Goal: Task Accomplishment & Management: Use online tool/utility

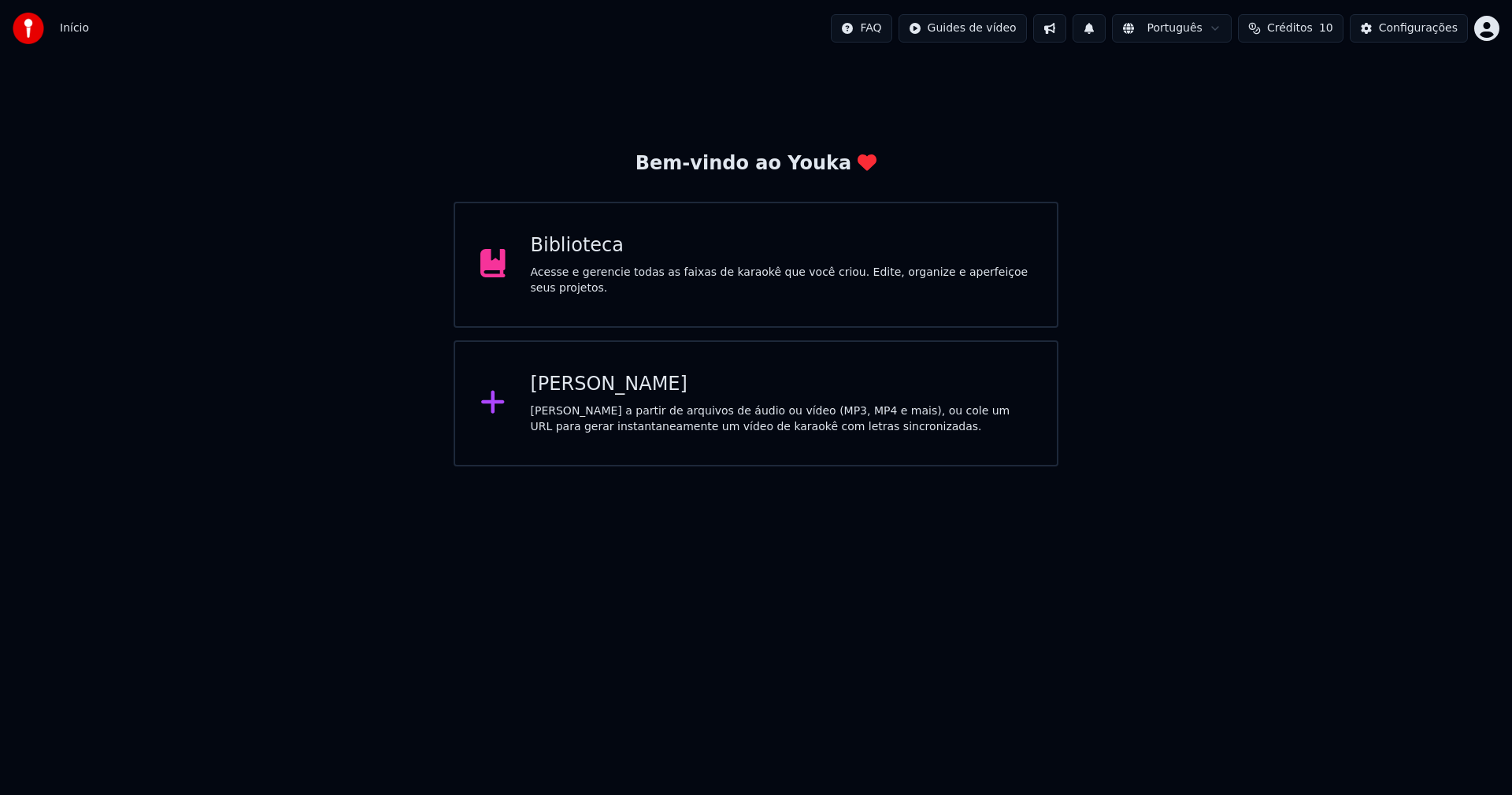
click at [555, 258] on div "Biblioteca" at bounding box center [781, 246] width 501 height 25
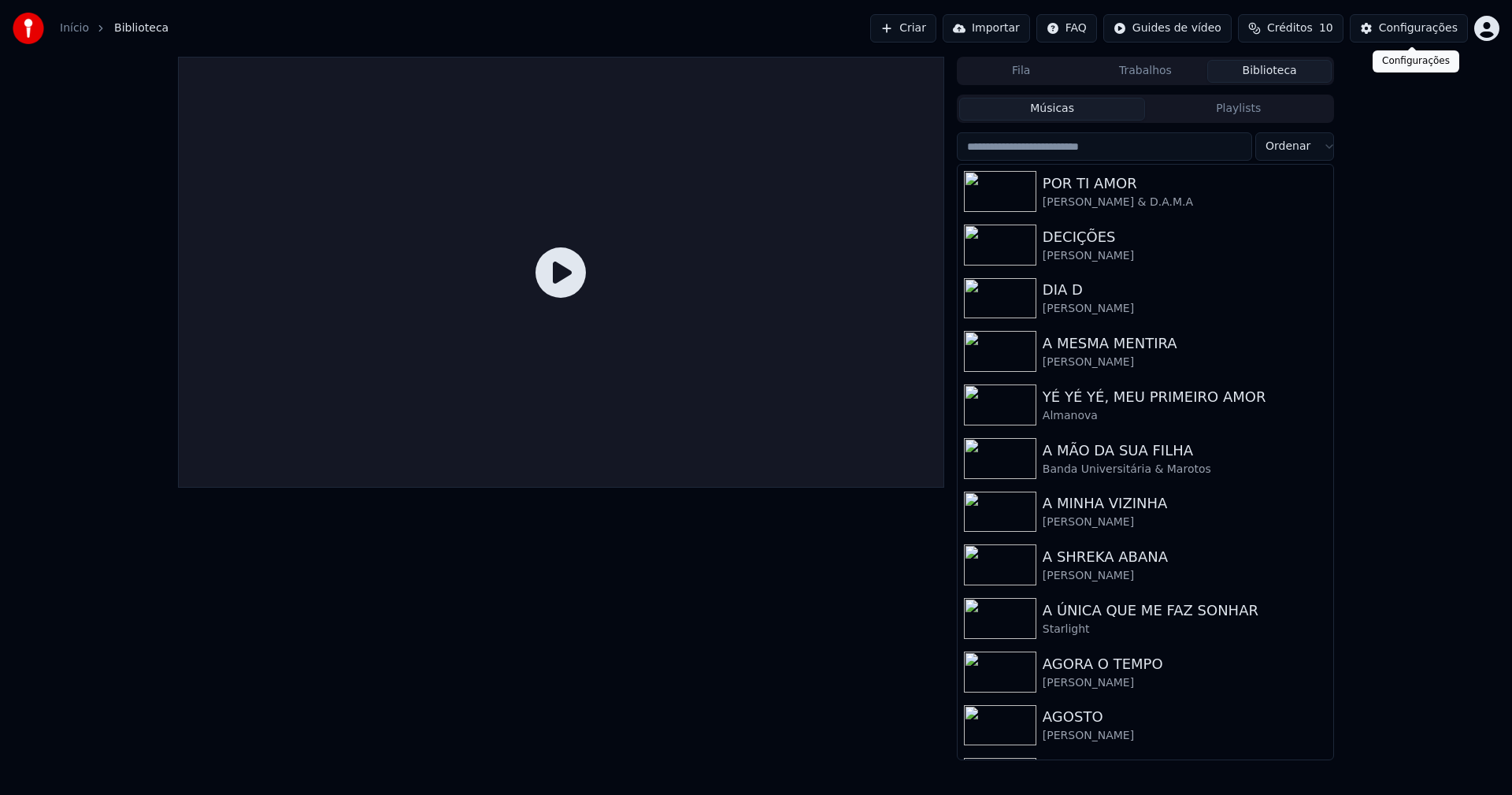
click at [1400, 35] on div "Configurações" at bounding box center [1418, 28] width 78 height 16
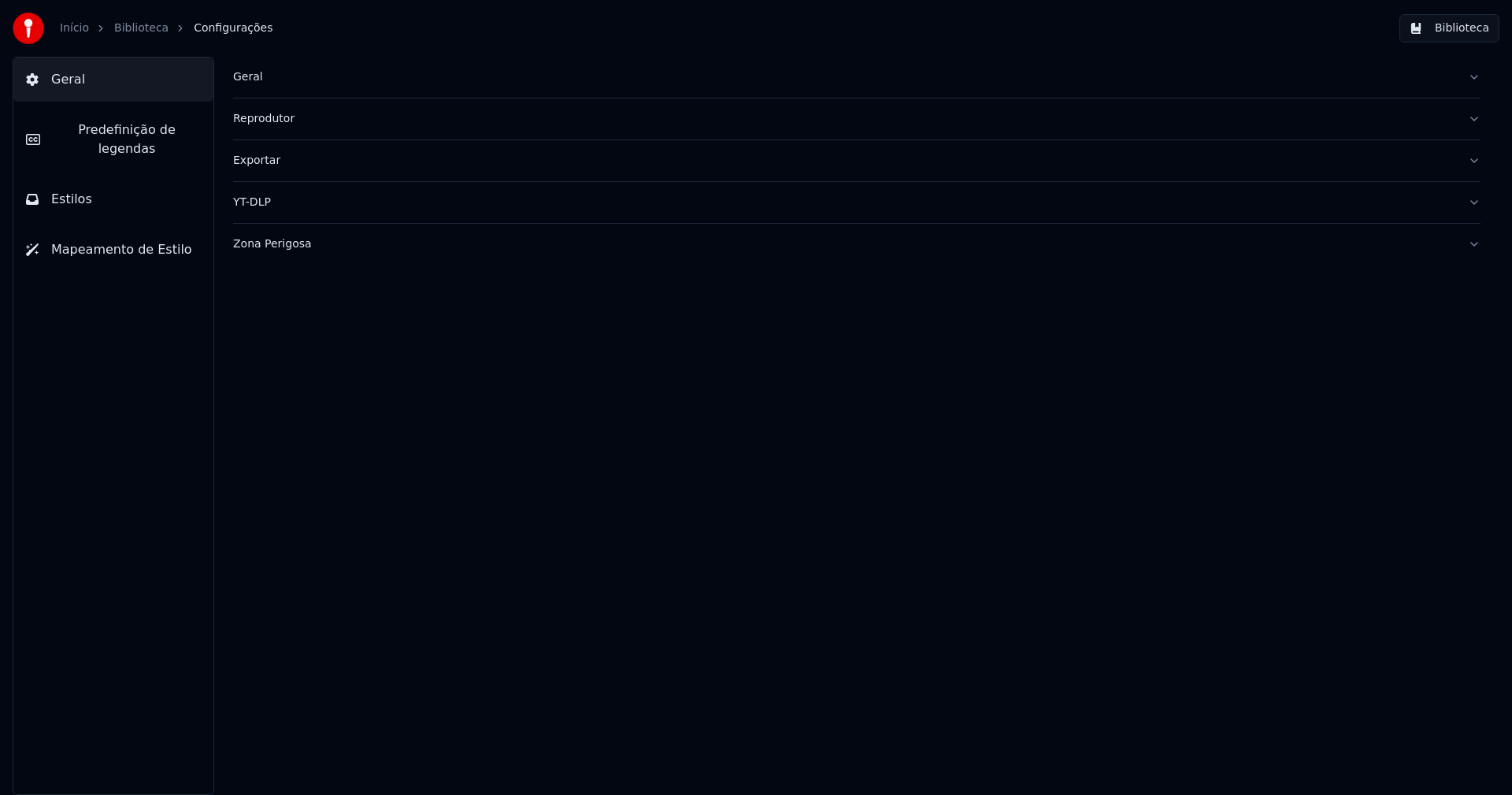
click at [87, 177] on button "Estilos" at bounding box center [113, 199] width 200 height 44
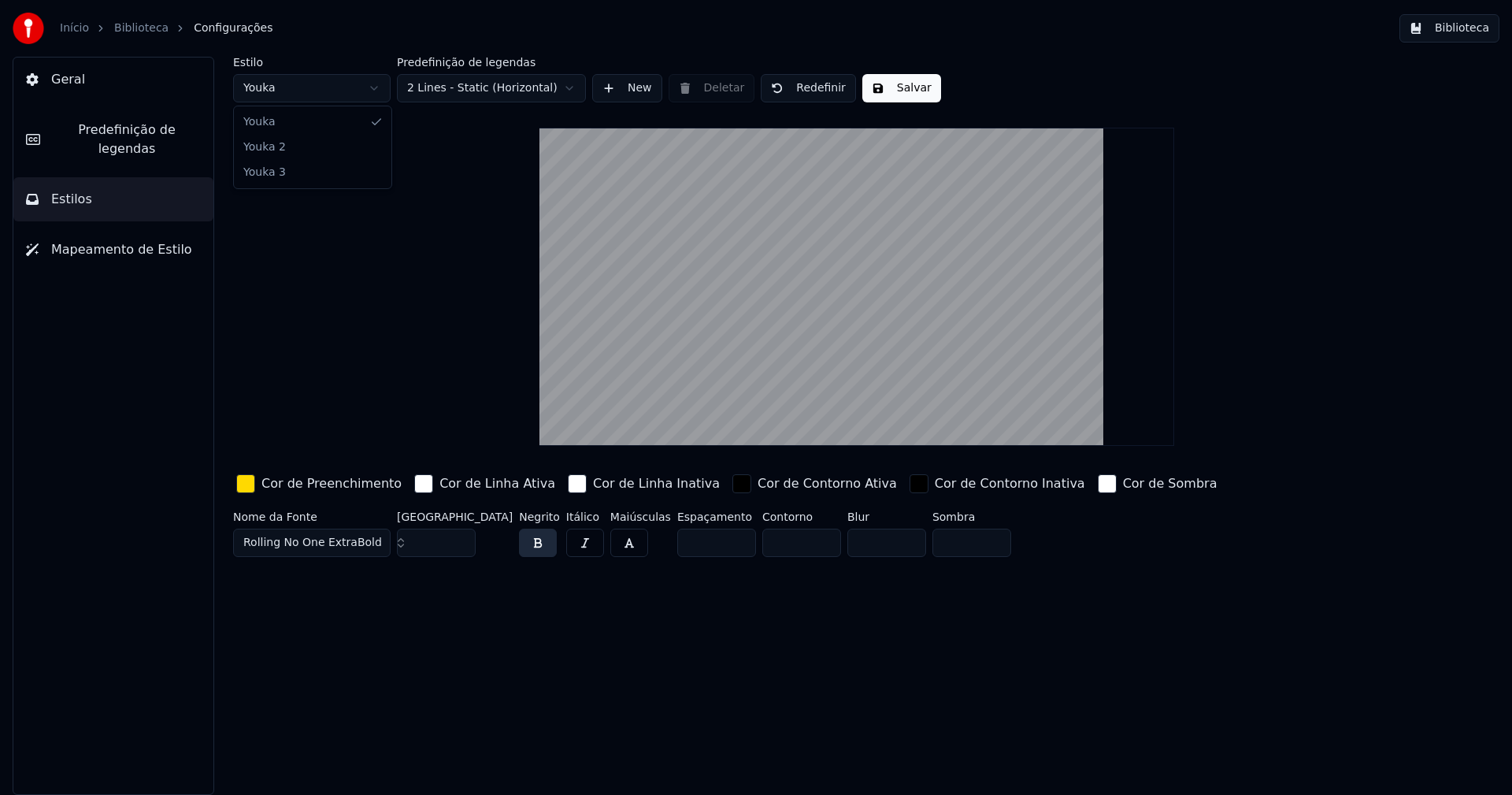
click at [313, 89] on html "Início Biblioteca Configurações Biblioteca Geral Predefinição de legendas Estil…" at bounding box center [756, 397] width 1512 height 795
click at [462, 538] on input "***" at bounding box center [436, 543] width 78 height 29
type input "***"
click at [461, 537] on input "***" at bounding box center [436, 543] width 78 height 29
click at [901, 89] on button "Salvar" at bounding box center [901, 89] width 78 height 29
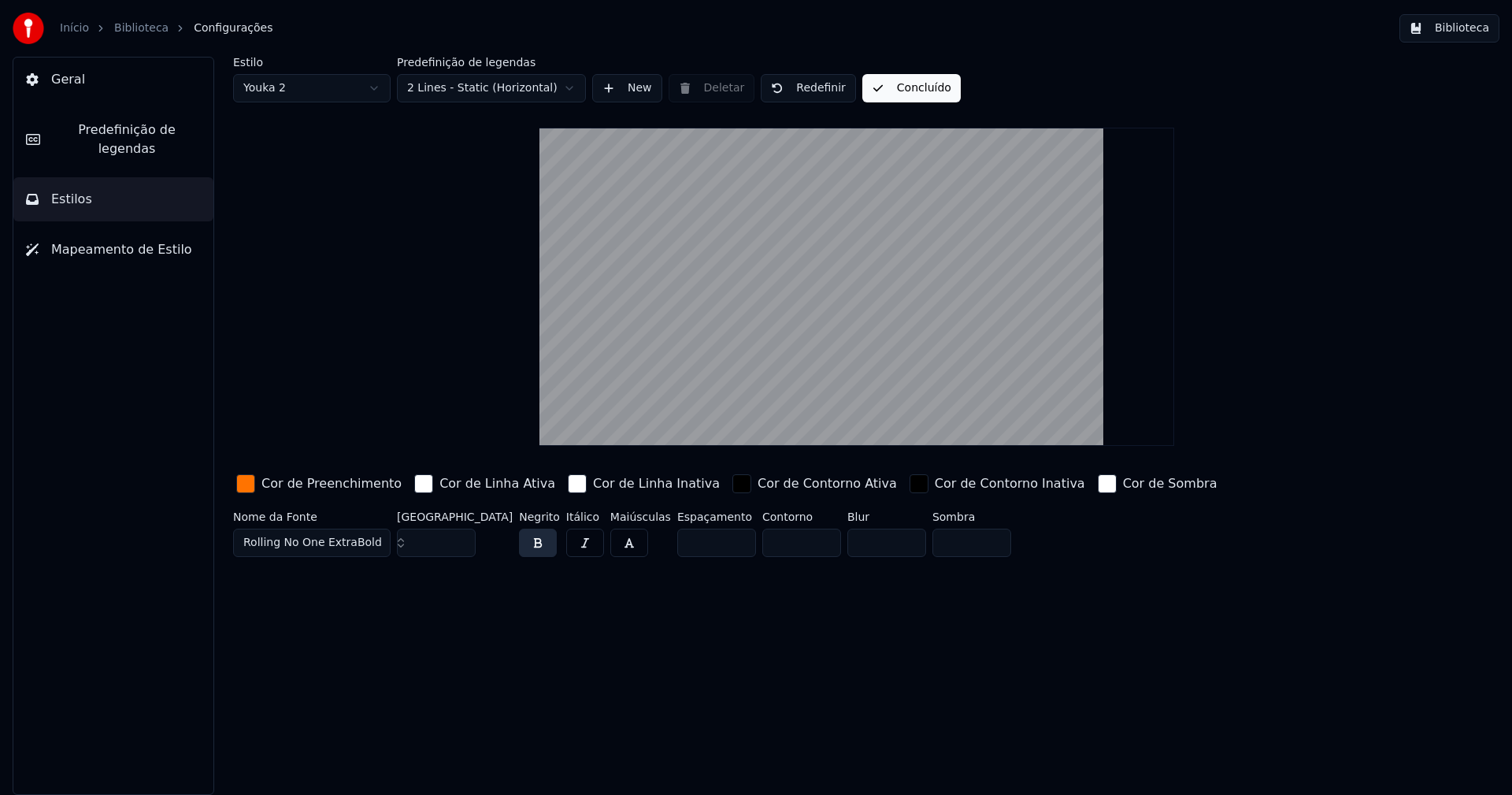
click at [1472, 34] on button "Biblioteca" at bounding box center [1449, 29] width 100 height 29
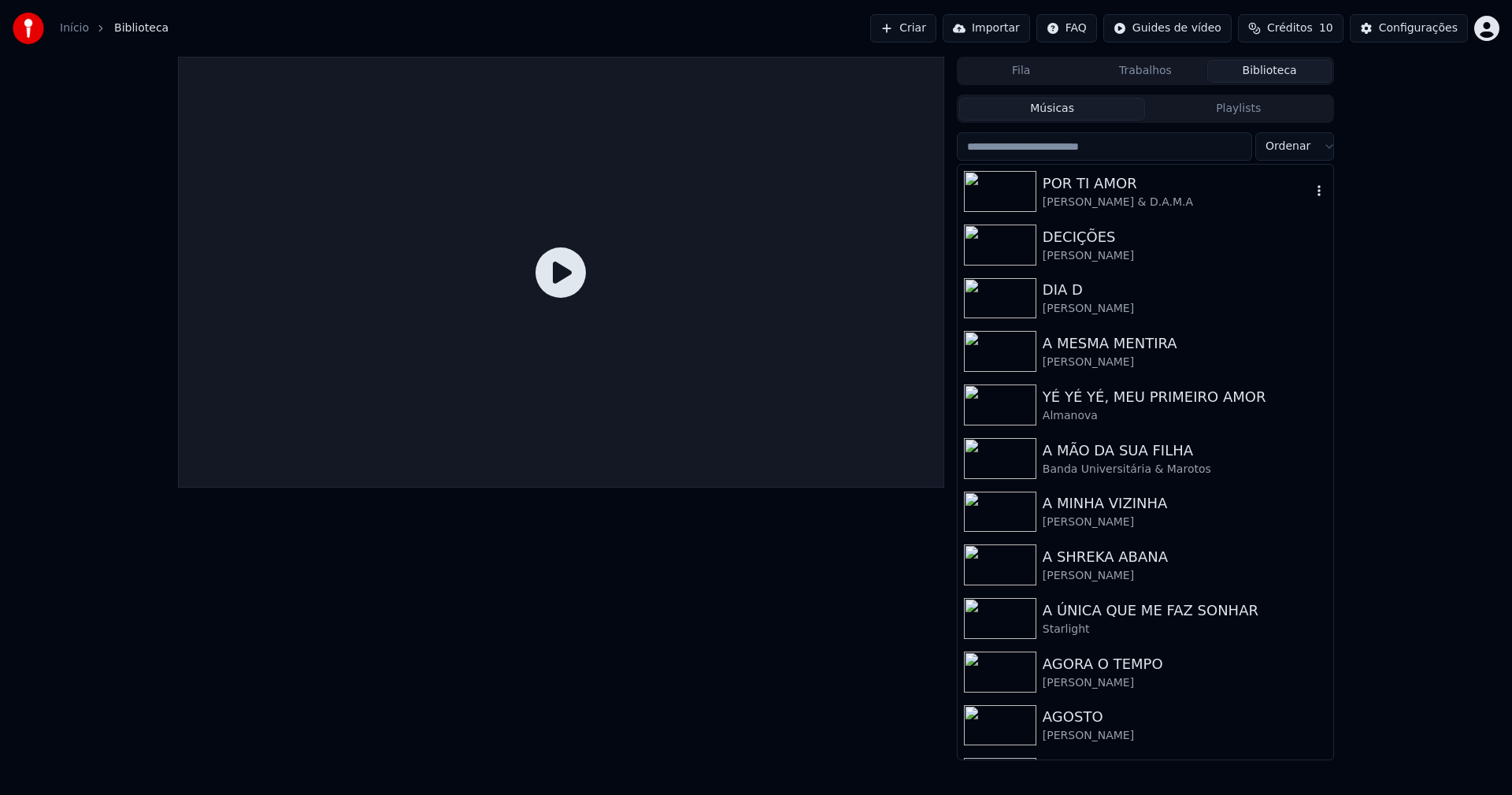
click at [1092, 206] on div "Matias Damasio & D.A.M.A" at bounding box center [1177, 202] width 269 height 16
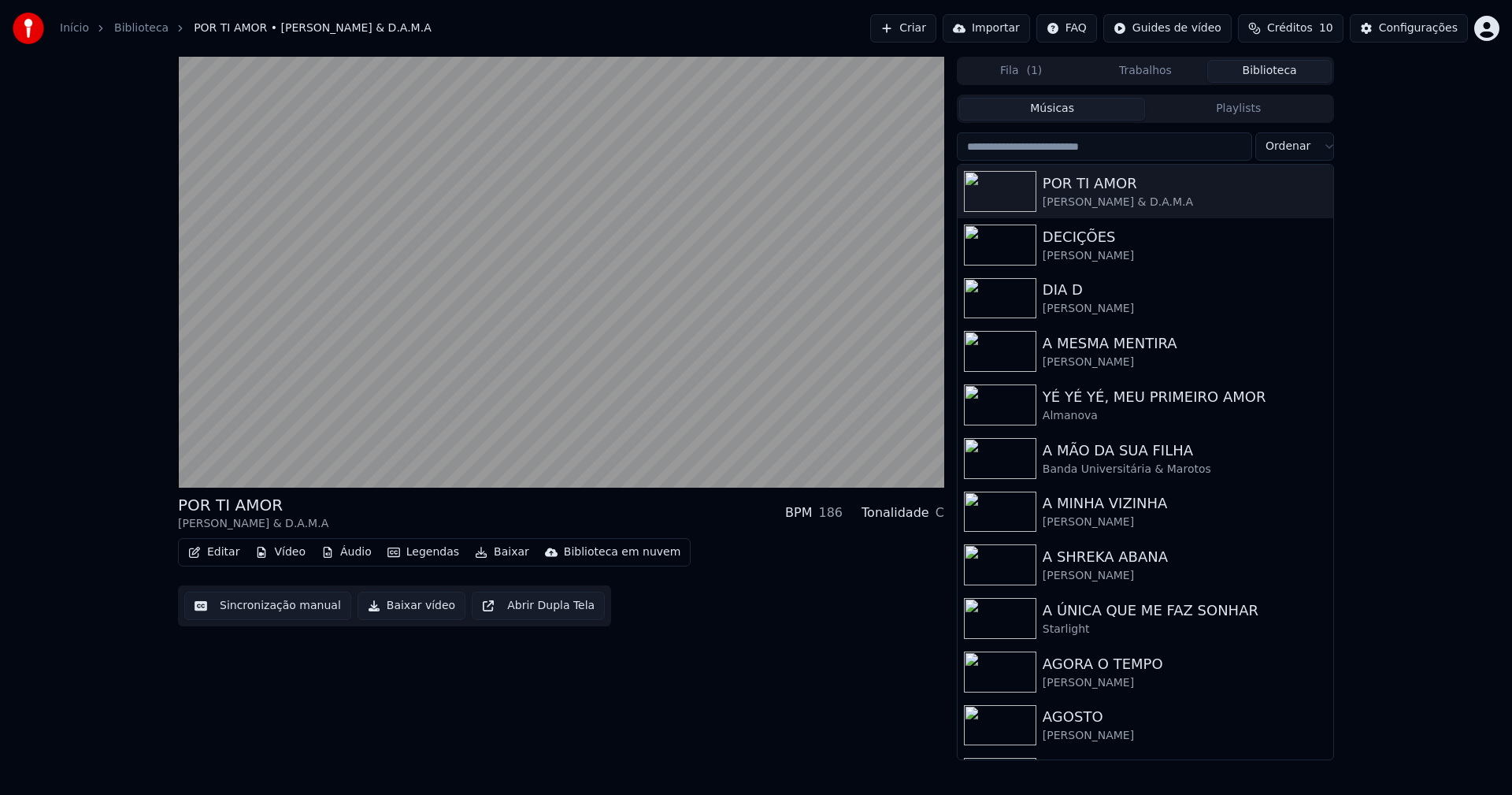
drag, startPoint x: 403, startPoint y: 612, endPoint x: 410, endPoint y: 618, distance: 9.2
click at [404, 611] on button "Baixar vídeo" at bounding box center [411, 606] width 108 height 29
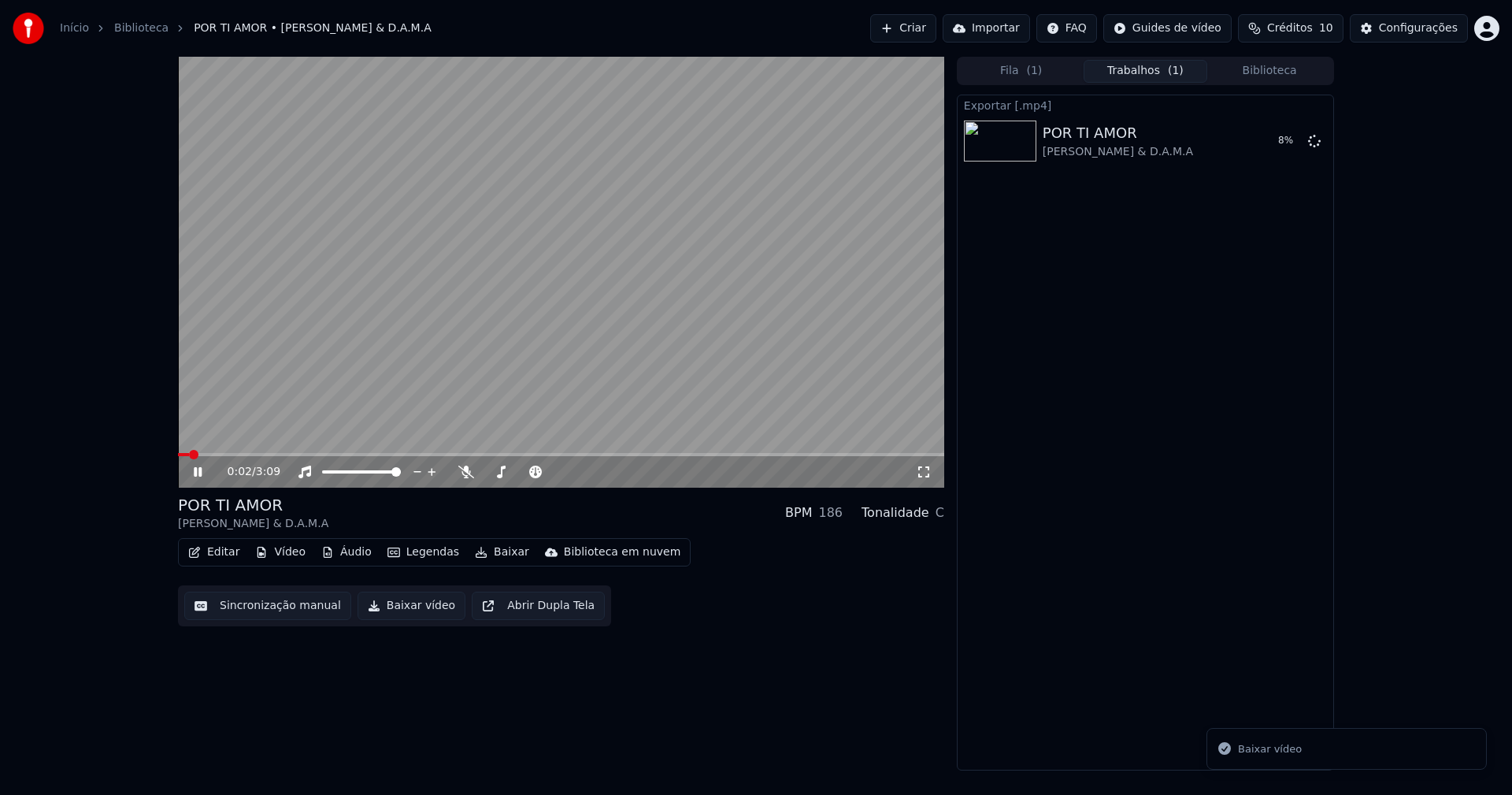
click at [1283, 66] on button "Biblioteca" at bounding box center [1269, 71] width 125 height 23
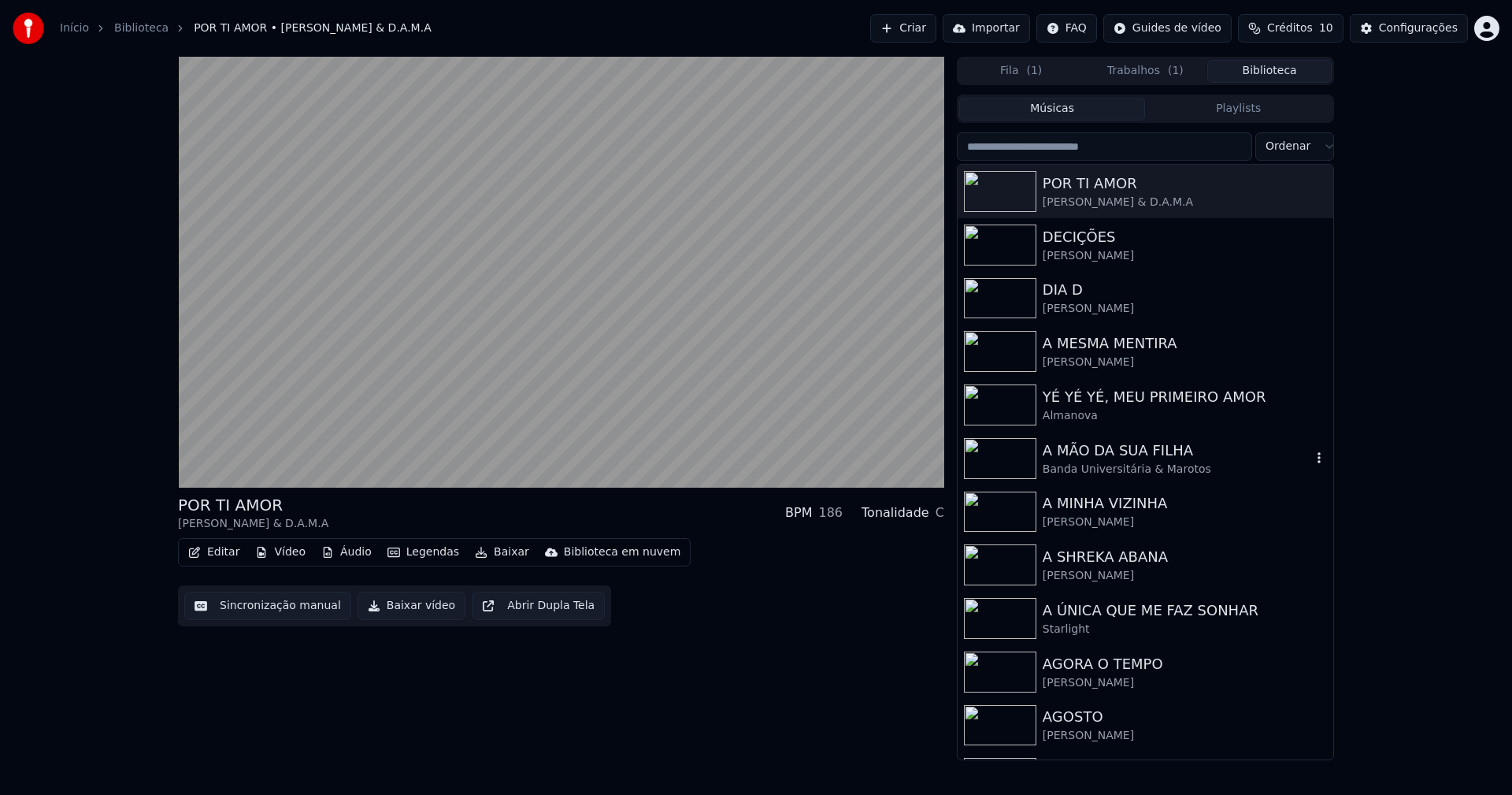
click at [1092, 472] on div "Banda Universitária & Marotos" at bounding box center [1177, 469] width 269 height 16
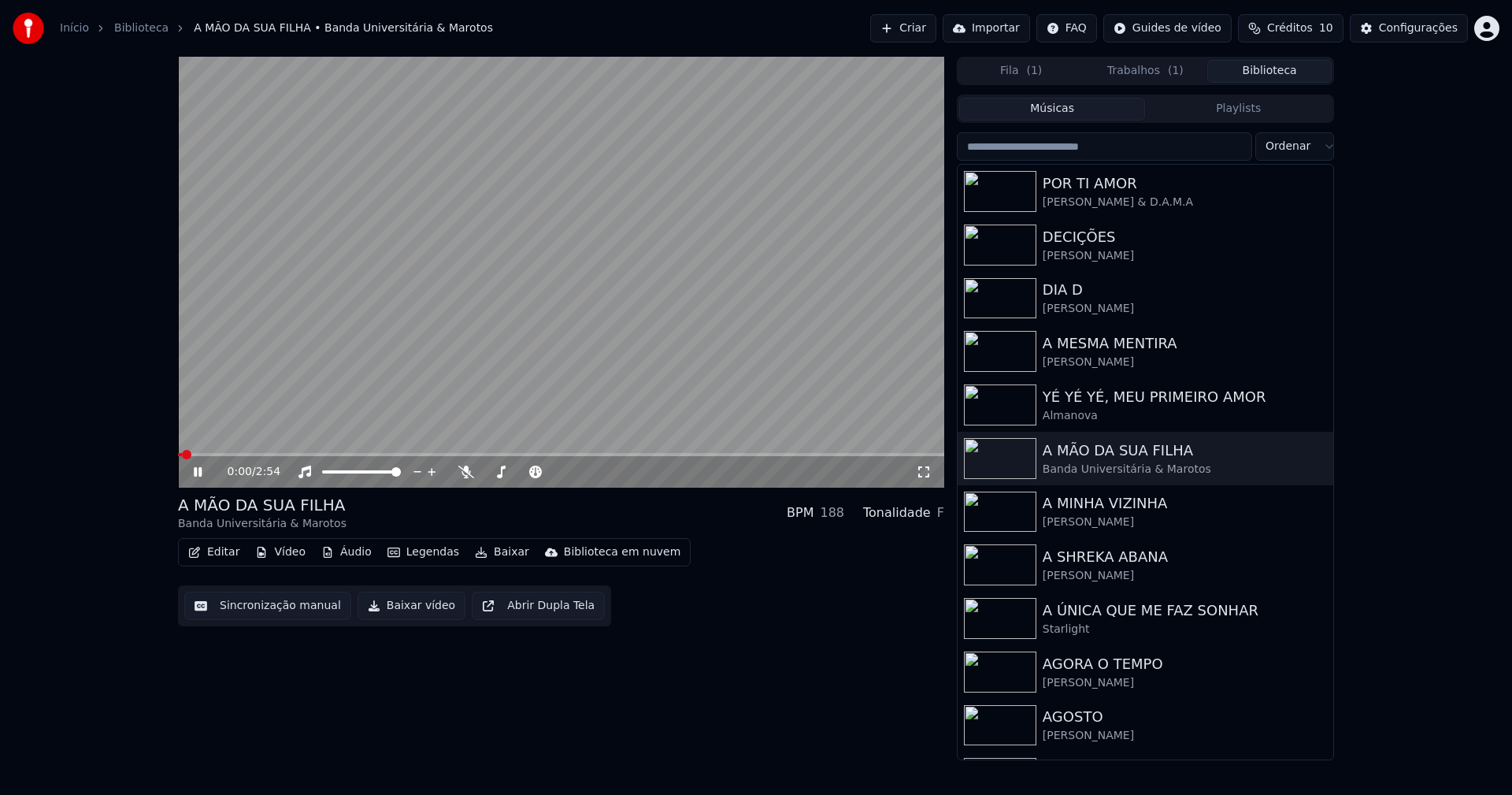
drag, startPoint x: 198, startPoint y: 470, endPoint x: 228, endPoint y: 459, distance: 32.0
click at [199, 470] on icon at bounding box center [209, 471] width 37 height 13
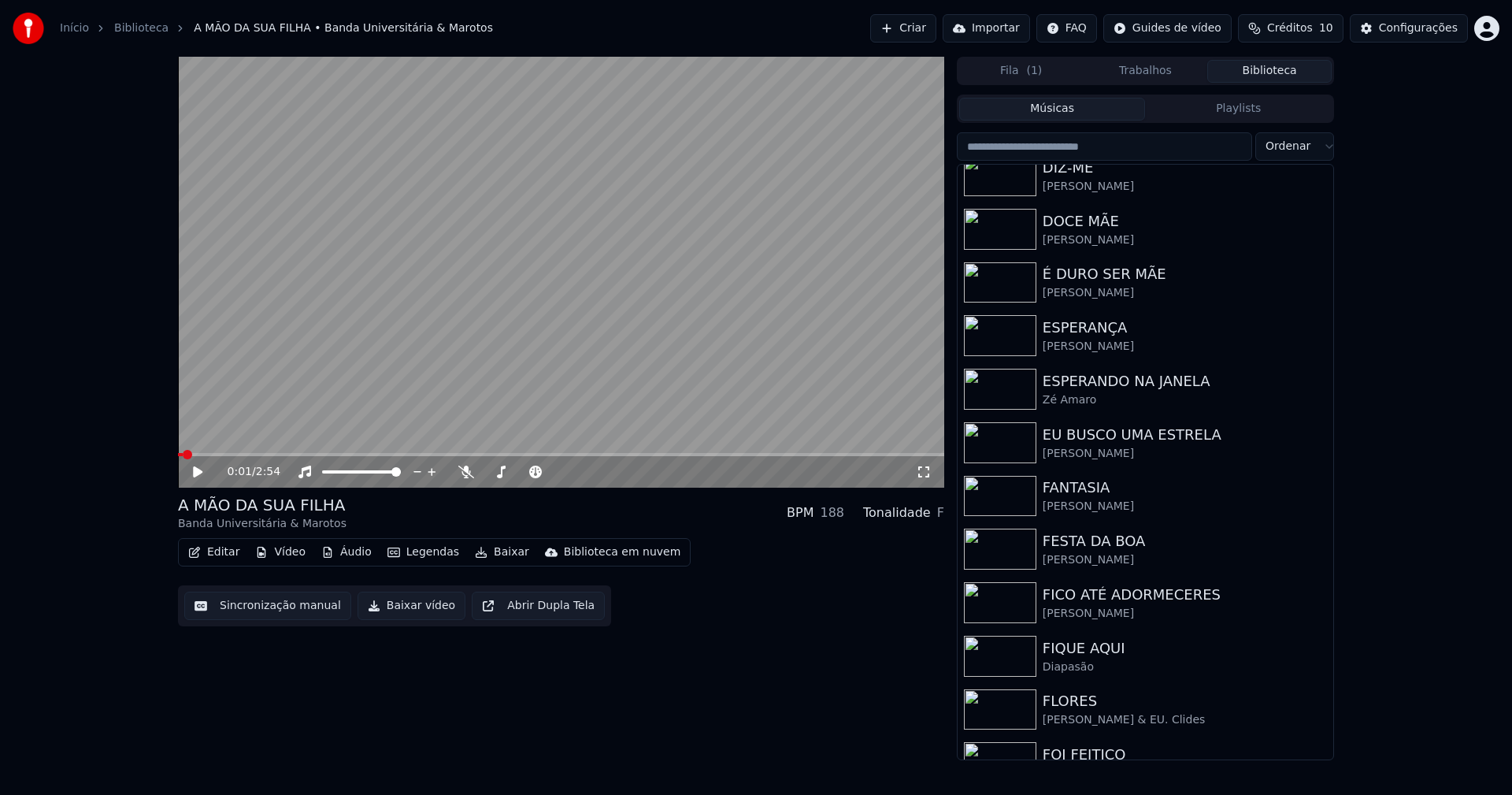
scroll to position [1812, 0]
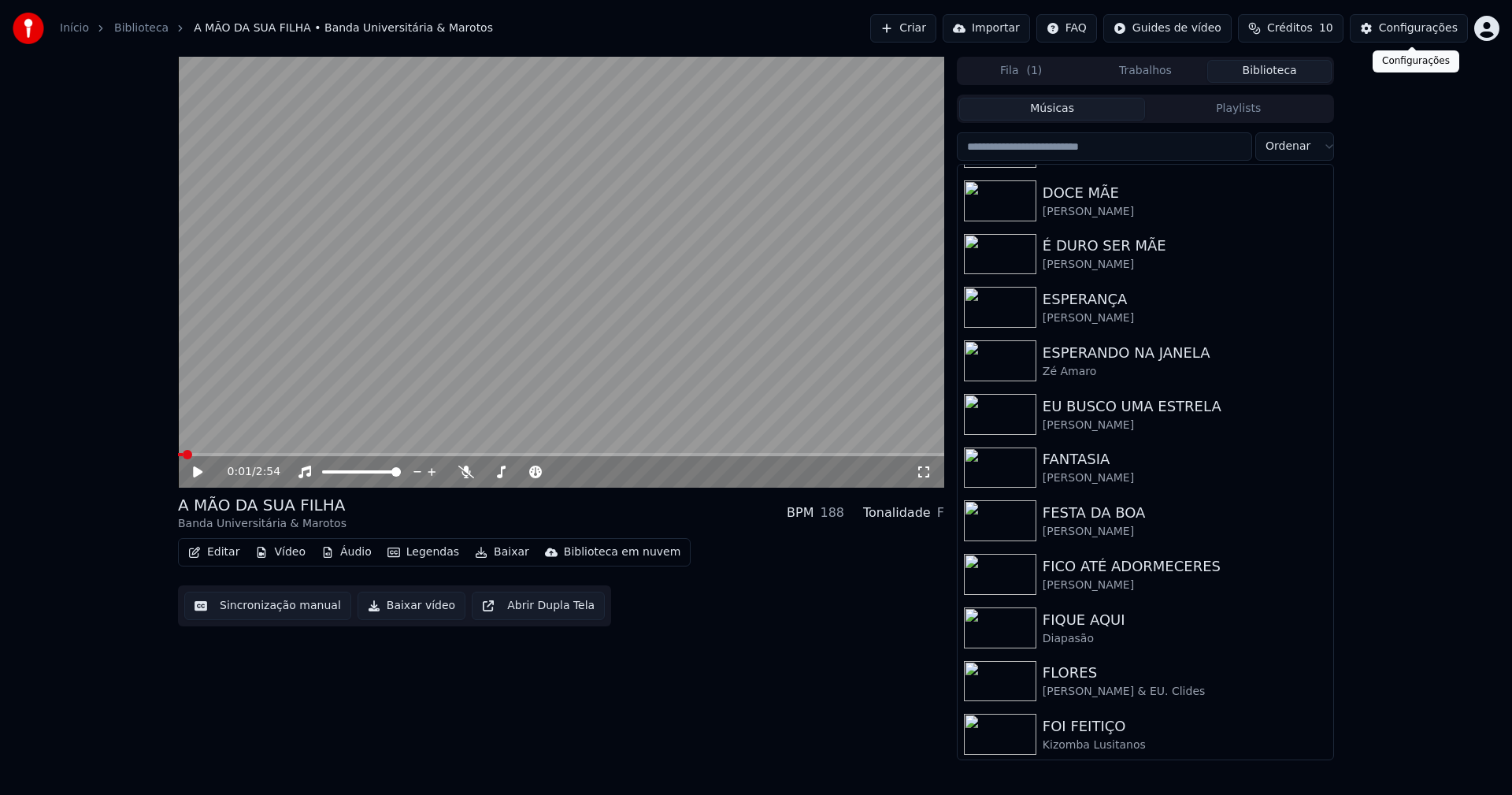
click at [1442, 40] on button "Configurações" at bounding box center [1408, 29] width 118 height 29
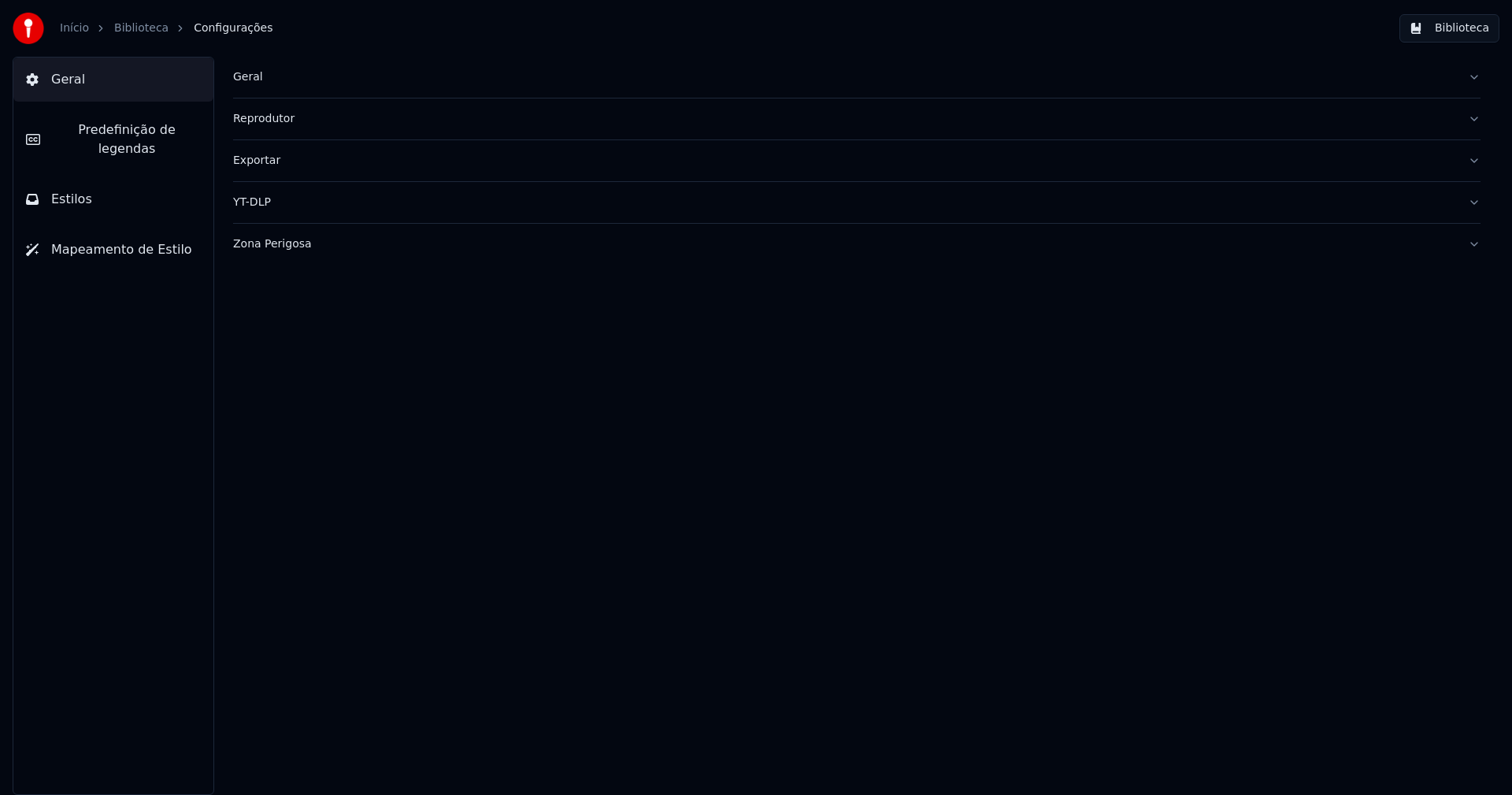
click at [95, 184] on button "Estilos" at bounding box center [113, 199] width 200 height 44
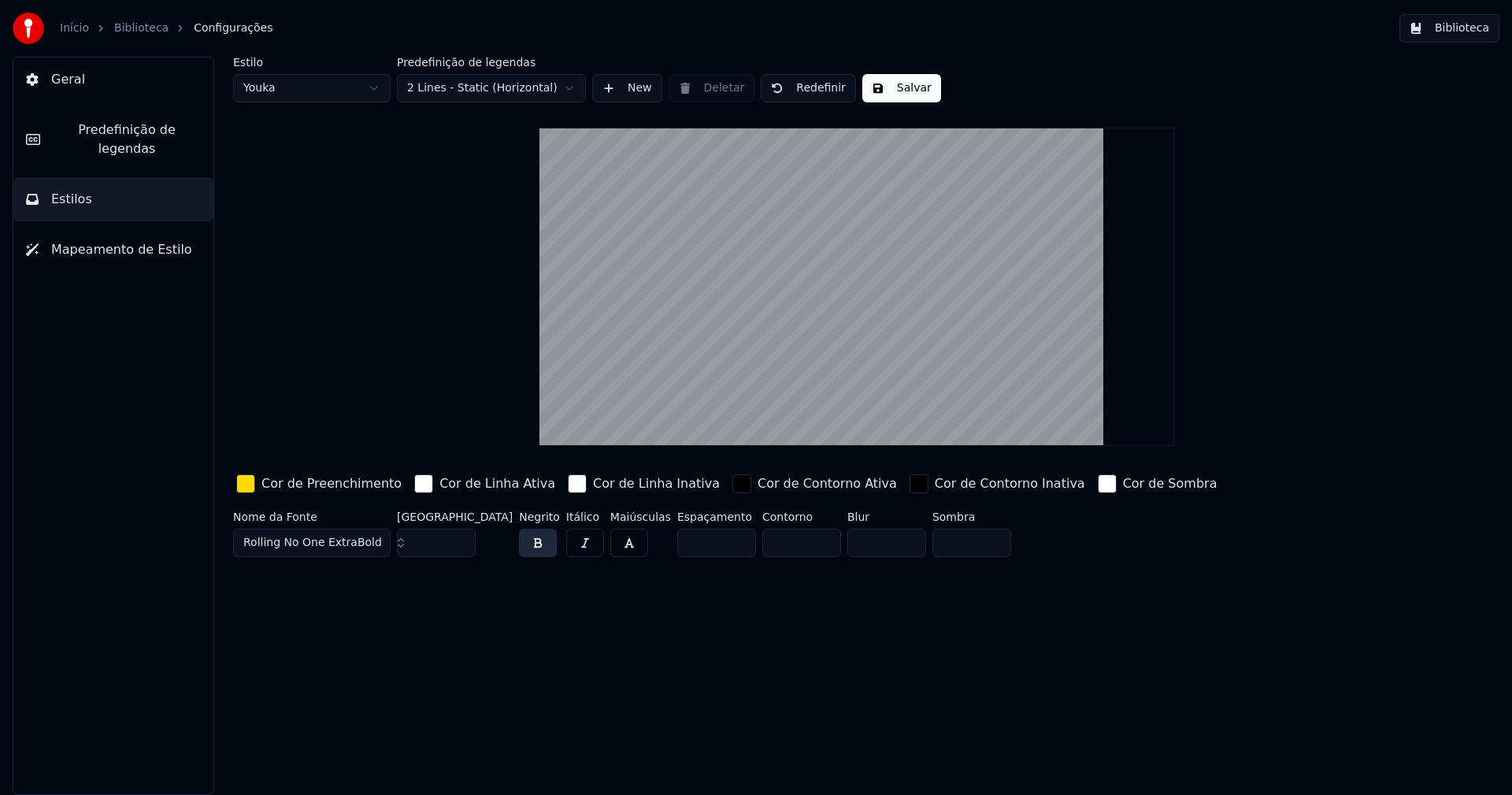
click at [298, 90] on html "Início Biblioteca Configurações Biblioteca Geral Predefinição de legendas Estil…" at bounding box center [756, 397] width 1512 height 795
click at [459, 543] on input "**" at bounding box center [436, 543] width 78 height 29
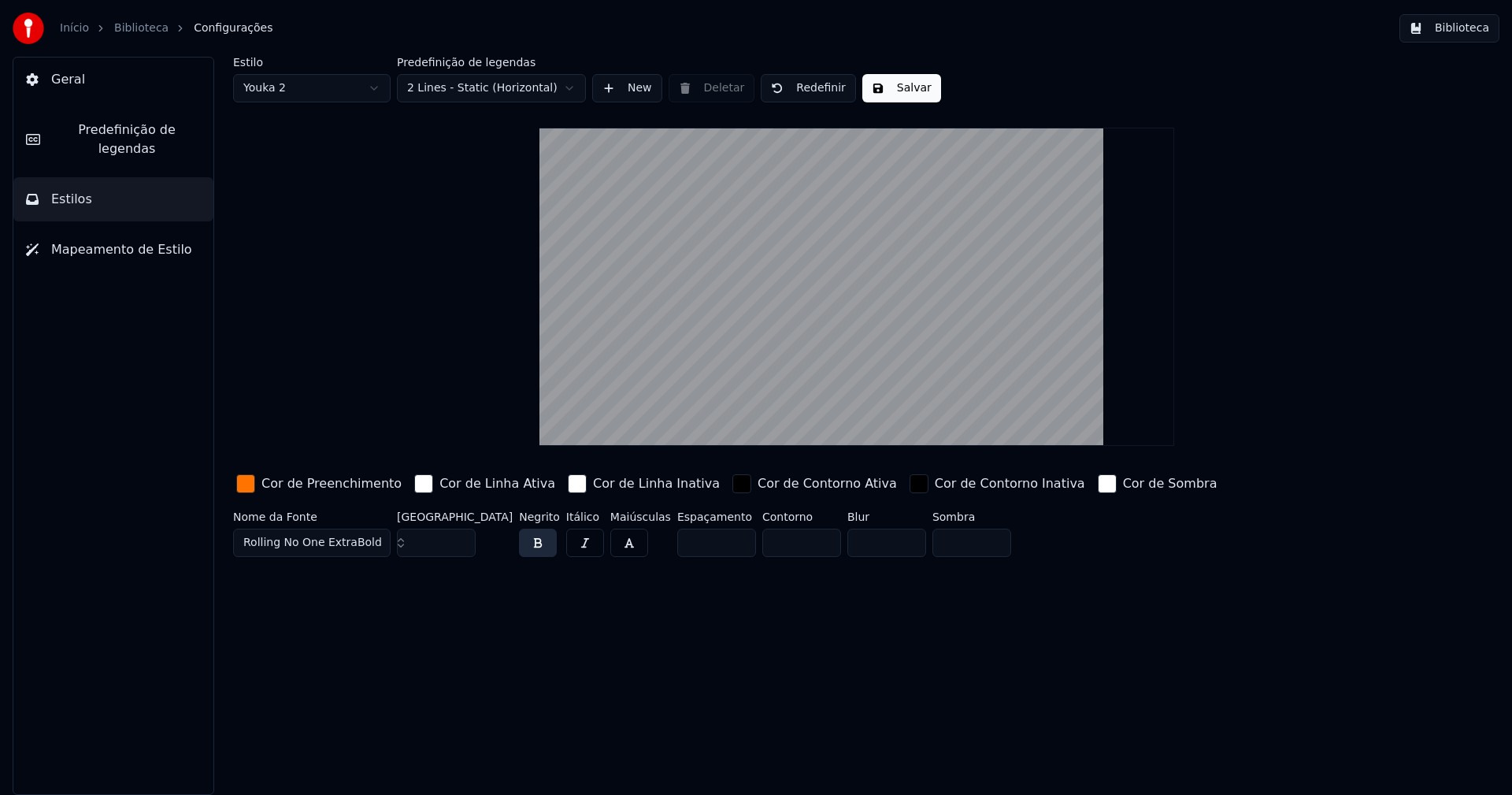
click at [458, 538] on input "**" at bounding box center [436, 543] width 78 height 29
drag, startPoint x: 899, startPoint y: 93, endPoint x: 642, endPoint y: 93, distance: 257.0
click at [895, 93] on button "Salvar" at bounding box center [901, 89] width 78 height 29
click at [320, 88] on html "Início Biblioteca Configurações Biblioteca Geral Predefinição de legendas Estil…" at bounding box center [756, 397] width 1512 height 795
type input "***"
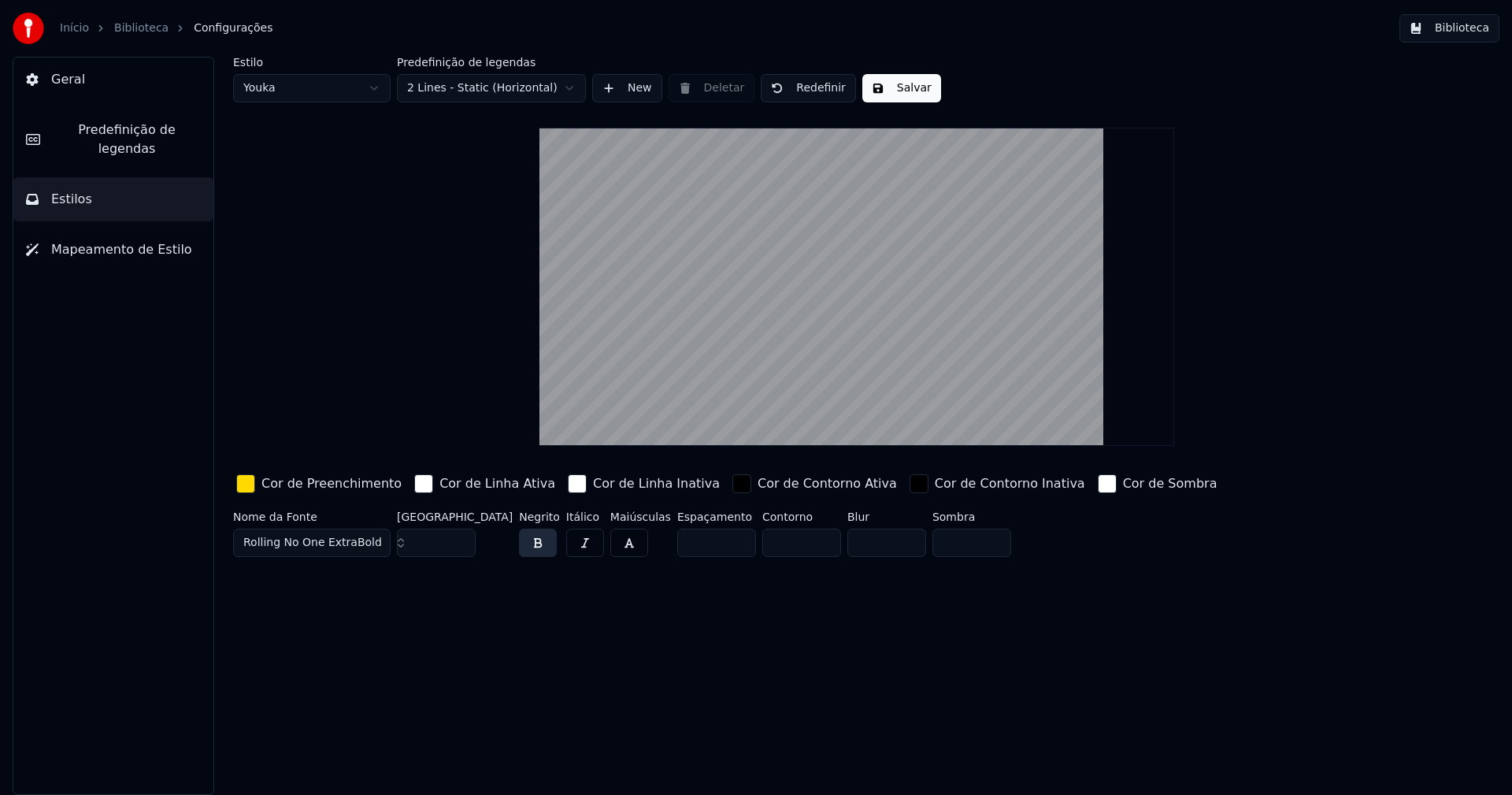
drag, startPoint x: 249, startPoint y: 487, endPoint x: 260, endPoint y: 499, distance: 16.3
click at [249, 486] on div "button" at bounding box center [245, 483] width 19 height 19
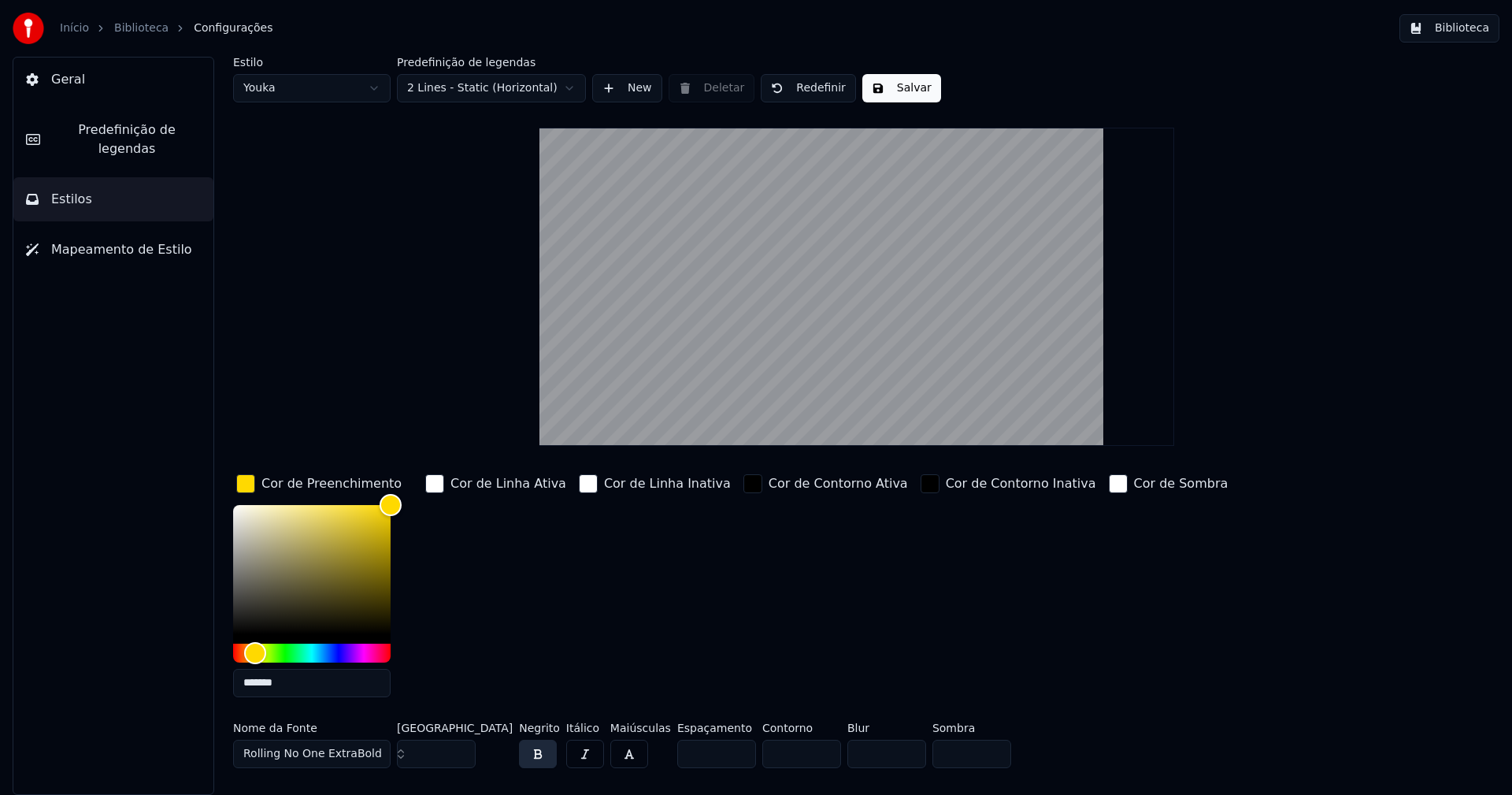
click at [303, 683] on input "*******" at bounding box center [312, 683] width 158 height 29
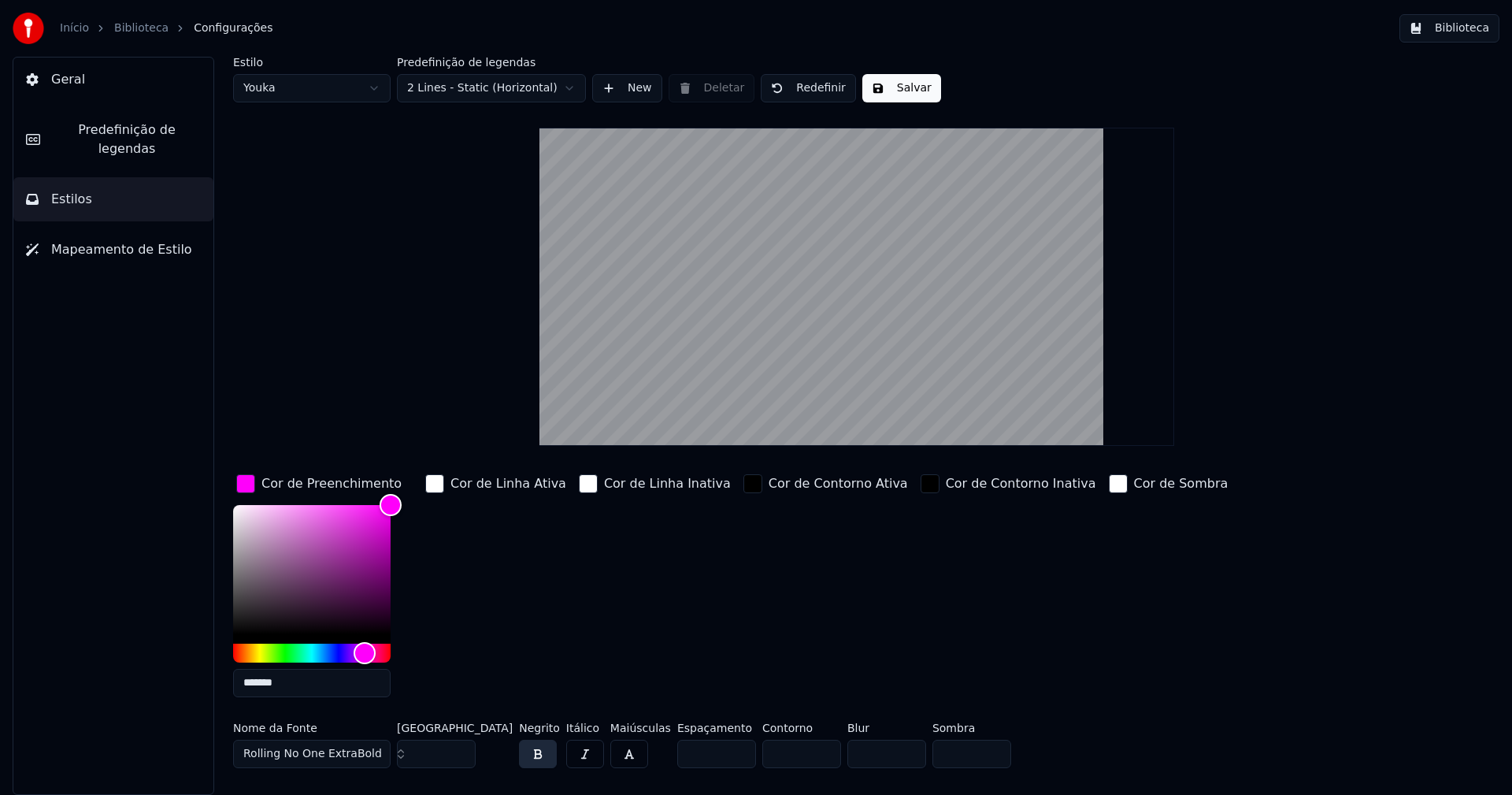
type input "*******"
click at [248, 479] on div "button" at bounding box center [245, 483] width 19 height 19
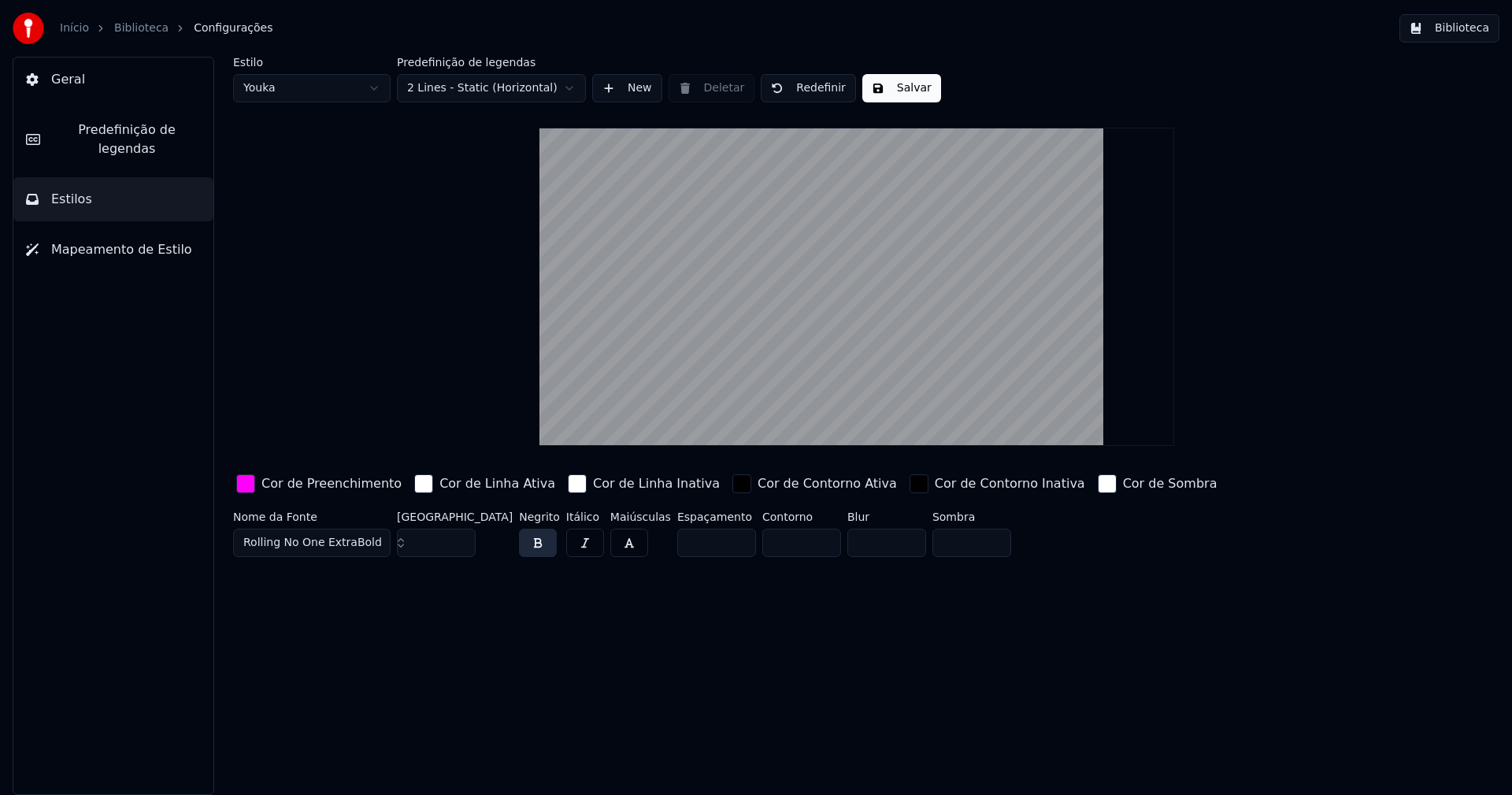
click at [900, 89] on button "Salvar" at bounding box center [901, 89] width 78 height 29
click at [1460, 31] on button "Biblioteca" at bounding box center [1449, 29] width 100 height 29
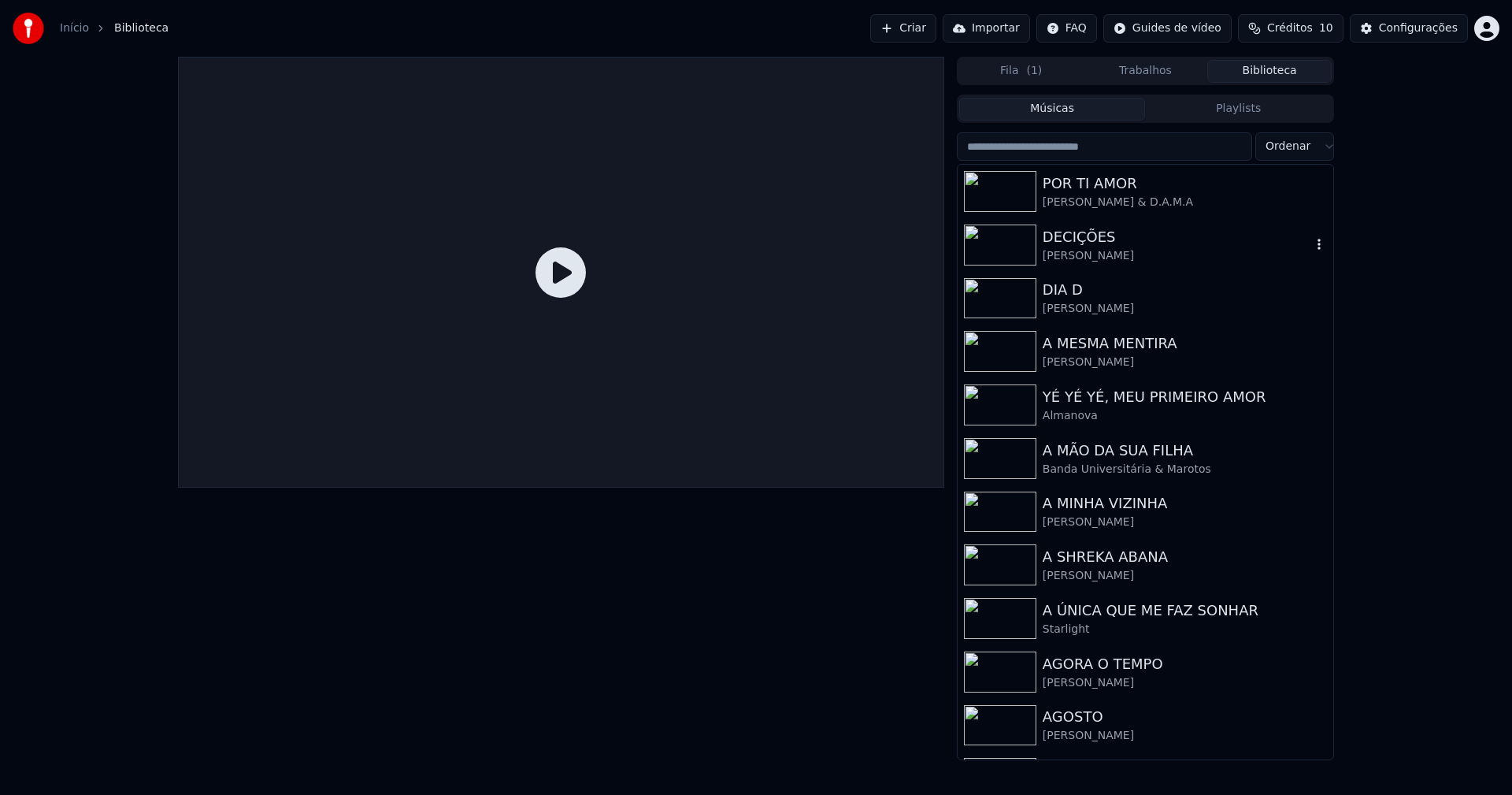
drag, startPoint x: 1088, startPoint y: 250, endPoint x: 1202, endPoint y: 192, distance: 127.9
click at [1089, 250] on div "[PERSON_NAME]" at bounding box center [1177, 255] width 269 height 16
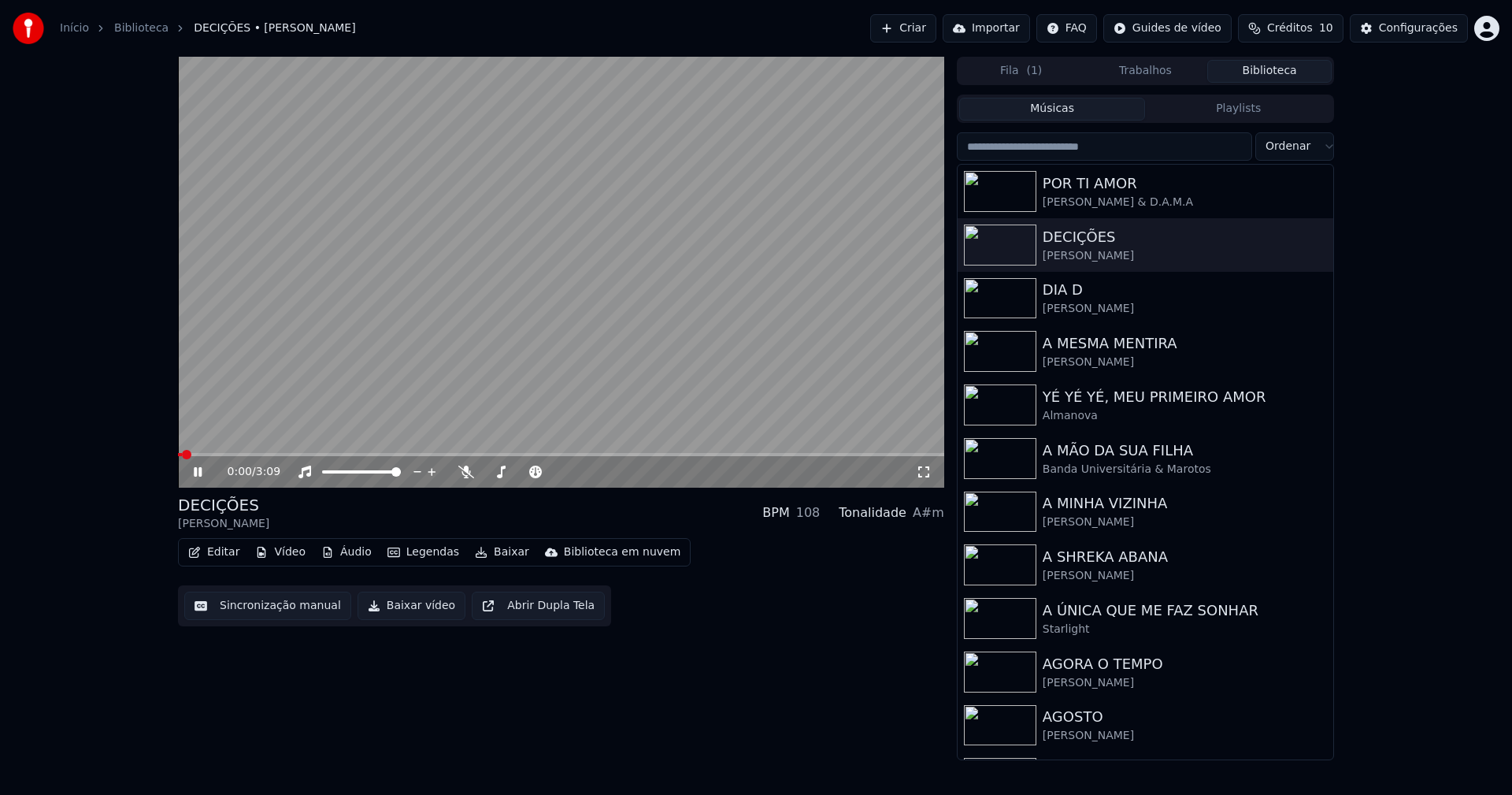
click at [249, 454] on span at bounding box center [560, 454] width 766 height 3
click at [194, 474] on icon at bounding box center [209, 471] width 37 height 13
drag, startPoint x: 409, startPoint y: 614, endPoint x: 417, endPoint y: 603, distance: 13.6
click at [410, 613] on button "Baixar vídeo" at bounding box center [411, 606] width 108 height 29
click at [1281, 66] on button "Biblioteca" at bounding box center [1269, 71] width 125 height 23
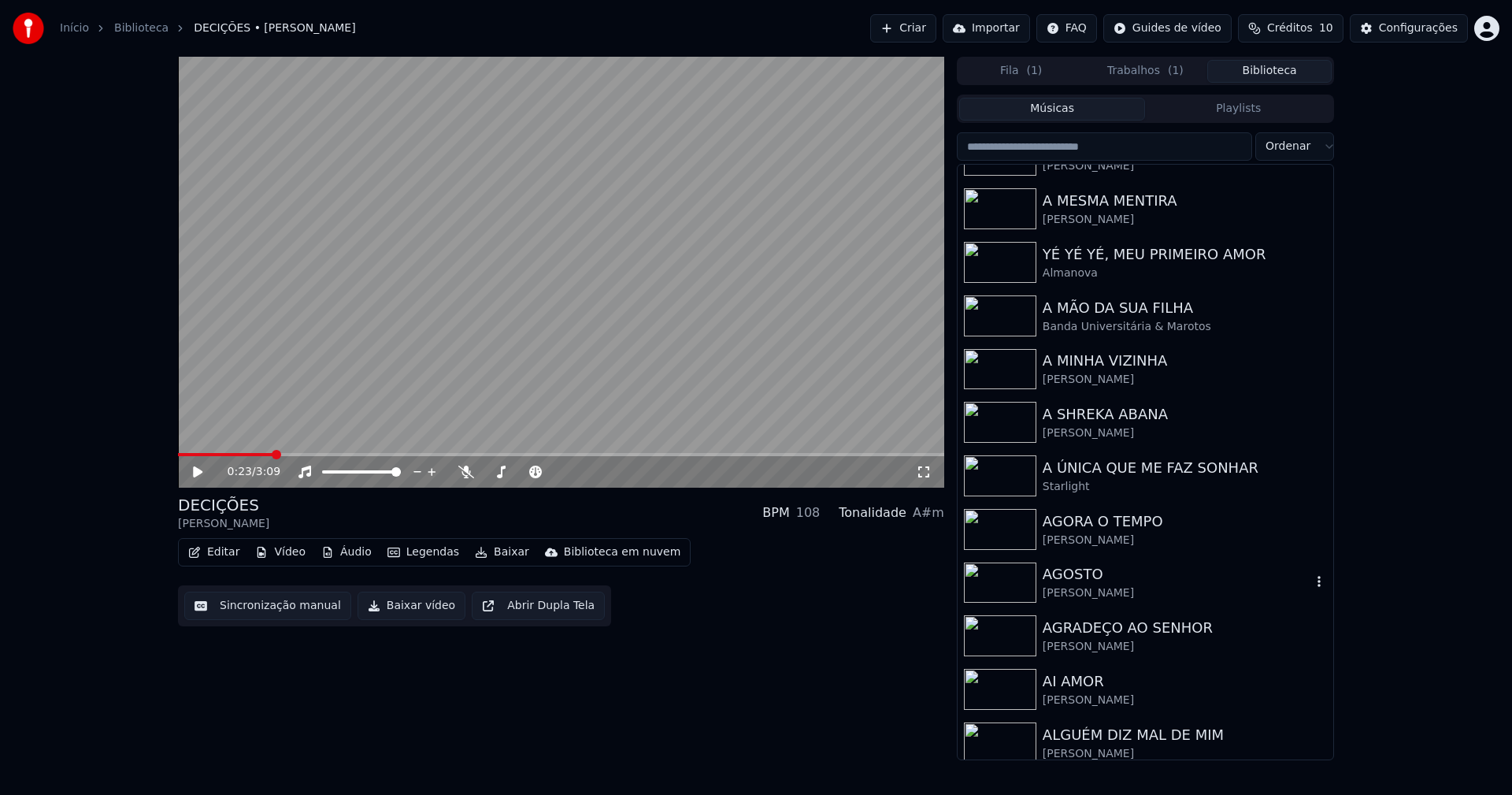
scroll to position [158, 0]
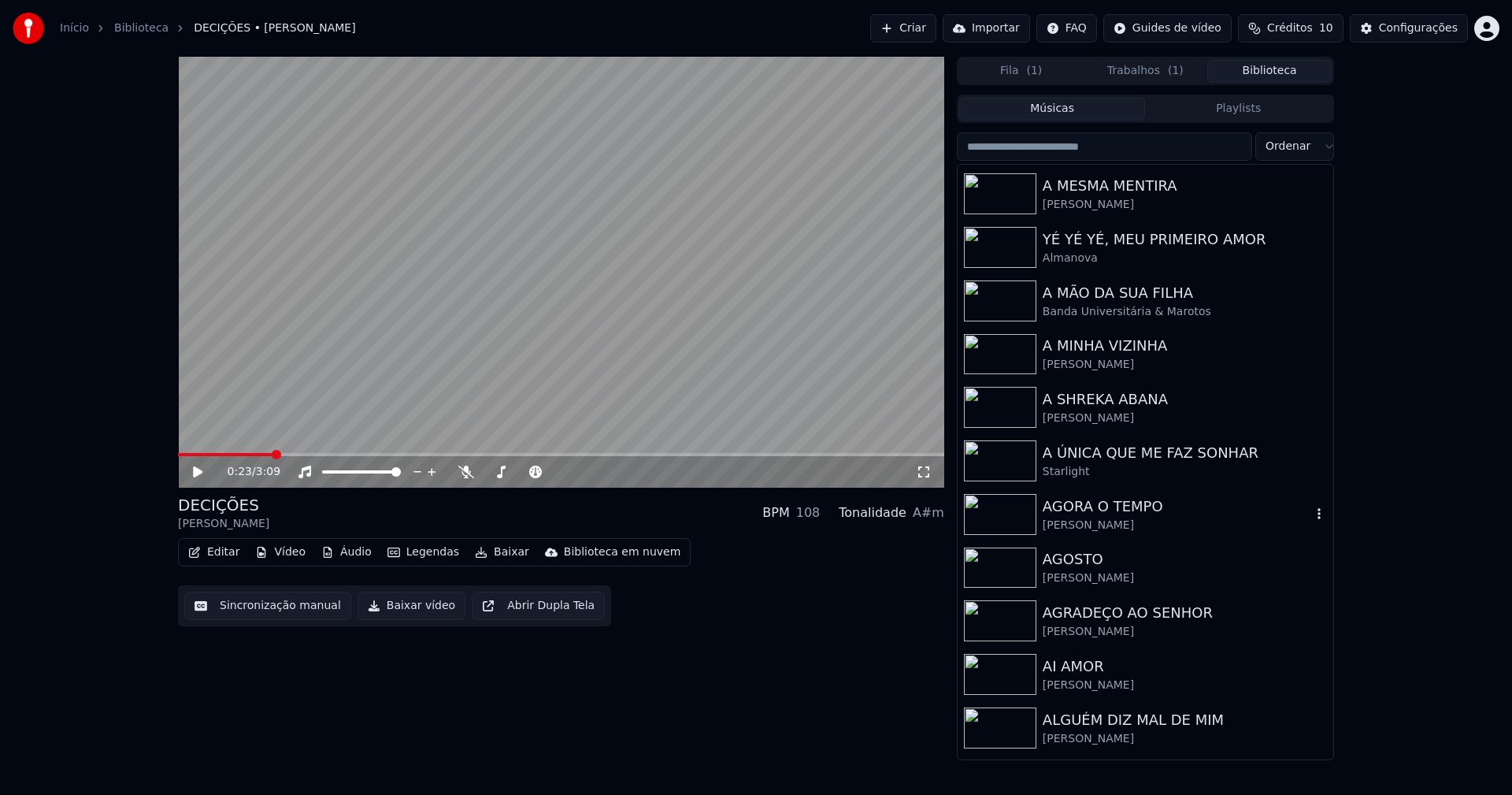
drag, startPoint x: 1070, startPoint y: 521, endPoint x: 1094, endPoint y: 520, distance: 24.0
click at [1070, 520] on div "Sara Correia" at bounding box center [1177, 525] width 269 height 16
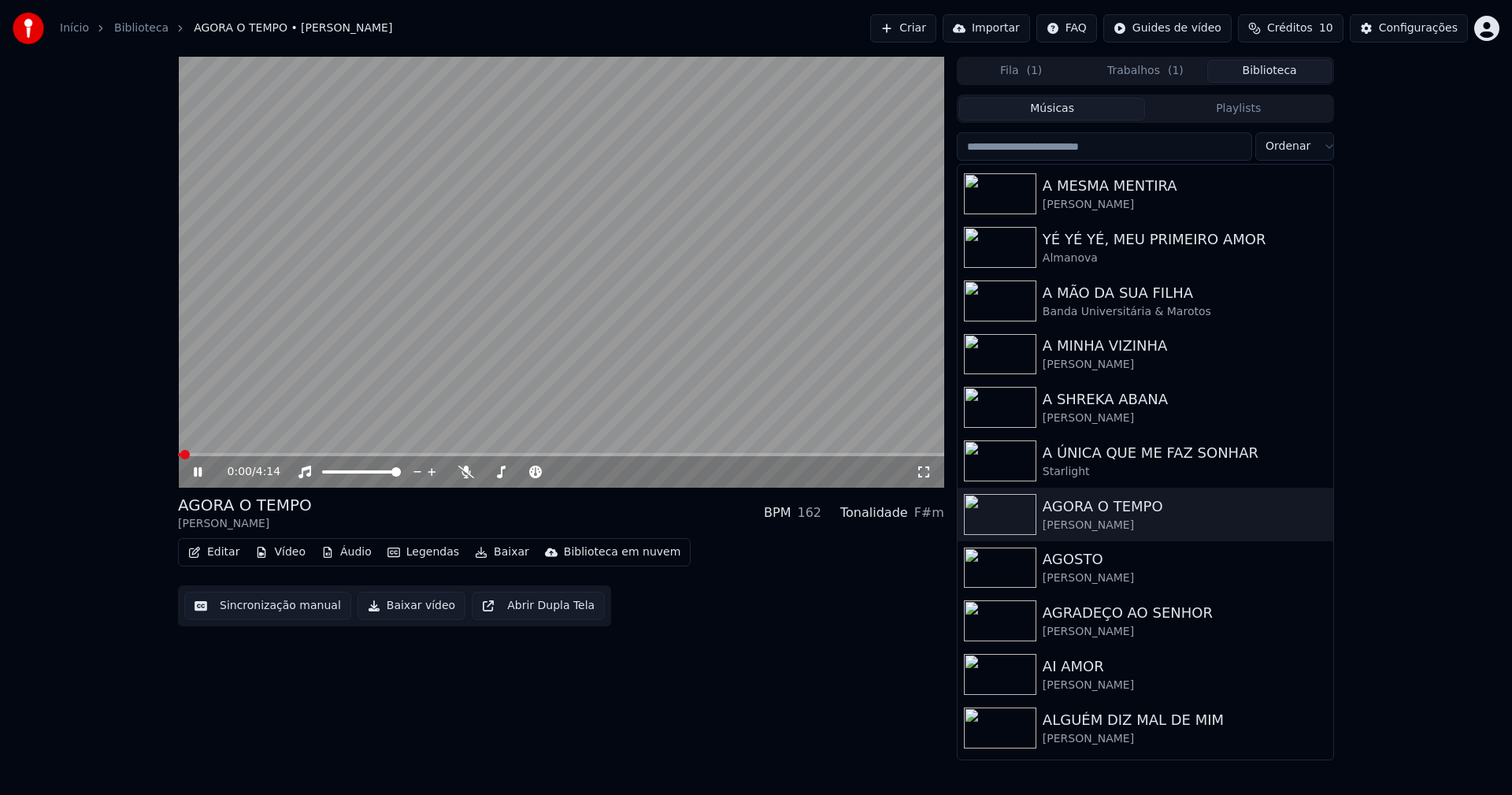
click at [413, 454] on span at bounding box center [560, 454] width 766 height 3
click at [201, 475] on icon at bounding box center [197, 471] width 8 height 9
click at [417, 613] on button "Baixar vídeo" at bounding box center [411, 606] width 108 height 29
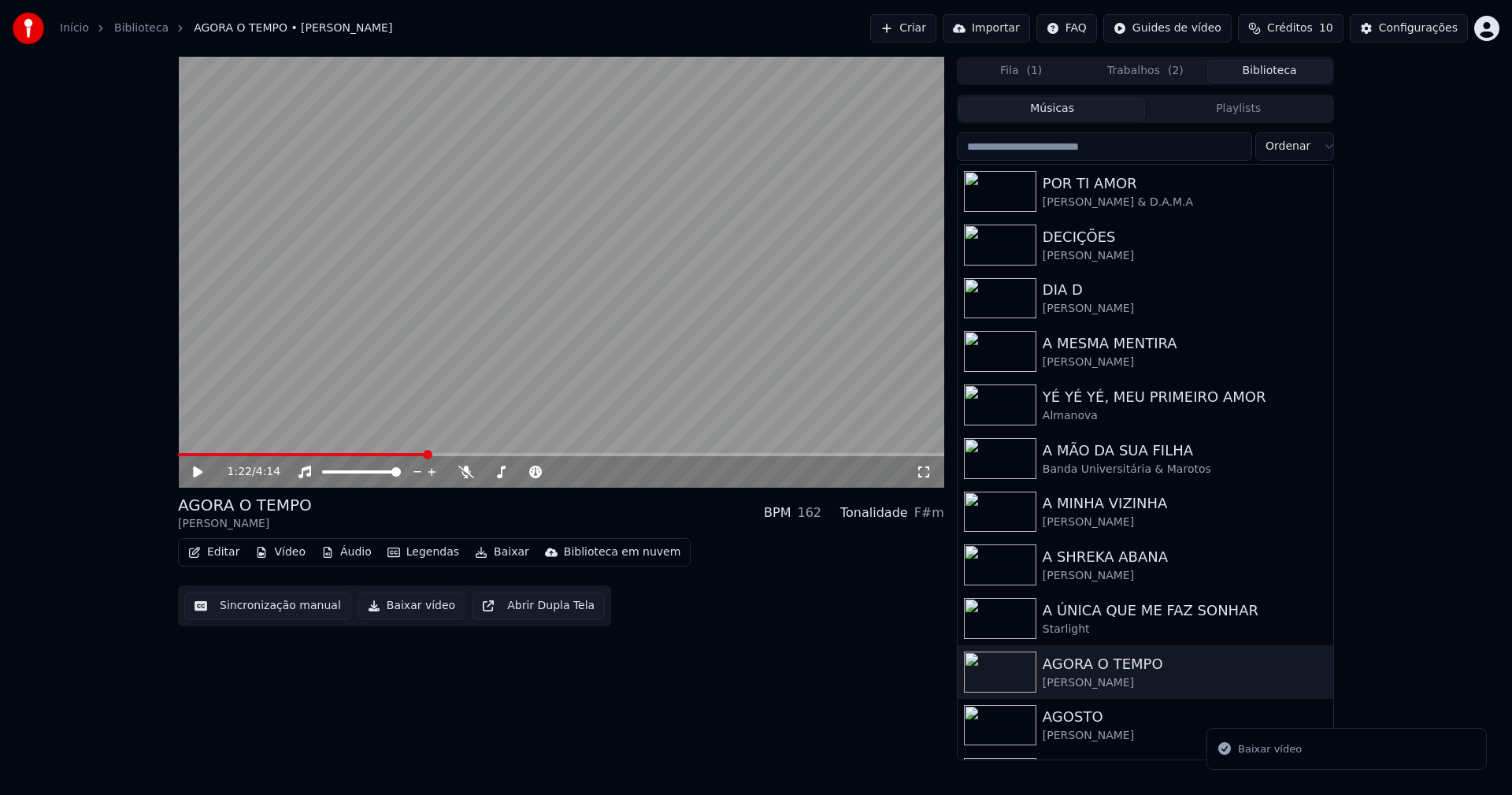
click at [1296, 81] on button "Biblioteca" at bounding box center [1269, 71] width 125 height 23
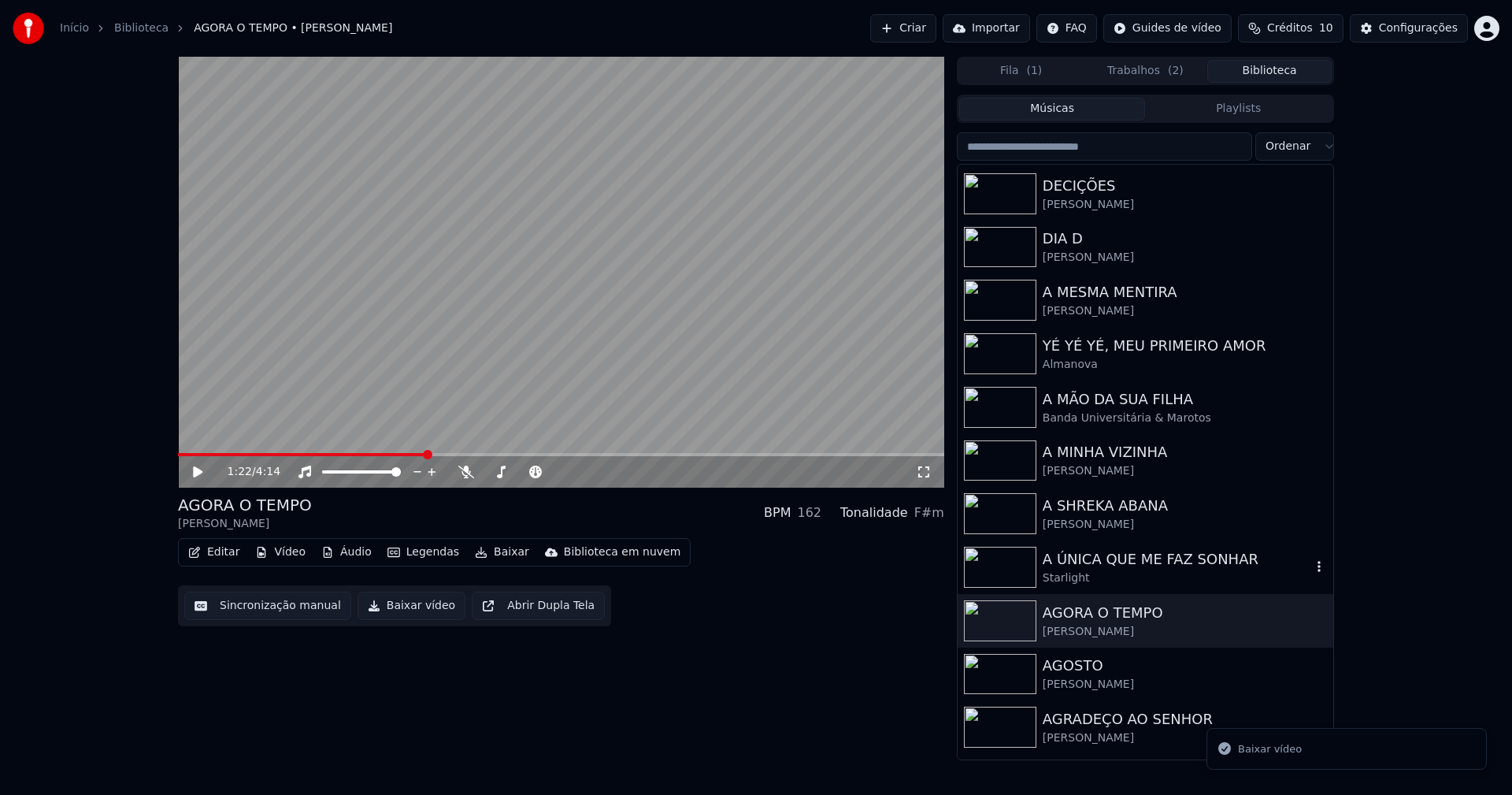
scroll to position [78, 0]
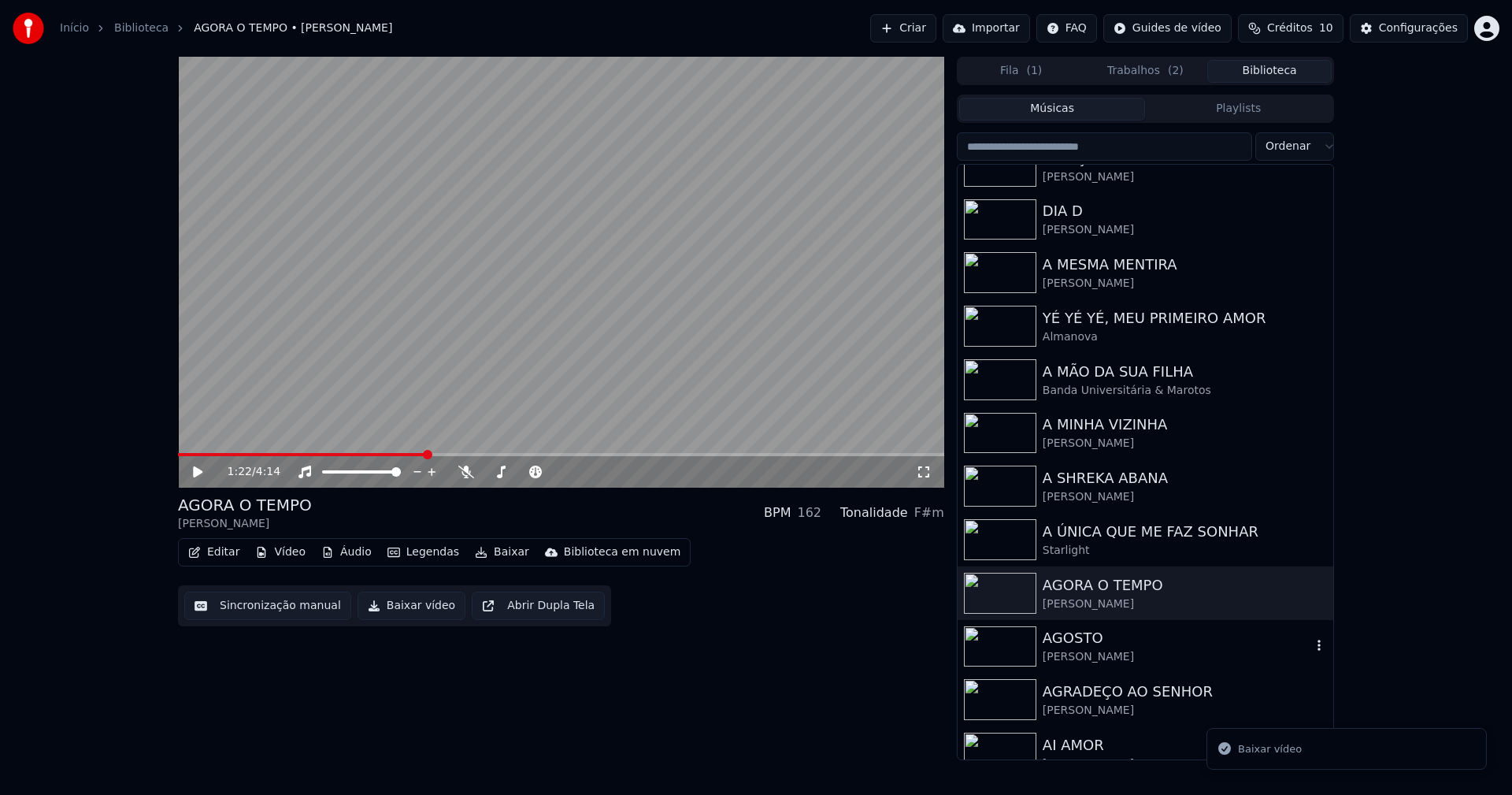
click at [1095, 644] on div "AGOSTO" at bounding box center [1177, 638] width 269 height 22
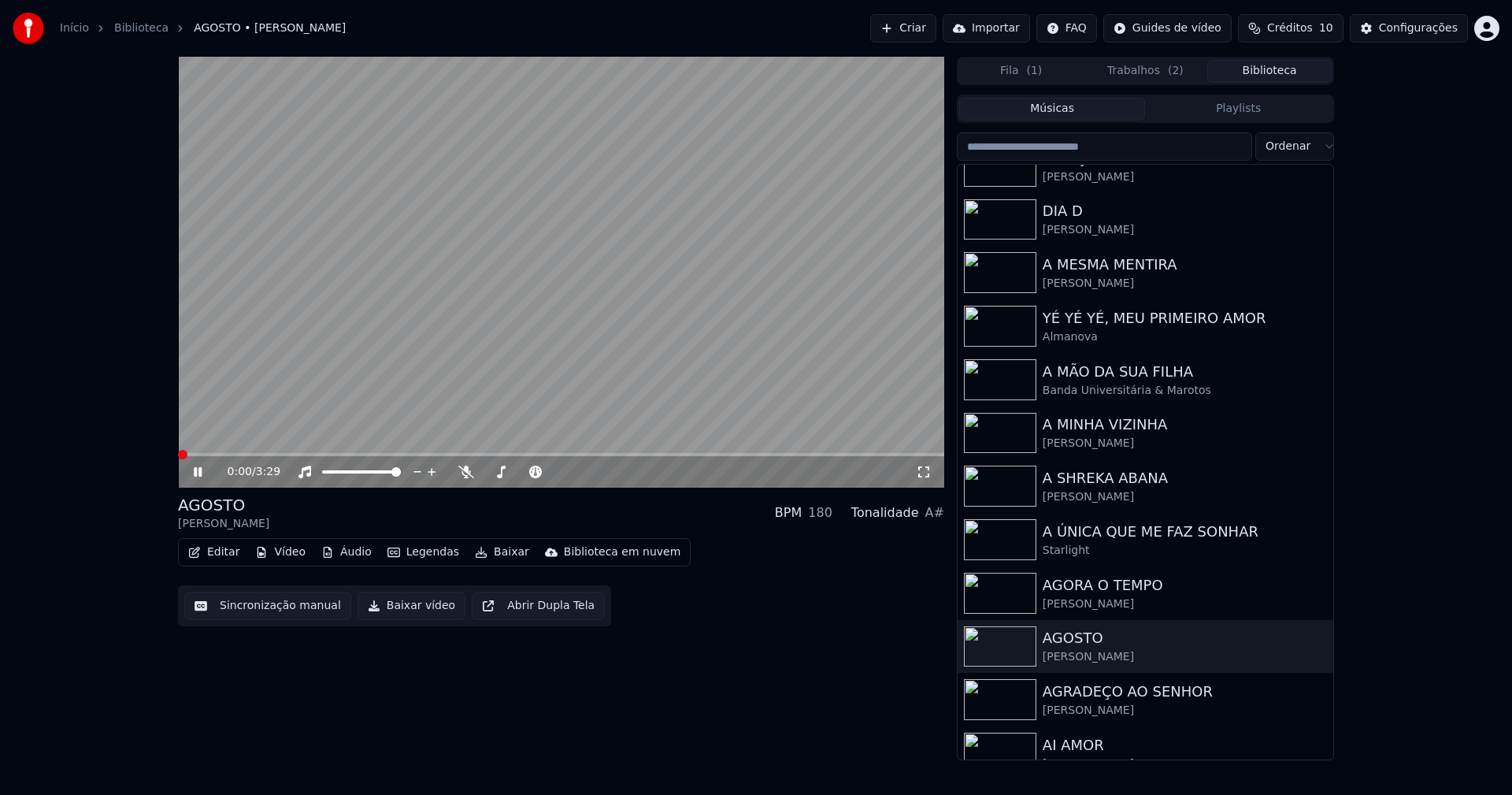
drag, startPoint x: 415, startPoint y: 613, endPoint x: 520, endPoint y: 585, distance: 108.7
click at [416, 612] on button "Baixar vídeo" at bounding box center [411, 606] width 108 height 29
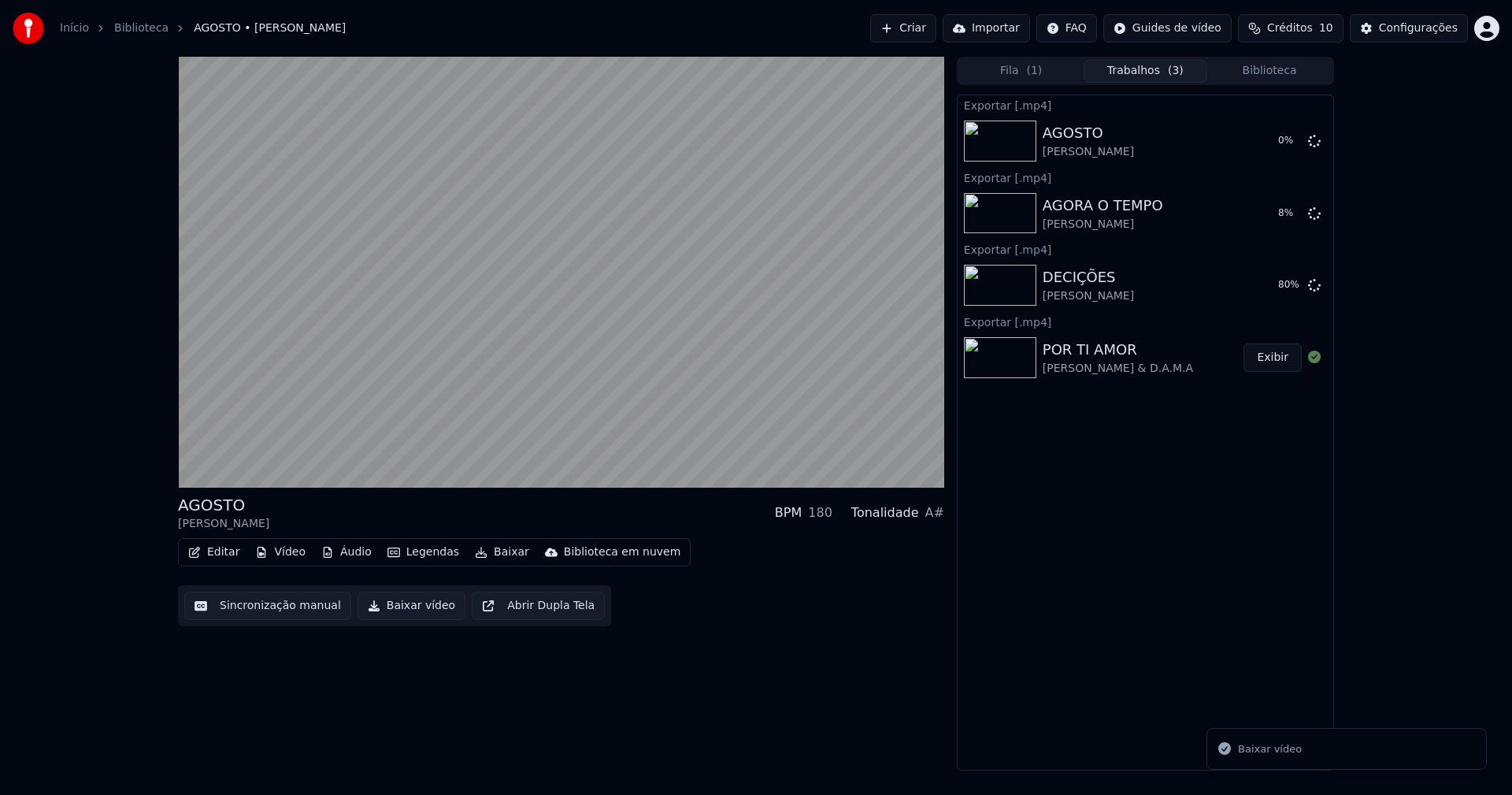
click at [1278, 74] on button "Biblioteca" at bounding box center [1269, 71] width 125 height 23
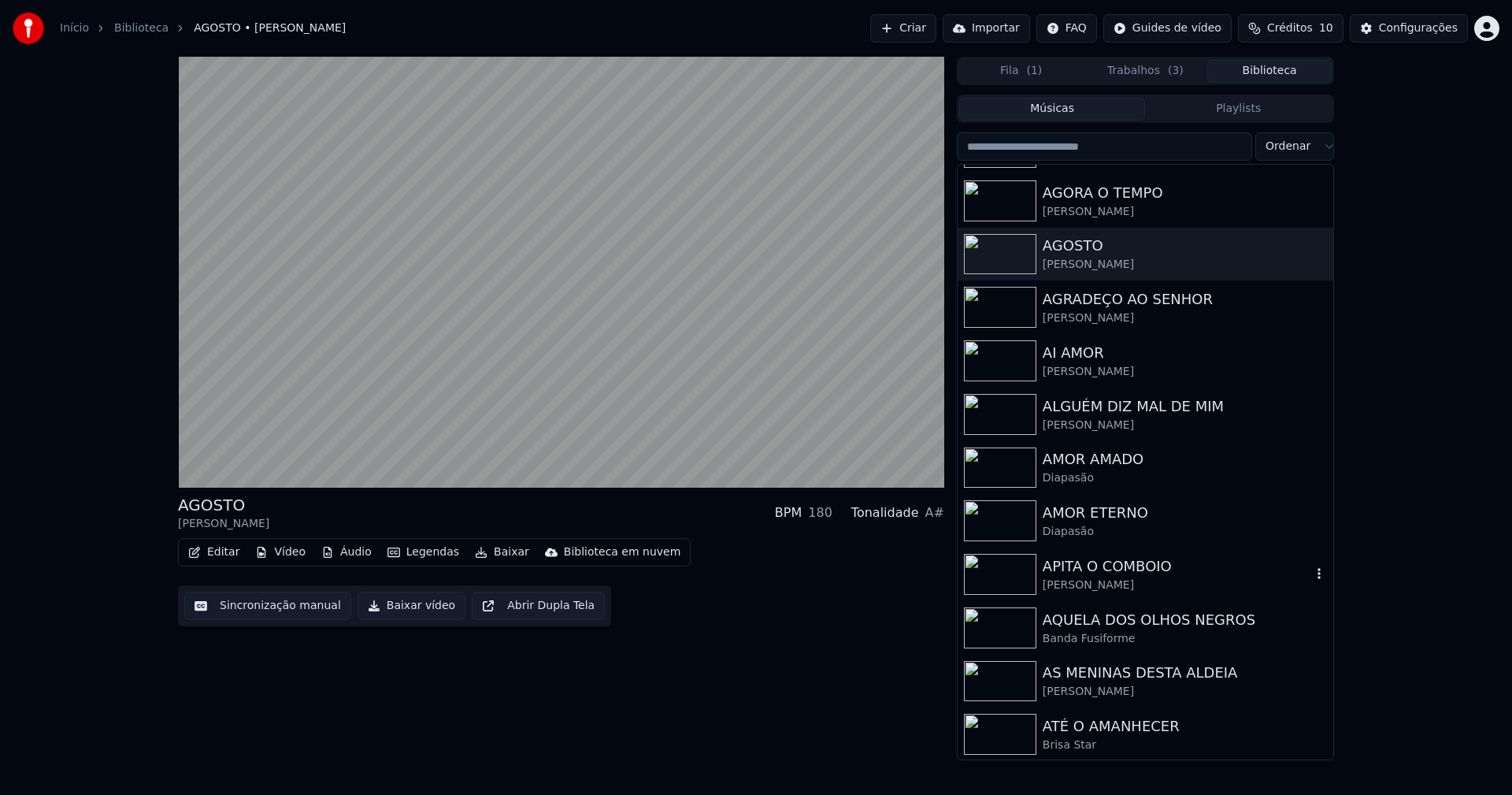
scroll to position [551, 0]
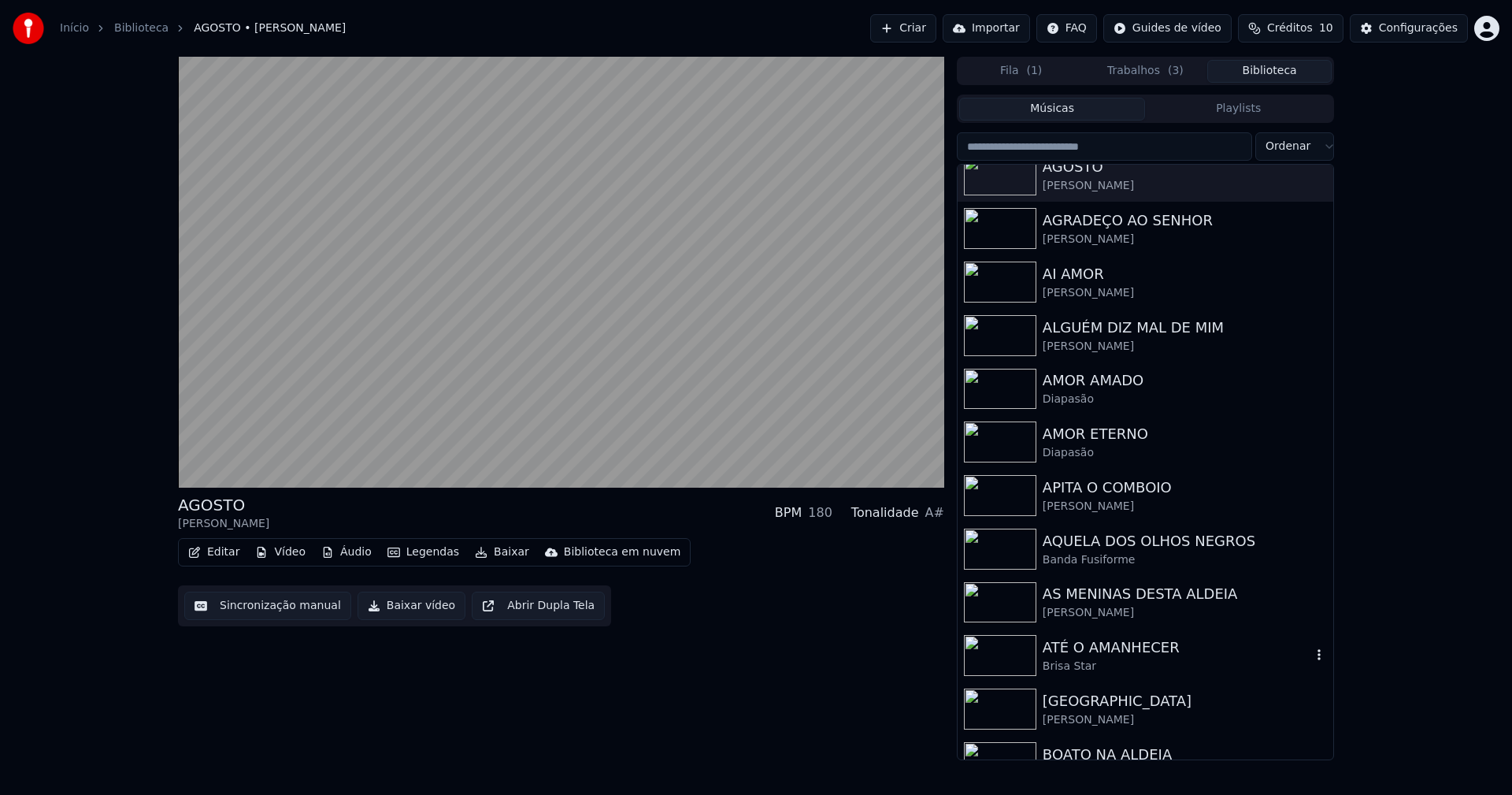
click at [1106, 652] on div "ATÉ O AMANHECER" at bounding box center [1177, 647] width 269 height 22
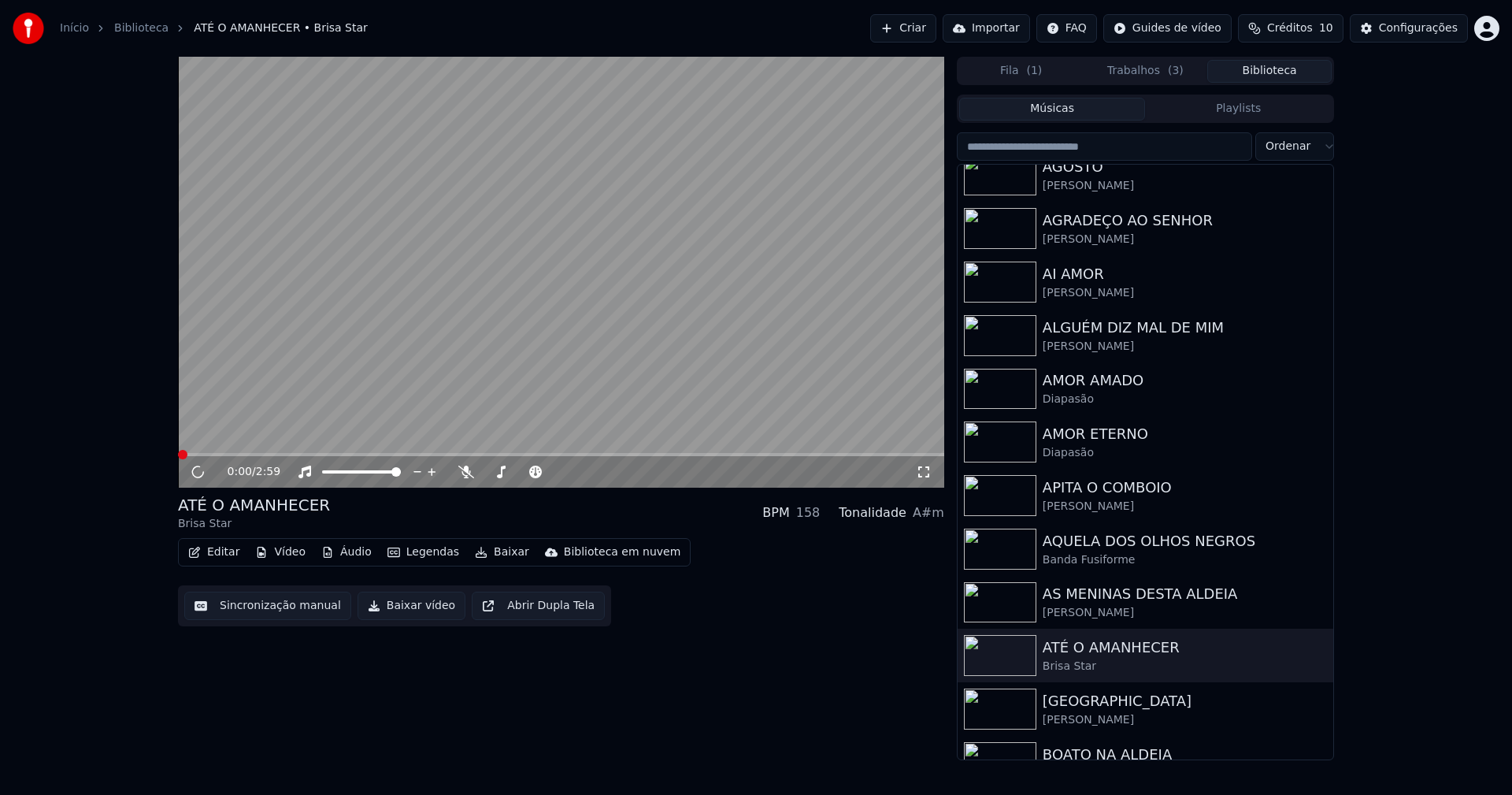
click at [402, 611] on button "Baixar vídeo" at bounding box center [411, 606] width 108 height 29
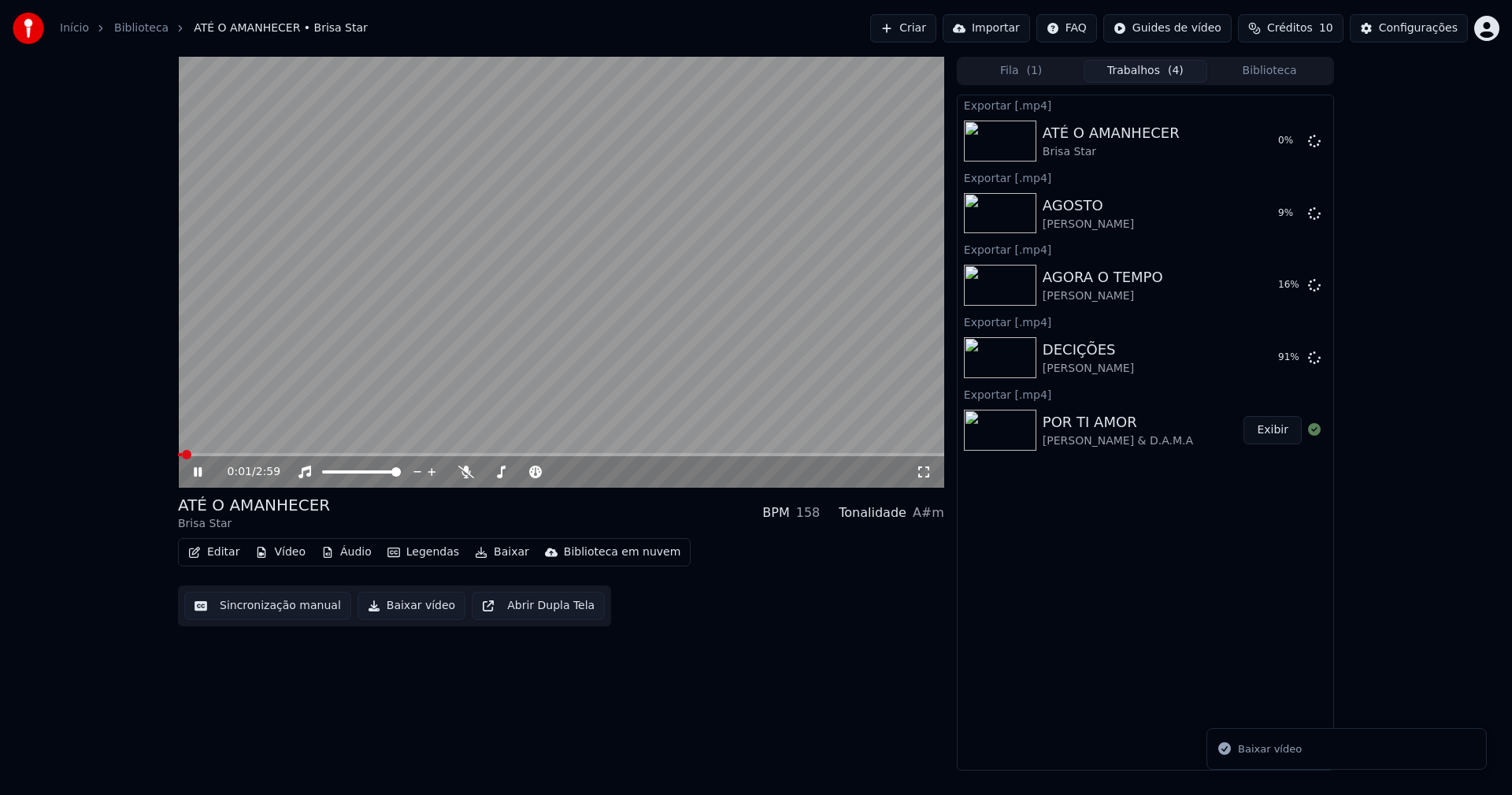
click at [196, 475] on icon at bounding box center [197, 471] width 8 height 9
click at [1275, 75] on button "Biblioteca" at bounding box center [1269, 71] width 125 height 23
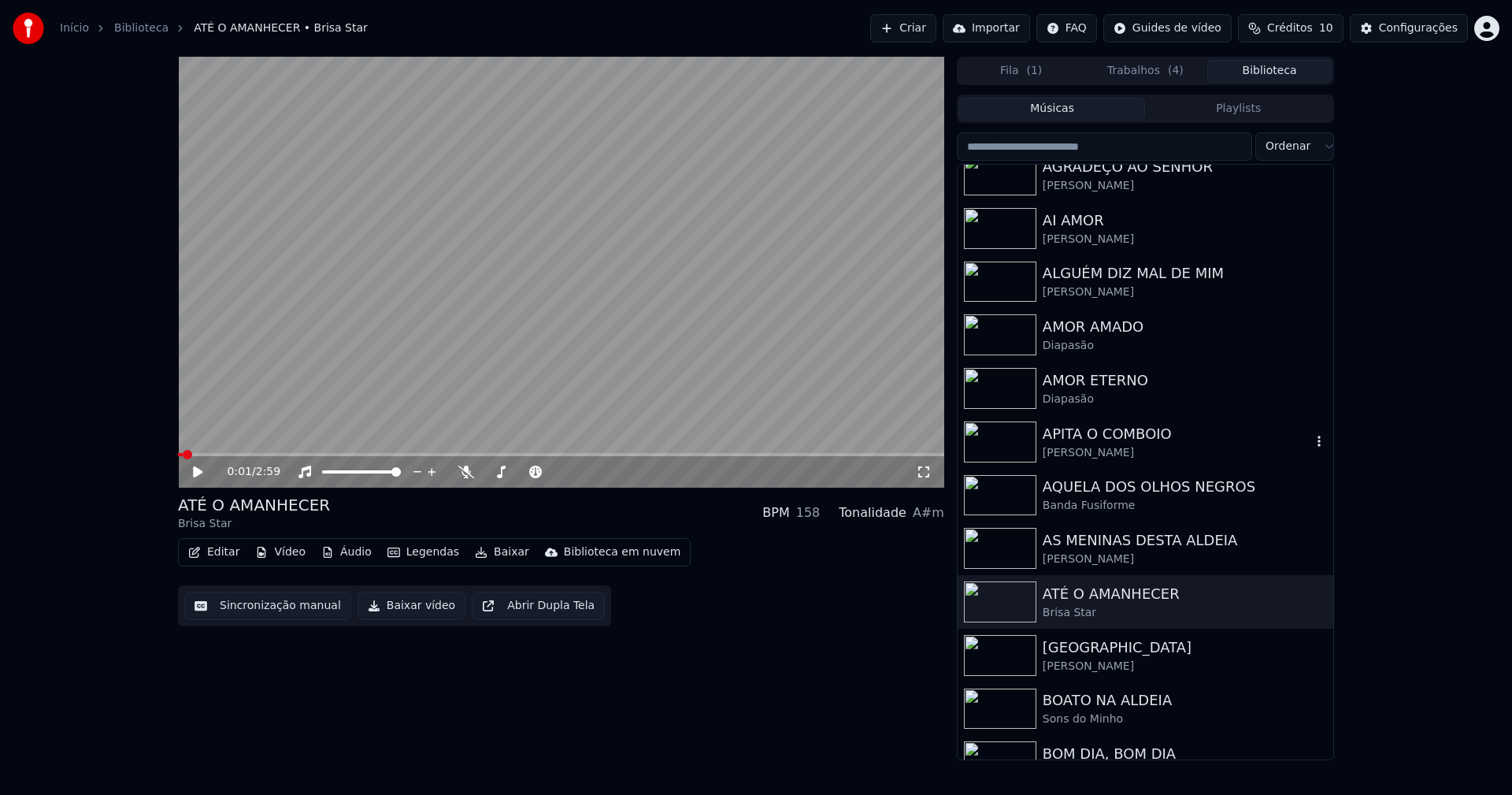
scroll to position [630, 0]
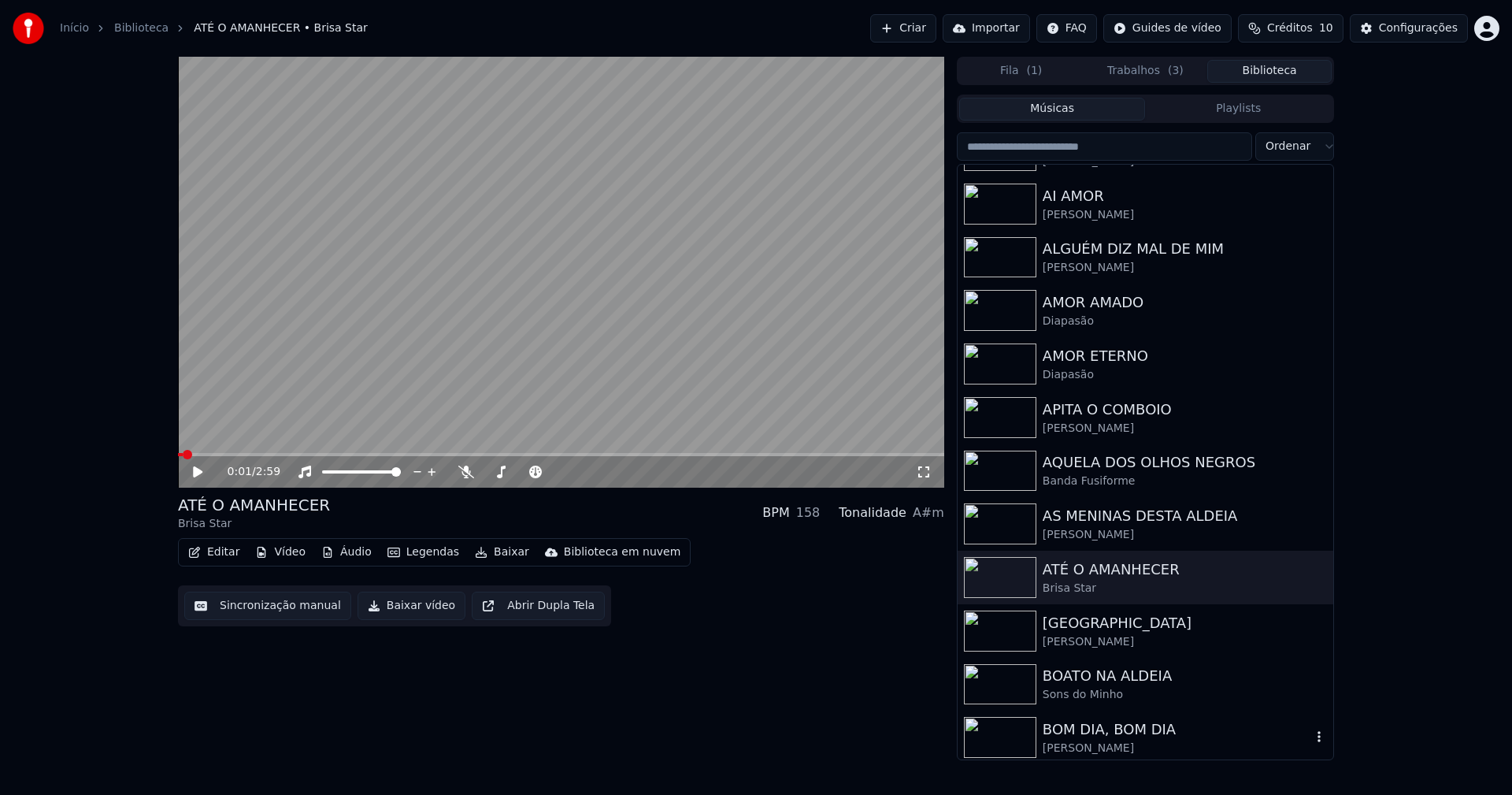
click at [1099, 732] on div "BOM DIA, BOM DIA" at bounding box center [1177, 729] width 269 height 22
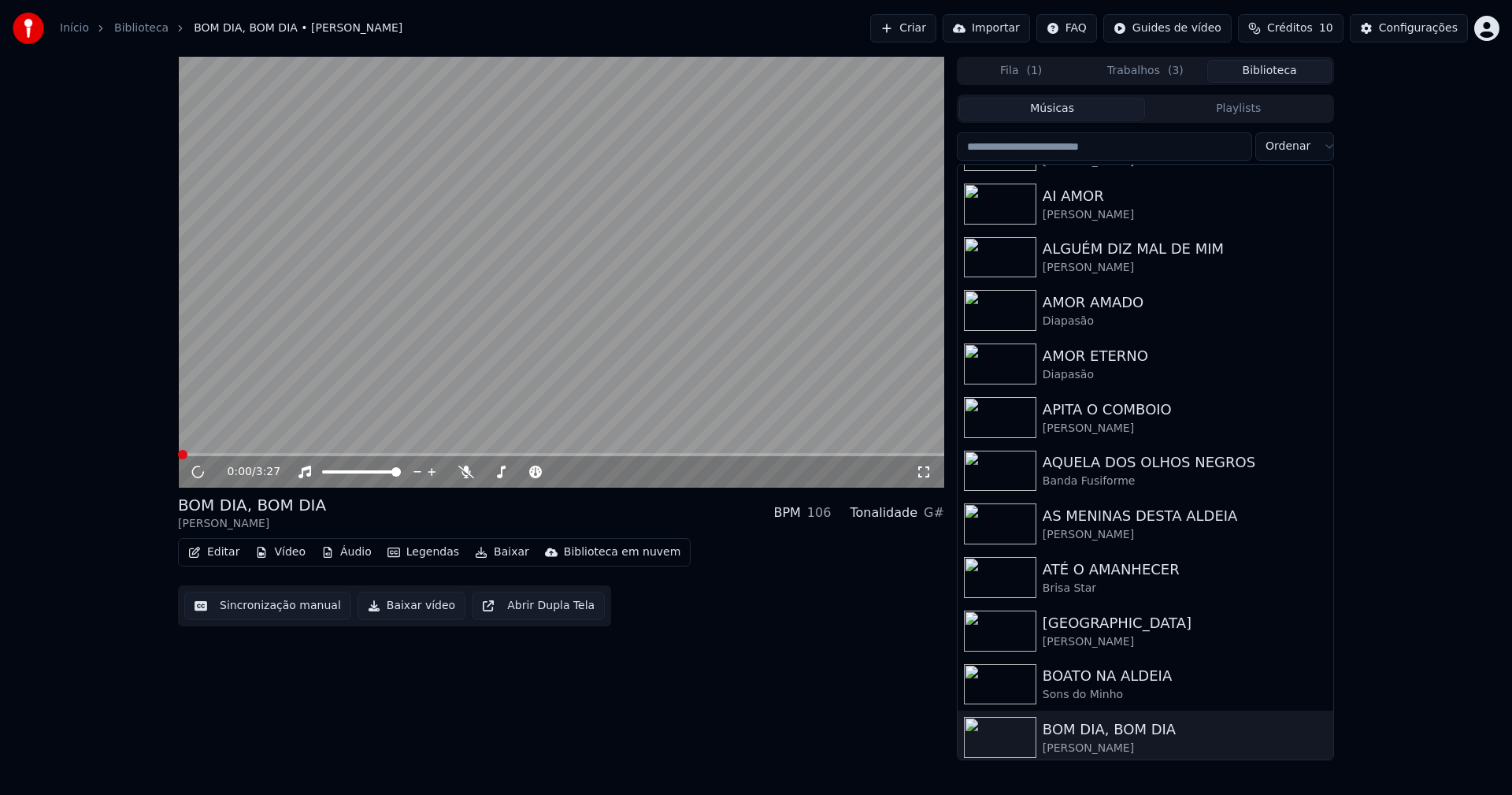
click at [401, 609] on button "Baixar vídeo" at bounding box center [411, 606] width 108 height 29
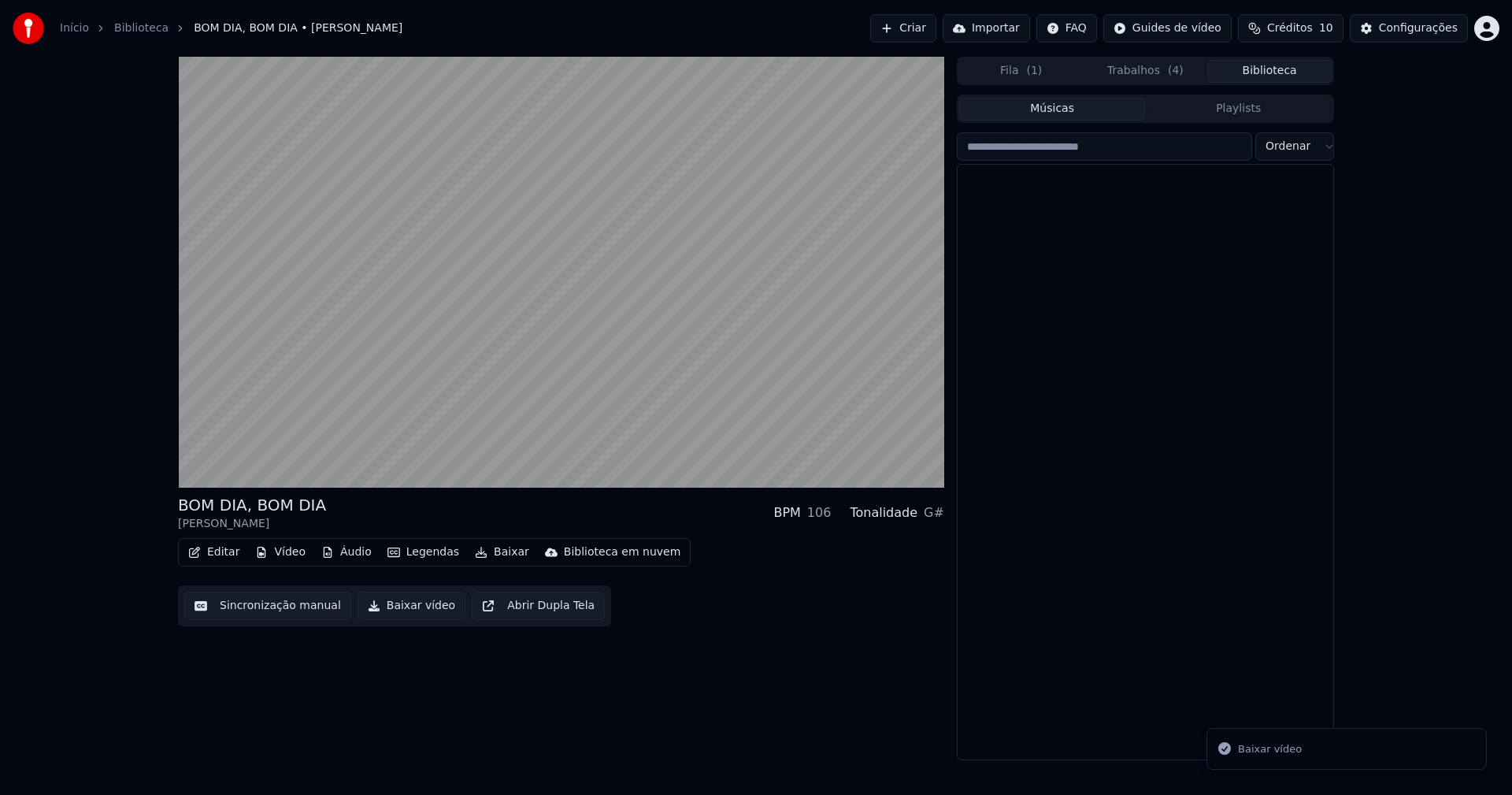
click at [1279, 76] on button "Biblioteca" at bounding box center [1269, 71] width 125 height 23
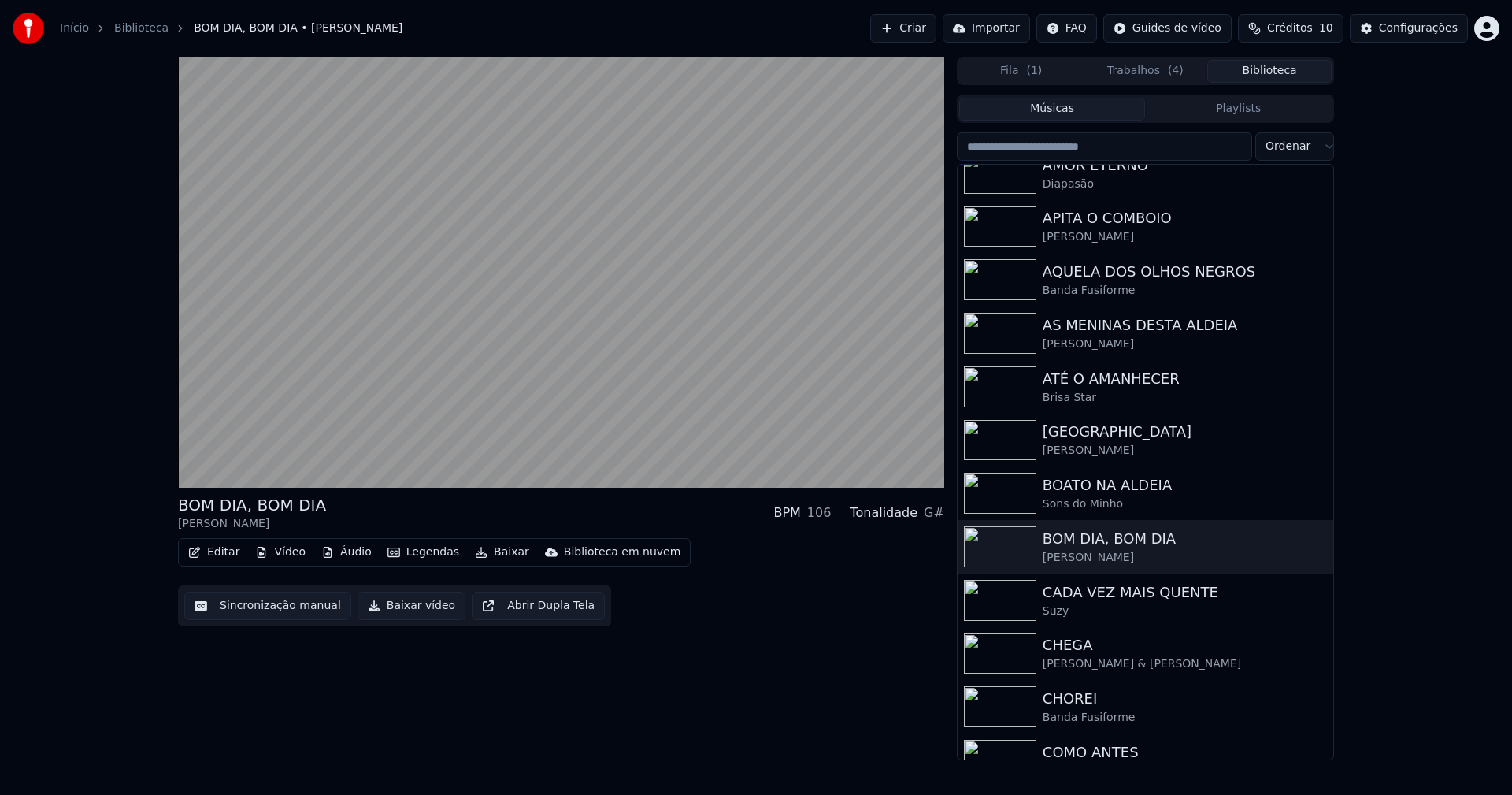
scroll to position [835, 0]
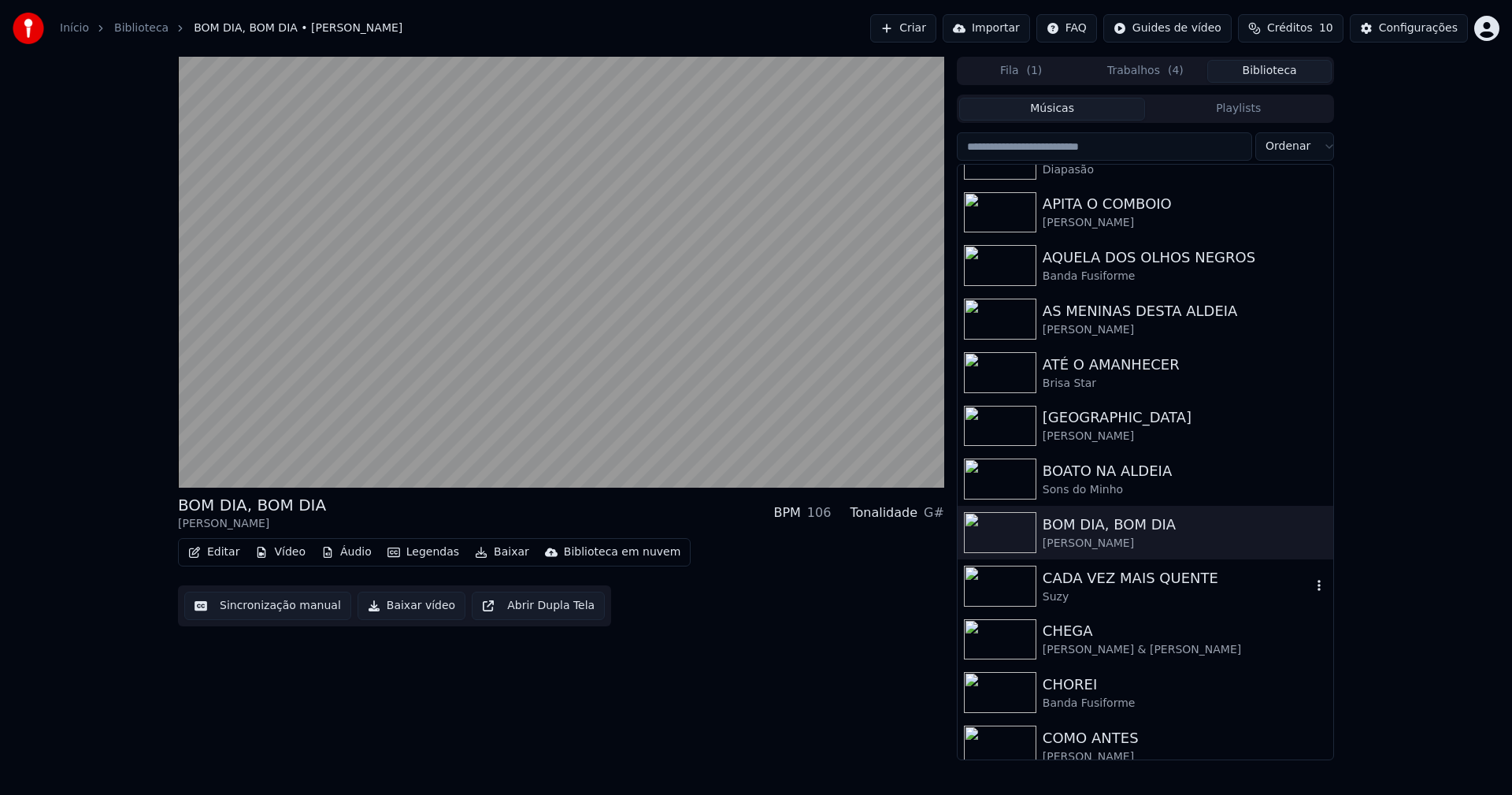
click at [1137, 582] on div "CADA VEZ MAIS QUENTE" at bounding box center [1177, 578] width 269 height 22
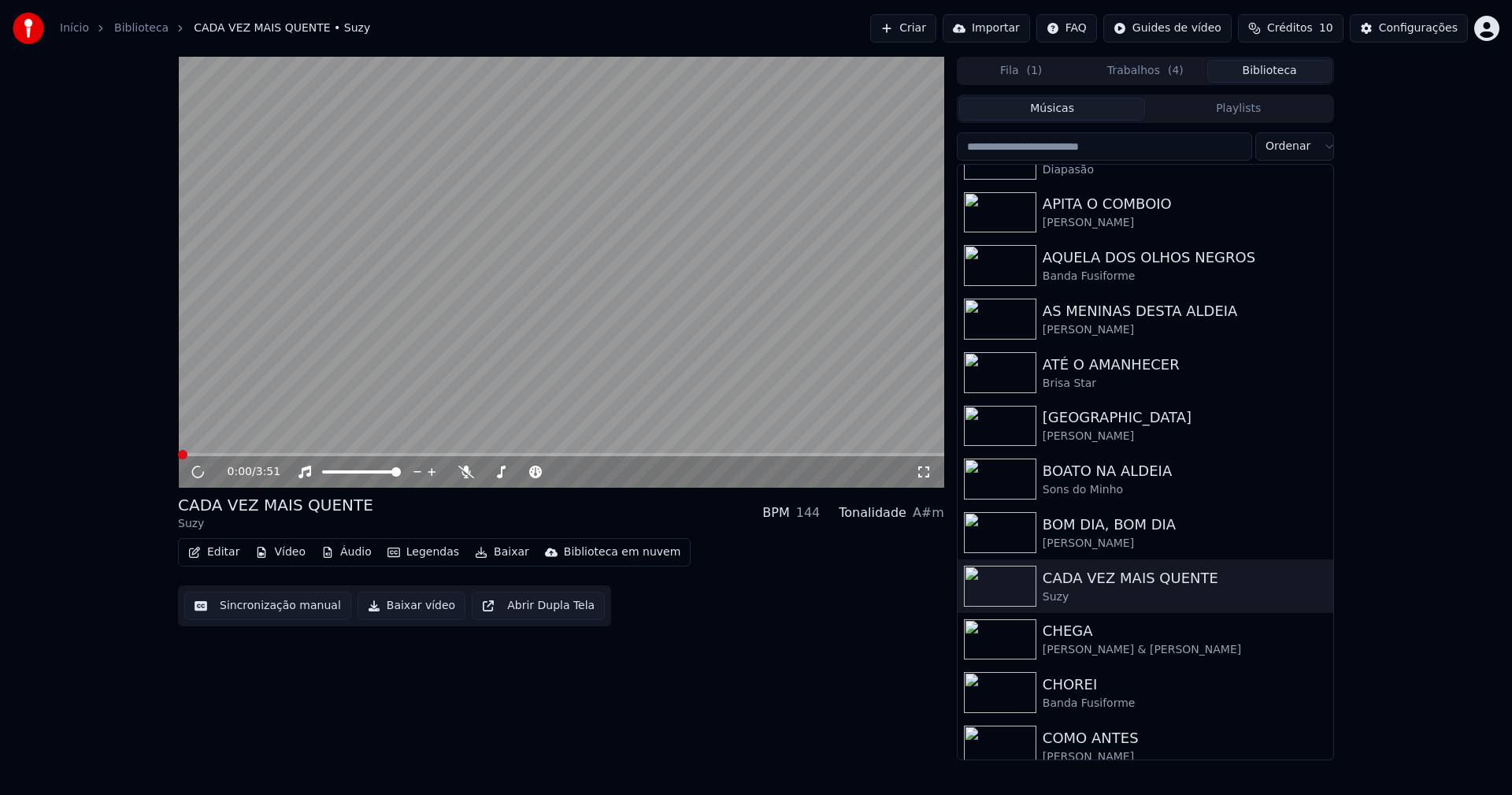
click at [395, 610] on button "Baixar vídeo" at bounding box center [411, 606] width 108 height 29
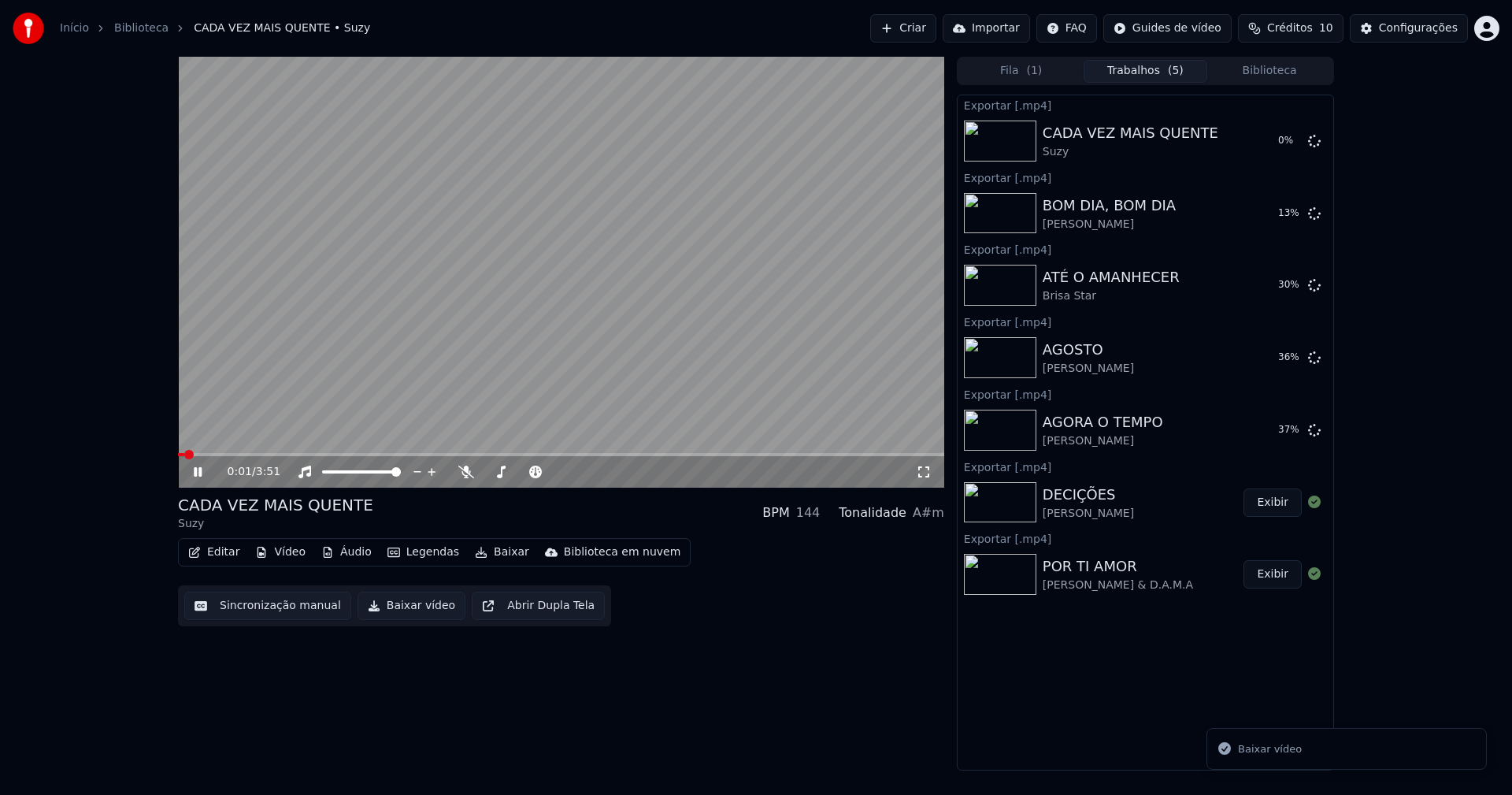
click at [203, 472] on icon at bounding box center [209, 471] width 37 height 13
click at [1295, 71] on button "Biblioteca" at bounding box center [1269, 71] width 125 height 23
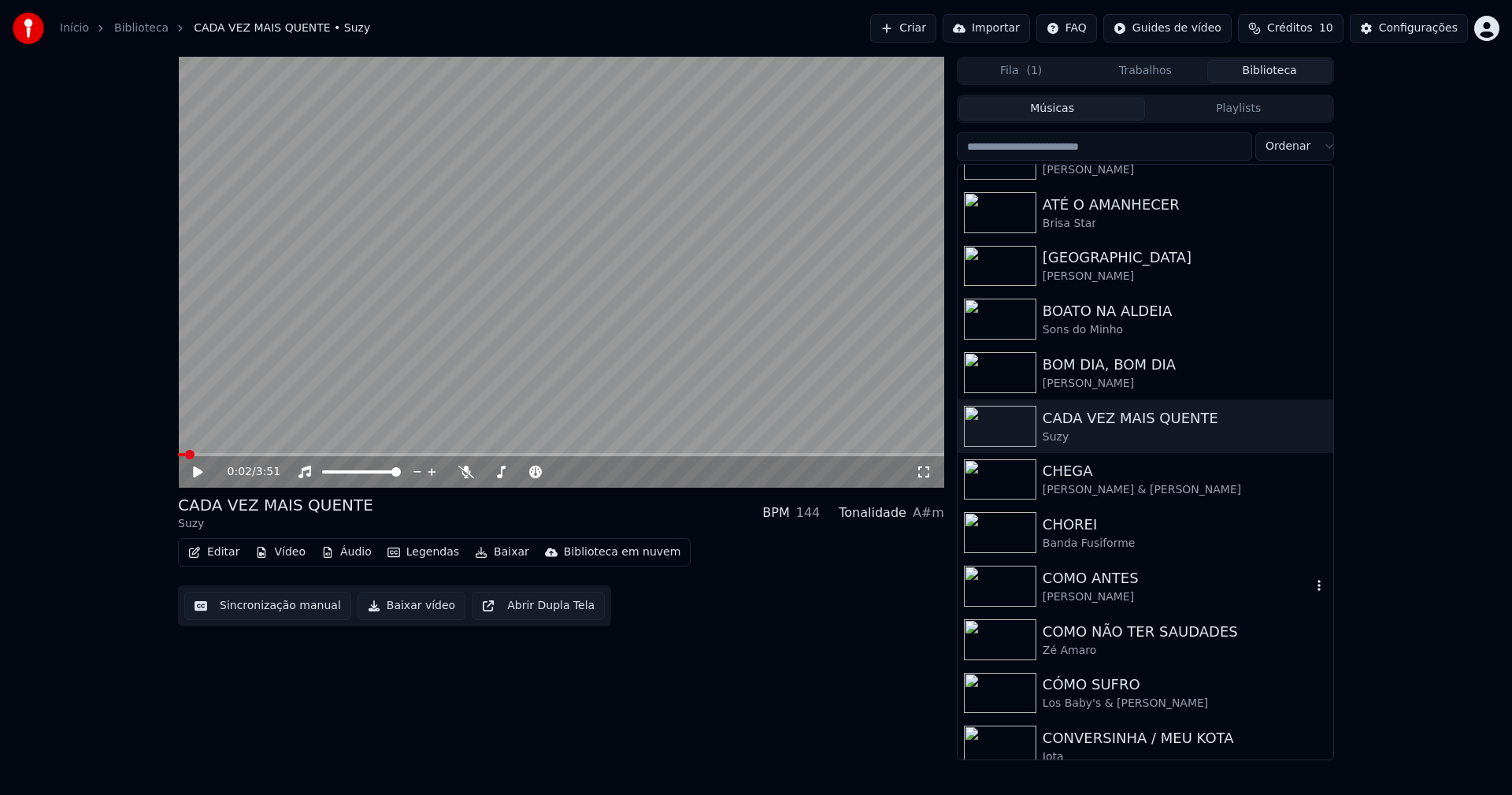
scroll to position [1023, 0]
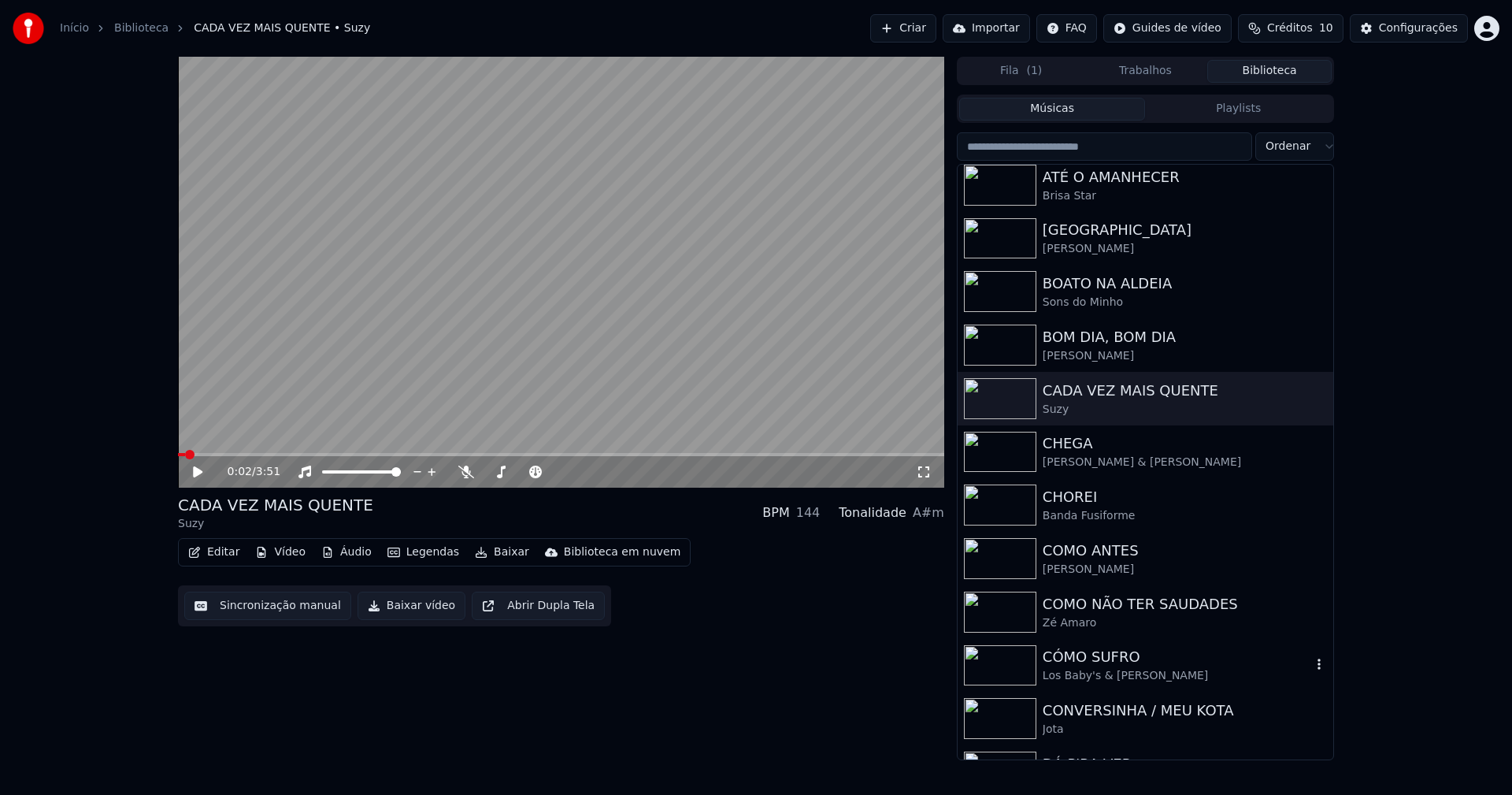
click at [1106, 666] on div "CÓMO SUFRO" at bounding box center [1177, 657] width 269 height 22
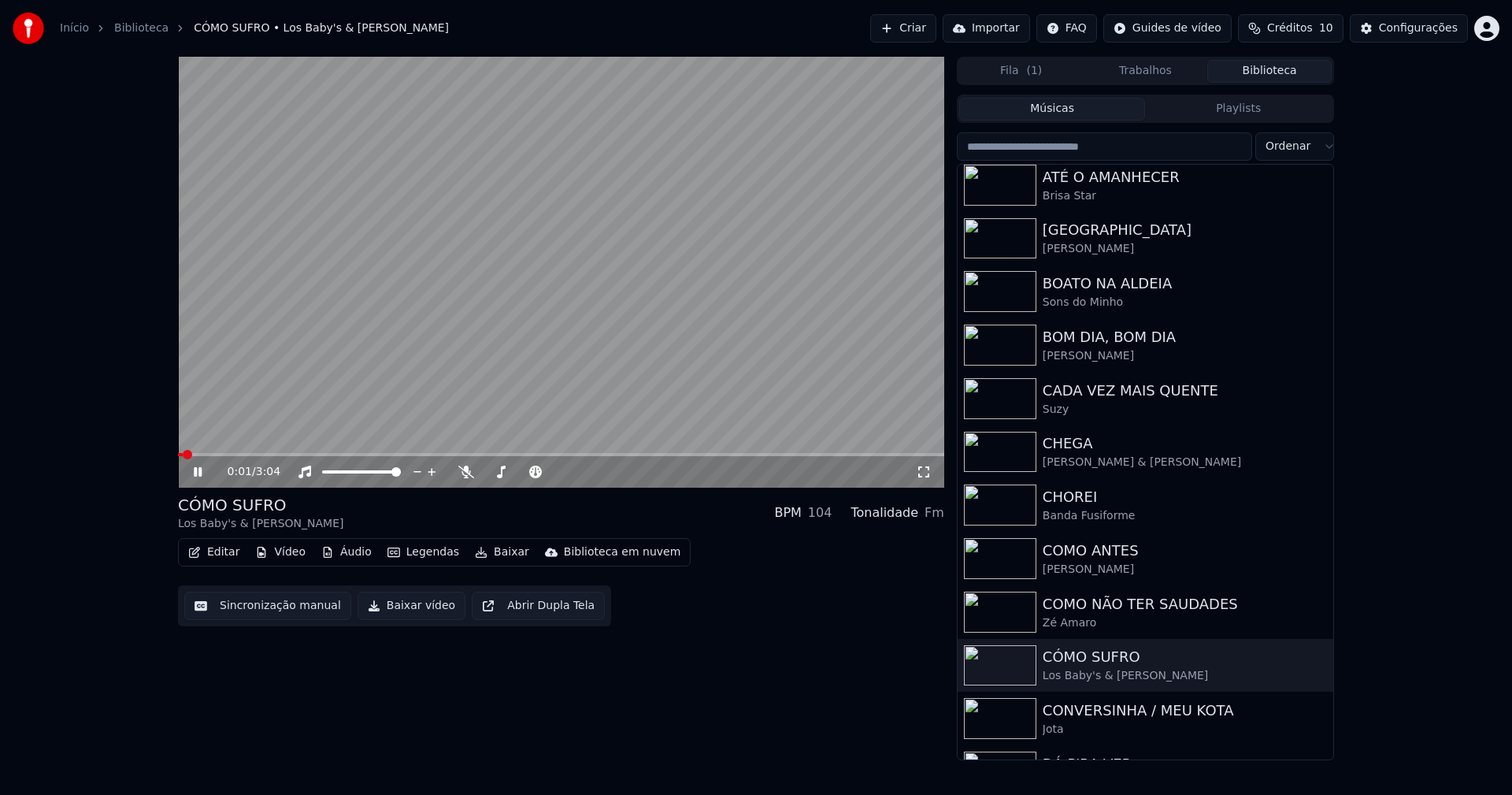
click at [199, 473] on icon at bounding box center [197, 471] width 8 height 9
click at [359, 453] on span at bounding box center [560, 454] width 766 height 3
click at [414, 604] on button "Baixar vídeo" at bounding box center [411, 606] width 108 height 29
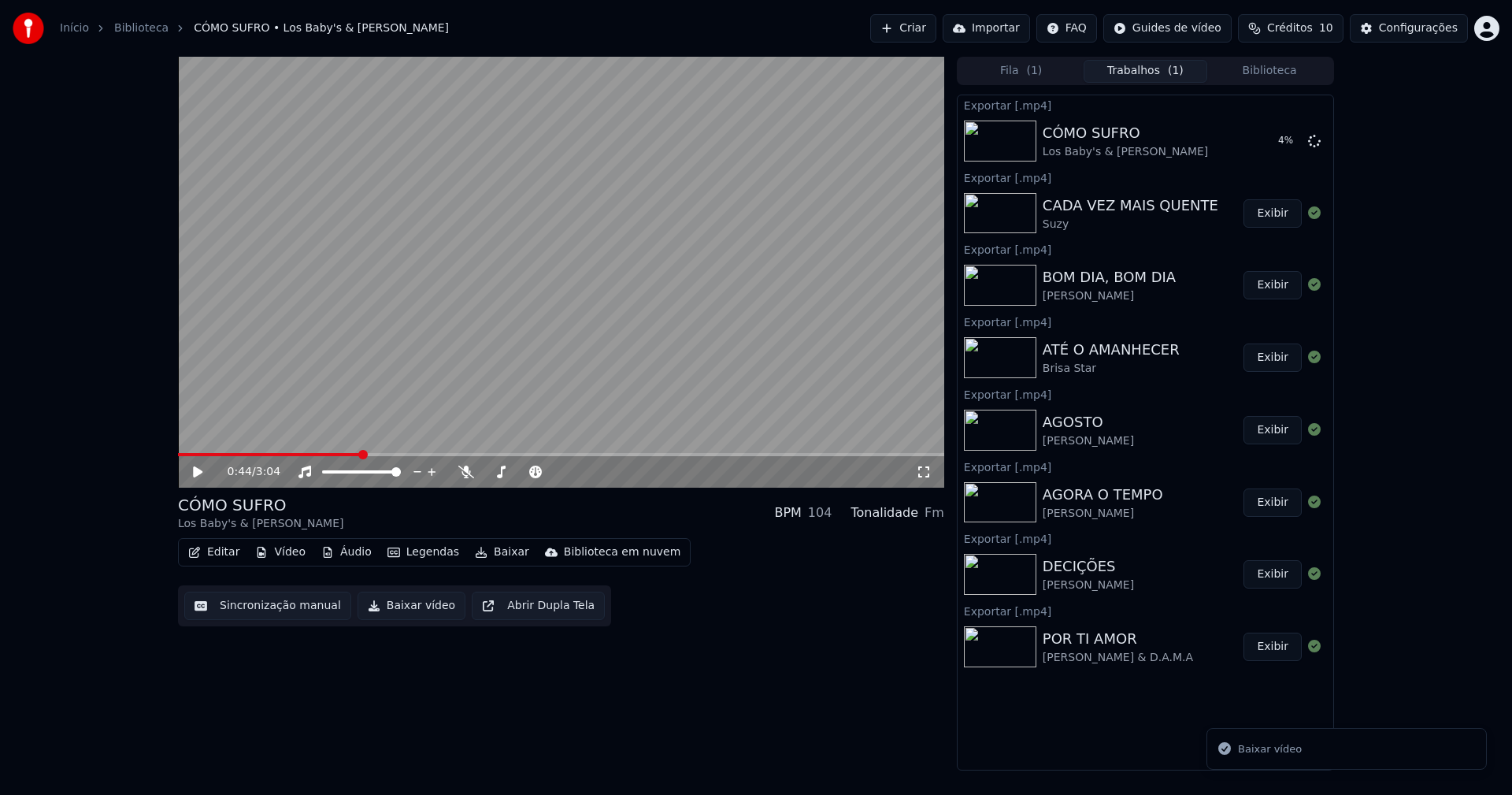
click at [1280, 77] on button "Biblioteca" at bounding box center [1269, 71] width 125 height 23
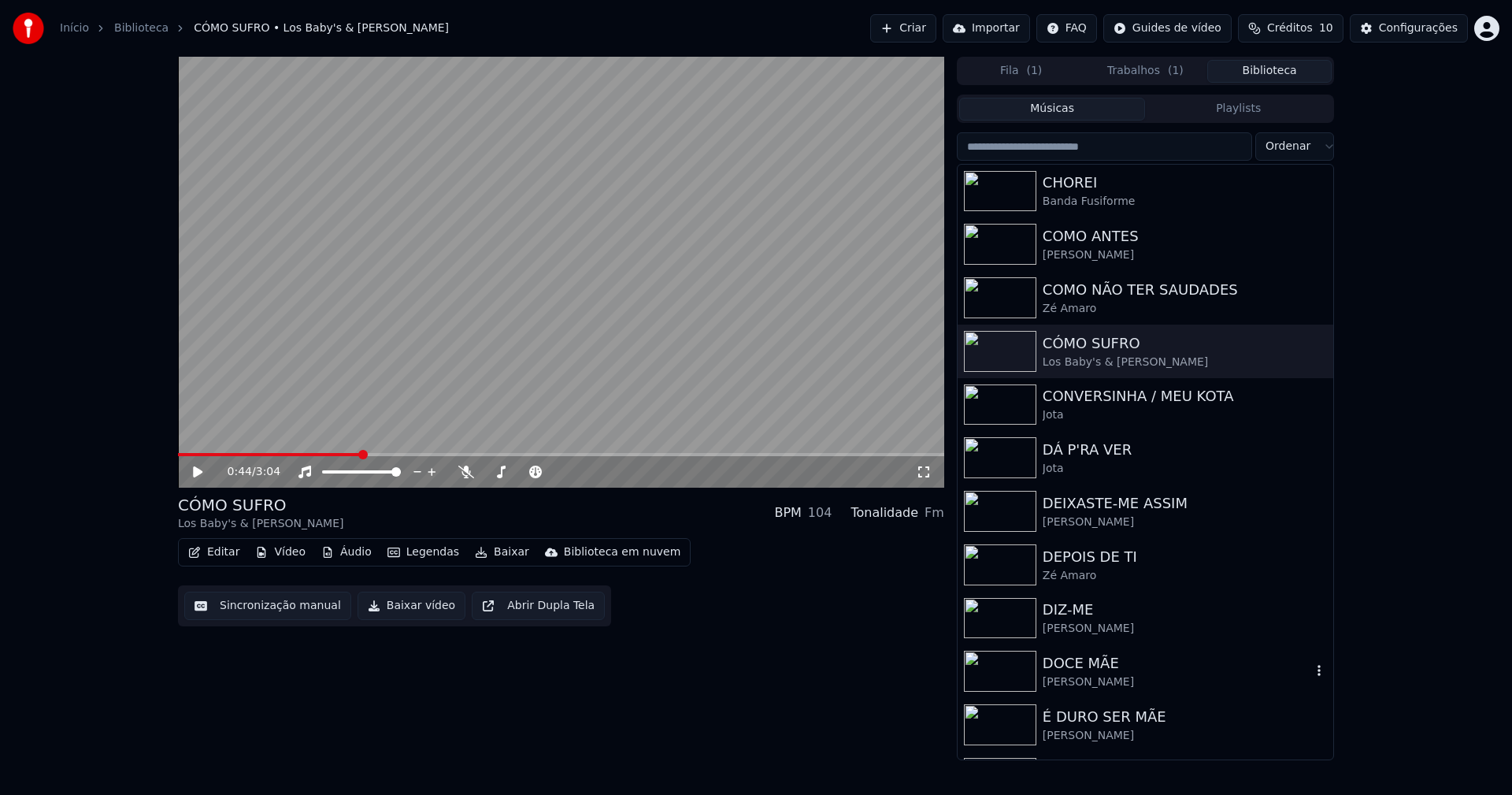
scroll to position [1417, 0]
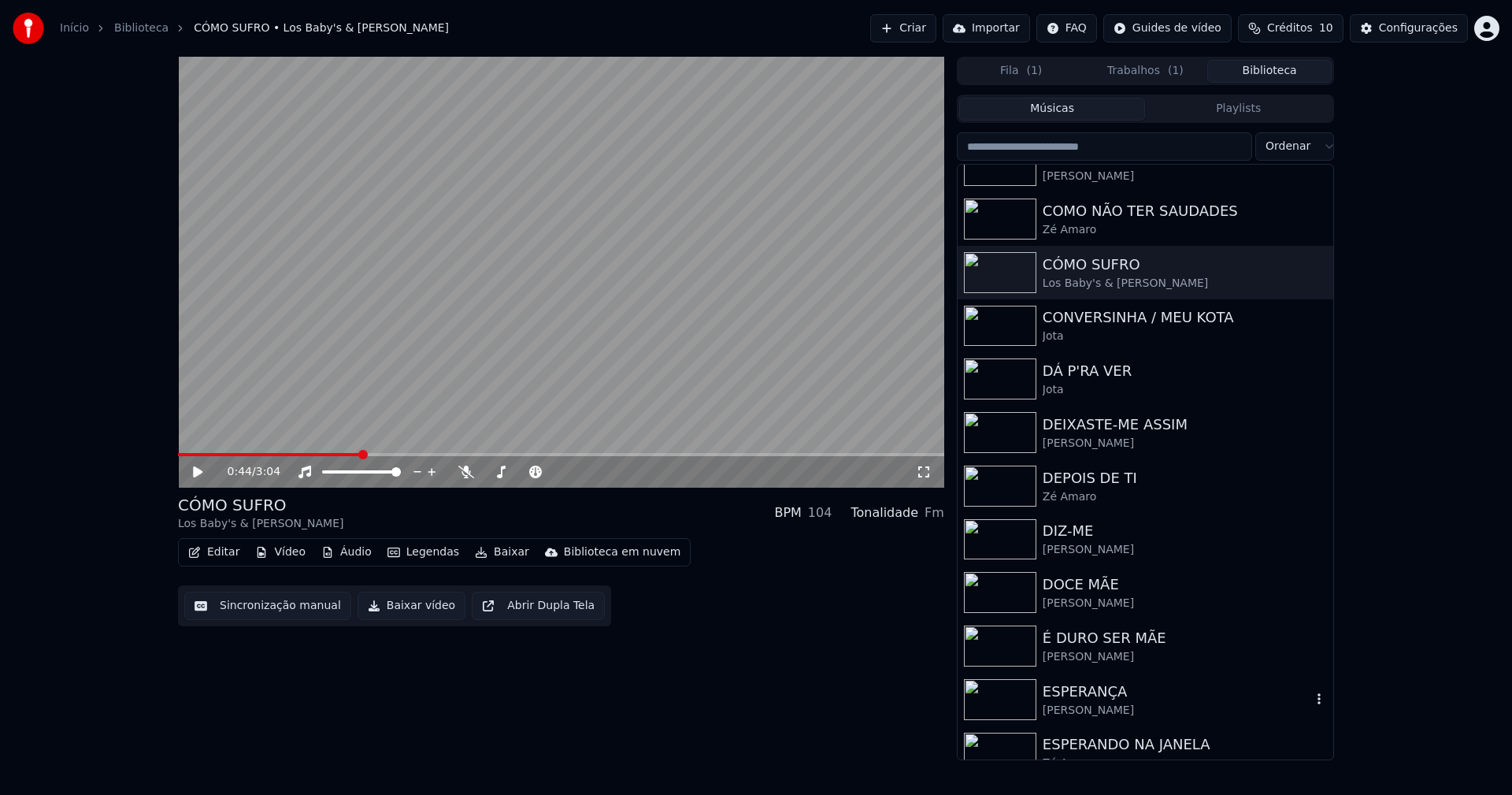
click at [1109, 697] on div "ESPERANÇA" at bounding box center [1177, 691] width 269 height 22
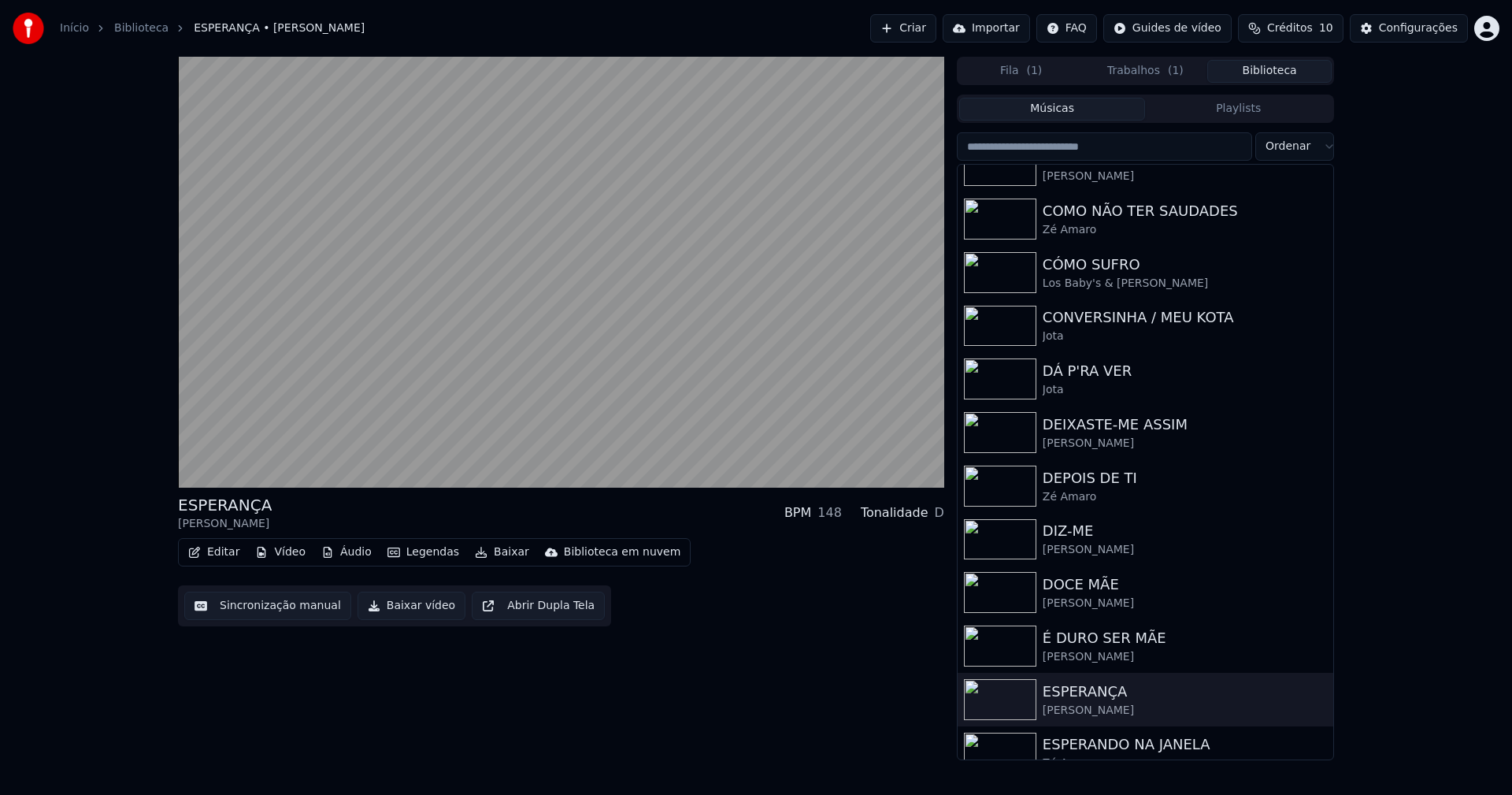
click at [400, 611] on button "Baixar vídeo" at bounding box center [411, 606] width 108 height 29
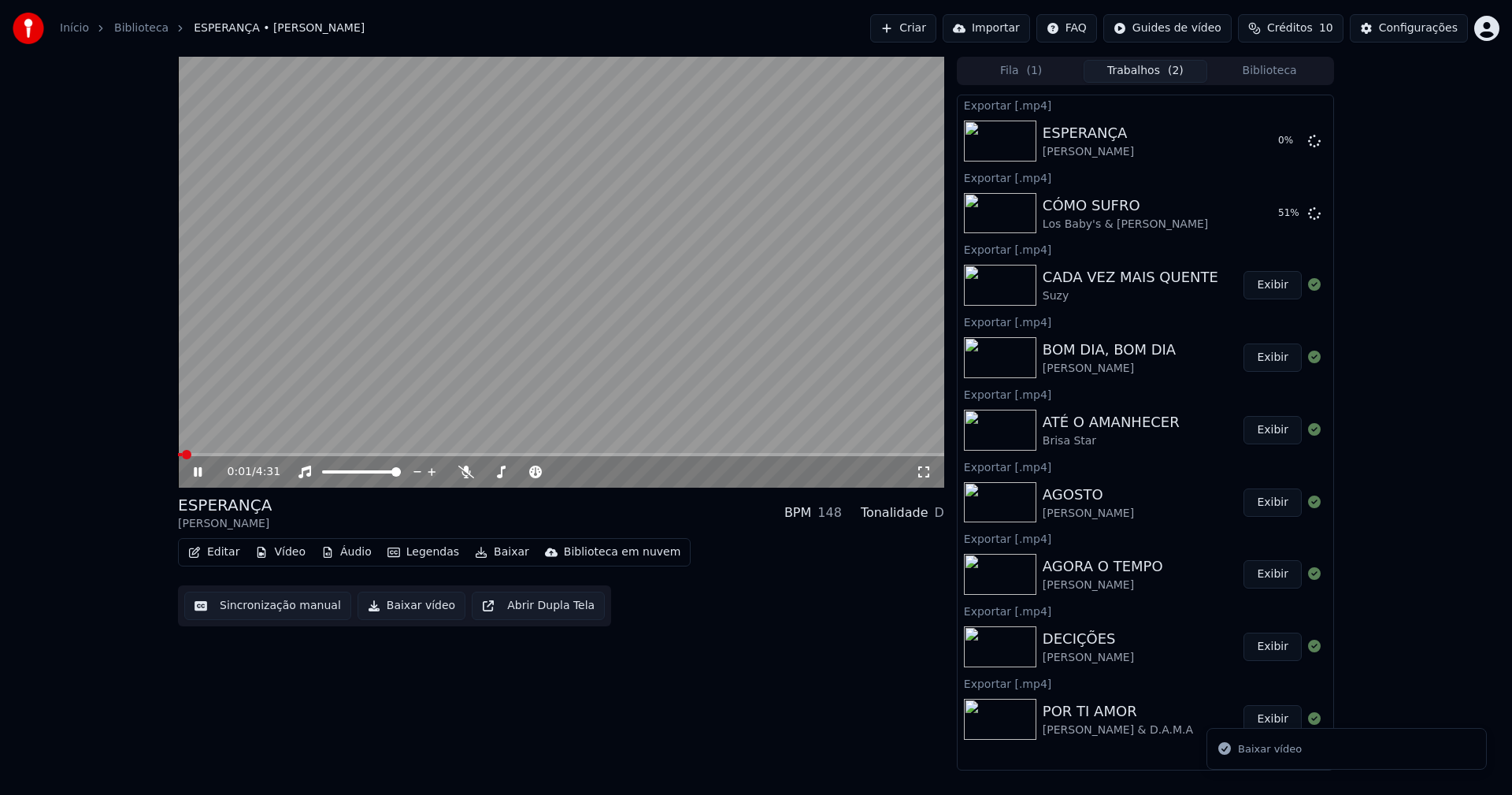
click at [1284, 70] on button "Biblioteca" at bounding box center [1269, 71] width 125 height 23
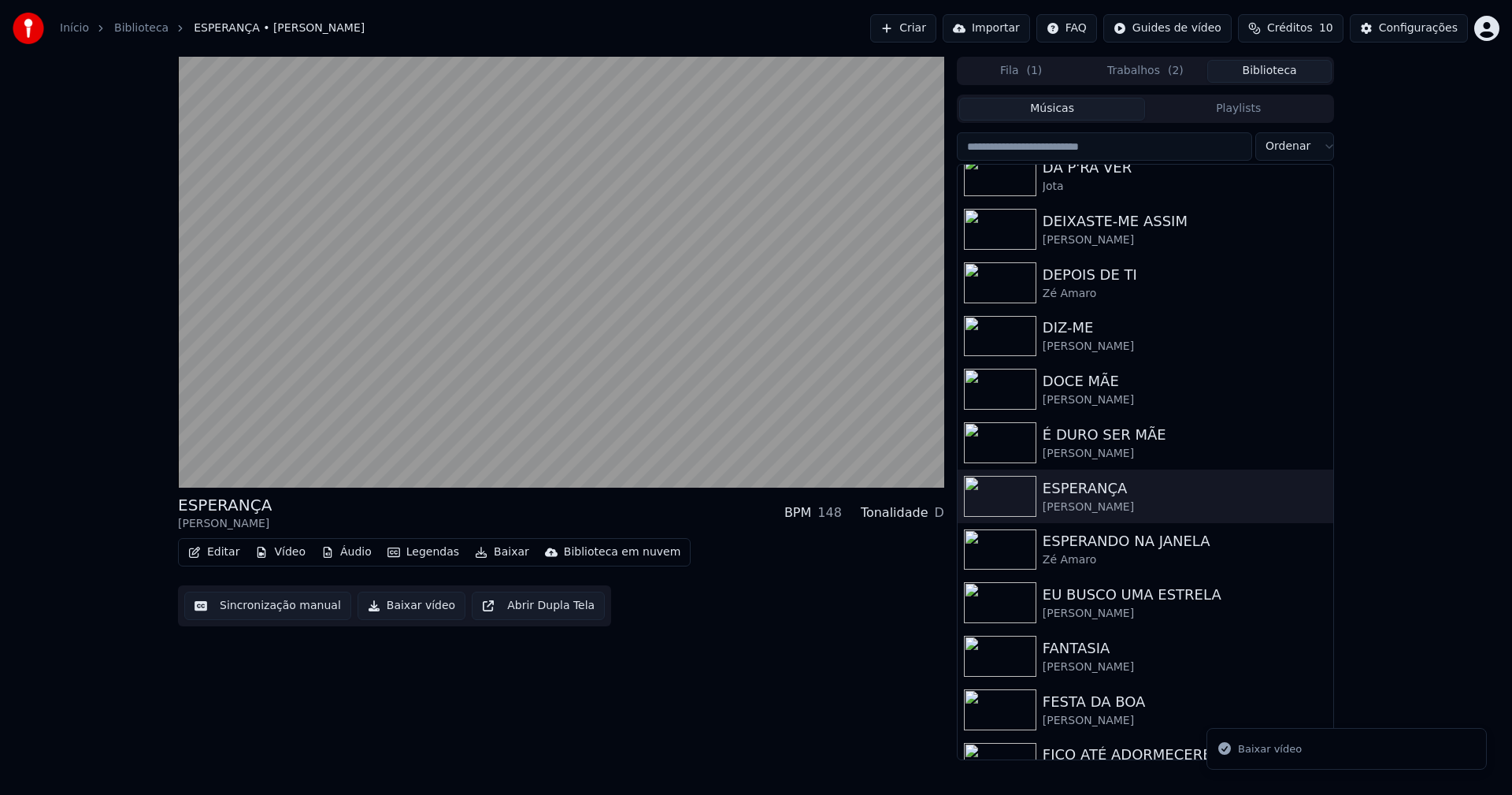
scroll to position [1693, 0]
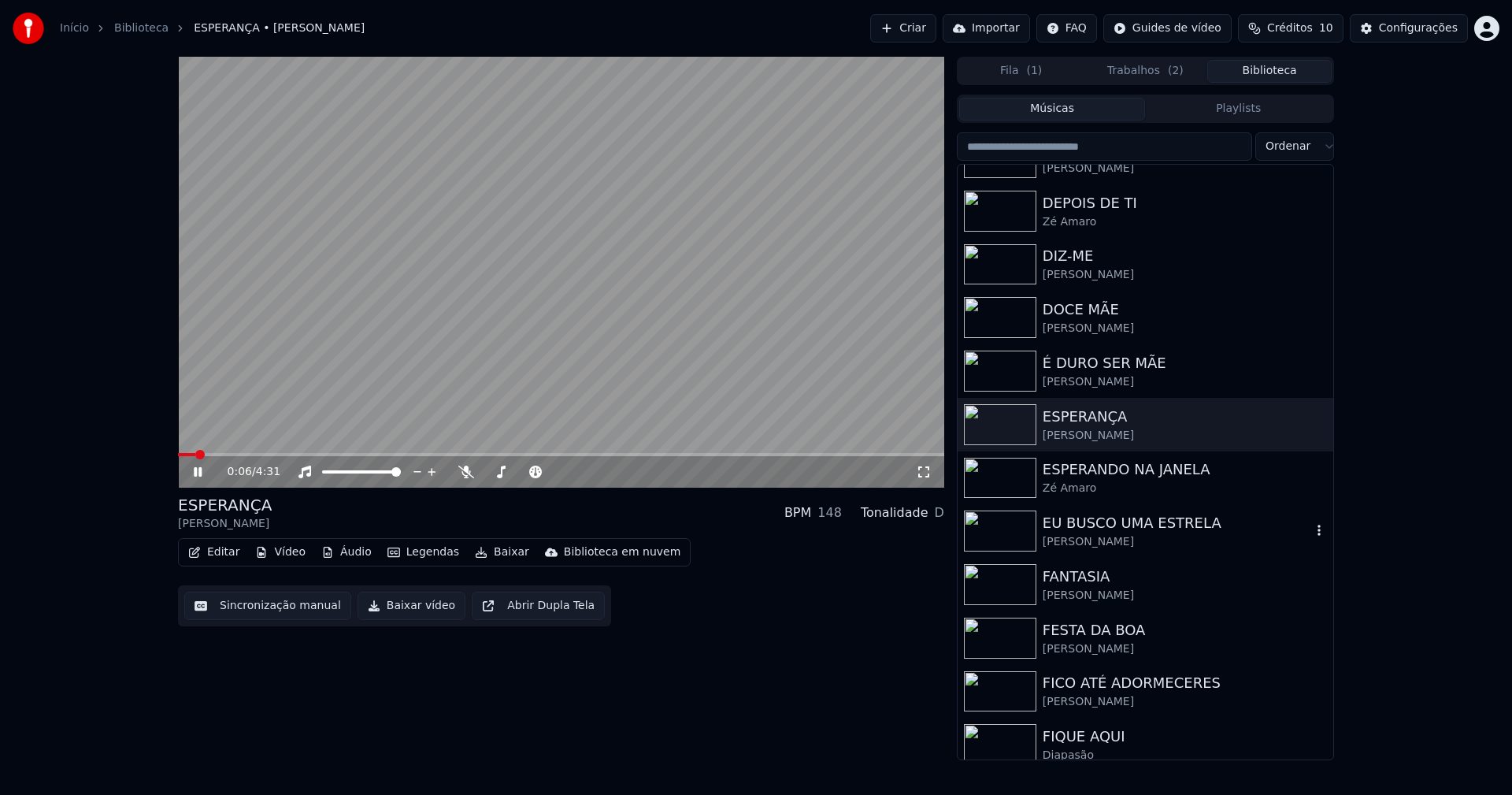
drag, startPoint x: 1094, startPoint y: 544, endPoint x: 1069, endPoint y: 533, distance: 27.3
click at [1094, 544] on div "[PERSON_NAME]" at bounding box center [1177, 541] width 269 height 16
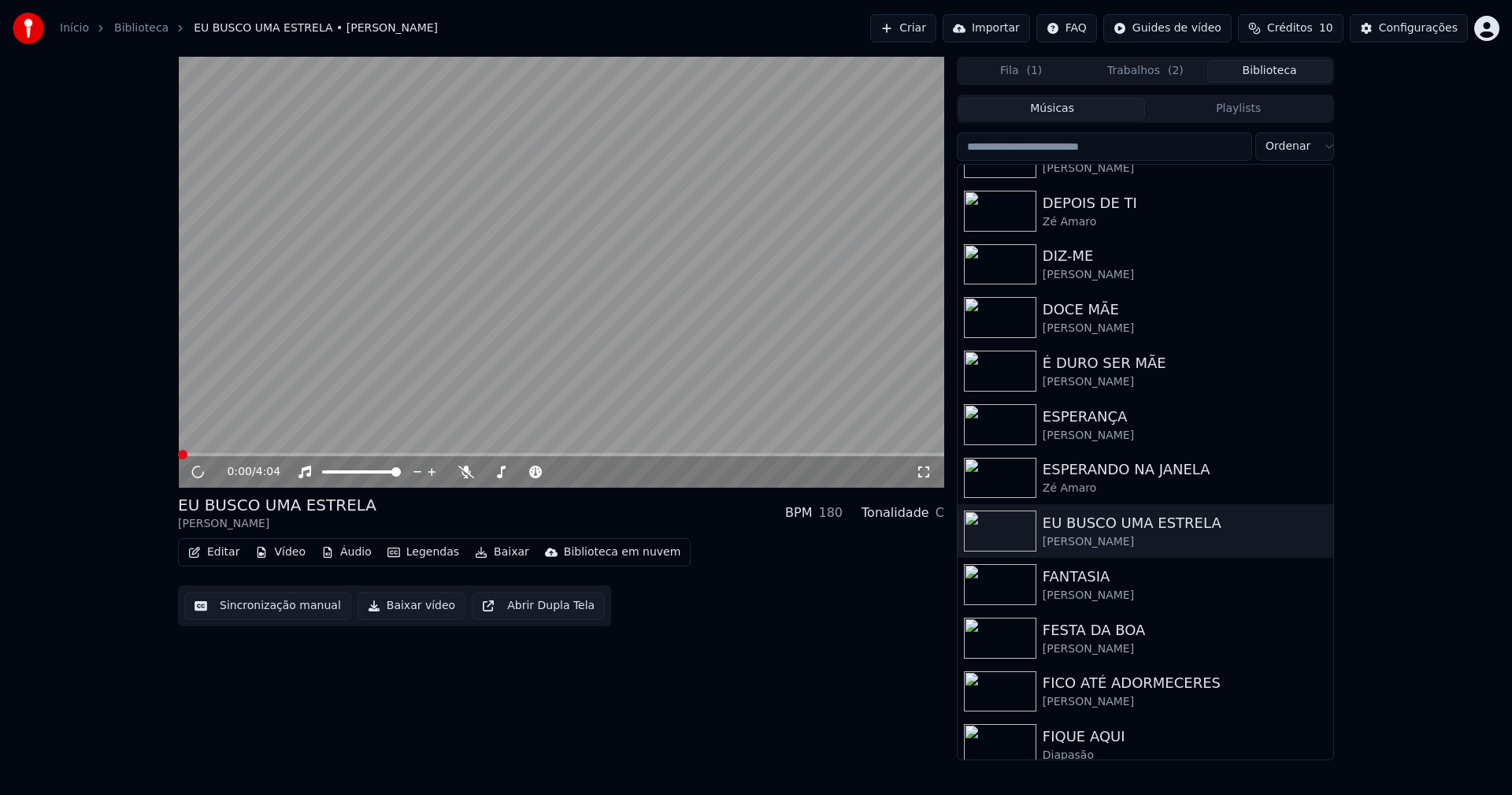
drag, startPoint x: 404, startPoint y: 608, endPoint x: 447, endPoint y: 598, distance: 44.1
click at [405, 608] on button "Baixar vídeo" at bounding box center [411, 606] width 108 height 29
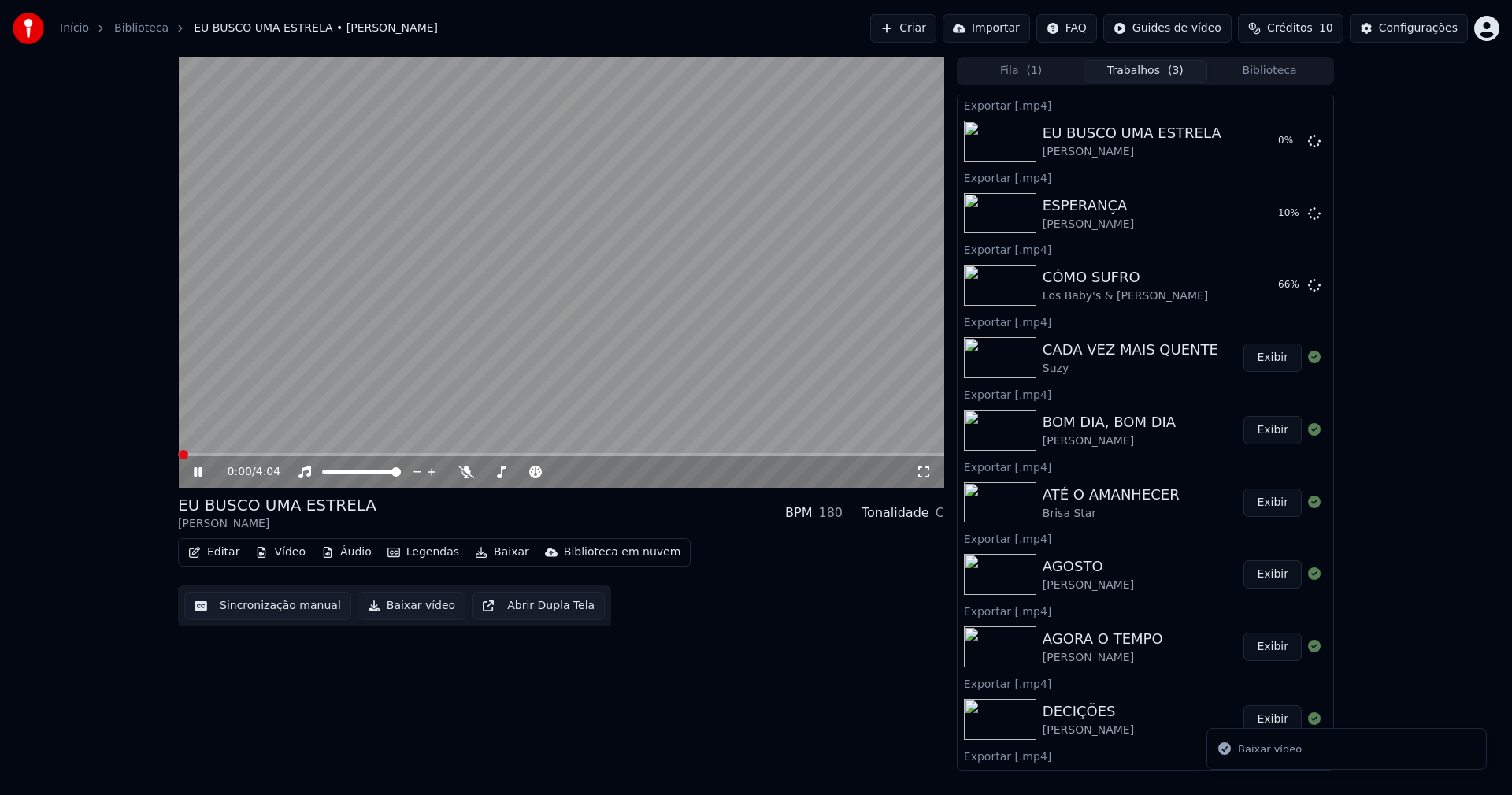
click at [1271, 73] on button "Biblioteca" at bounding box center [1269, 71] width 125 height 23
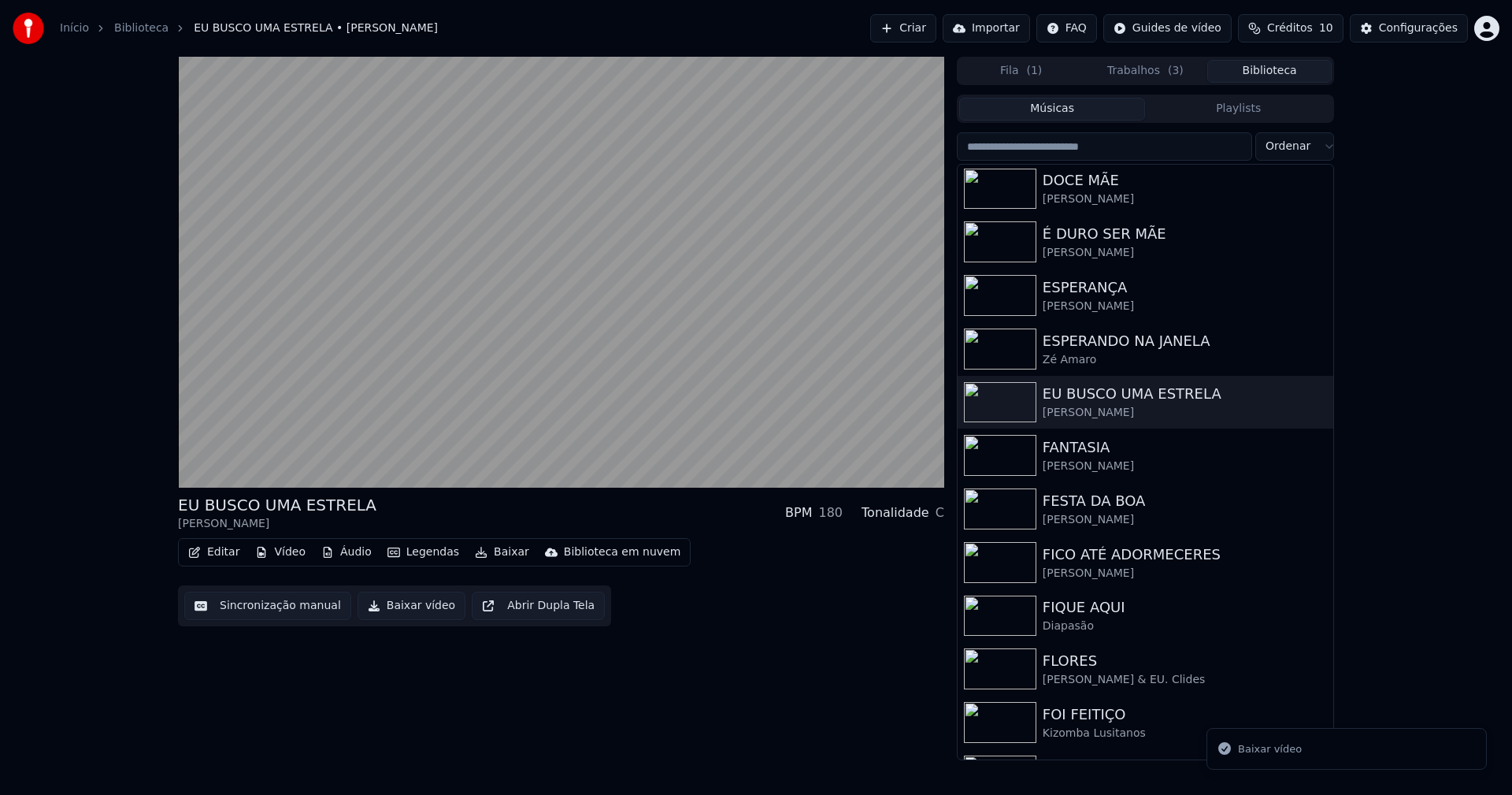
scroll to position [1837, 0]
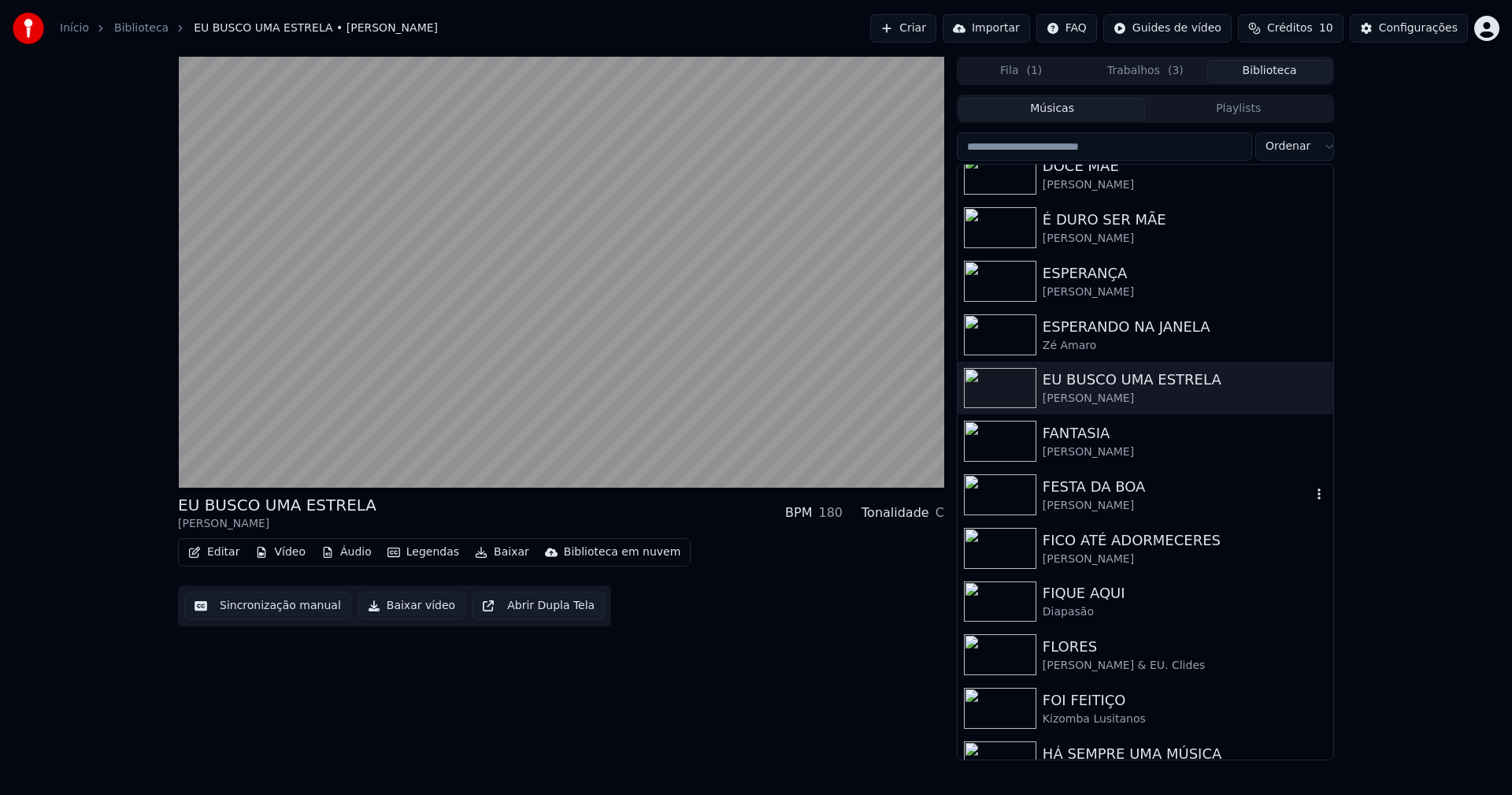
click at [1064, 498] on div "Cláudia Caramelo" at bounding box center [1177, 505] width 269 height 16
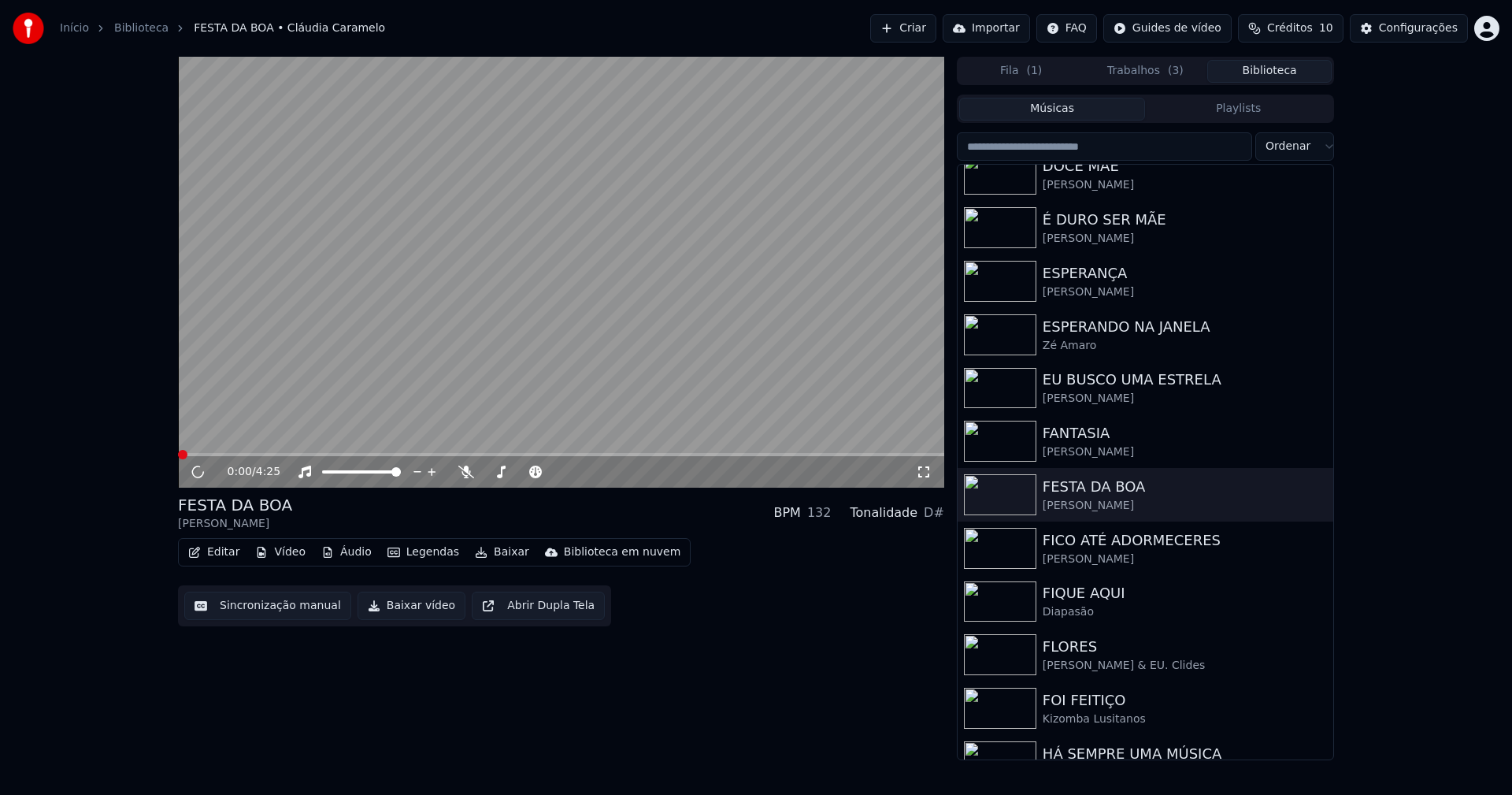
click at [428, 609] on button "Baixar vídeo" at bounding box center [411, 606] width 108 height 29
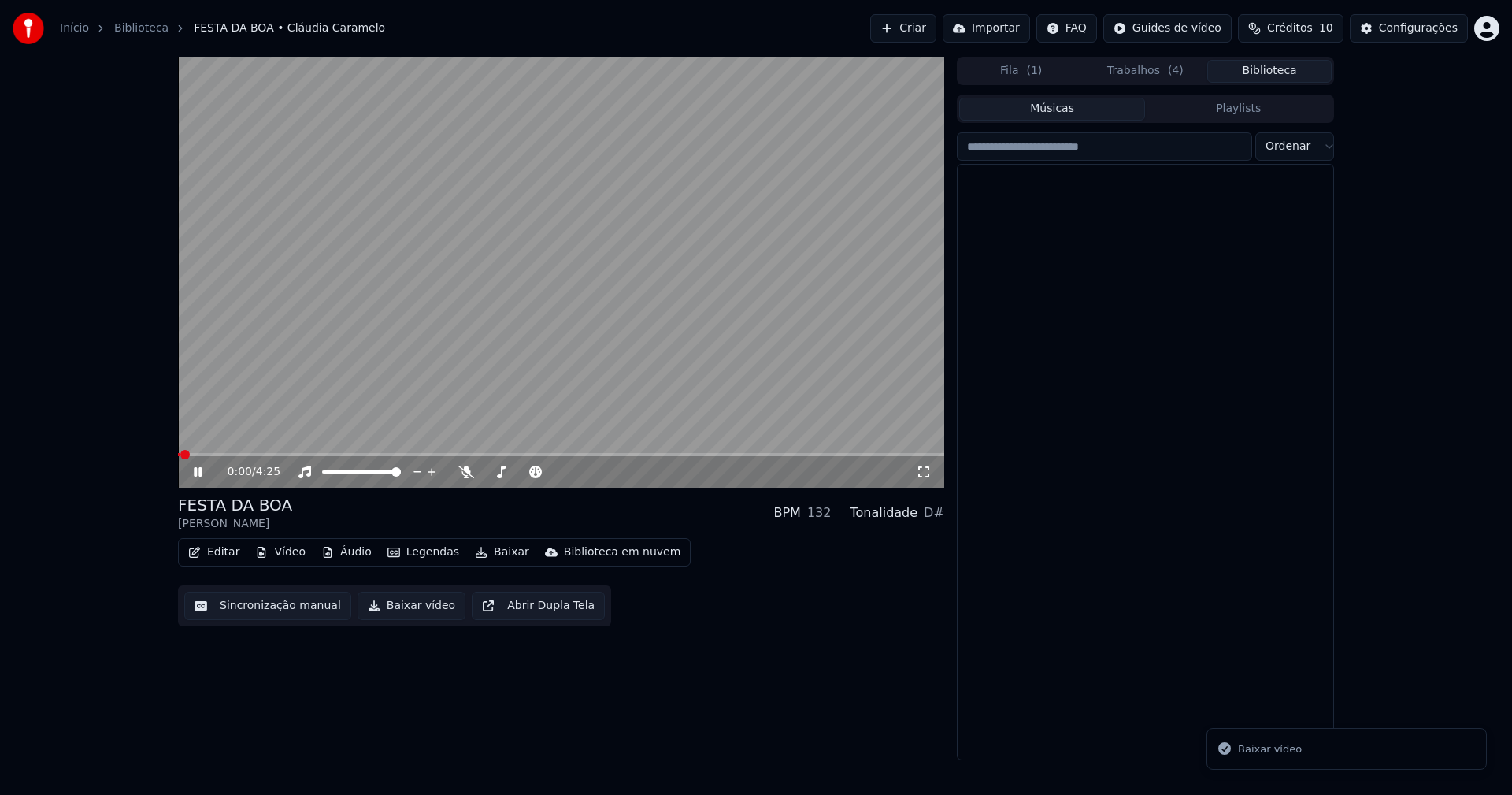
click at [1288, 76] on button "Biblioteca" at bounding box center [1269, 71] width 125 height 23
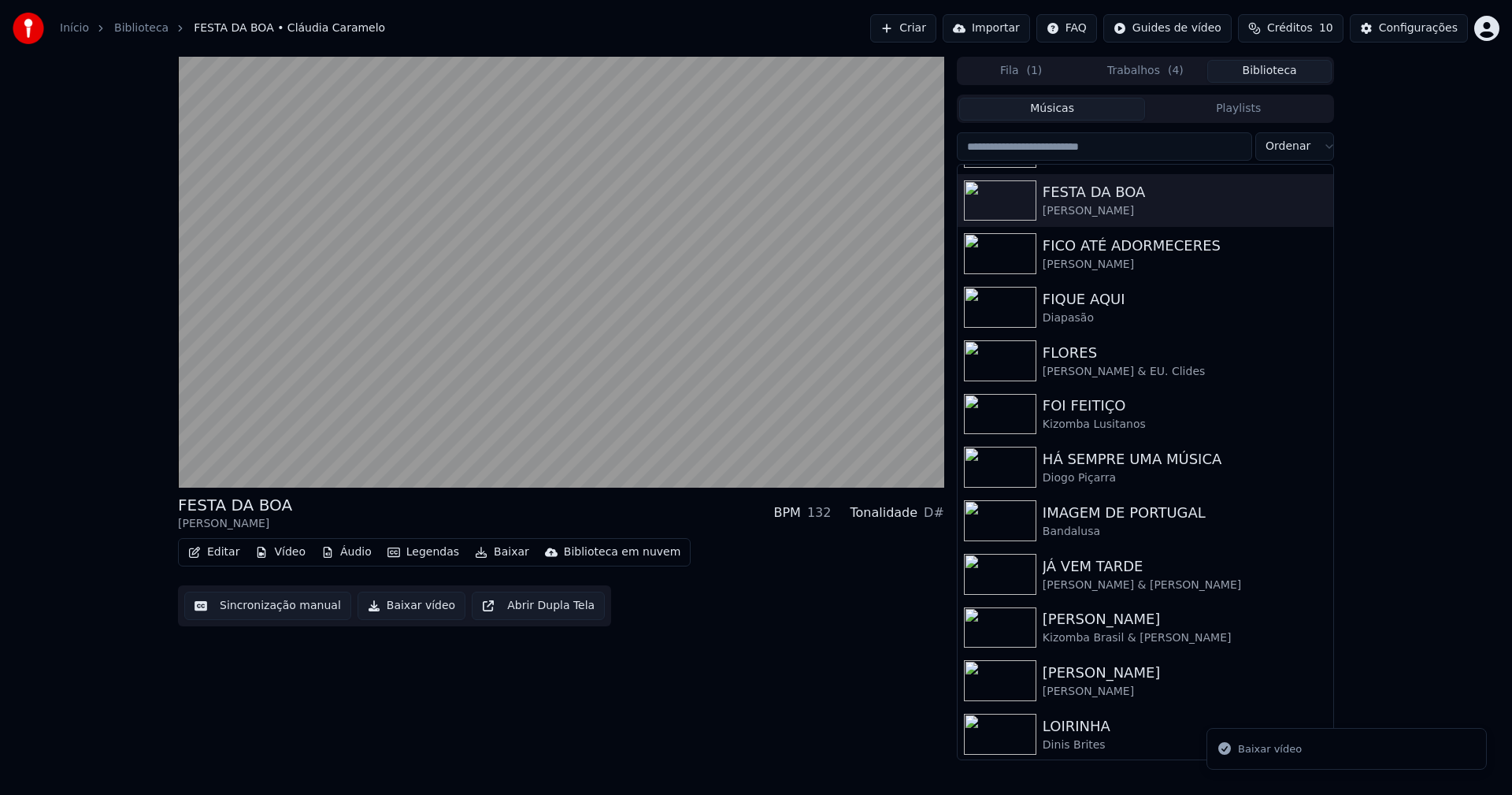
scroll to position [2089, 0]
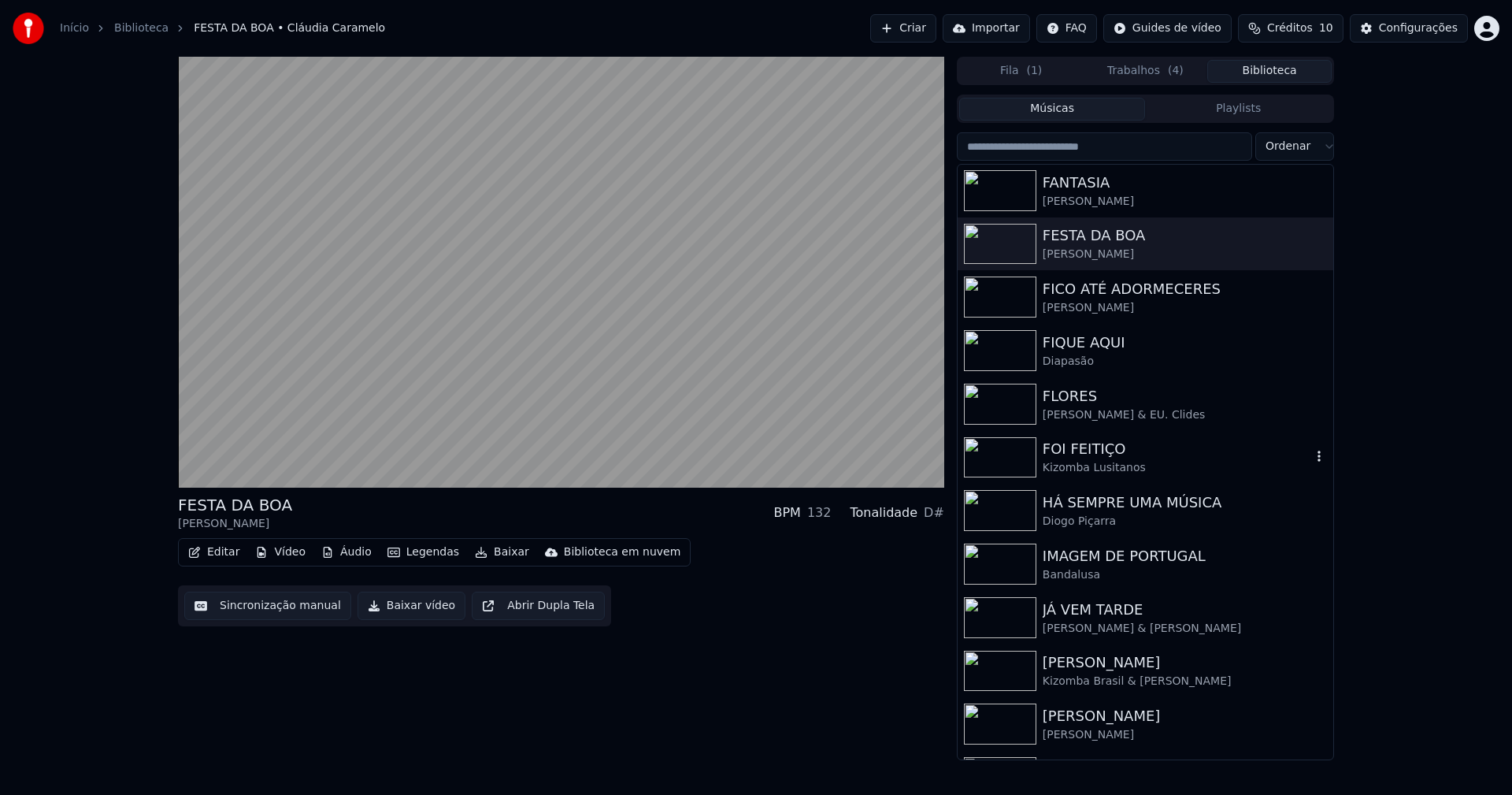
drag, startPoint x: 1105, startPoint y: 463, endPoint x: 1216, endPoint y: 190, distance: 294.7
click at [1111, 463] on div "Kizomba Lusitanos" at bounding box center [1177, 468] width 269 height 16
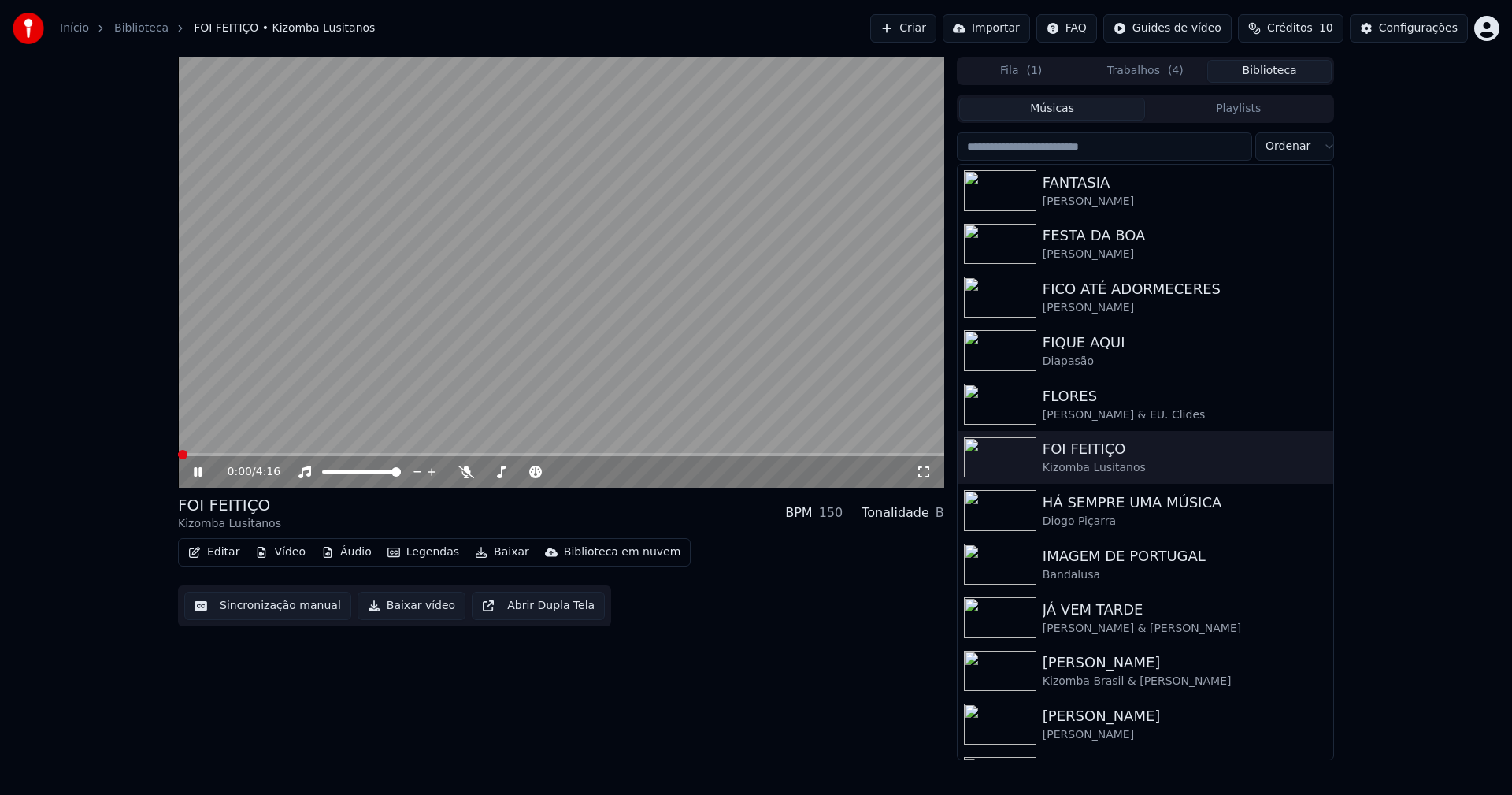
click at [217, 551] on button "Editar" at bounding box center [214, 552] width 64 height 22
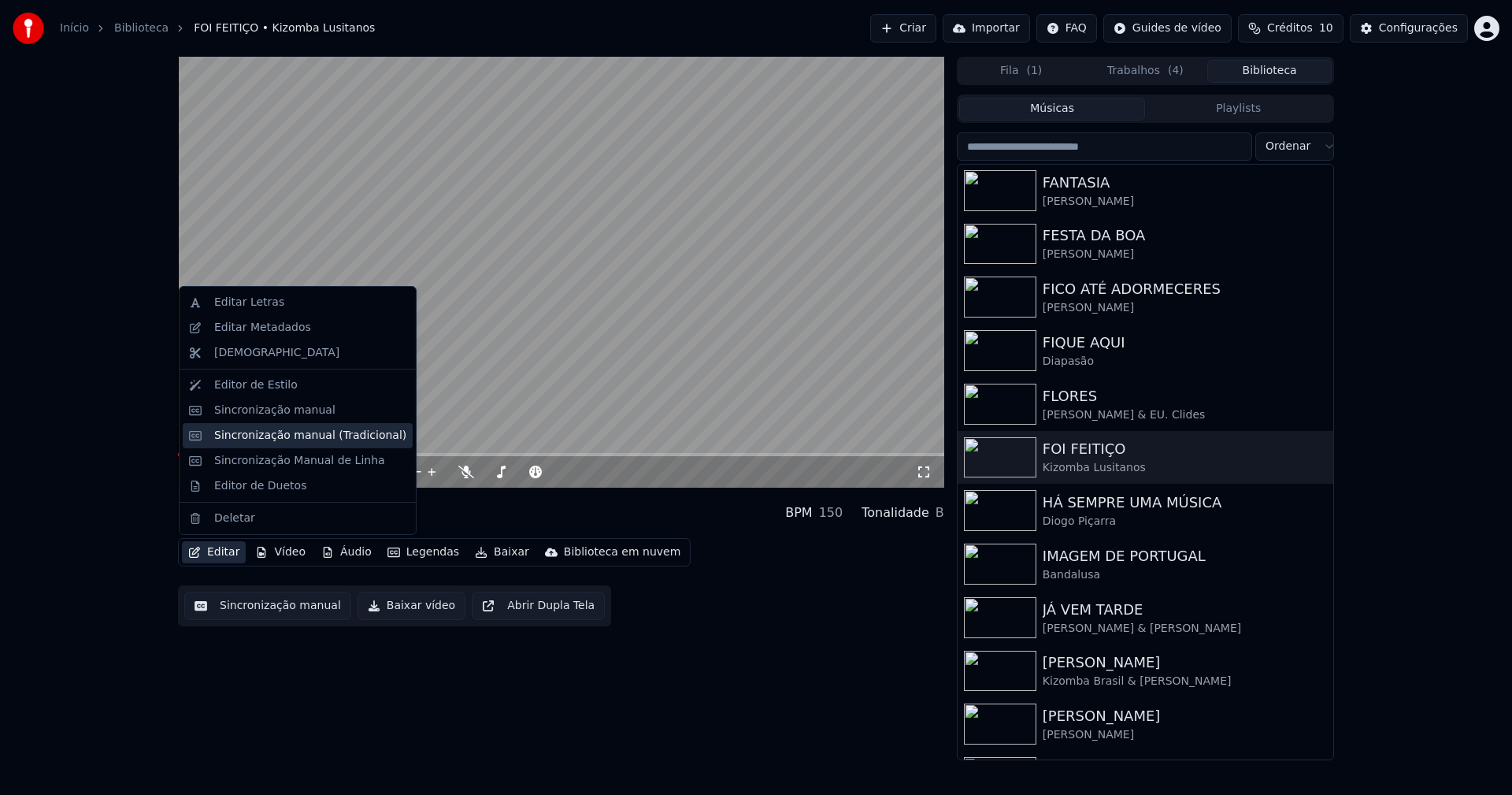
click at [258, 440] on div "Sincronização manual (Tradicional)" at bounding box center [310, 435] width 192 height 16
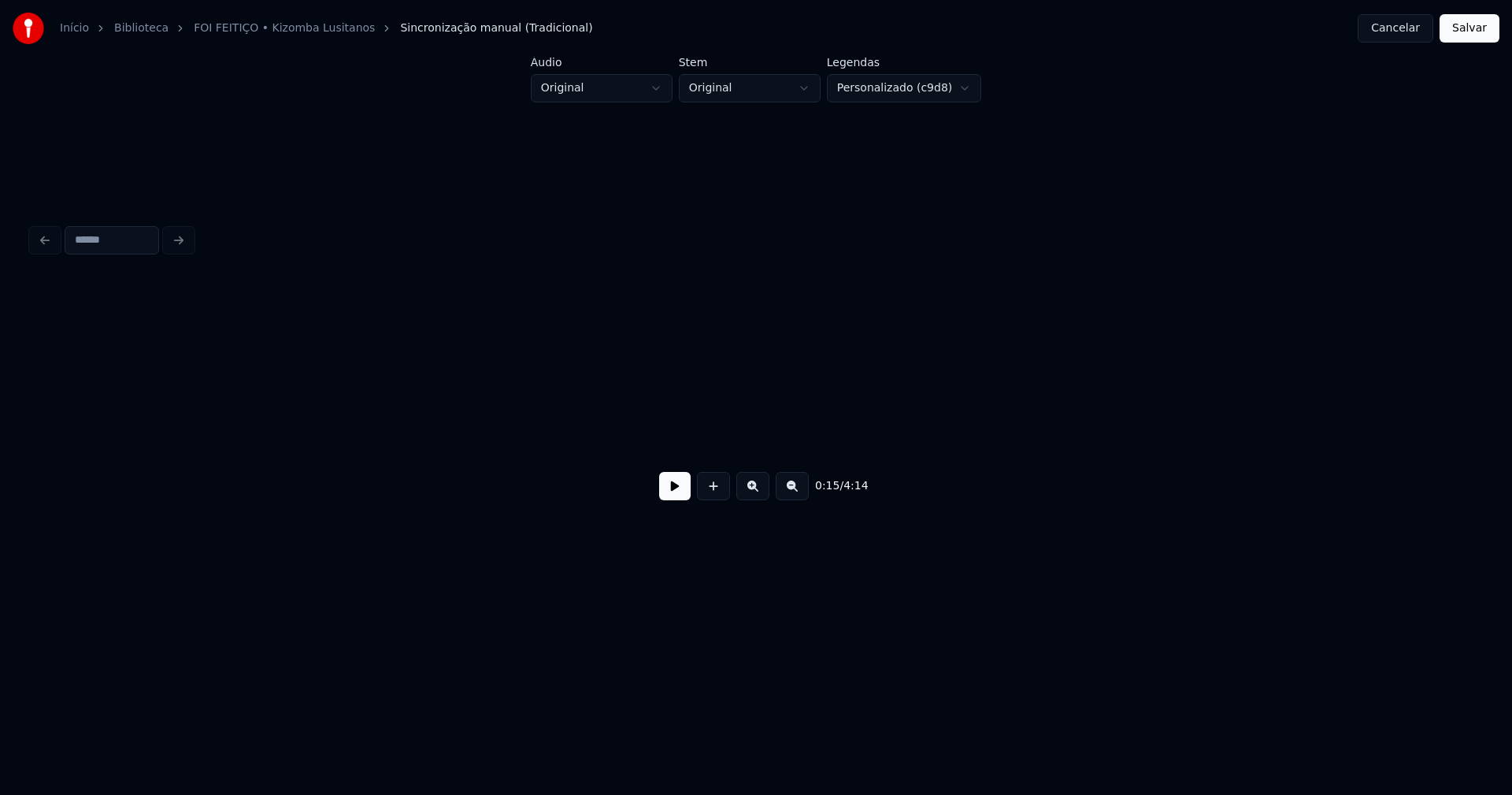
scroll to position [0, 2503]
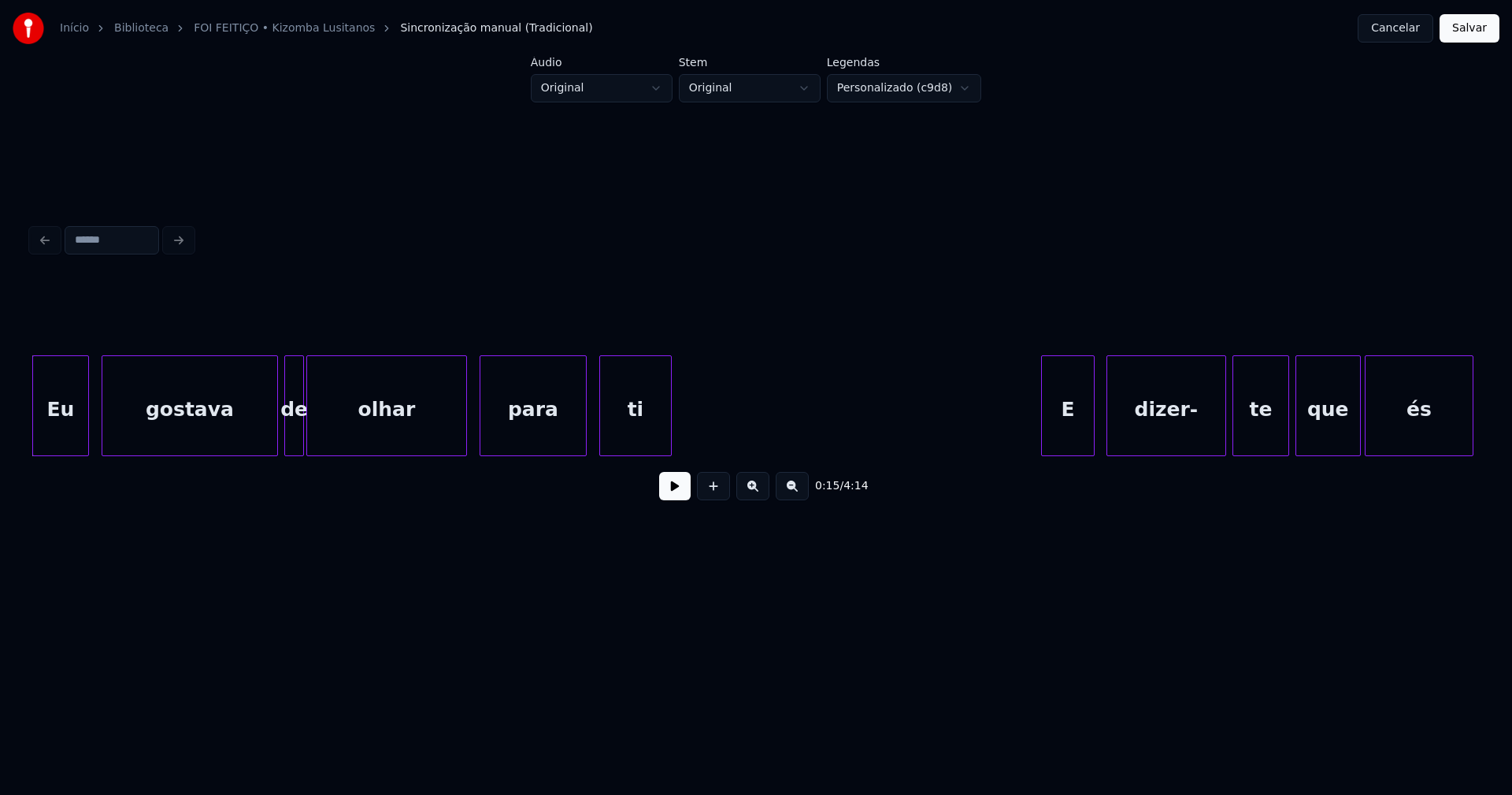
click at [678, 491] on button at bounding box center [674, 486] width 31 height 29
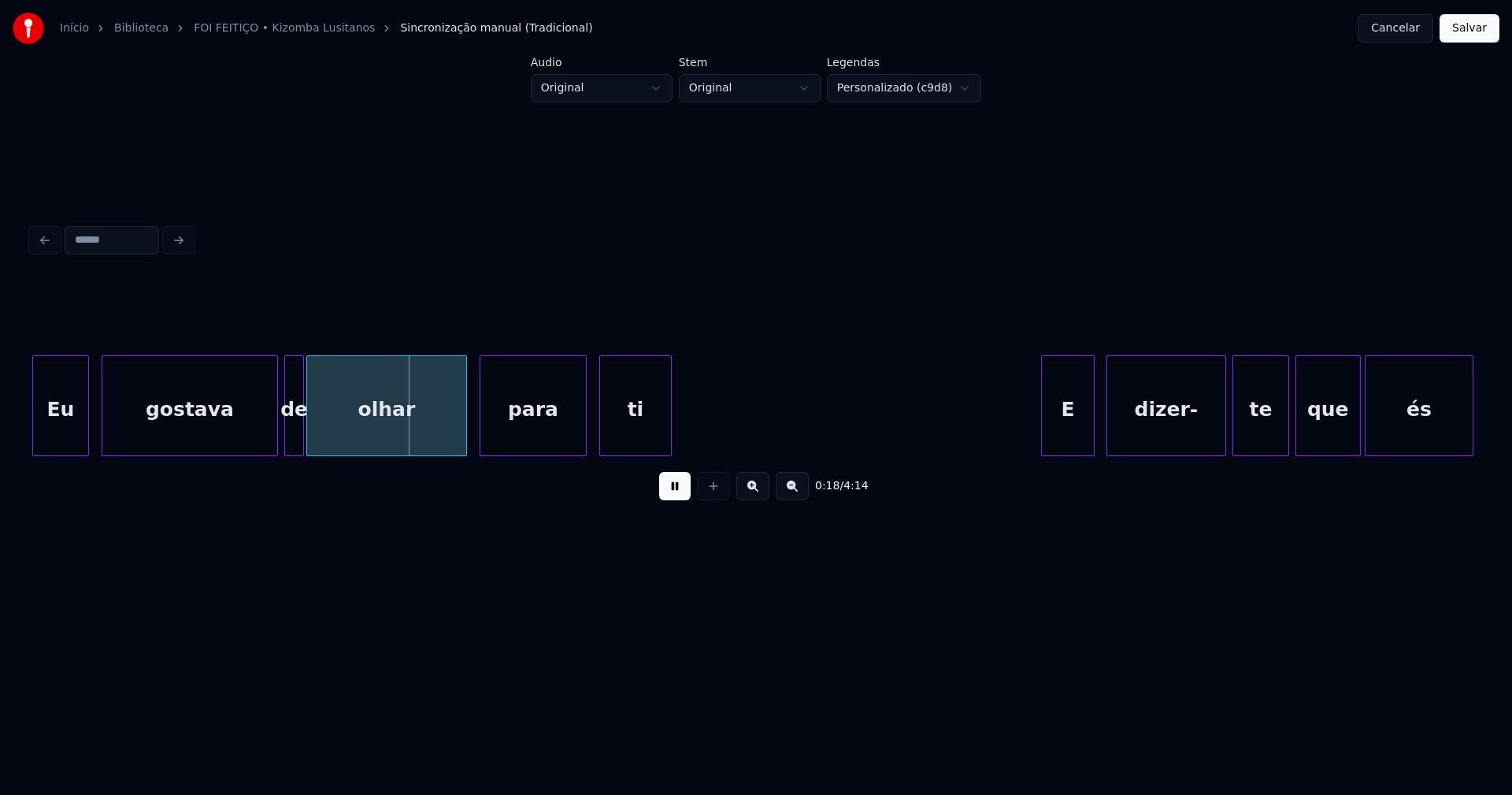
click at [1402, 30] on button "Cancelar" at bounding box center [1395, 29] width 76 height 29
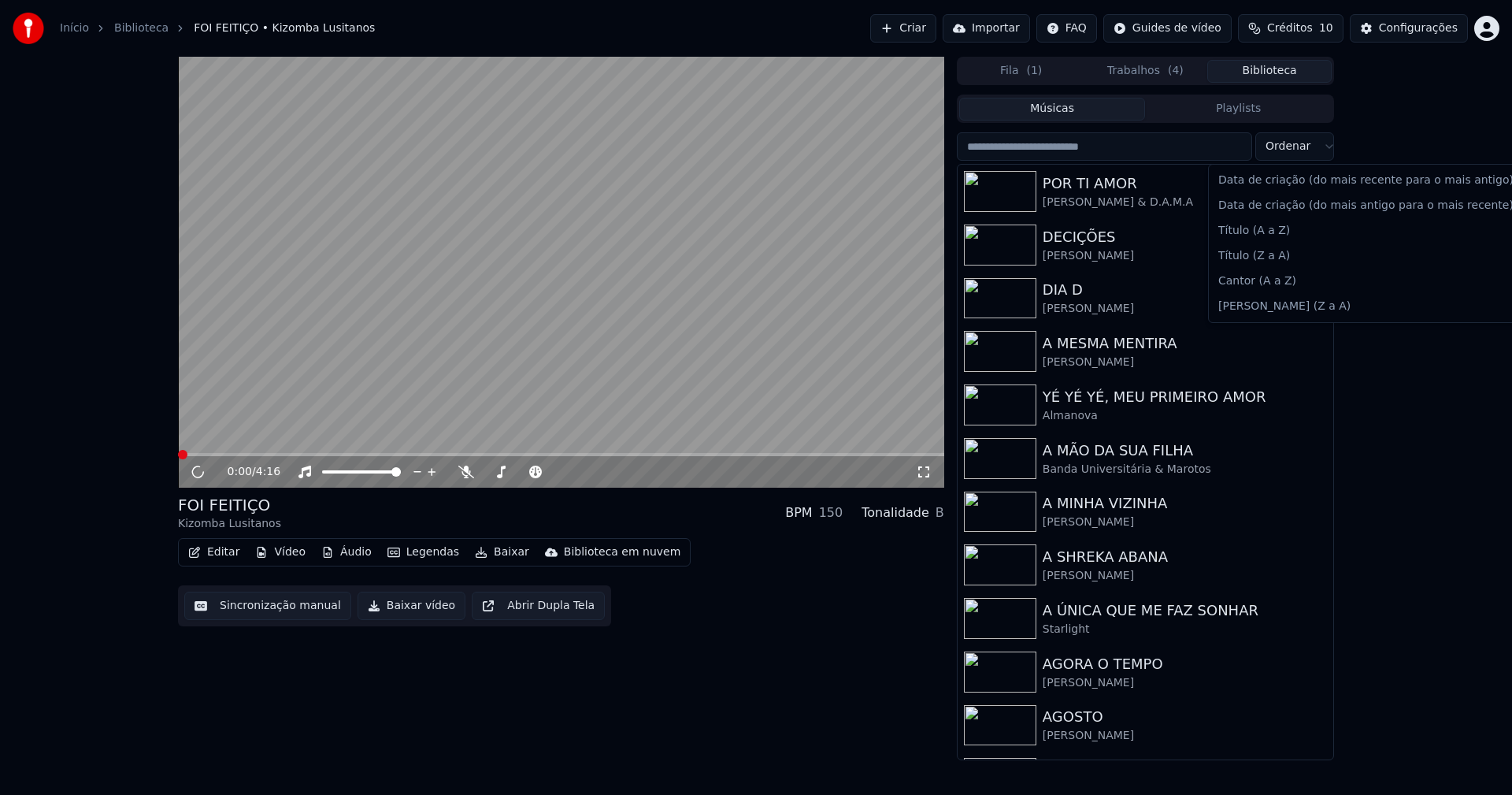
click at [1297, 148] on html "Início Biblioteca FOI FEITIÇO • Kizomba Lusitanos Criar Importar FAQ Guides de …" at bounding box center [756, 397] width 1512 height 795
click at [1269, 73] on html "Início Biblioteca FOI FEITIÇO • Kizomba Lusitanos Criar Importar FAQ Guides de …" at bounding box center [756, 397] width 1512 height 795
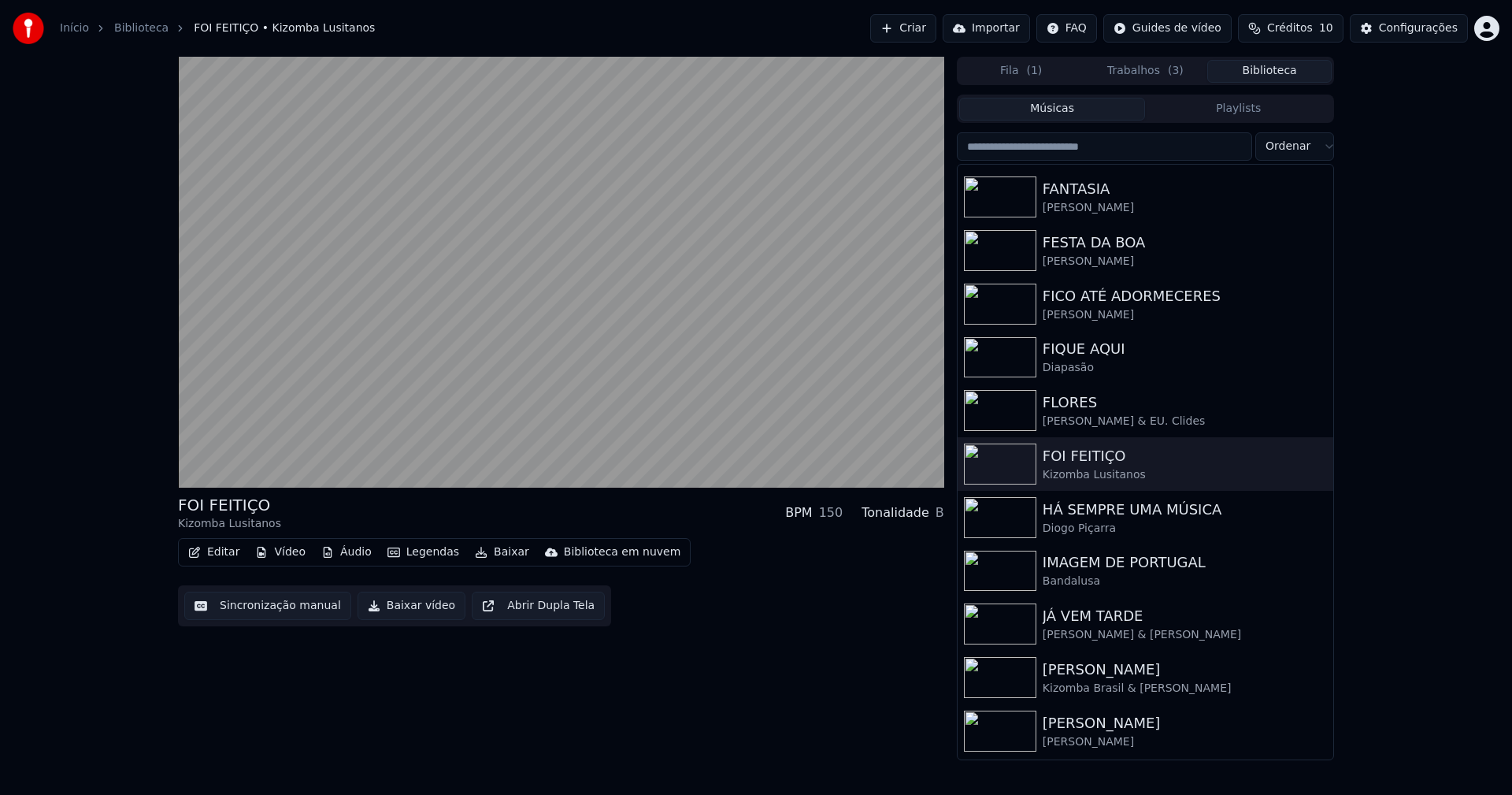
scroll to position [2097, 0]
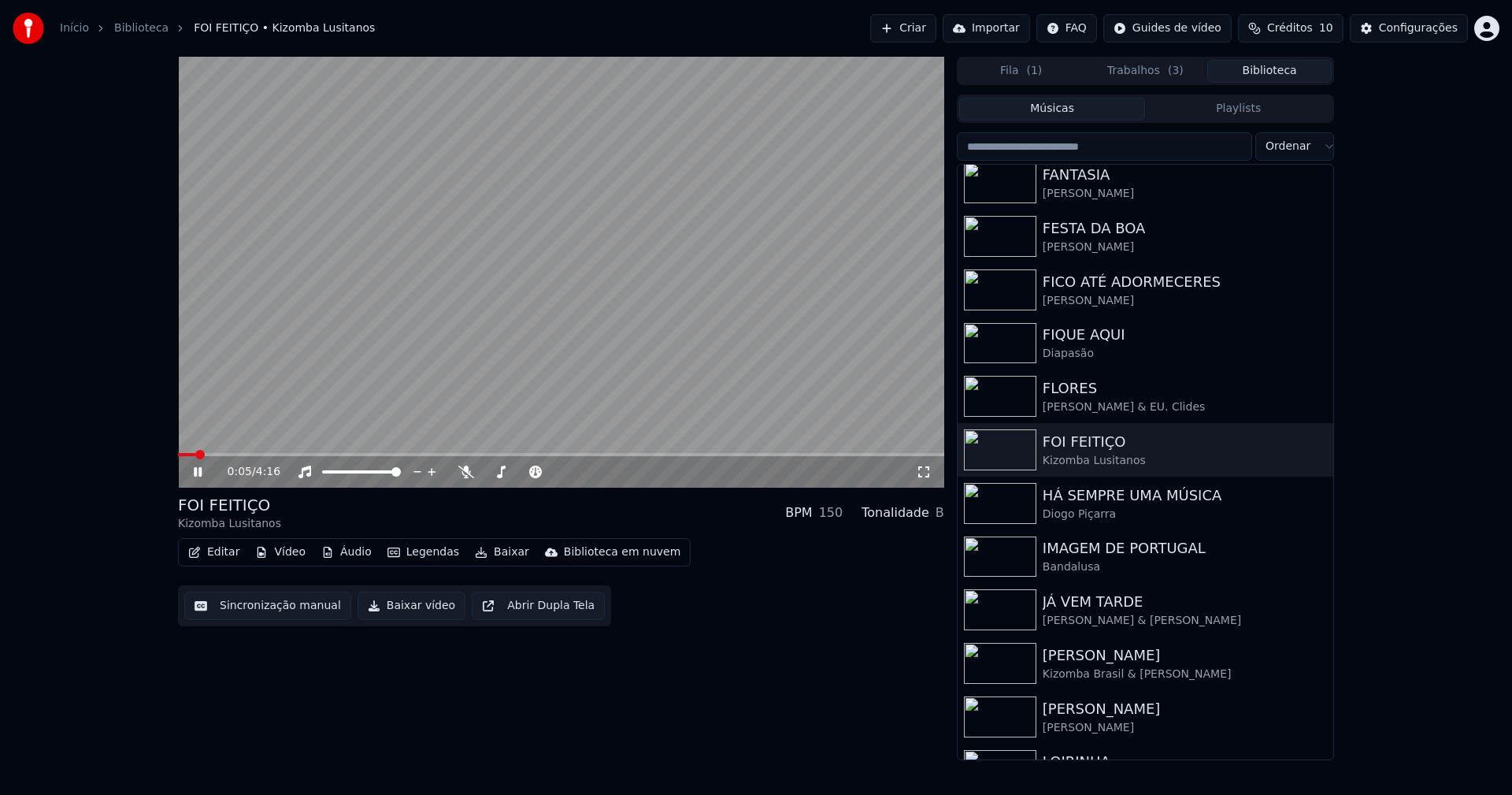
click at [407, 608] on button "Baixar vídeo" at bounding box center [411, 606] width 108 height 29
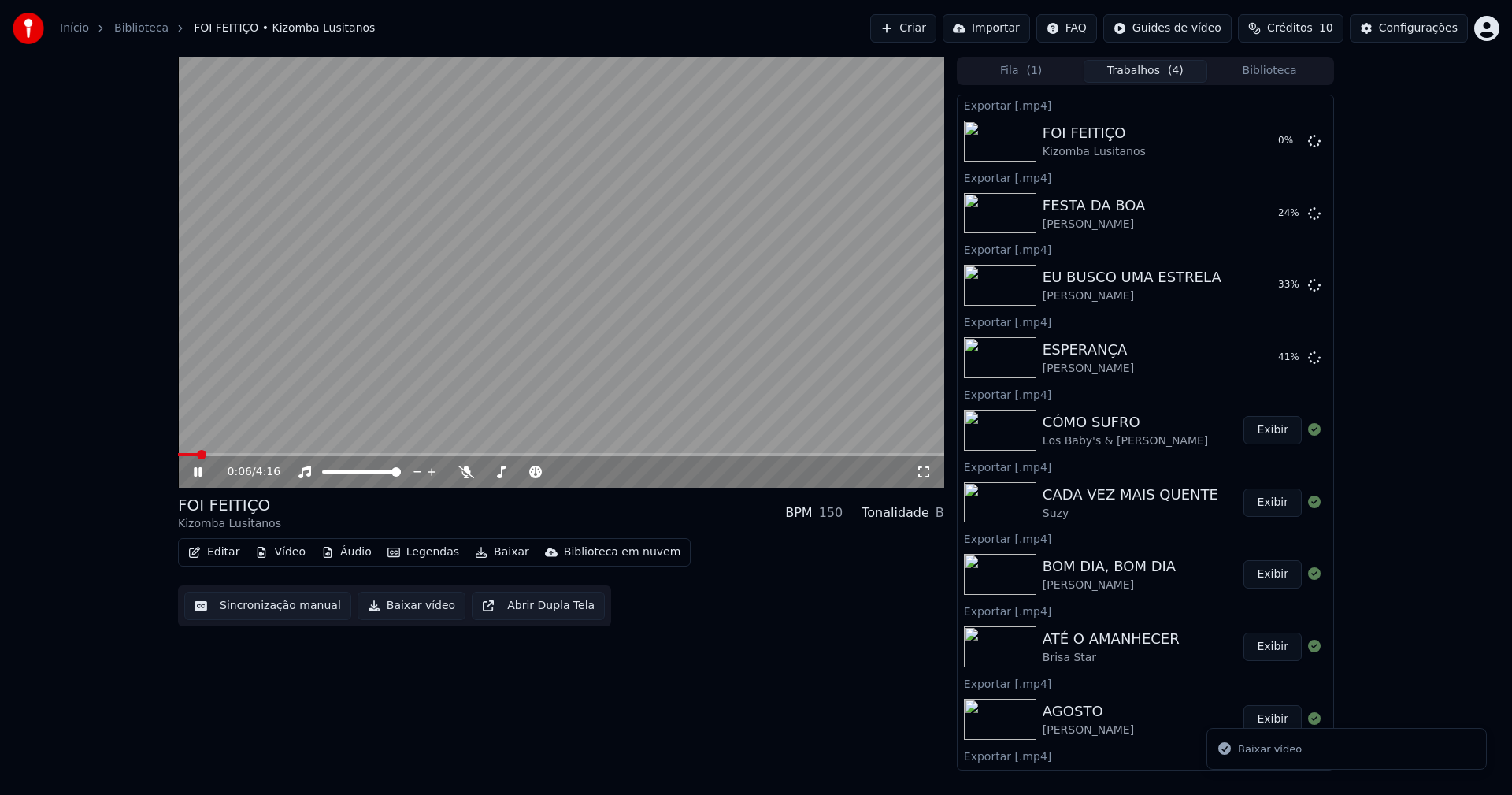
click at [200, 475] on icon at bounding box center [197, 471] width 8 height 9
click at [1279, 67] on button "Biblioteca" at bounding box center [1269, 71] width 125 height 23
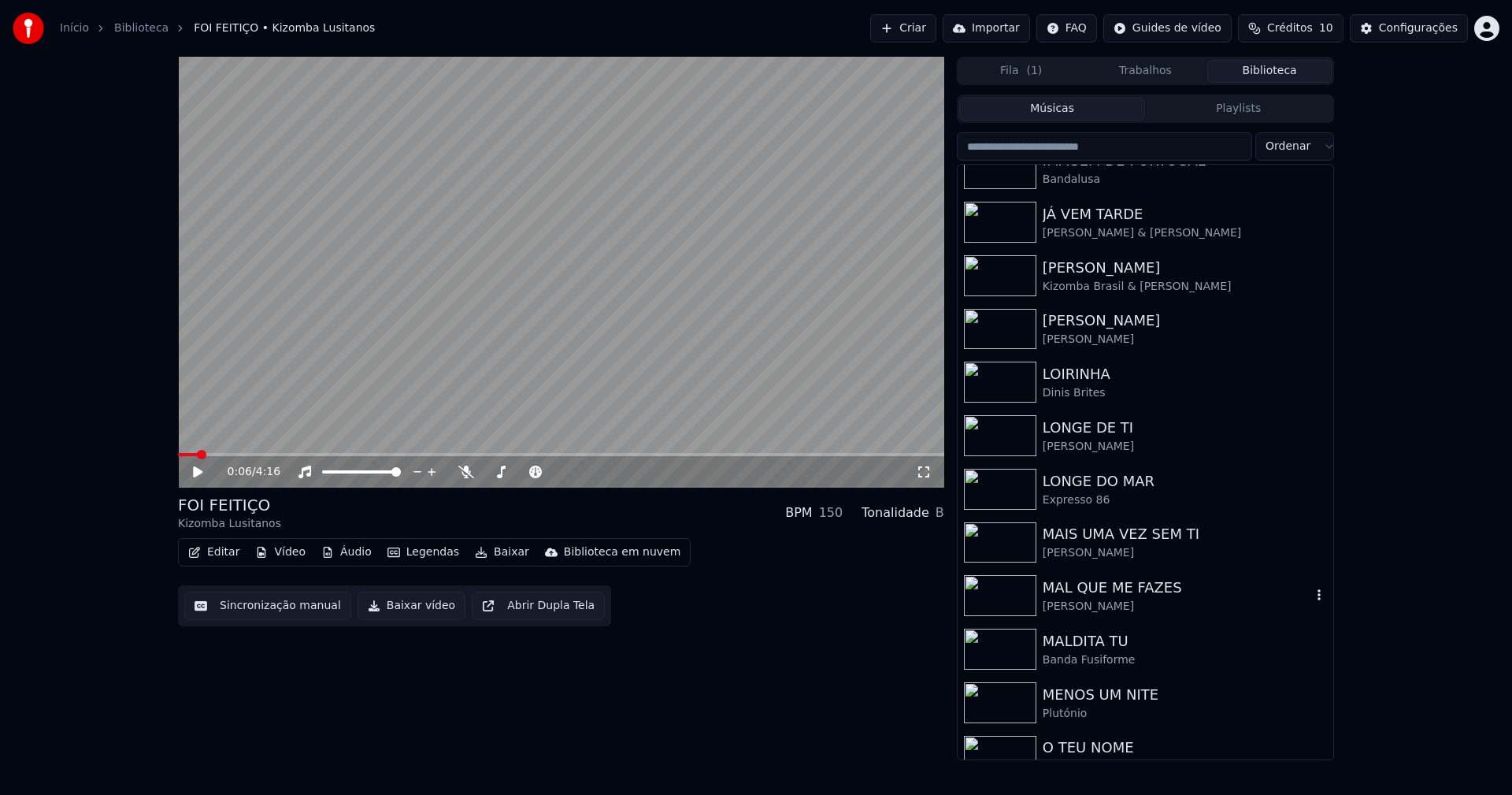
scroll to position [2505, 0]
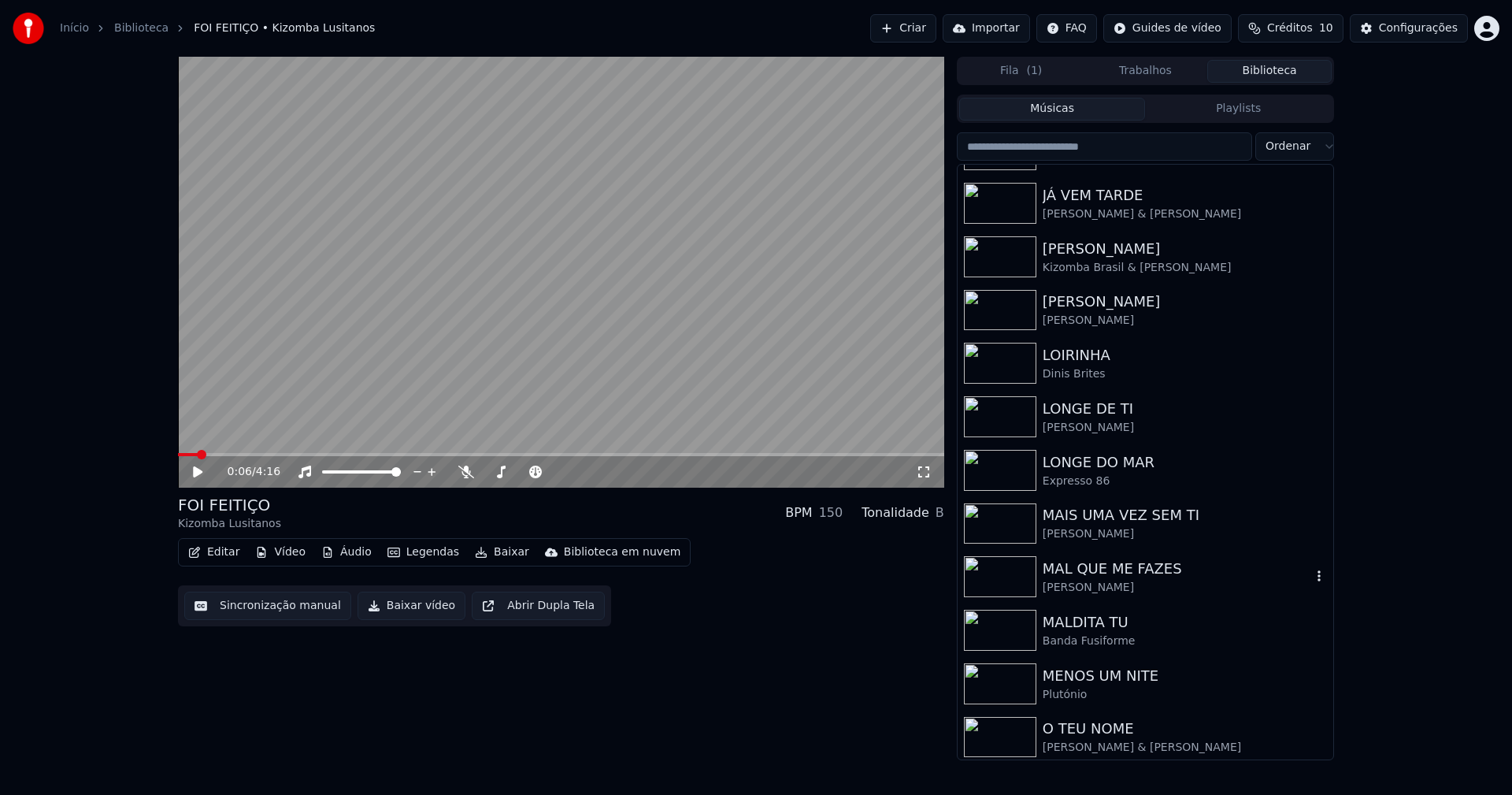
drag, startPoint x: 1116, startPoint y: 577, endPoint x: 1274, endPoint y: 592, distance: 158.7
click at [1122, 580] on div "MAL QUE ME FAZES Tatiana Duarte" at bounding box center [1177, 576] width 269 height 38
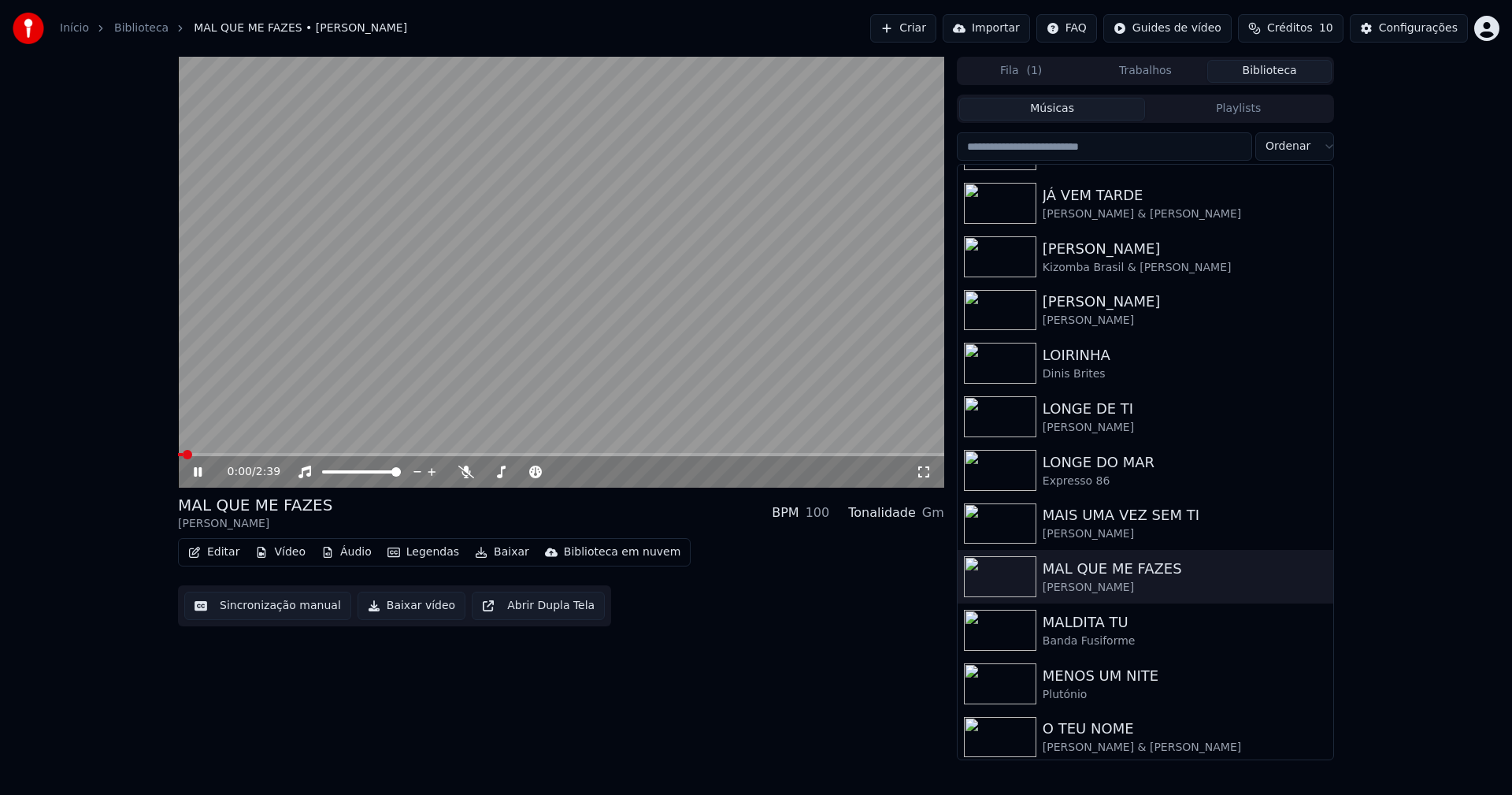
click at [392, 610] on button "Baixar vídeo" at bounding box center [411, 606] width 108 height 29
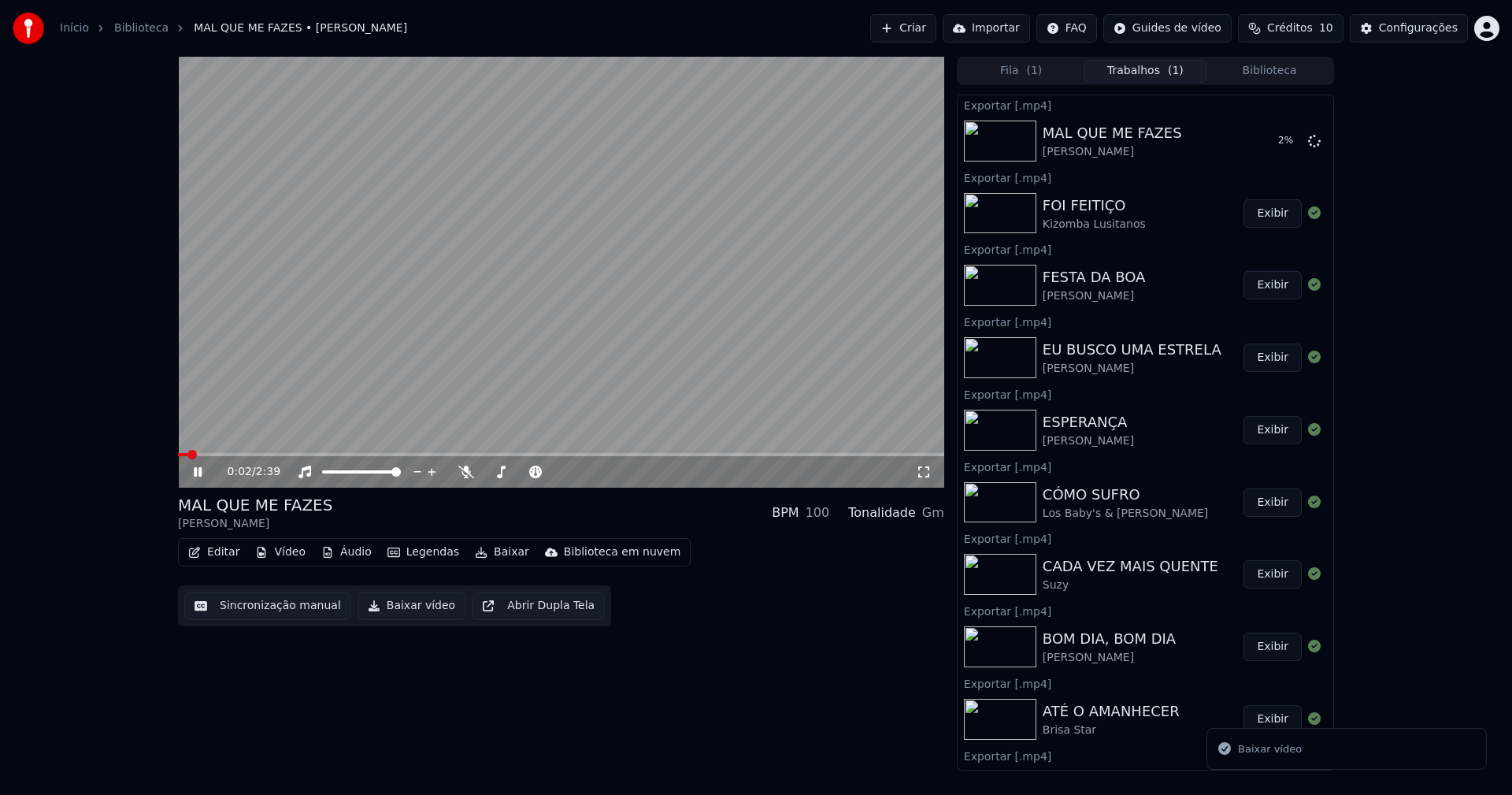
click at [1289, 71] on button "Biblioteca" at bounding box center [1269, 71] width 125 height 23
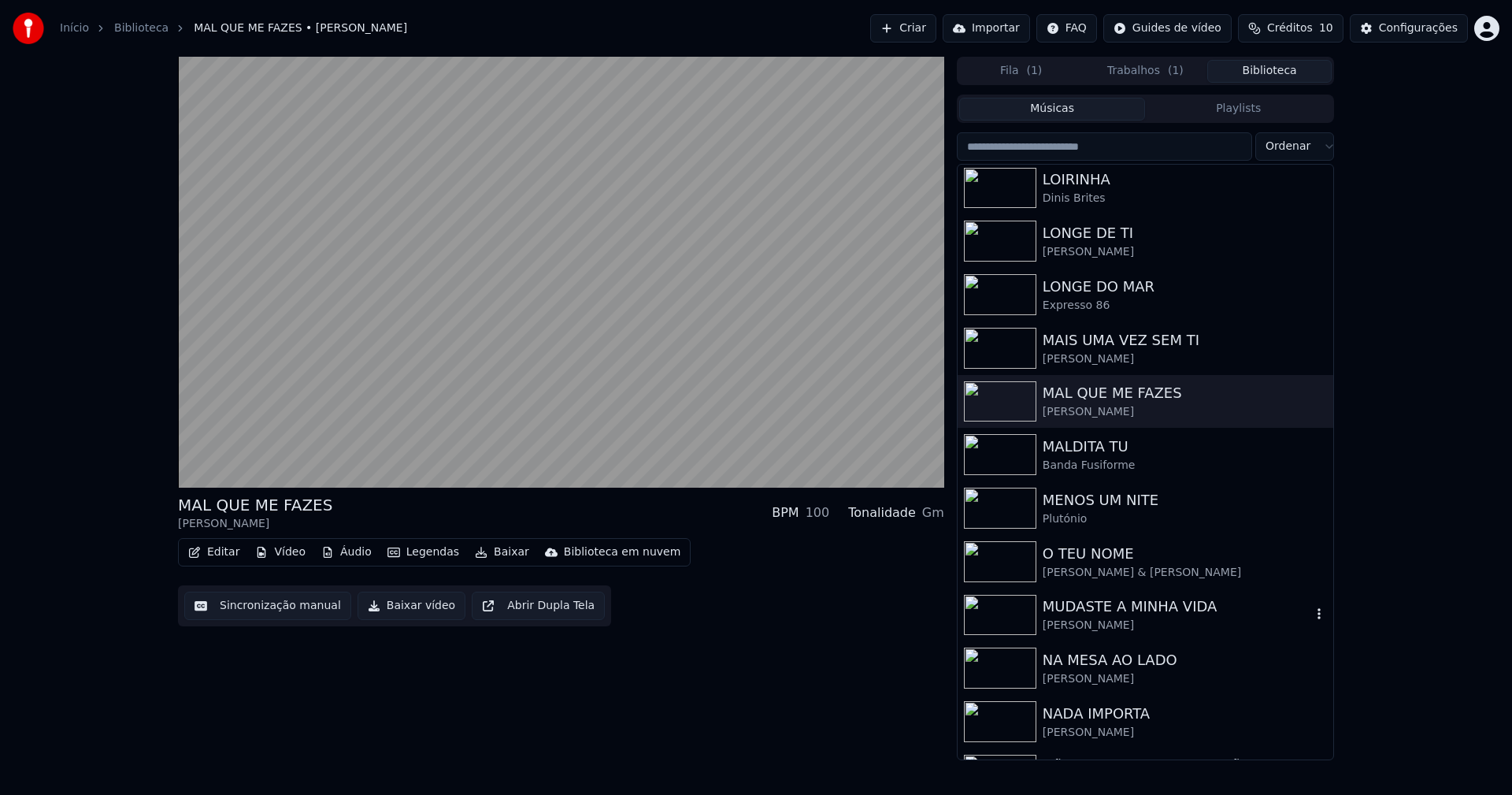
scroll to position [2708, 0]
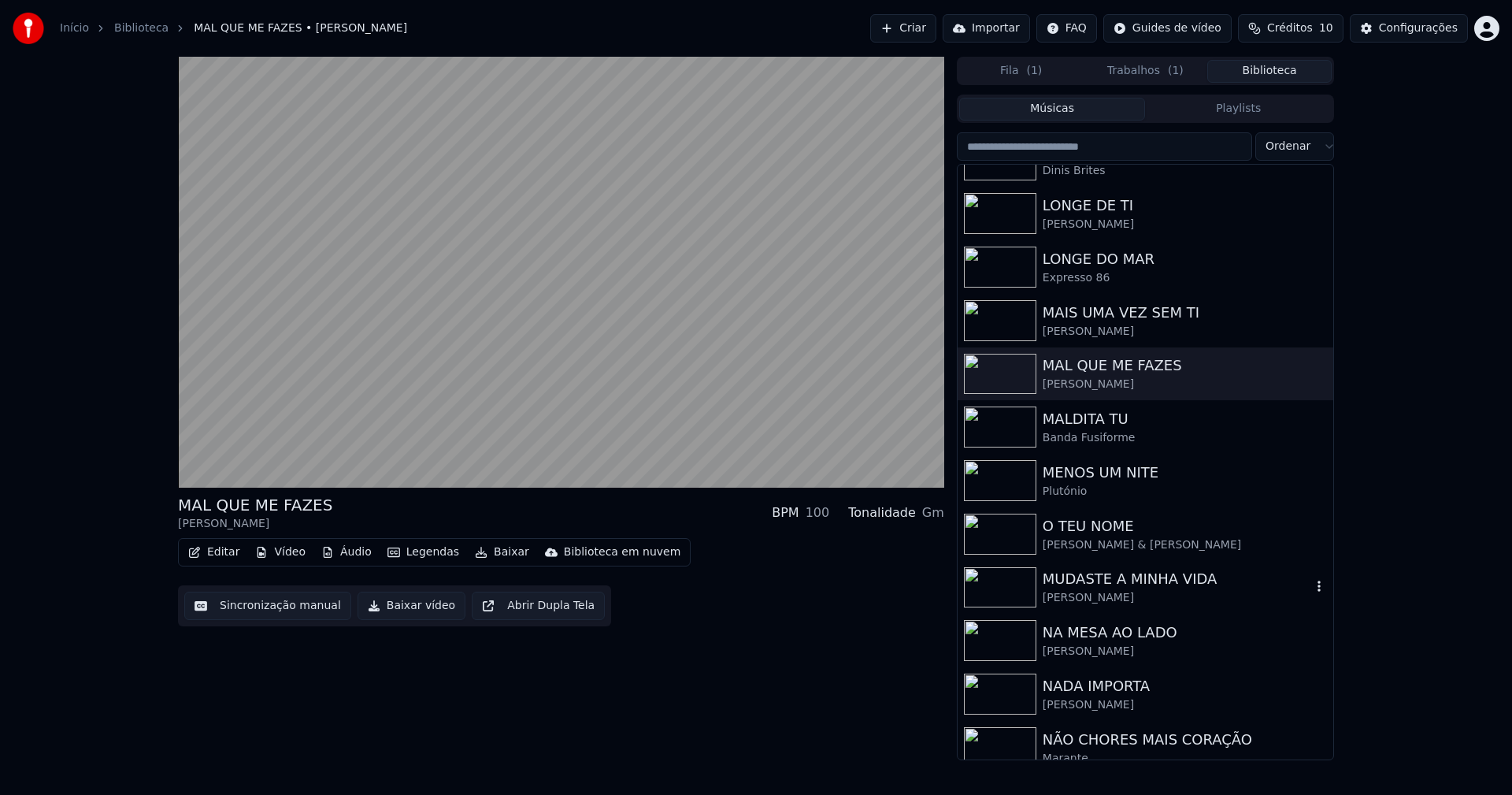
drag, startPoint x: 1112, startPoint y: 592, endPoint x: 1168, endPoint y: 588, distance: 56.1
click at [1113, 592] on div "Margarida Vasconcelos" at bounding box center [1177, 598] width 269 height 16
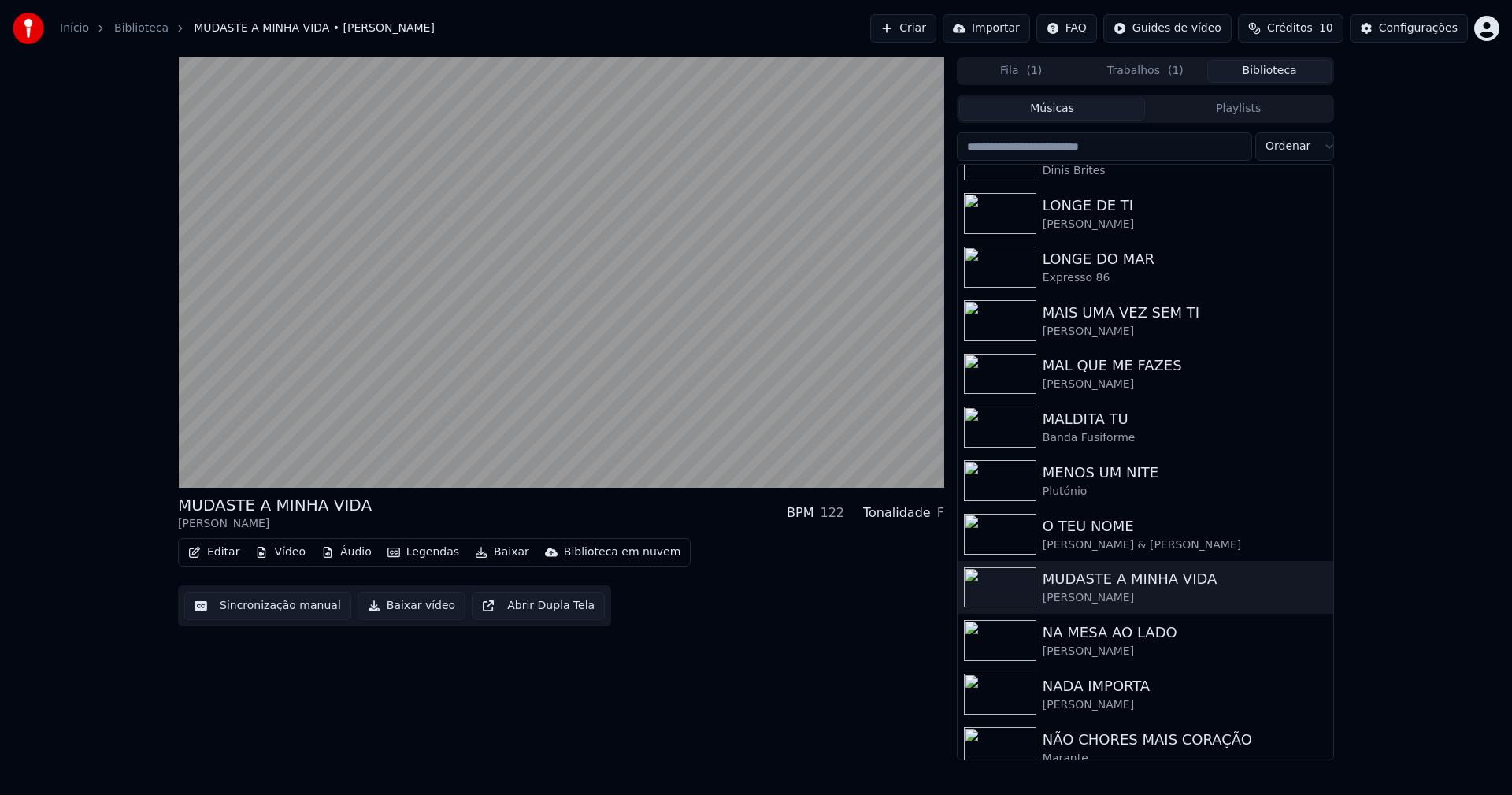
click at [410, 604] on button "Baixar vídeo" at bounding box center [411, 606] width 108 height 29
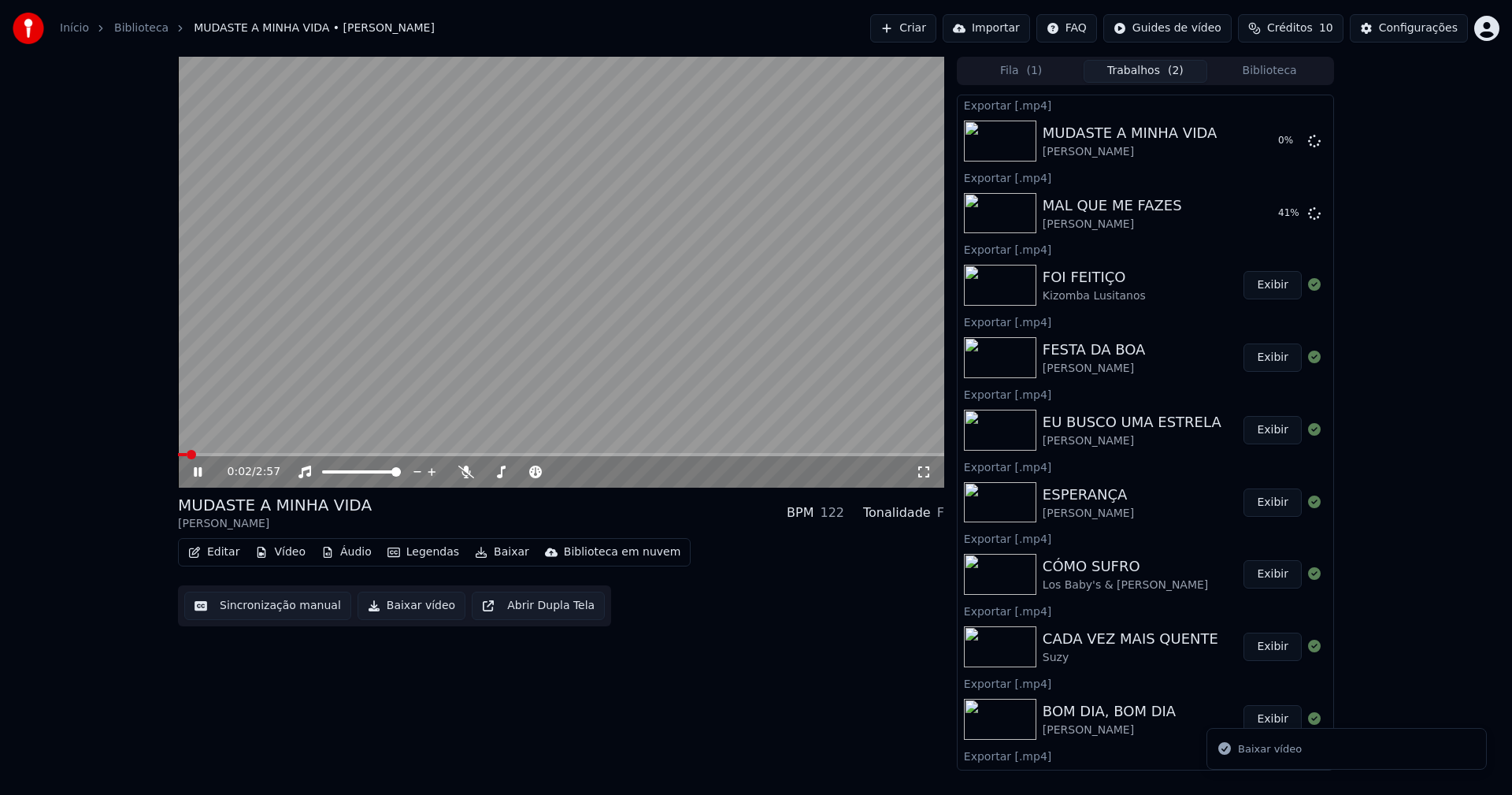
click at [1272, 68] on button "Biblioteca" at bounding box center [1269, 71] width 125 height 23
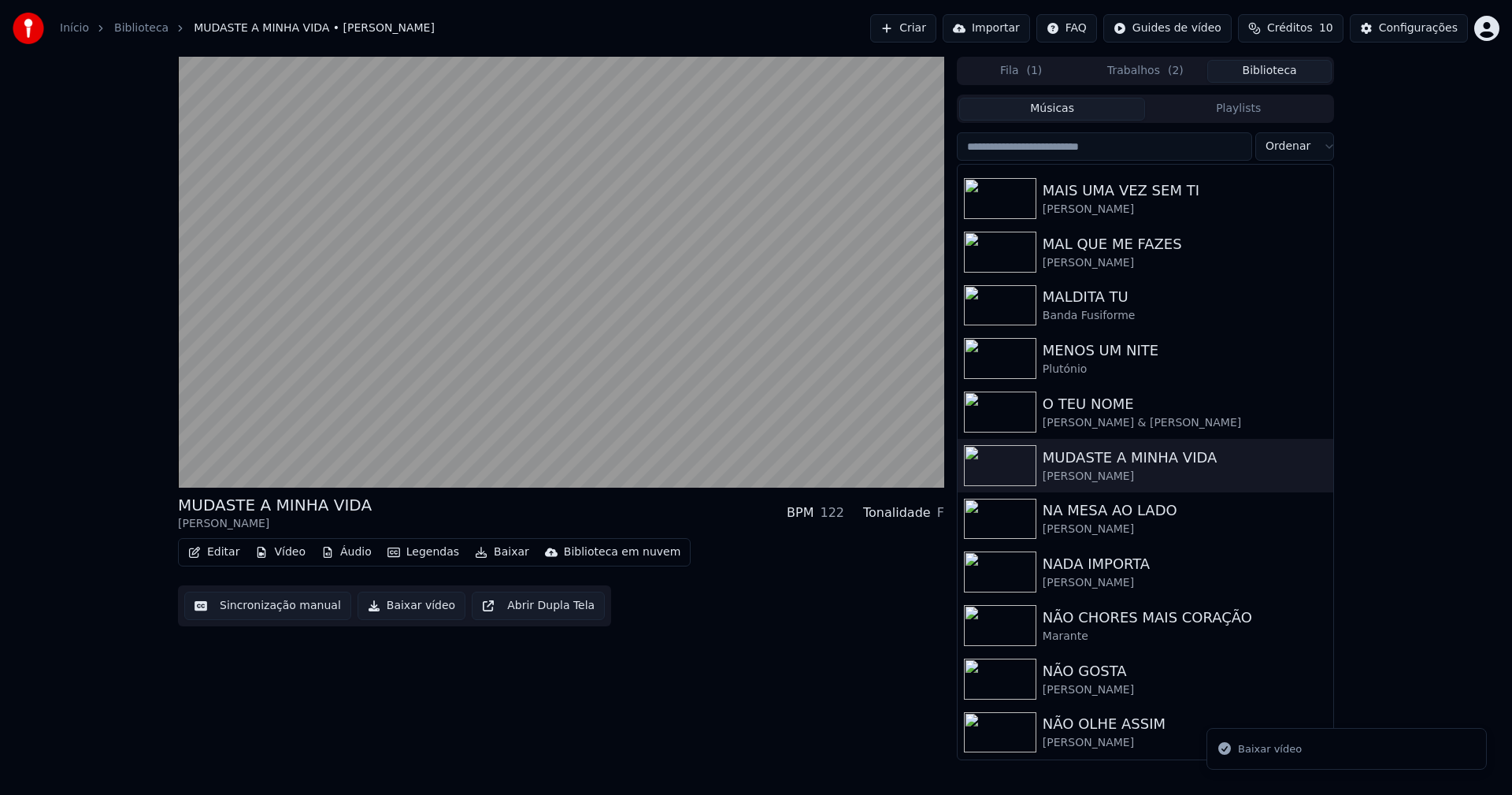
scroll to position [2846, 0]
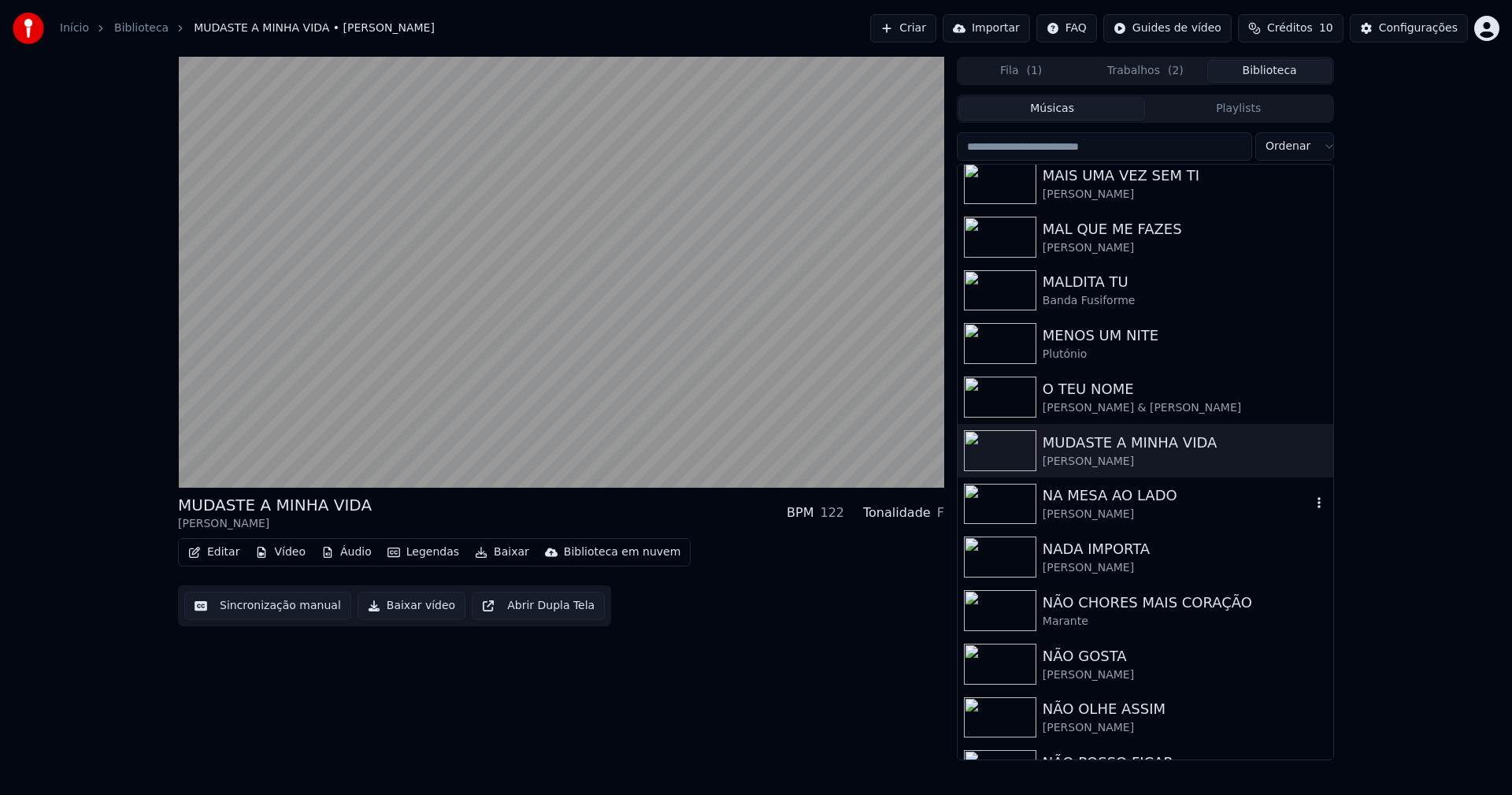
drag, startPoint x: 1101, startPoint y: 503, endPoint x: 1091, endPoint y: 475, distance: 29.7
click at [1103, 503] on div "NA MESA AO LADO" at bounding box center [1177, 495] width 269 height 22
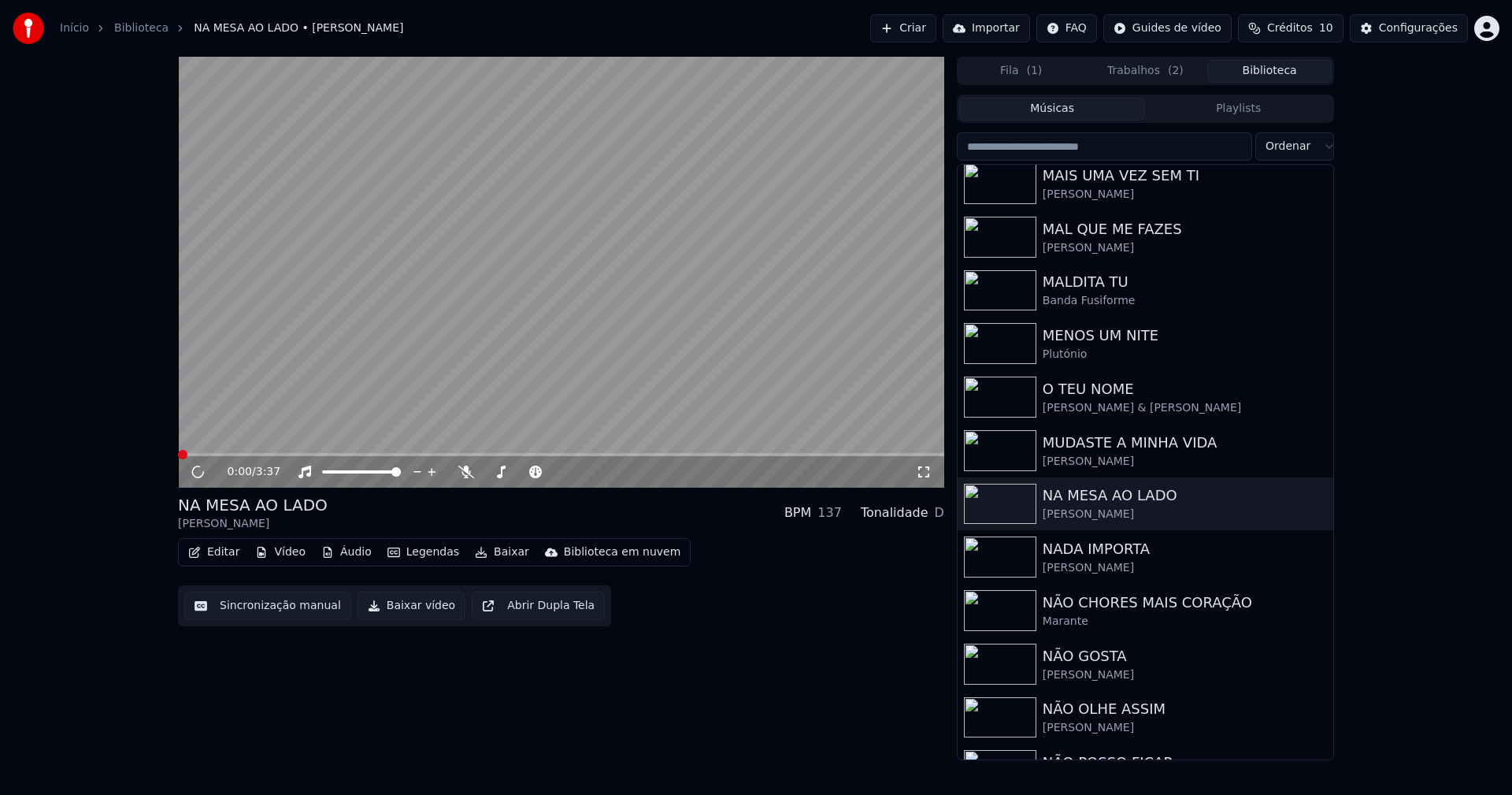
drag, startPoint x: 405, startPoint y: 615, endPoint x: 437, endPoint y: 617, distance: 32.1
click at [405, 615] on button "Baixar vídeo" at bounding box center [411, 606] width 108 height 29
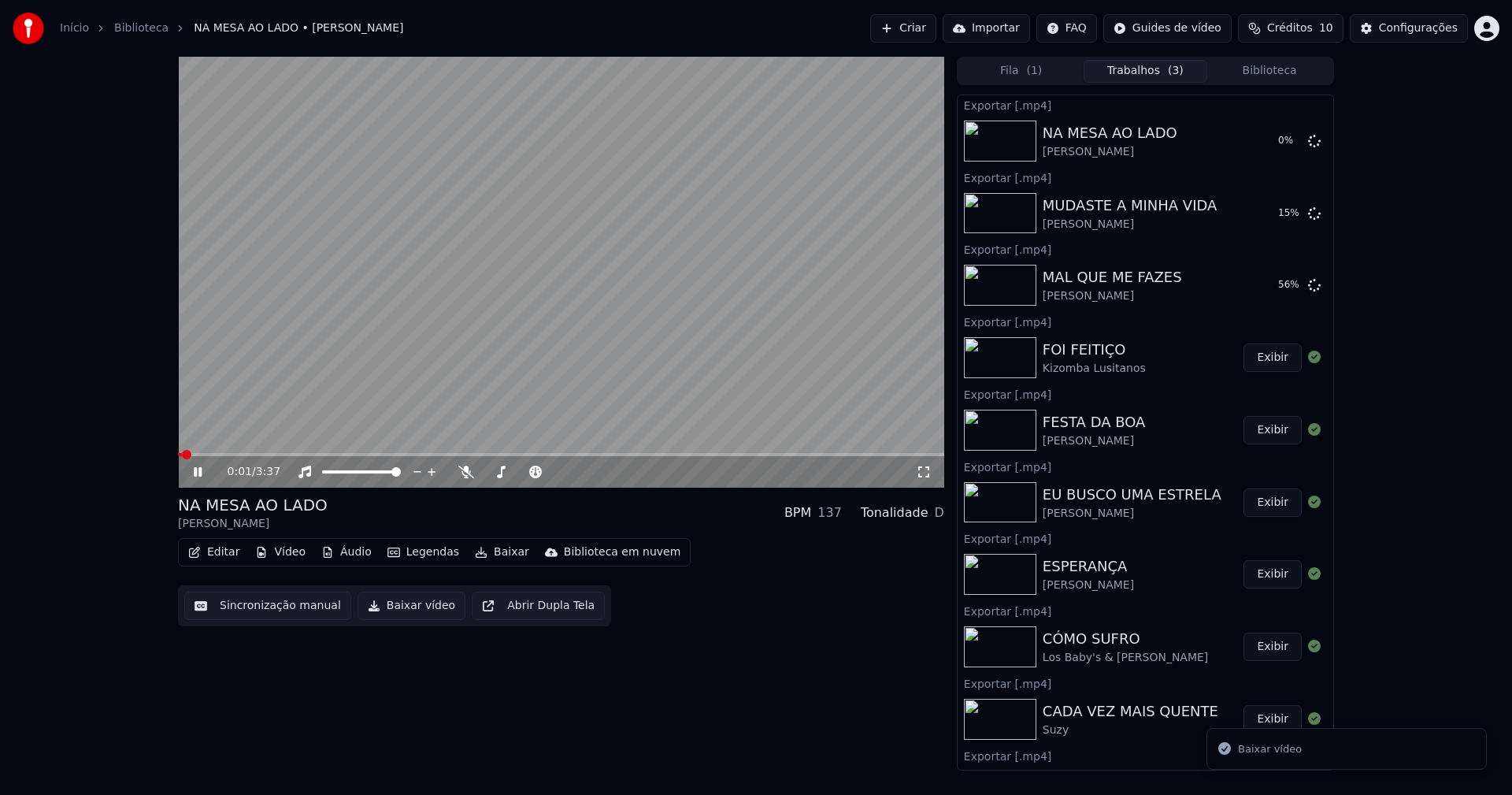
click at [1296, 75] on button "Biblioteca" at bounding box center [1269, 71] width 125 height 23
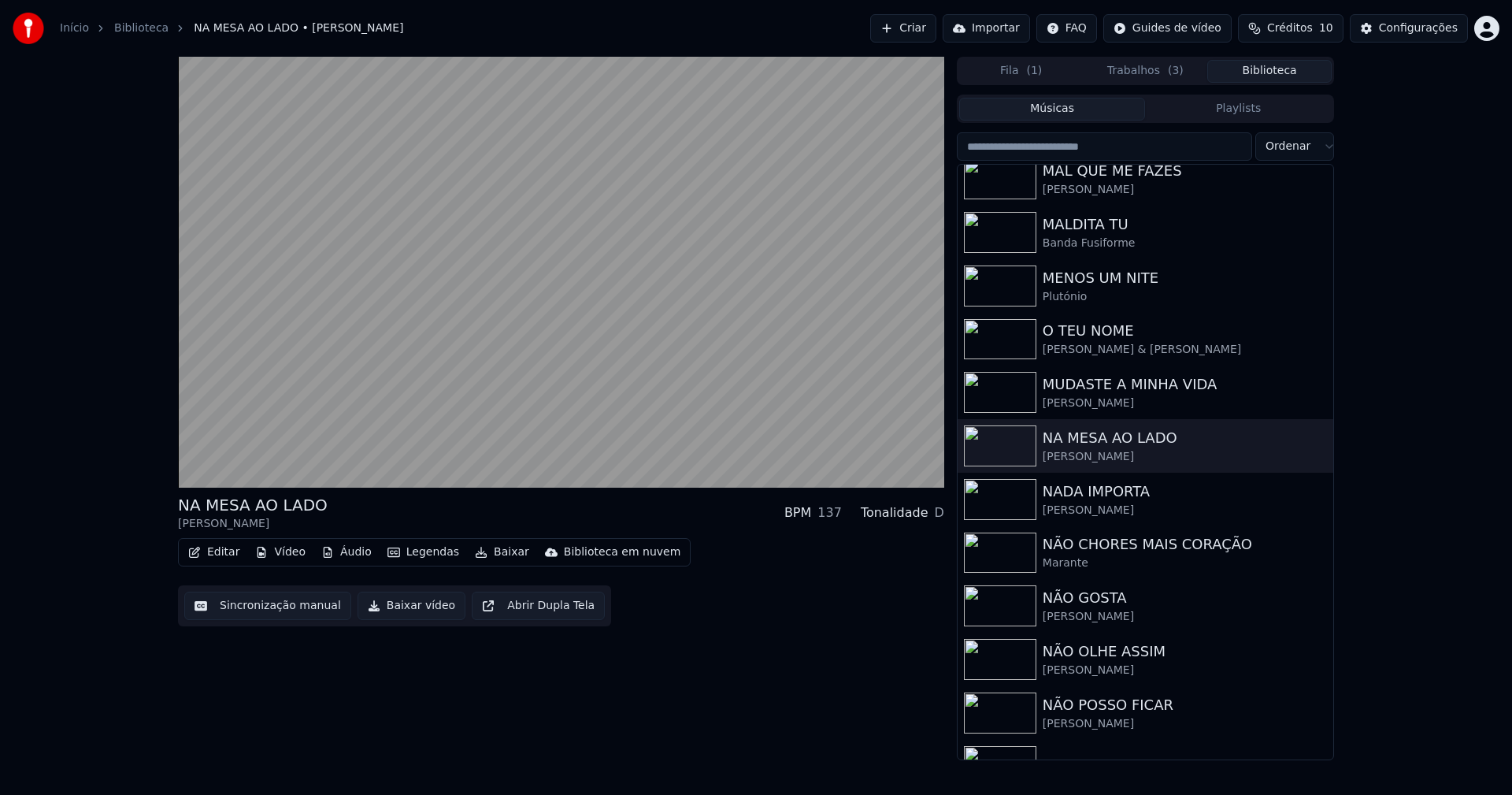
scroll to position [2911, 0]
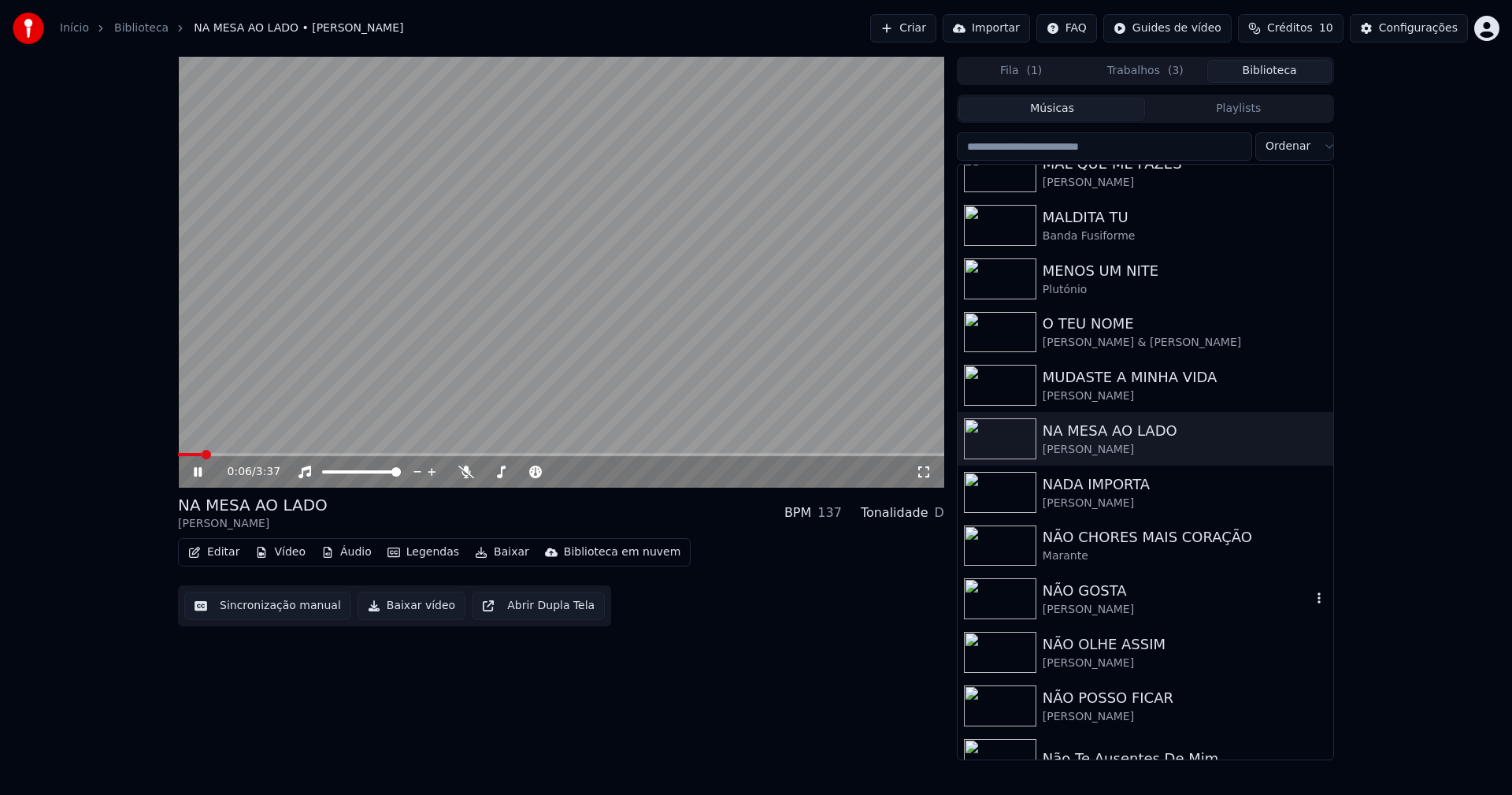
click at [1110, 596] on div "NÃO GOSTA" at bounding box center [1177, 591] width 269 height 22
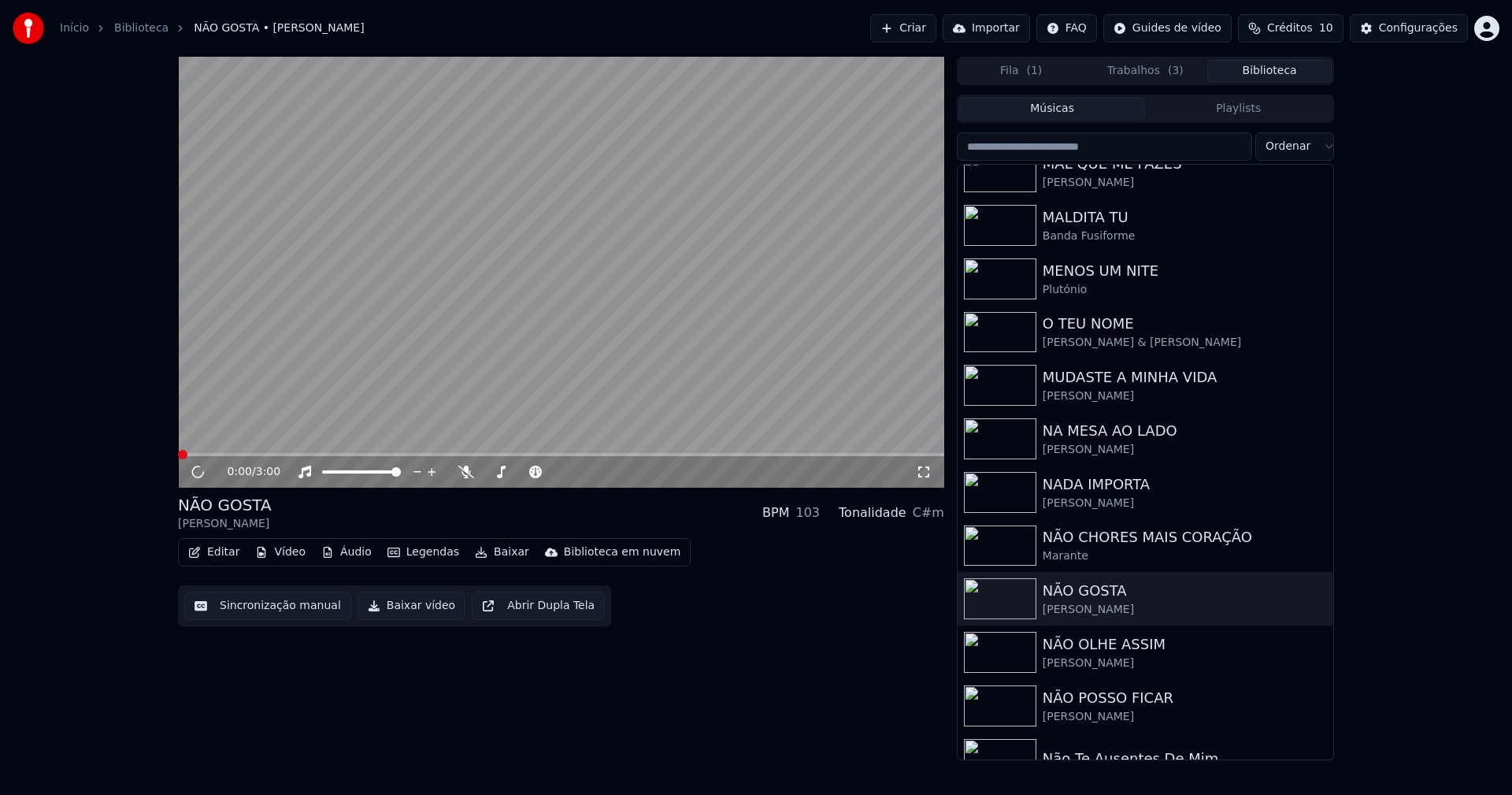
drag, startPoint x: 397, startPoint y: 604, endPoint x: 680, endPoint y: 466, distance: 314.9
click at [398, 604] on button "Baixar vídeo" at bounding box center [411, 606] width 108 height 29
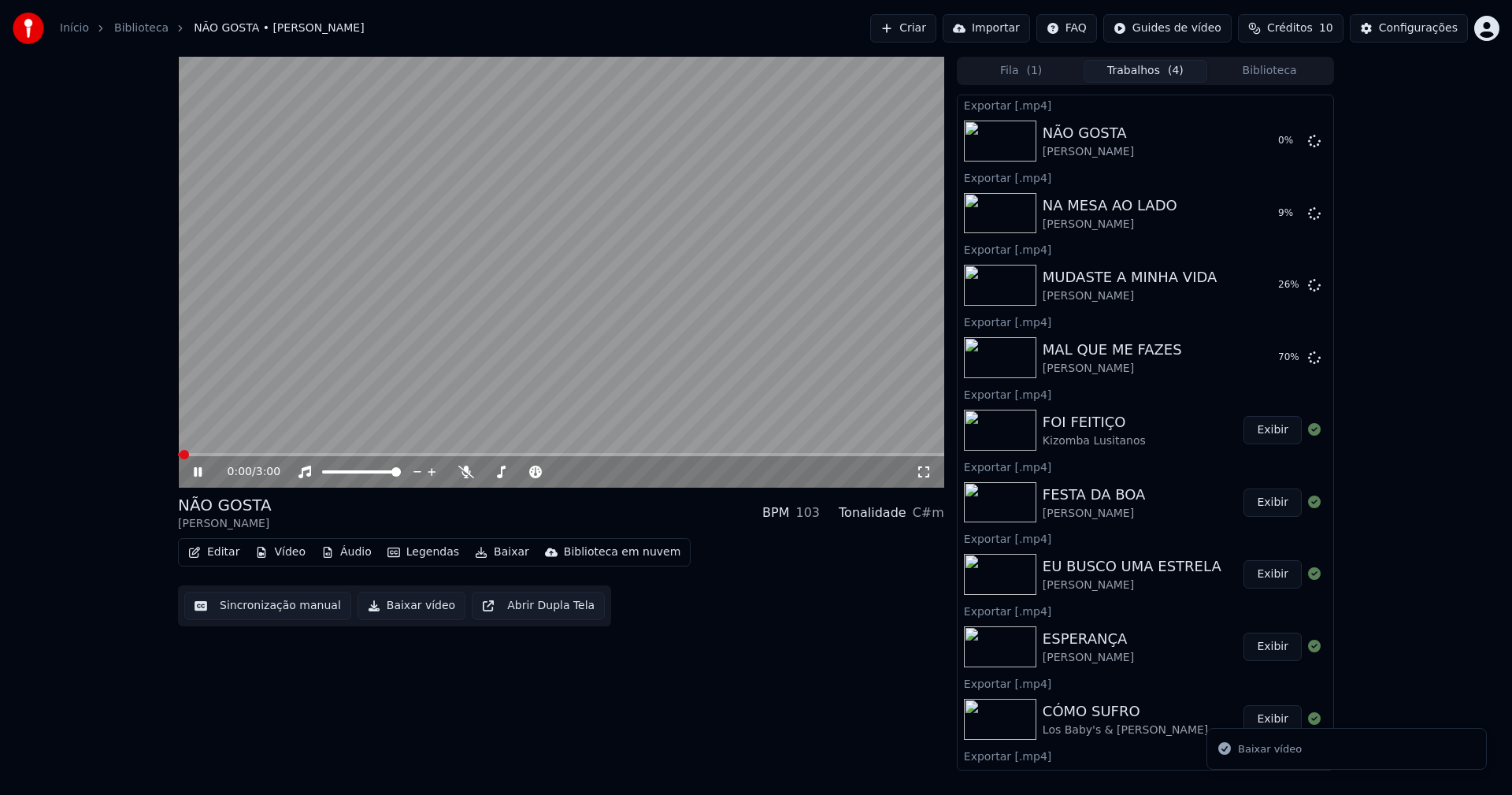
click at [1286, 75] on button "Biblioteca" at bounding box center [1269, 71] width 125 height 23
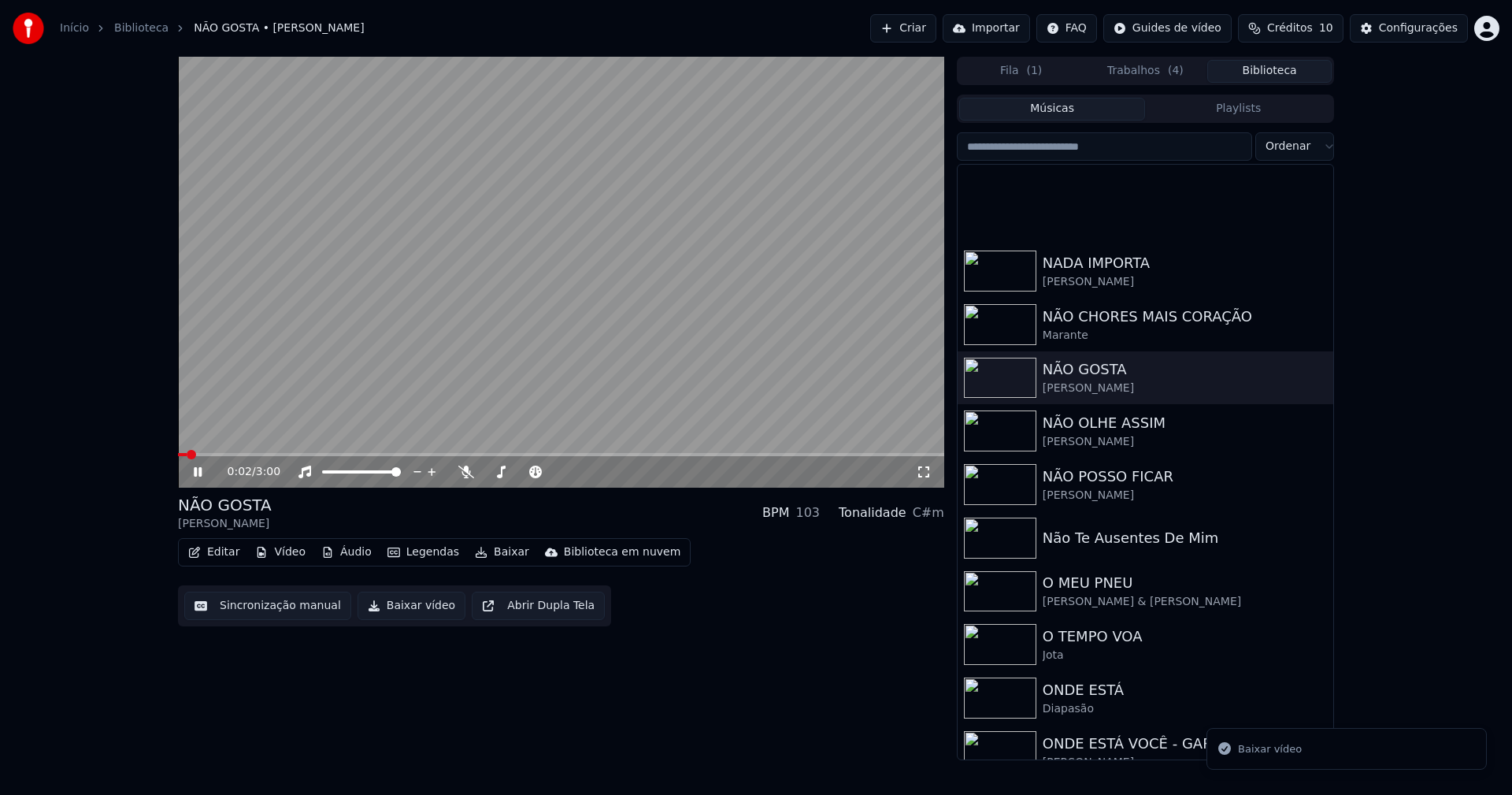
scroll to position [3293, 0]
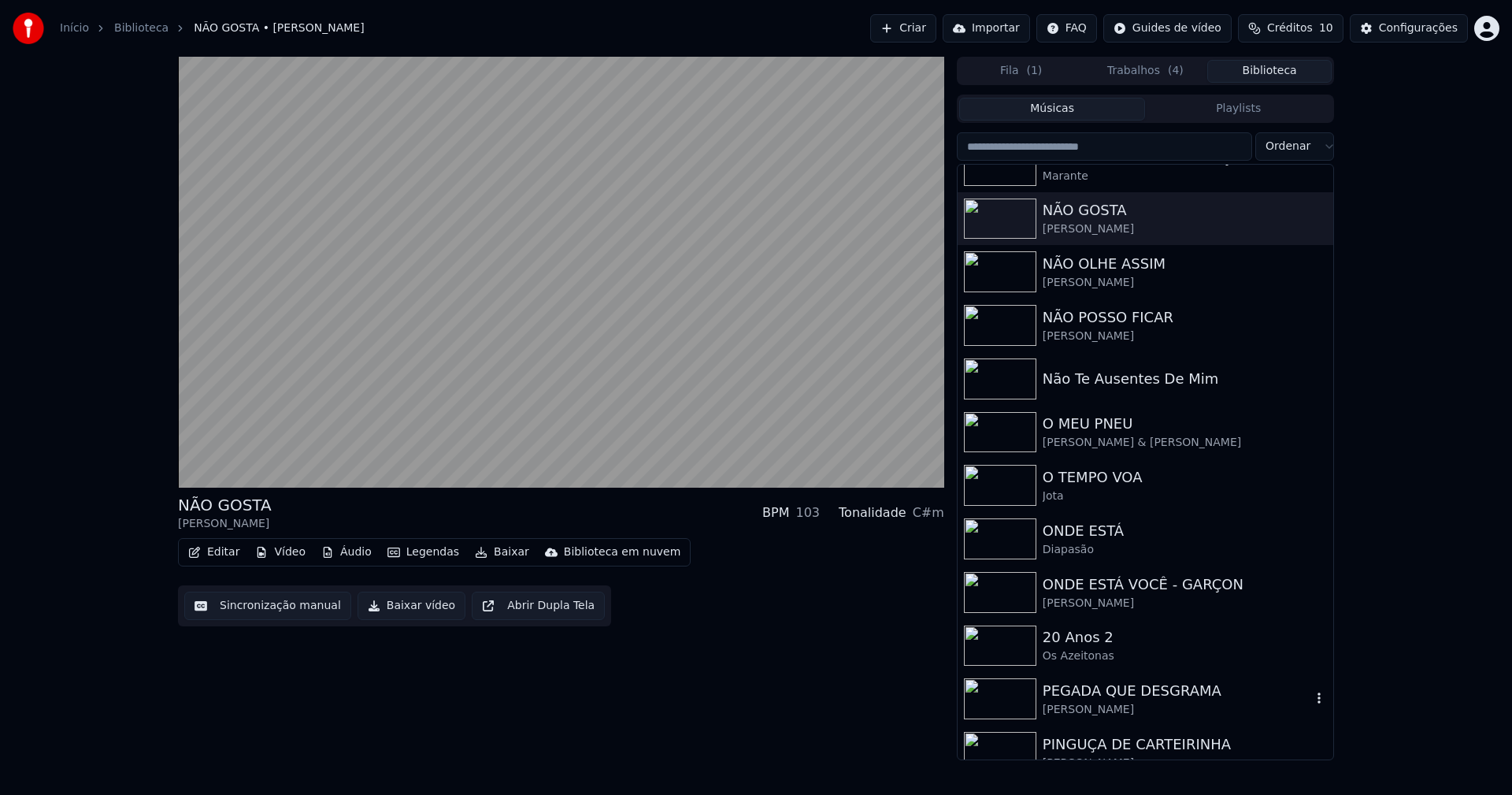
click at [1103, 696] on div "PEGADA QUE DESGRAMA" at bounding box center [1177, 690] width 269 height 22
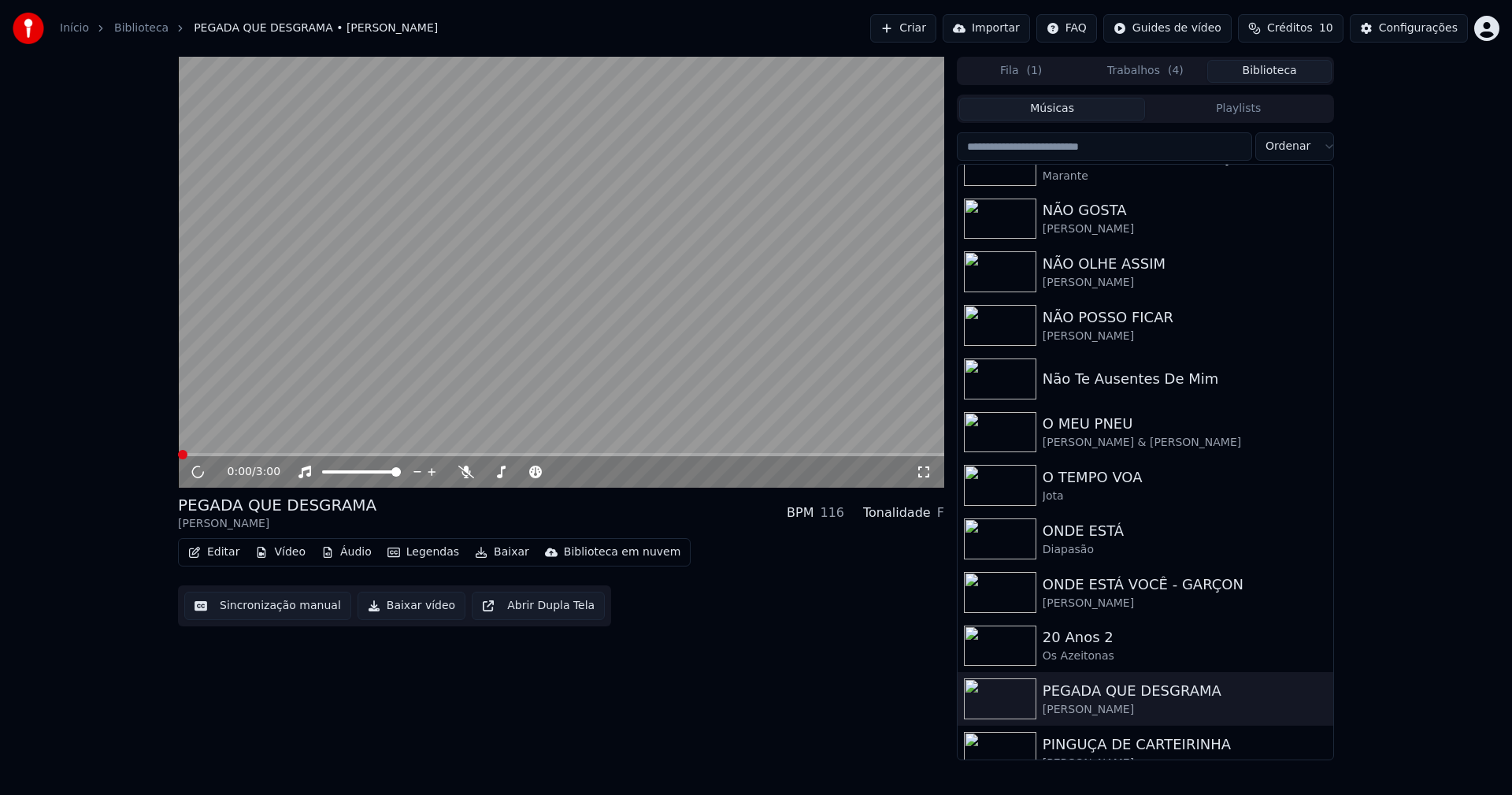
click at [416, 611] on button "Baixar vídeo" at bounding box center [411, 606] width 108 height 29
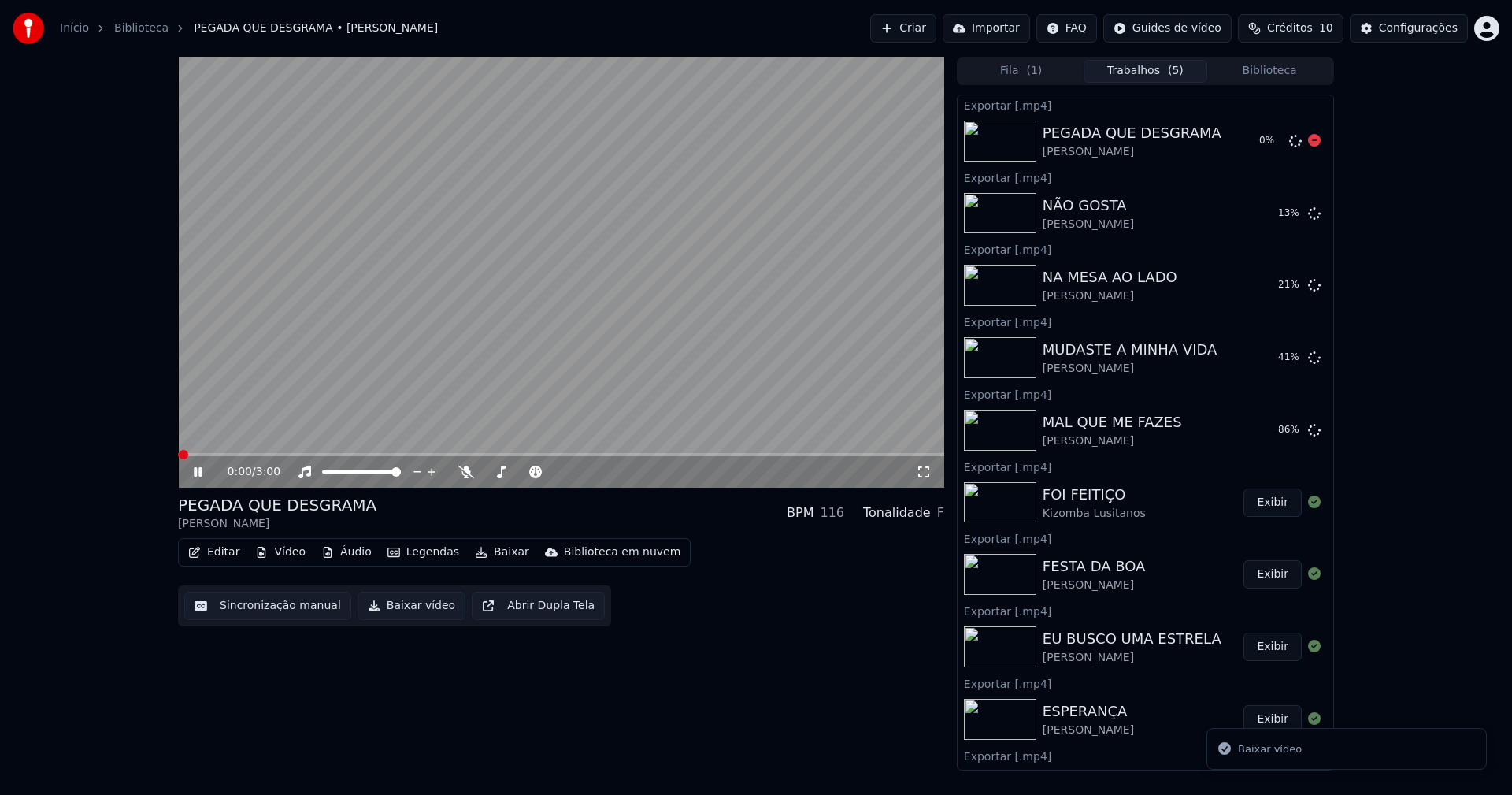
click at [1277, 66] on button "Biblioteca" at bounding box center [1269, 71] width 125 height 23
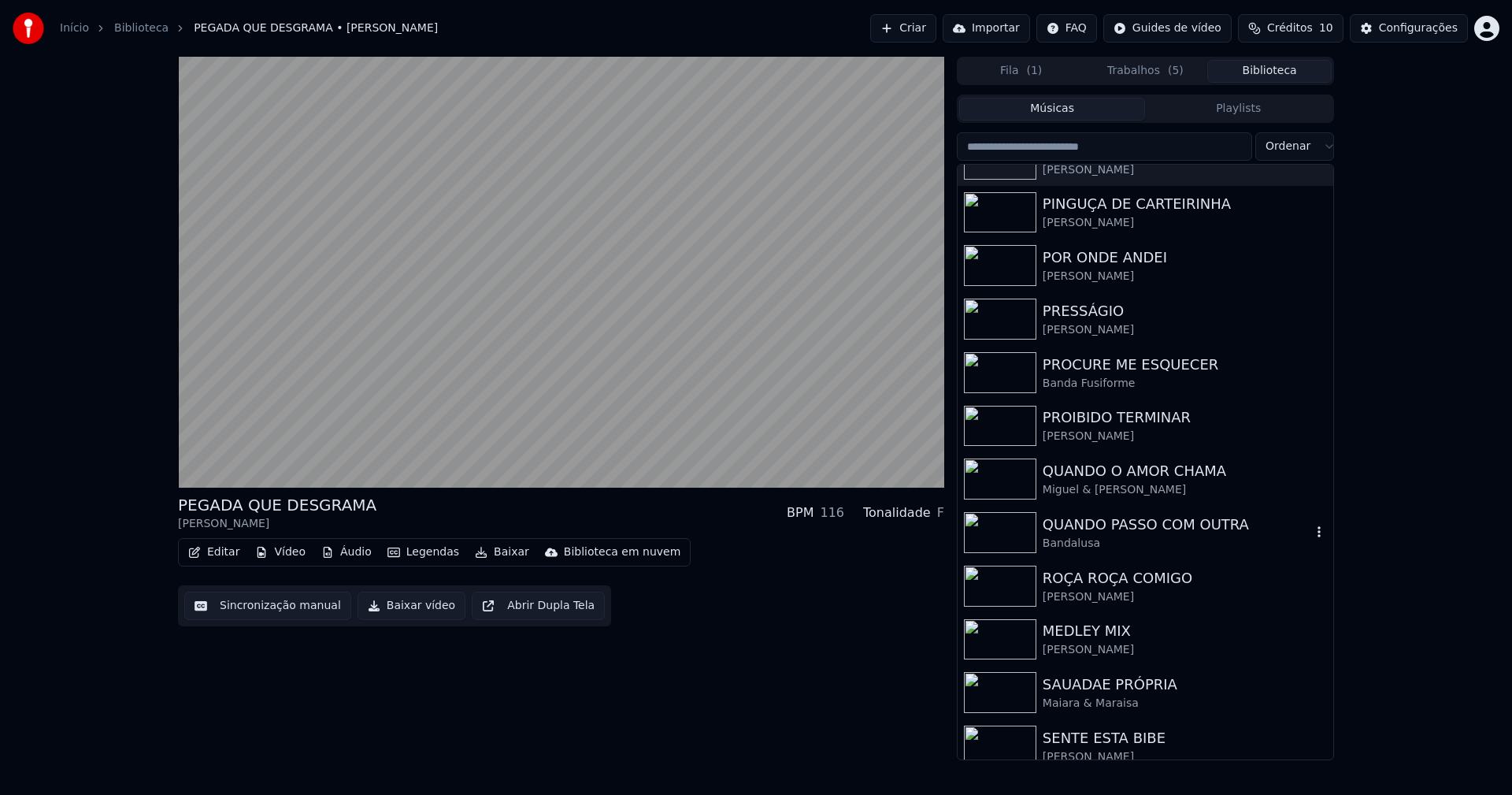
scroll to position [3925, 0]
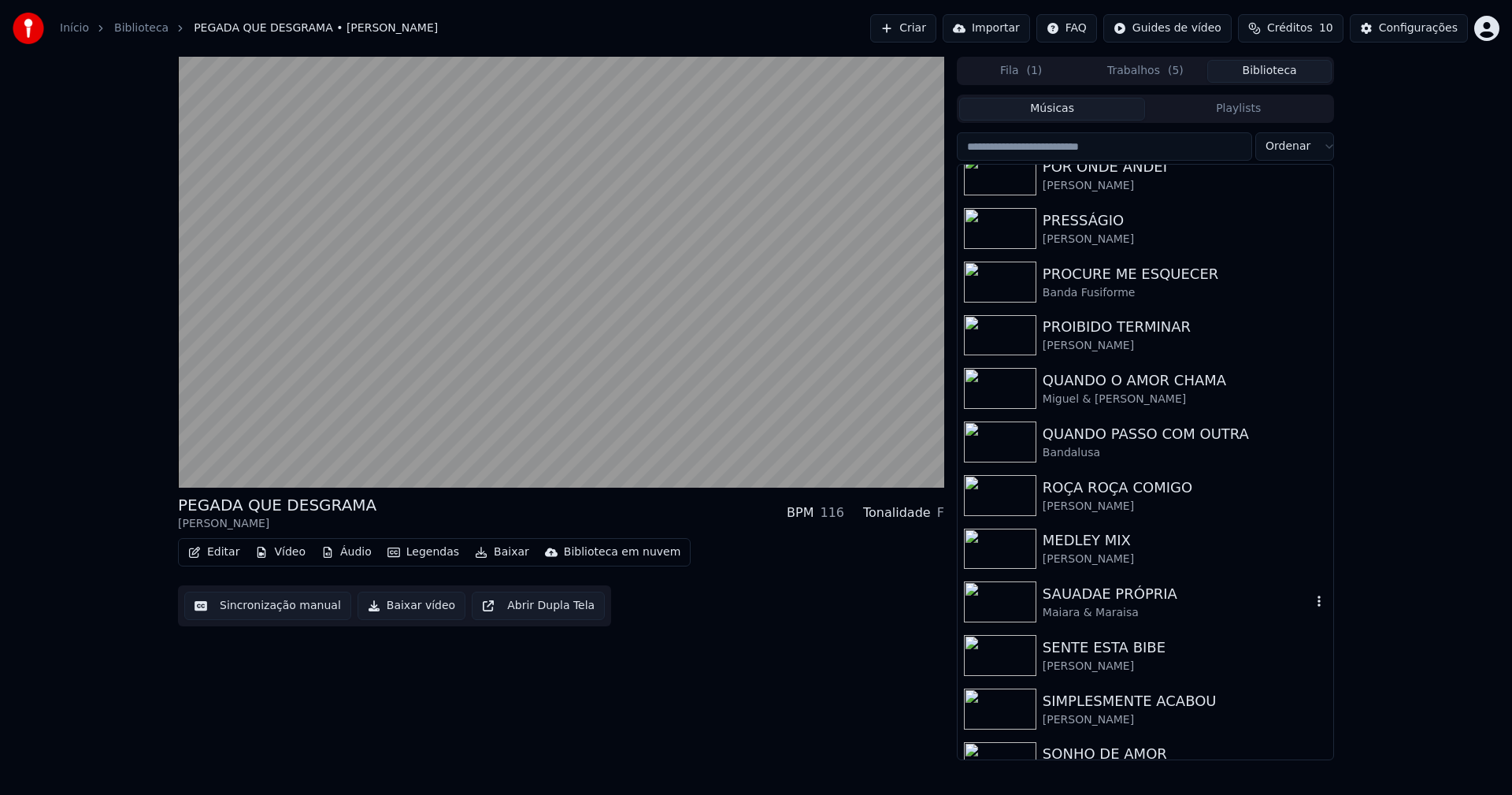
click at [1113, 600] on div "SAUADAE PRÓPRIA" at bounding box center [1177, 594] width 269 height 22
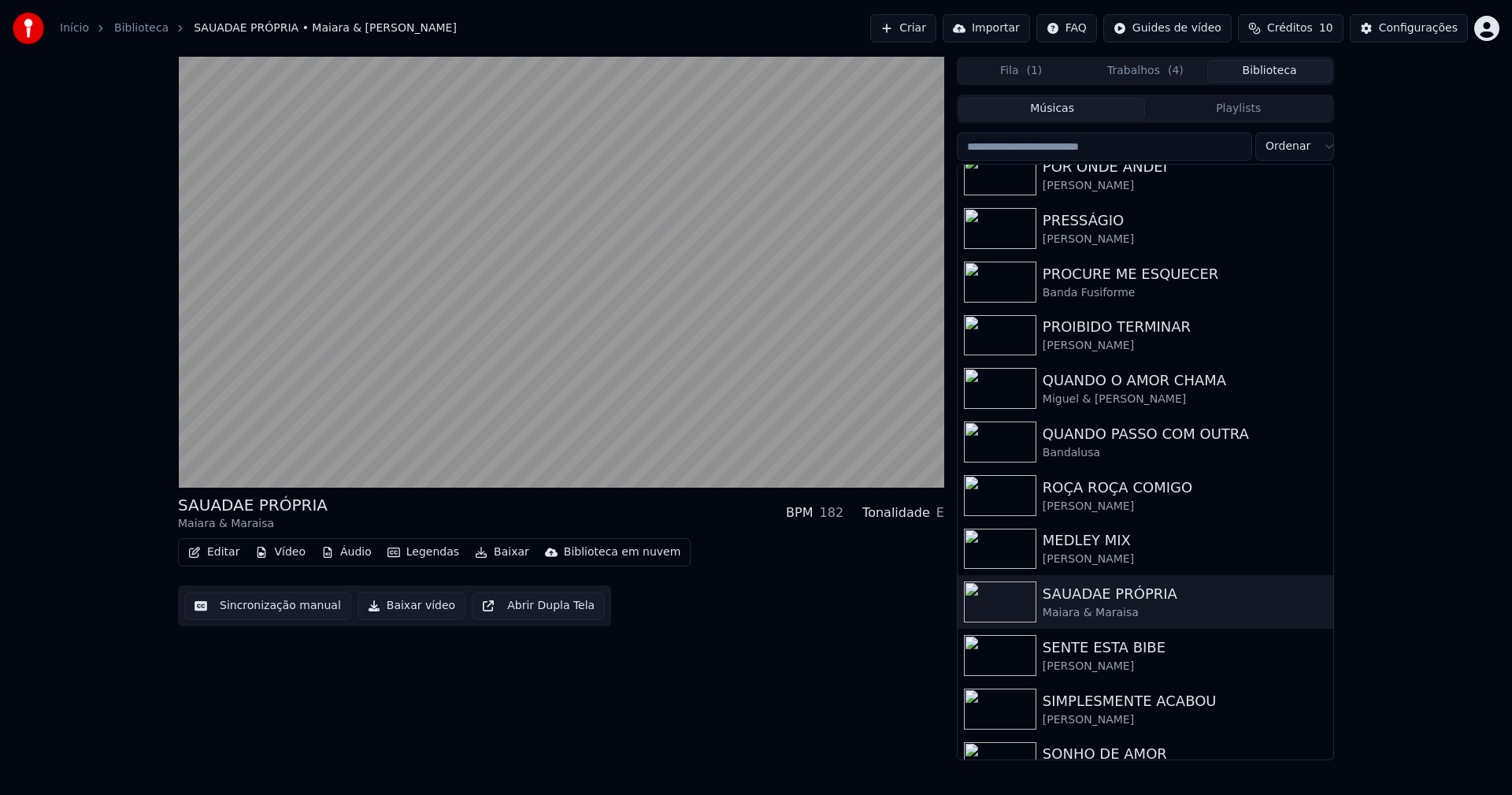
drag, startPoint x: 396, startPoint y: 604, endPoint x: 1451, endPoint y: 180, distance: 1137.0
click at [397, 604] on button "Baixar vídeo" at bounding box center [411, 606] width 108 height 29
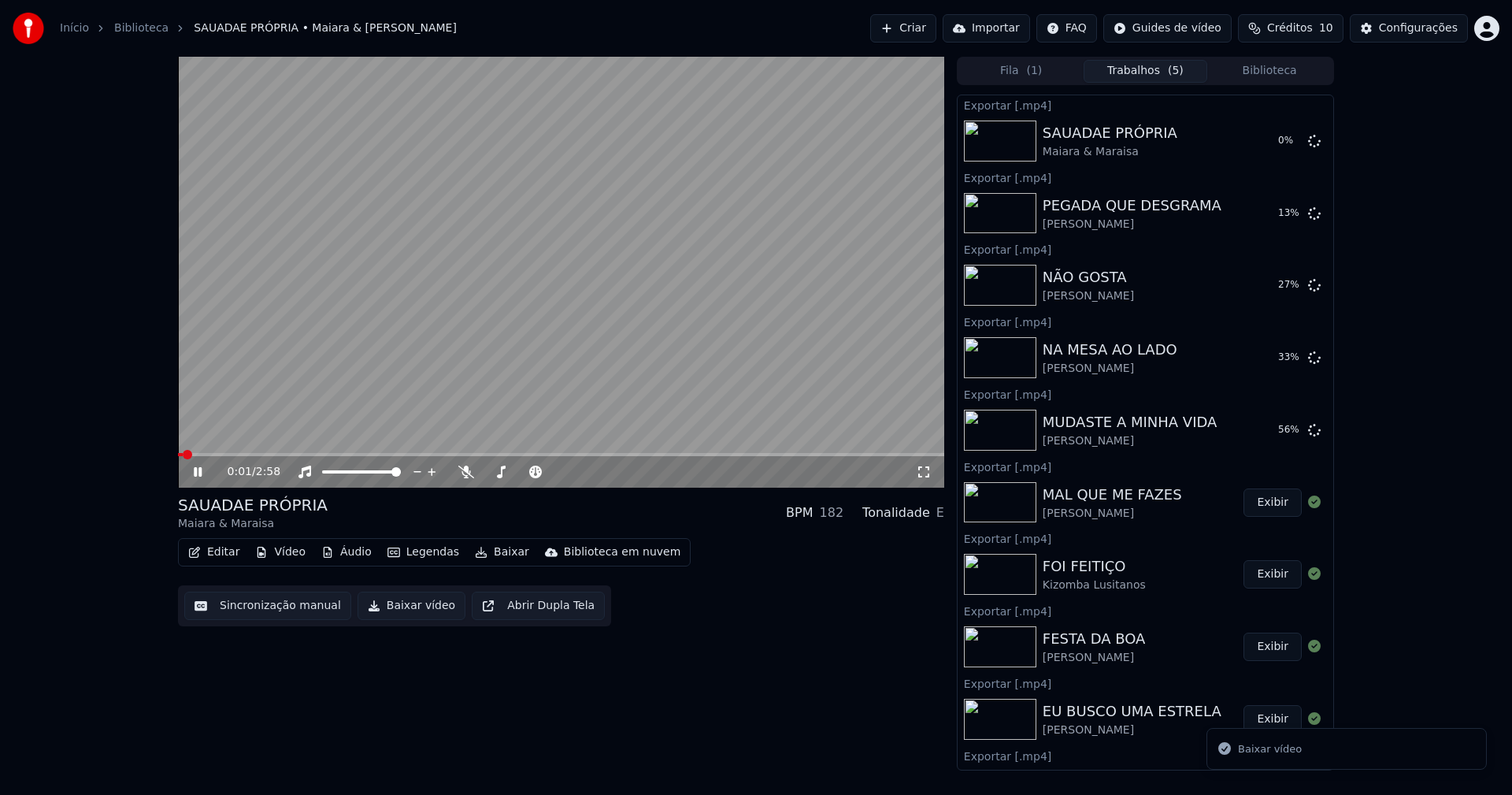
click at [1277, 67] on button "Biblioteca" at bounding box center [1269, 71] width 125 height 23
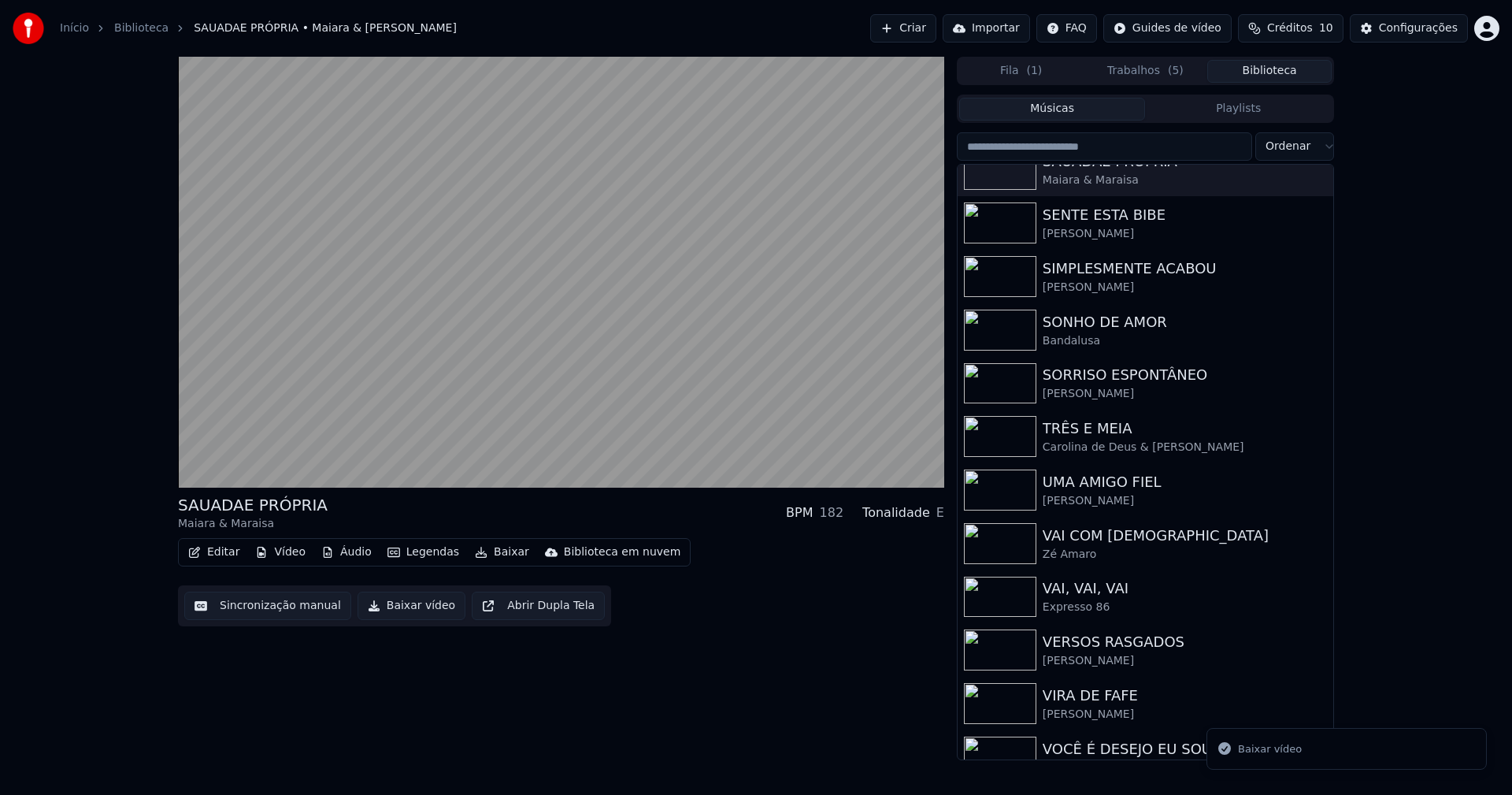
scroll to position [4309, 0]
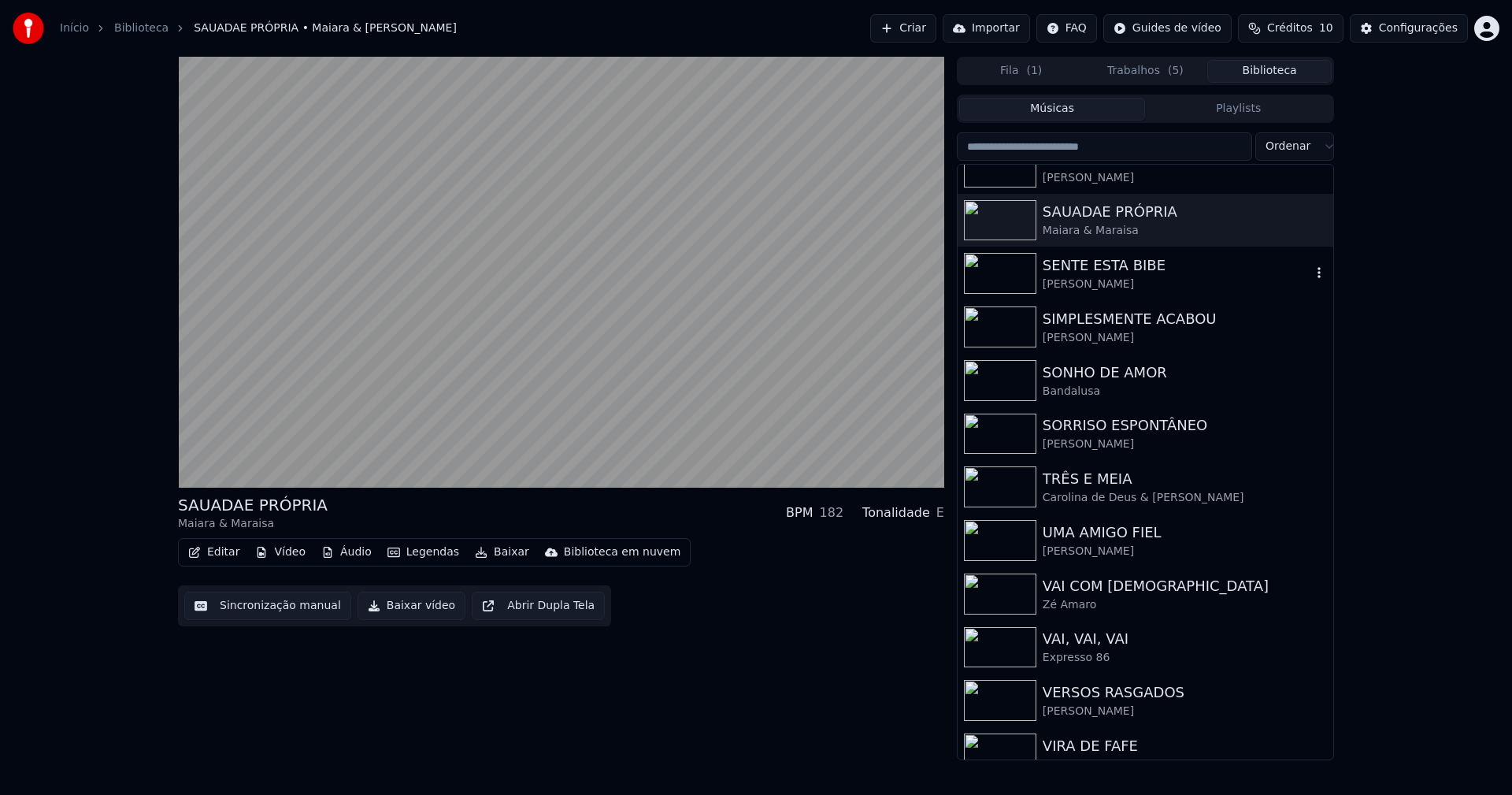
click at [1112, 271] on div "SENTE ESTA BIBE" at bounding box center [1177, 266] width 269 height 22
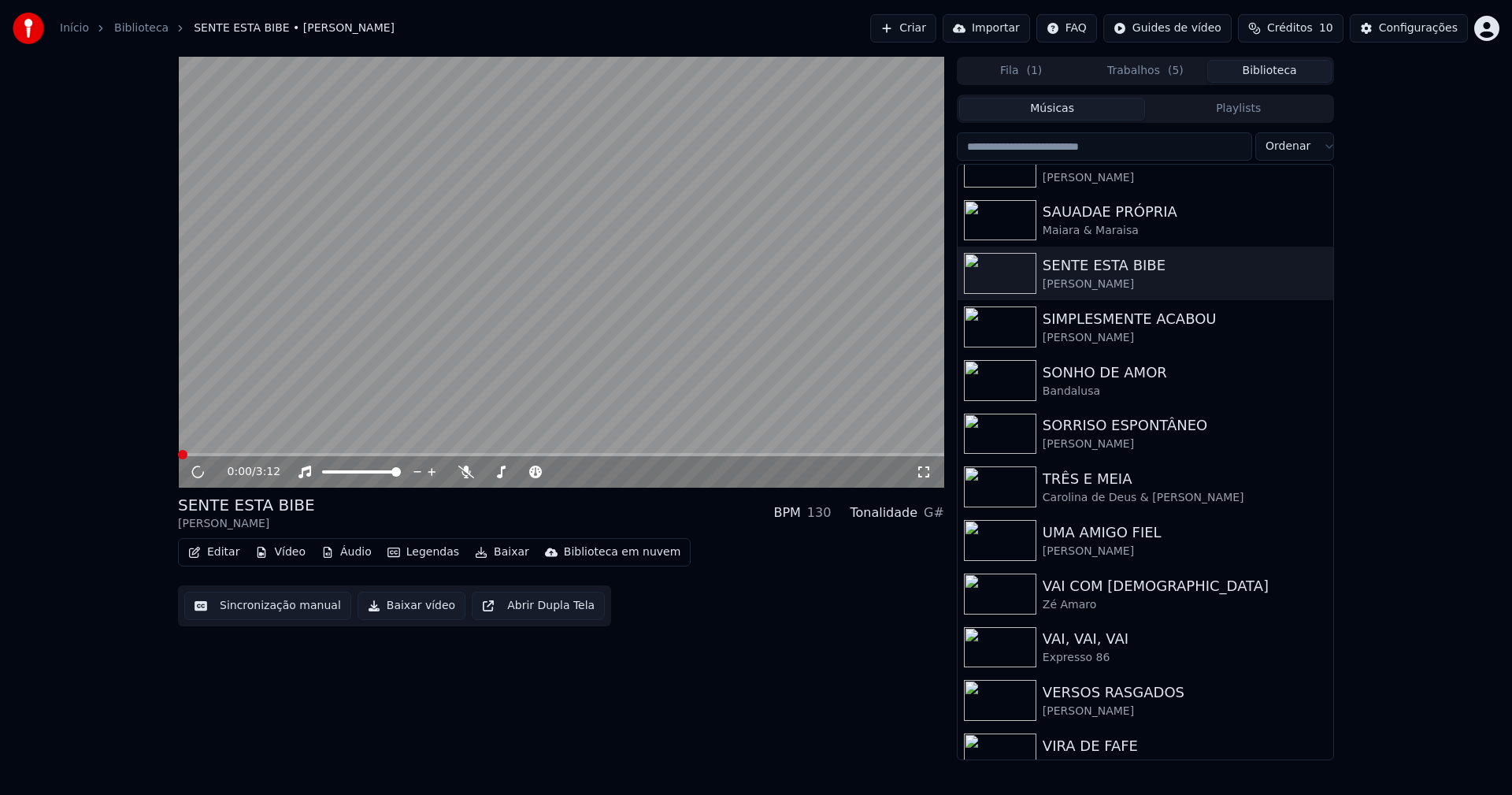
click at [422, 604] on button "Baixar vídeo" at bounding box center [411, 606] width 108 height 29
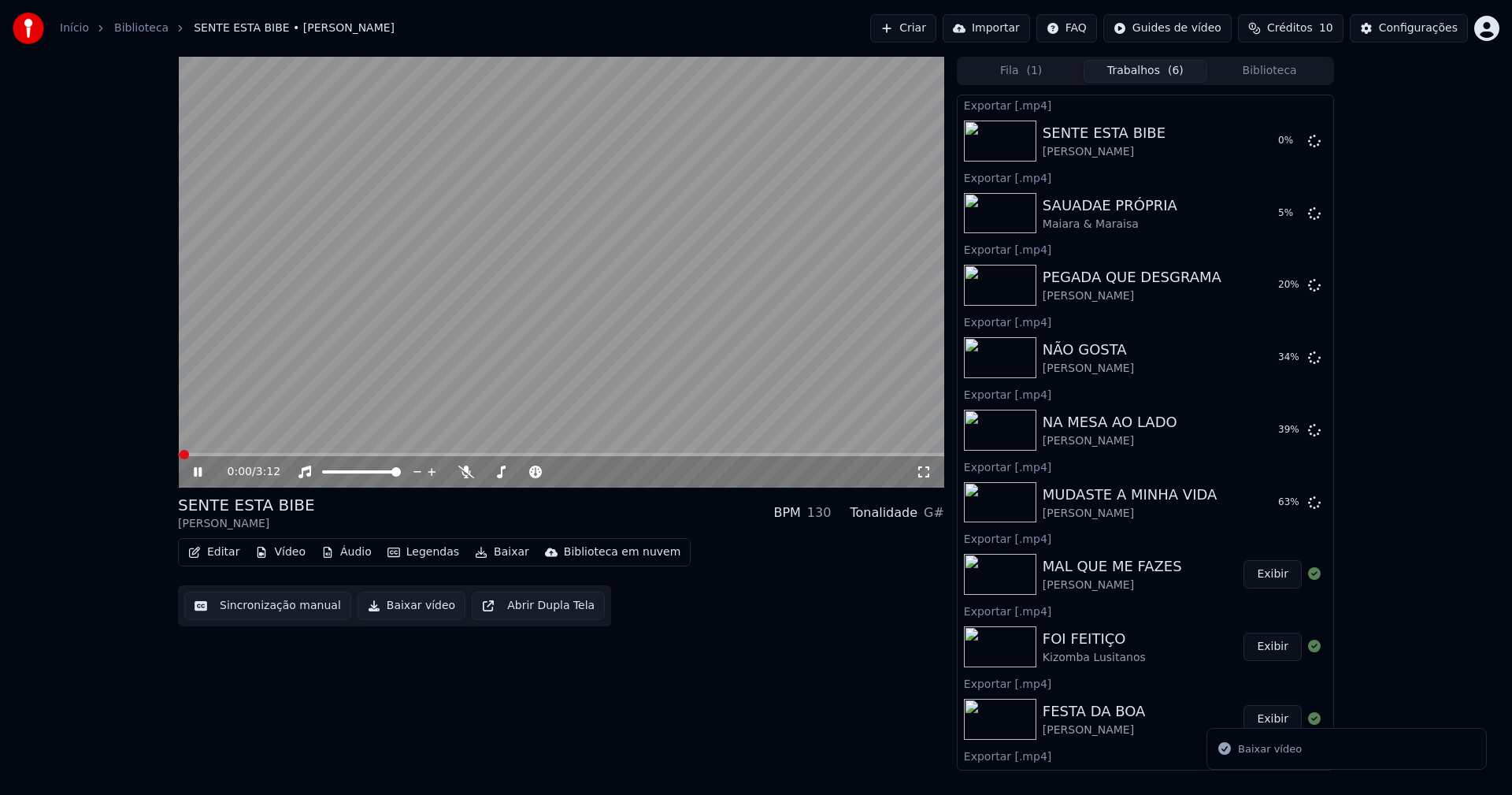
drag, startPoint x: 1274, startPoint y: 73, endPoint x: 1280, endPoint y: 62, distance: 12.5
click at [1275, 75] on button "Biblioteca" at bounding box center [1269, 71] width 125 height 23
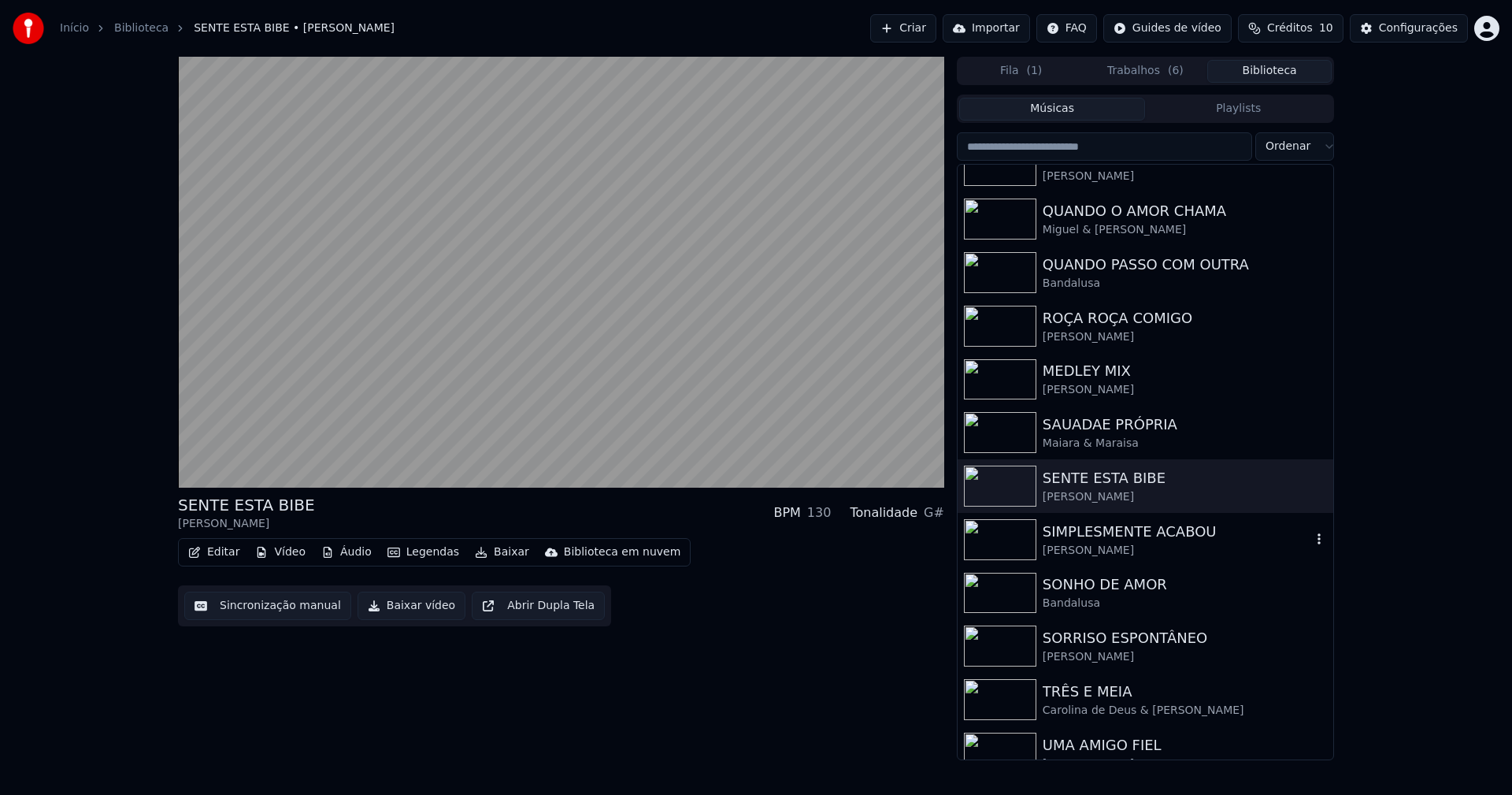
scroll to position [4128, 0]
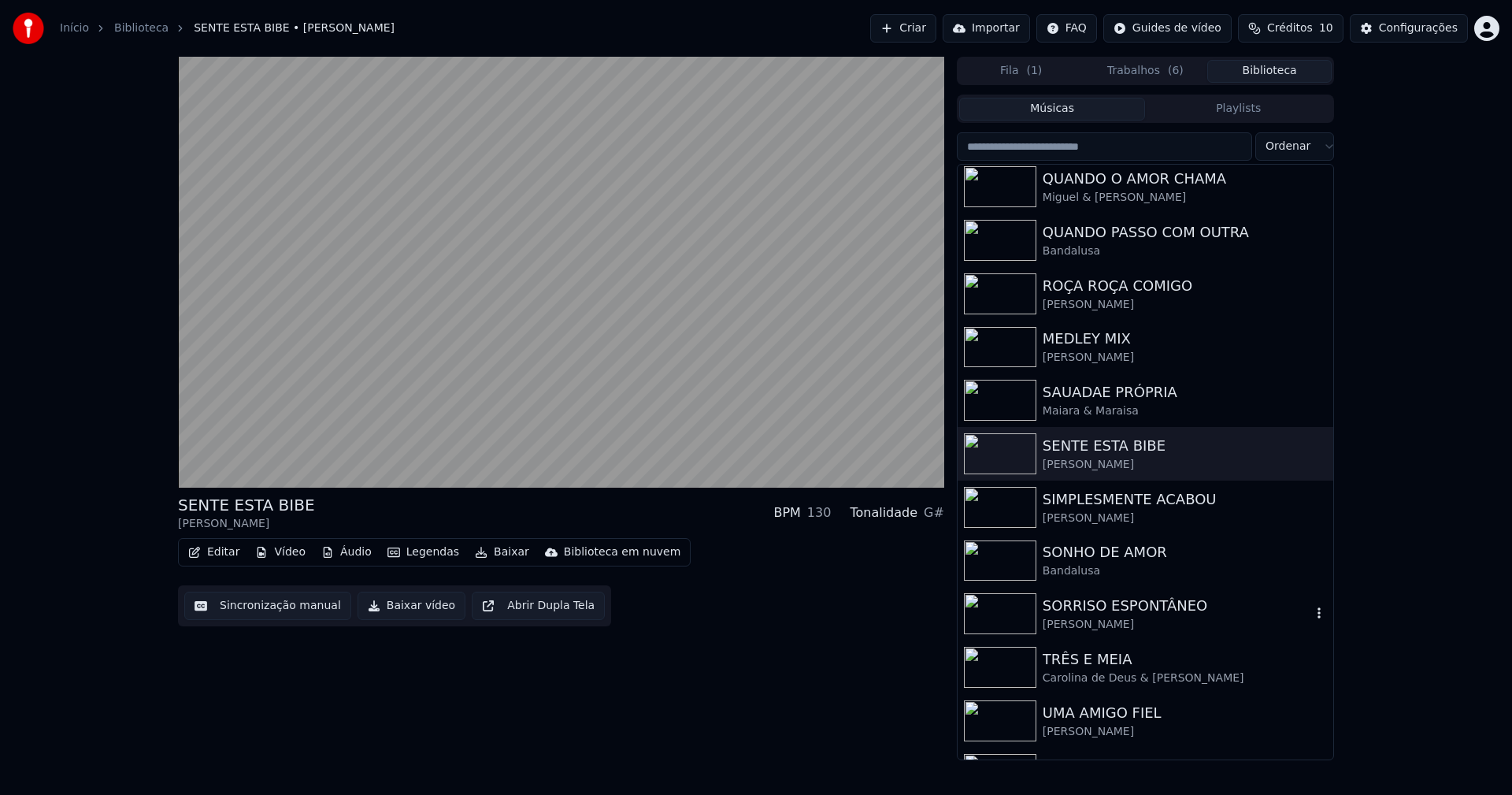
drag, startPoint x: 1129, startPoint y: 612, endPoint x: 1198, endPoint y: 502, distance: 129.8
click at [1130, 615] on div "SORRISO ESPONTÂNEO" at bounding box center [1177, 605] width 269 height 22
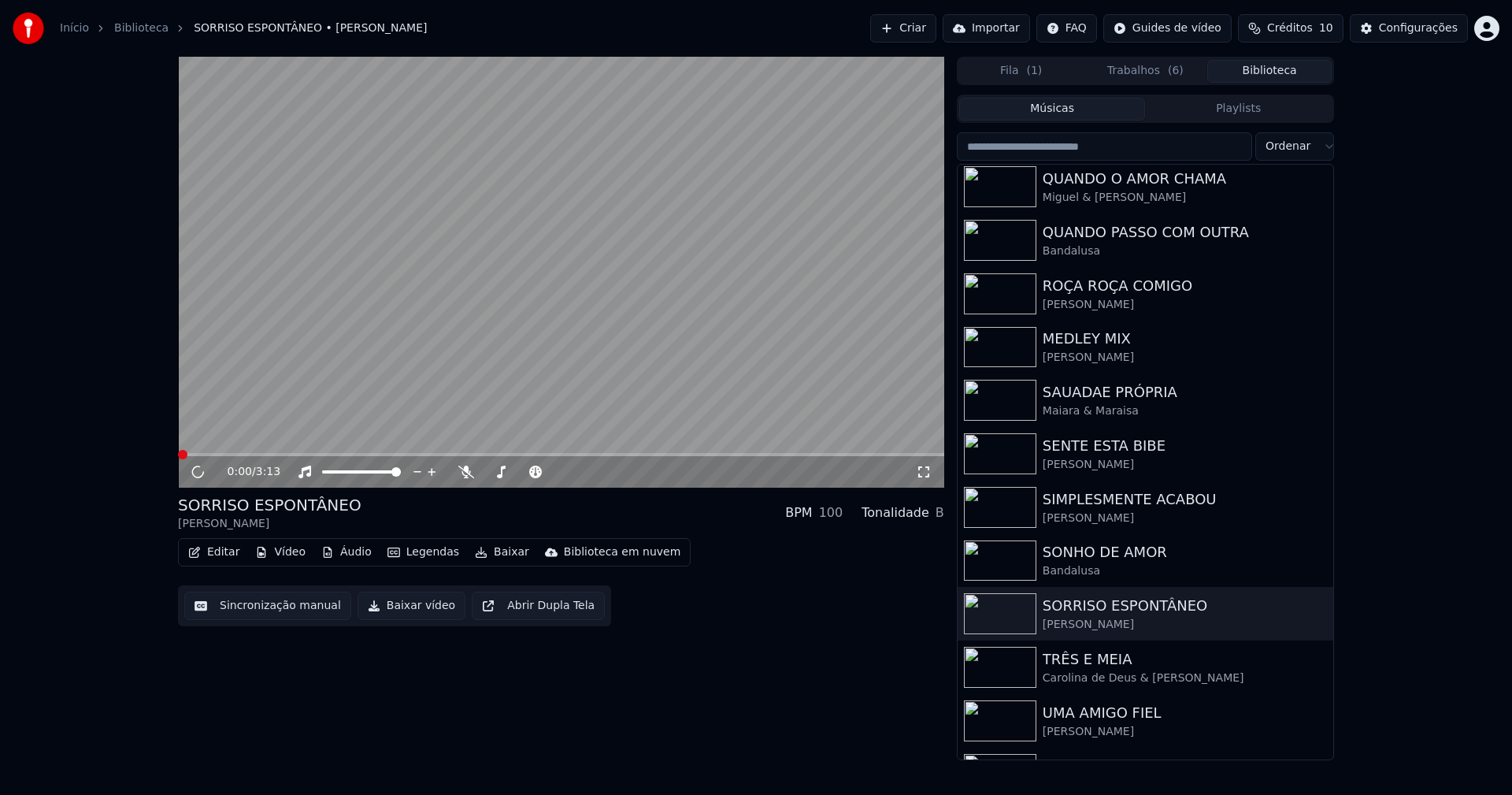
click at [401, 604] on button "Baixar vídeo" at bounding box center [411, 606] width 108 height 29
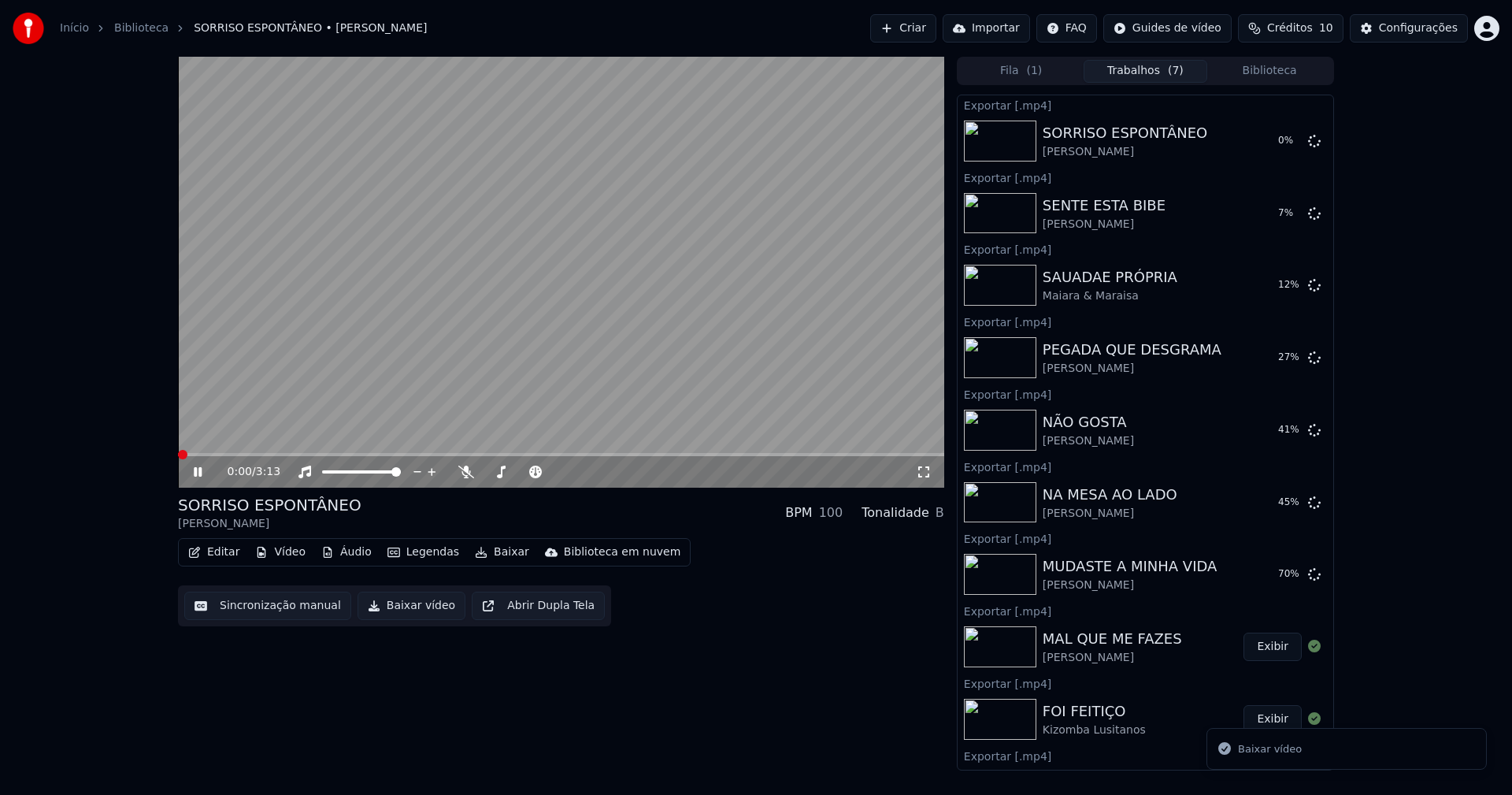
click at [1279, 73] on button "Biblioteca" at bounding box center [1269, 71] width 125 height 23
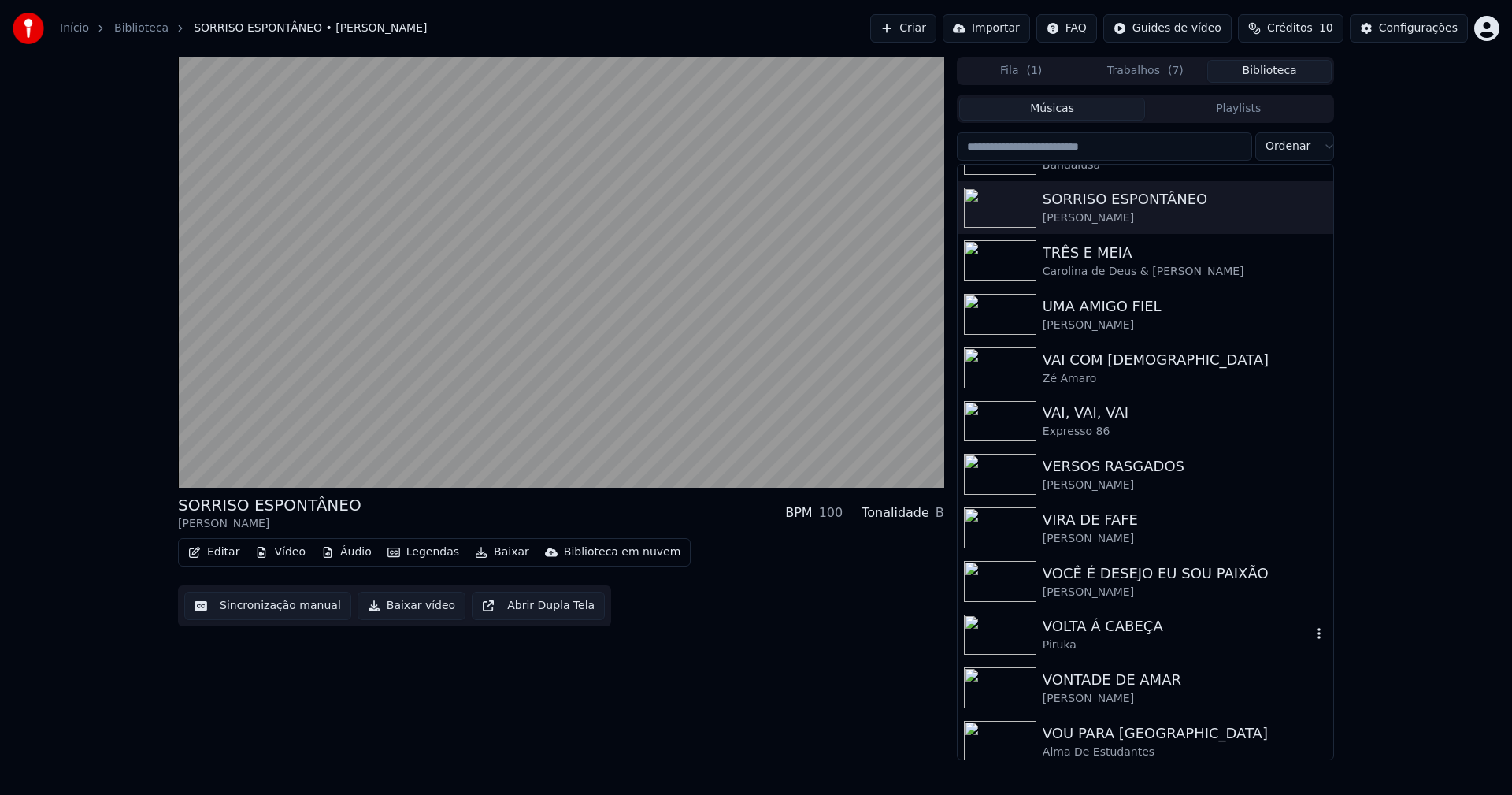
scroll to position [4537, 0]
click at [1118, 580] on div "VOCÊ É DESEJO EU SOU PAIXÃO" at bounding box center [1177, 571] width 269 height 22
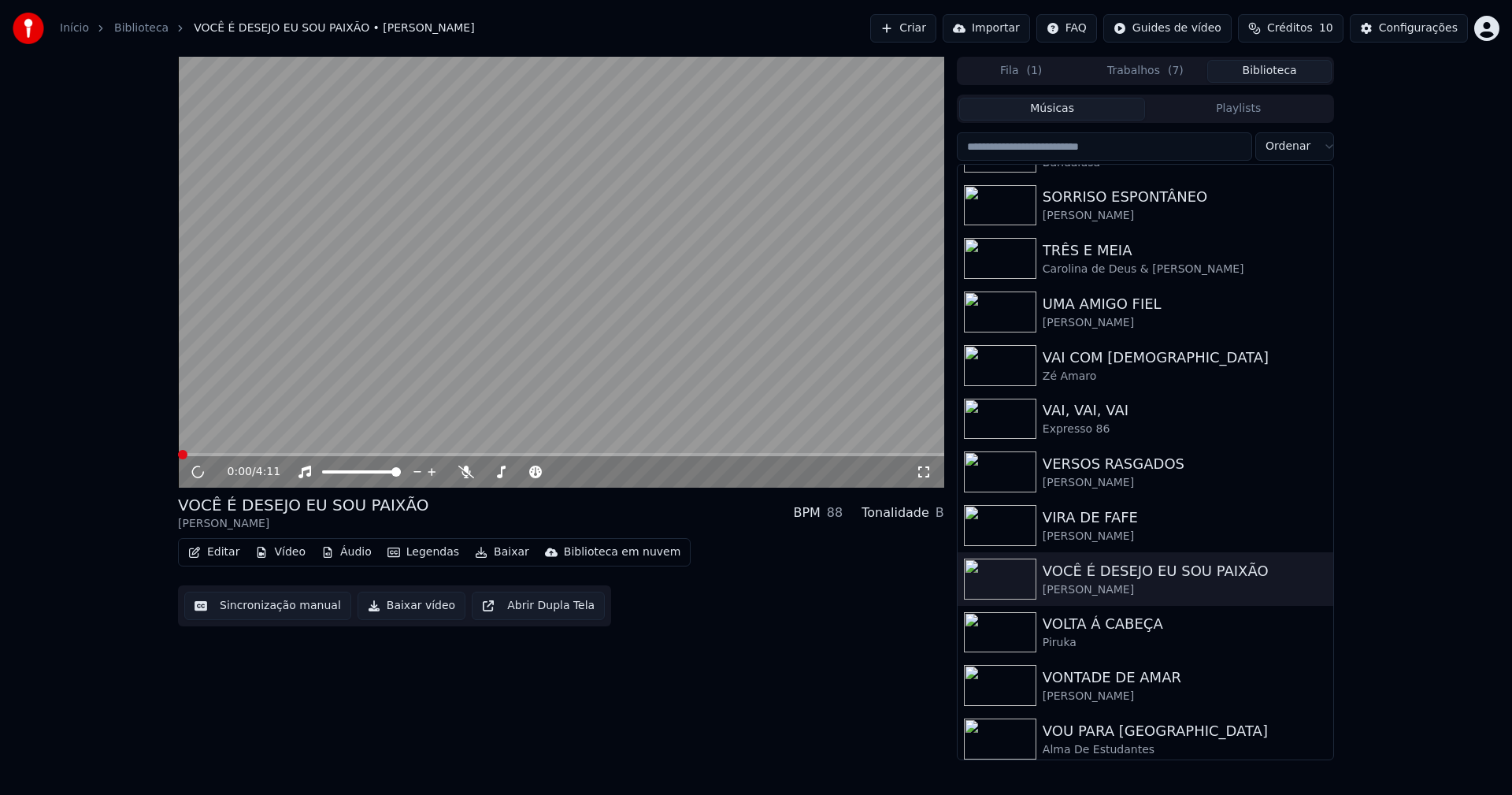
click at [391, 601] on button "Baixar vídeo" at bounding box center [411, 606] width 108 height 29
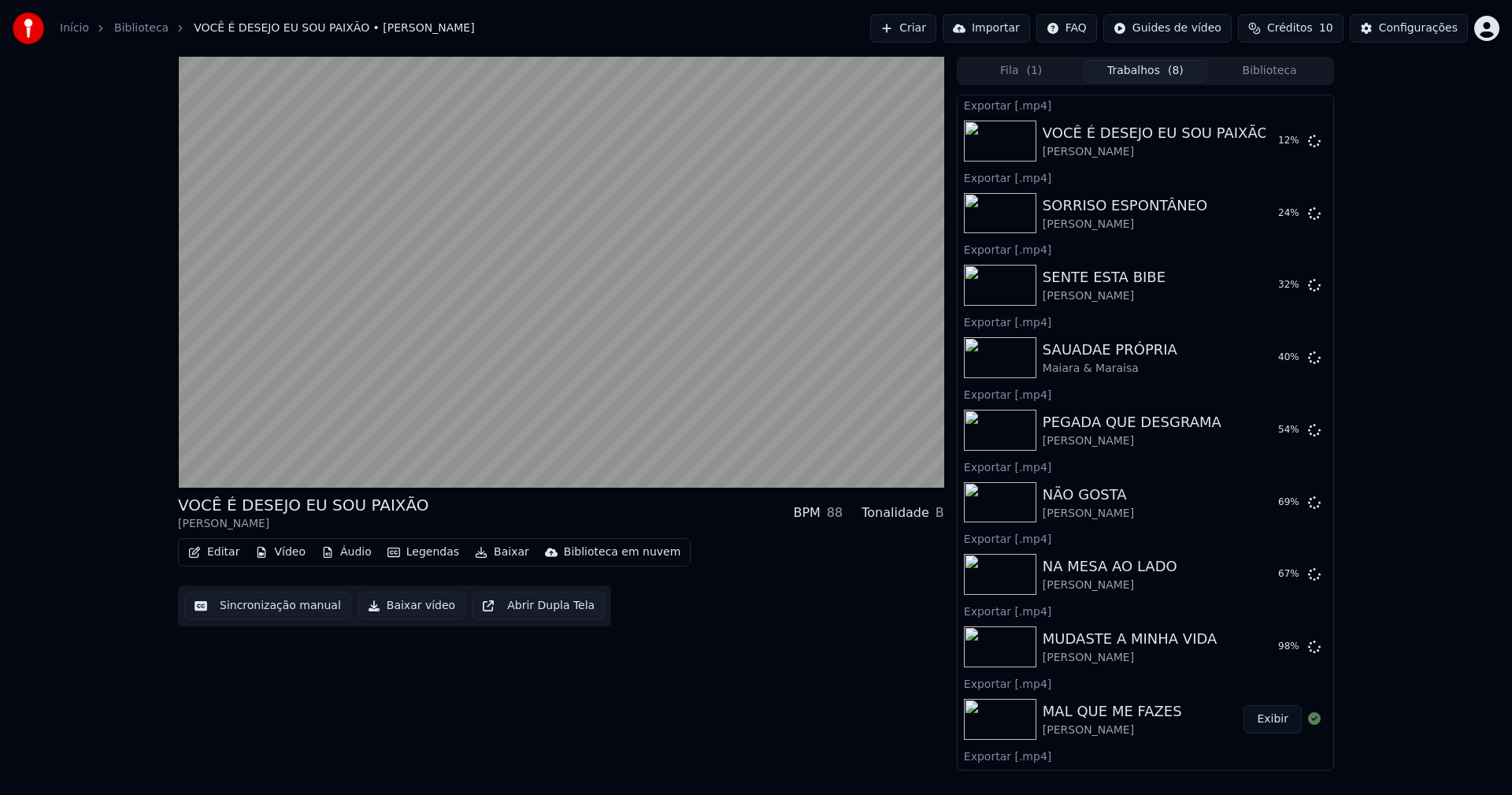
click at [1270, 73] on button "Biblioteca" at bounding box center [1269, 71] width 125 height 23
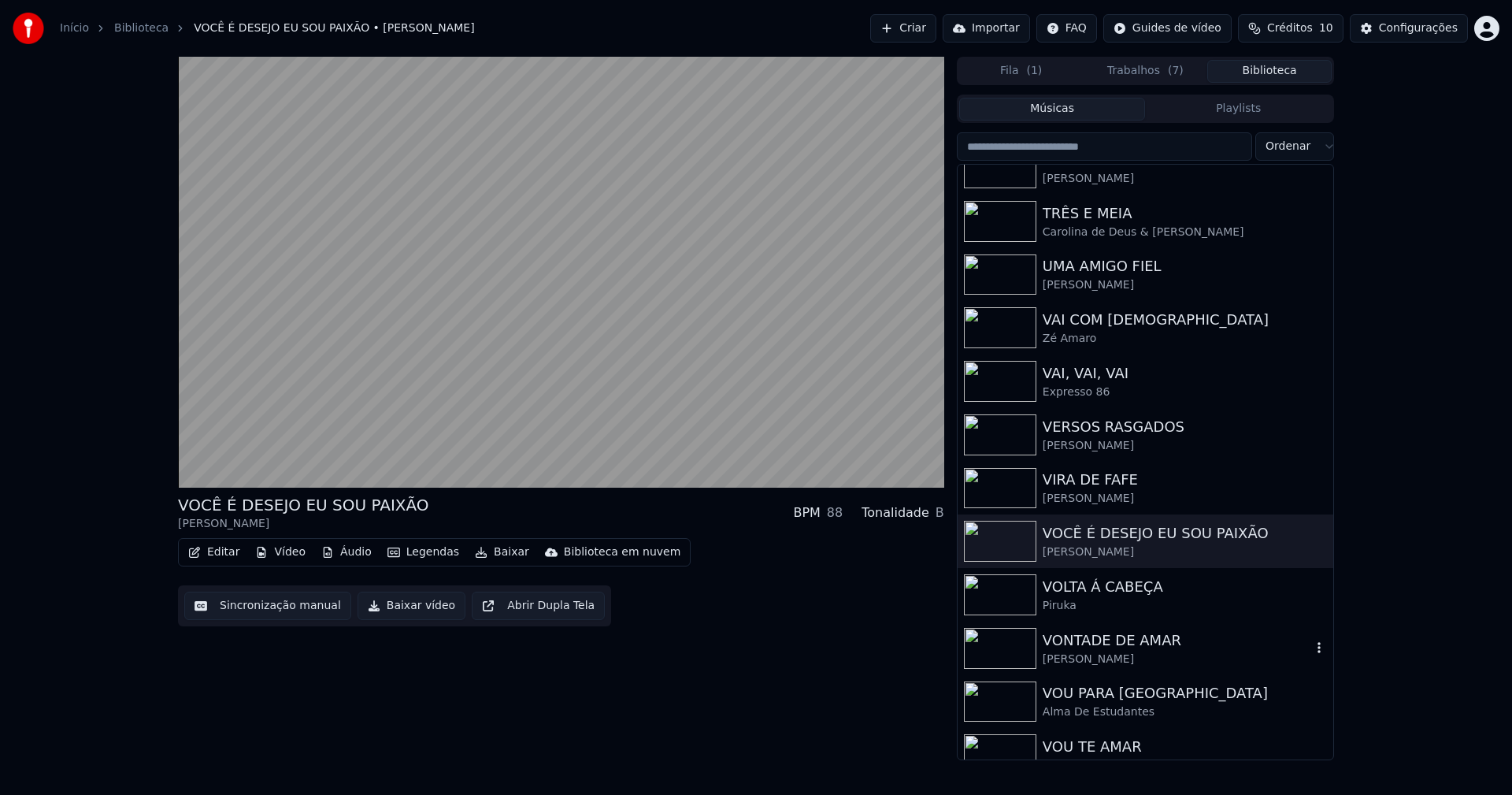
scroll to position [4597, 0]
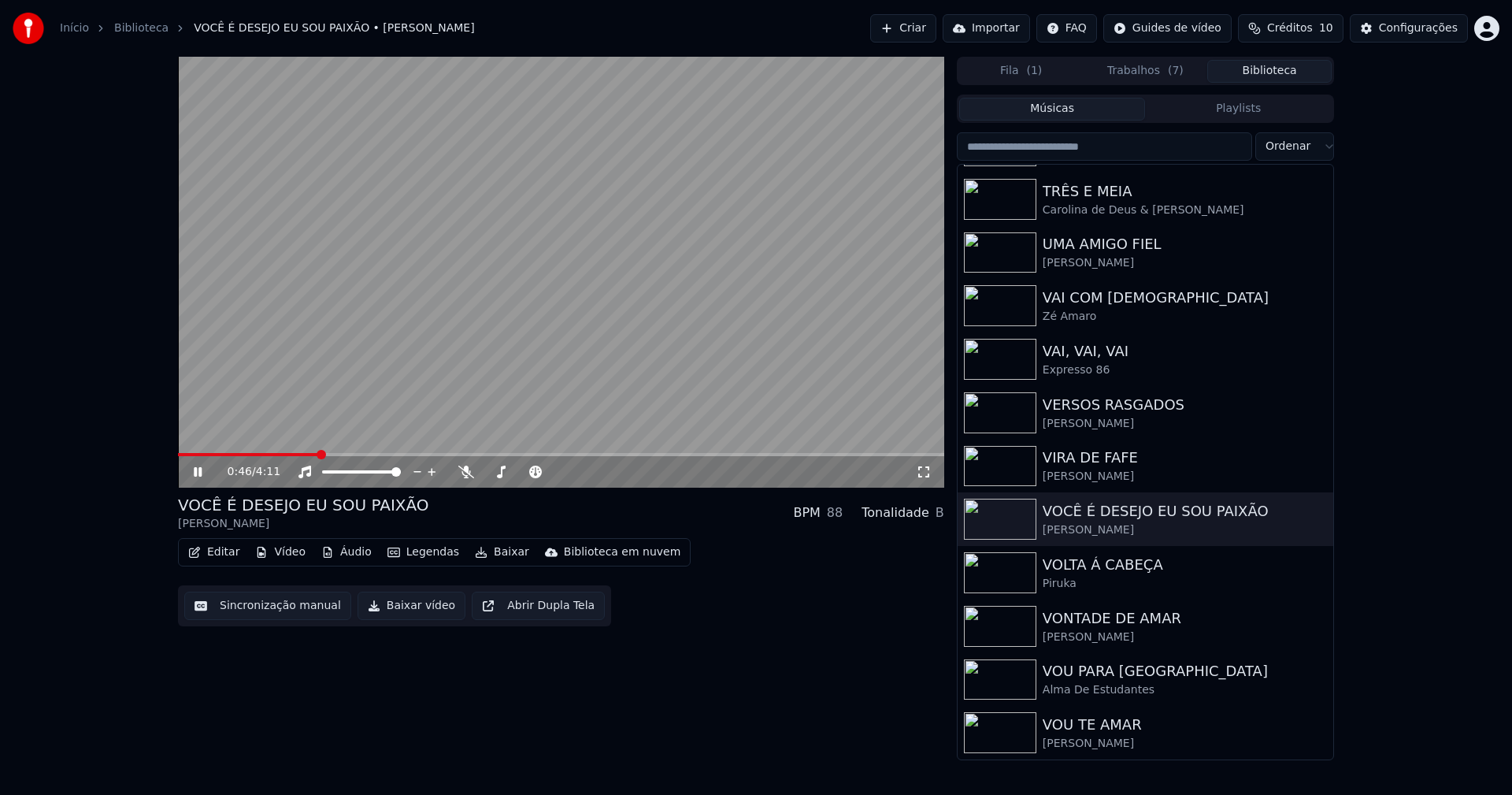
drag, startPoint x: 197, startPoint y: 475, endPoint x: 351, endPoint y: 313, distance: 223.5
click at [200, 472] on icon at bounding box center [197, 471] width 8 height 9
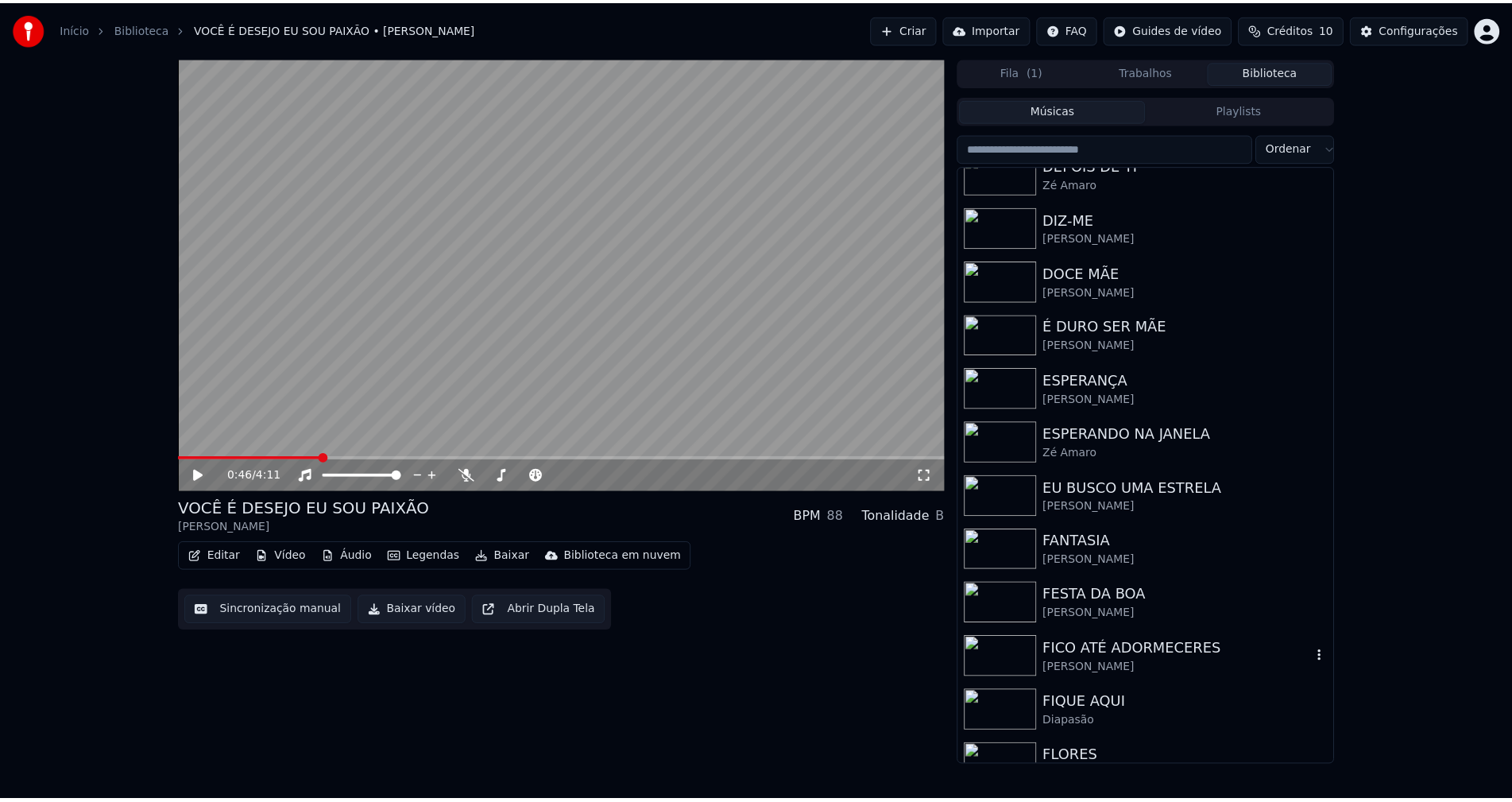
scroll to position [1828, 0]
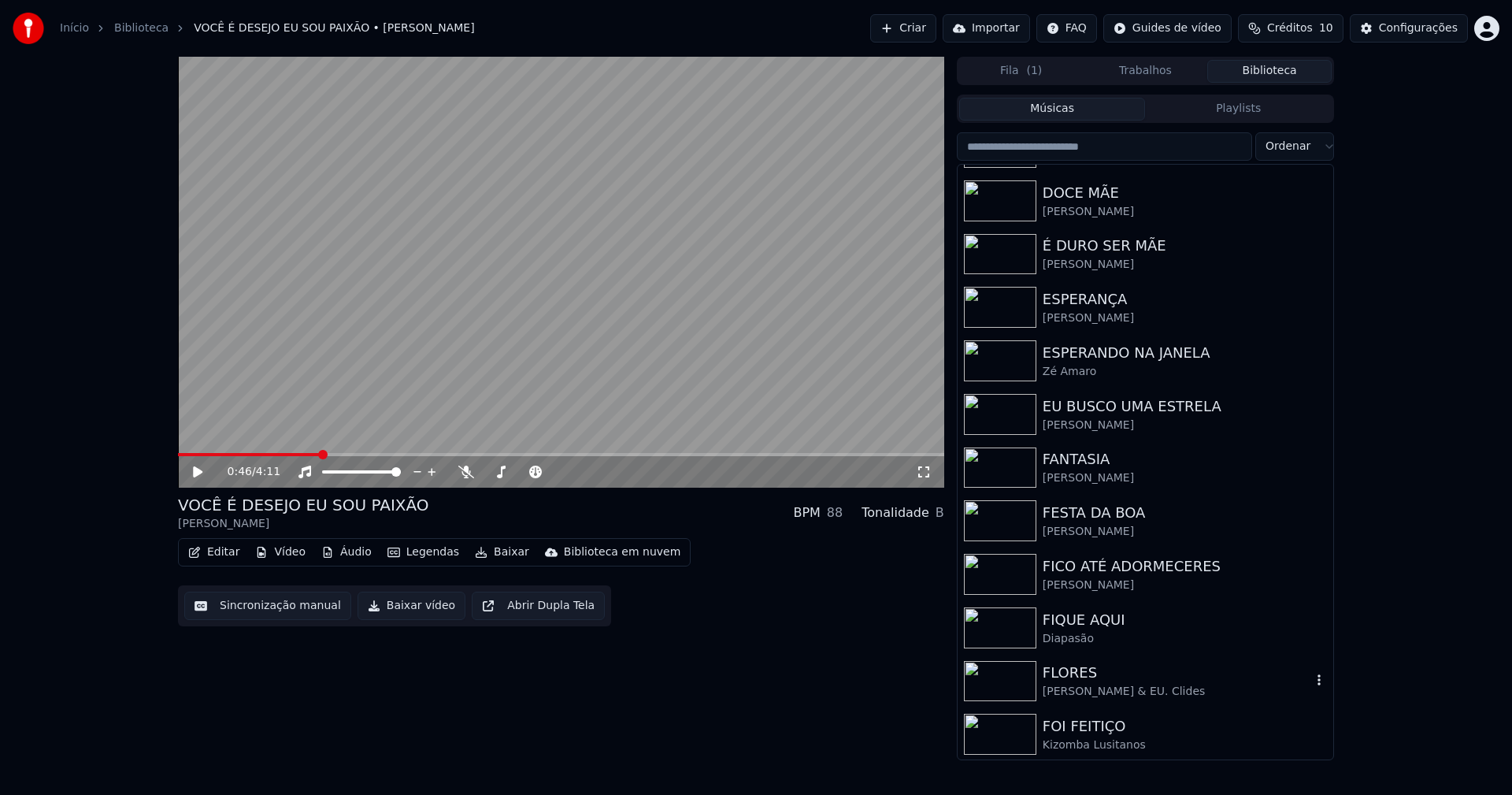
click at [1081, 690] on div "Bárbara Bandeira & EU. Clides" at bounding box center [1177, 691] width 269 height 16
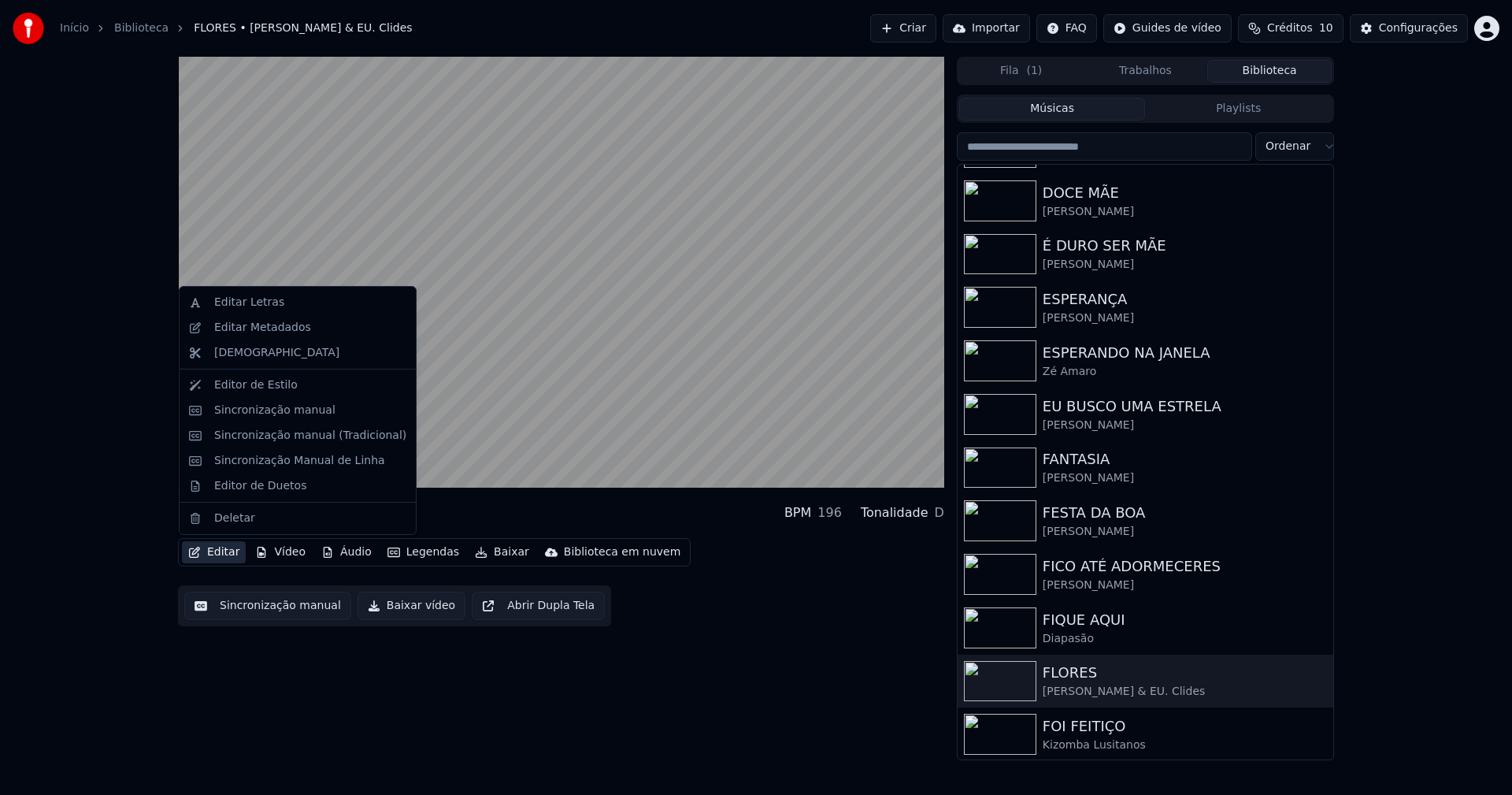
click at [221, 551] on button "Editar" at bounding box center [214, 552] width 64 height 22
click at [244, 486] on div "Editor de Duetos" at bounding box center [260, 486] width 92 height 16
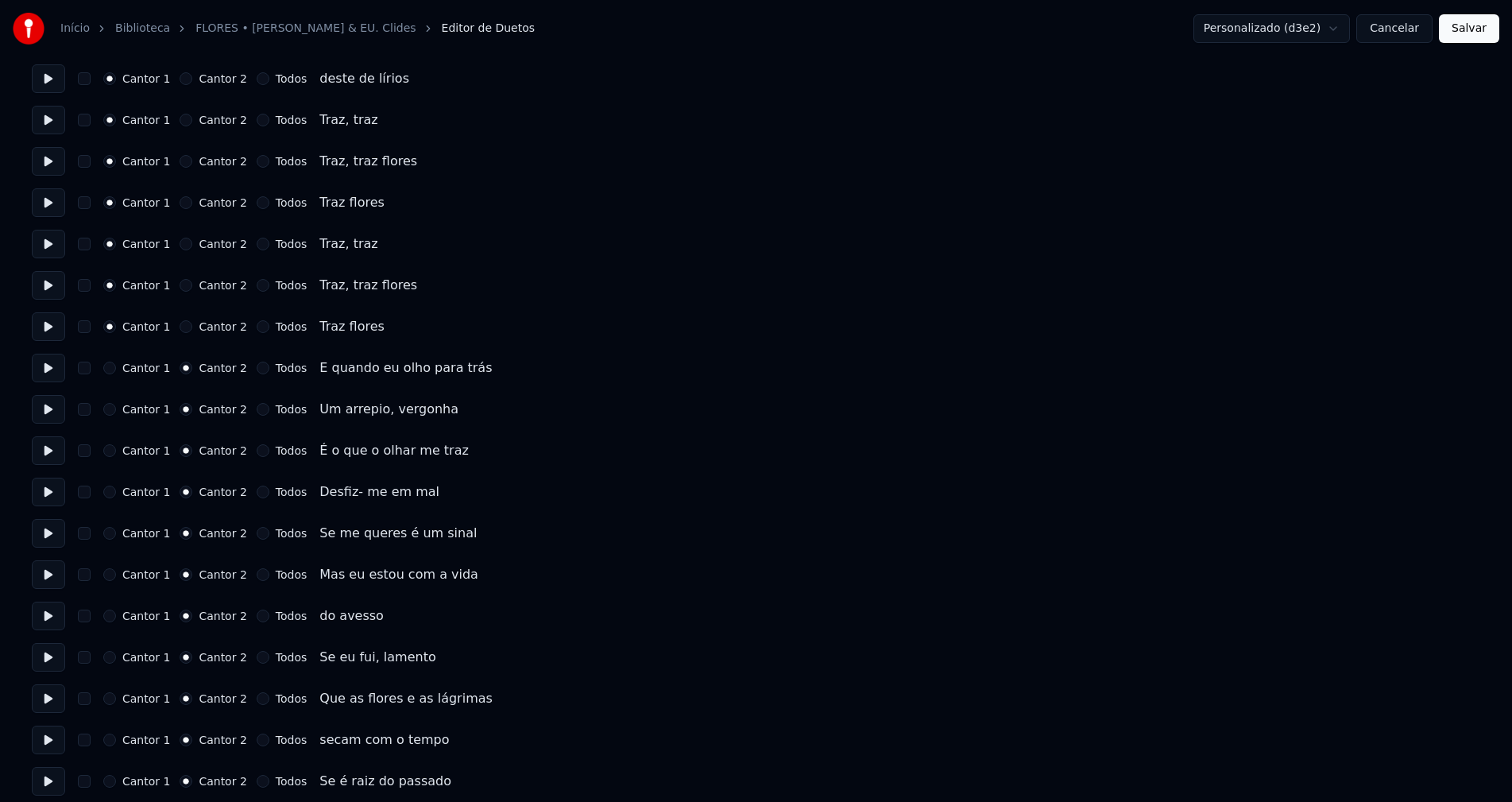
scroll to position [971, 0]
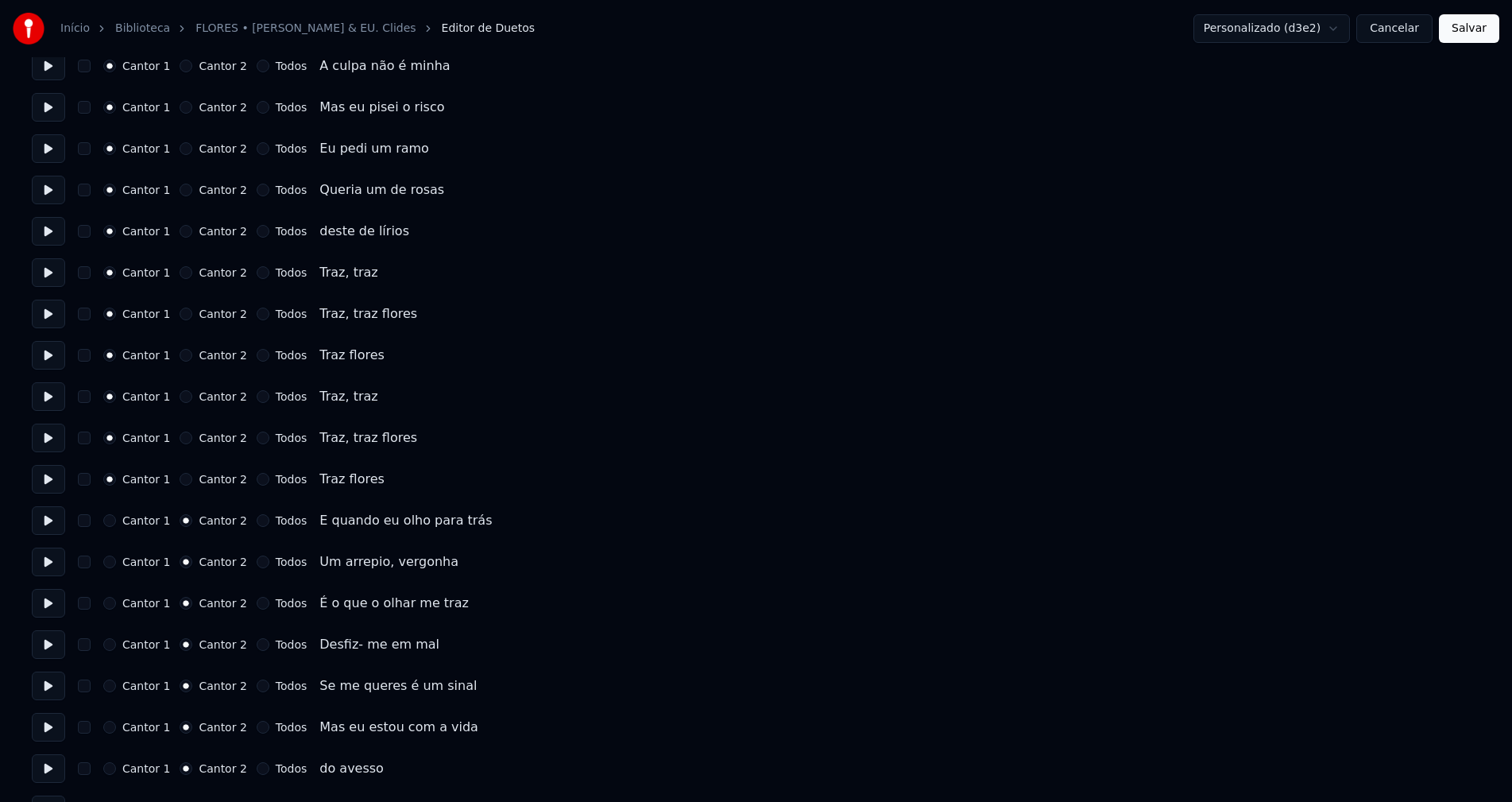
click at [1413, 33] on button "Cancelar" at bounding box center [1395, 29] width 77 height 29
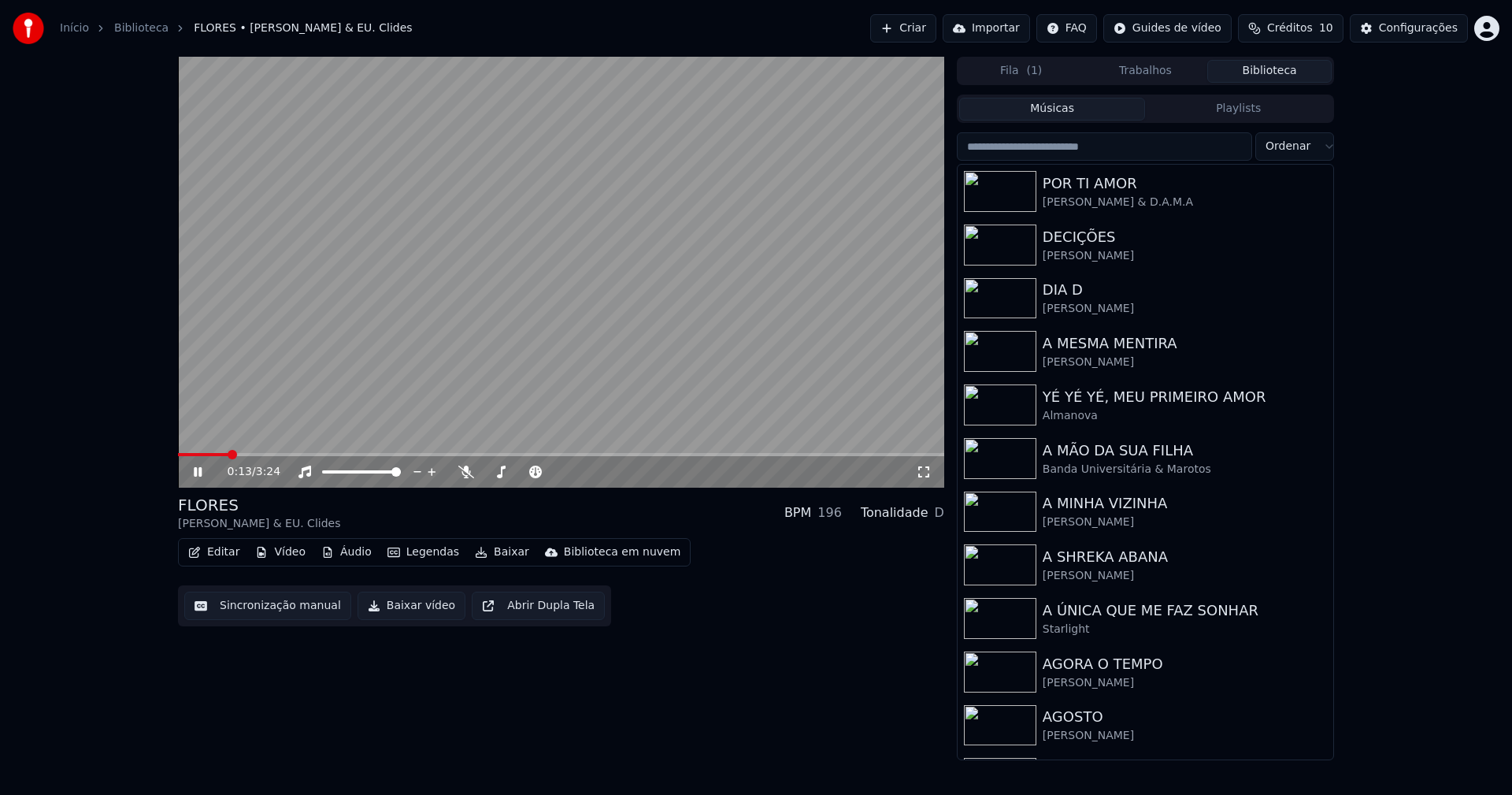
click at [196, 470] on icon at bounding box center [197, 471] width 8 height 9
click at [1432, 28] on div "Configurações" at bounding box center [1418, 28] width 78 height 16
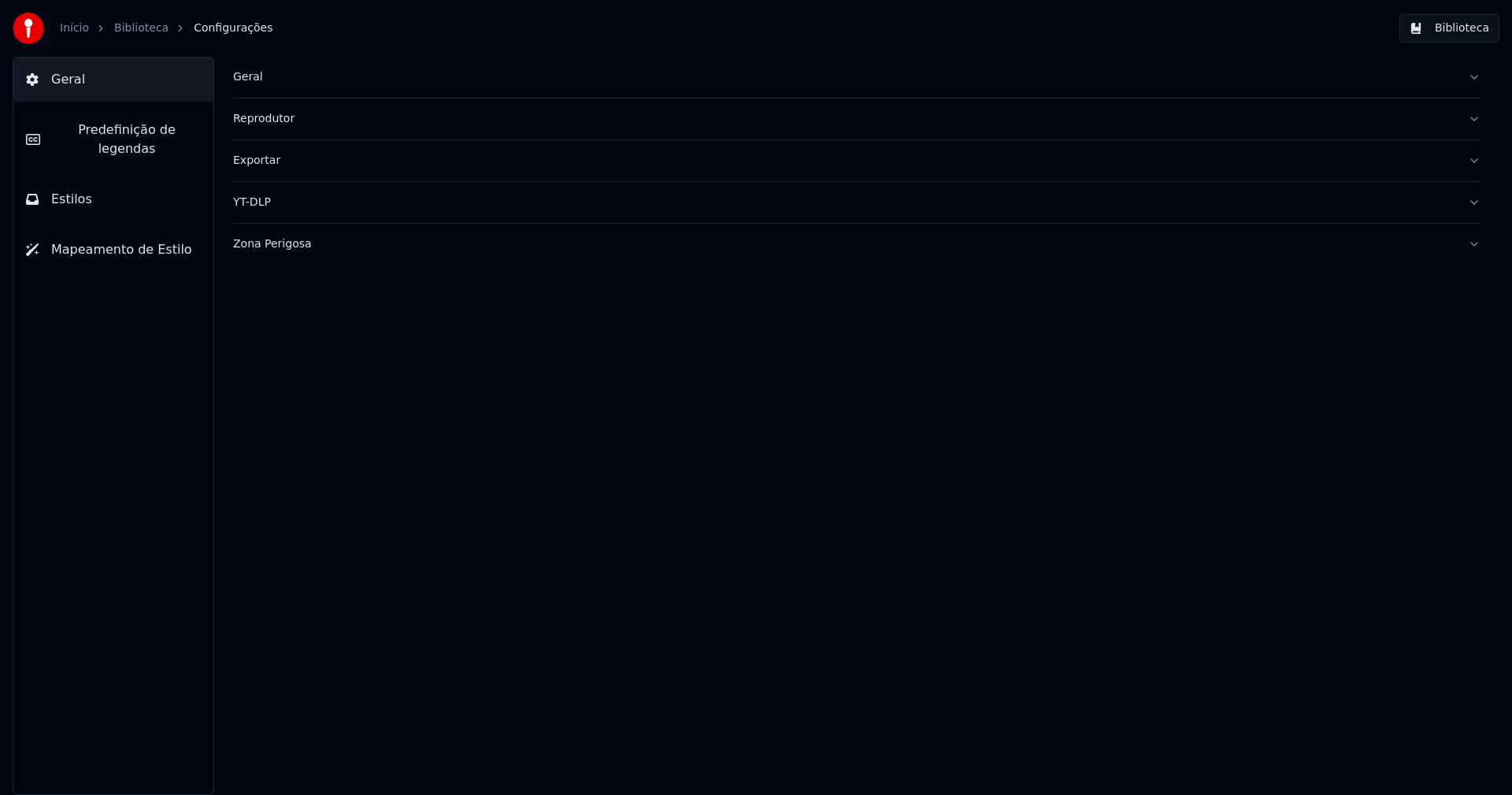
click at [113, 188] on button "Estilos" at bounding box center [113, 199] width 200 height 44
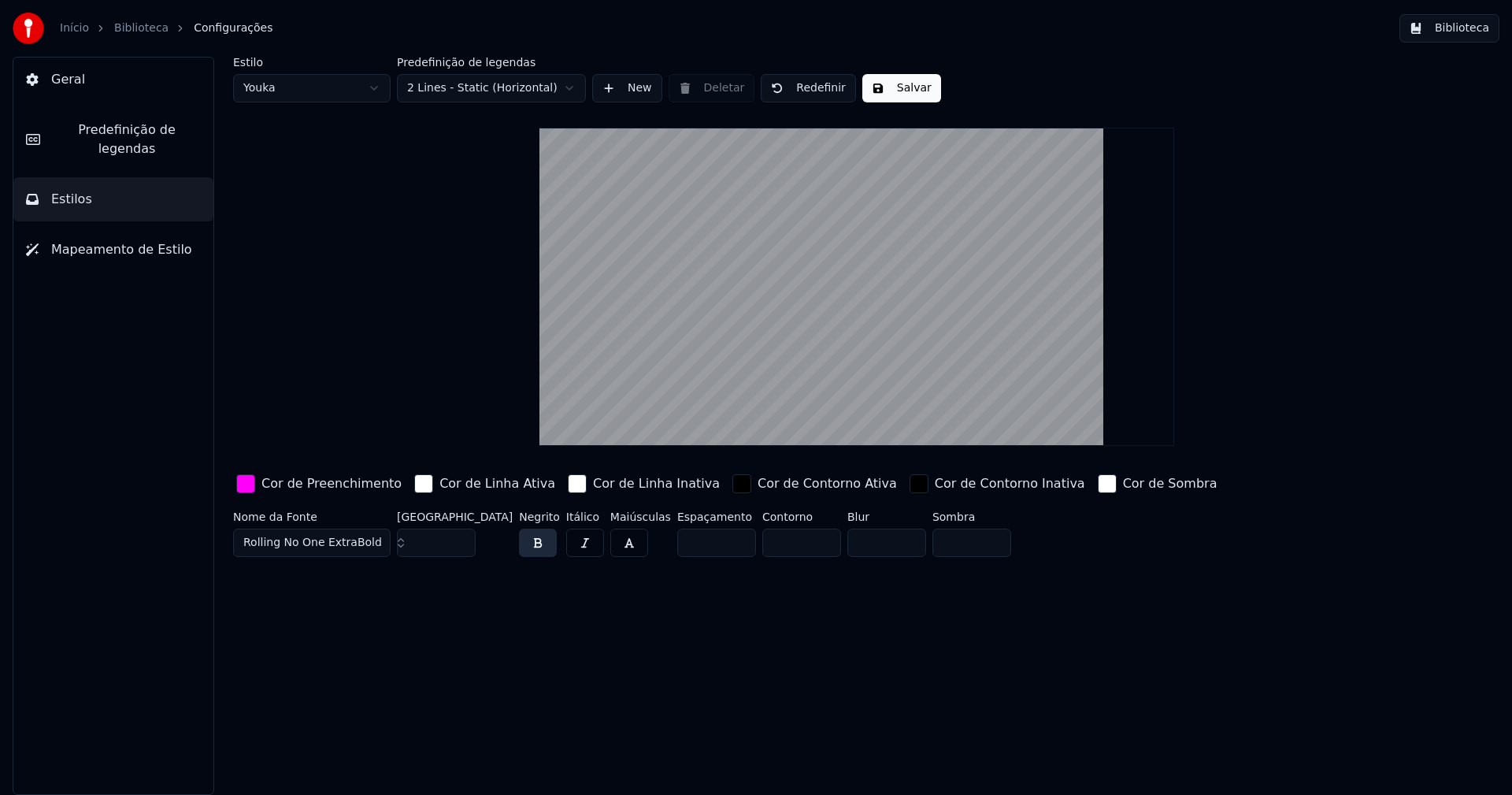
click at [346, 83] on html "Início Biblioteca Configurações Biblioteca Geral Predefinição de legendas Estil…" at bounding box center [756, 397] width 1512 height 795
click at [458, 539] on input "***" at bounding box center [436, 543] width 78 height 29
type input "***"
click at [458, 540] on input "***" at bounding box center [436, 543] width 78 height 29
click at [249, 486] on div "button" at bounding box center [245, 483] width 19 height 19
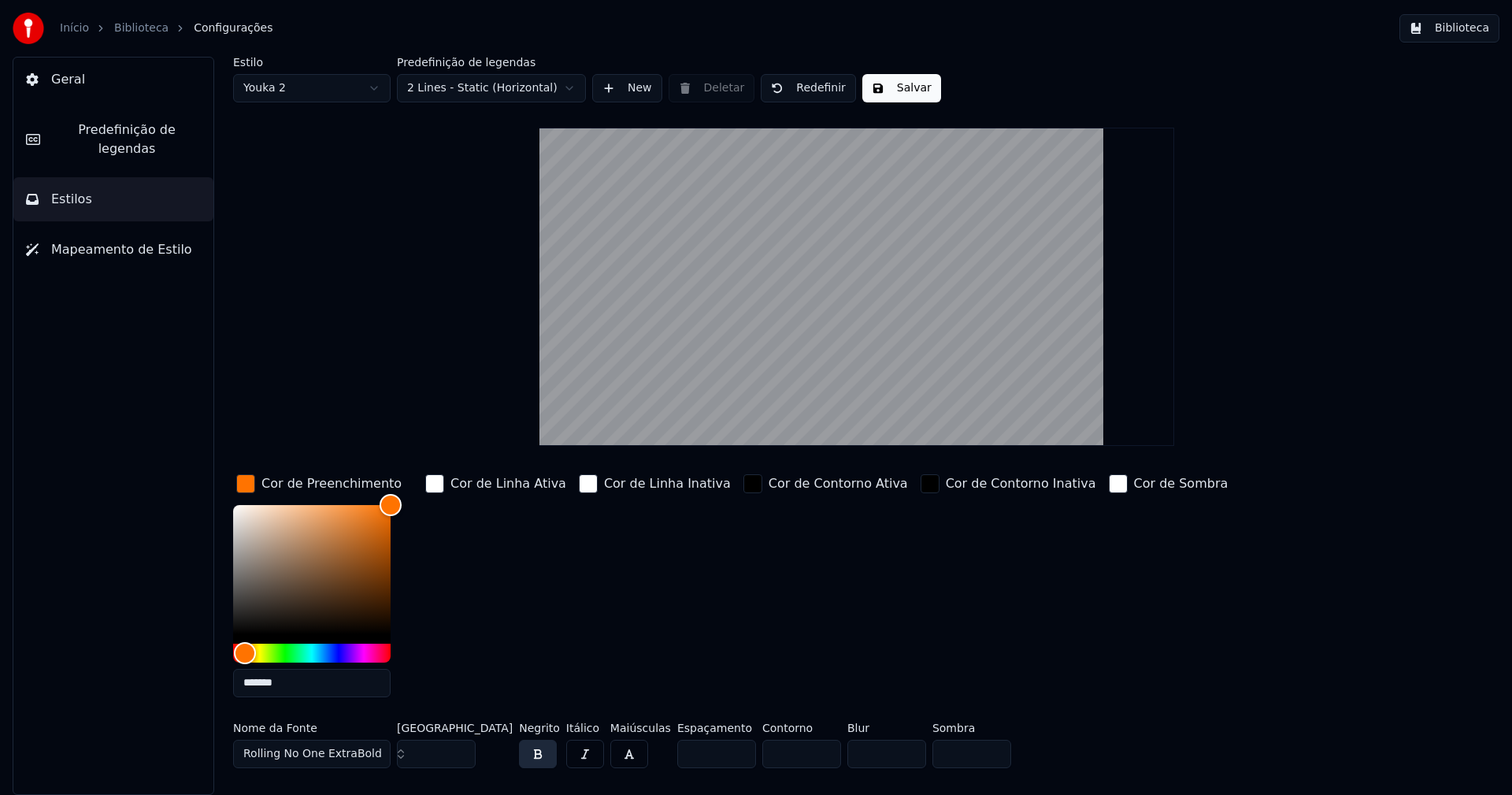
click at [287, 684] on input "*******" at bounding box center [312, 683] width 158 height 29
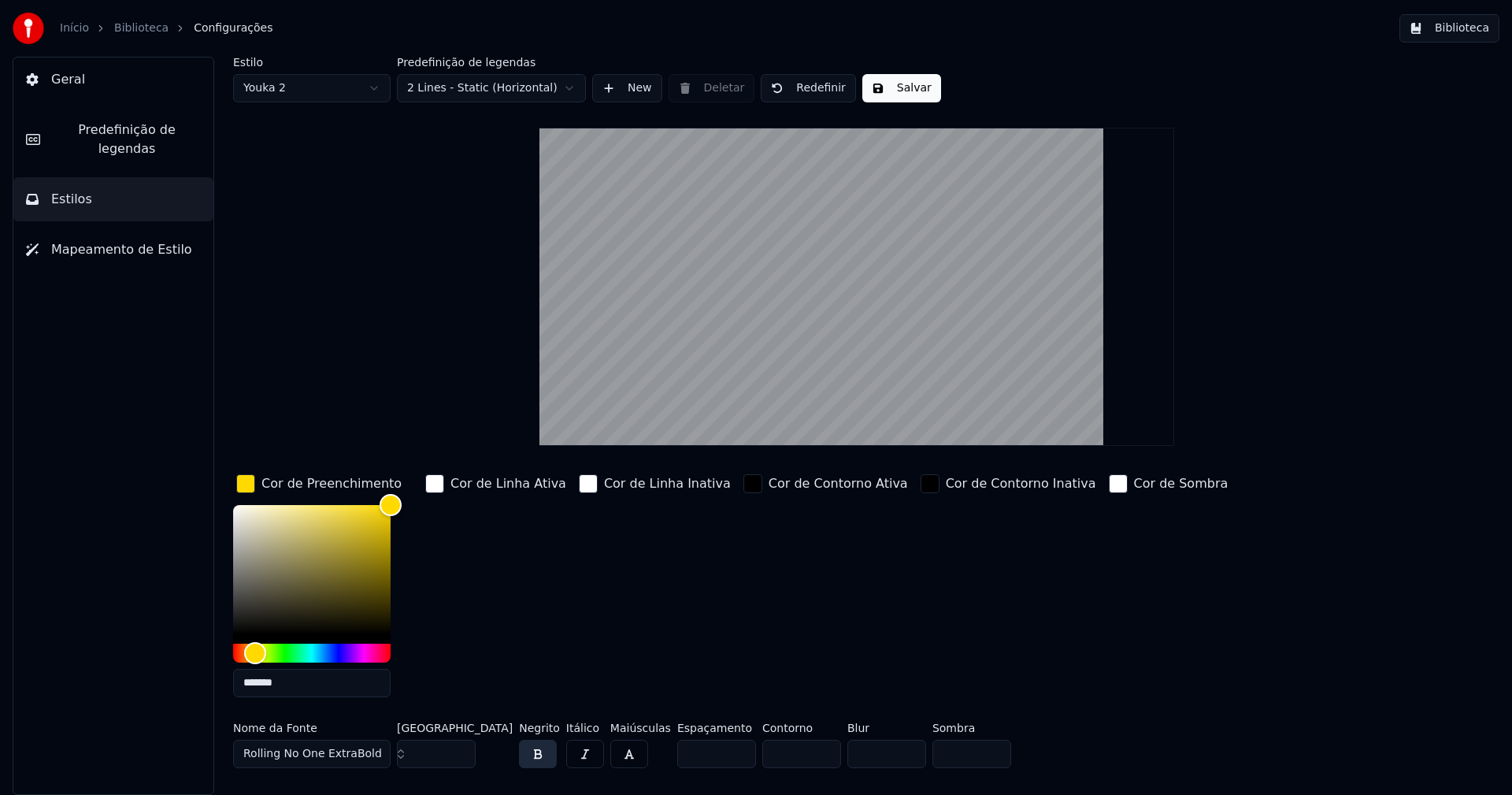
type input "*******"
click at [249, 481] on div "button" at bounding box center [245, 483] width 19 height 19
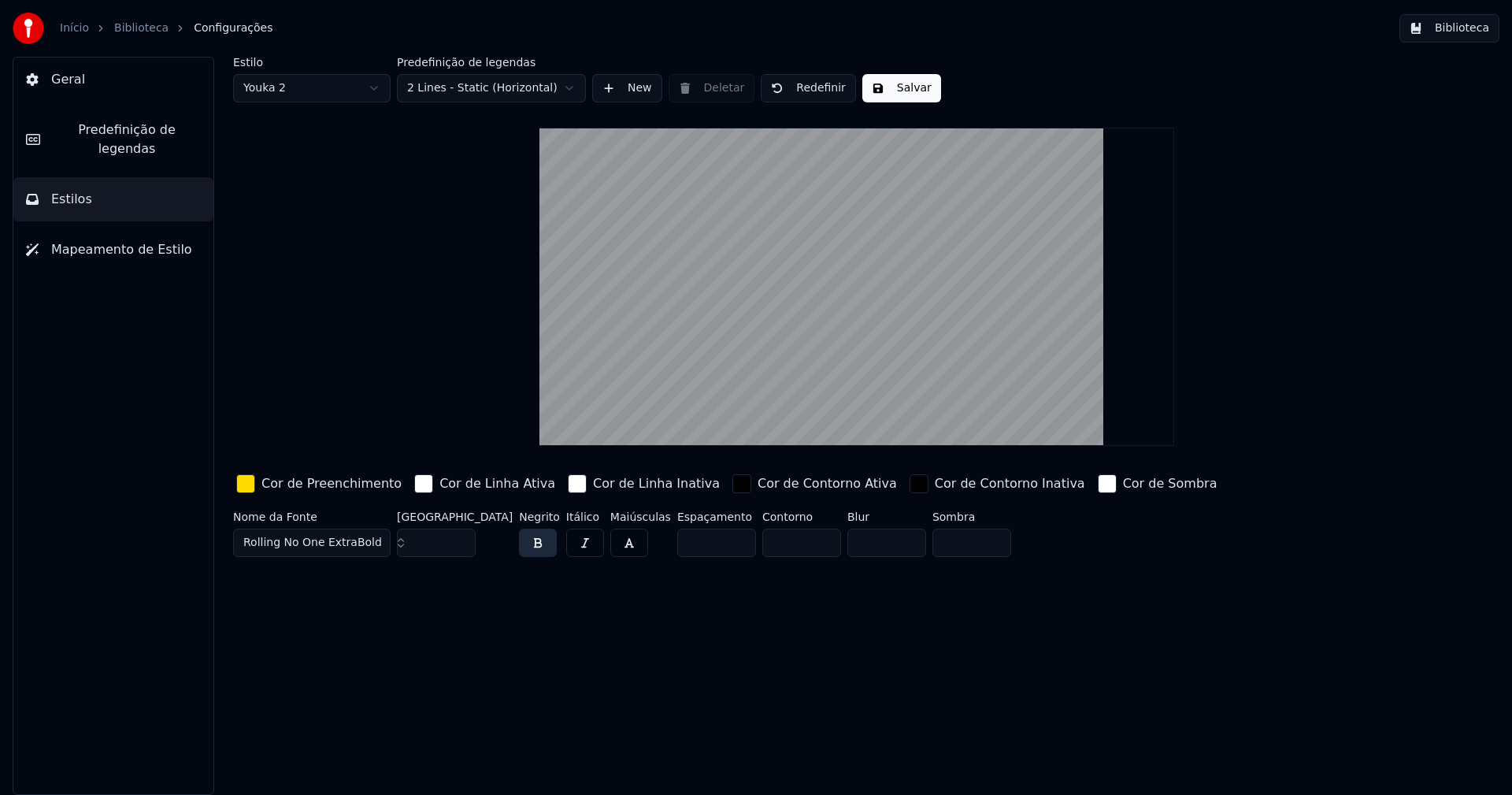
click at [891, 92] on button "Salvar" at bounding box center [901, 89] width 78 height 29
click at [1477, 24] on button "Biblioteca" at bounding box center [1449, 29] width 100 height 29
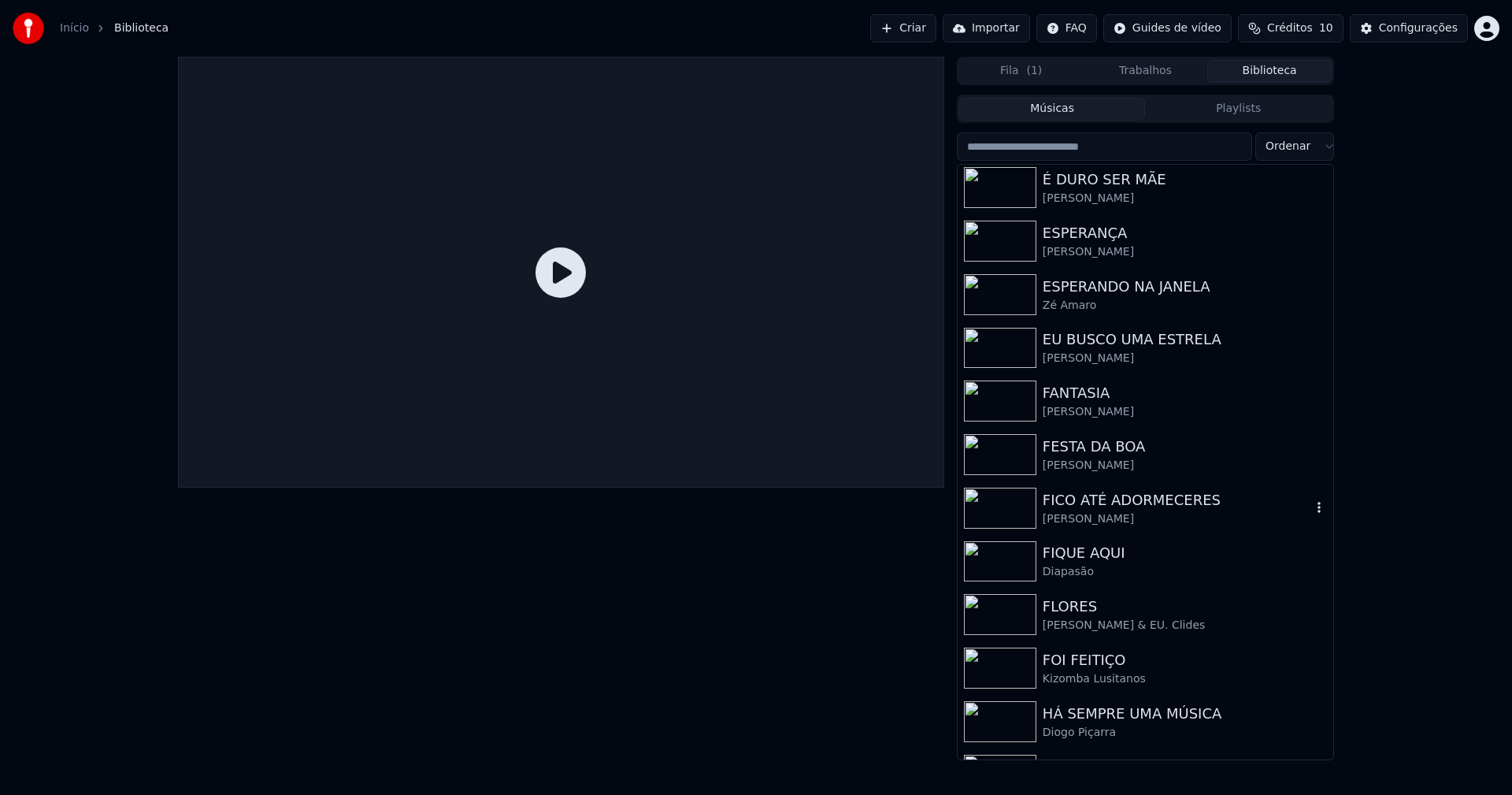
scroll to position [1905, 0]
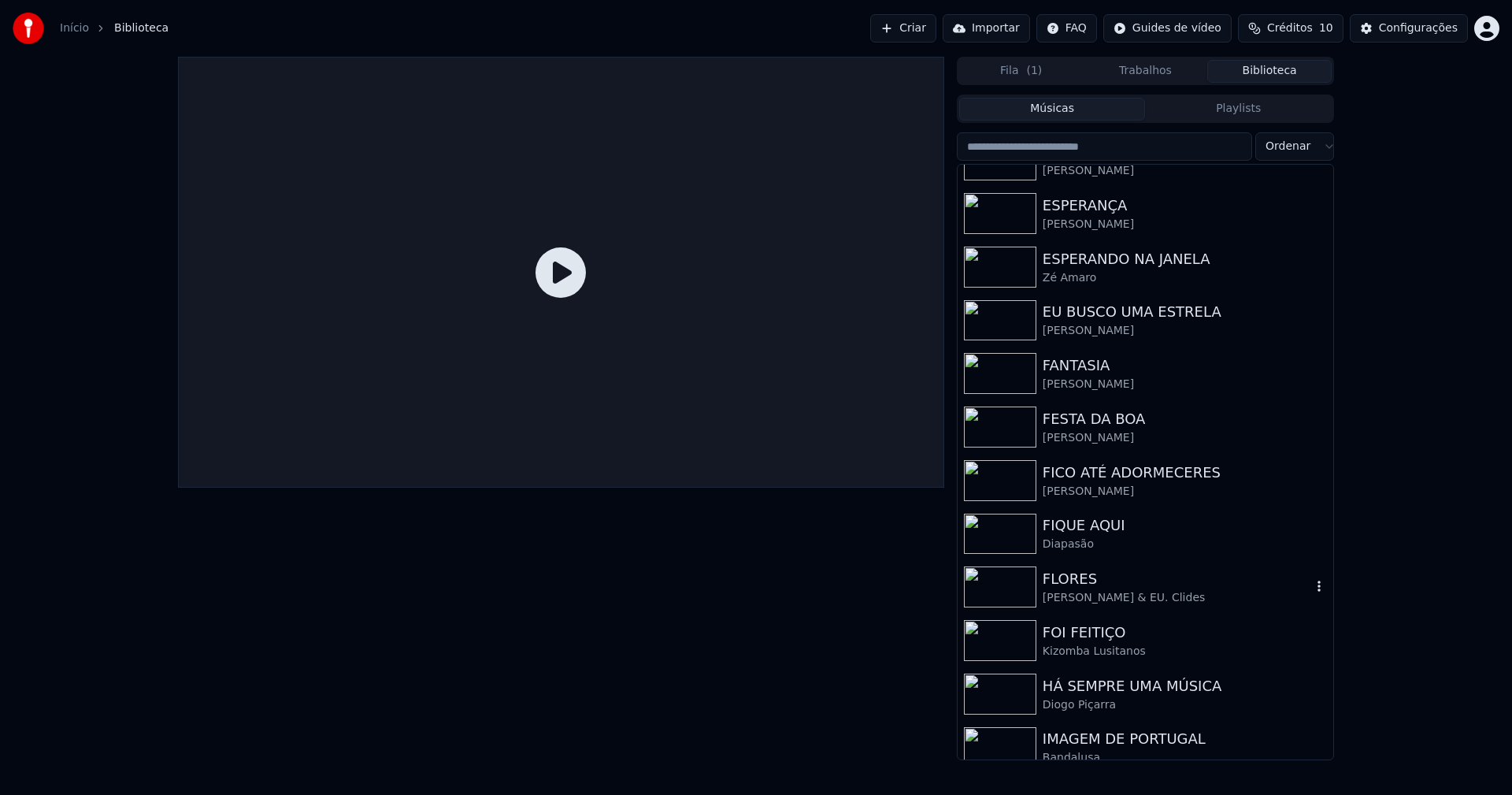
click at [1102, 585] on div "FLORES" at bounding box center [1177, 579] width 269 height 22
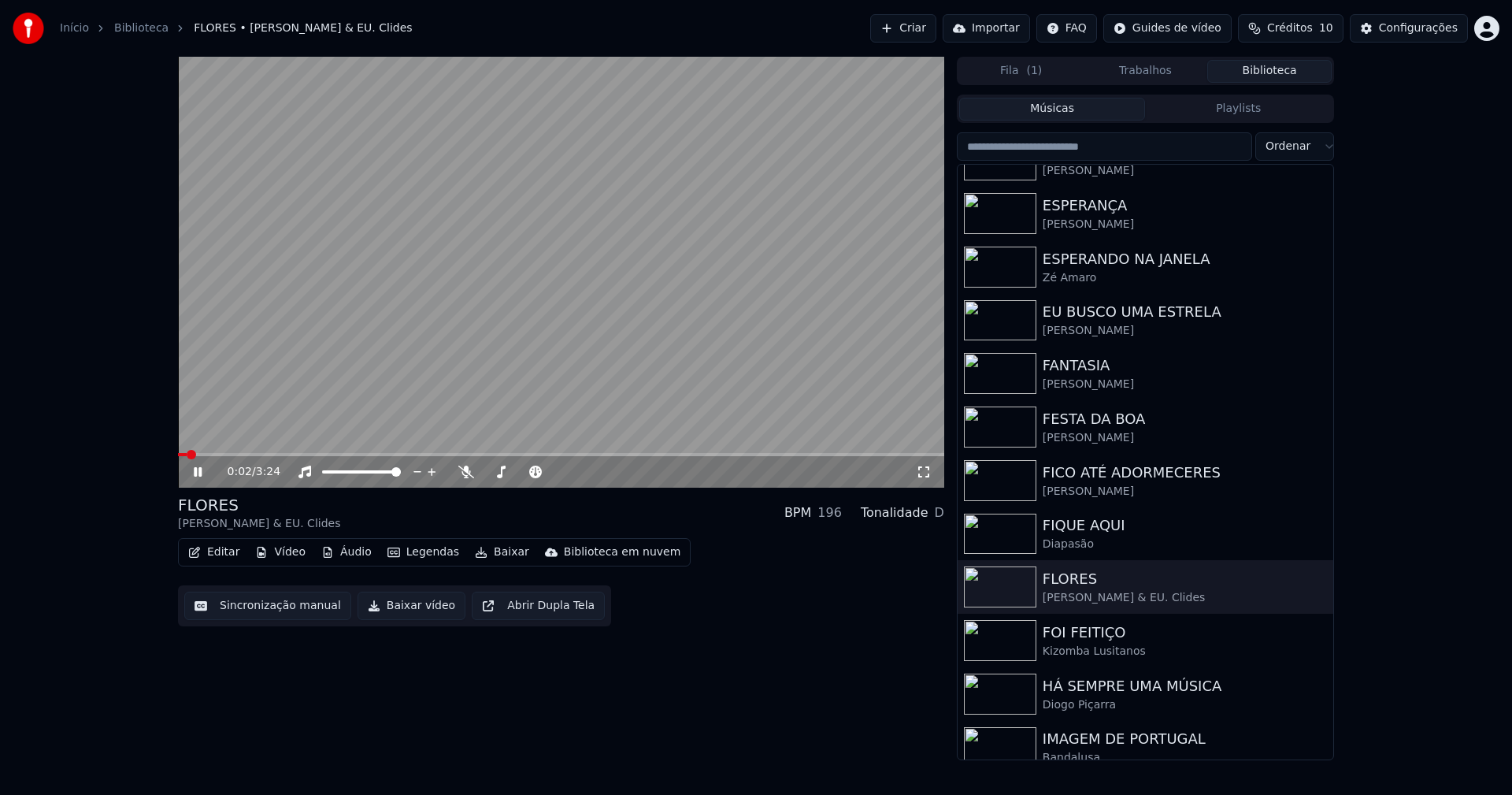
click at [520, 454] on span at bounding box center [560, 454] width 766 height 3
click at [190, 471] on div "1:33 / 3:24" at bounding box center [561, 471] width 753 height 16
click at [201, 472] on icon at bounding box center [197, 471] width 8 height 9
click at [404, 608] on button "Baixar vídeo" at bounding box center [411, 606] width 108 height 29
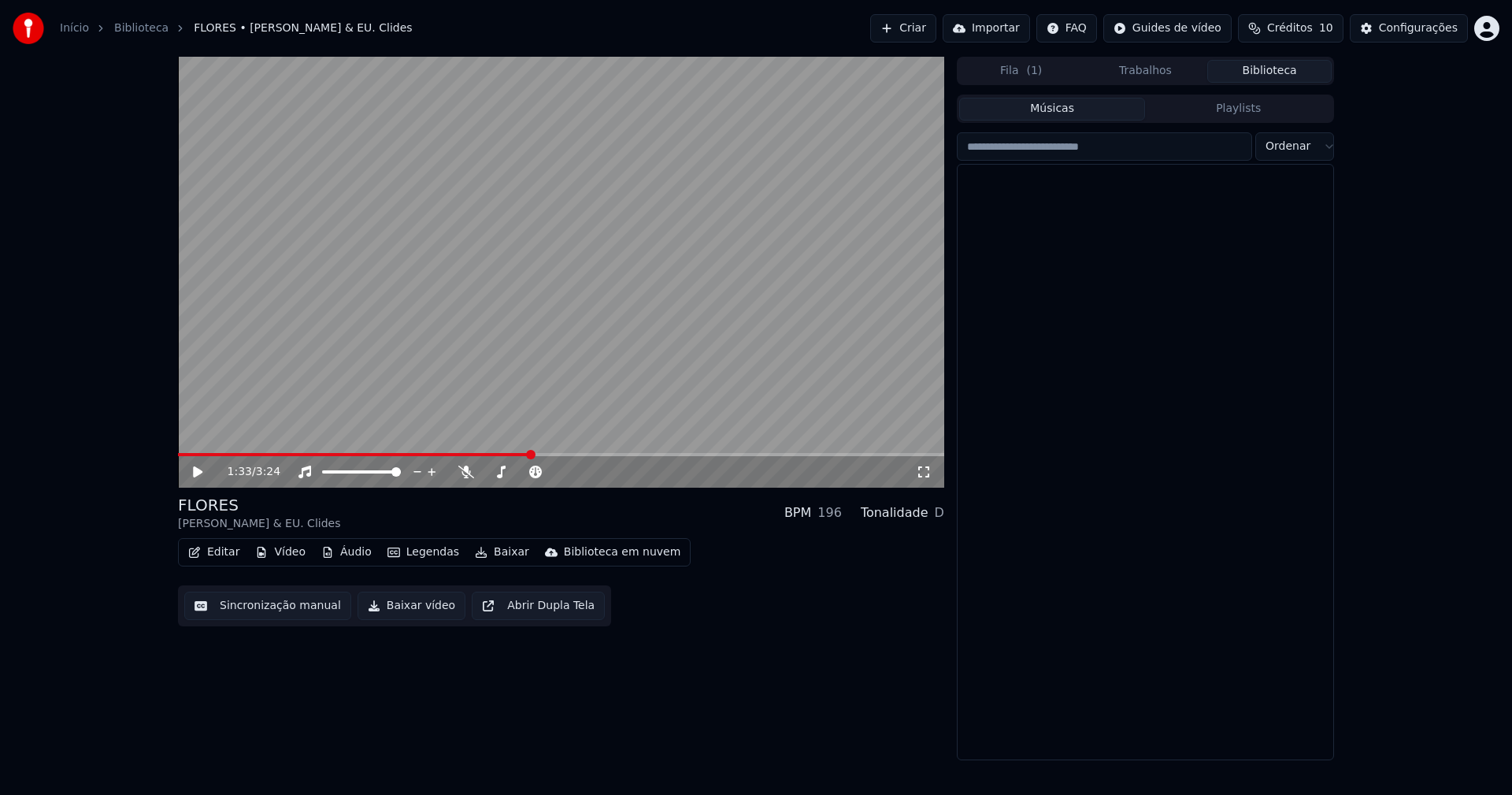
click at [1270, 66] on button "Biblioteca" at bounding box center [1269, 71] width 125 height 23
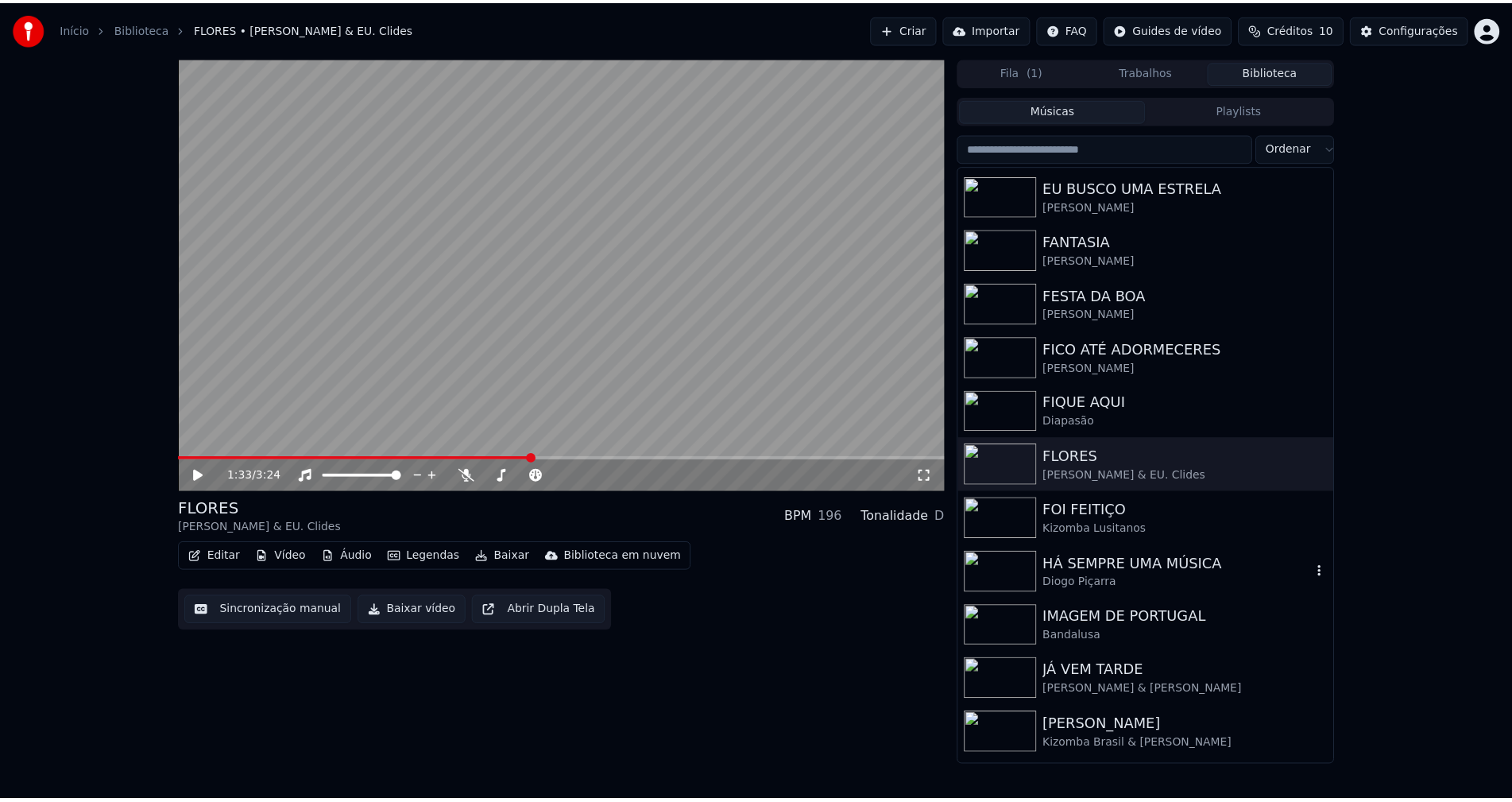
scroll to position [2129, 0]
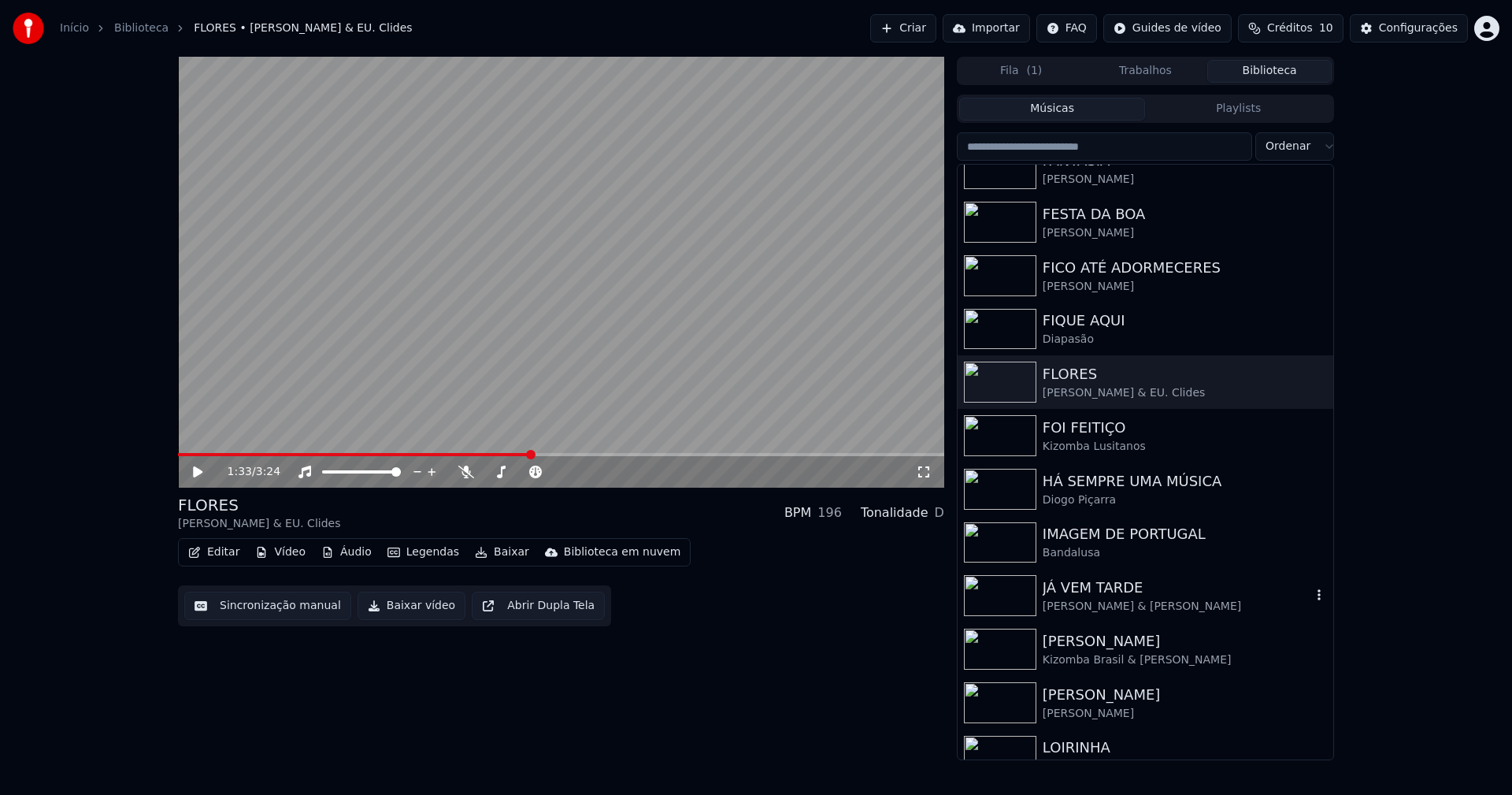
click at [1125, 610] on div "Adriana Lua & Catarina Rocha" at bounding box center [1177, 606] width 269 height 16
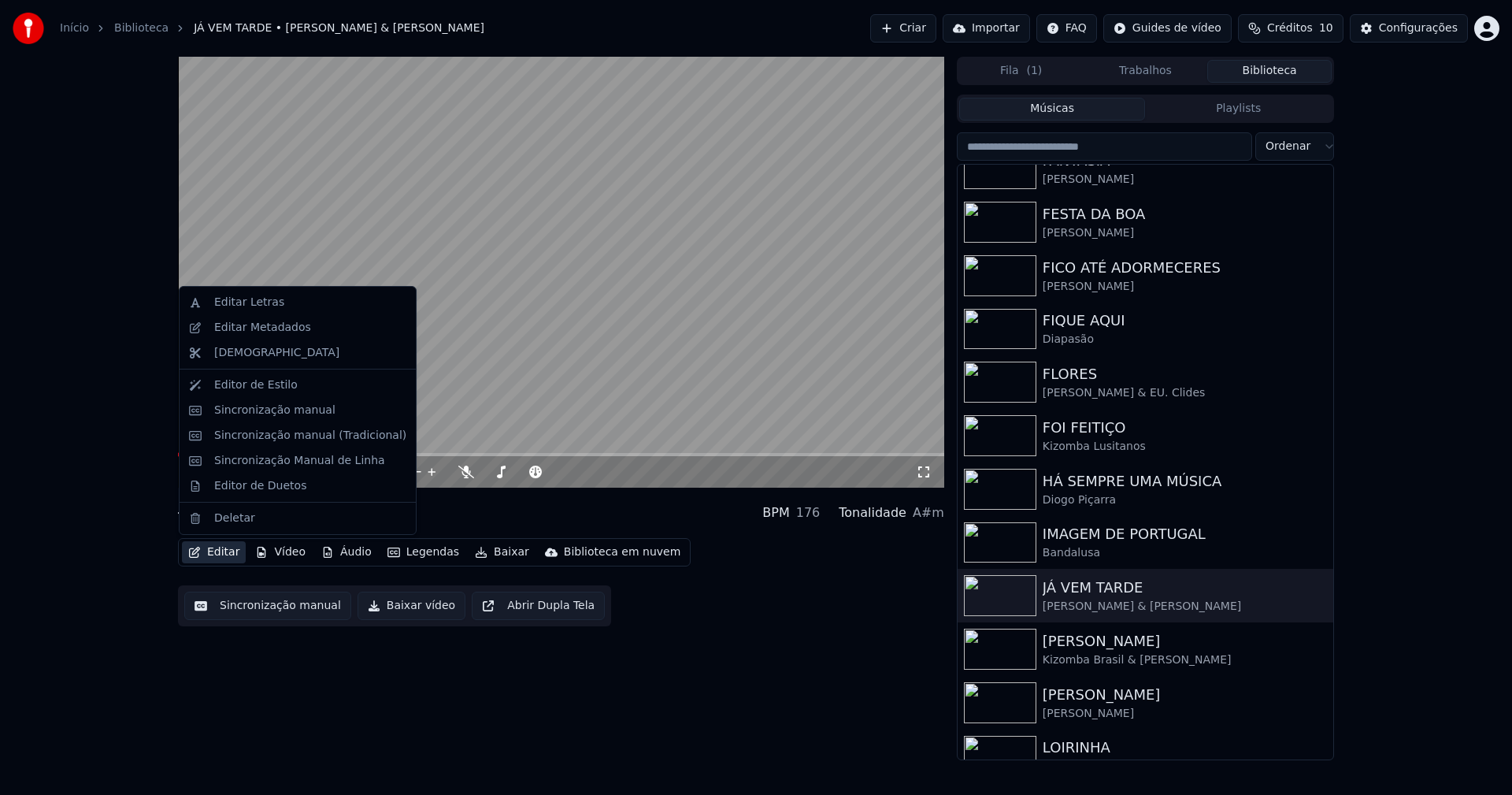
click at [226, 556] on button "Editar" at bounding box center [214, 552] width 64 height 22
click at [255, 494] on div "Editor de Duetos" at bounding box center [298, 486] width 230 height 25
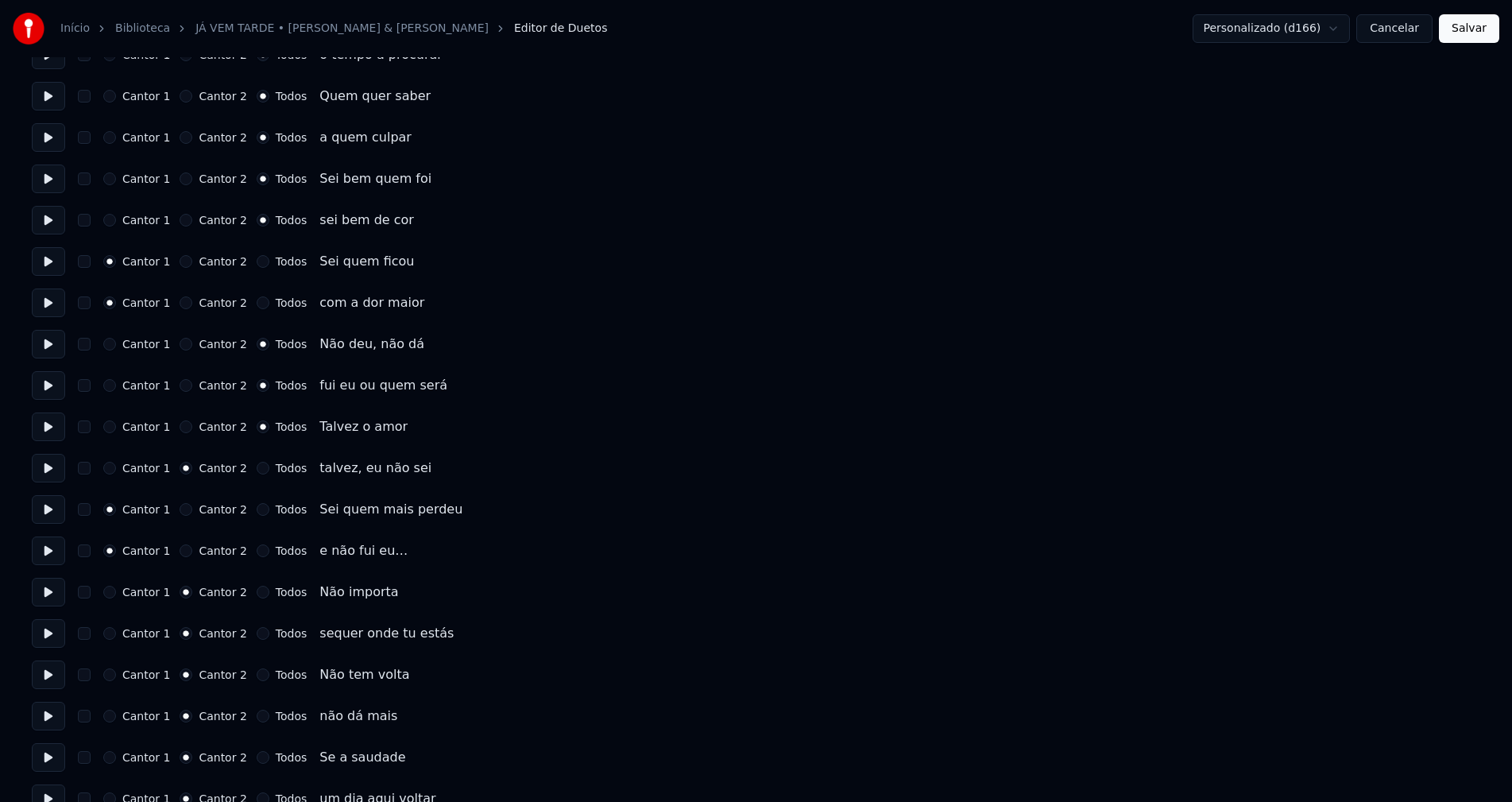
scroll to position [1681, 0]
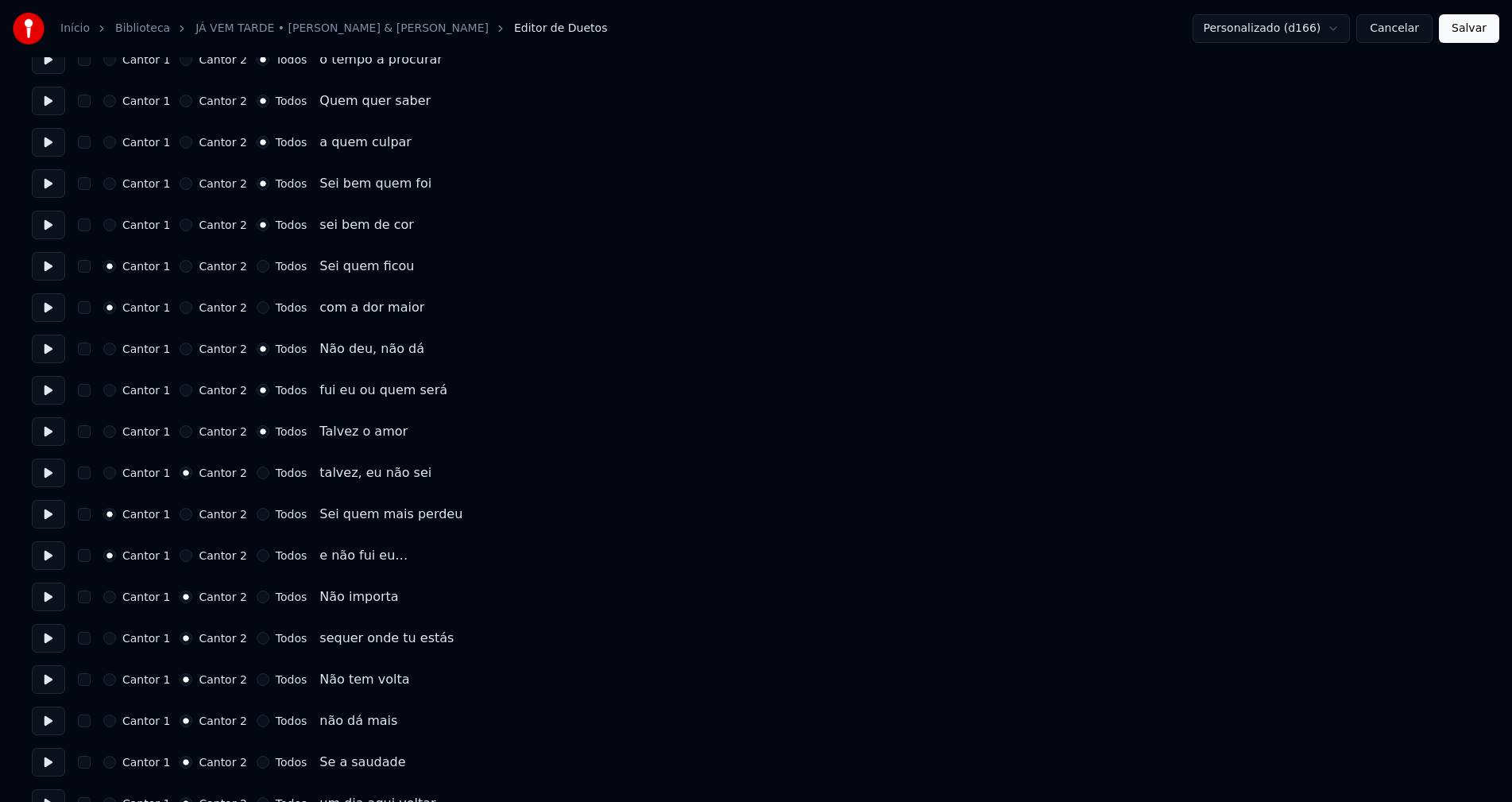
click at [1400, 29] on button "Cancelar" at bounding box center [1395, 29] width 77 height 29
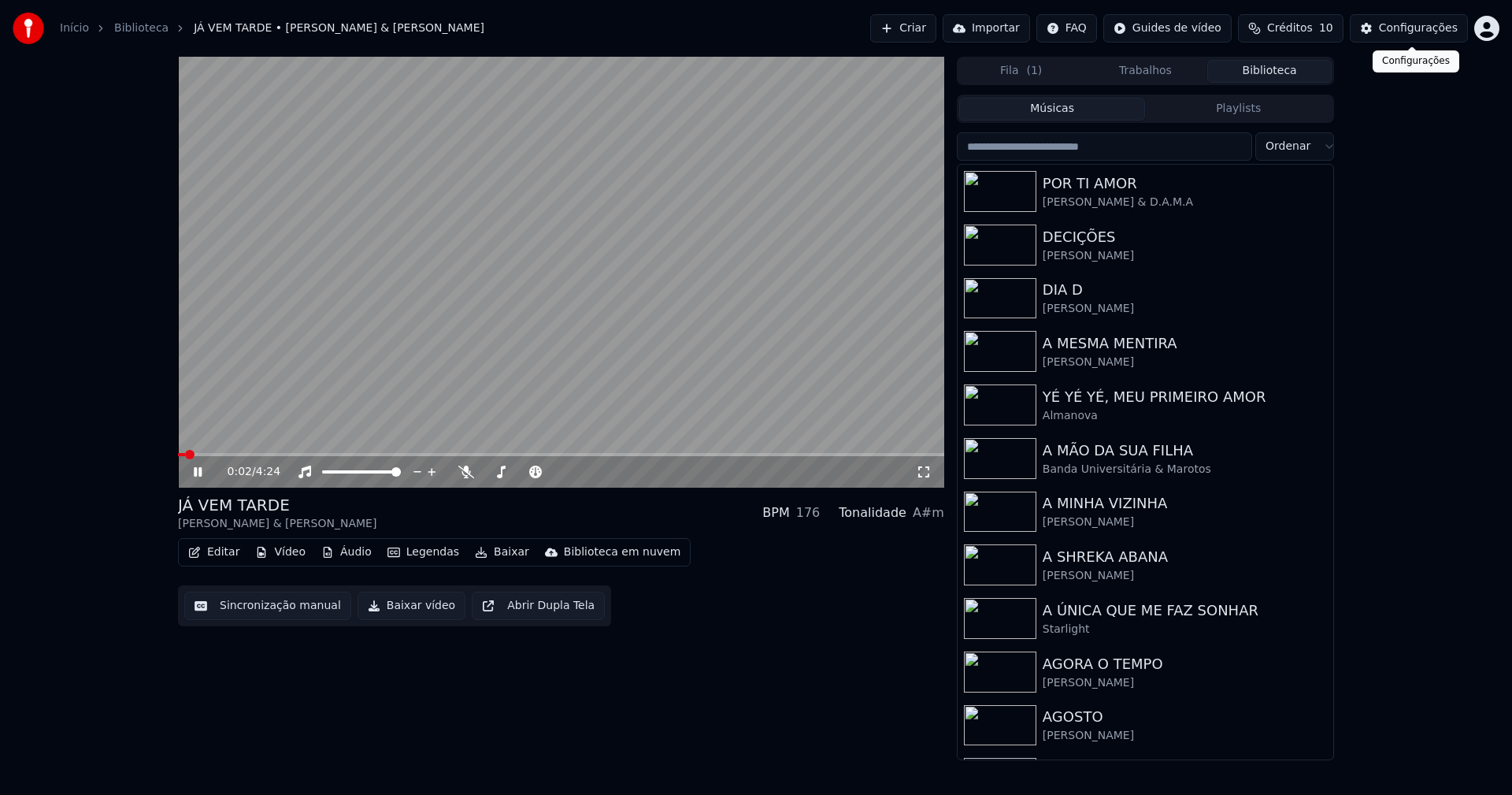
click at [1408, 30] on div "Configurações" at bounding box center [1418, 28] width 78 height 16
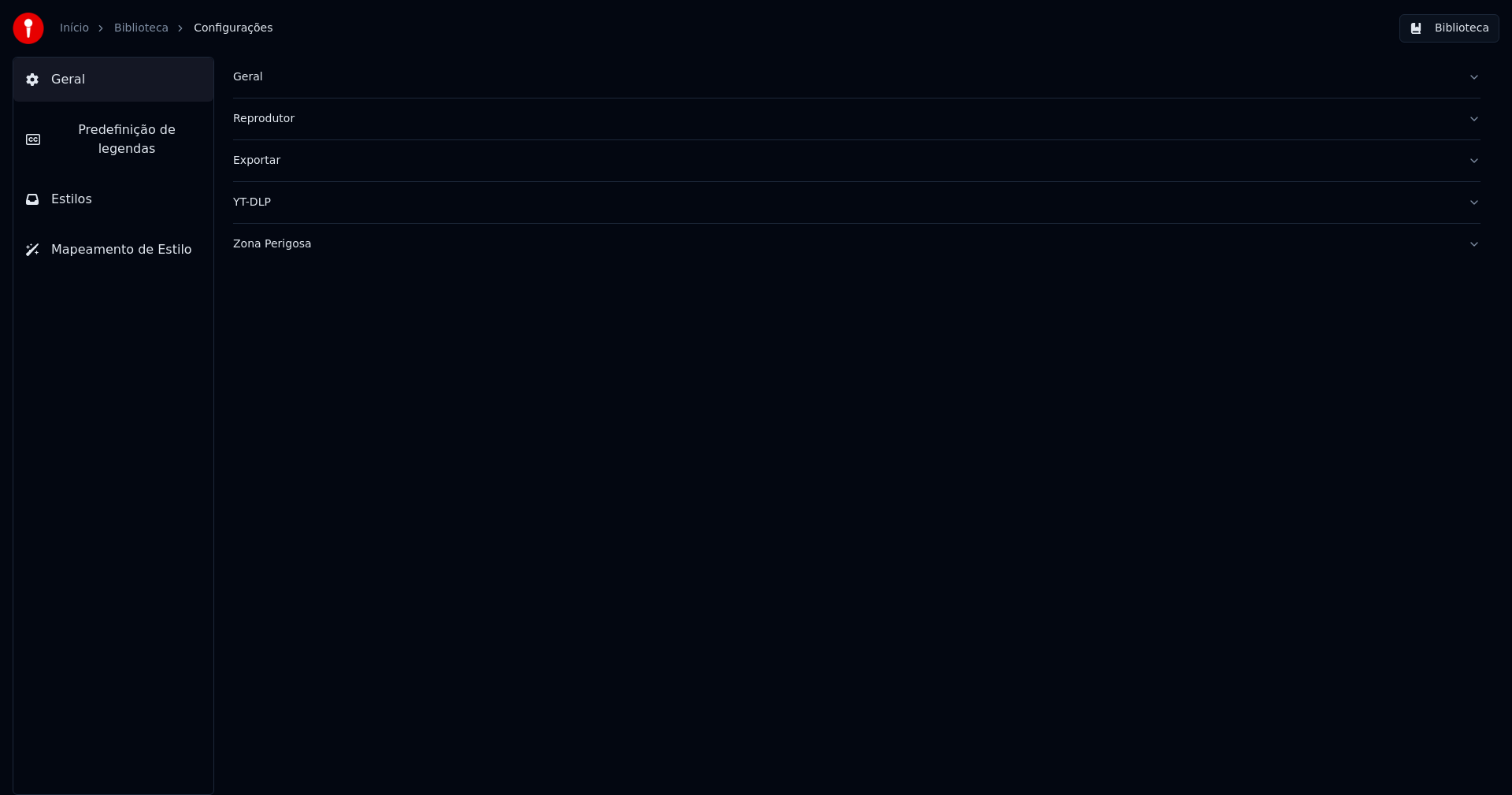
click at [101, 182] on button "Estilos" at bounding box center [113, 199] width 200 height 44
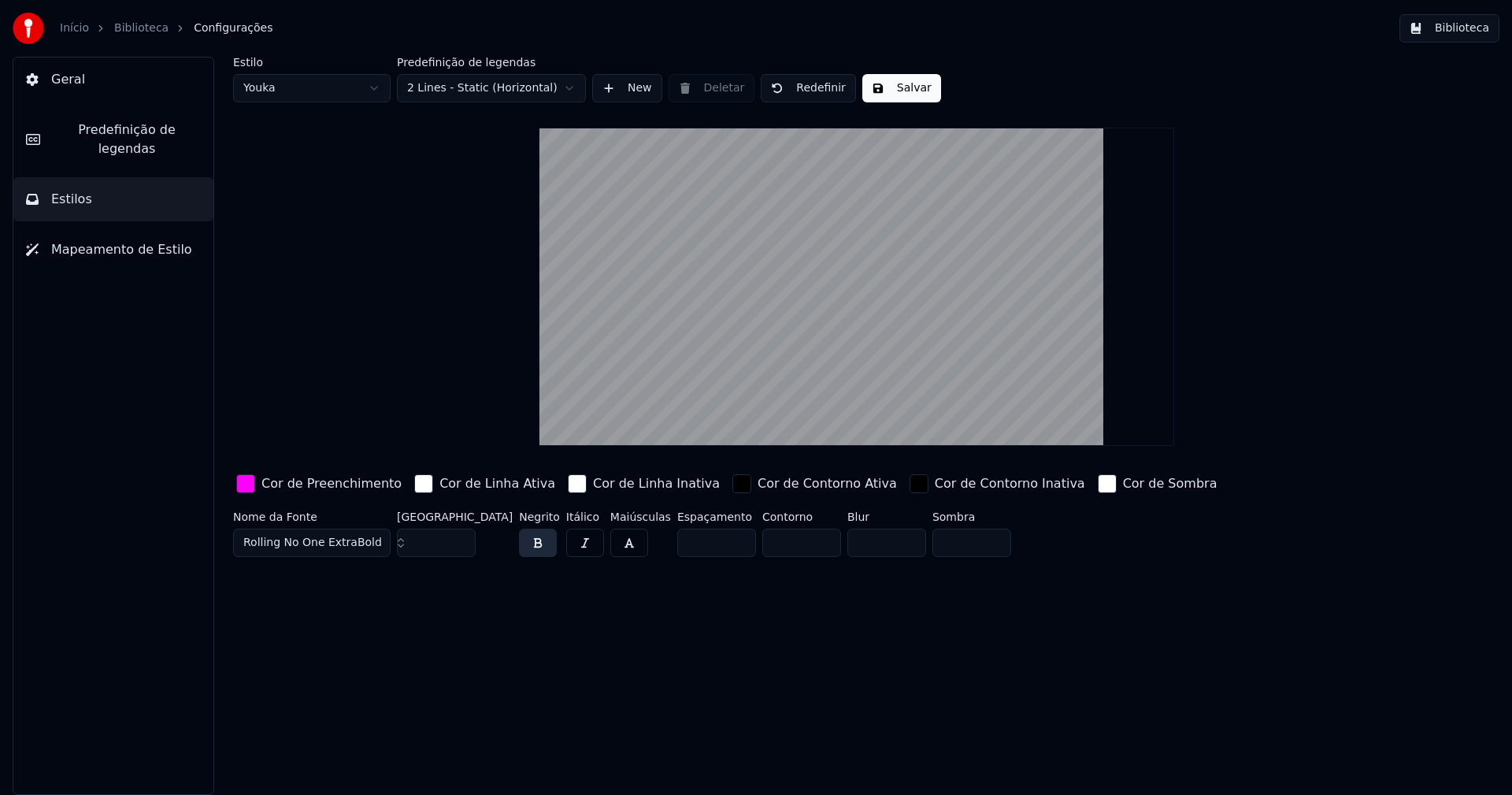
click at [322, 89] on html "Início Biblioteca Configurações Biblioteca Geral Predefinição de legendas Estil…" at bounding box center [756, 397] width 1512 height 795
click at [245, 487] on div "button" at bounding box center [245, 483] width 19 height 19
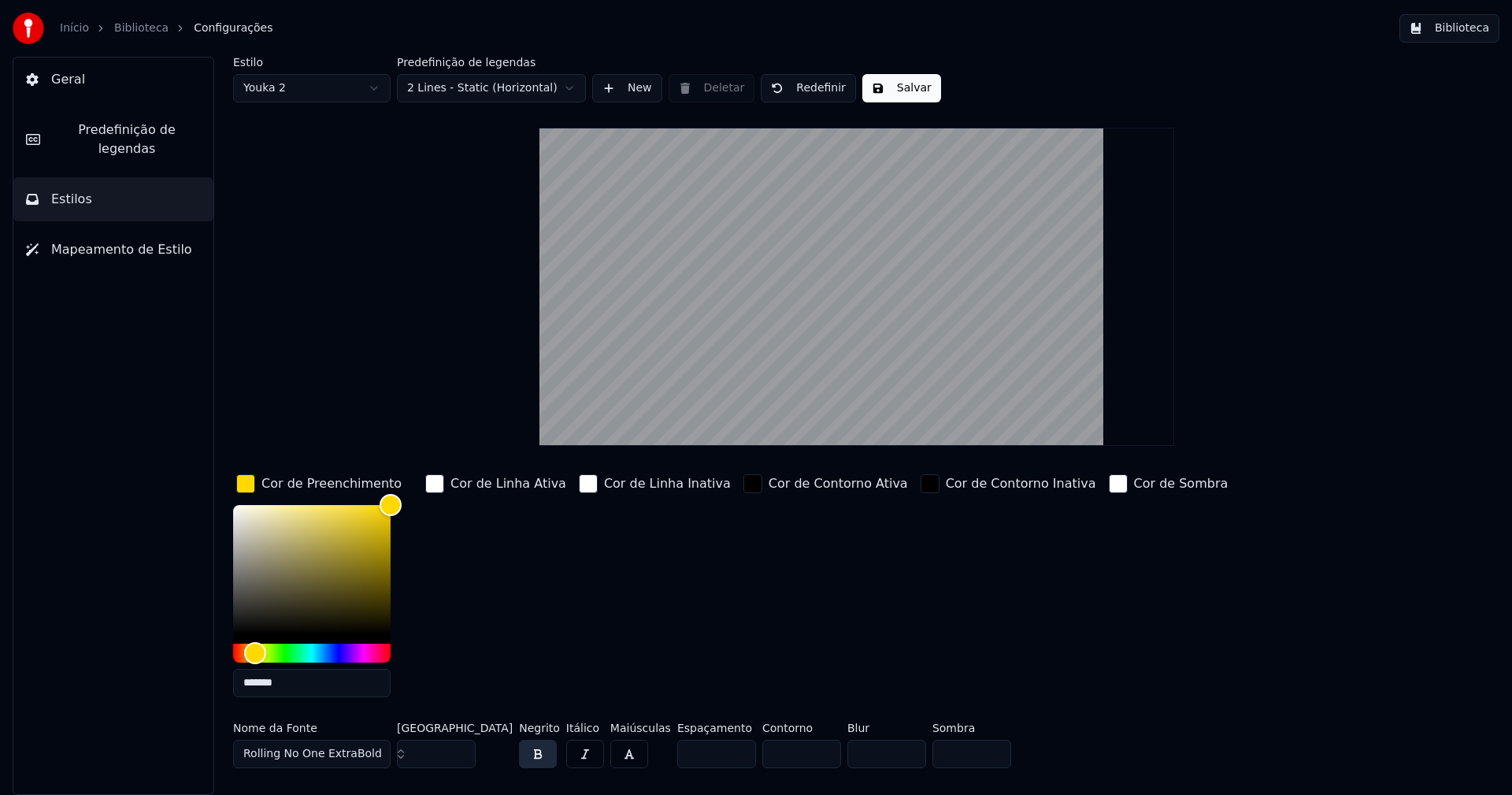
click at [287, 684] on input "*******" at bounding box center [312, 683] width 158 height 29
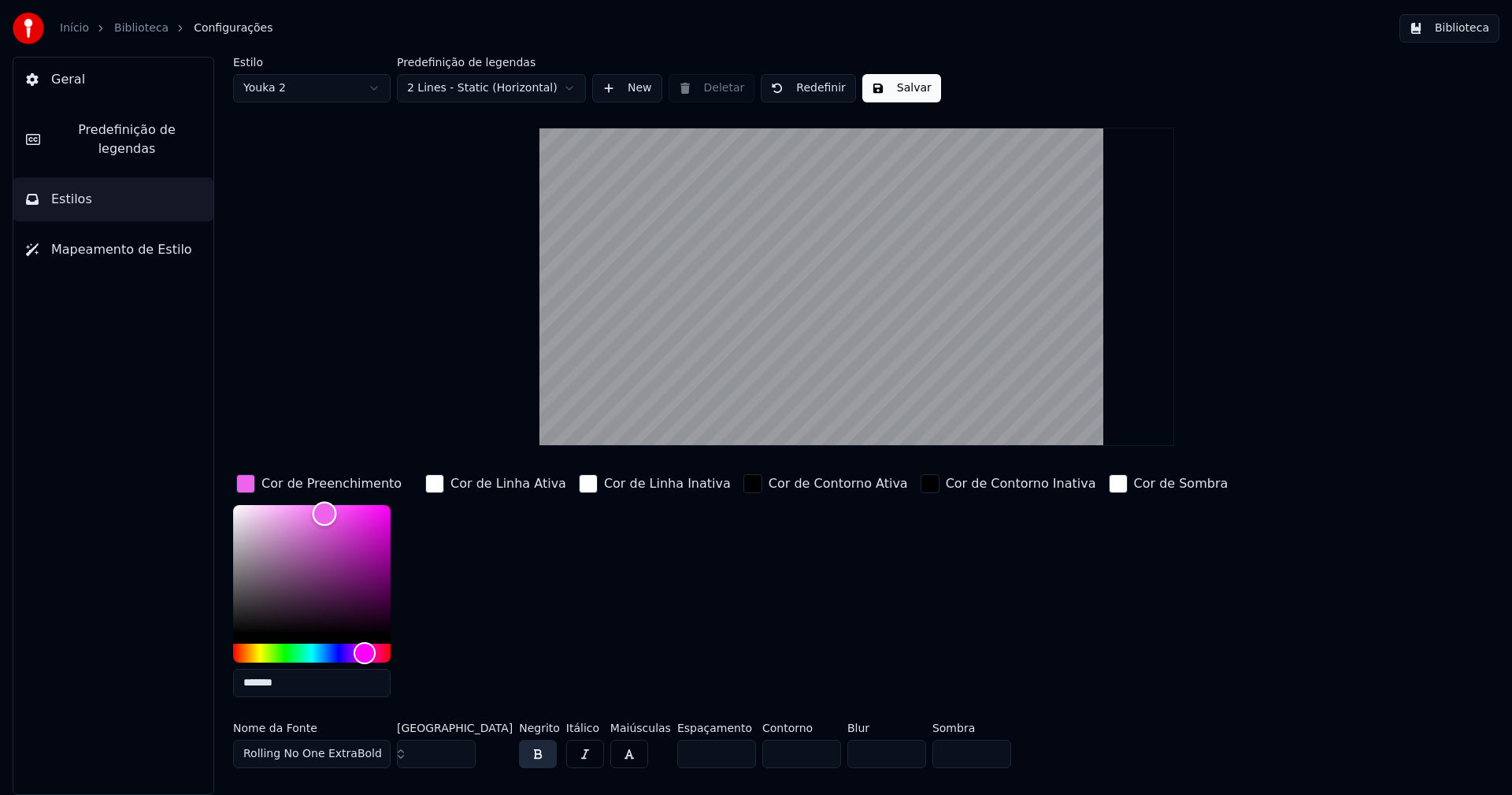
drag, startPoint x: 379, startPoint y: 504, endPoint x: 324, endPoint y: 513, distance: 55.7
click at [324, 513] on div "Color" at bounding box center [324, 513] width 24 height 24
drag, startPoint x: 365, startPoint y: 651, endPoint x: 374, endPoint y: 651, distance: 9.0
click at [374, 651] on div "Hue" at bounding box center [374, 652] width 24 height 24
drag, startPoint x: 330, startPoint y: 508, endPoint x: 394, endPoint y: 508, distance: 64.0
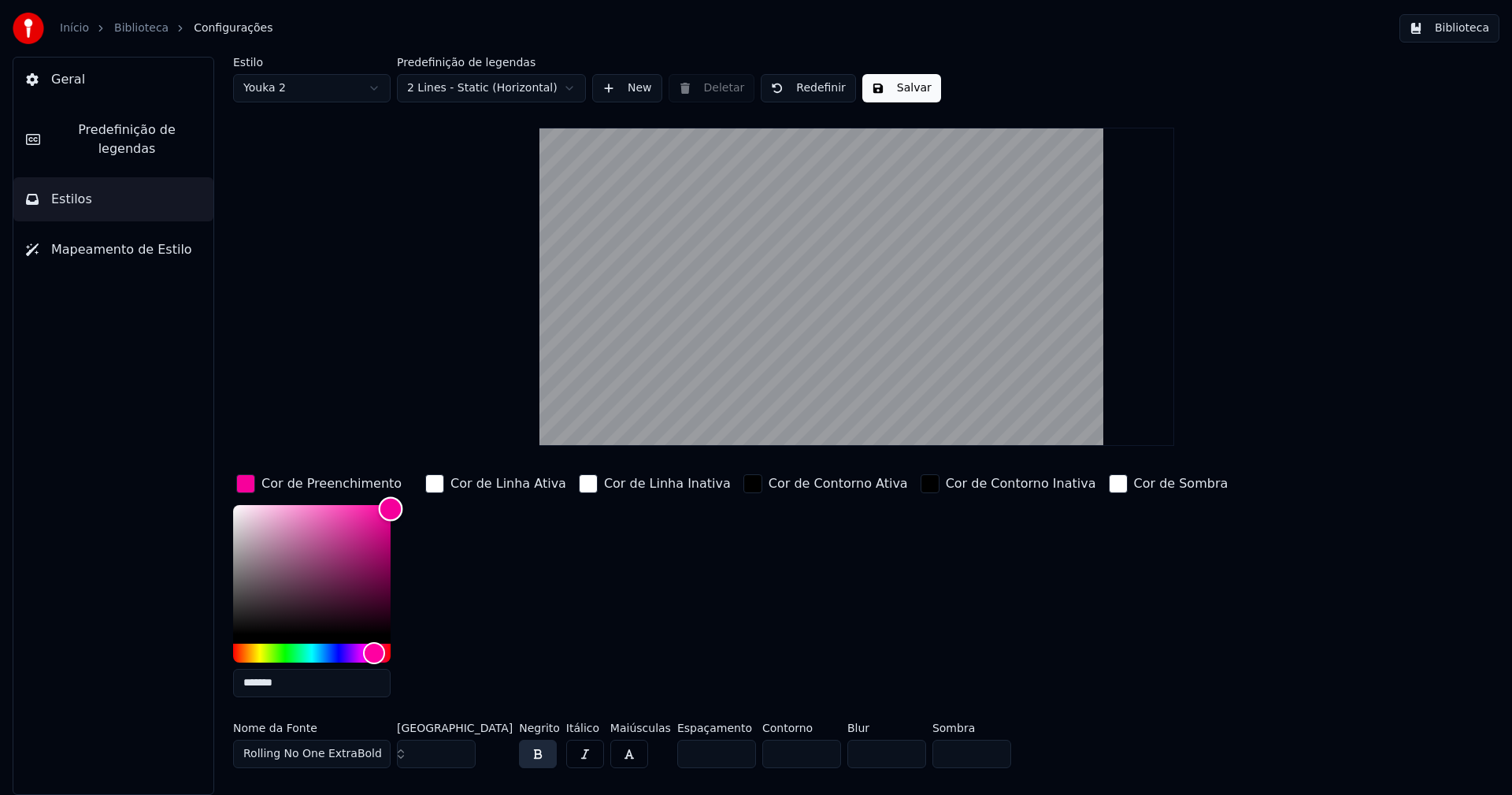
click at [394, 508] on div "Color" at bounding box center [390, 508] width 24 height 24
click at [373, 648] on div "Hue" at bounding box center [373, 652] width 24 height 24
drag, startPoint x: 388, startPoint y: 503, endPoint x: 423, endPoint y: 488, distance: 38.1
click at [423, 488] on div "Cor de Preenchimento ******* Cor de Linha Ativa Cor de Linha Inativa Cor de Con…" at bounding box center [762, 590] width 1058 height 239
type input "*******"
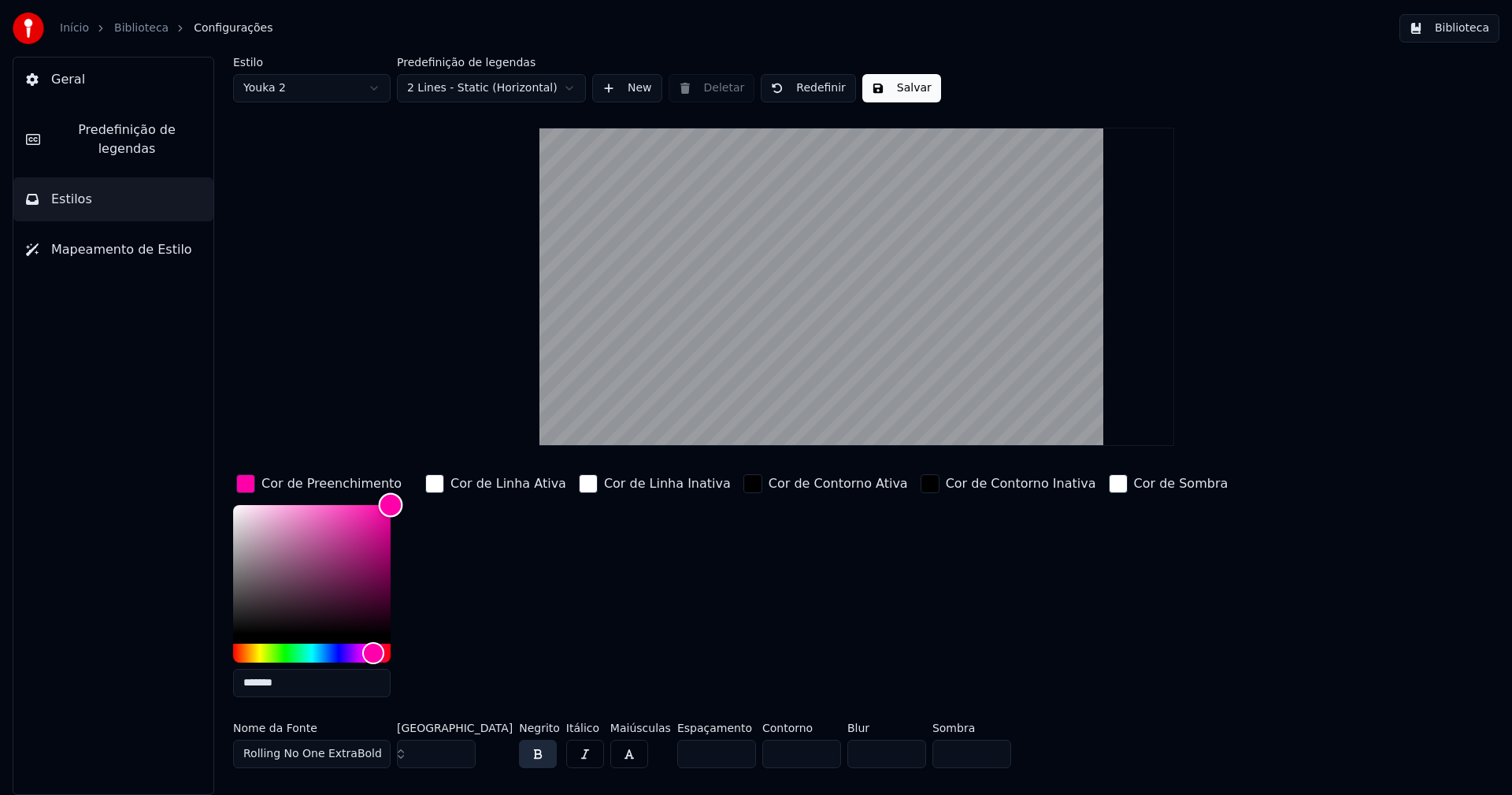
drag, startPoint x: 396, startPoint y: 494, endPoint x: 403, endPoint y: 461, distance: 33.7
click at [403, 461] on div "Estilo Youka 2 Predefinição de legendas 2 Lines - Static (Horizontal) New Delet…" at bounding box center [857, 415] width 1247 height 717
click at [246, 481] on div "button" at bounding box center [245, 483] width 19 height 19
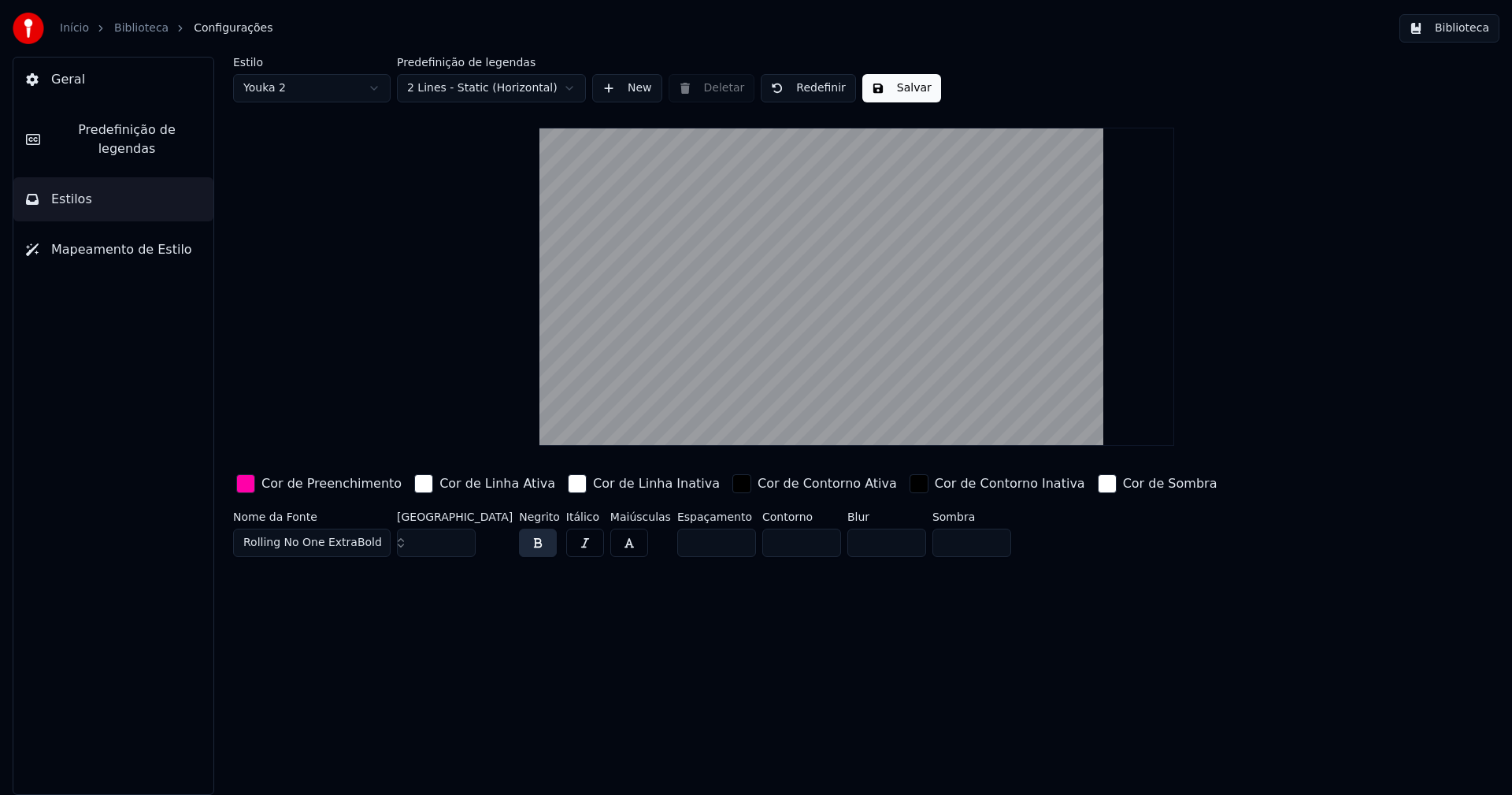
click at [915, 89] on button "Salvar" at bounding box center [901, 89] width 78 height 29
click at [1461, 19] on button "Biblioteca" at bounding box center [1449, 29] width 100 height 29
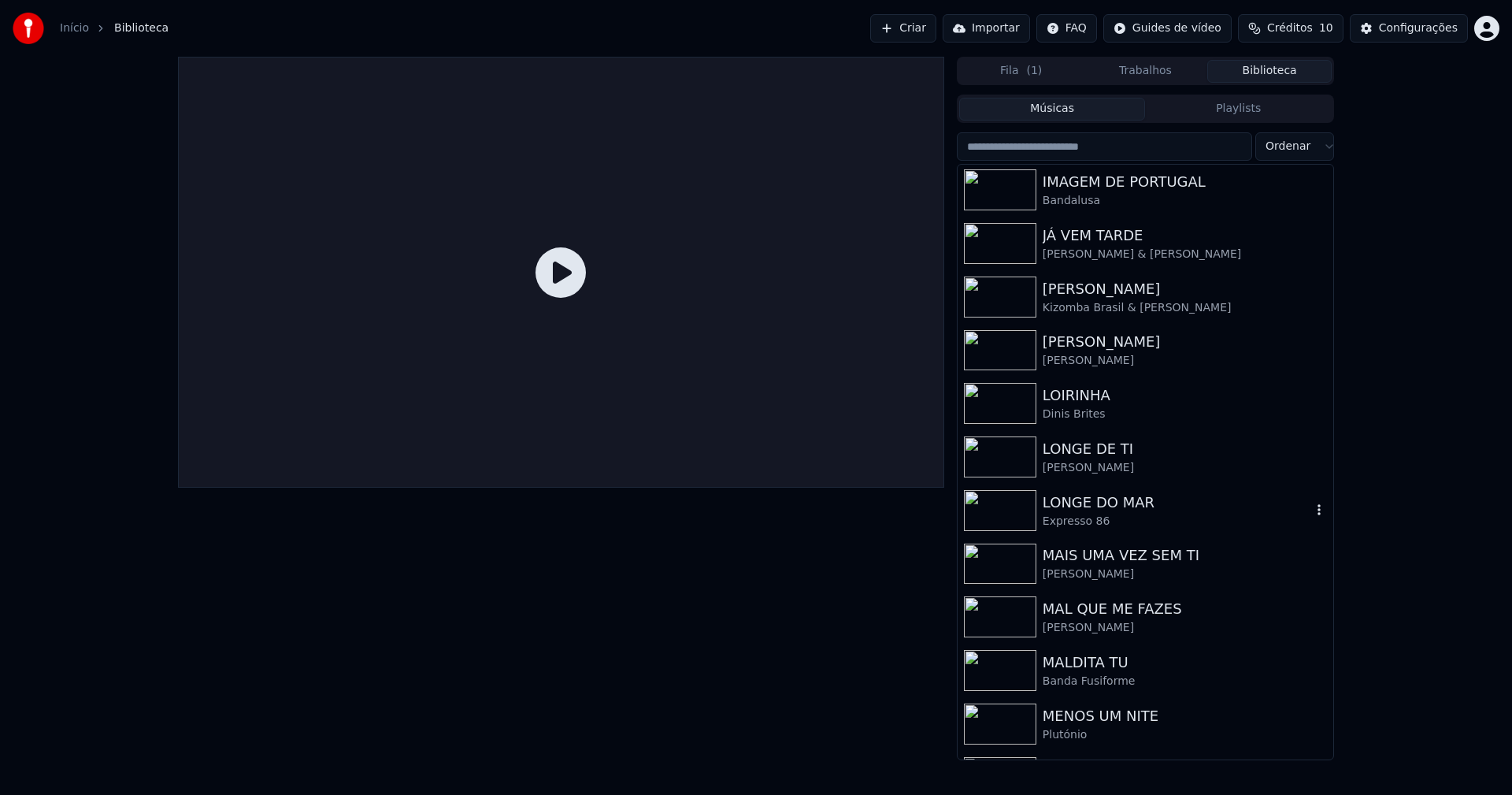
scroll to position [2385, 0]
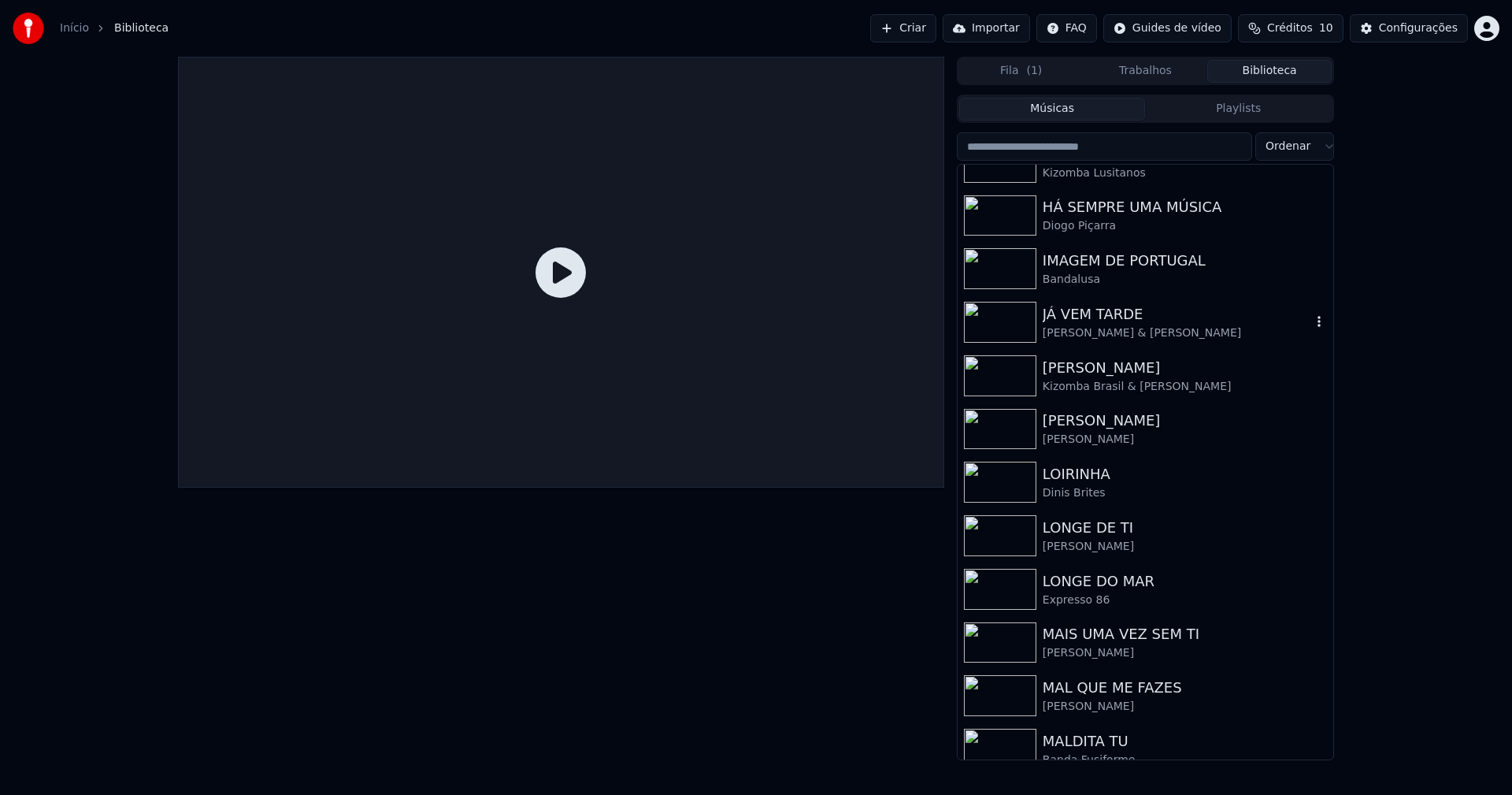
click at [1090, 335] on div "Adriana Lua & Catarina Rocha" at bounding box center [1177, 333] width 269 height 16
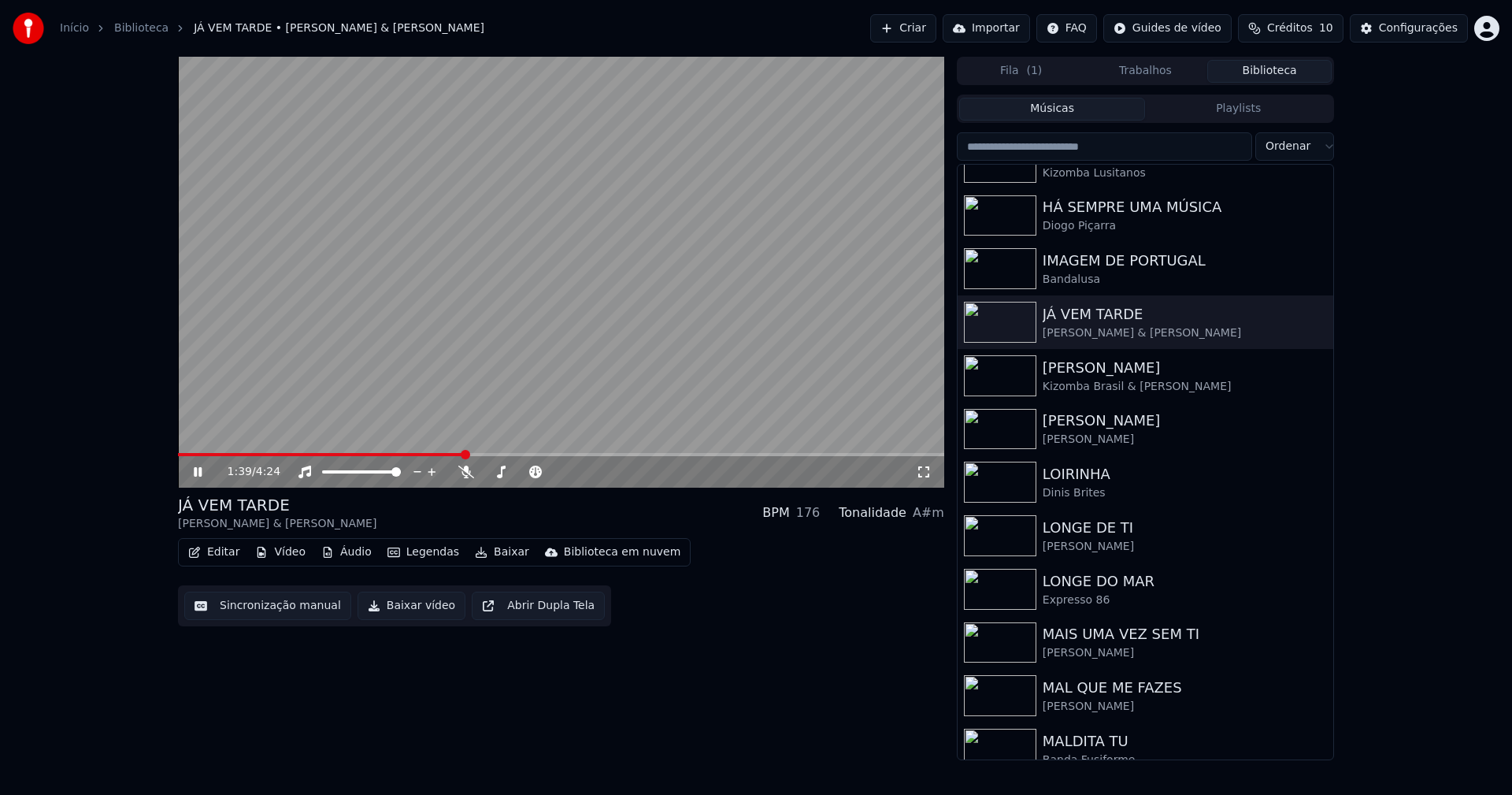
click at [464, 454] on span at bounding box center [560, 454] width 766 height 3
click at [925, 472] on icon at bounding box center [923, 471] width 16 height 13
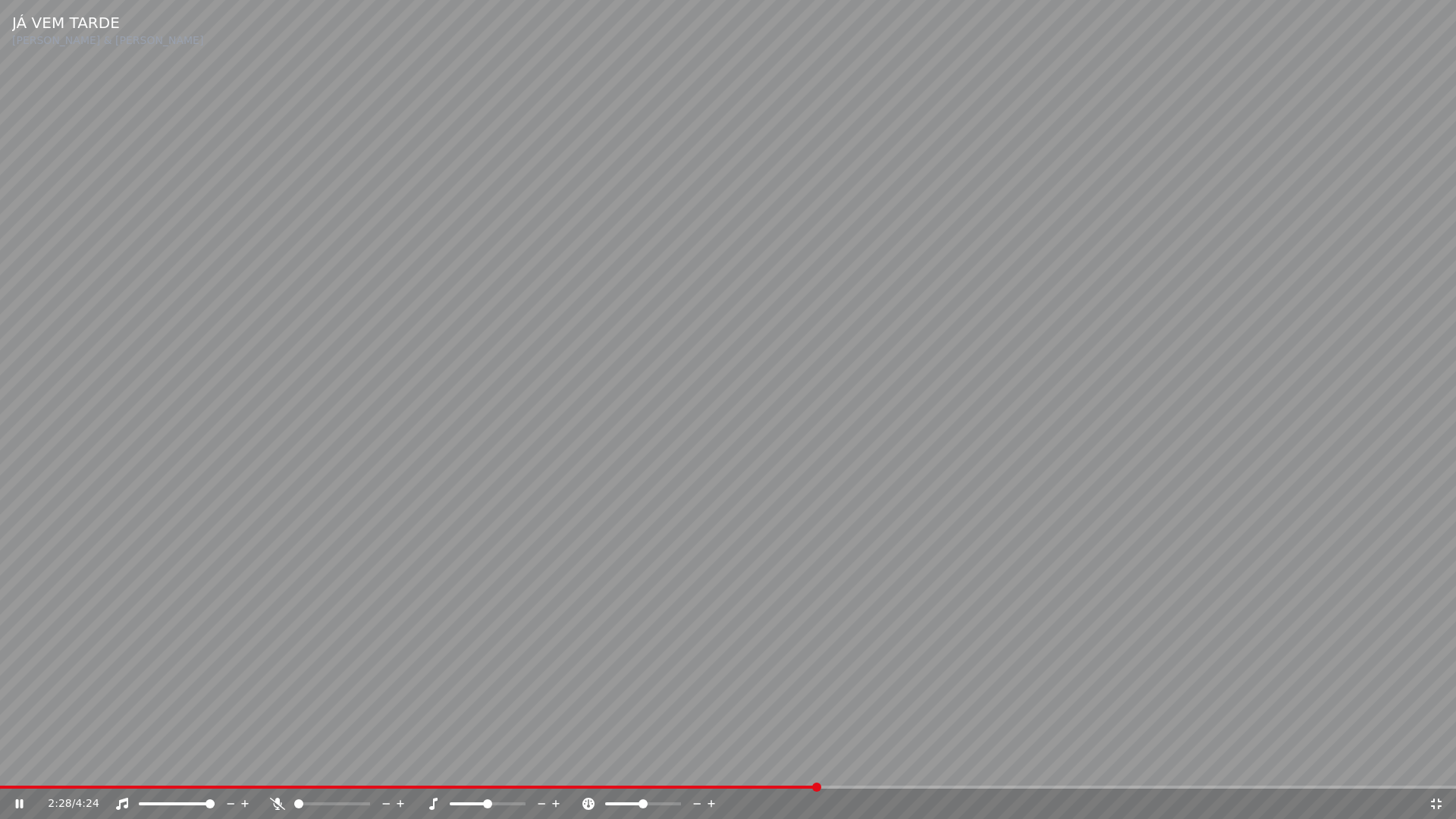
click at [967, 765] on div "2:28 / 4:24" at bounding box center [728, 803] width 1456 height 30
click at [967, 765] on span at bounding box center [728, 787] width 1456 height 3
click at [1437, 765] on icon at bounding box center [1436, 804] width 15 height 12
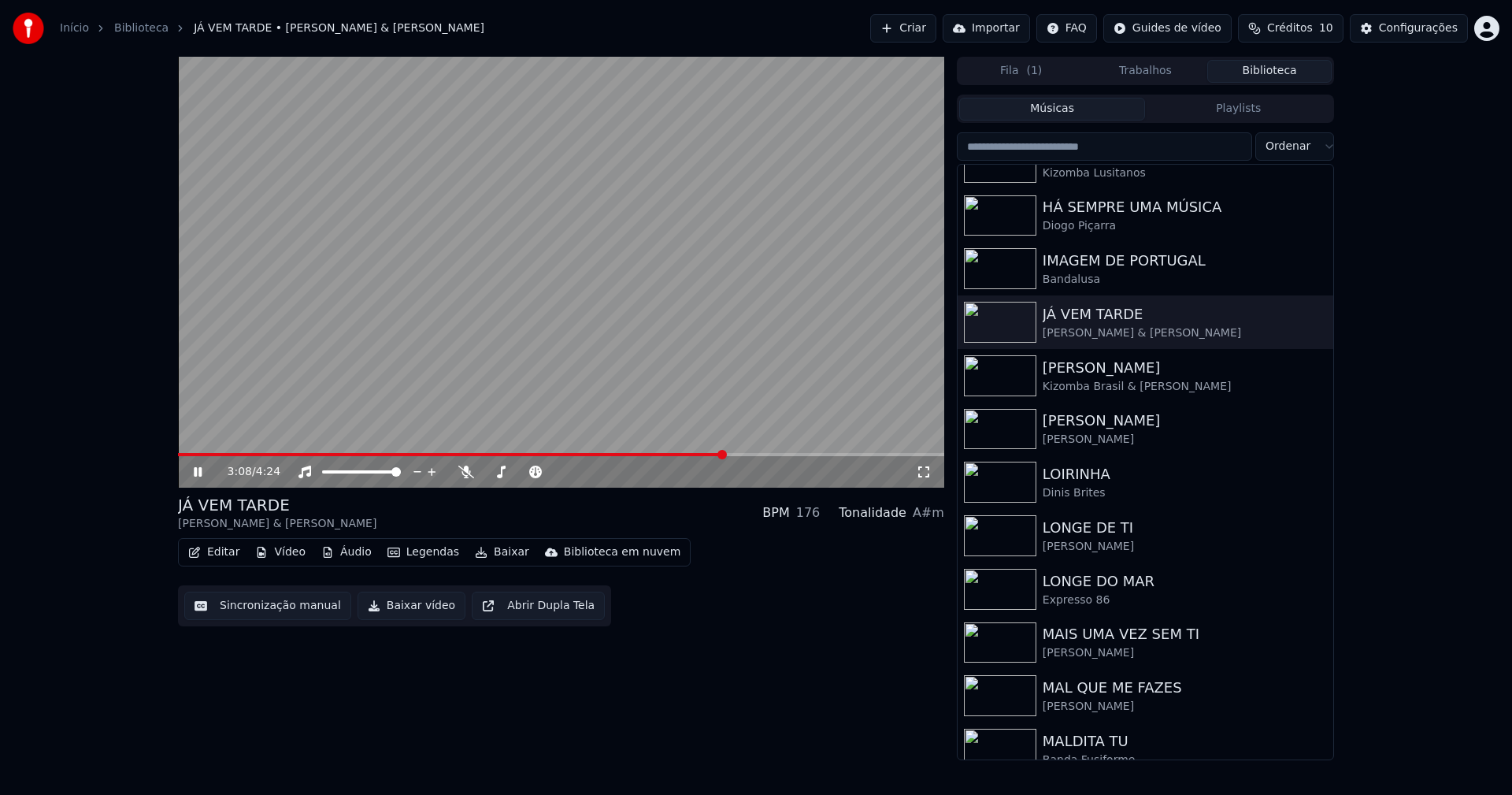
click at [405, 612] on button "Baixar vídeo" at bounding box center [411, 606] width 108 height 29
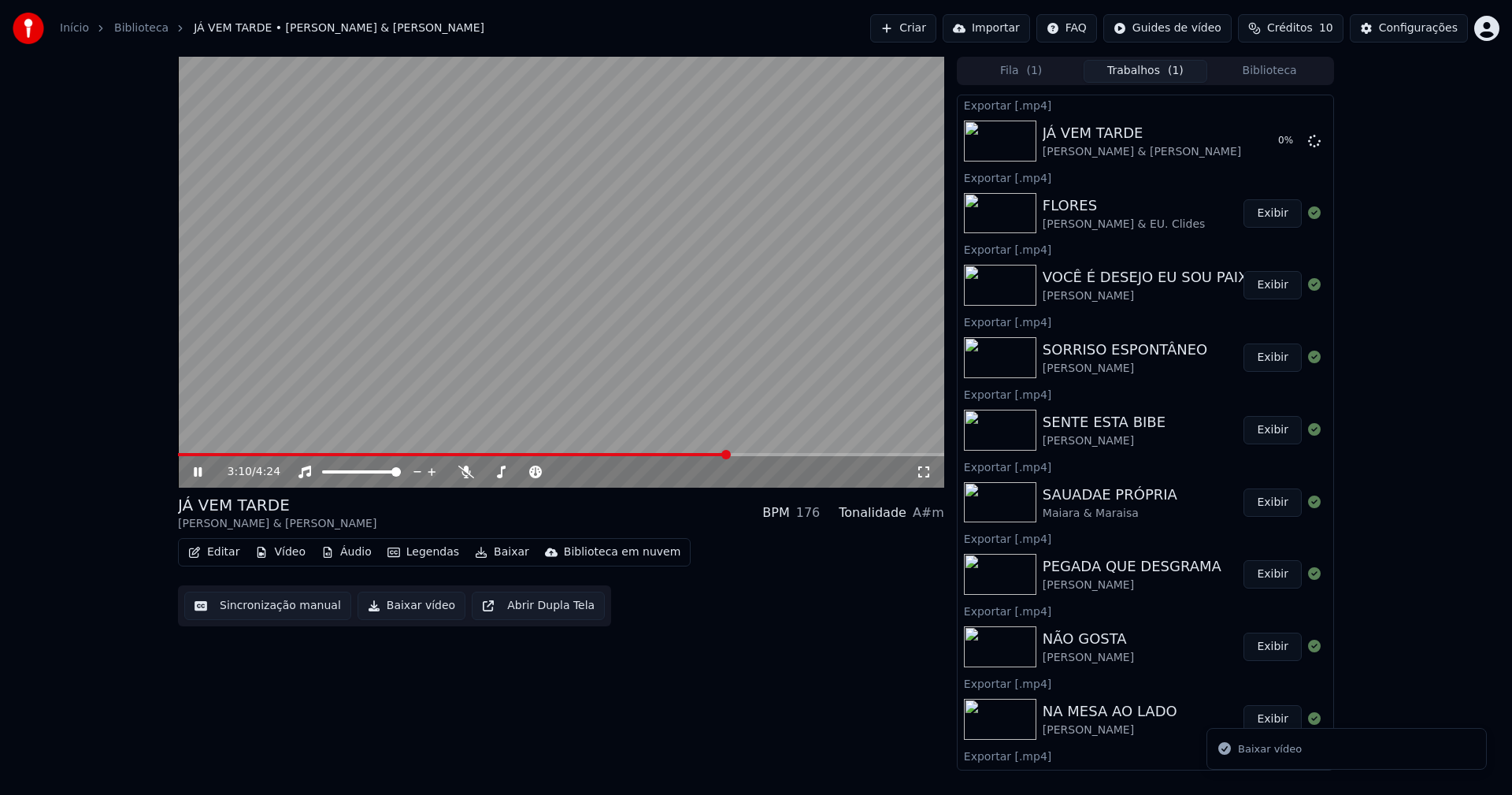
click at [201, 468] on icon at bounding box center [197, 471] width 8 height 9
click at [1273, 66] on button "Biblioteca" at bounding box center [1269, 71] width 125 height 23
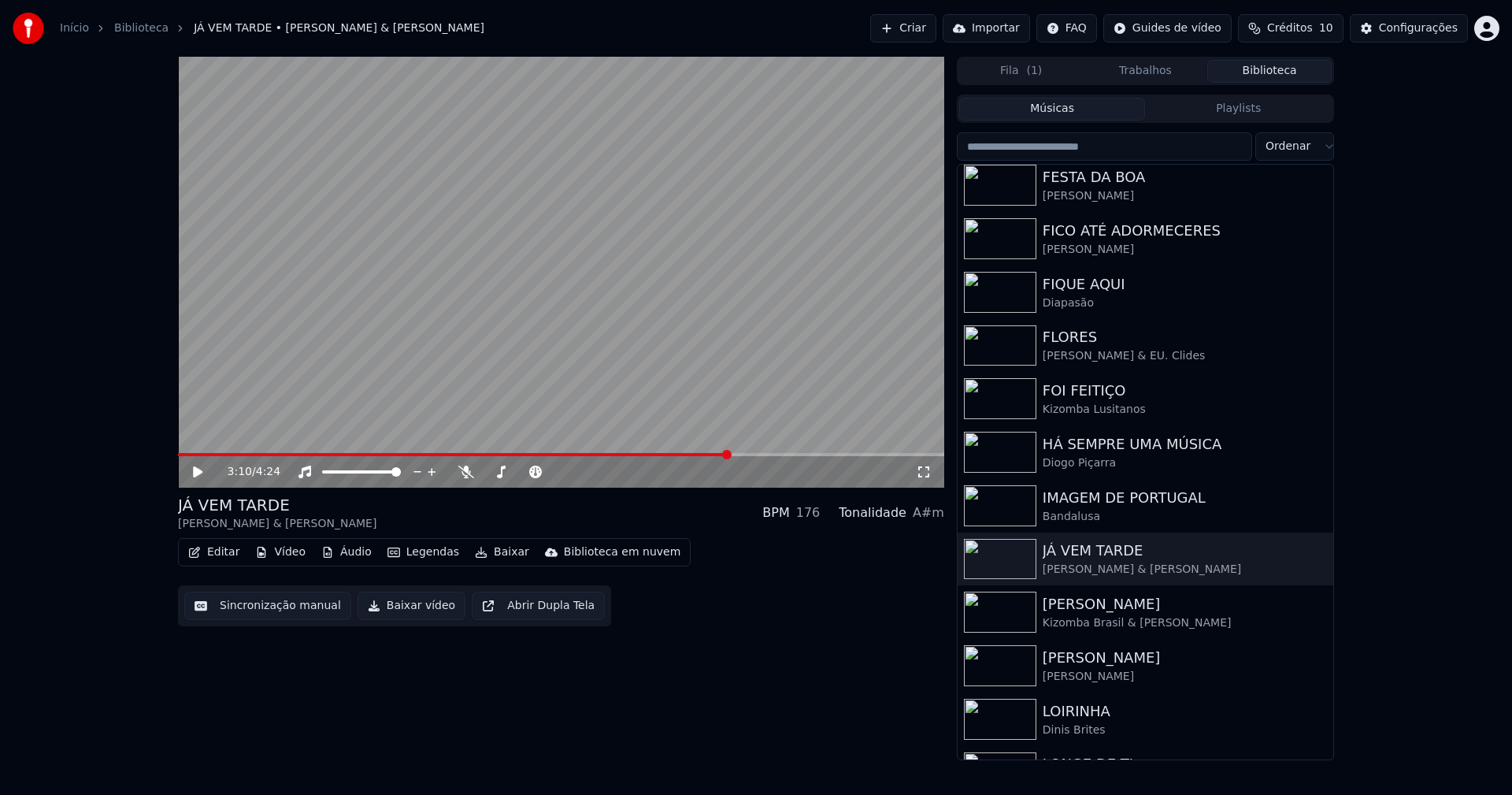
scroll to position [2176, 0]
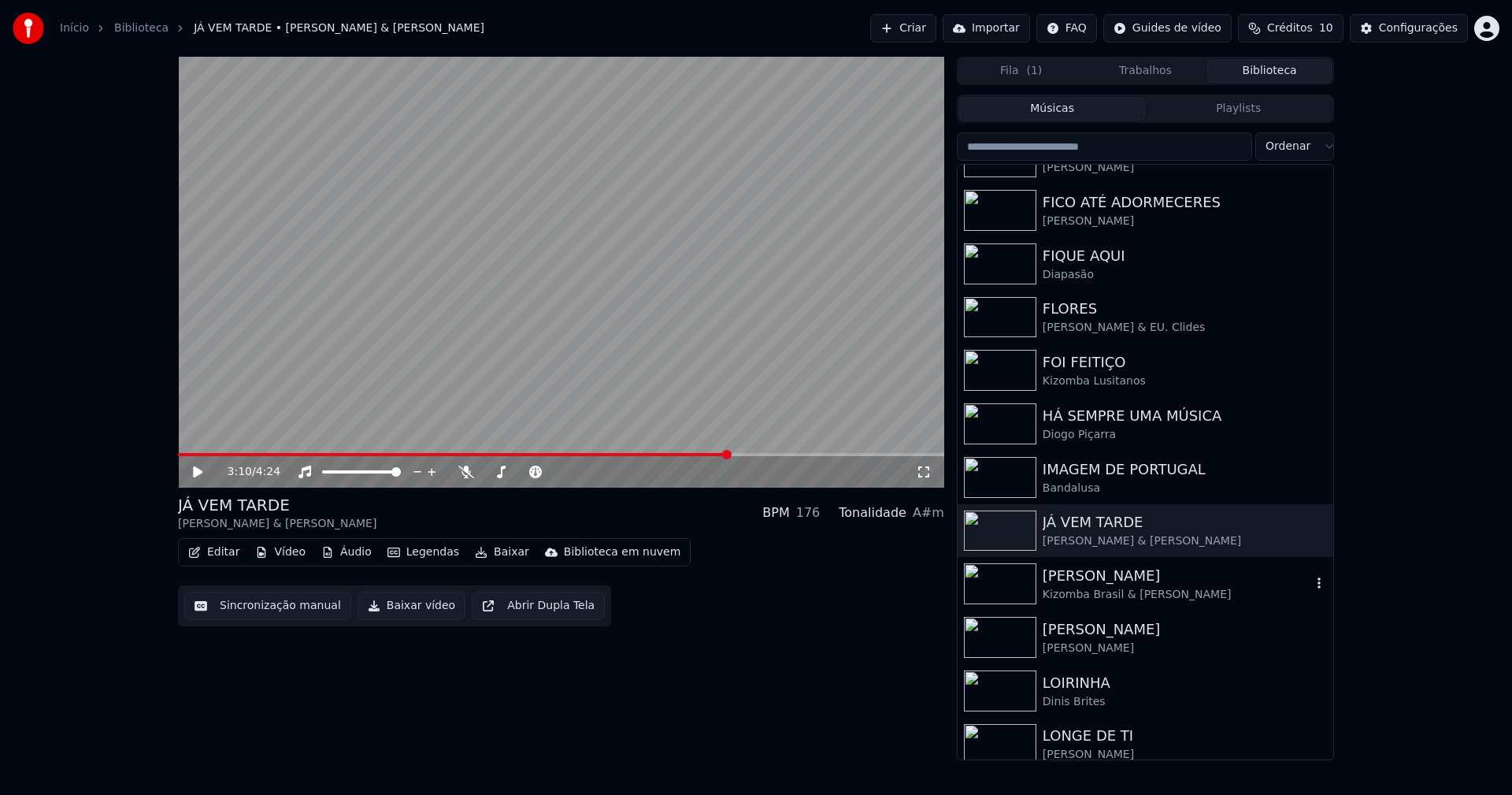
click at [1113, 588] on div "Kizomba Brasil & Gaby Fernandes" at bounding box center [1177, 594] width 269 height 16
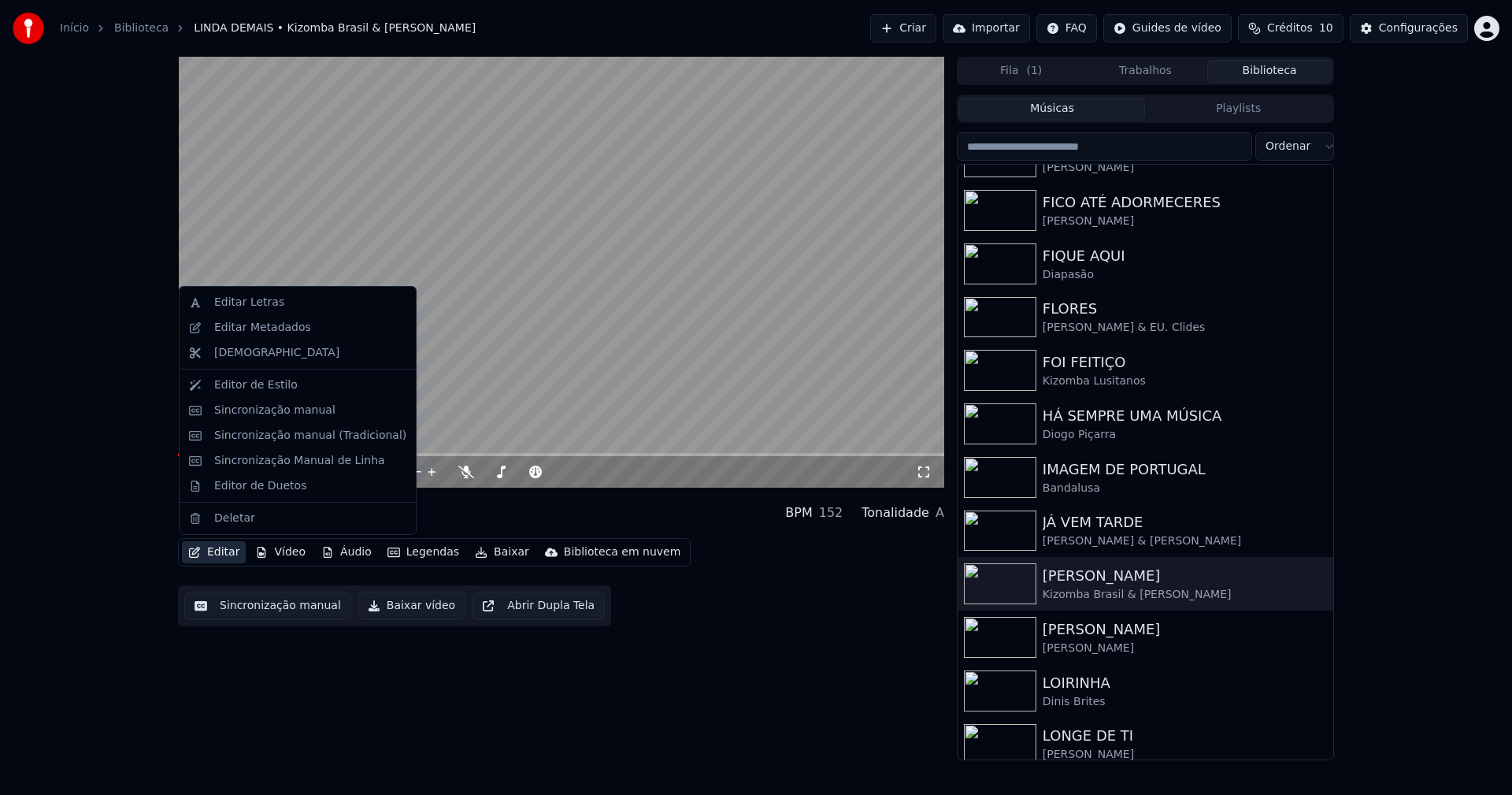
click at [225, 560] on button "Editar" at bounding box center [214, 552] width 64 height 22
click at [258, 468] on div "Sincronização Manual de Linha" at bounding box center [299, 460] width 171 height 16
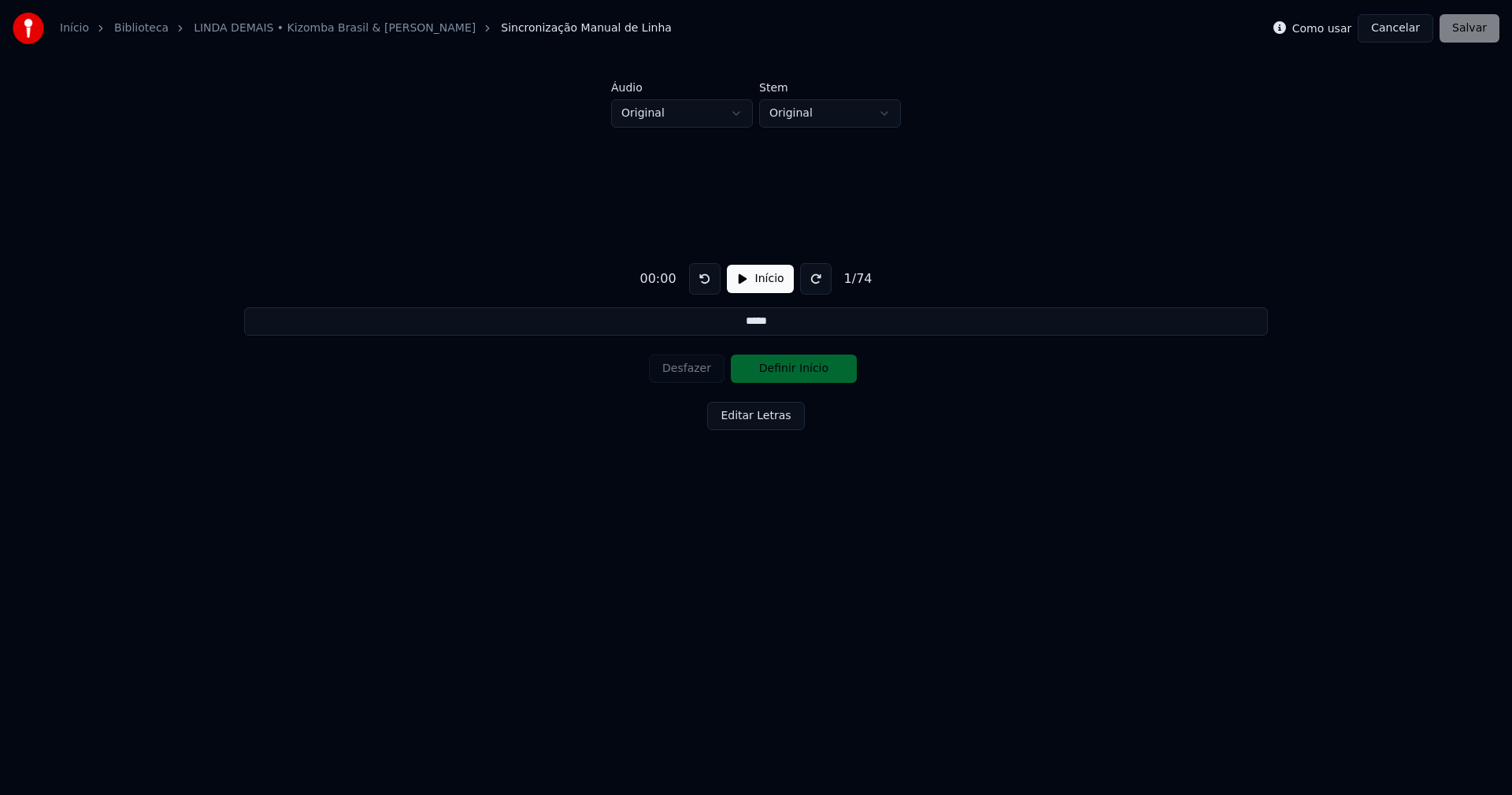
click at [1406, 36] on button "Cancelar" at bounding box center [1395, 29] width 76 height 29
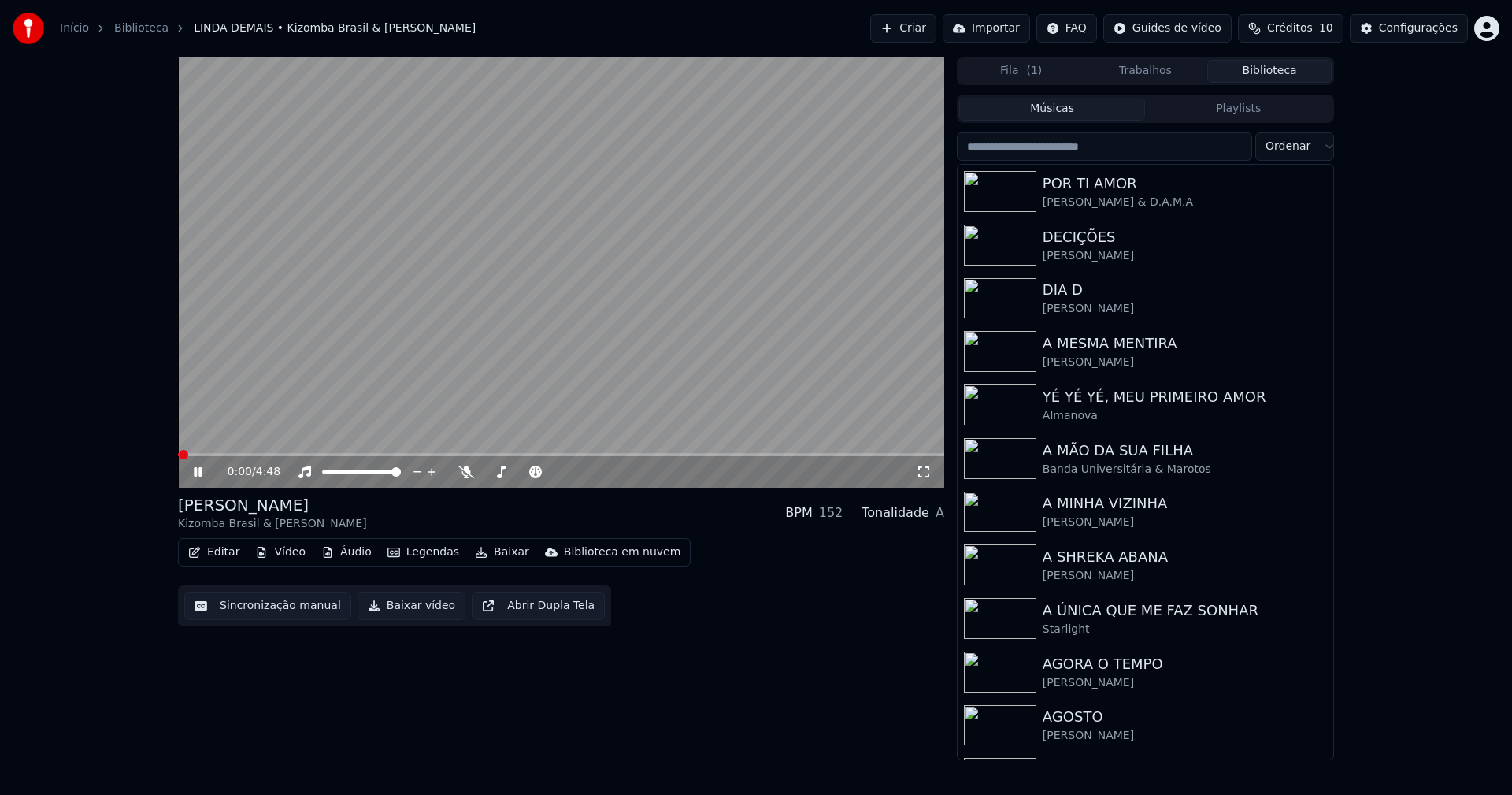
click at [222, 551] on button "Editar" at bounding box center [214, 552] width 64 height 22
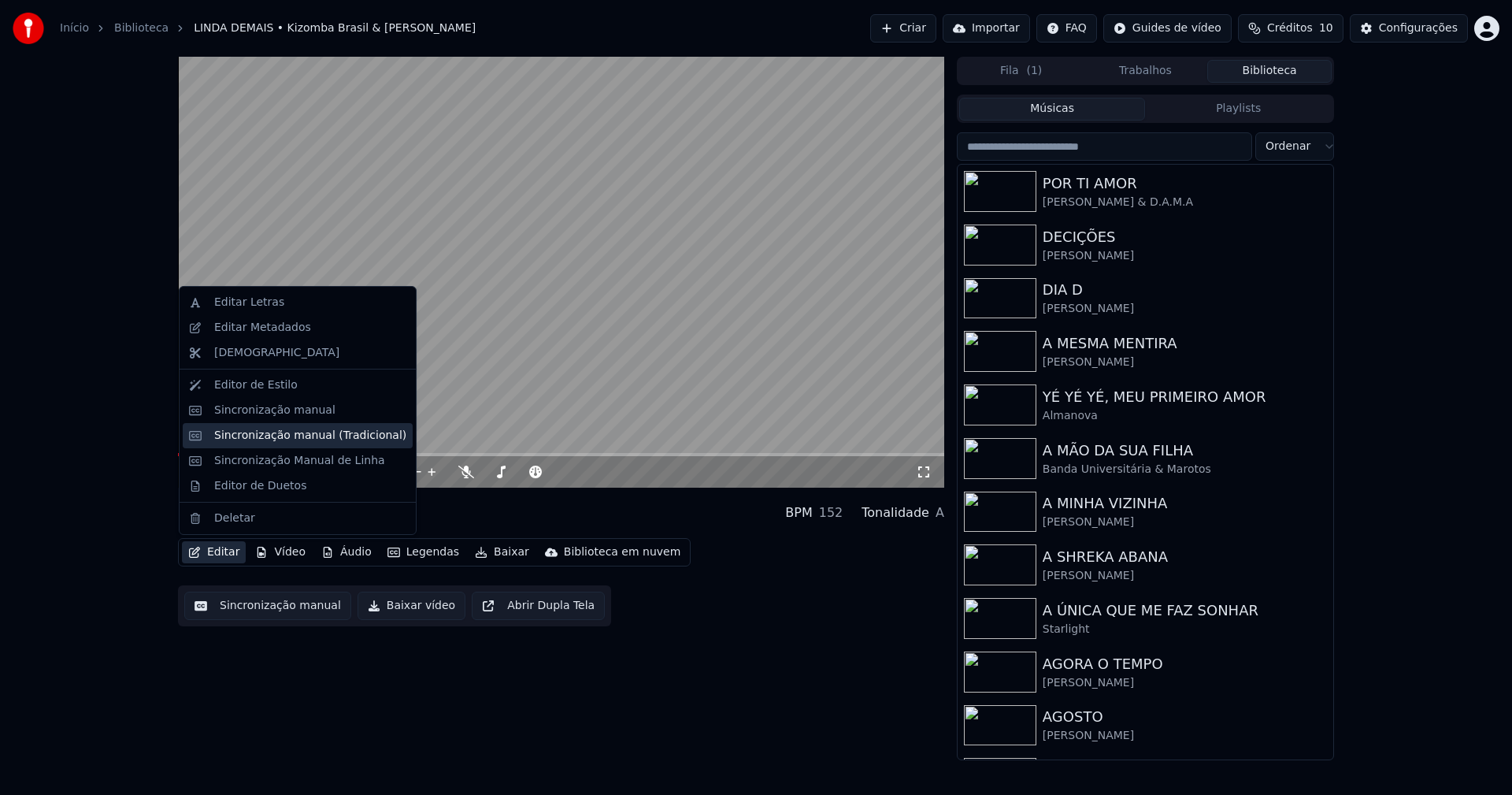
click at [263, 434] on div "Sincronização manual (Tradicional)" at bounding box center [310, 435] width 192 height 16
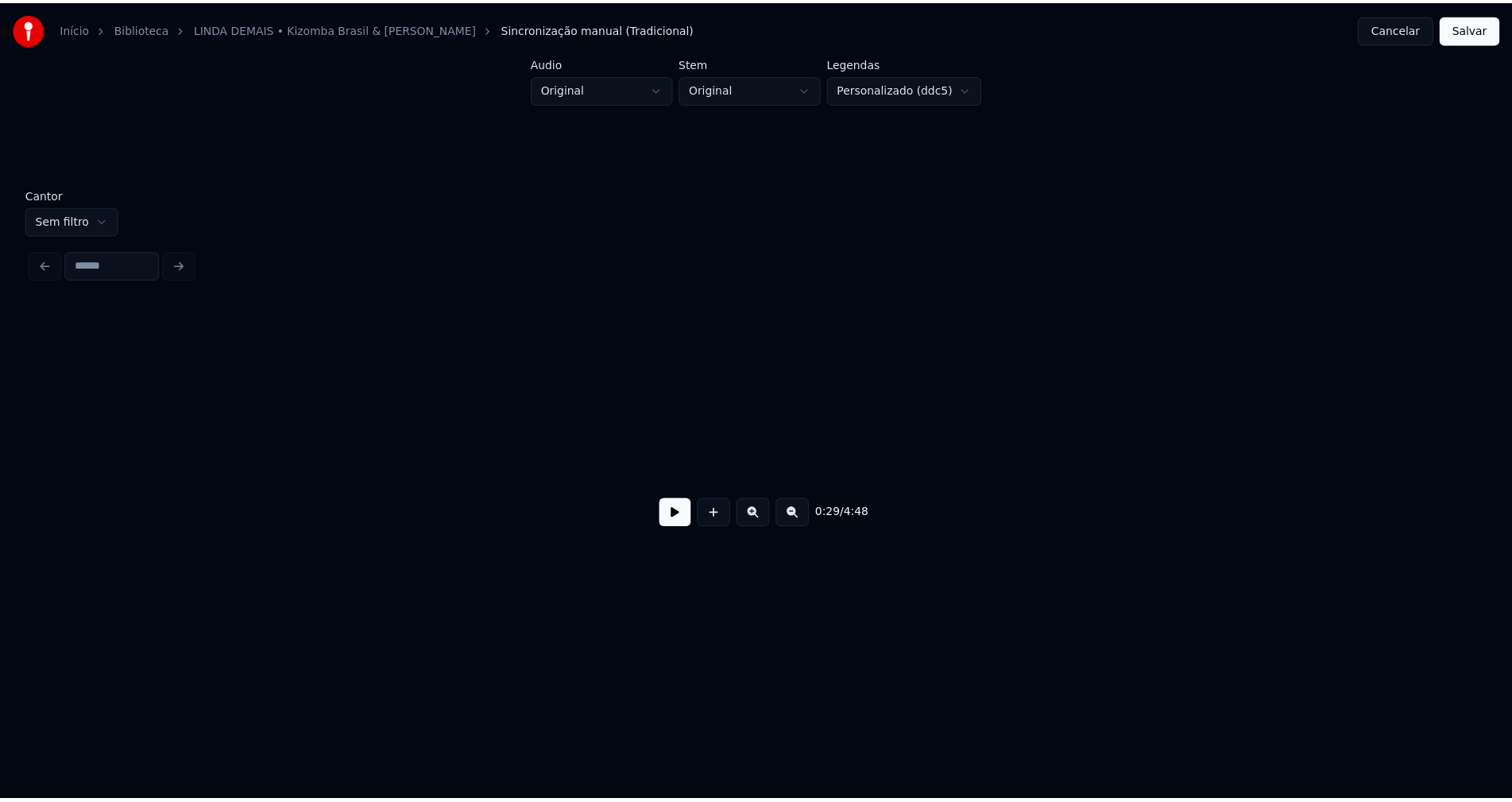
scroll to position [0, 4646]
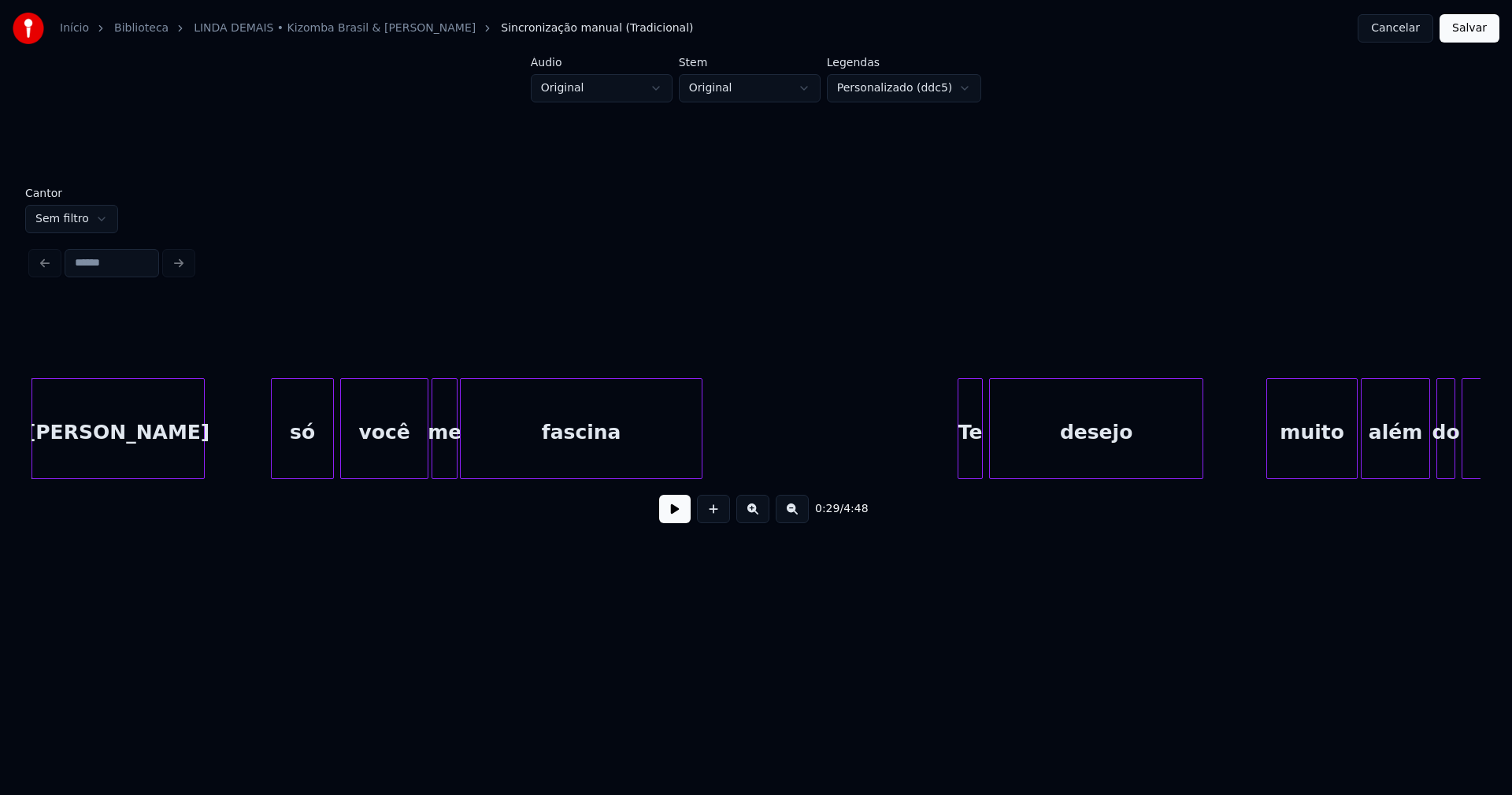
click at [678, 513] on button at bounding box center [674, 509] width 31 height 29
click at [1410, 32] on button "Cancelar" at bounding box center [1395, 29] width 76 height 29
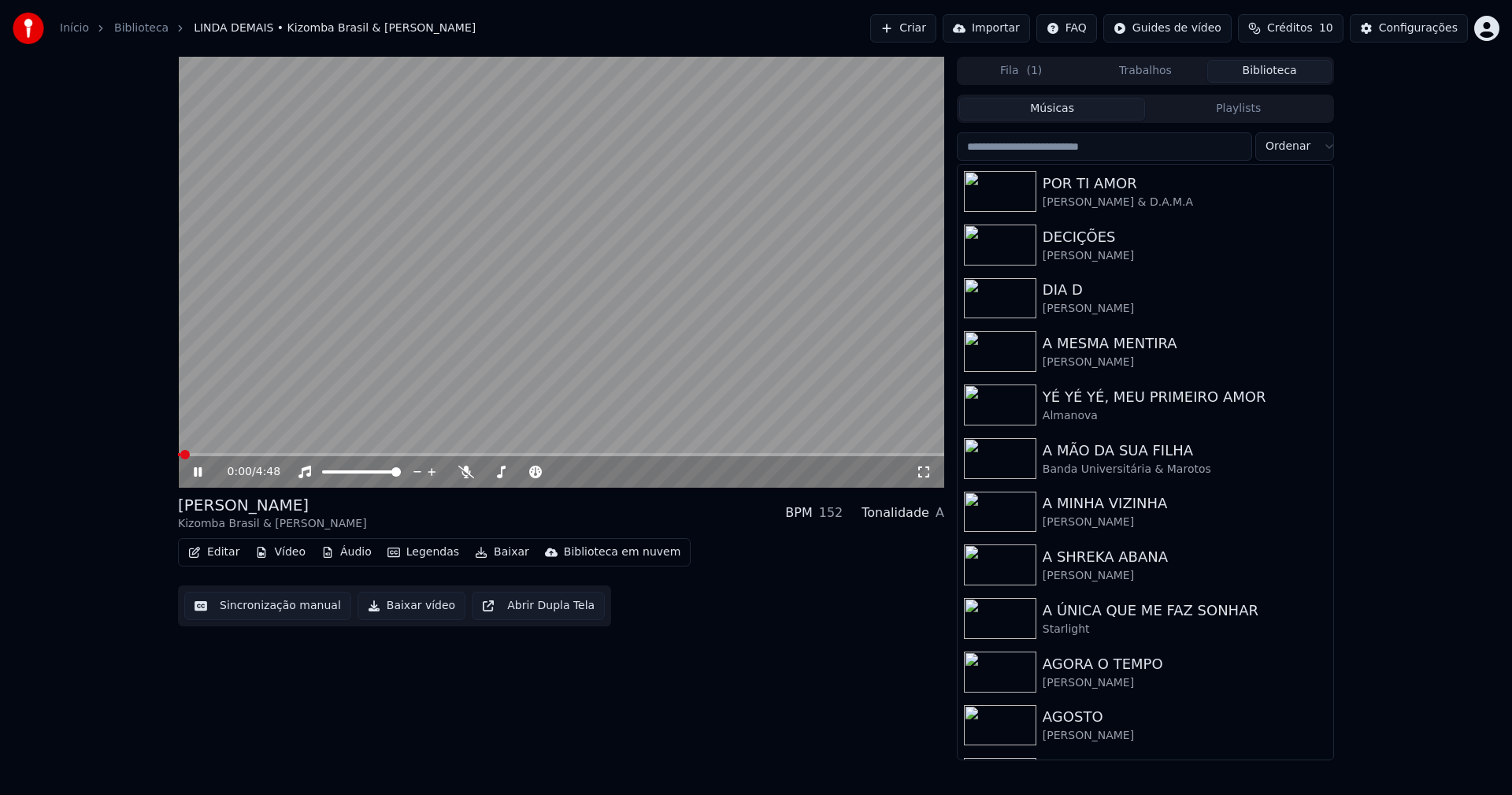
click at [223, 556] on button "Editar" at bounding box center [214, 552] width 64 height 22
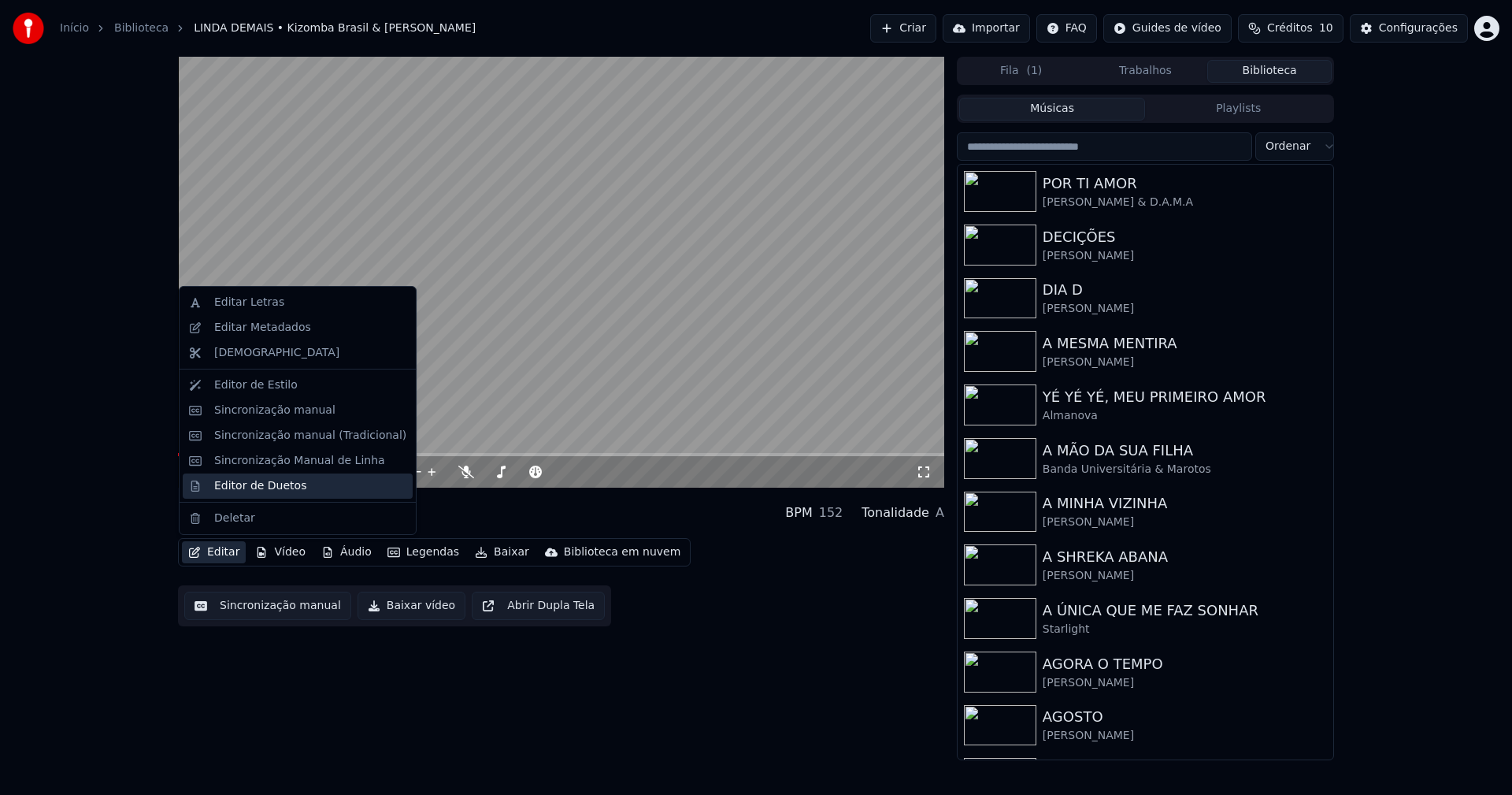
click at [239, 486] on div "Editor de Duetos" at bounding box center [260, 486] width 92 height 16
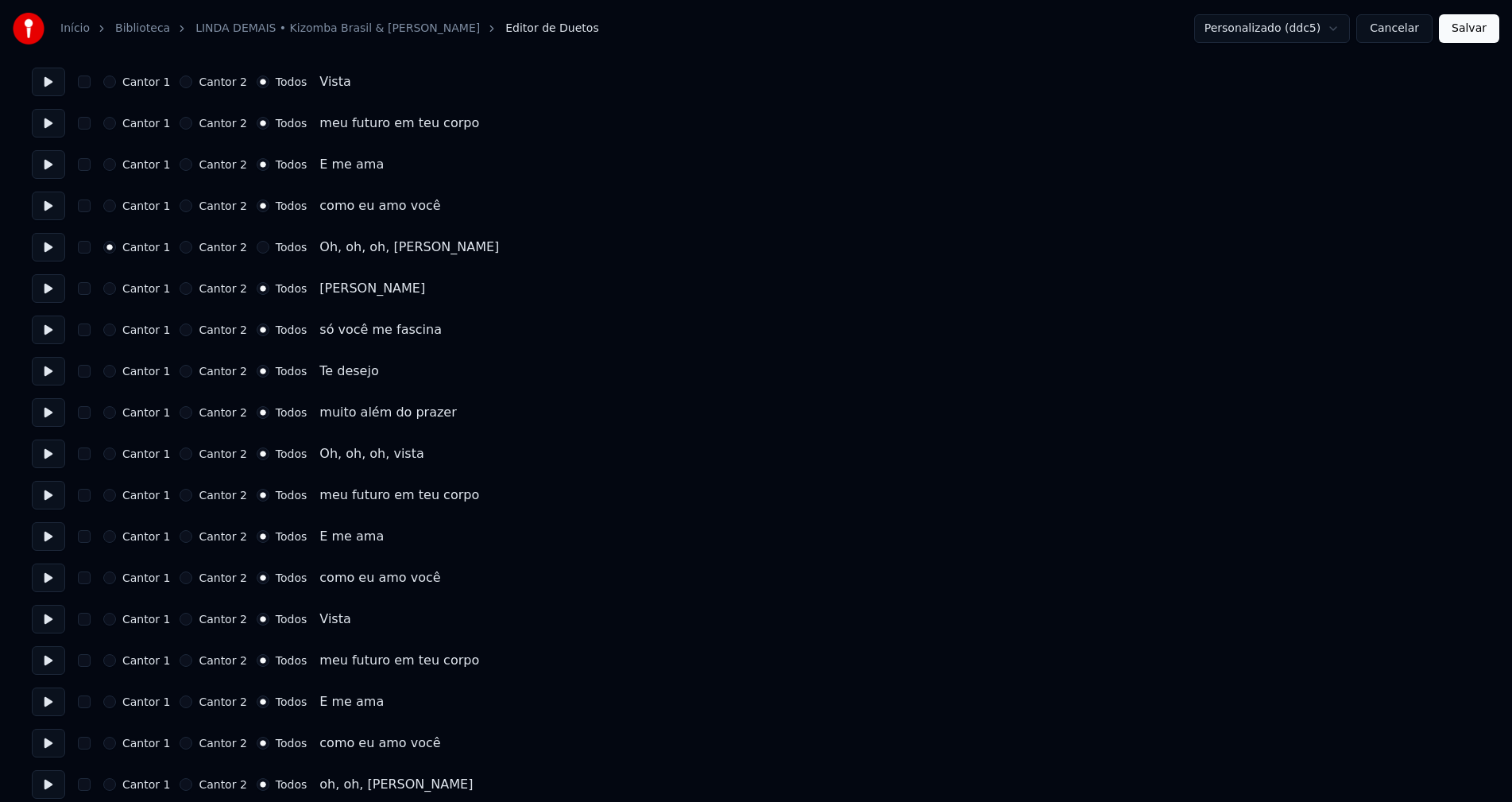
scroll to position [2455, 0]
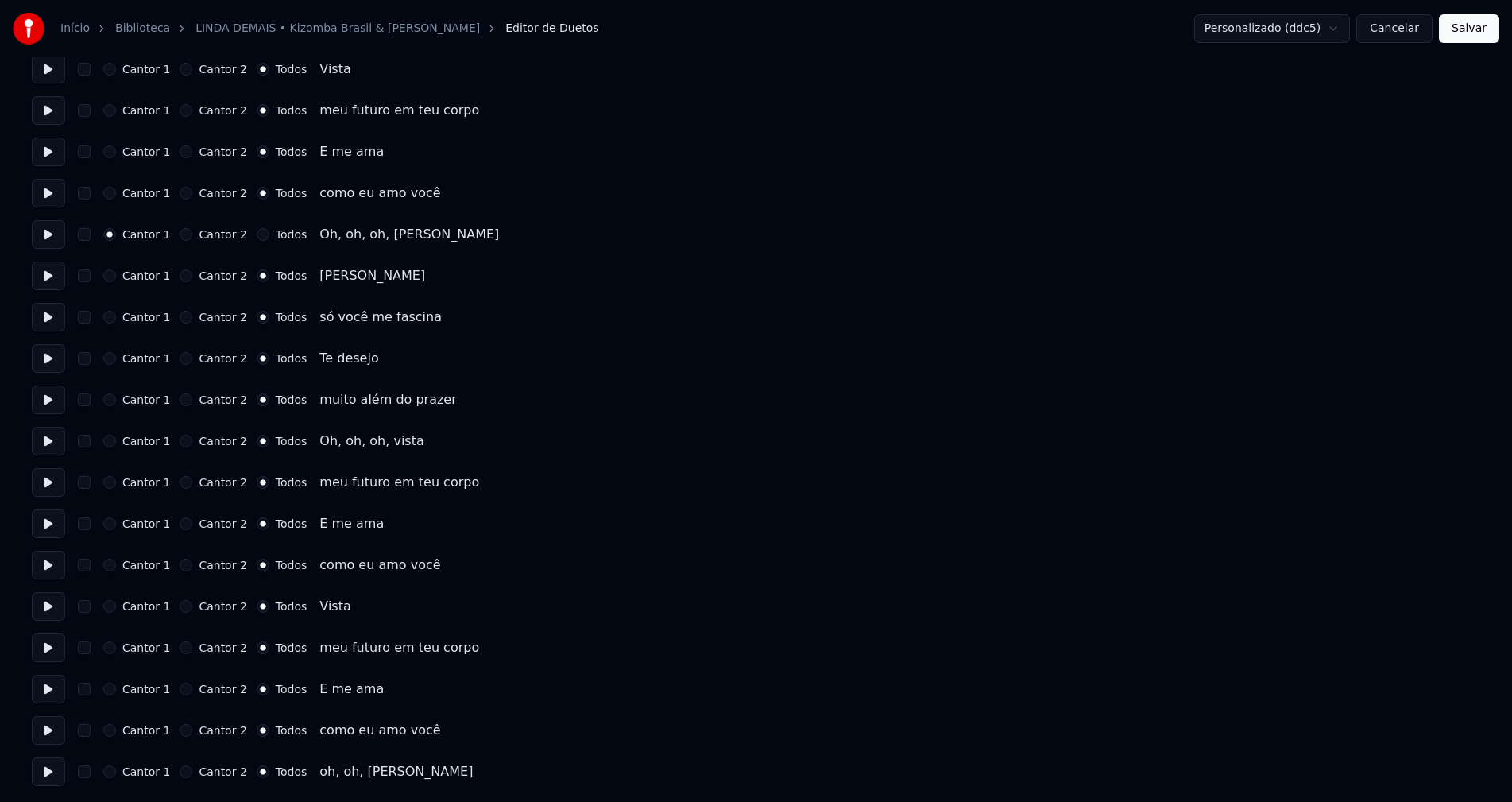
click at [1409, 34] on button "Cancelar" at bounding box center [1395, 29] width 77 height 29
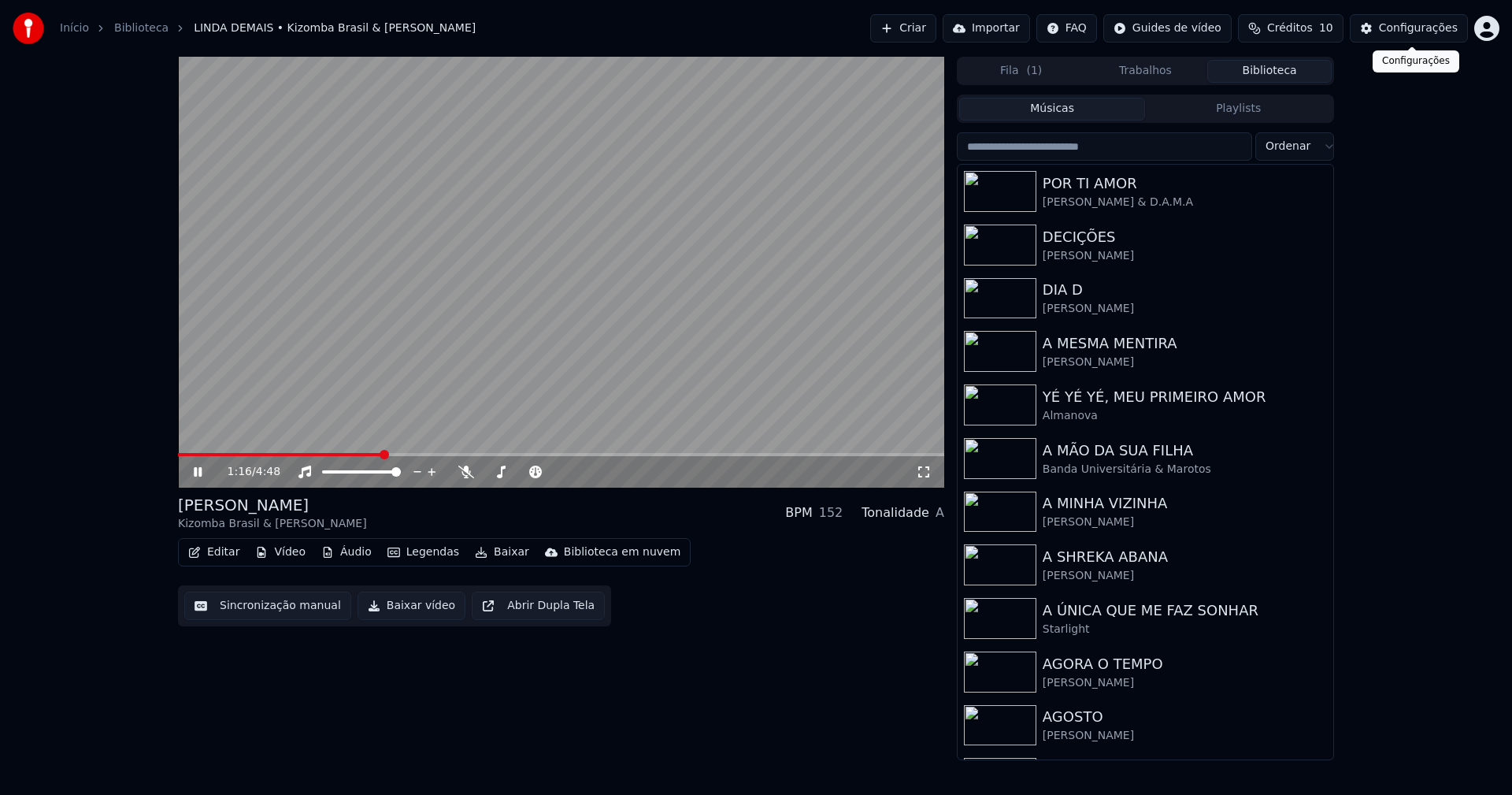
click at [1412, 38] on button "Configurações" at bounding box center [1408, 29] width 118 height 29
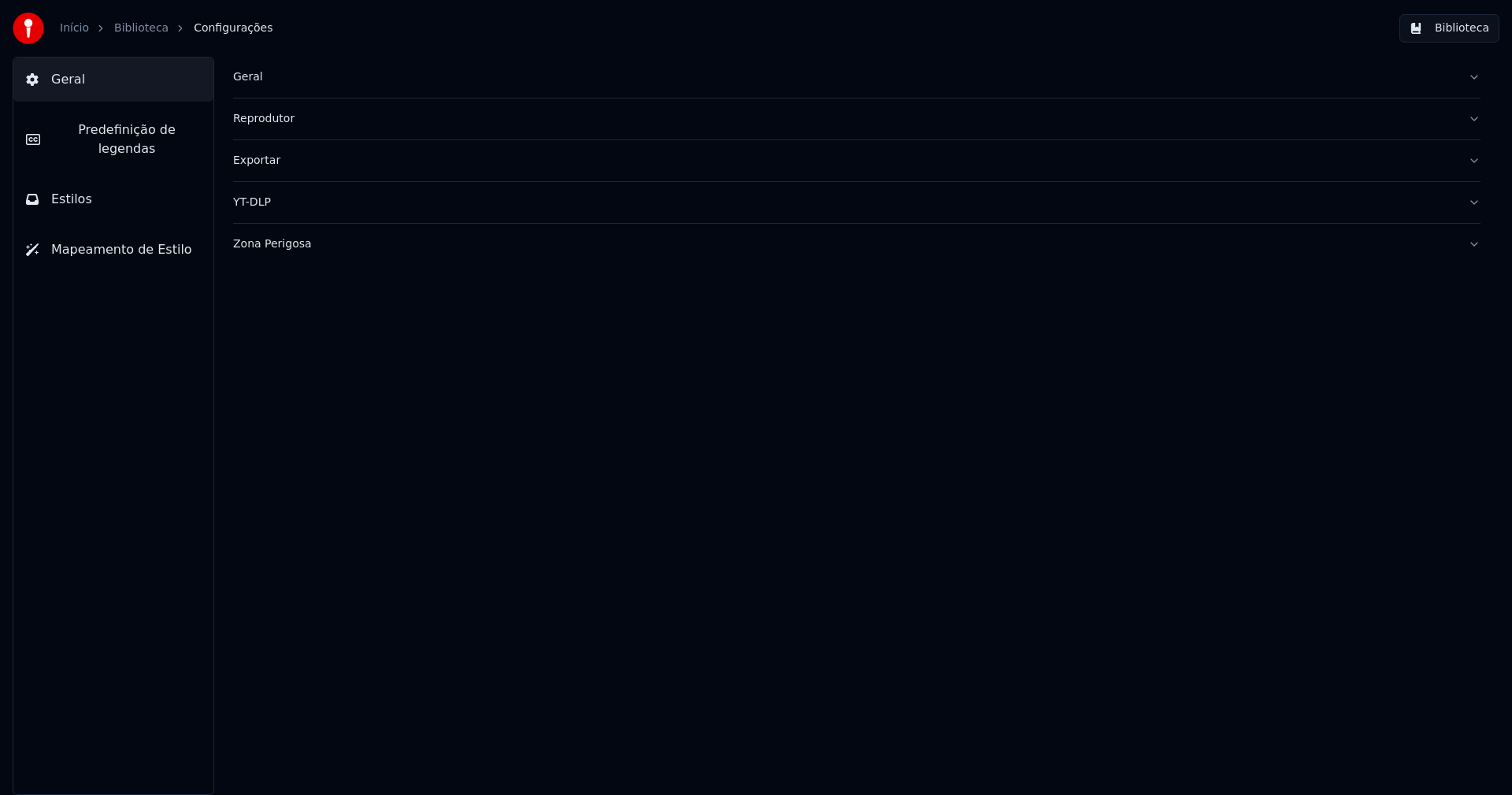
click at [97, 200] on button "Estilos" at bounding box center [113, 199] width 200 height 44
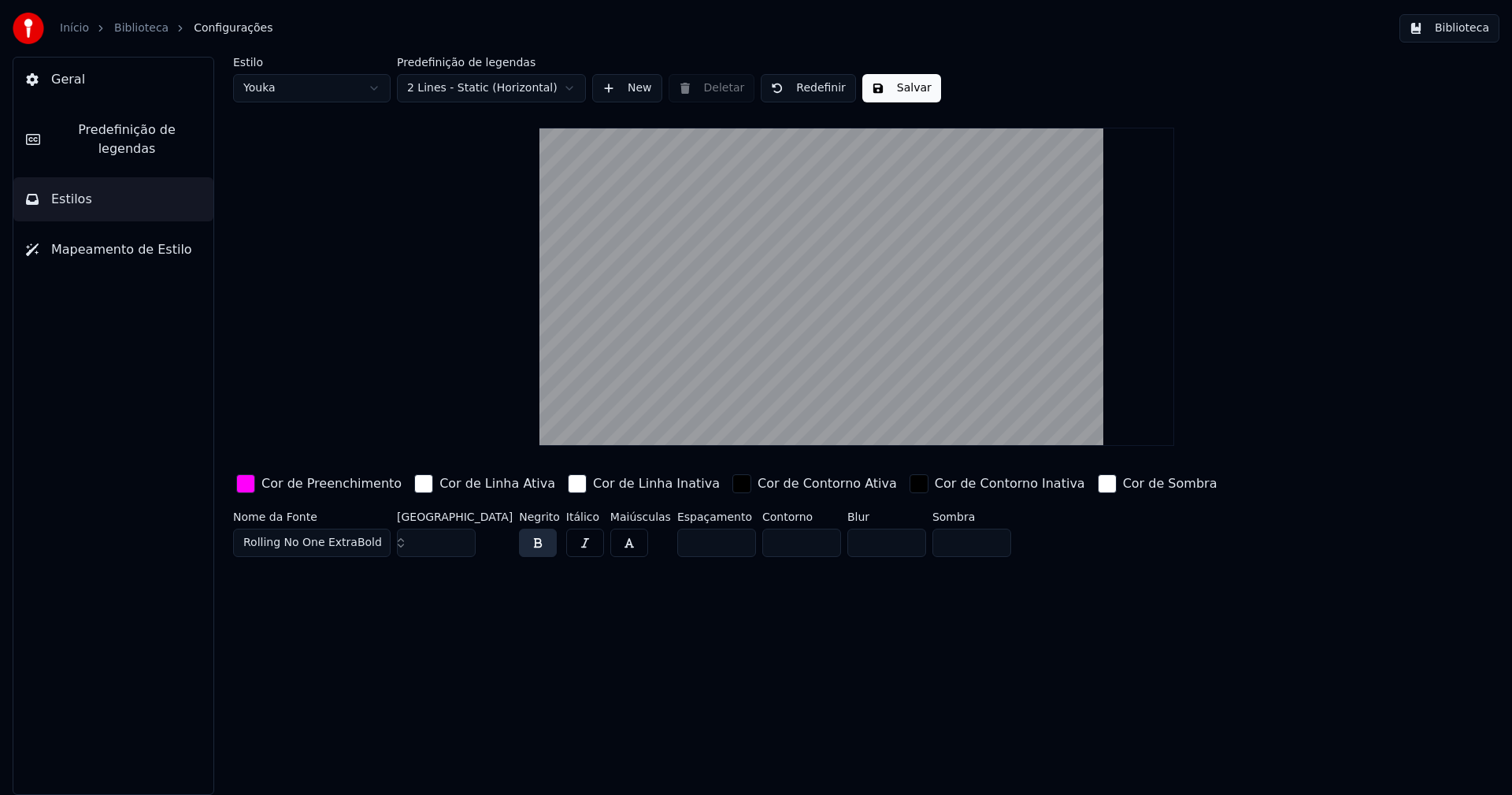
click at [249, 485] on div "button" at bounding box center [245, 483] width 19 height 19
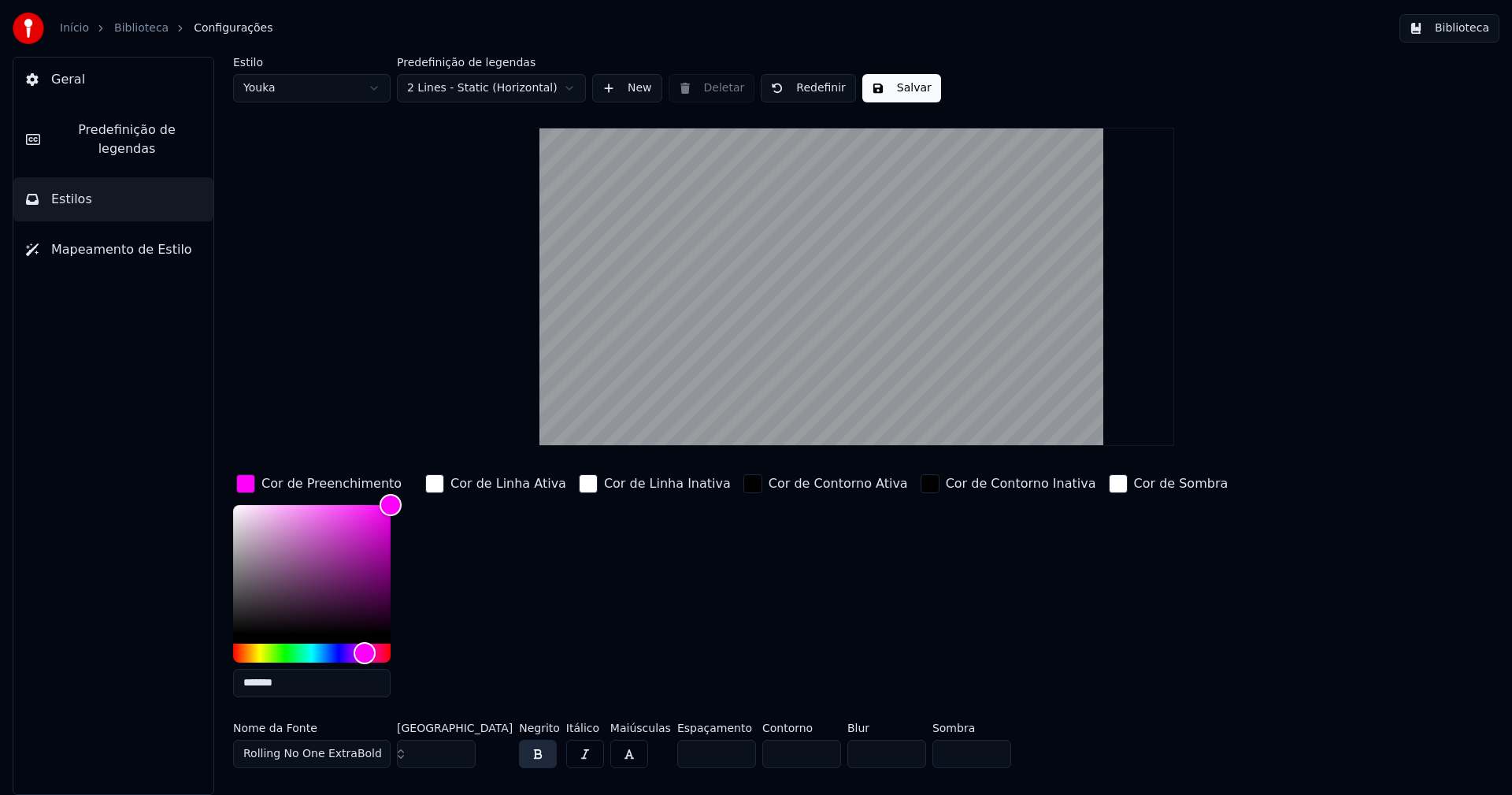
click at [308, 687] on input "*******" at bounding box center [312, 683] width 158 height 29
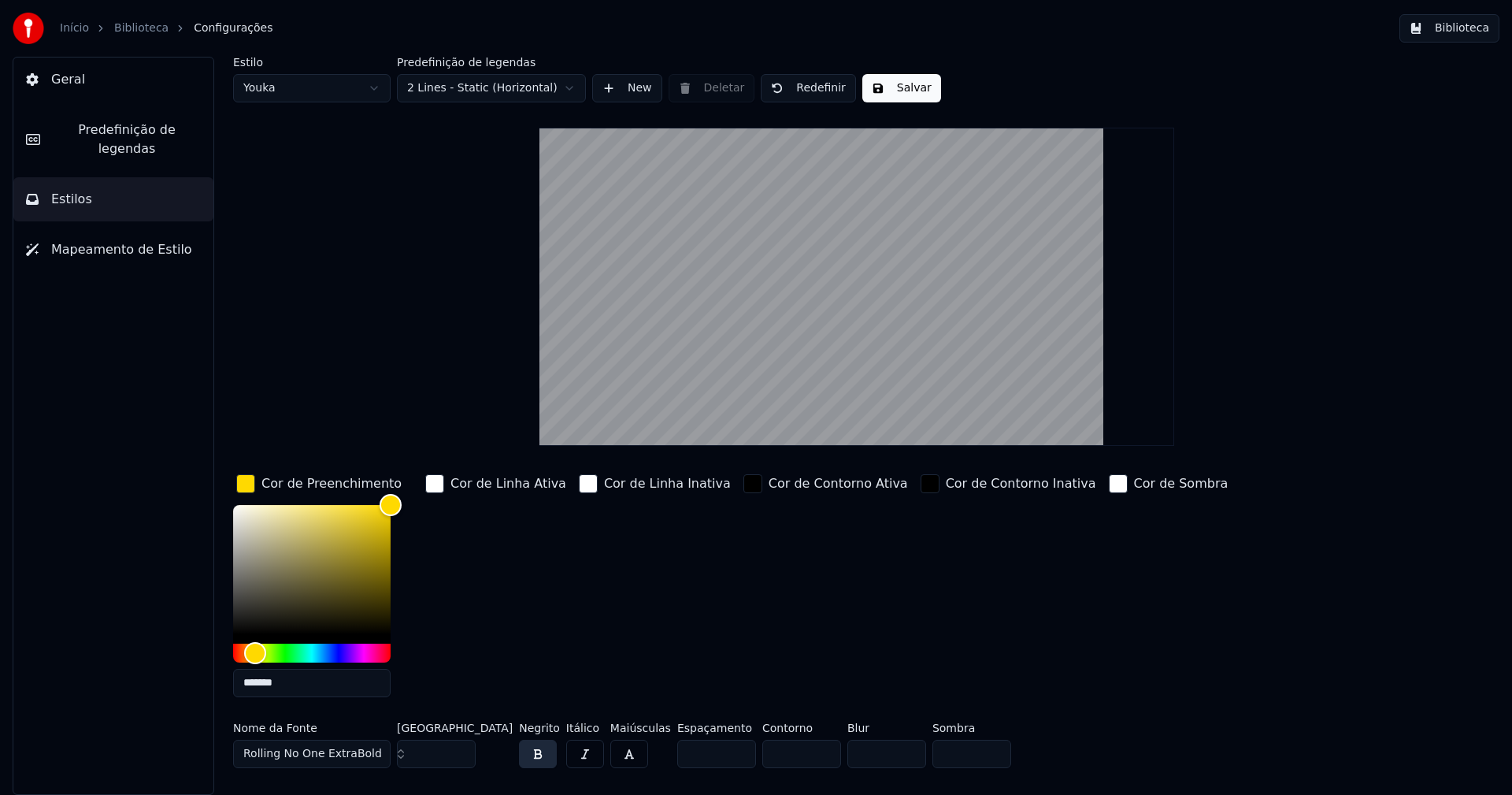
type input "*******"
click at [249, 482] on div "button" at bounding box center [245, 483] width 19 height 19
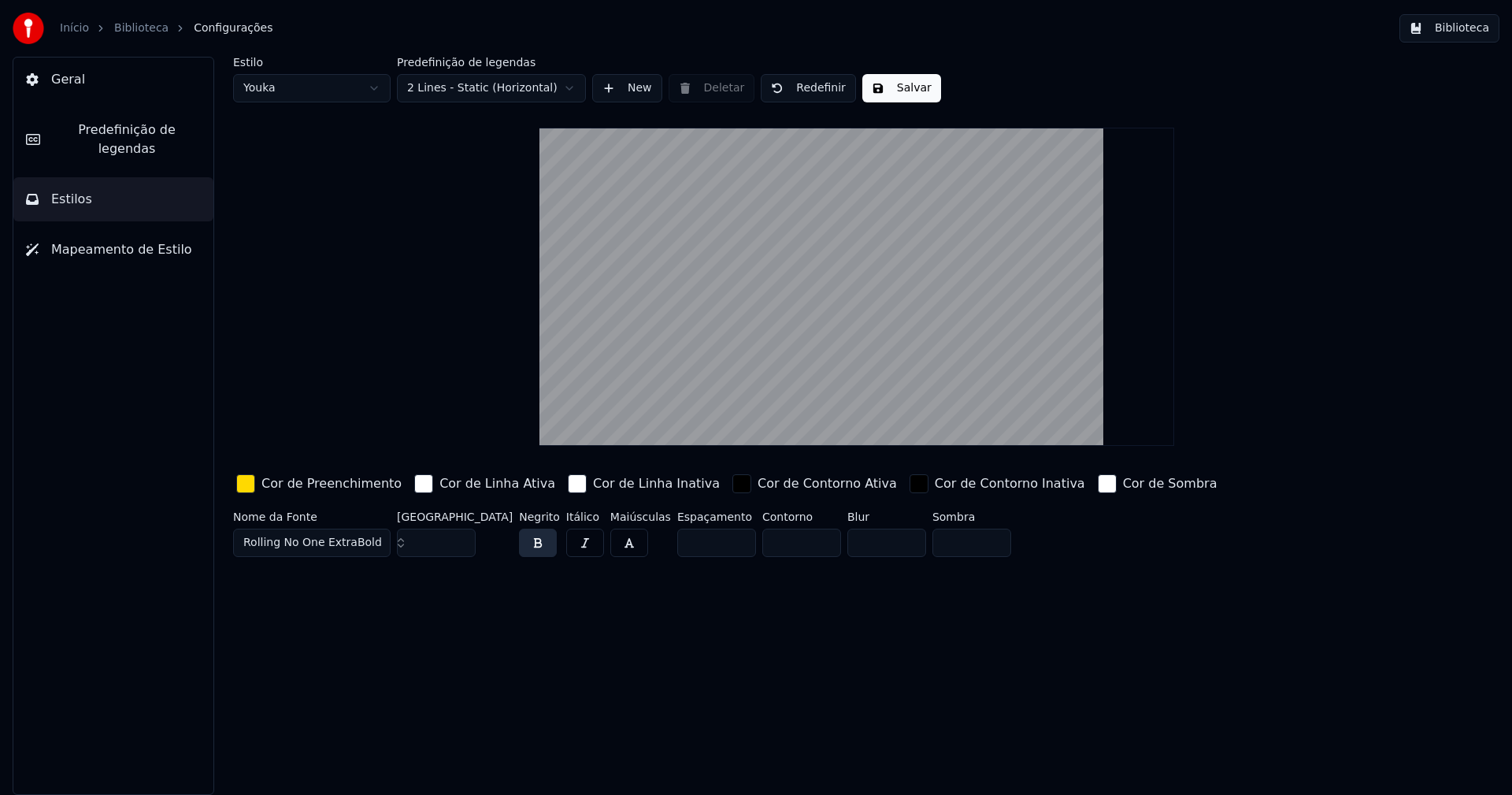
click at [886, 94] on button "Salvar" at bounding box center [901, 89] width 78 height 29
click at [329, 84] on html "Início Biblioteca Configurações Biblioteca Geral Predefinição de legendas Estil…" at bounding box center [756, 397] width 1512 height 795
click at [460, 545] on input "**" at bounding box center [436, 543] width 78 height 29
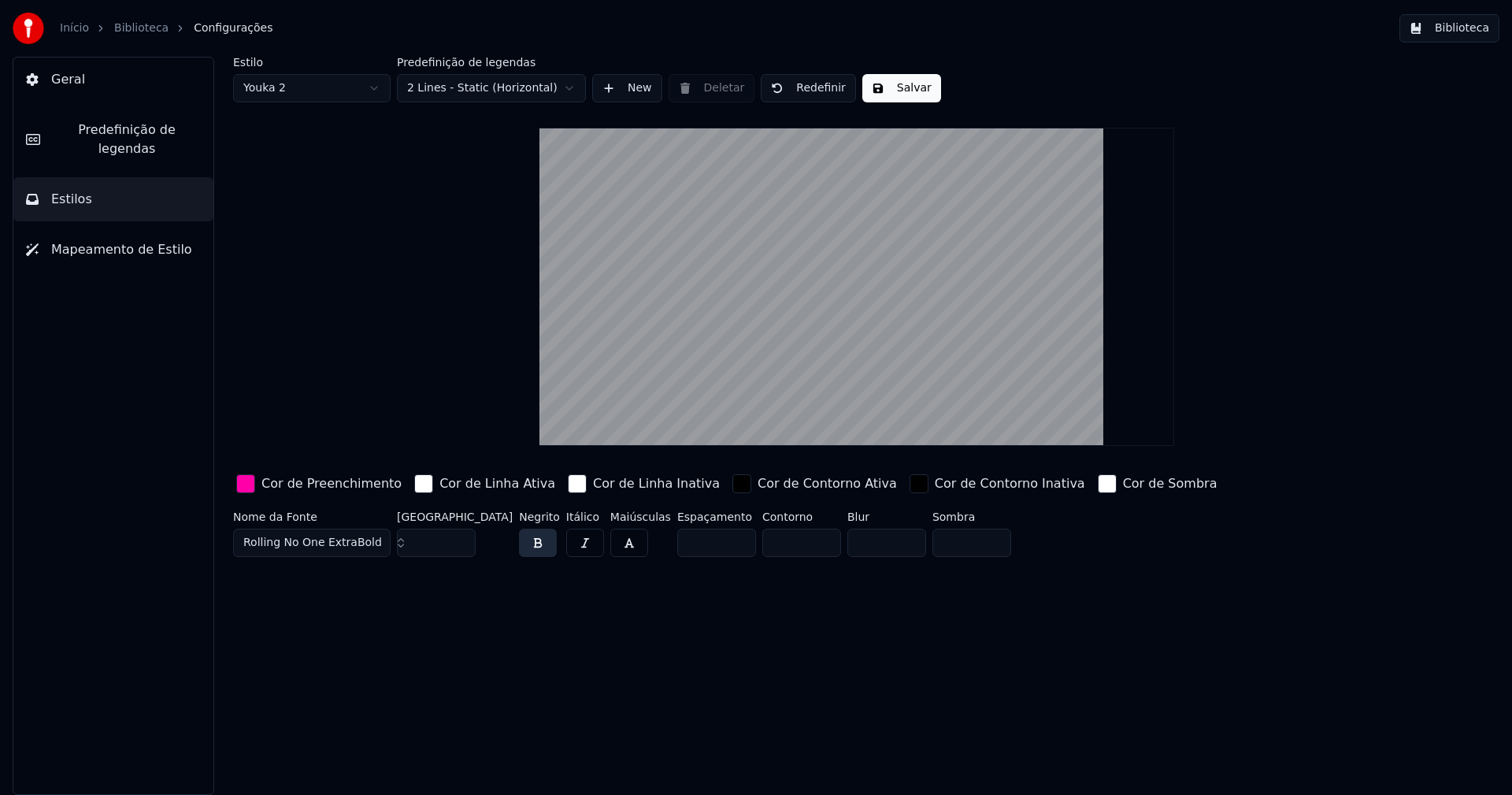
type input "**"
click at [460, 545] on input "**" at bounding box center [436, 543] width 78 height 29
click at [245, 481] on div "button" at bounding box center [245, 483] width 19 height 19
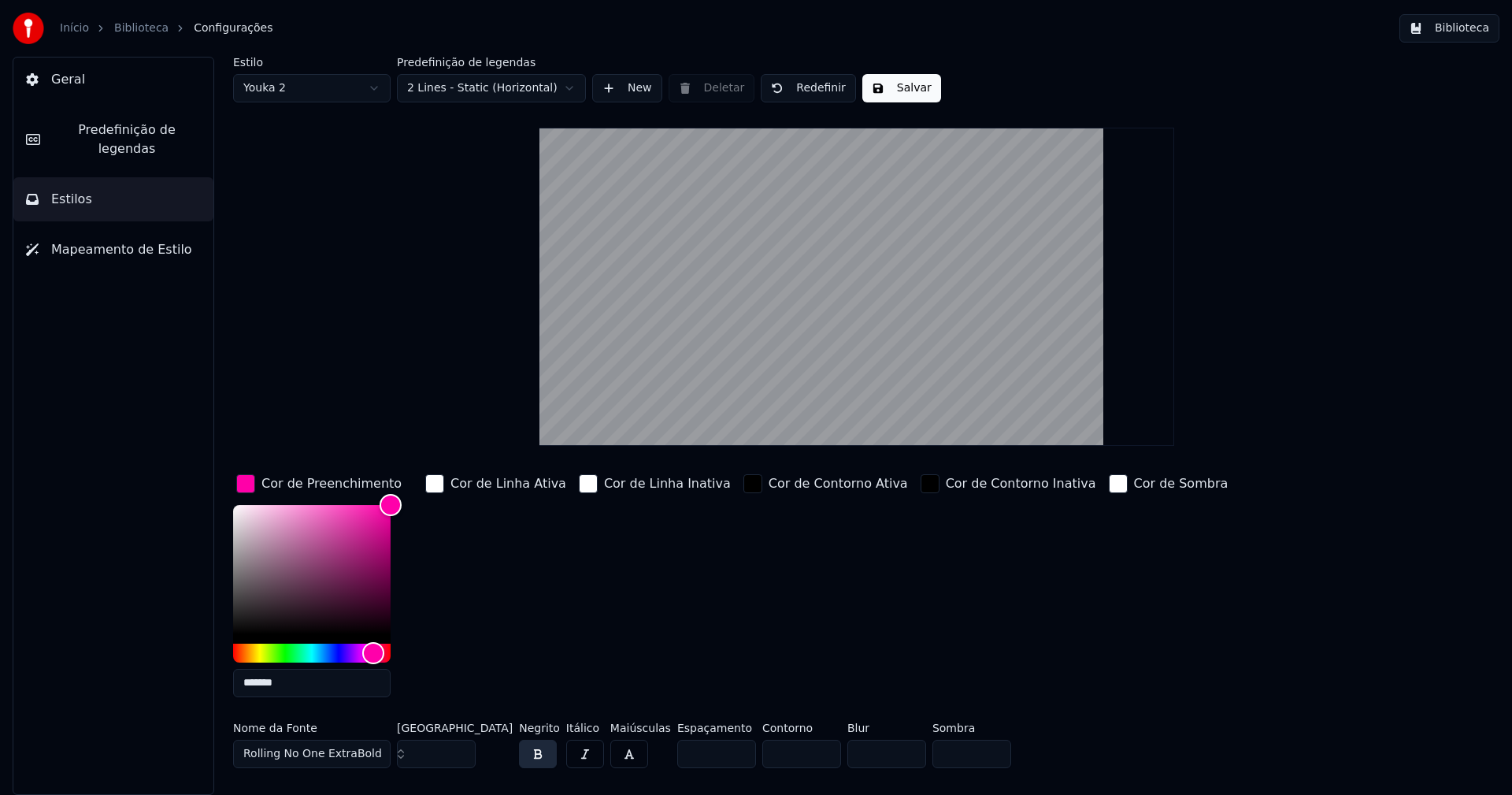
click at [291, 688] on input "*******" at bounding box center [312, 683] width 158 height 29
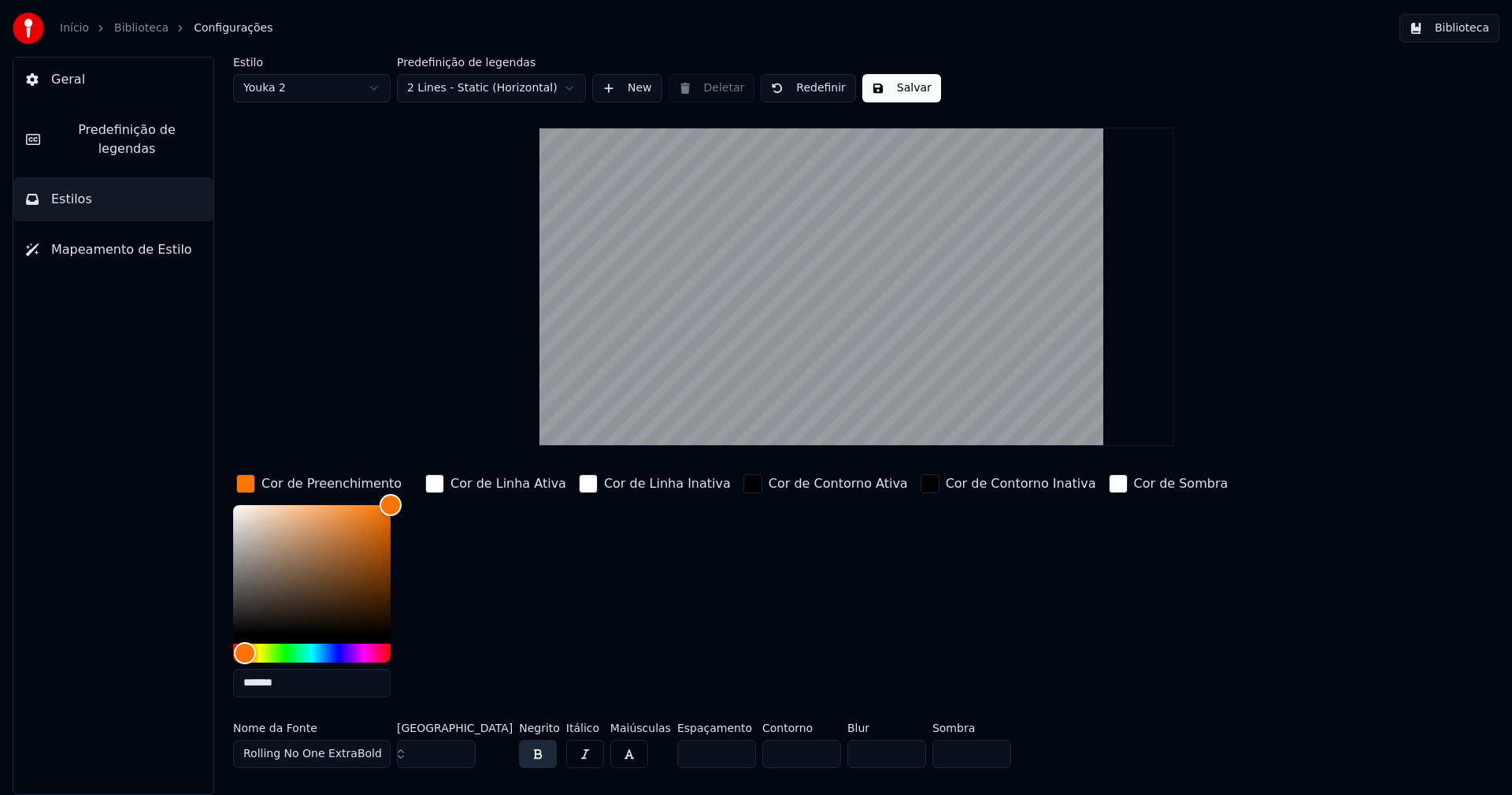
type input "*******"
click at [245, 485] on div "button" at bounding box center [245, 483] width 19 height 19
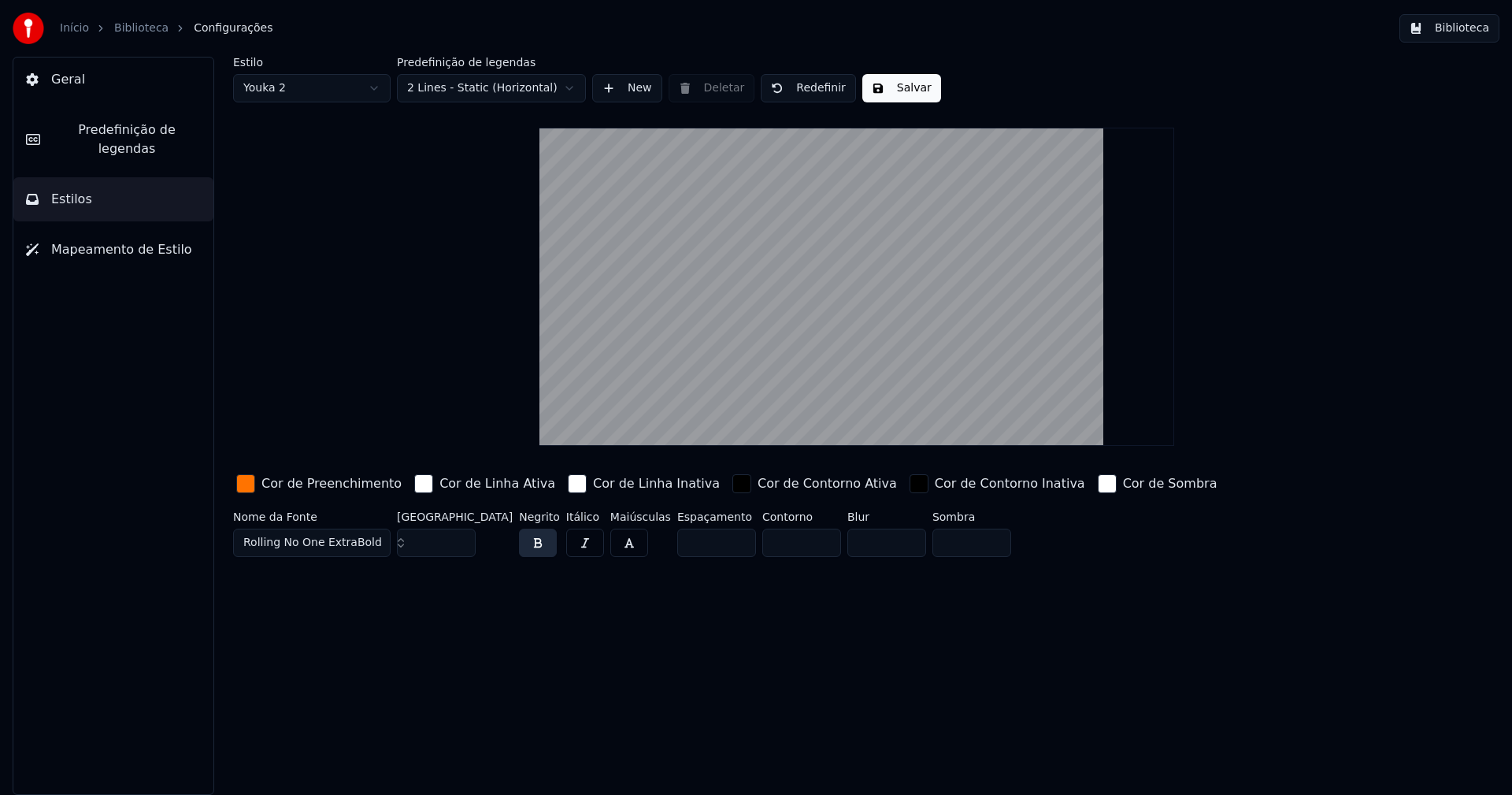
click at [905, 88] on button "Salvar" at bounding box center [901, 89] width 78 height 29
click at [1465, 23] on button "Biblioteca" at bounding box center [1449, 29] width 100 height 29
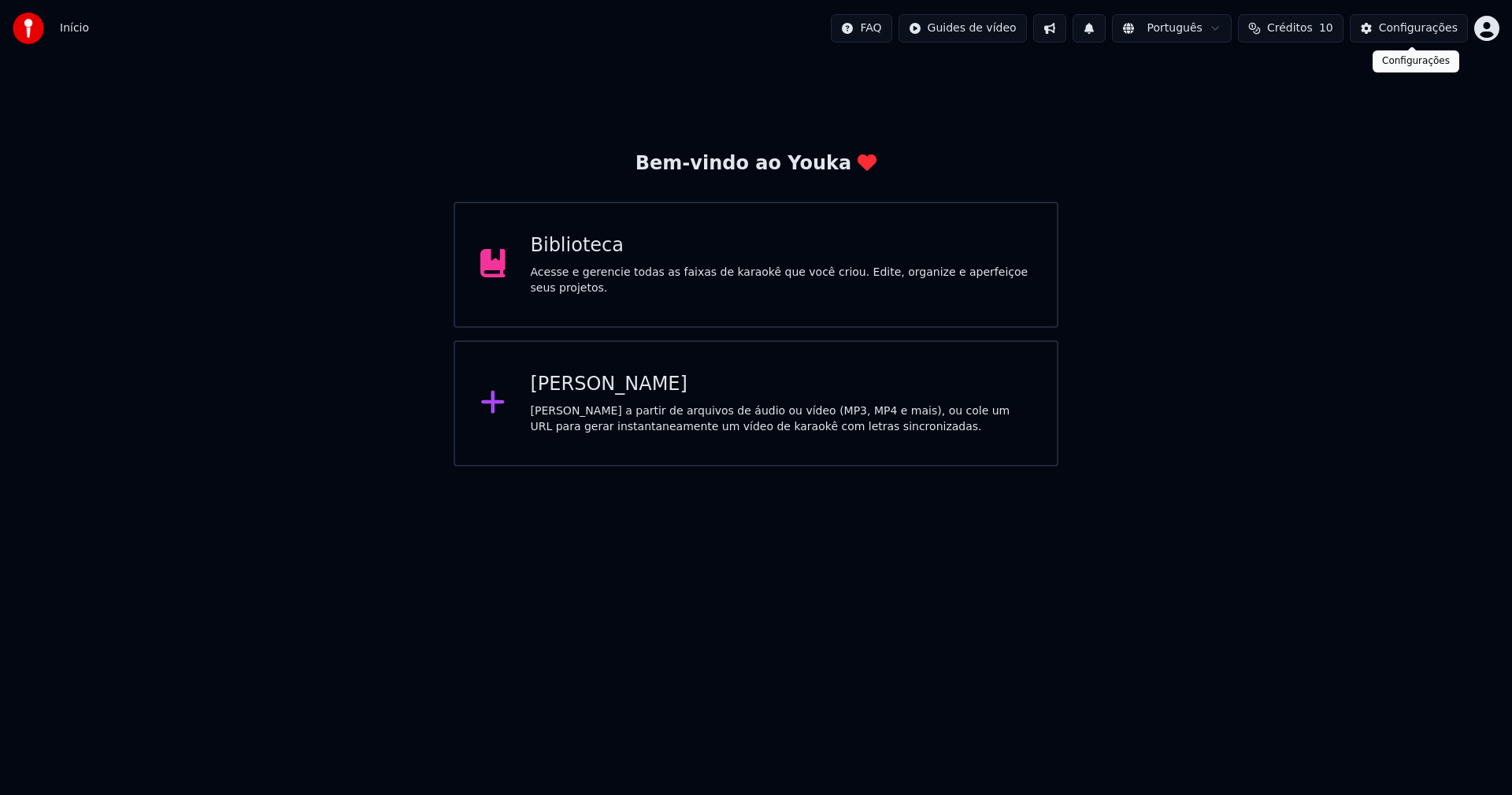
click at [1439, 31] on div "Configurações" at bounding box center [1418, 28] width 78 height 16
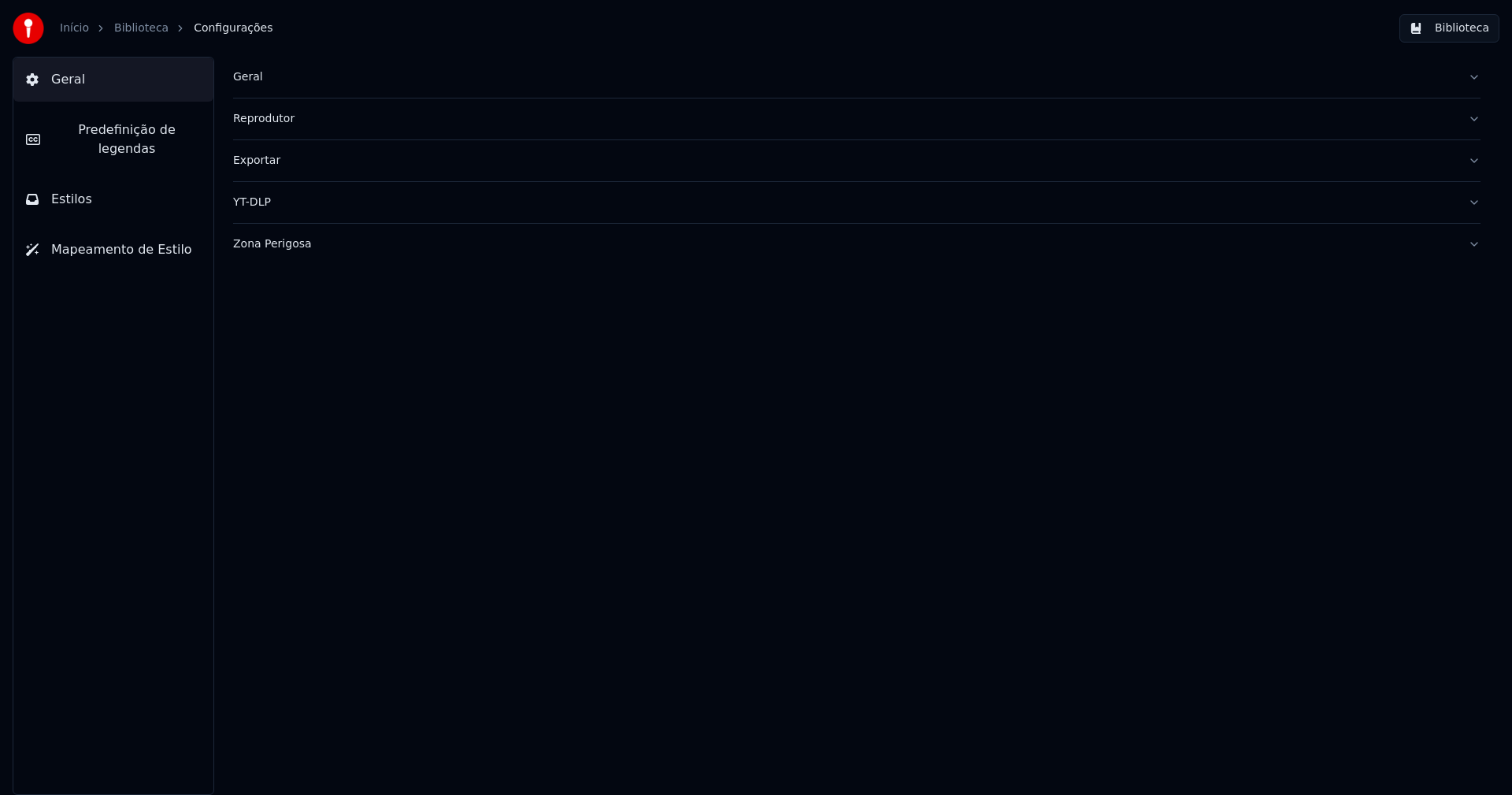
click at [244, 80] on div "Geral" at bounding box center [844, 77] width 1222 height 16
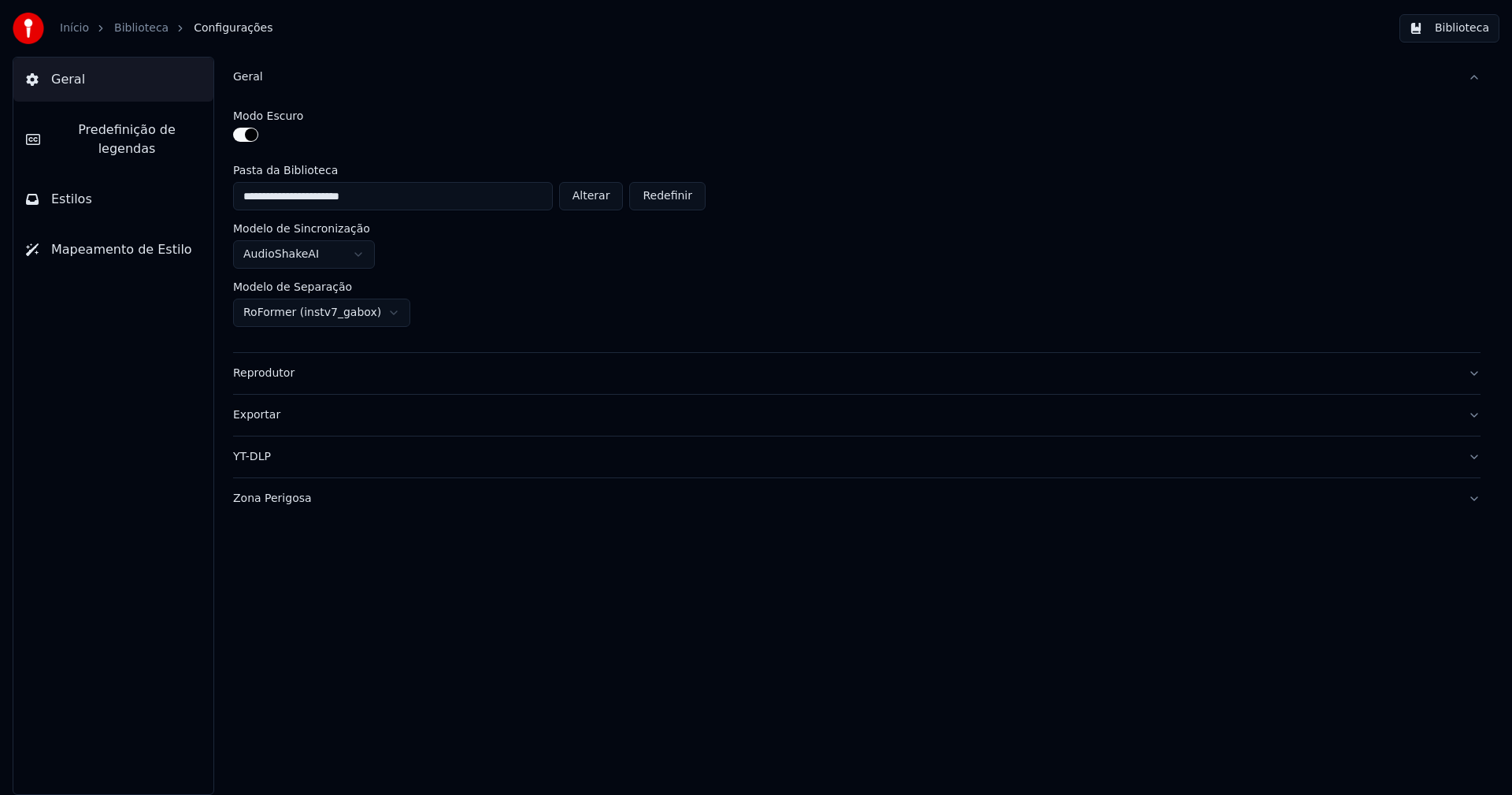
click at [598, 192] on button "Alterar" at bounding box center [591, 196] width 65 height 29
type input "**********"
click at [1462, 40] on button "Biblioteca" at bounding box center [1449, 29] width 100 height 29
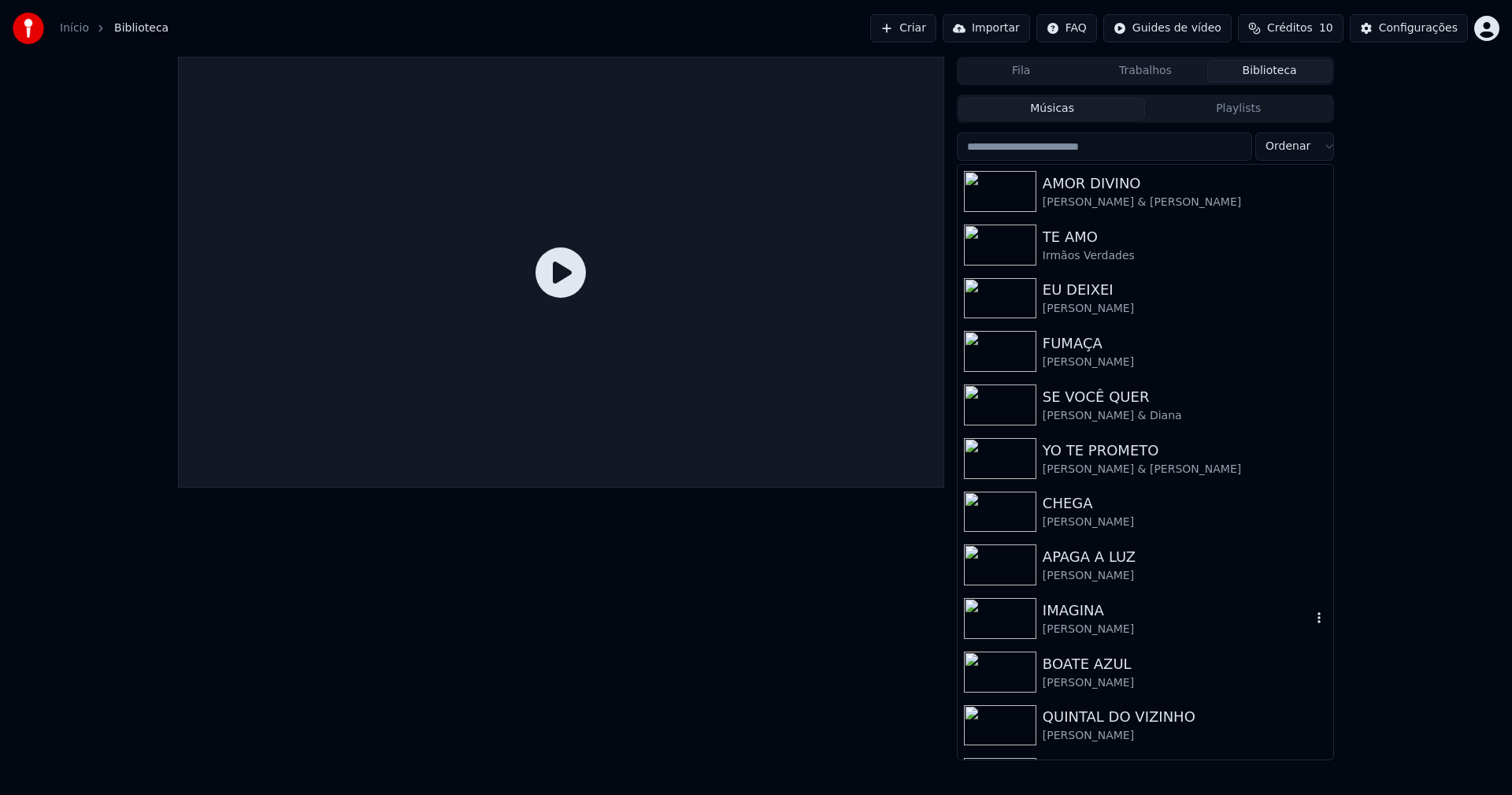
click at [1081, 628] on div "[PERSON_NAME]" at bounding box center [1177, 629] width 269 height 16
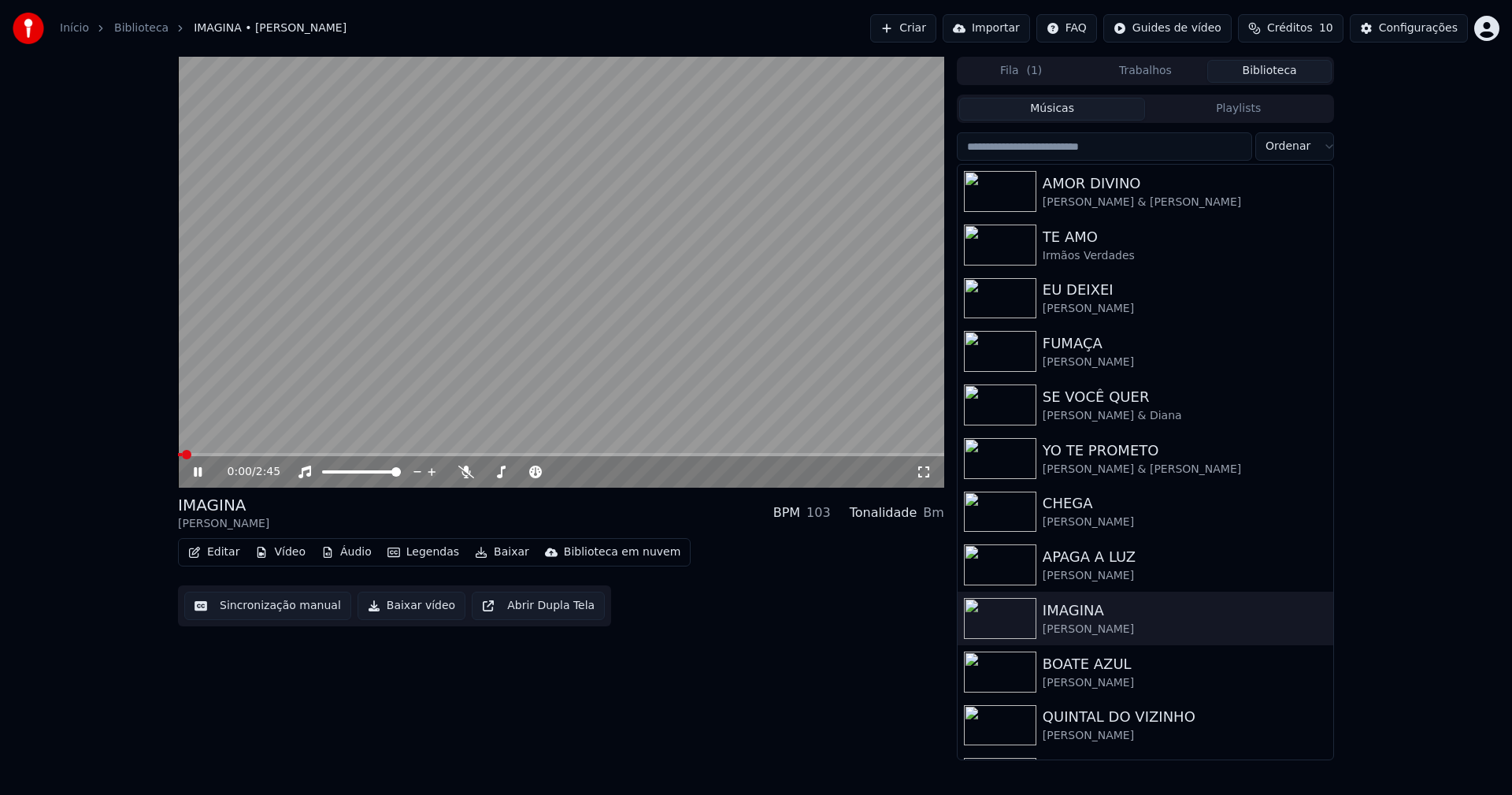
click at [197, 470] on icon at bounding box center [209, 471] width 37 height 13
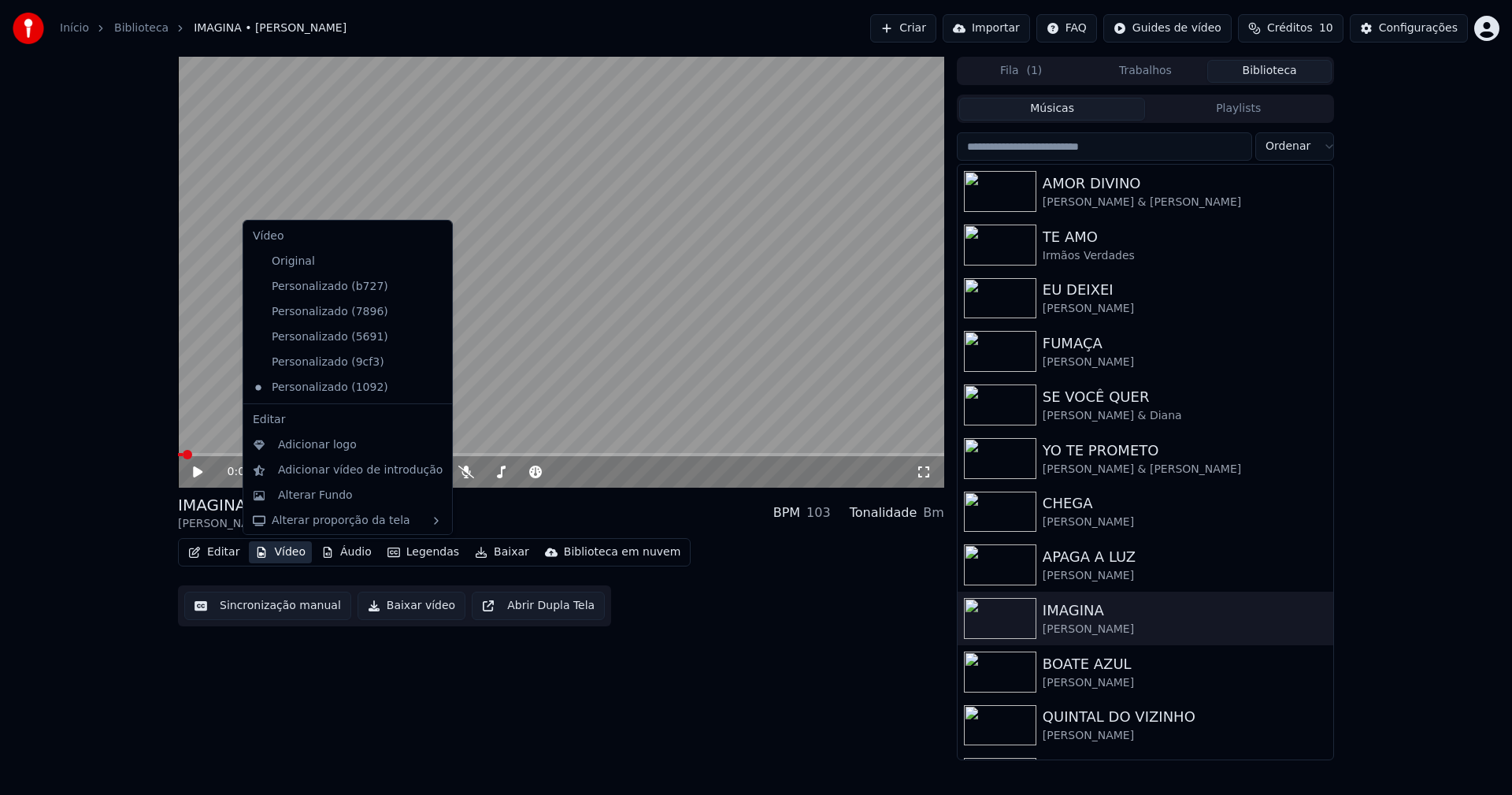
click at [289, 557] on button "Vídeo" at bounding box center [280, 552] width 63 height 22
click at [432, 287] on icon at bounding box center [440, 287] width 18 height 13
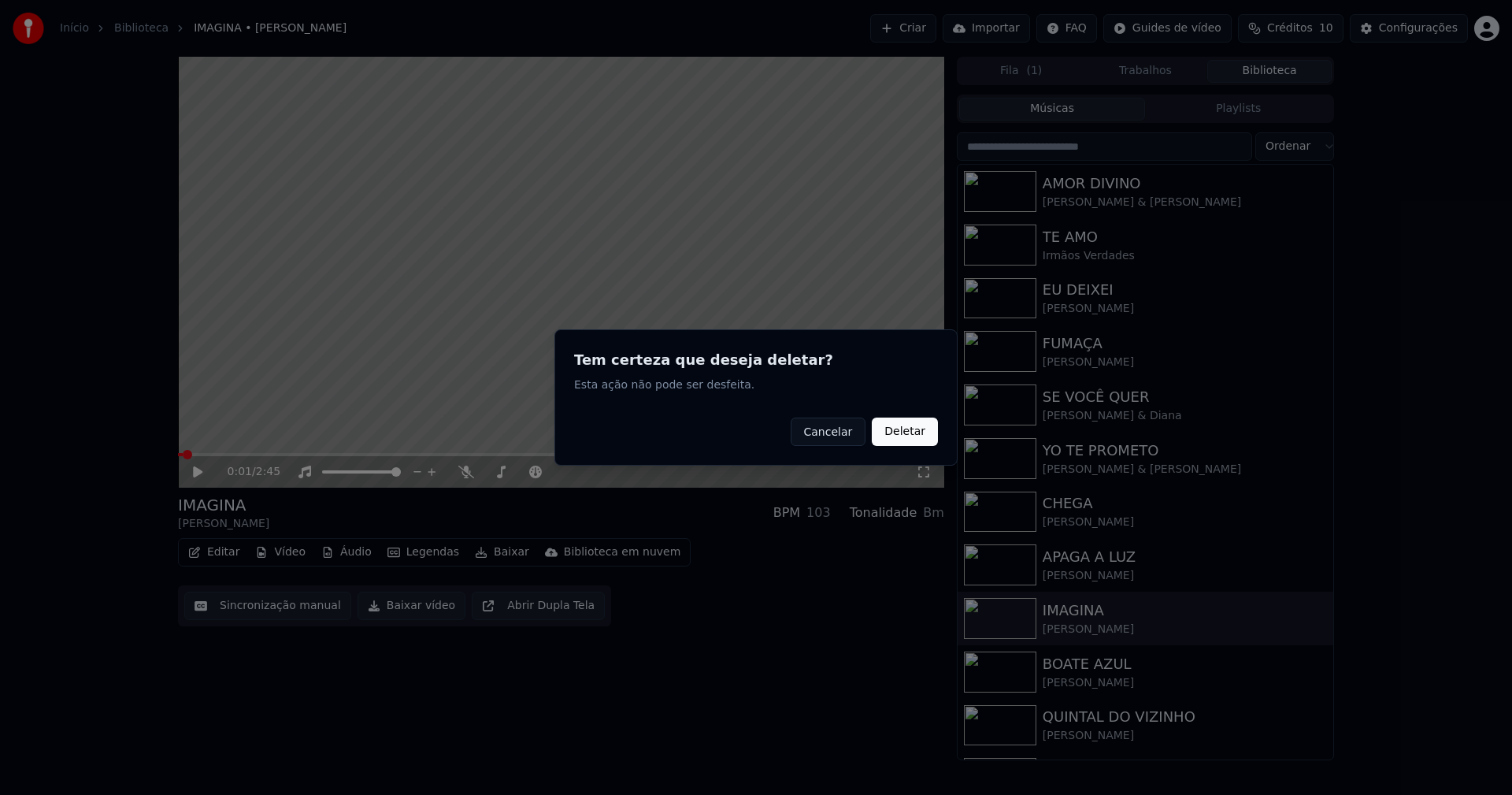
drag, startPoint x: 901, startPoint y: 437, endPoint x: 438, endPoint y: 459, distance: 463.5
click at [892, 437] on button "Deletar" at bounding box center [904, 432] width 66 height 29
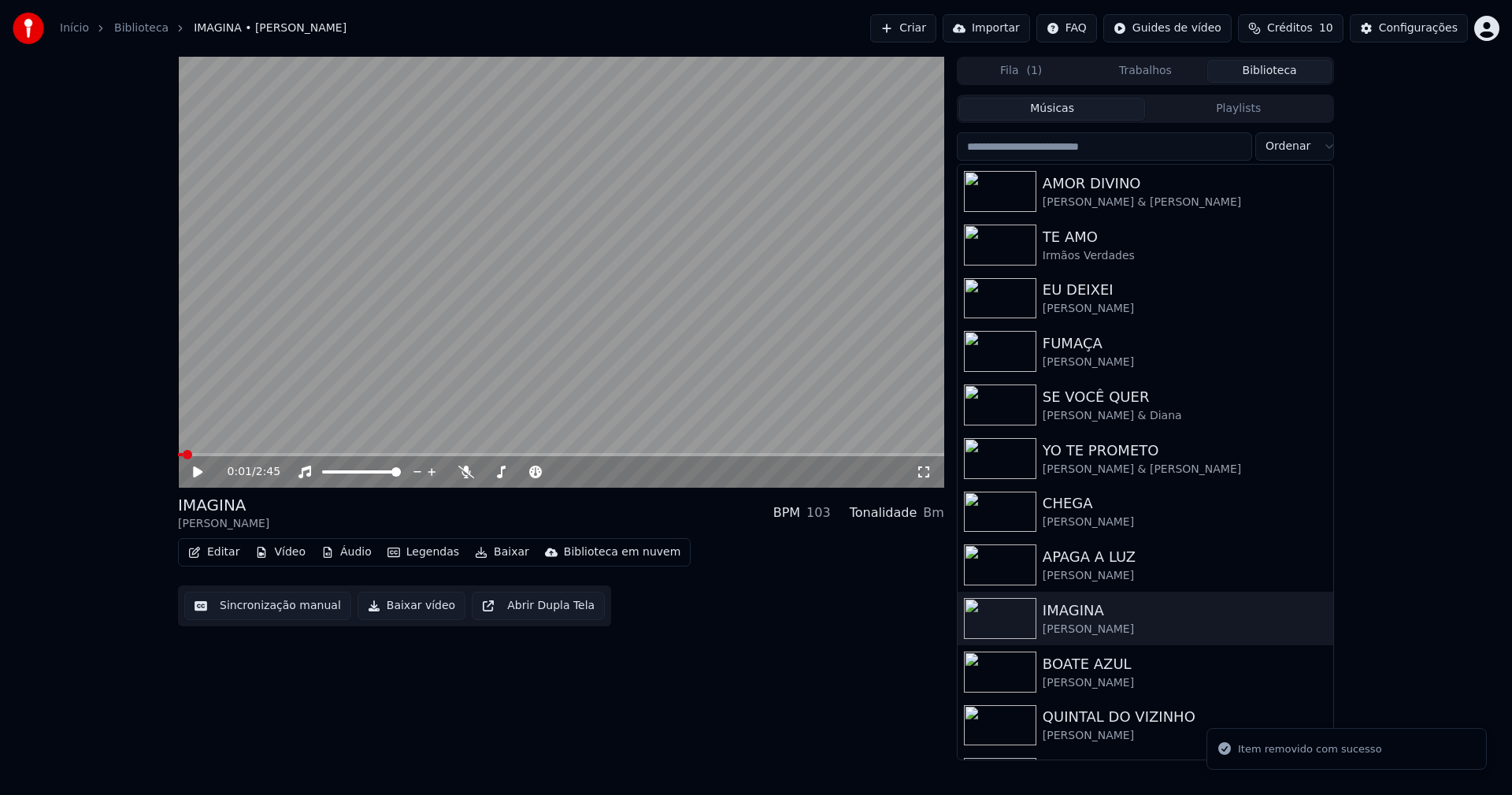
click at [277, 555] on button "Vídeo" at bounding box center [280, 552] width 63 height 22
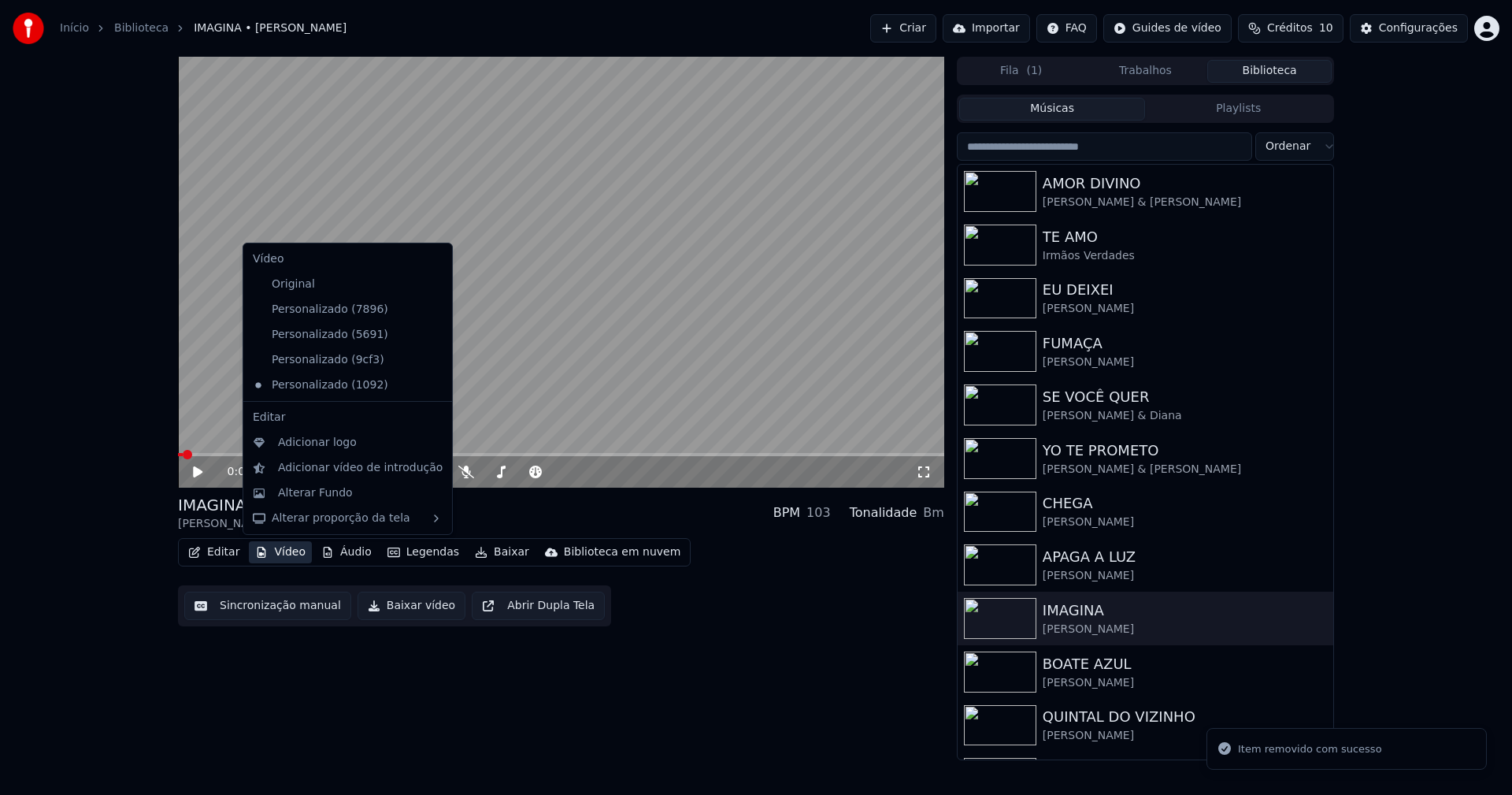
click at [432, 314] on icon at bounding box center [440, 309] width 18 height 13
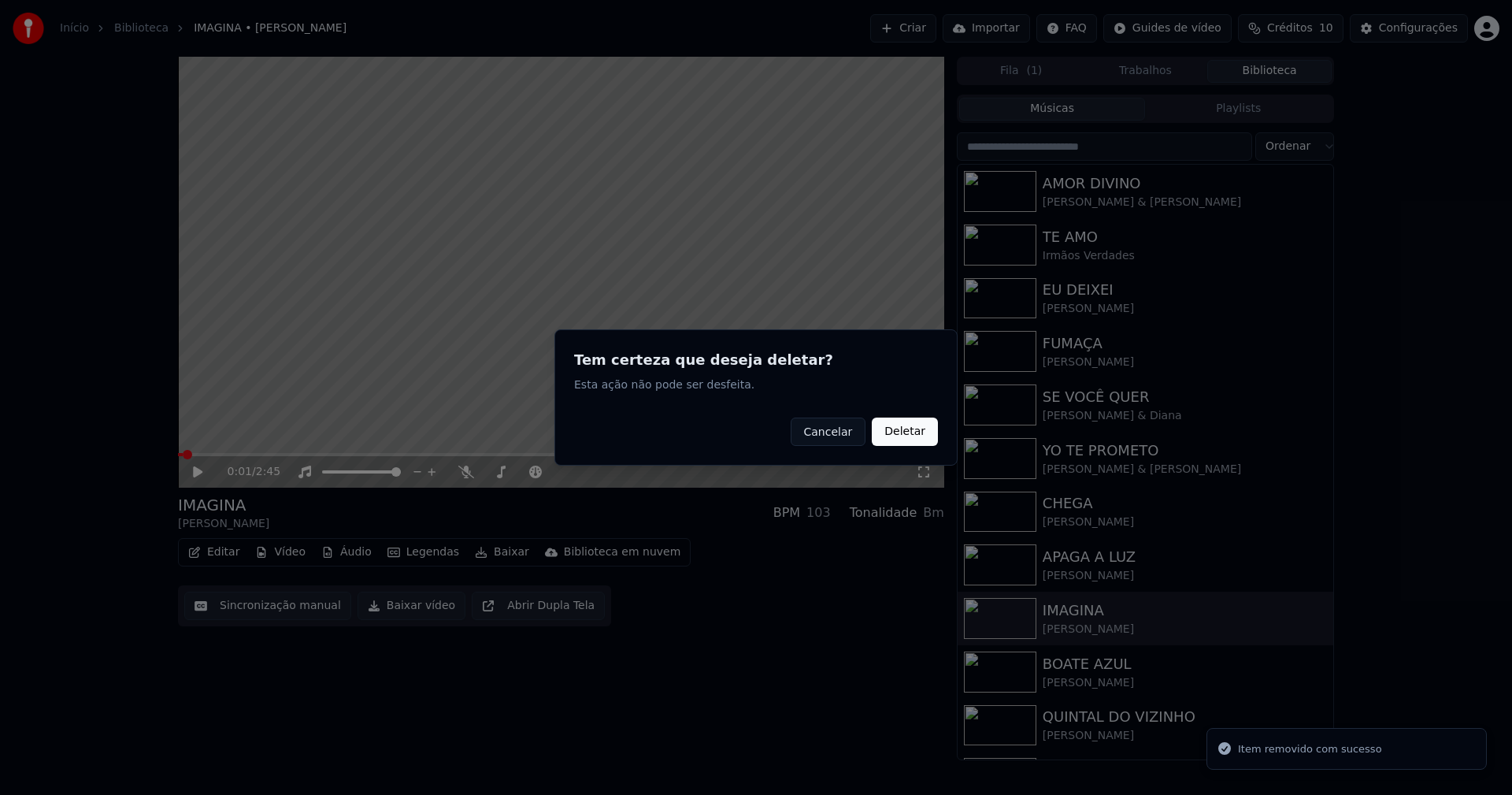
click at [904, 432] on button "Deletar" at bounding box center [904, 432] width 66 height 29
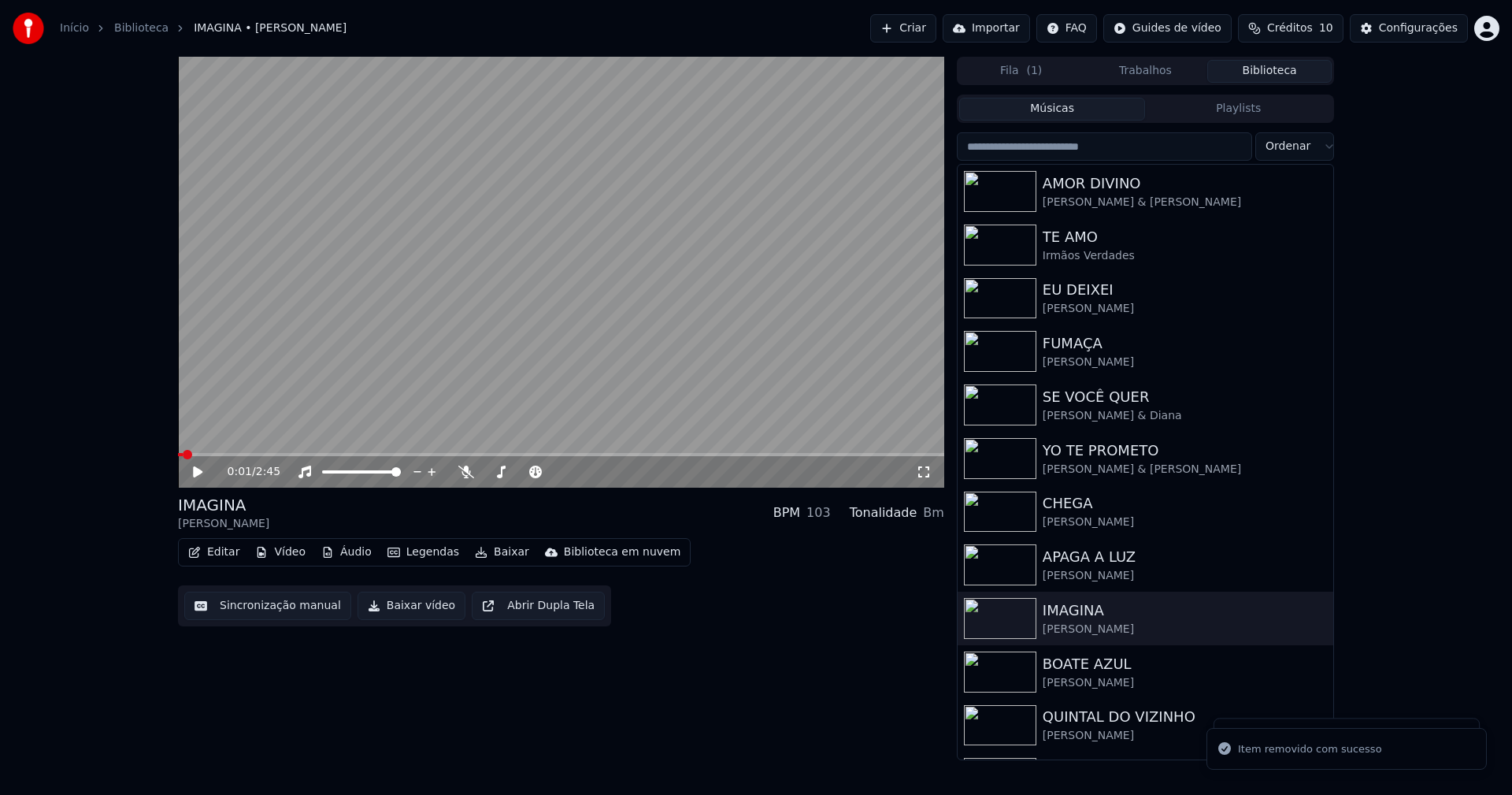
click at [279, 552] on button "Vídeo" at bounding box center [280, 552] width 63 height 22
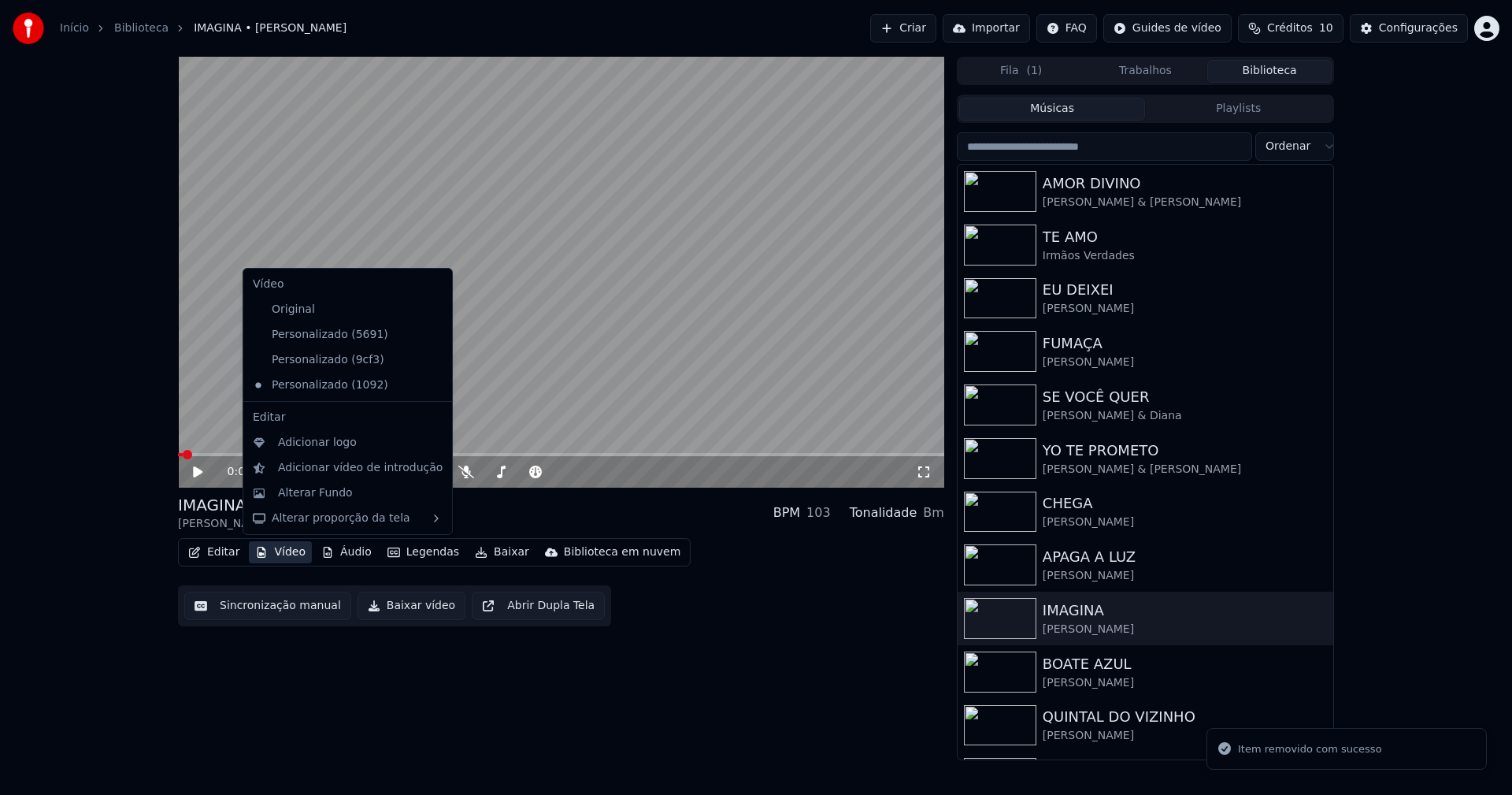
click at [432, 336] on icon at bounding box center [440, 335] width 18 height 13
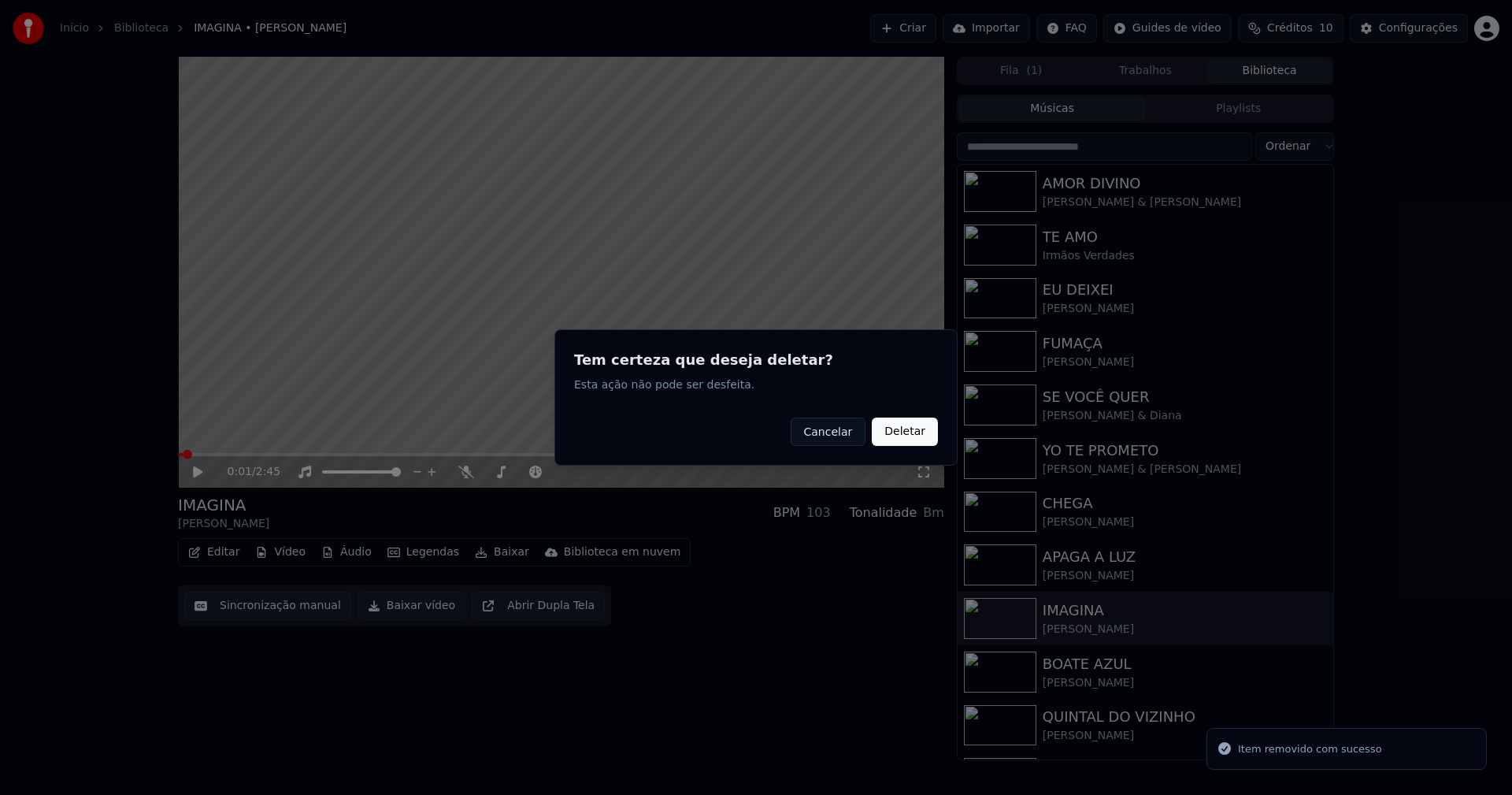
click at [897, 440] on button "Deletar" at bounding box center [904, 432] width 66 height 29
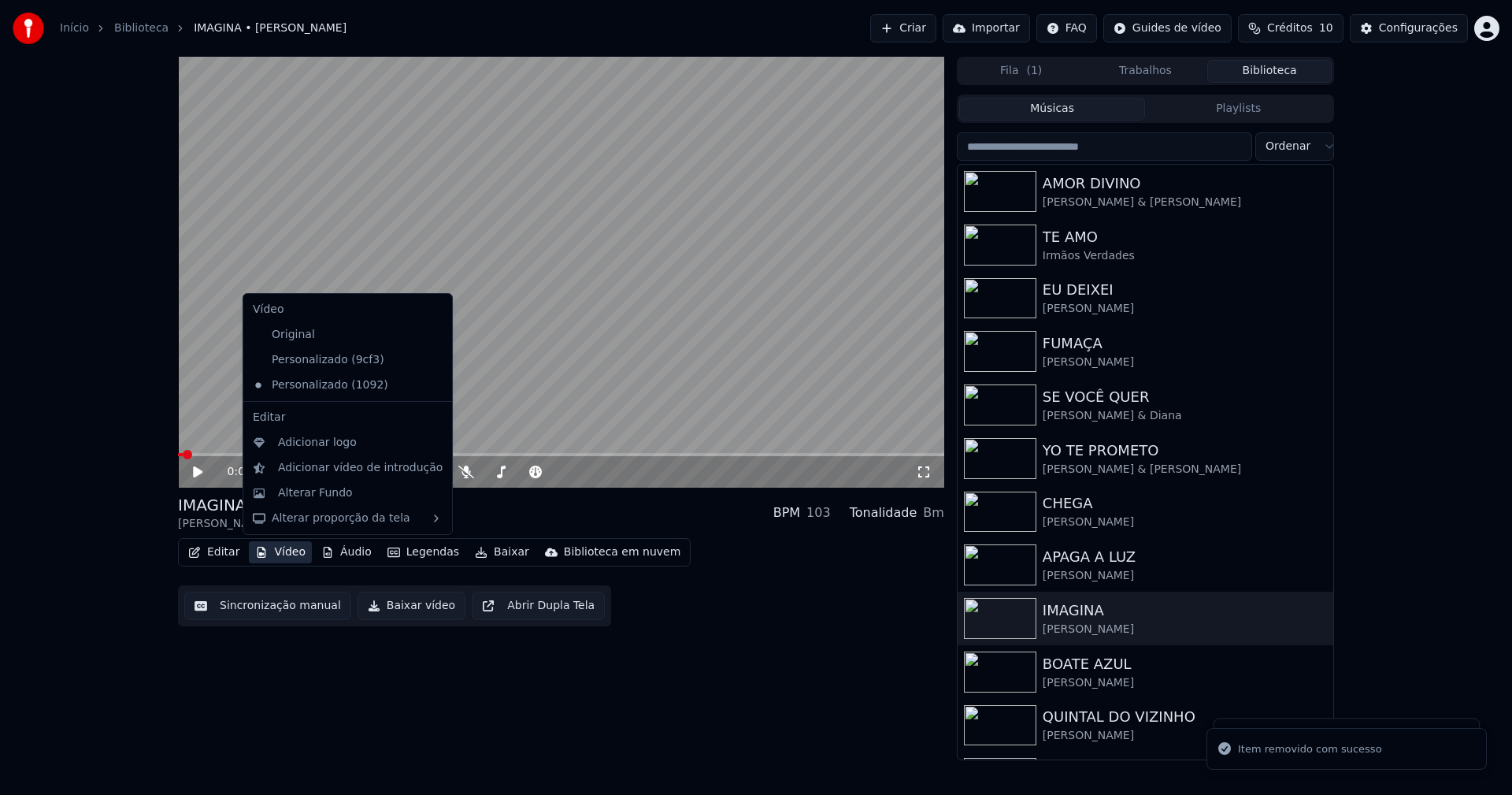
click at [292, 554] on button "Vídeo" at bounding box center [280, 552] width 63 height 22
click at [432, 364] on icon at bounding box center [440, 359] width 18 height 13
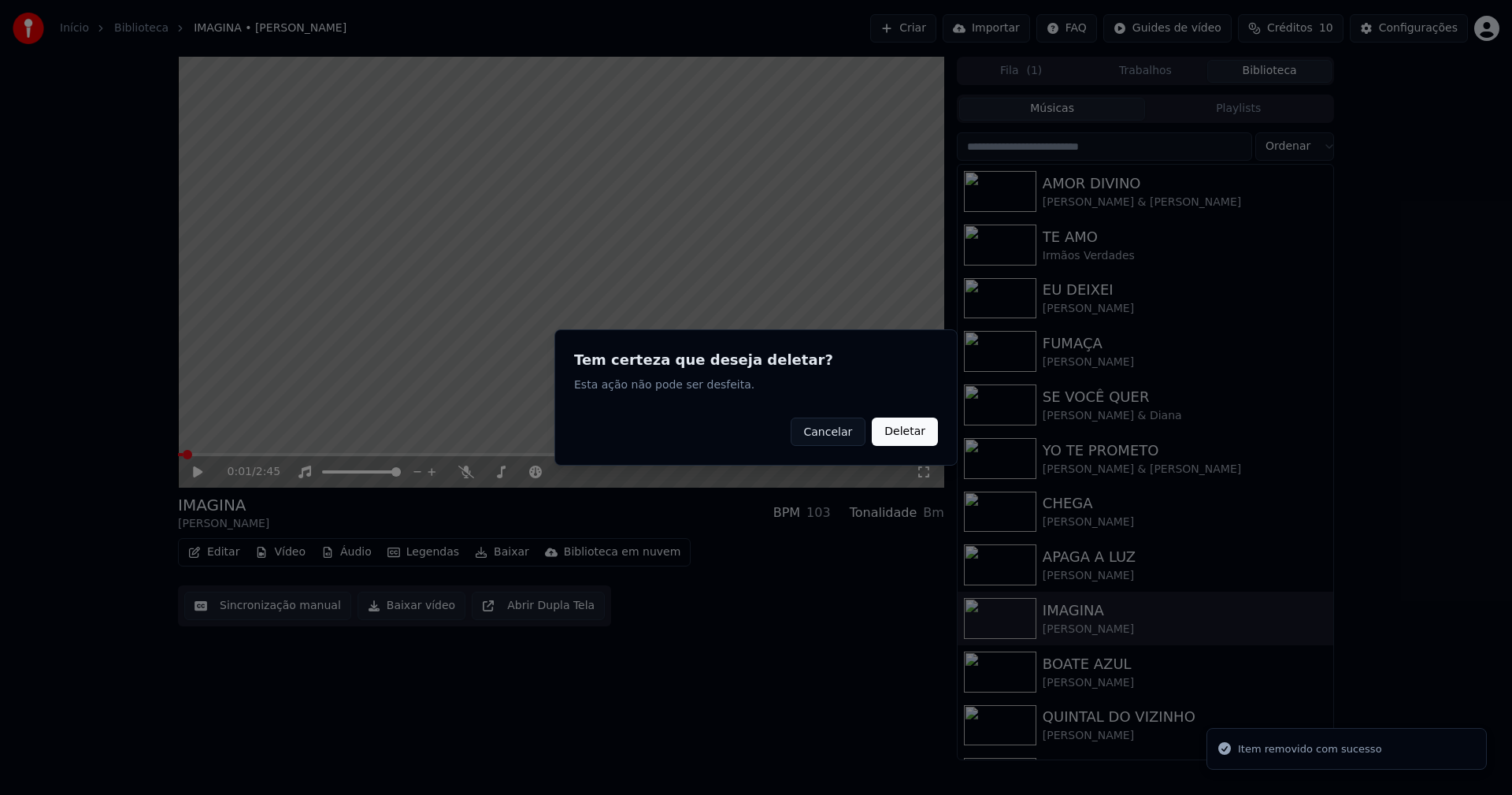
click at [888, 434] on button "Deletar" at bounding box center [904, 432] width 66 height 29
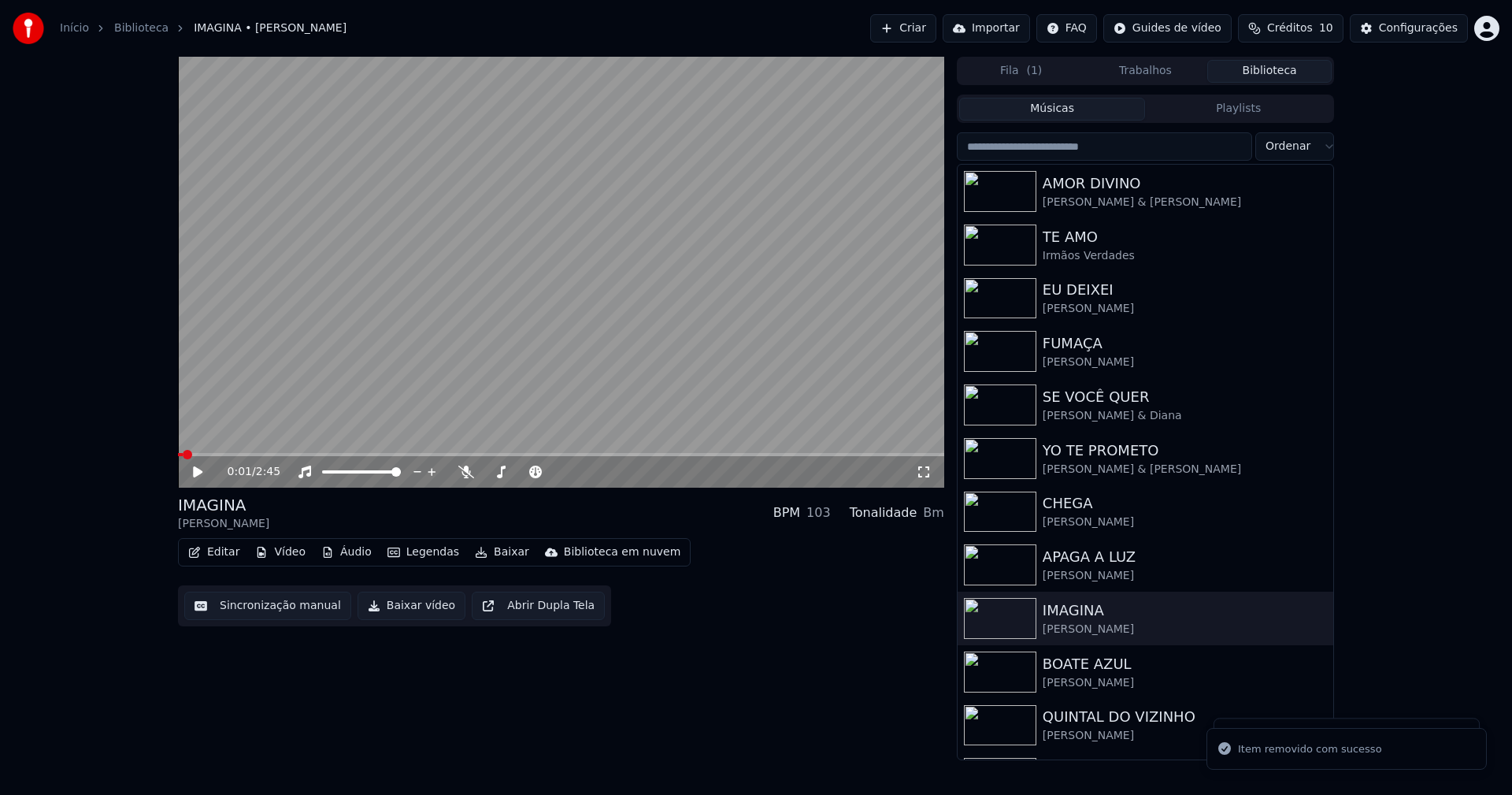
click at [290, 556] on button "Vídeo" at bounding box center [280, 552] width 63 height 22
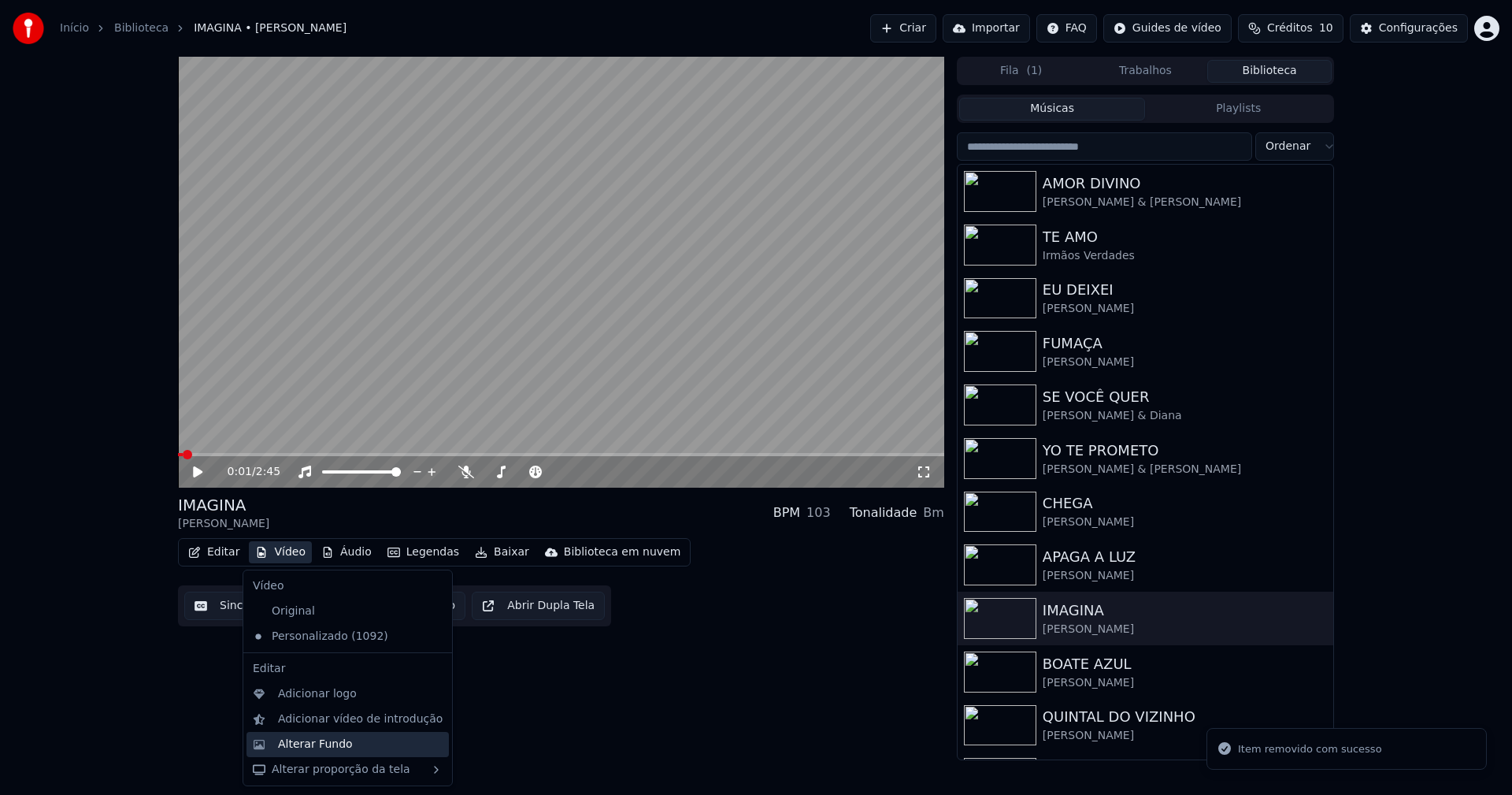
click at [329, 747] on div "Alterar Fundo" at bounding box center [315, 744] width 75 height 16
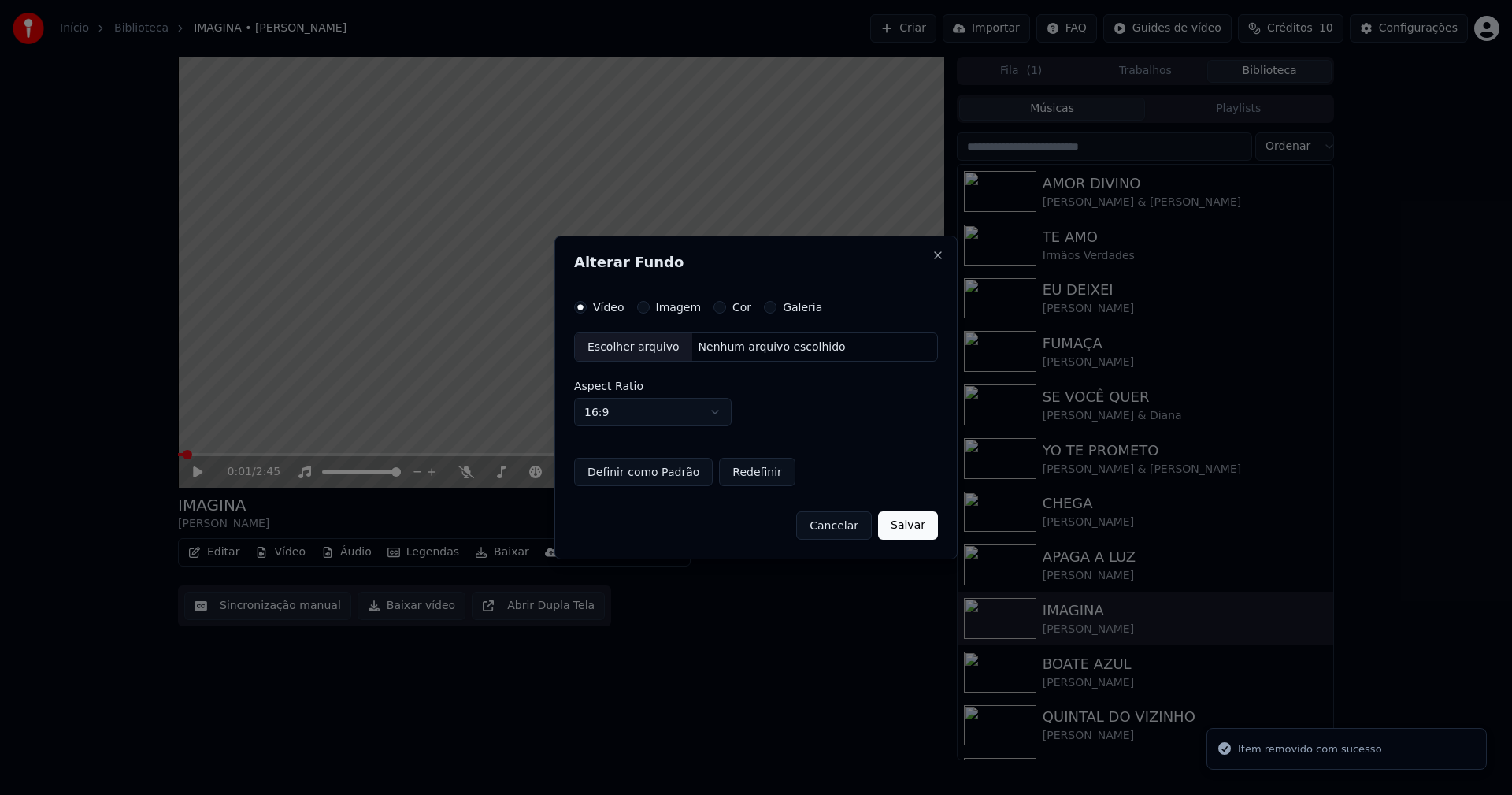
click at [644, 309] on button "Imagem" at bounding box center [643, 307] width 13 height 13
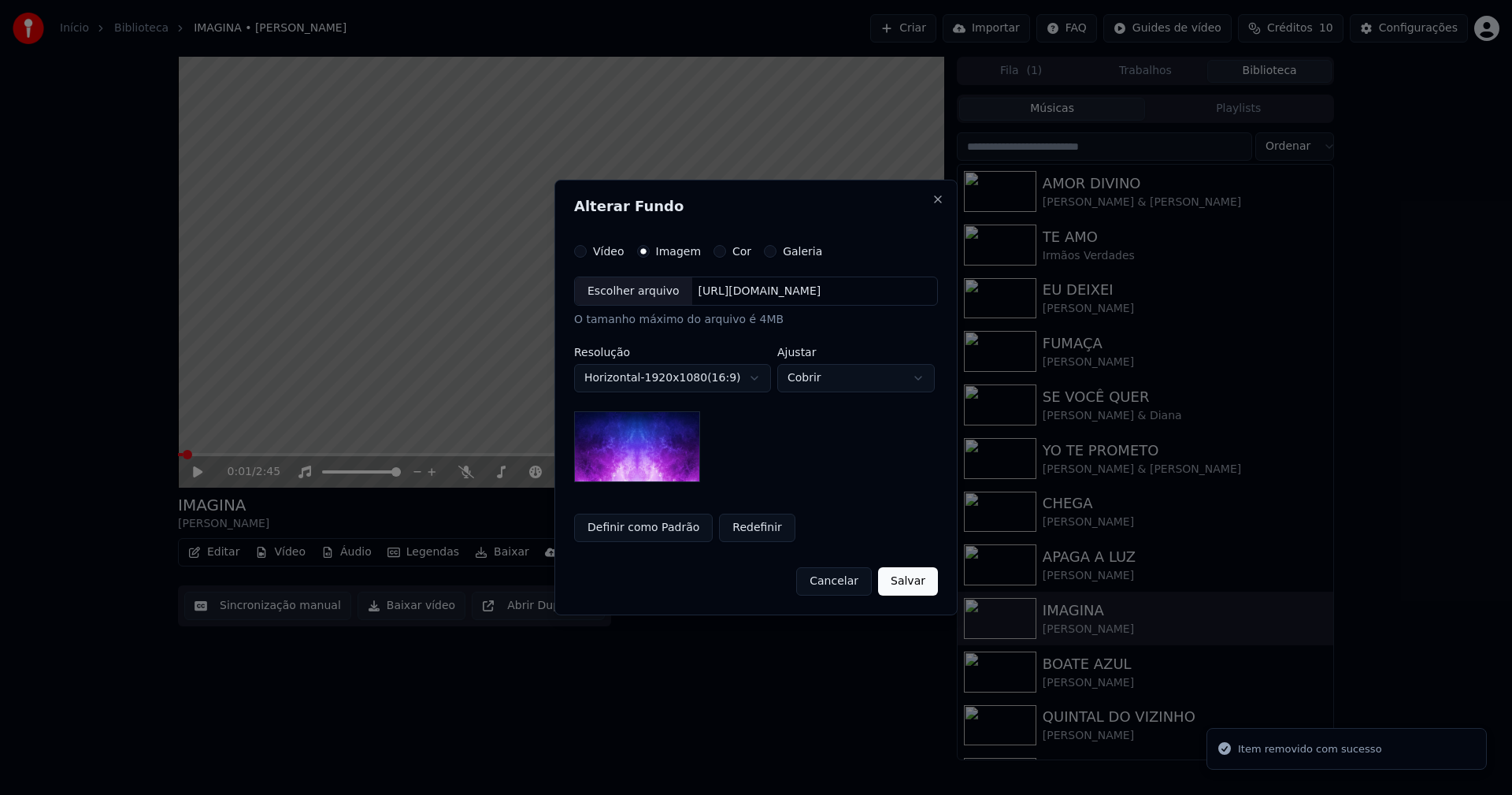
click at [635, 302] on div "Escolher arquivo" at bounding box center [633, 292] width 117 height 29
click at [920, 581] on button "Salvar" at bounding box center [908, 582] width 60 height 29
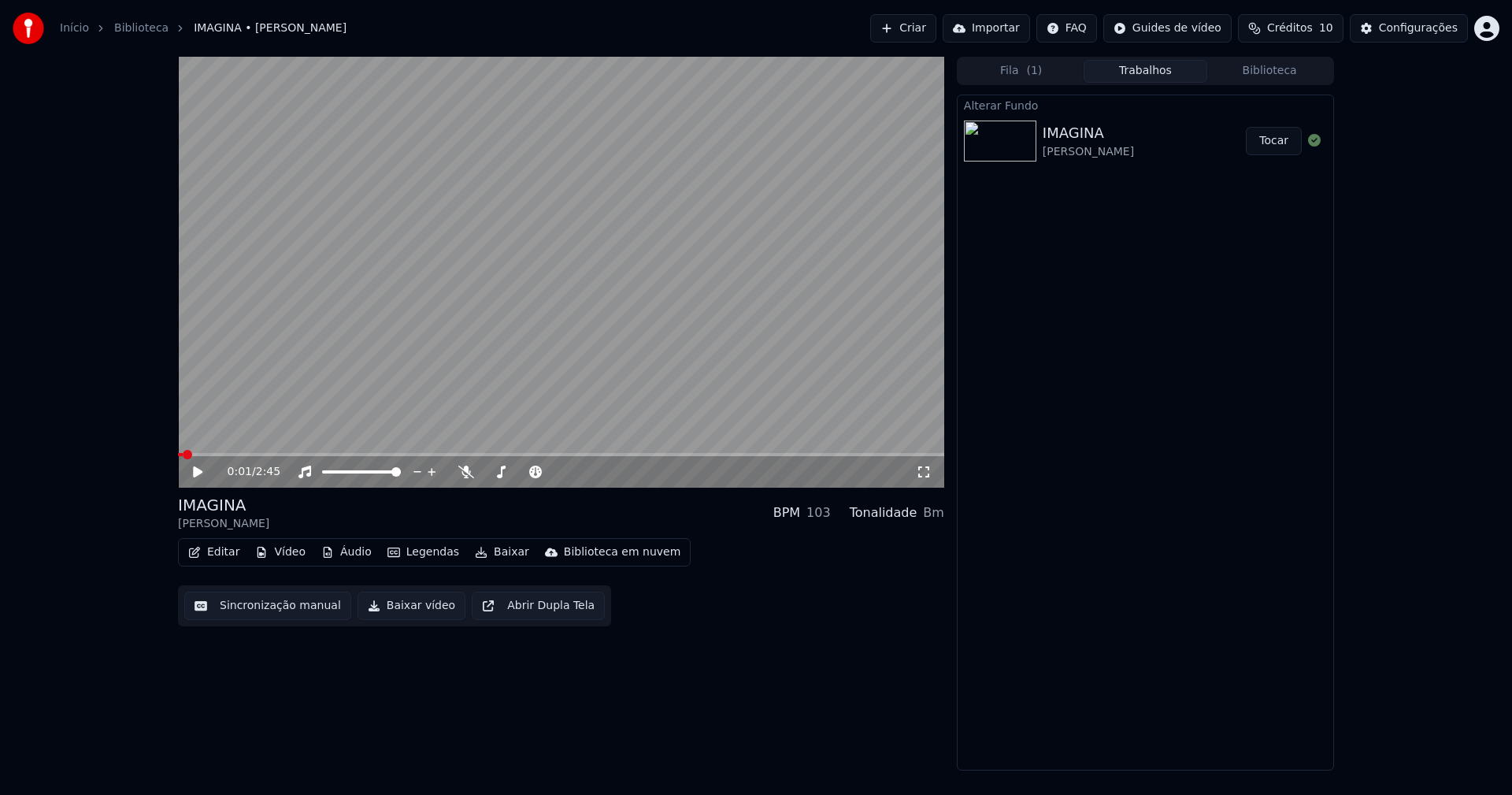
click at [1273, 144] on button "Tocar" at bounding box center [1273, 141] width 56 height 29
click at [197, 472] on icon at bounding box center [209, 471] width 37 height 13
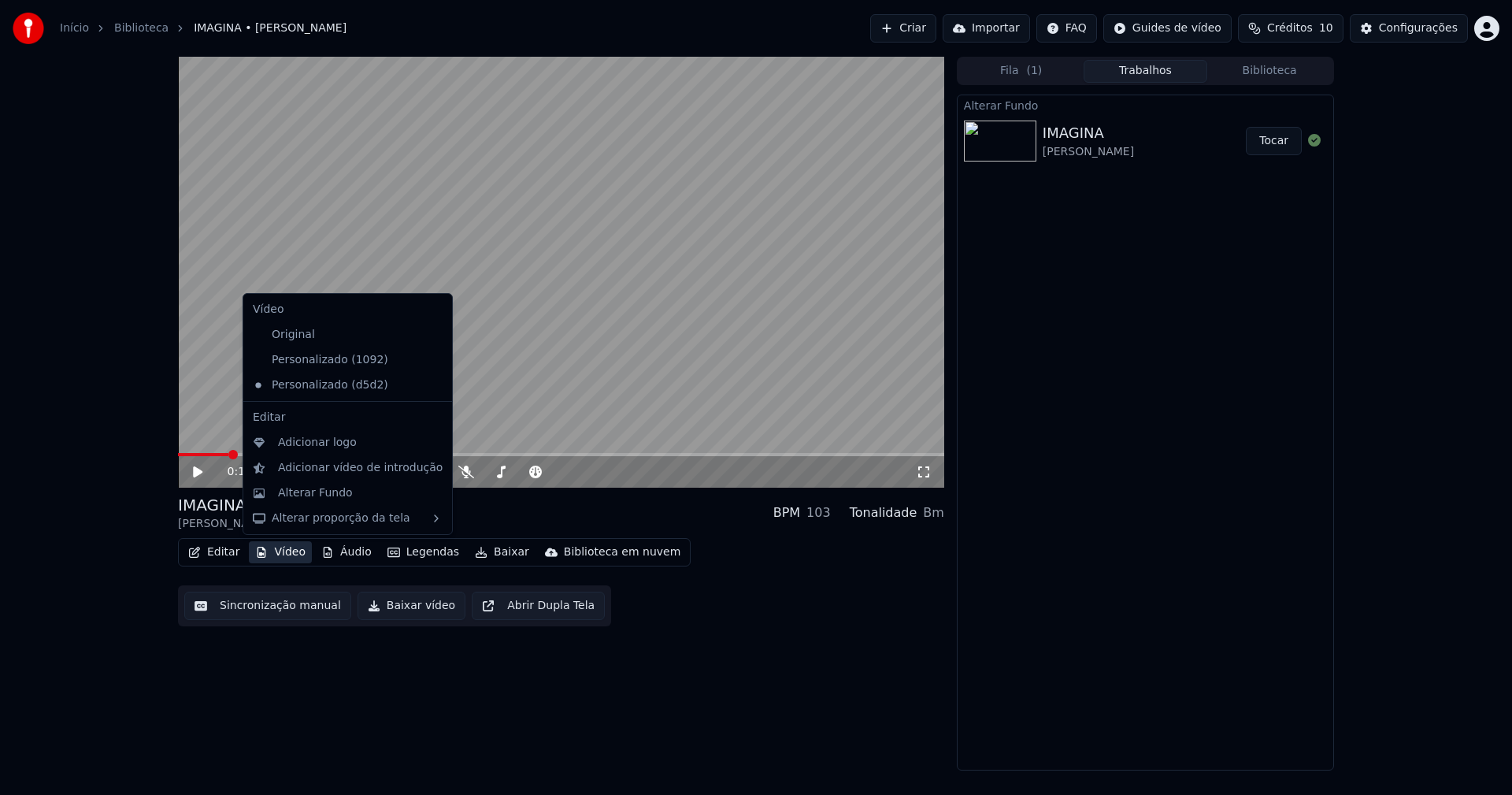
click at [281, 555] on button "Vídeo" at bounding box center [280, 552] width 63 height 22
click at [354, 356] on div "Personalizado (1092)" at bounding box center [335, 360] width 179 height 25
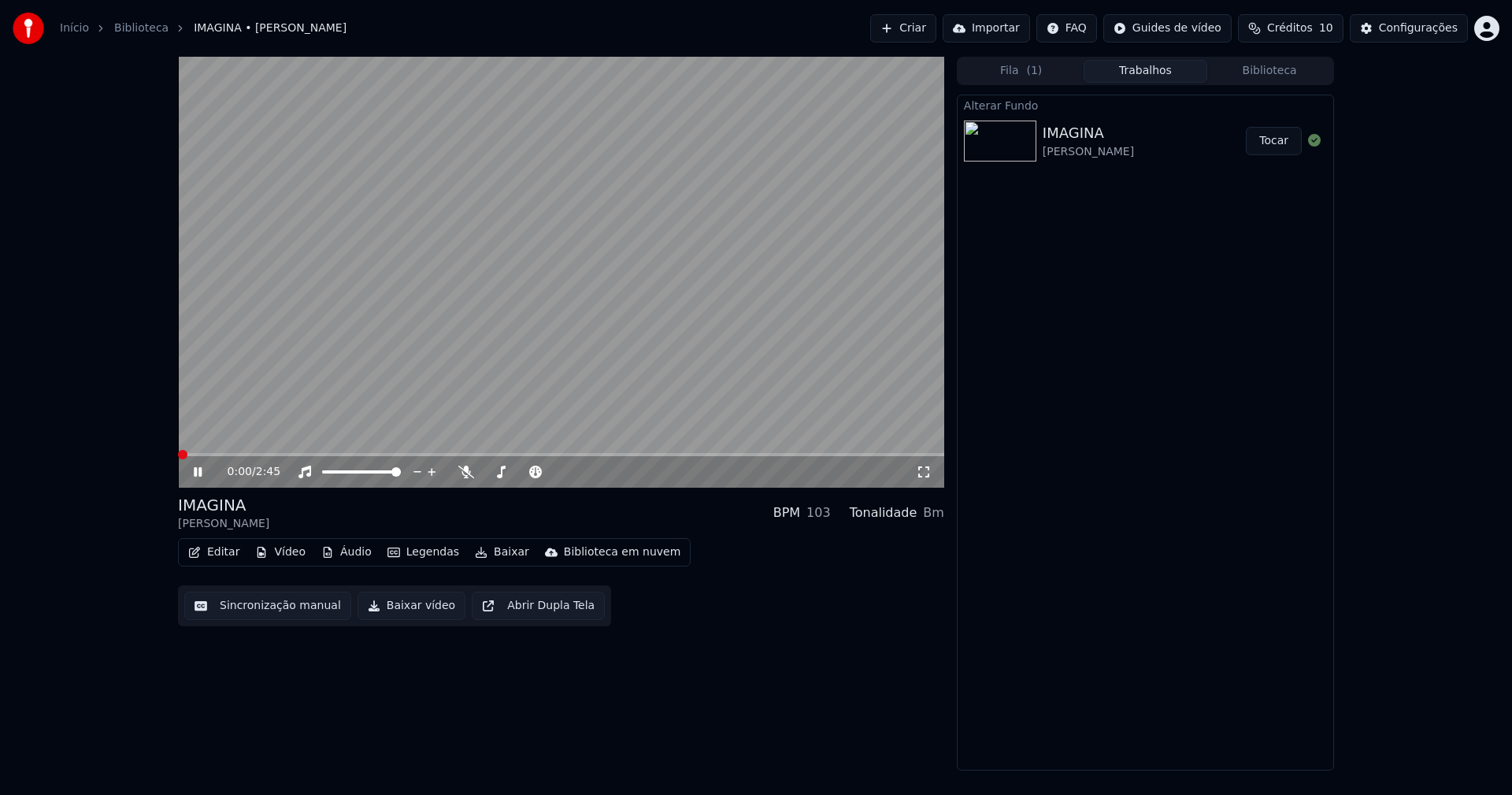
click at [197, 474] on icon at bounding box center [197, 471] width 8 height 9
click at [281, 555] on button "Vídeo" at bounding box center [280, 552] width 63 height 22
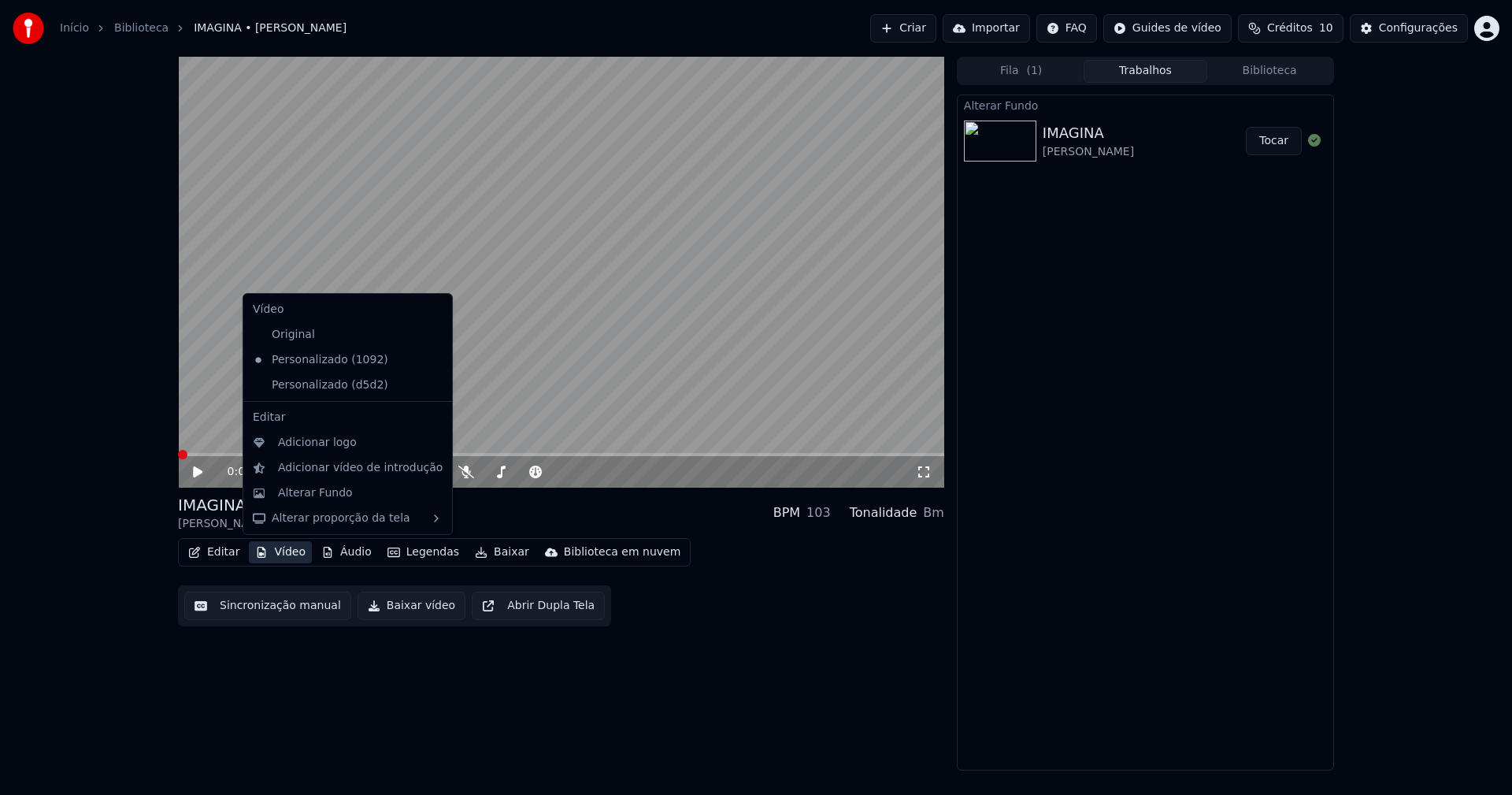
click at [432, 389] on icon at bounding box center [437, 384] width 11 height 13
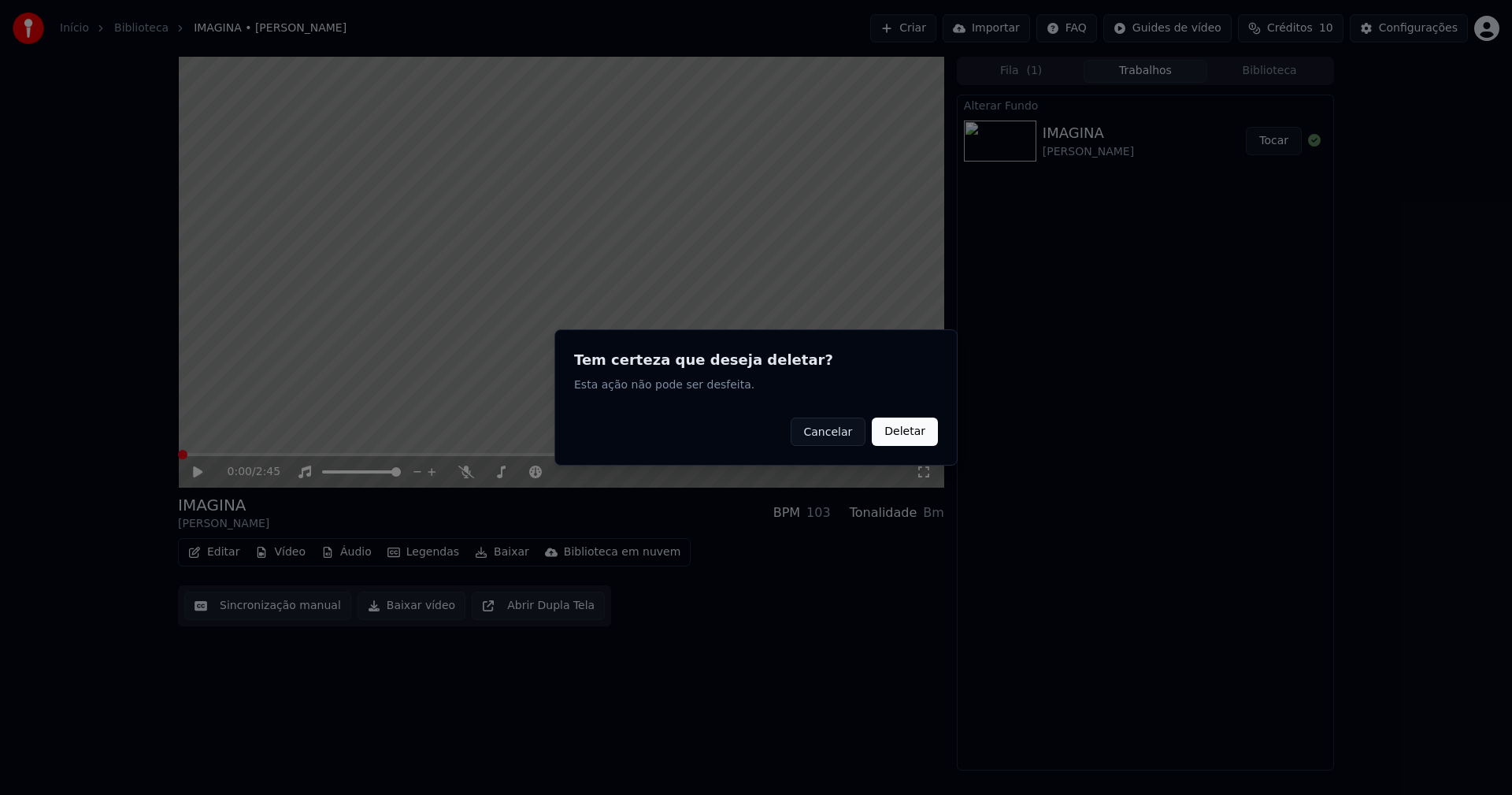
drag, startPoint x: 908, startPoint y: 433, endPoint x: 970, endPoint y: 341, distance: 110.9
click at [908, 432] on button "Deletar" at bounding box center [904, 432] width 66 height 29
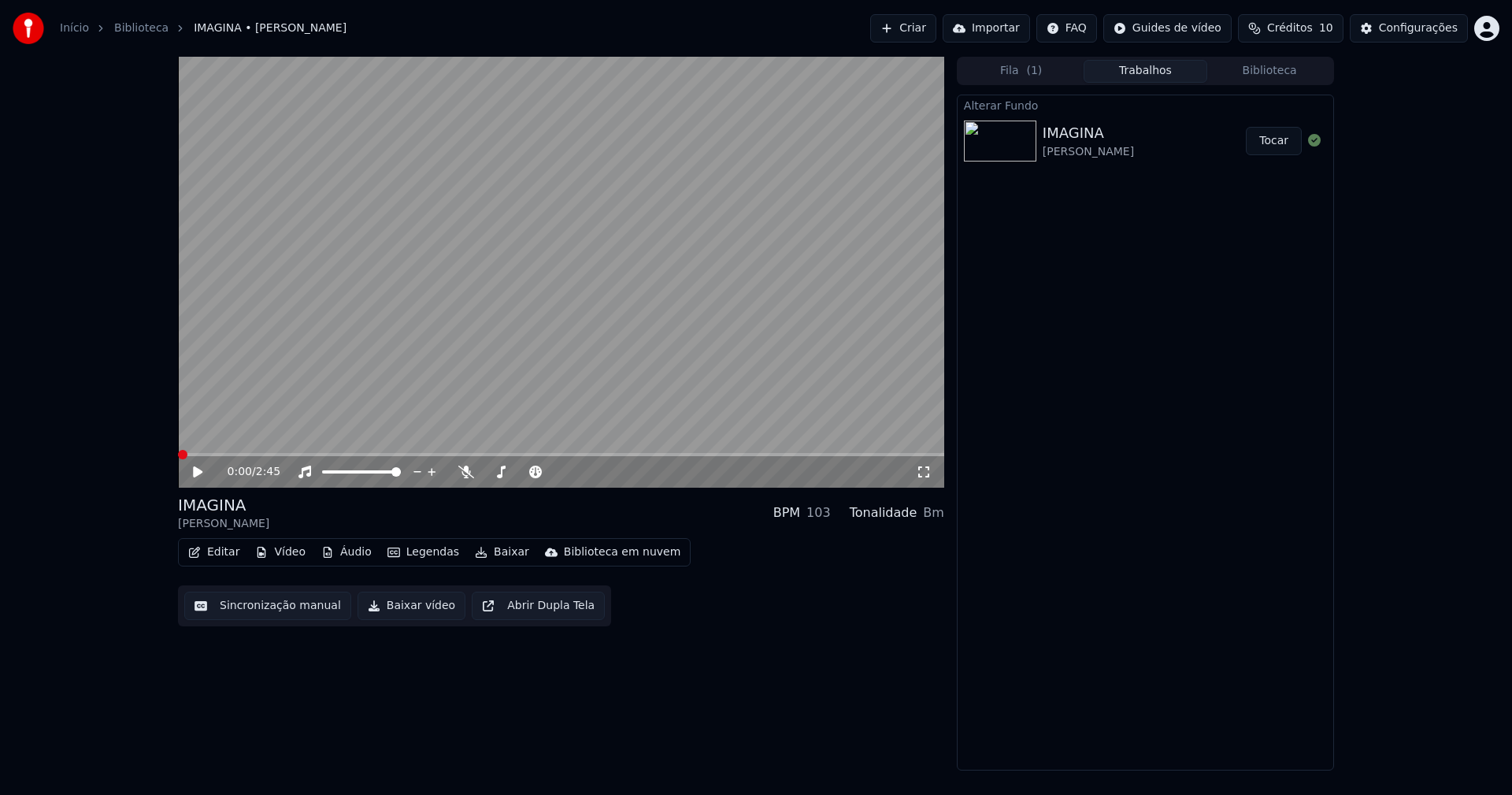
click at [287, 555] on button "Vídeo" at bounding box center [280, 552] width 63 height 22
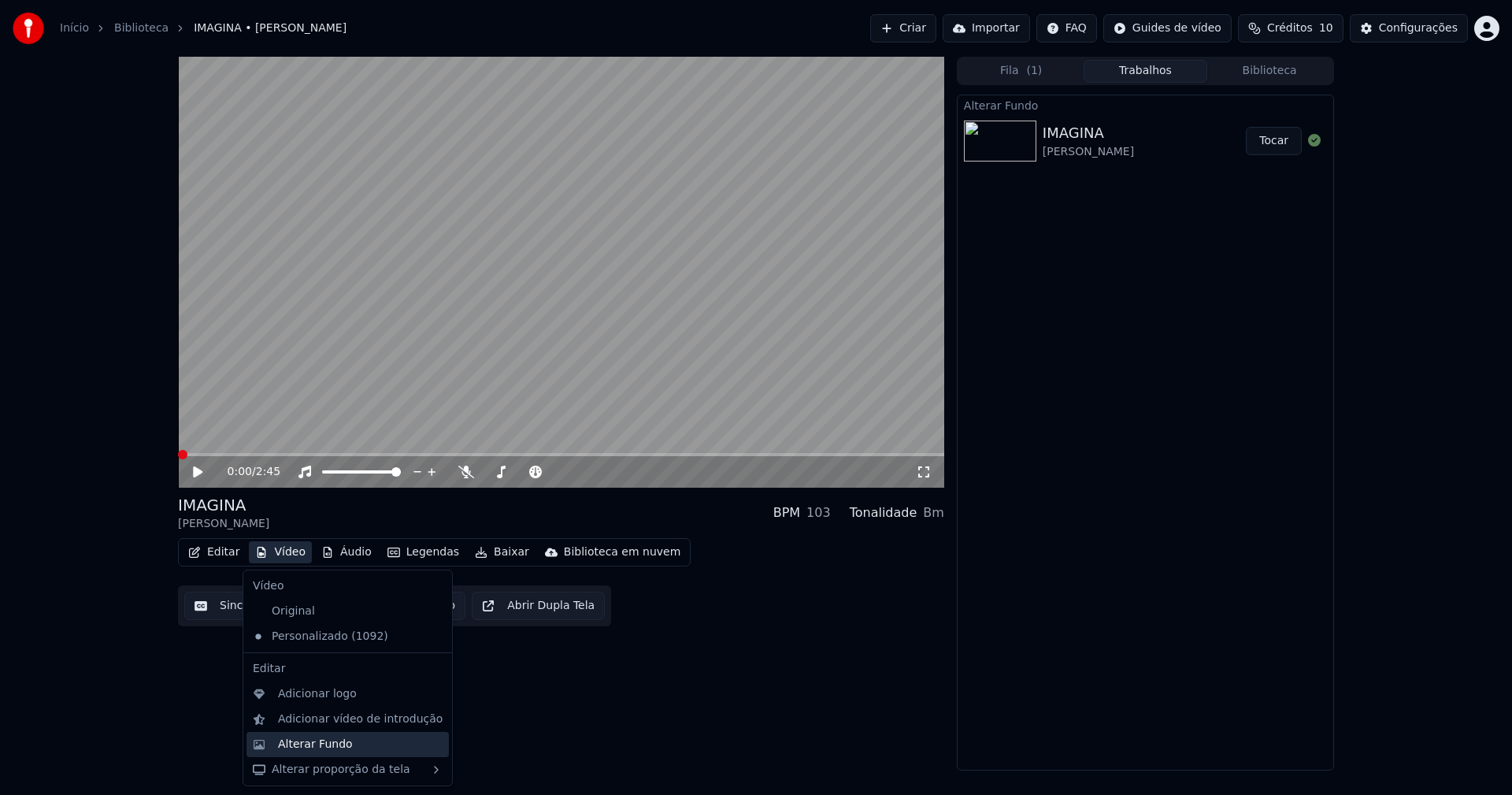
click at [335, 744] on div "Alterar Fundo" at bounding box center [315, 744] width 75 height 16
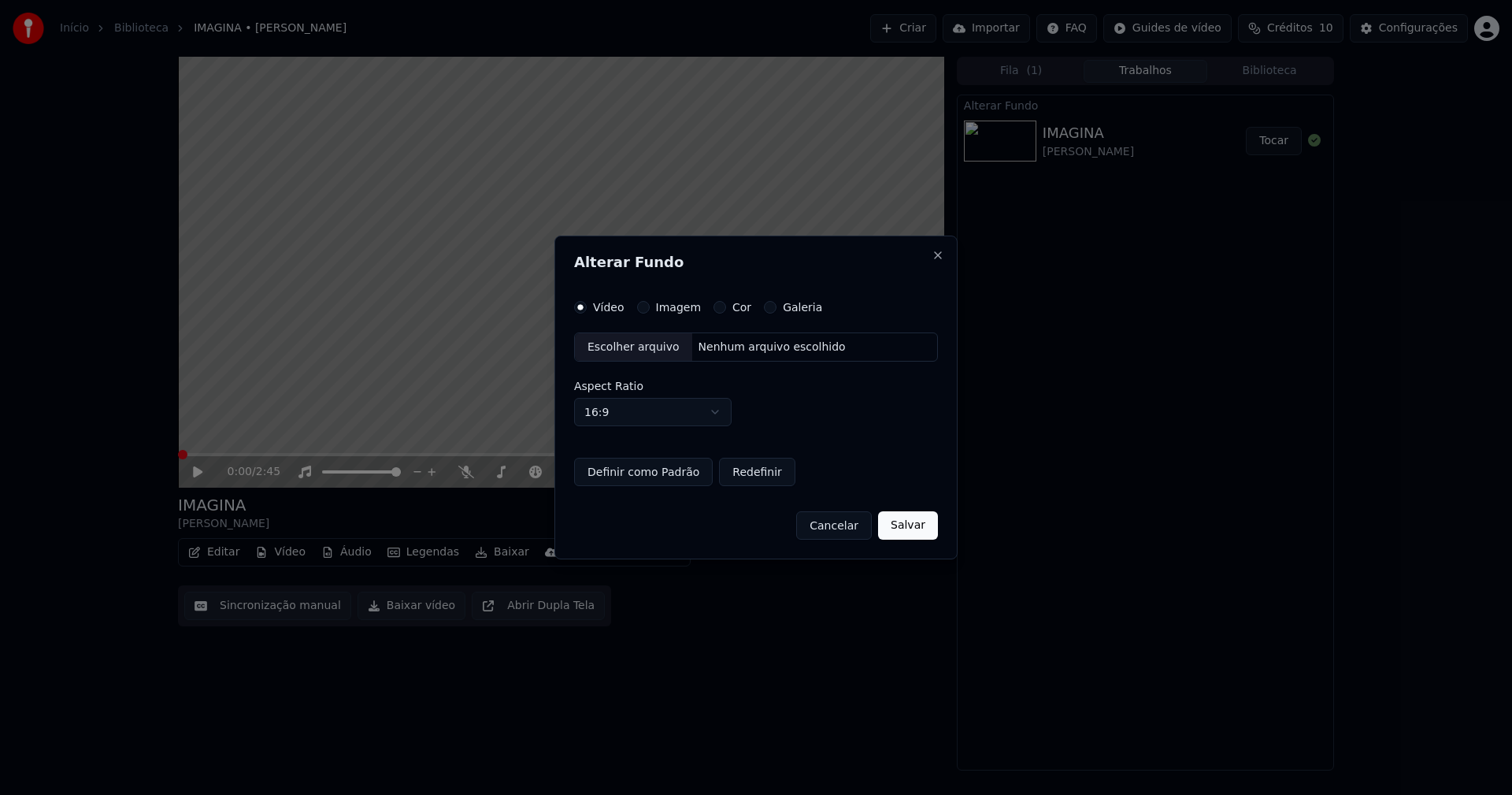
click at [640, 306] on button "Imagem" at bounding box center [643, 307] width 13 height 13
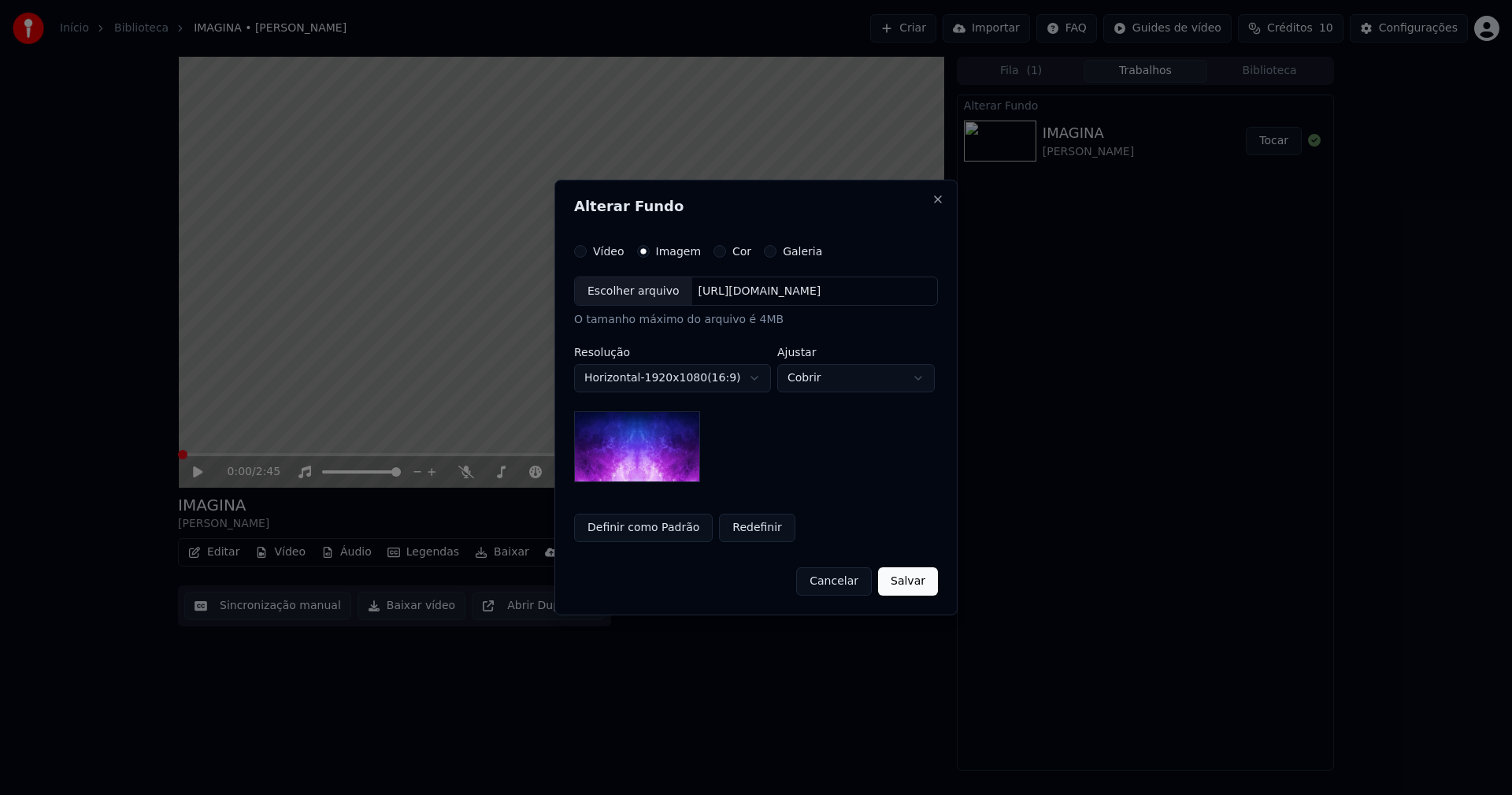
click at [626, 296] on div "Escolher arquivo" at bounding box center [633, 292] width 117 height 29
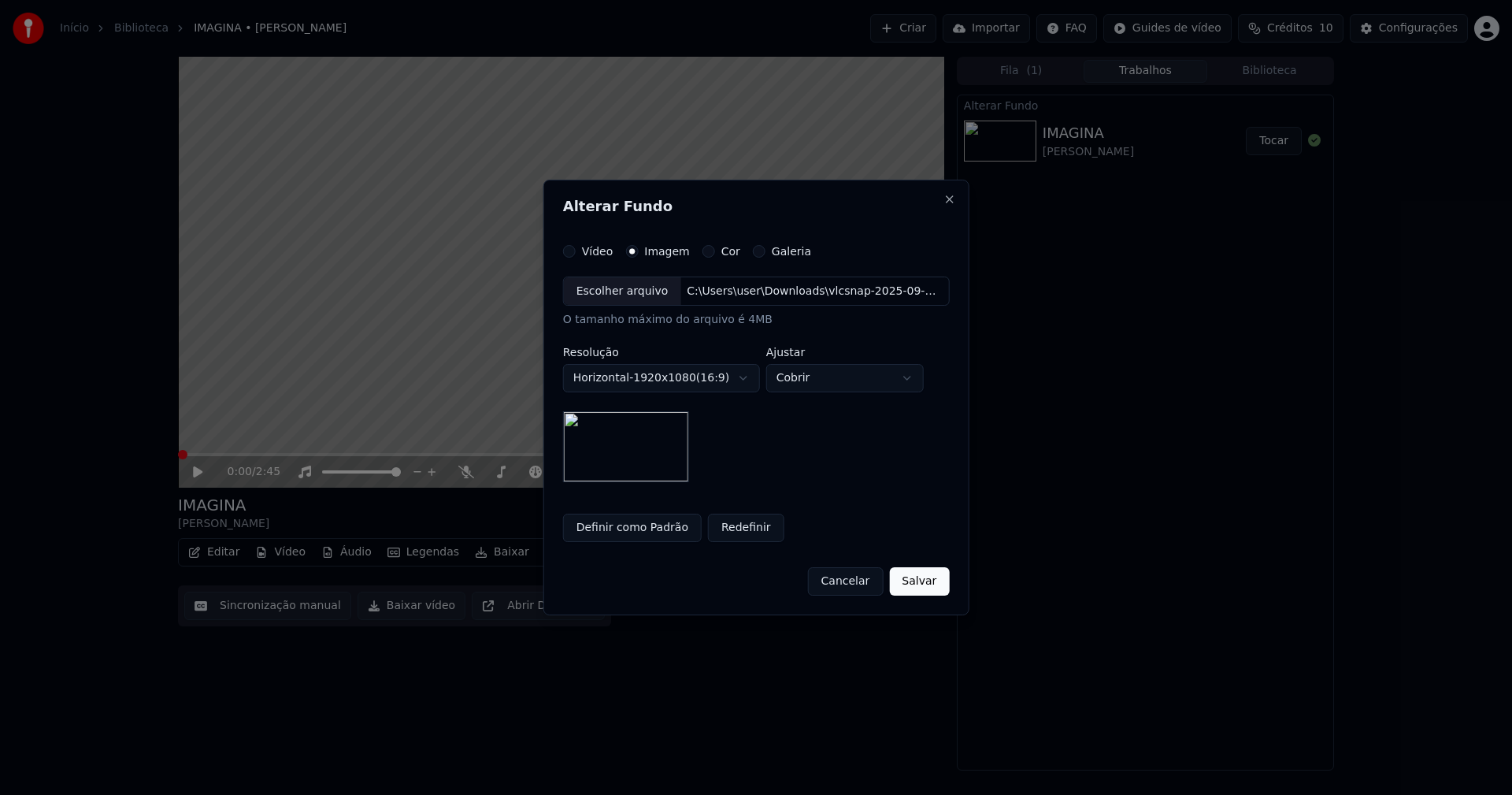
click at [914, 591] on button "Salvar" at bounding box center [919, 582] width 60 height 29
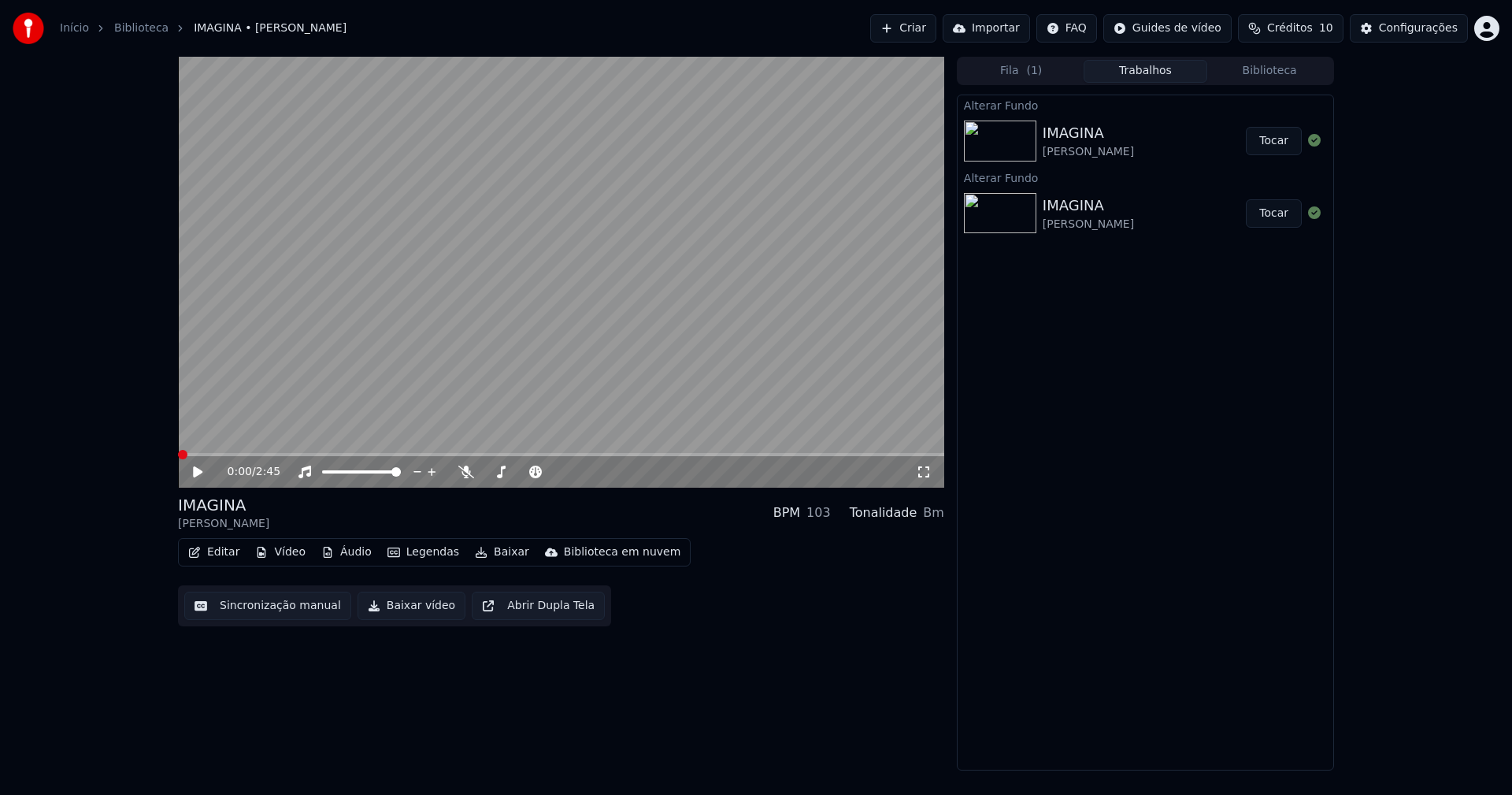
click at [1275, 146] on button "Tocar" at bounding box center [1273, 141] width 56 height 29
click at [200, 473] on icon at bounding box center [197, 471] width 8 height 9
click at [281, 556] on button "Vídeo" at bounding box center [280, 552] width 63 height 22
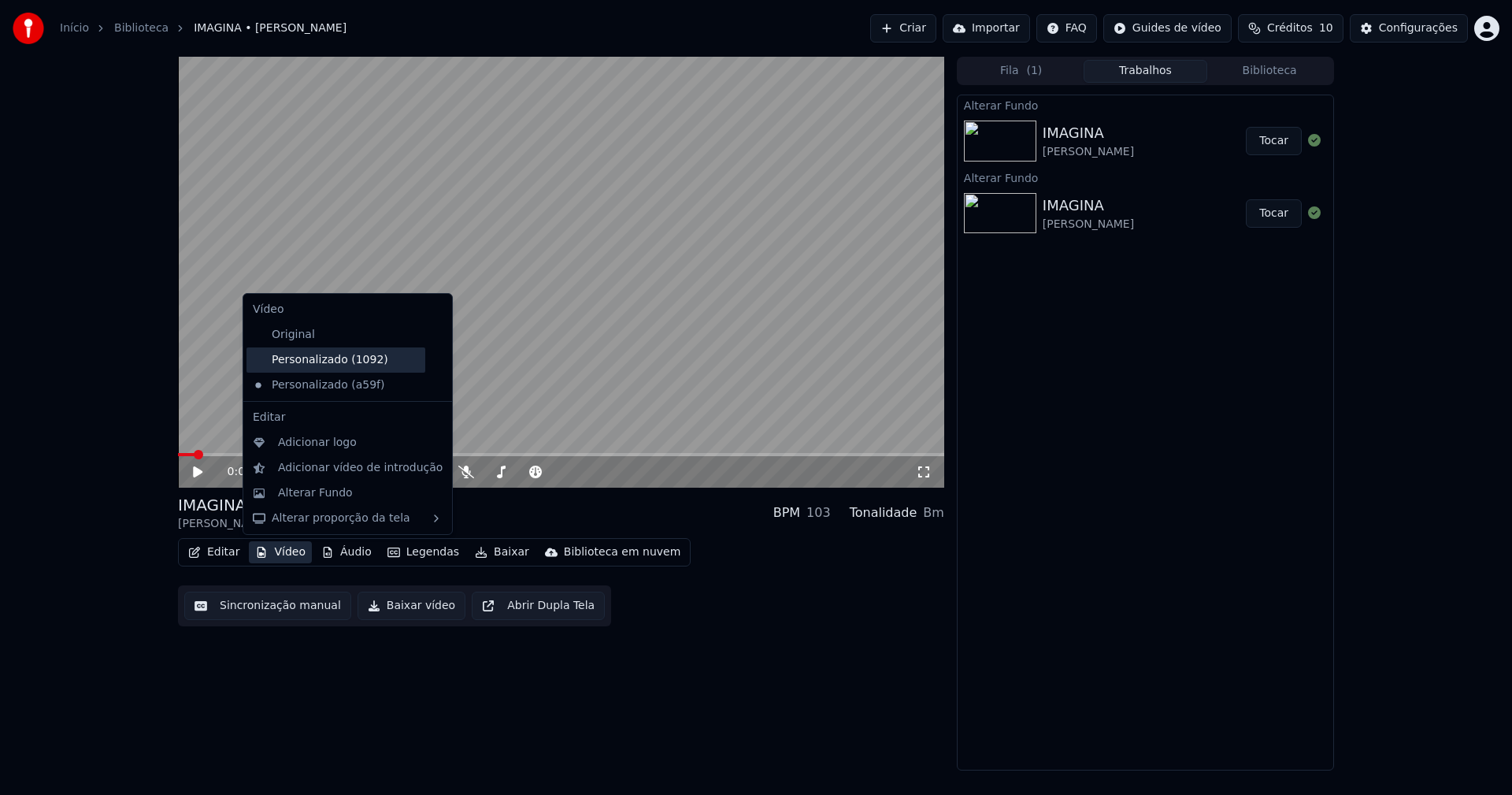
click at [320, 365] on div "Personalizado (1092)" at bounding box center [335, 360] width 179 height 25
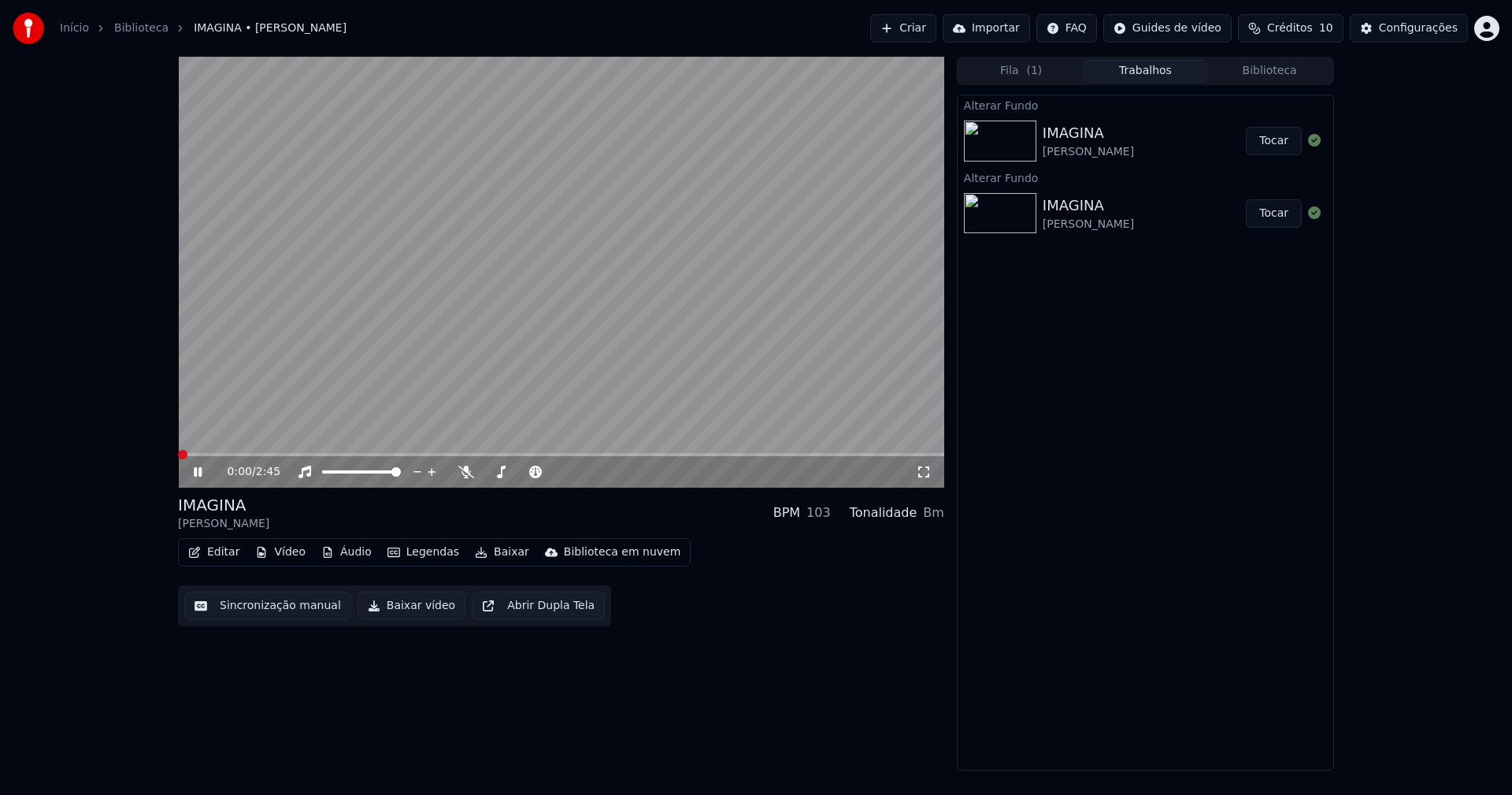
click at [281, 556] on button "Vídeo" at bounding box center [280, 552] width 63 height 22
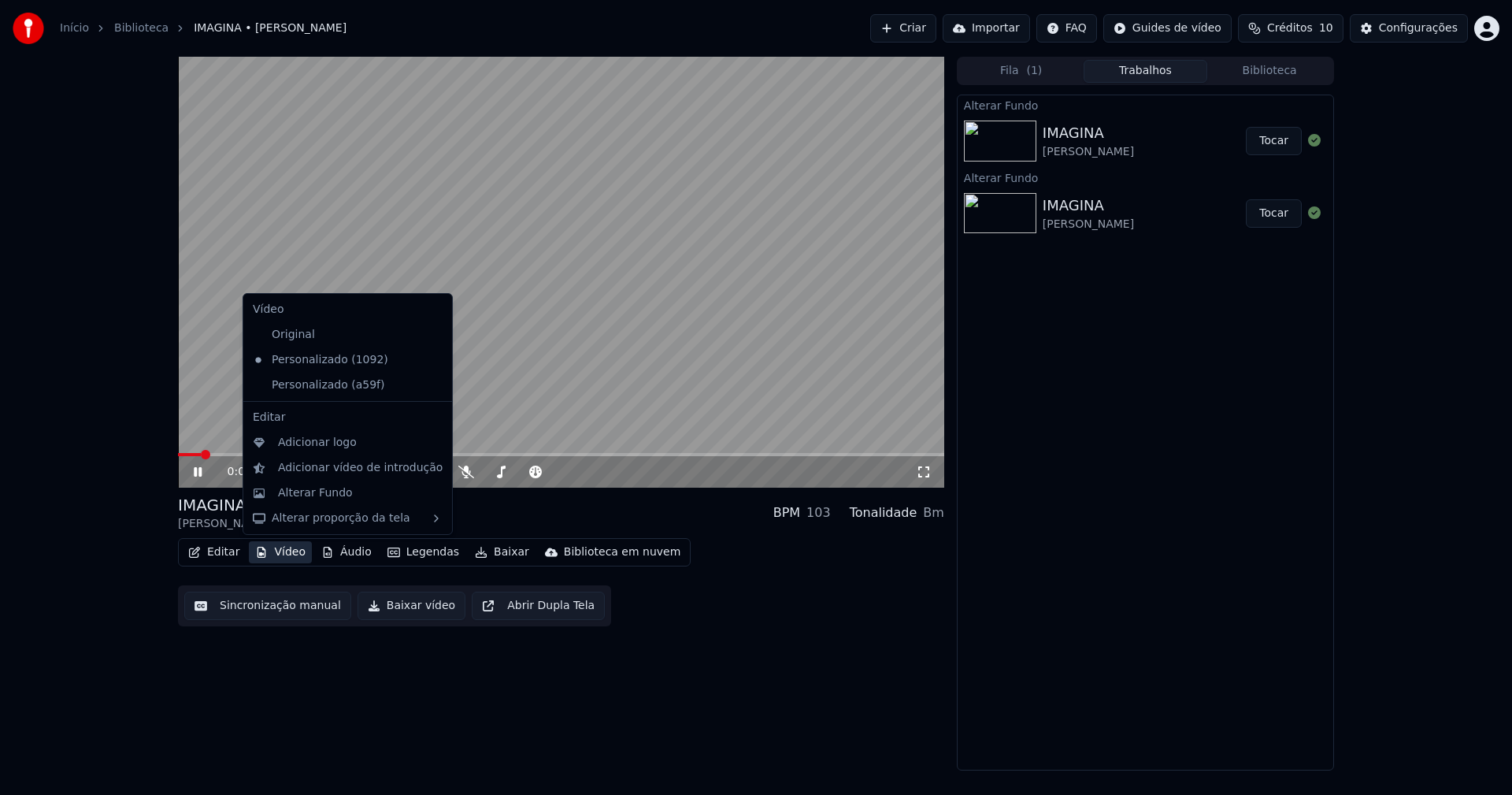
click at [432, 385] on icon at bounding box center [437, 384] width 11 height 13
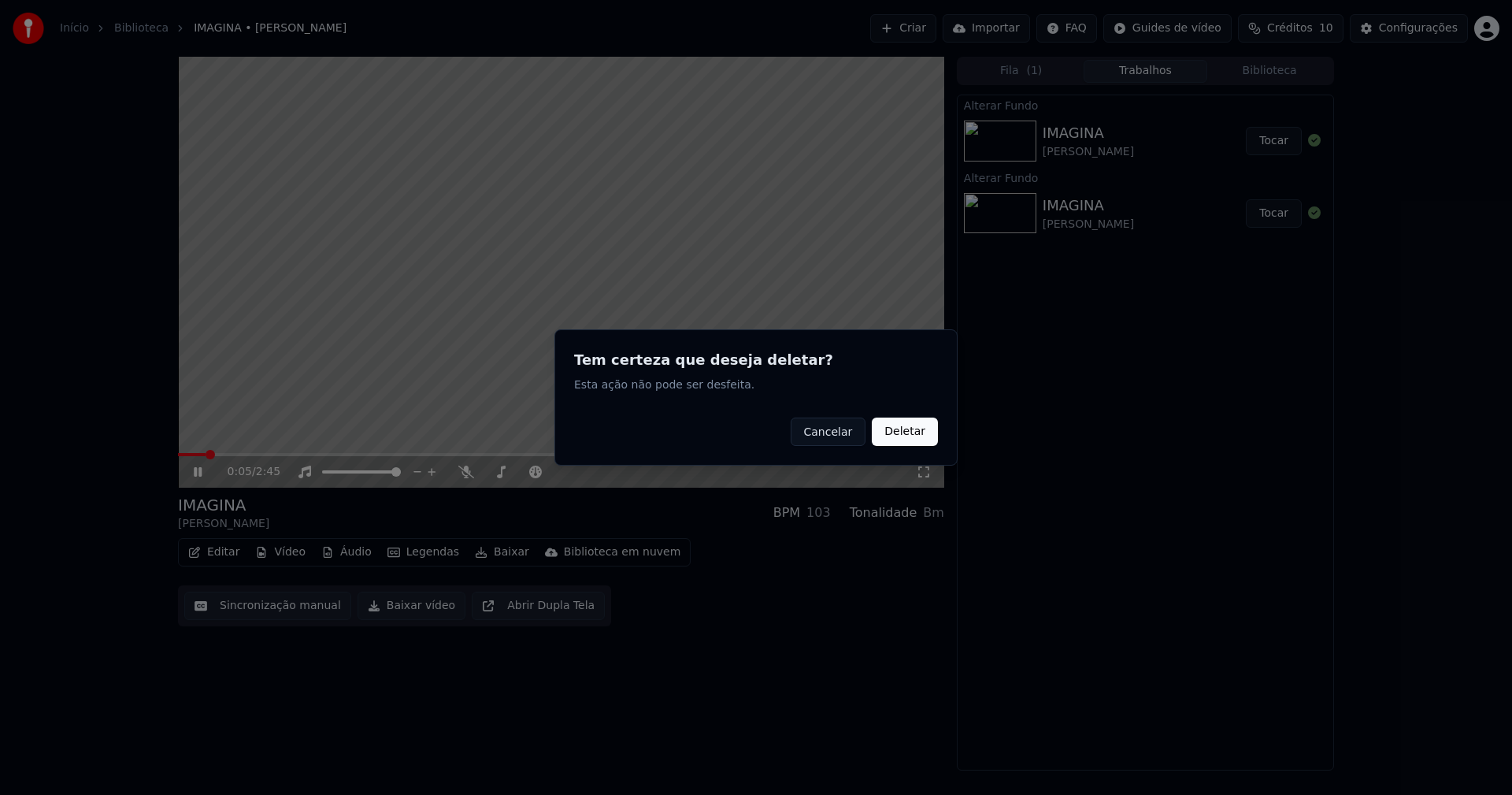
drag, startPoint x: 907, startPoint y: 437, endPoint x: 888, endPoint y: 436, distance: 19.0
click at [908, 437] on button "Deletar" at bounding box center [904, 432] width 66 height 29
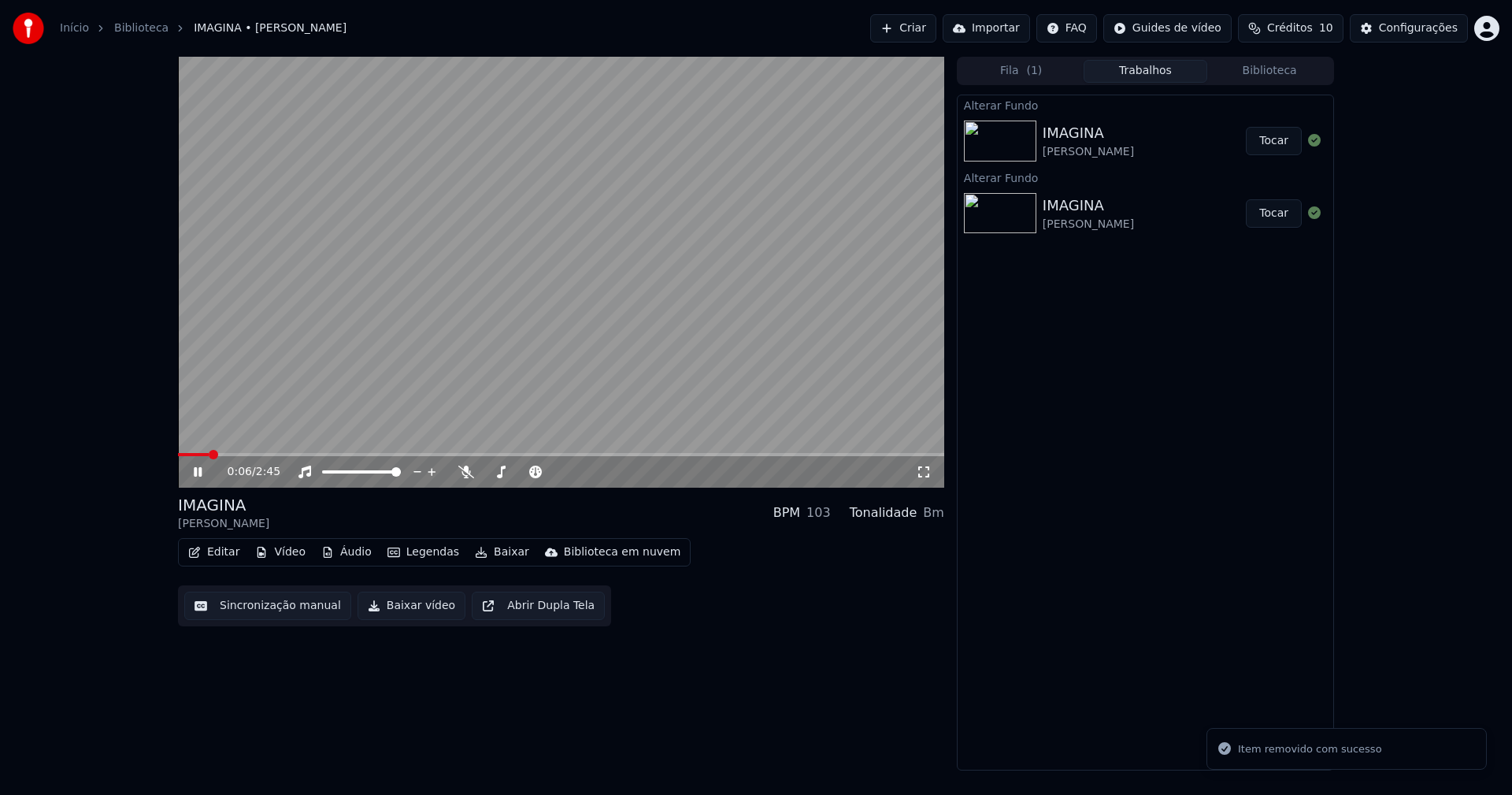
click at [281, 552] on button "Vídeo" at bounding box center [280, 552] width 63 height 22
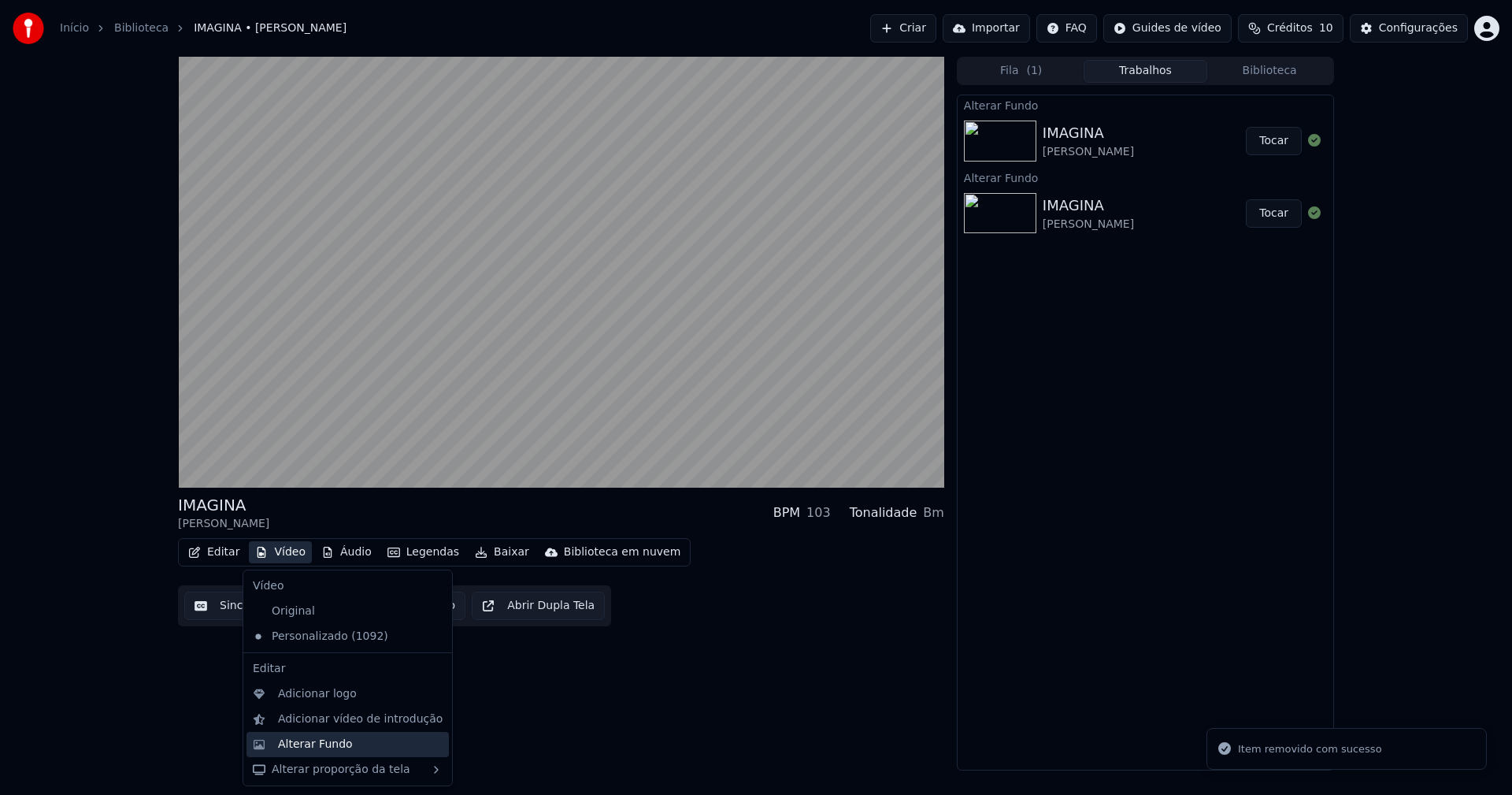
click at [315, 744] on div "Alterar Fundo" at bounding box center [315, 744] width 75 height 16
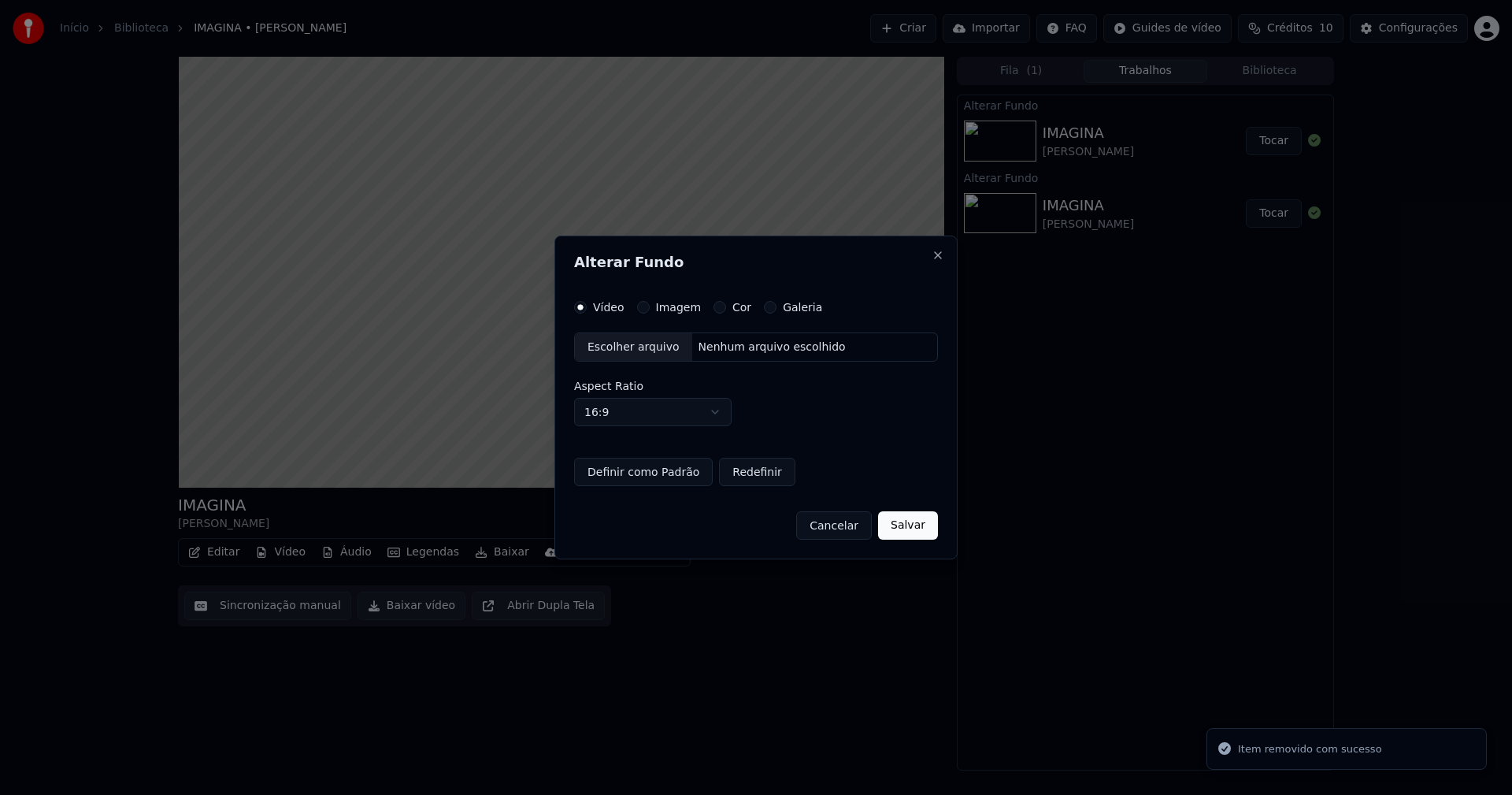
click at [640, 308] on button "Imagem" at bounding box center [643, 307] width 13 height 13
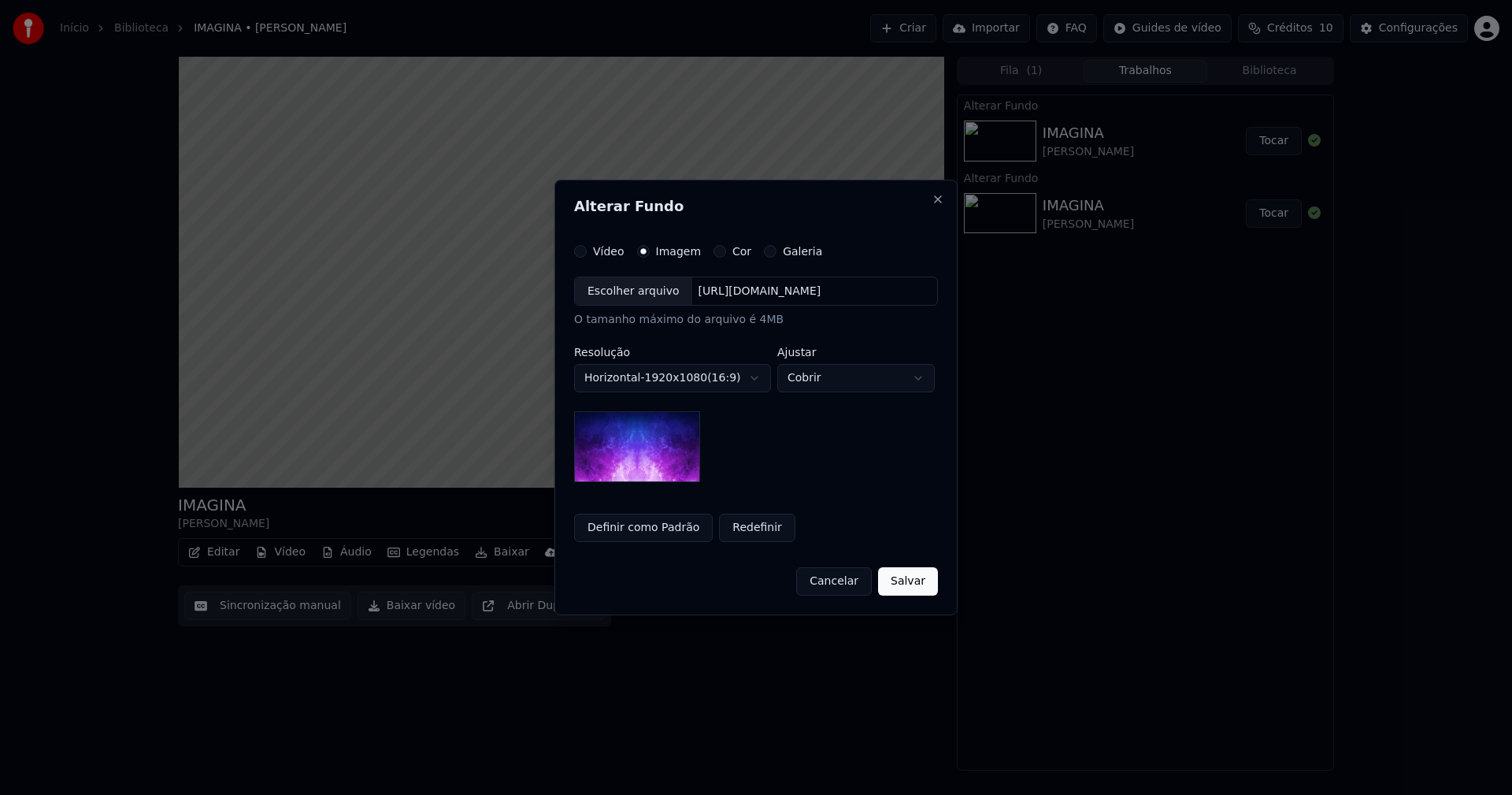
click at [626, 293] on div "Escolher arquivo" at bounding box center [633, 292] width 117 height 29
click at [740, 530] on button "Redefinir" at bounding box center [757, 528] width 77 height 29
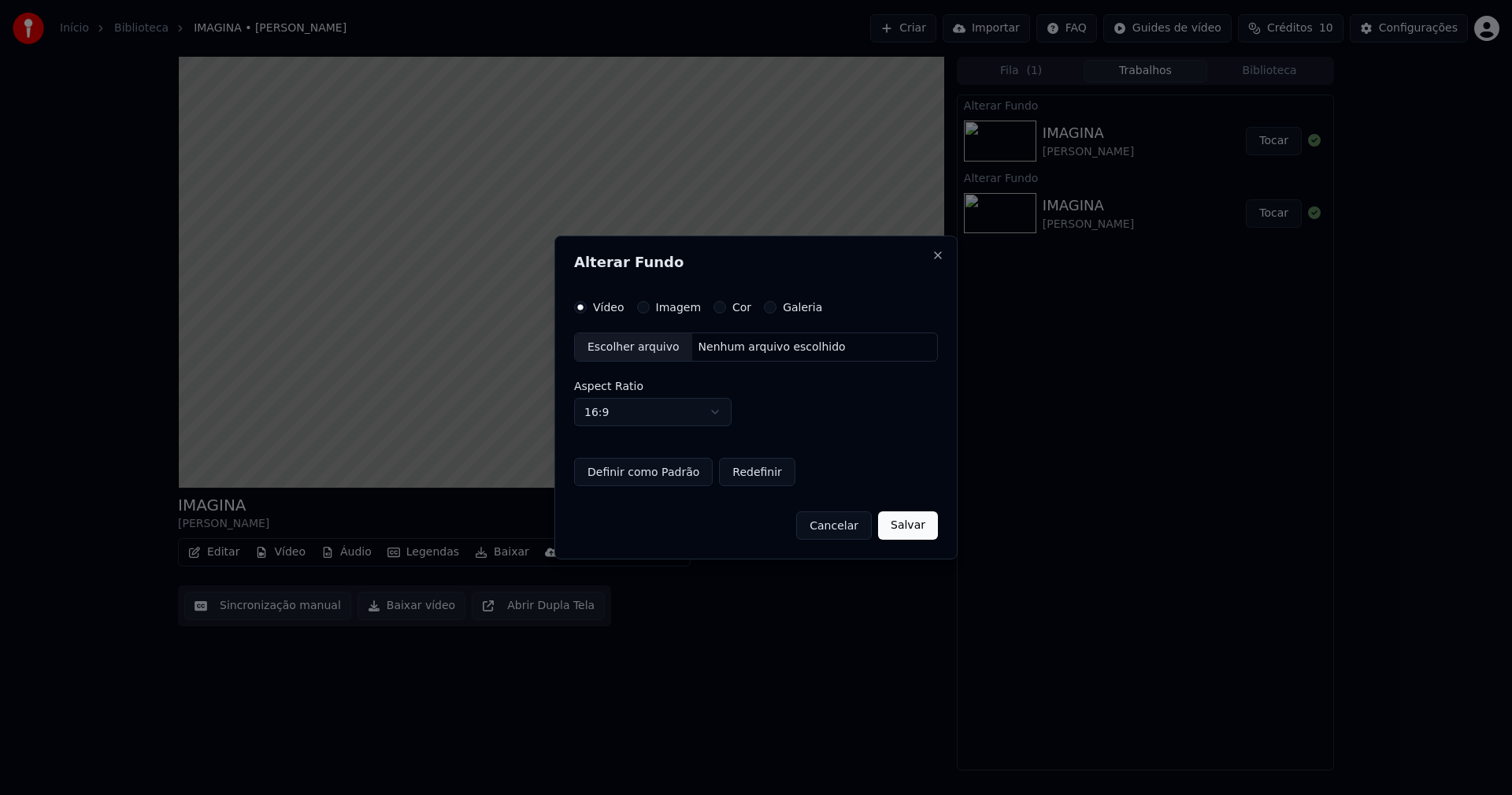
click at [637, 305] on button "Imagem" at bounding box center [643, 307] width 13 height 13
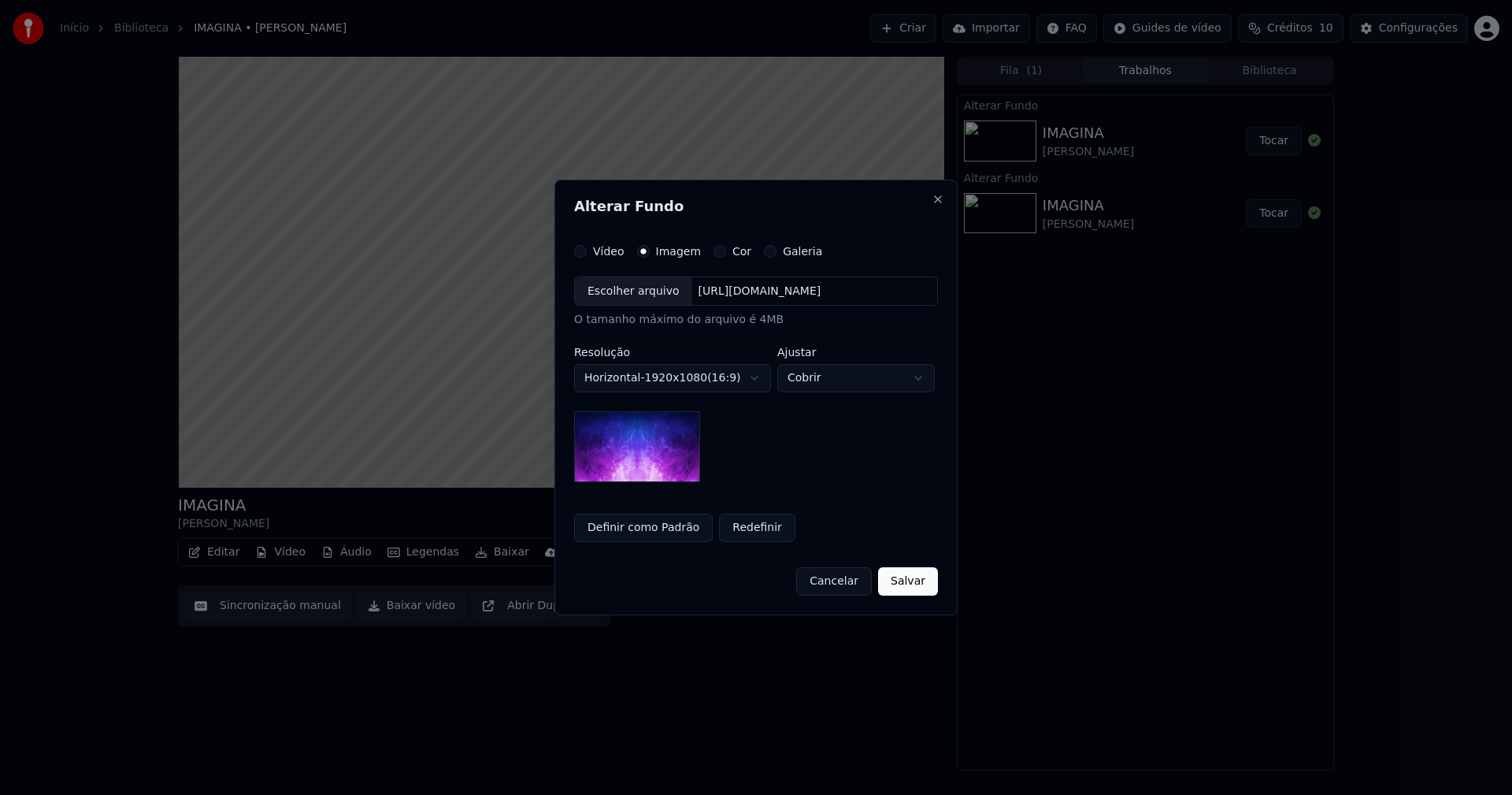
click at [606, 287] on div "Escolher arquivo" at bounding box center [633, 292] width 117 height 29
click at [638, 532] on button "Definir como Padrão" at bounding box center [643, 528] width 138 height 29
click at [942, 197] on button "Close" at bounding box center [937, 199] width 13 height 13
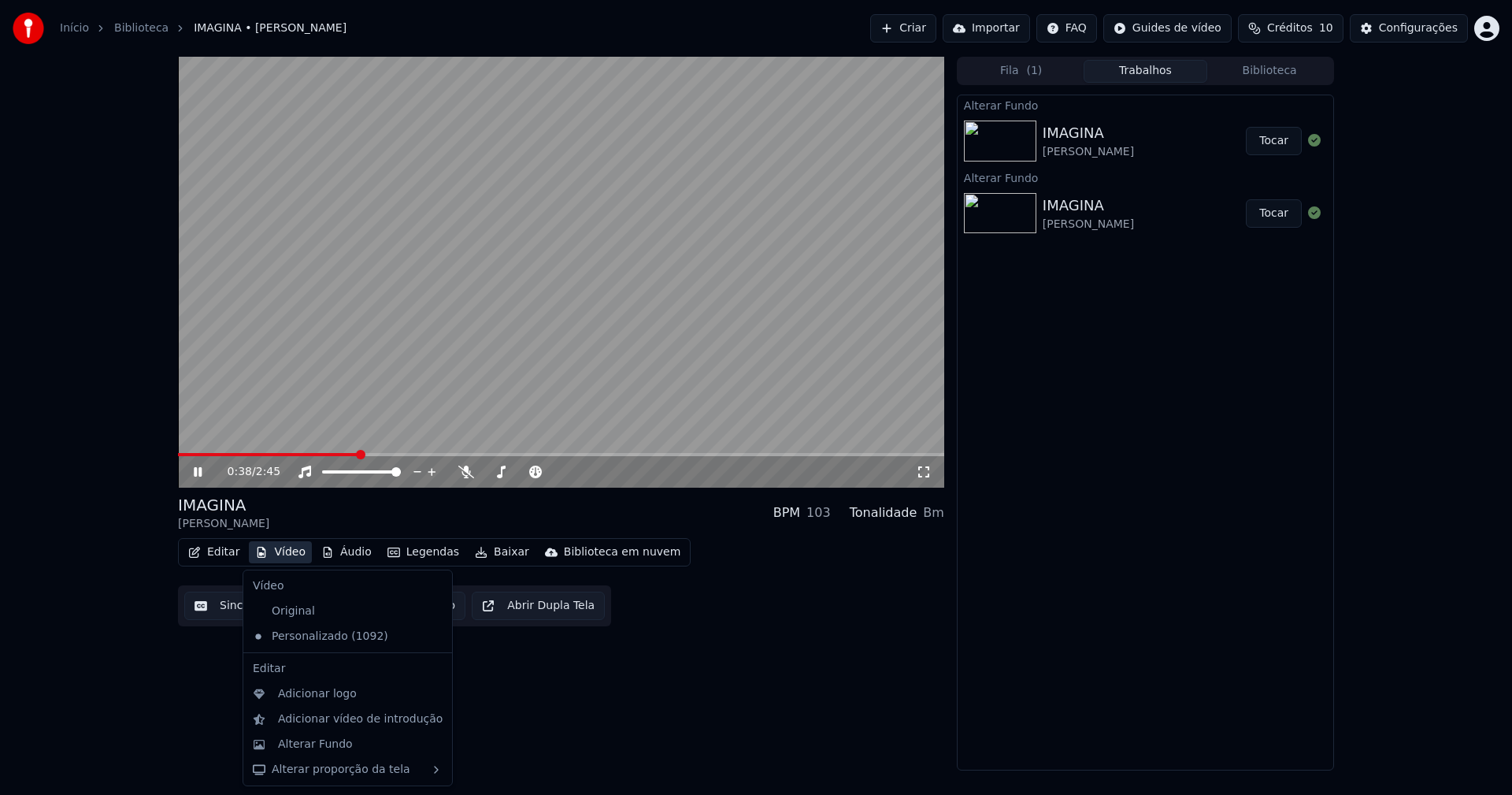
click at [294, 556] on button "Vídeo" at bounding box center [280, 552] width 63 height 22
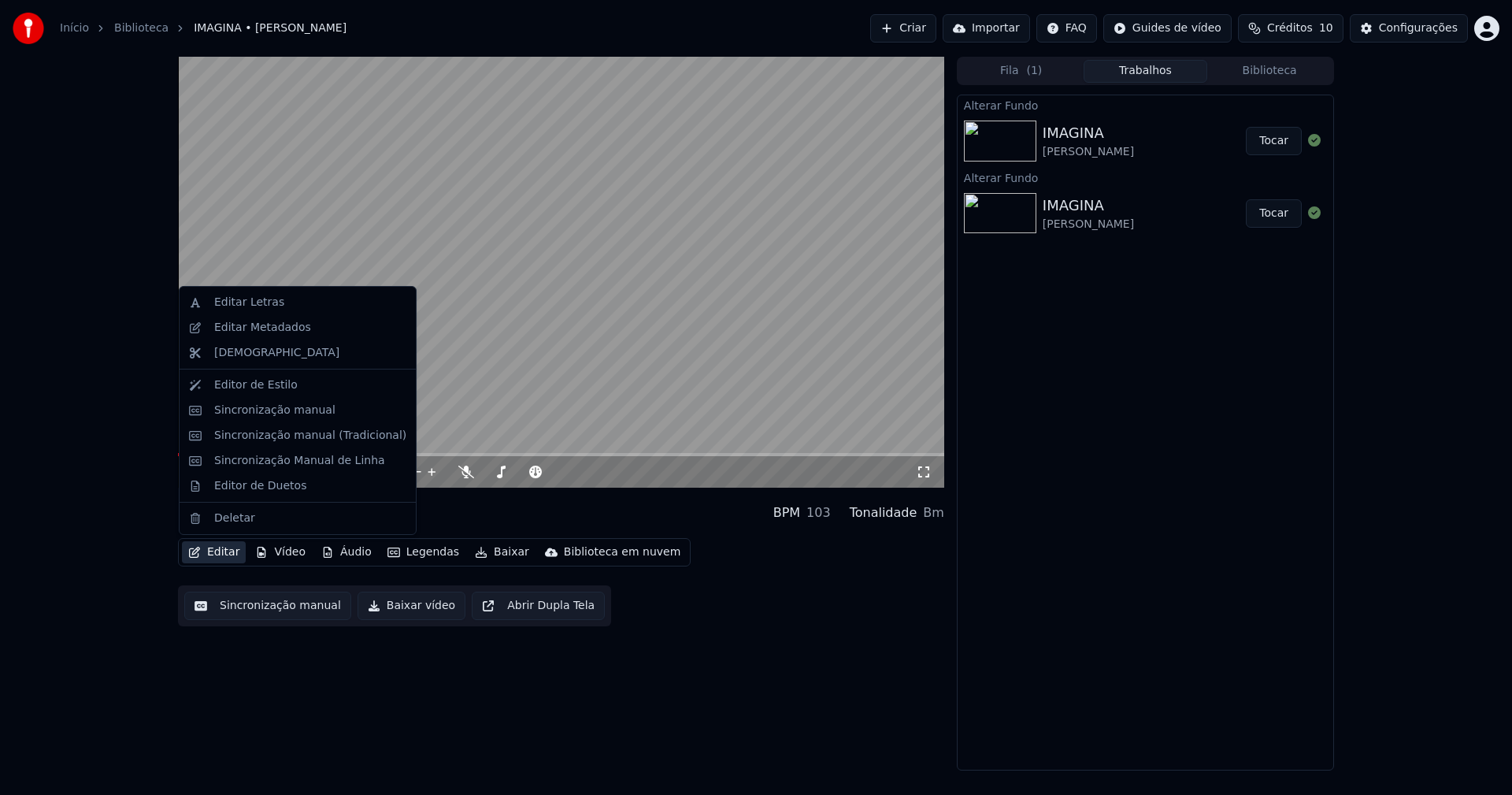
click at [792, 682] on div "0:42 / 2:45 IMAGINA [PERSON_NAME] BPM 103 Tonalidade Bm Editar Vídeo Áudio Lege…" at bounding box center [560, 413] width 766 height 713
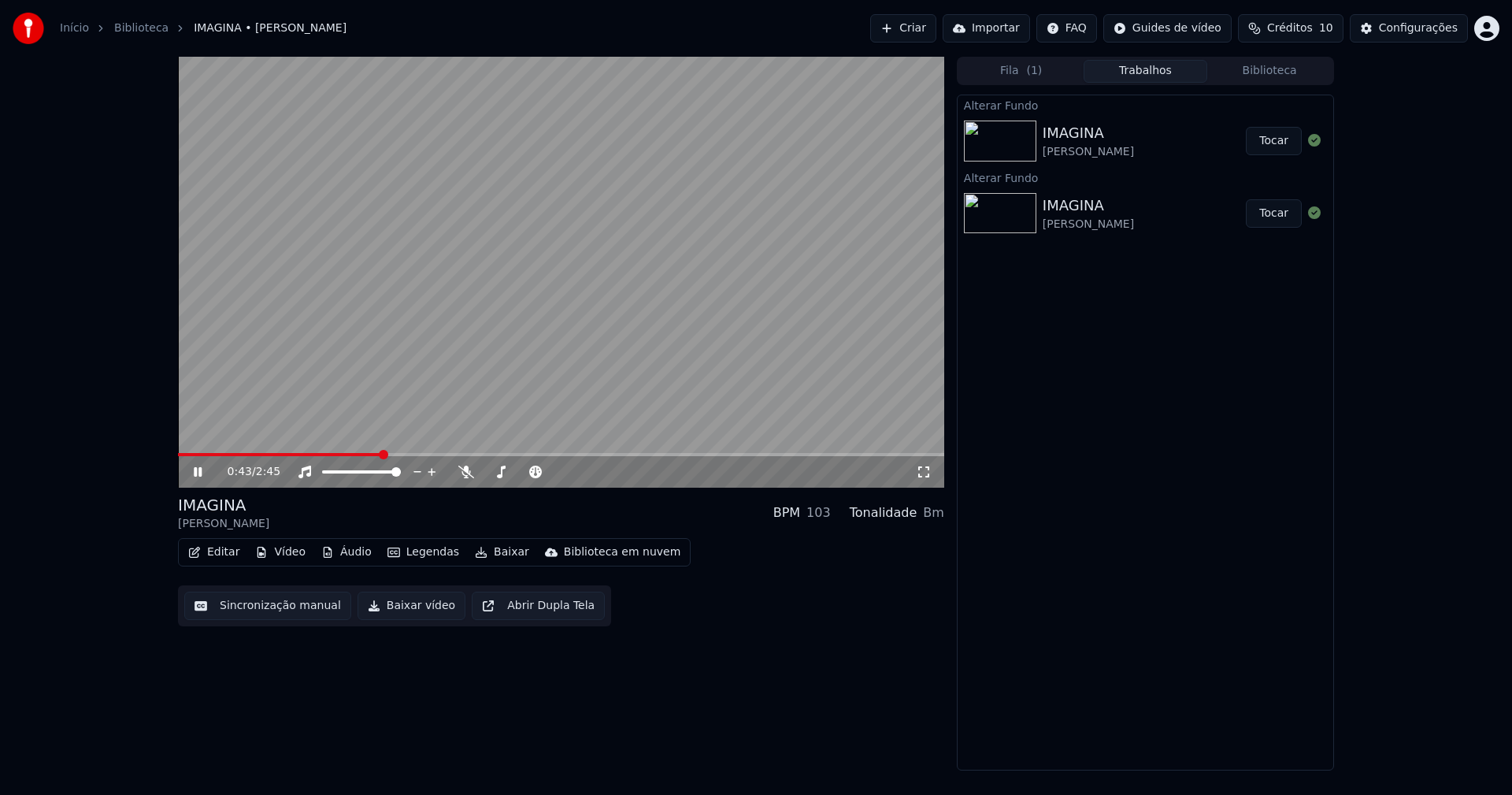
click at [198, 468] on icon at bounding box center [209, 471] width 37 height 13
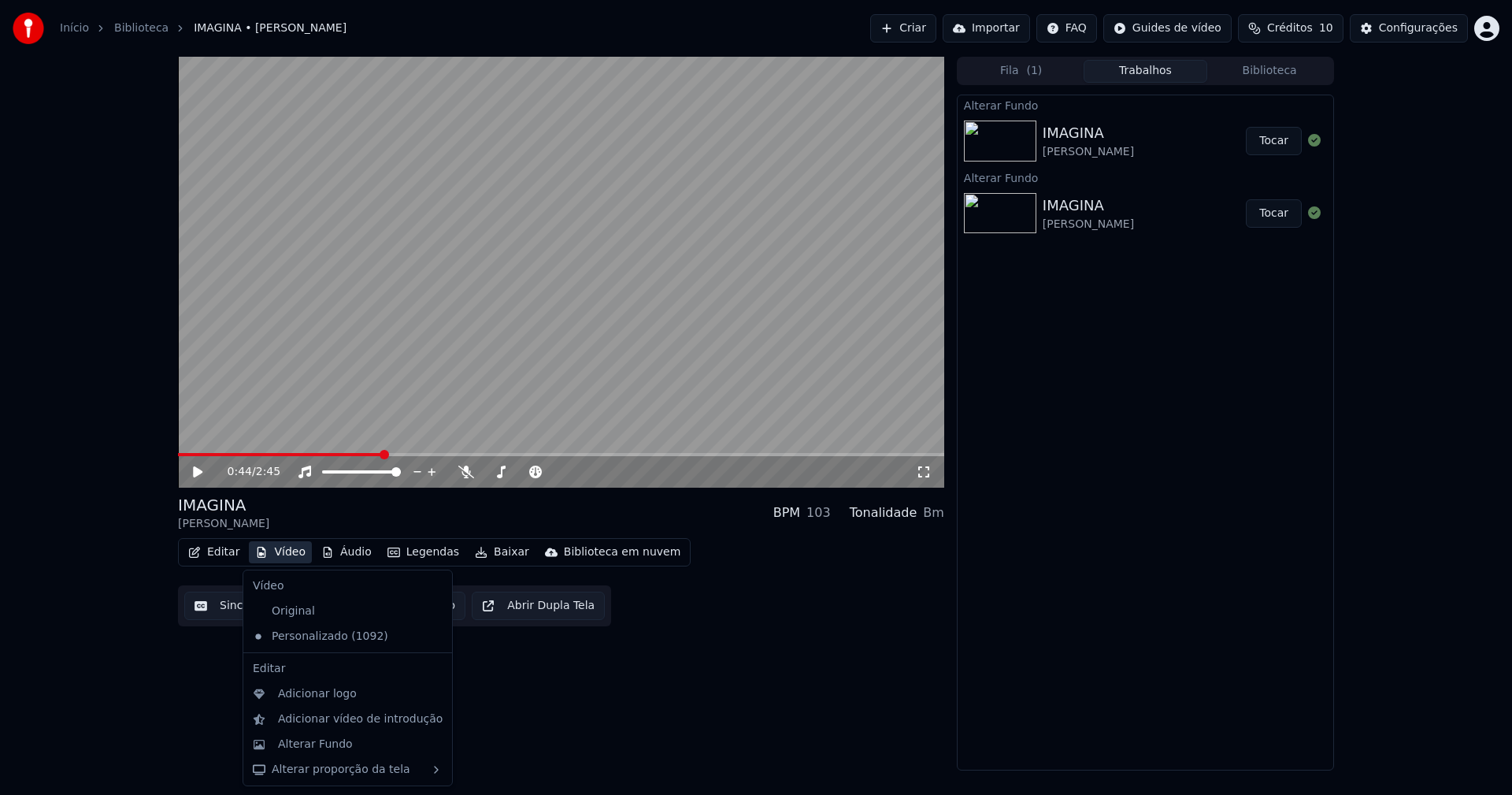
click at [287, 556] on button "Vídeo" at bounding box center [280, 552] width 63 height 22
click at [323, 752] on div "Alterar Fundo" at bounding box center [347, 744] width 202 height 25
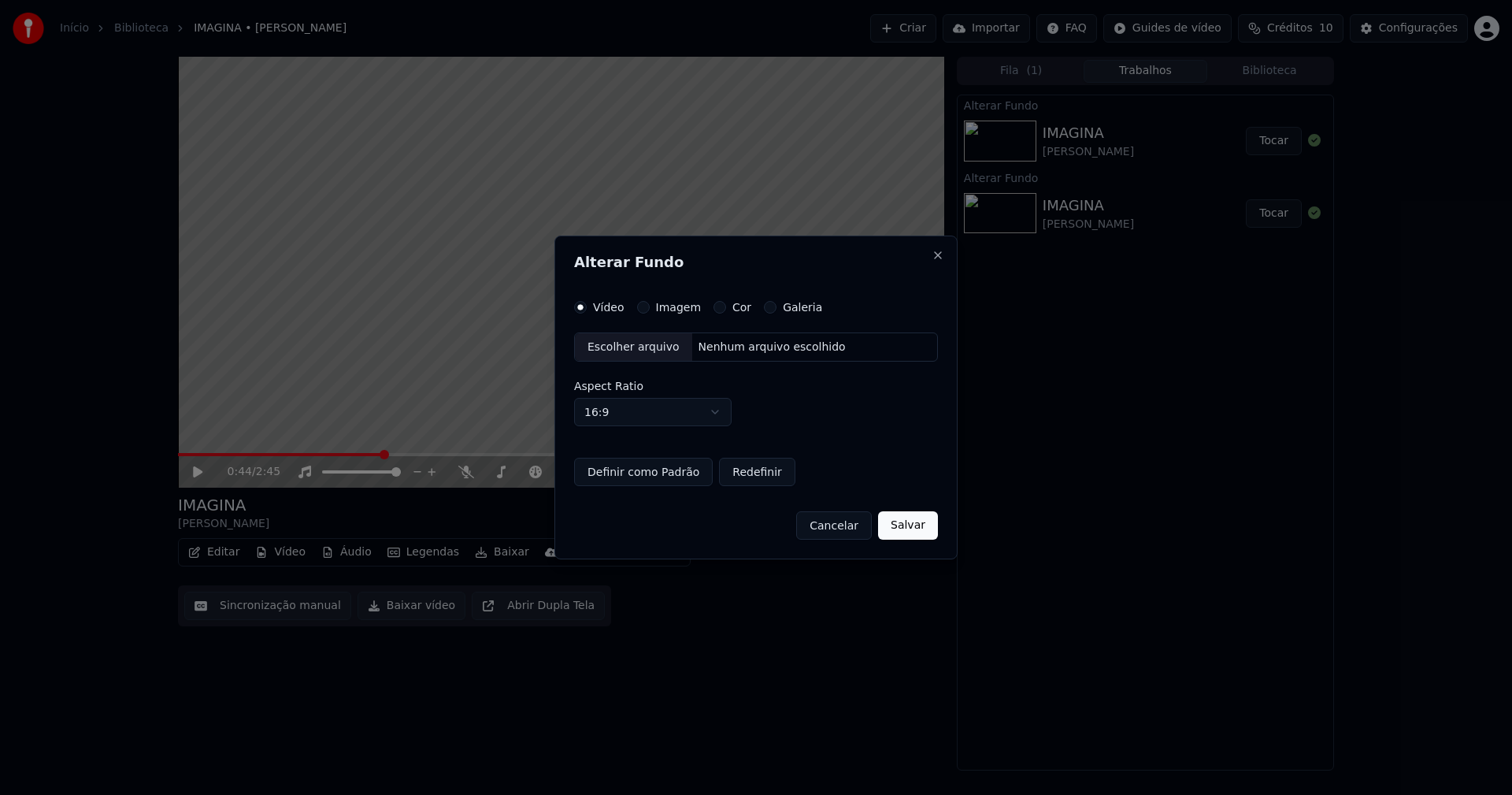
click at [640, 309] on button "Imagem" at bounding box center [643, 307] width 13 height 13
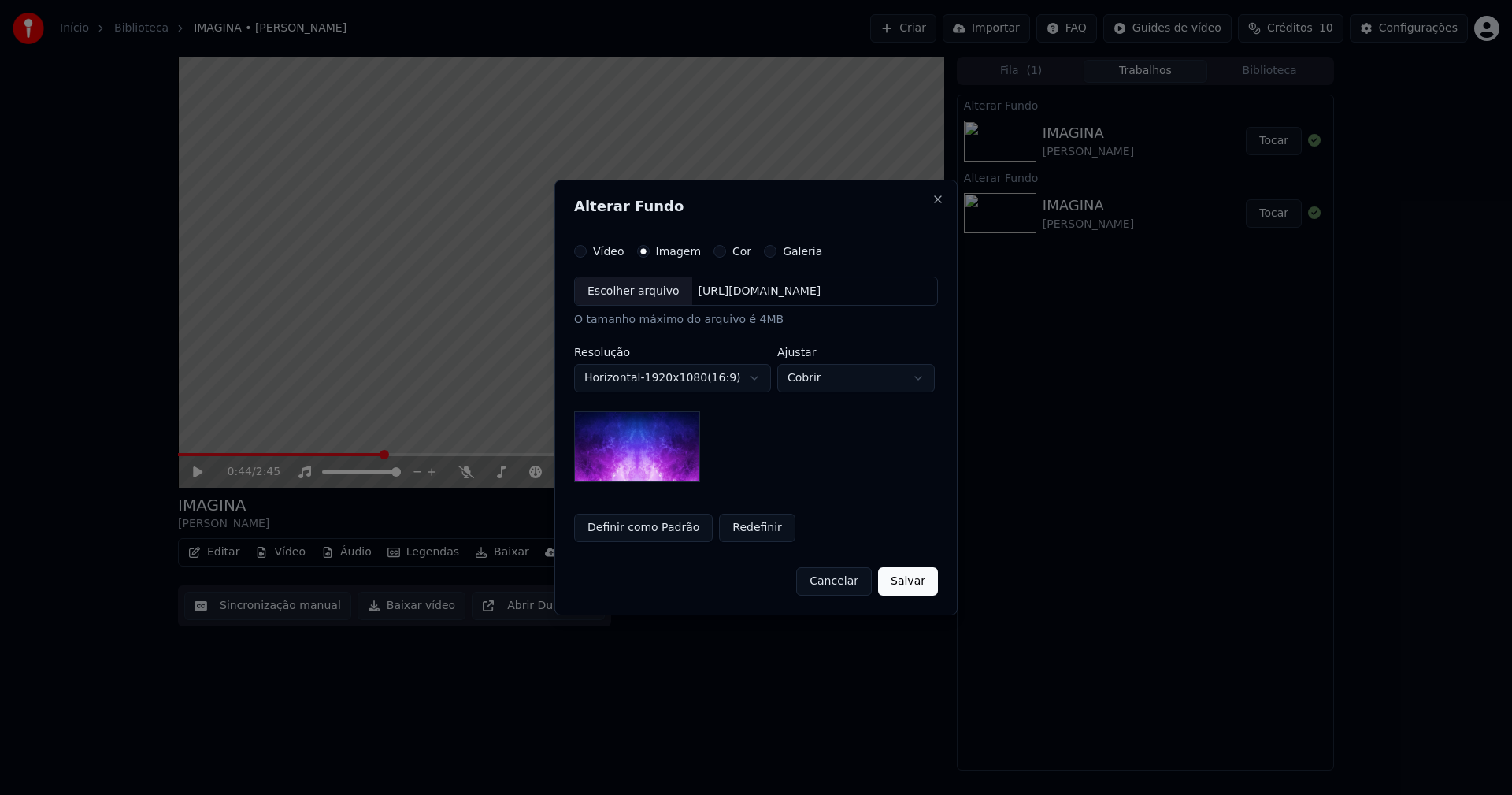
click at [638, 296] on div "Escolher arquivo" at bounding box center [633, 292] width 117 height 29
click at [906, 583] on button "Salvar" at bounding box center [908, 582] width 60 height 29
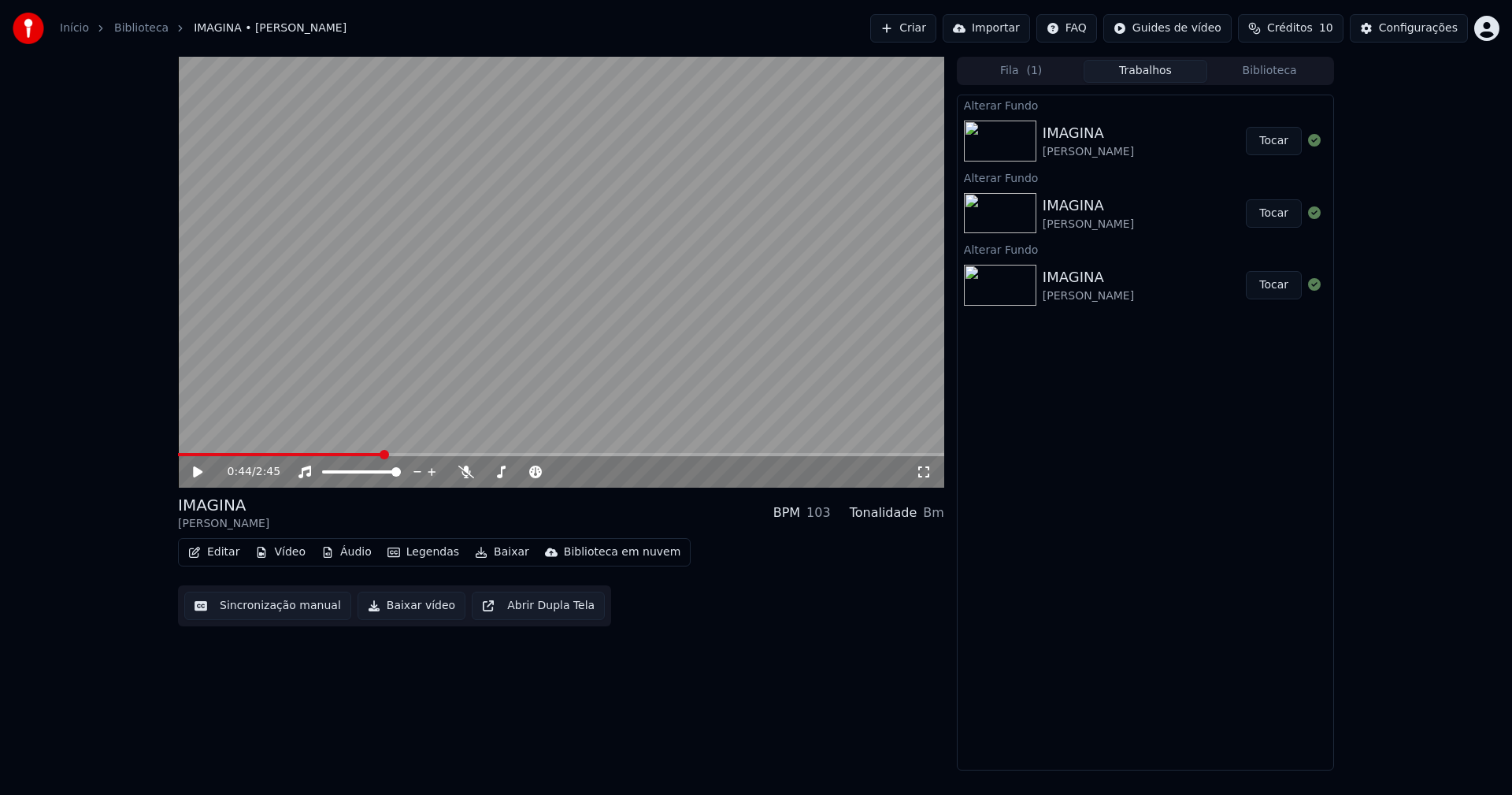
click at [1287, 139] on button "Tocar" at bounding box center [1273, 141] width 56 height 29
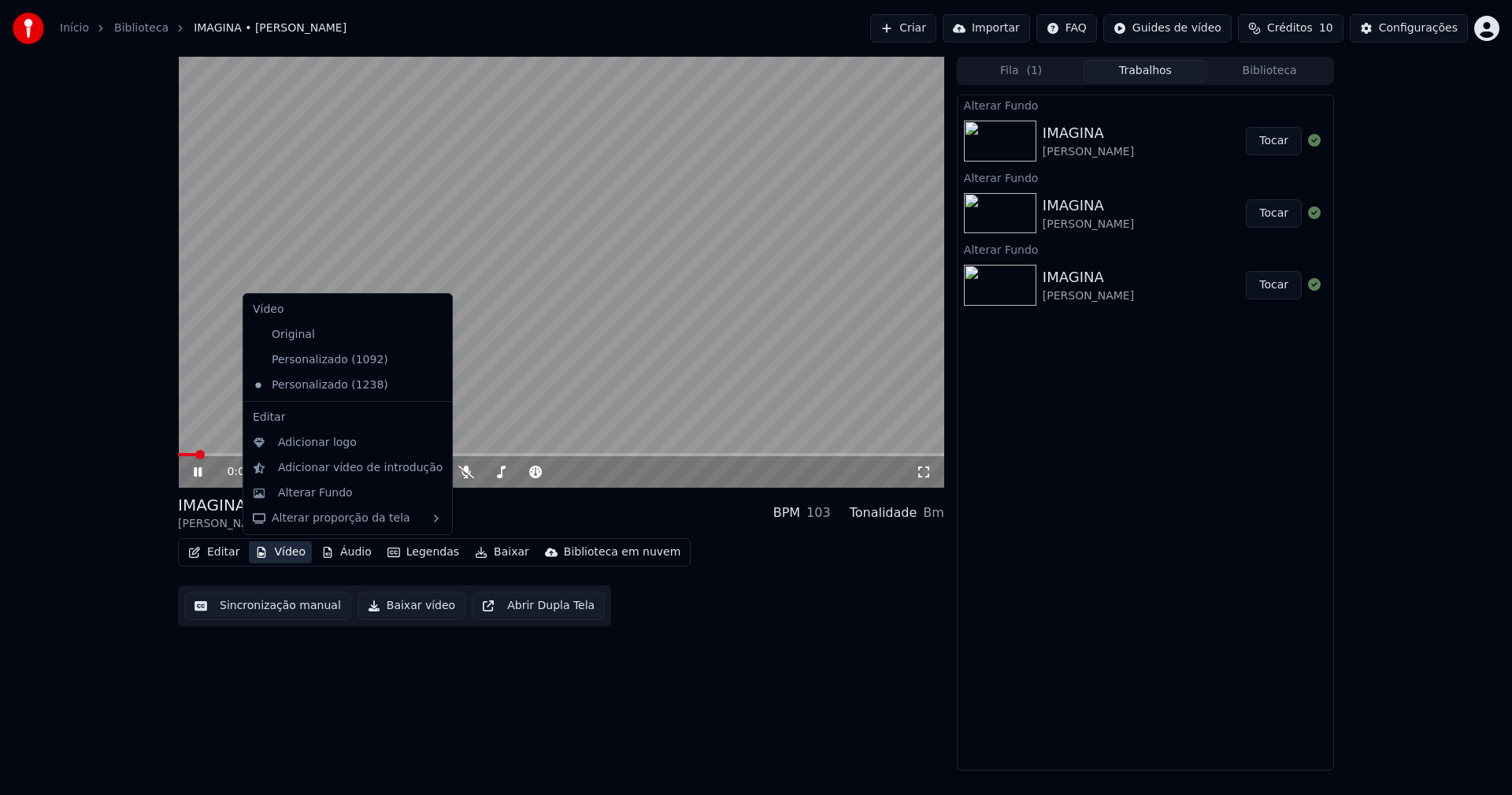
click at [291, 553] on button "Vídeo" at bounding box center [280, 552] width 63 height 22
click at [305, 449] on div "Adicionar logo" at bounding box center [317, 443] width 78 height 16
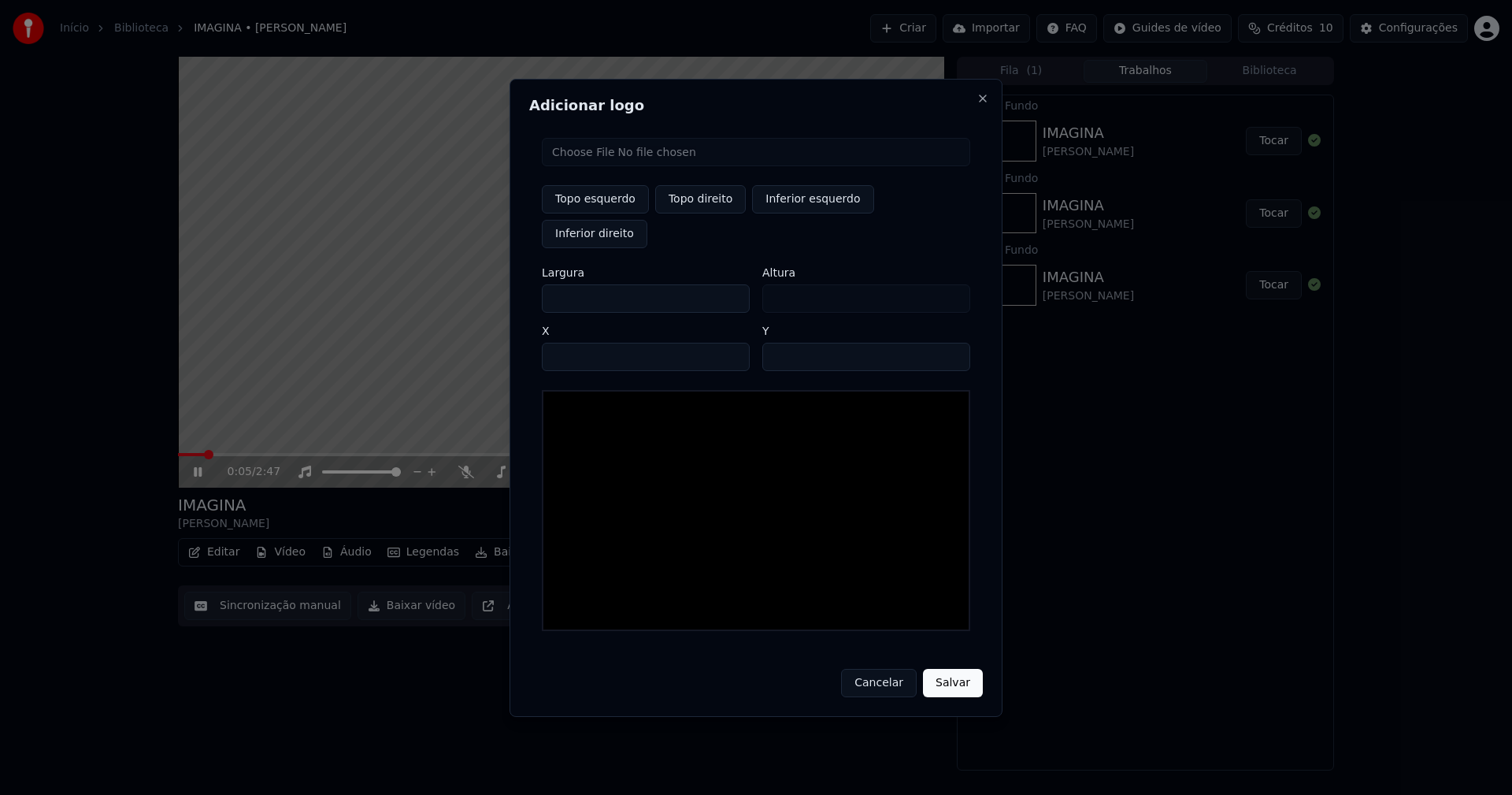
click at [612, 166] on input "file" at bounding box center [756, 152] width 428 height 29
type input "**********"
type input "***"
click at [700, 213] on button "Topo direito" at bounding box center [700, 200] width 90 height 29
type input "****"
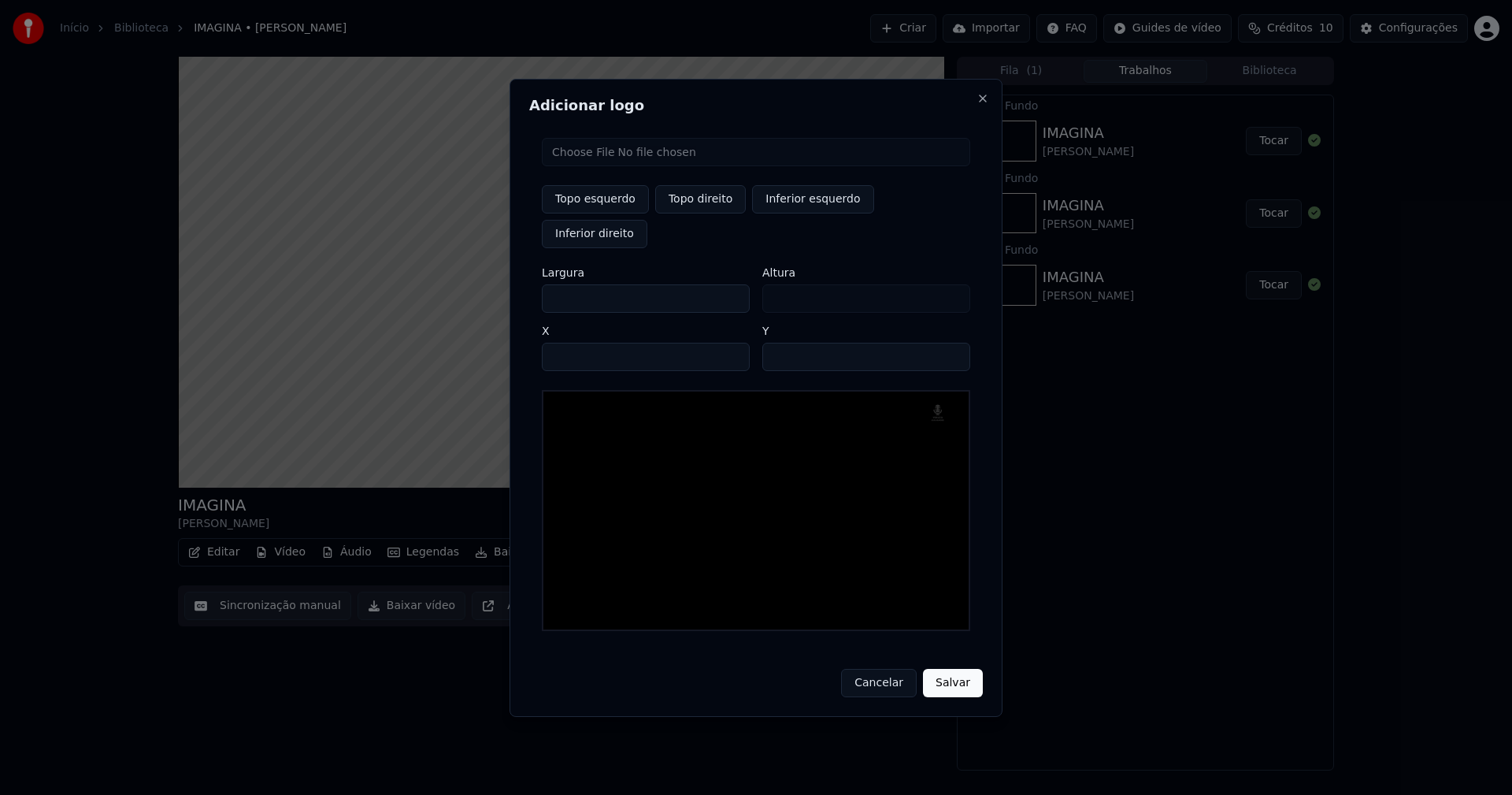
drag, startPoint x: 569, startPoint y: 281, endPoint x: 470, endPoint y: 291, distance: 99.5
click at [470, 291] on body "Início Biblioteca IMAGINA • [PERSON_NAME] Importar FAQ Guides de vídeo Créditos…" at bounding box center [756, 397] width 1512 height 795
type input "**"
type input "***"
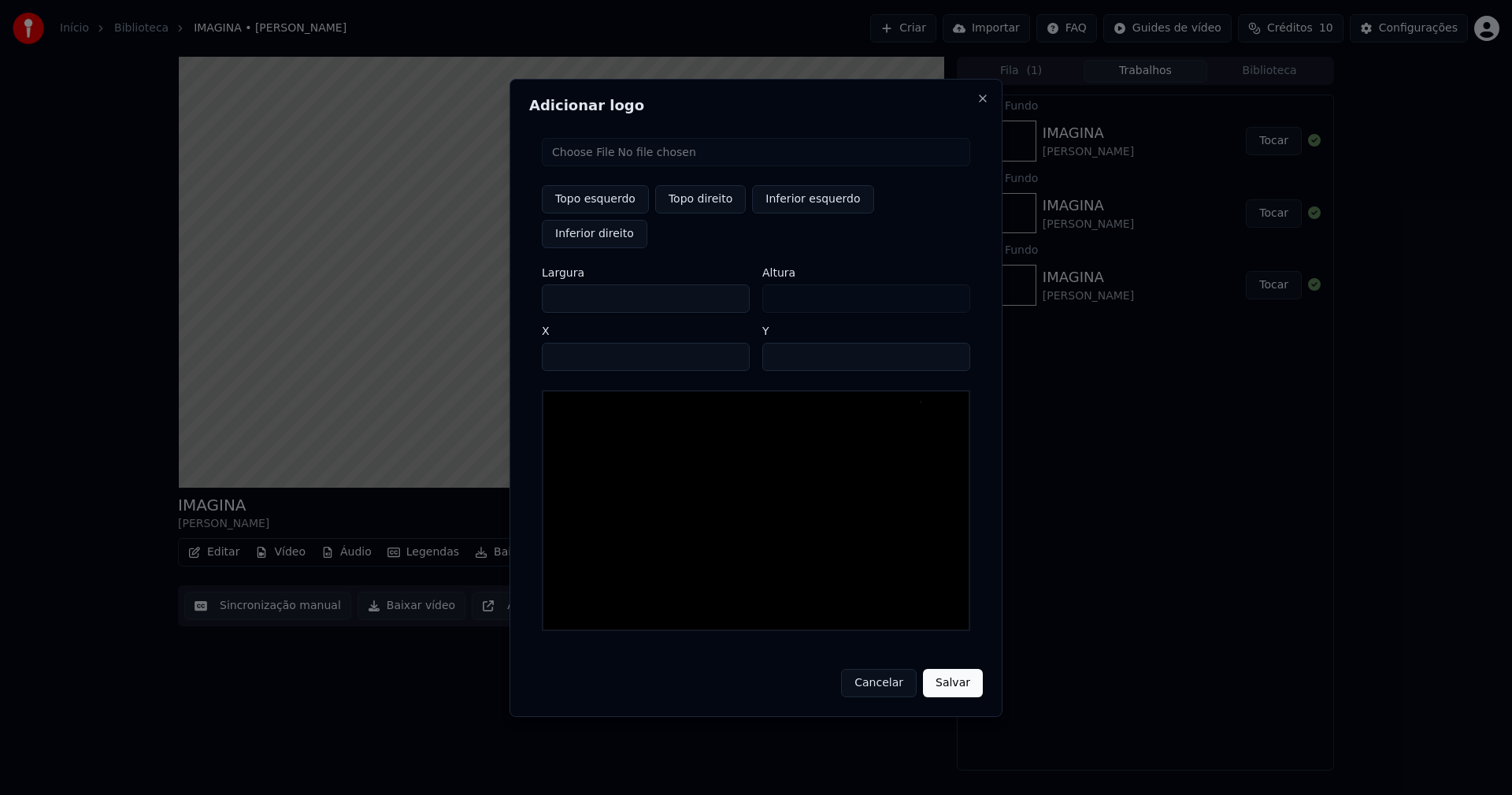
type input "***"
click at [575, 342] on input "****" at bounding box center [646, 357] width 208 height 29
type input "****"
click at [952, 342] on input "**" at bounding box center [866, 357] width 208 height 29
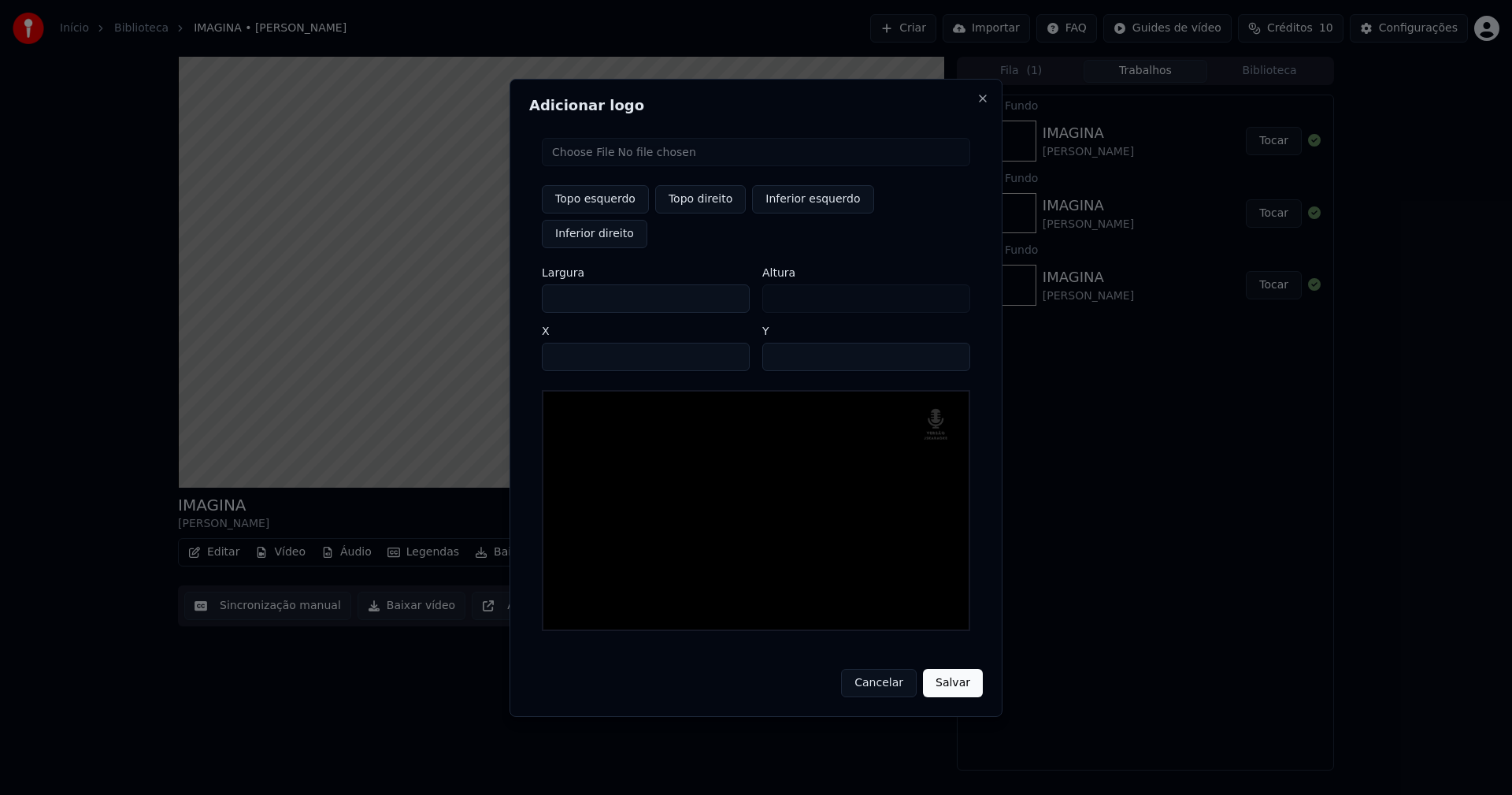
click at [952, 342] on input "**" at bounding box center [866, 357] width 208 height 29
type input "**"
click at [952, 342] on input "**" at bounding box center [866, 357] width 208 height 29
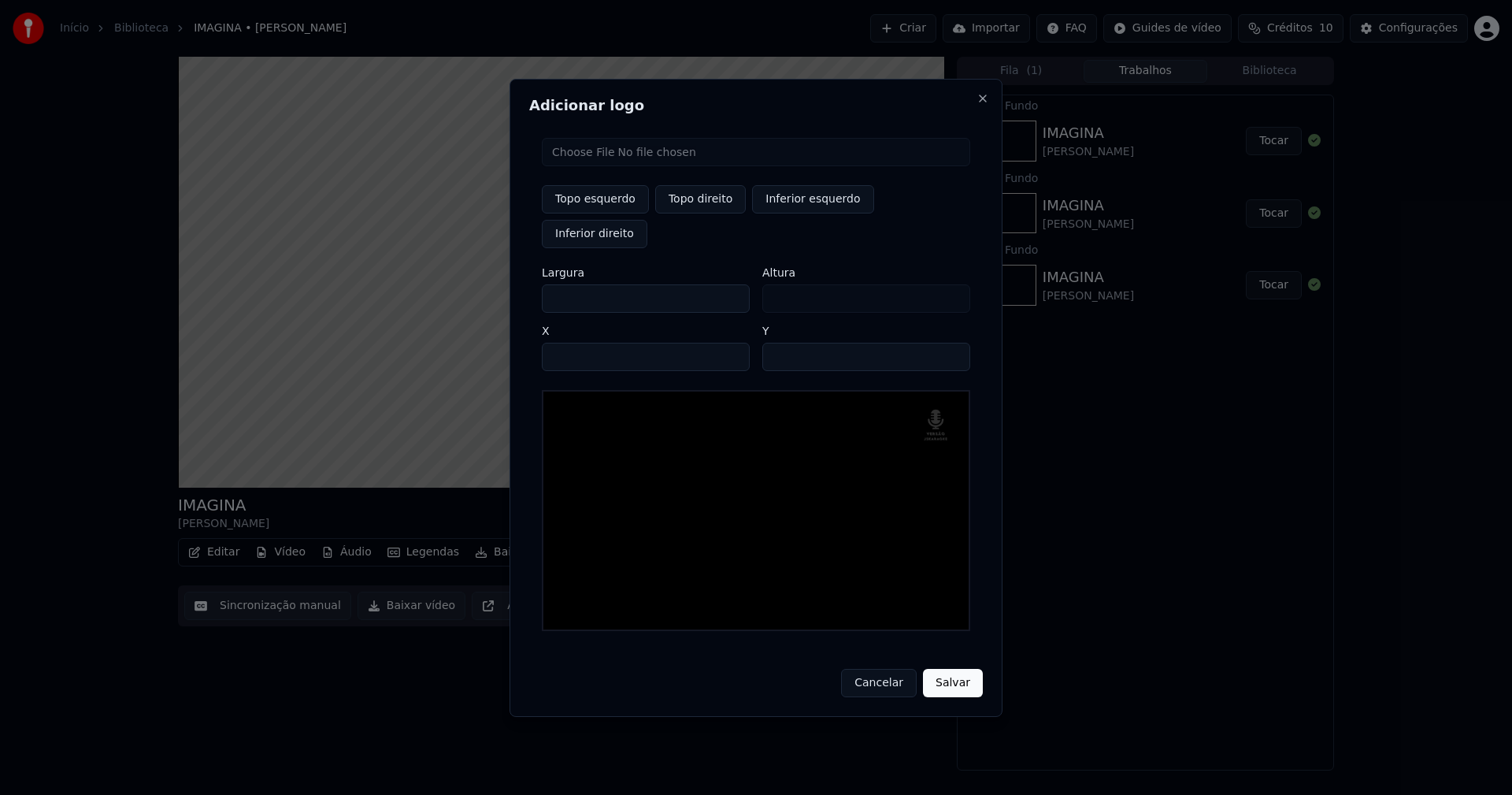
click at [950, 669] on button "Salvar" at bounding box center [952, 683] width 60 height 29
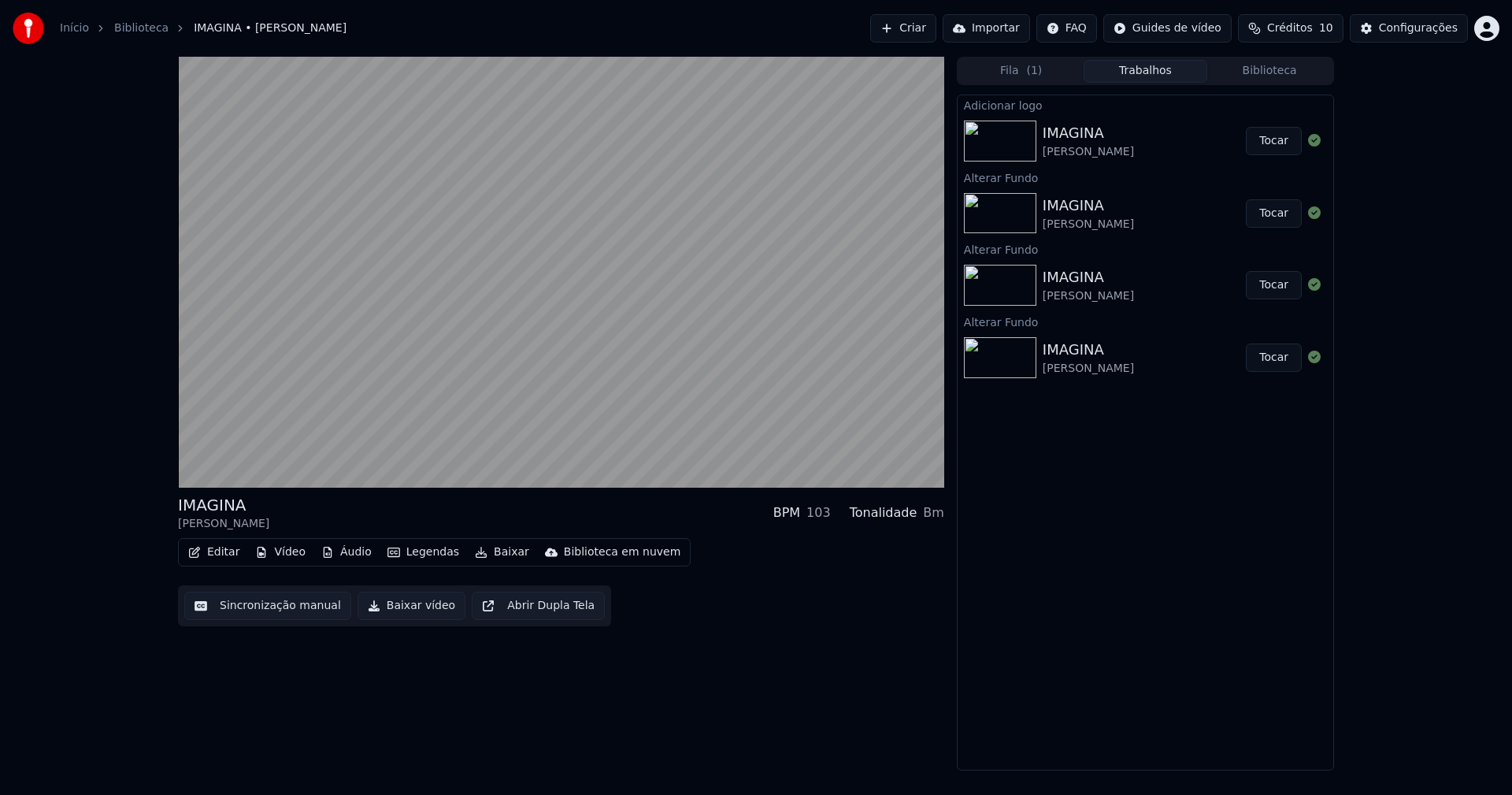
click at [1275, 147] on button "Tocar" at bounding box center [1273, 141] width 56 height 29
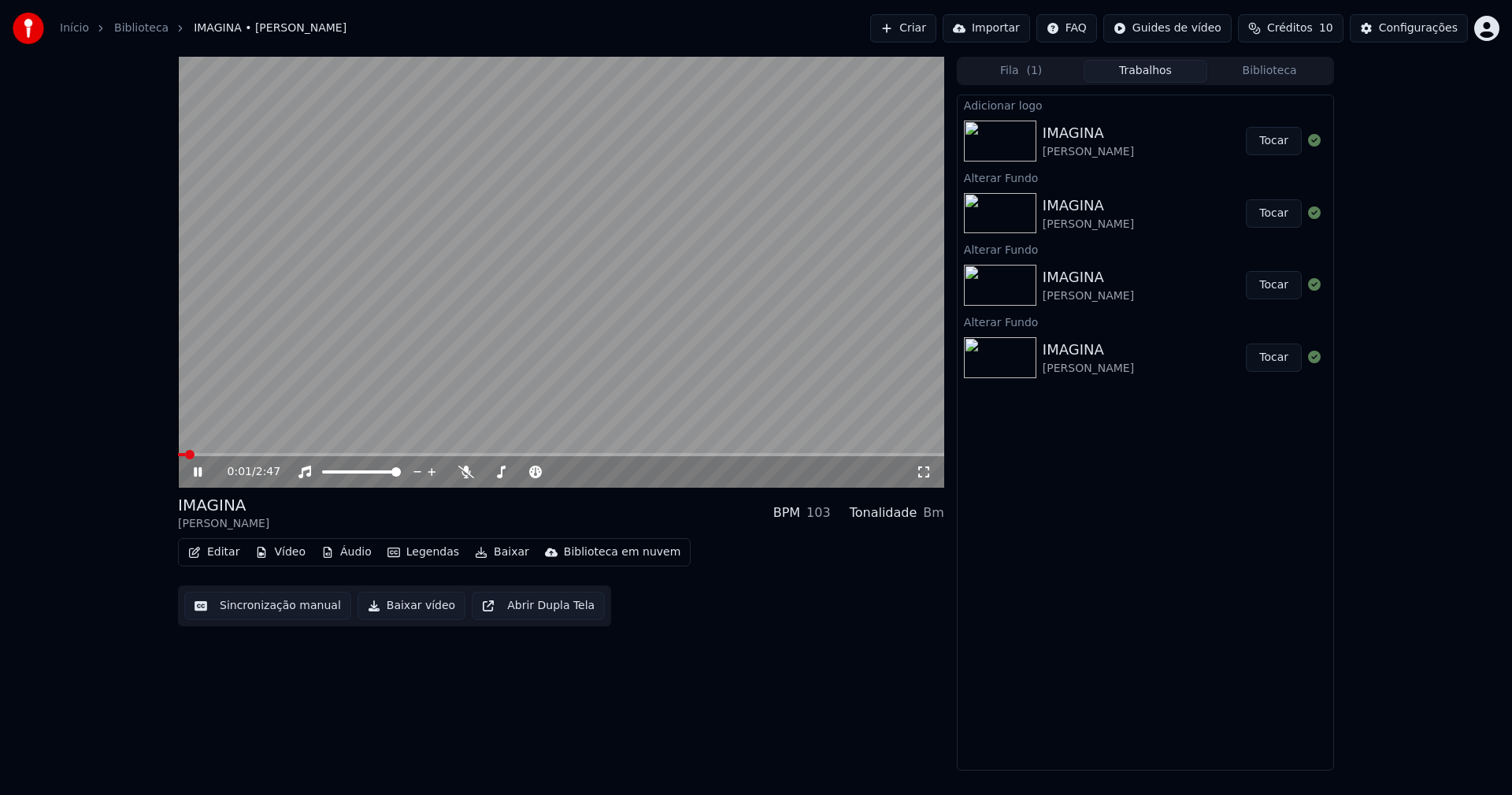
click at [196, 474] on icon at bounding box center [197, 471] width 8 height 9
click at [405, 606] on button "Baixar vídeo" at bounding box center [411, 606] width 108 height 29
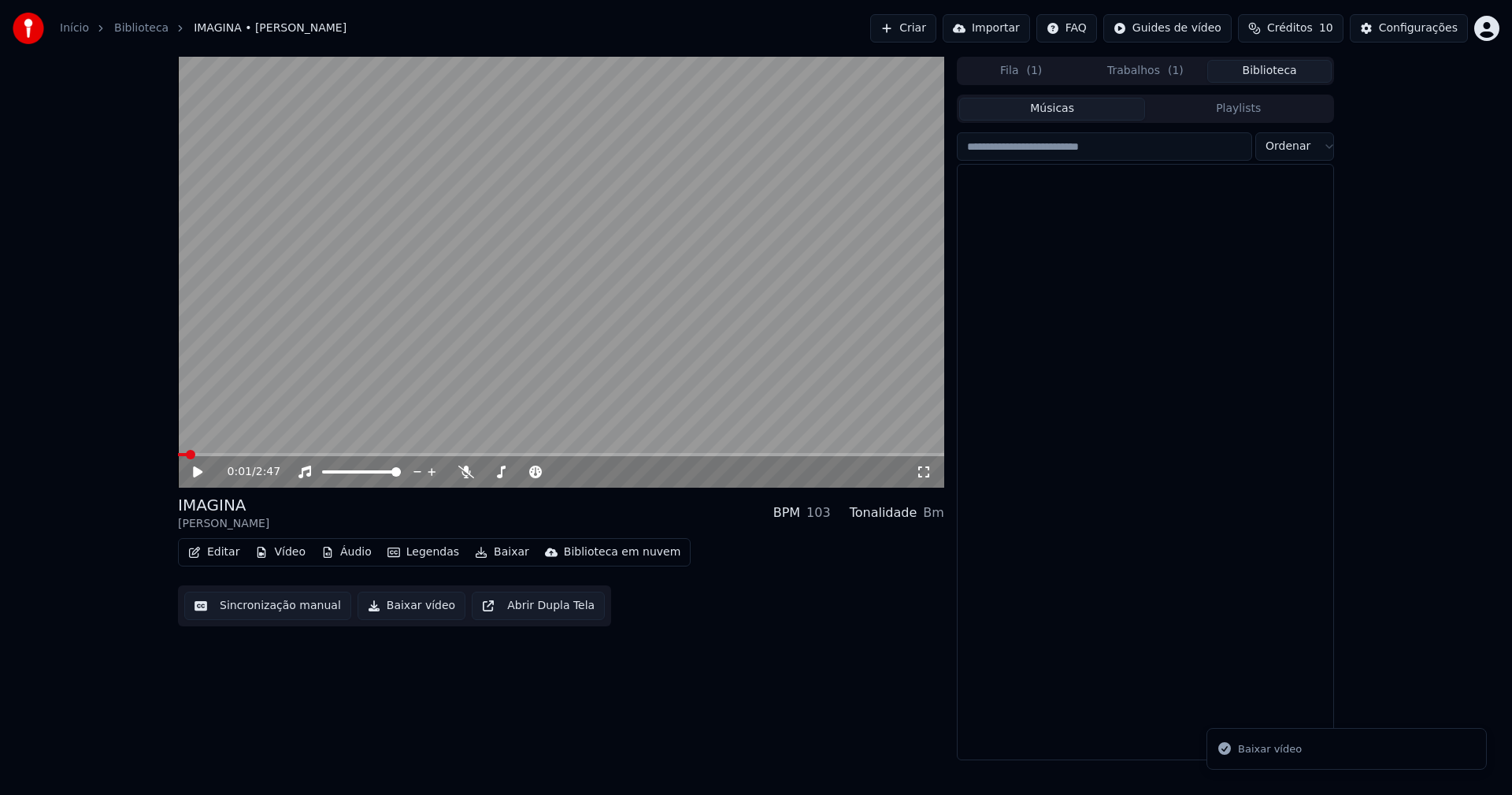
click at [1266, 70] on button "Biblioteca" at bounding box center [1269, 71] width 125 height 23
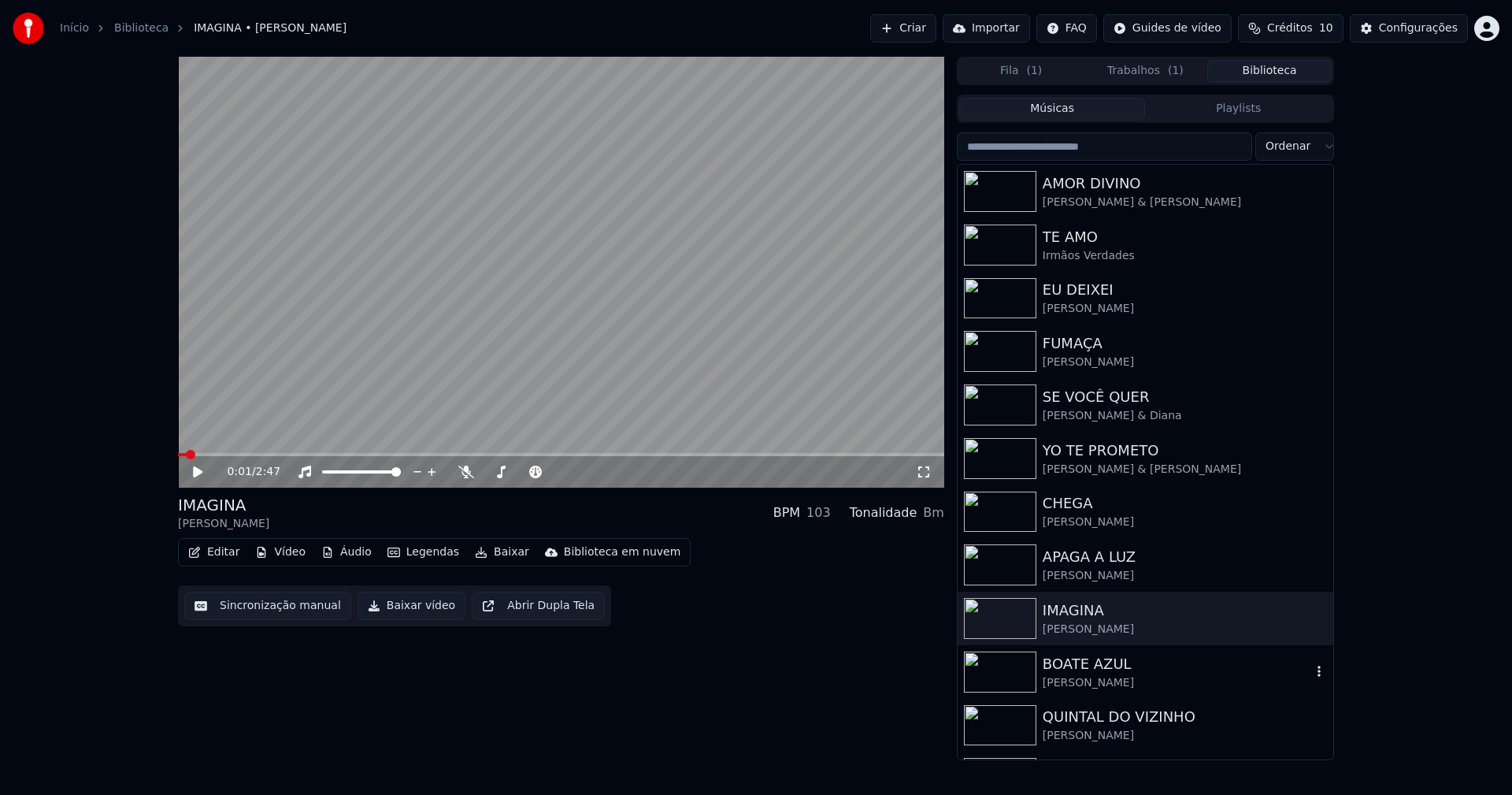
drag, startPoint x: 1094, startPoint y: 669, endPoint x: 1226, endPoint y: 594, distance: 151.8
click at [1098, 669] on div "BOATE AZUL" at bounding box center [1177, 663] width 269 height 22
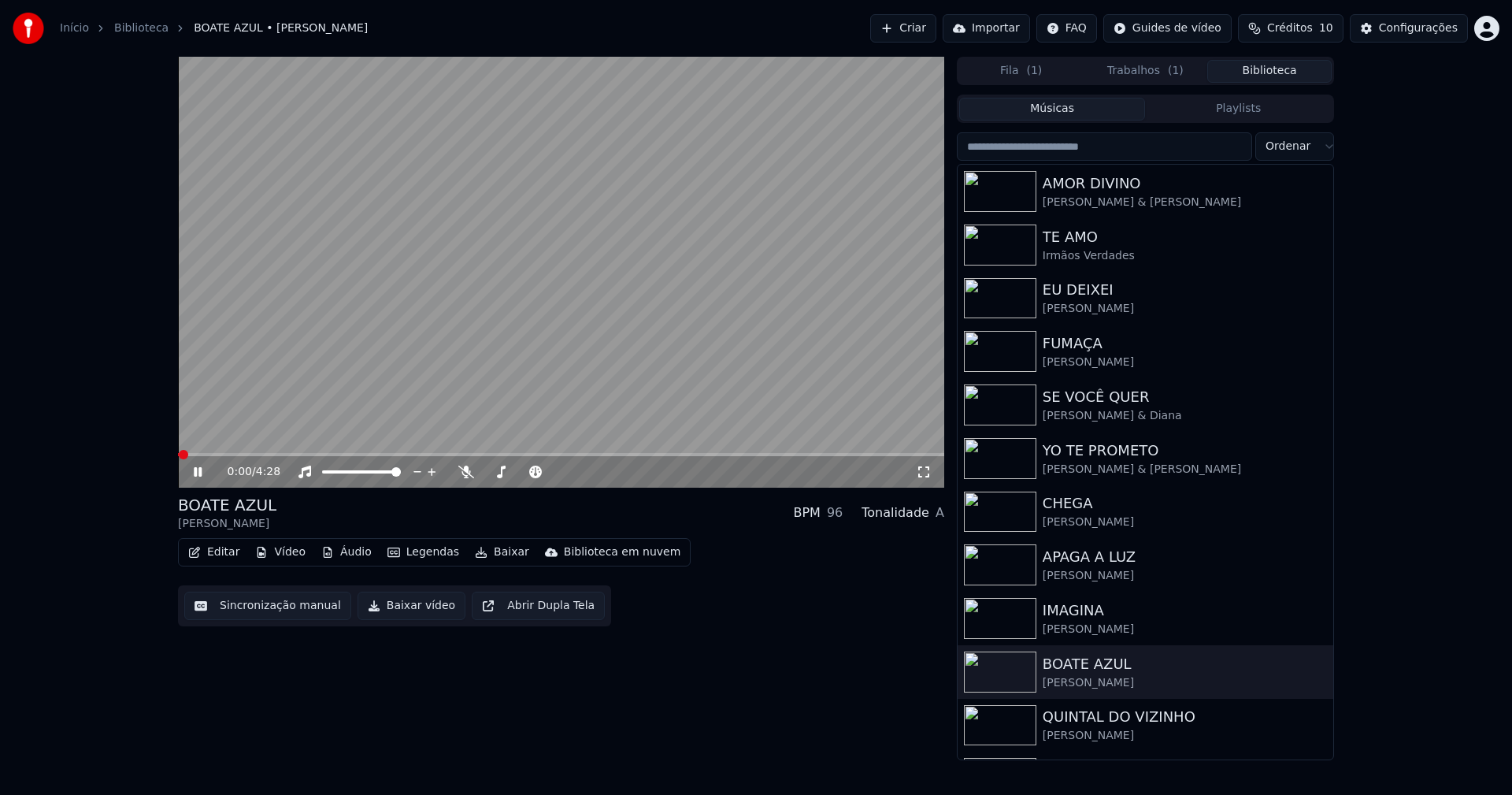
click at [197, 471] on icon at bounding box center [209, 471] width 37 height 13
click at [283, 556] on button "Vídeo" at bounding box center [280, 552] width 63 height 22
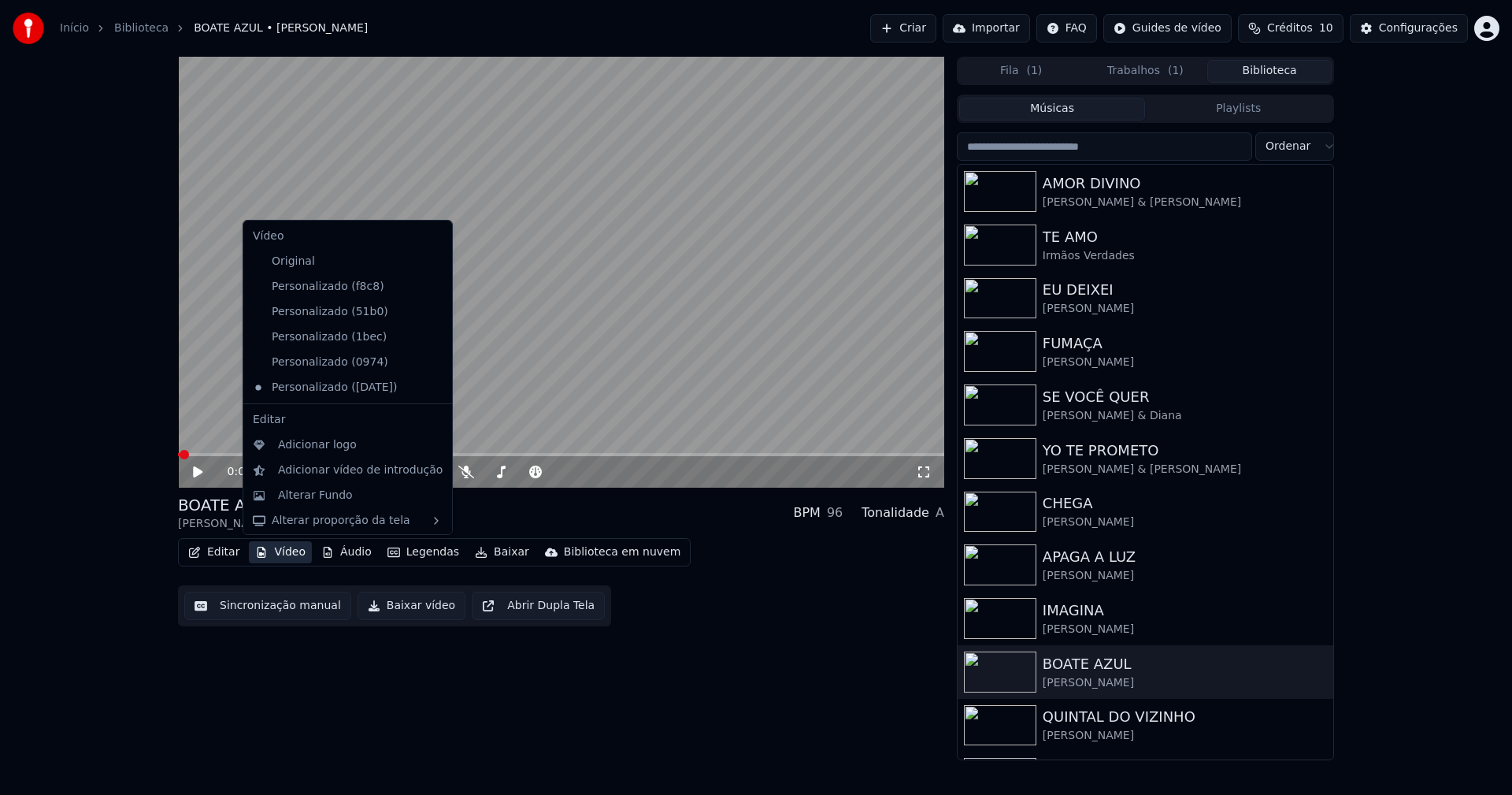
click at [432, 290] on icon at bounding box center [437, 287] width 11 height 13
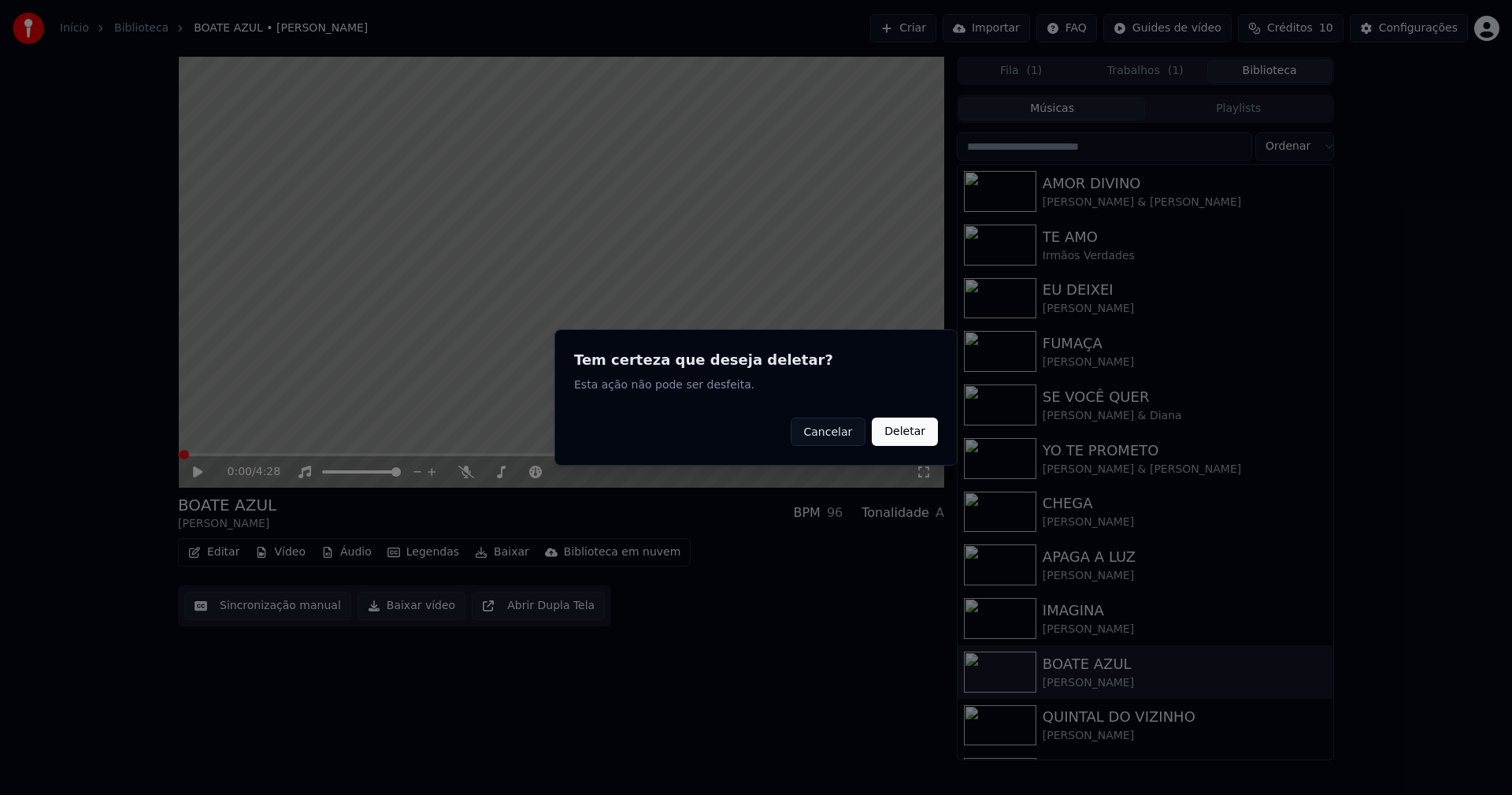
click at [914, 430] on button "Deletar" at bounding box center [904, 432] width 66 height 29
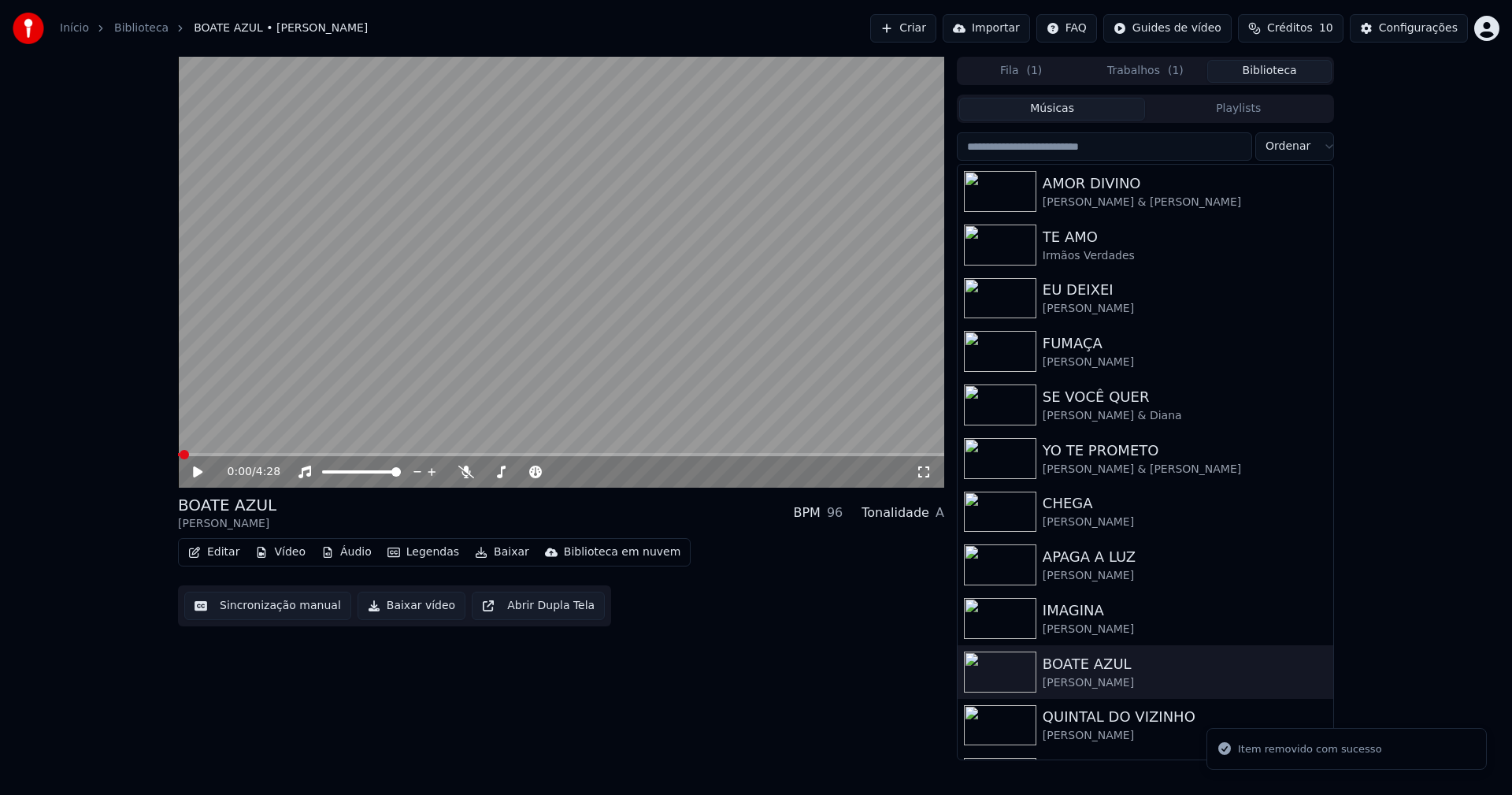
click at [289, 556] on button "Vídeo" at bounding box center [280, 552] width 63 height 22
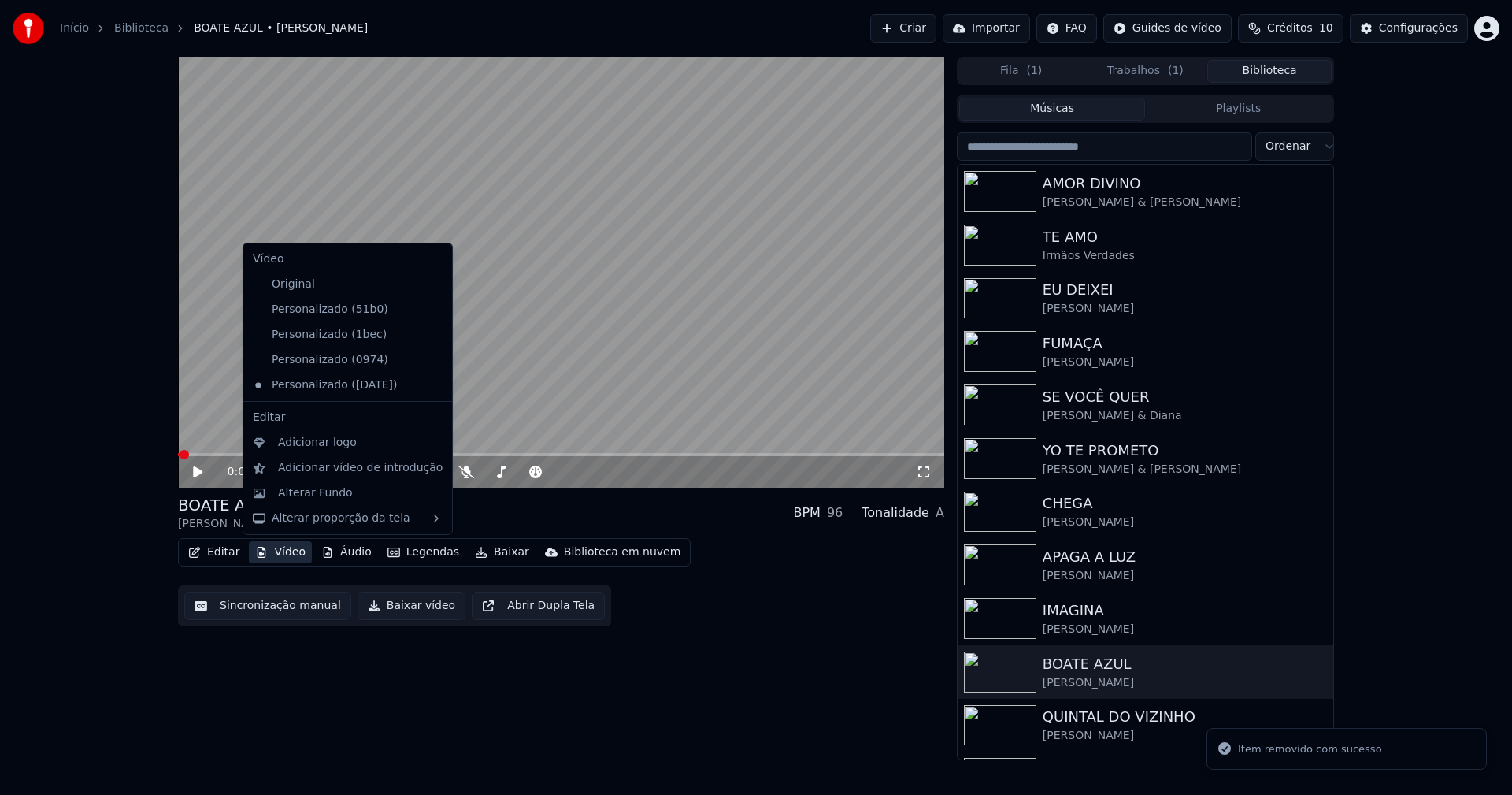
click at [432, 308] on icon at bounding box center [437, 309] width 11 height 13
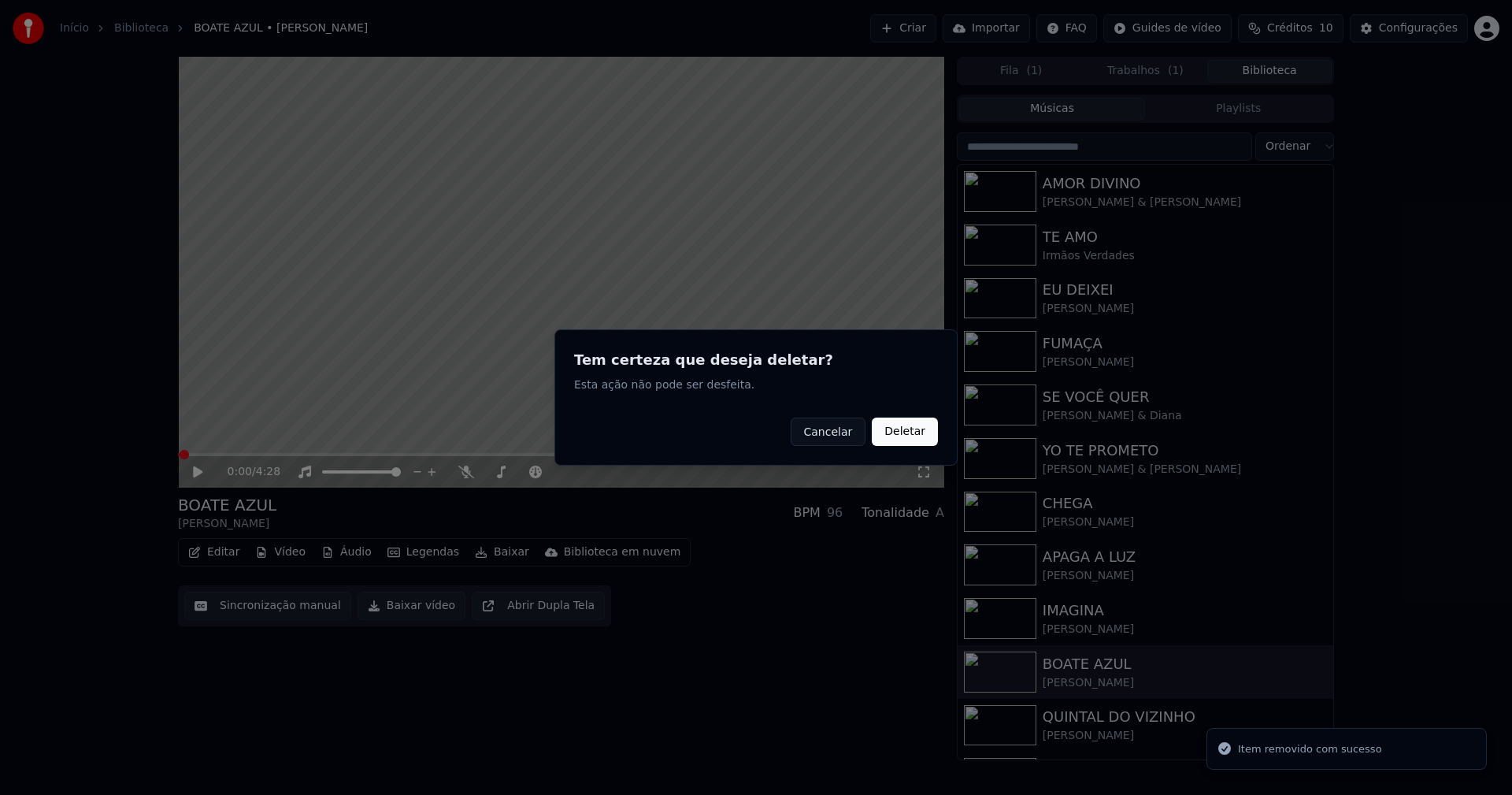
drag, startPoint x: 901, startPoint y: 433, endPoint x: 875, endPoint y: 434, distance: 26.0
click at [895, 433] on button "Deletar" at bounding box center [904, 432] width 66 height 29
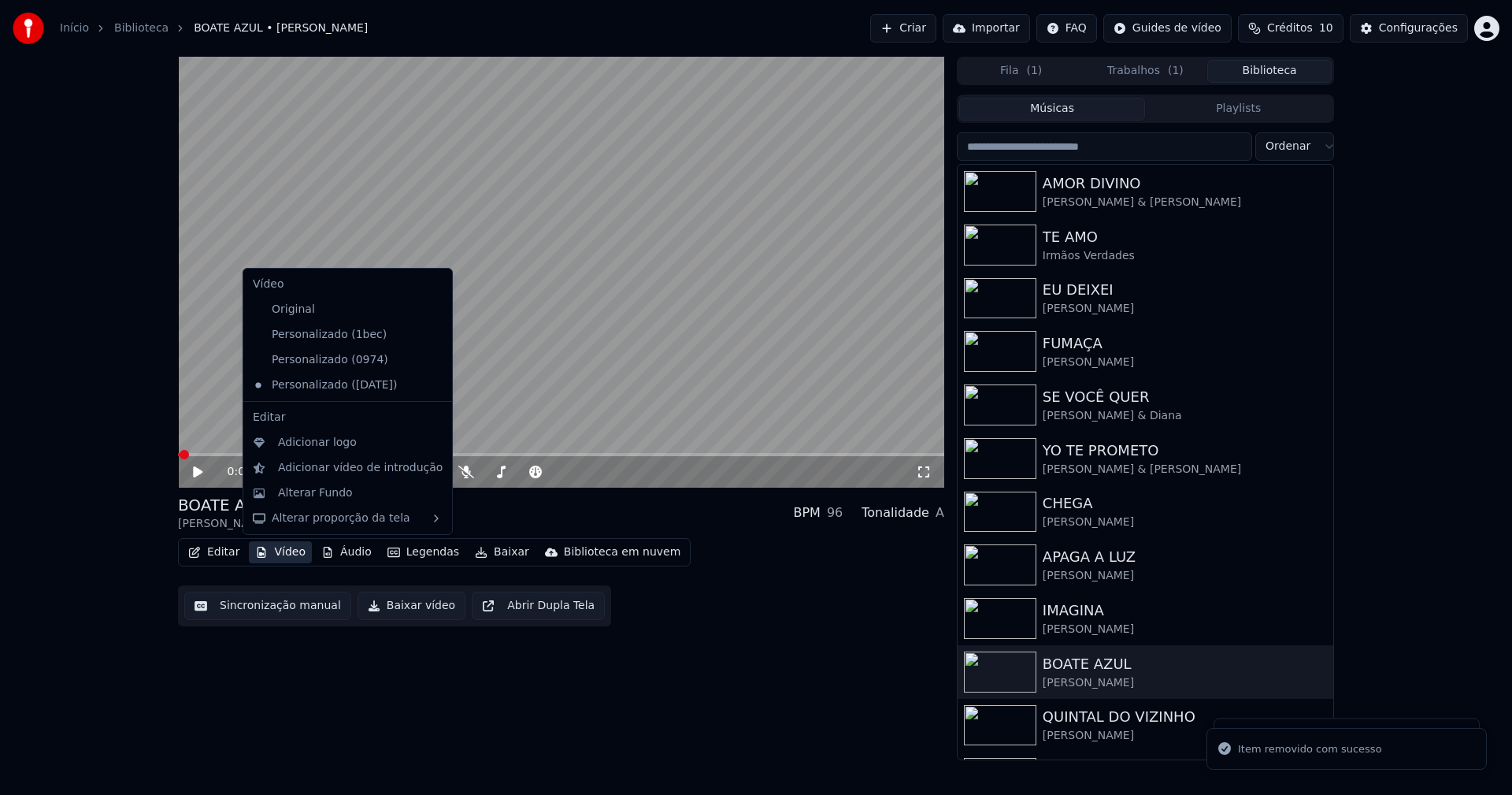
click at [282, 556] on button "Vídeo" at bounding box center [280, 552] width 63 height 22
click at [432, 336] on icon at bounding box center [437, 335] width 11 height 13
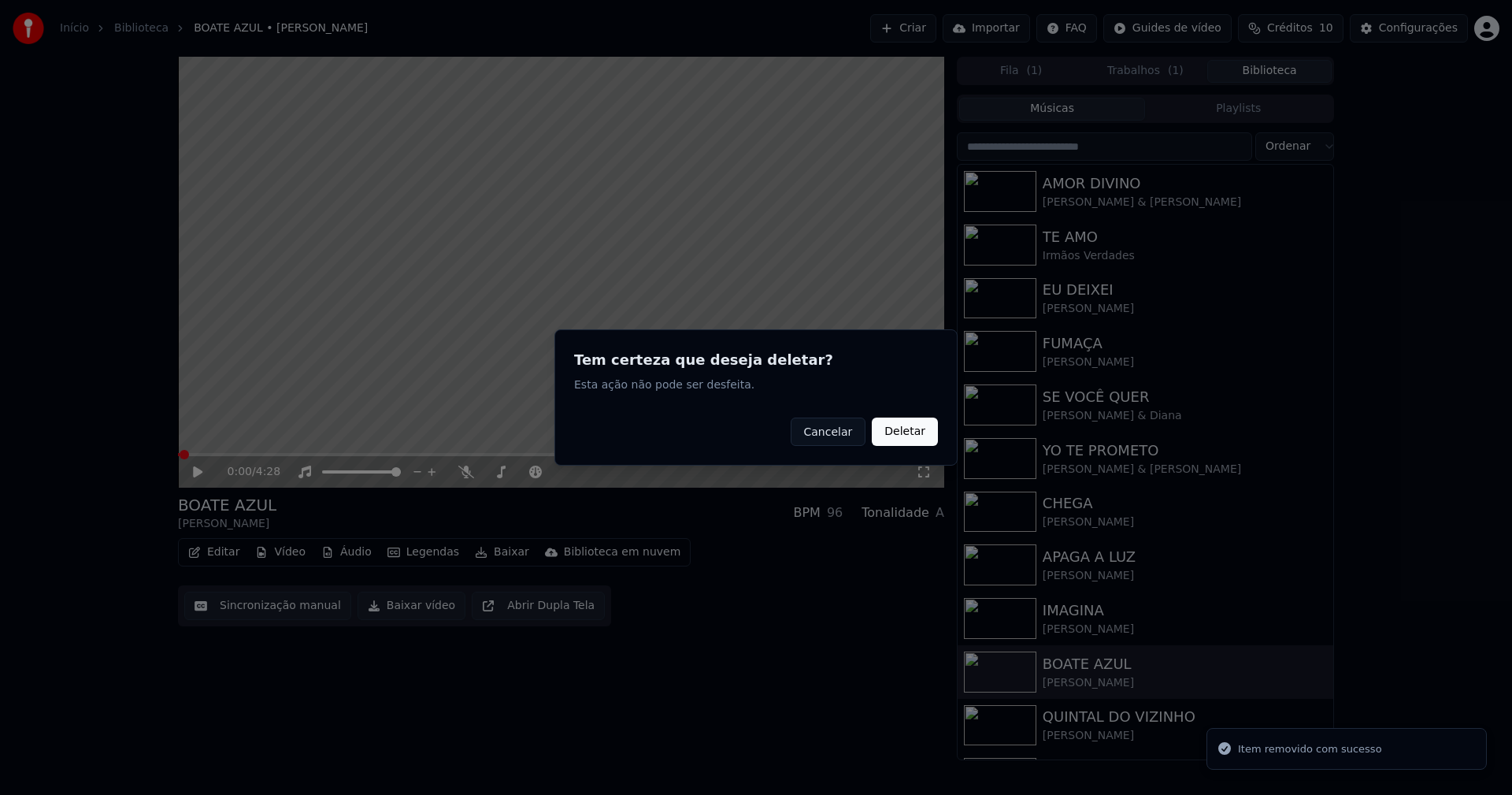
click at [903, 432] on button "Deletar" at bounding box center [904, 432] width 66 height 29
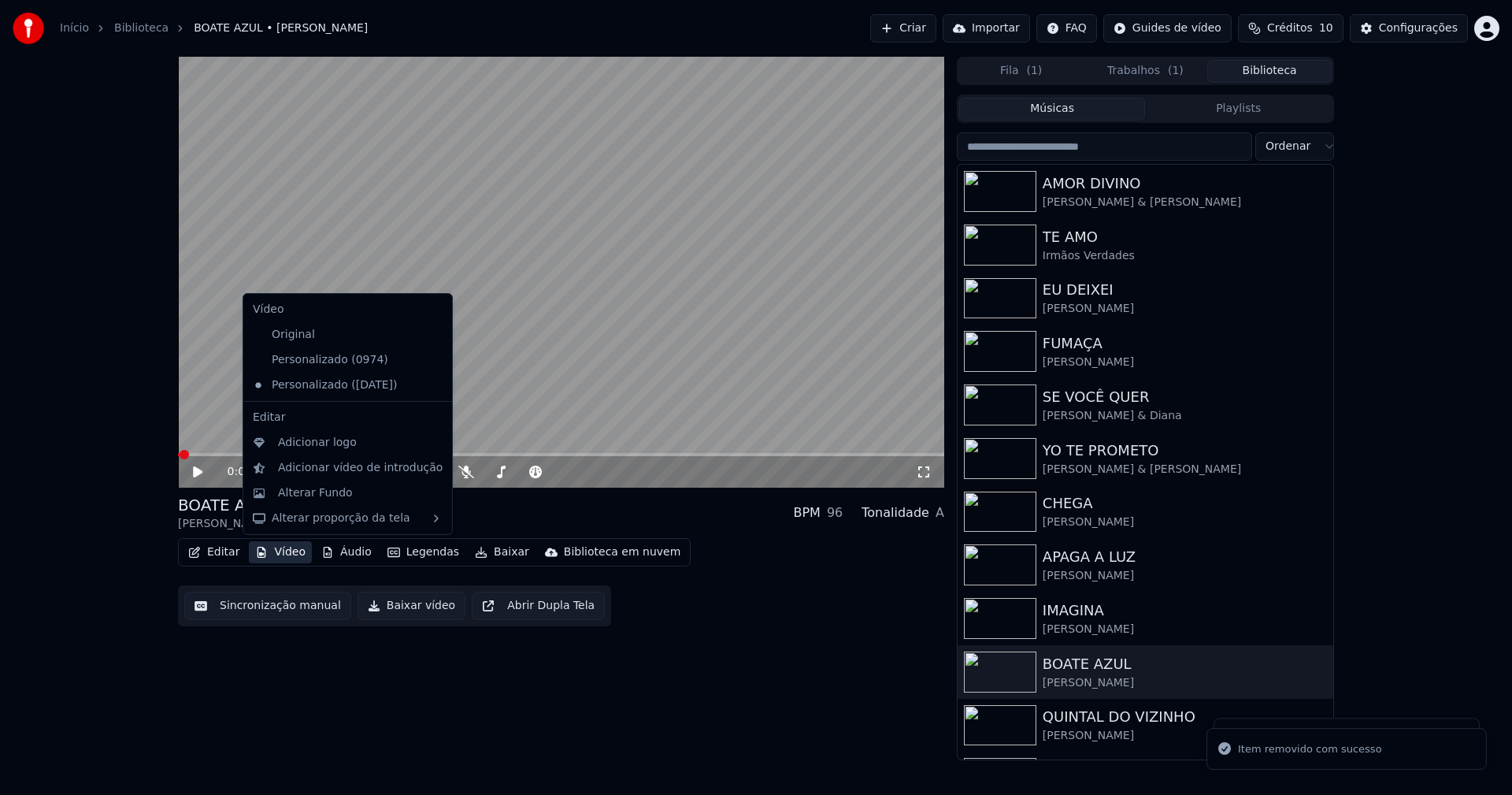
click at [289, 557] on button "Vídeo" at bounding box center [280, 552] width 63 height 22
click at [432, 361] on icon at bounding box center [440, 359] width 18 height 13
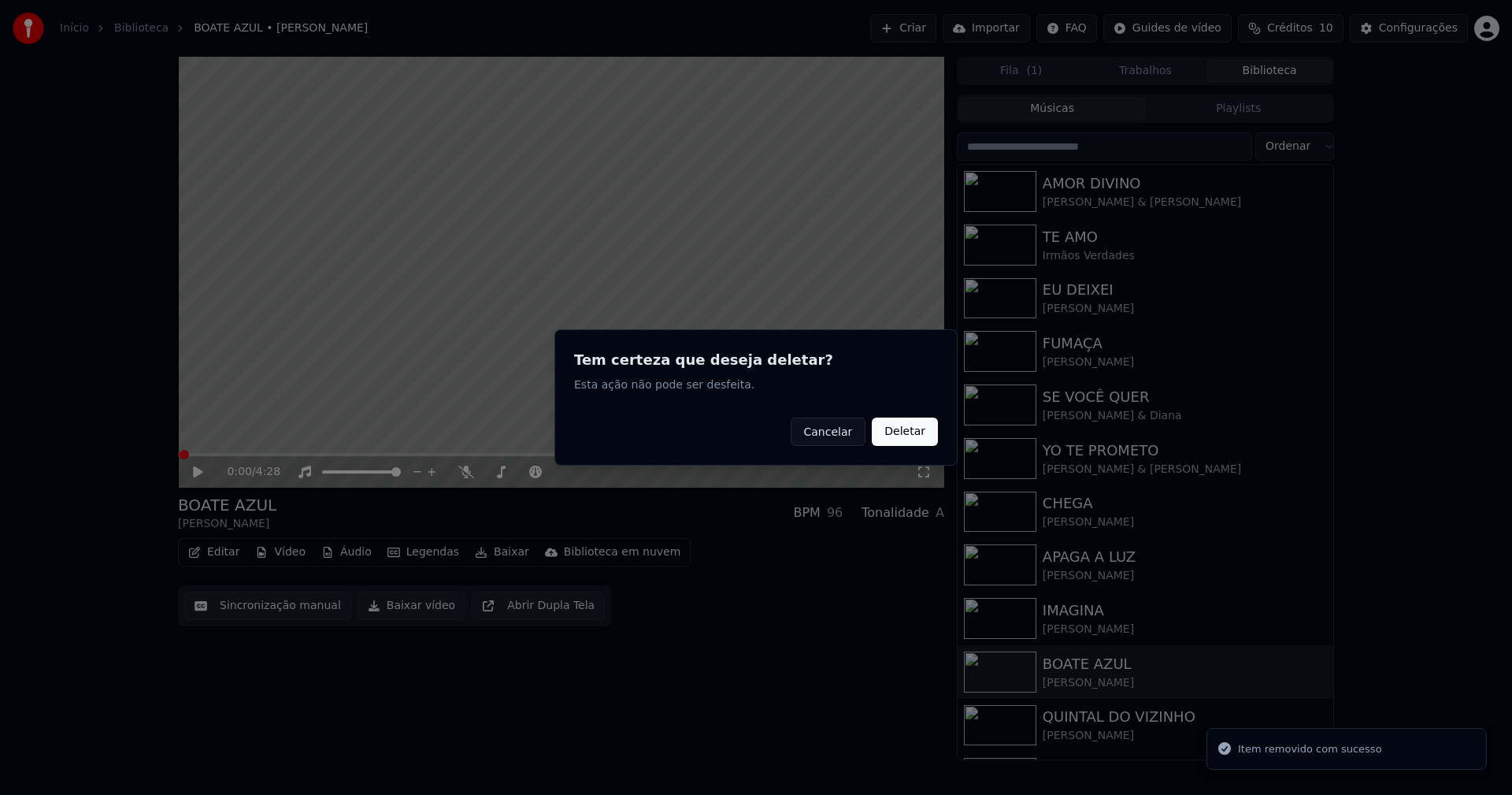
click at [924, 432] on button "Deletar" at bounding box center [904, 432] width 66 height 29
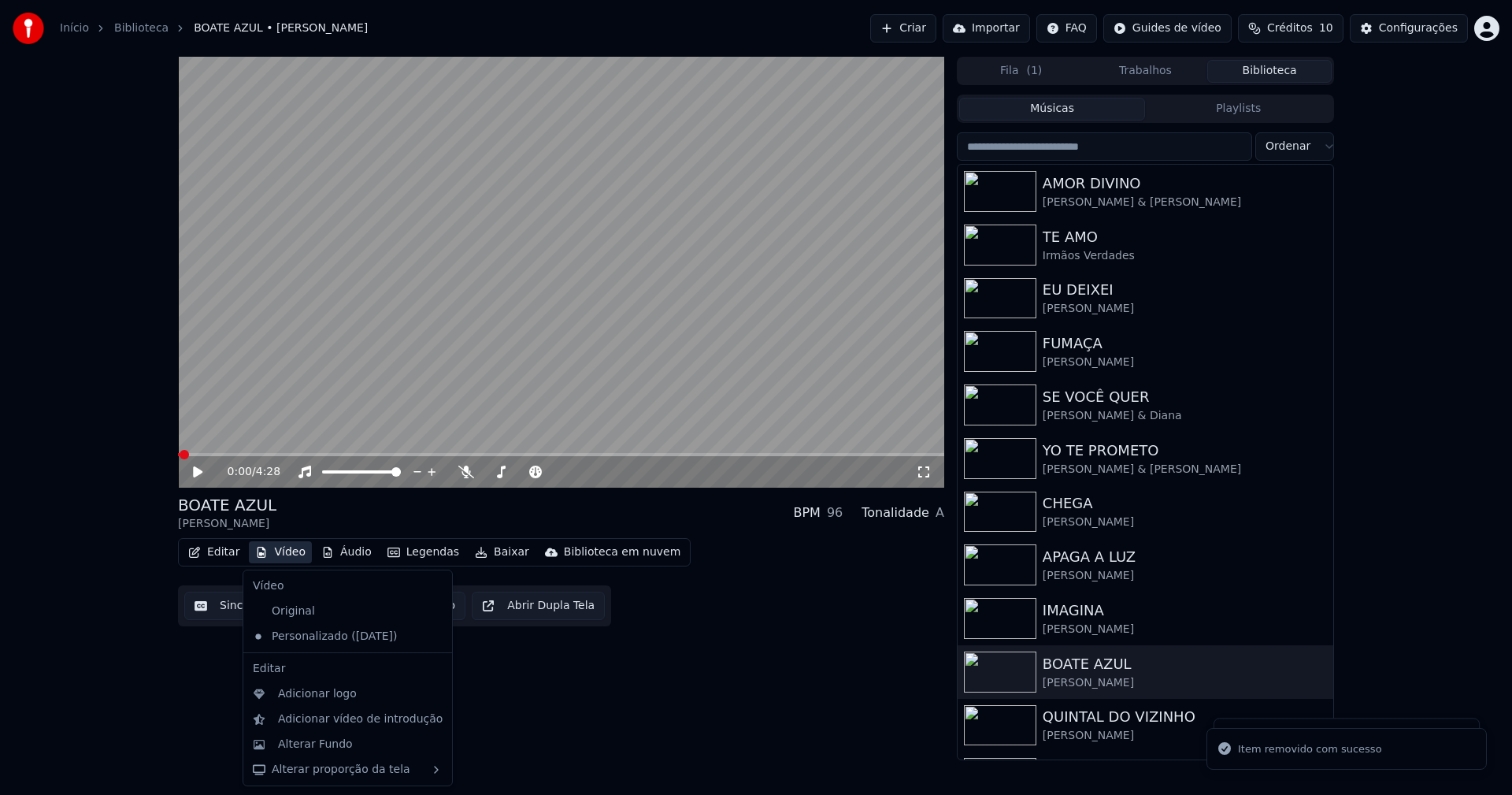
click at [285, 553] on button "Vídeo" at bounding box center [280, 552] width 63 height 22
click at [317, 748] on div "Alterar Fundo" at bounding box center [315, 744] width 75 height 16
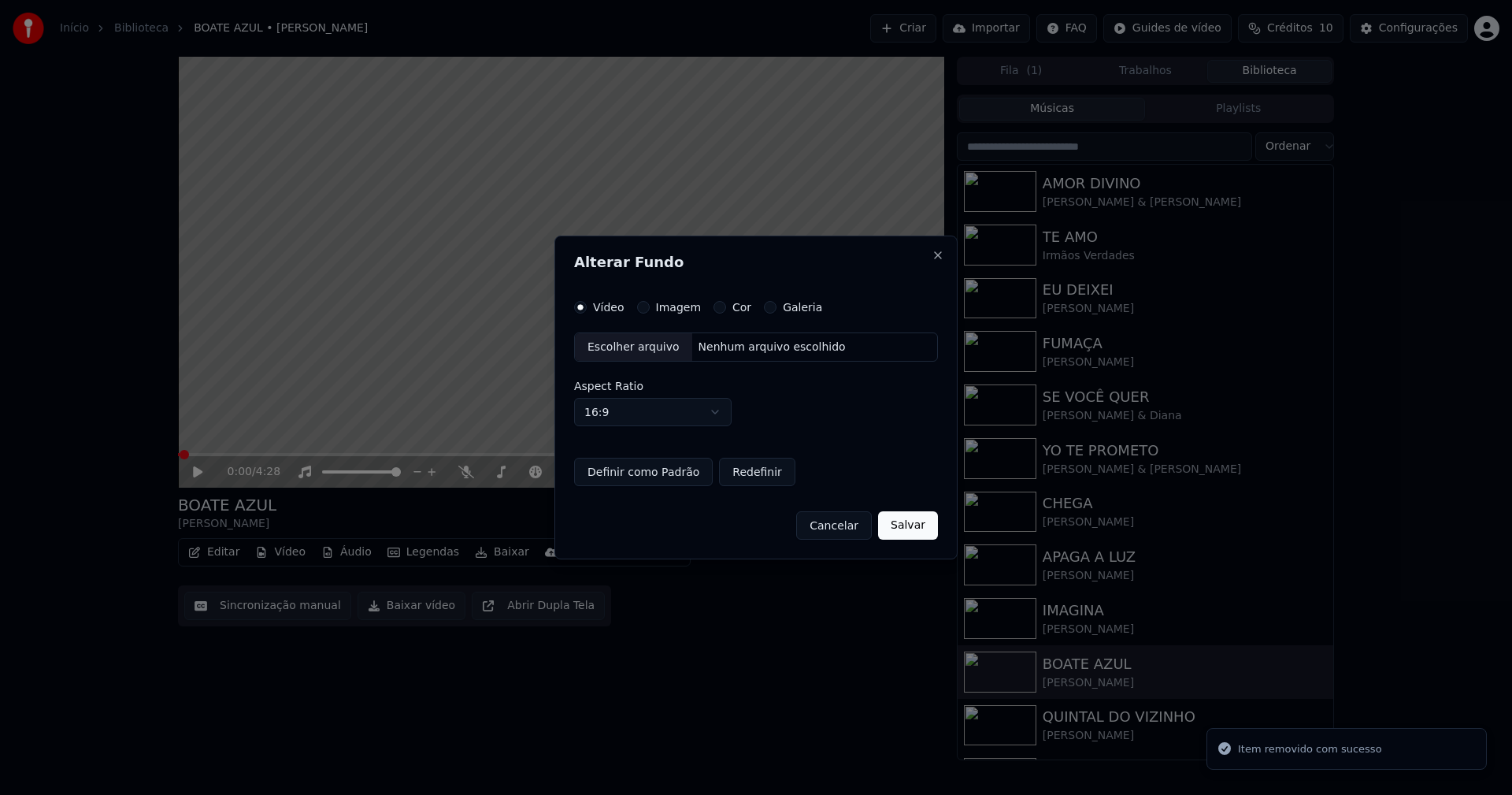
click at [637, 305] on button "Imagem" at bounding box center [643, 307] width 13 height 13
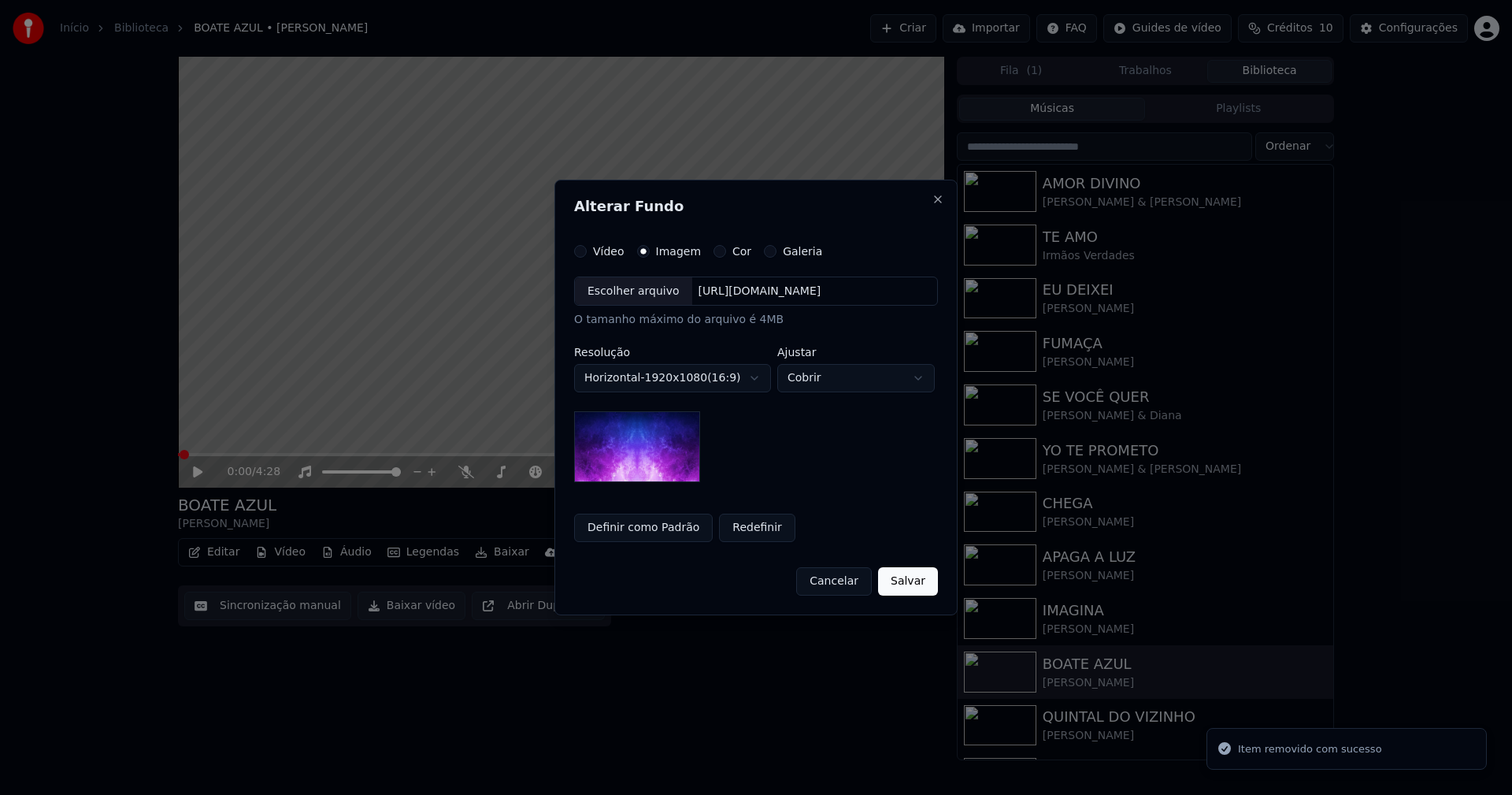
click at [619, 294] on div "Escolher arquivo" at bounding box center [633, 292] width 117 height 29
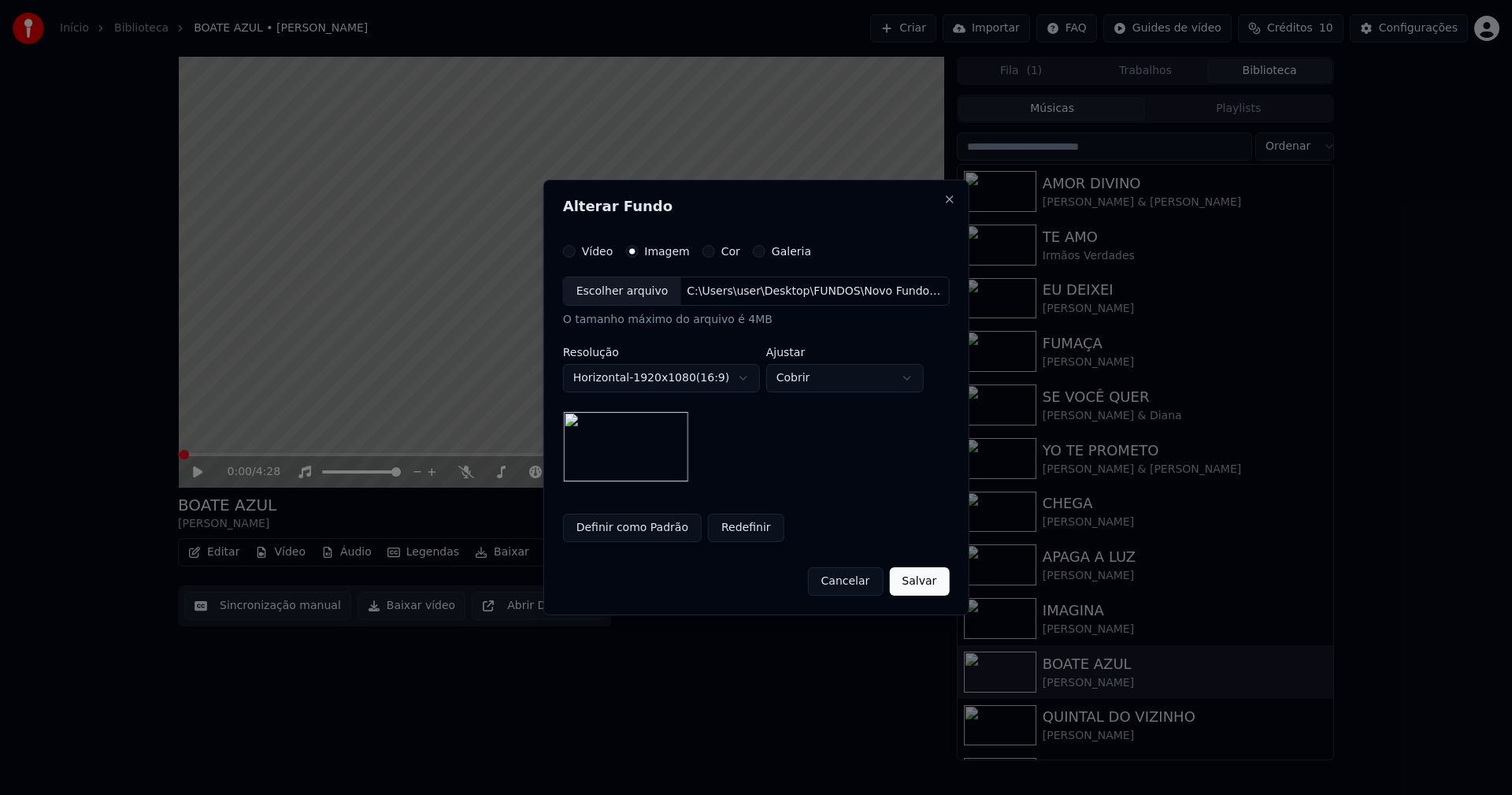
click at [921, 585] on button "Salvar" at bounding box center [919, 582] width 60 height 29
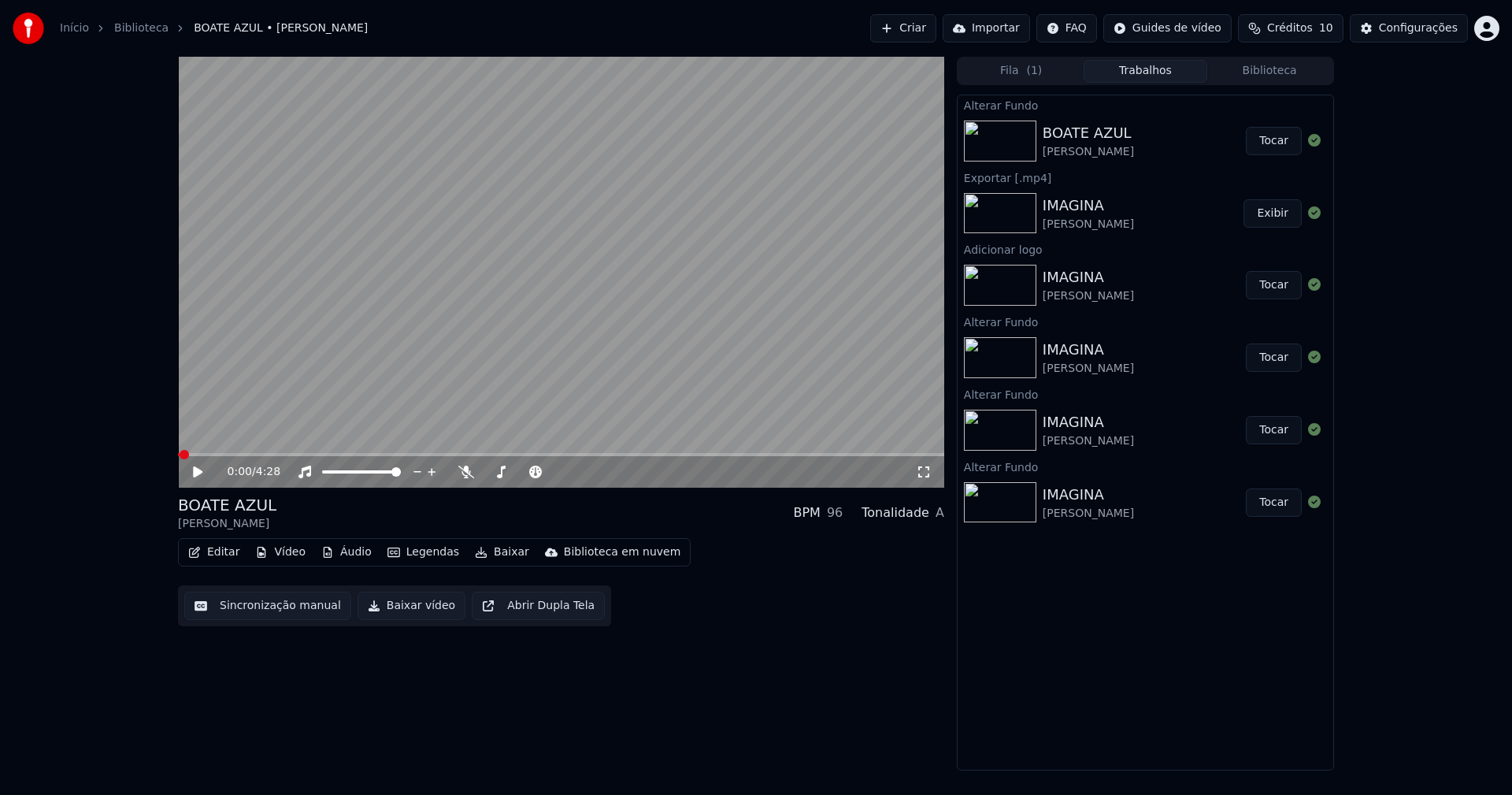
click at [1285, 143] on button "Tocar" at bounding box center [1273, 141] width 56 height 29
click at [926, 472] on icon at bounding box center [923, 471] width 16 height 13
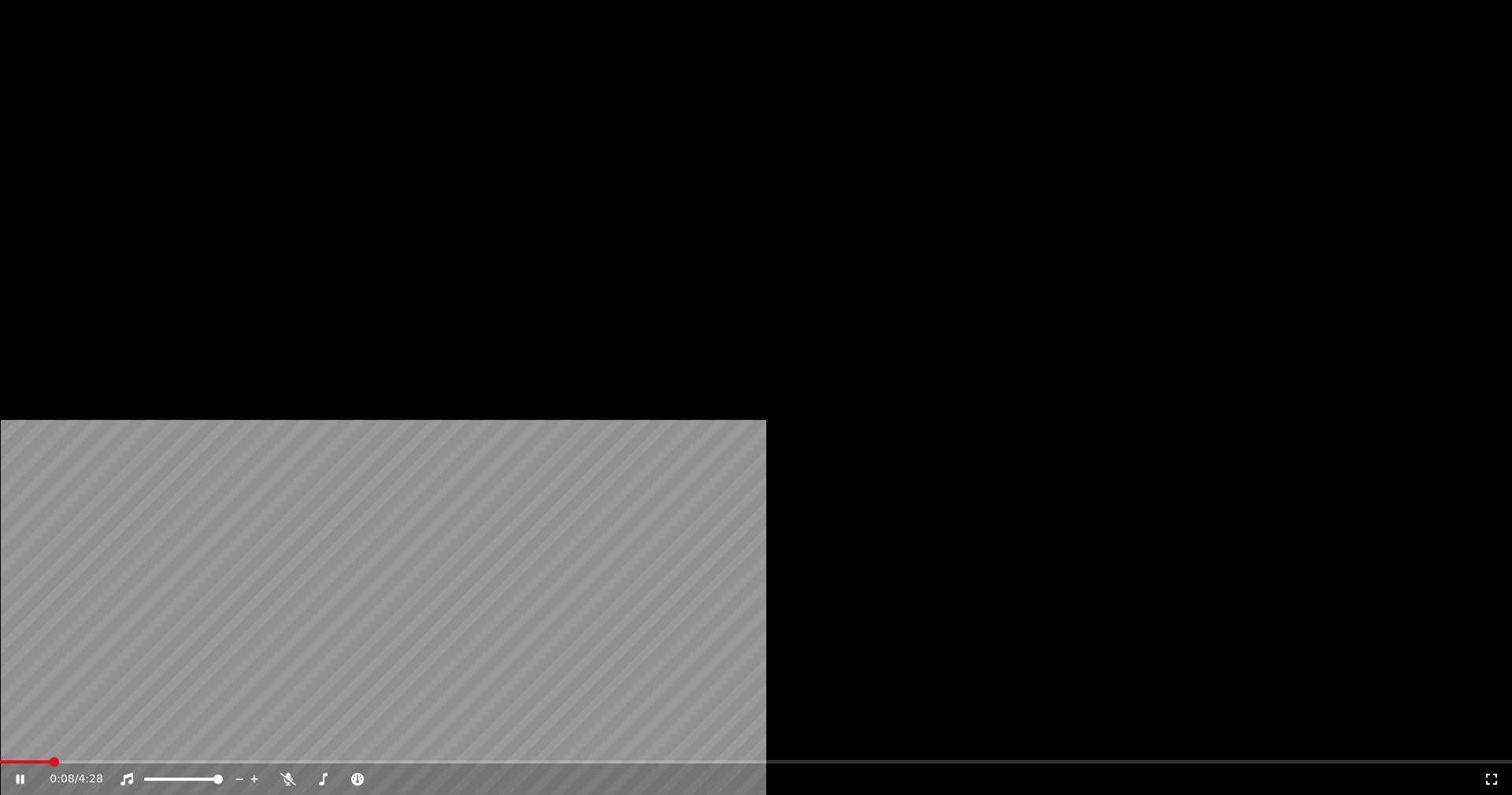
click at [24, 774] on icon at bounding box center [20, 778] width 8 height 9
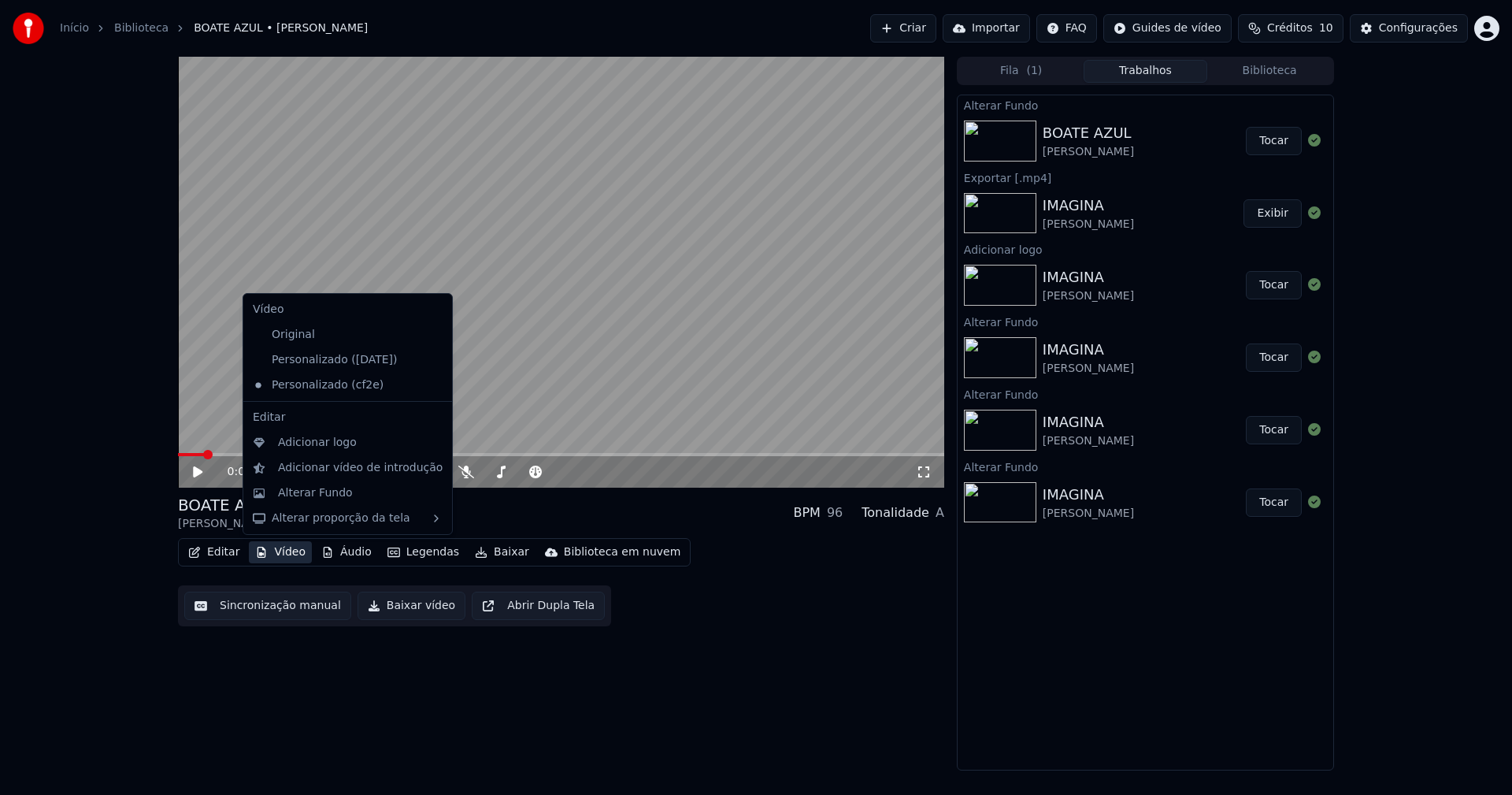
click at [281, 553] on button "Vídeo" at bounding box center [280, 552] width 63 height 22
click at [304, 447] on div "Adicionar logo" at bounding box center [317, 443] width 78 height 16
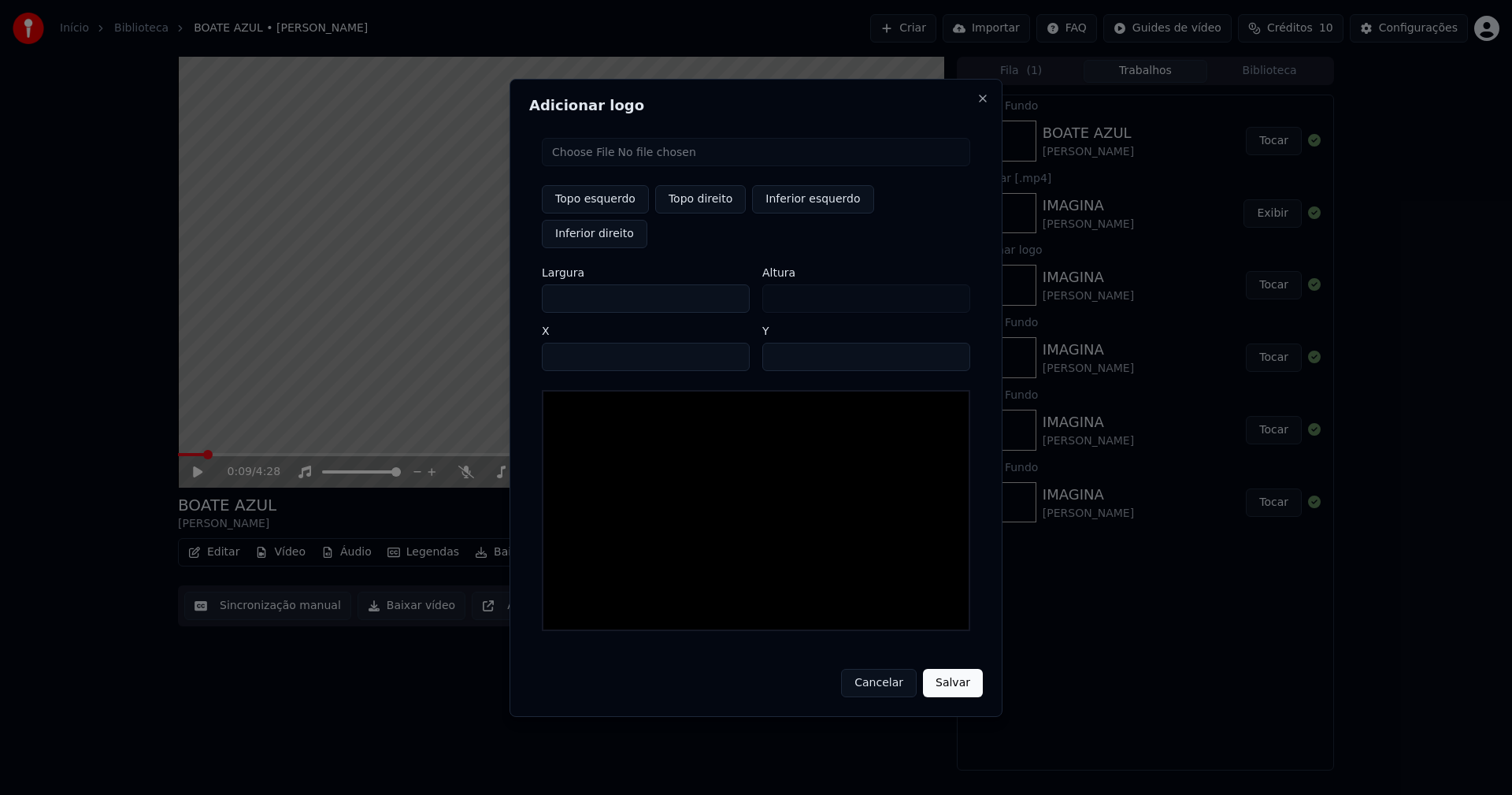
click at [590, 166] on input "file" at bounding box center [756, 152] width 428 height 29
type input "**********"
type input "***"
click at [711, 213] on button "Topo direito" at bounding box center [700, 200] width 90 height 29
type input "****"
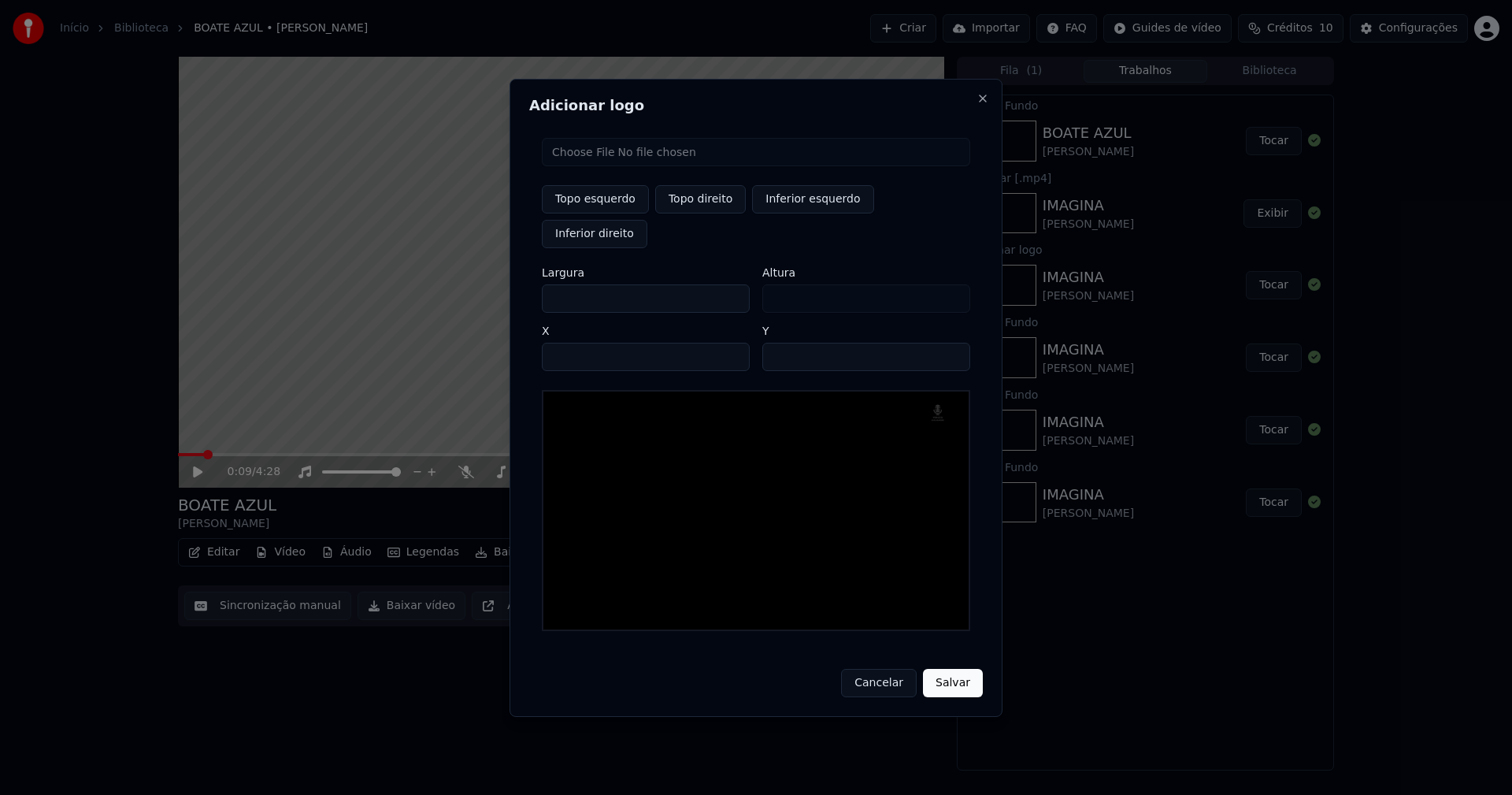
drag, startPoint x: 567, startPoint y: 282, endPoint x: 507, endPoint y: 290, distance: 60.5
click at [510, 290] on body "Início Biblioteca BOATE AZUL • [PERSON_NAME] Importar FAQ Guides de vídeo Crédi…" at bounding box center [756, 397] width 1512 height 795
type input "**"
type input "***"
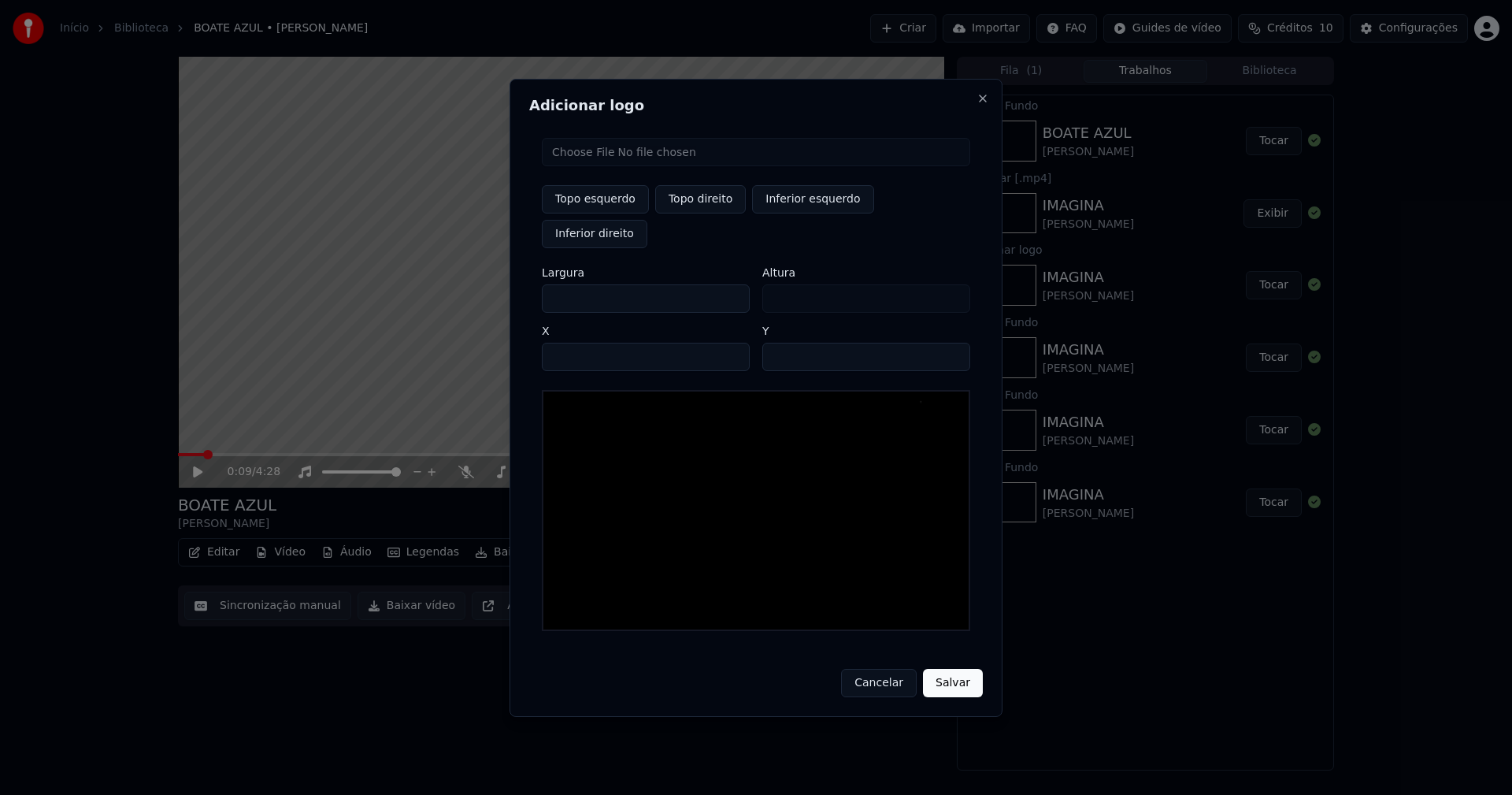
type input "***"
click at [573, 342] on input "****" at bounding box center [646, 357] width 208 height 29
type input "****"
click at [950, 342] on input "**" at bounding box center [866, 357] width 208 height 29
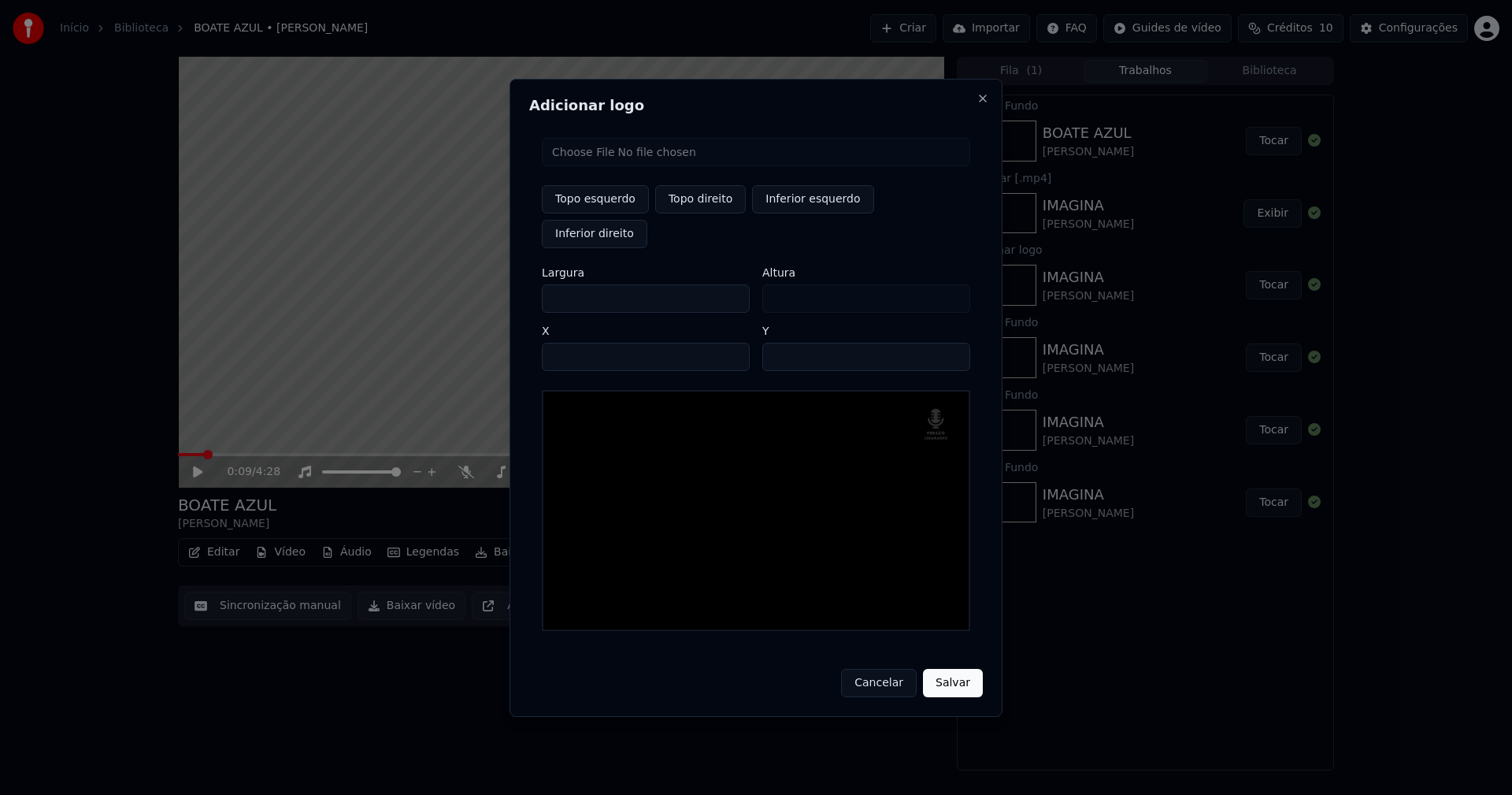
click at [950, 342] on input "**" at bounding box center [866, 357] width 208 height 29
type input "**"
click at [950, 342] on input "**" at bounding box center [866, 357] width 208 height 29
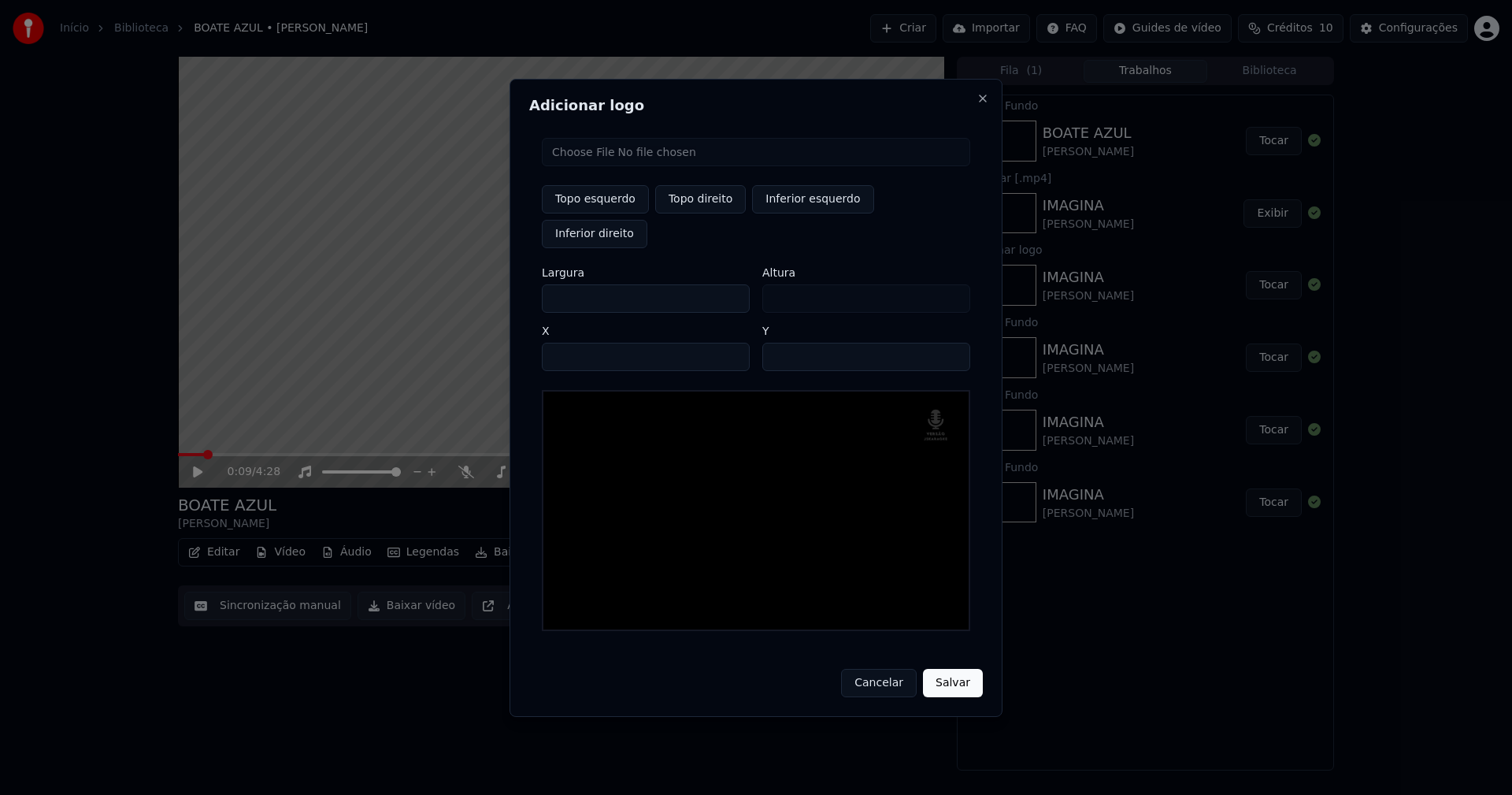
click at [953, 669] on button "Salvar" at bounding box center [952, 683] width 60 height 29
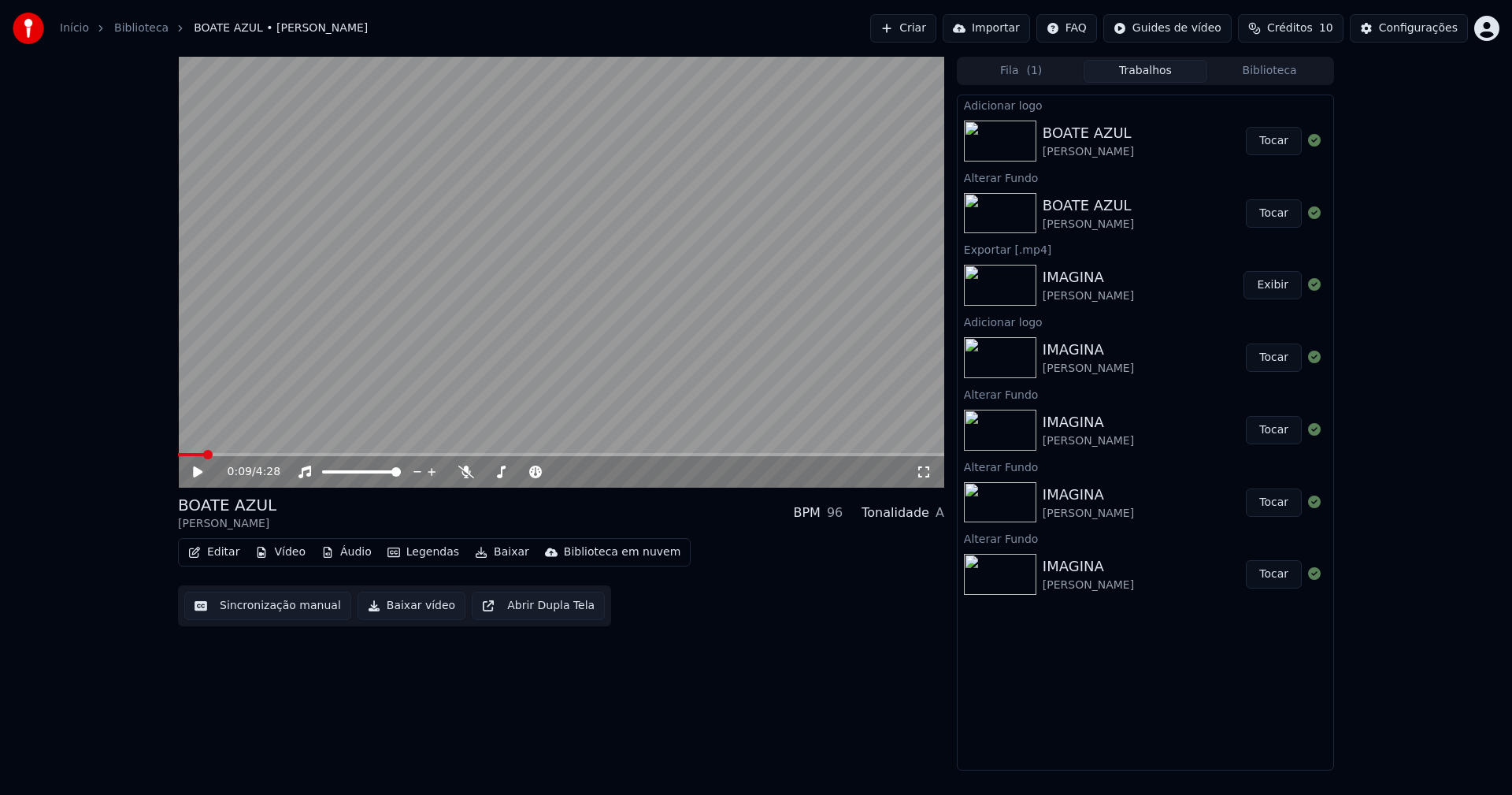
click at [1276, 146] on button "Tocar" at bounding box center [1273, 141] width 56 height 29
drag, startPoint x: 400, startPoint y: 606, endPoint x: 389, endPoint y: 604, distance: 11.2
click at [400, 606] on button "Baixar vídeo" at bounding box center [411, 606] width 108 height 29
click at [200, 473] on icon at bounding box center [197, 471] width 8 height 9
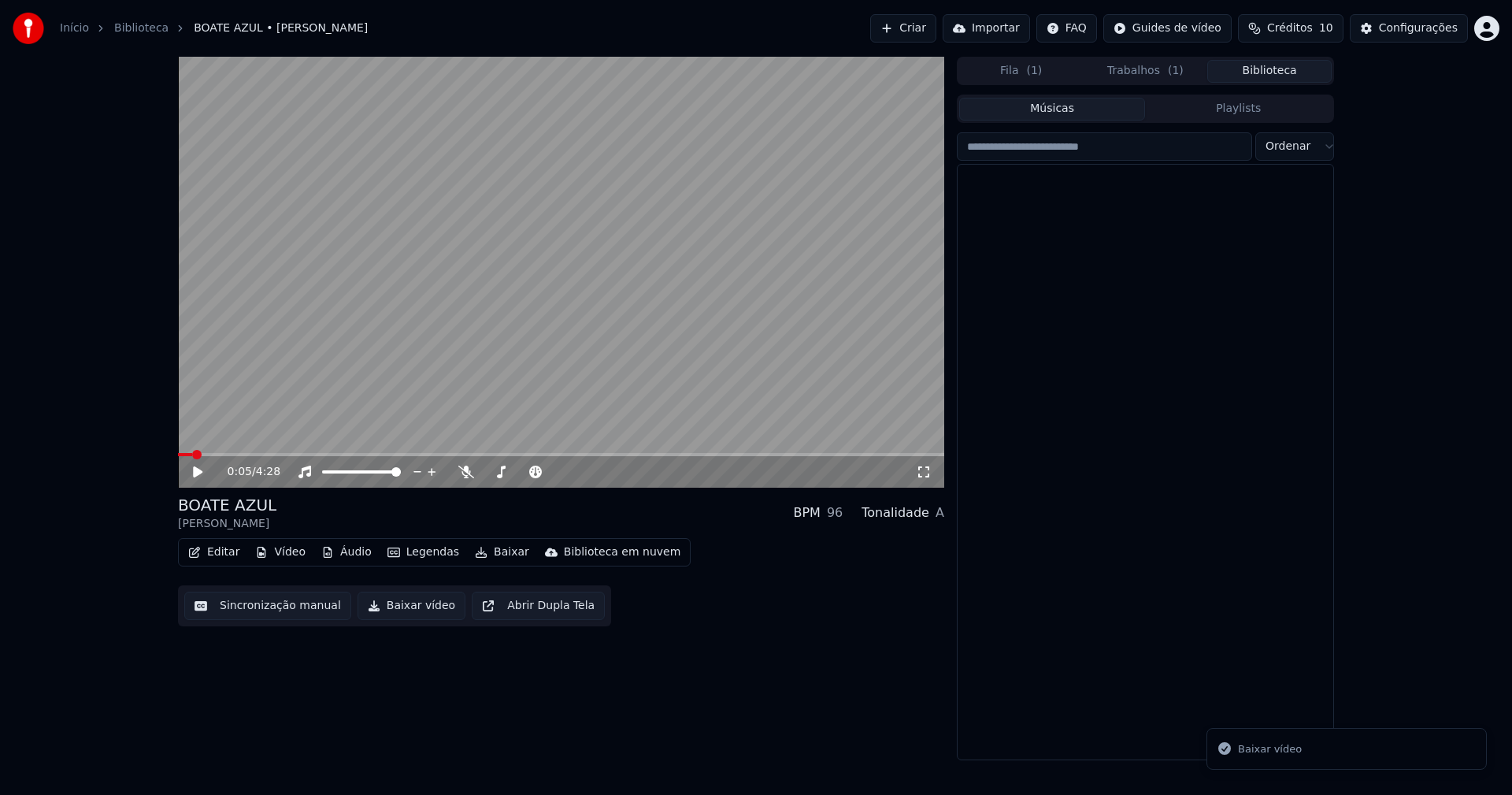
click at [1279, 73] on button "Biblioteca" at bounding box center [1269, 71] width 125 height 23
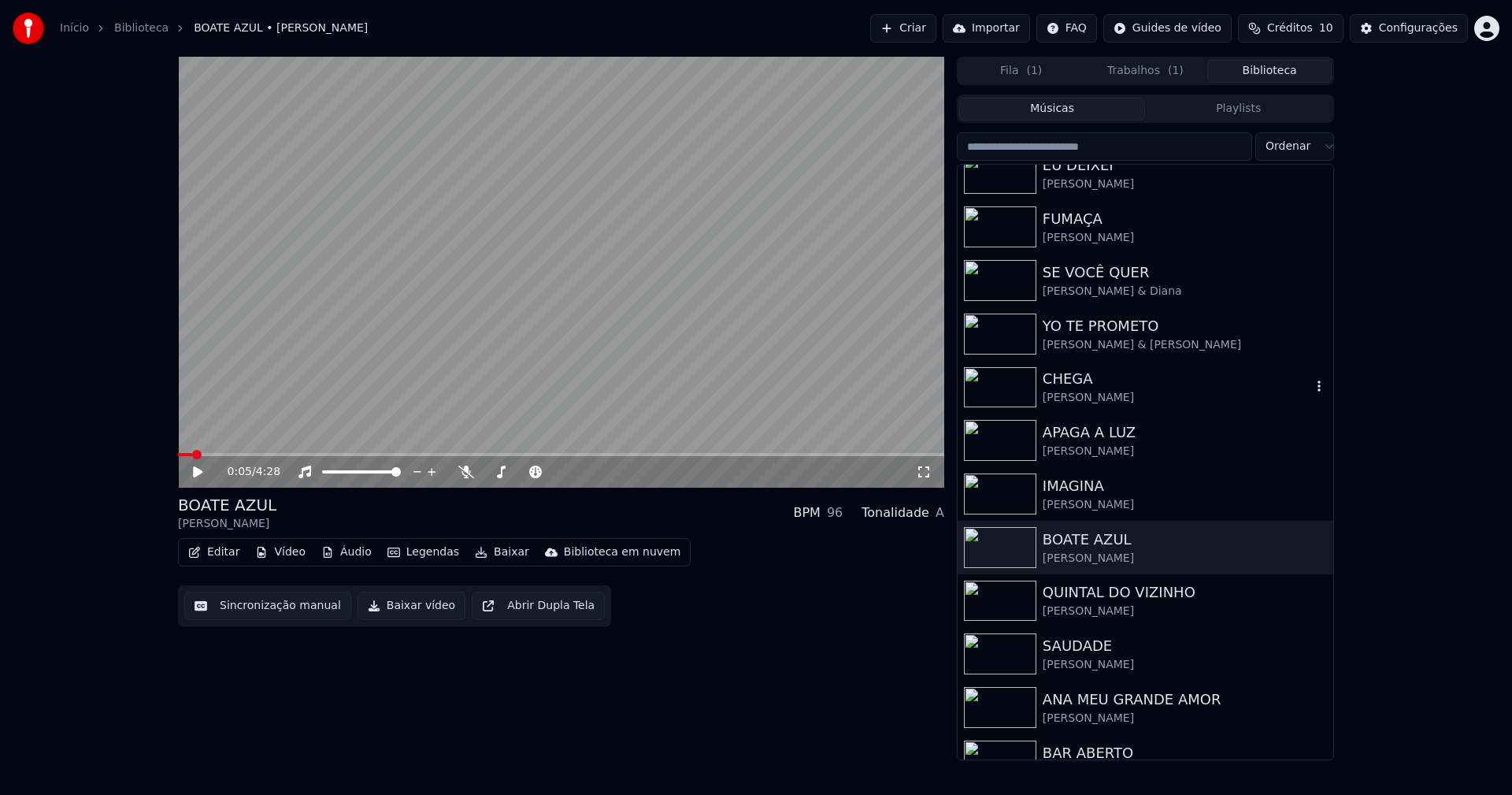
scroll to position [158, 0]
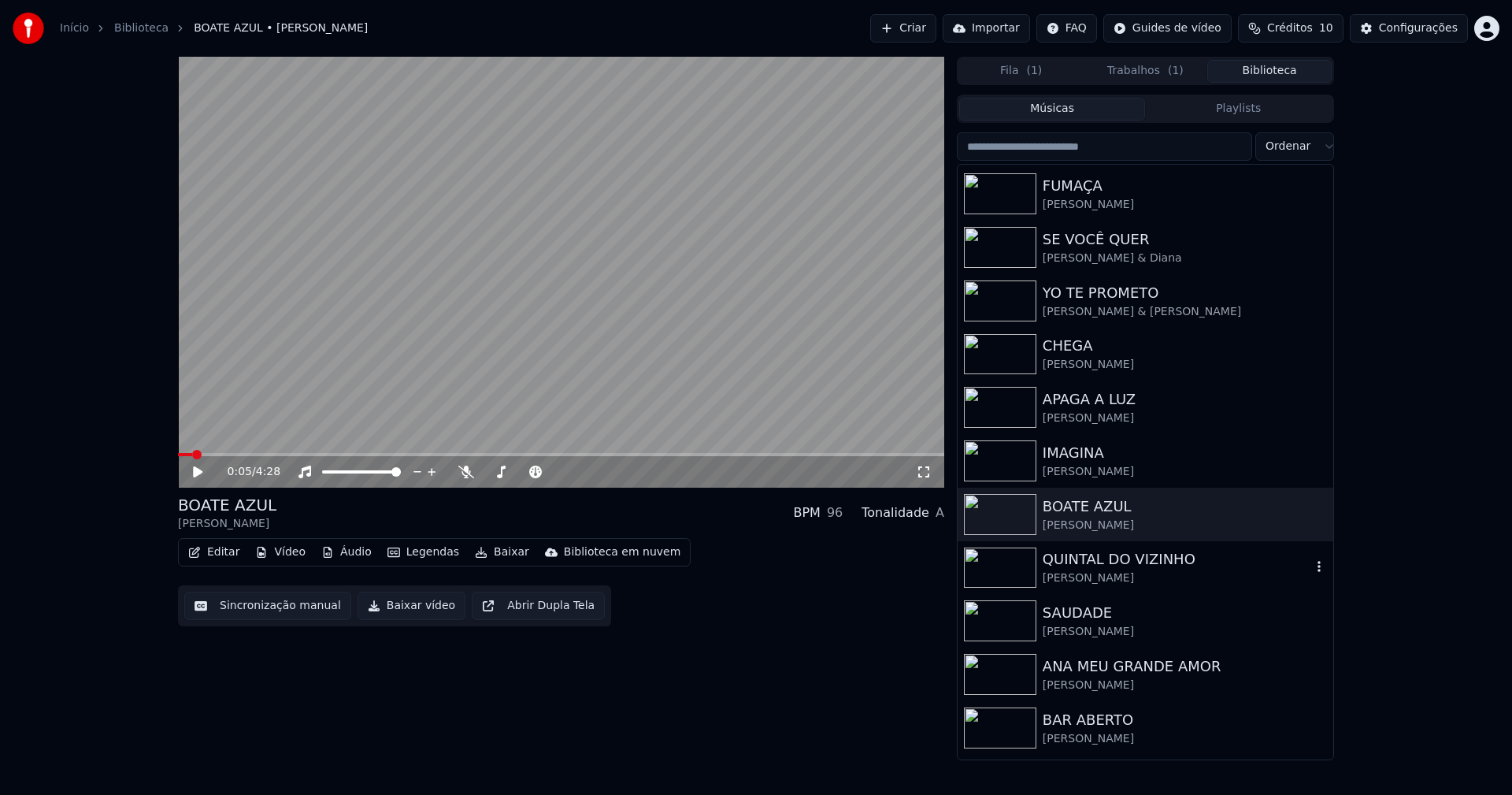
click at [1103, 577] on div "[PERSON_NAME]" at bounding box center [1177, 577] width 269 height 16
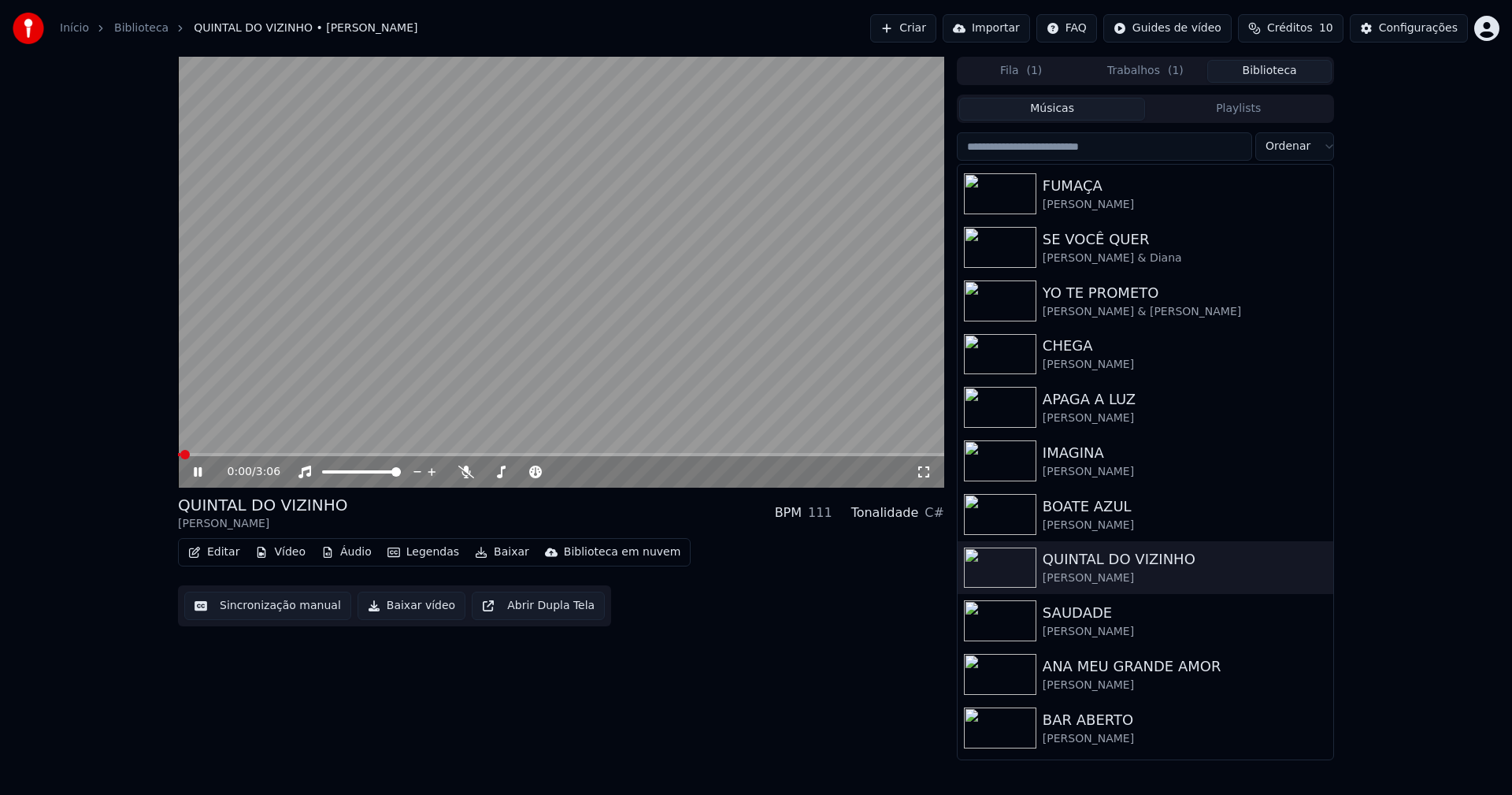
drag, startPoint x: 199, startPoint y: 471, endPoint x: 197, endPoint y: 449, distance: 22.1
click at [200, 470] on icon at bounding box center [197, 471] width 8 height 9
click at [277, 556] on button "Vídeo" at bounding box center [280, 552] width 63 height 22
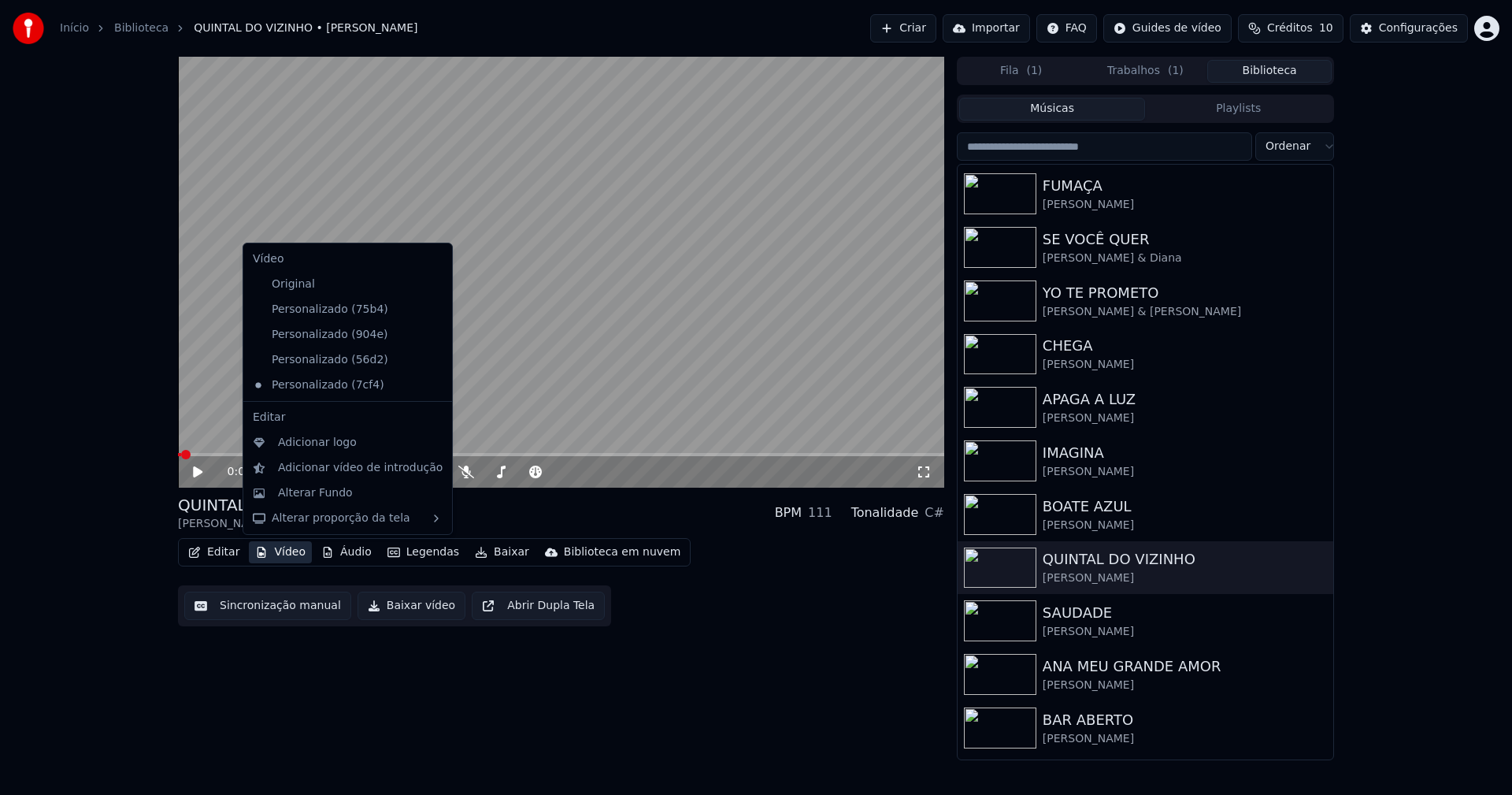
click at [432, 308] on icon at bounding box center [437, 309] width 11 height 13
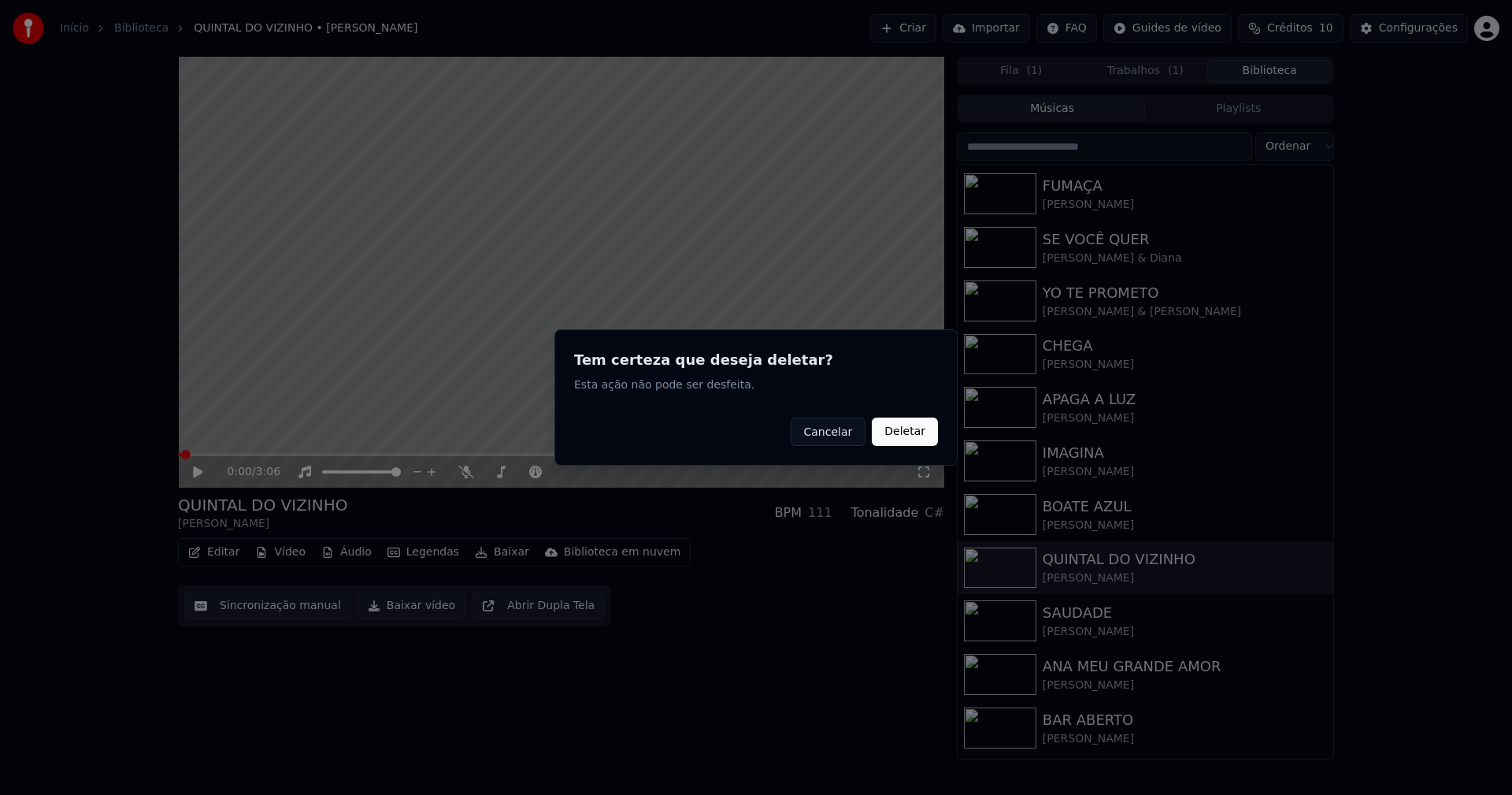
click at [914, 433] on button "Deletar" at bounding box center [904, 432] width 66 height 29
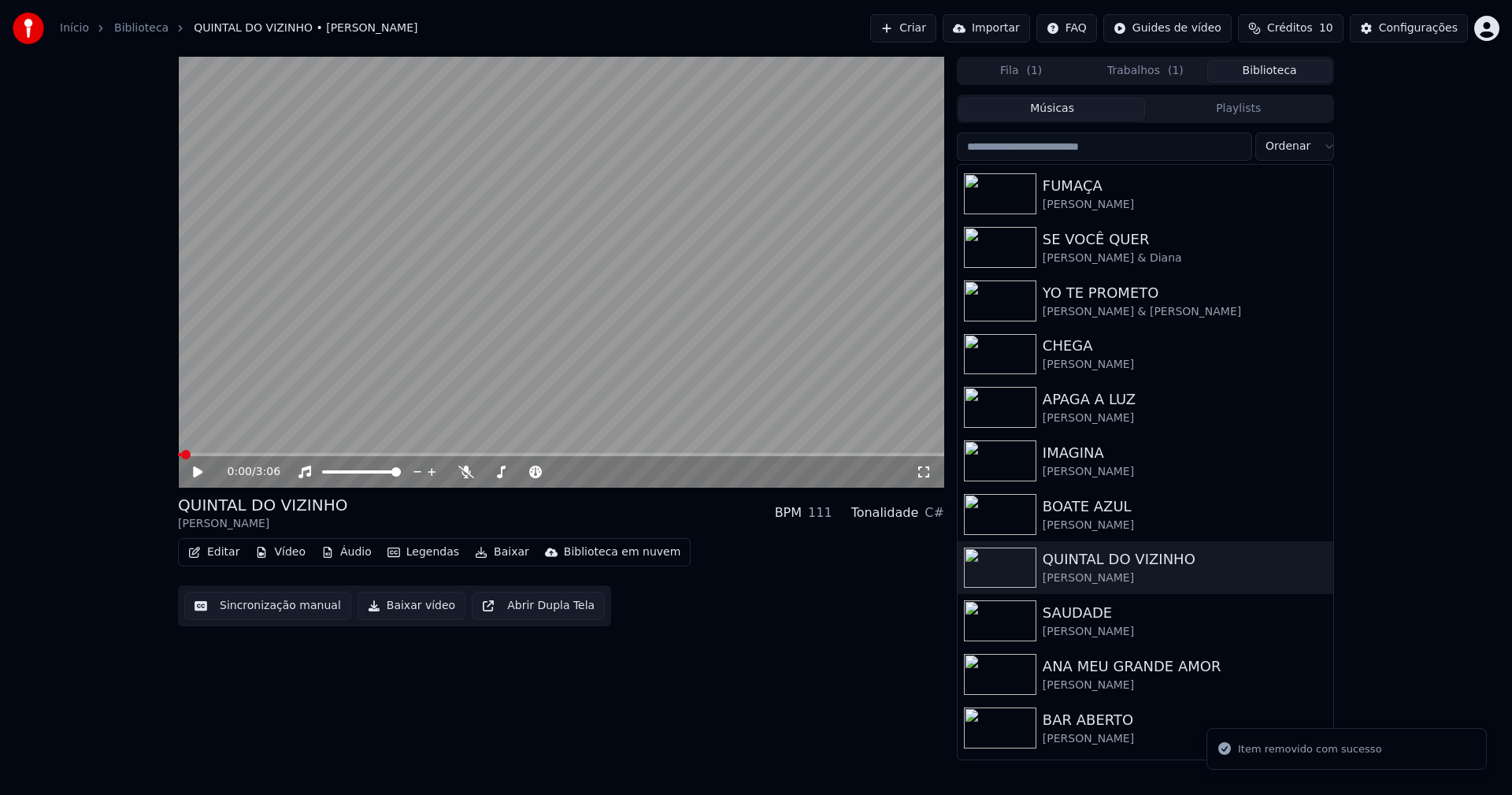
click at [287, 548] on button "Vídeo" at bounding box center [280, 552] width 63 height 22
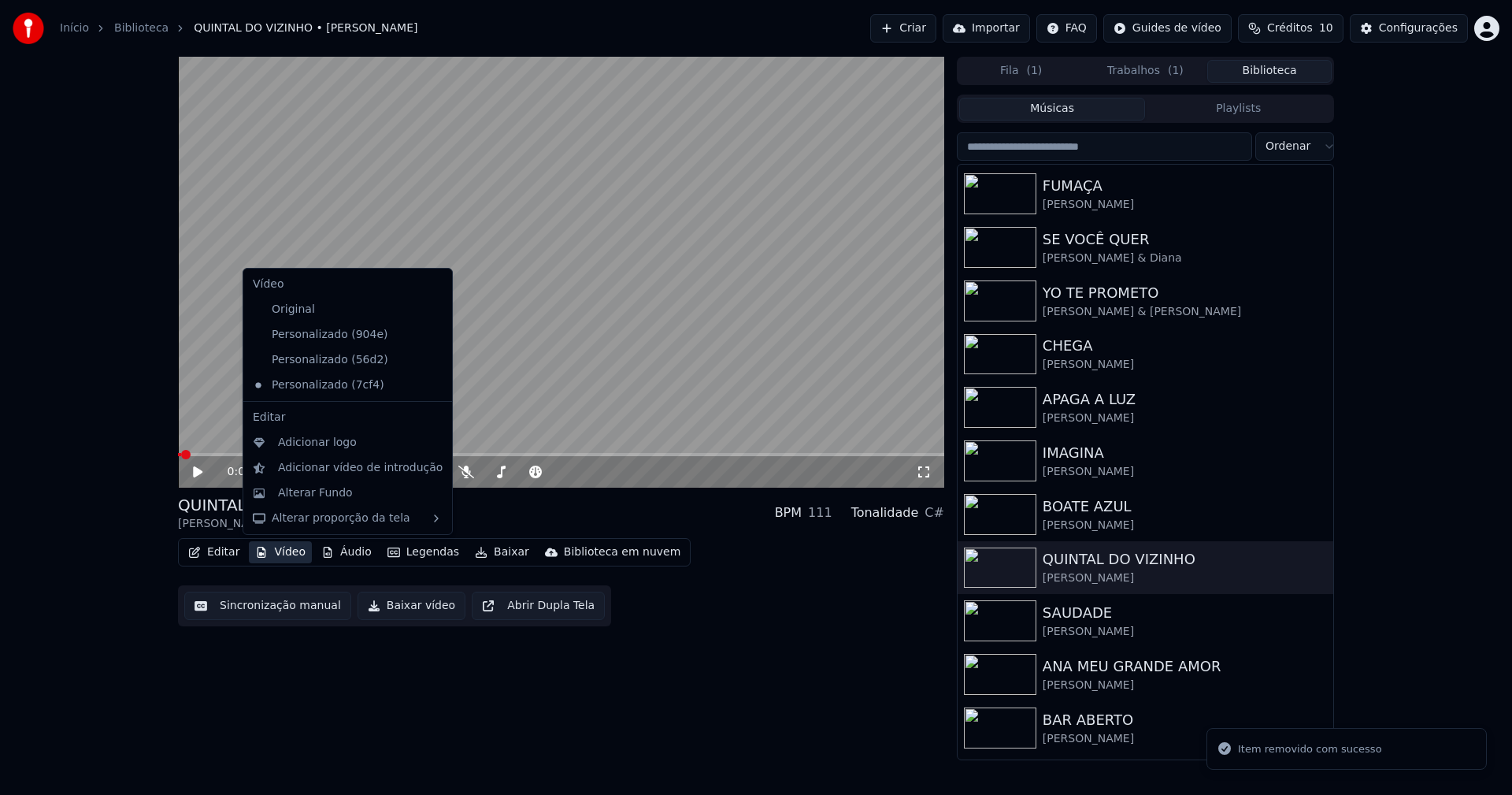
click at [432, 333] on icon at bounding box center [437, 335] width 11 height 13
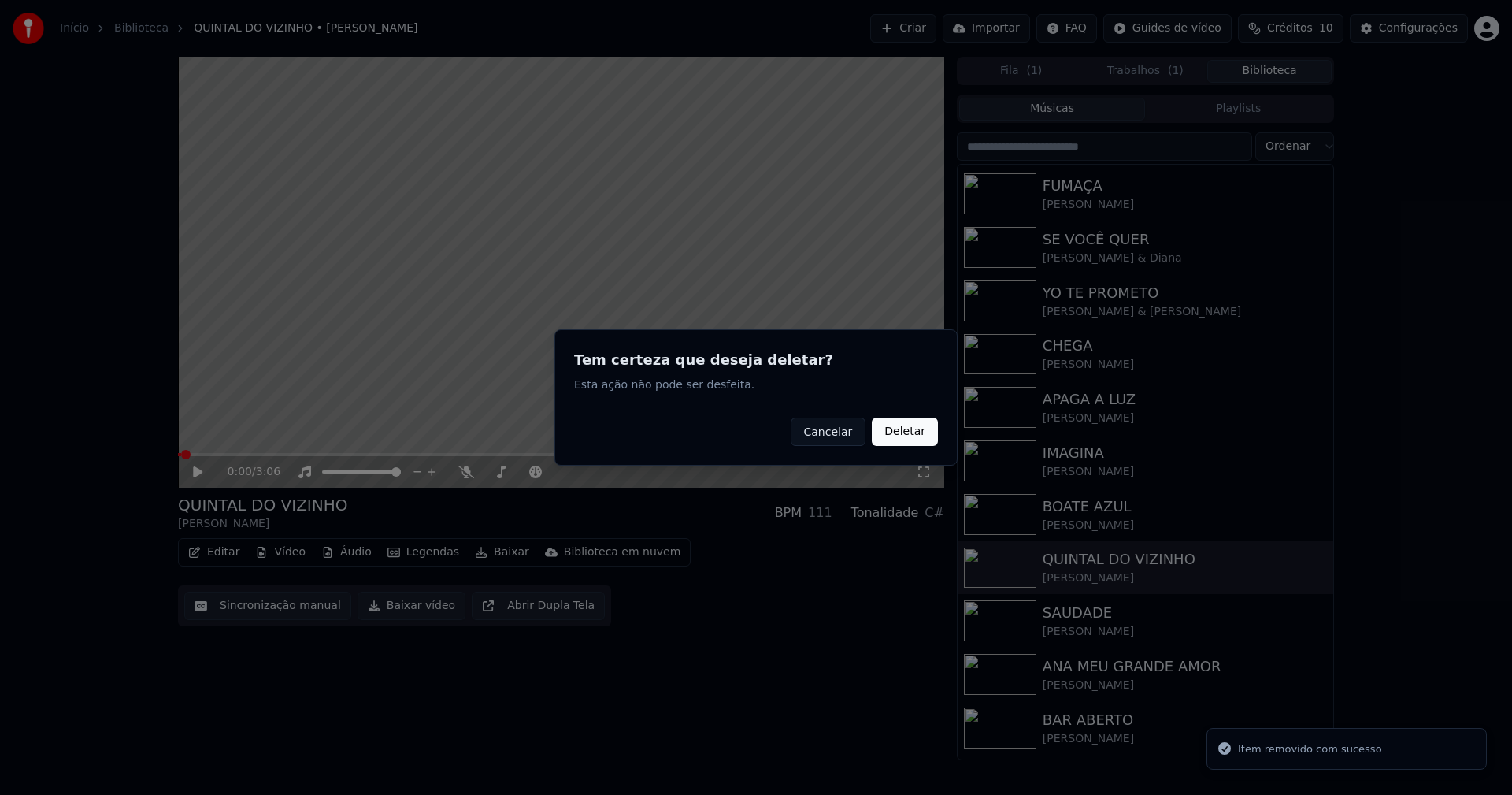
drag, startPoint x: 914, startPoint y: 439, endPoint x: 645, endPoint y: 423, distance: 269.5
click at [914, 438] on button "Deletar" at bounding box center [904, 432] width 66 height 29
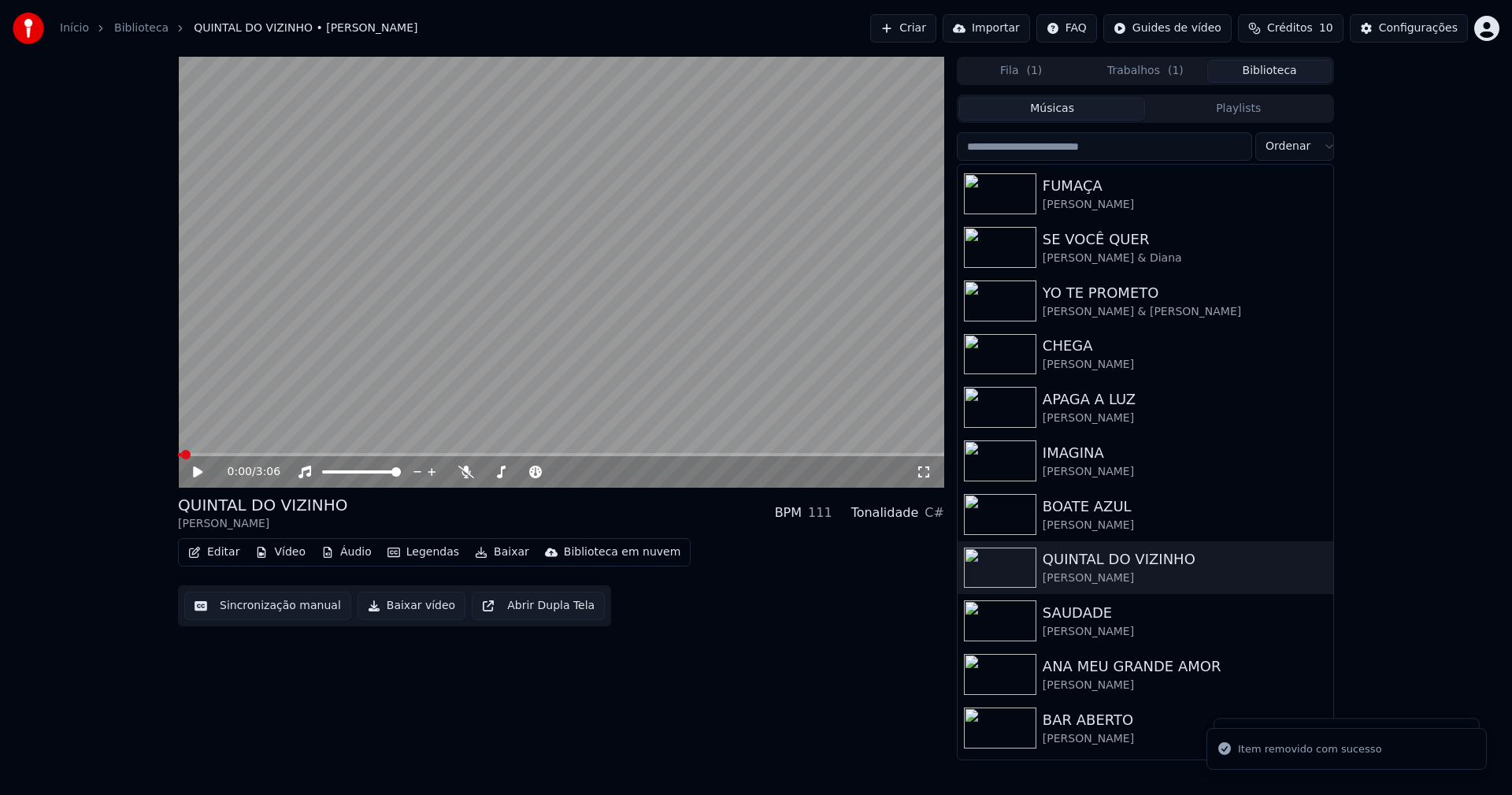
click at [285, 550] on button "Vídeo" at bounding box center [280, 552] width 63 height 22
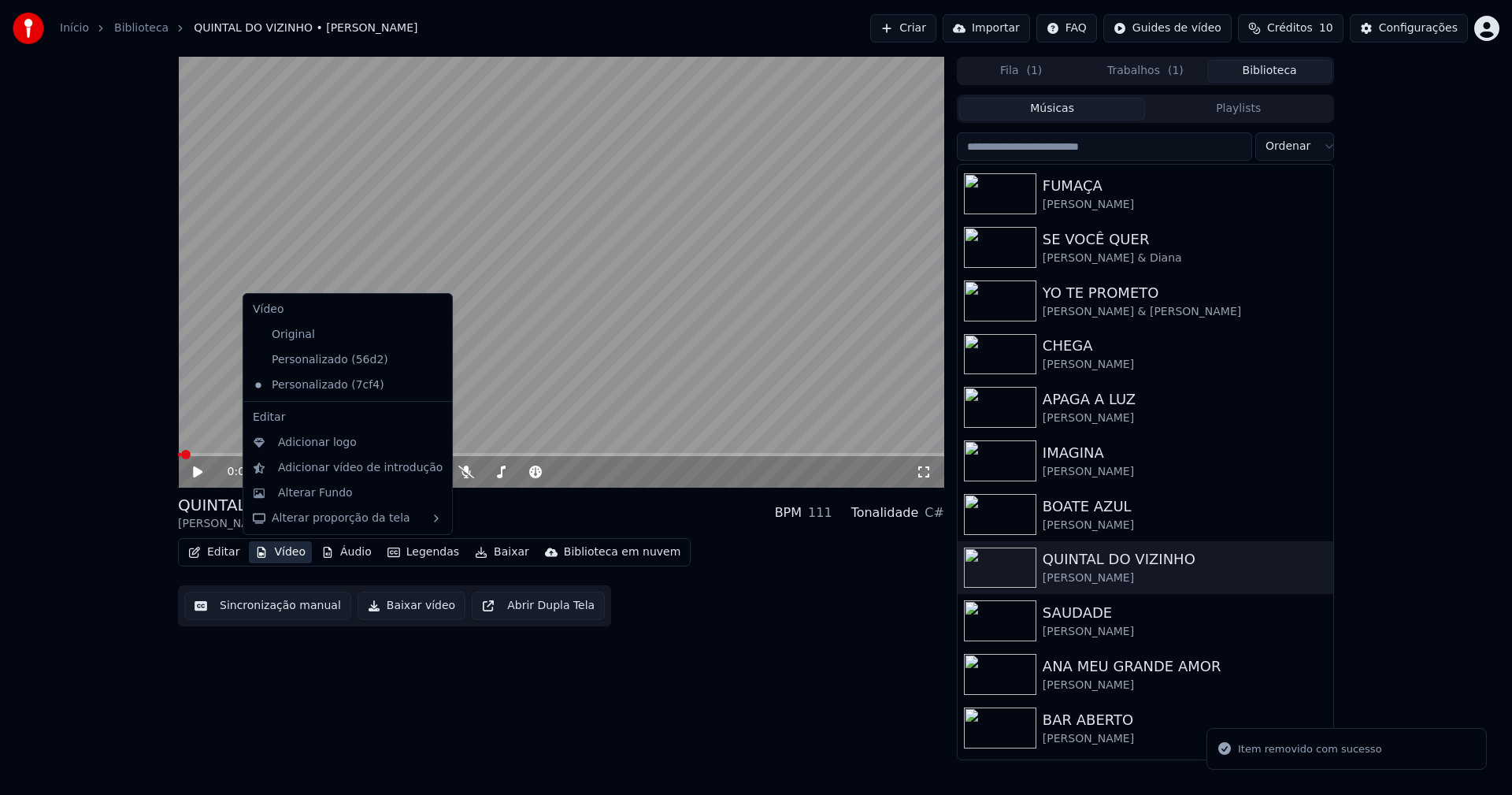
click at [432, 357] on icon at bounding box center [440, 359] width 18 height 13
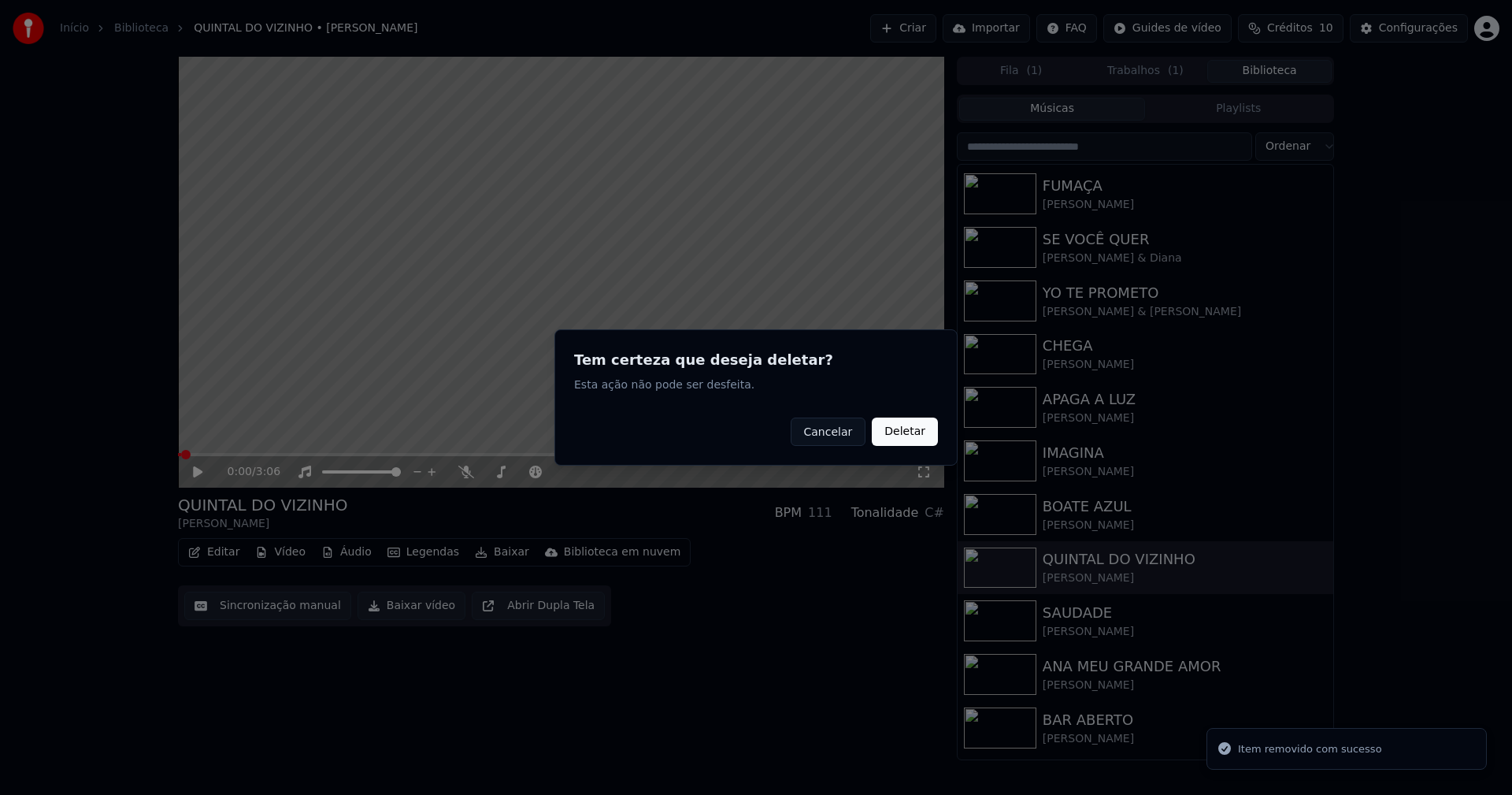
click at [902, 433] on button "Deletar" at bounding box center [904, 432] width 66 height 29
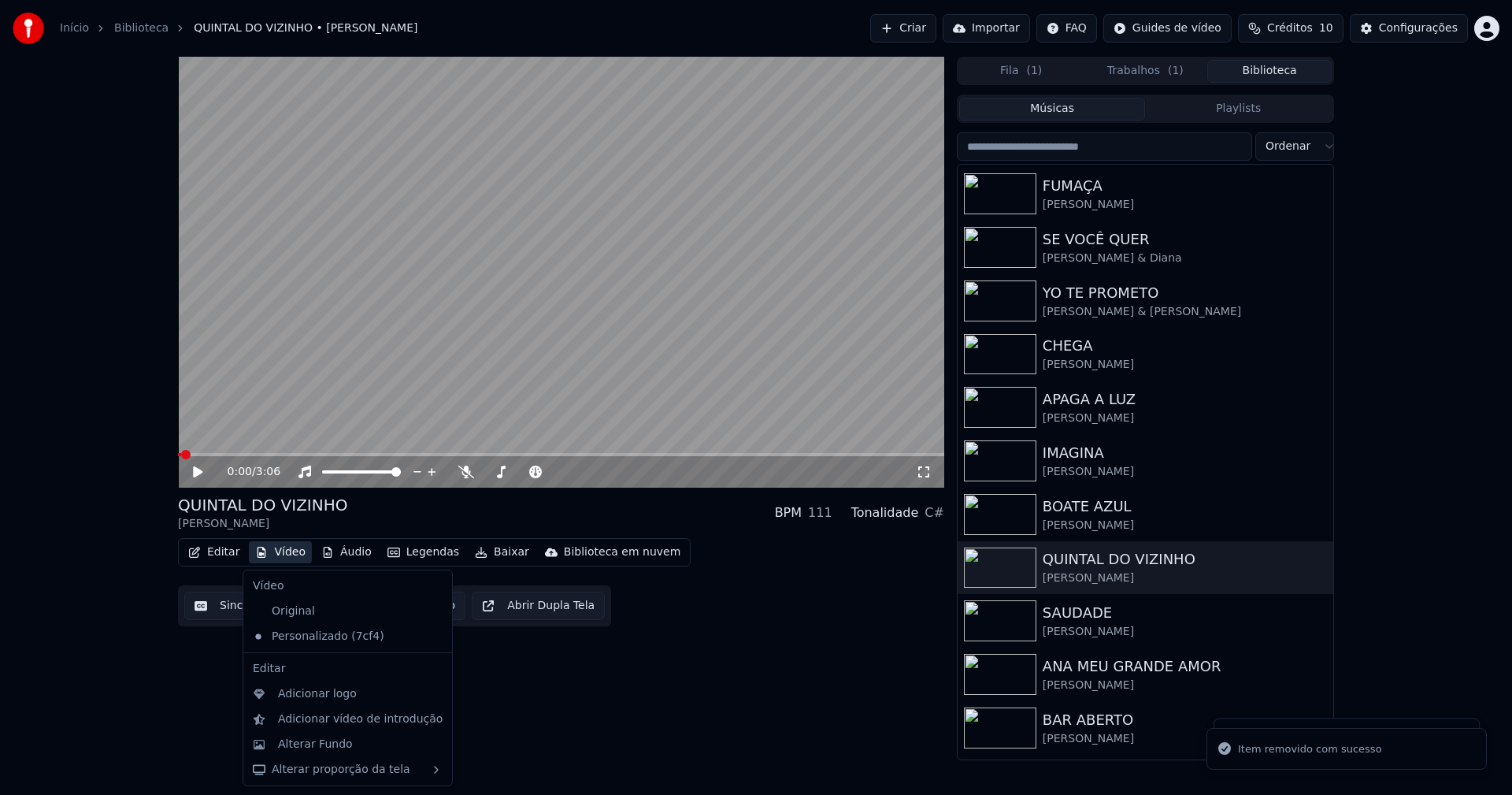
click at [285, 547] on button "Vídeo" at bounding box center [280, 552] width 63 height 22
click at [326, 745] on div "Alterar Fundo" at bounding box center [315, 744] width 75 height 16
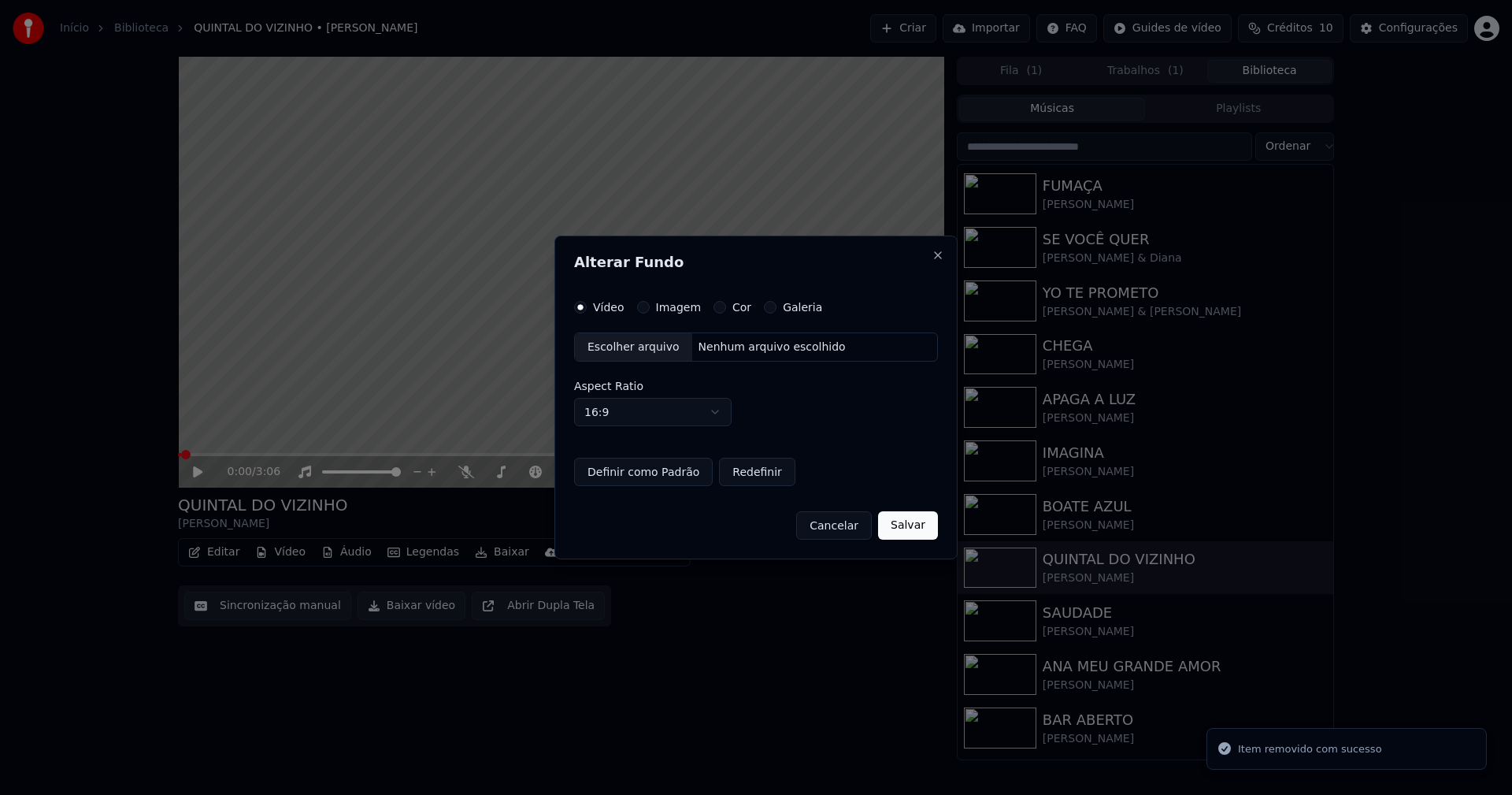
click at [638, 307] on button "Imagem" at bounding box center [643, 307] width 13 height 13
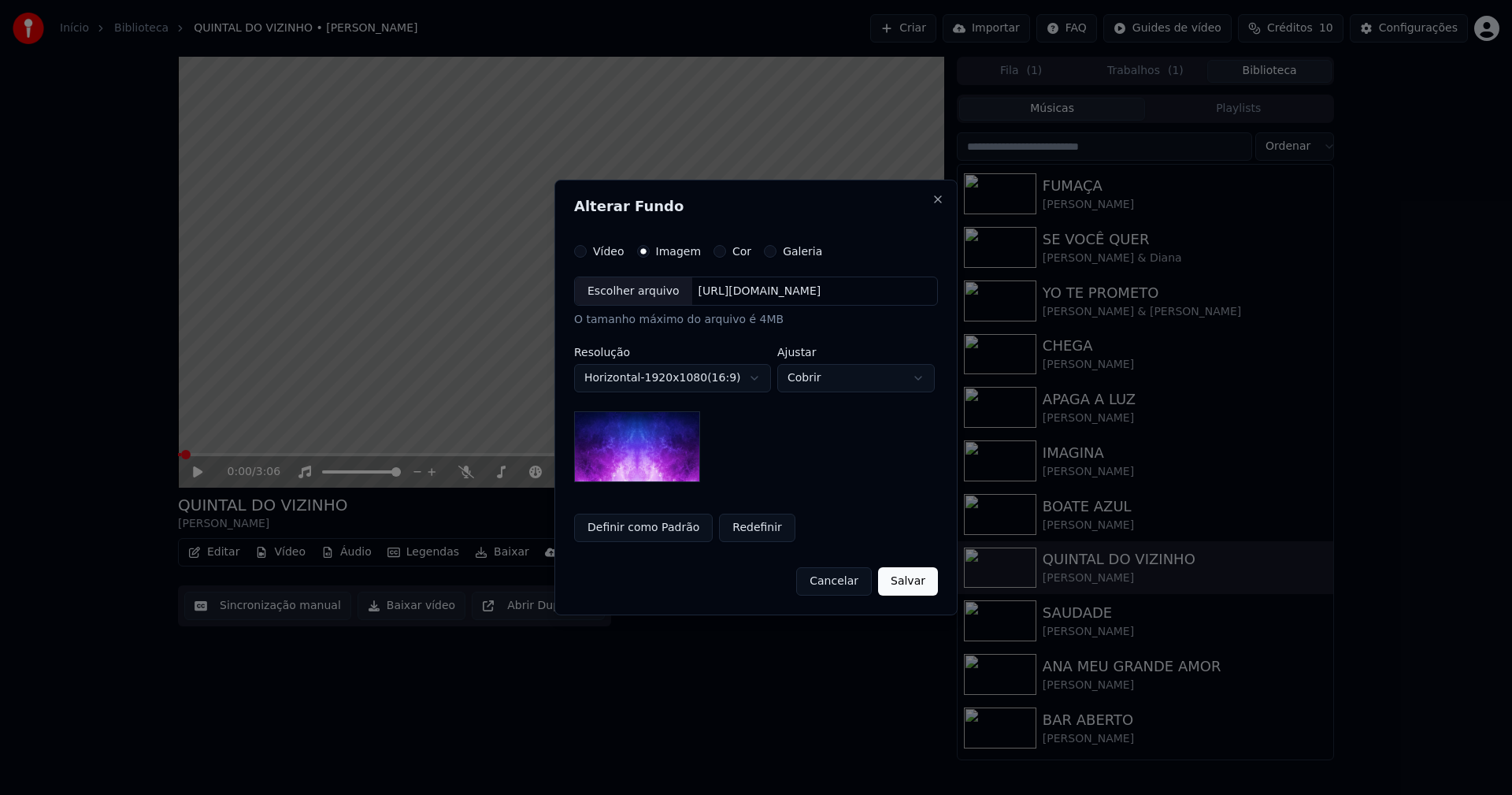
click at [625, 298] on div "Escolher arquivo" at bounding box center [633, 292] width 117 height 29
click at [919, 584] on button "Salvar" at bounding box center [908, 582] width 60 height 29
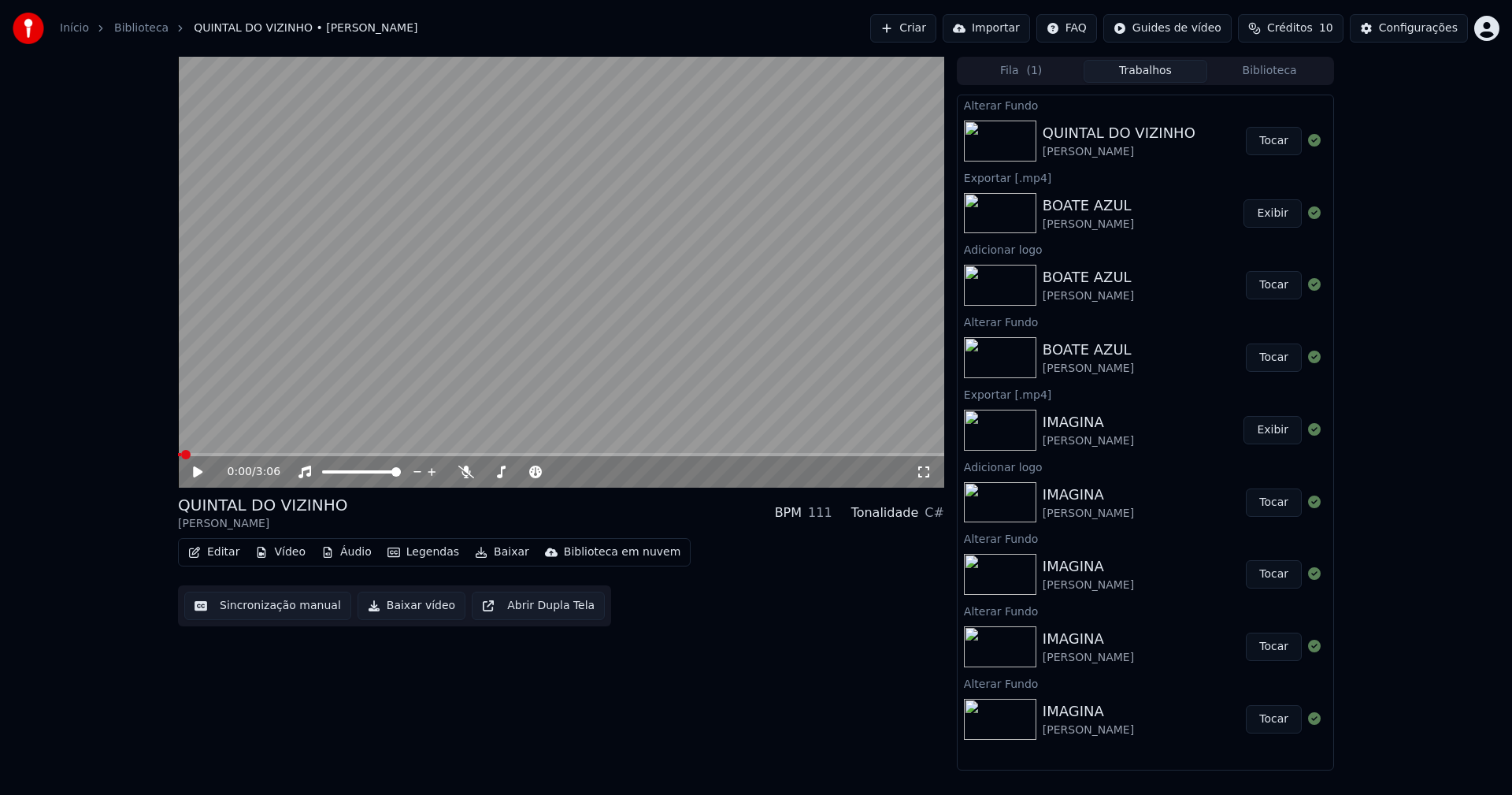
click at [1276, 134] on button "Tocar" at bounding box center [1273, 141] width 56 height 29
click at [292, 556] on button "Vídeo" at bounding box center [280, 552] width 63 height 22
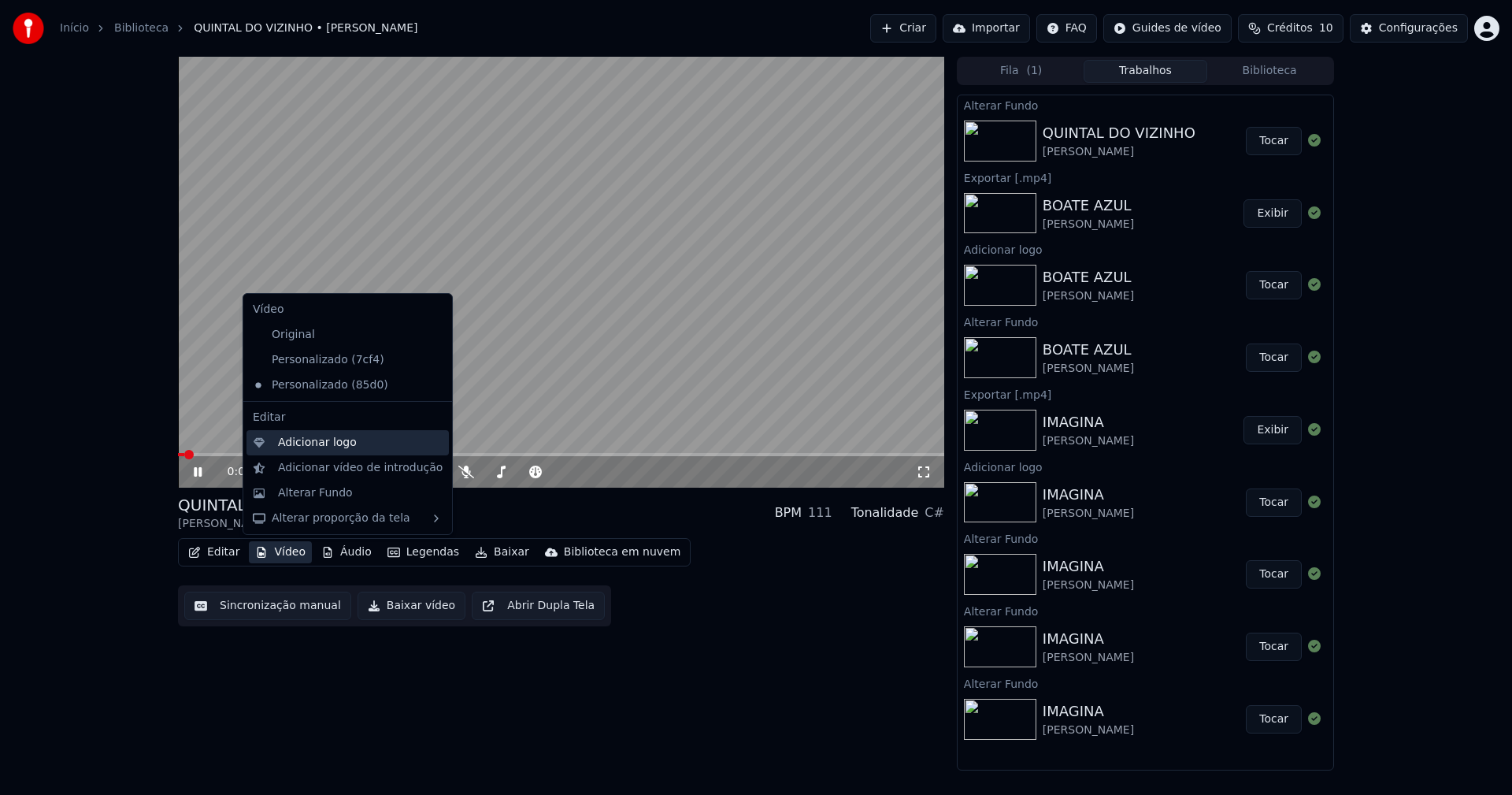
click at [302, 440] on div "Adicionar logo" at bounding box center [317, 443] width 78 height 16
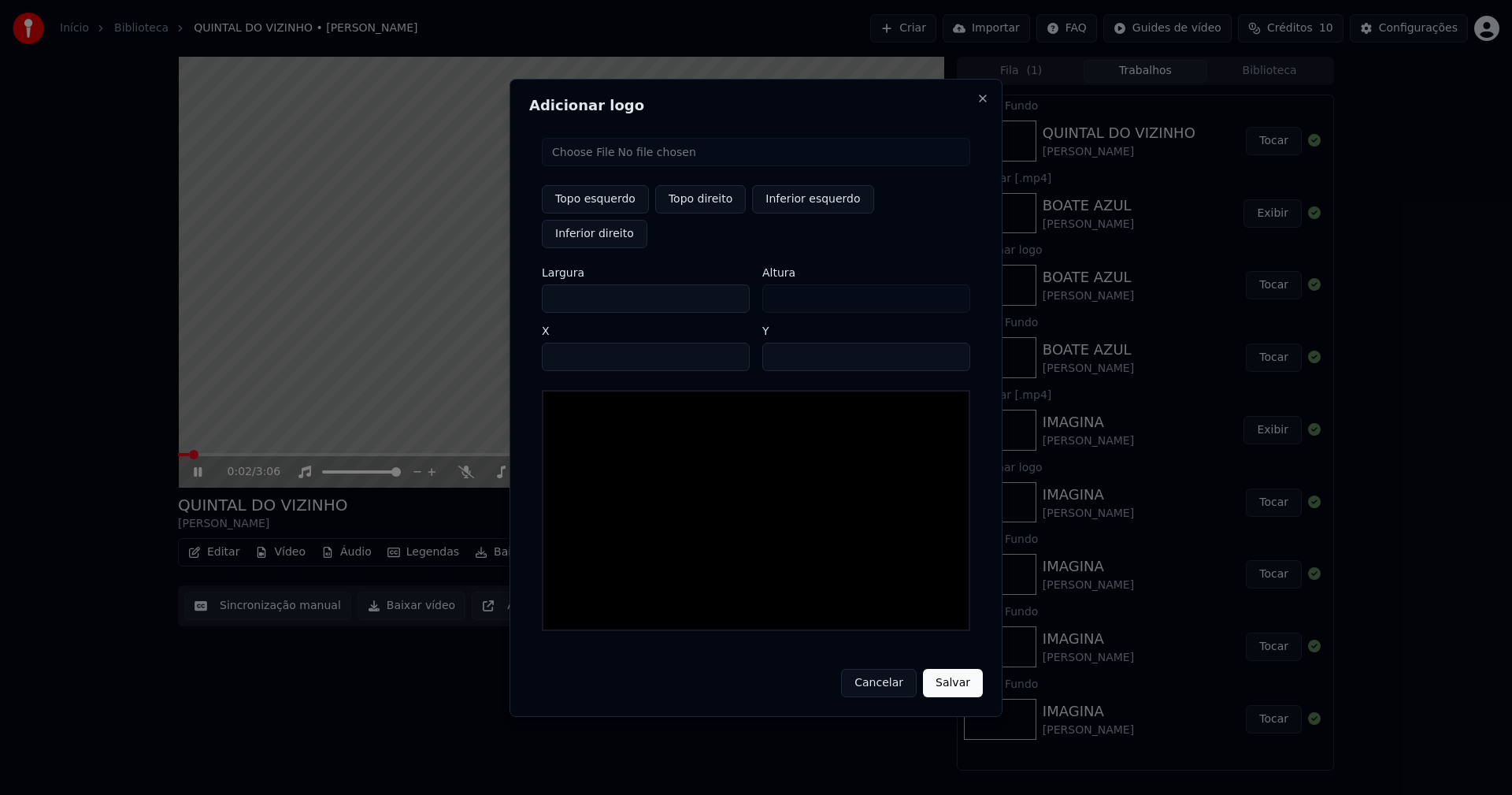
click at [609, 166] on input "file" at bounding box center [756, 152] width 428 height 29
type input "**********"
type input "***"
click at [715, 213] on button "Topo direito" at bounding box center [700, 200] width 90 height 29
type input "****"
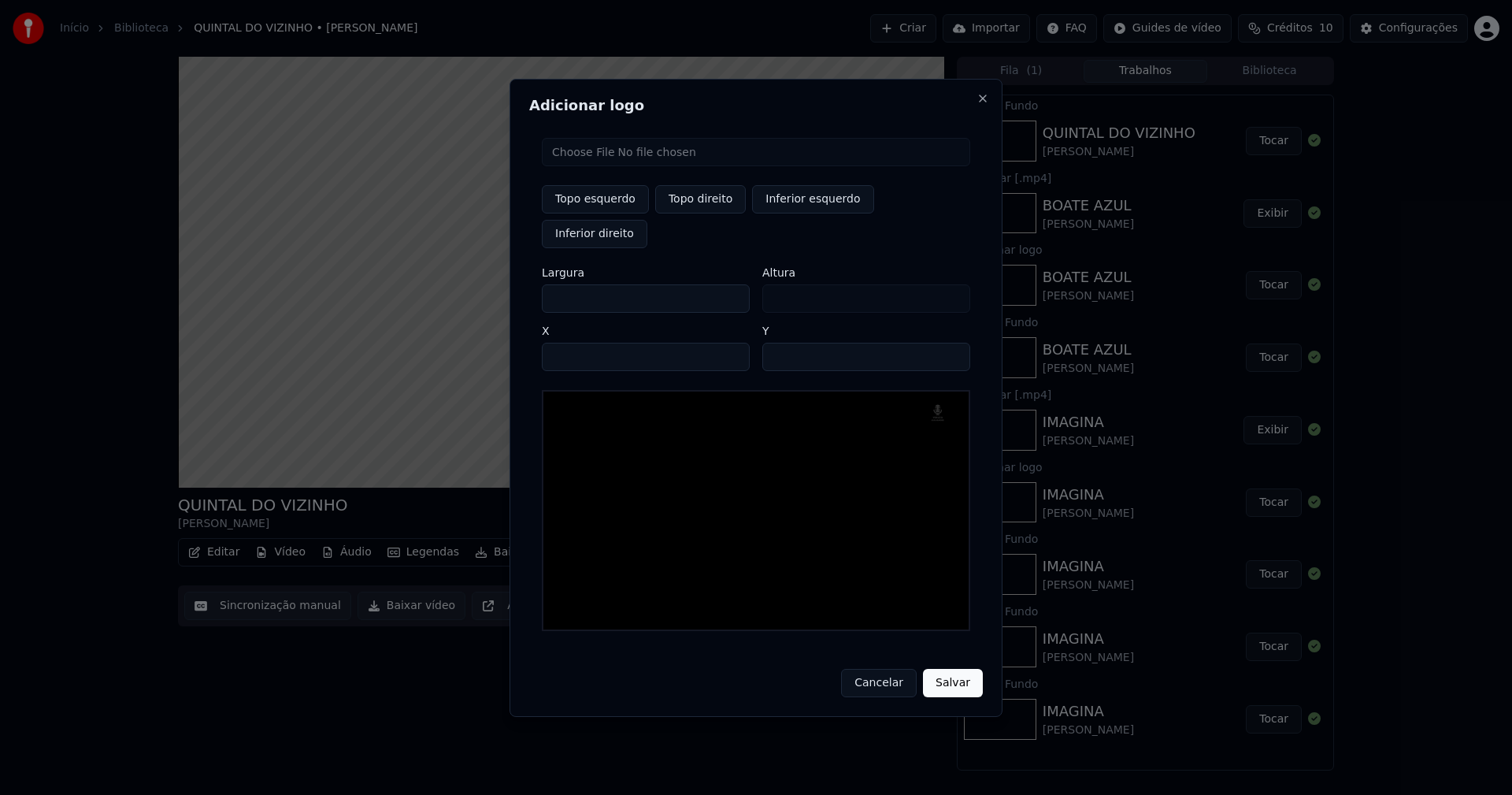
drag, startPoint x: 568, startPoint y: 284, endPoint x: 453, endPoint y: 284, distance: 115.0
click at [453, 284] on body "Início Biblioteca QUINTAL DO VIZINHO • [PERSON_NAME] Importar FAQ Guides de víd…" at bounding box center [756, 397] width 1512 height 795
type input "**"
type input "***"
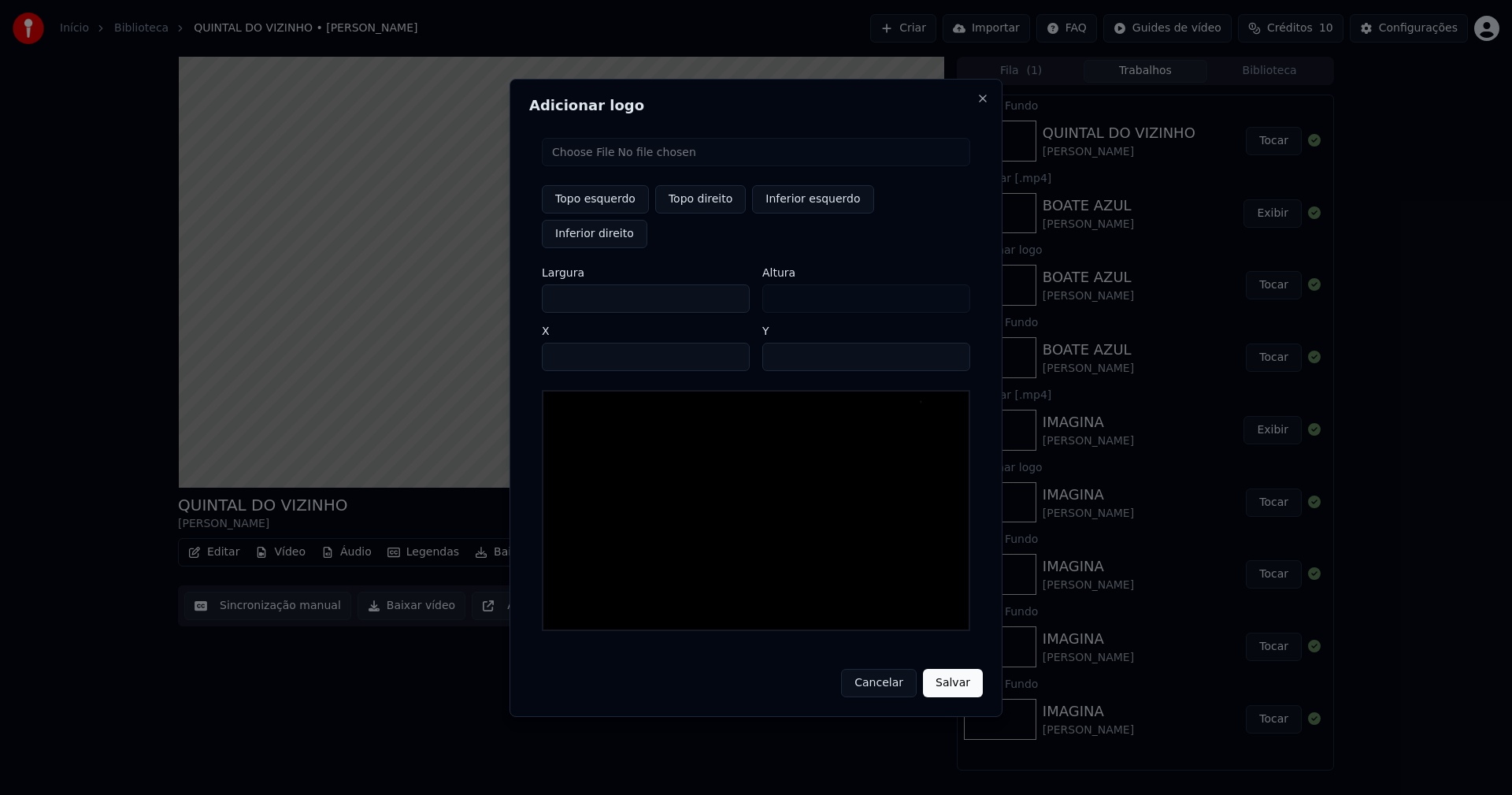
type input "***"
click at [573, 342] on input "****" at bounding box center [646, 357] width 208 height 29
type input "****"
click at [949, 342] on input "**" at bounding box center [866, 357] width 208 height 29
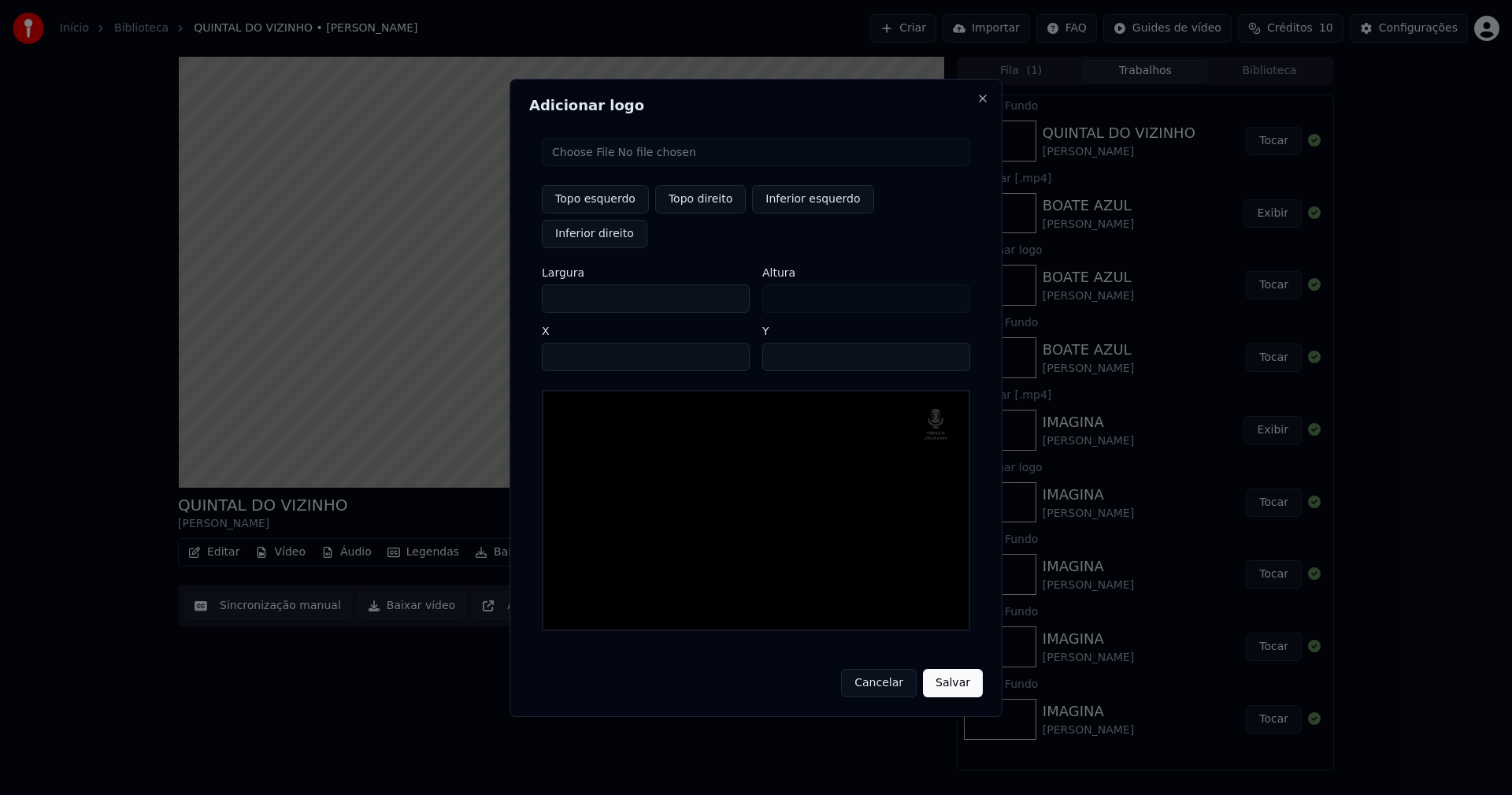
click at [949, 342] on input "**" at bounding box center [866, 357] width 208 height 29
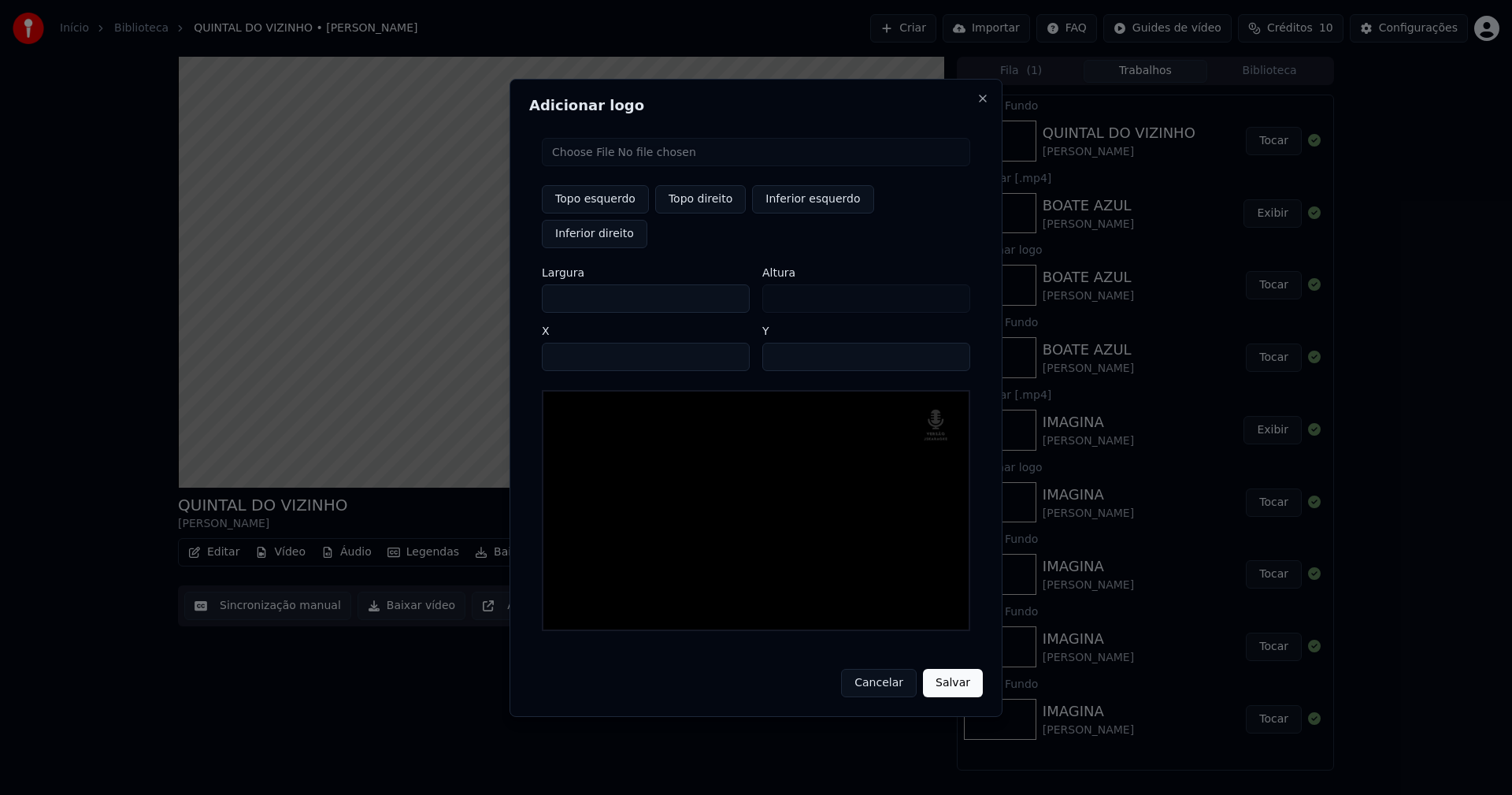
type input "**"
click at [946, 343] on input "**" at bounding box center [866, 357] width 208 height 29
click at [950, 669] on button "Salvar" at bounding box center [952, 683] width 60 height 29
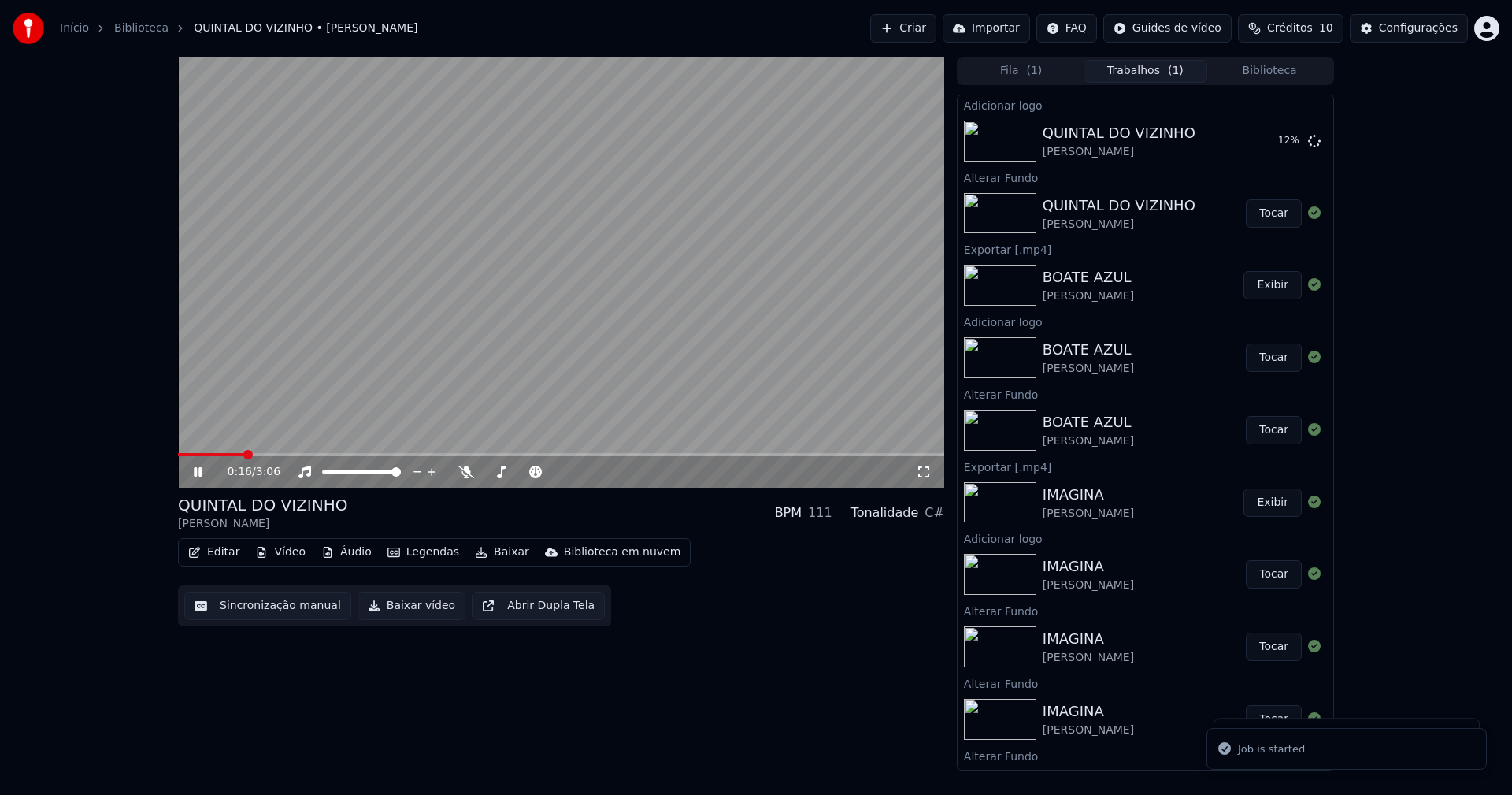
click at [194, 471] on icon at bounding box center [209, 471] width 37 height 13
click at [1267, 139] on button "Tocar" at bounding box center [1273, 141] width 56 height 29
click at [400, 607] on button "Baixar vídeo" at bounding box center [411, 606] width 108 height 29
click at [1267, 73] on button "Biblioteca" at bounding box center [1269, 71] width 125 height 23
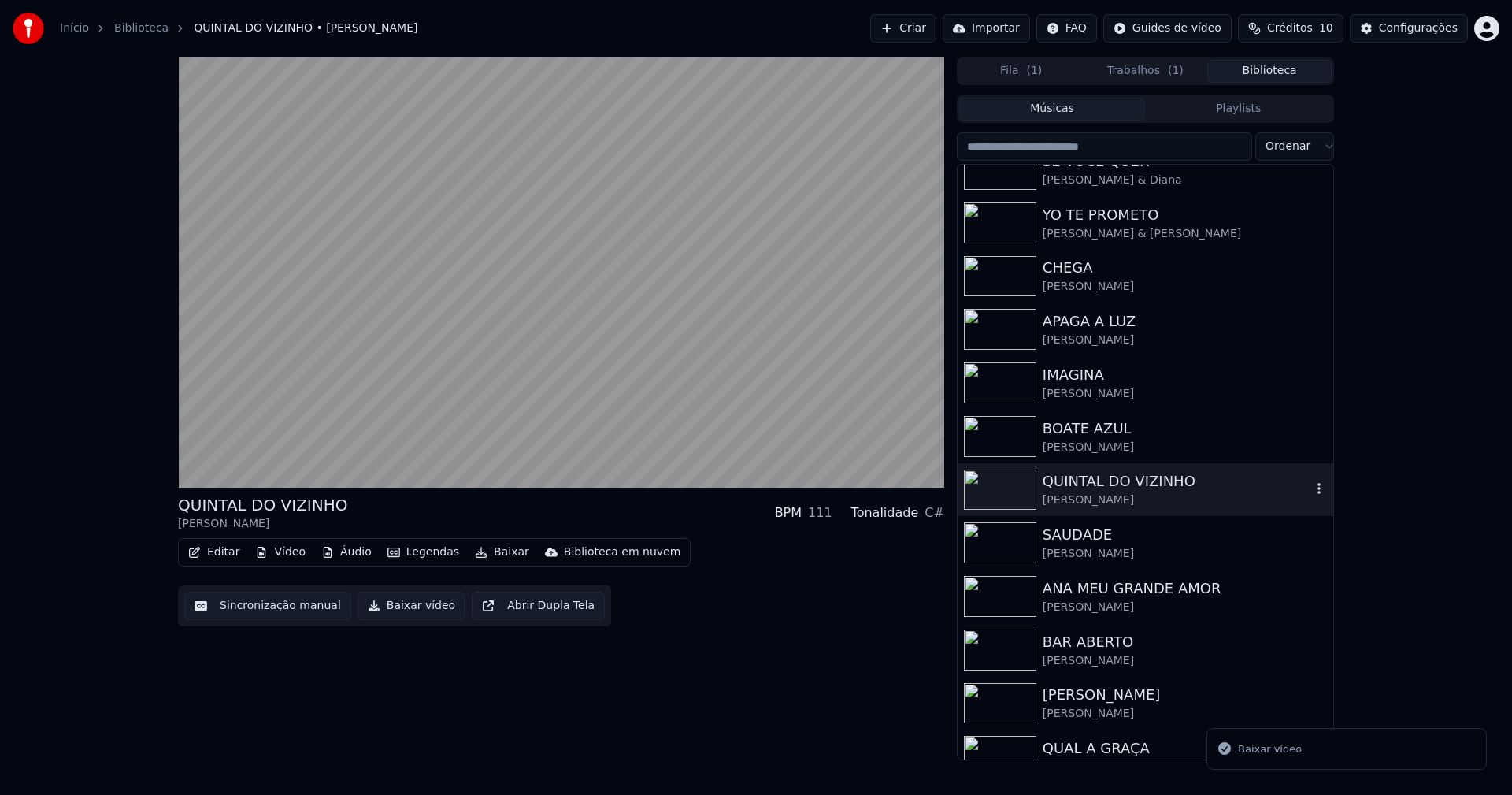
scroll to position [315, 0]
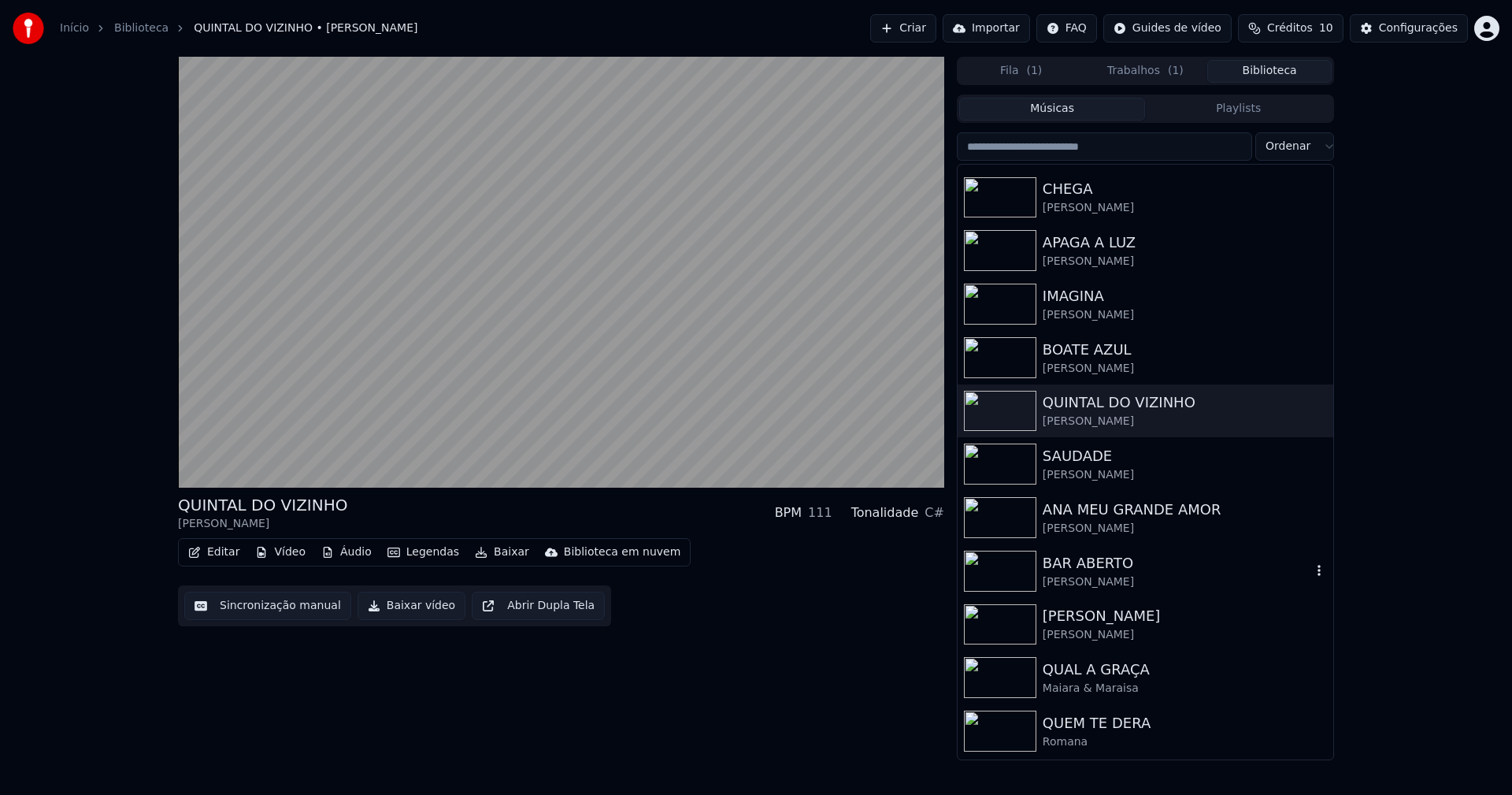
click at [1089, 575] on div "[PERSON_NAME]" at bounding box center [1177, 582] width 269 height 16
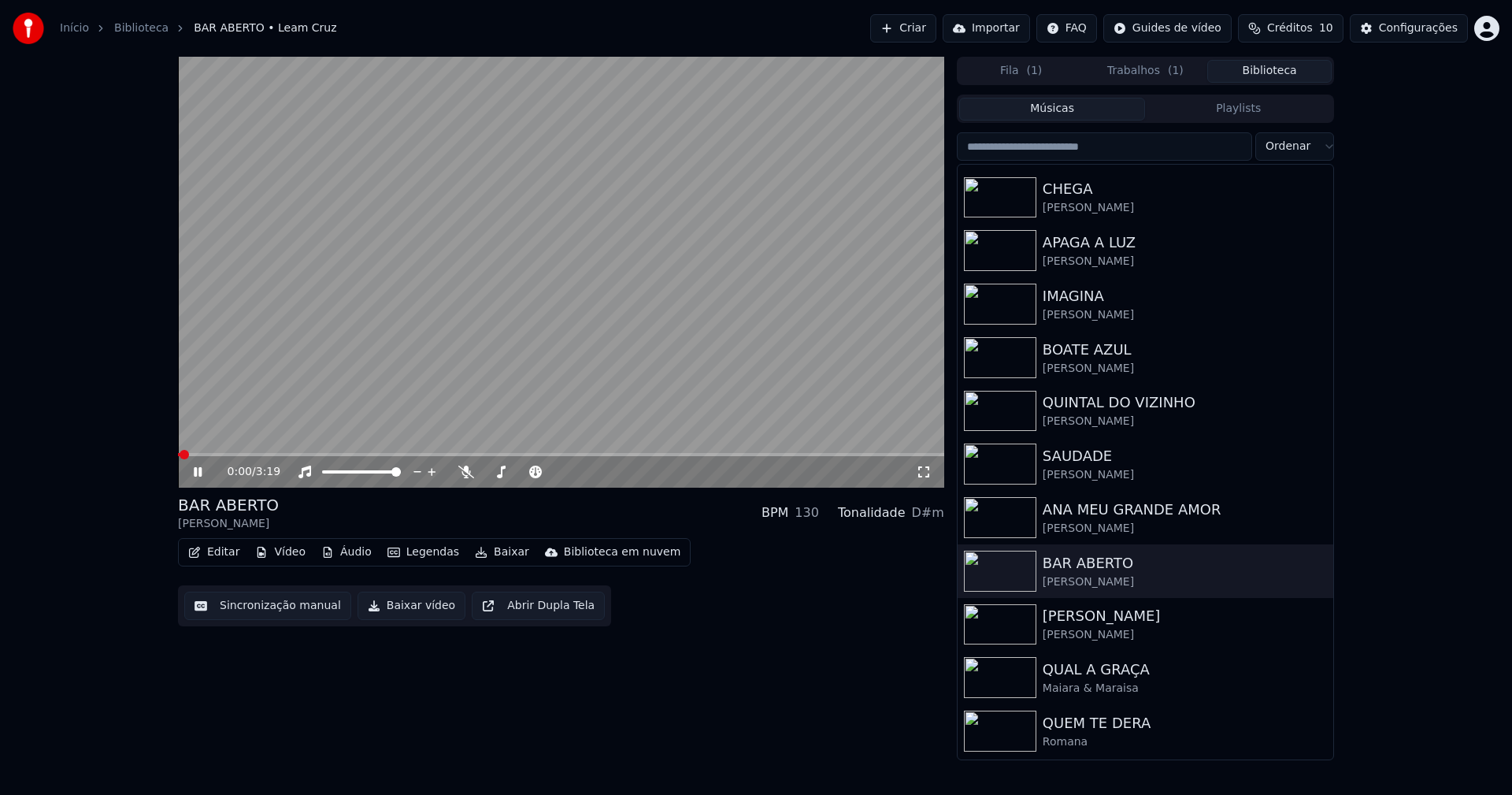
drag, startPoint x: 198, startPoint y: 474, endPoint x: 209, endPoint y: 459, distance: 18.6
click at [198, 472] on icon at bounding box center [209, 471] width 37 height 13
click at [292, 556] on button "Vídeo" at bounding box center [280, 552] width 63 height 22
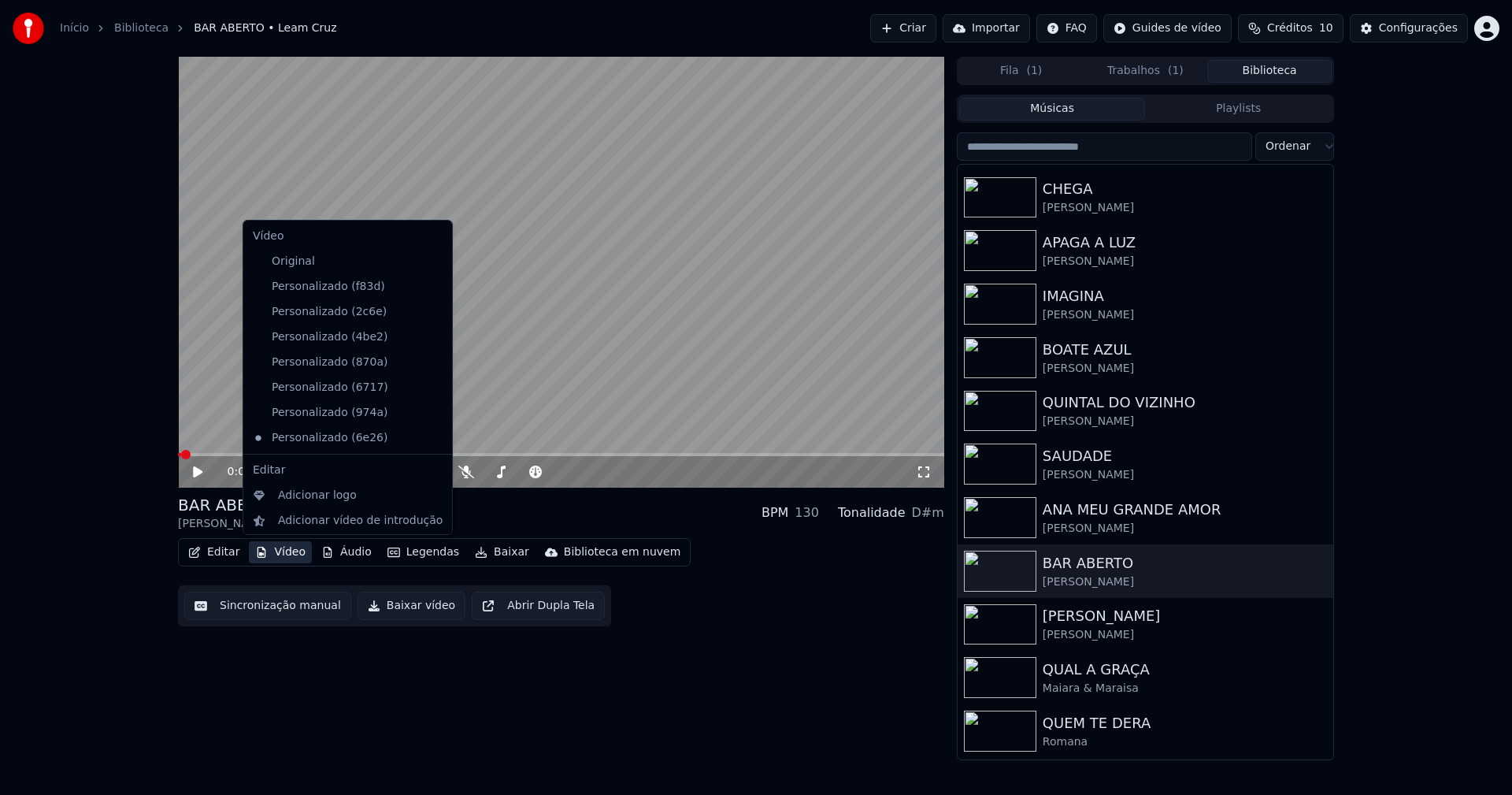
click at [432, 290] on icon at bounding box center [440, 287] width 18 height 13
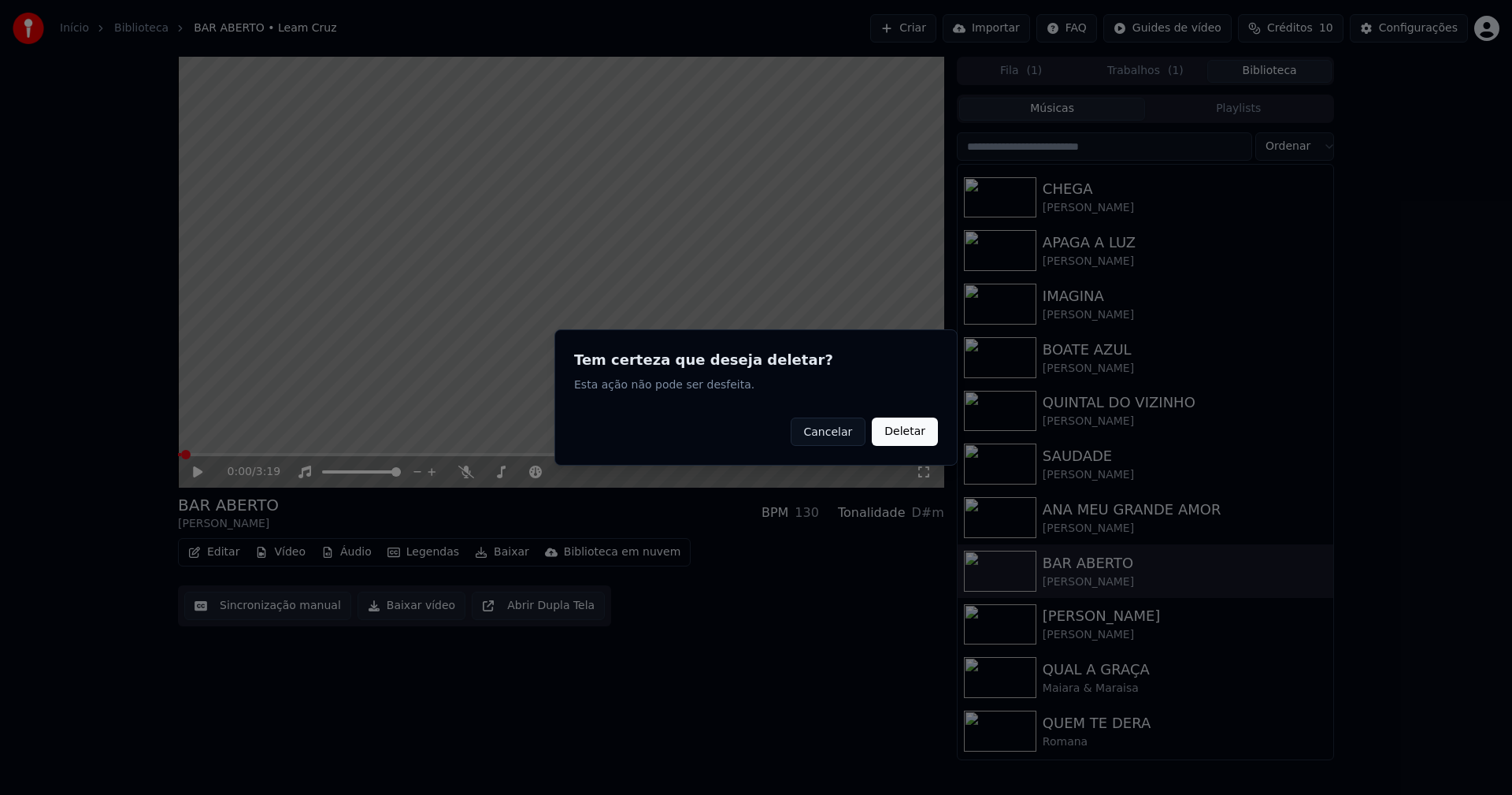
drag, startPoint x: 915, startPoint y: 434, endPoint x: 665, endPoint y: 396, distance: 252.9
click at [911, 433] on button "Deletar" at bounding box center [904, 432] width 66 height 29
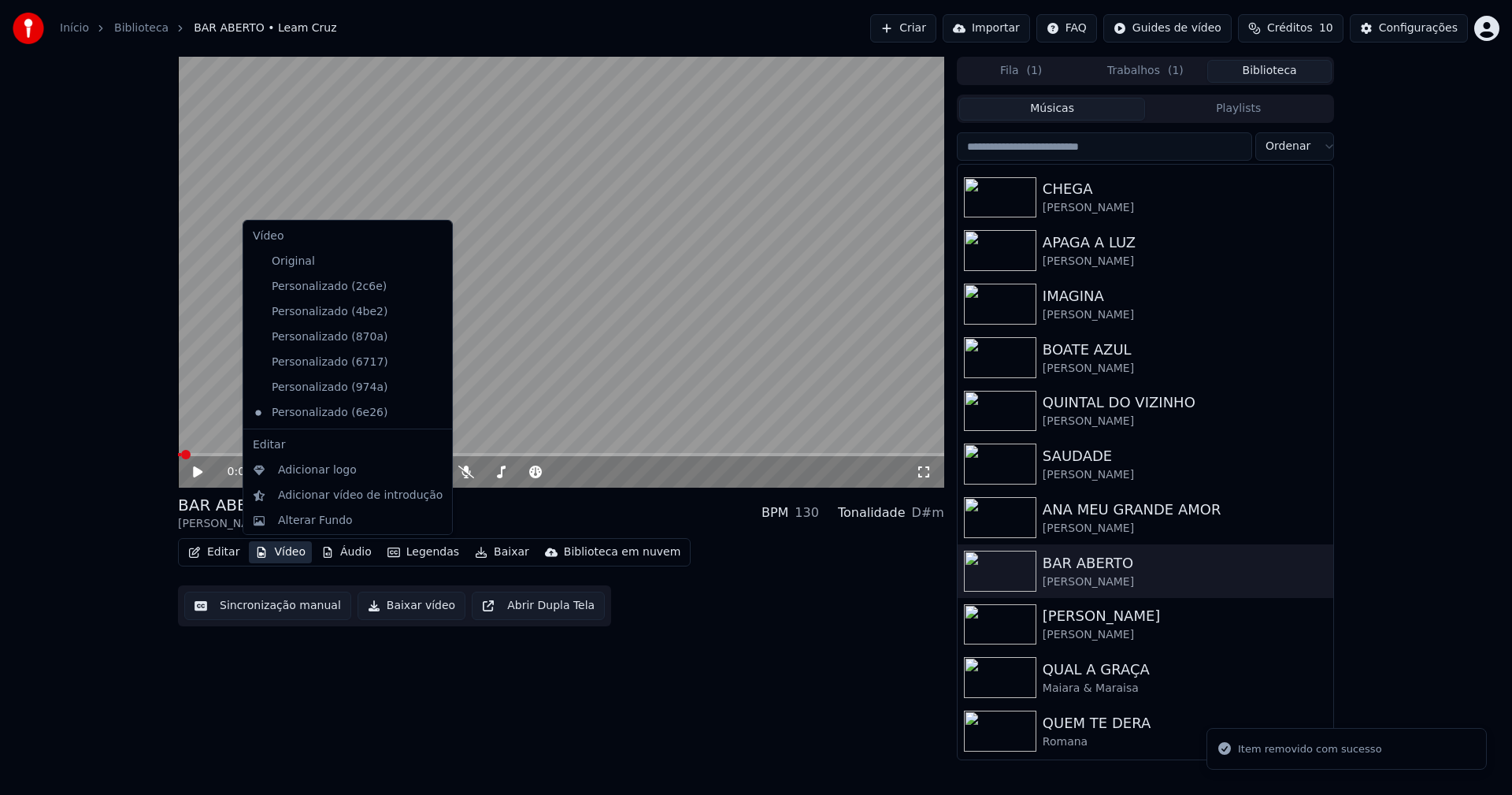
click at [292, 551] on button "Vídeo" at bounding box center [280, 552] width 63 height 22
click at [432, 288] on icon at bounding box center [437, 287] width 11 height 13
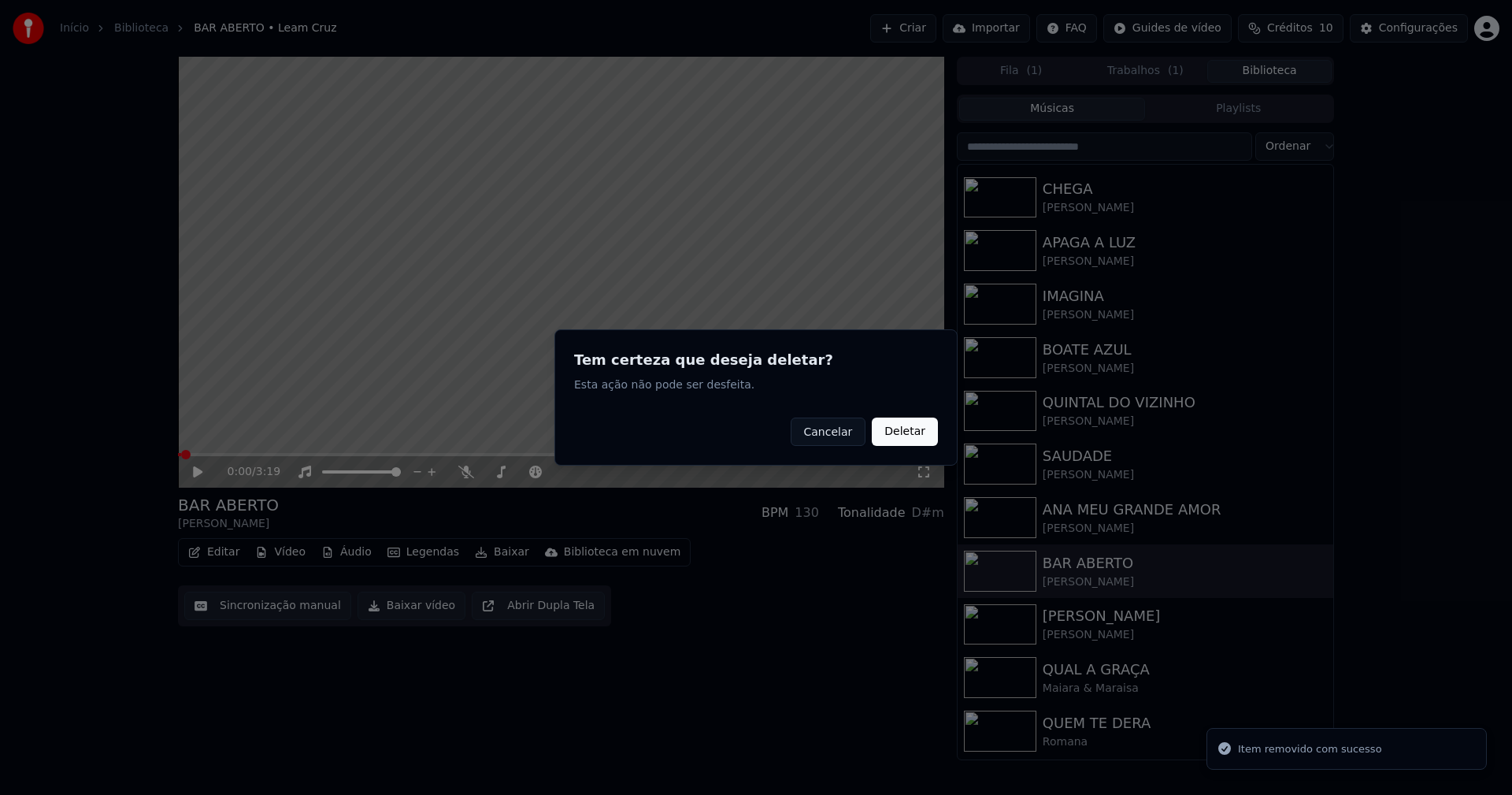
drag, startPoint x: 899, startPoint y: 436, endPoint x: 403, endPoint y: 547, distance: 508.3
click at [893, 435] on button "Deletar" at bounding box center [904, 432] width 66 height 29
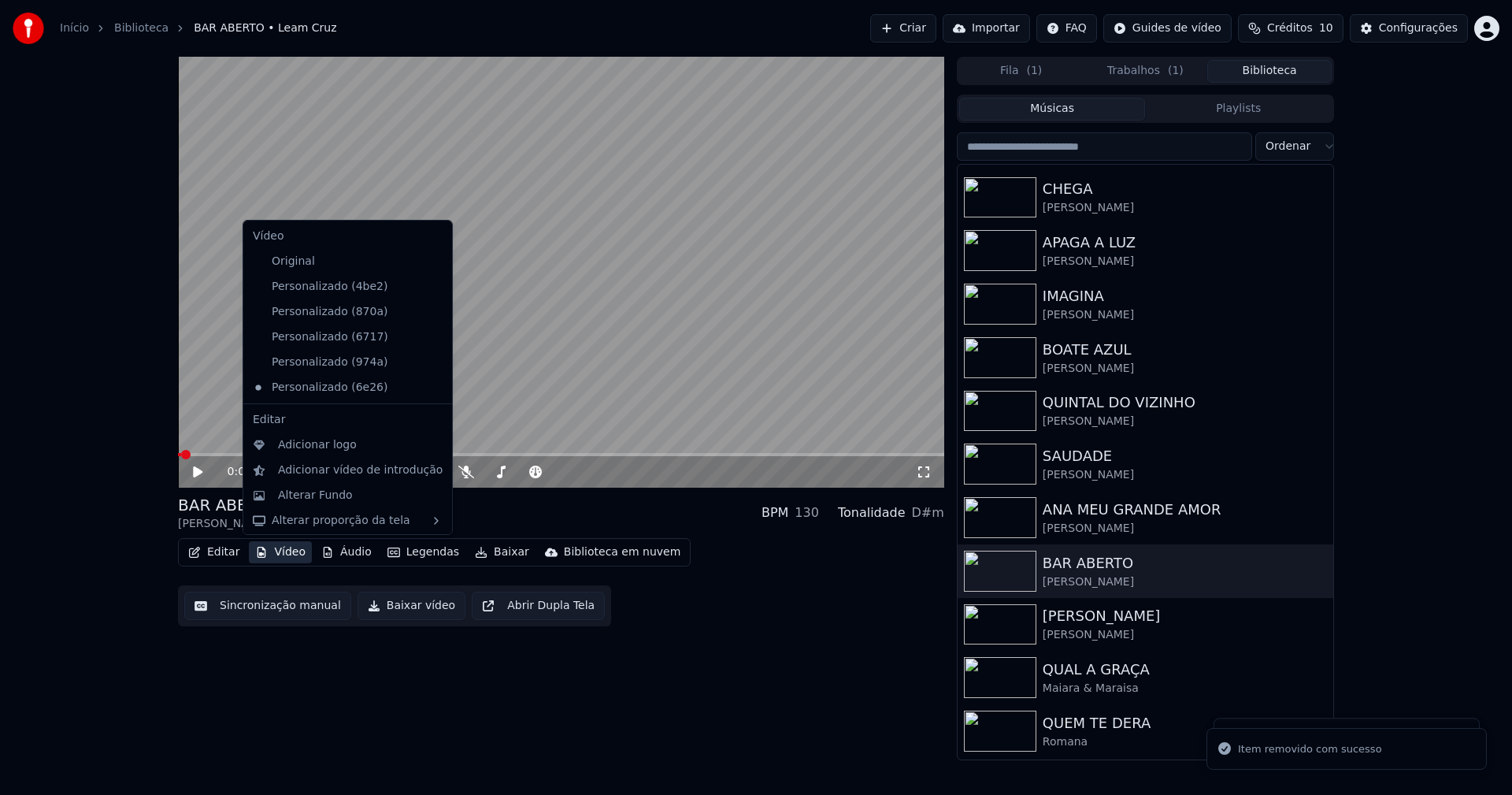
click at [284, 553] on button "Vídeo" at bounding box center [280, 552] width 63 height 22
click at [432, 362] on icon at bounding box center [437, 362] width 11 height 13
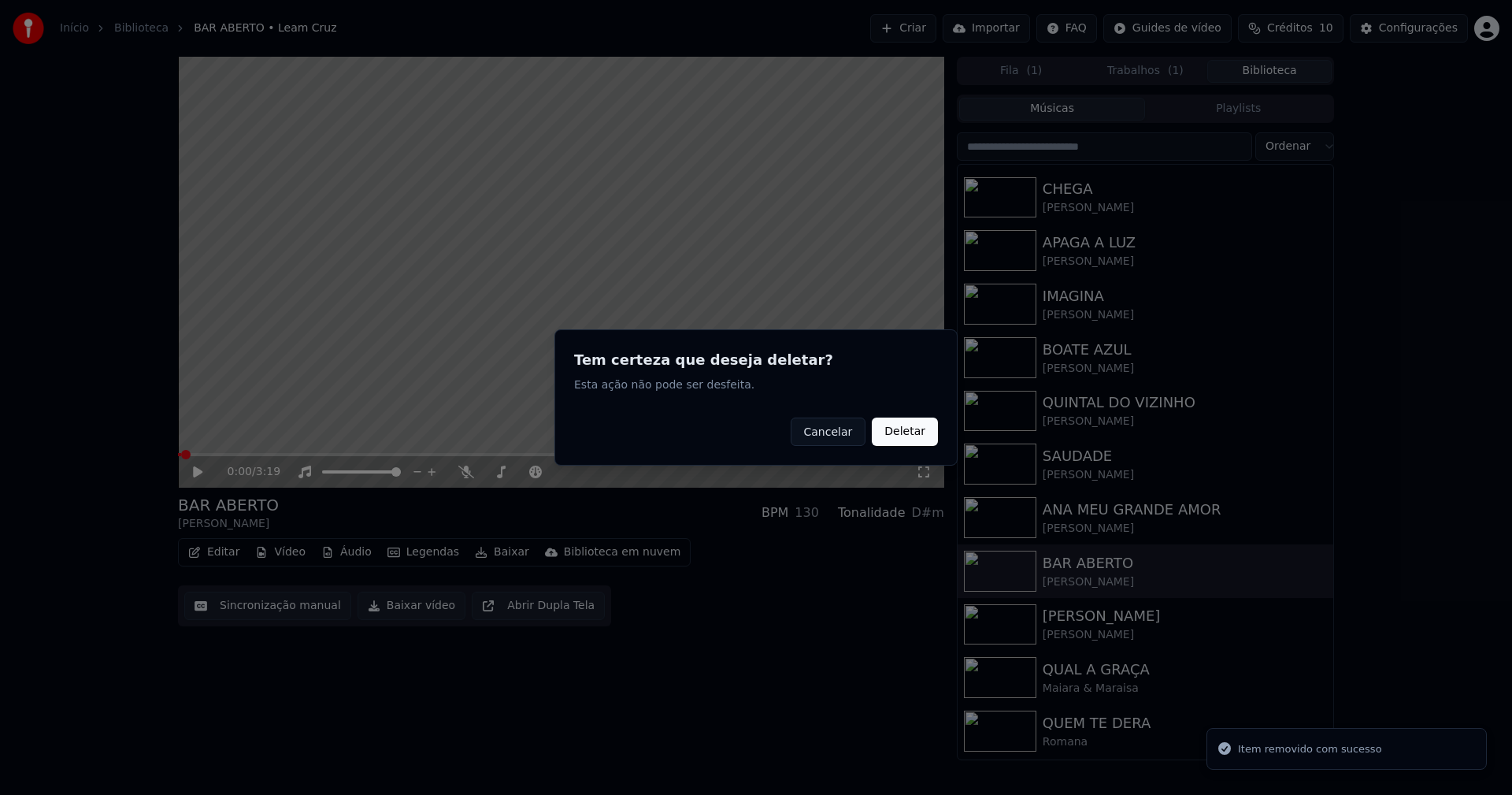
drag, startPoint x: 904, startPoint y: 437, endPoint x: 759, endPoint y: 435, distance: 145.0
click at [898, 436] on button "Deletar" at bounding box center [904, 432] width 66 height 29
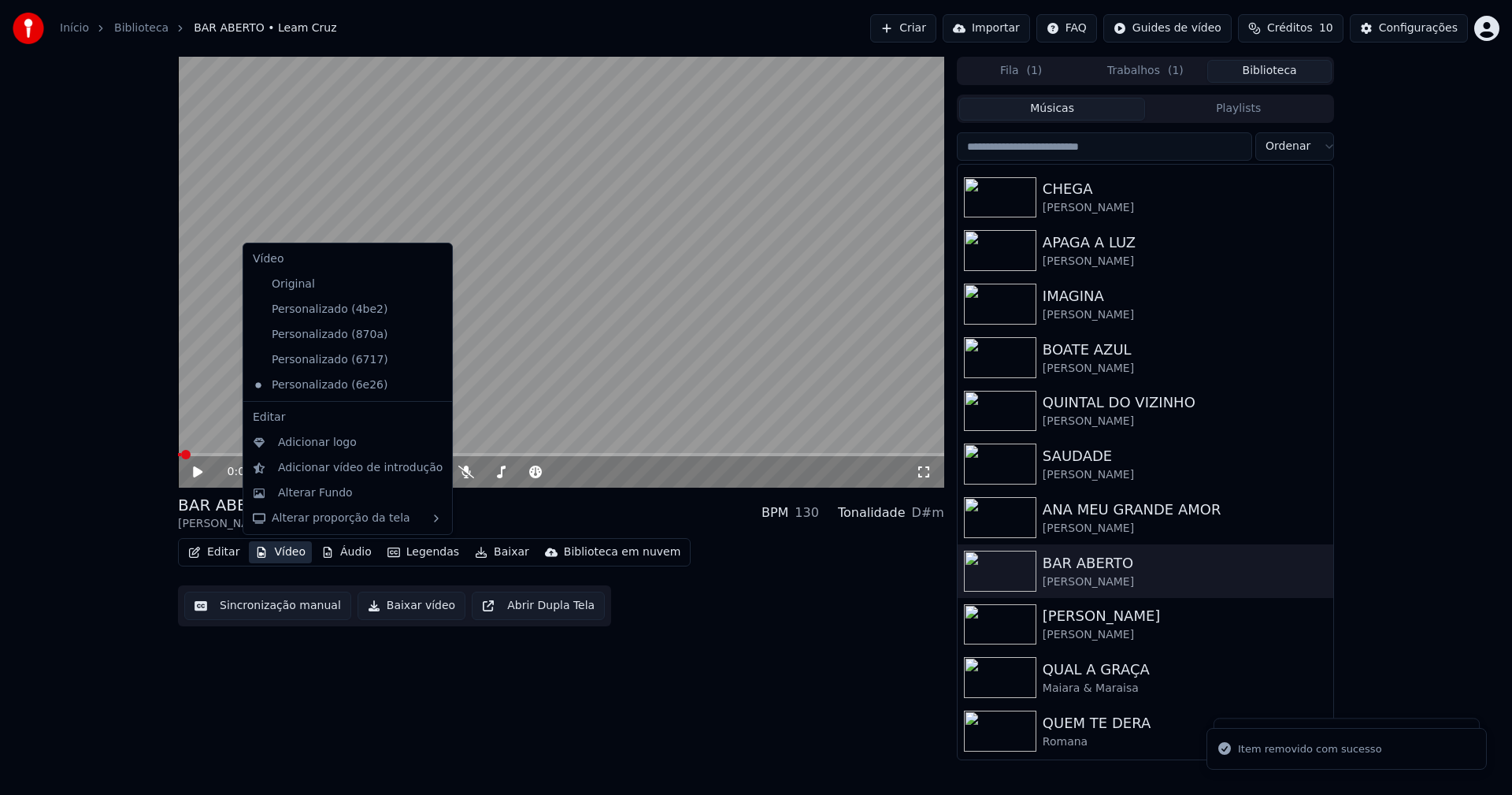
click at [277, 550] on button "Vídeo" at bounding box center [280, 552] width 63 height 22
click at [432, 356] on icon at bounding box center [437, 359] width 11 height 13
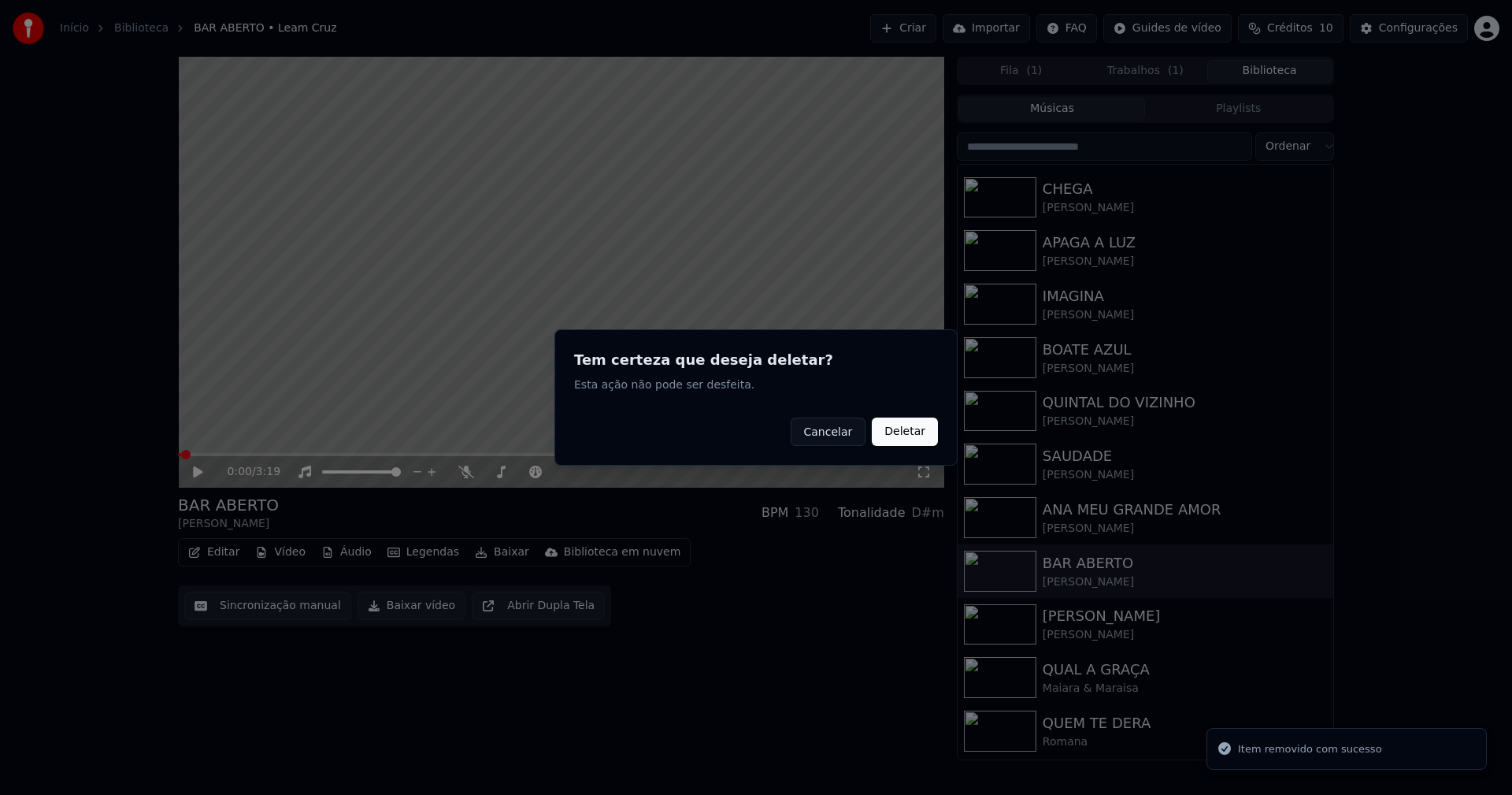
click at [904, 433] on button "Deletar" at bounding box center [904, 432] width 66 height 29
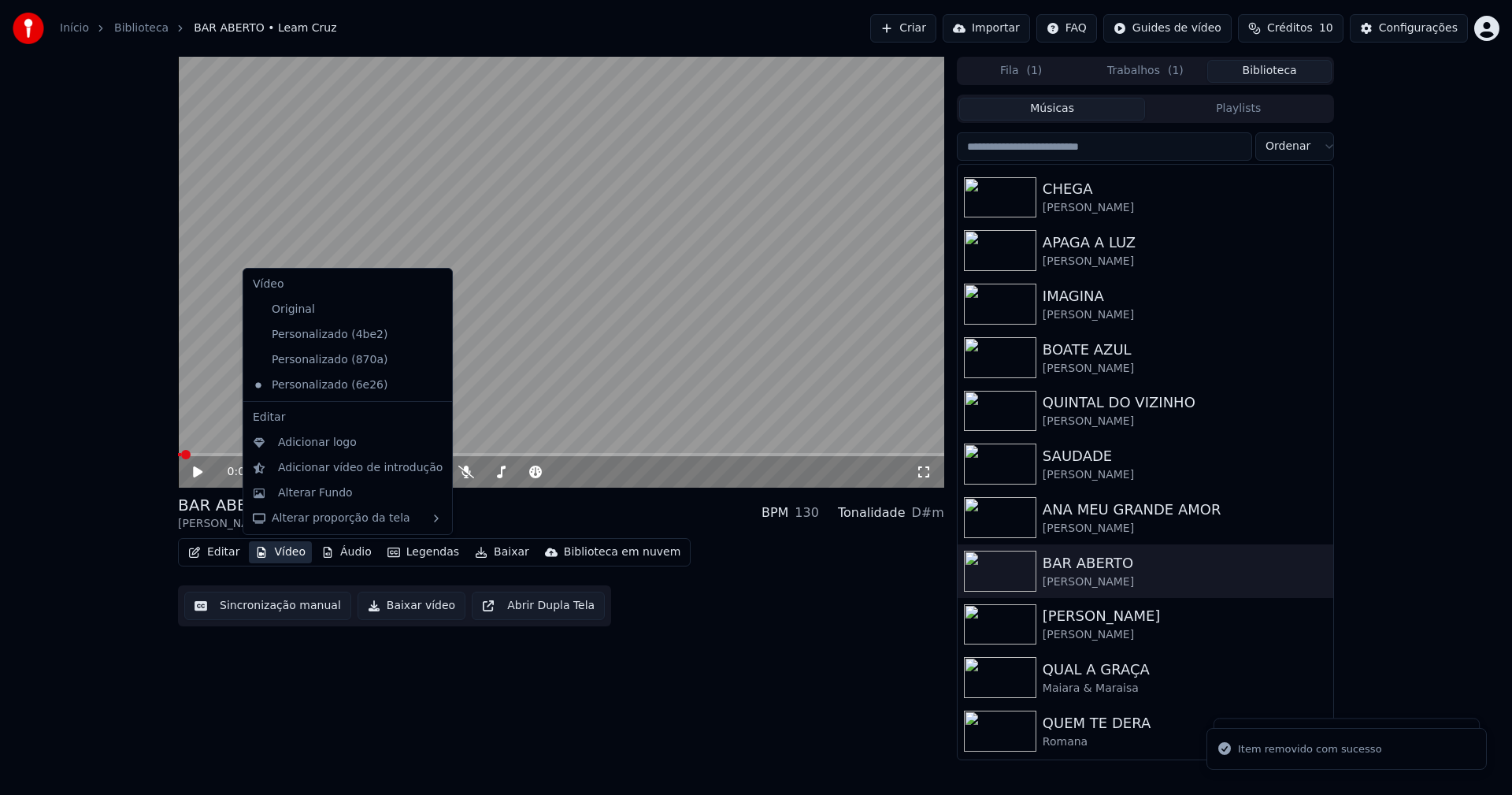
click at [292, 553] on button "Vídeo" at bounding box center [280, 552] width 63 height 22
click at [432, 363] on icon at bounding box center [440, 359] width 18 height 13
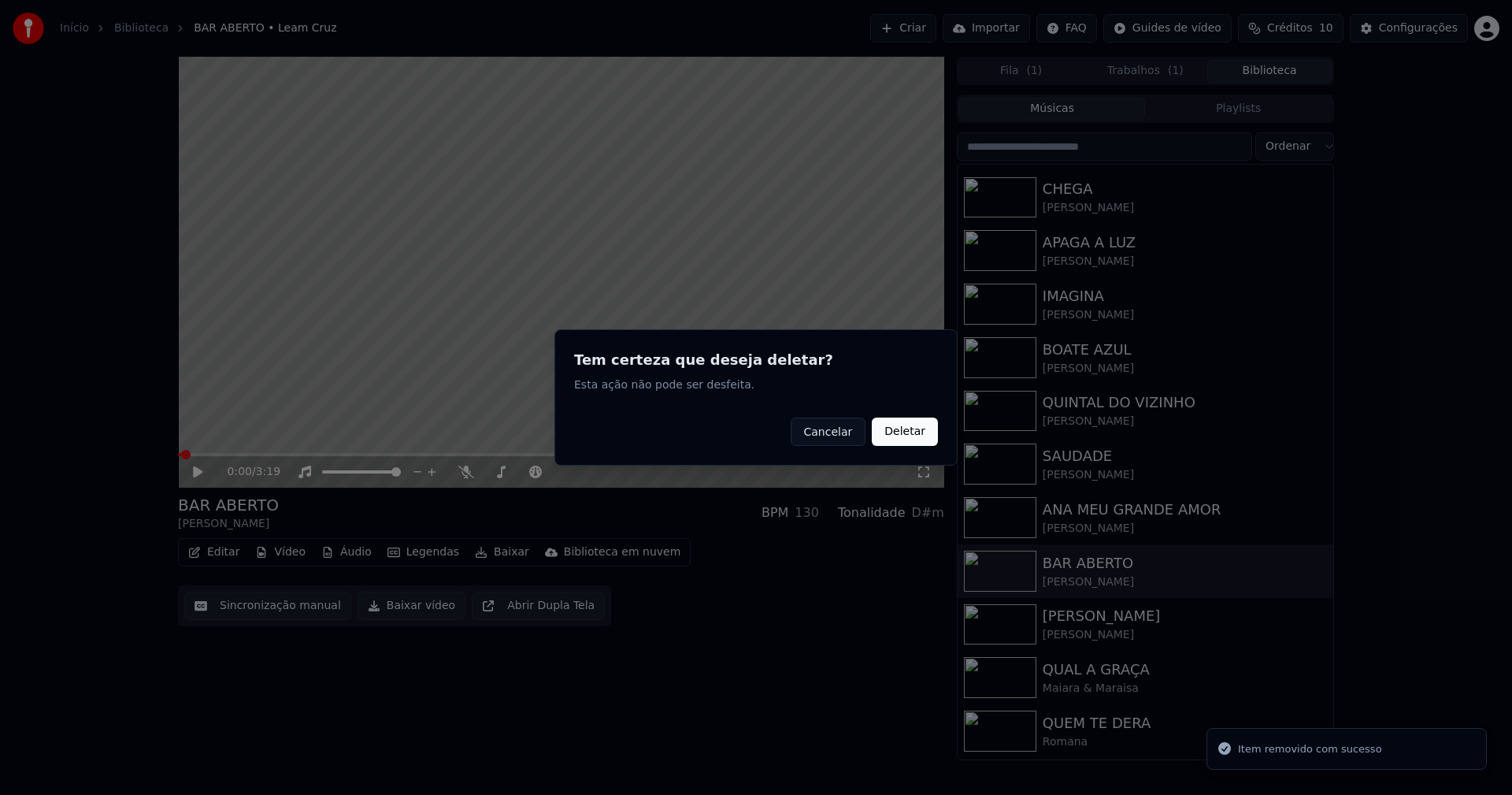
drag, startPoint x: 895, startPoint y: 427, endPoint x: 848, endPoint y: 427, distance: 47.0
click at [893, 427] on button "Deletar" at bounding box center [904, 432] width 66 height 29
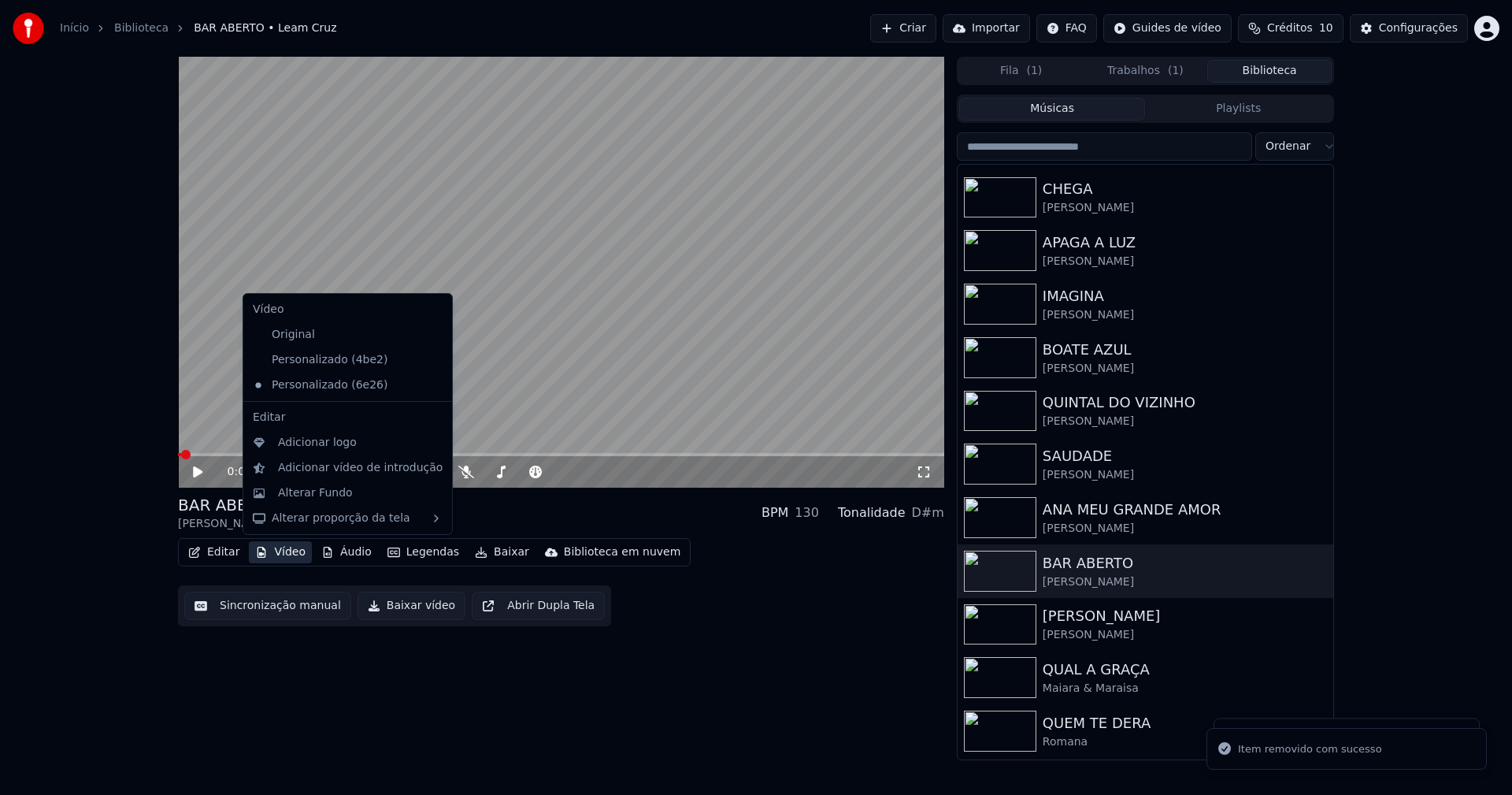
click at [292, 548] on button "Vídeo" at bounding box center [280, 552] width 63 height 22
click at [432, 361] on icon at bounding box center [437, 359] width 11 height 13
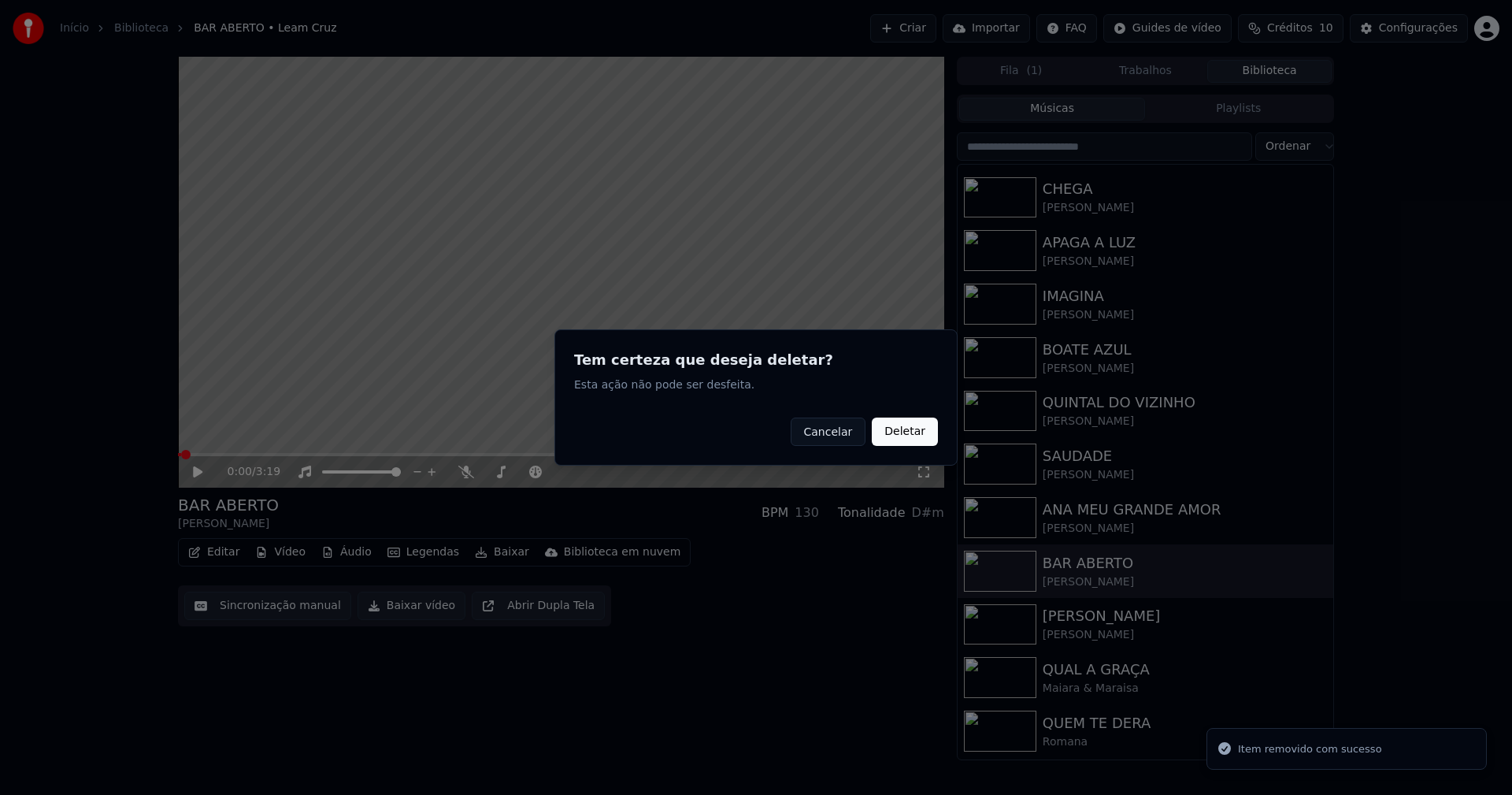
click at [902, 433] on button "Deletar" at bounding box center [904, 432] width 66 height 29
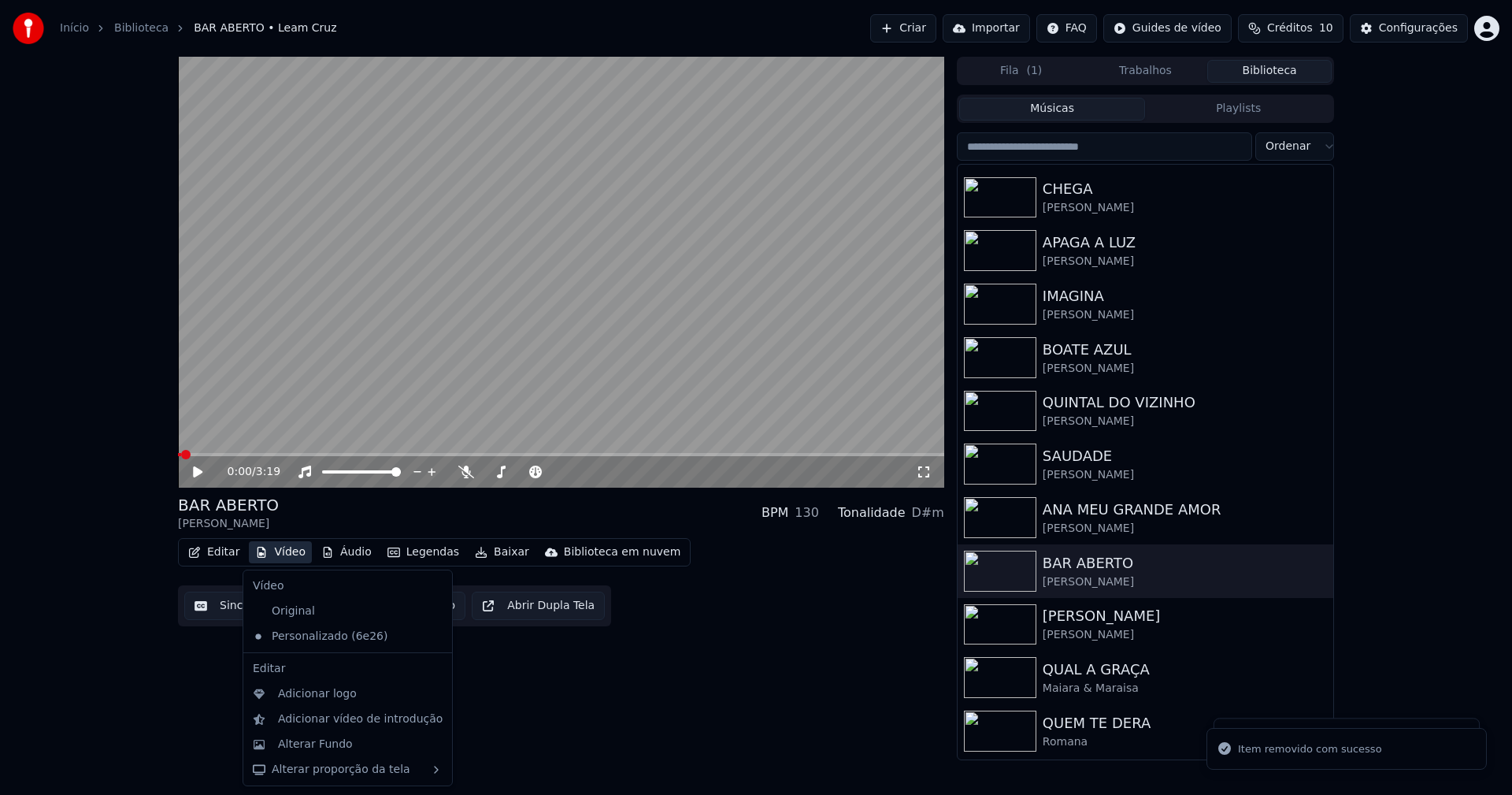
click at [287, 547] on button "Vídeo" at bounding box center [280, 552] width 63 height 22
click at [314, 747] on div "Alterar Fundo" at bounding box center [315, 744] width 75 height 16
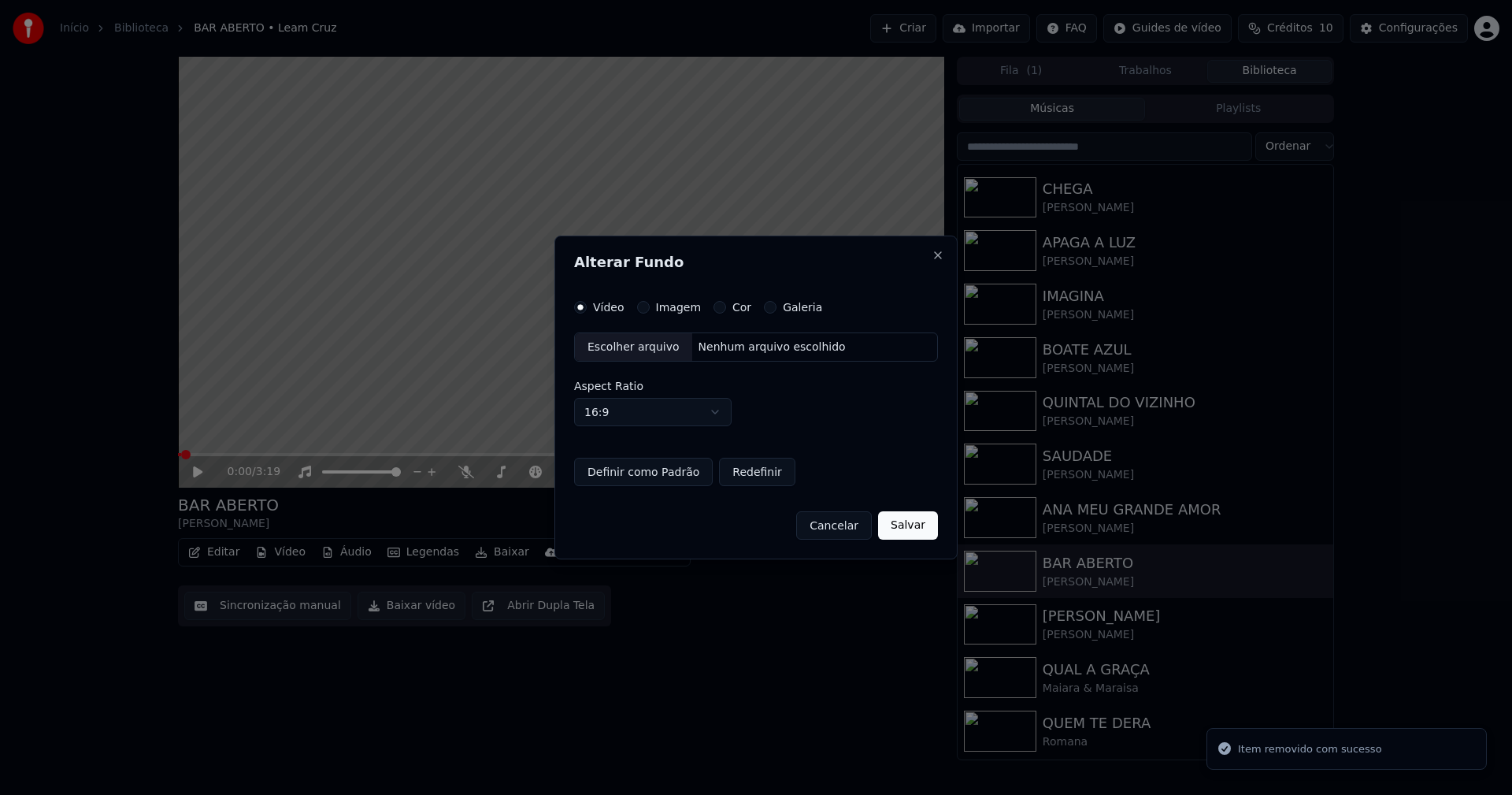
click at [638, 305] on button "Imagem" at bounding box center [643, 307] width 13 height 13
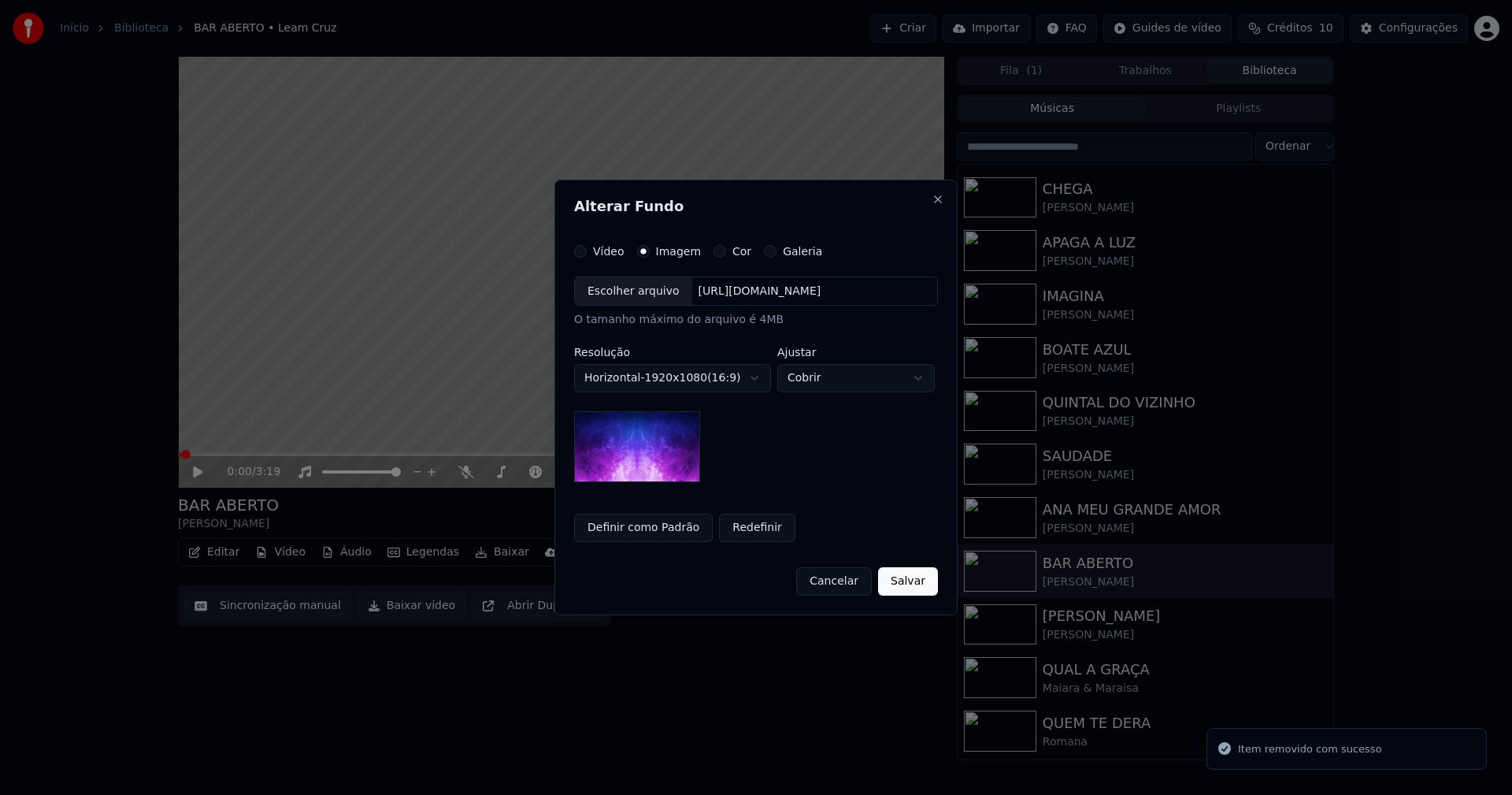
click at [627, 288] on div "Escolher arquivo" at bounding box center [633, 292] width 117 height 29
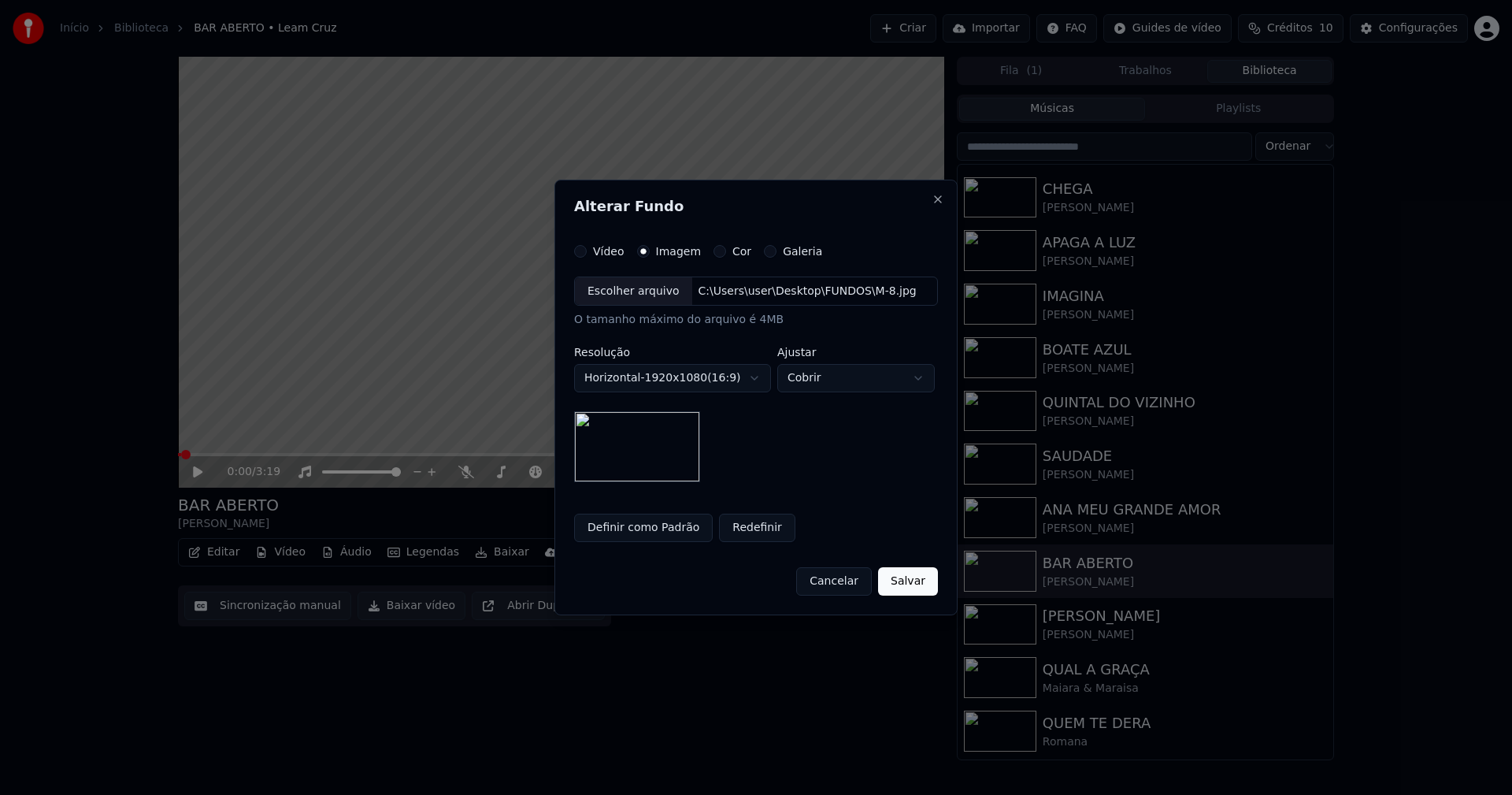
click at [907, 584] on button "Salvar" at bounding box center [908, 582] width 60 height 29
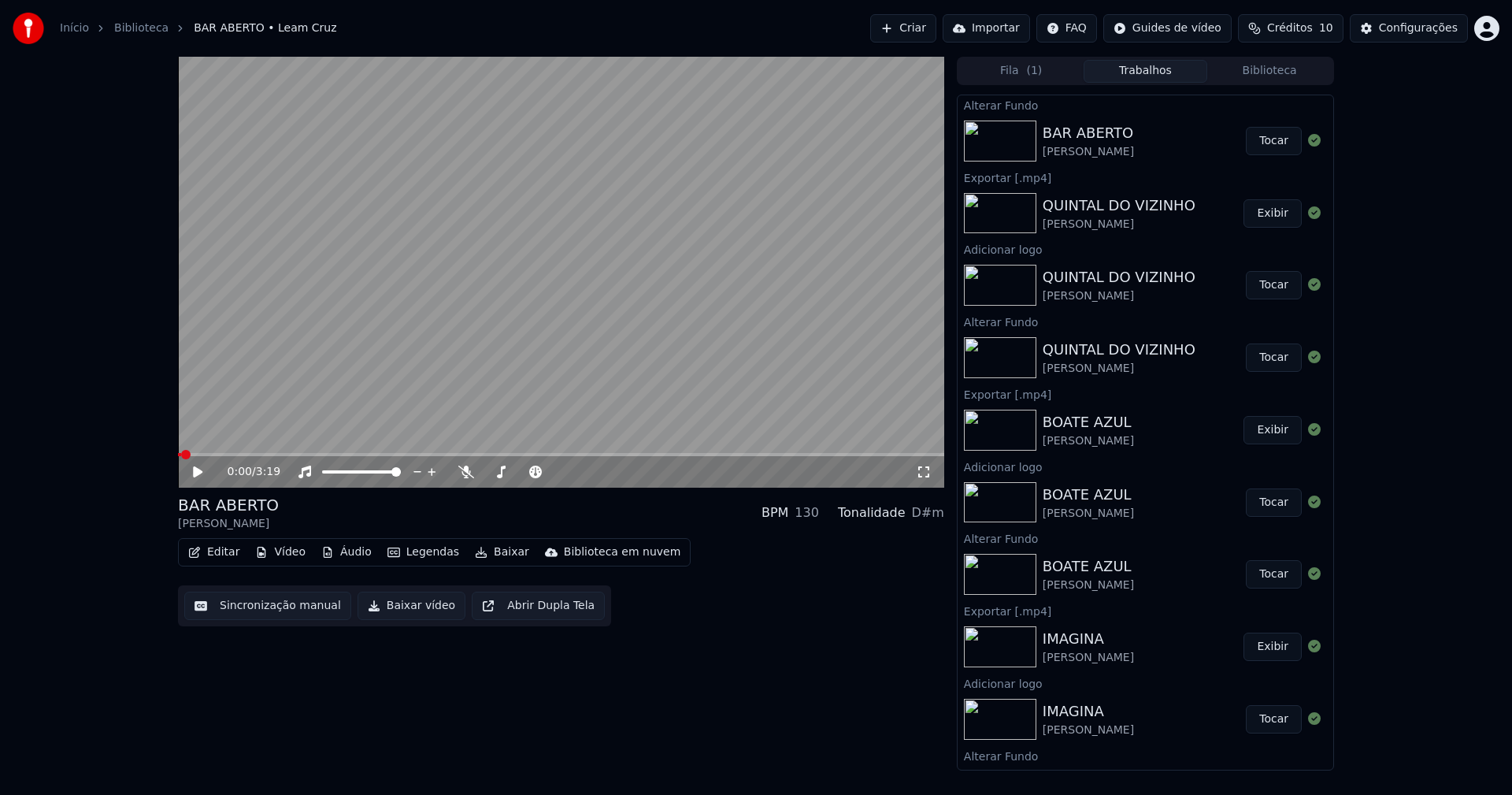
click at [1262, 142] on button "Tocar" at bounding box center [1273, 141] width 56 height 29
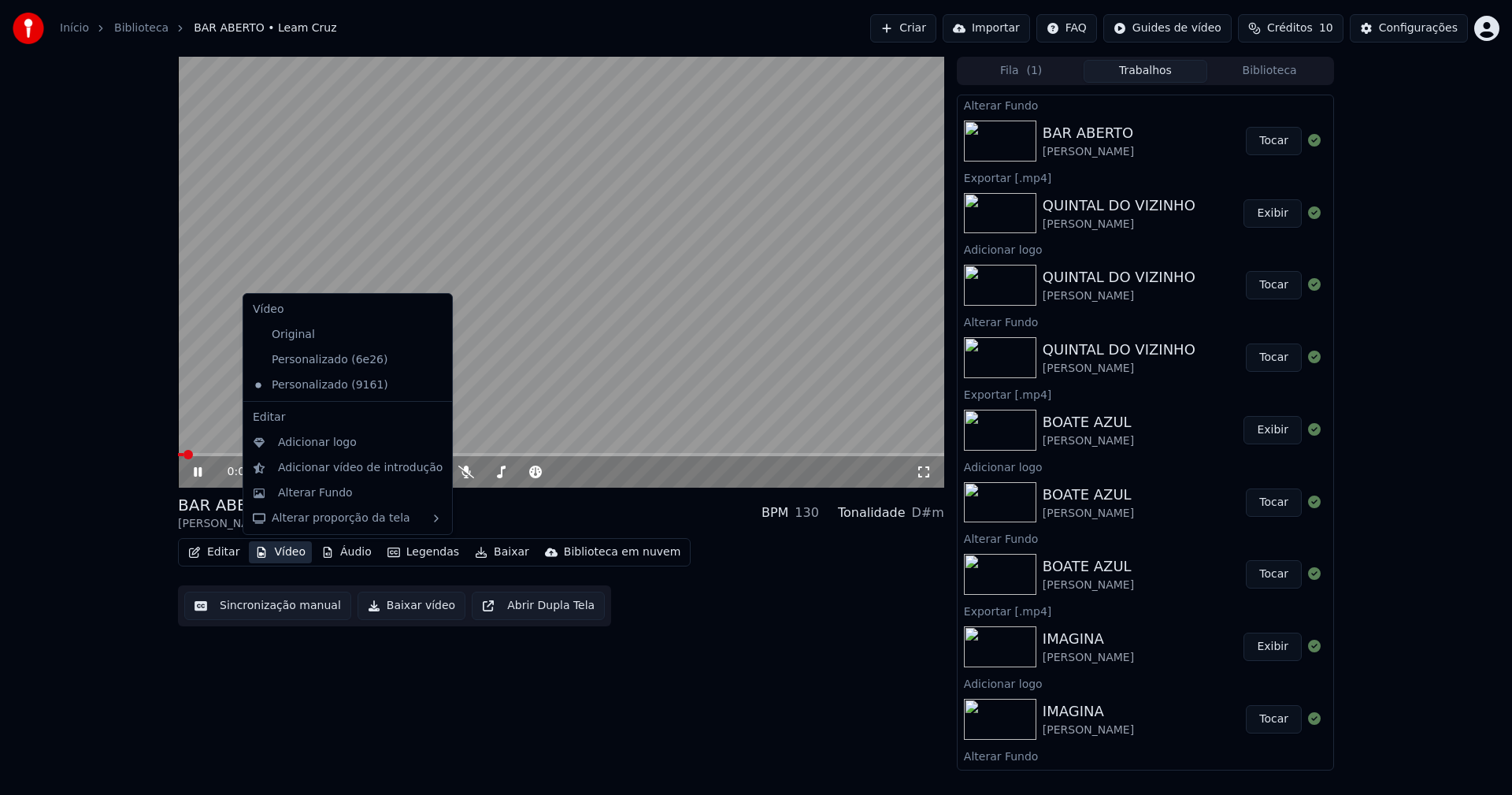
click at [288, 555] on button "Vídeo" at bounding box center [280, 552] width 63 height 22
click at [305, 439] on div "Adicionar logo" at bounding box center [317, 443] width 78 height 16
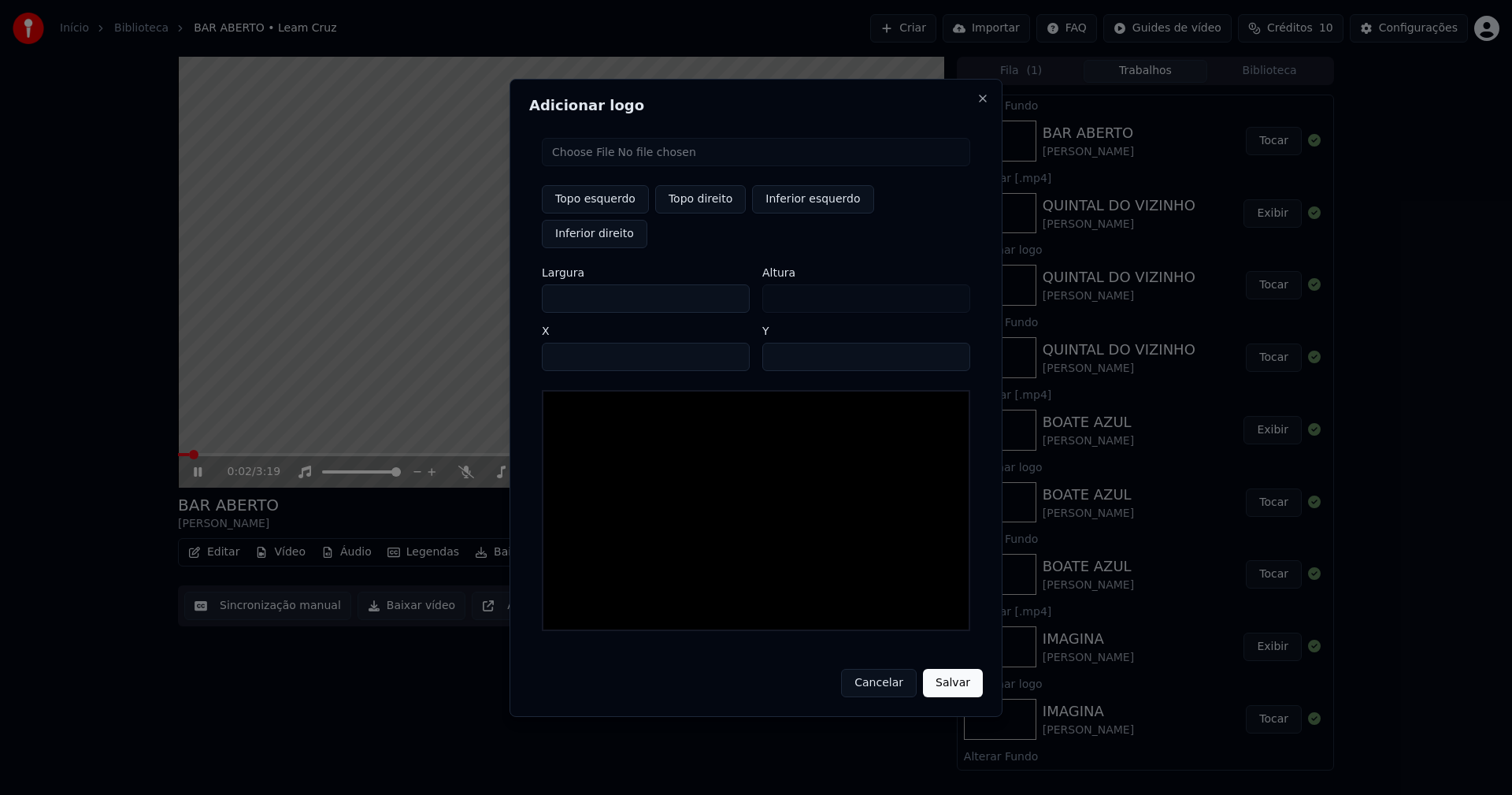
click at [616, 166] on input "file" at bounding box center [756, 152] width 428 height 29
type input "**********"
type input "***"
click at [710, 213] on button "Topo direito" at bounding box center [700, 200] width 90 height 29
type input "****"
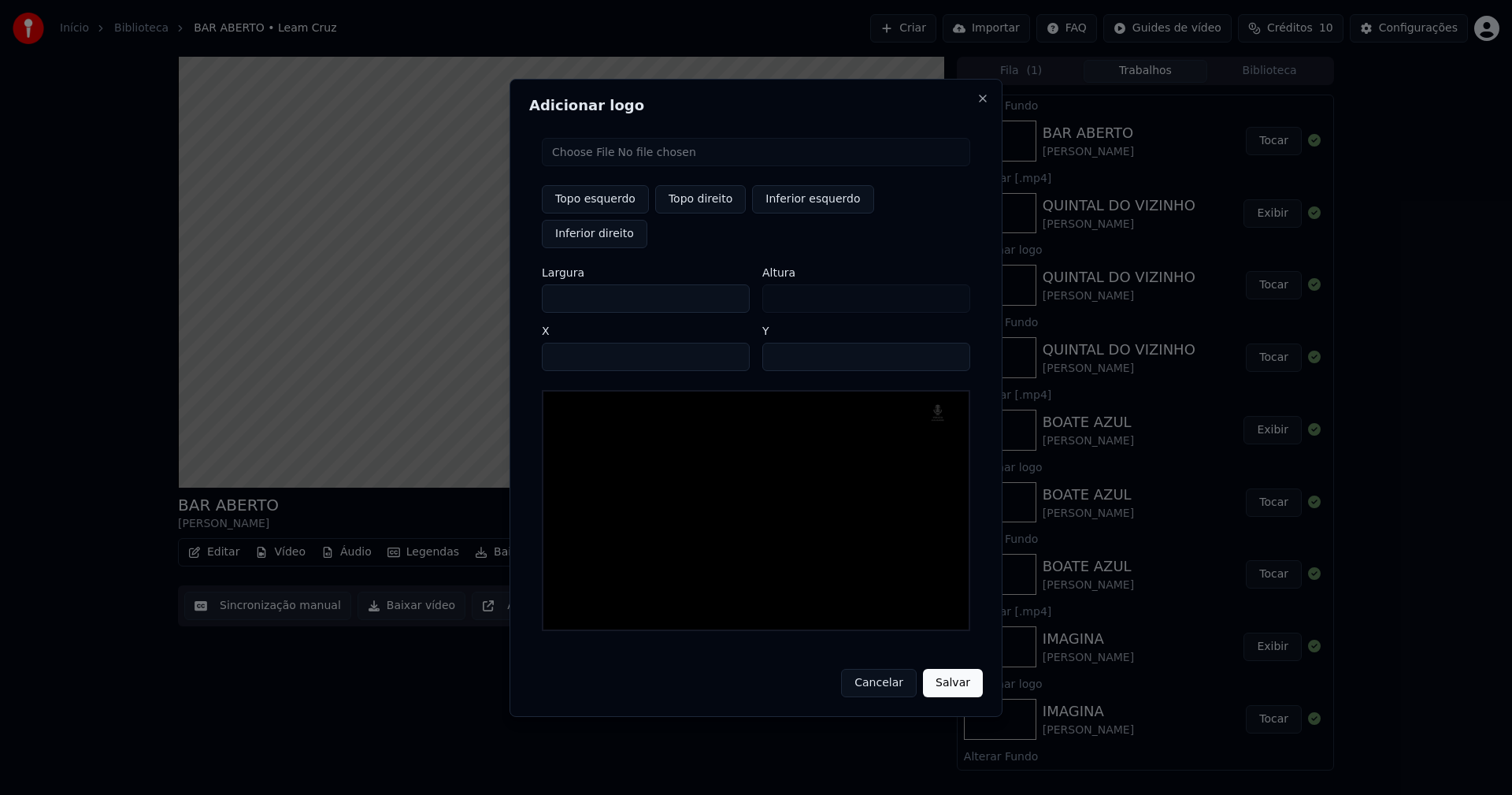
drag, startPoint x: 568, startPoint y: 281, endPoint x: 498, endPoint y: 287, distance: 70.3
click at [498, 287] on body "Início Biblioteca BAR ABERTO • Leam Cruz Criar Importar FAQ Guides de vídeo Cré…" at bounding box center [756, 397] width 1512 height 795
type input "**"
type input "***"
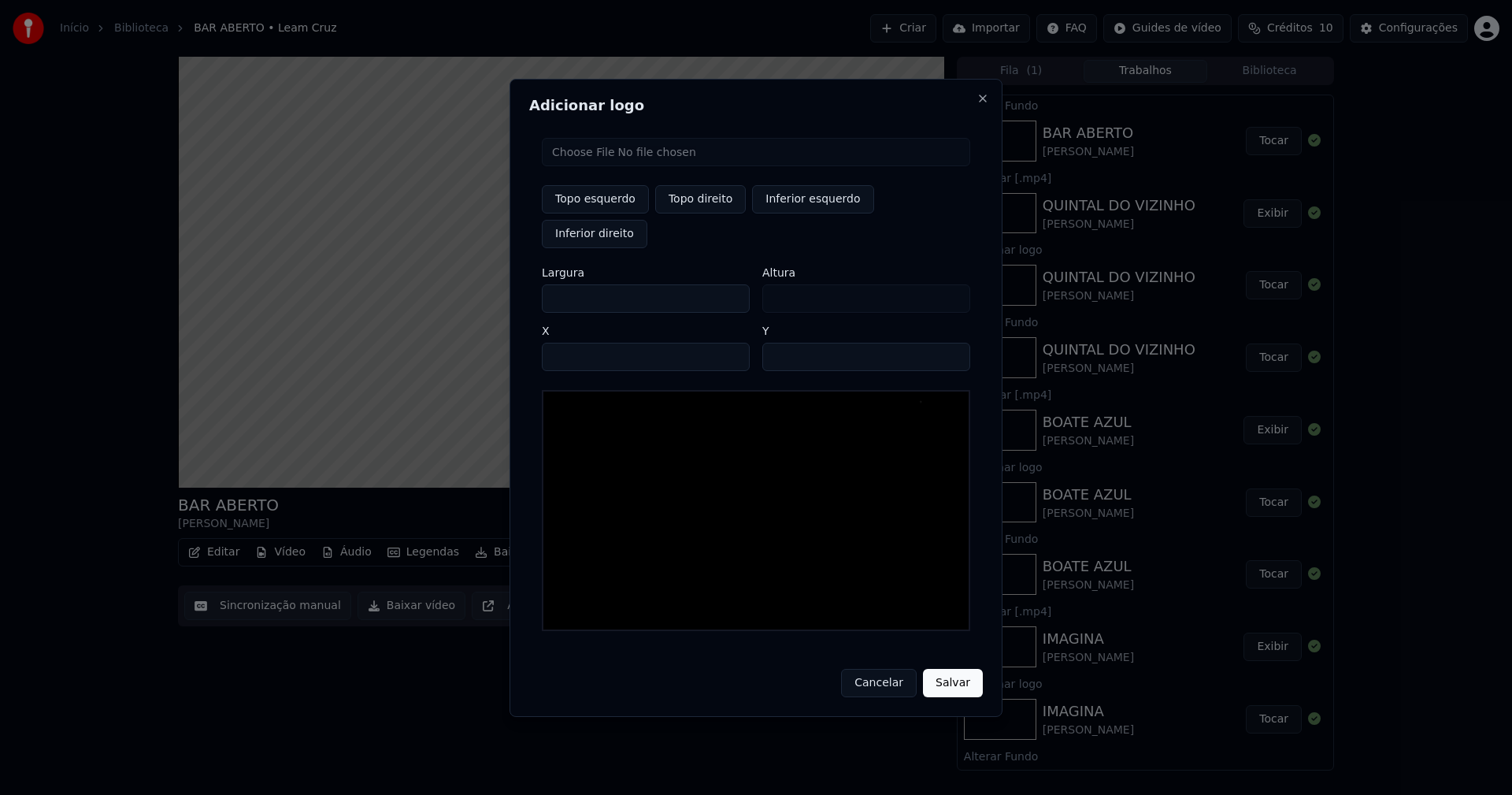
type input "***"
click at [574, 342] on input "****" at bounding box center [646, 357] width 208 height 29
type input "****"
click at [949, 342] on input "**" at bounding box center [866, 357] width 208 height 29
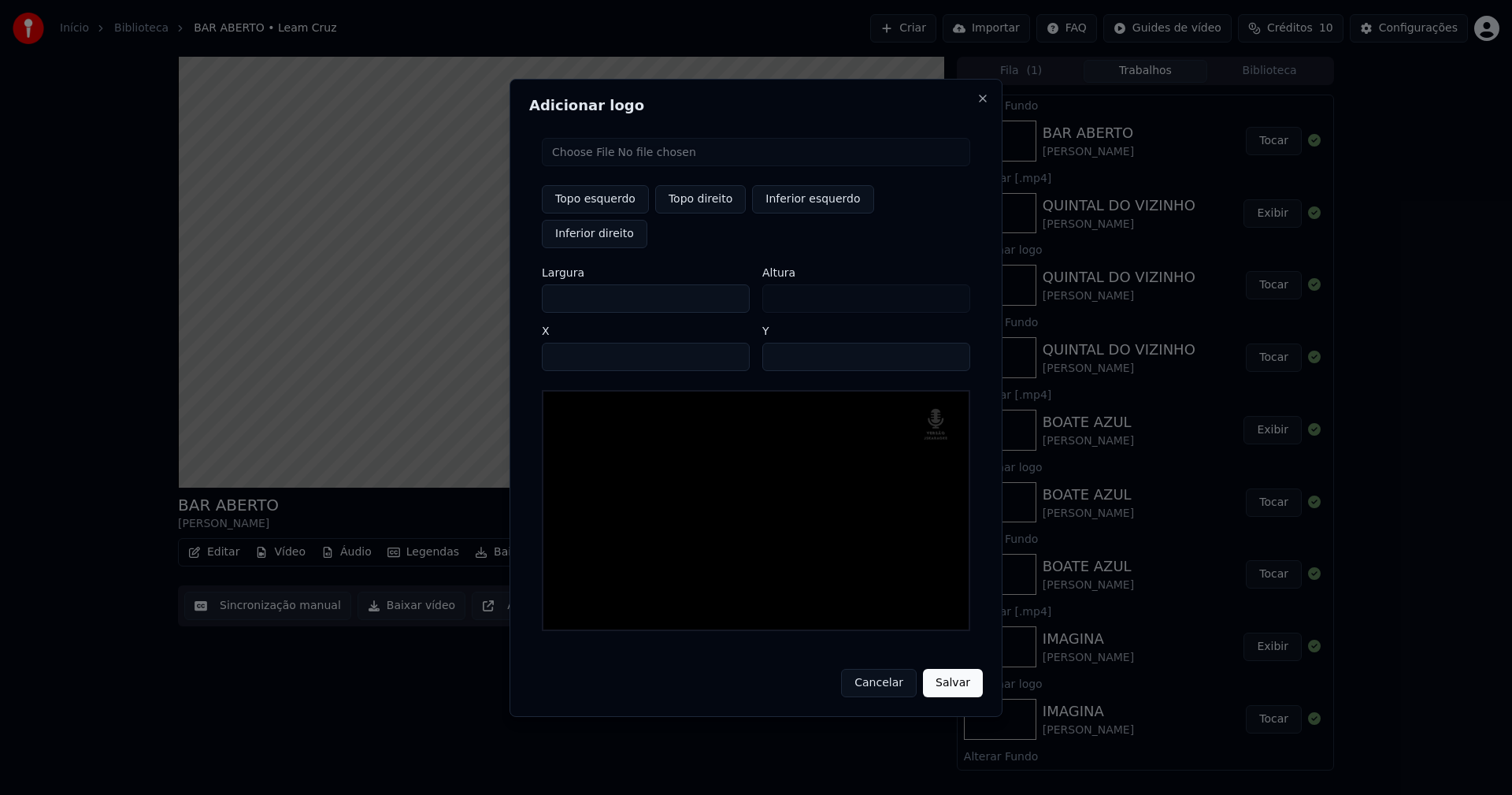
click at [949, 342] on input "**" at bounding box center [866, 357] width 208 height 29
type input "**"
click at [950, 342] on input "**" at bounding box center [866, 357] width 208 height 29
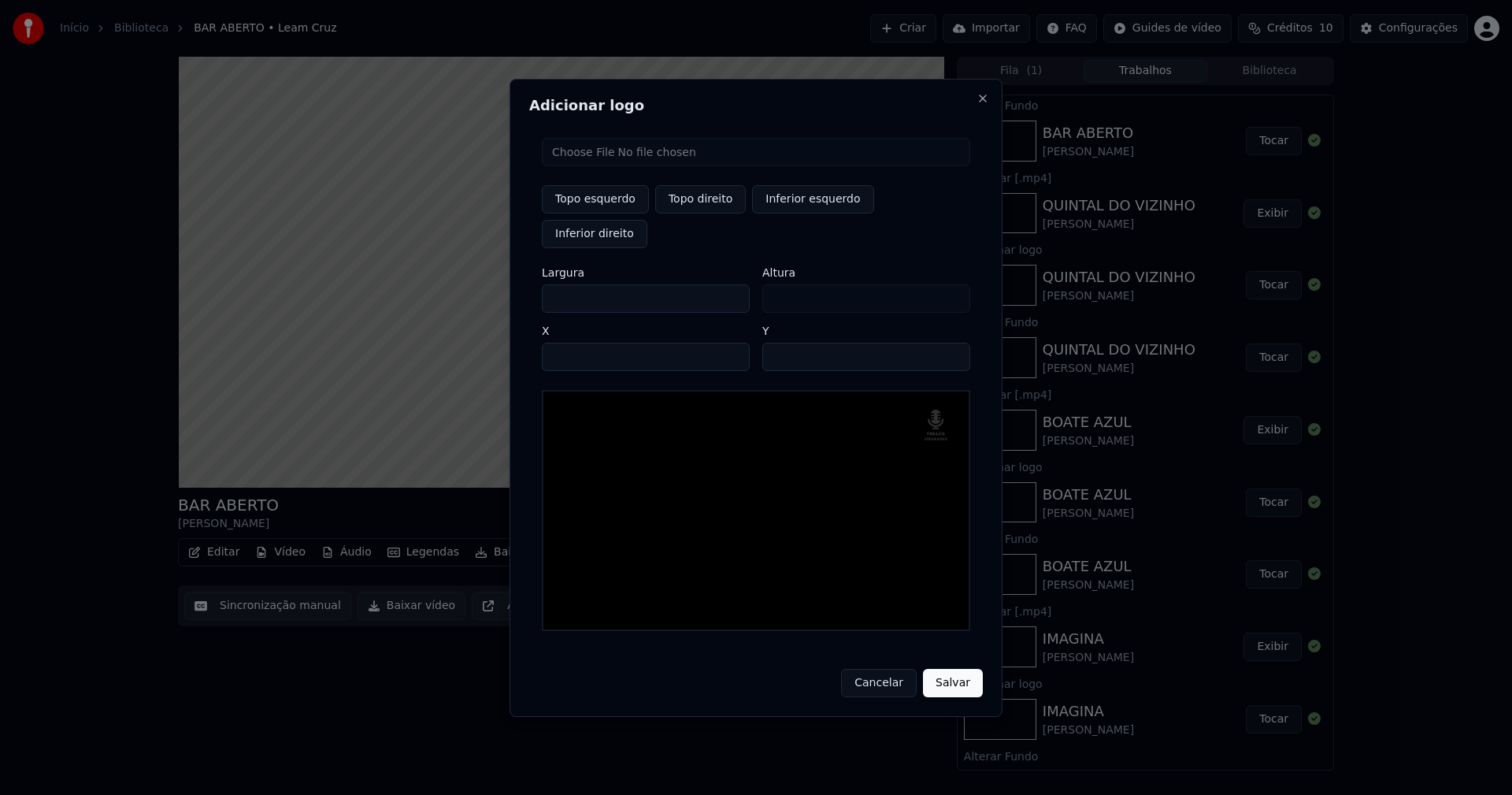
drag, startPoint x: 946, startPoint y: 666, endPoint x: 1024, endPoint y: 608, distance: 97.2
click at [947, 669] on button "Salvar" at bounding box center [952, 683] width 60 height 29
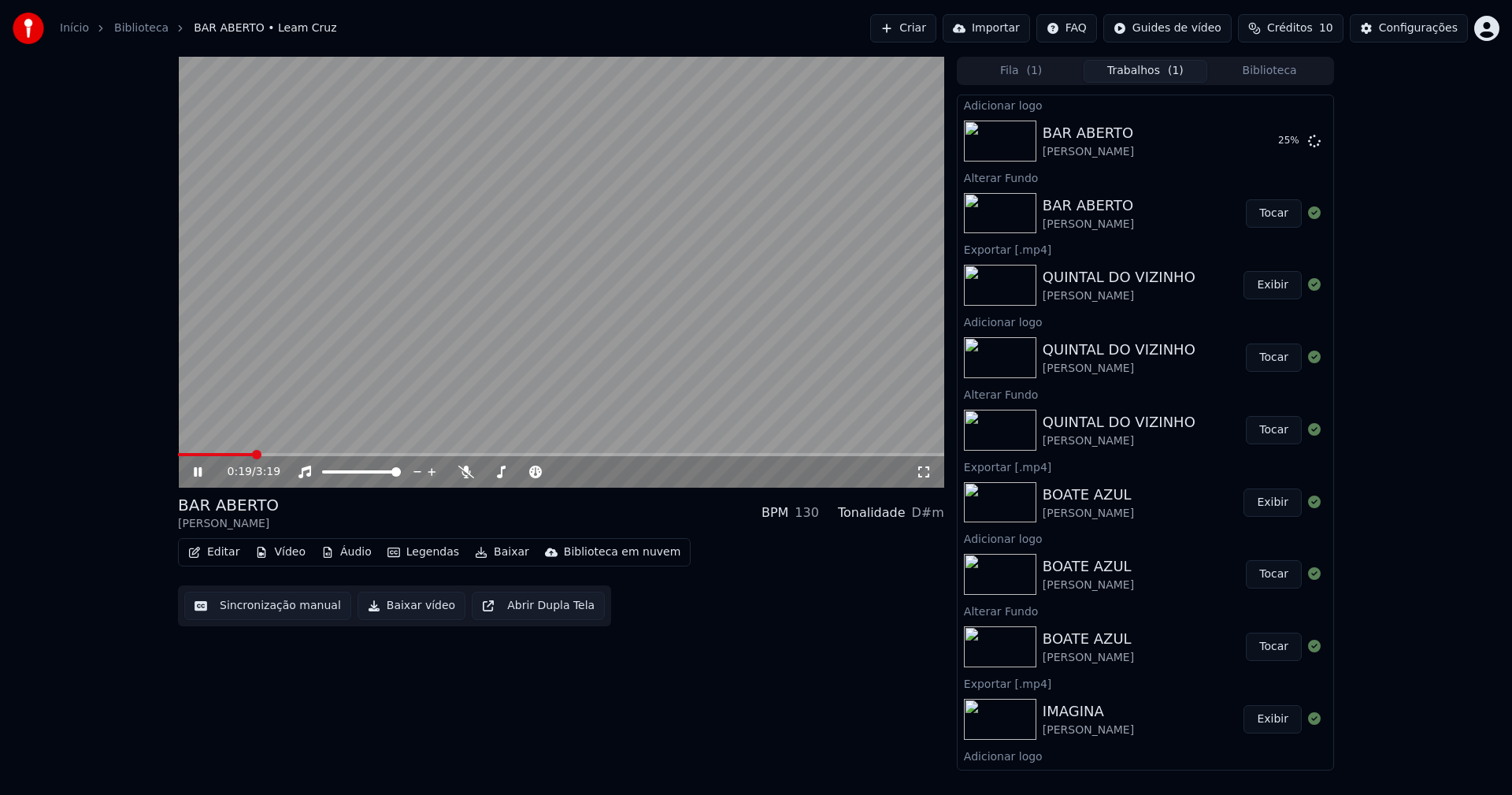
click at [350, 452] on video at bounding box center [560, 271] width 766 height 431
click at [352, 453] on span at bounding box center [560, 454] width 766 height 3
click at [410, 454] on span at bounding box center [560, 454] width 766 height 3
click at [448, 452] on video at bounding box center [560, 271] width 766 height 431
click at [481, 455] on span at bounding box center [560, 454] width 766 height 3
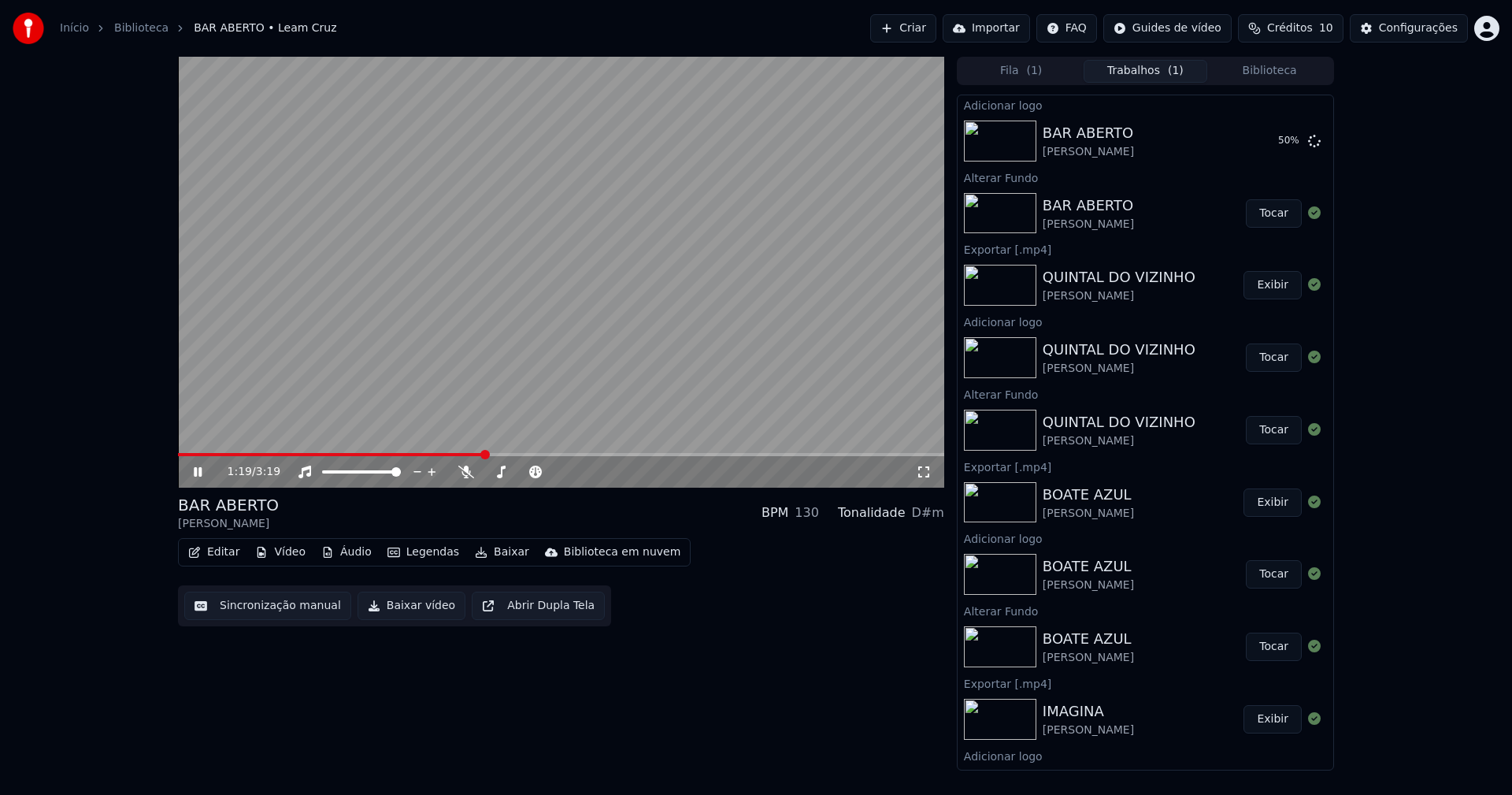
click at [525, 455] on span at bounding box center [560, 454] width 766 height 3
click at [563, 454] on span at bounding box center [560, 454] width 766 height 3
click at [613, 454] on span at bounding box center [560, 454] width 766 height 3
click at [197, 470] on icon at bounding box center [209, 471] width 37 height 13
click at [1249, 140] on button "Tocar" at bounding box center [1273, 141] width 56 height 29
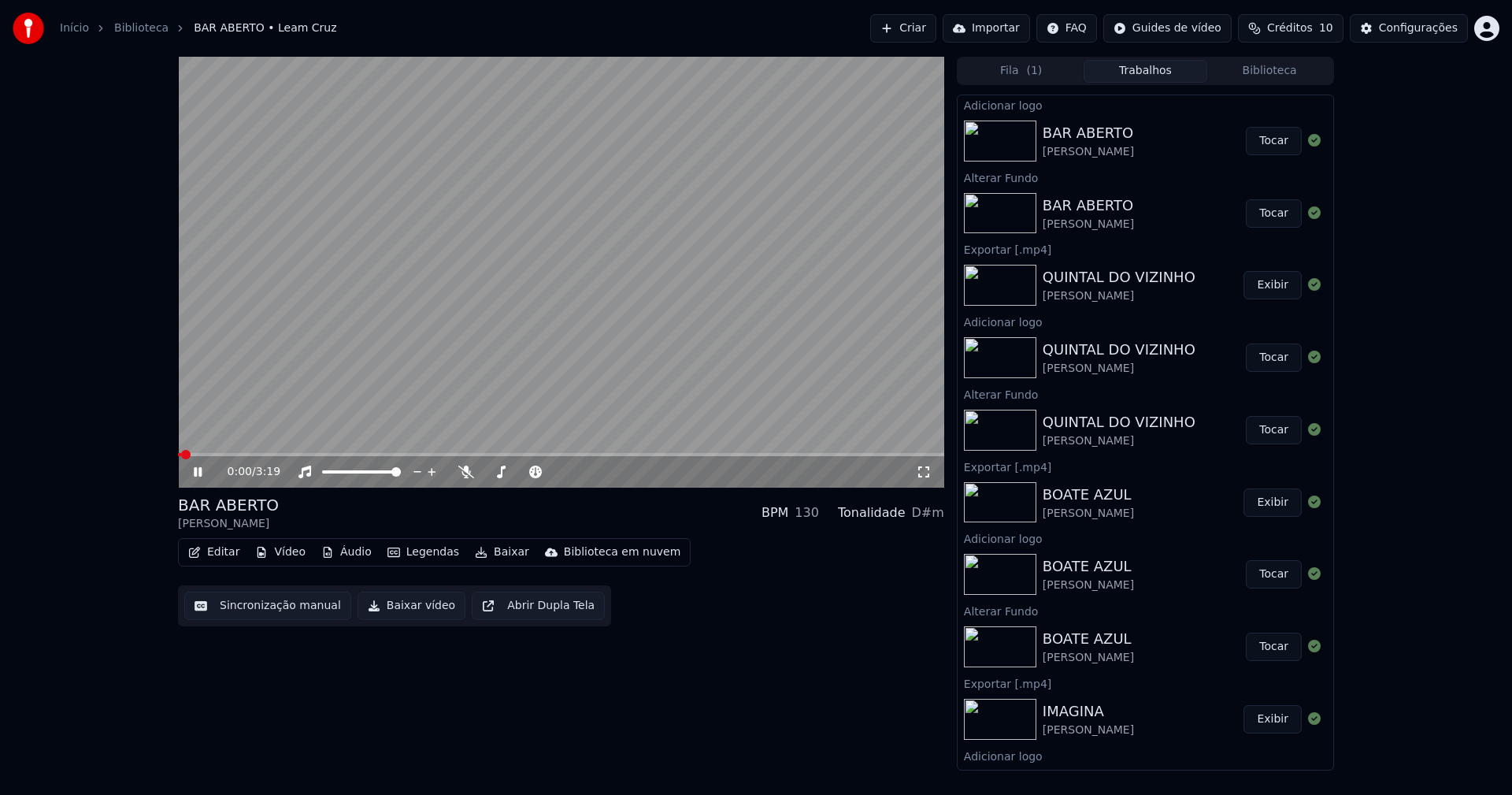
click at [389, 612] on button "Baixar vídeo" at bounding box center [411, 606] width 108 height 29
click at [199, 466] on icon at bounding box center [209, 471] width 37 height 13
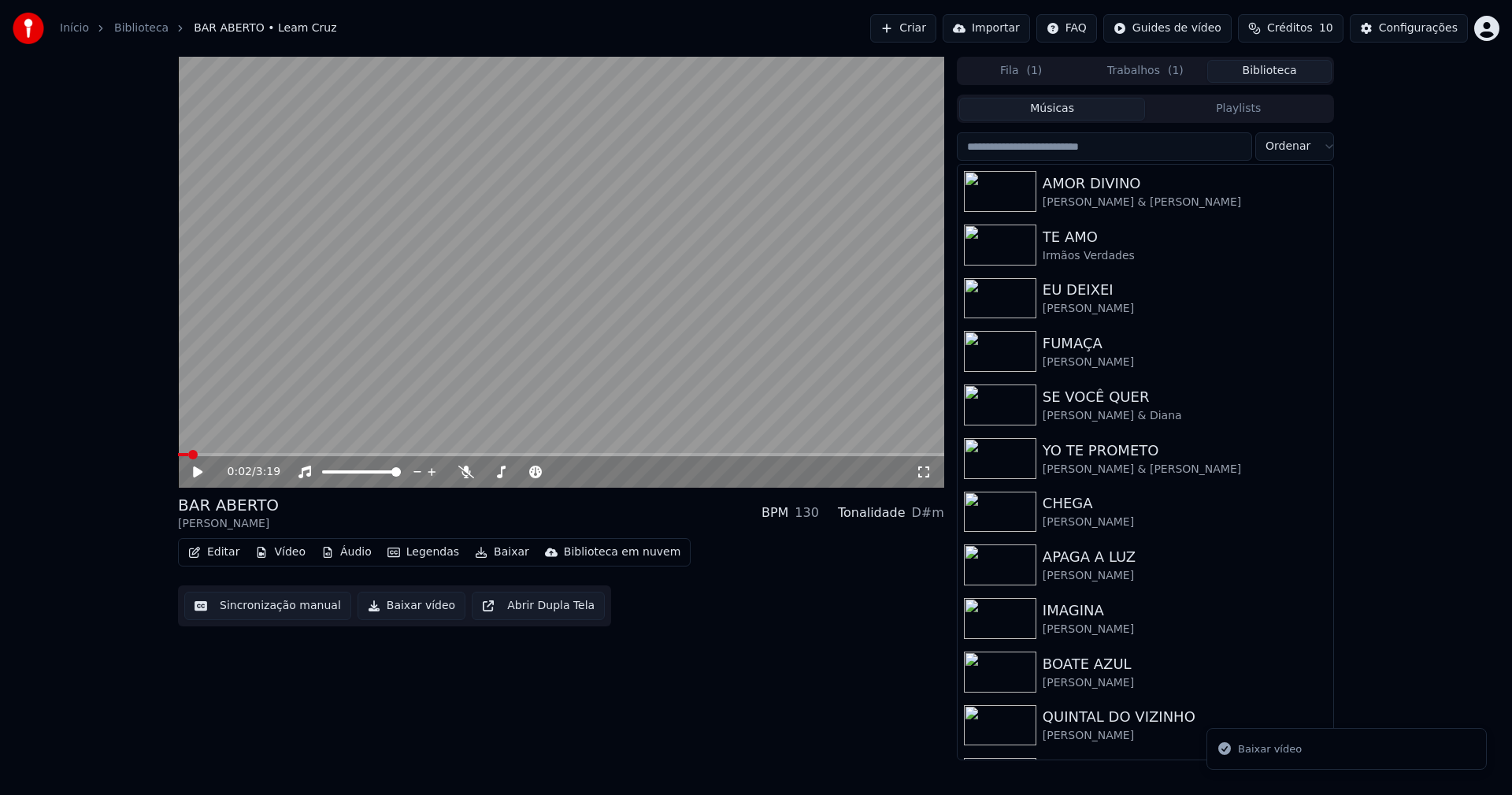
click at [1297, 70] on button "Biblioteca" at bounding box center [1269, 71] width 125 height 23
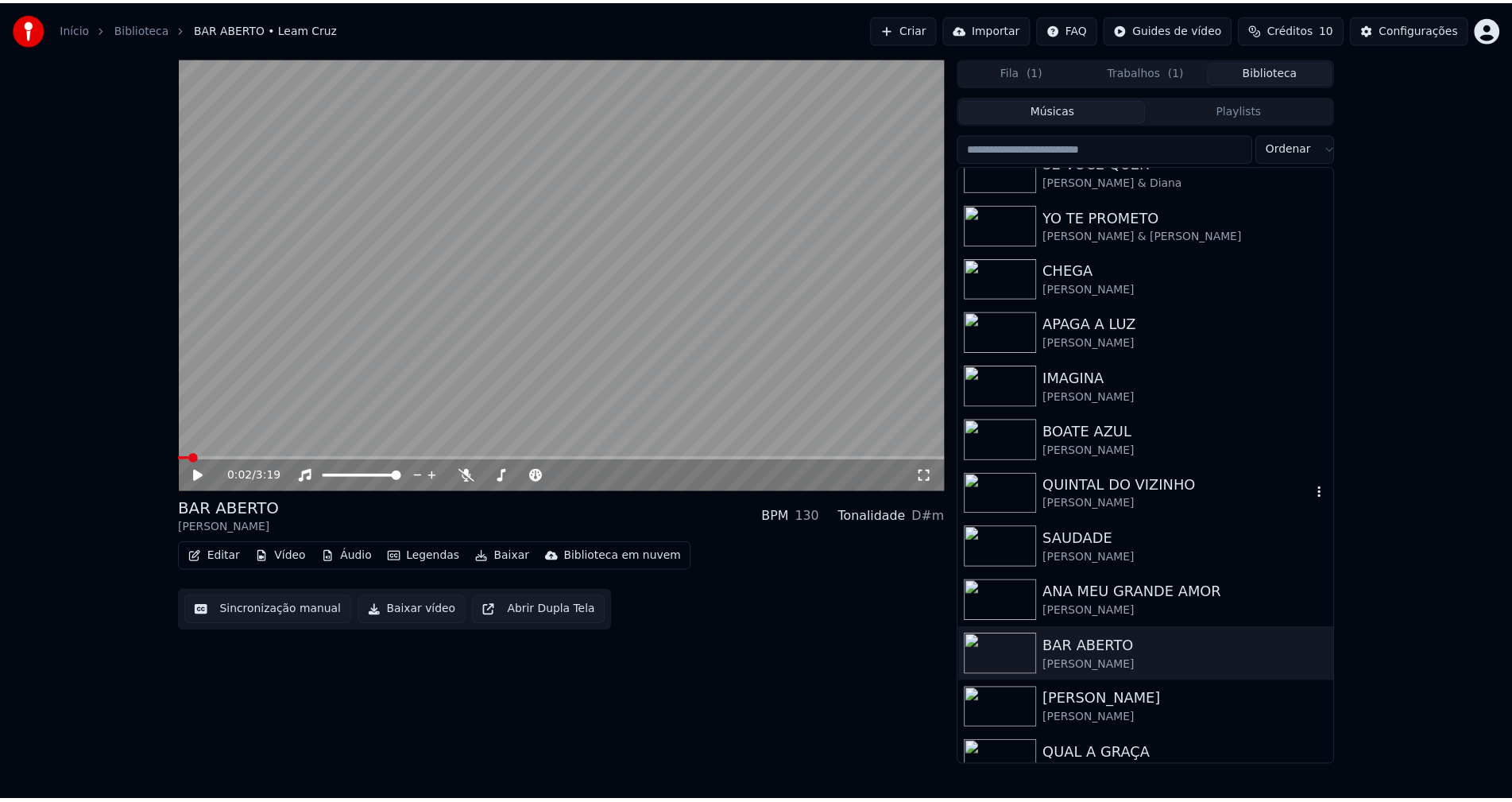
scroll to position [318, 0]
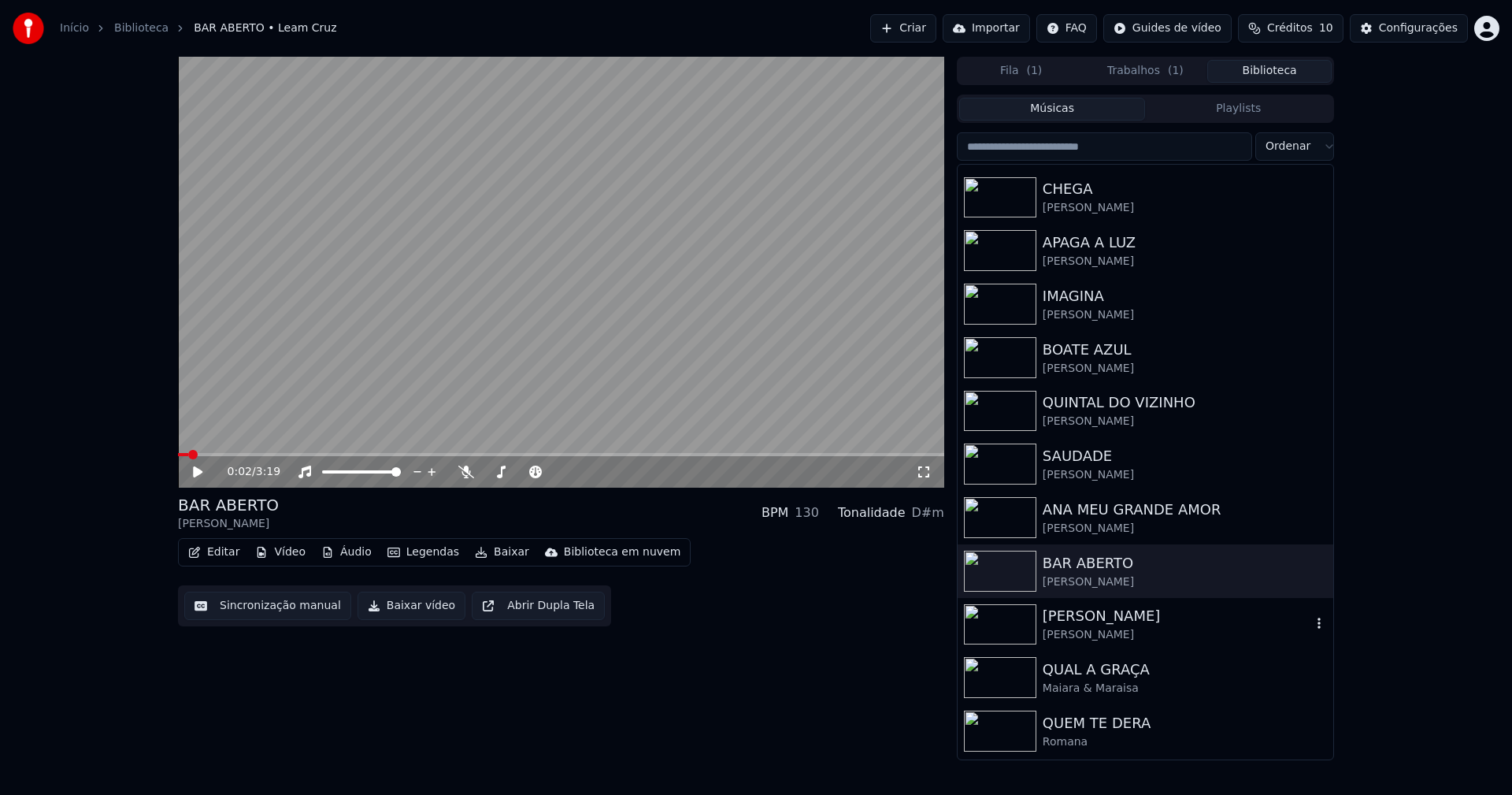
drag, startPoint x: 1115, startPoint y: 627, endPoint x: 995, endPoint y: 463, distance: 203.2
click at [1116, 626] on div "[PERSON_NAME] [PERSON_NAME]" at bounding box center [1177, 623] width 269 height 38
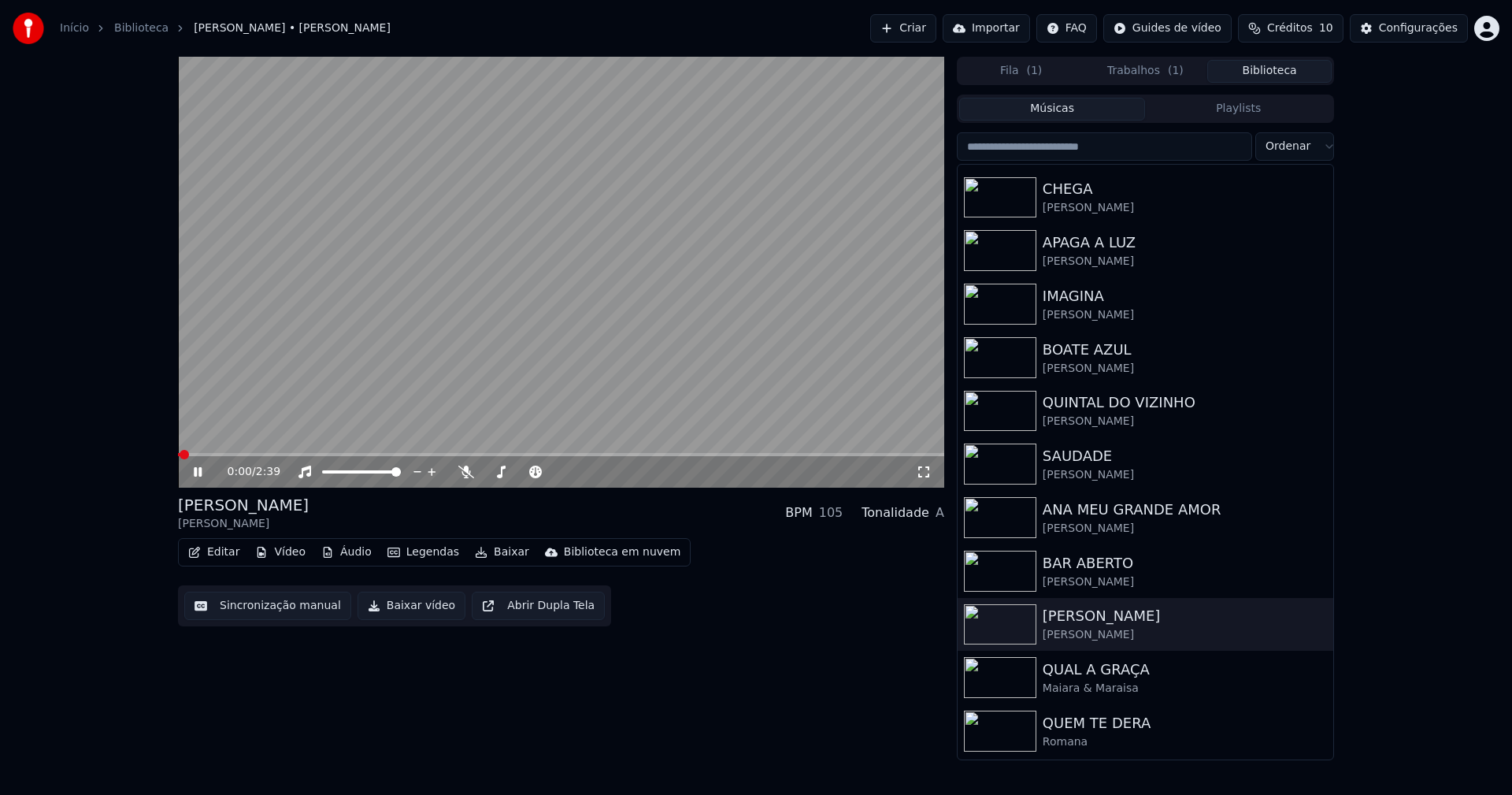
drag, startPoint x: 201, startPoint y: 470, endPoint x: 217, endPoint y: 497, distance: 31.4
click at [197, 471] on icon at bounding box center [209, 471] width 37 height 13
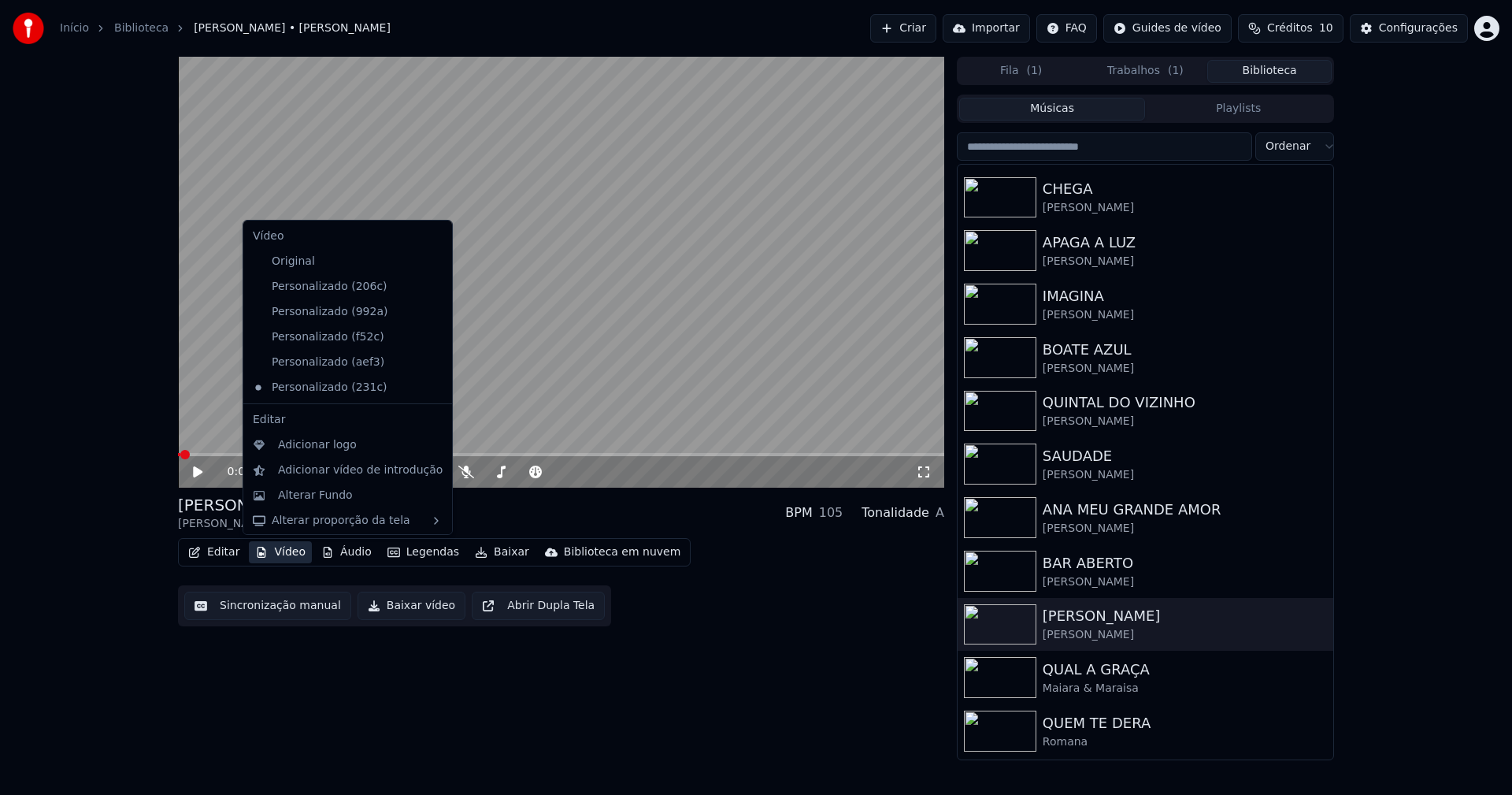
click at [291, 556] on button "Vídeo" at bounding box center [280, 552] width 63 height 22
click at [432, 364] on icon at bounding box center [440, 362] width 18 height 13
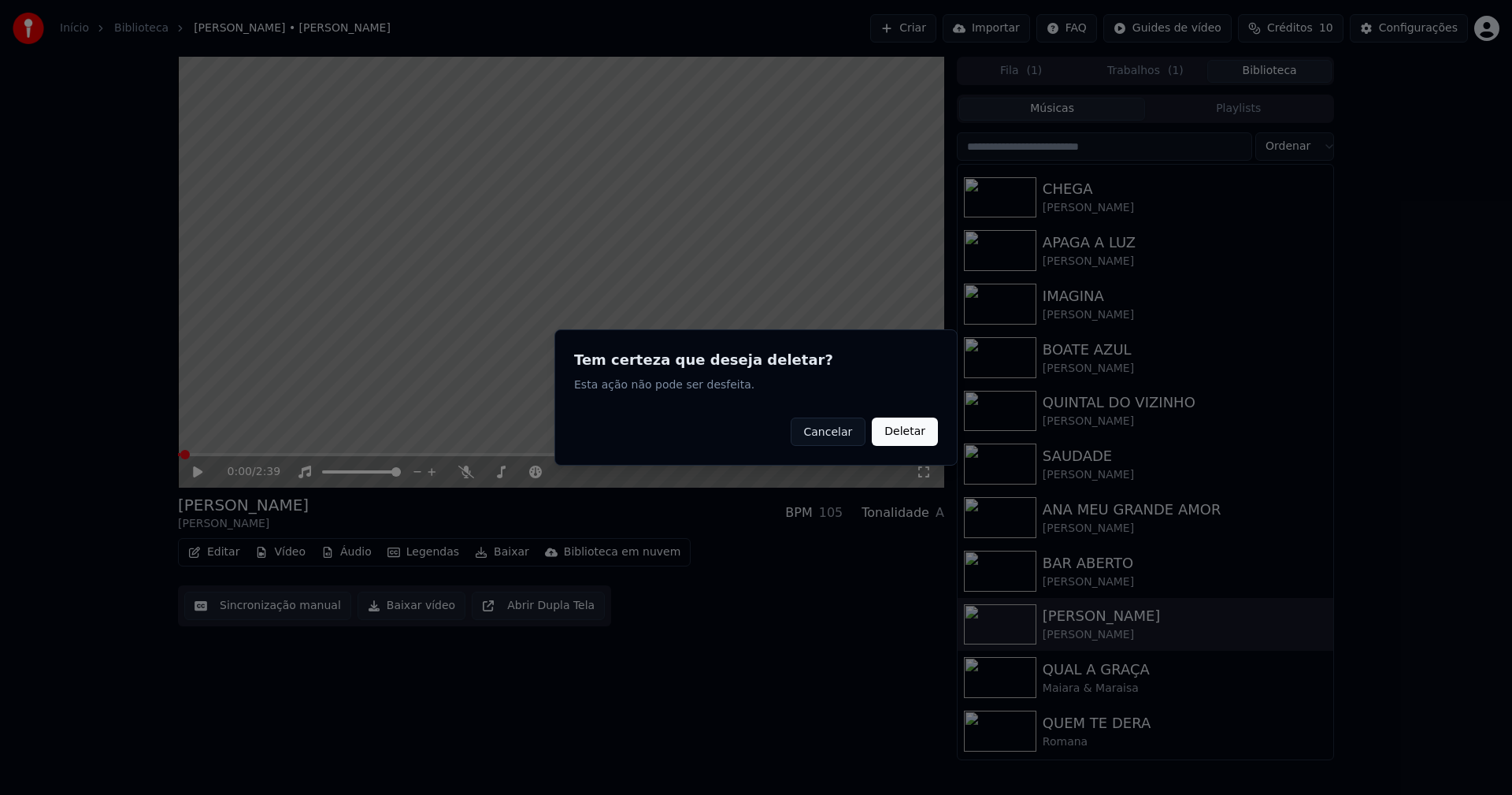
click at [910, 430] on button "Deletar" at bounding box center [904, 432] width 66 height 29
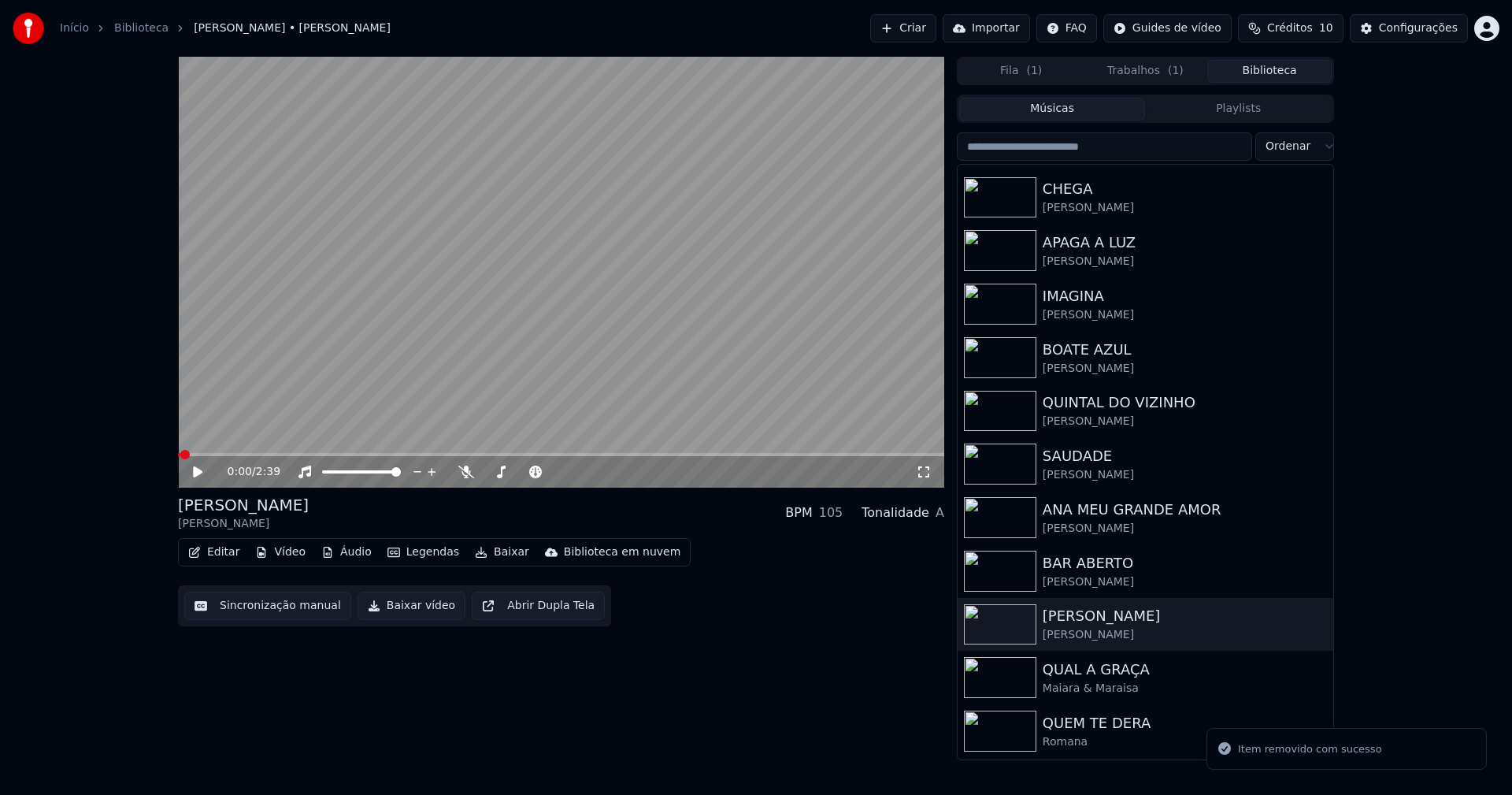
click at [279, 551] on button "Vídeo" at bounding box center [280, 552] width 63 height 22
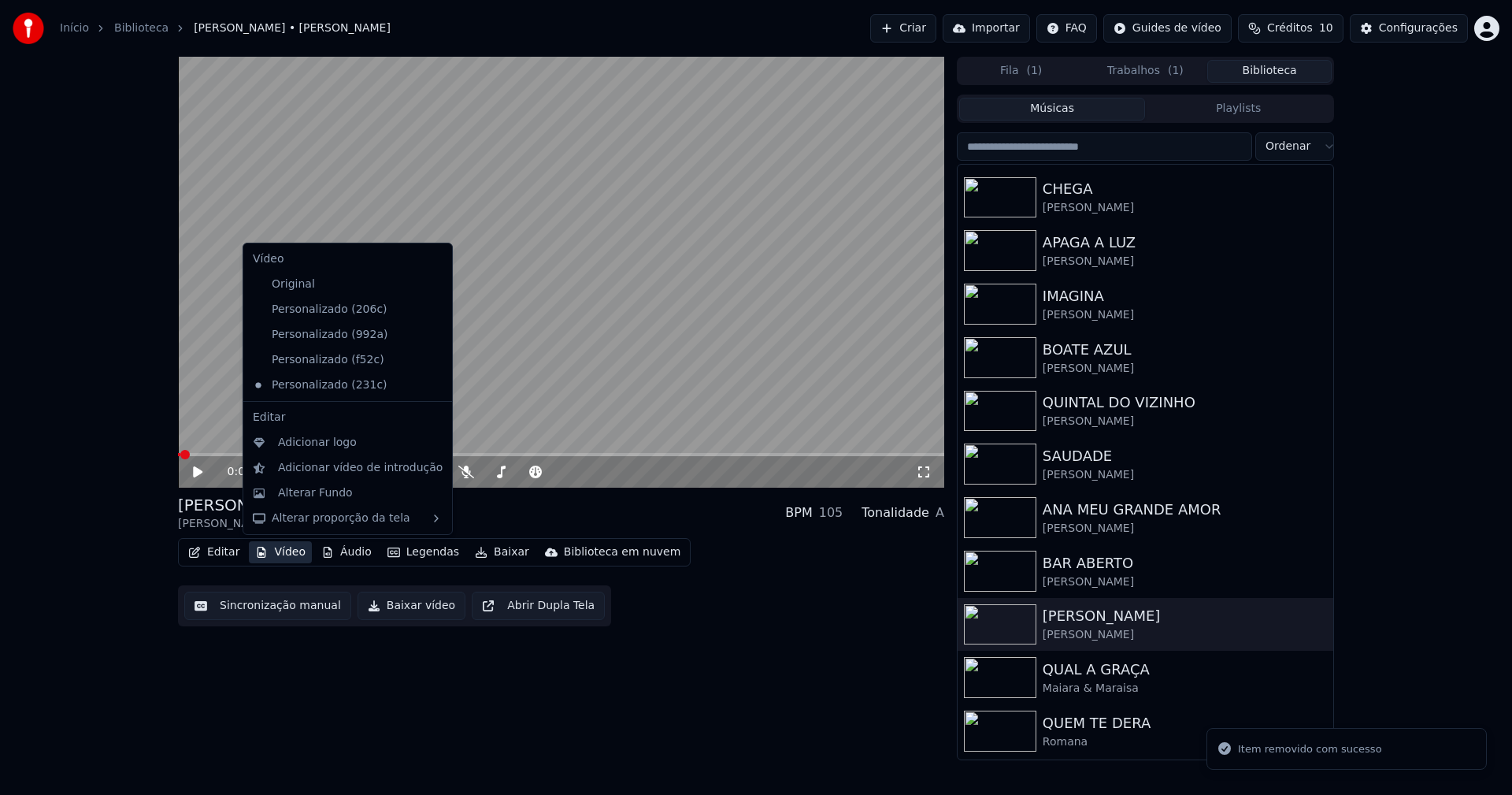
click at [432, 362] on icon at bounding box center [440, 359] width 18 height 13
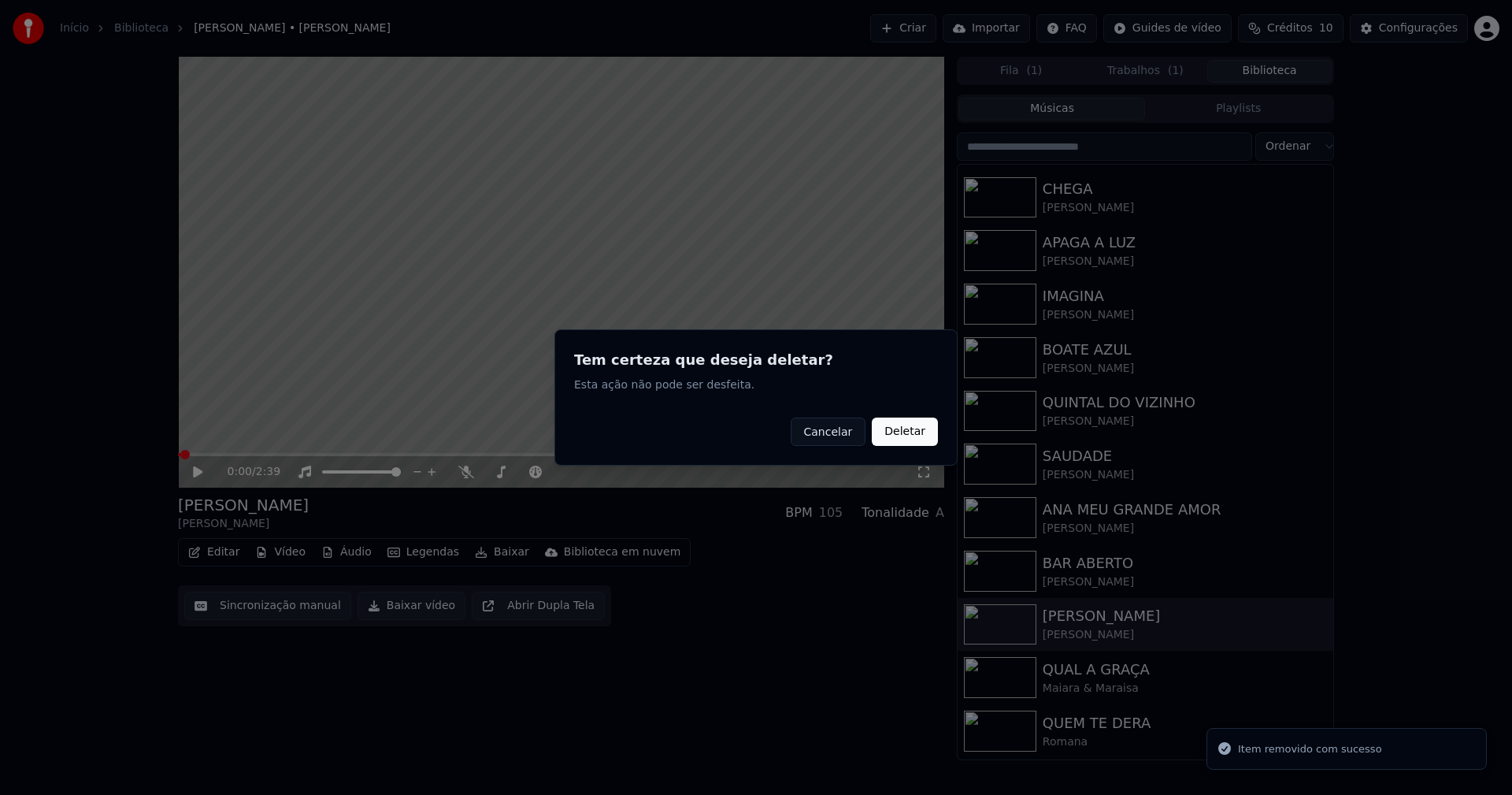
click at [916, 429] on button "Deletar" at bounding box center [904, 432] width 66 height 29
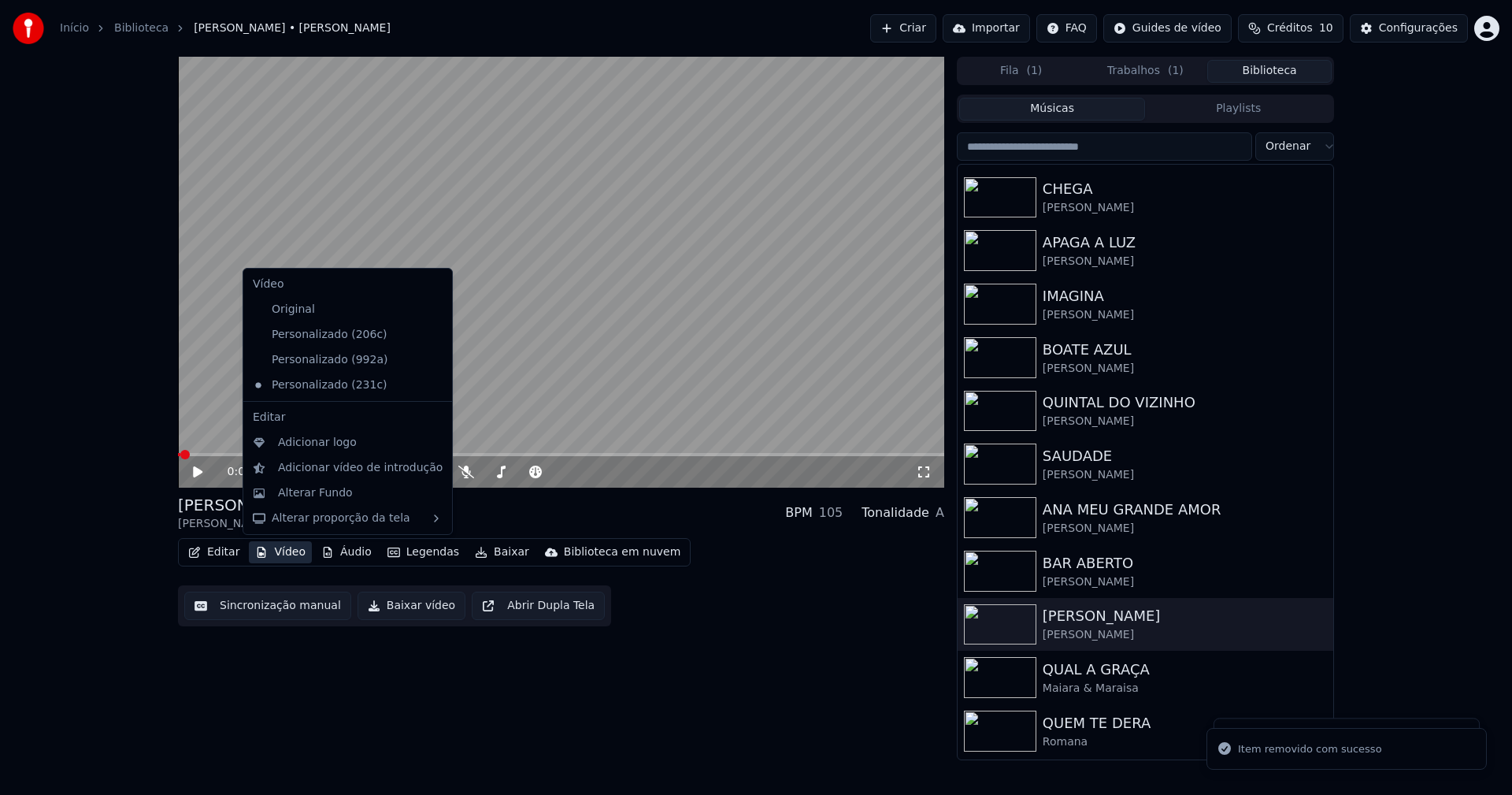
click at [282, 552] on button "Vídeo" at bounding box center [280, 552] width 63 height 22
click at [432, 360] on icon at bounding box center [440, 359] width 18 height 13
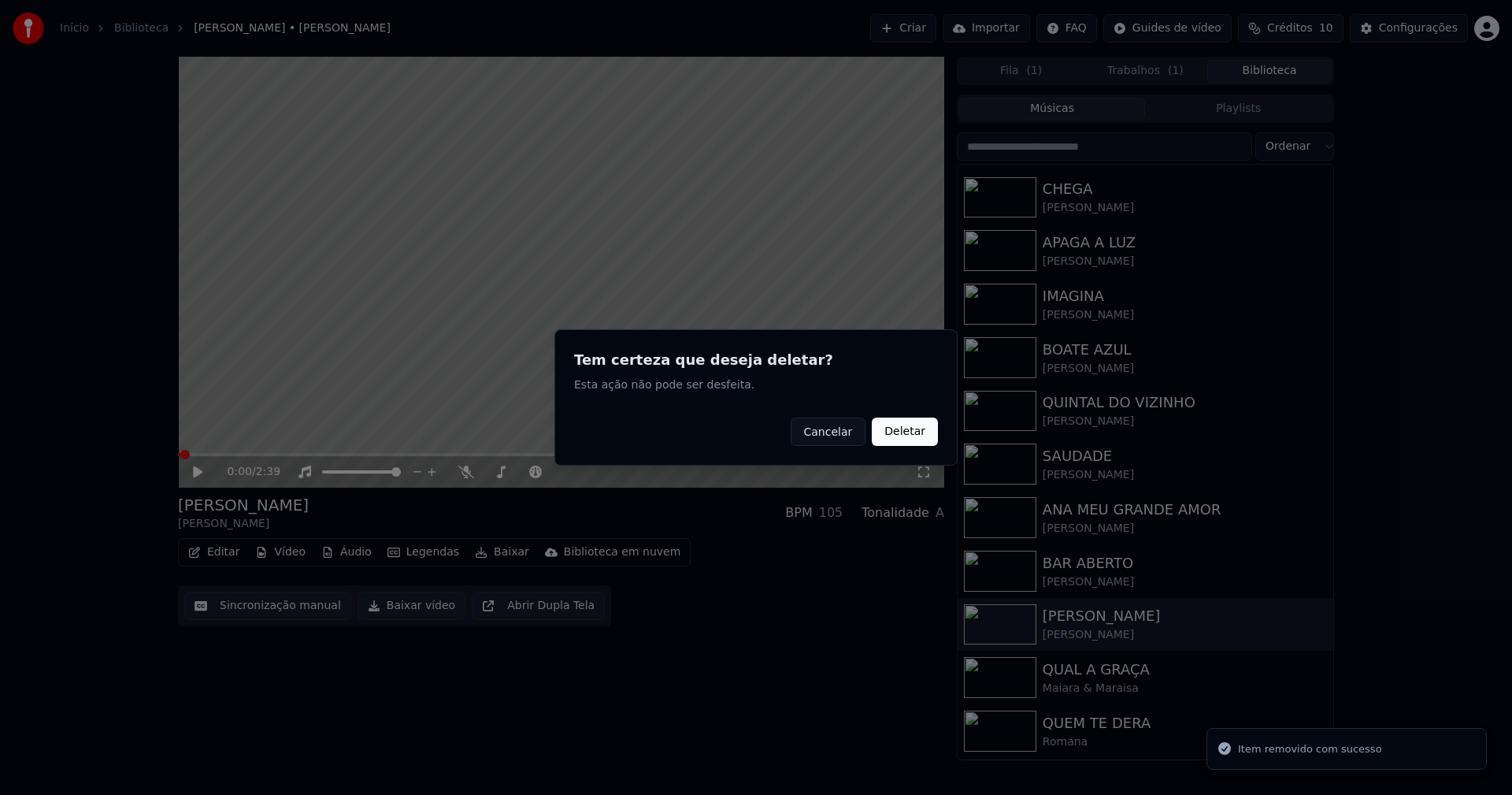
click at [909, 432] on button "Deletar" at bounding box center [904, 432] width 66 height 29
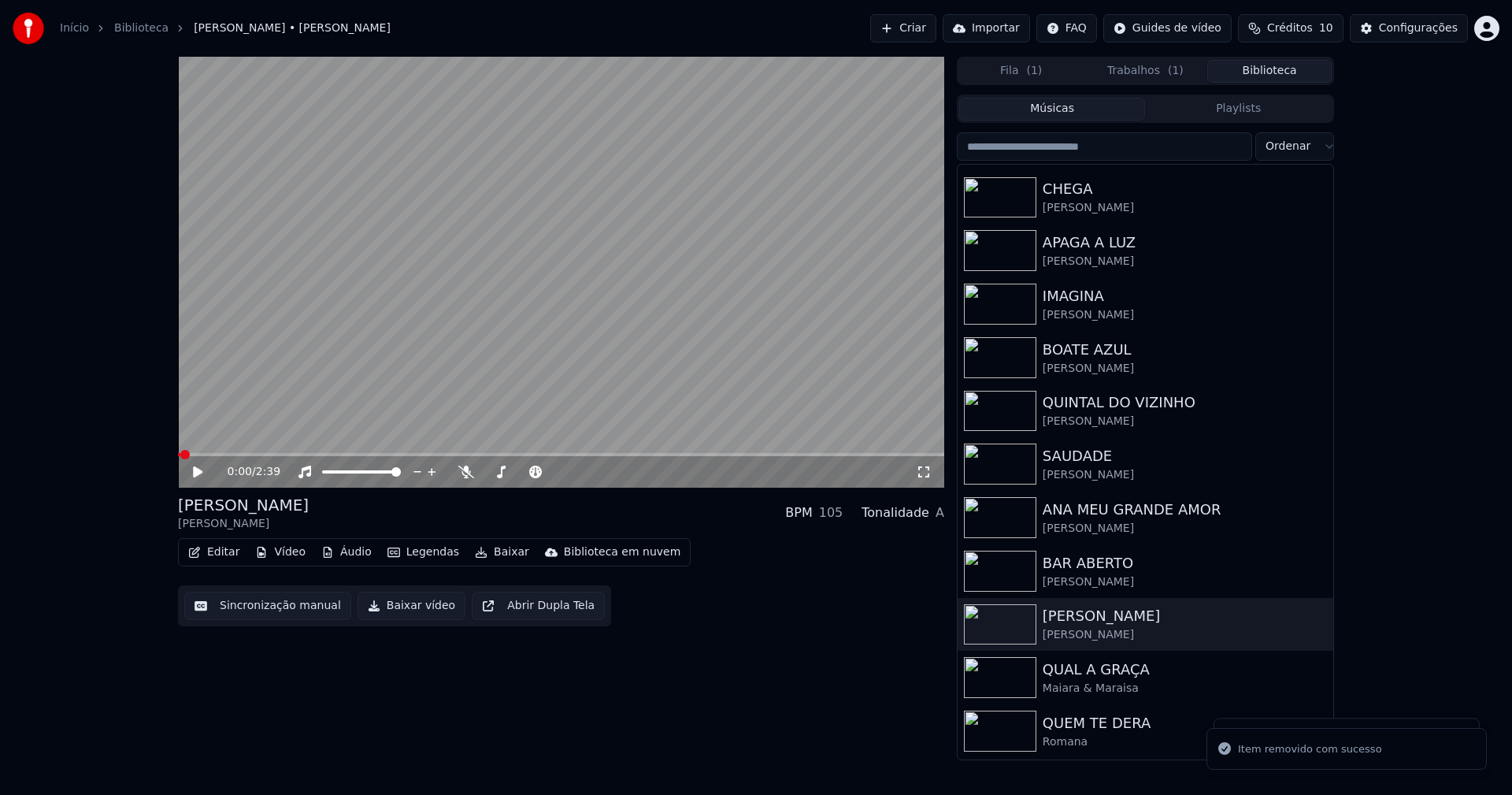
click at [287, 544] on button "Vídeo" at bounding box center [280, 552] width 63 height 22
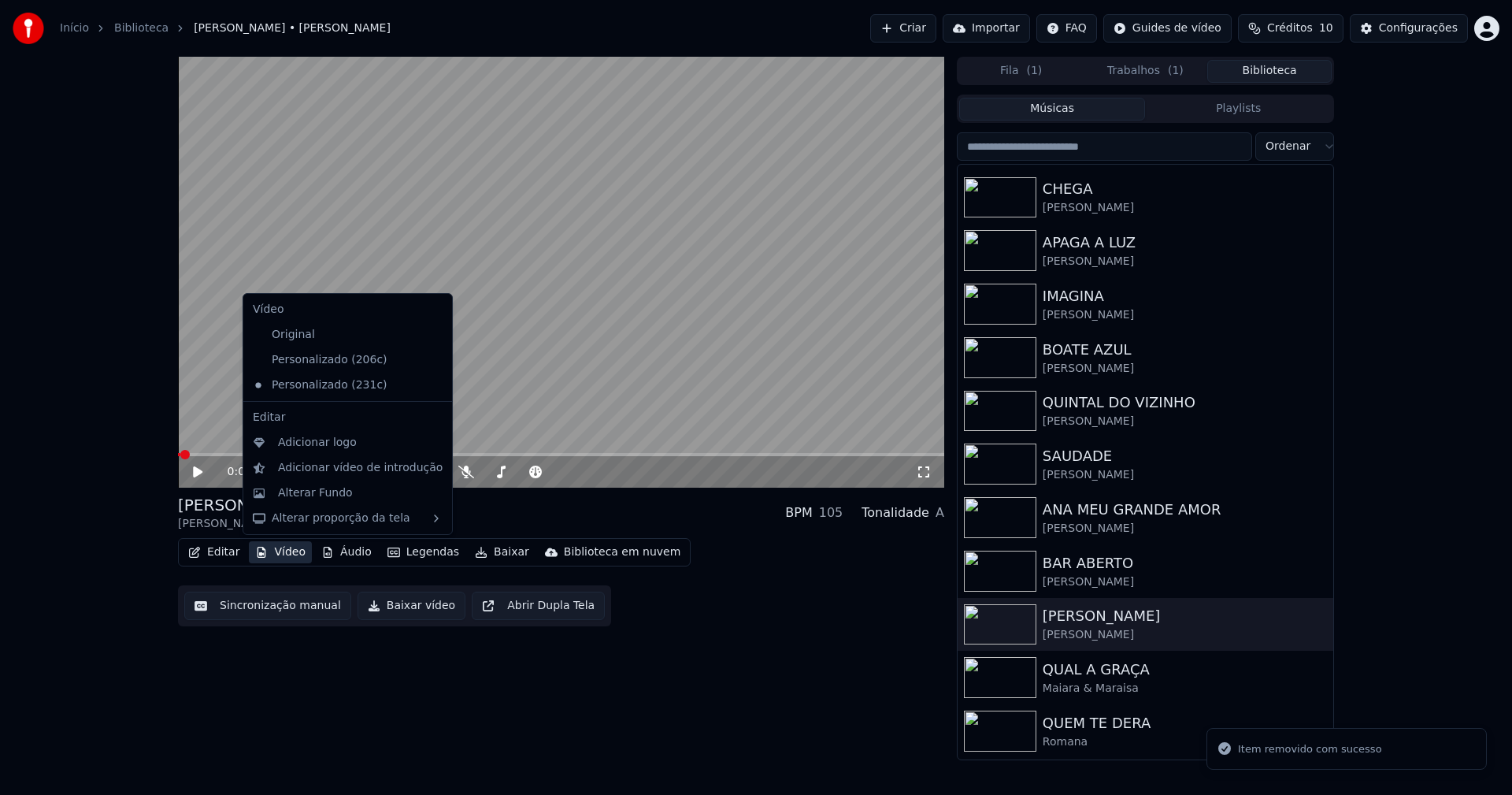
click at [432, 360] on icon at bounding box center [437, 359] width 11 height 13
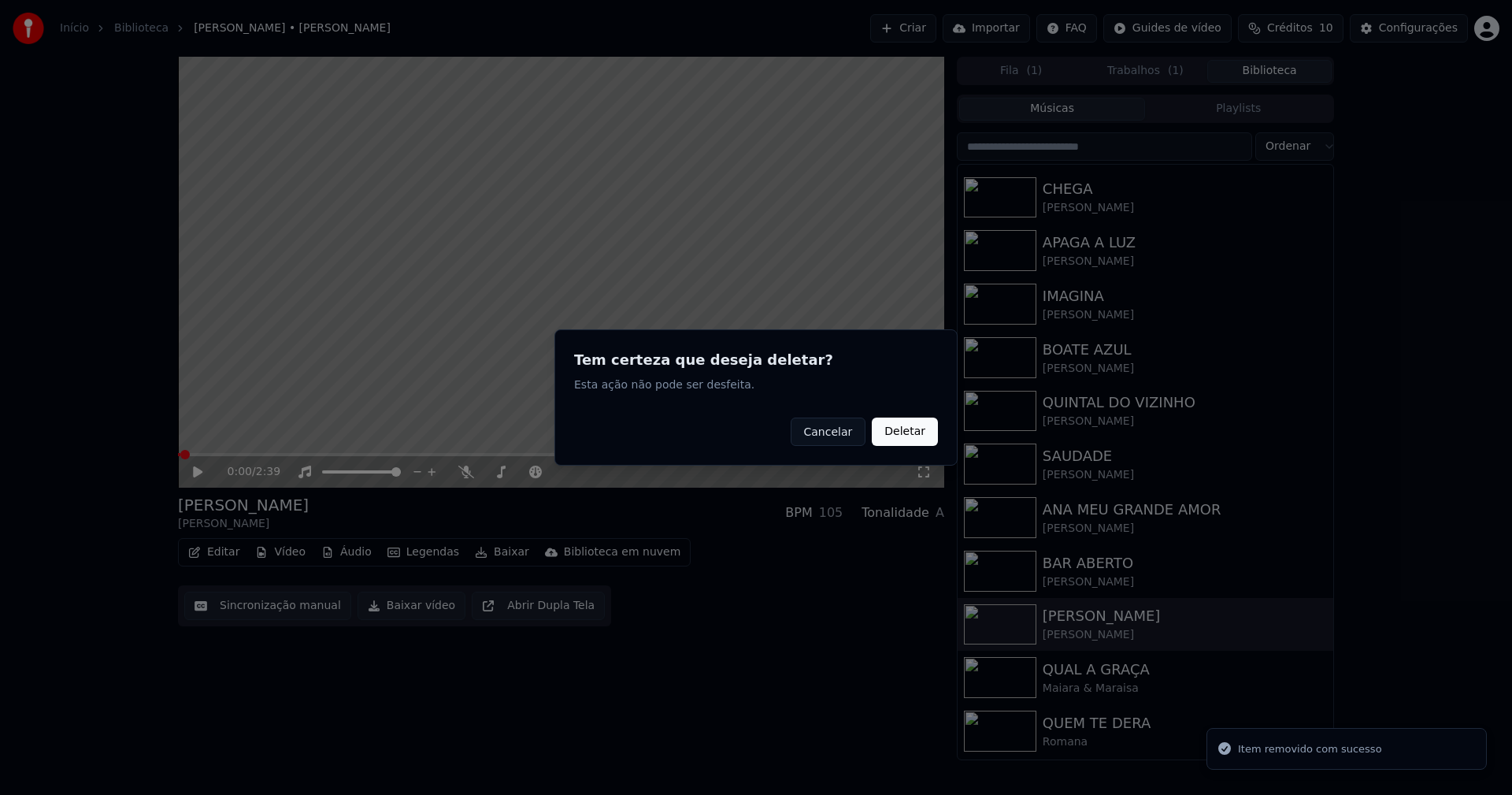
click at [912, 436] on button "Deletar" at bounding box center [904, 432] width 66 height 29
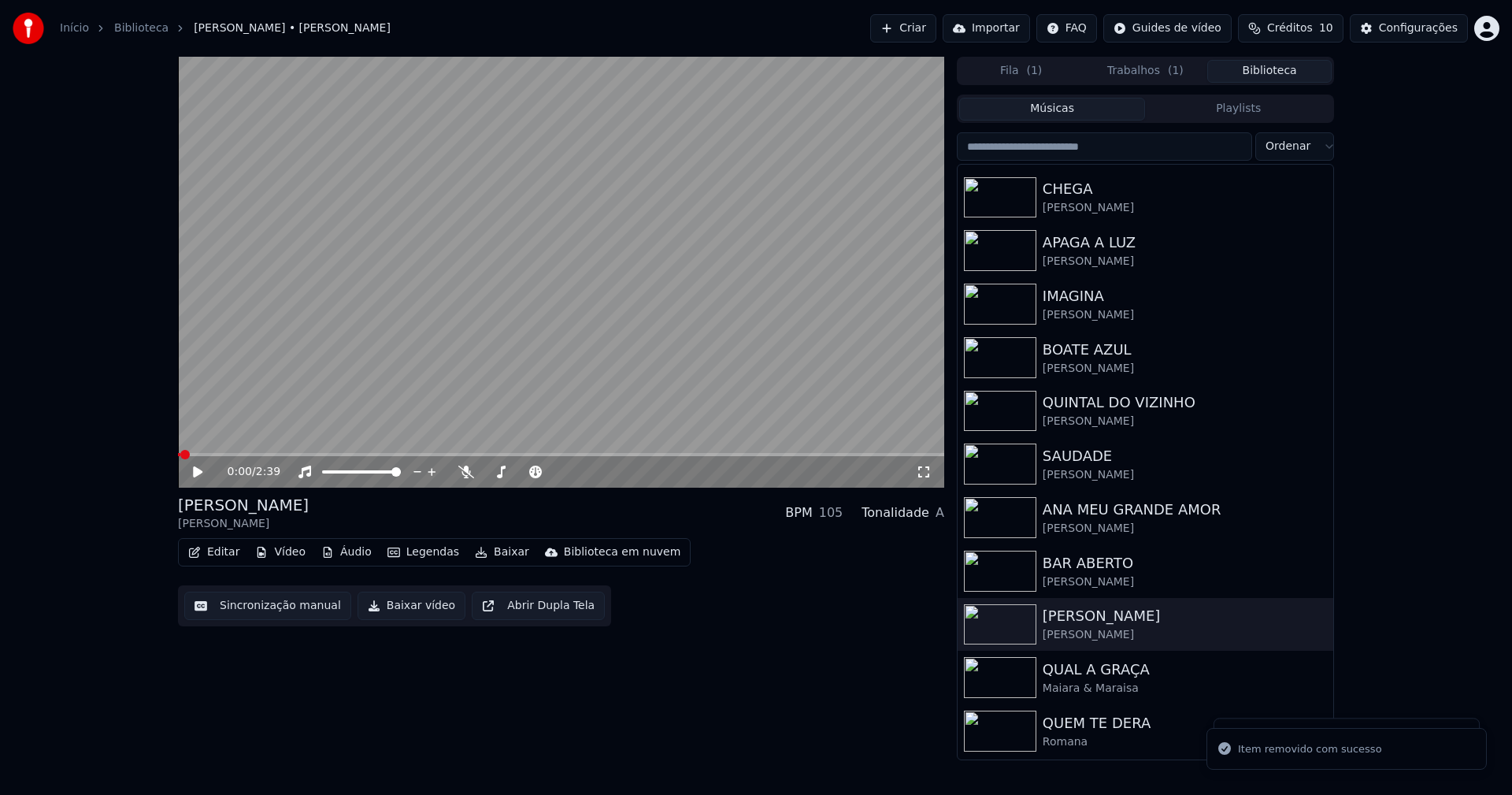
click at [286, 555] on button "Vídeo" at bounding box center [280, 552] width 63 height 22
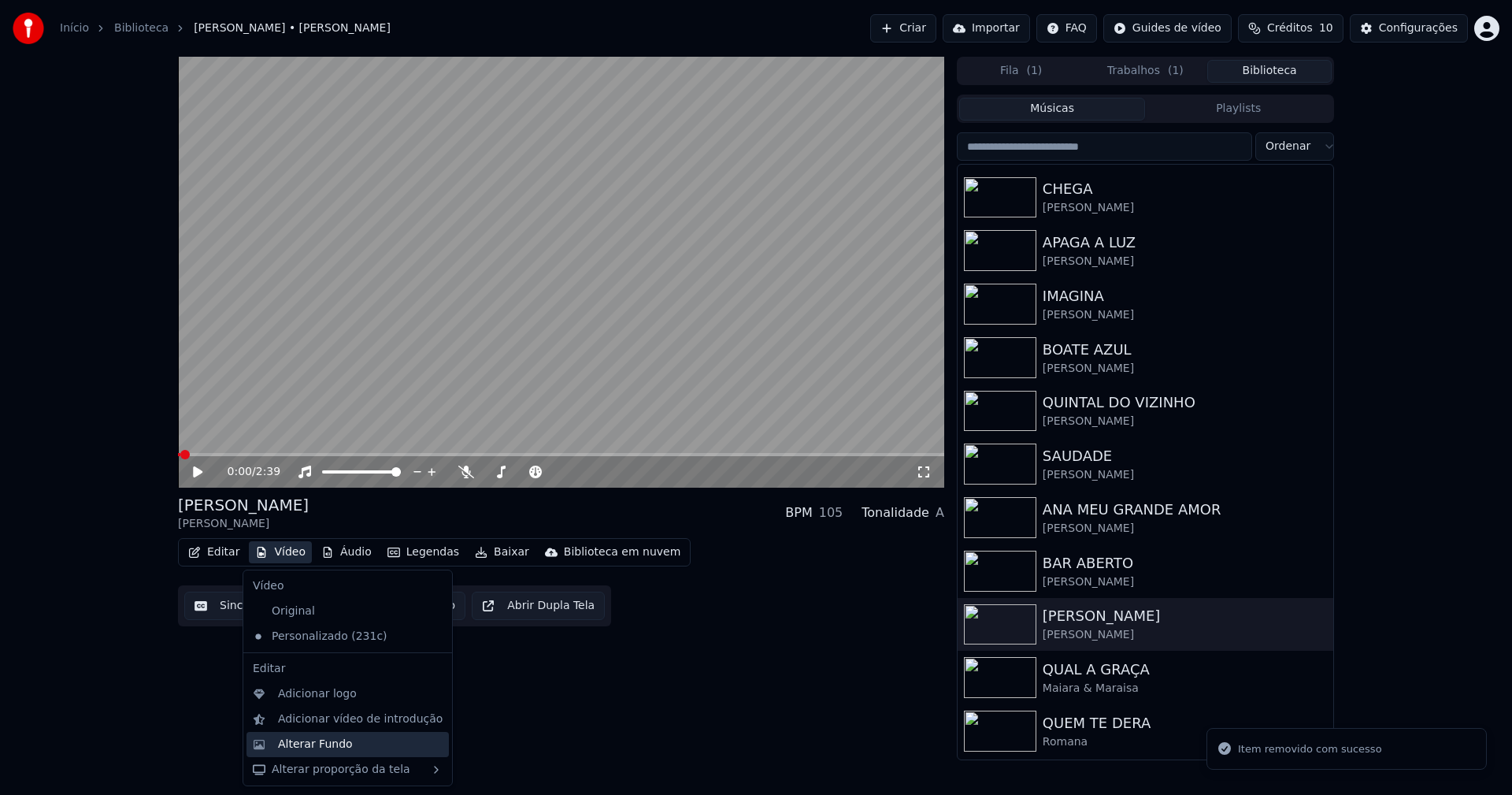
click at [317, 746] on div "Alterar Fundo" at bounding box center [315, 744] width 75 height 16
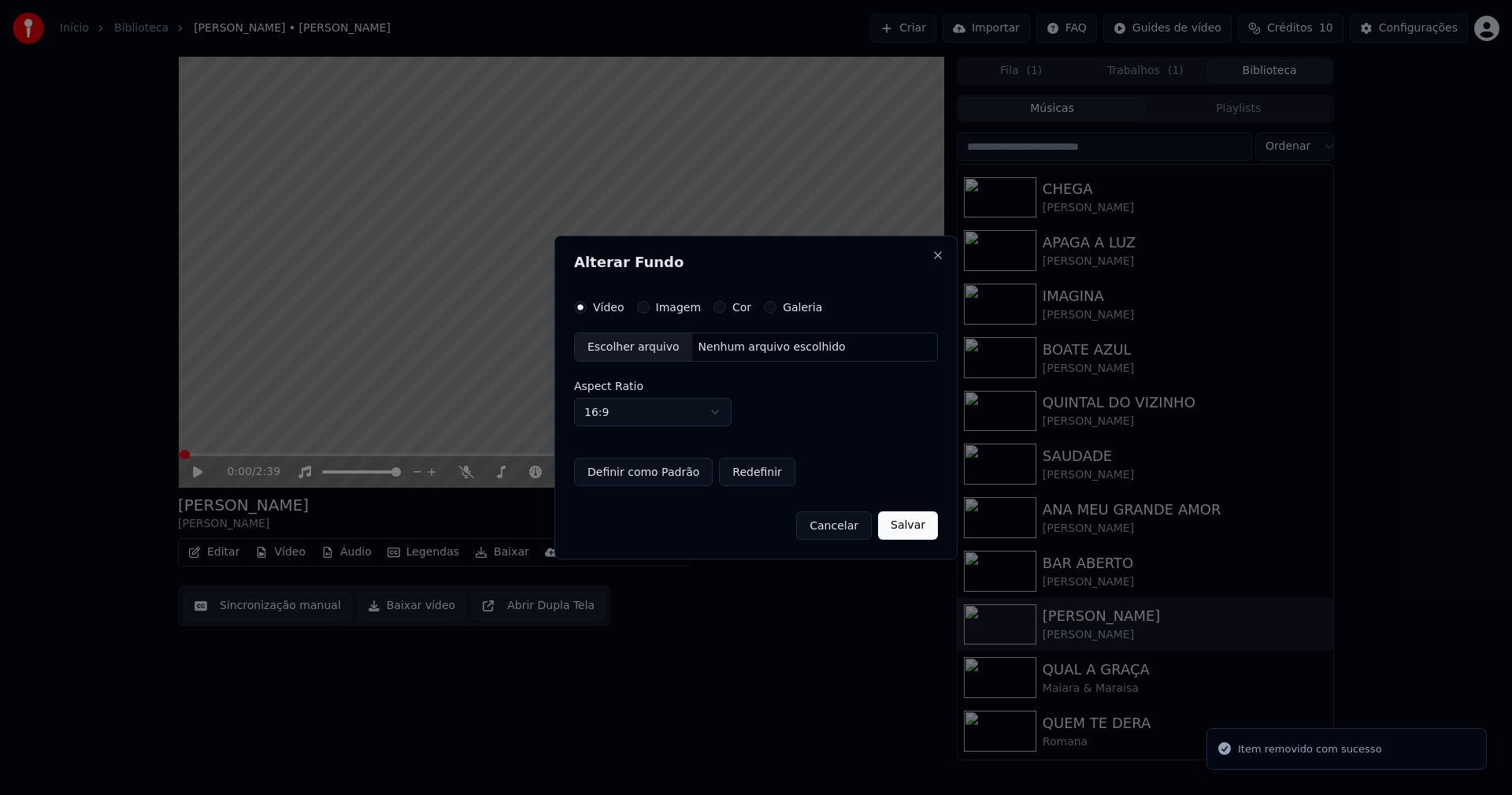
click at [639, 309] on button "Imagem" at bounding box center [643, 307] width 13 height 13
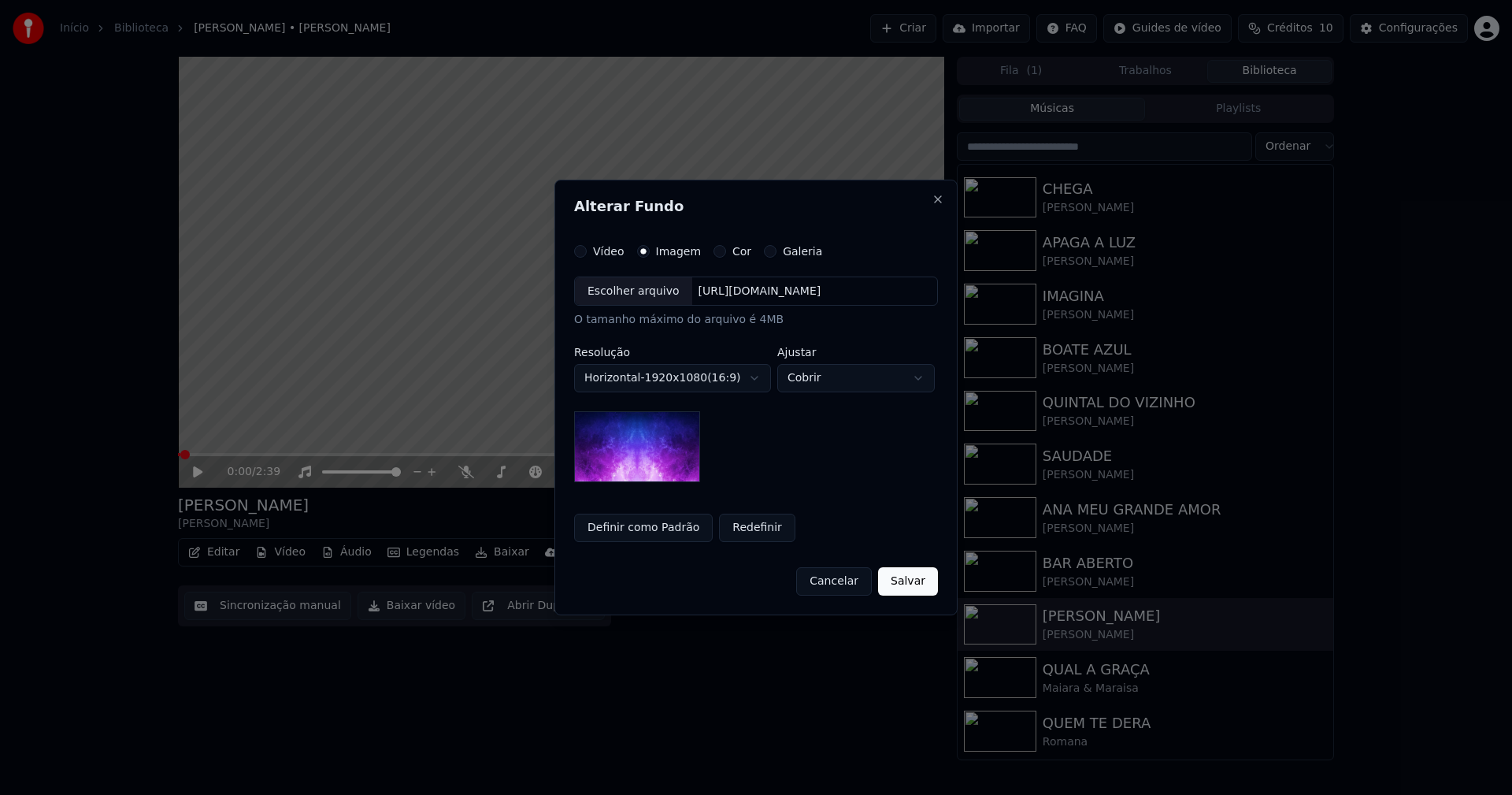
click at [621, 293] on div "Escolher arquivo" at bounding box center [633, 292] width 117 height 29
click at [903, 587] on button "Salvar" at bounding box center [908, 582] width 60 height 29
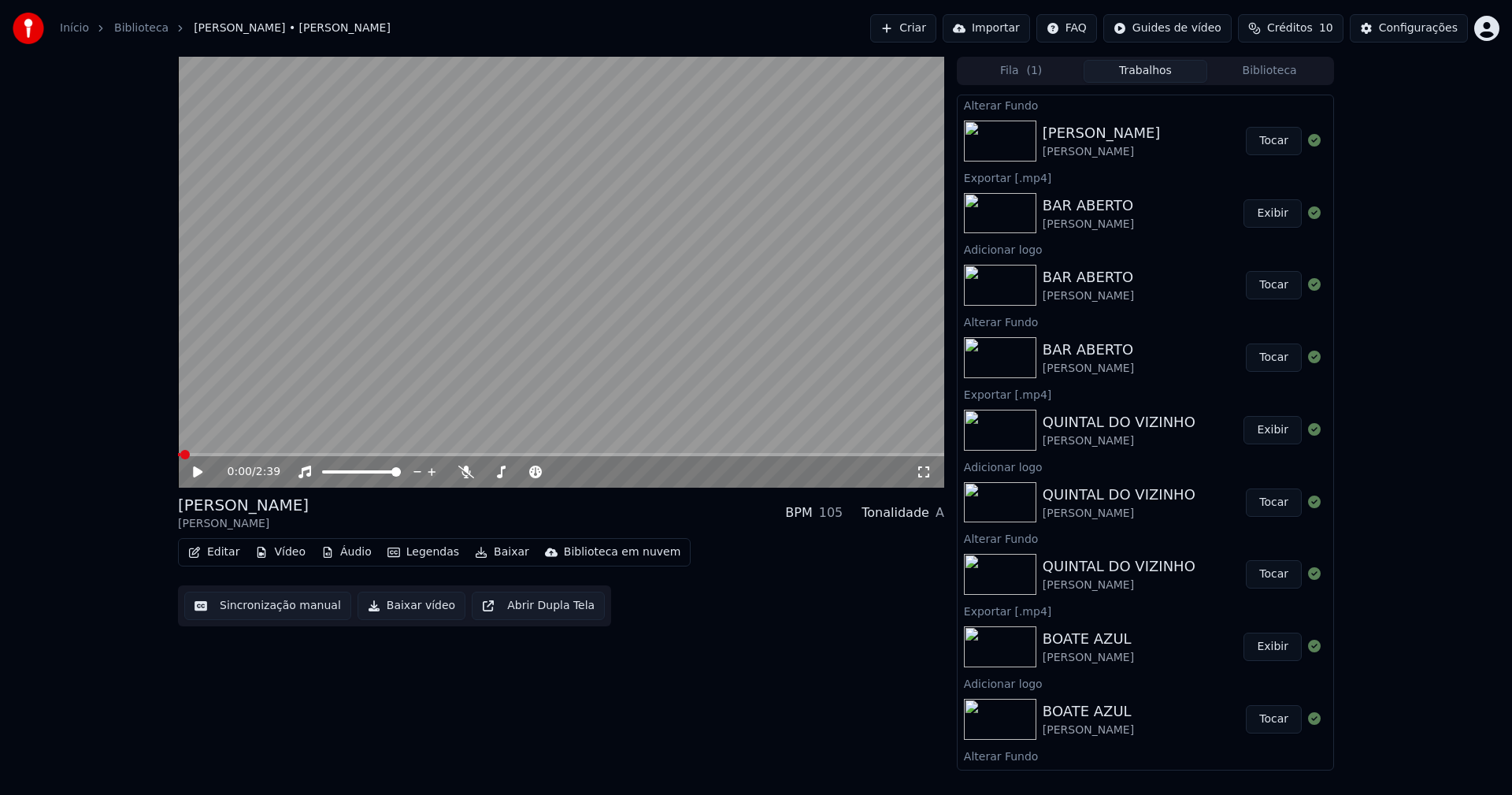
drag, startPoint x: 1269, startPoint y: 142, endPoint x: 562, endPoint y: 211, distance: 710.4
click at [1268, 142] on button "Tocar" at bounding box center [1273, 141] width 56 height 29
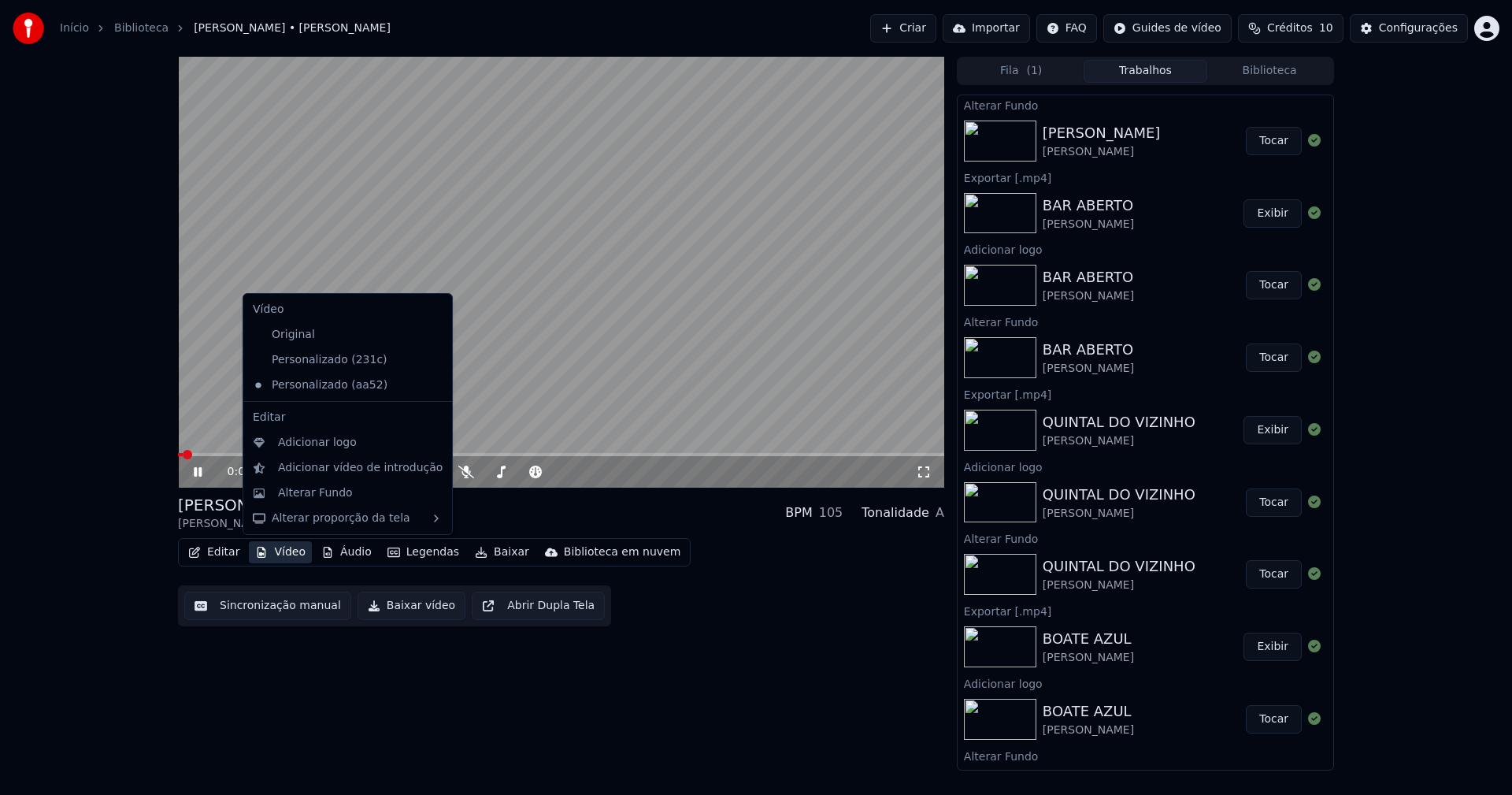
click at [284, 547] on button "Vídeo" at bounding box center [280, 552] width 63 height 22
click at [308, 439] on div "Adicionar logo" at bounding box center [317, 443] width 78 height 16
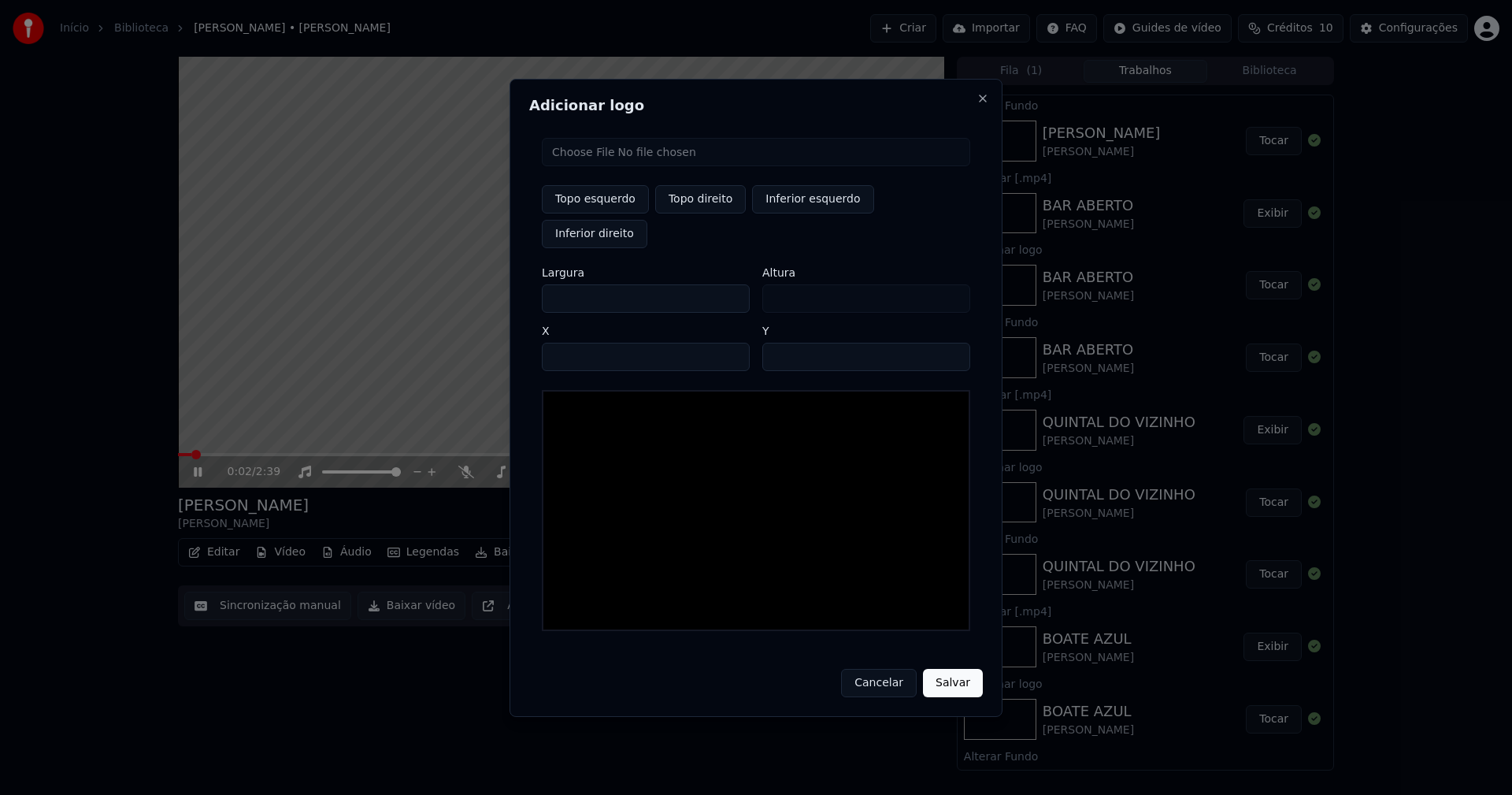
click at [592, 166] on input "file" at bounding box center [756, 152] width 428 height 29
type input "**********"
type input "***"
click at [712, 213] on button "Topo direito" at bounding box center [700, 200] width 90 height 29
type input "****"
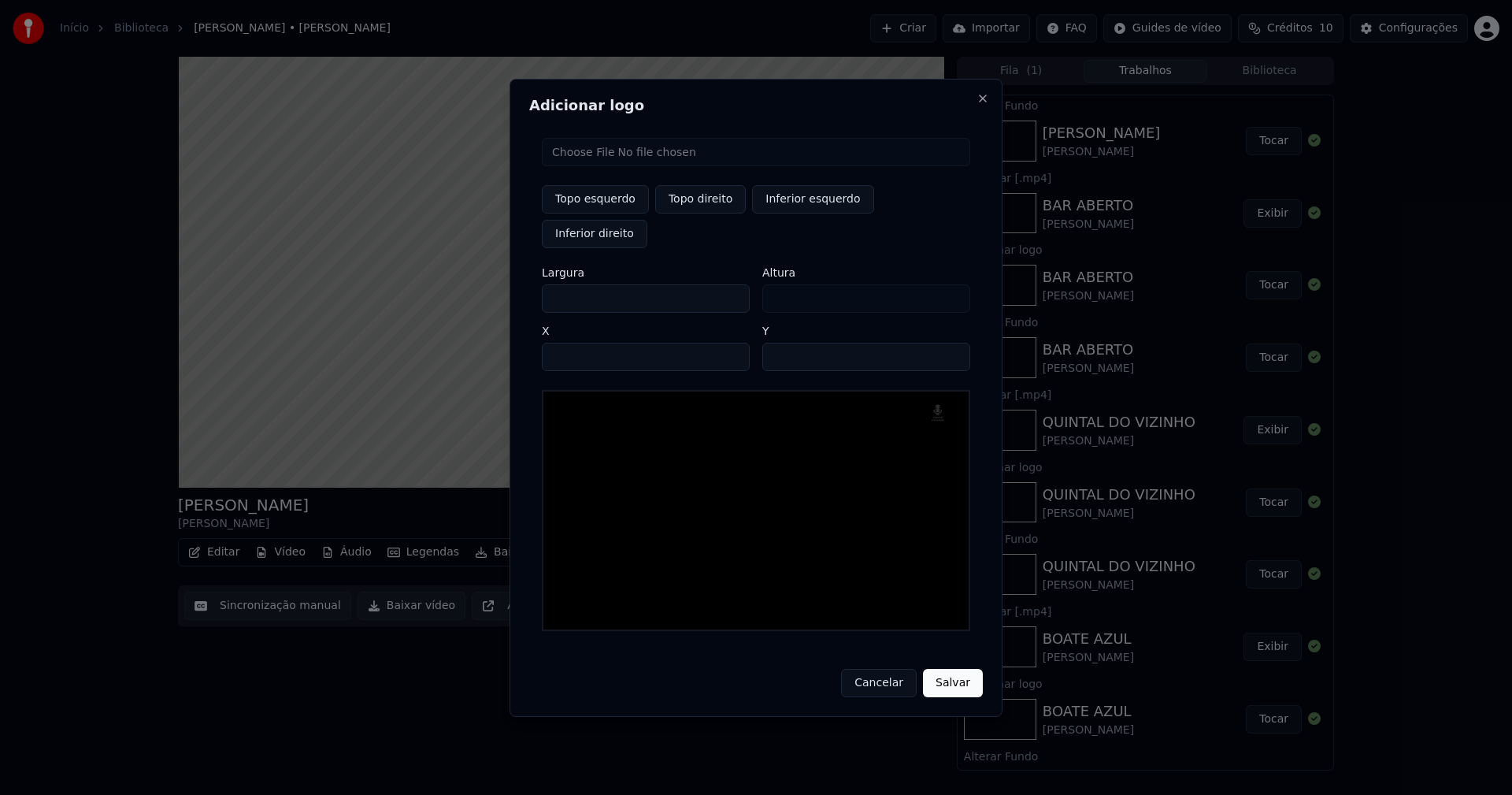
drag, startPoint x: 568, startPoint y: 282, endPoint x: 441, endPoint y: 293, distance: 127.5
click at [441, 293] on body "Início Biblioteca [PERSON_NAME] • [PERSON_NAME] Importar FAQ Guides de vídeo Cr…" at bounding box center [756, 397] width 1512 height 795
type input "**"
type input "***"
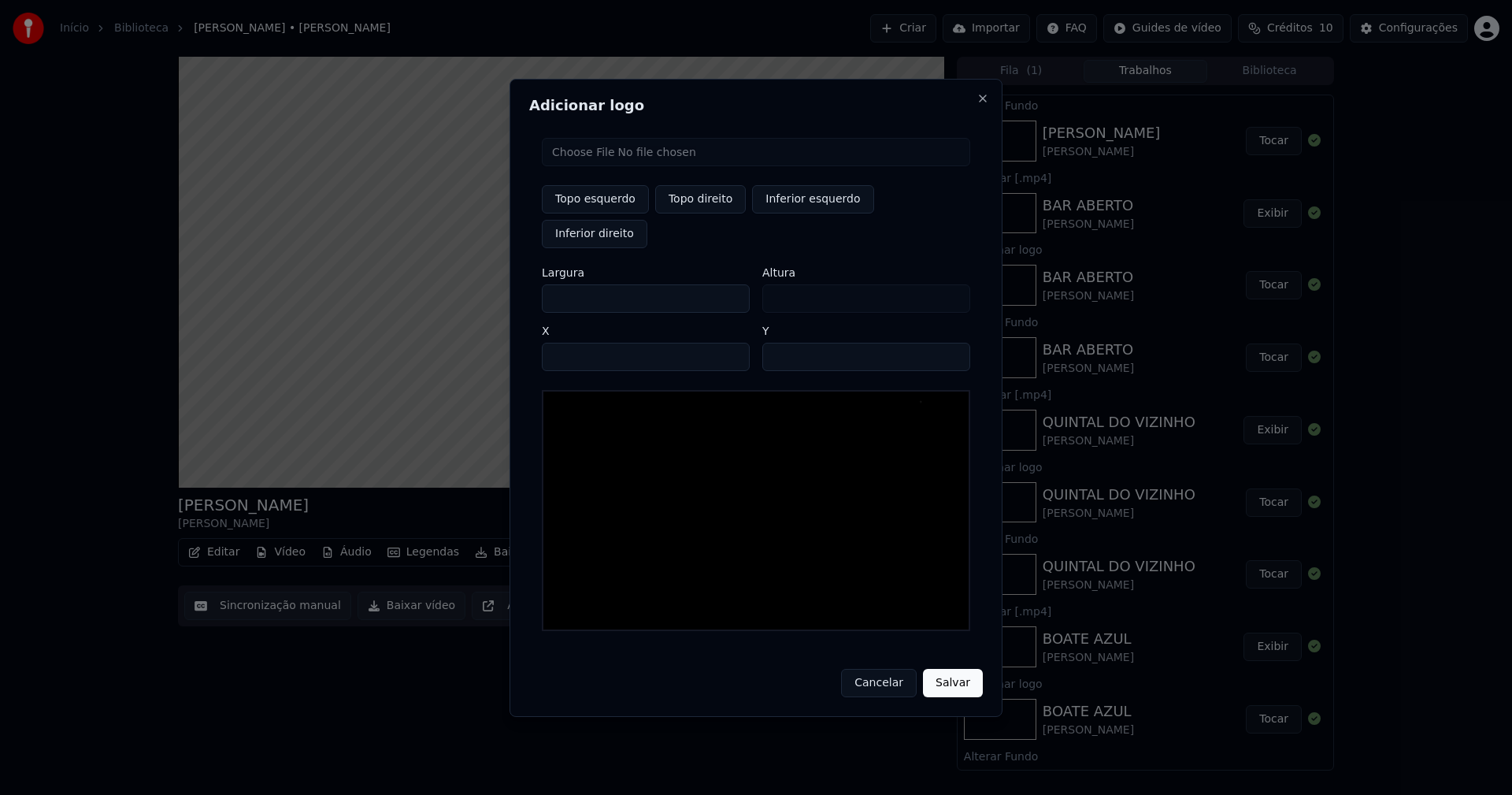
type input "***"
click at [573, 342] on input "****" at bounding box center [646, 357] width 208 height 29
type input "****"
click at [949, 342] on input "**" at bounding box center [866, 357] width 208 height 29
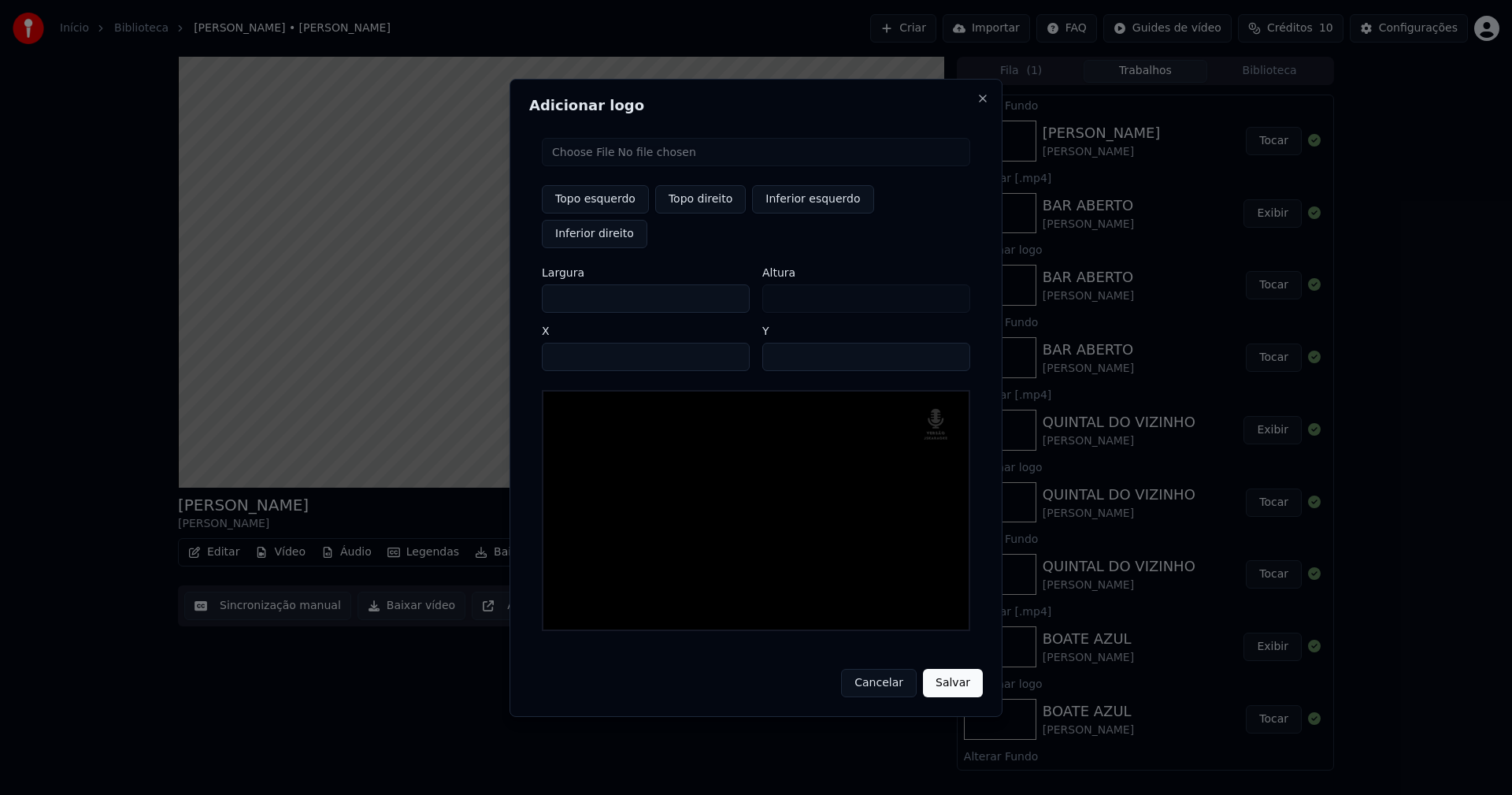
click at [949, 342] on input "**" at bounding box center [866, 357] width 208 height 29
type input "**"
click at [949, 342] on input "**" at bounding box center [866, 357] width 208 height 29
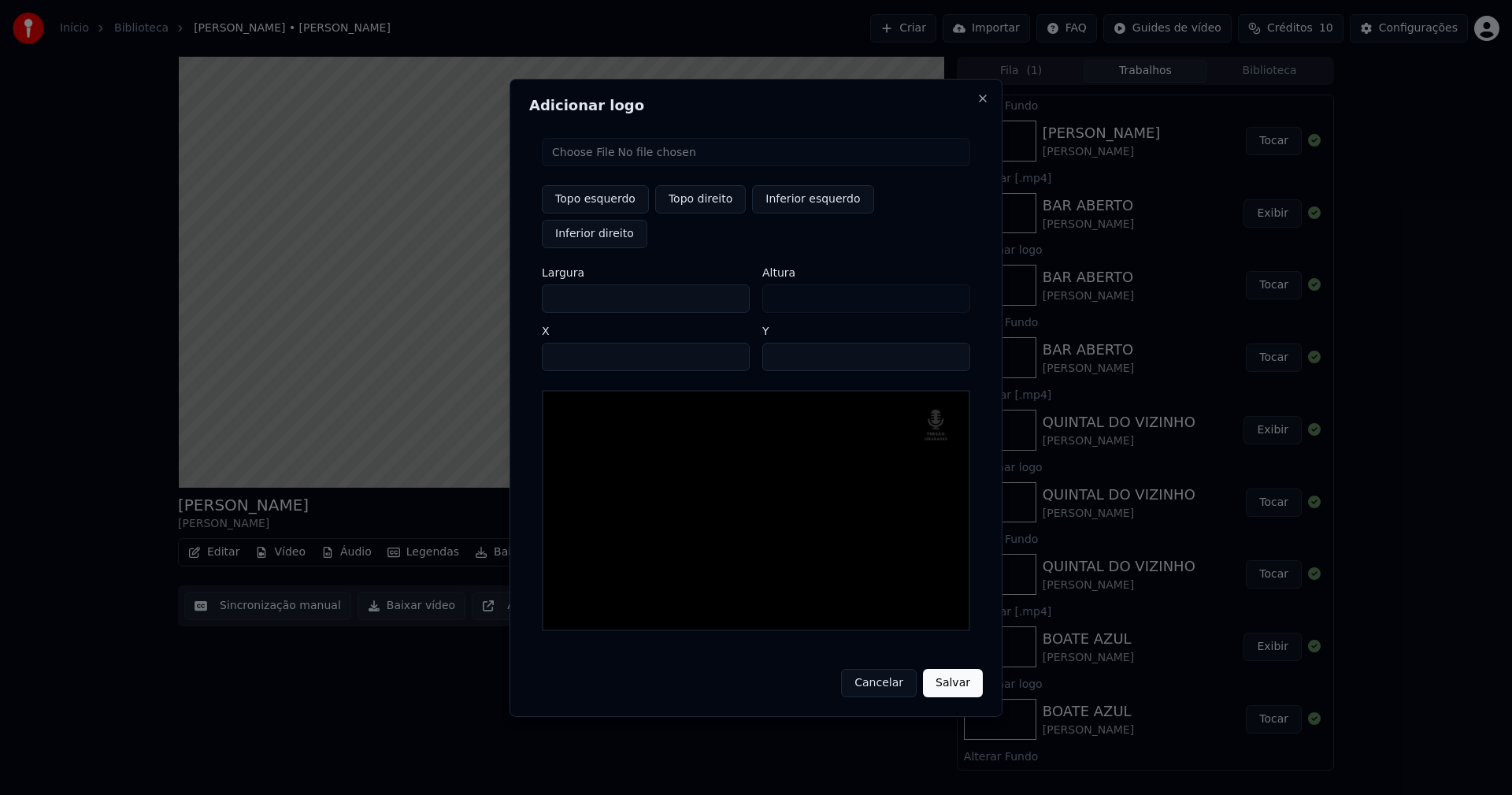
drag, startPoint x: 950, startPoint y: 660, endPoint x: 810, endPoint y: 620, distance: 145.6
click at [951, 669] on button "Salvar" at bounding box center [952, 683] width 60 height 29
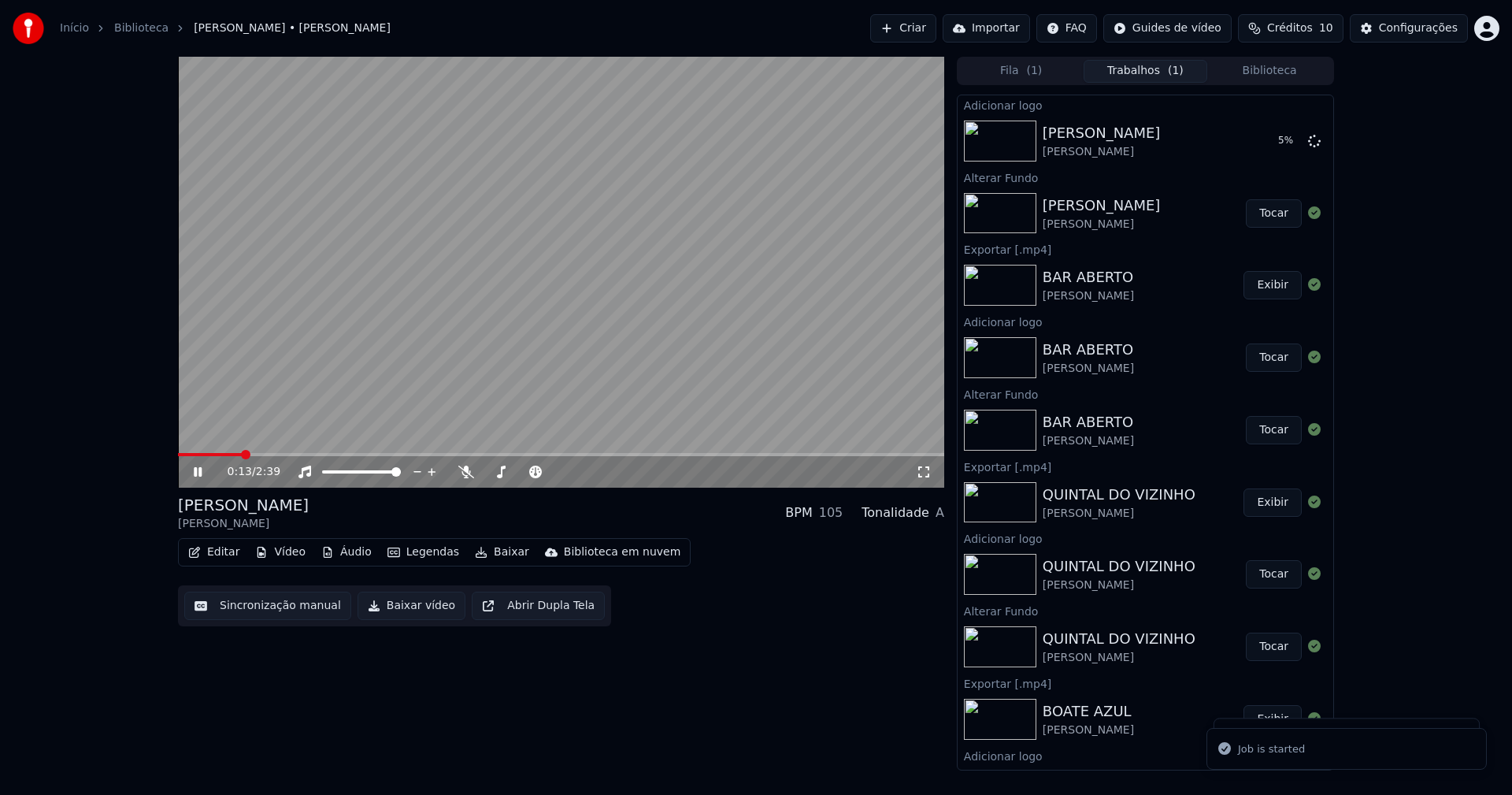
click at [202, 471] on icon at bounding box center [209, 471] width 37 height 13
click at [212, 556] on button "Editar" at bounding box center [214, 552] width 64 height 22
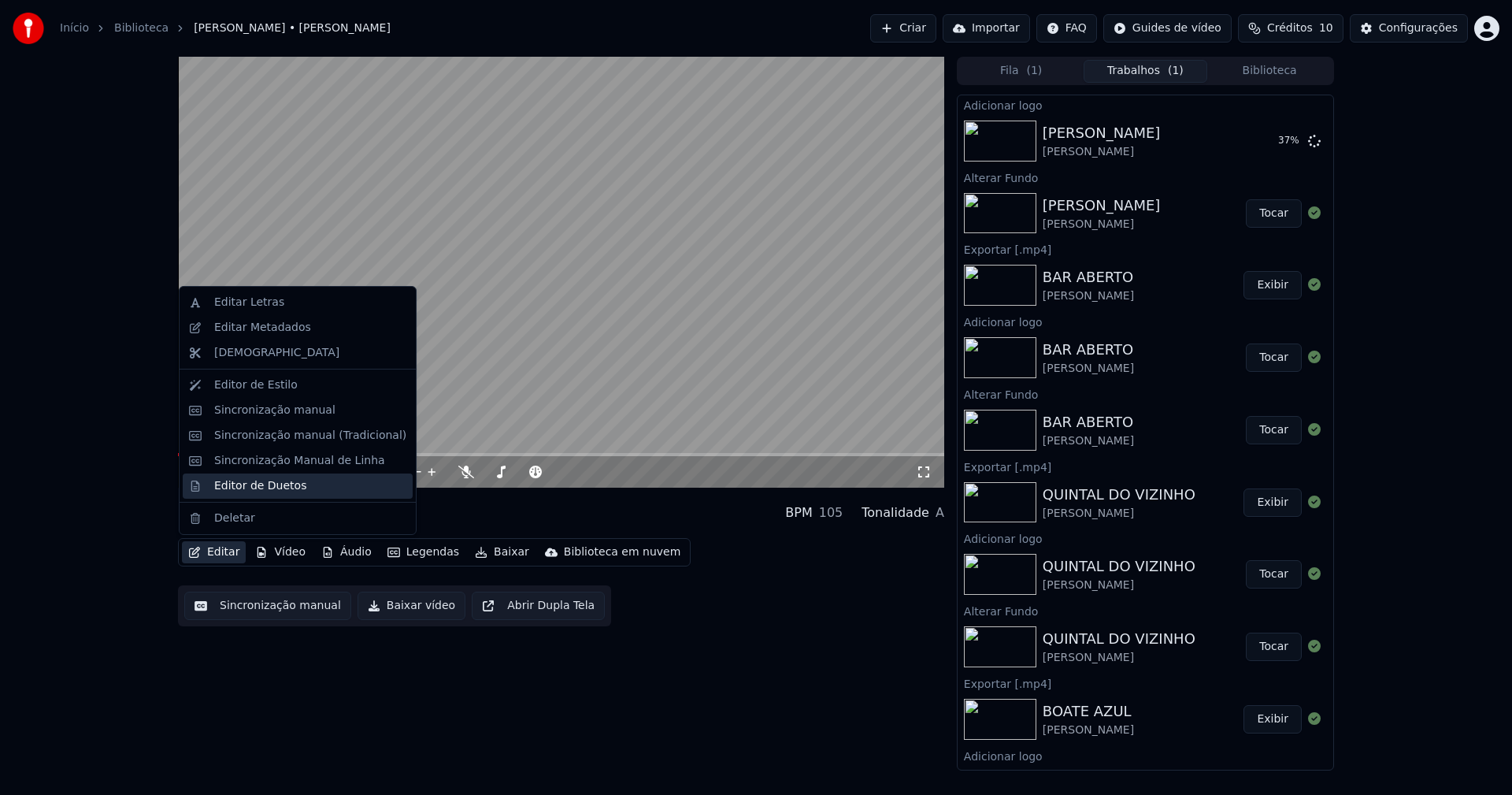
click at [238, 487] on div "Editor de Duetos" at bounding box center [260, 486] width 92 height 16
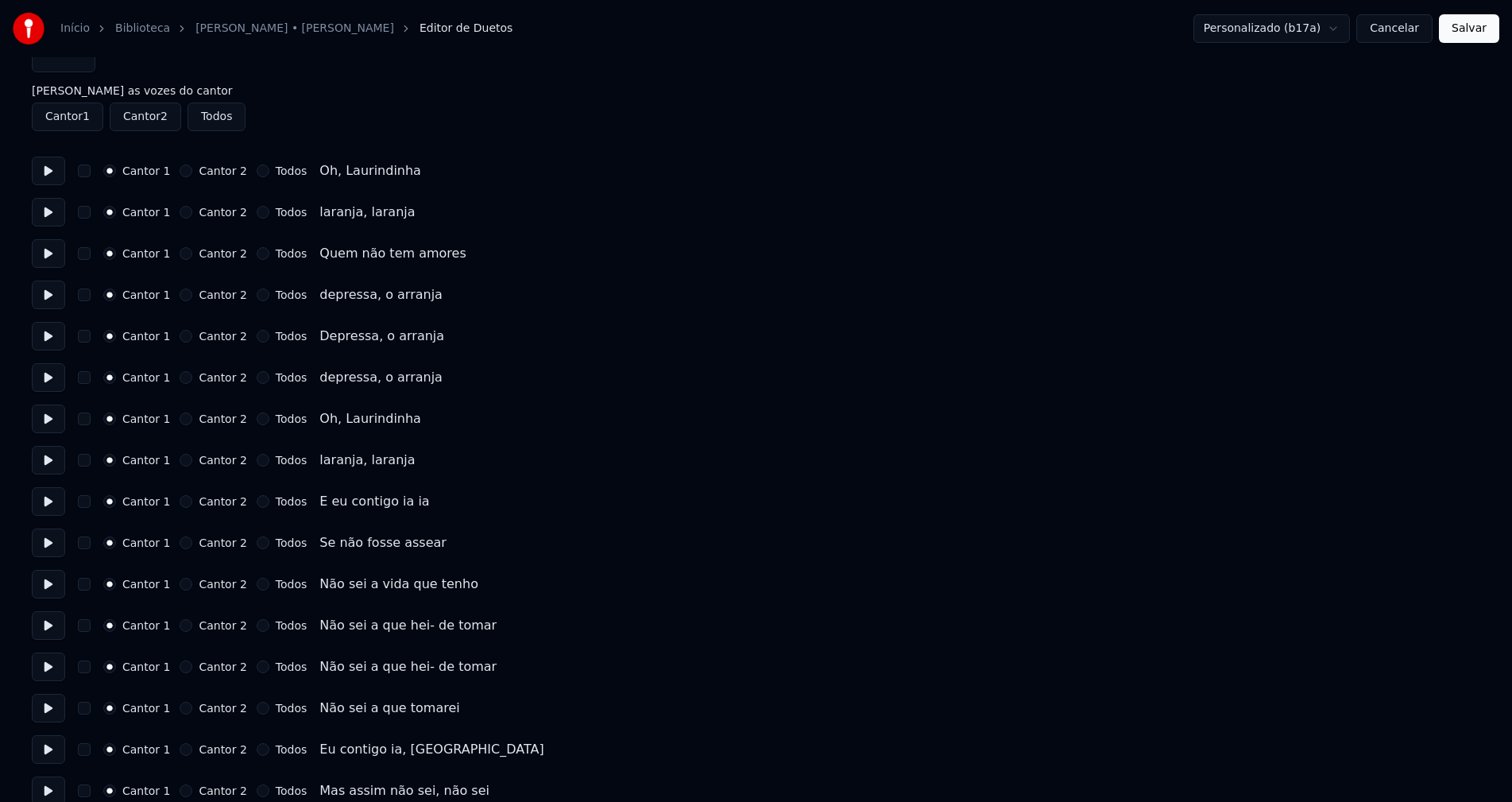
scroll to position [79, 0]
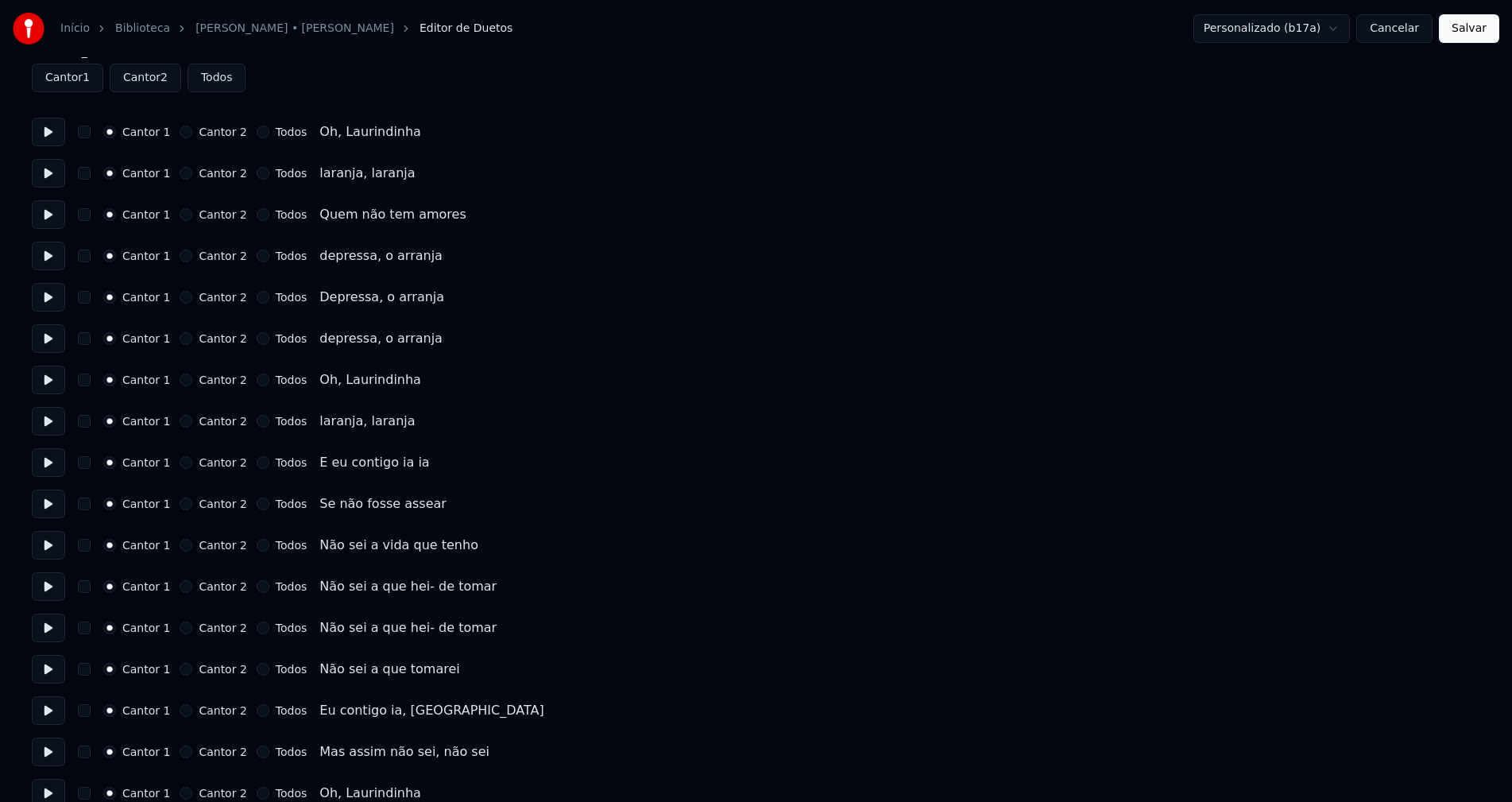
click at [257, 380] on button "Todos" at bounding box center [263, 379] width 13 height 13
click at [257, 422] on button "Todos" at bounding box center [263, 421] width 13 height 13
click at [1389, 32] on button "Cancelar" at bounding box center [1395, 29] width 77 height 29
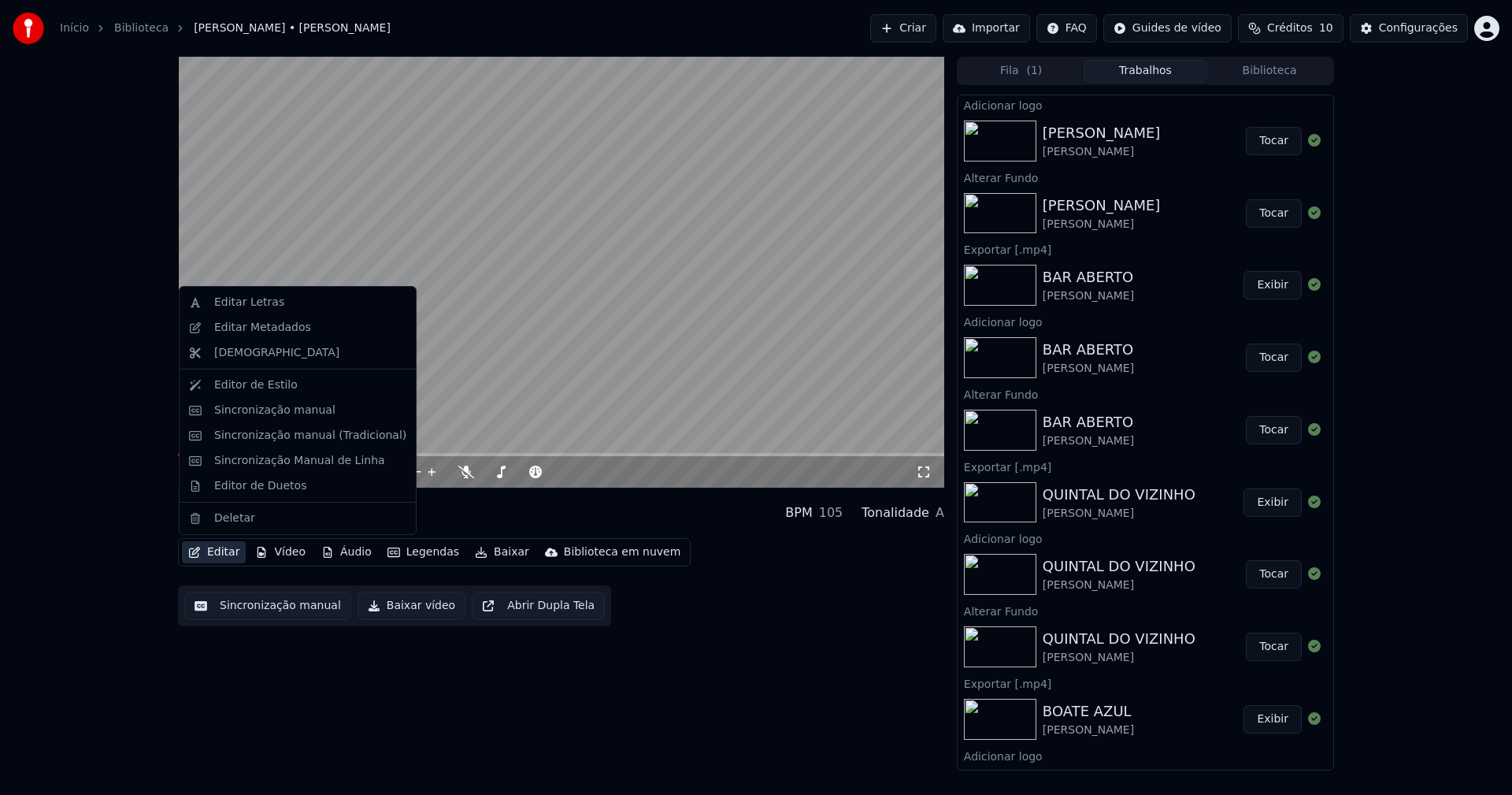
click at [222, 551] on button "Editar" at bounding box center [214, 552] width 64 height 22
click at [245, 491] on div "Editor de Duetos" at bounding box center [260, 486] width 92 height 16
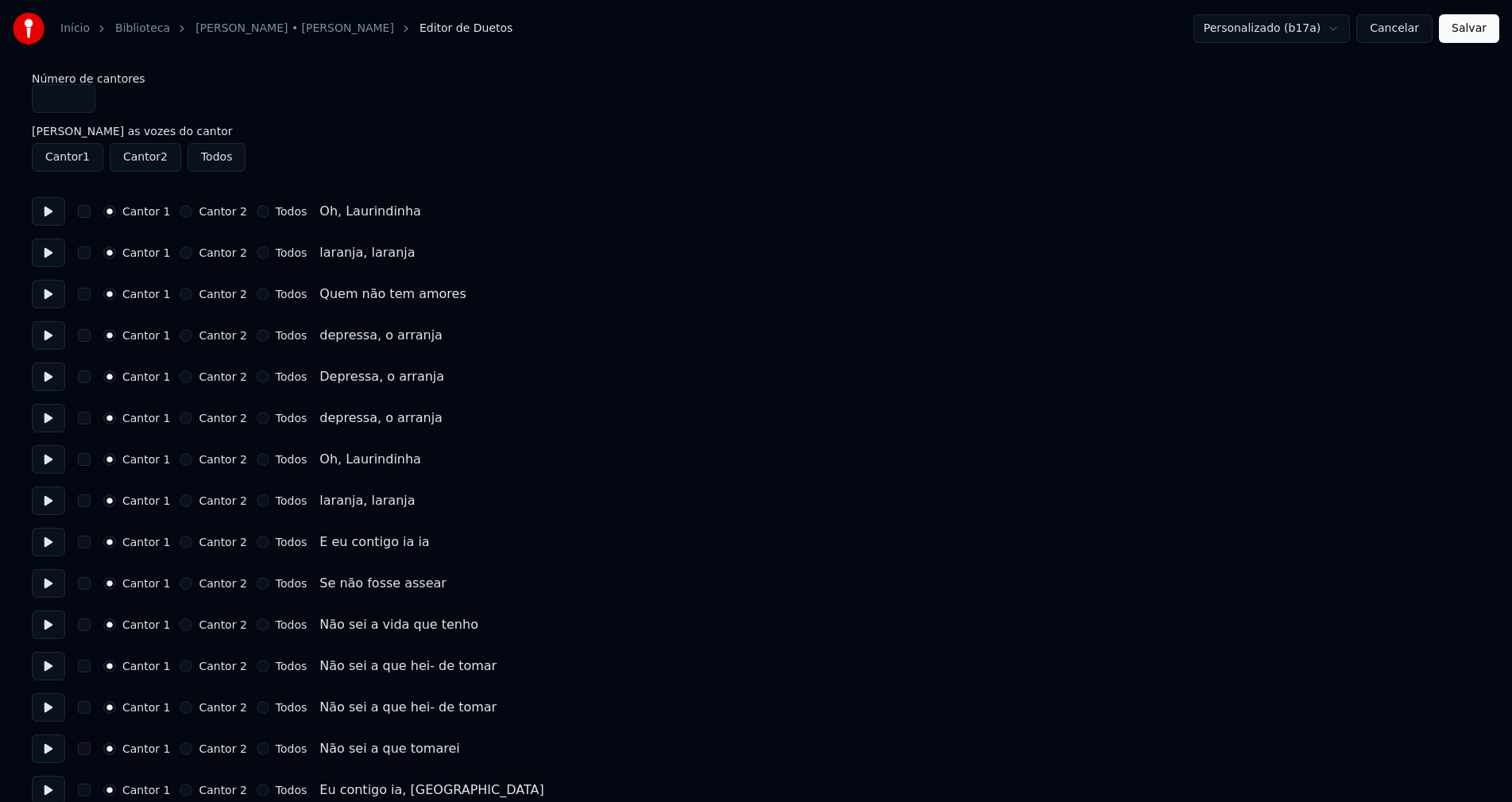
click at [257, 462] on button "Todos" at bounding box center [263, 458] width 13 height 13
click at [257, 501] on button "Todos" at bounding box center [263, 500] width 13 height 13
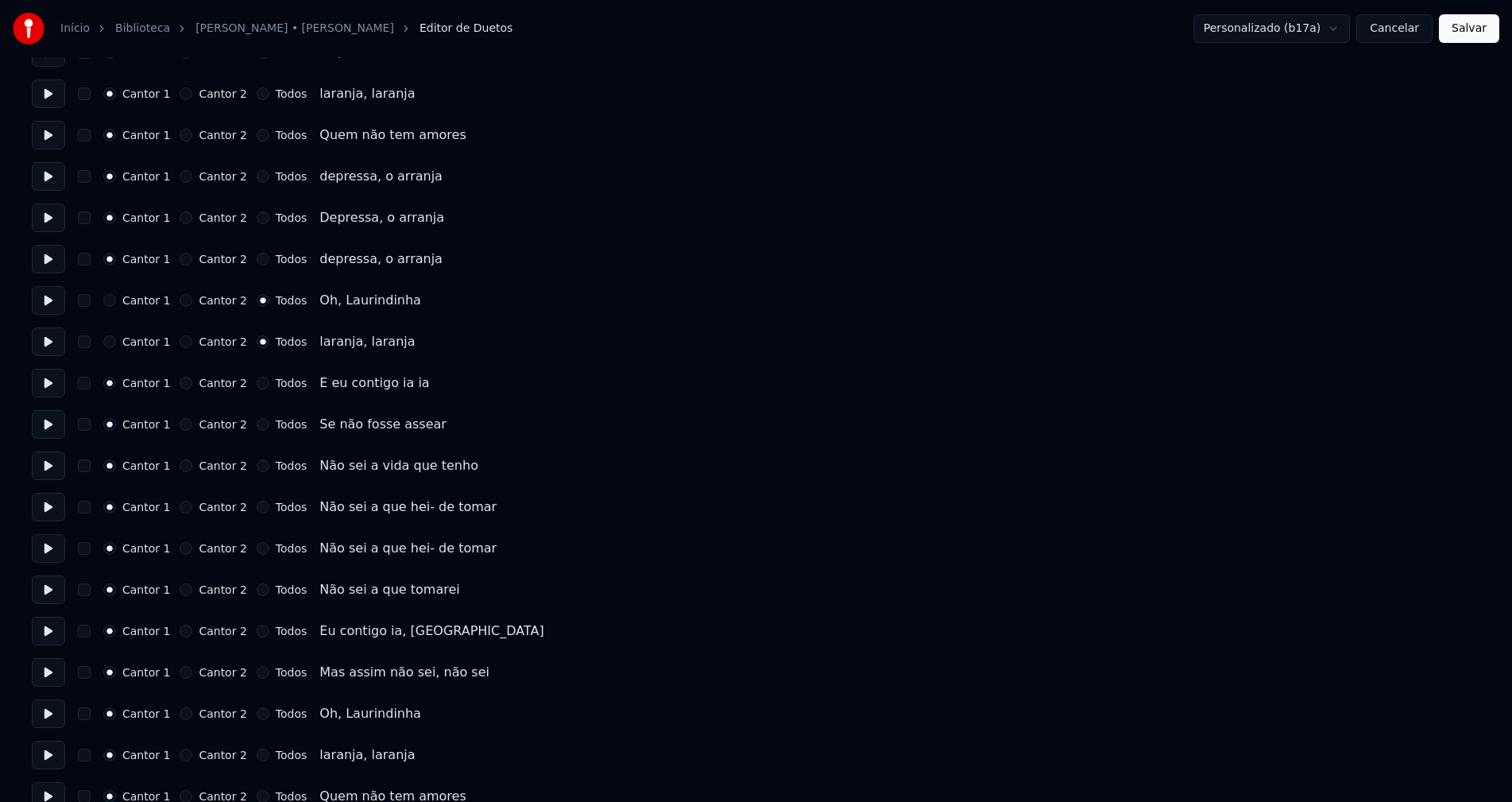
scroll to position [238, 0]
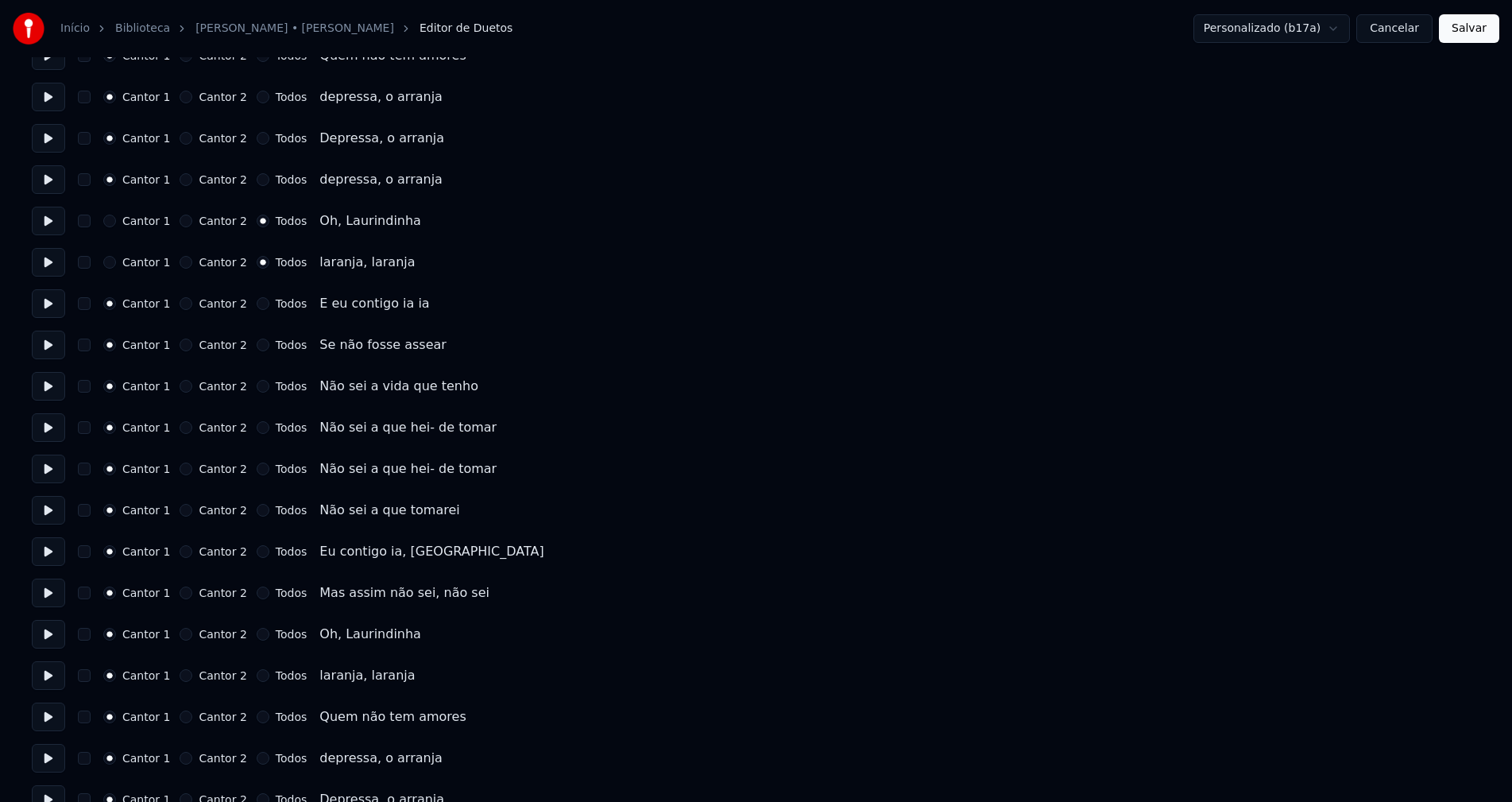
click at [257, 634] on button "Todos" at bounding box center [263, 634] width 13 height 13
click at [257, 674] on button "Todos" at bounding box center [263, 675] width 13 height 13
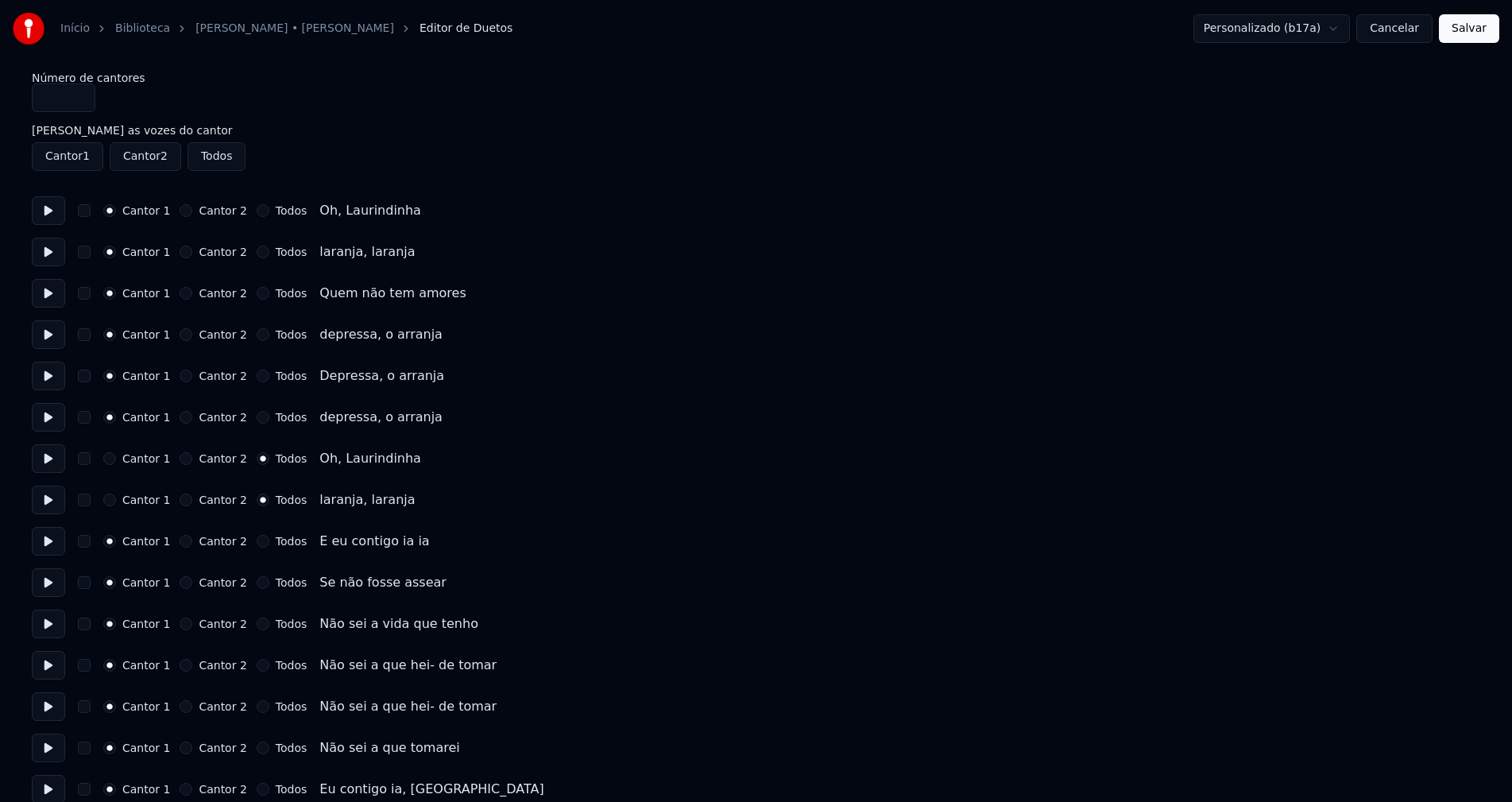
scroll to position [0, 0]
click at [257, 213] on button "Todos" at bounding box center [263, 211] width 13 height 13
click at [257, 253] on button "Todos" at bounding box center [263, 253] width 13 height 13
click at [257, 295] on button "Todos" at bounding box center [263, 293] width 13 height 13
click at [257, 334] on button "Todos" at bounding box center [263, 335] width 13 height 13
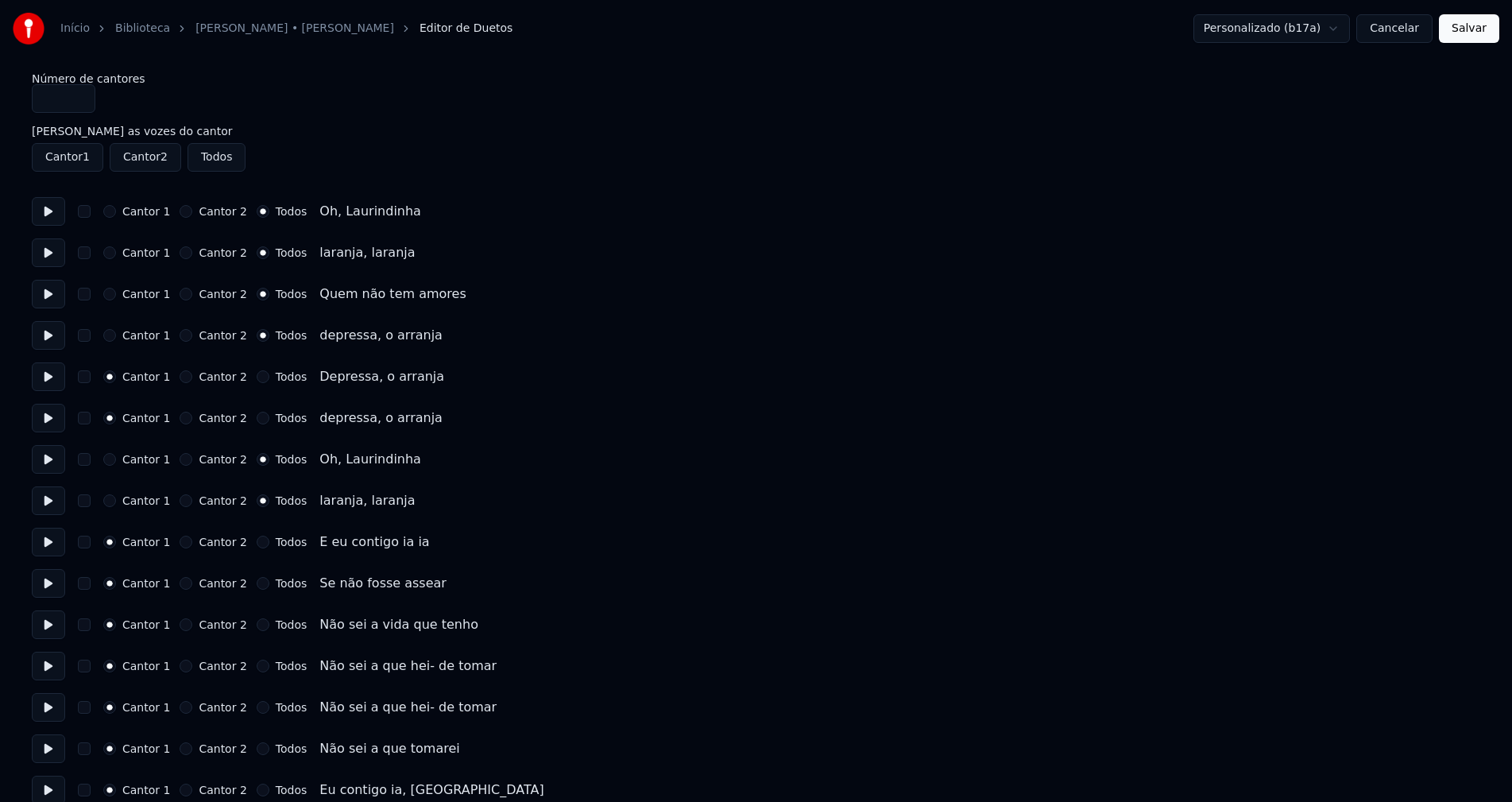
click at [257, 374] on button "Todos" at bounding box center [263, 376] width 13 height 13
click at [257, 418] on button "Todos" at bounding box center [263, 418] width 13 height 13
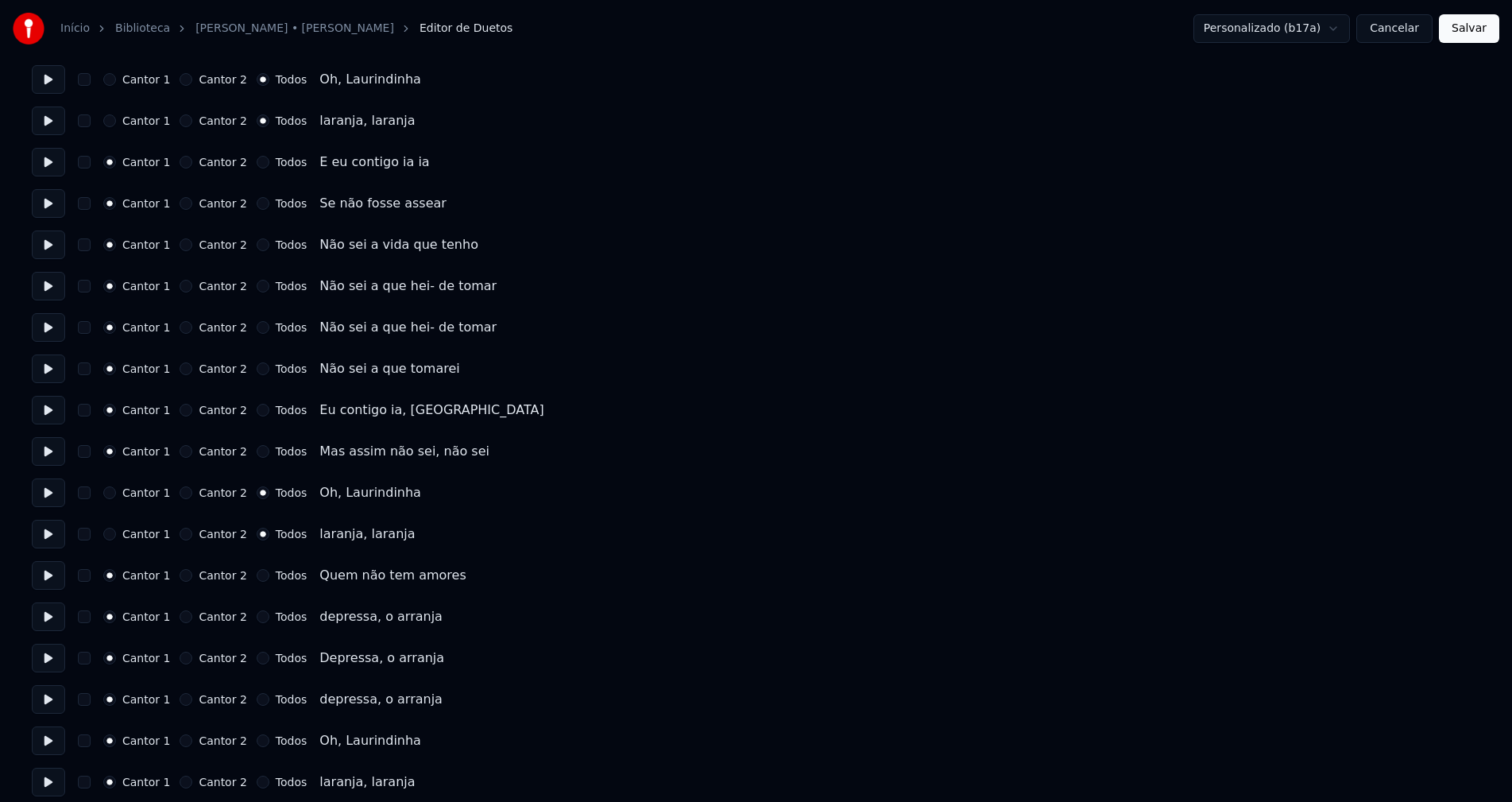
scroll to position [397, 0]
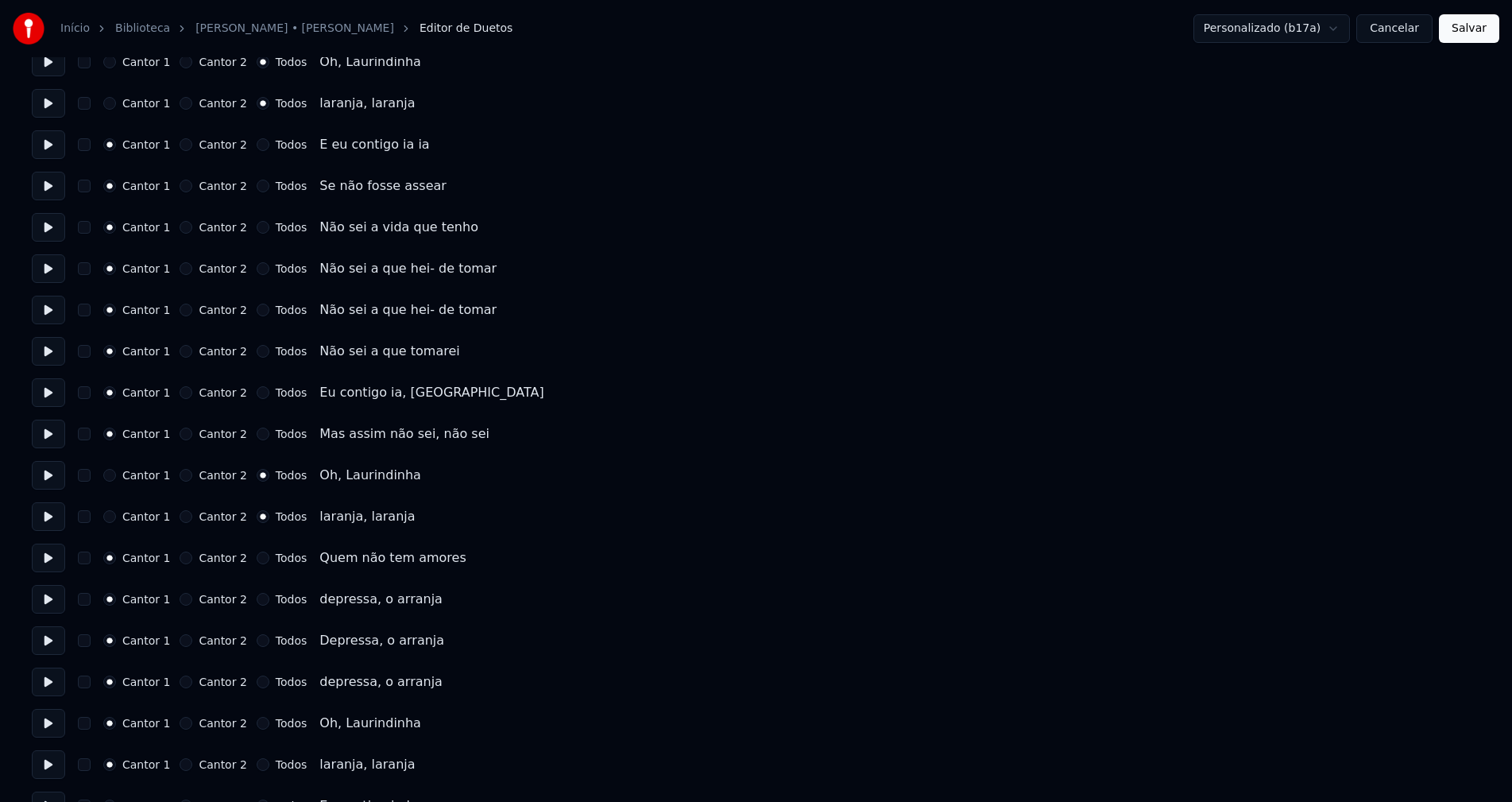
click at [257, 557] on button "Todos" at bounding box center [263, 557] width 13 height 13
click at [257, 598] on button "Todos" at bounding box center [263, 599] width 13 height 13
click at [257, 637] on button "Todos" at bounding box center [263, 640] width 13 height 13
click at [257, 681] on button "Todos" at bounding box center [263, 681] width 13 height 13
click at [257, 725] on button "Todos" at bounding box center [263, 723] width 13 height 13
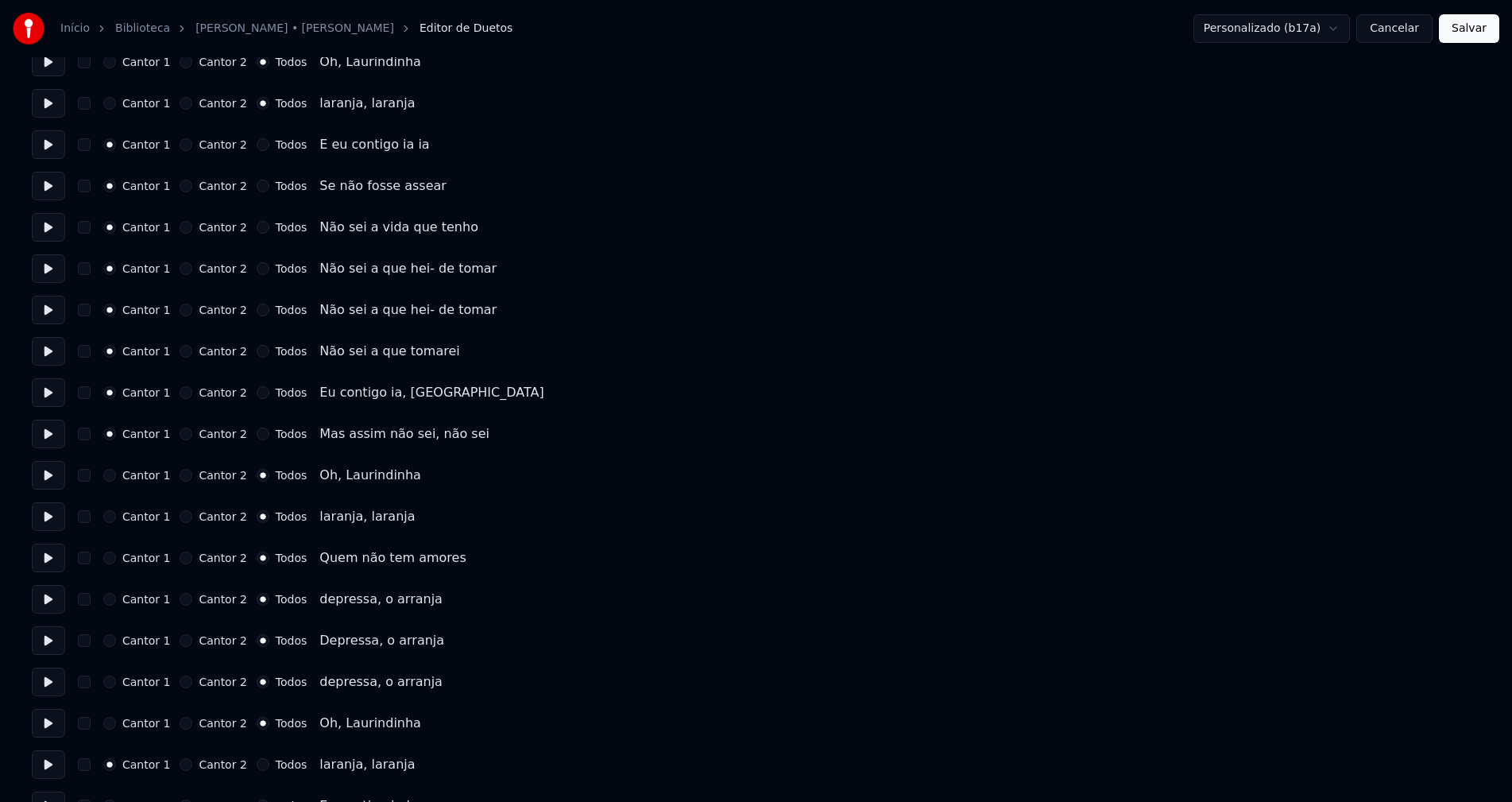
click at [257, 766] on button "Todos" at bounding box center [263, 764] width 13 height 13
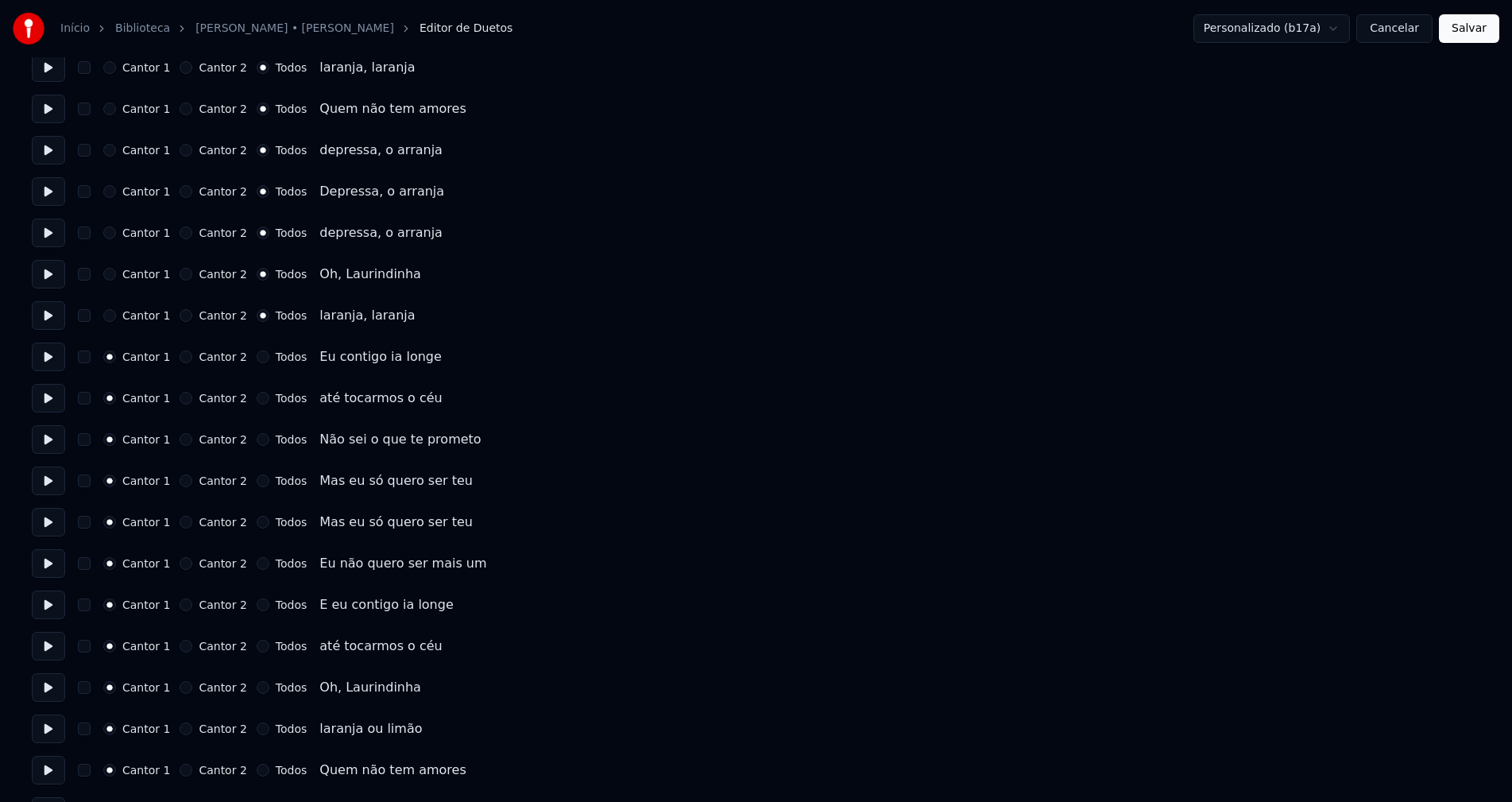
scroll to position [874, 0]
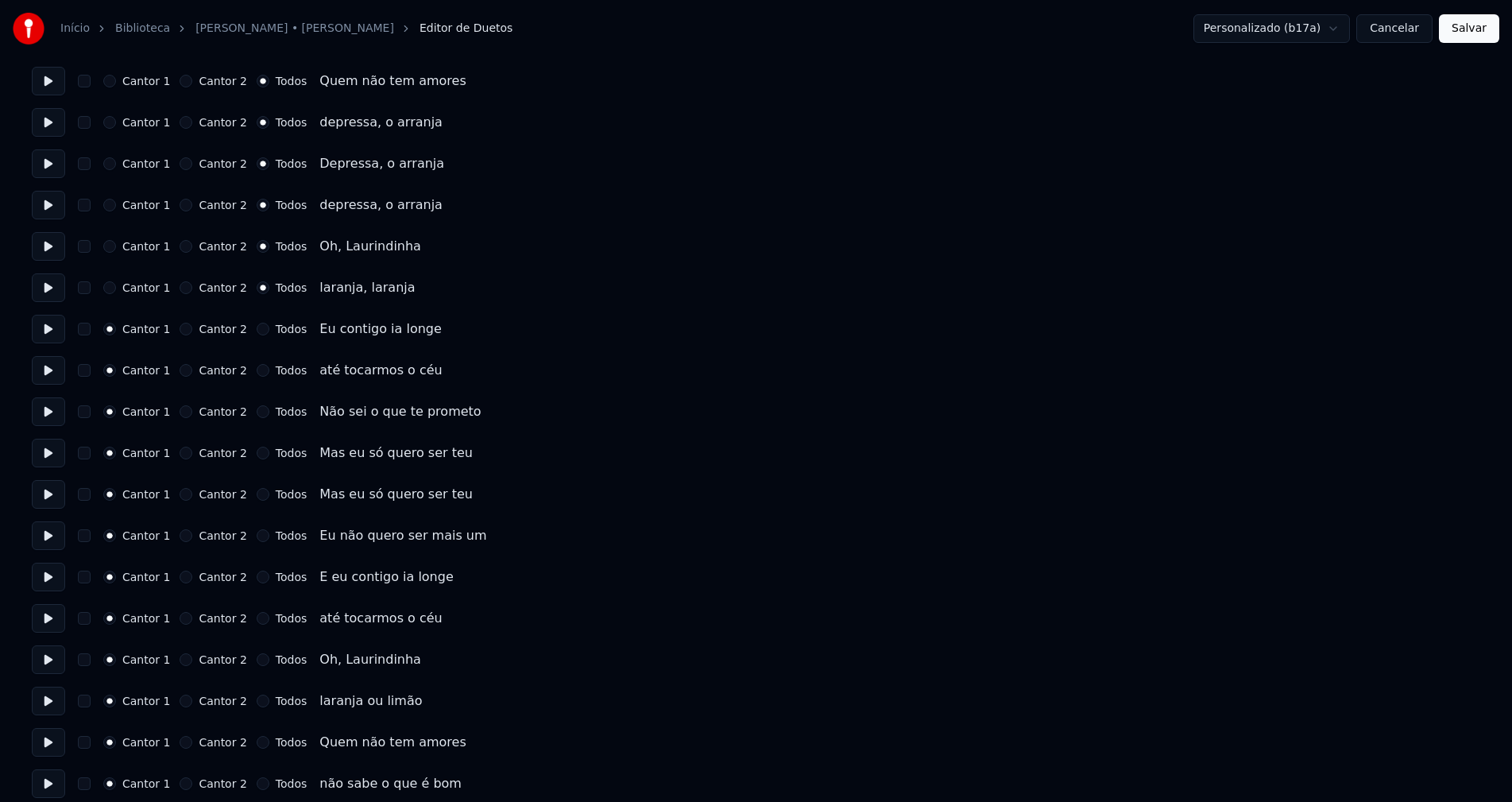
click at [257, 658] on button "Todos" at bounding box center [263, 659] width 13 height 13
click at [257, 700] on button "Todos" at bounding box center [263, 700] width 13 height 13
click at [257, 744] on button "Todos" at bounding box center [263, 742] width 13 height 13
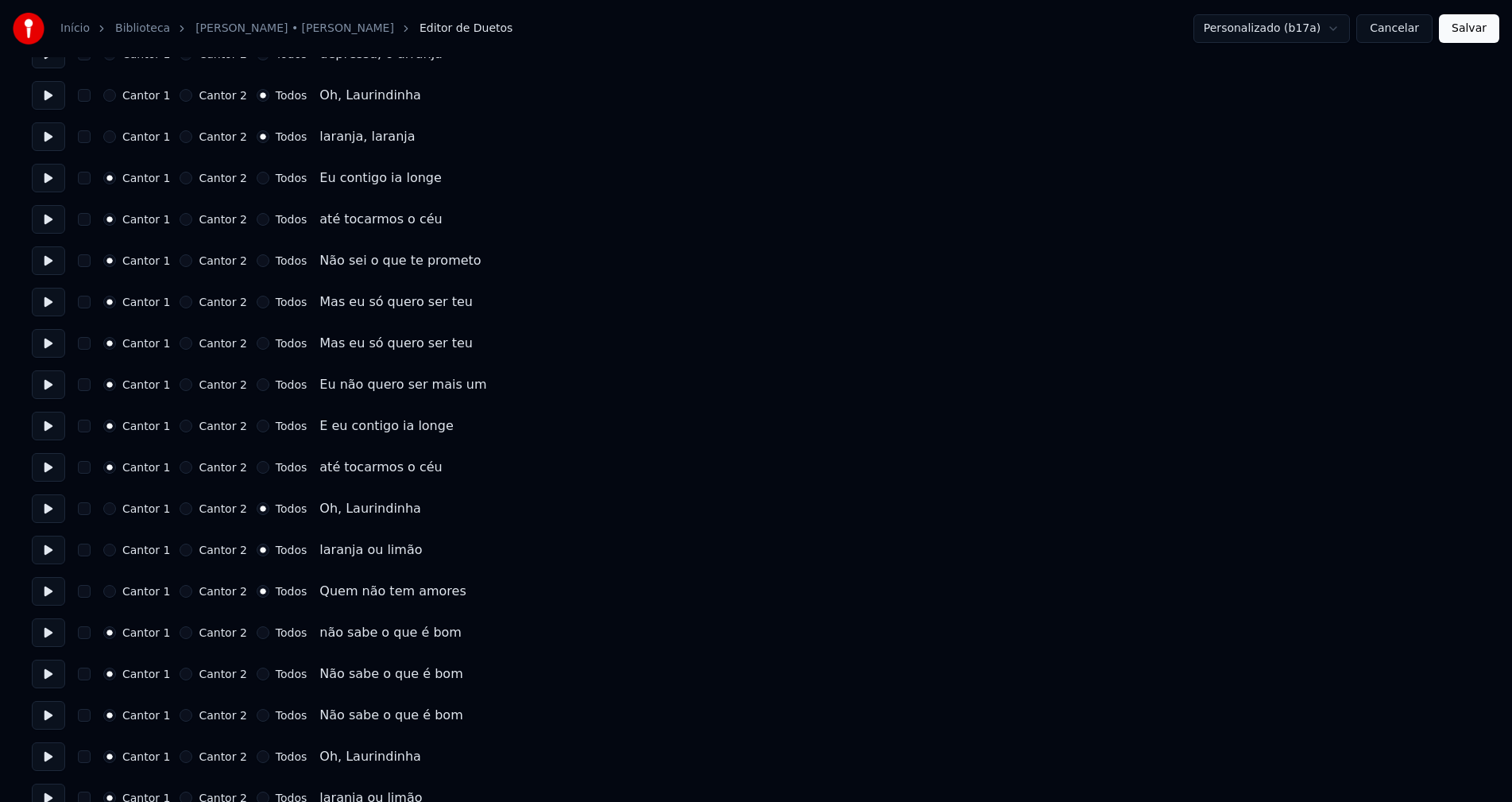
scroll to position [1032, 0]
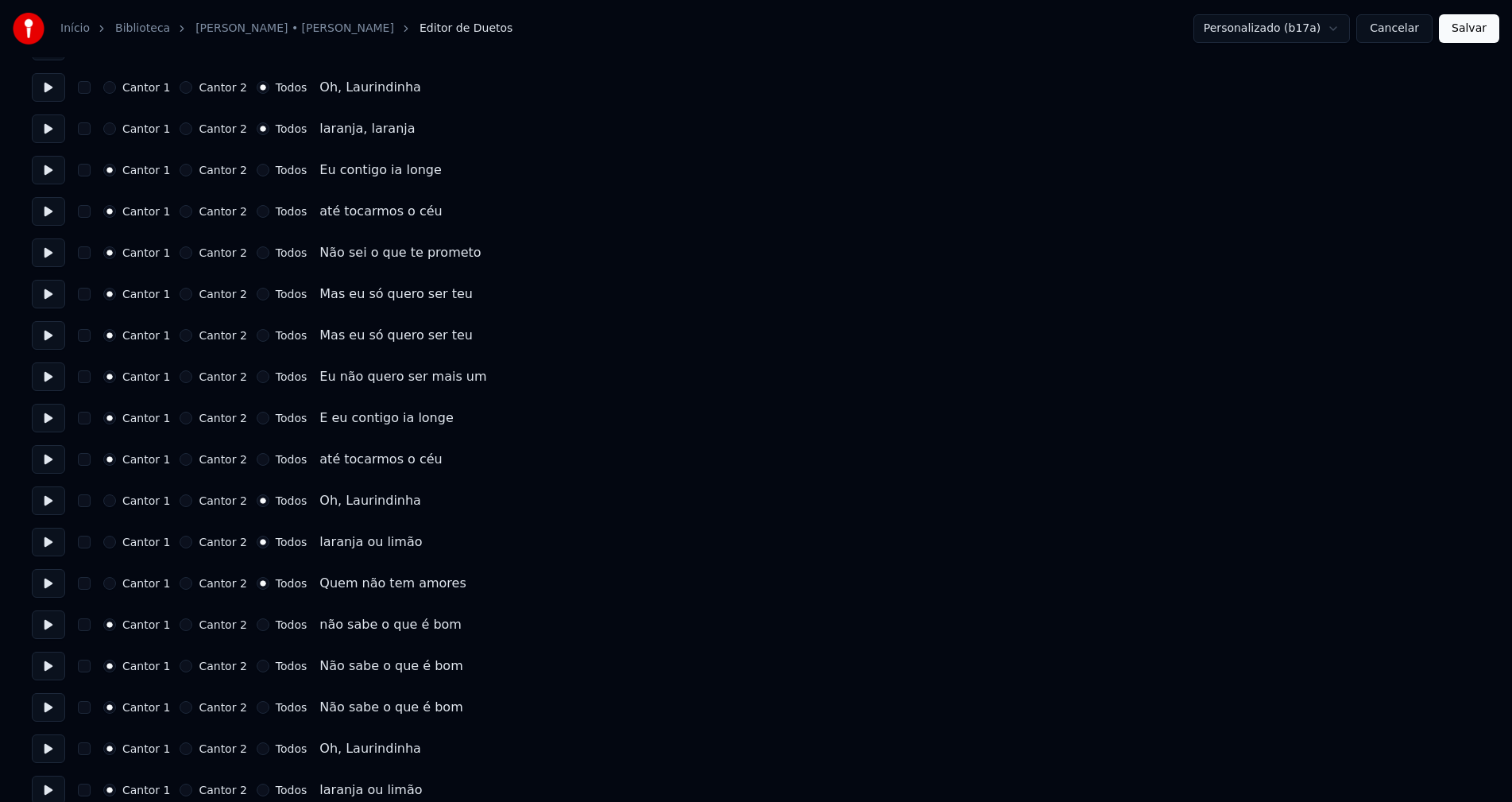
click at [257, 624] on button "Todos" at bounding box center [263, 624] width 13 height 13
click at [257, 665] on button "Todos" at bounding box center [263, 665] width 13 height 13
click at [257, 705] on button "Todos" at bounding box center [263, 707] width 13 height 13
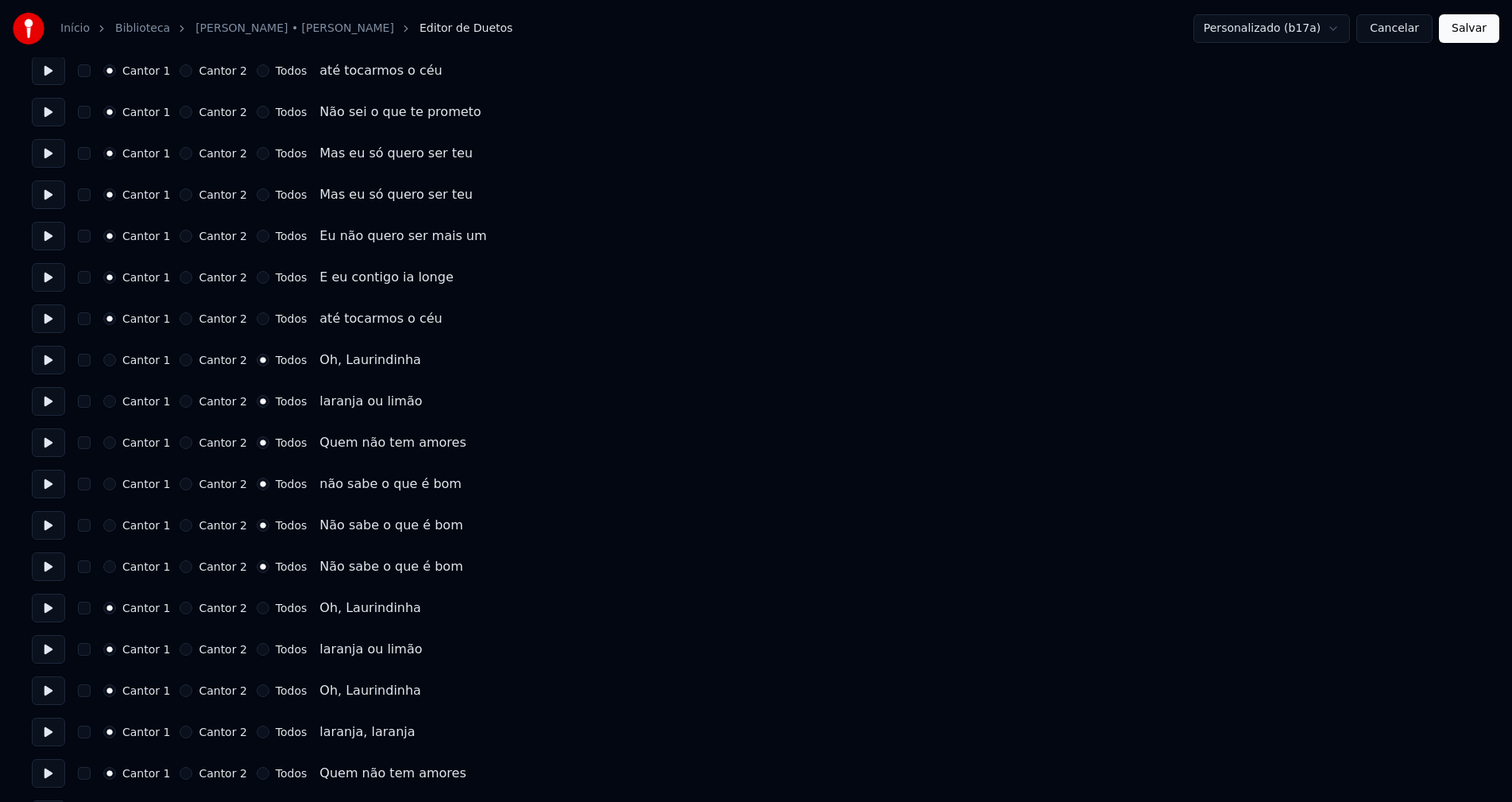
scroll to position [1192, 0]
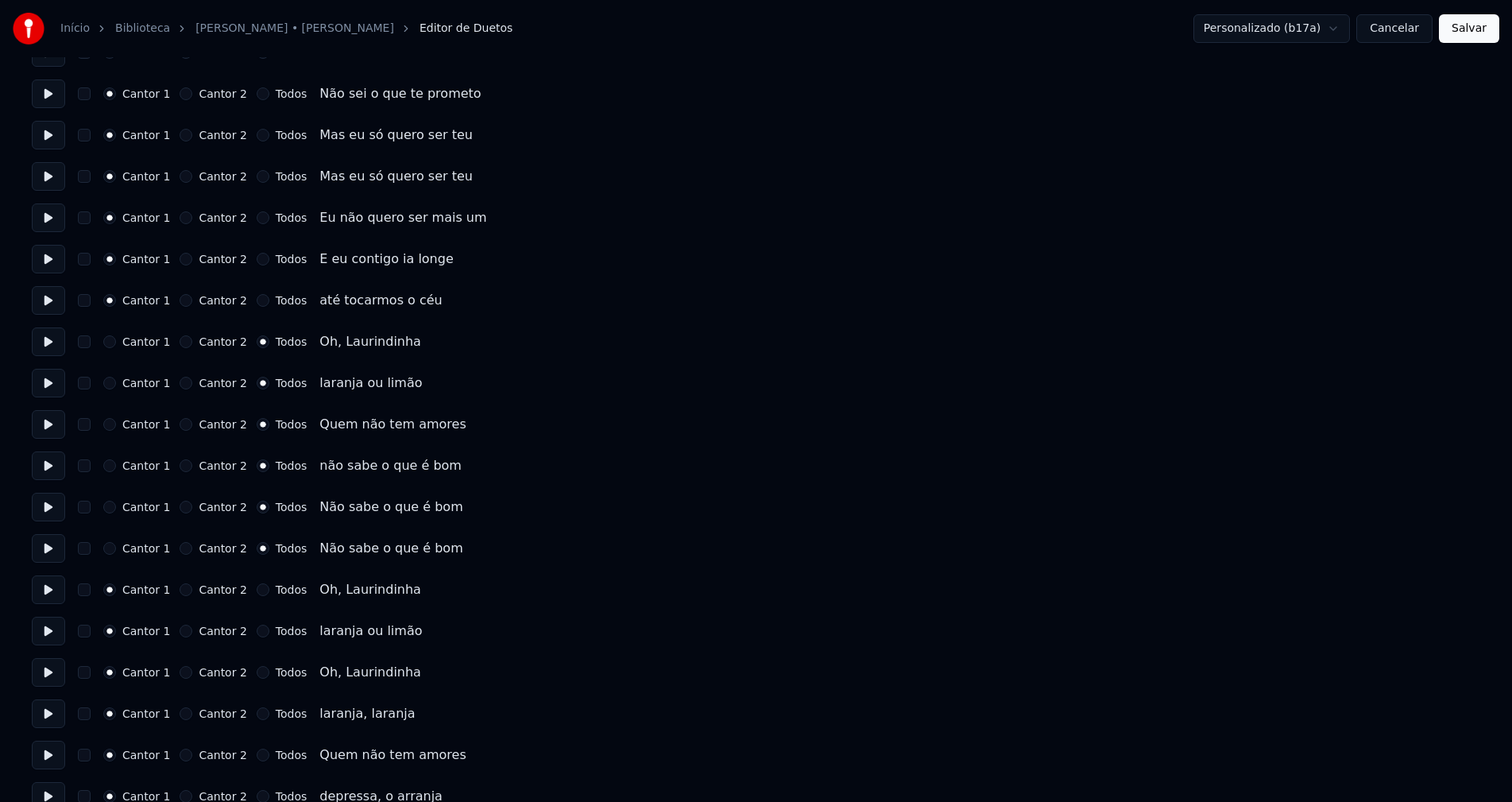
click at [257, 589] on button "Todos" at bounding box center [263, 589] width 13 height 13
click at [257, 634] on button "Todos" at bounding box center [263, 630] width 13 height 13
click at [257, 674] on button "Todos" at bounding box center [263, 672] width 13 height 13
click at [257, 716] on button "Todos" at bounding box center [263, 713] width 13 height 13
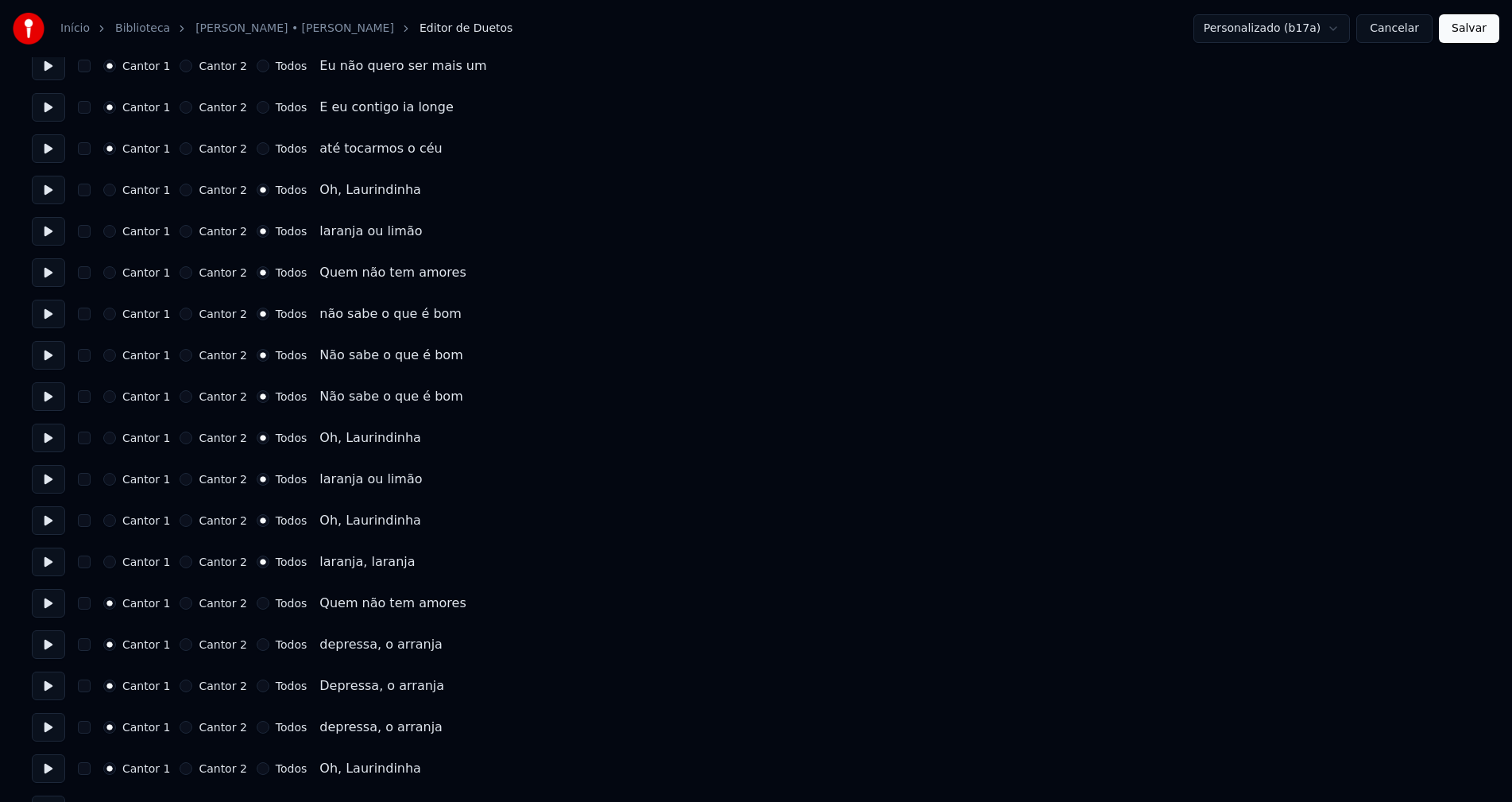
scroll to position [1351, 0]
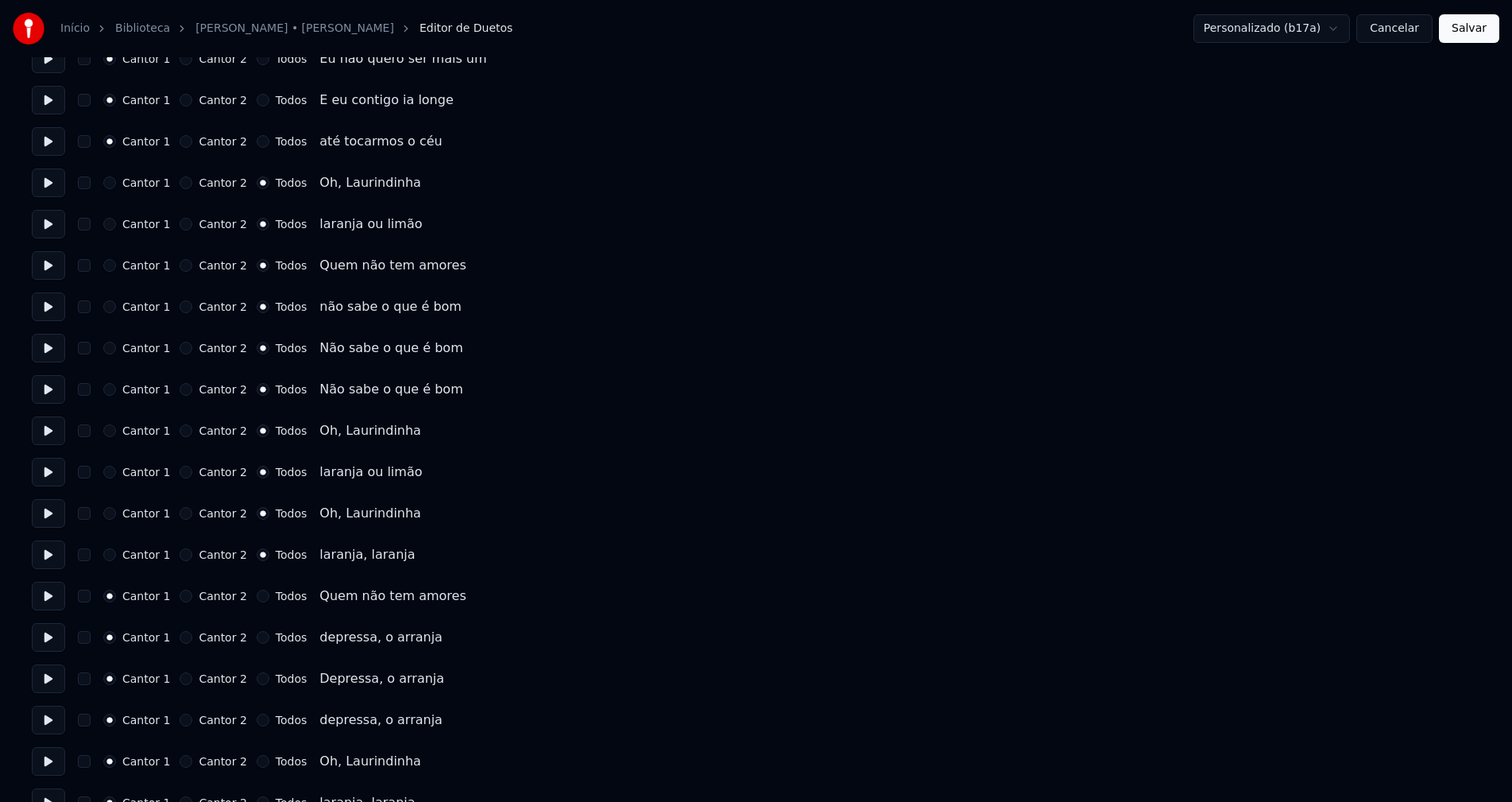
click at [257, 594] on button "Todos" at bounding box center [263, 595] width 13 height 13
click at [257, 634] on button "Todos" at bounding box center [263, 637] width 13 height 13
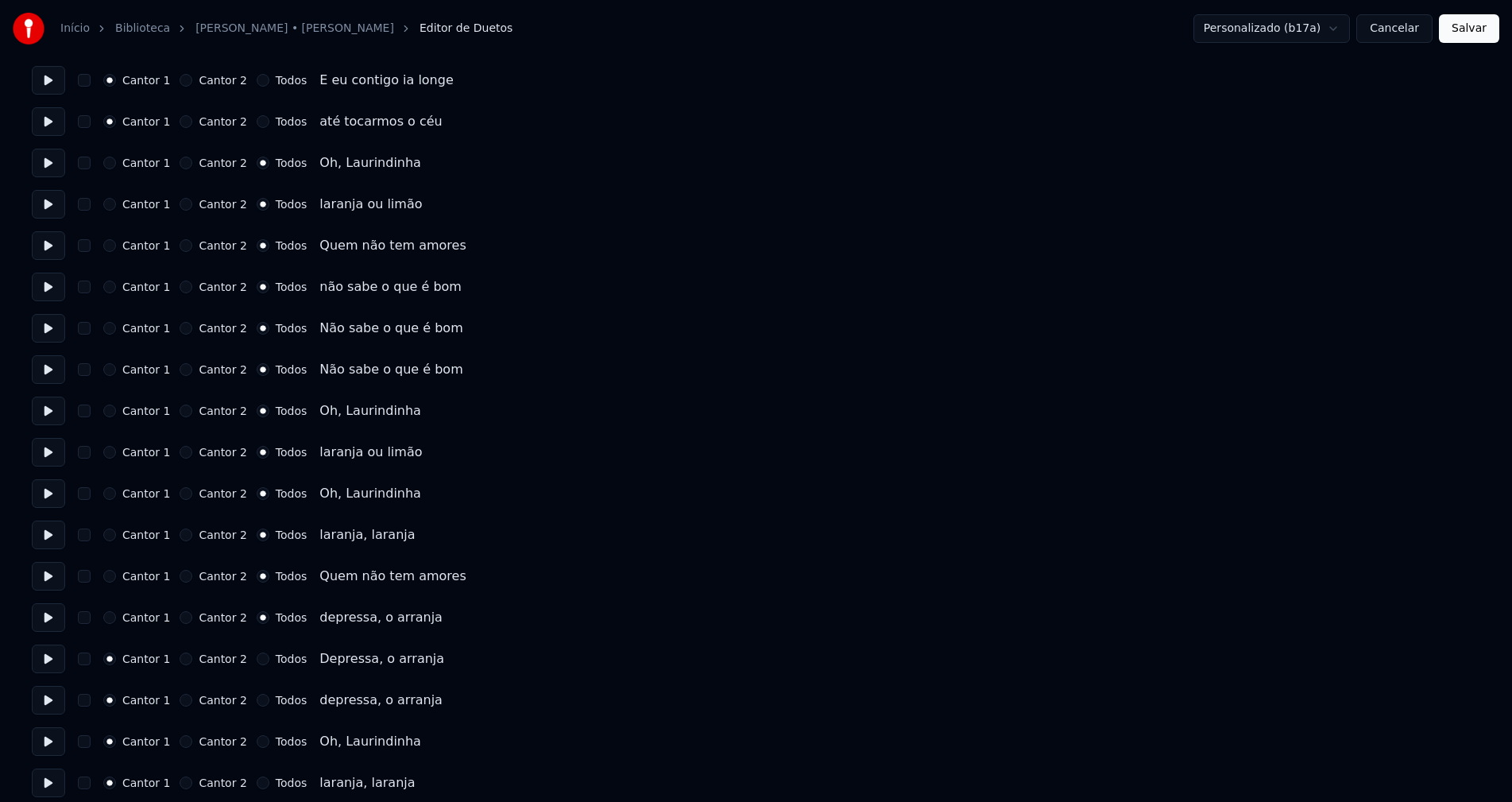
scroll to position [1381, 0]
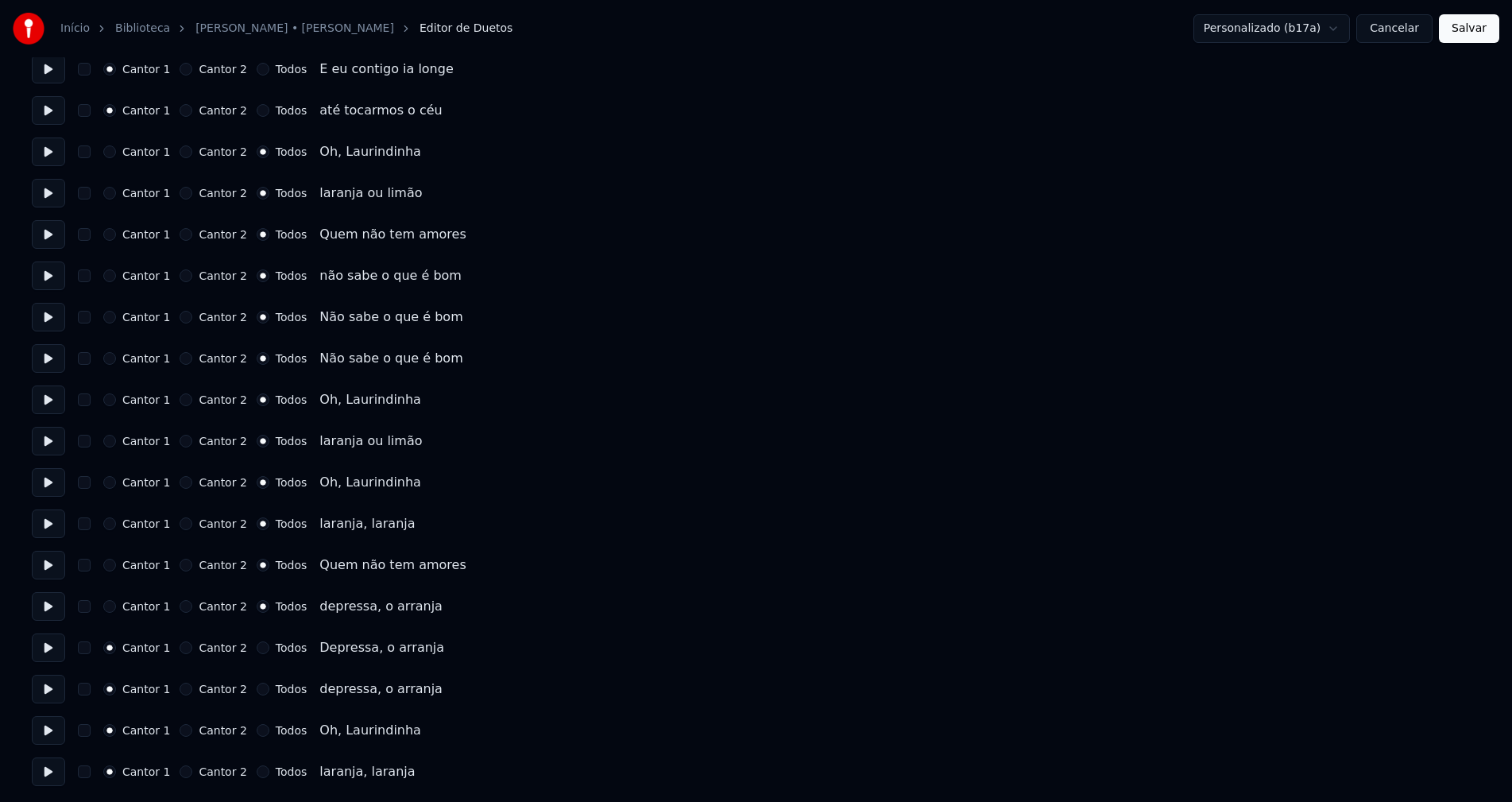
click at [257, 648] on button "Todos" at bounding box center [263, 647] width 13 height 13
click at [257, 687] on button "Todos" at bounding box center [263, 688] width 13 height 13
click at [257, 730] on button "Todos" at bounding box center [263, 730] width 13 height 13
click at [257, 773] on button "Todos" at bounding box center [263, 771] width 13 height 13
click at [1458, 37] on button "Salvar" at bounding box center [1469, 29] width 60 height 29
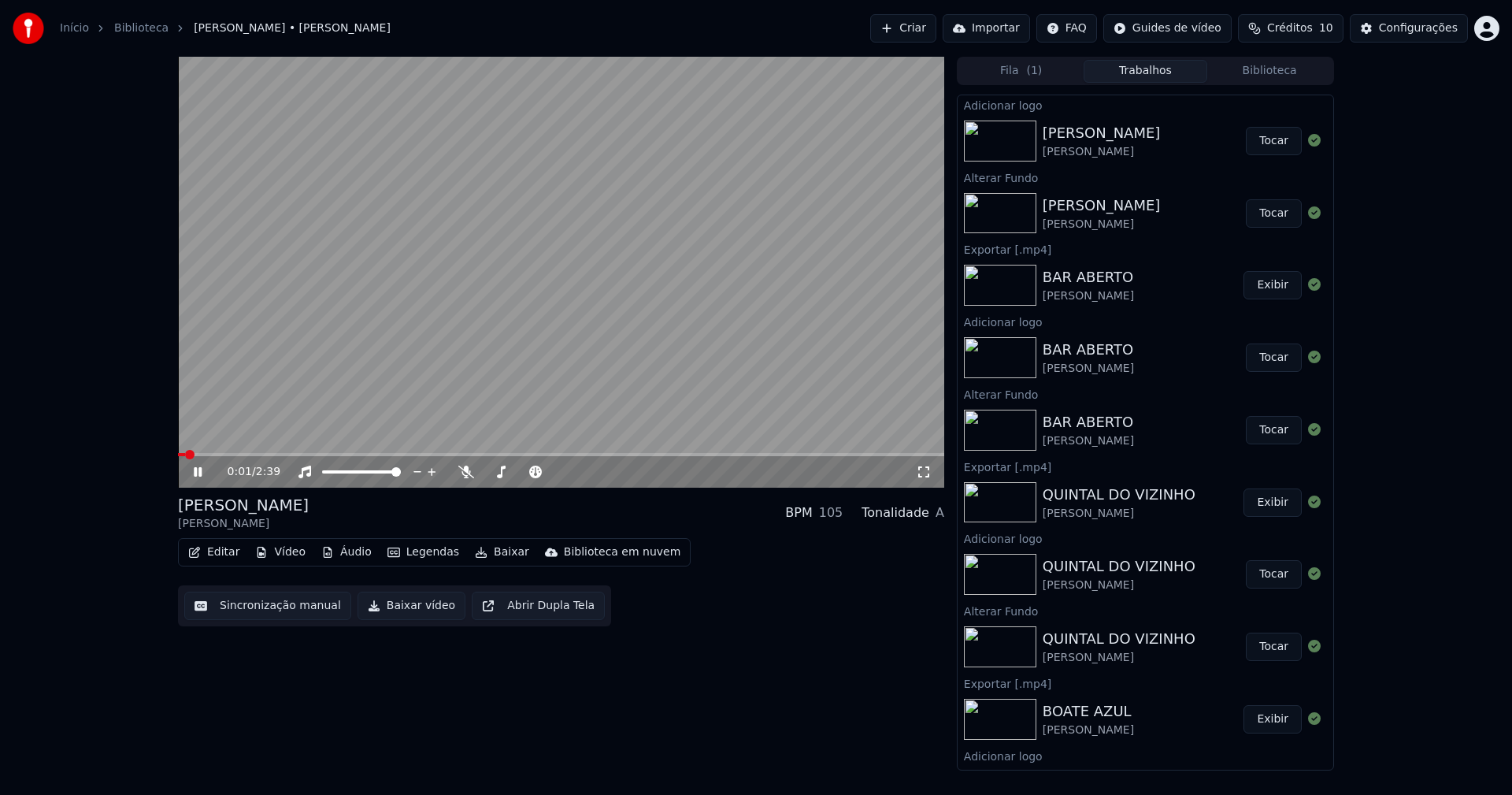
click at [507, 454] on span at bounding box center [560, 454] width 766 height 3
click at [197, 471] on icon at bounding box center [209, 471] width 37 height 13
click at [410, 607] on button "Baixar vídeo" at bounding box center [411, 606] width 108 height 29
click at [1289, 66] on button "Biblioteca" at bounding box center [1269, 71] width 125 height 23
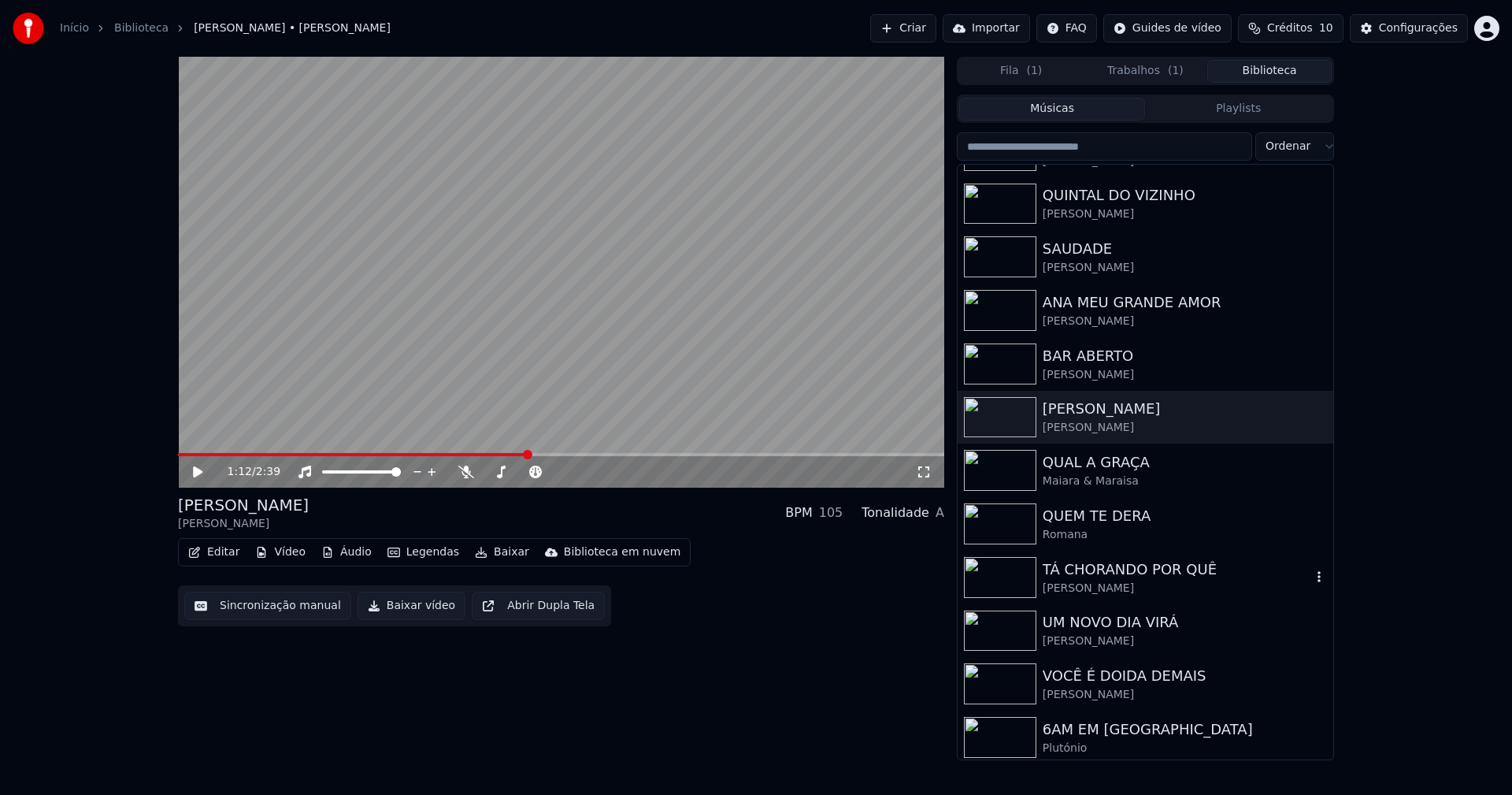
scroll to position [551, 0]
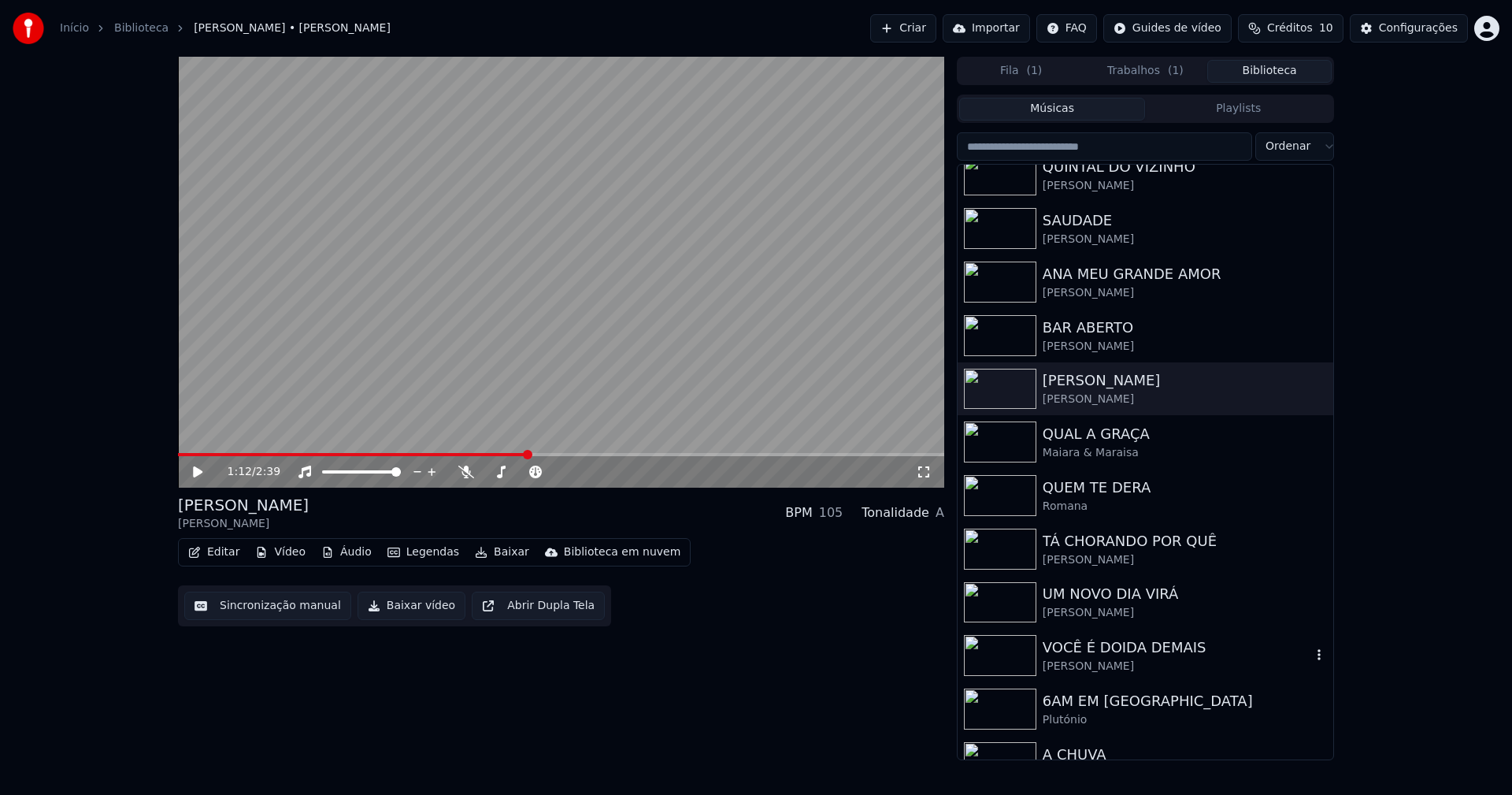
click at [1115, 653] on div "VOCÊ É DOIDA DEMAIS" at bounding box center [1177, 647] width 269 height 22
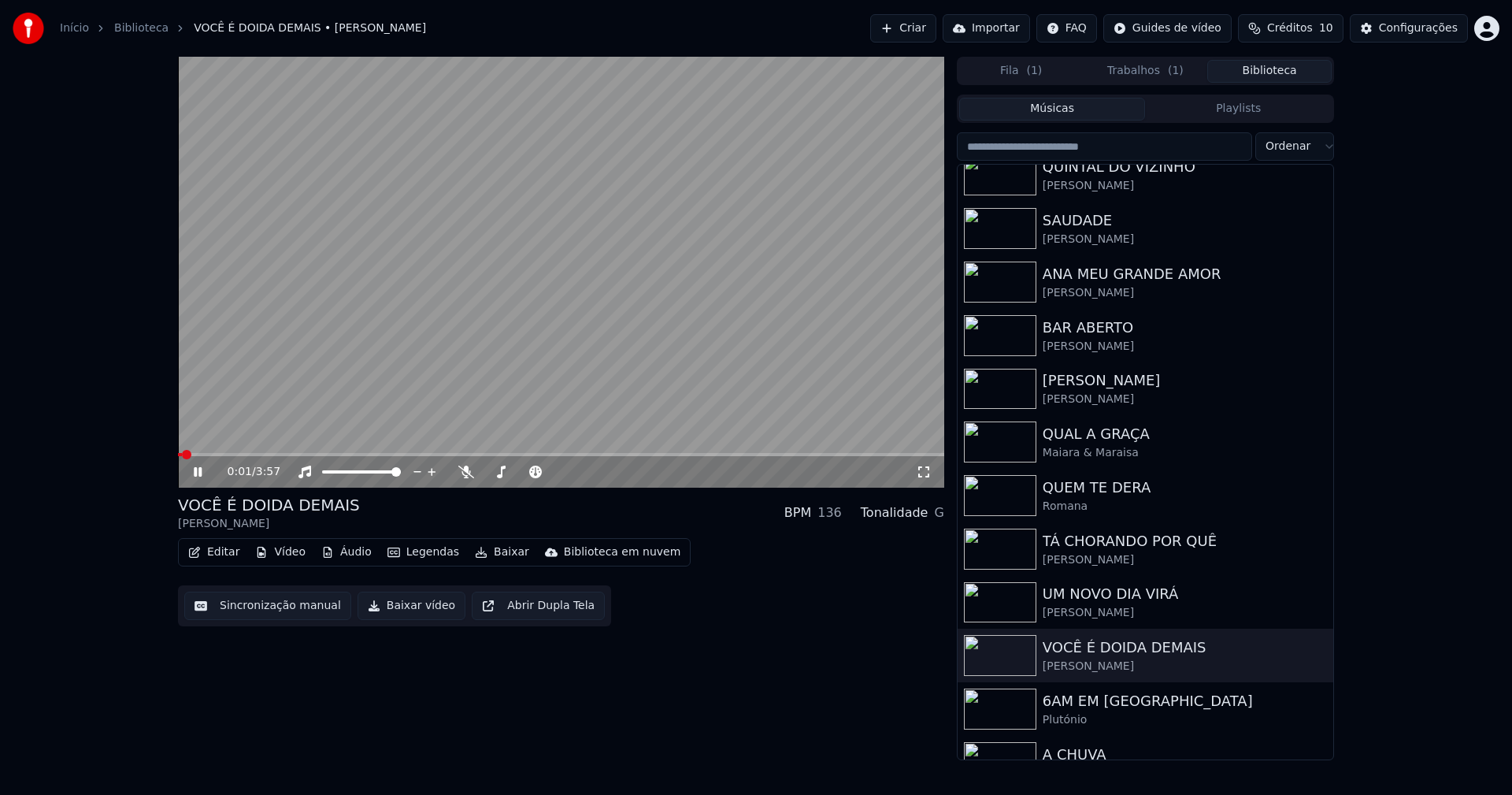
click at [201, 471] on icon at bounding box center [197, 471] width 8 height 9
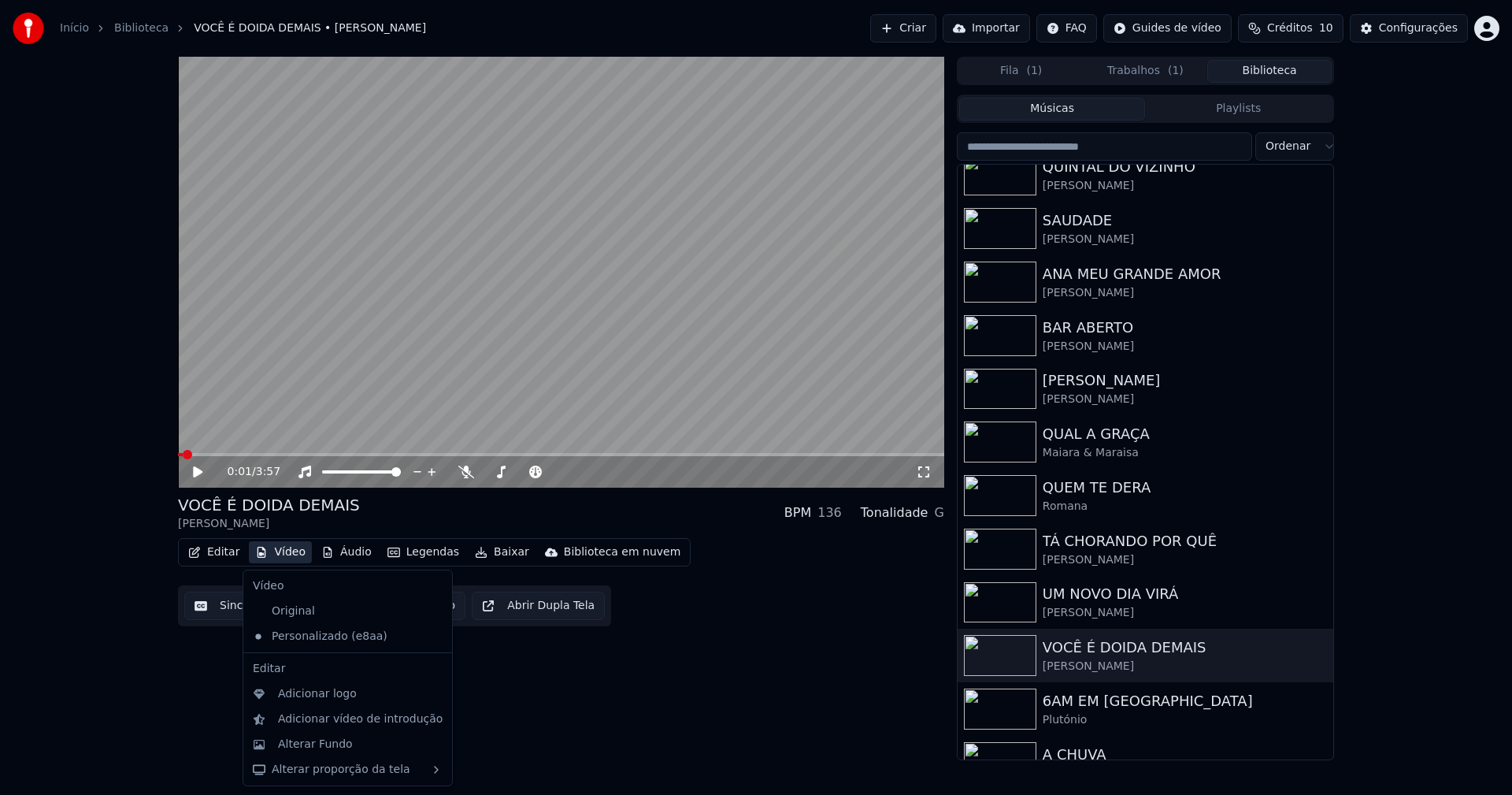
click at [286, 557] on button "Vídeo" at bounding box center [280, 552] width 63 height 22
click at [309, 743] on div "Alterar Fundo" at bounding box center [315, 744] width 75 height 16
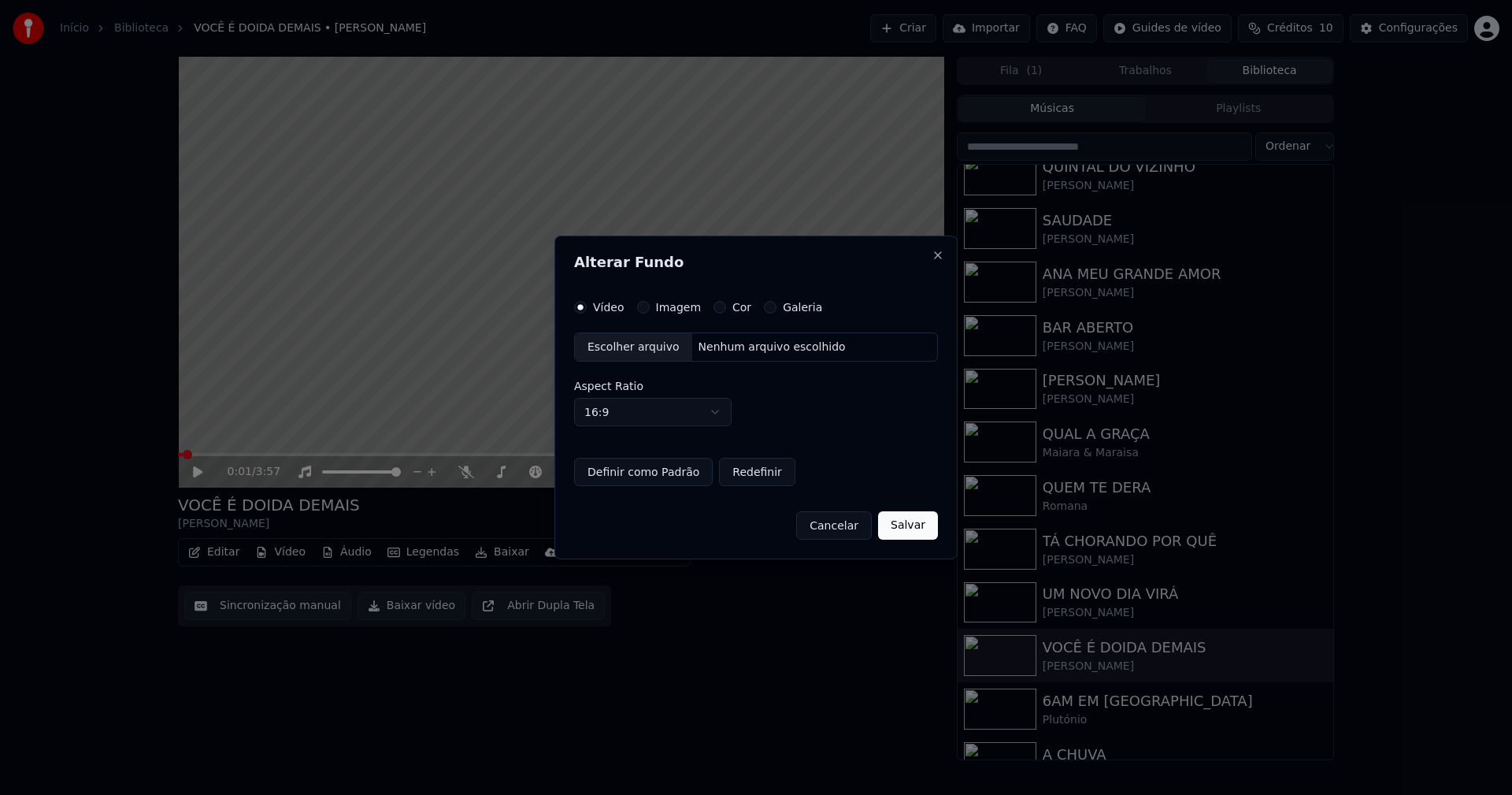
click at [643, 309] on button "Imagem" at bounding box center [643, 307] width 13 height 13
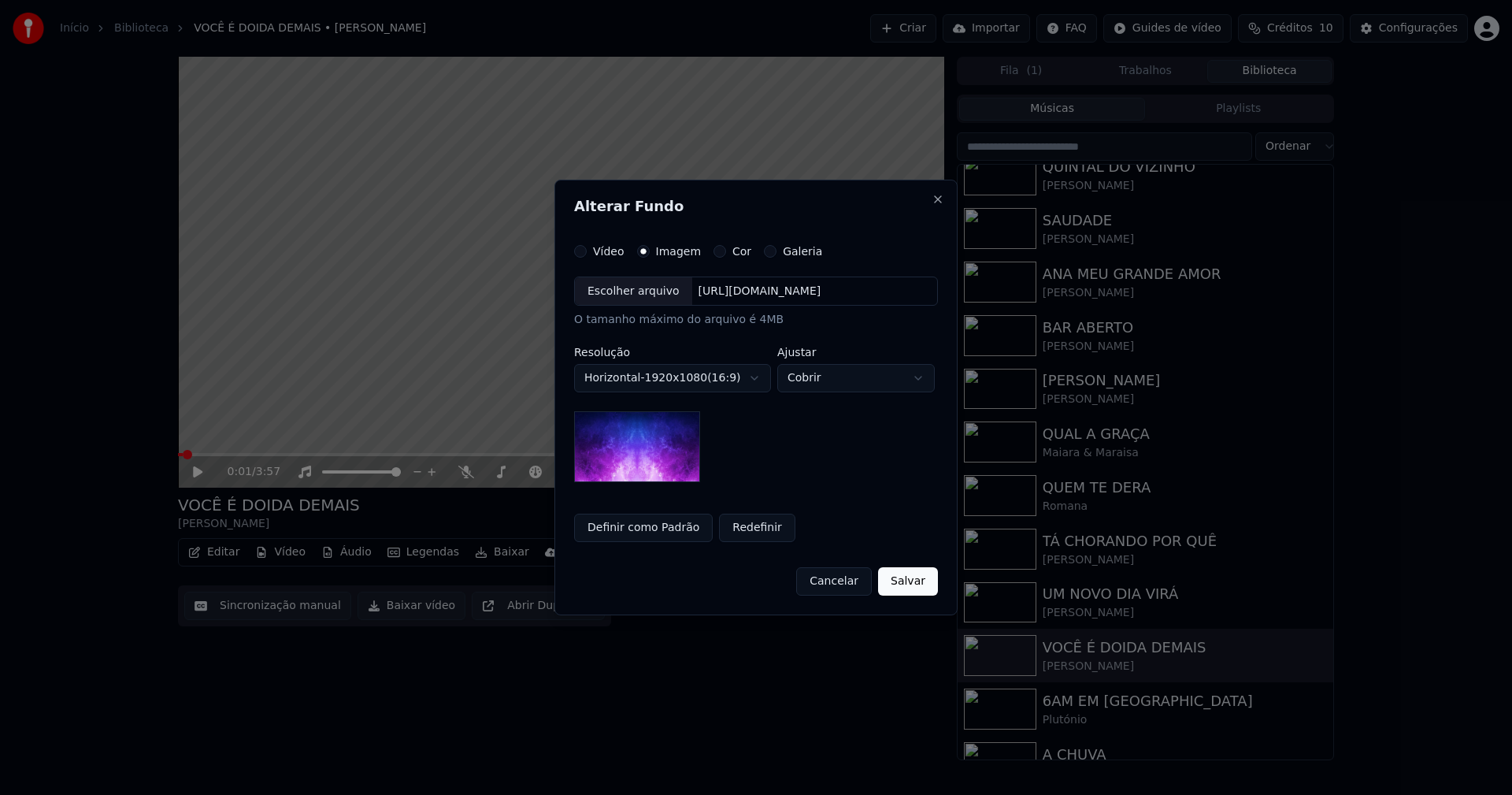
click at [631, 298] on div "Escolher arquivo" at bounding box center [633, 292] width 117 height 29
drag, startPoint x: 906, startPoint y: 581, endPoint x: 786, endPoint y: 582, distance: 120.0
click at [907, 581] on button "Salvar" at bounding box center [908, 582] width 60 height 29
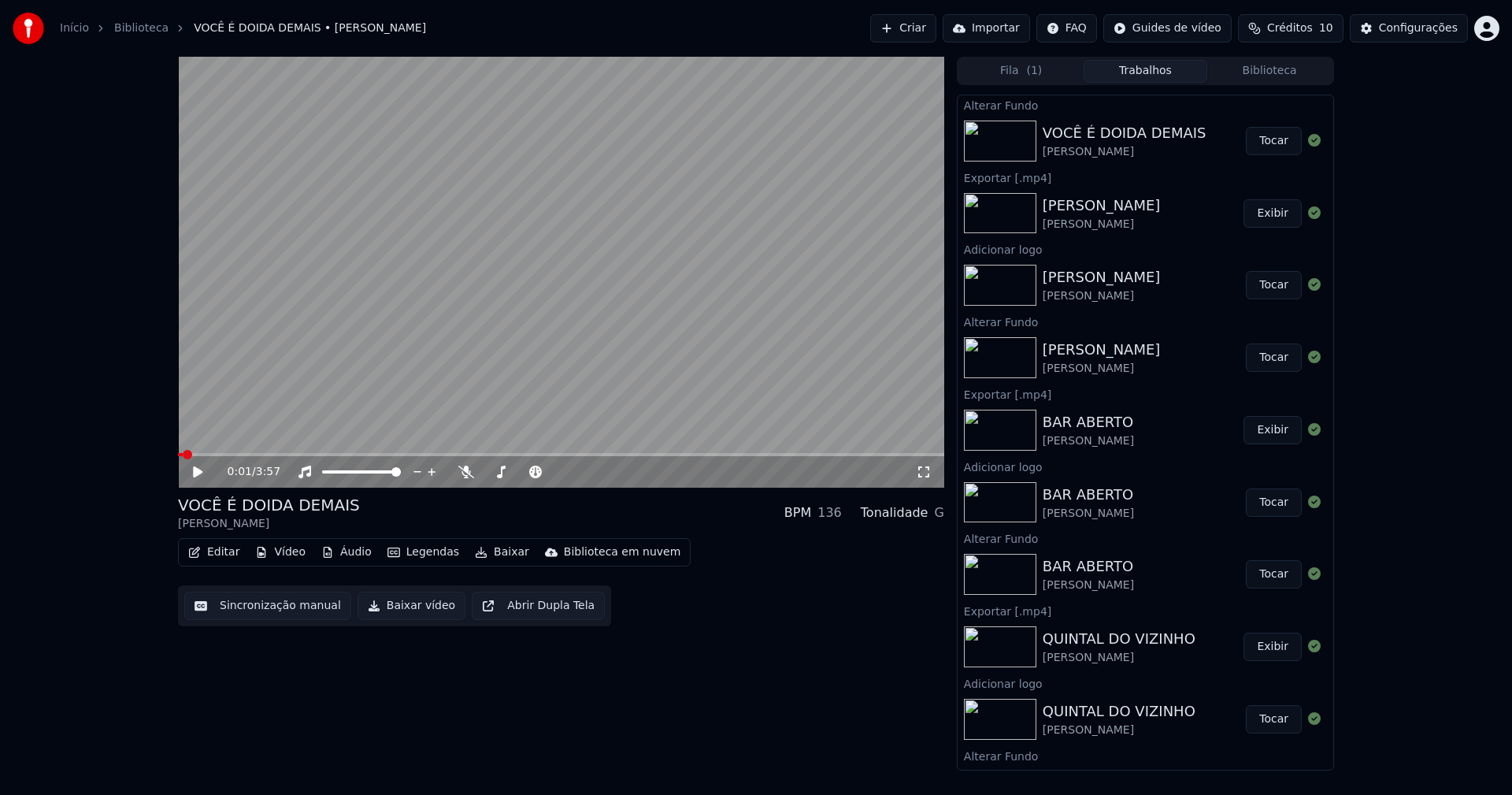
click at [1272, 144] on button "Tocar" at bounding box center [1273, 141] width 56 height 29
click at [286, 552] on button "Vídeo" at bounding box center [280, 552] width 63 height 22
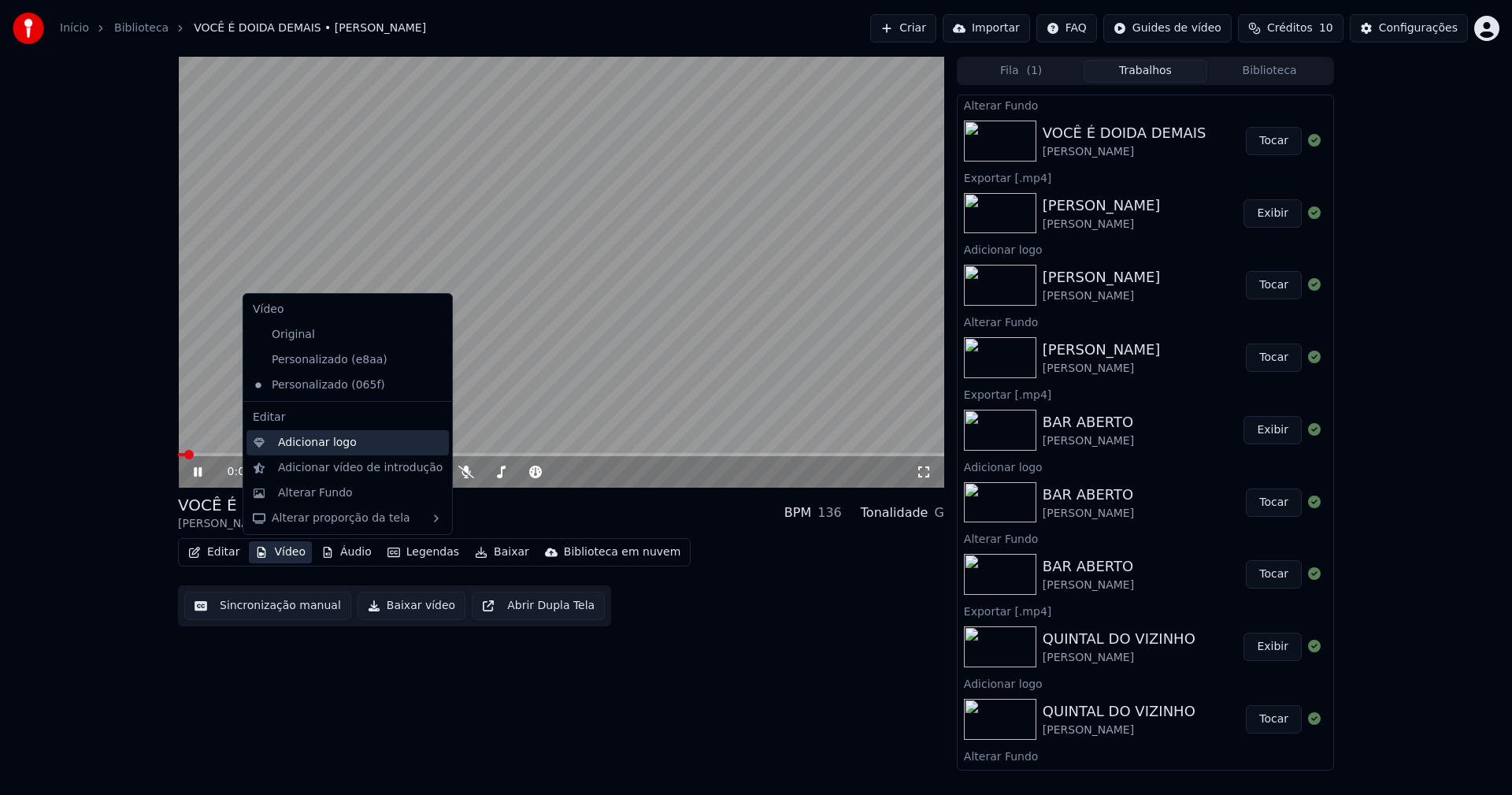
click at [328, 449] on div "Adicionar logo" at bounding box center [317, 443] width 78 height 16
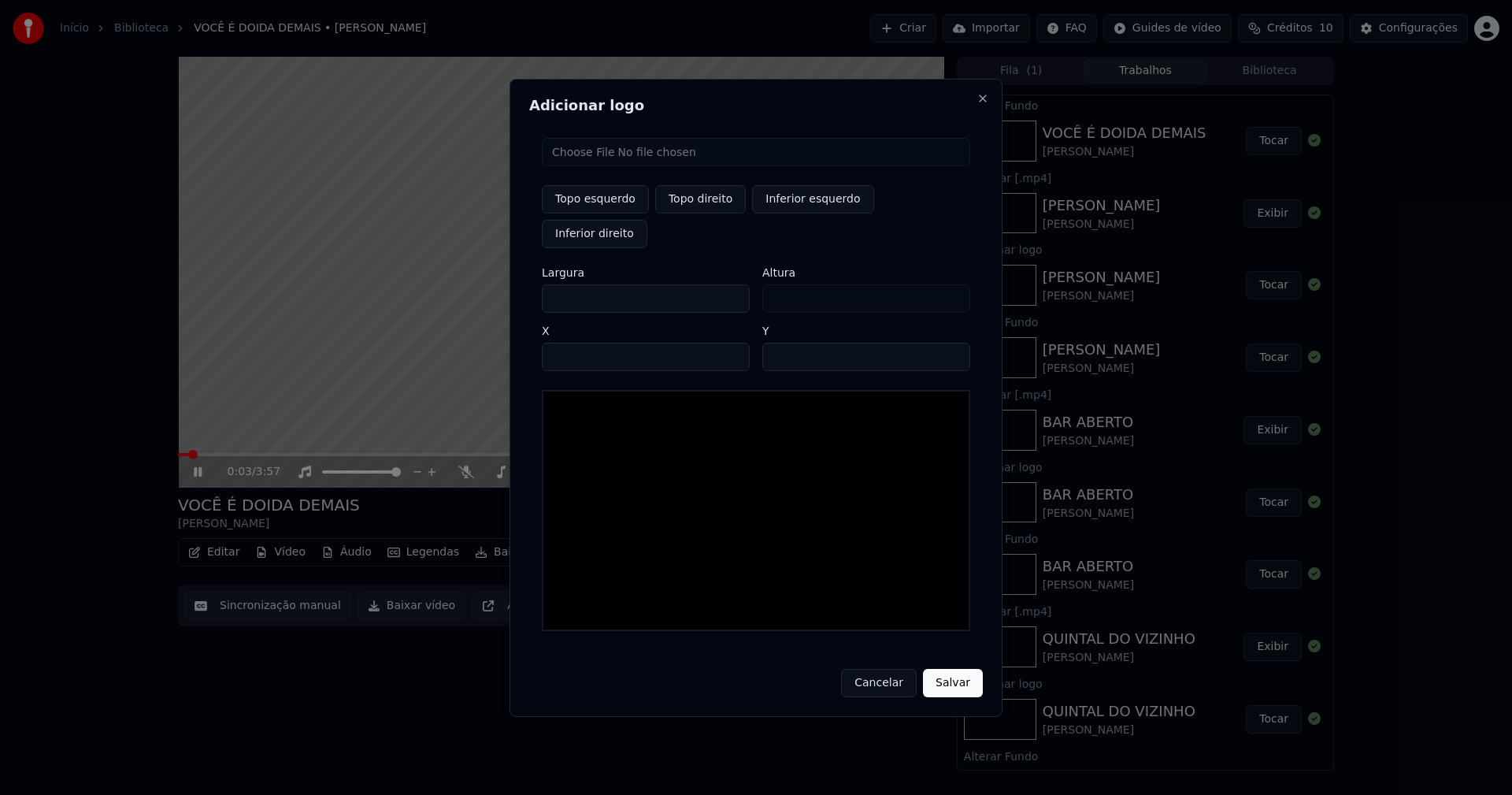
click at [605, 164] on input "file" at bounding box center [756, 152] width 428 height 29
type input "**********"
type input "***"
click at [684, 213] on button "Topo direito" at bounding box center [700, 200] width 90 height 29
type input "****"
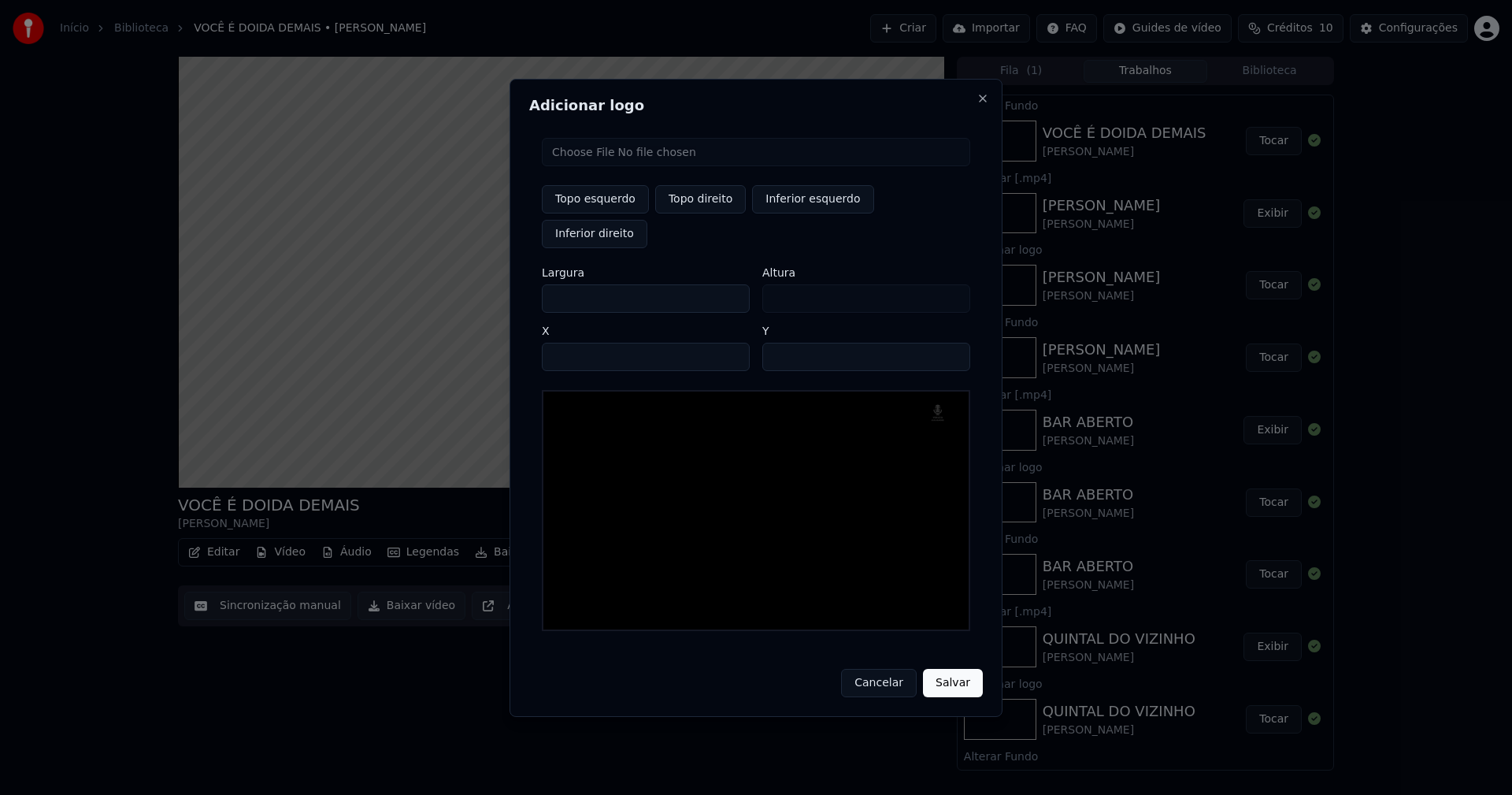
drag, startPoint x: 567, startPoint y: 282, endPoint x: 480, endPoint y: 282, distance: 87.0
click at [480, 282] on body "Início Biblioteca VOCÊ É DOIDA DEMAIS • [PERSON_NAME] Importar FAQ Guides de ví…" at bounding box center [756, 397] width 1512 height 795
type input "**"
type input "***"
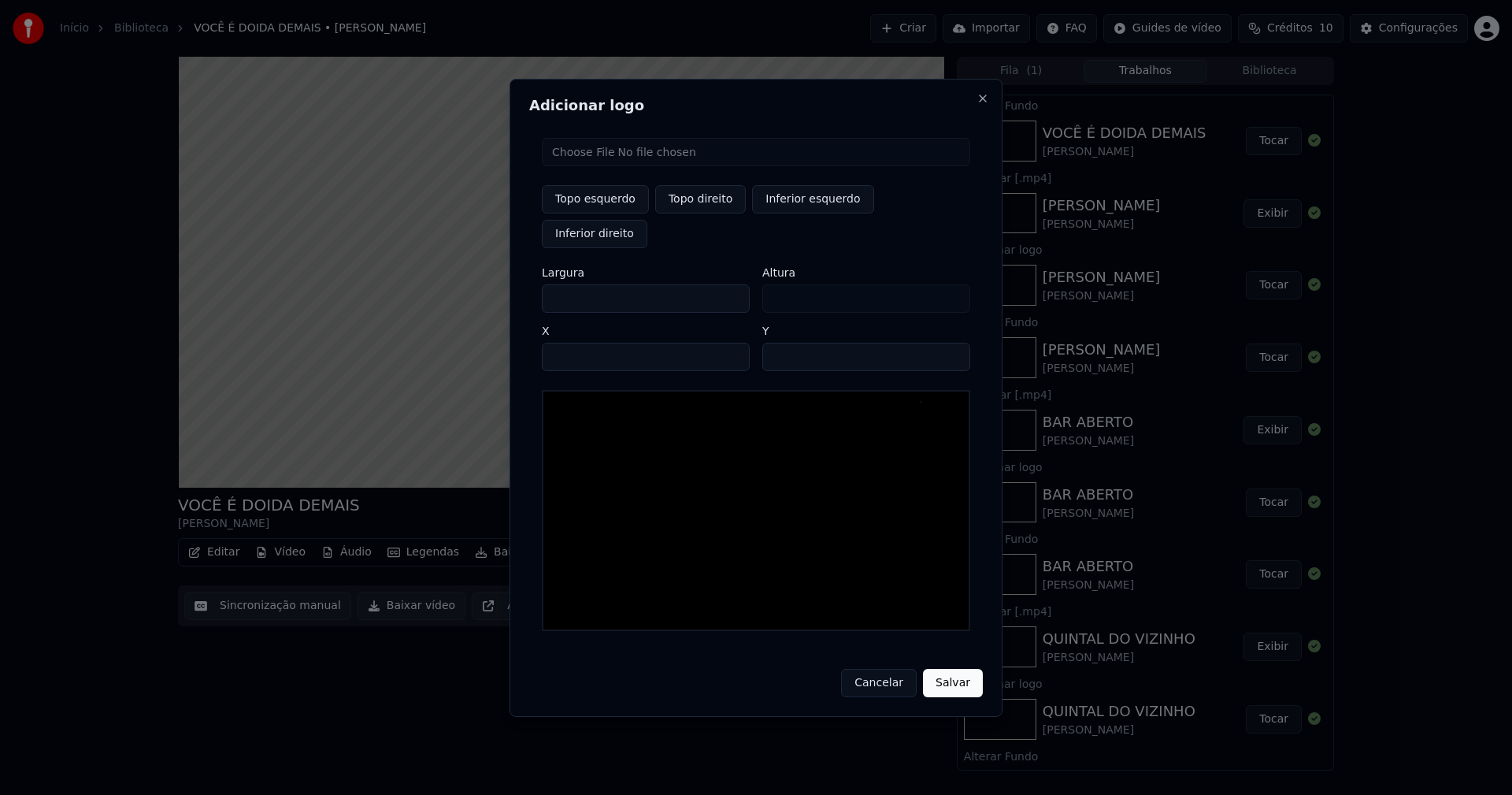
type input "***"
drag, startPoint x: 574, startPoint y: 340, endPoint x: 566, endPoint y: 337, distance: 8.5
click at [573, 342] on input "****" at bounding box center [646, 357] width 208 height 29
type input "****"
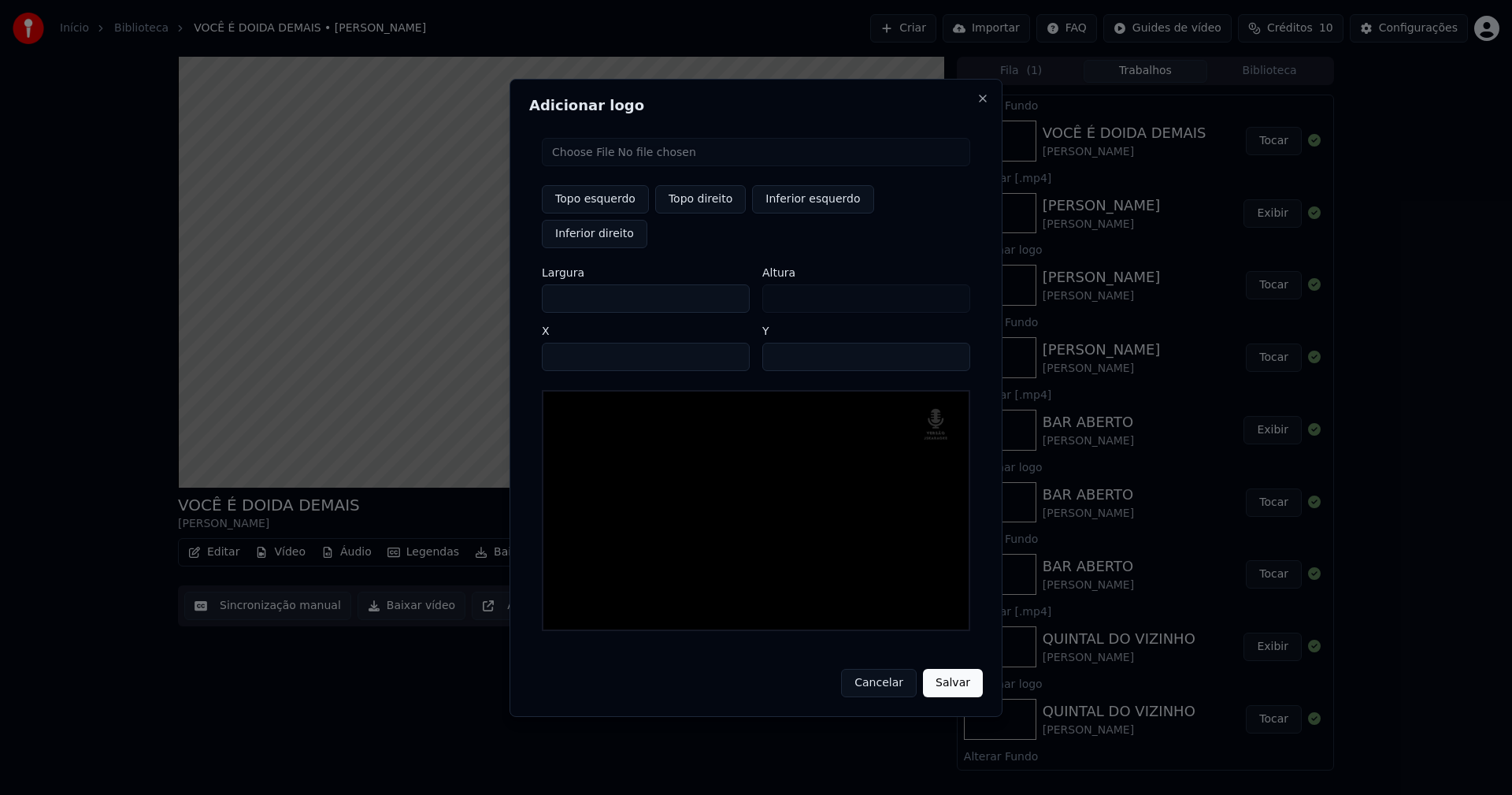
click at [950, 342] on input "**" at bounding box center [866, 357] width 208 height 29
type input "**"
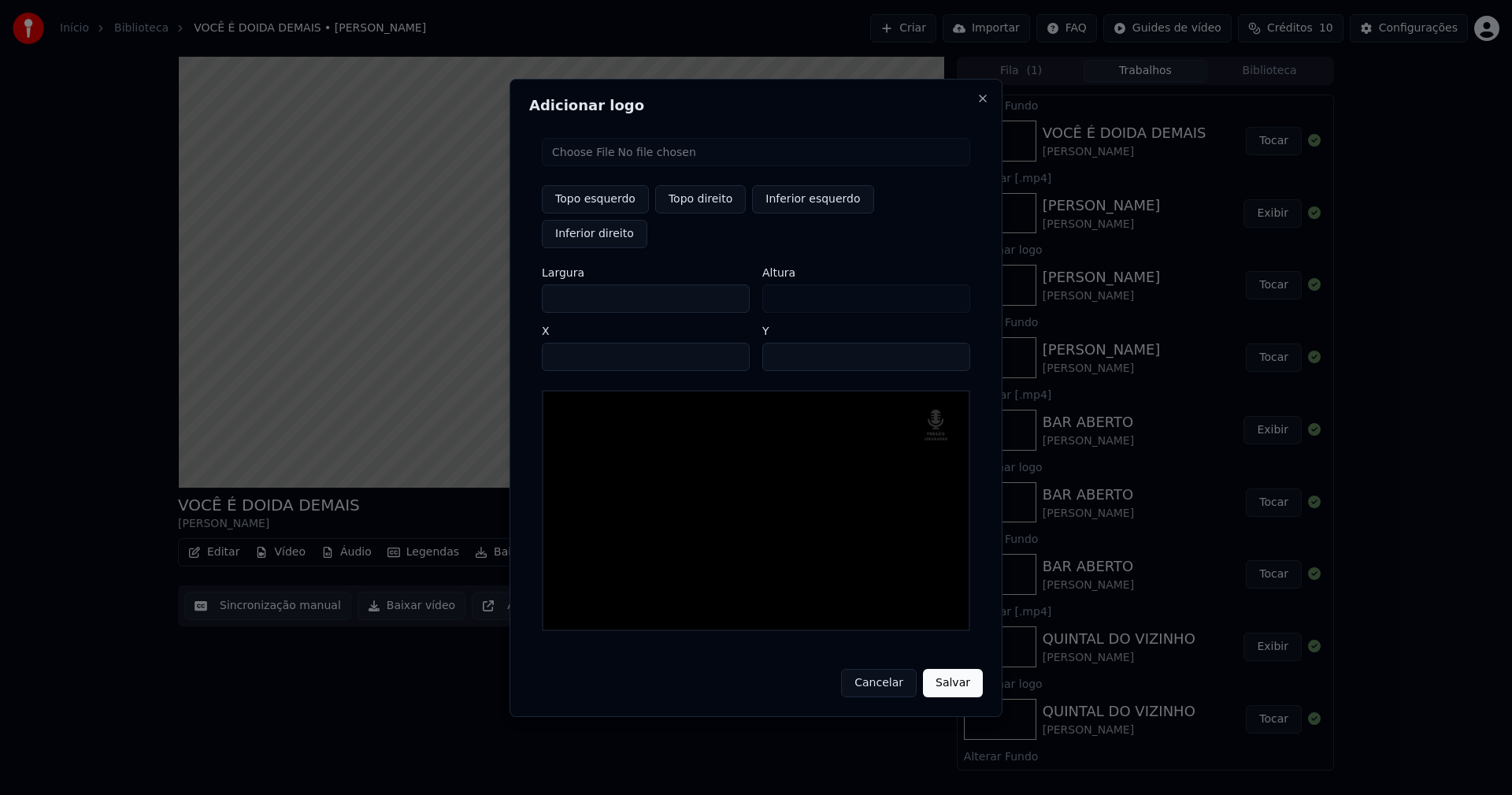
click at [950, 342] on input "**" at bounding box center [866, 357] width 208 height 29
click at [967, 670] on button "Salvar" at bounding box center [952, 683] width 60 height 29
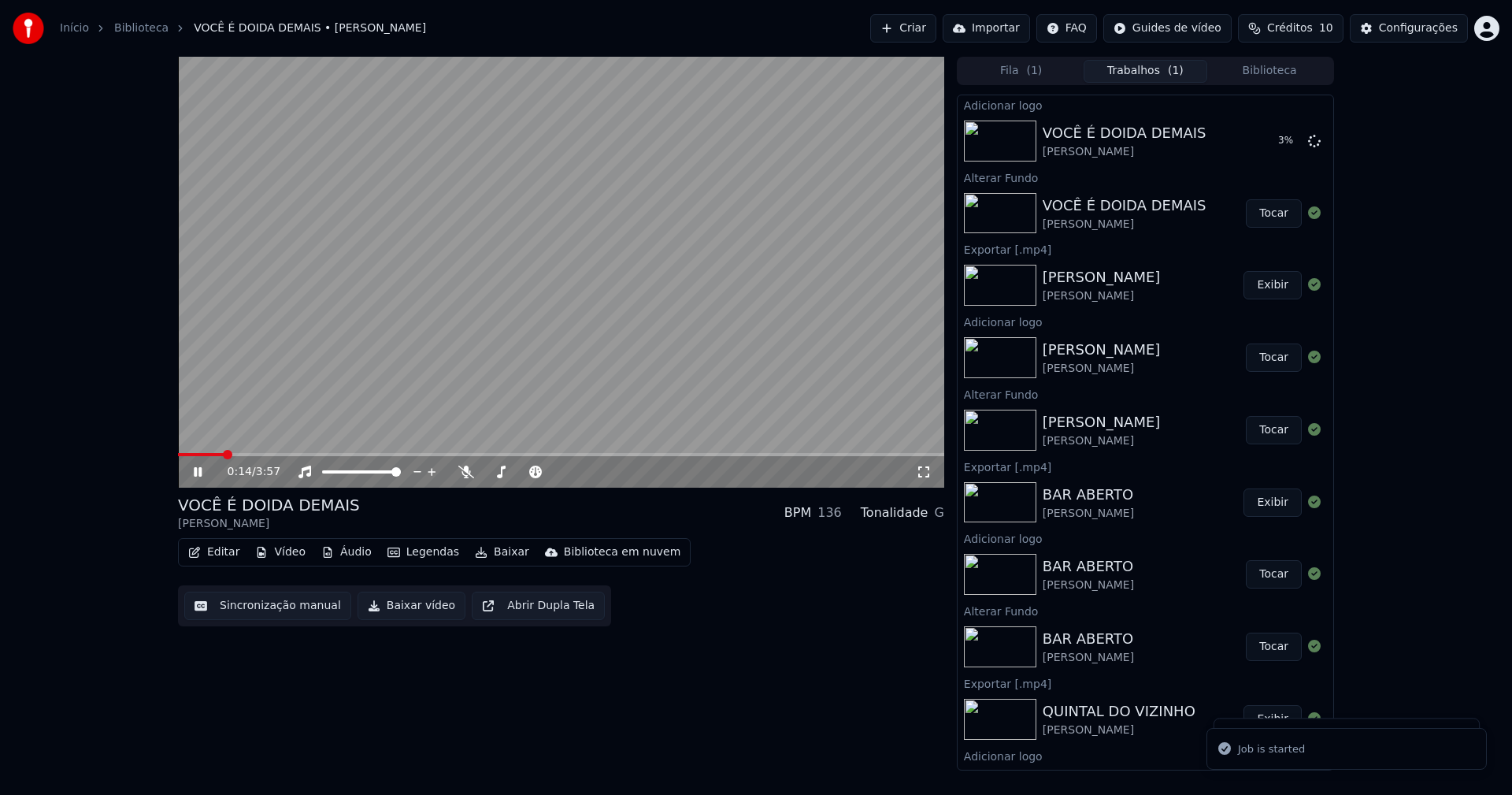
click at [199, 471] on icon at bounding box center [197, 471] width 8 height 9
click at [1272, 142] on button "Tocar" at bounding box center [1273, 141] width 56 height 29
click at [200, 473] on icon at bounding box center [197, 471] width 8 height 9
click at [411, 608] on button "Baixar vídeo" at bounding box center [411, 606] width 108 height 29
click at [1293, 70] on button "Biblioteca" at bounding box center [1269, 71] width 125 height 23
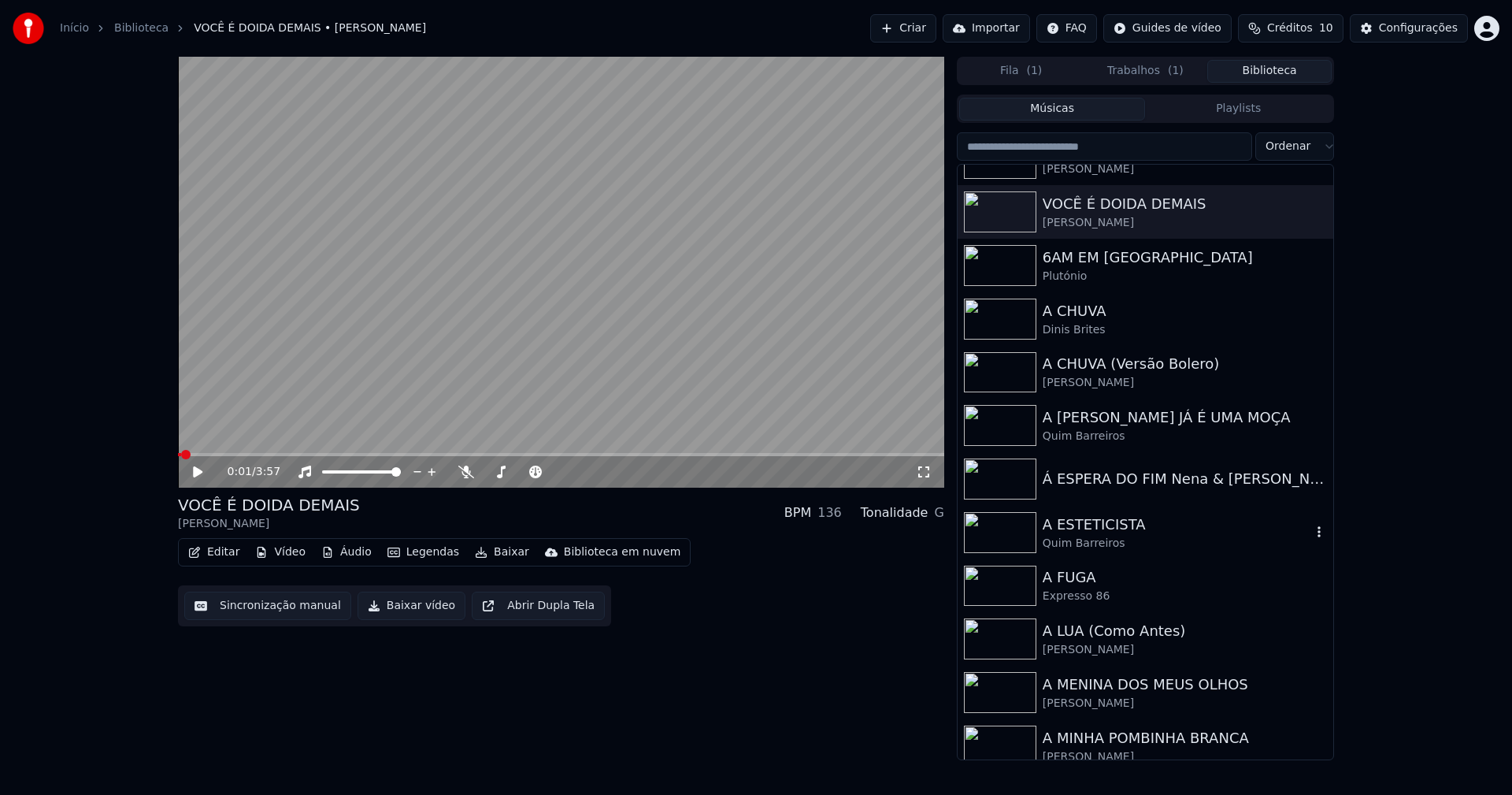
scroll to position [1023, 0]
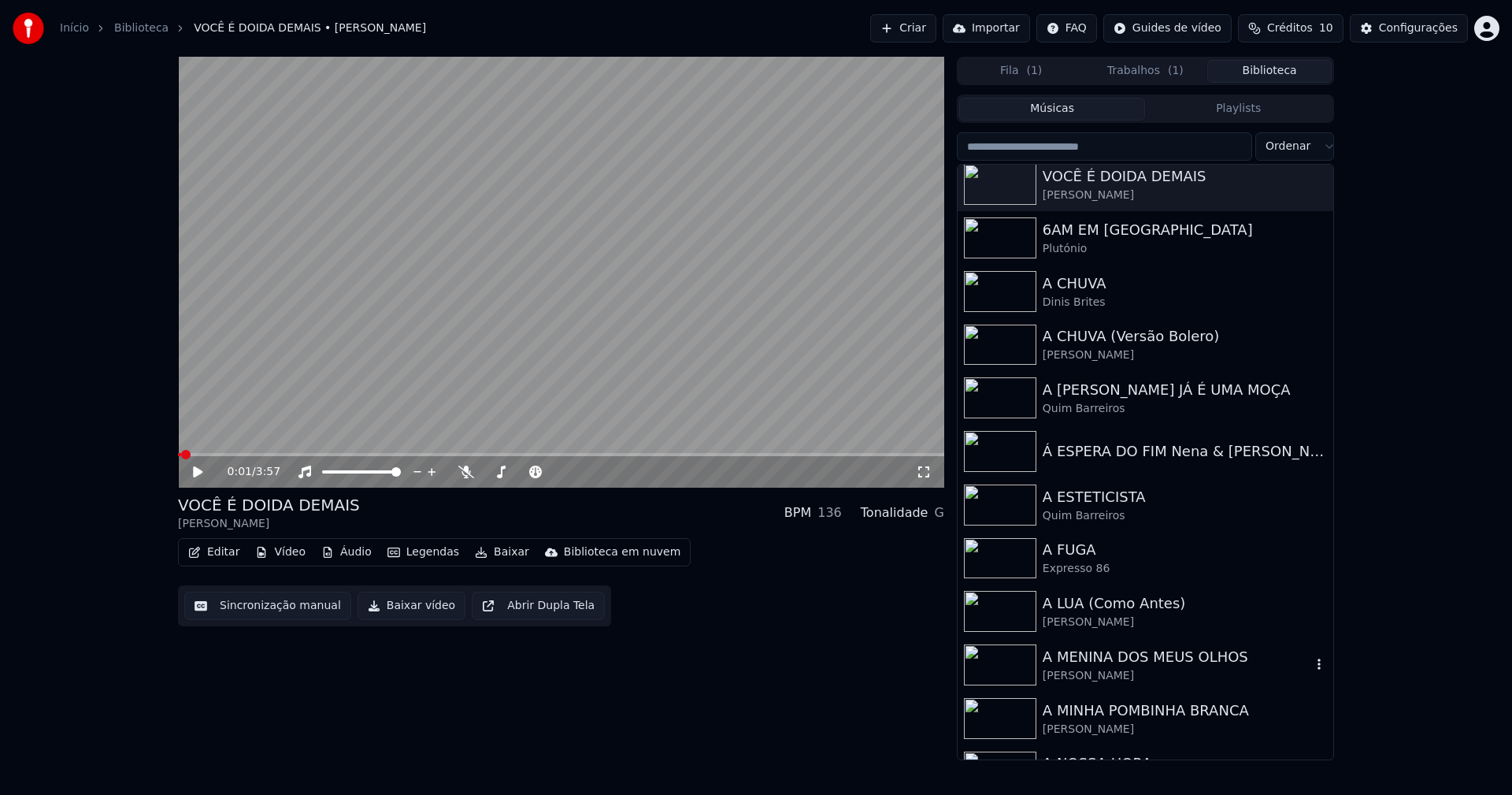
click at [1124, 660] on div "A MENINA DOS MEUS OLHOS" at bounding box center [1177, 657] width 269 height 22
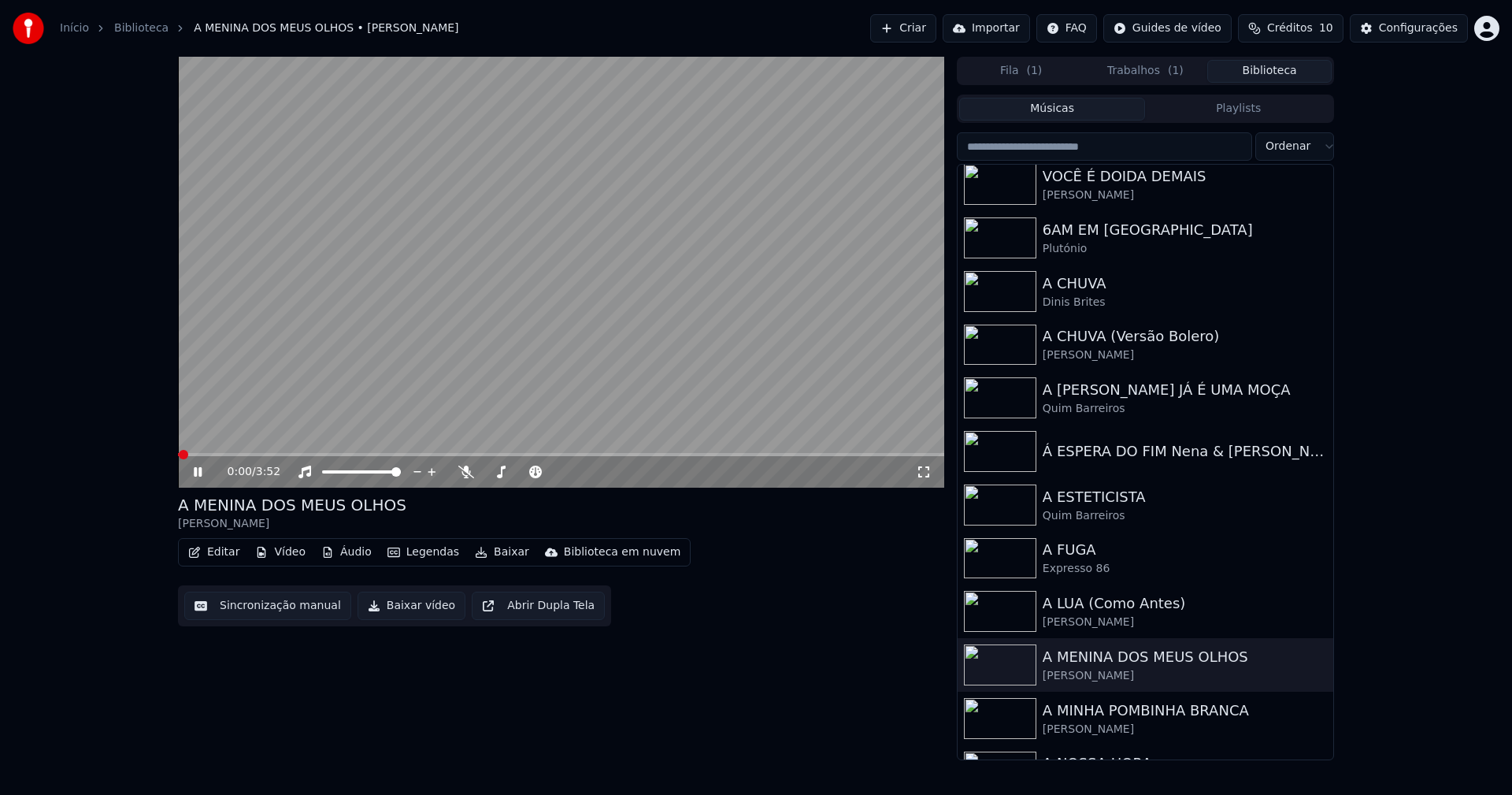
click at [196, 472] on icon at bounding box center [197, 471] width 8 height 9
click at [281, 556] on button "Vídeo" at bounding box center [280, 552] width 63 height 22
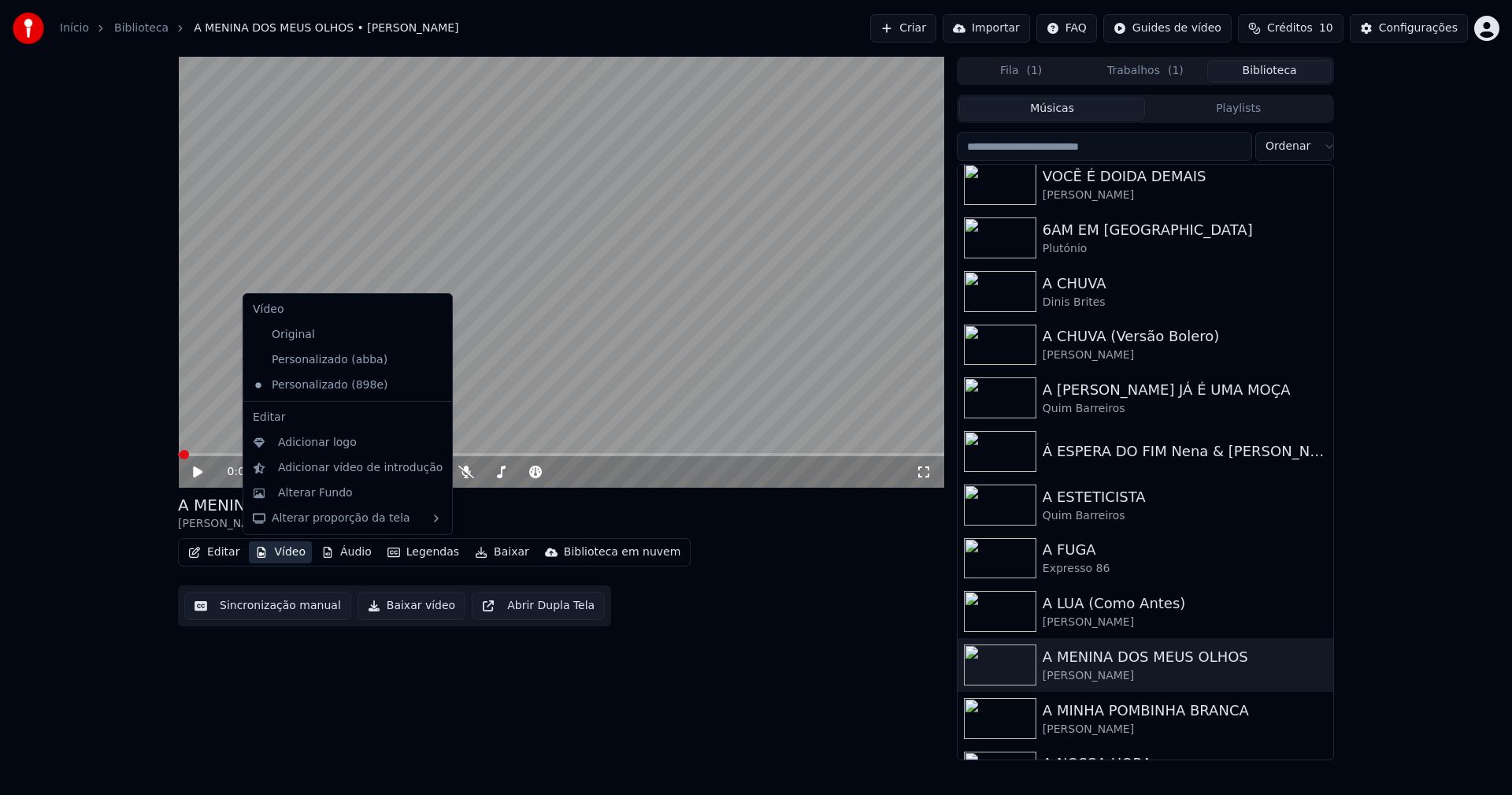
click at [432, 359] on icon at bounding box center [440, 359] width 18 height 13
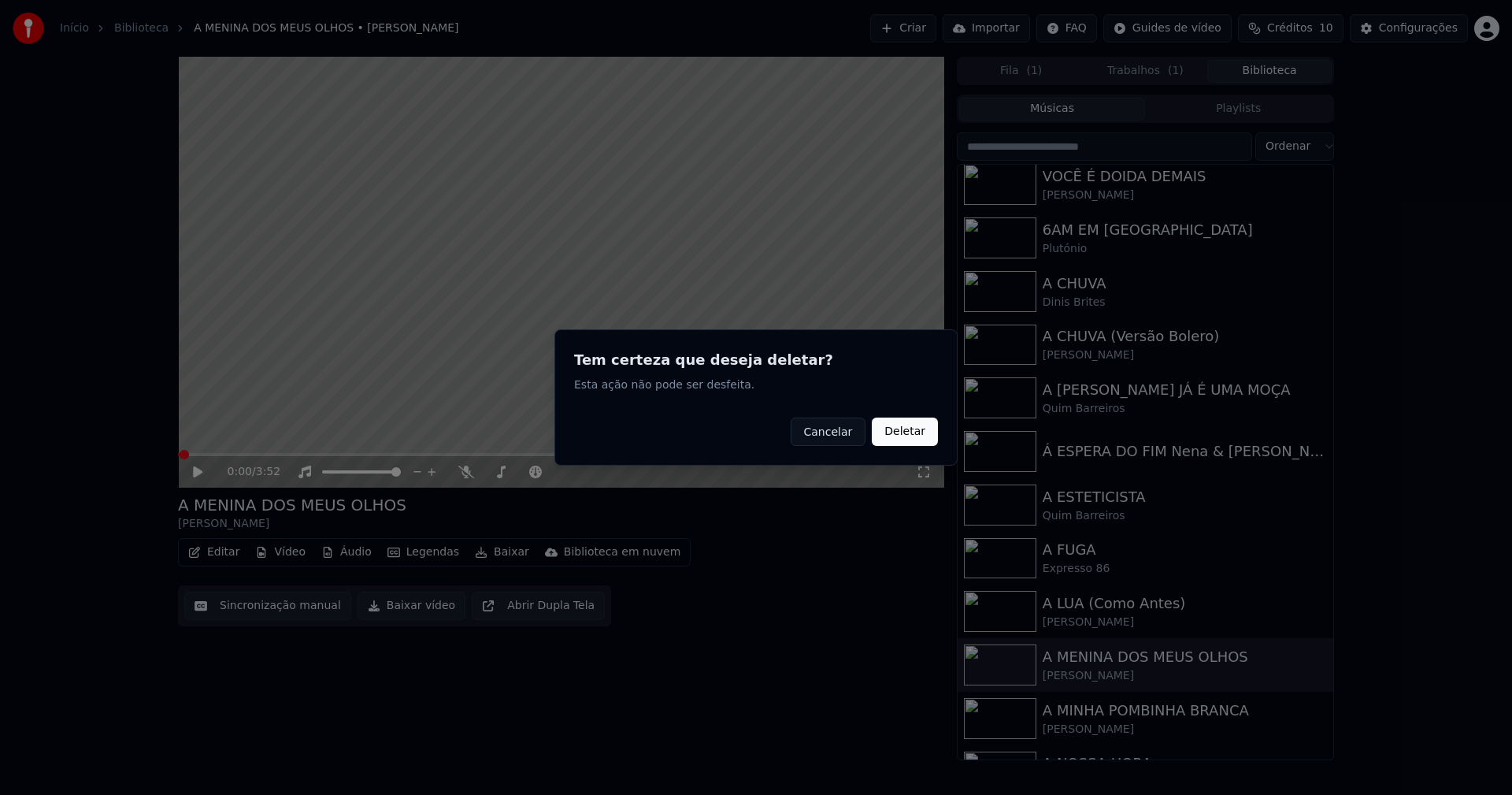
click at [905, 437] on button "Deletar" at bounding box center [904, 432] width 66 height 29
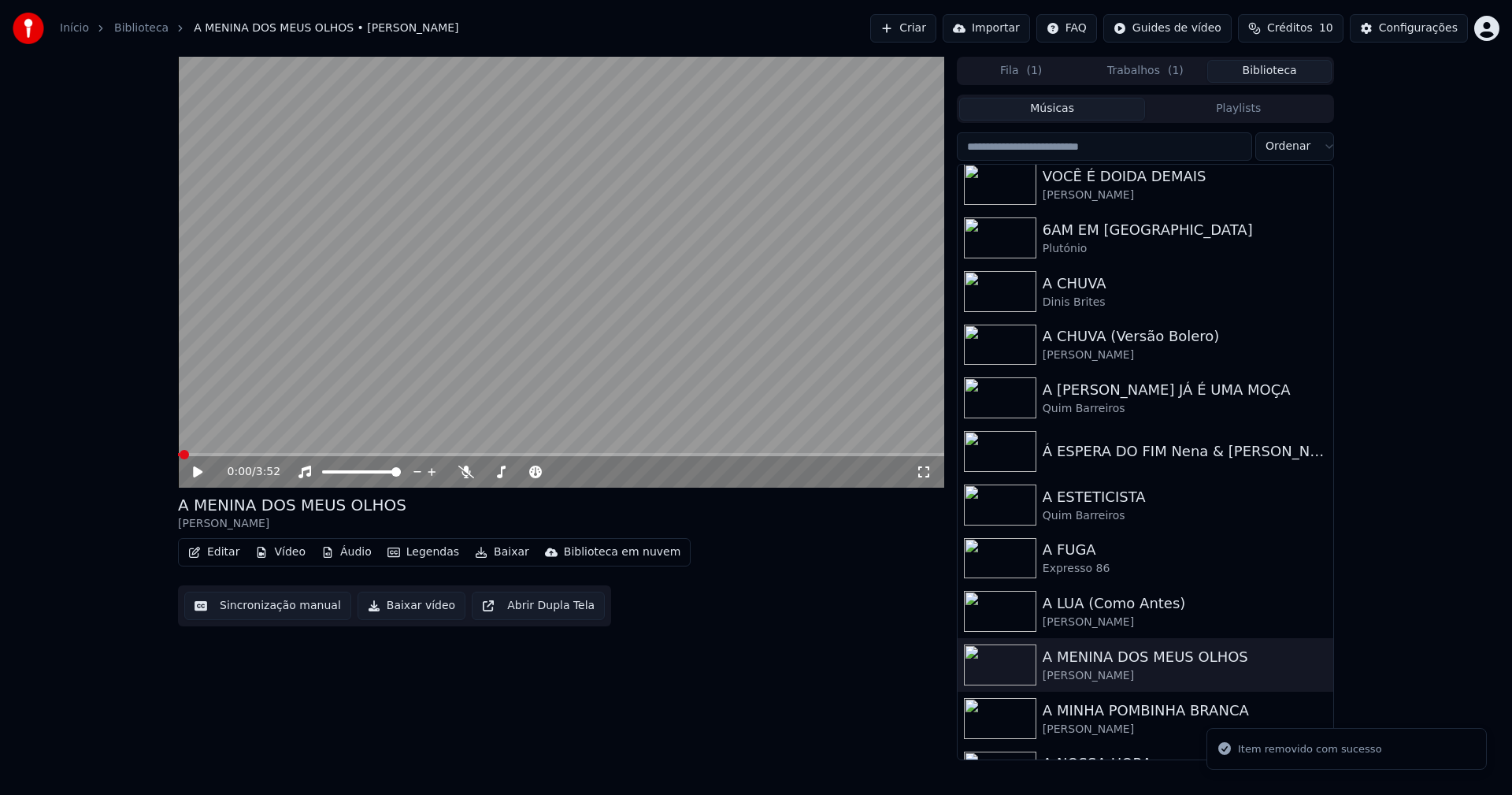
click at [287, 555] on button "Vídeo" at bounding box center [280, 552] width 63 height 22
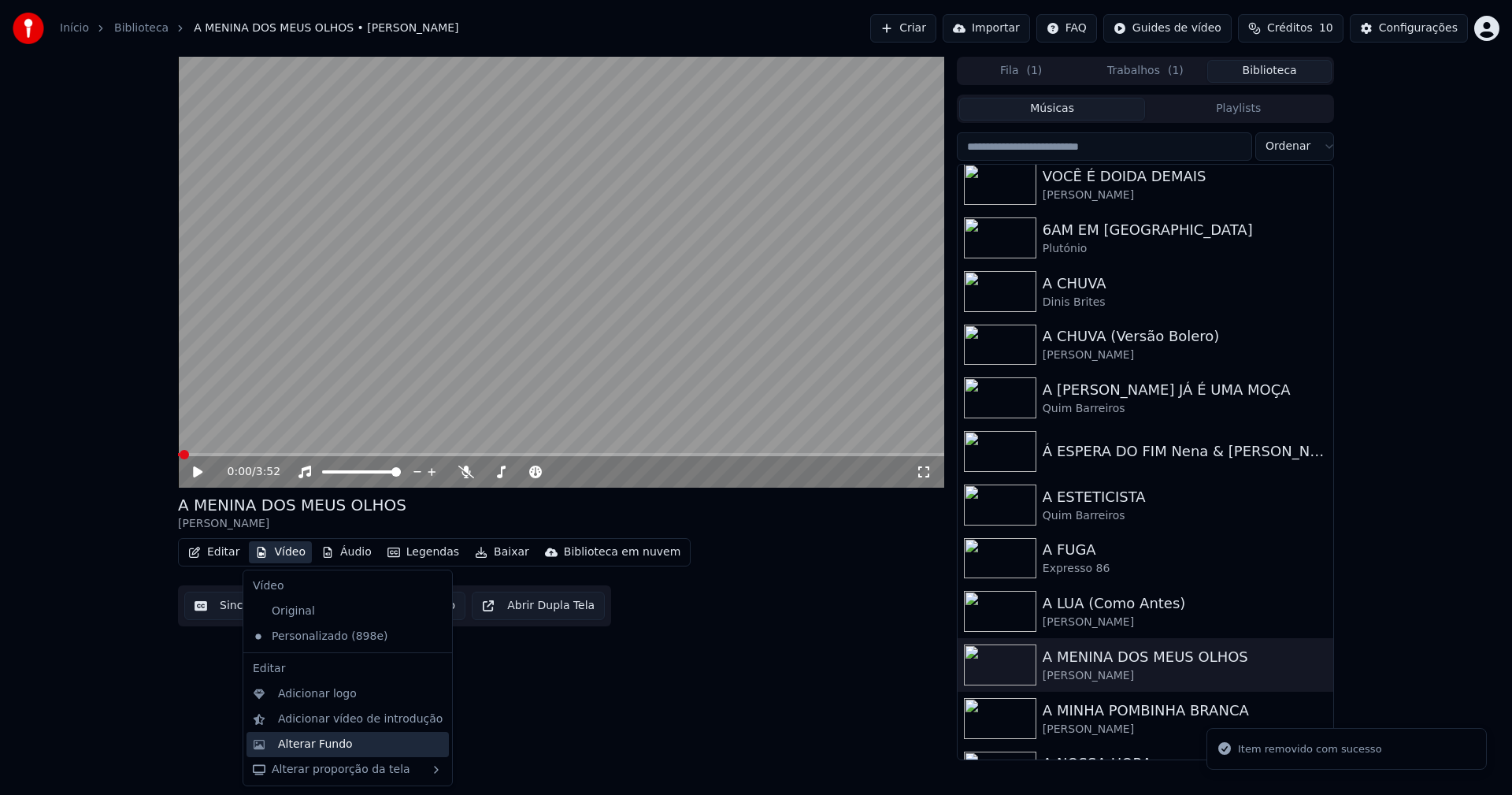
click at [330, 742] on div "Alterar Fundo" at bounding box center [315, 744] width 75 height 16
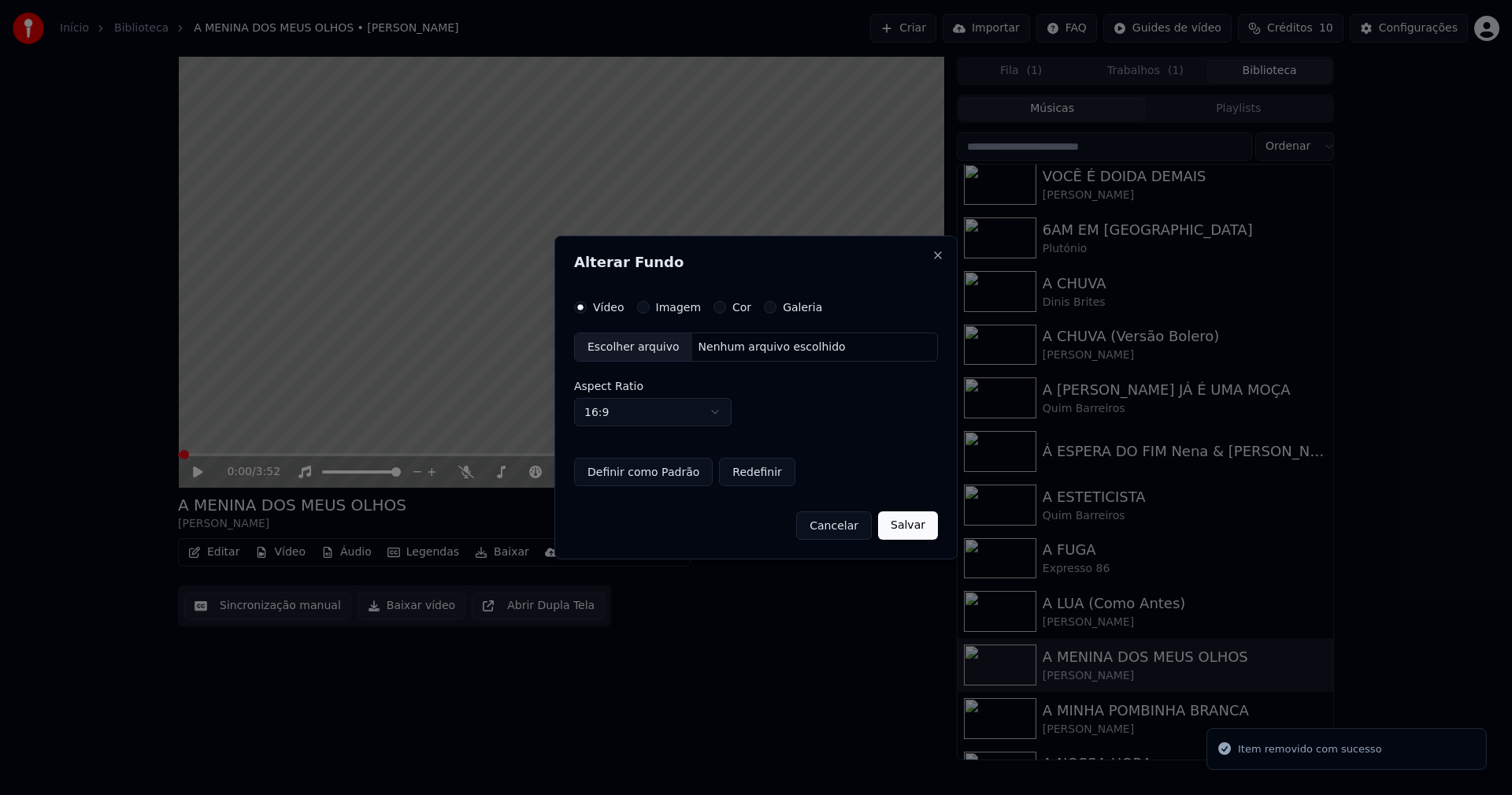
click at [642, 306] on button "Imagem" at bounding box center [643, 307] width 13 height 13
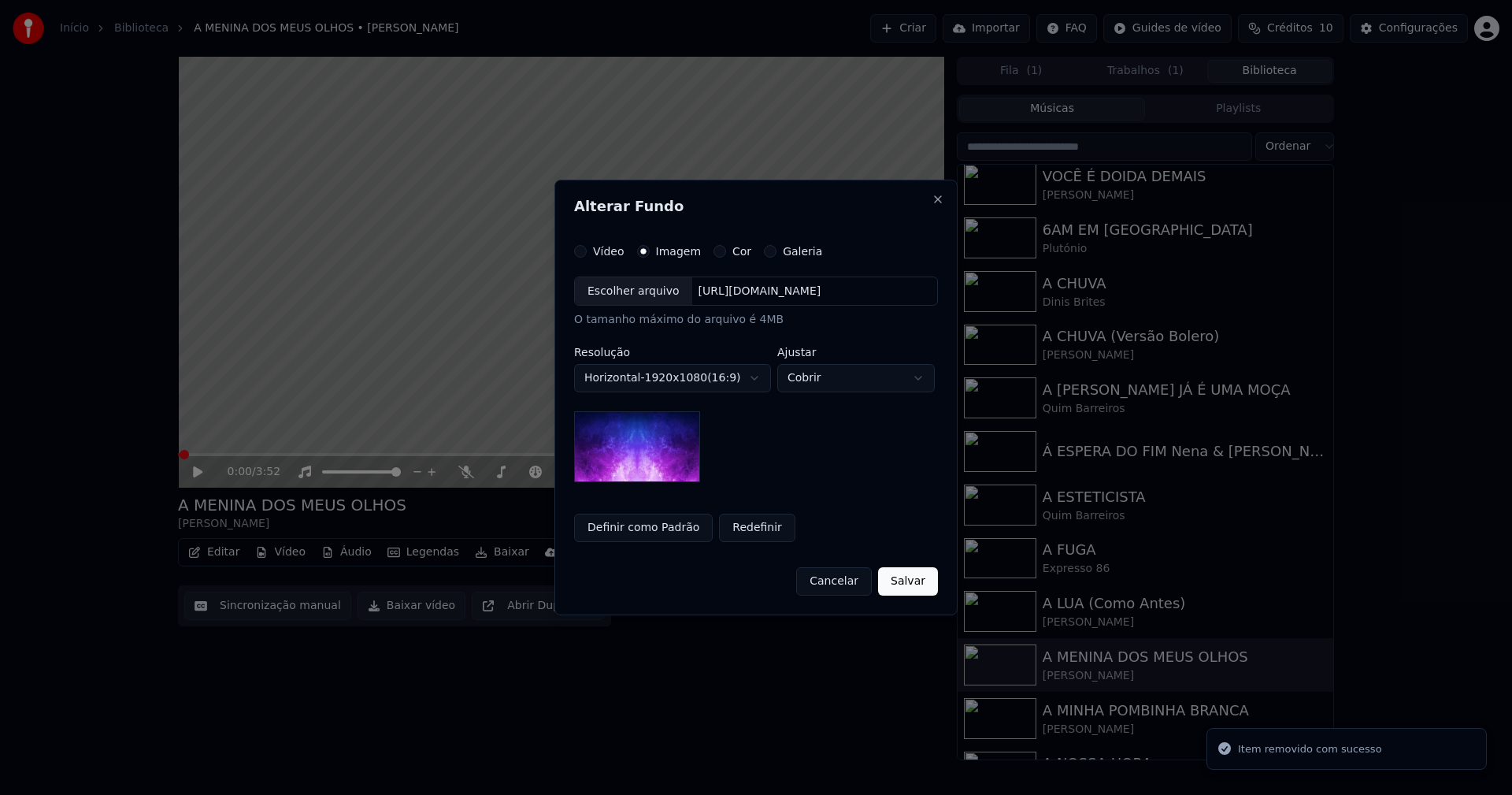
click at [635, 299] on div "Escolher arquivo" at bounding box center [633, 292] width 117 height 29
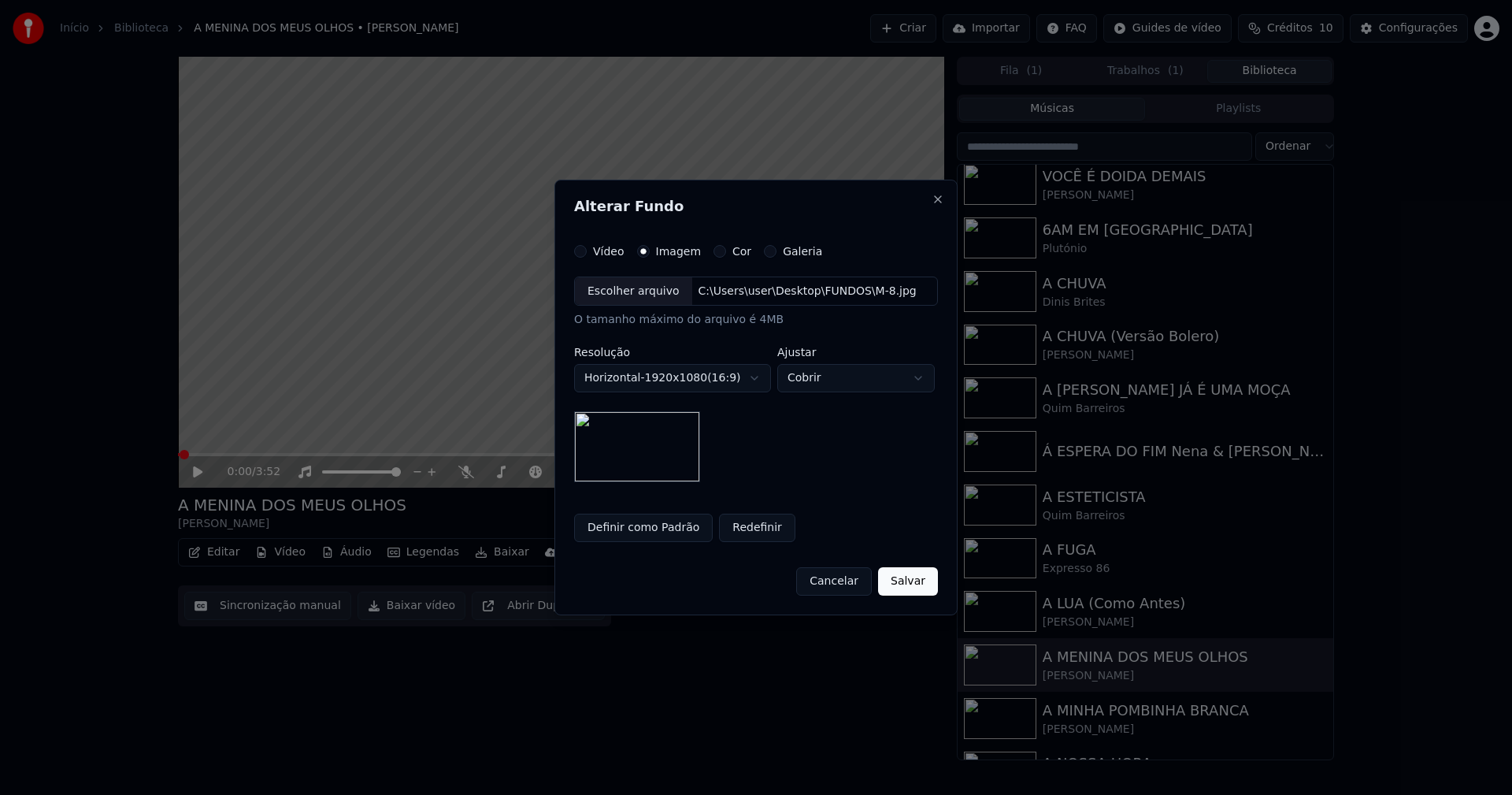
click at [922, 577] on button "Salvar" at bounding box center [908, 582] width 60 height 29
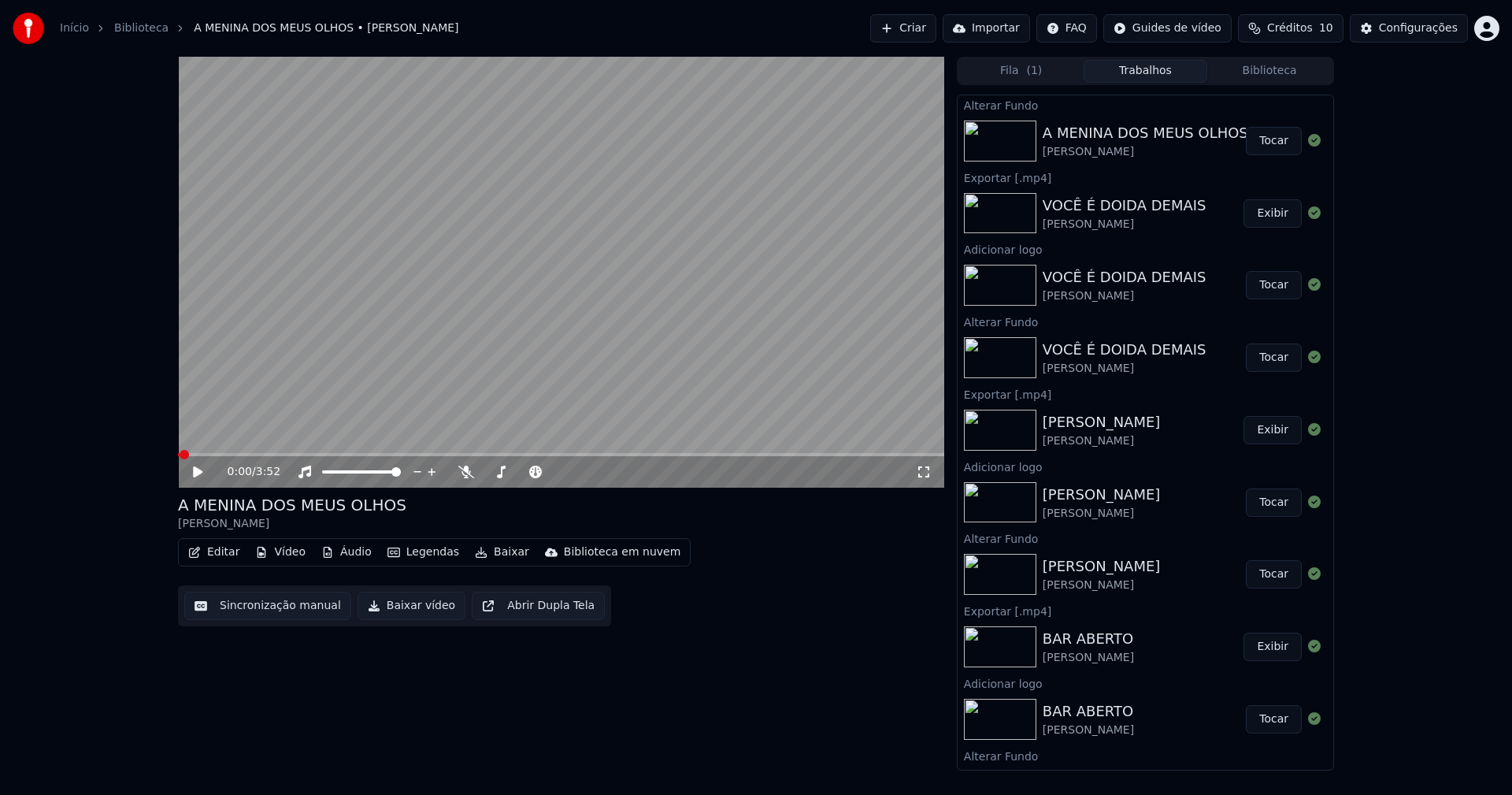
click at [1262, 146] on button "Tocar" at bounding box center [1273, 141] width 56 height 29
click at [286, 555] on button "Vídeo" at bounding box center [280, 552] width 63 height 22
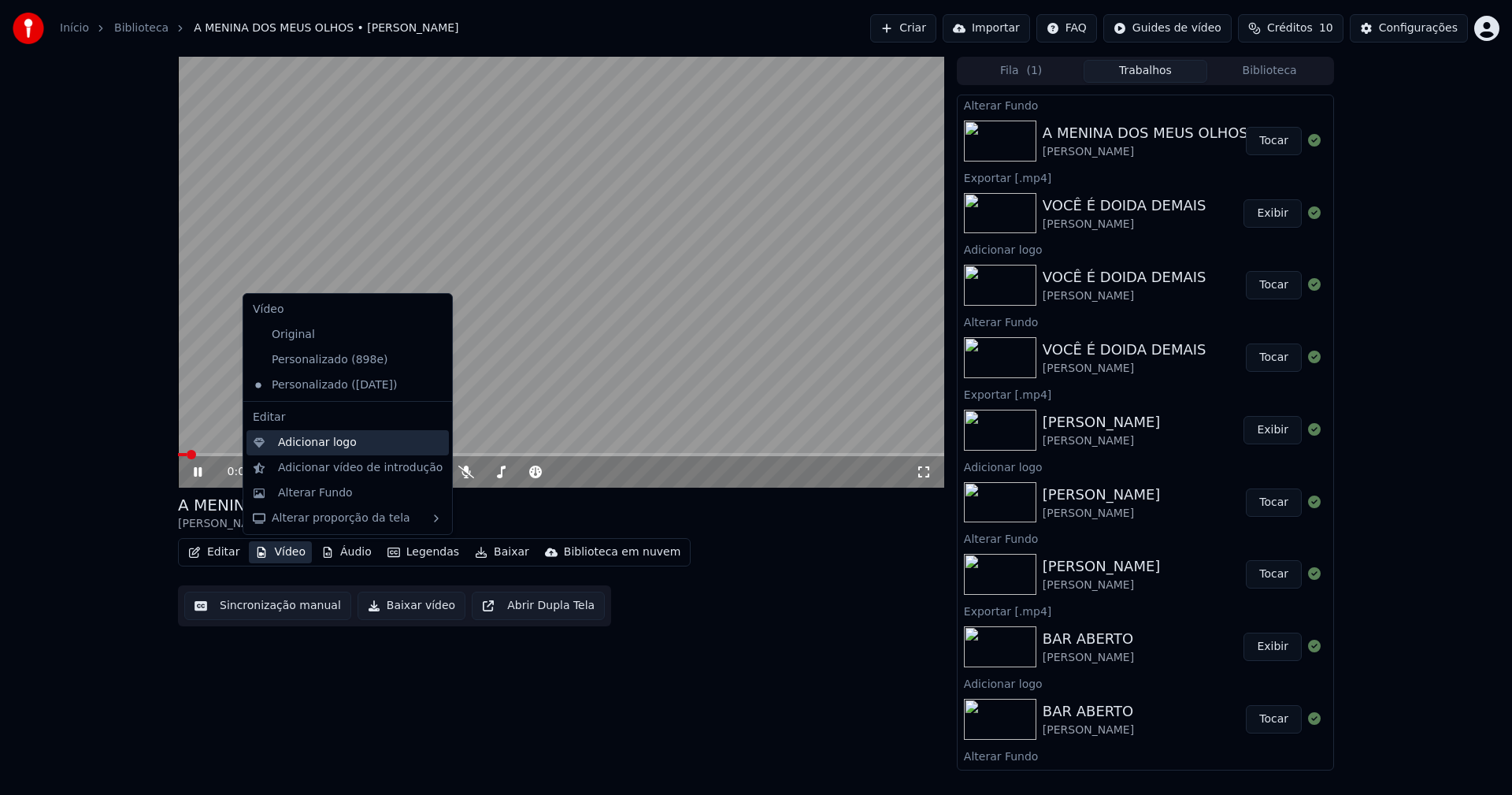
click at [314, 449] on div "Adicionar logo" at bounding box center [317, 443] width 78 height 16
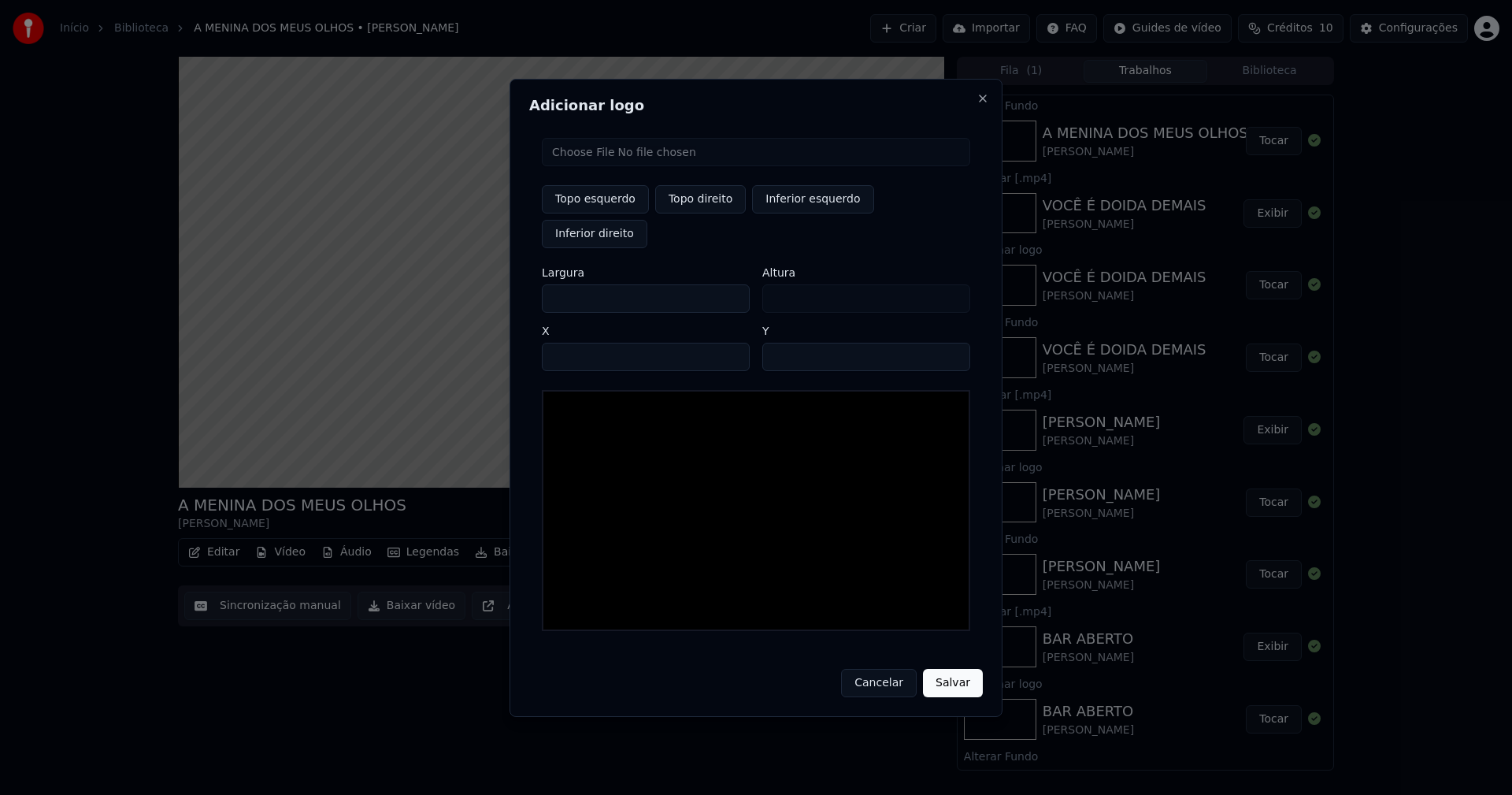
click at [615, 166] on input "file" at bounding box center [756, 152] width 428 height 29
type input "**********"
type input "***"
click at [702, 213] on button "Topo direito" at bounding box center [700, 200] width 90 height 29
type input "****"
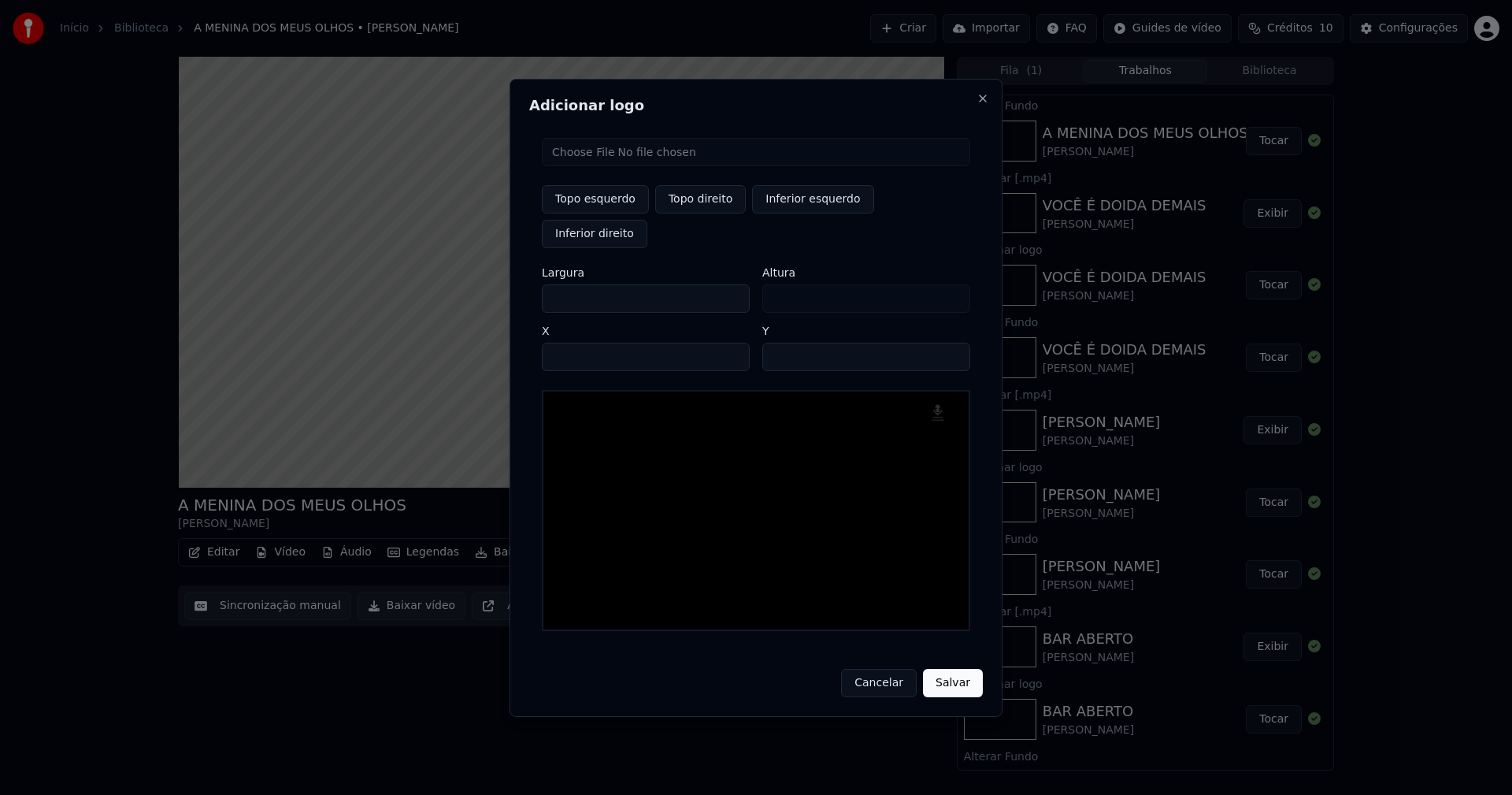
drag, startPoint x: 568, startPoint y: 282, endPoint x: 459, endPoint y: 284, distance: 109.0
click at [459, 284] on body "Início Biblioteca A MENINA DOS MEUS OLHOS • [PERSON_NAME] Importar FAQ Guides d…" at bounding box center [756, 397] width 1512 height 795
type input "**"
type input "***"
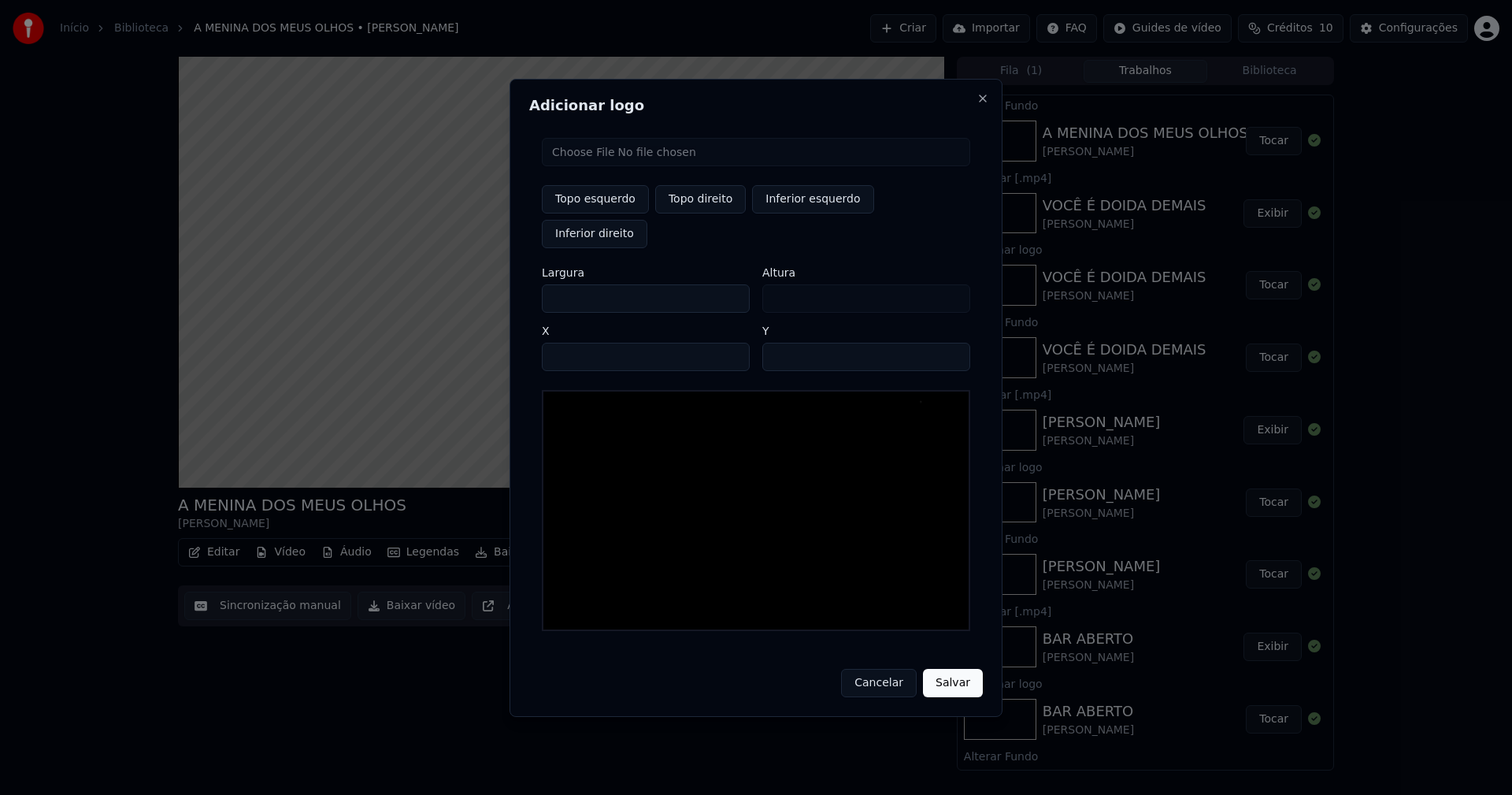
type input "***"
click at [573, 342] on input "****" at bounding box center [646, 357] width 208 height 29
type input "****"
click at [949, 342] on input "**" at bounding box center [866, 357] width 208 height 29
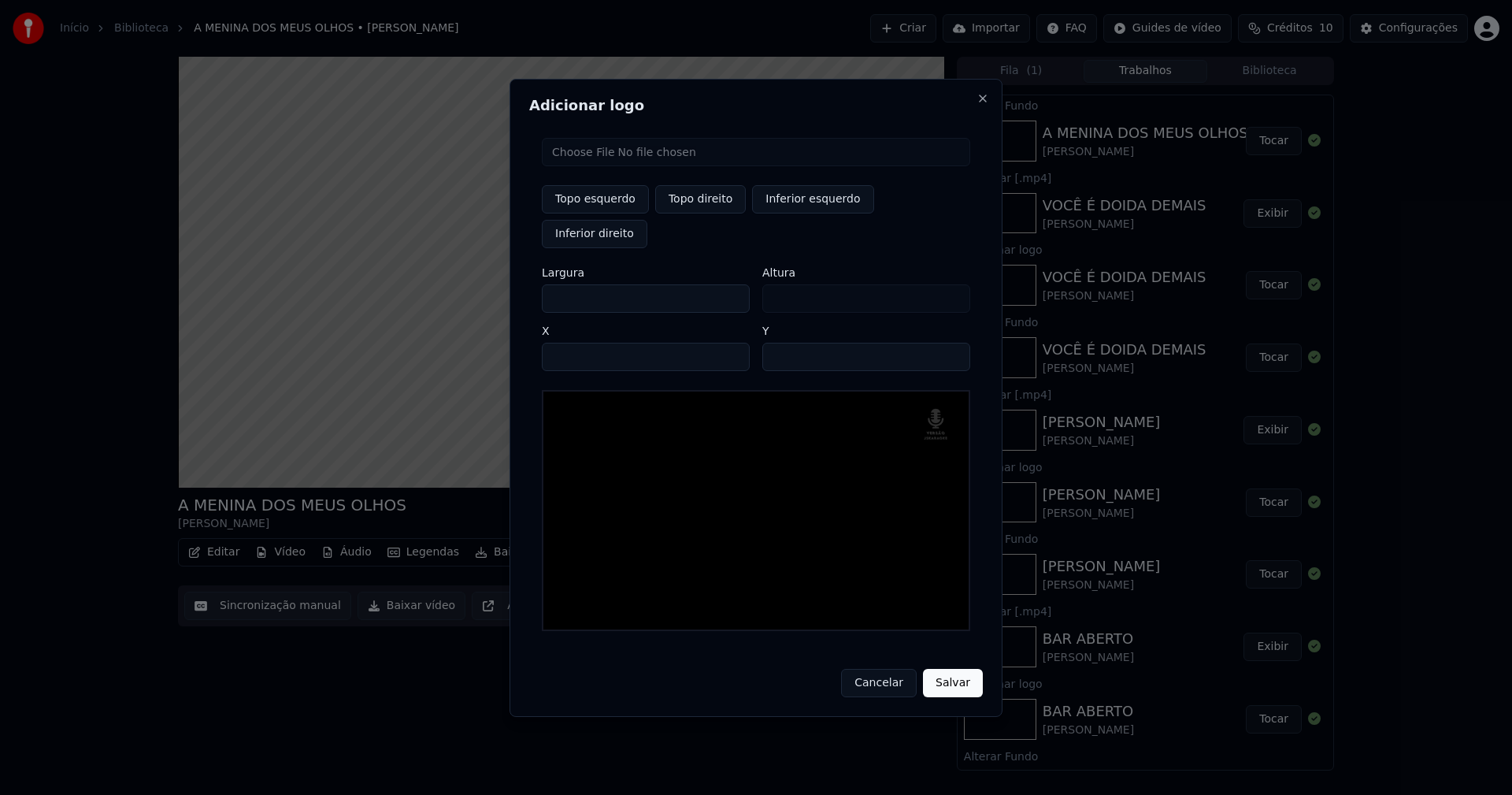
click at [949, 342] on input "**" at bounding box center [866, 357] width 208 height 29
type input "**"
click at [949, 342] on input "**" at bounding box center [866, 357] width 208 height 29
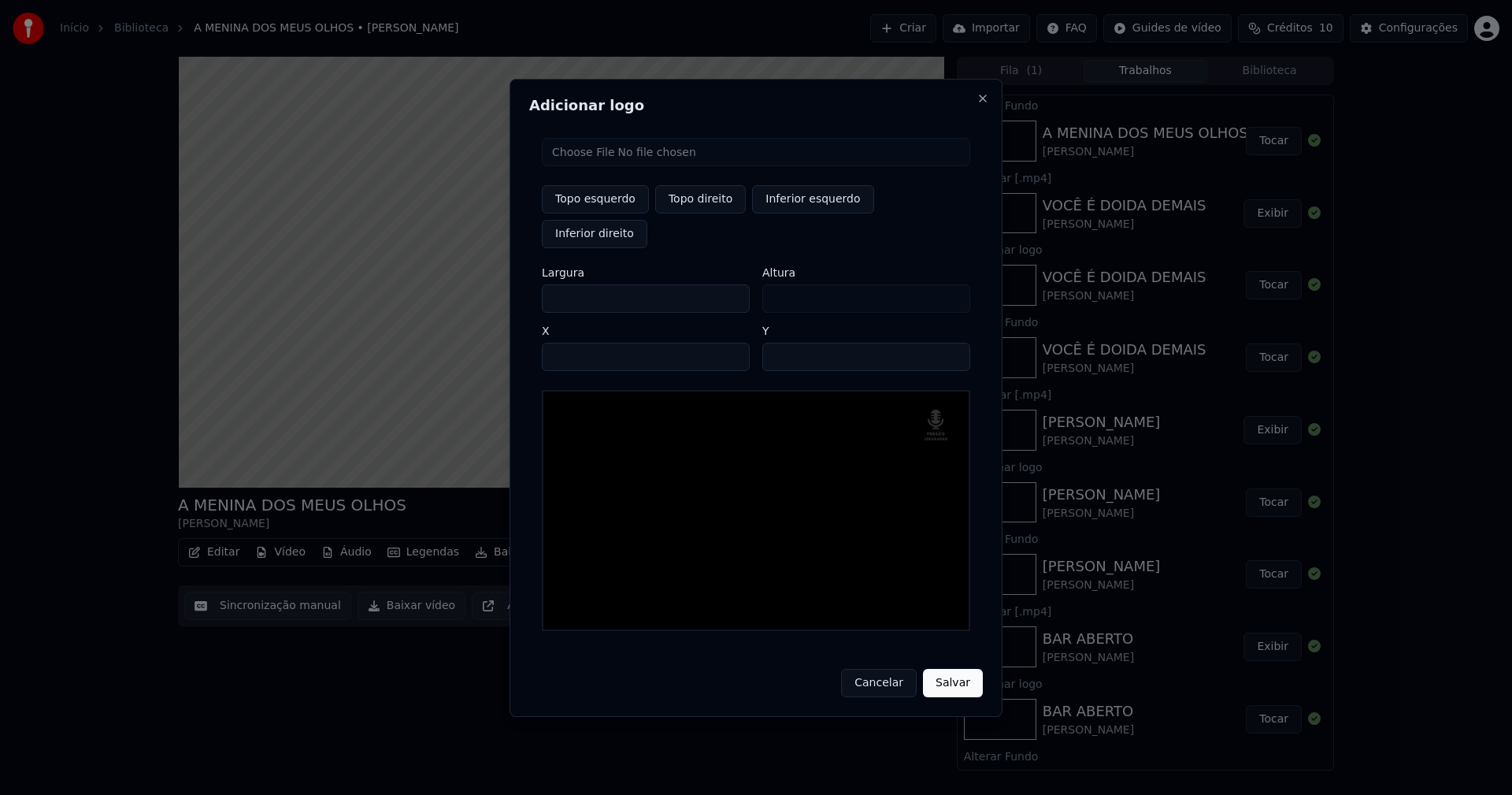
click at [958, 669] on button "Salvar" at bounding box center [952, 683] width 60 height 29
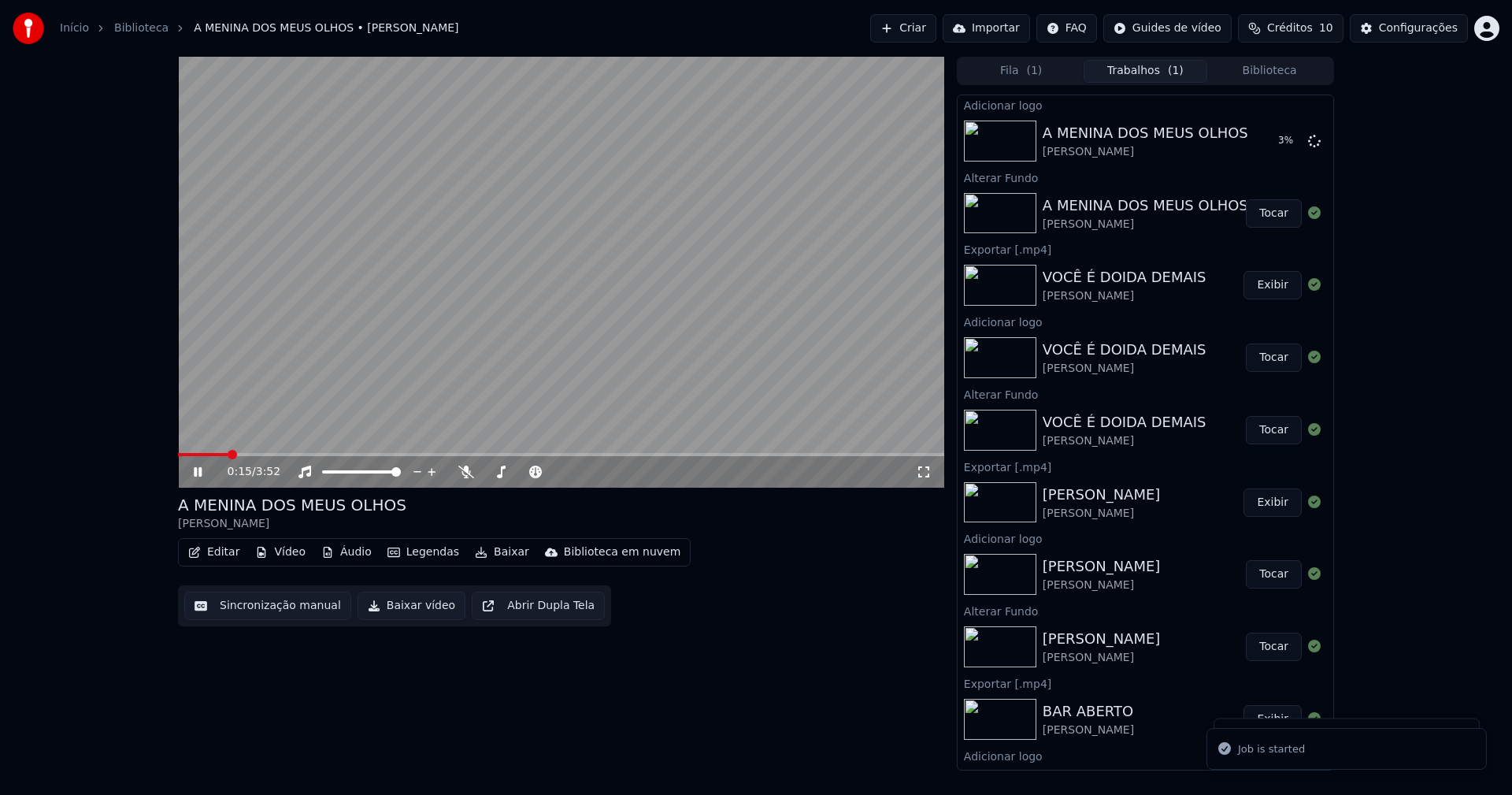
drag, startPoint x: 200, startPoint y: 470, endPoint x: 504, endPoint y: 335, distance: 332.6
click at [200, 470] on icon at bounding box center [197, 471] width 8 height 9
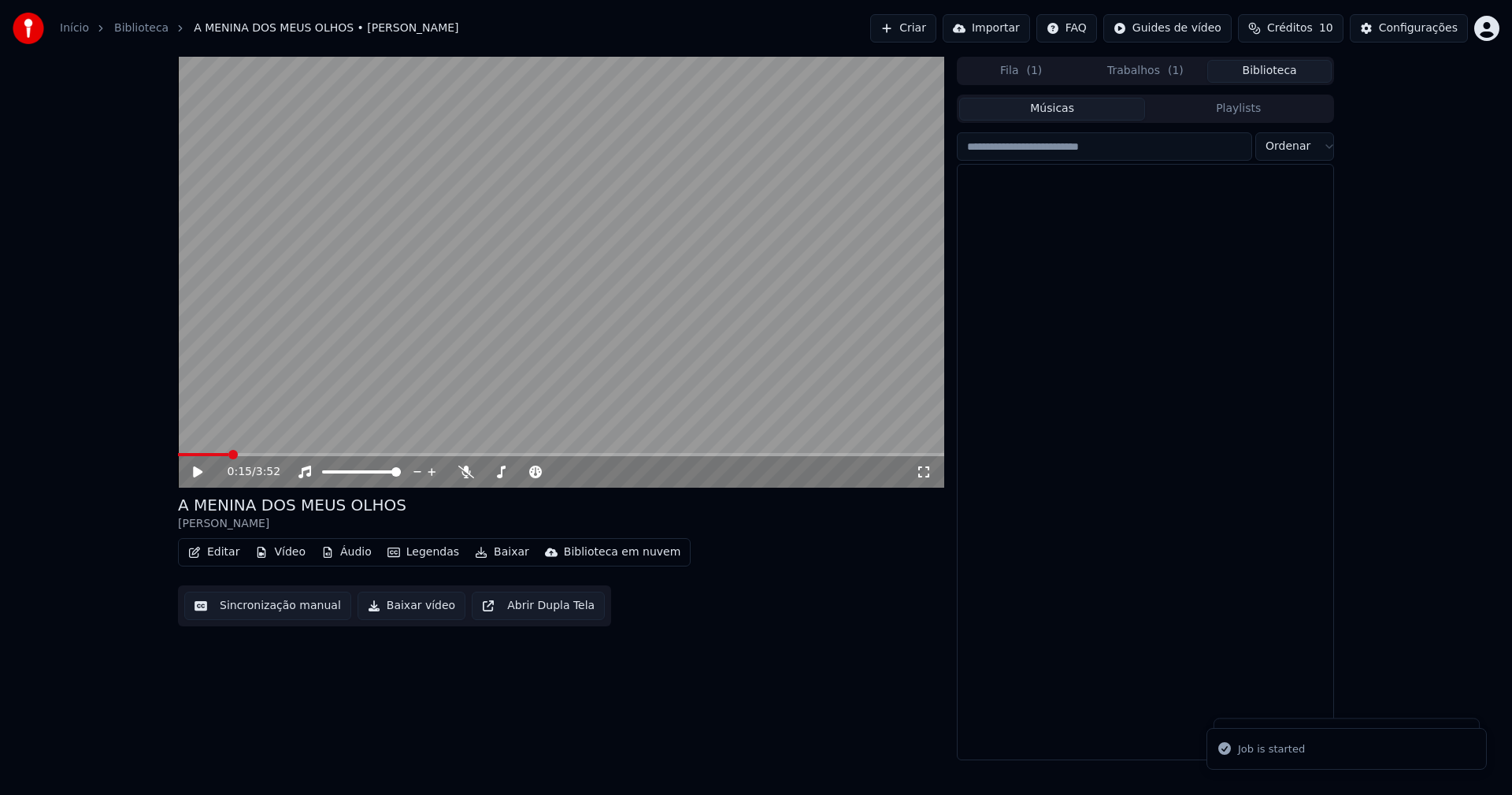
click at [1283, 67] on button "Biblioteca" at bounding box center [1269, 71] width 125 height 23
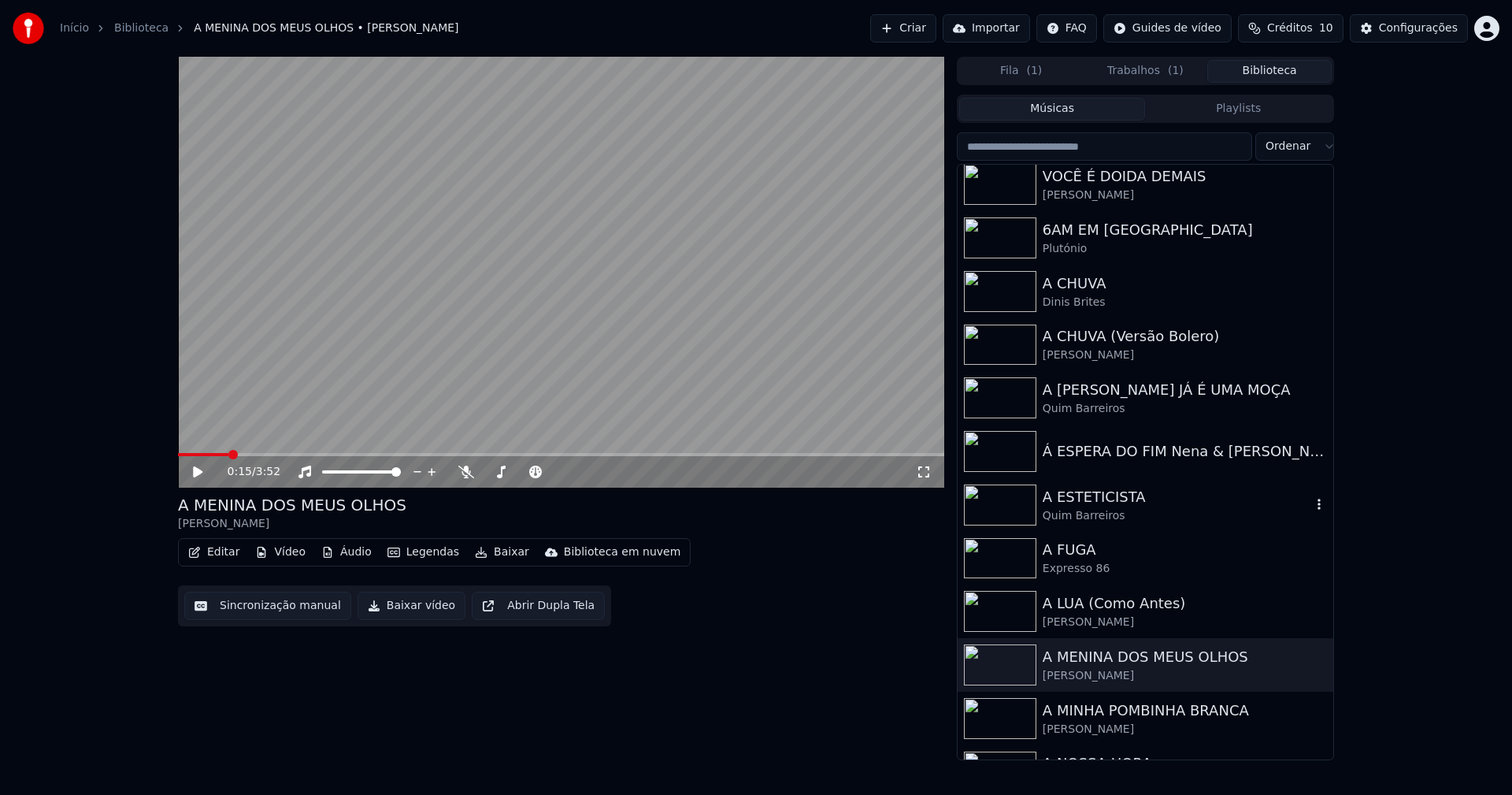
scroll to position [1103, 0]
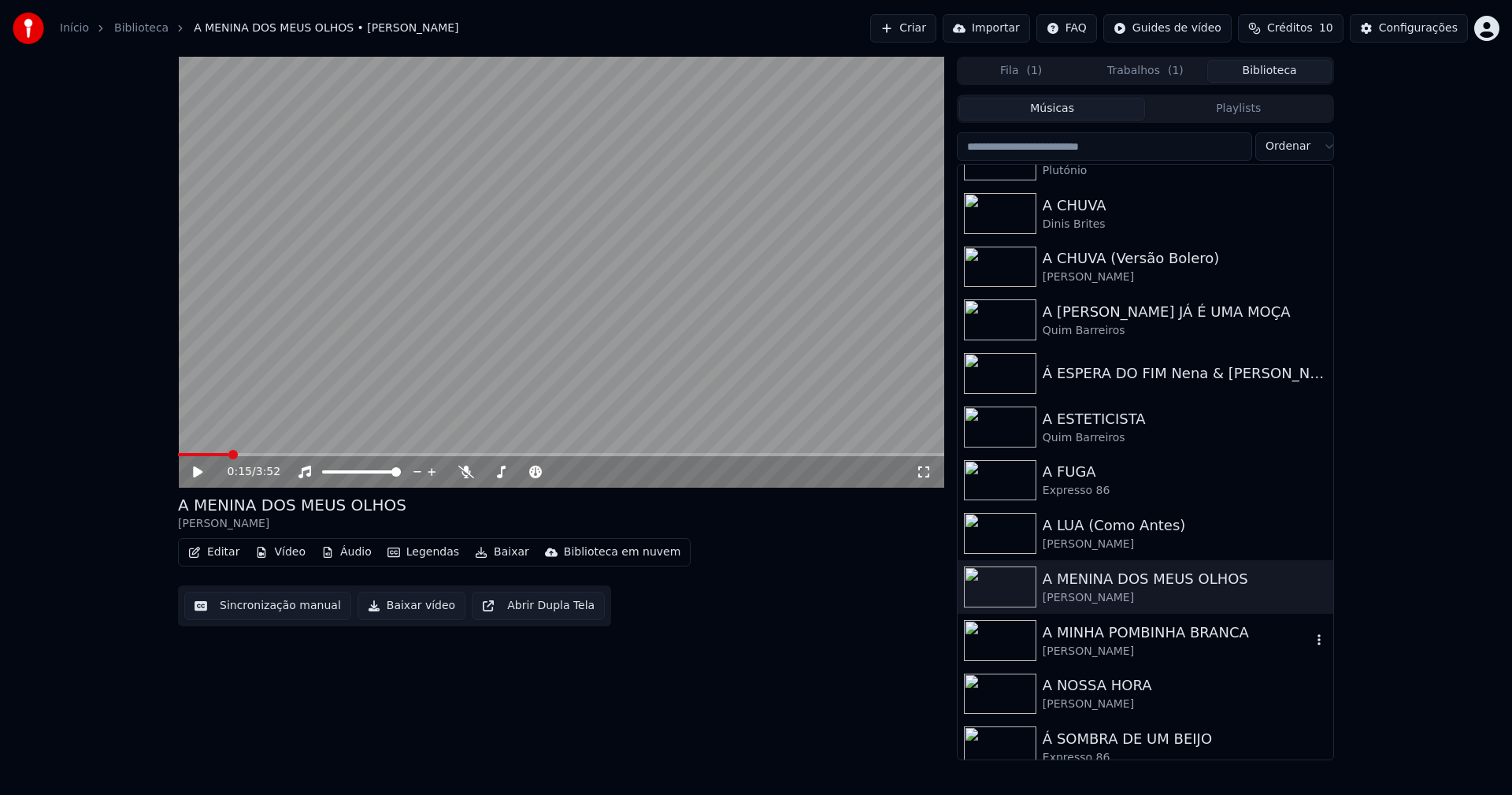
click at [1126, 635] on div "A MINHA POMBINHA BRANCA" at bounding box center [1177, 632] width 269 height 22
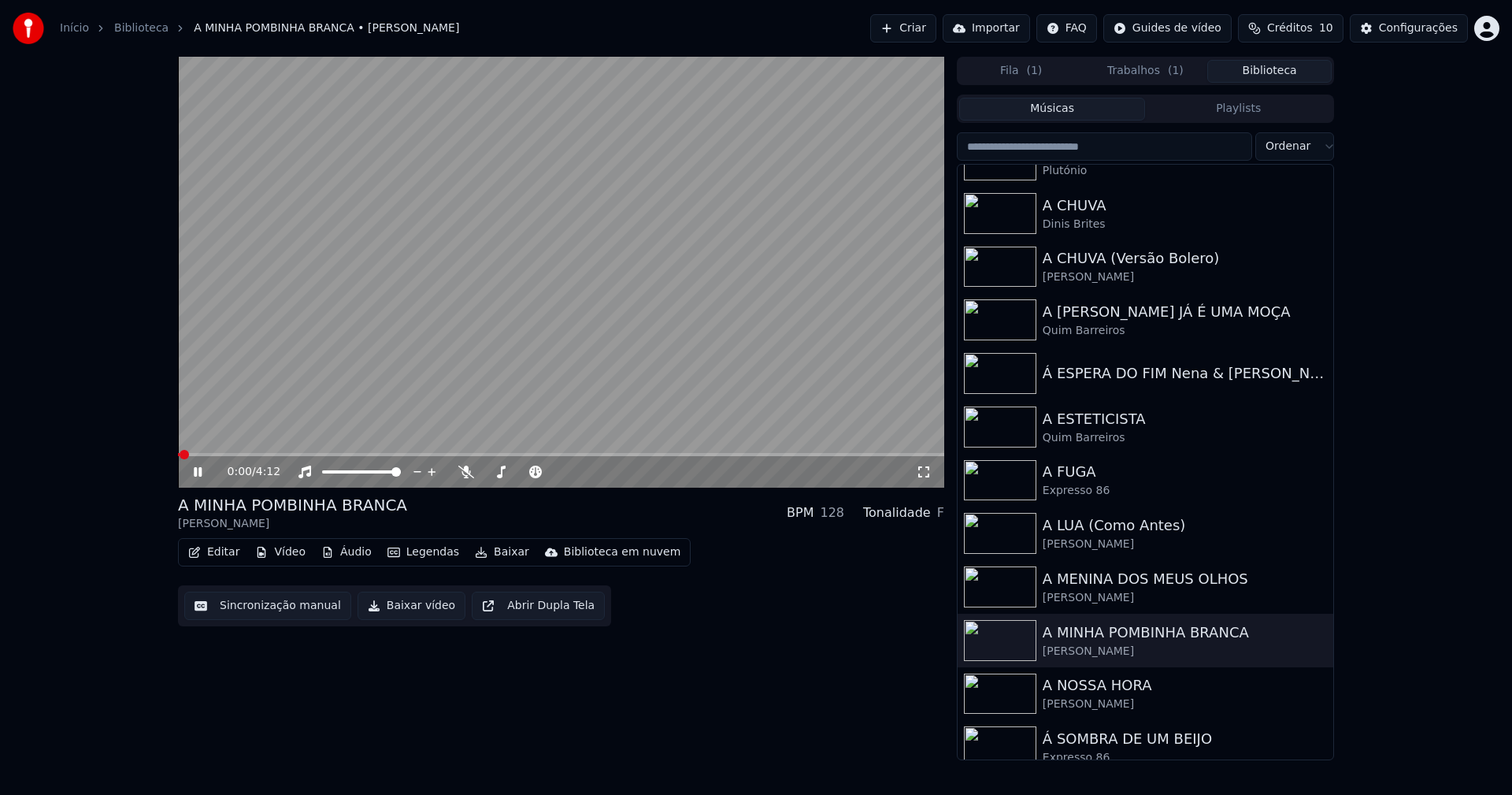
click at [197, 472] on icon at bounding box center [197, 471] width 8 height 9
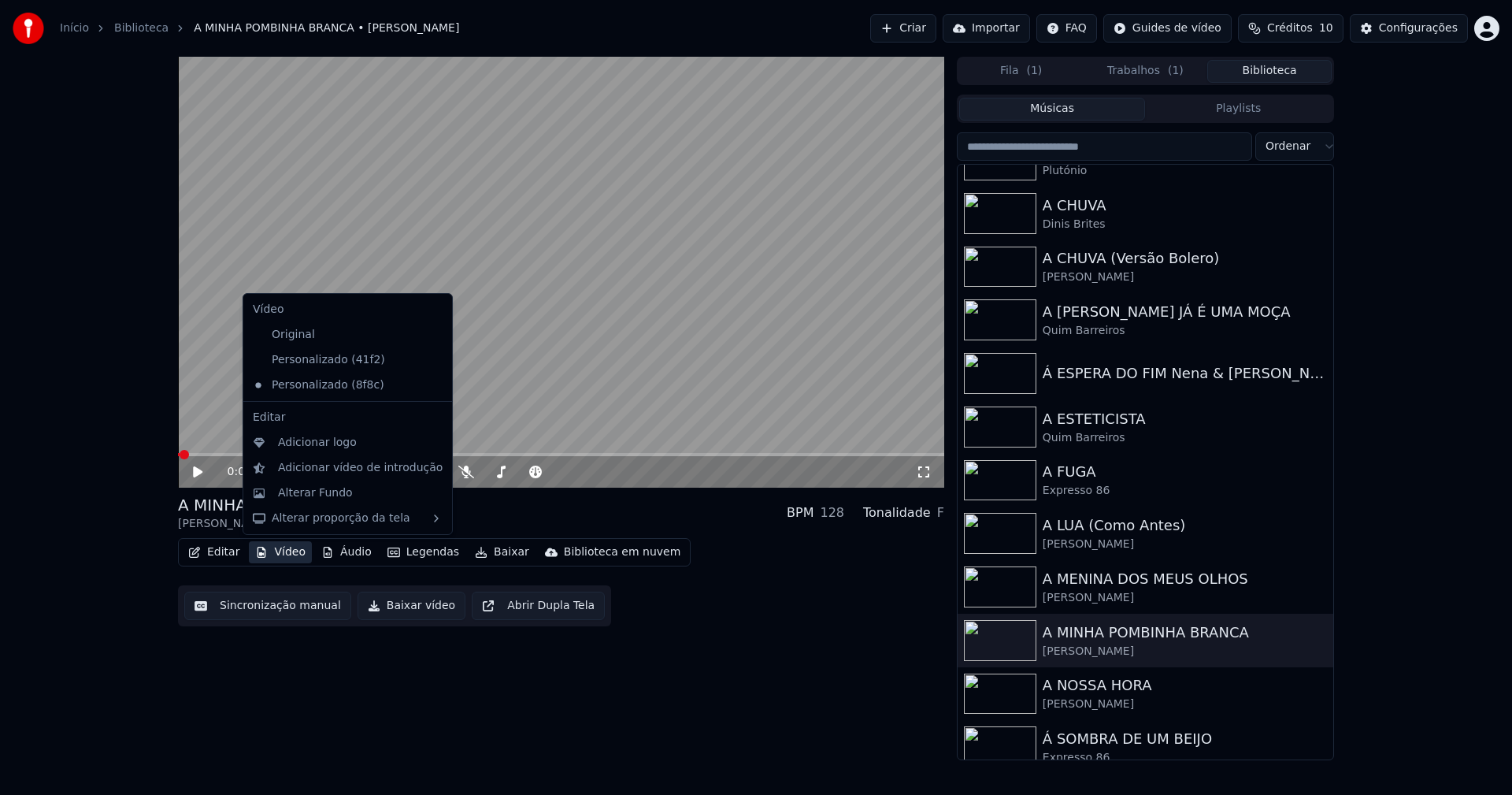
click at [291, 549] on button "Vídeo" at bounding box center [280, 552] width 63 height 22
click at [432, 362] on icon at bounding box center [440, 359] width 18 height 13
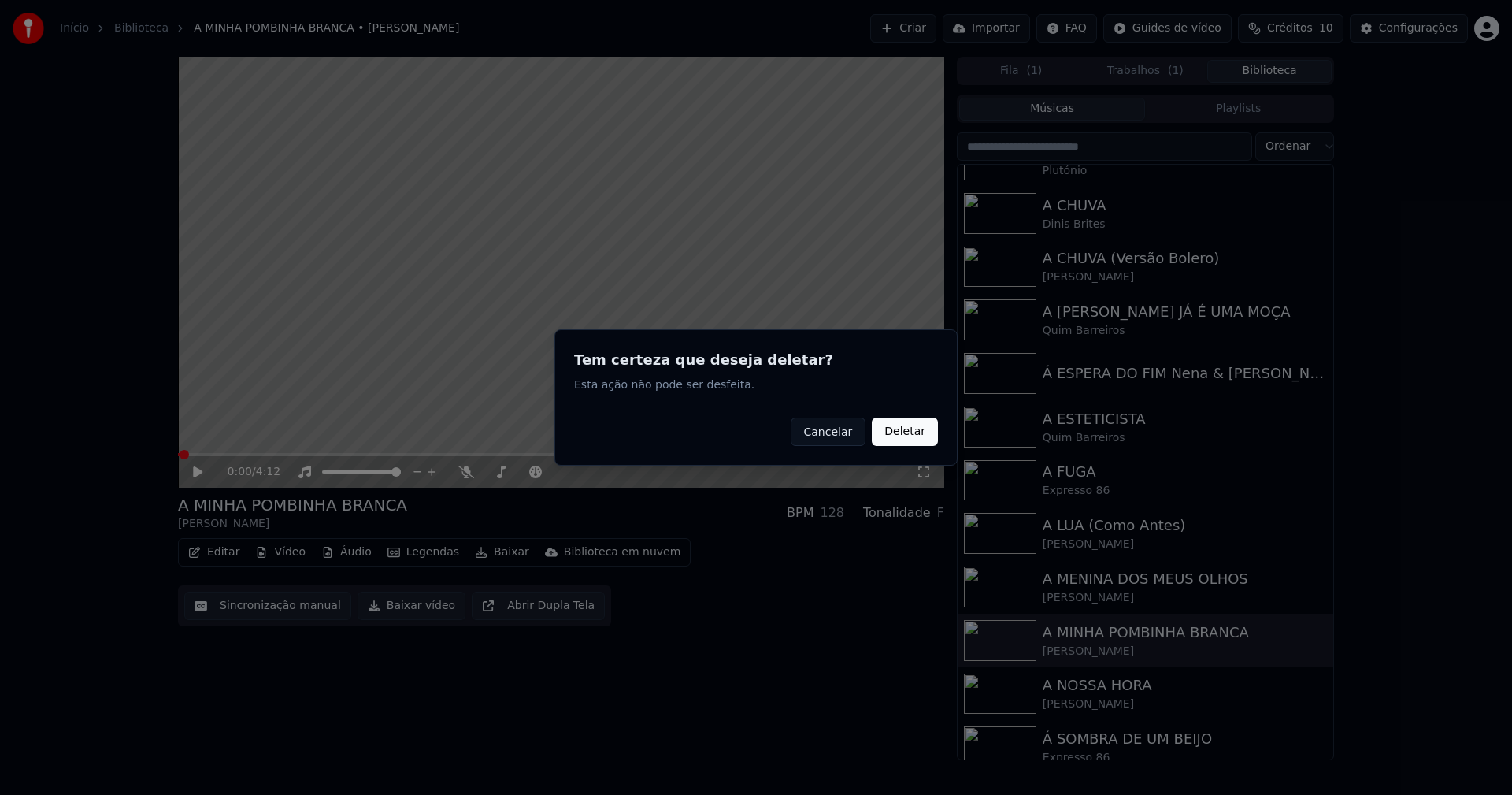
click at [836, 432] on button "Cancelar" at bounding box center [828, 432] width 76 height 29
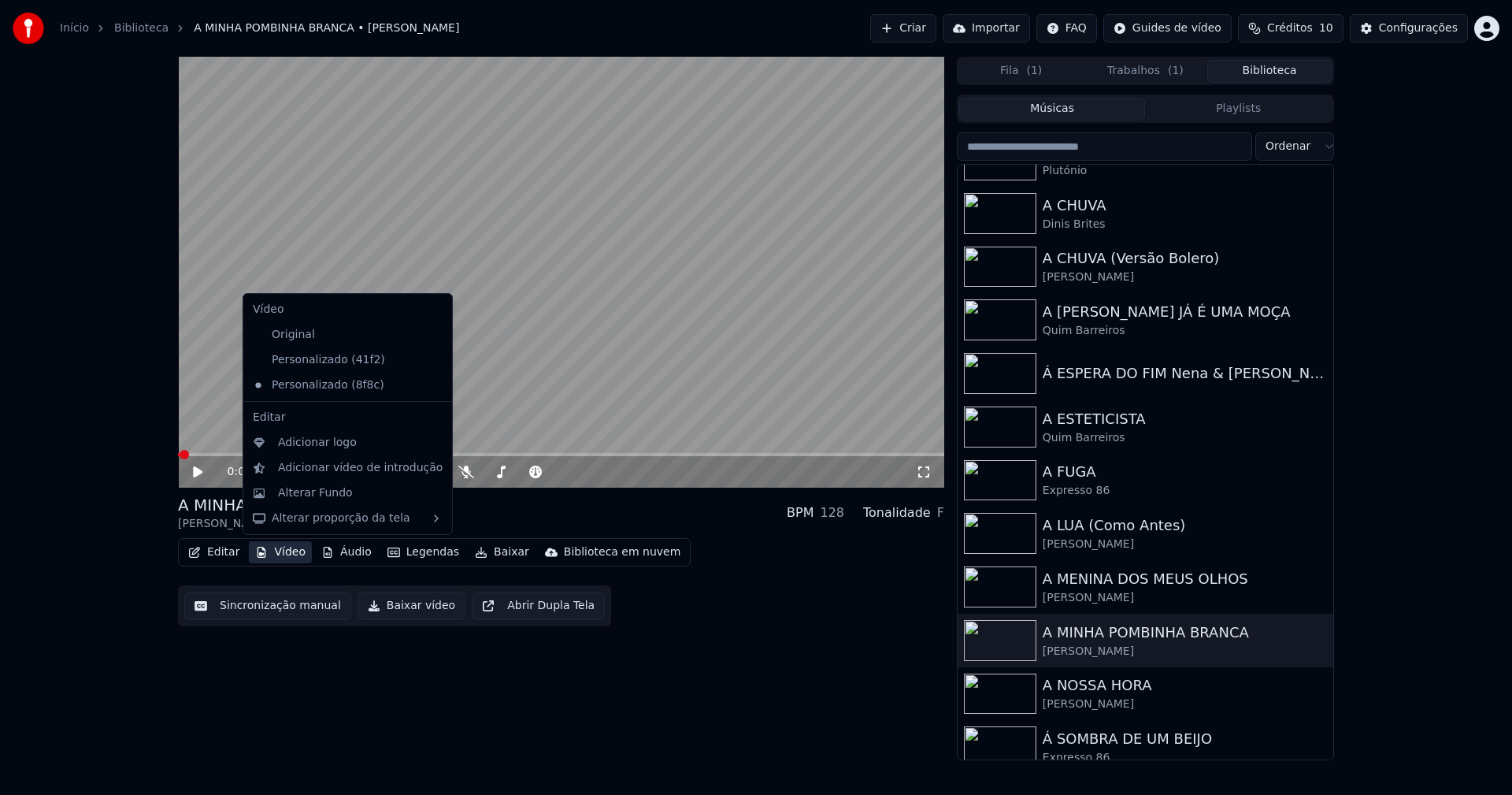
click at [287, 552] on button "Vídeo" at bounding box center [280, 552] width 63 height 22
click at [432, 358] on icon at bounding box center [437, 359] width 11 height 13
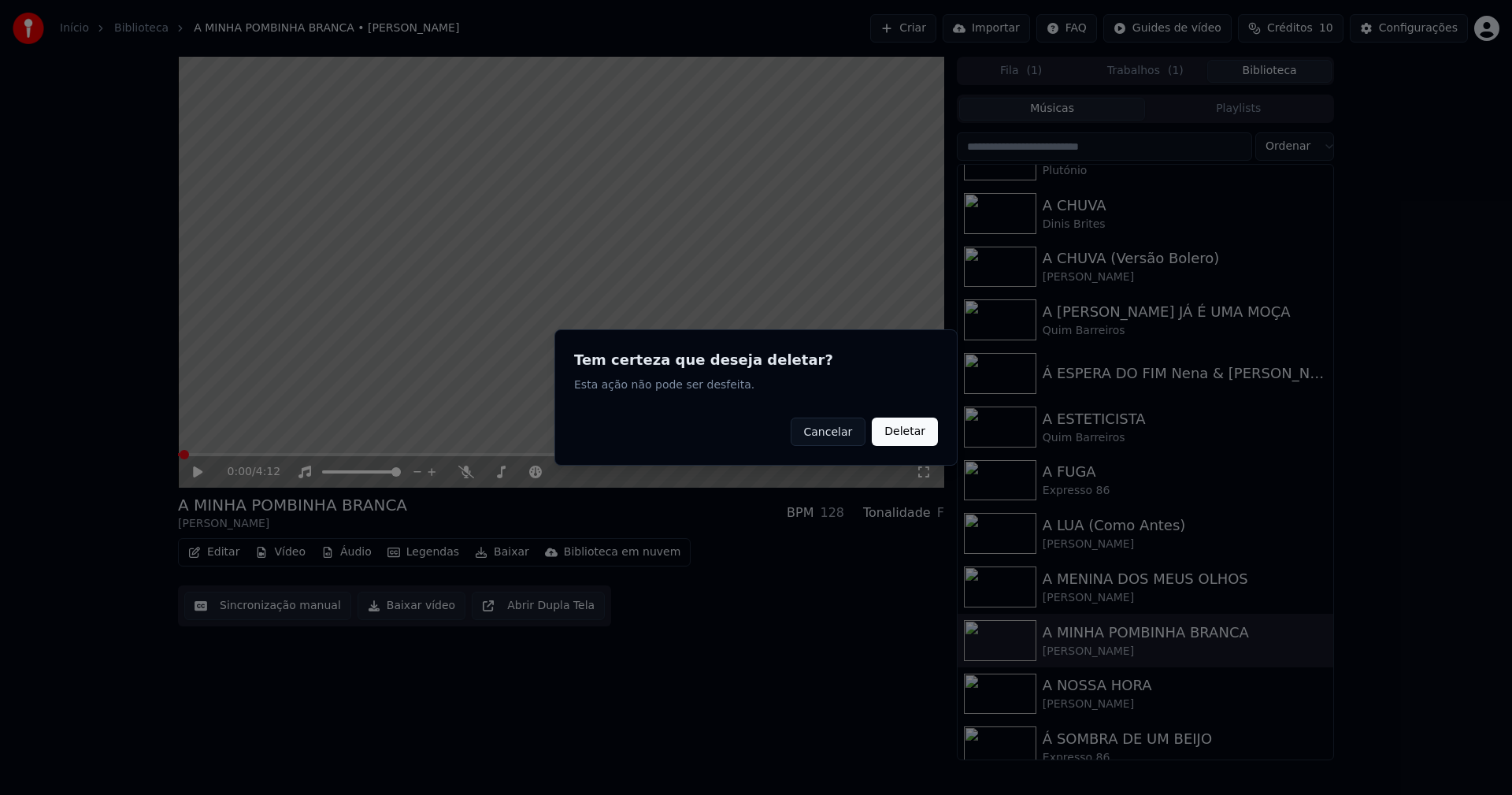
drag, startPoint x: 902, startPoint y: 430, endPoint x: 804, endPoint y: 432, distance: 98.0
click at [901, 430] on button "Deletar" at bounding box center [904, 432] width 66 height 29
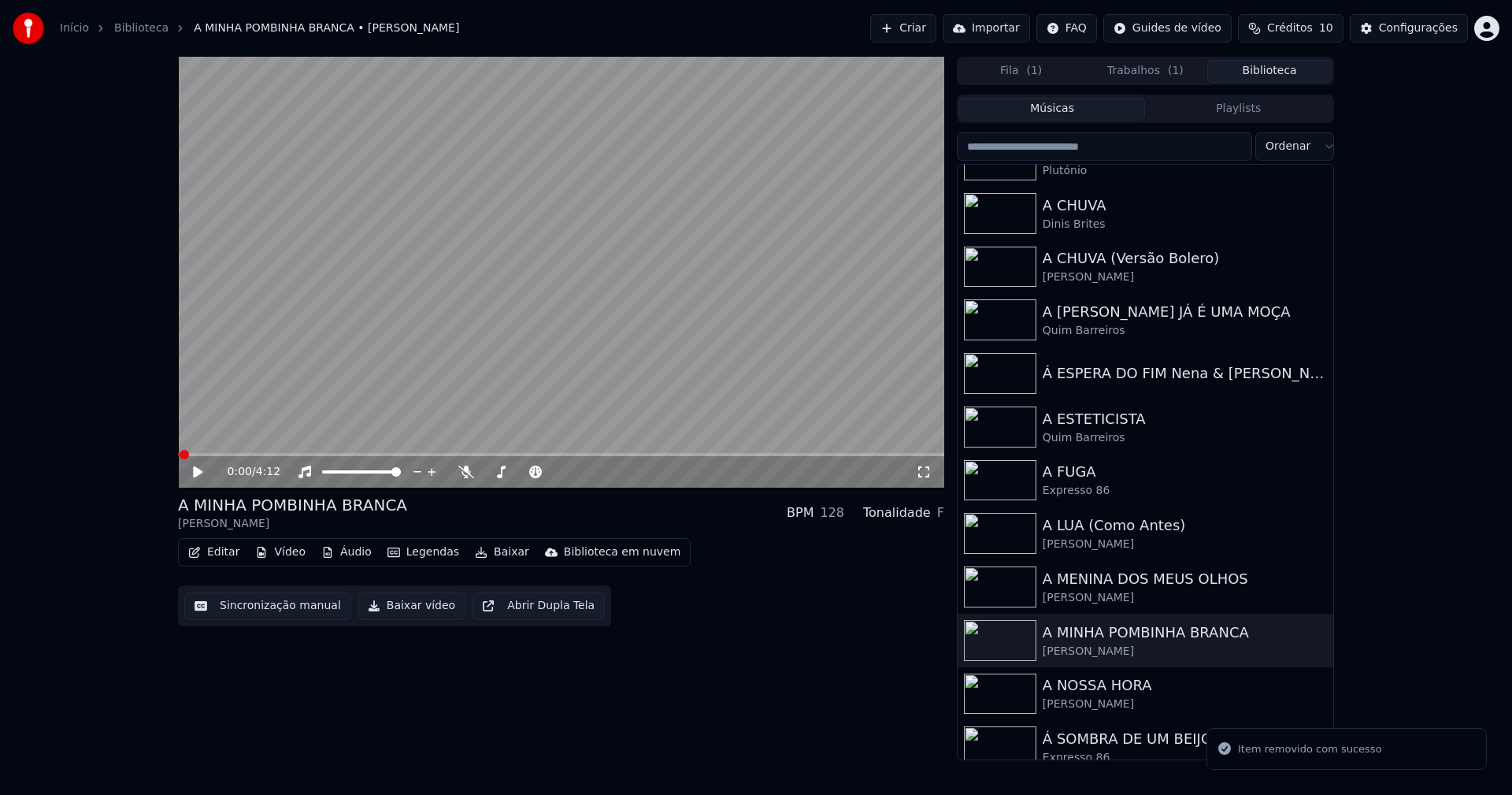
click at [286, 552] on button "Vídeo" at bounding box center [280, 552] width 63 height 22
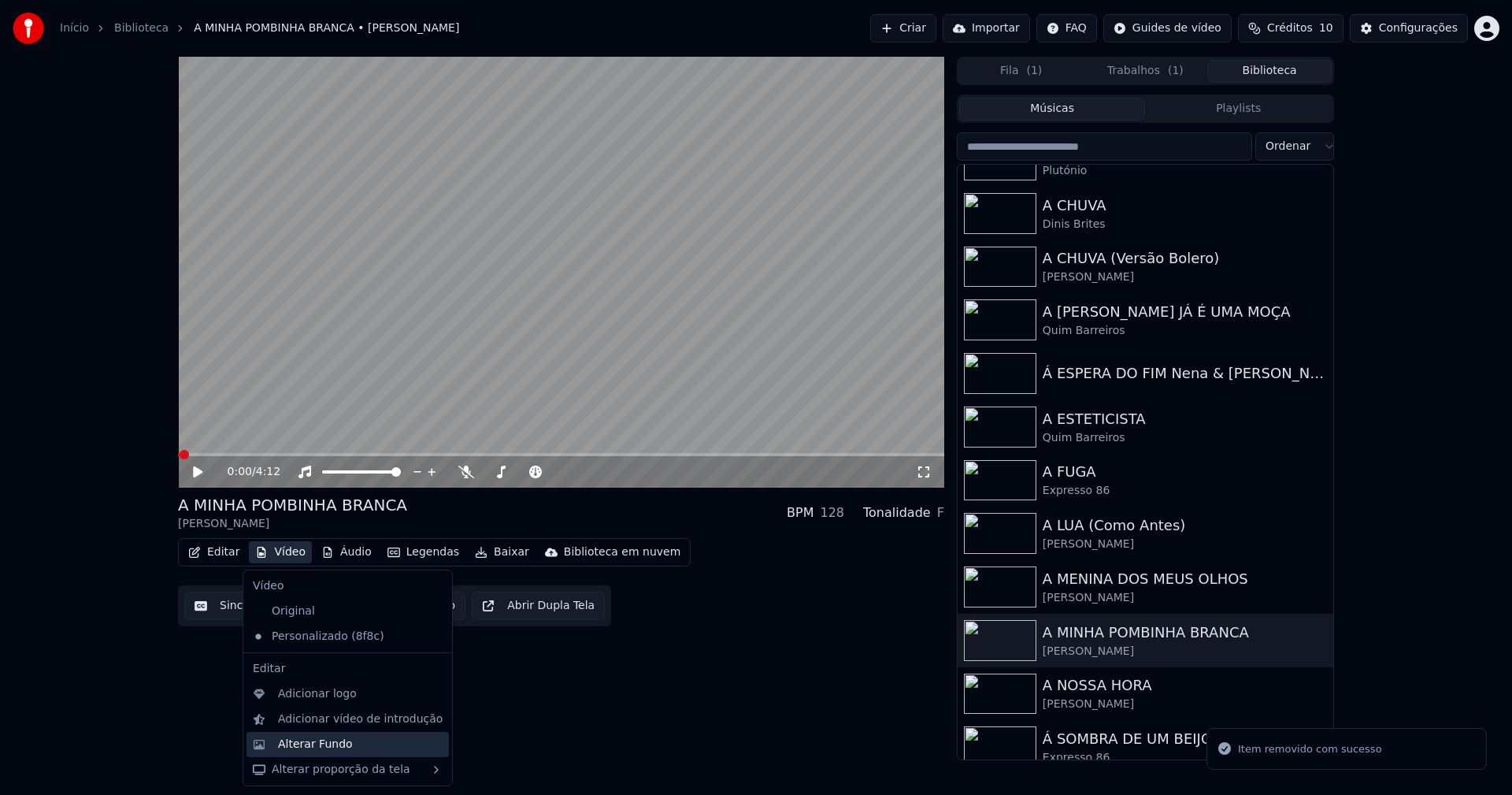
click at [326, 744] on div "Alterar Fundo" at bounding box center [315, 744] width 75 height 16
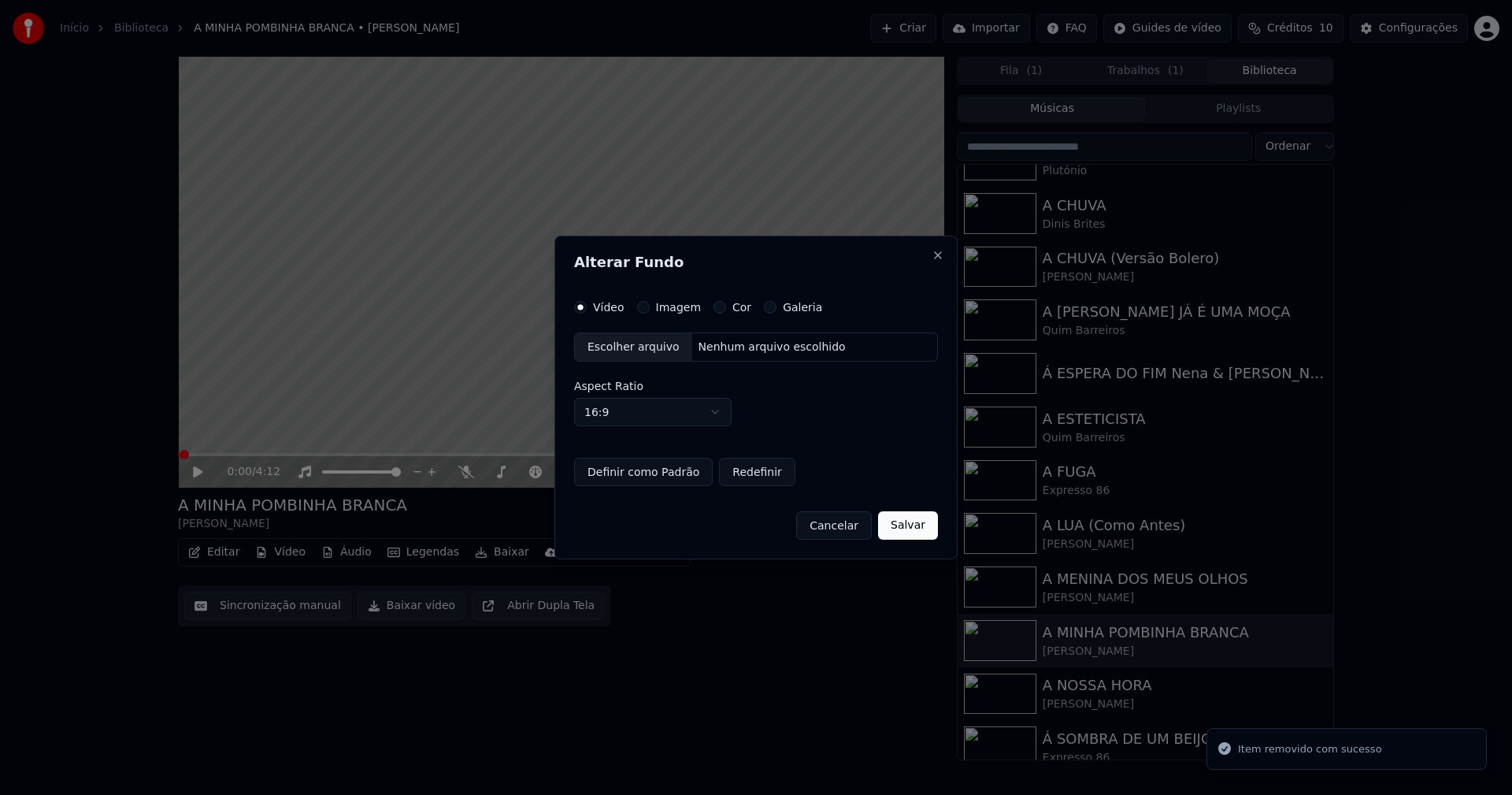
click at [645, 306] on button "Imagem" at bounding box center [643, 307] width 13 height 13
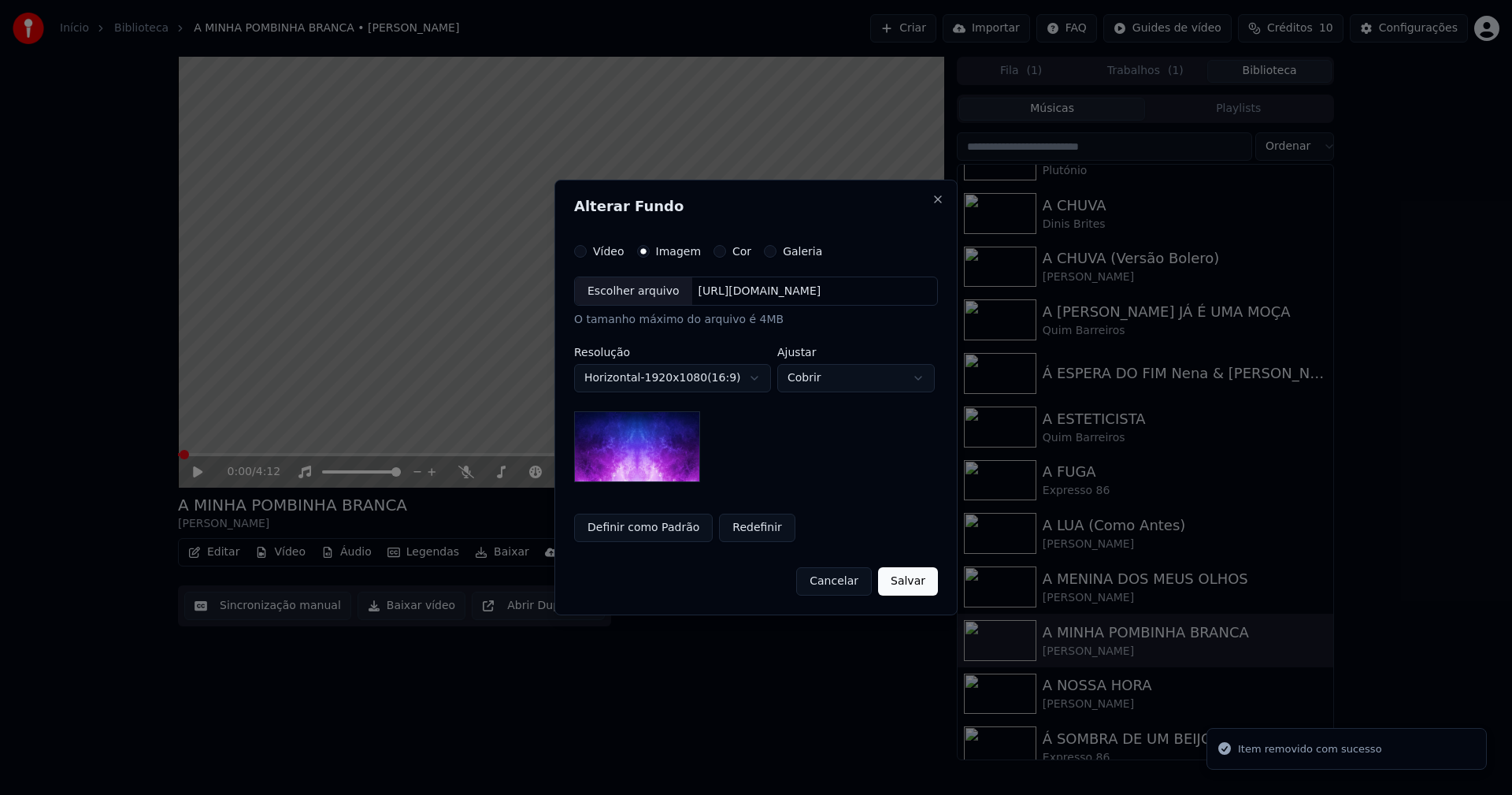
click at [629, 297] on div "Escolher arquivo" at bounding box center [633, 292] width 117 height 29
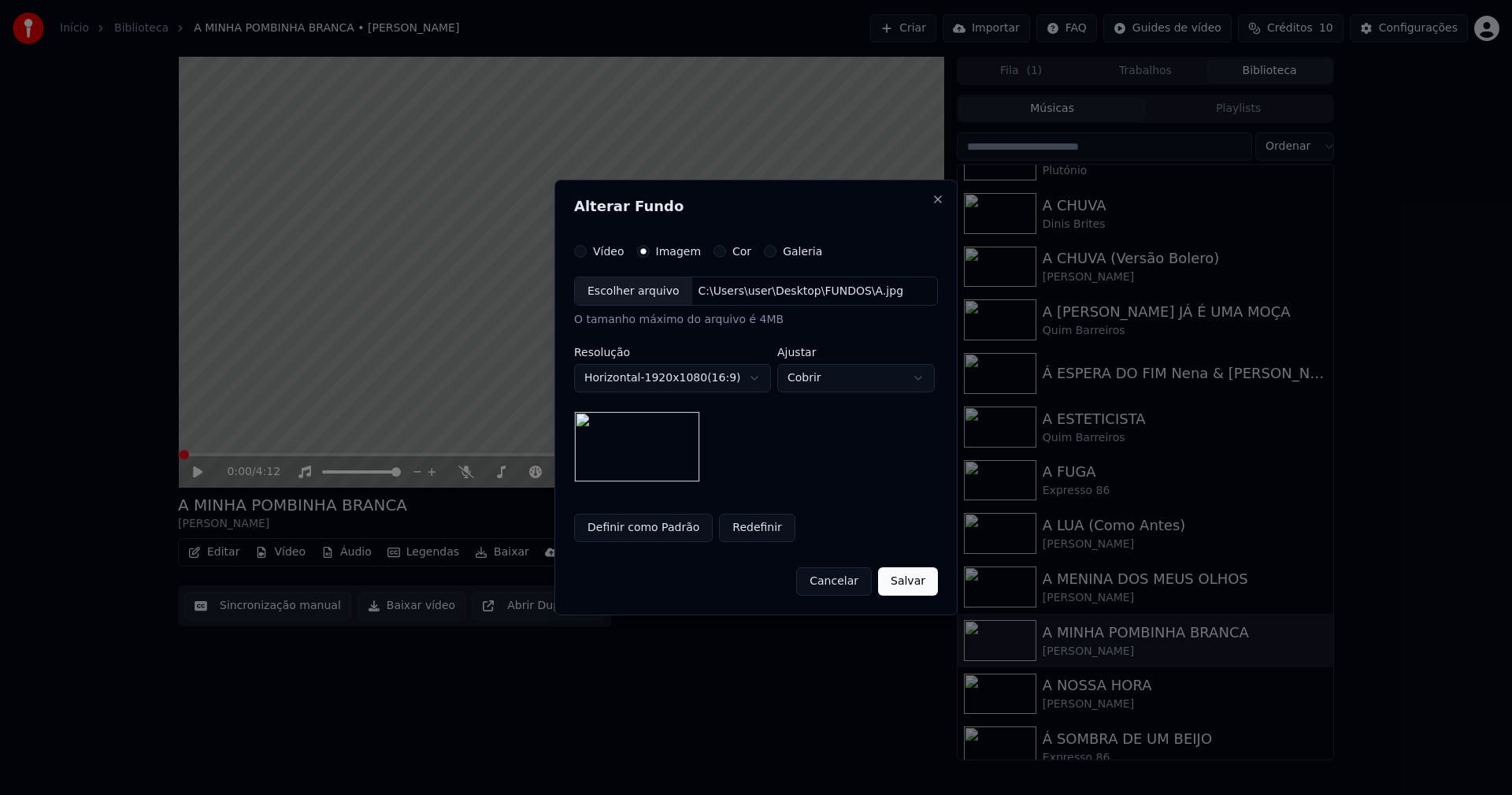
click at [909, 581] on button "Salvar" at bounding box center [908, 582] width 60 height 29
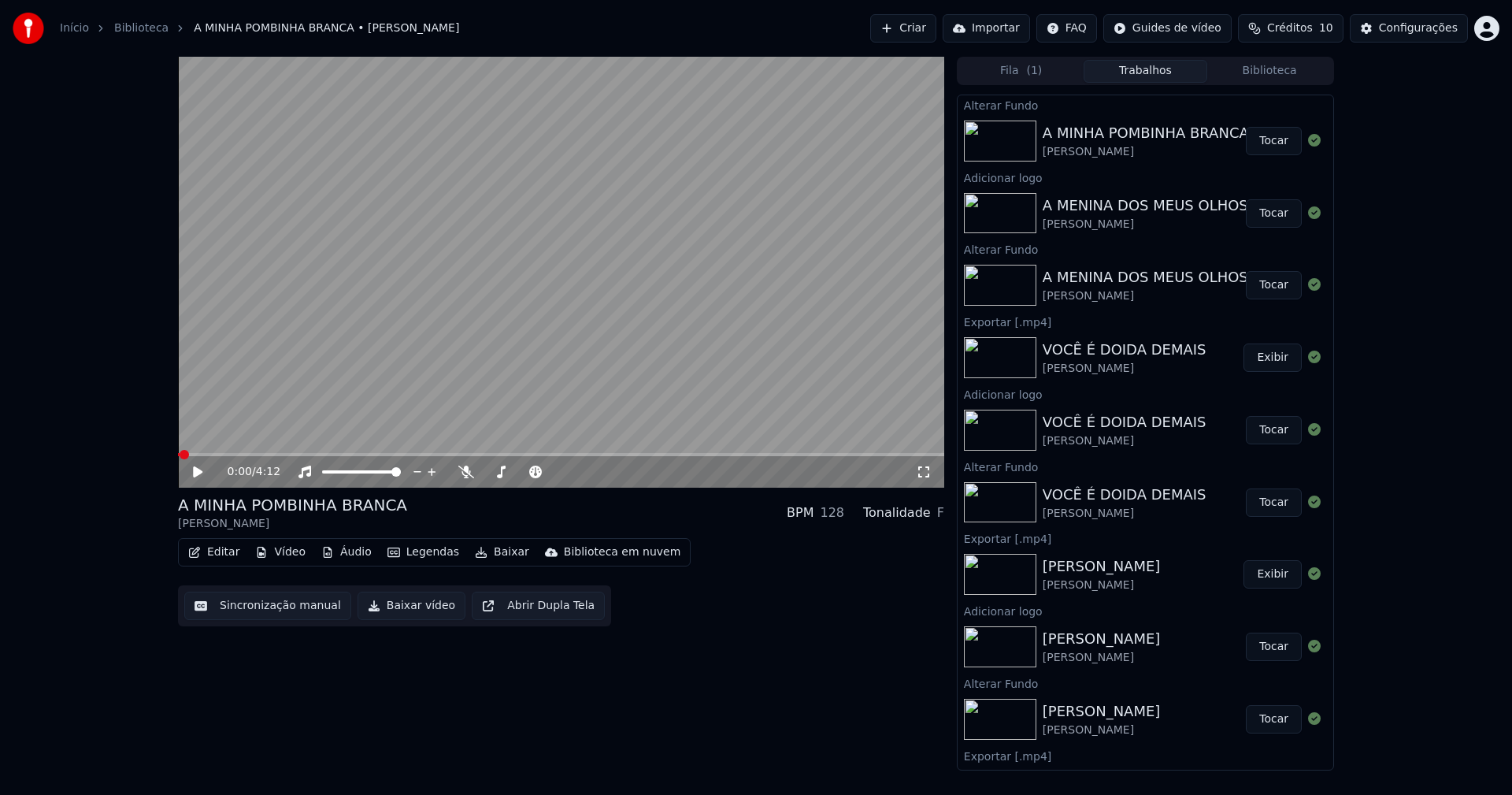
drag, startPoint x: 1269, startPoint y: 137, endPoint x: 1359, endPoint y: 175, distance: 97.7
click at [1268, 137] on button "Tocar" at bounding box center [1273, 141] width 56 height 29
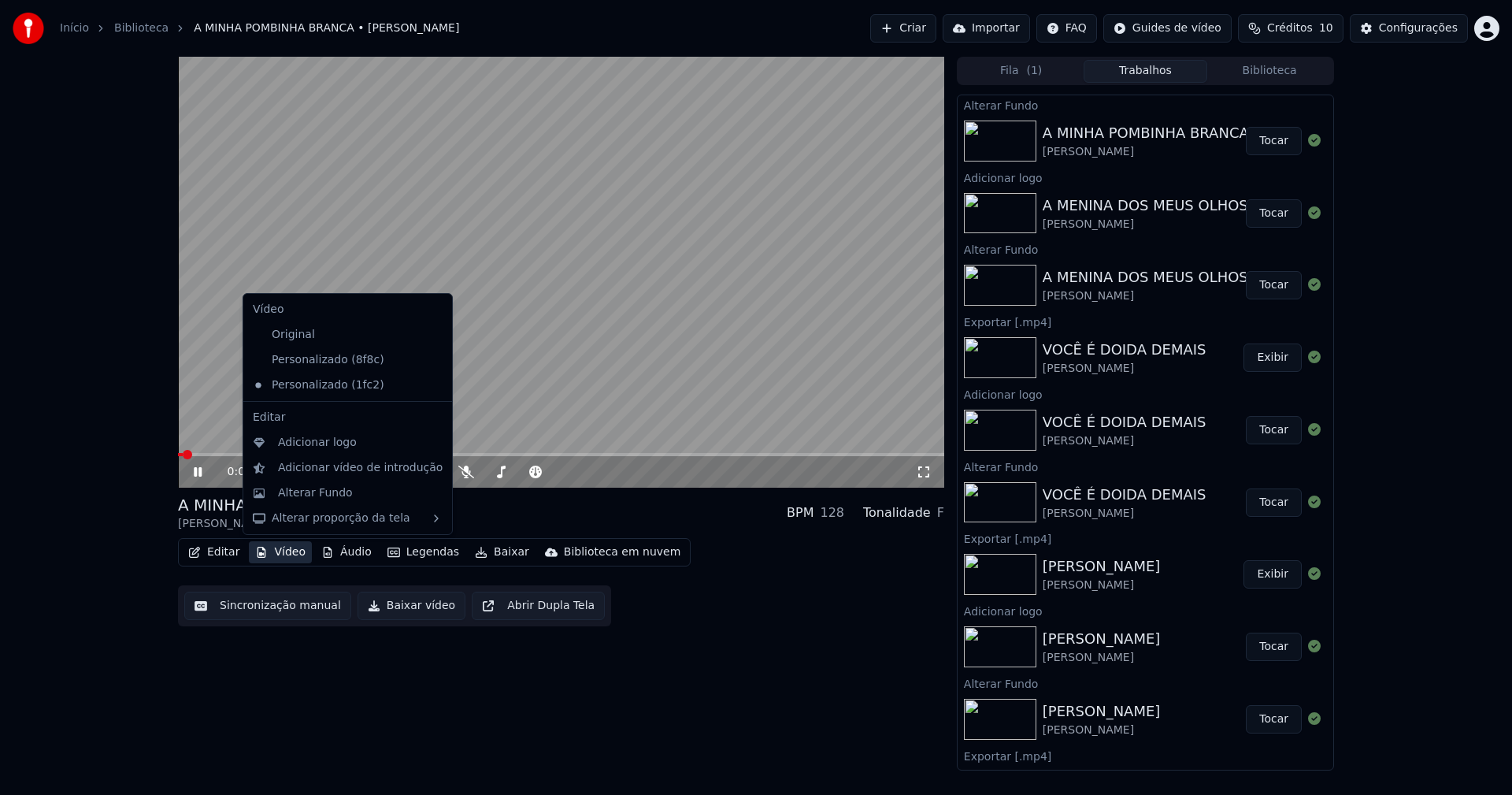
click at [289, 555] on button "Vídeo" at bounding box center [280, 552] width 63 height 22
click at [305, 443] on div "Adicionar logo" at bounding box center [317, 443] width 78 height 16
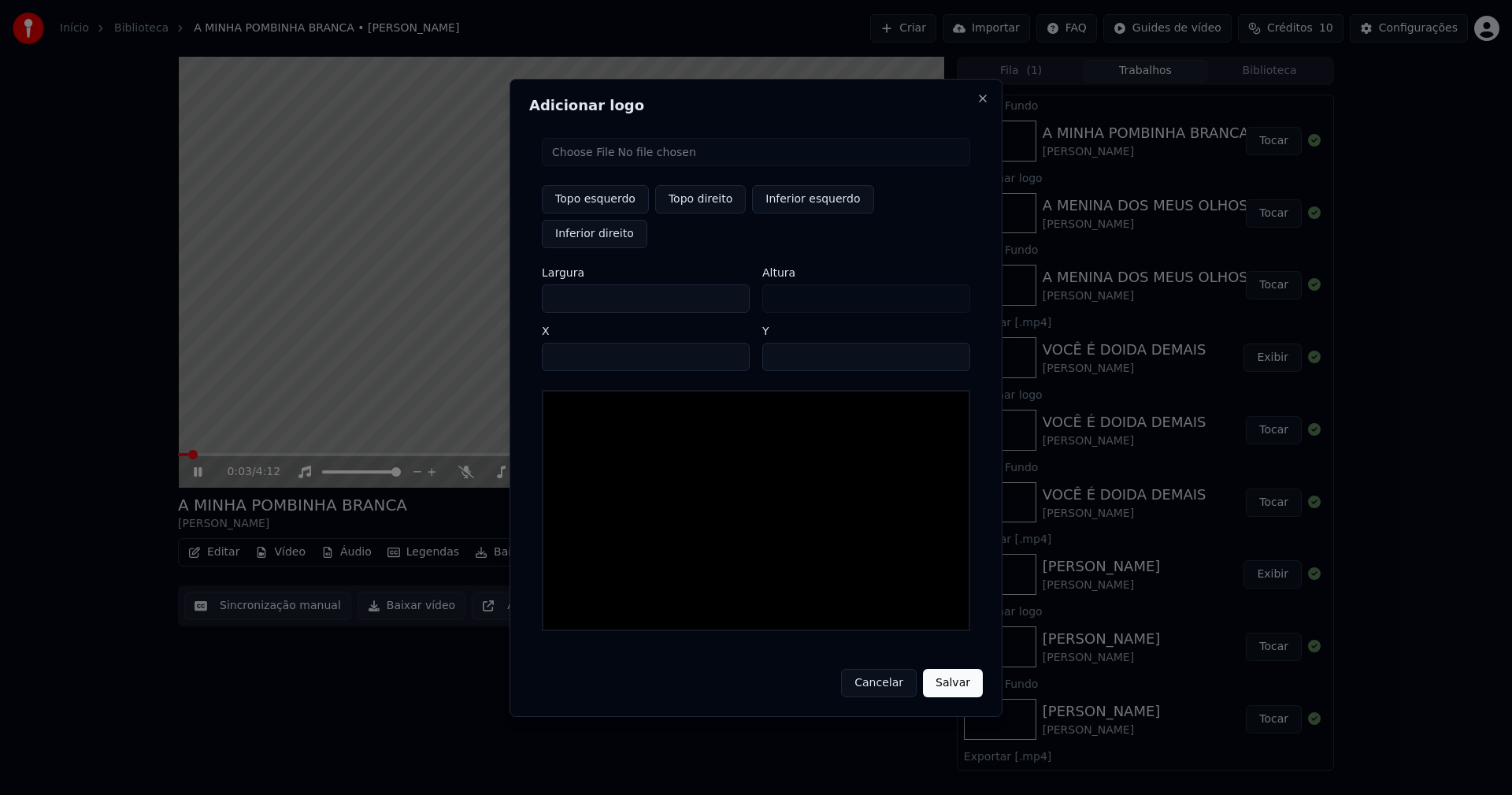
click at [591, 166] on input "file" at bounding box center [756, 152] width 428 height 29
type input "**********"
type input "***"
click at [714, 213] on button "Topo direito" at bounding box center [700, 200] width 90 height 29
type input "****"
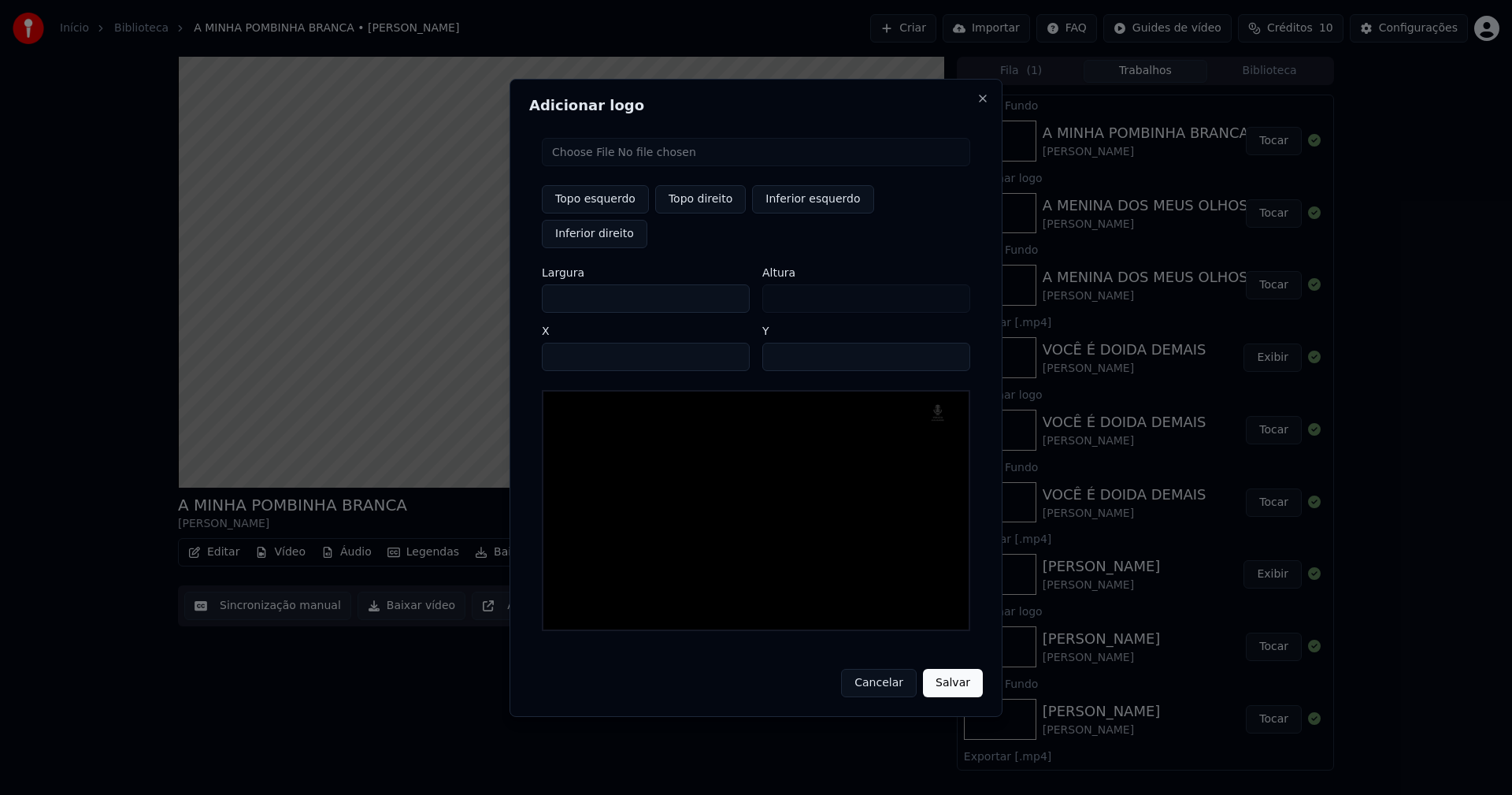
drag, startPoint x: 569, startPoint y: 283, endPoint x: 504, endPoint y: 289, distance: 65.3
click at [504, 289] on body "Início Biblioteca A MINHA POMBINHA BRANCA • [PERSON_NAME] Importar FAQ Guides d…" at bounding box center [756, 397] width 1512 height 795
type input "**"
type input "***"
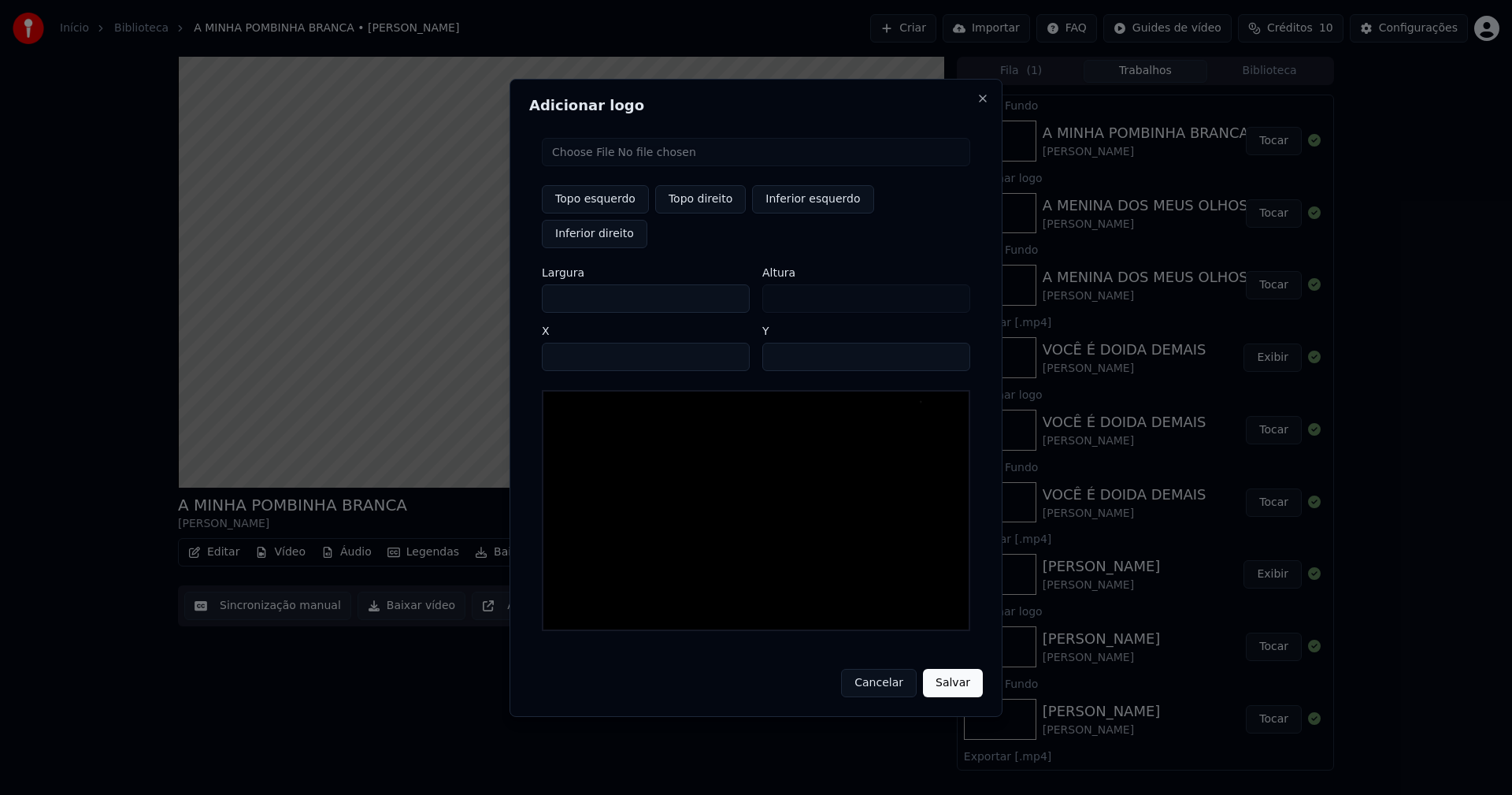
type input "***"
click at [571, 342] on input "****" at bounding box center [646, 357] width 208 height 29
type input "****"
click at [948, 342] on input "**" at bounding box center [866, 357] width 208 height 29
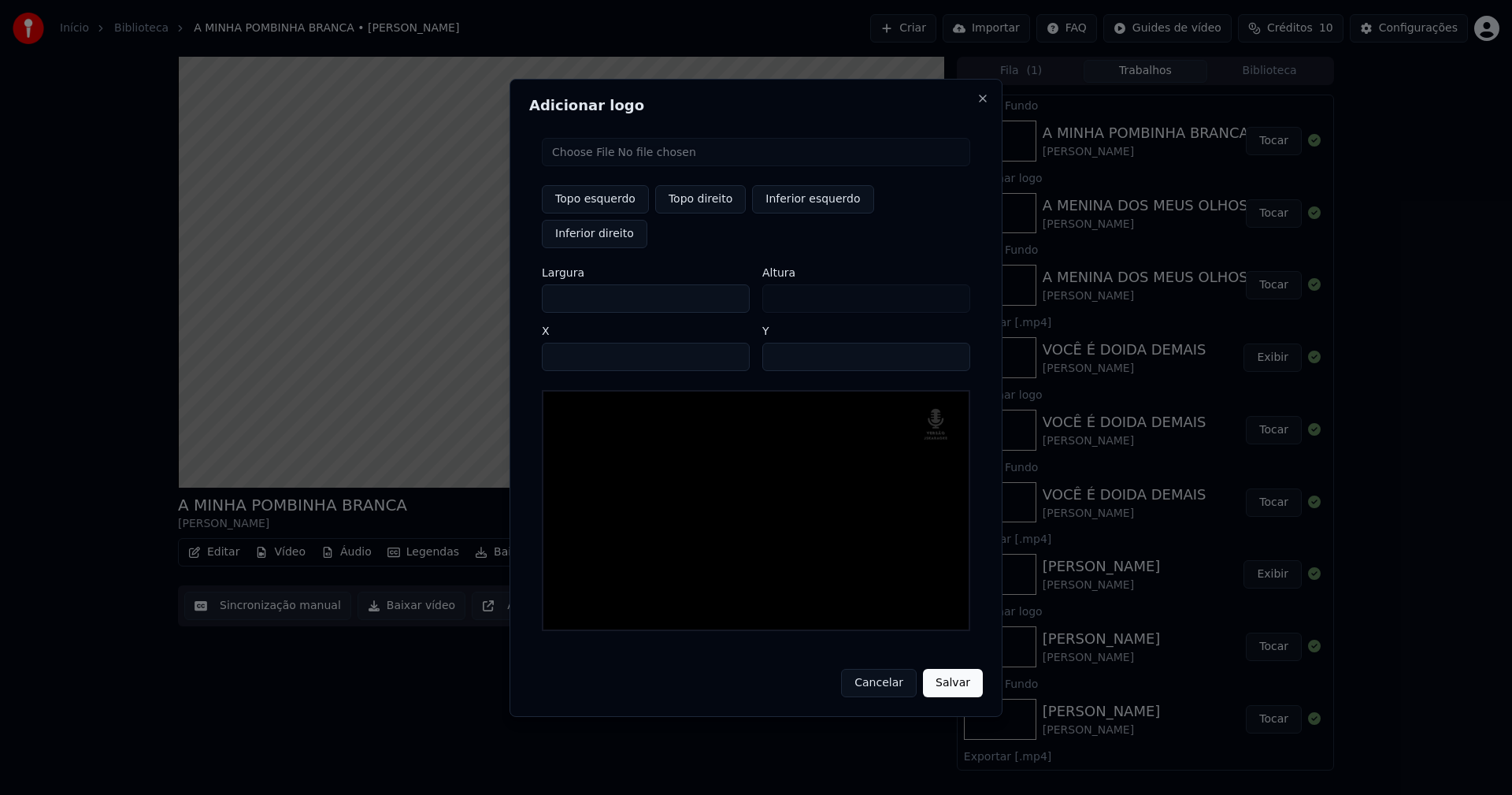
click at [948, 342] on input "**" at bounding box center [866, 357] width 208 height 29
type input "**"
click at [948, 342] on input "**" at bounding box center [866, 357] width 208 height 29
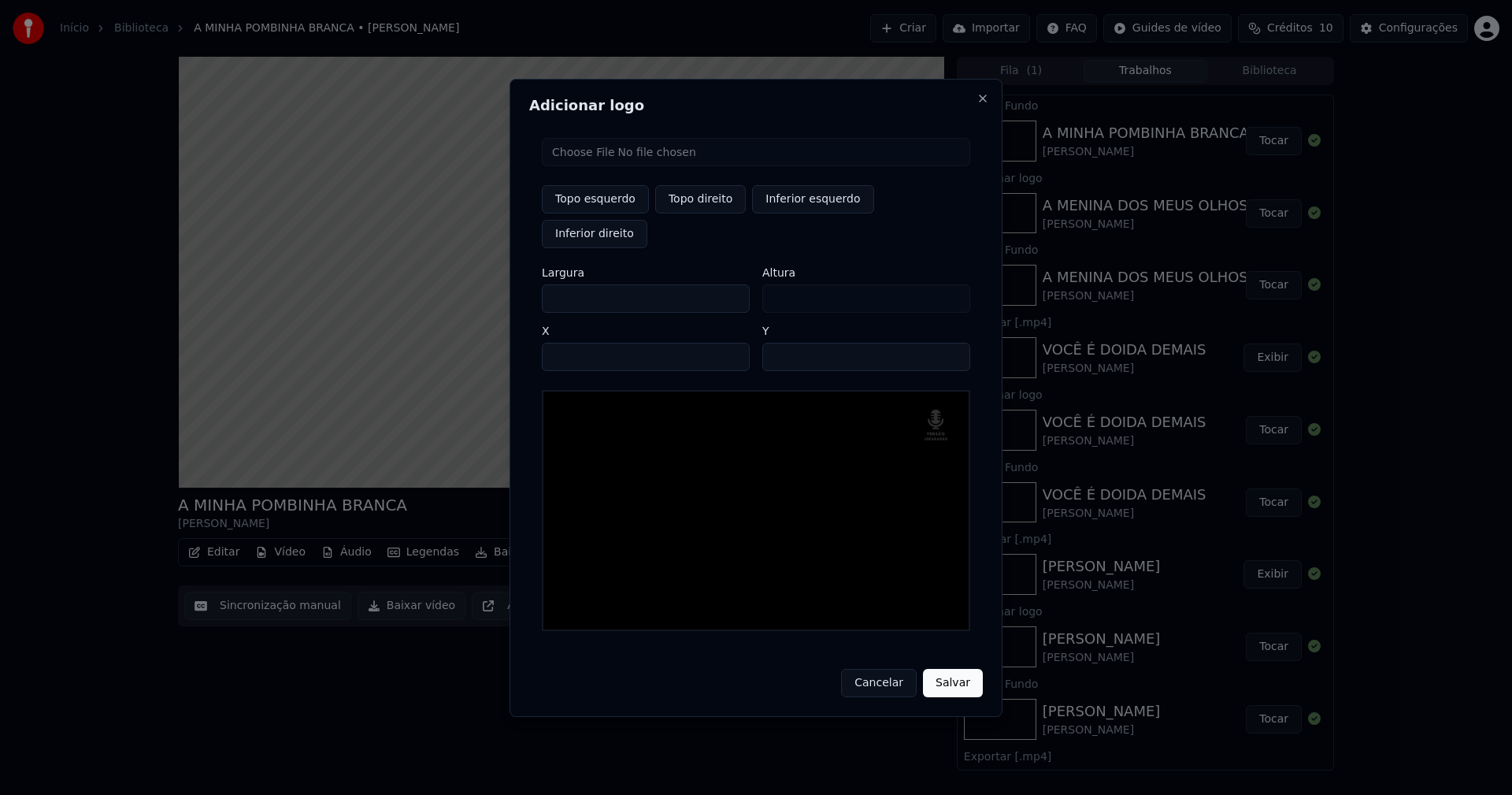
click at [951, 670] on button "Salvar" at bounding box center [952, 683] width 60 height 29
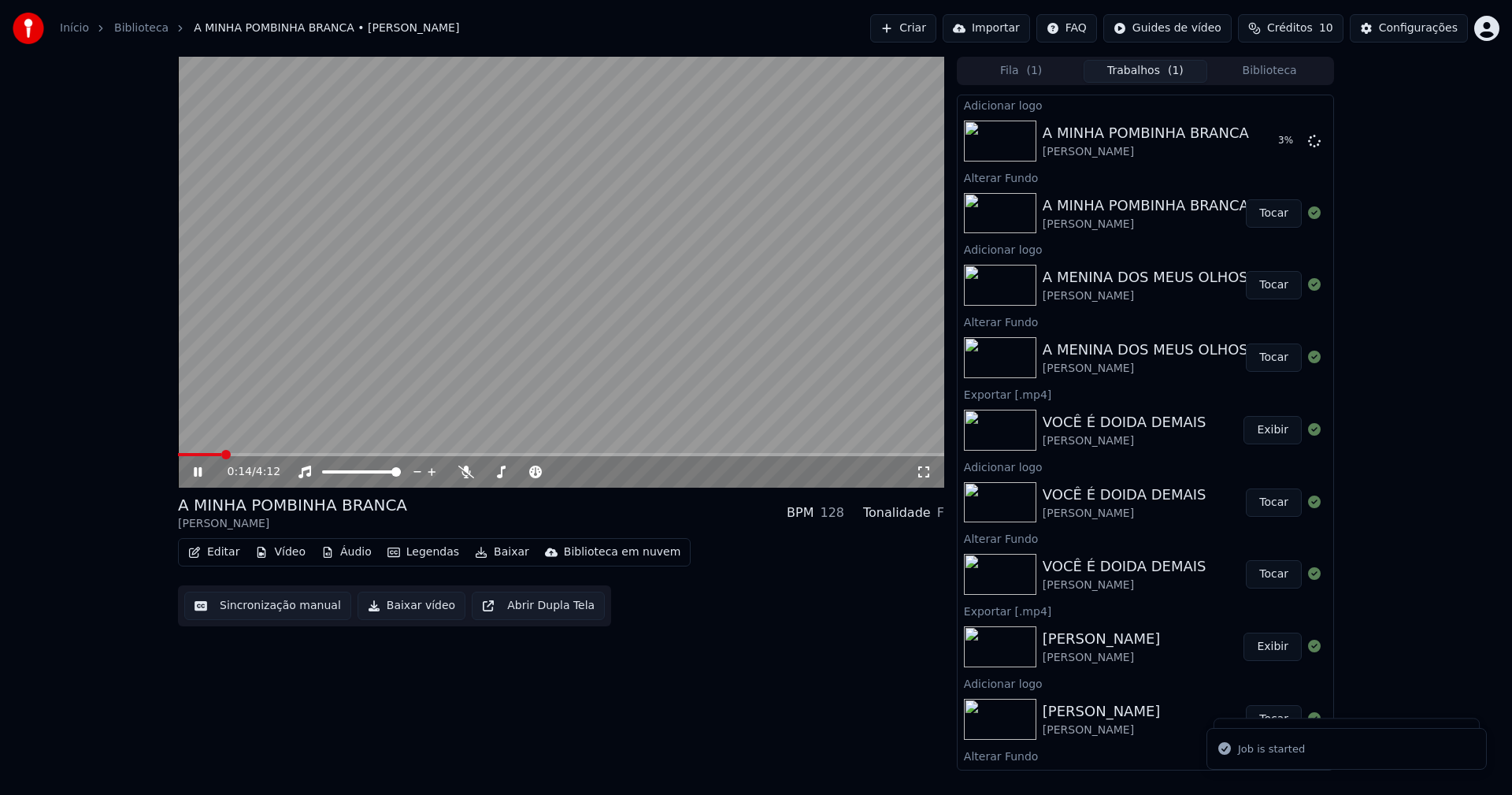
click at [202, 473] on icon at bounding box center [209, 471] width 37 height 13
drag, startPoint x: 1257, startPoint y: 144, endPoint x: 1293, endPoint y: 152, distance: 36.9
click at [1258, 143] on button "Tocar" at bounding box center [1273, 141] width 56 height 29
click at [198, 472] on icon at bounding box center [209, 471] width 37 height 13
click at [404, 608] on button "Baixar vídeo" at bounding box center [411, 606] width 108 height 29
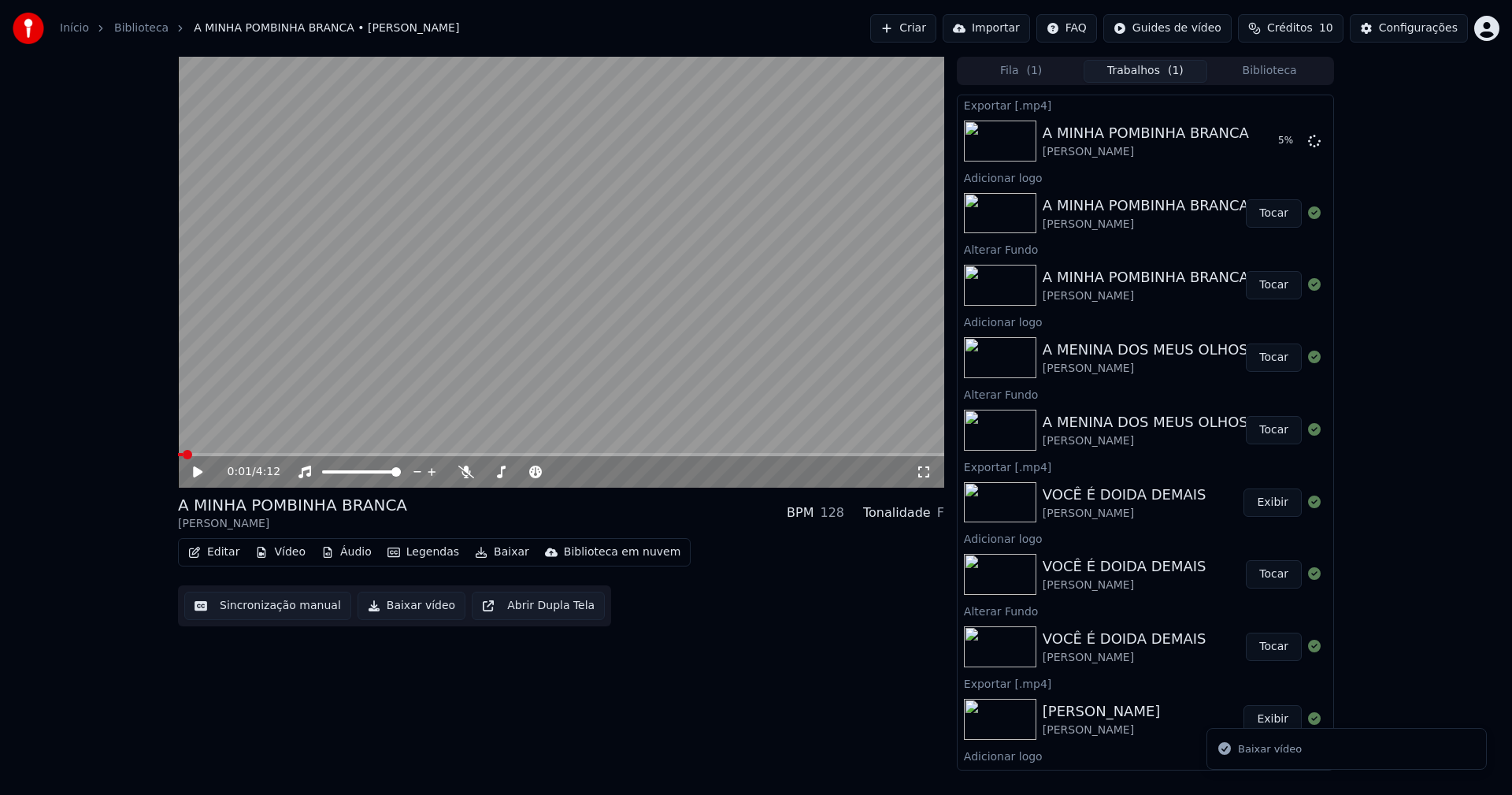
click at [1273, 78] on button "Biblioteca" at bounding box center [1269, 71] width 125 height 23
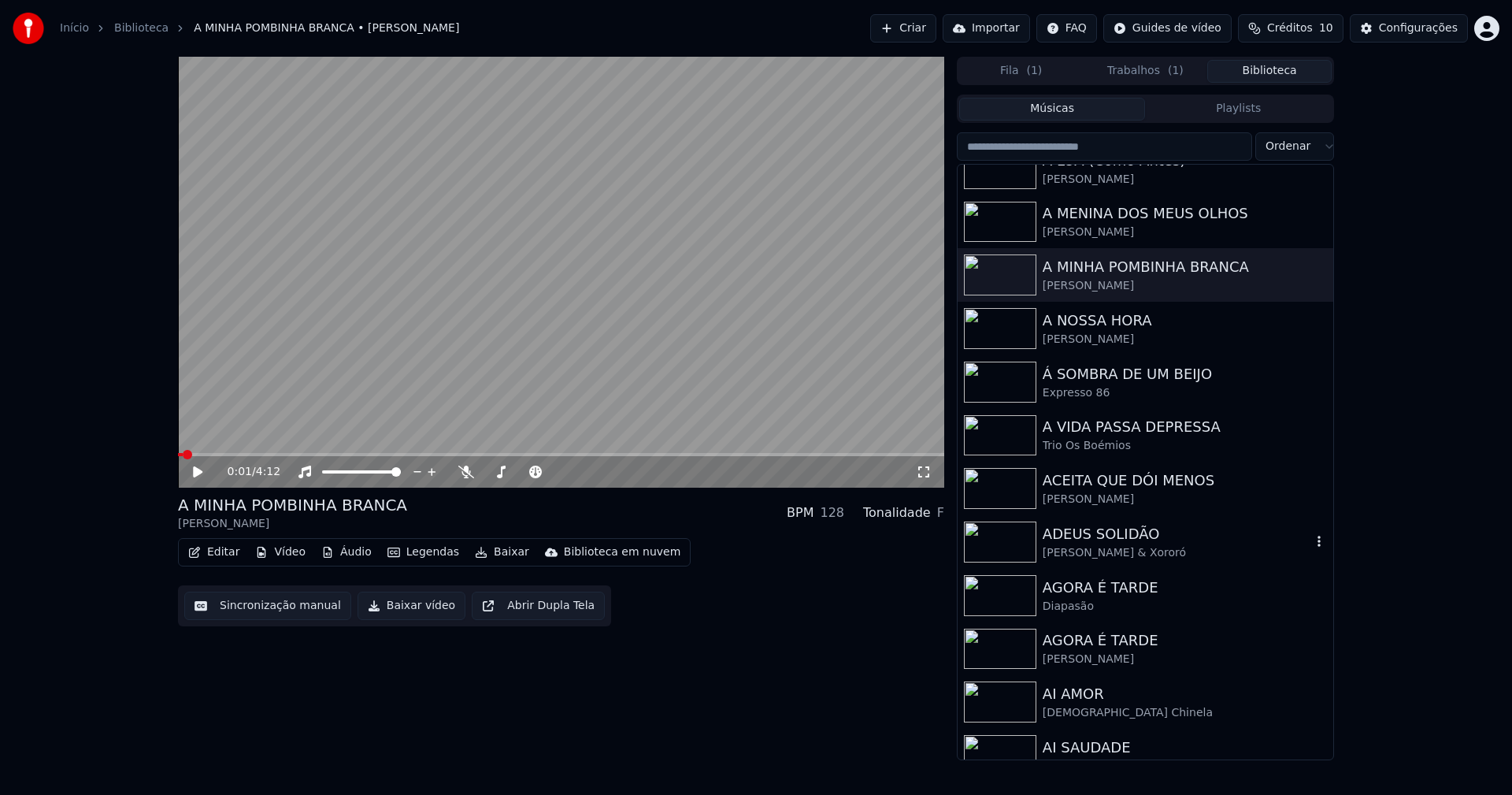
scroll to position [1496, 0]
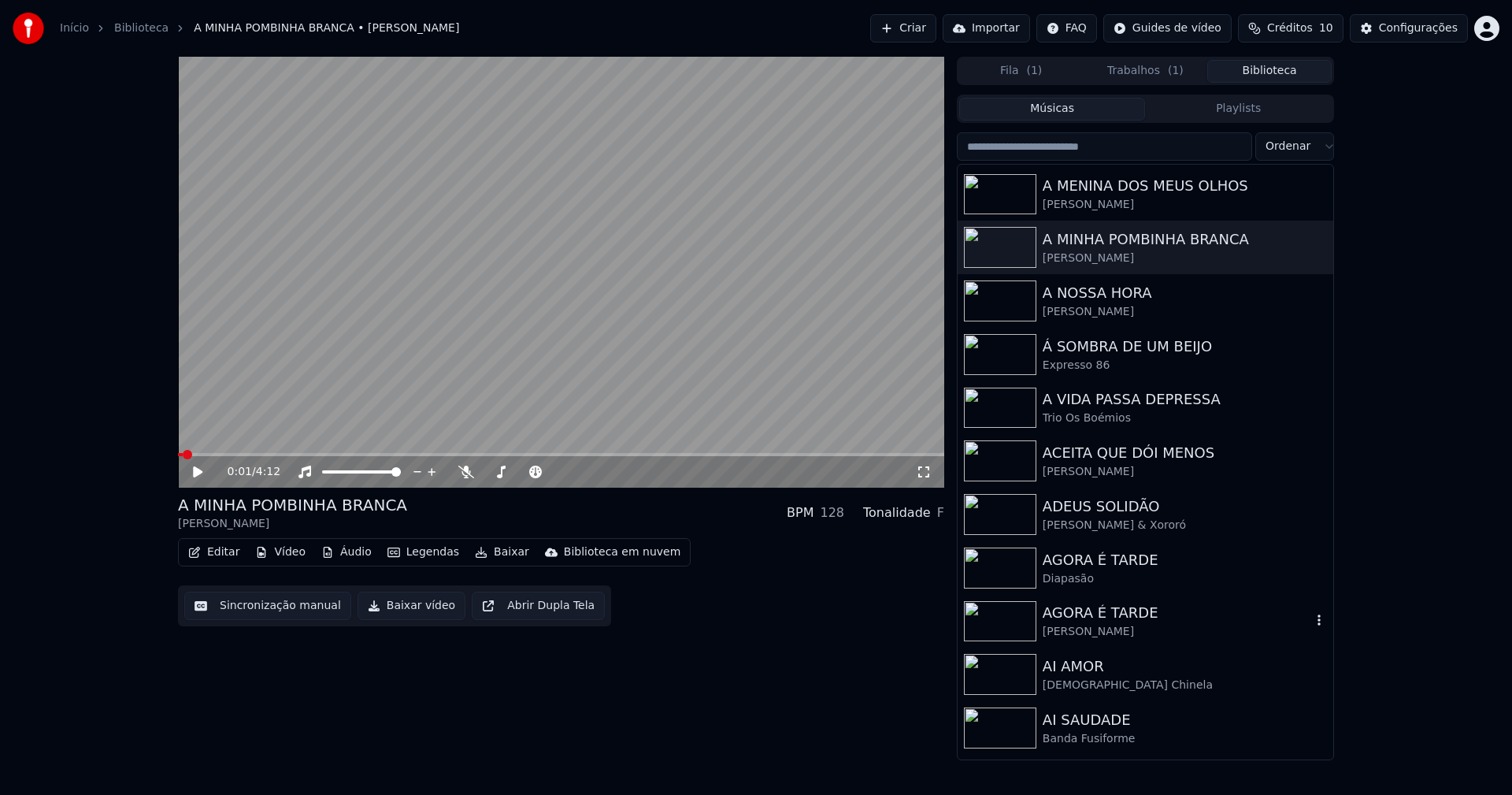
click at [1094, 629] on div "[PERSON_NAME]" at bounding box center [1177, 631] width 269 height 16
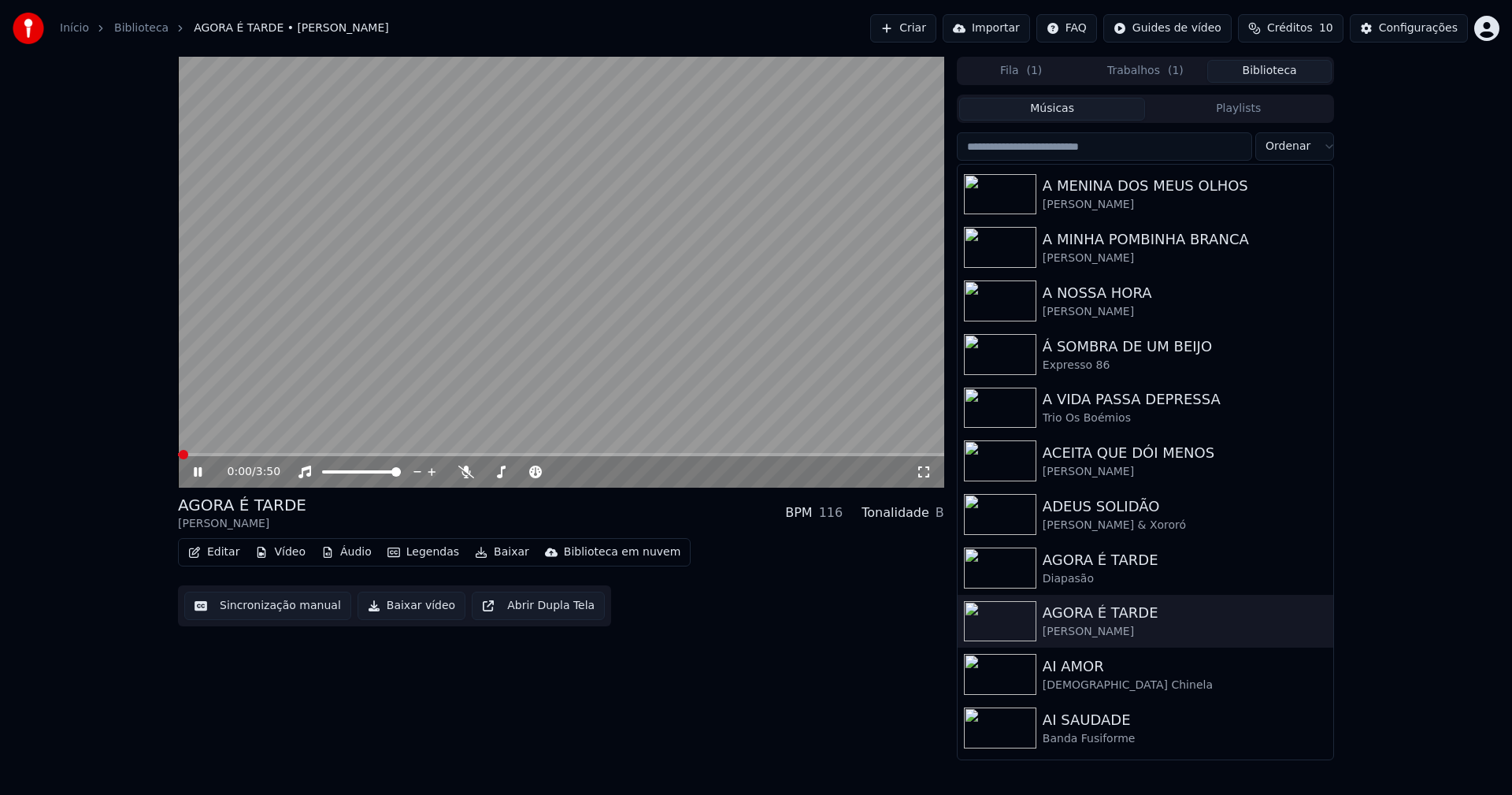
click at [198, 473] on icon at bounding box center [209, 471] width 37 height 13
click at [281, 550] on button "Vídeo" at bounding box center [280, 552] width 63 height 22
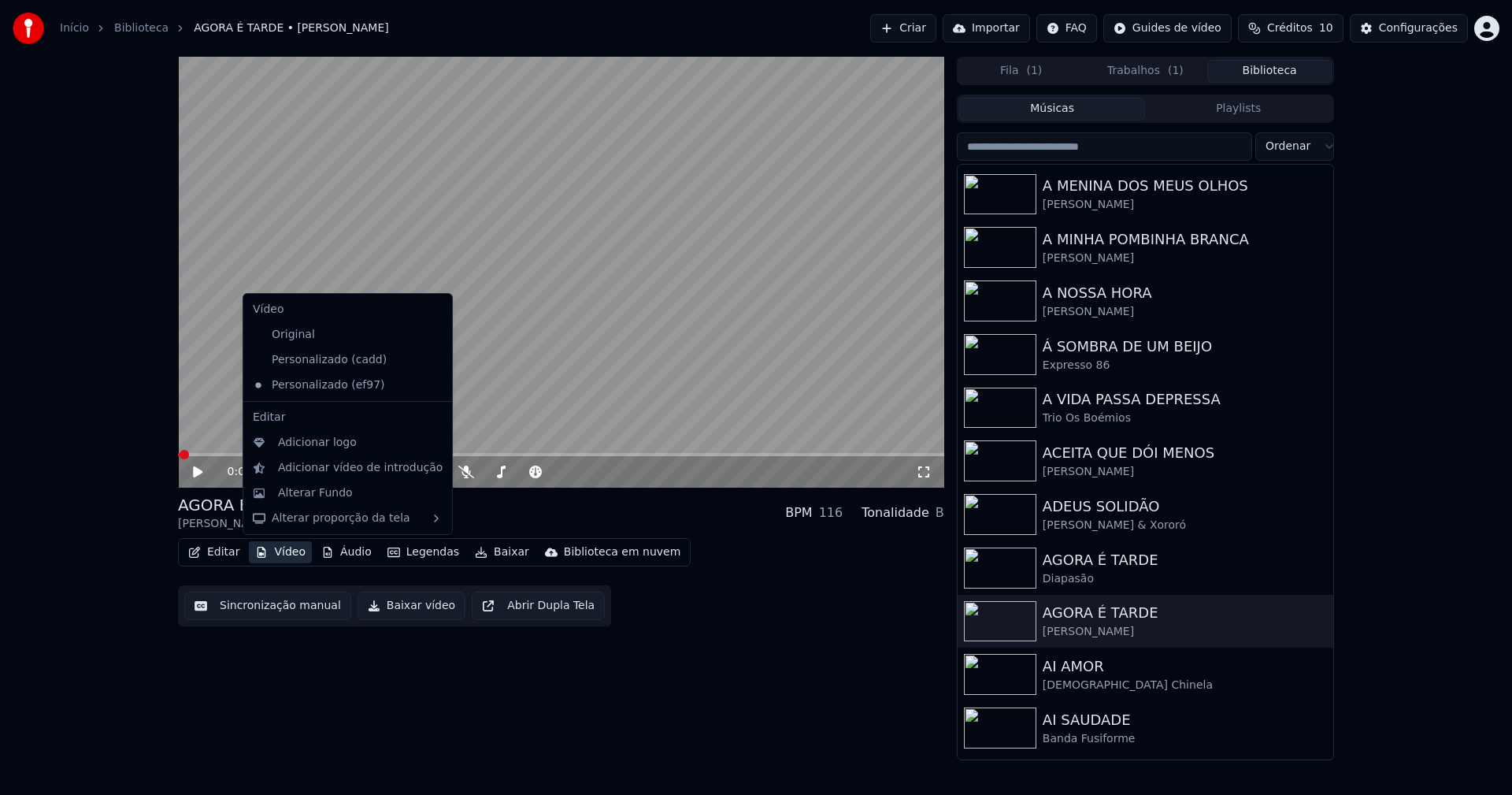
click at [432, 363] on icon at bounding box center [440, 359] width 18 height 13
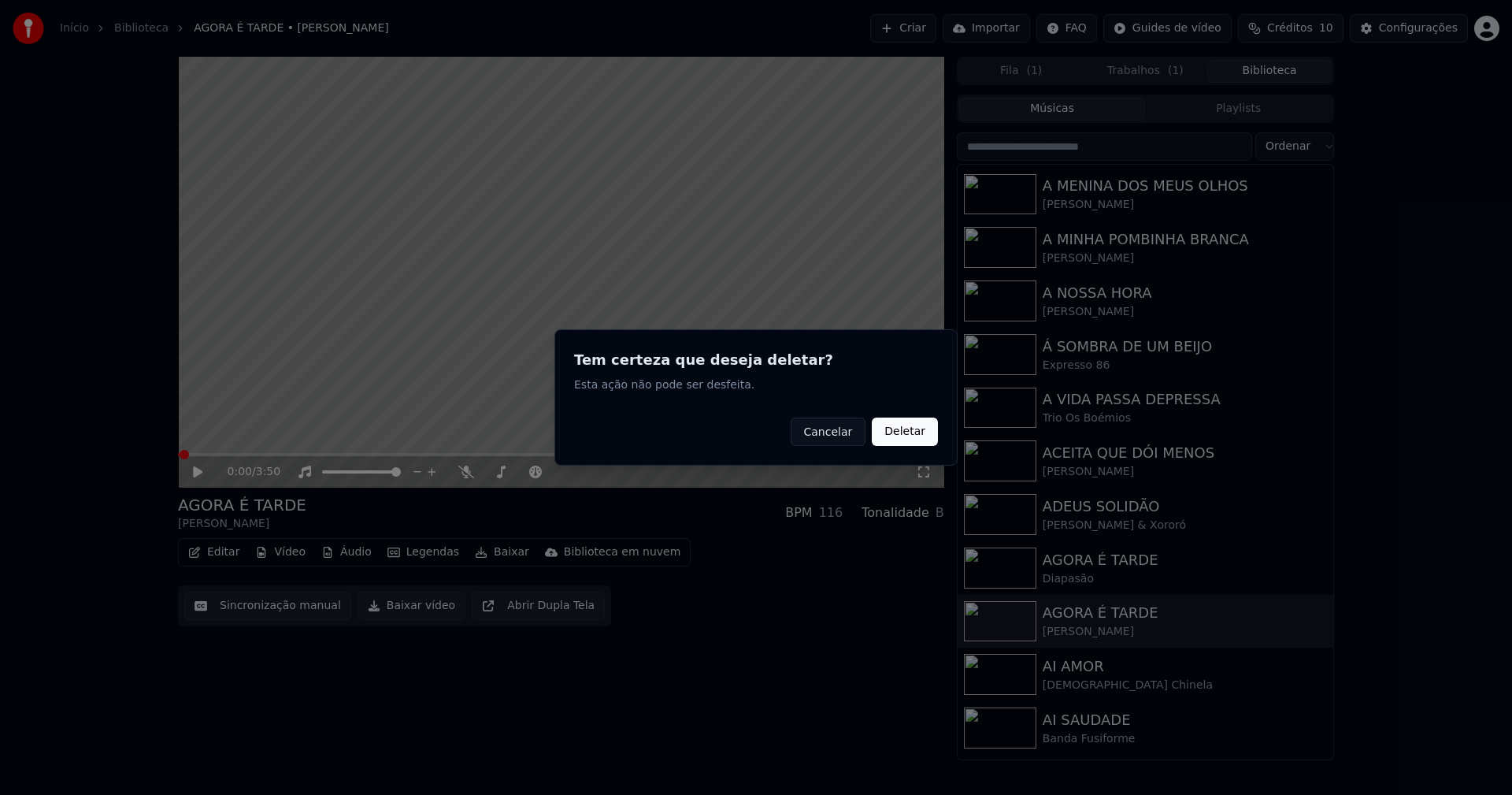
click at [898, 436] on button "Deletar" at bounding box center [904, 432] width 66 height 29
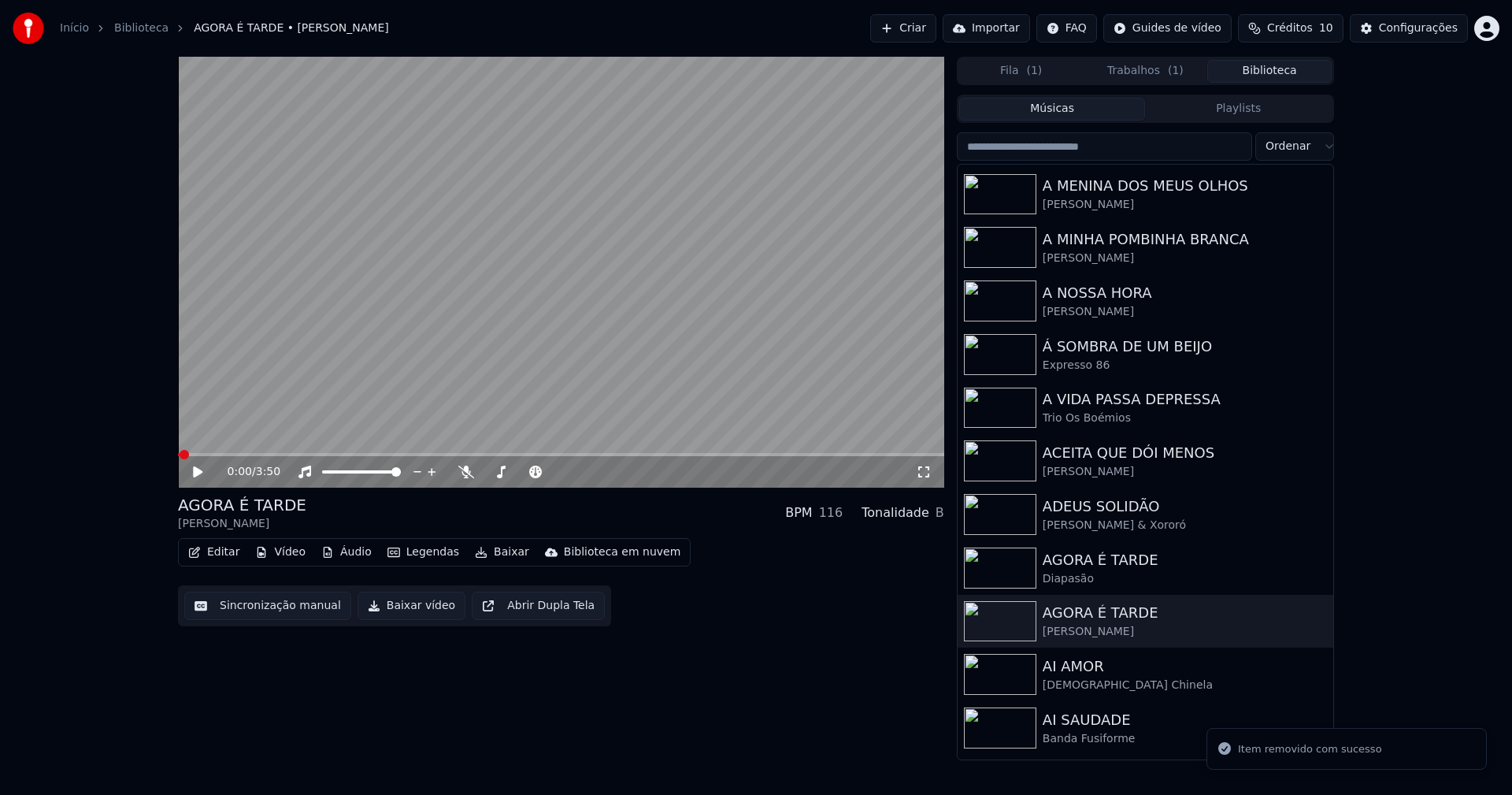
click at [281, 556] on button "Vídeo" at bounding box center [280, 552] width 63 height 22
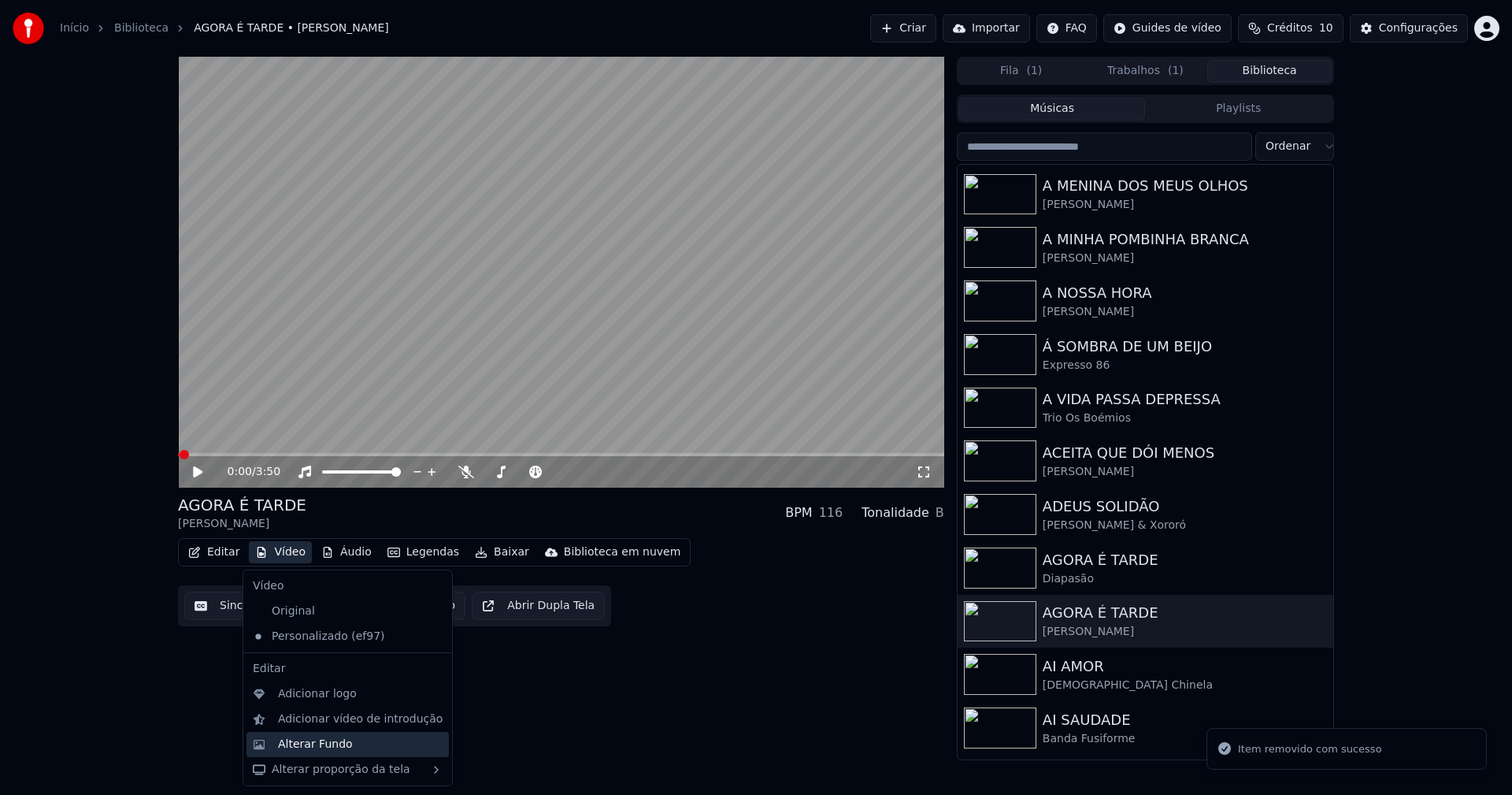
click at [317, 747] on div "Alterar Fundo" at bounding box center [315, 744] width 75 height 16
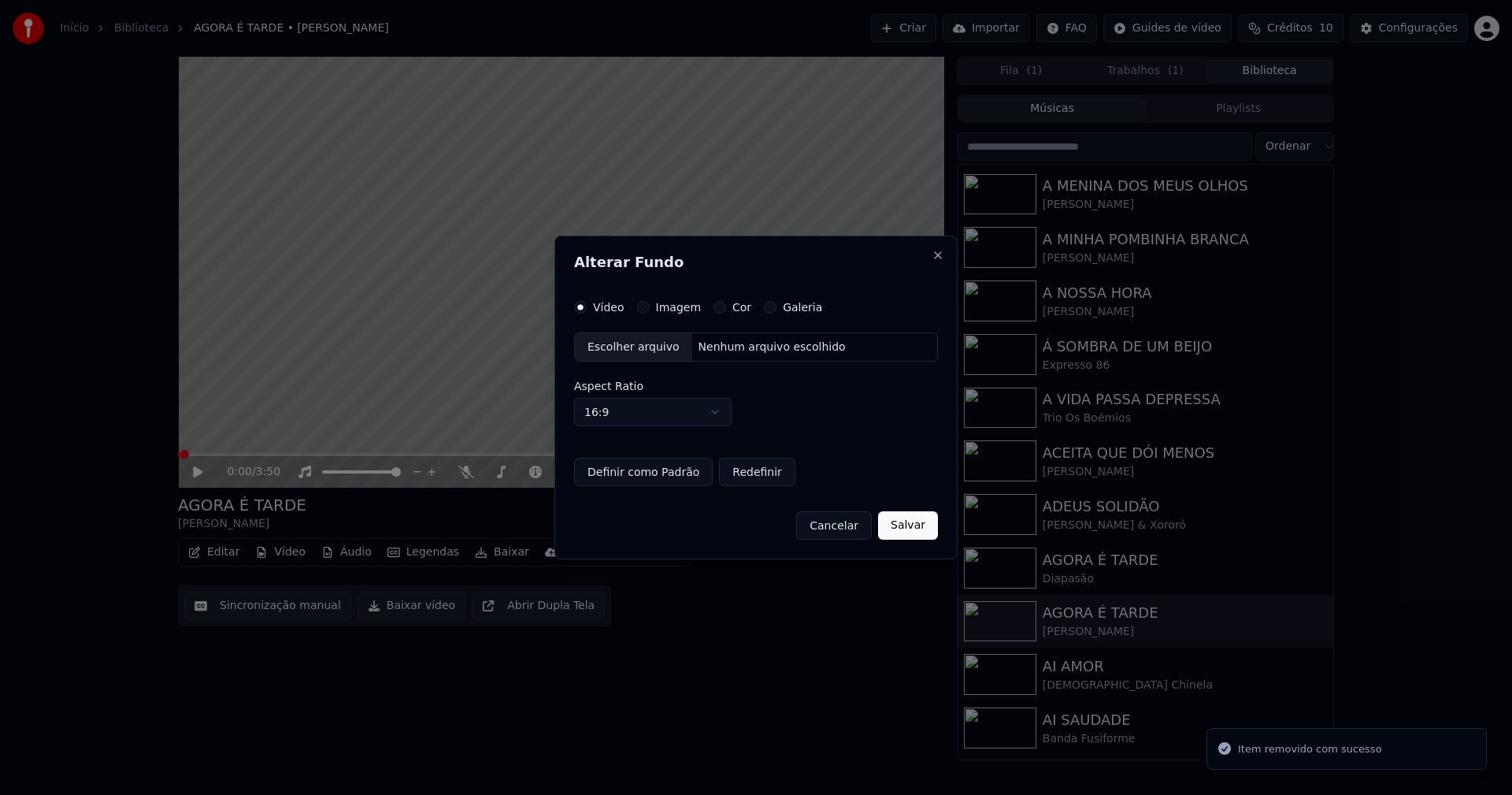
click at [638, 307] on button "Imagem" at bounding box center [643, 307] width 13 height 13
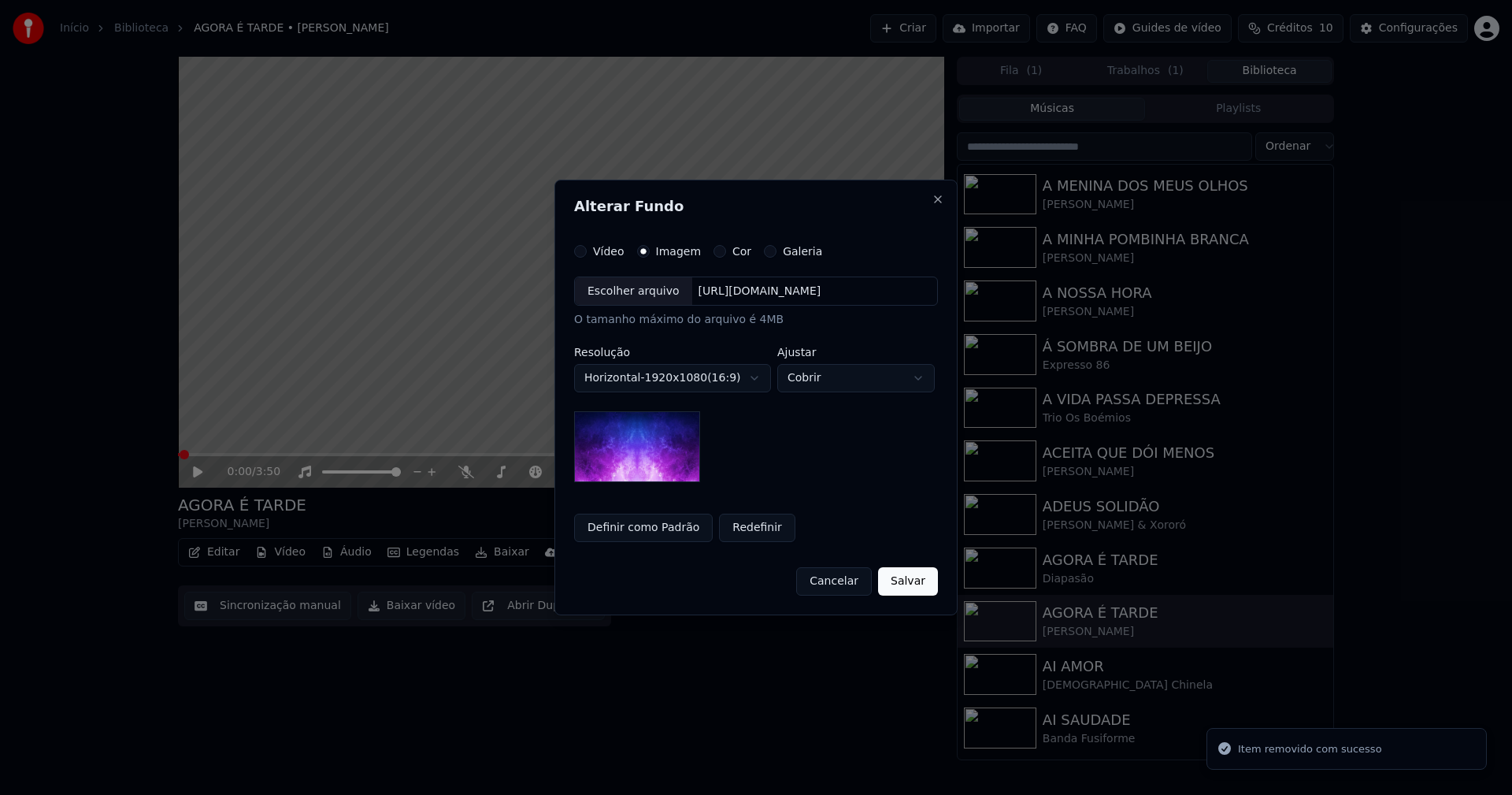
click at [622, 299] on div "Escolher arquivo" at bounding box center [633, 292] width 117 height 29
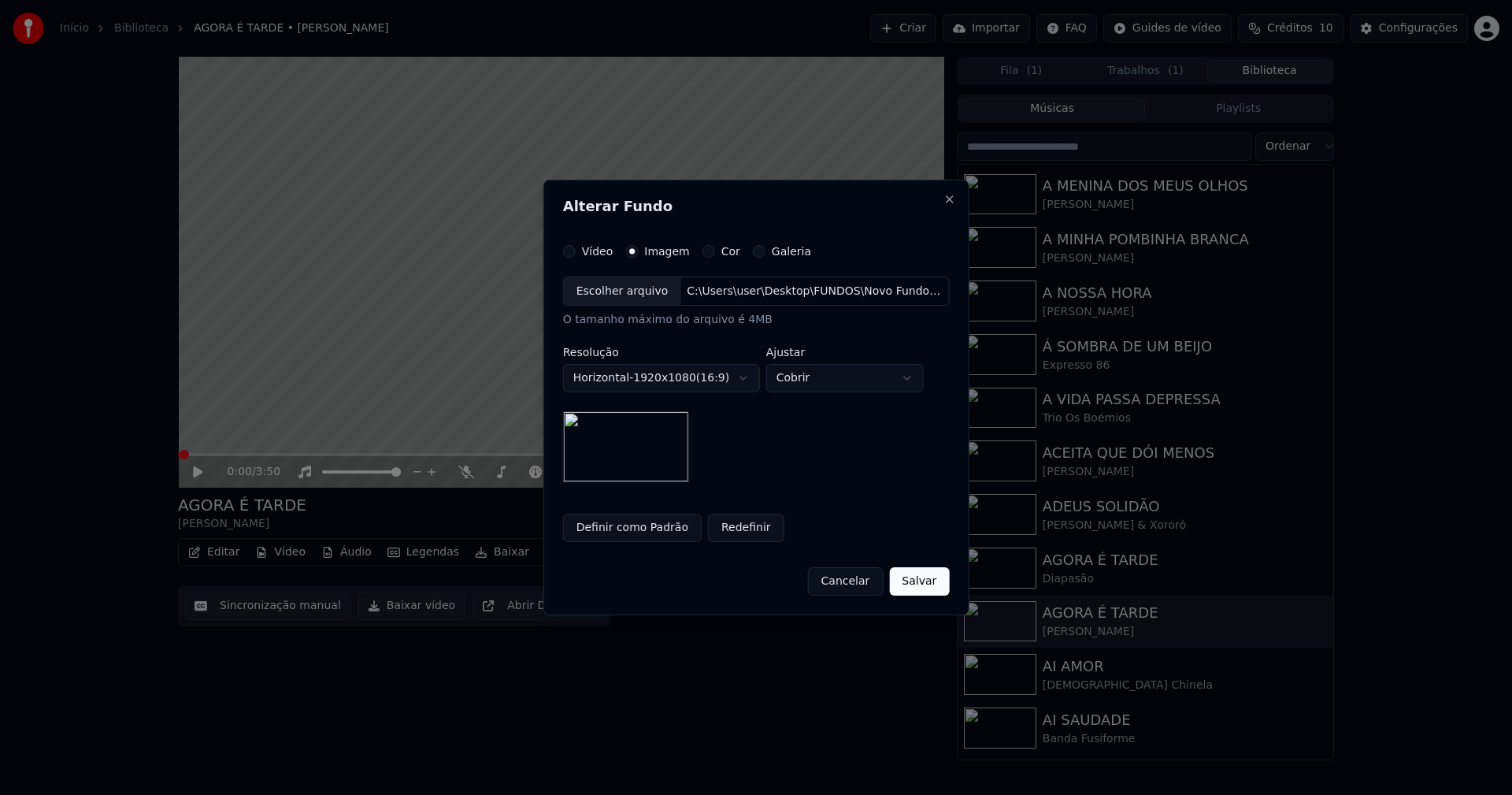
click at [923, 582] on button "Salvar" at bounding box center [919, 582] width 60 height 29
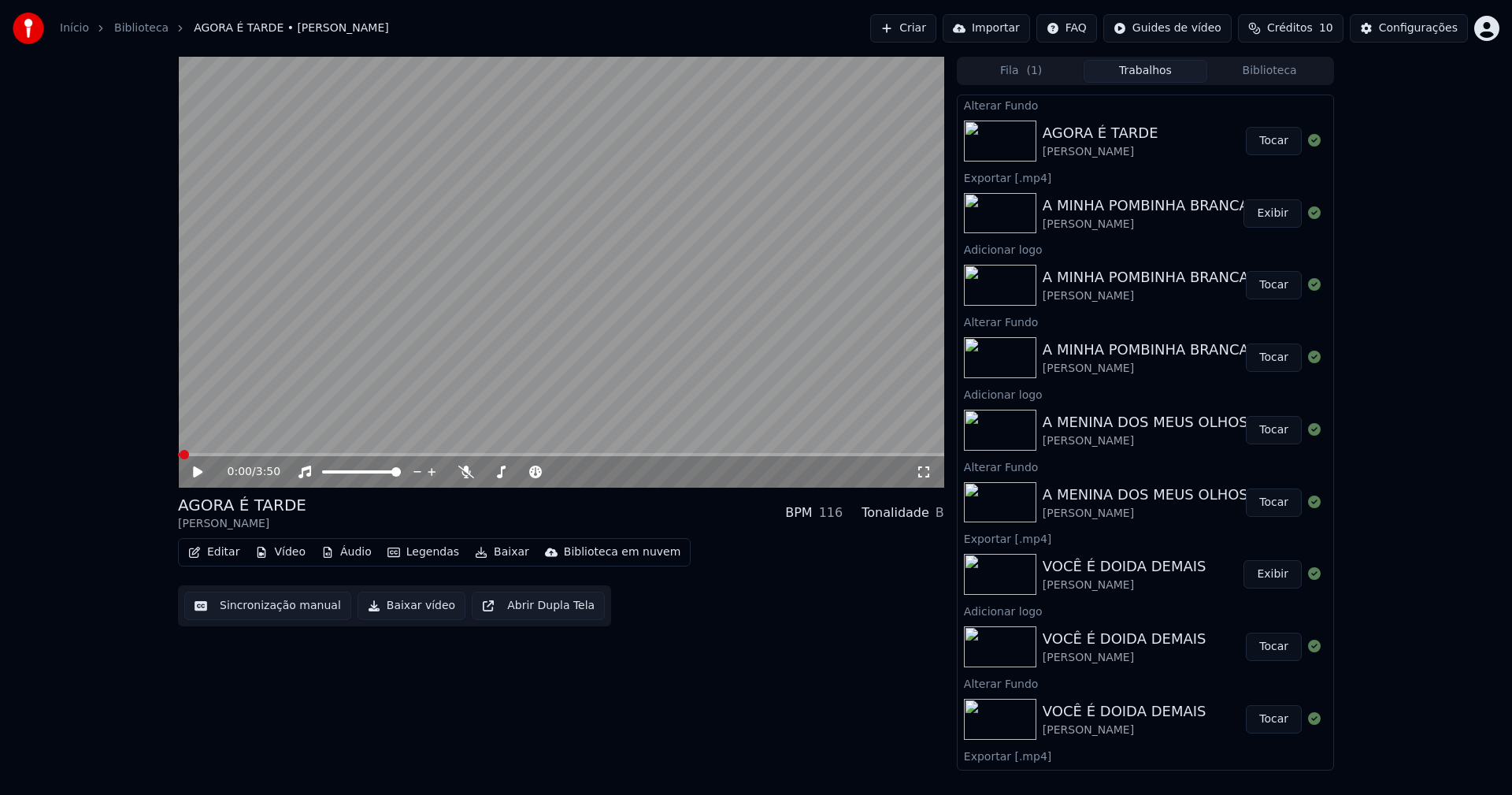
click at [1271, 138] on button "Tocar" at bounding box center [1273, 141] width 56 height 29
click at [284, 553] on button "Vídeo" at bounding box center [280, 552] width 63 height 22
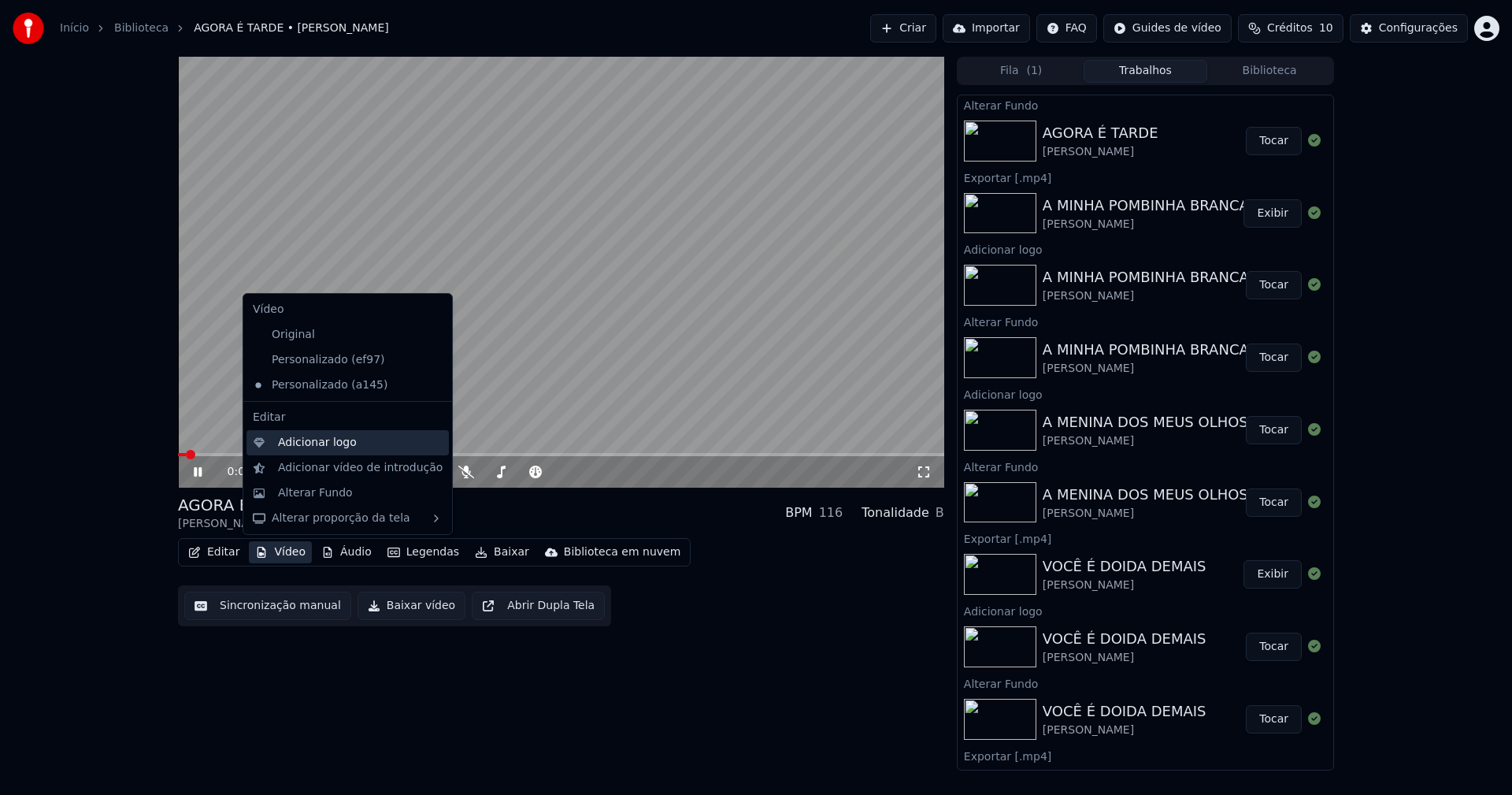
click at [299, 441] on div "Adicionar logo" at bounding box center [317, 443] width 78 height 16
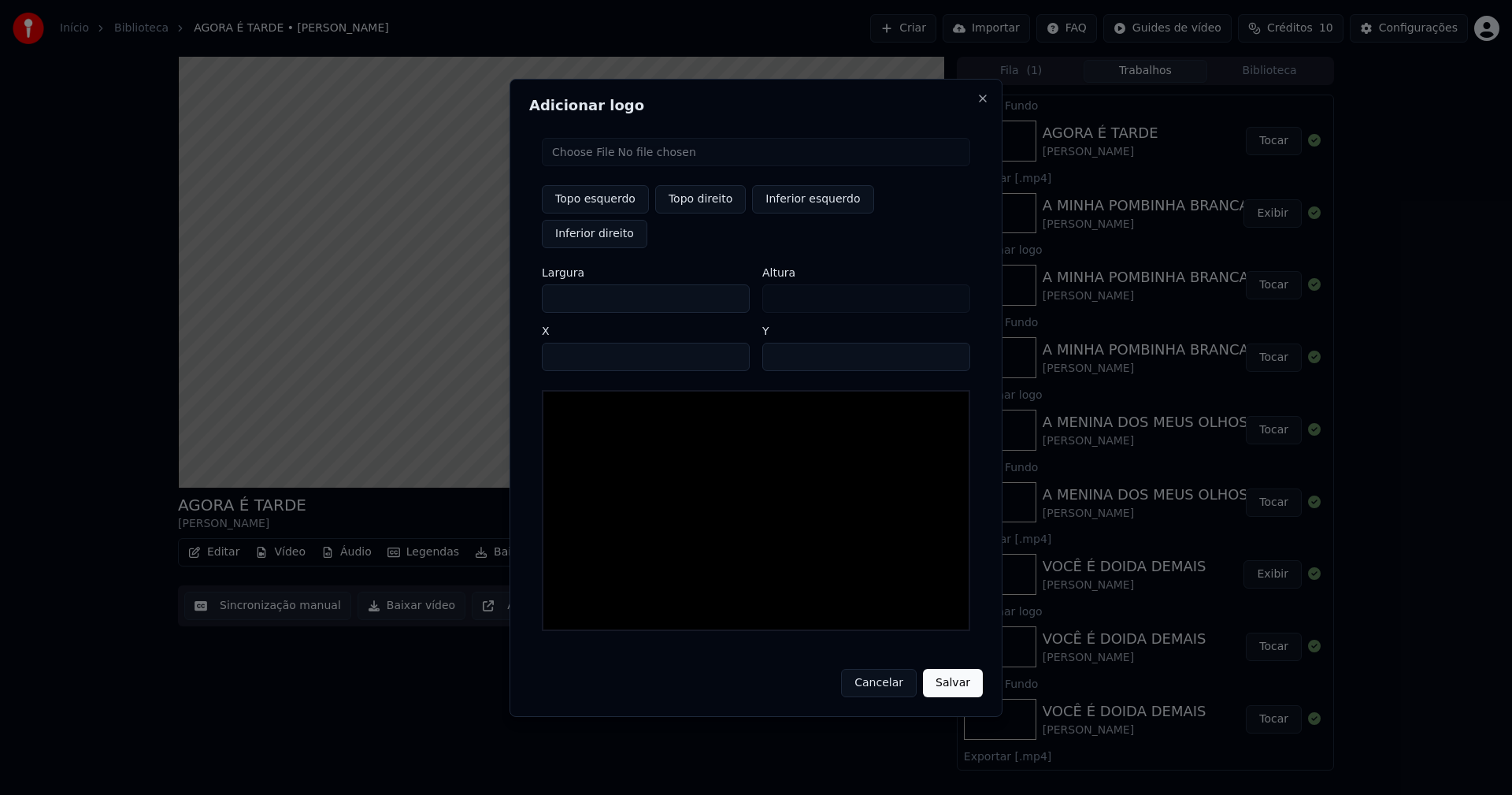
click at [609, 166] on input "file" at bounding box center [756, 152] width 428 height 29
type input "**********"
type input "***"
click at [713, 213] on button "Topo direito" at bounding box center [700, 200] width 90 height 29
type input "****"
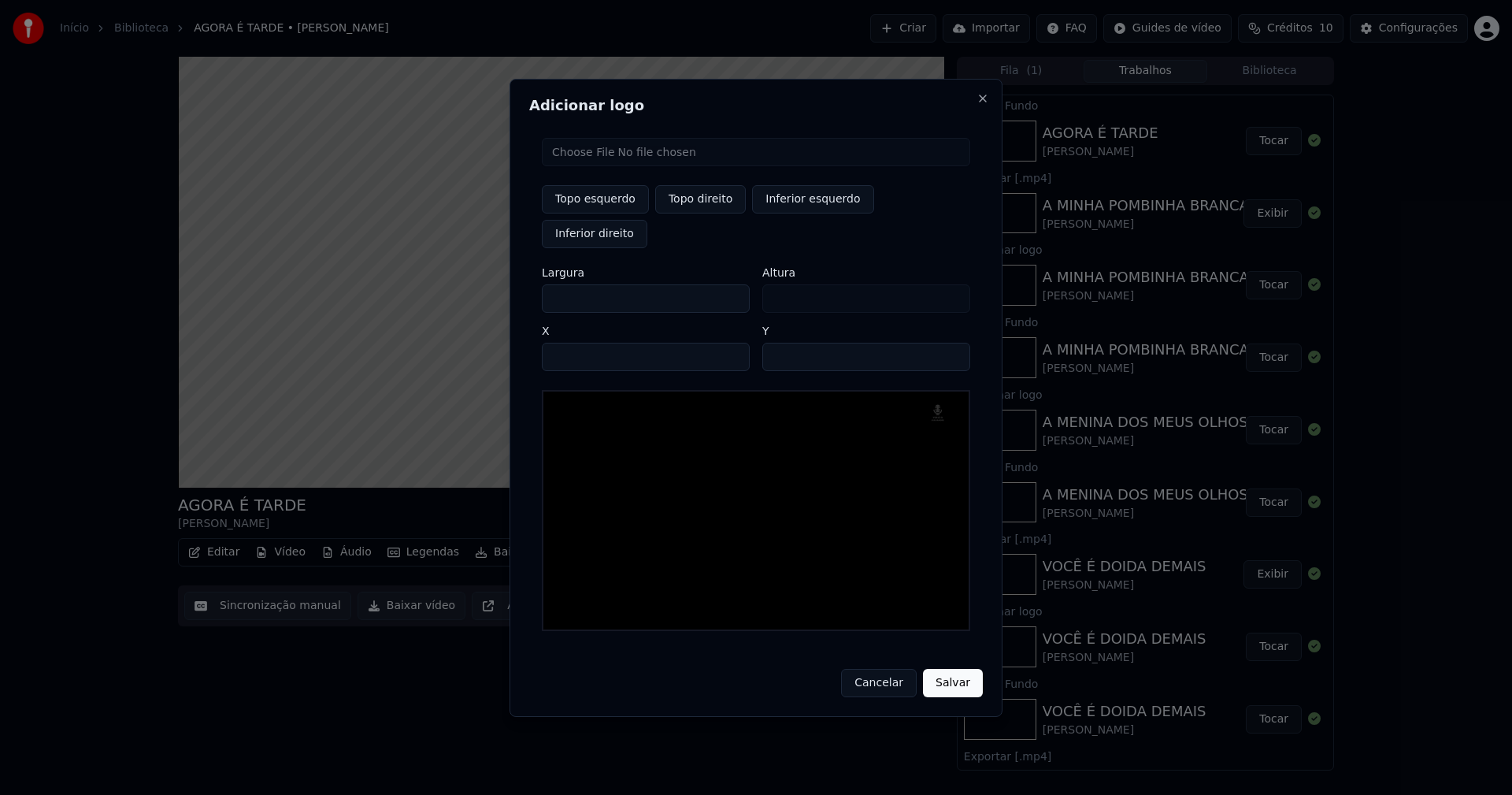
drag, startPoint x: 568, startPoint y: 281, endPoint x: 438, endPoint y: 296, distance: 130.9
click at [444, 296] on body "Início Biblioteca AGORA É TARDE • [PERSON_NAME] Importar FAQ Guides de vídeo Cr…" at bounding box center [756, 397] width 1512 height 795
type input "**"
type input "***"
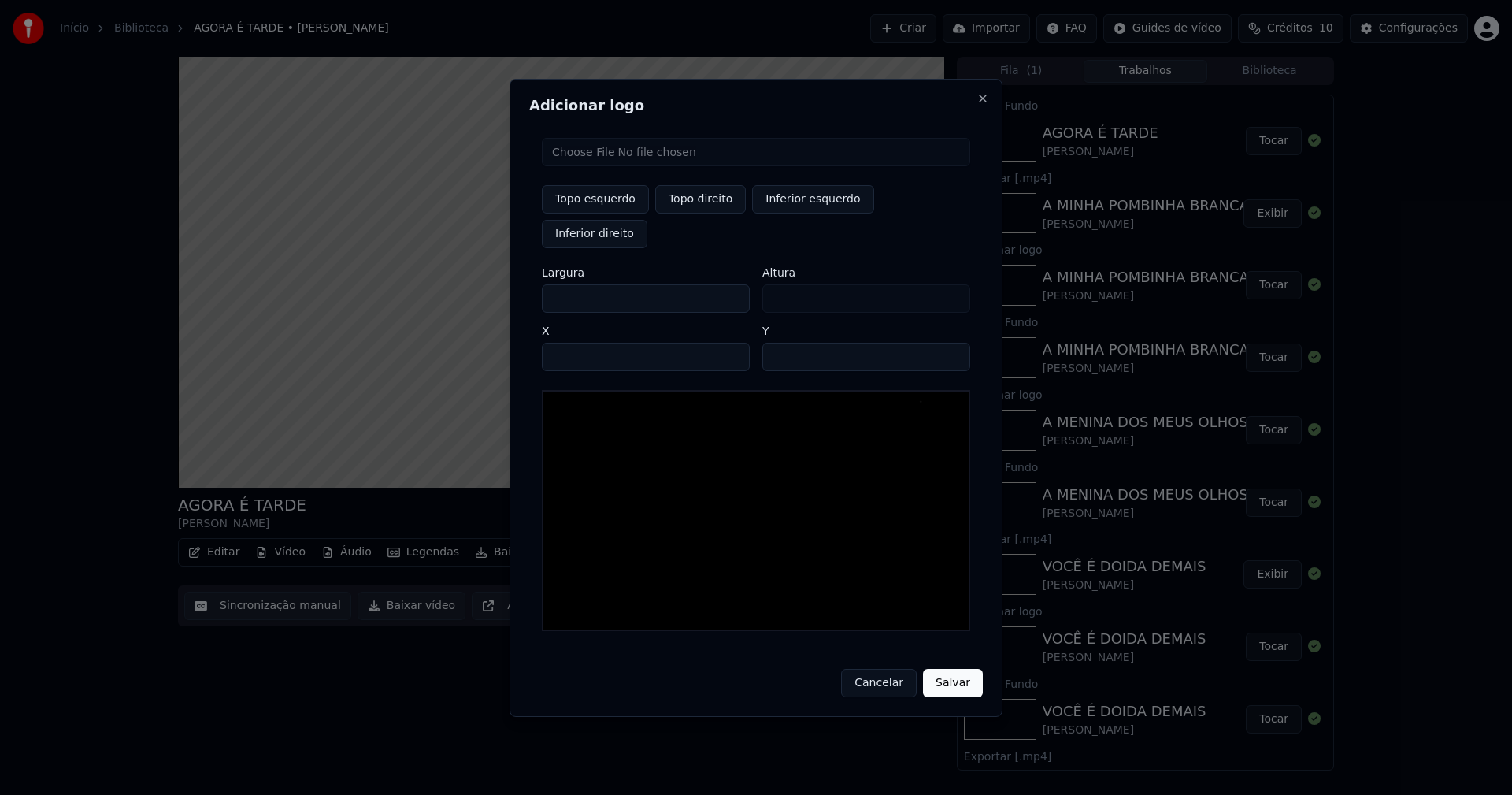
type input "***"
click at [573, 342] on input "****" at bounding box center [646, 357] width 208 height 29
type input "****"
click at [947, 342] on input "**" at bounding box center [866, 357] width 208 height 29
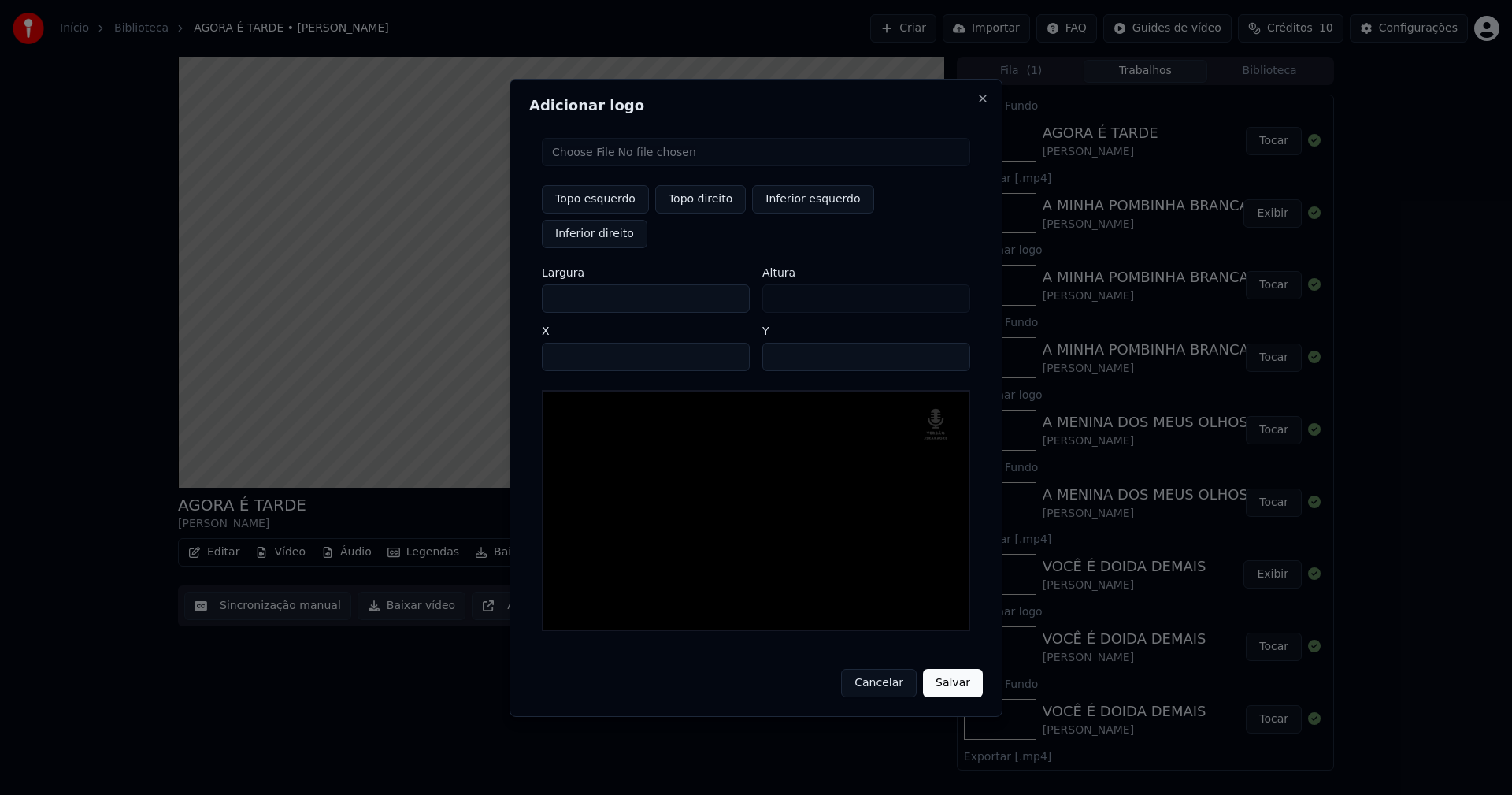
click at [947, 342] on input "**" at bounding box center [866, 357] width 208 height 29
type input "**"
click at [947, 342] on input "**" at bounding box center [866, 357] width 208 height 29
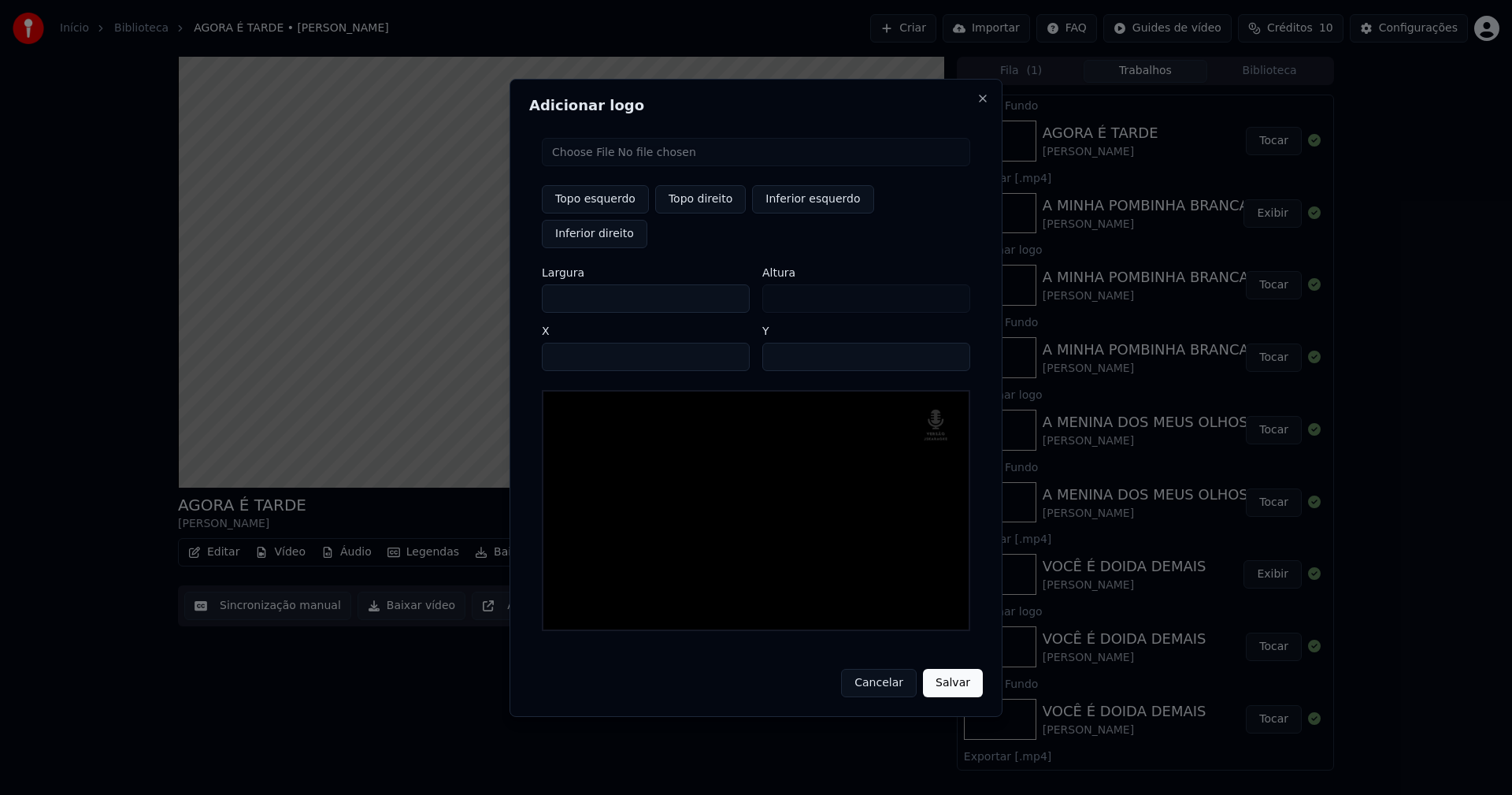
click at [947, 669] on button "Salvar" at bounding box center [952, 683] width 60 height 29
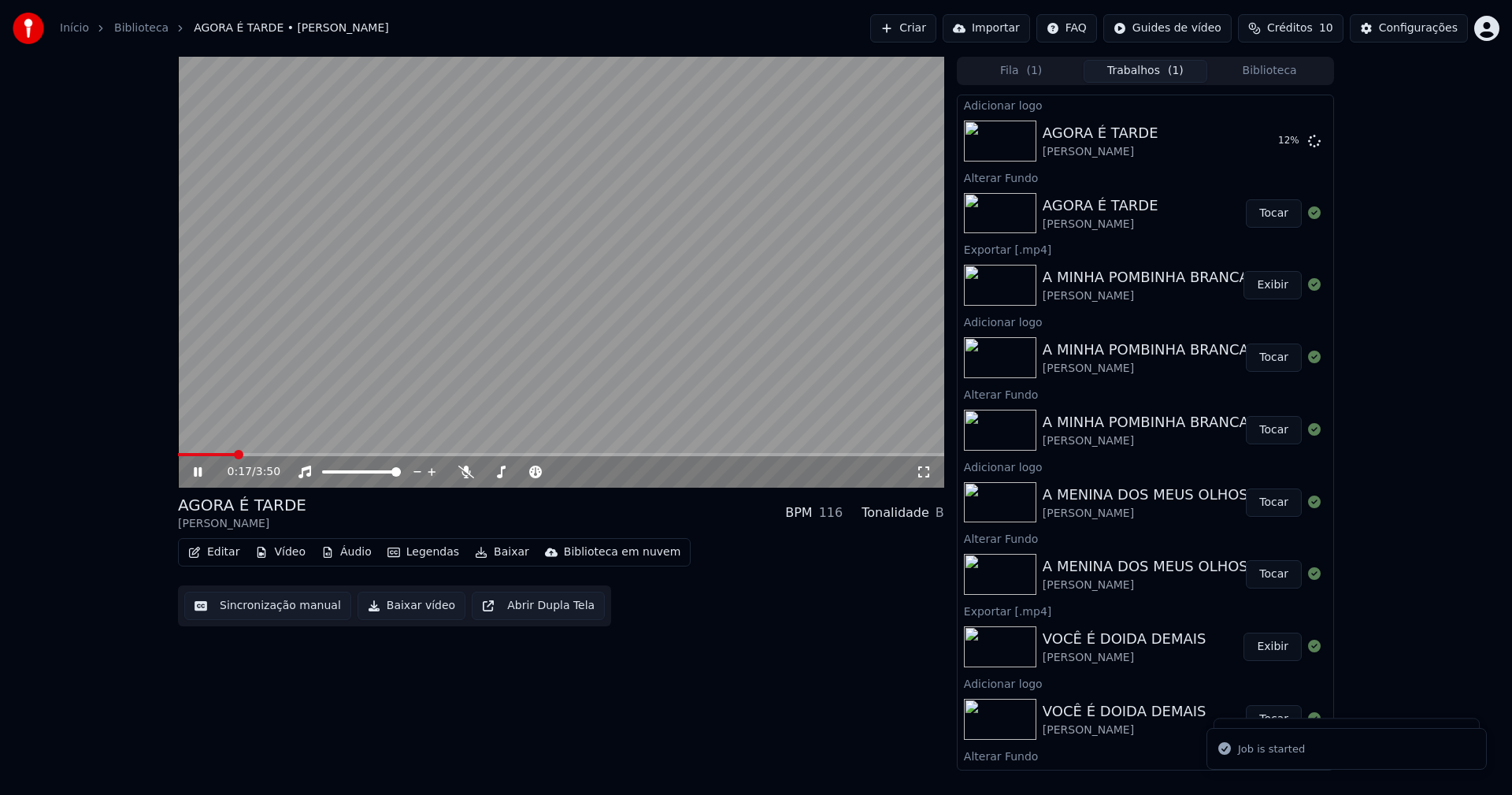
click at [196, 469] on icon at bounding box center [197, 471] width 8 height 9
click at [1264, 137] on button "Tocar" at bounding box center [1273, 141] width 56 height 29
click at [414, 614] on button "Baixar vídeo" at bounding box center [411, 606] width 108 height 29
click at [196, 472] on icon at bounding box center [197, 471] width 8 height 9
click at [1284, 74] on button "Biblioteca" at bounding box center [1269, 71] width 125 height 23
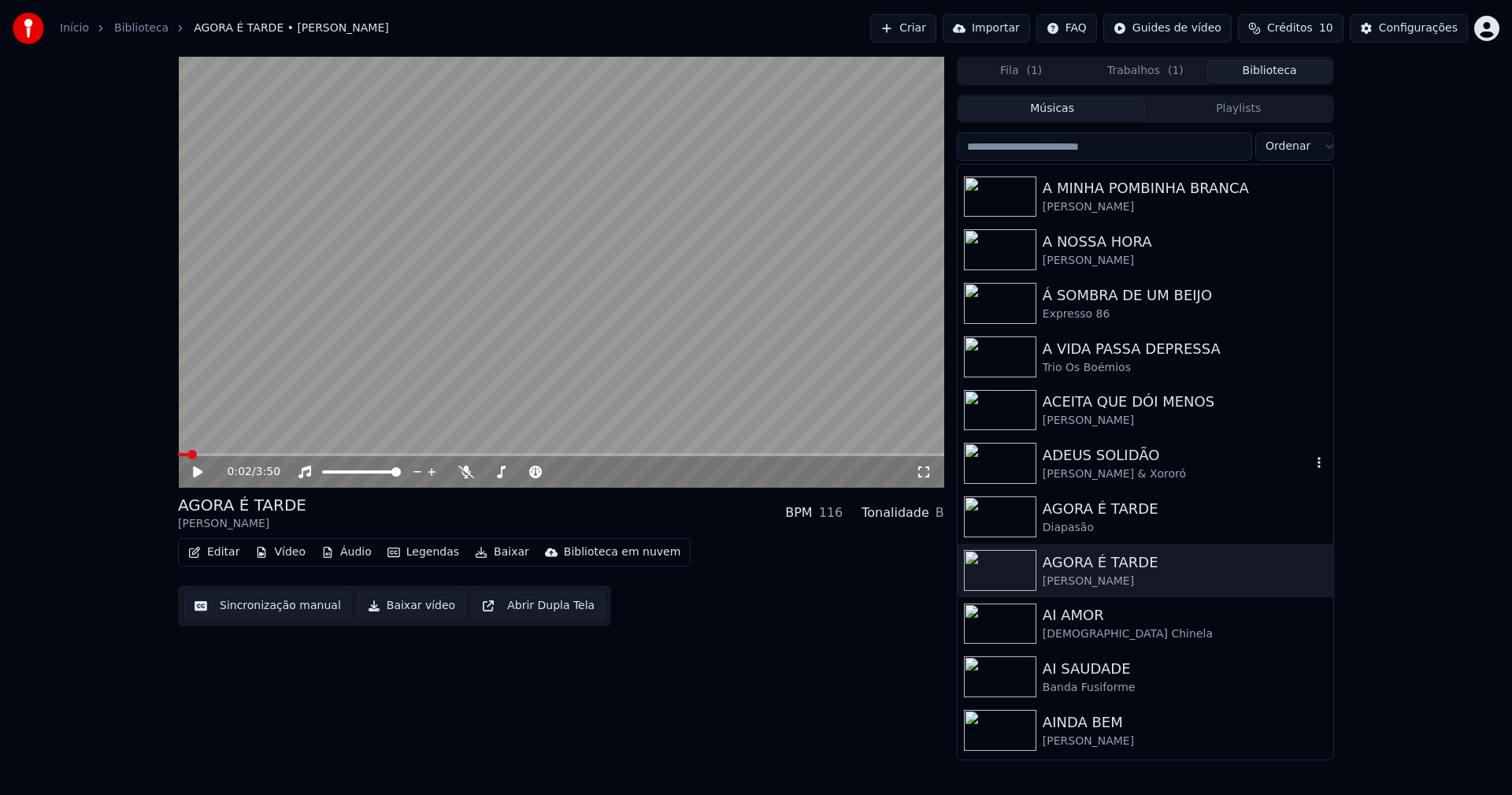
scroll to position [1575, 0]
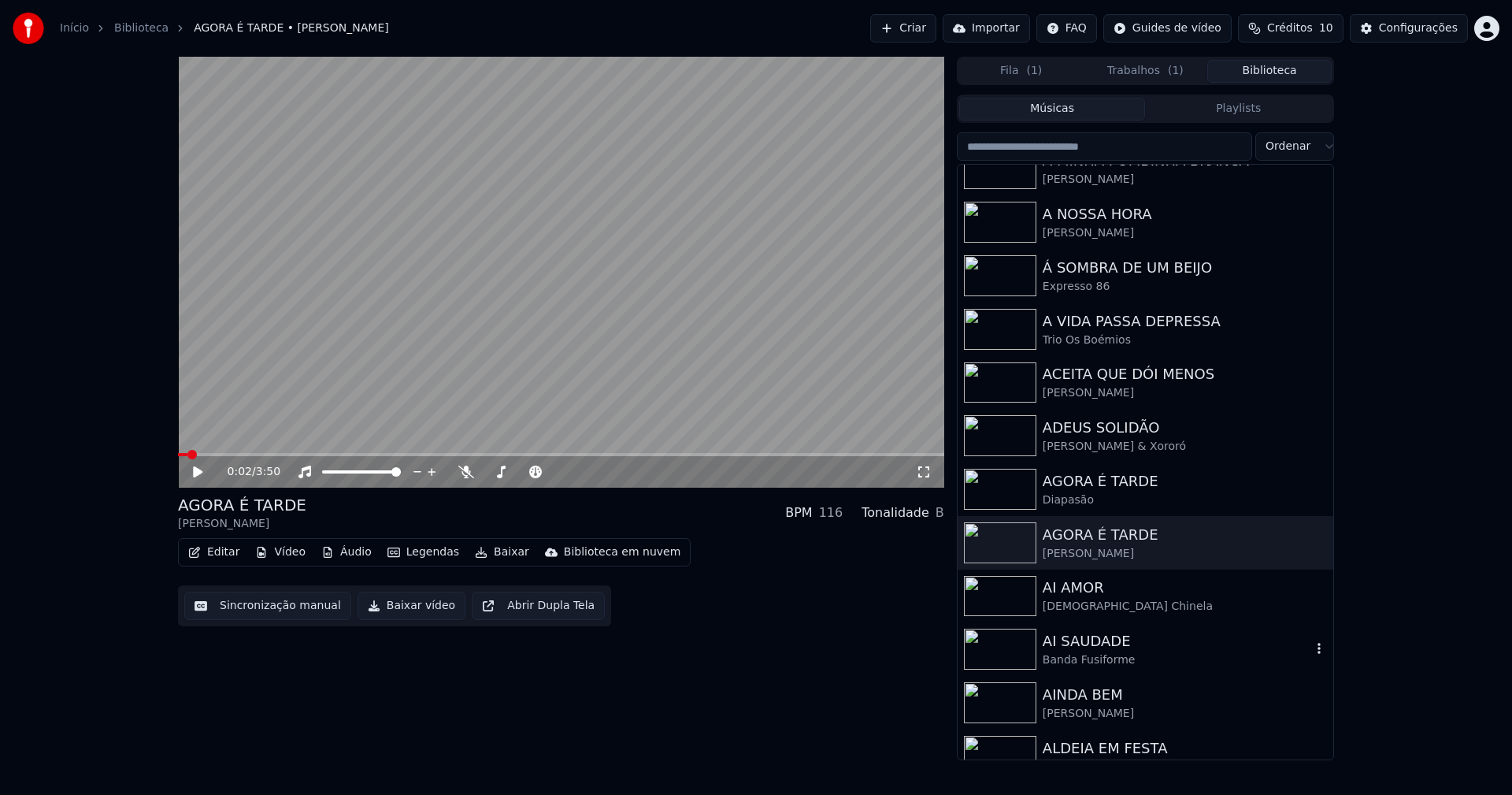
click at [1077, 654] on div "Banda Fusiforme" at bounding box center [1177, 659] width 269 height 16
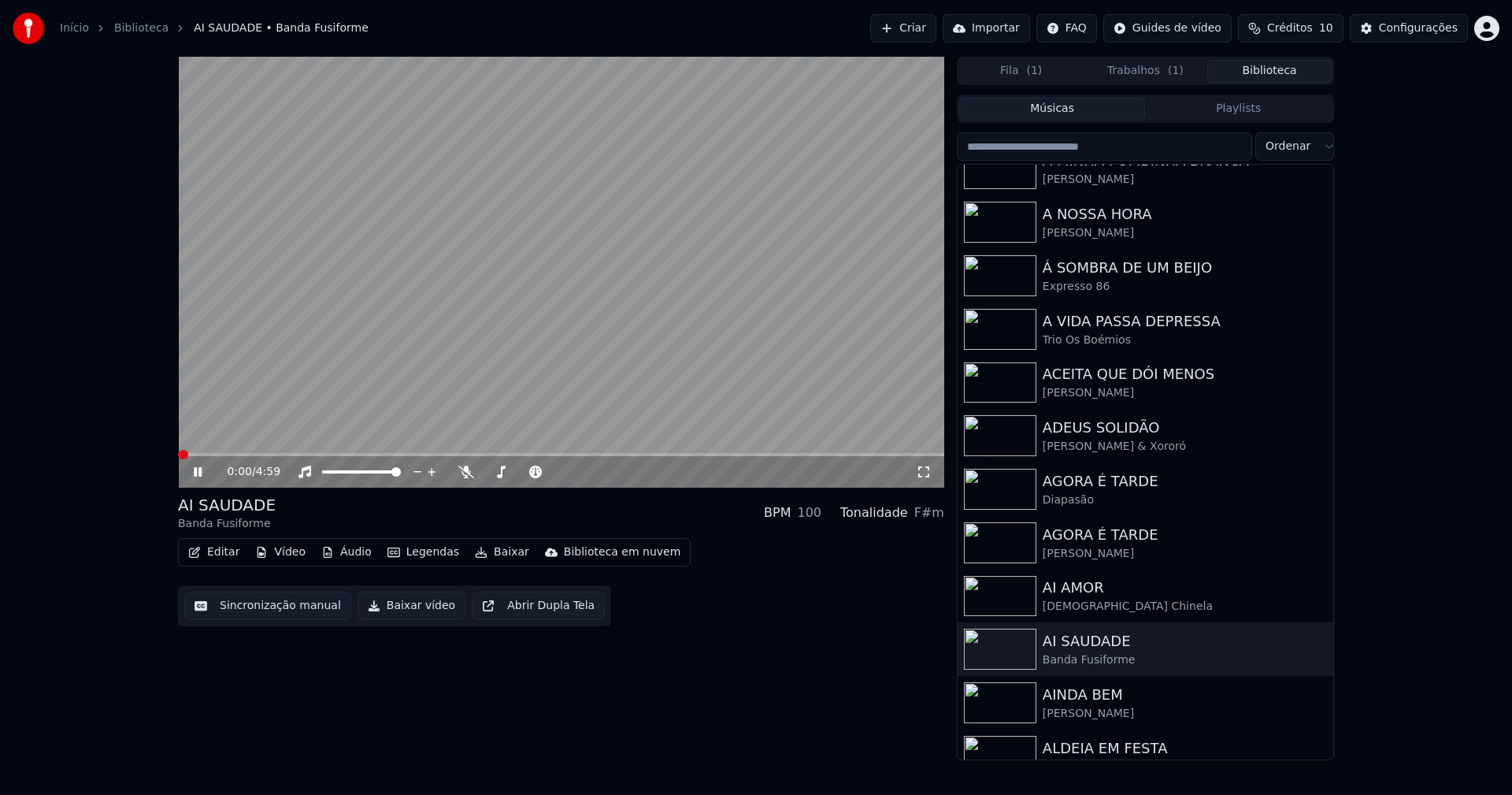
click at [199, 480] on div "0:00 / 4:59" at bounding box center [561, 471] width 753 height 16
click at [291, 556] on button "Vídeo" at bounding box center [280, 552] width 63 height 22
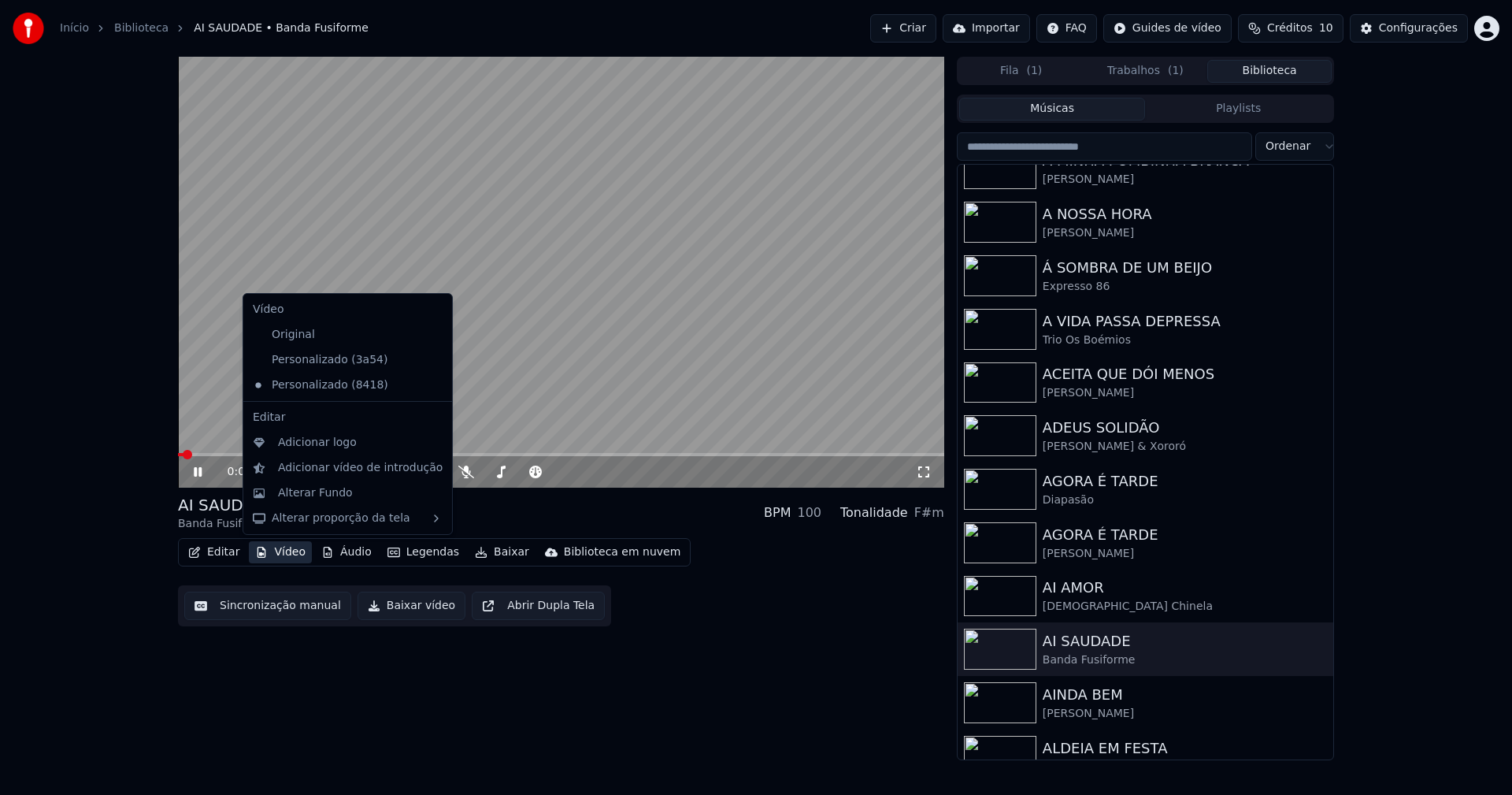
click at [432, 361] on icon at bounding box center [440, 359] width 18 height 13
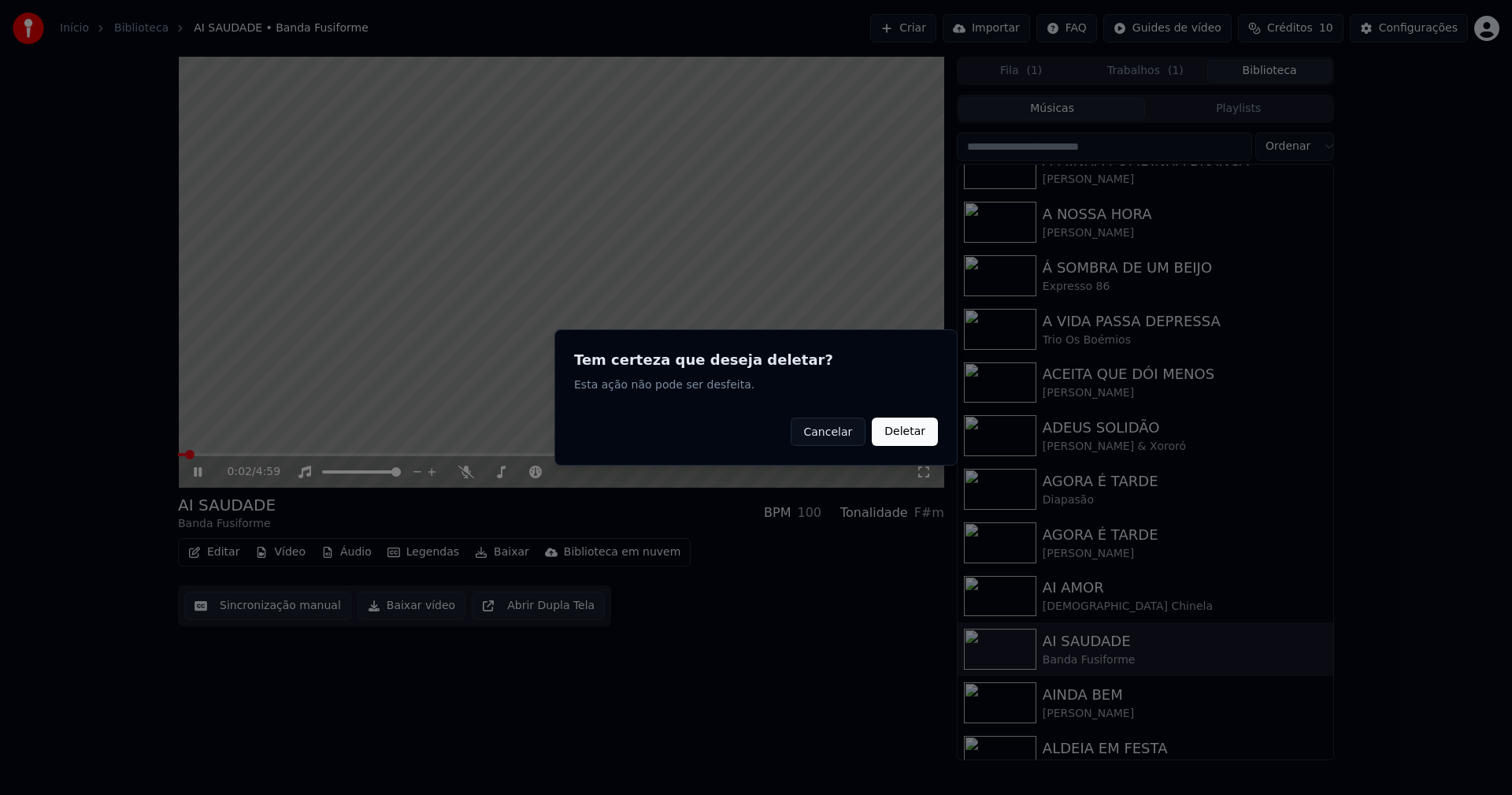
click at [896, 437] on button "Deletar" at bounding box center [904, 432] width 66 height 29
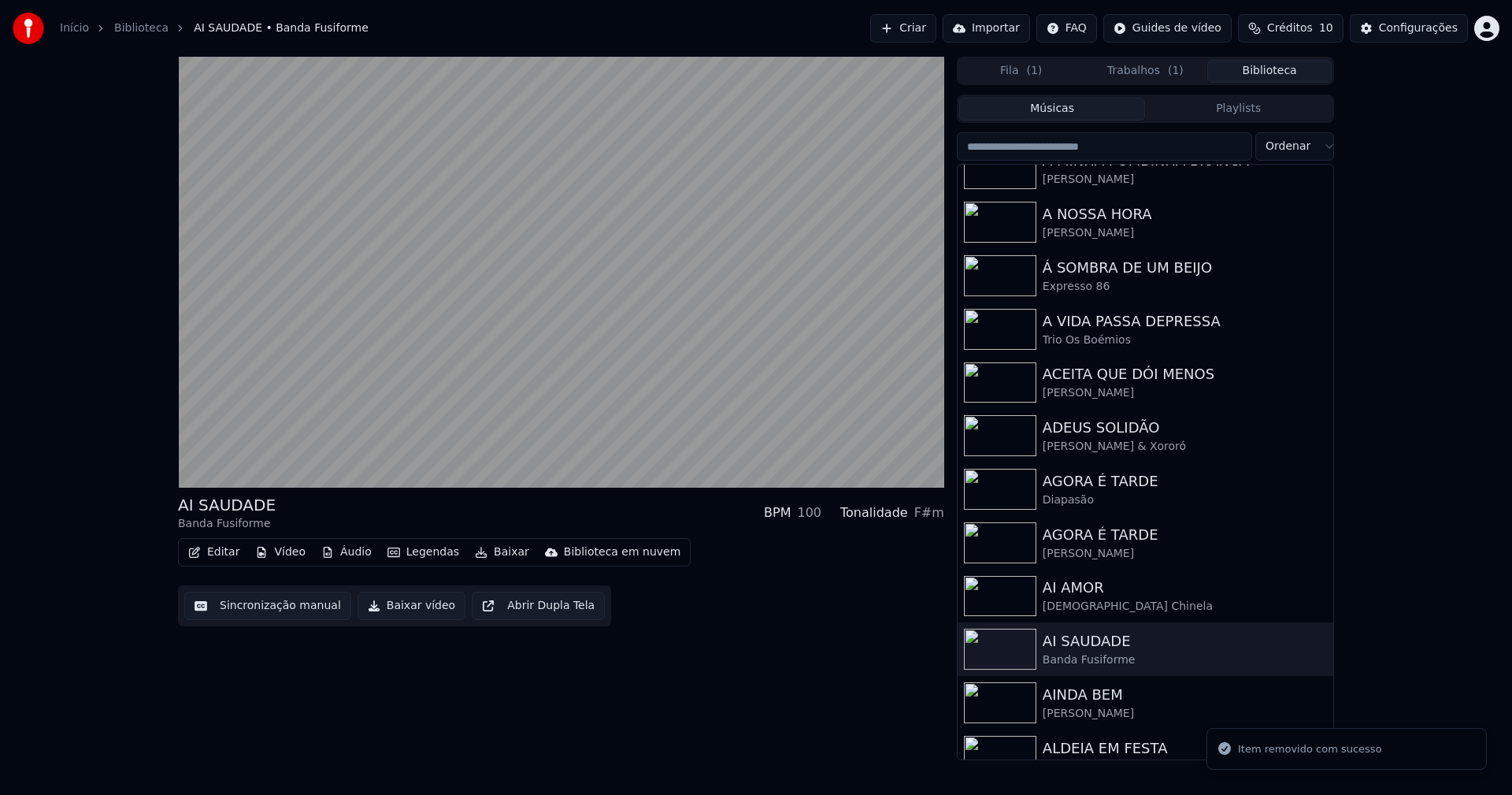
click at [291, 557] on button "Vídeo" at bounding box center [280, 552] width 63 height 22
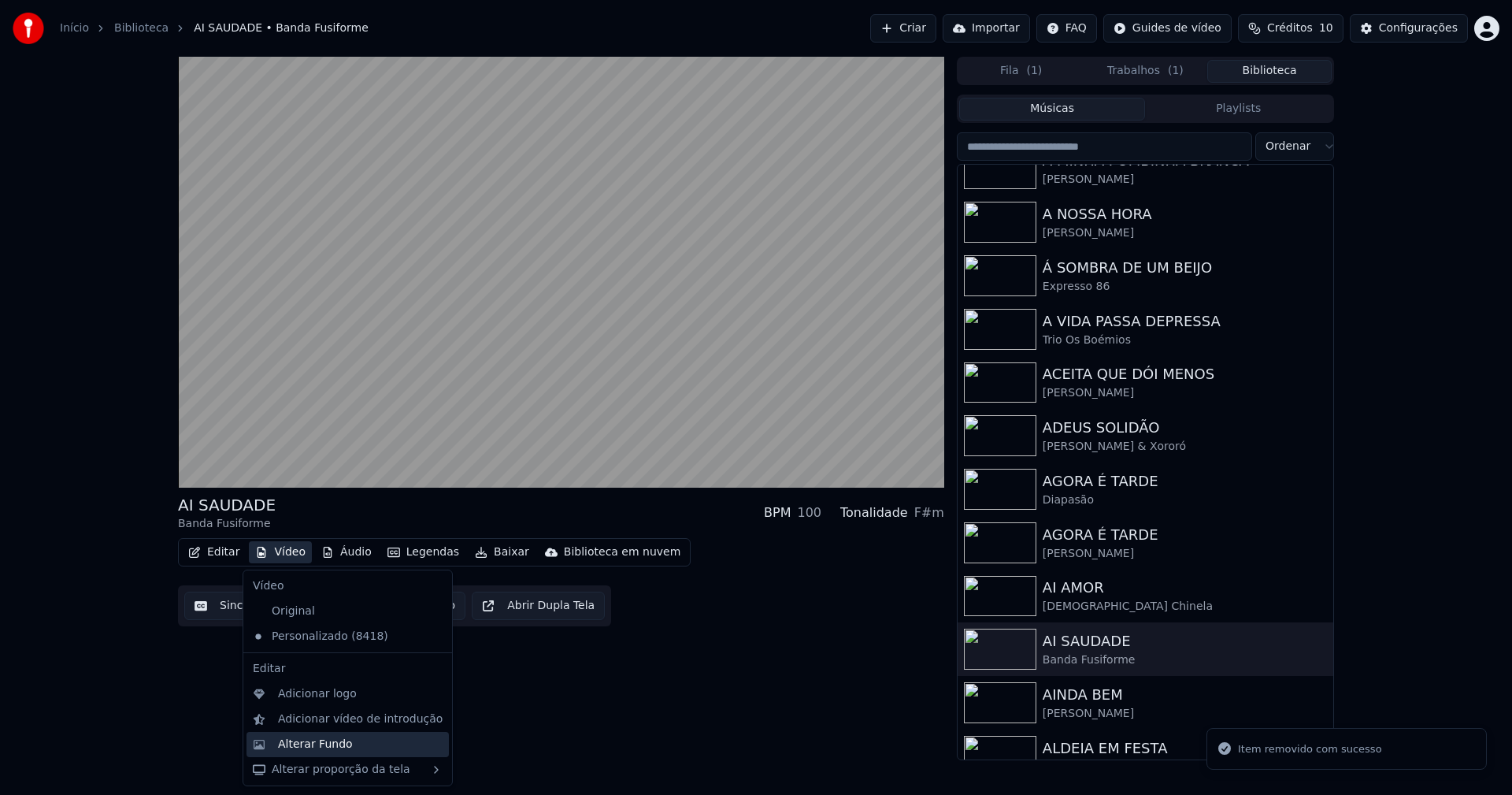
click at [319, 740] on div "Alterar Fundo" at bounding box center [315, 744] width 75 height 16
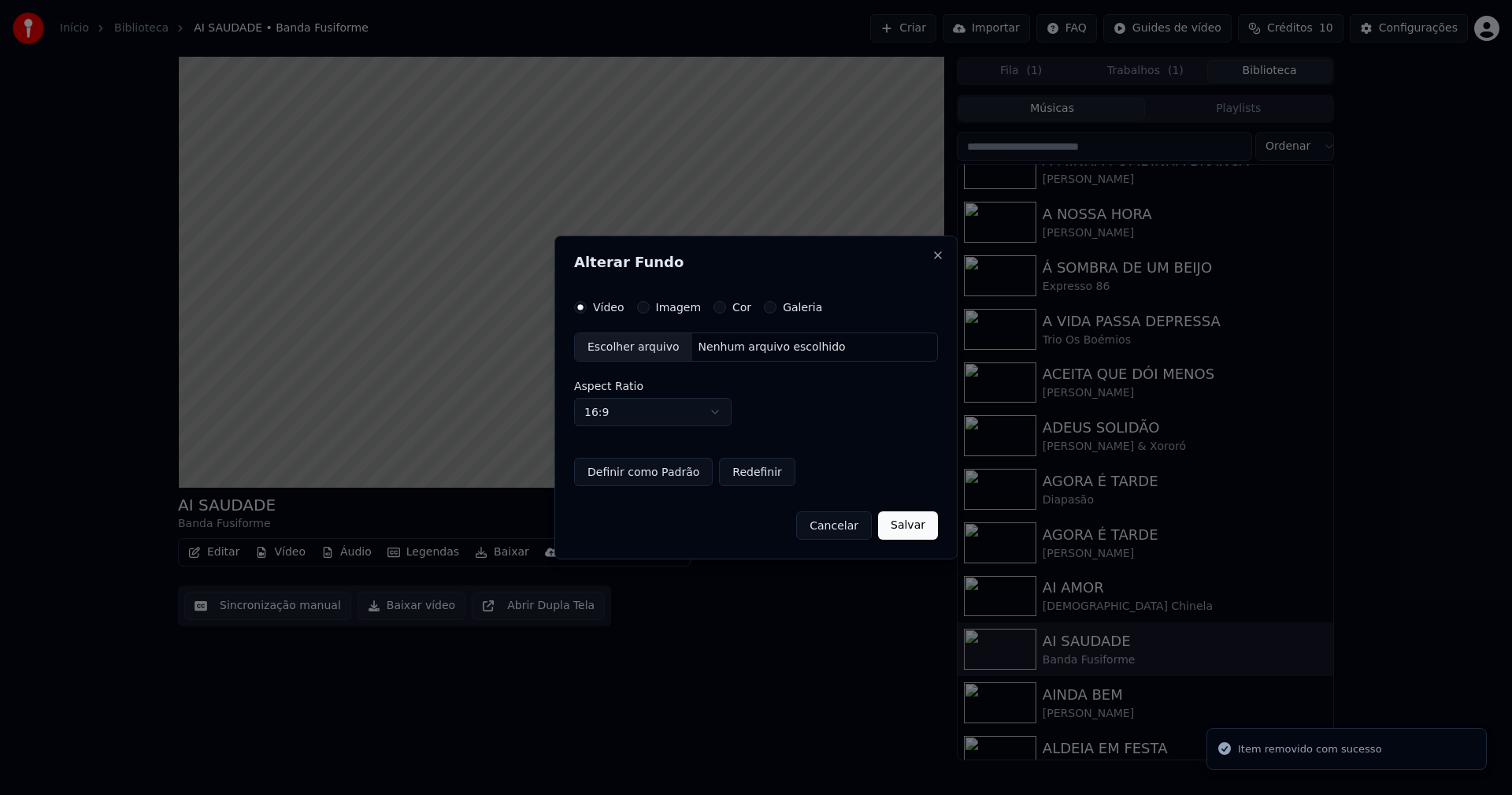
click at [646, 305] on button "Imagem" at bounding box center [643, 307] width 13 height 13
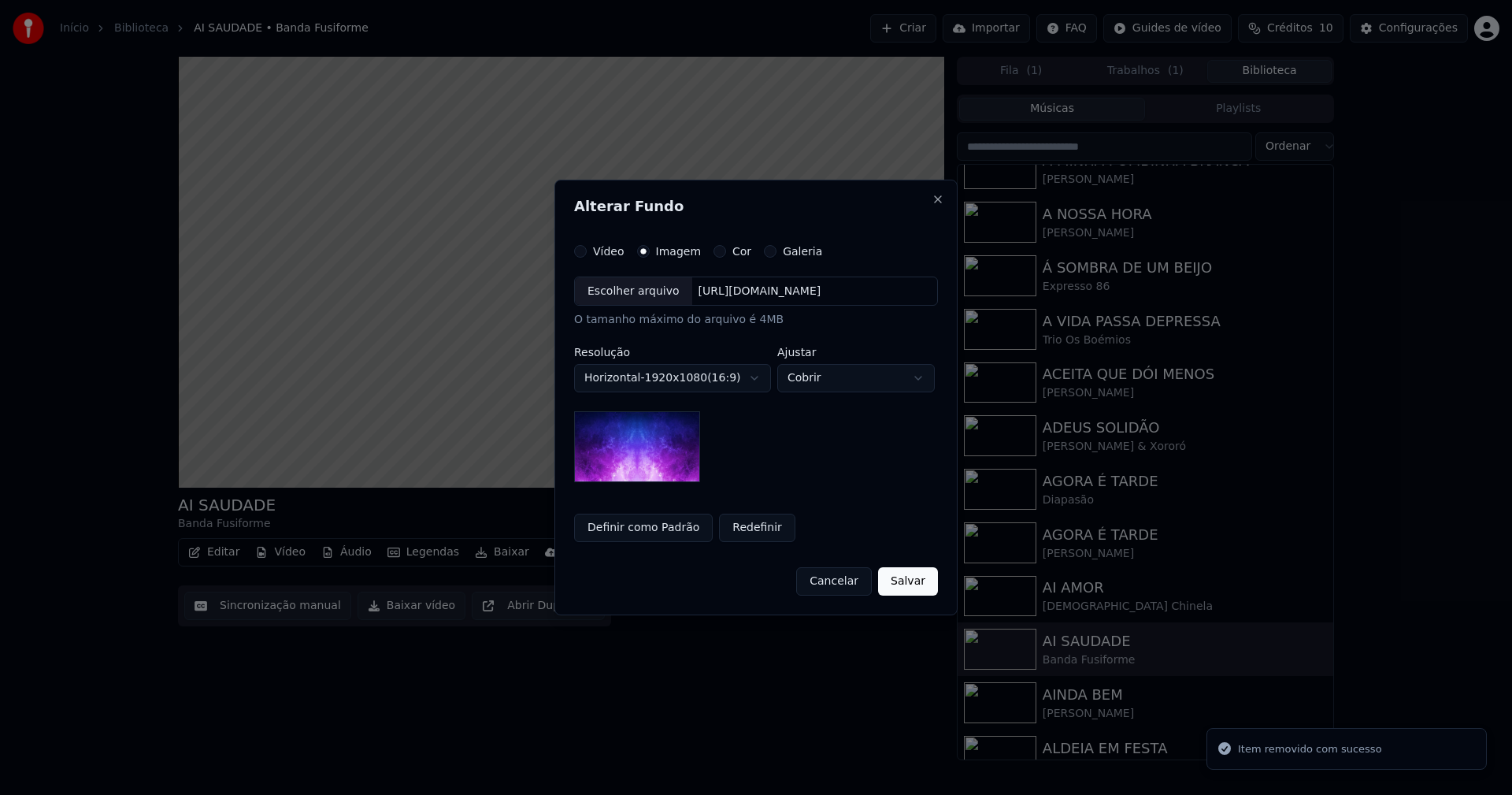
click at [630, 294] on div "Escolher arquivo" at bounding box center [633, 292] width 117 height 29
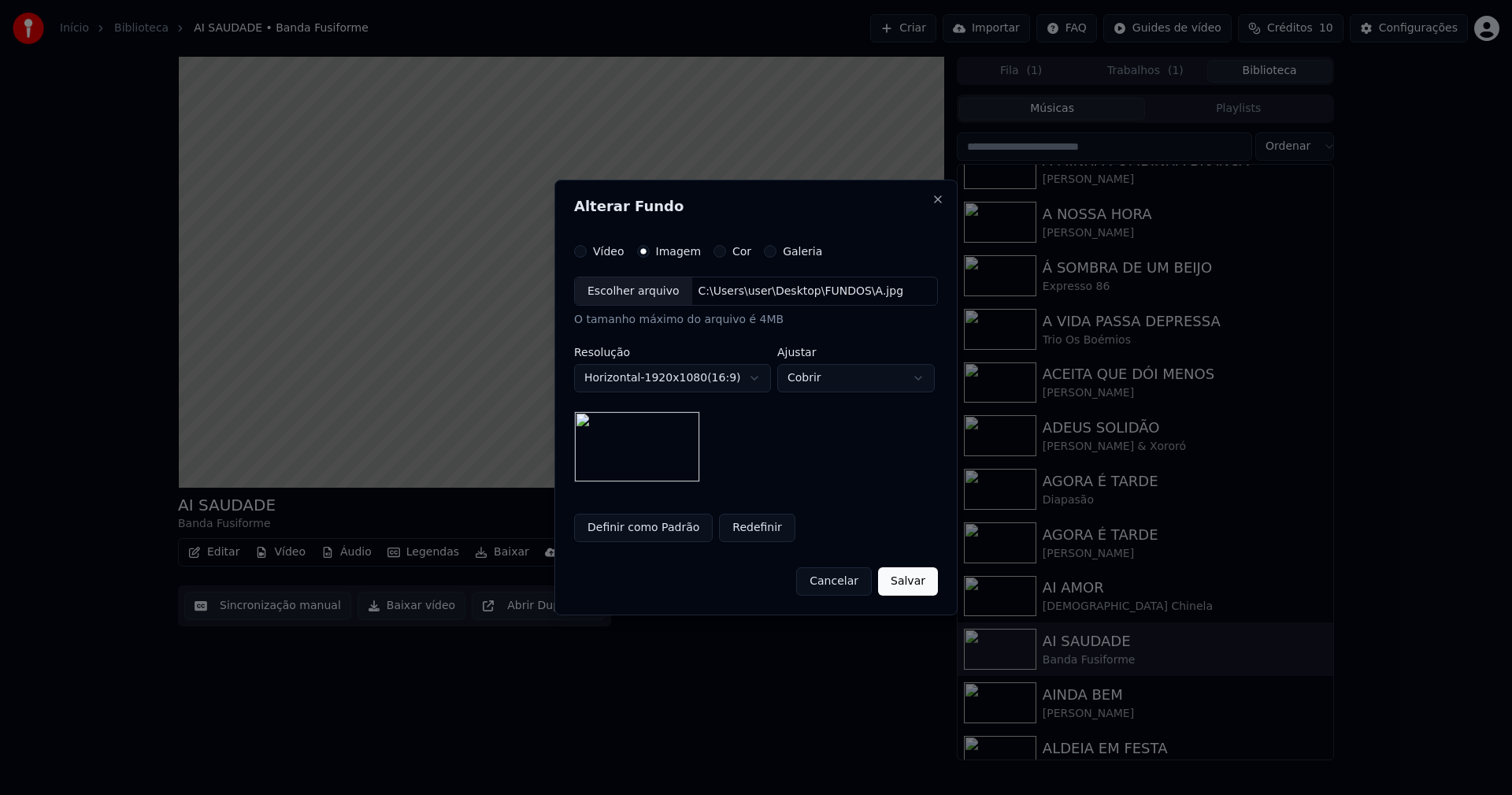
click at [920, 582] on button "Salvar" at bounding box center [908, 582] width 60 height 29
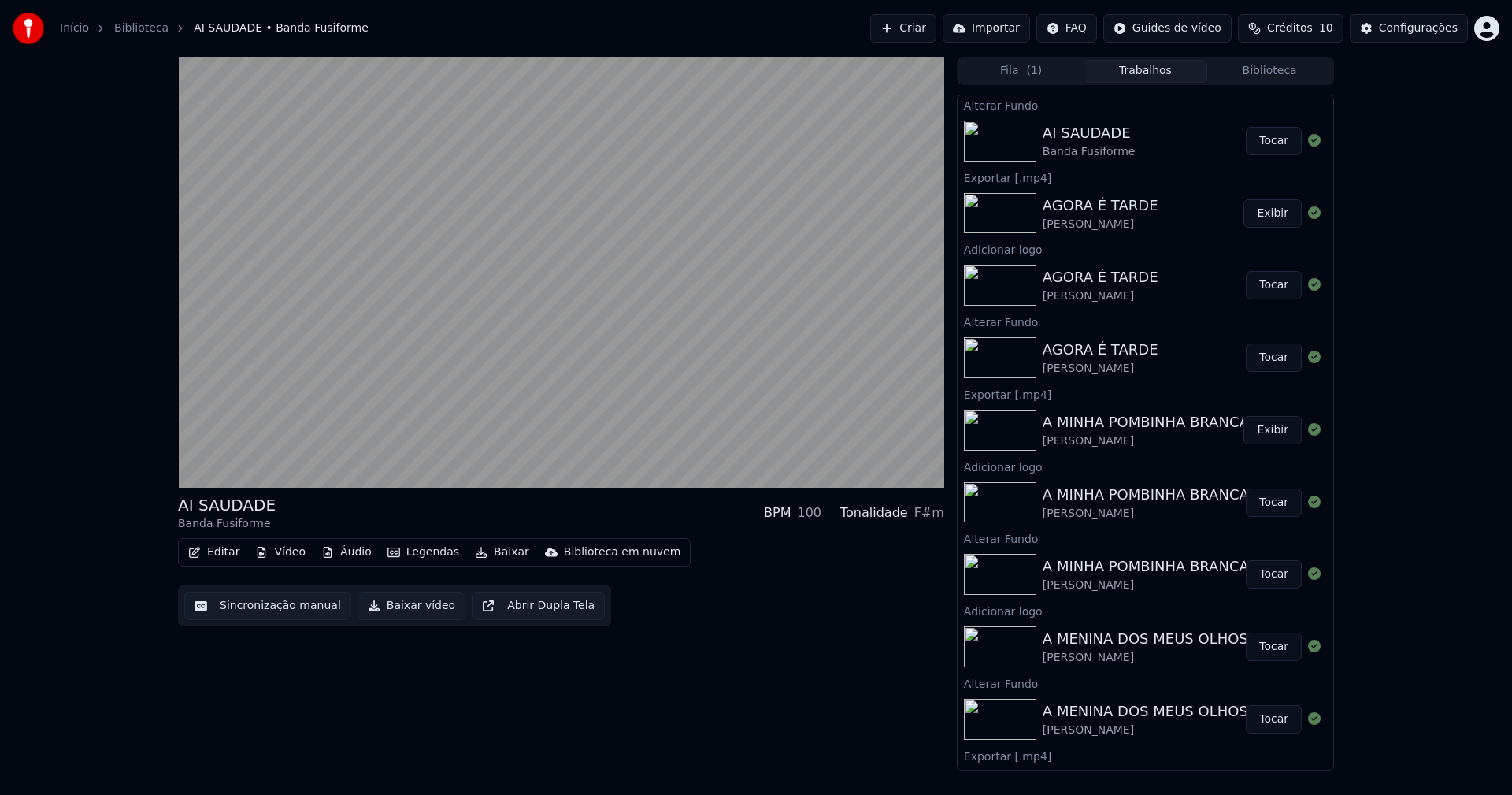
click at [1269, 148] on button "Tocar" at bounding box center [1273, 141] width 56 height 29
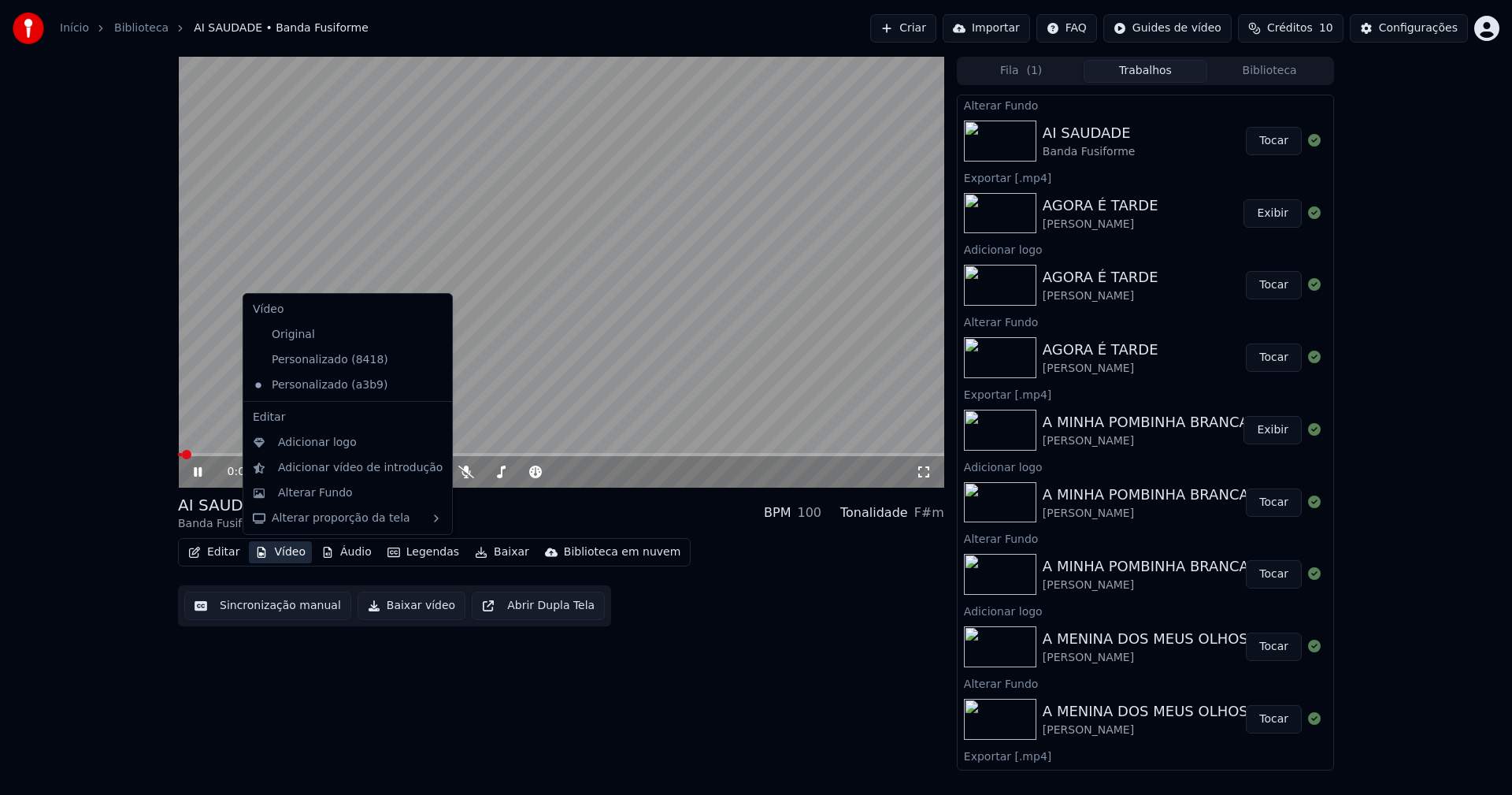
click at [289, 561] on button "Vídeo" at bounding box center [280, 552] width 63 height 22
click at [303, 447] on div "Adicionar logo" at bounding box center [317, 443] width 78 height 16
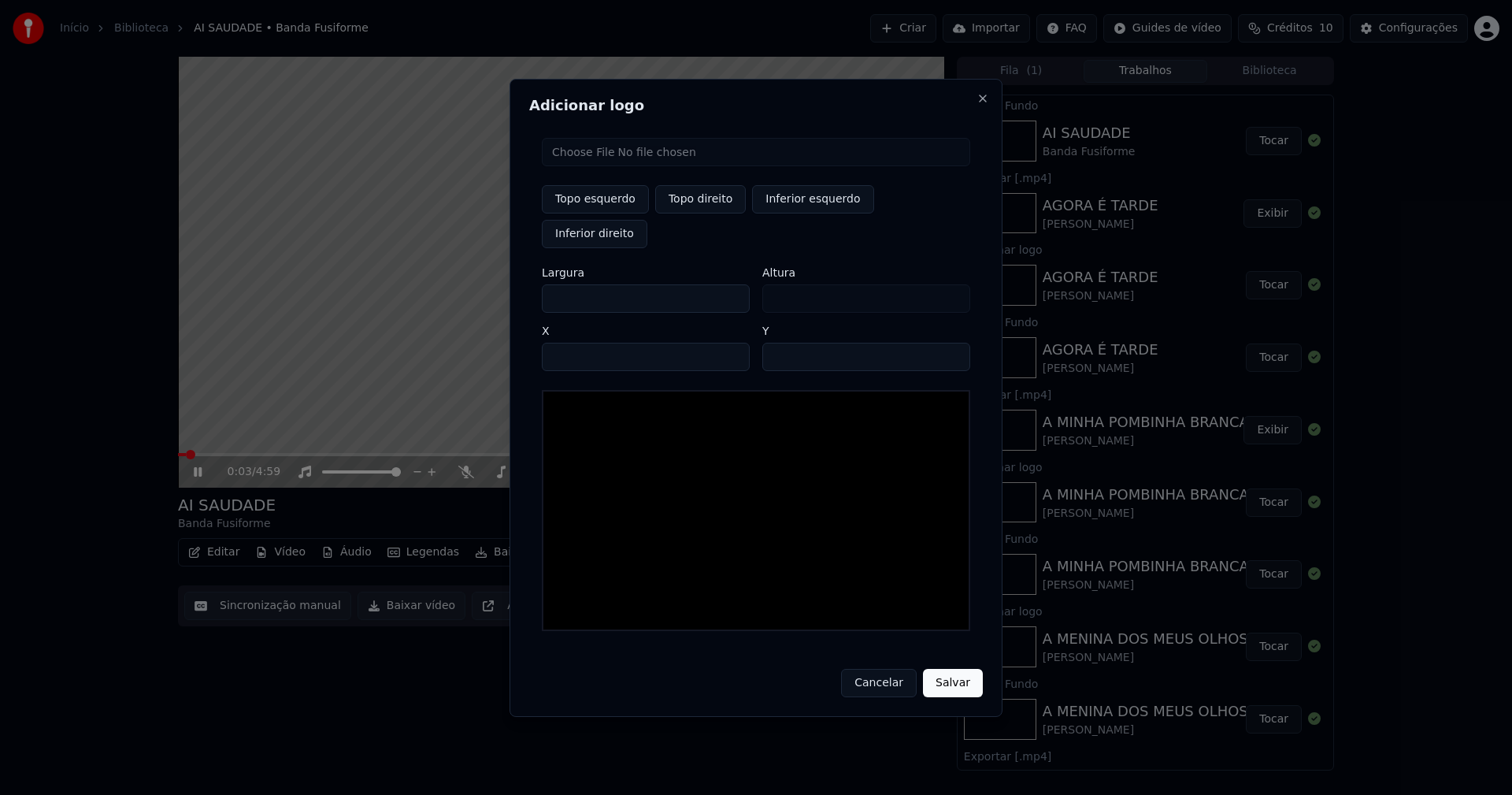
click at [613, 166] on input "file" at bounding box center [756, 152] width 428 height 29
type input "**********"
type input "***"
drag, startPoint x: 701, startPoint y: 216, endPoint x: 638, endPoint y: 266, distance: 80.4
click at [701, 213] on button "Topo direito" at bounding box center [700, 200] width 90 height 29
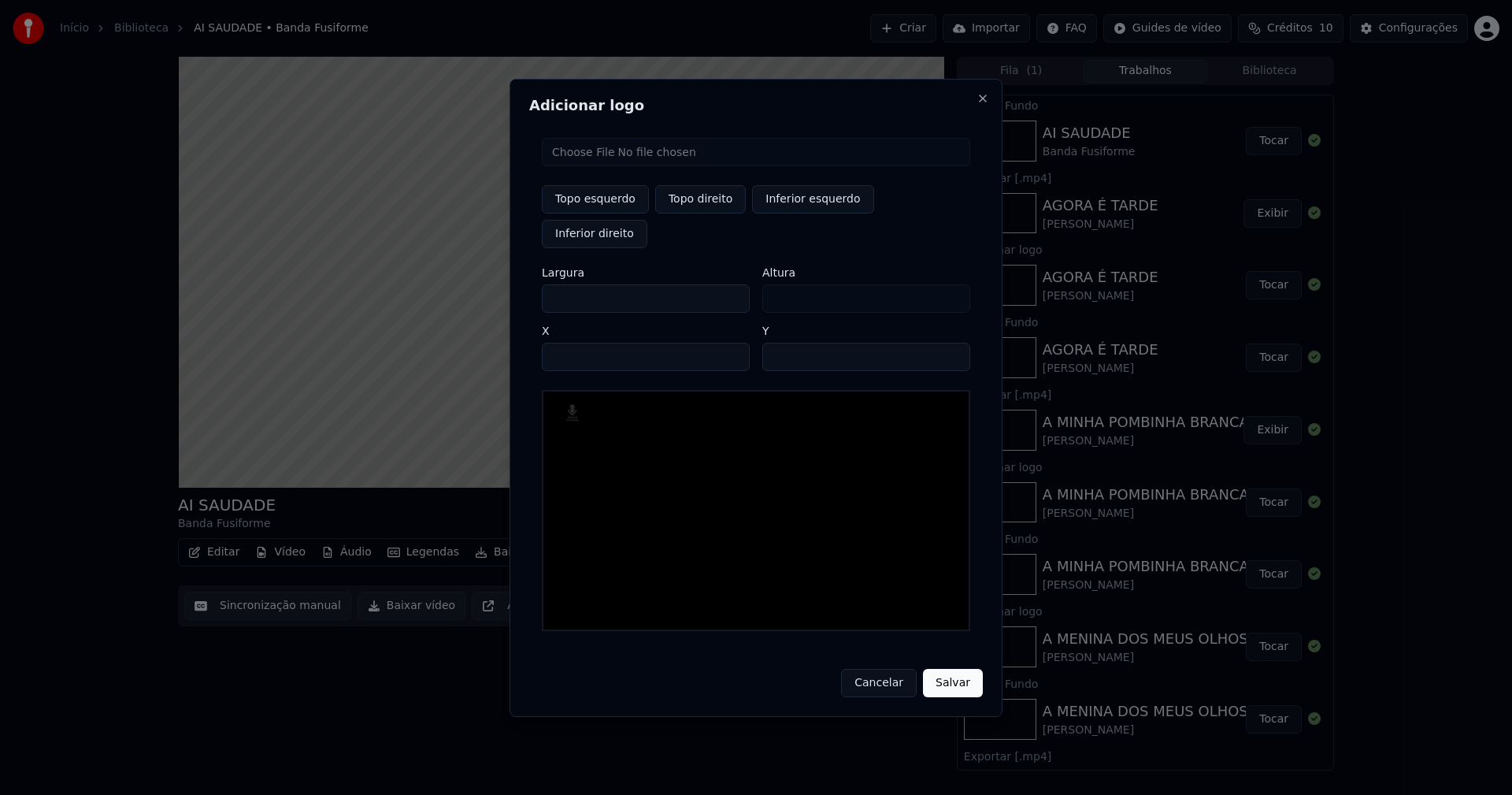
type input "****"
drag, startPoint x: 568, startPoint y: 281, endPoint x: 444, endPoint y: 286, distance: 124.1
click at [448, 285] on body "Início Biblioteca AI SAUDADE • Banda Fusiforme Criar Importar FAQ Guides de víd…" at bounding box center [756, 397] width 1512 height 795
type input "**"
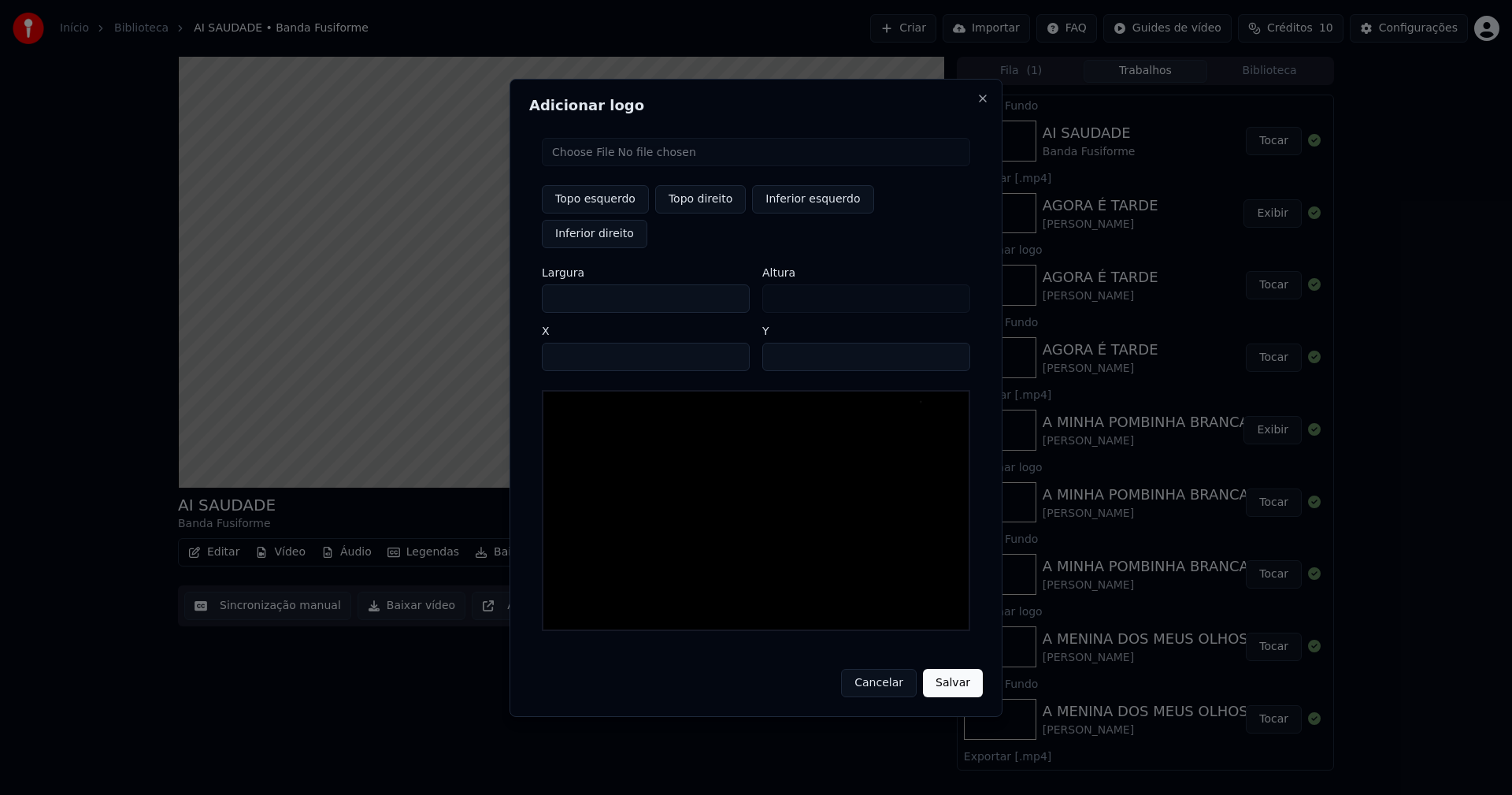
type input "***"
click at [573, 342] on input "****" at bounding box center [646, 357] width 208 height 29
type input "****"
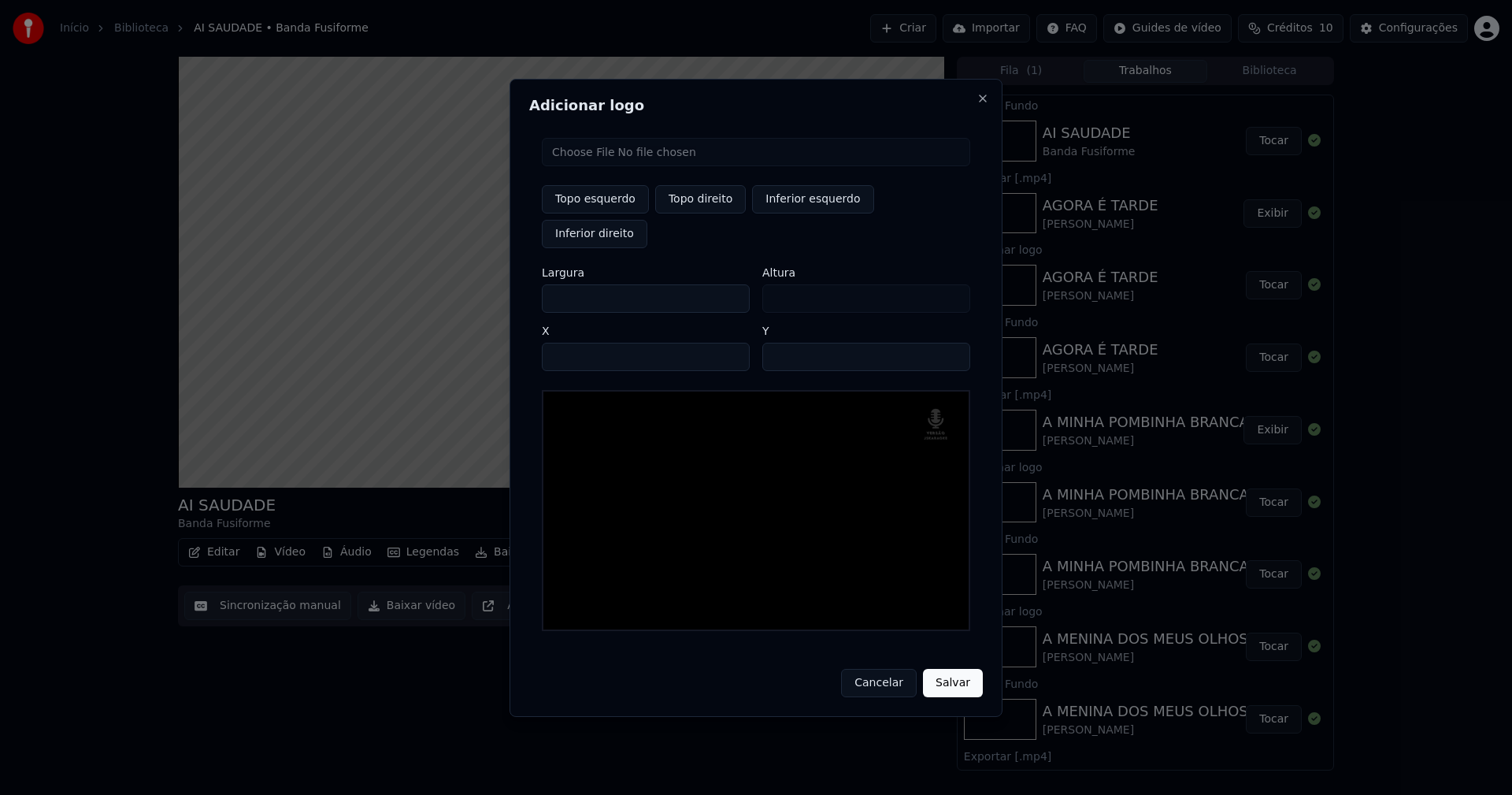
click at [951, 342] on input "**" at bounding box center [866, 357] width 208 height 29
type input "**"
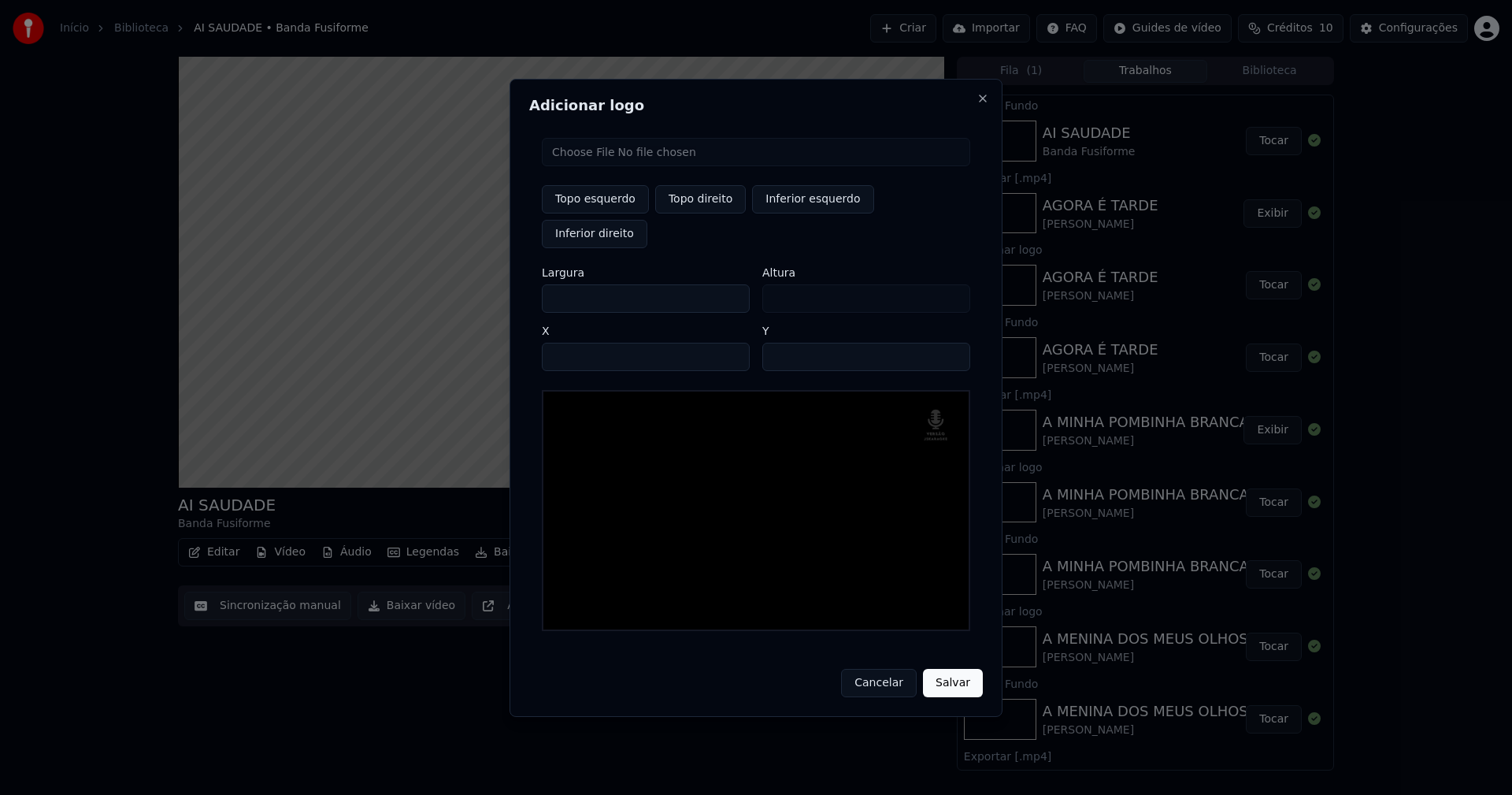
click at [950, 342] on input "**" at bounding box center [866, 357] width 208 height 29
click at [950, 669] on button "Salvar" at bounding box center [952, 683] width 60 height 29
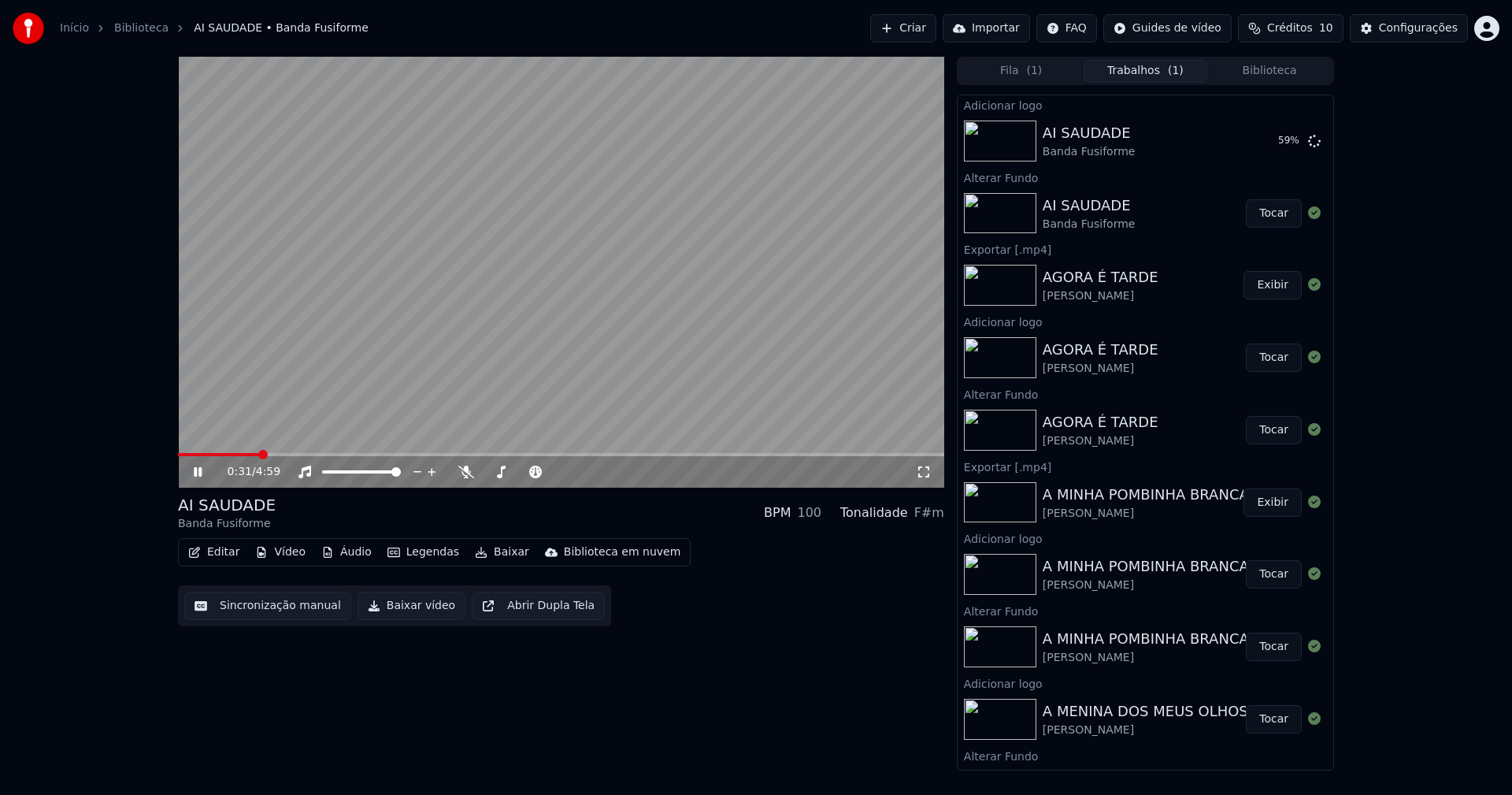
click at [921, 472] on icon at bounding box center [923, 471] width 16 height 13
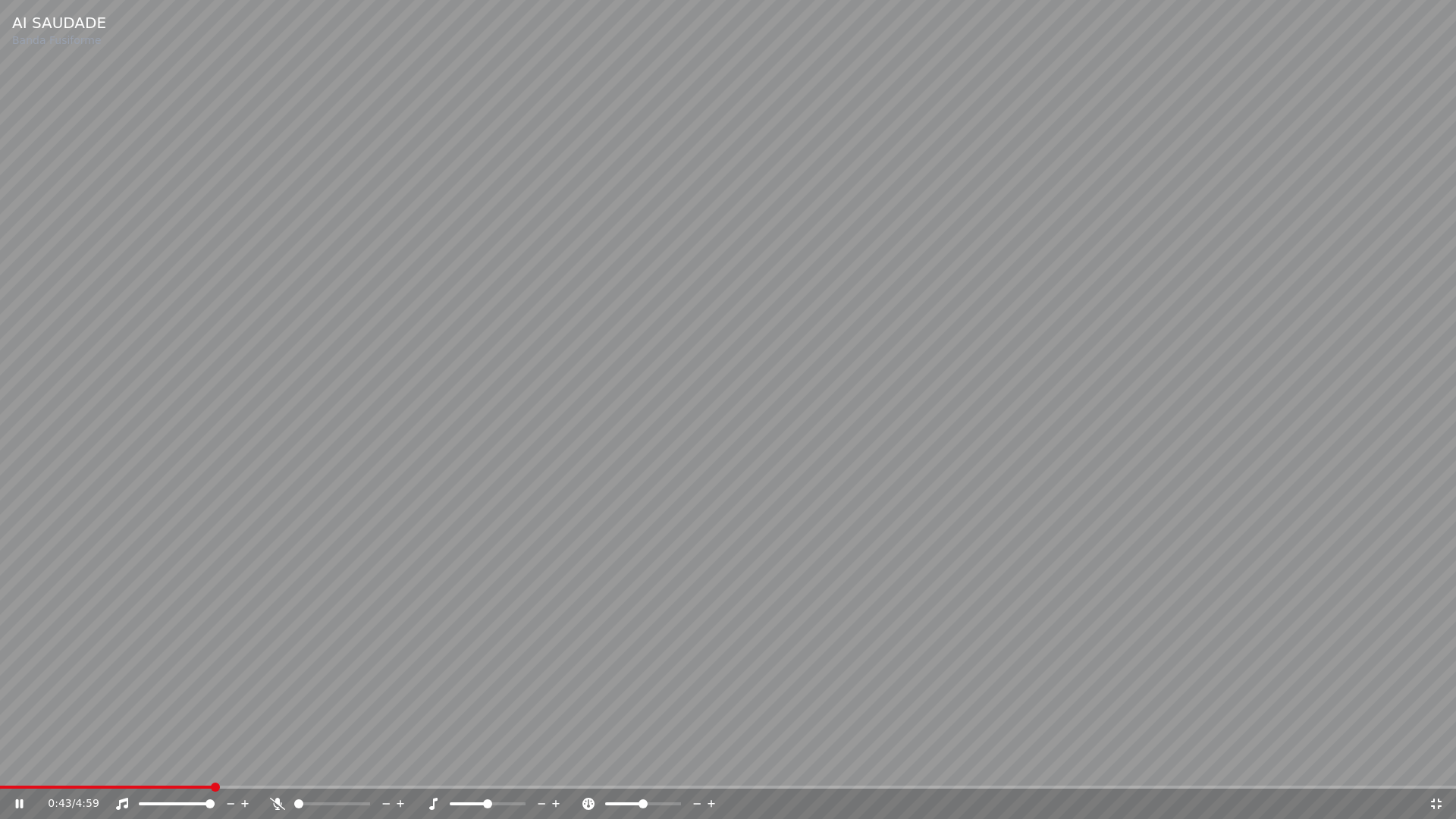
click at [1439, 765] on icon at bounding box center [1436, 804] width 11 height 11
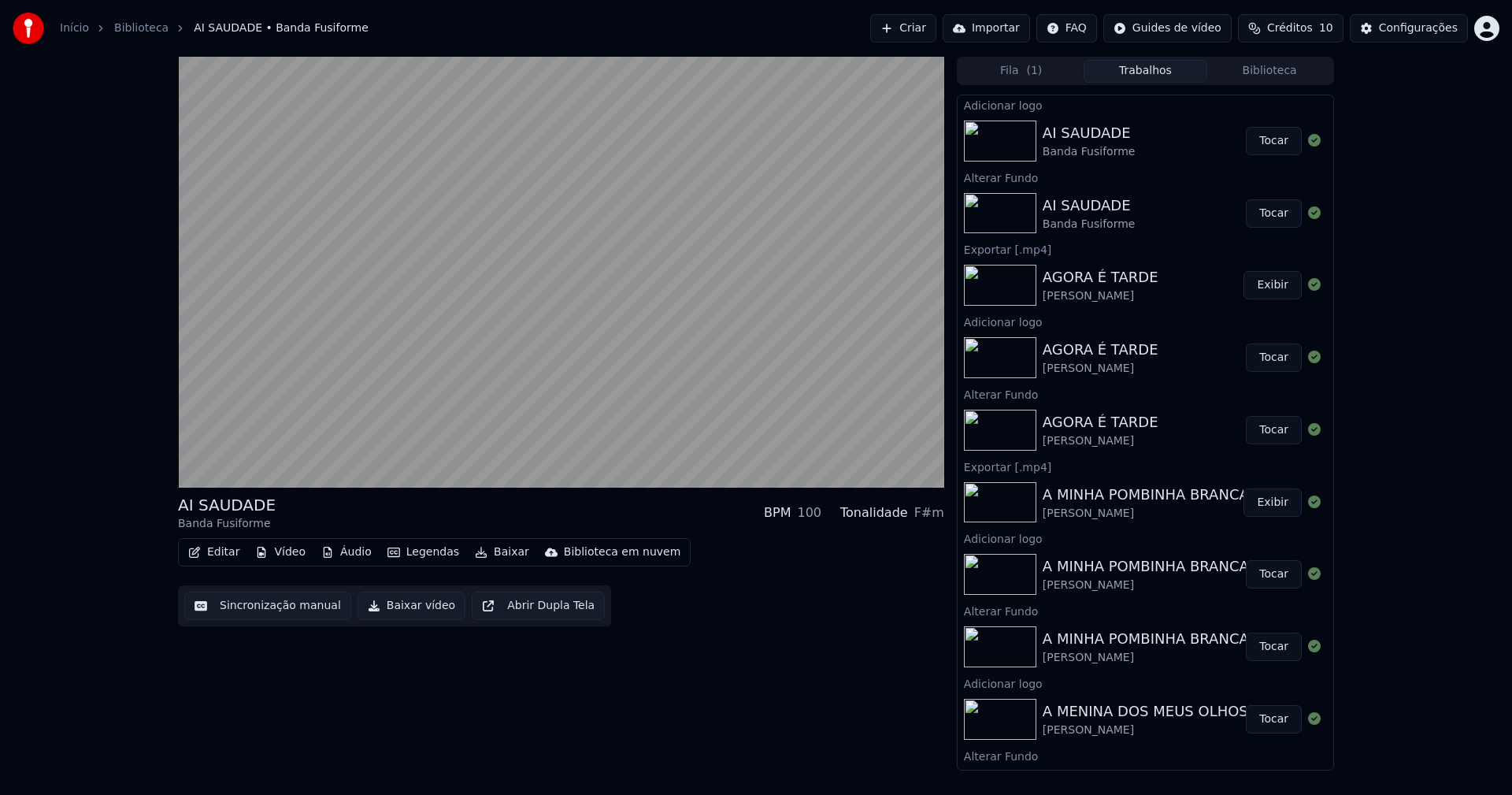
drag, startPoint x: 1261, startPoint y: 143, endPoint x: 925, endPoint y: 184, distance: 338.5
click at [1261, 143] on button "Tocar" at bounding box center [1273, 141] width 56 height 29
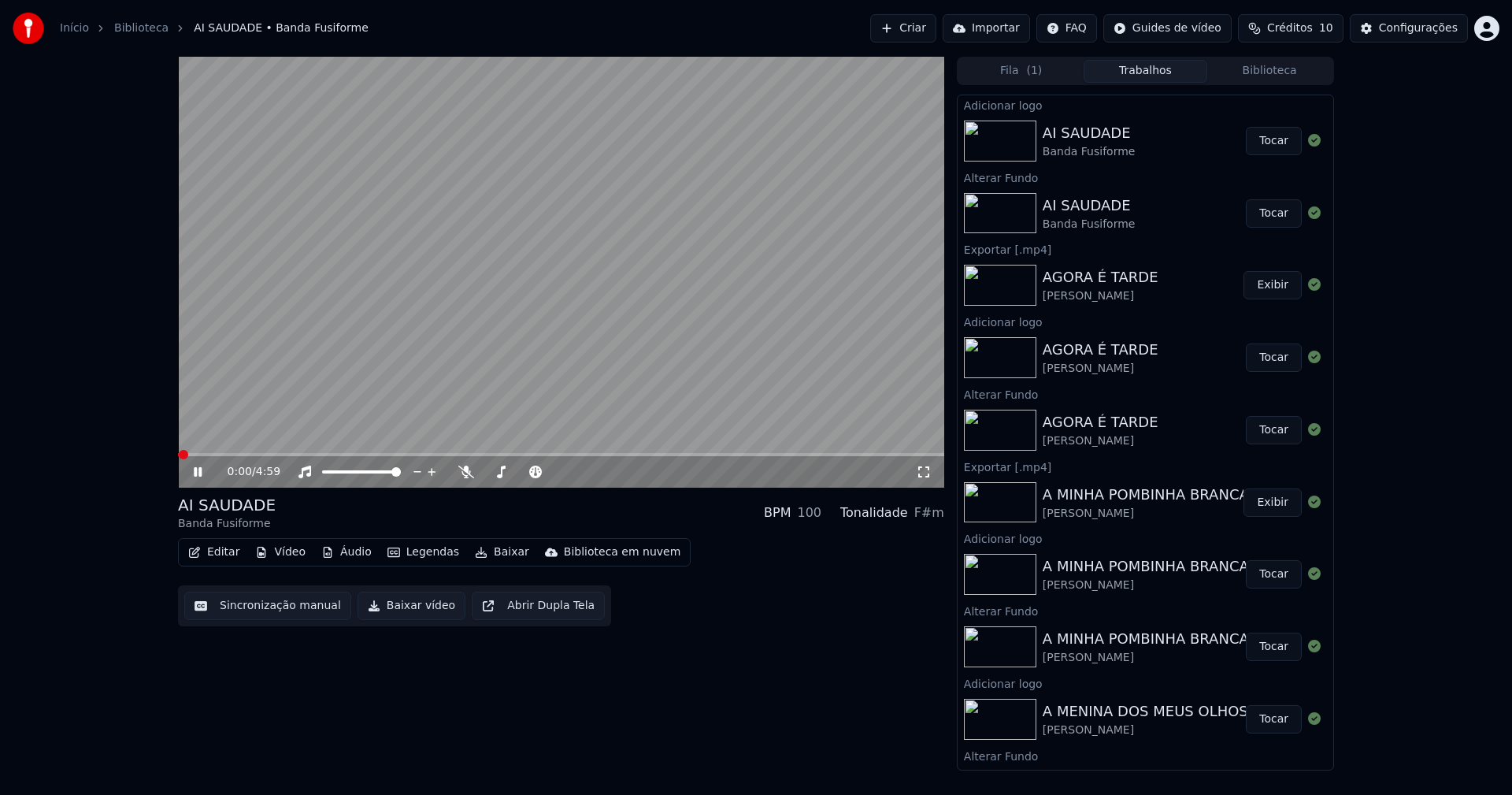
click at [399, 607] on button "Baixar vídeo" at bounding box center [411, 606] width 108 height 29
click at [202, 472] on icon at bounding box center [209, 471] width 37 height 13
click at [1284, 66] on button "Biblioteca" at bounding box center [1269, 71] width 125 height 23
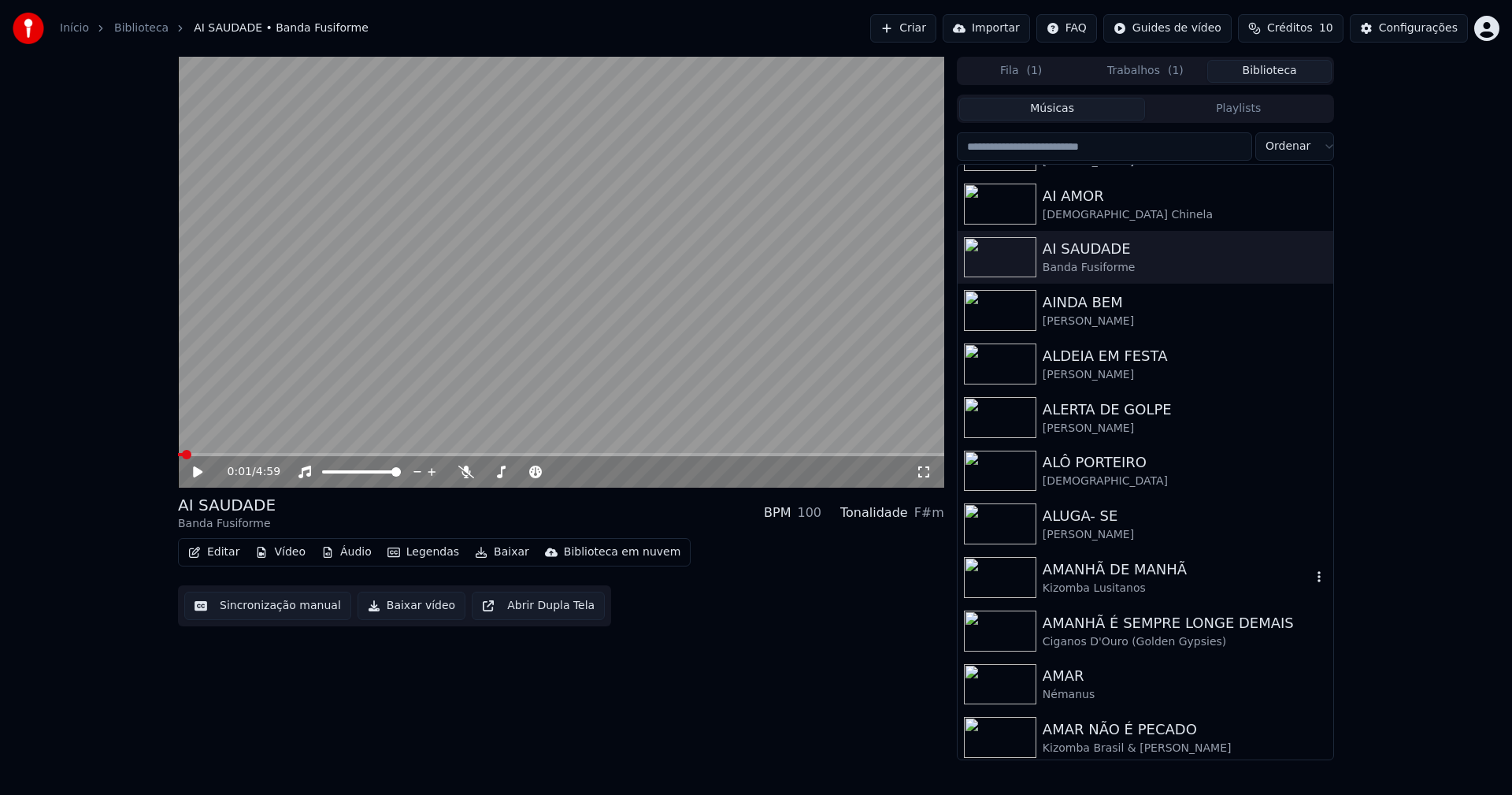
scroll to position [1890, 0]
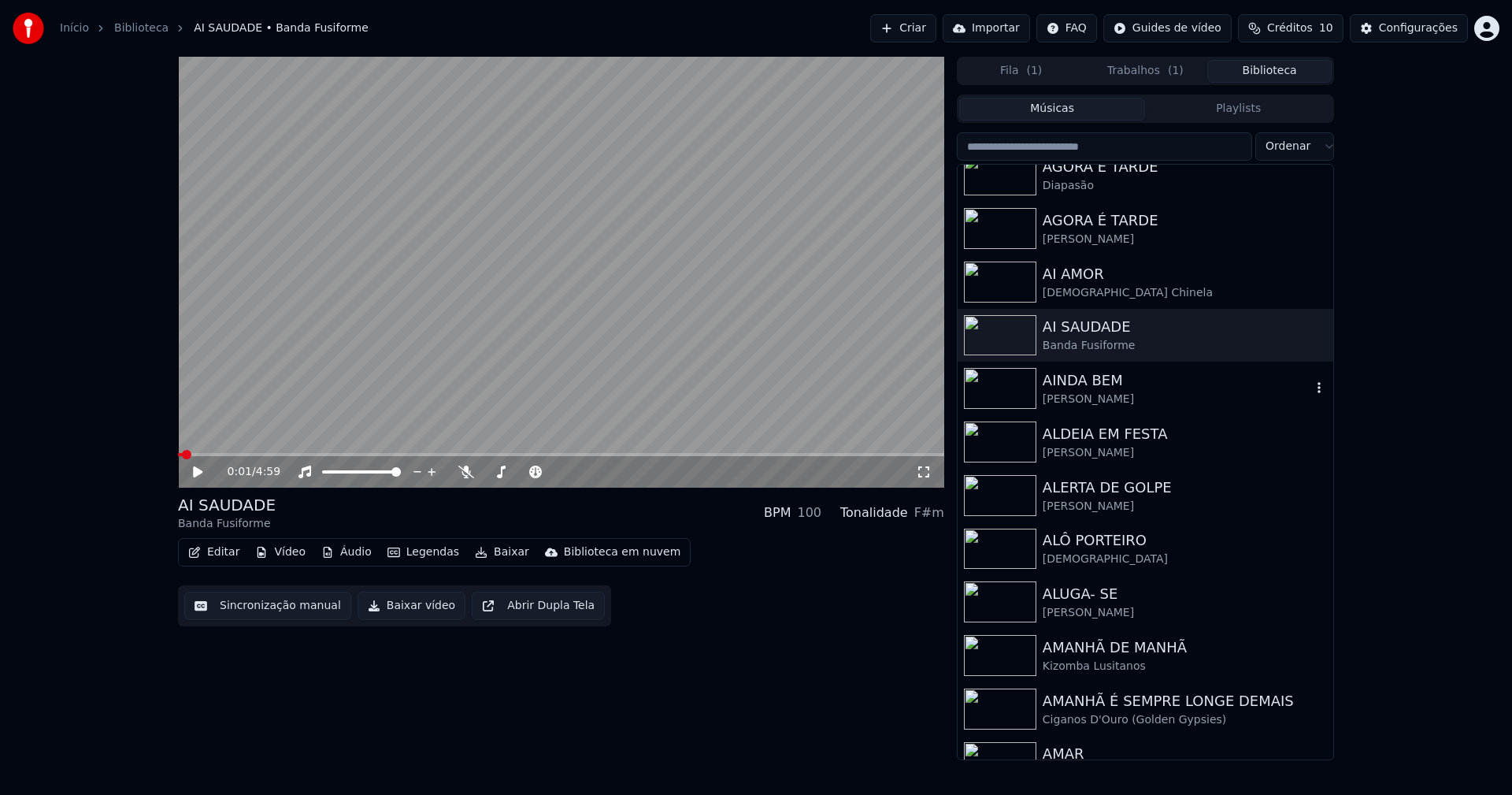
click at [1107, 398] on div "[PERSON_NAME]" at bounding box center [1177, 399] width 269 height 16
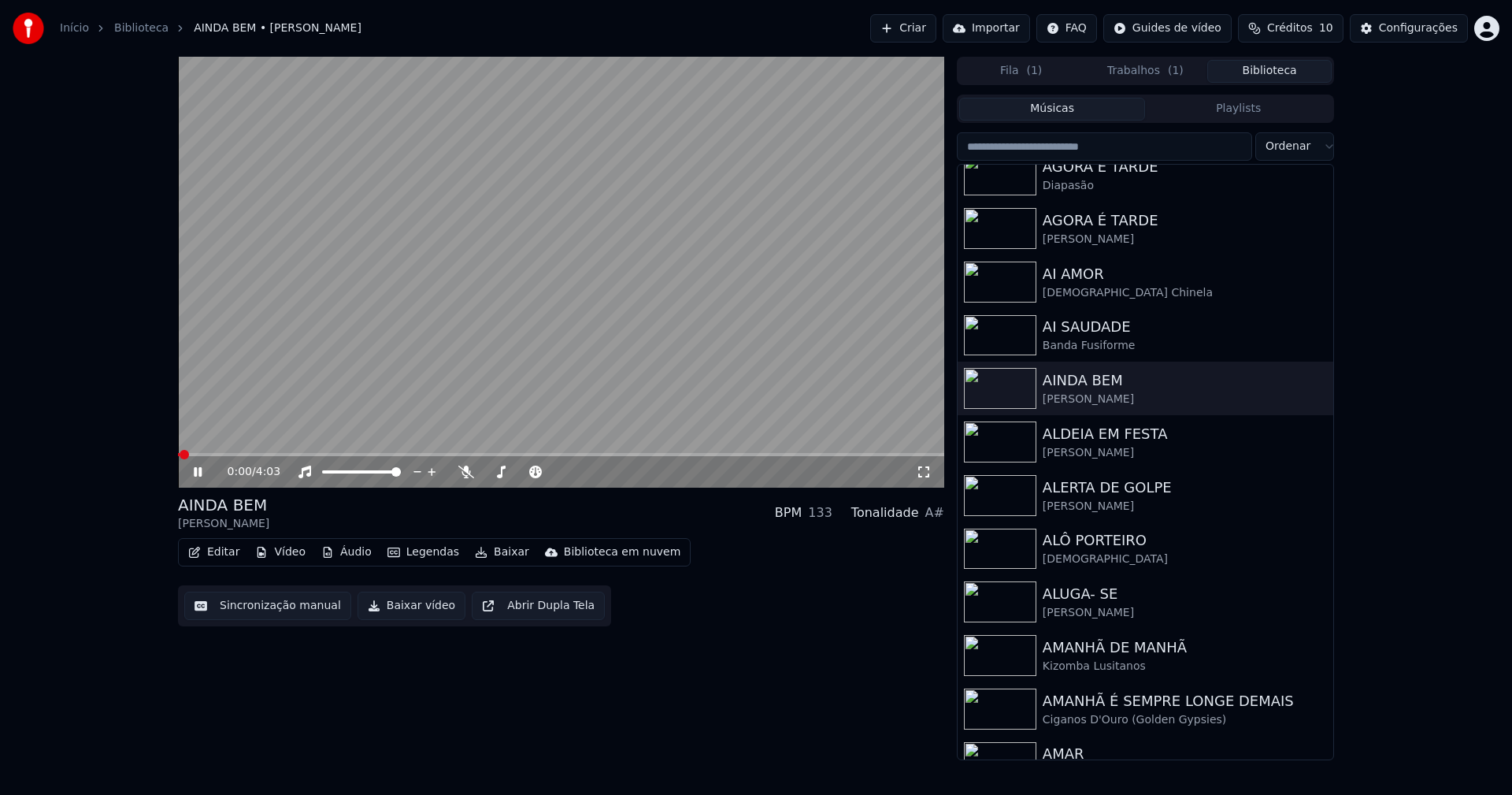
click at [196, 478] on icon at bounding box center [209, 471] width 37 height 13
click at [281, 546] on button "Vídeo" at bounding box center [280, 552] width 63 height 22
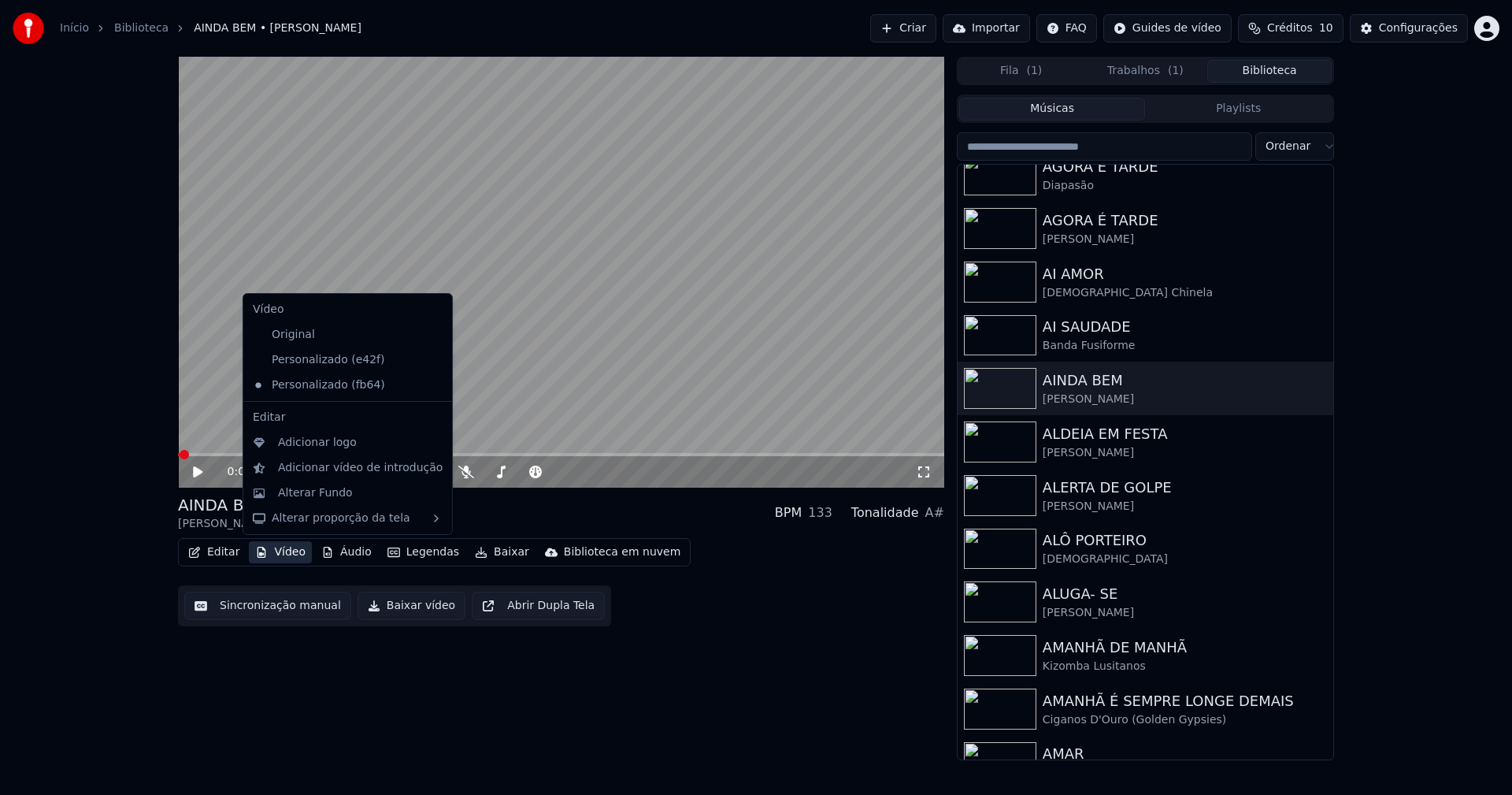
click at [432, 363] on icon at bounding box center [440, 359] width 18 height 13
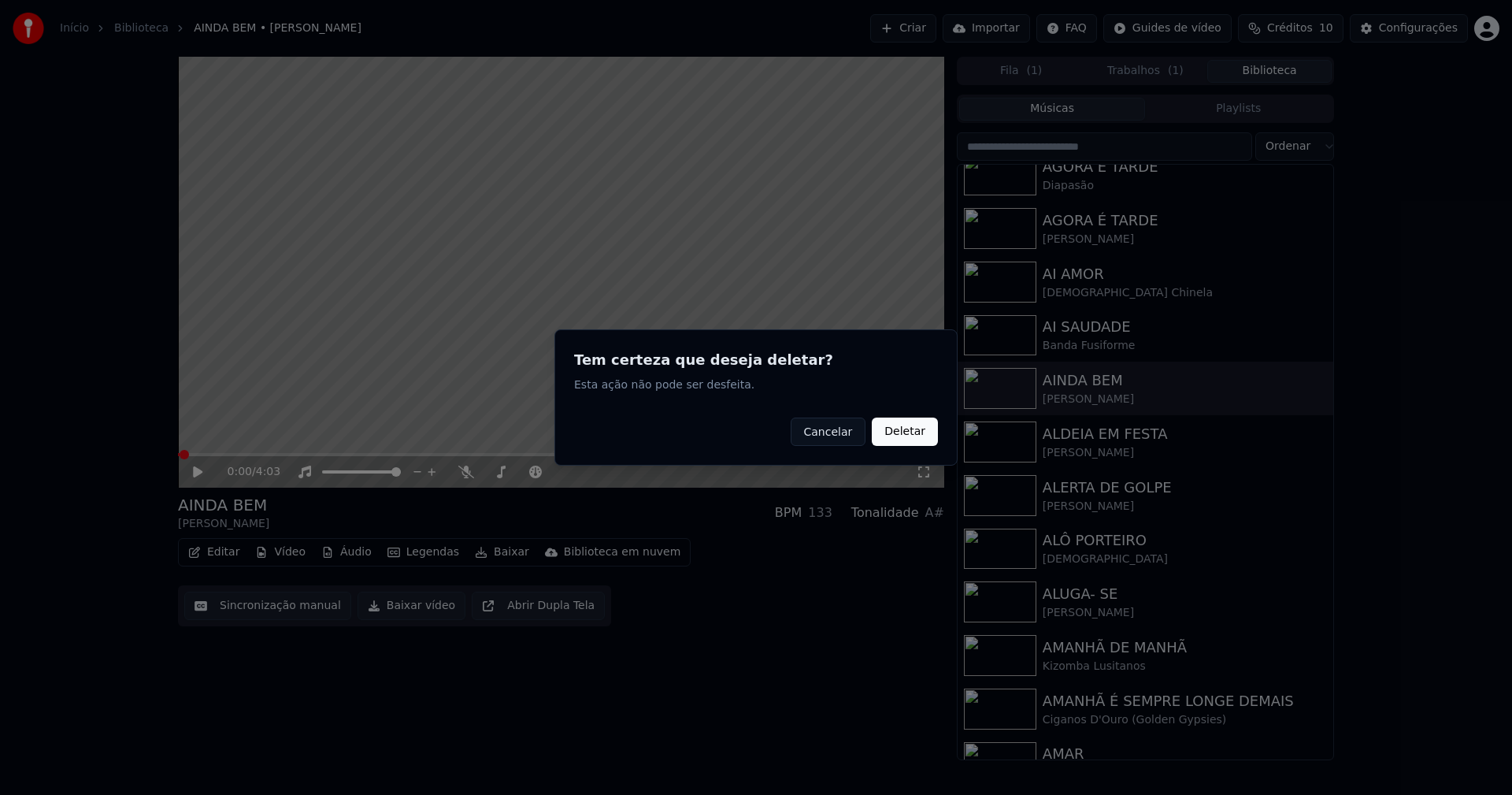
click at [927, 431] on button "Deletar" at bounding box center [904, 432] width 66 height 29
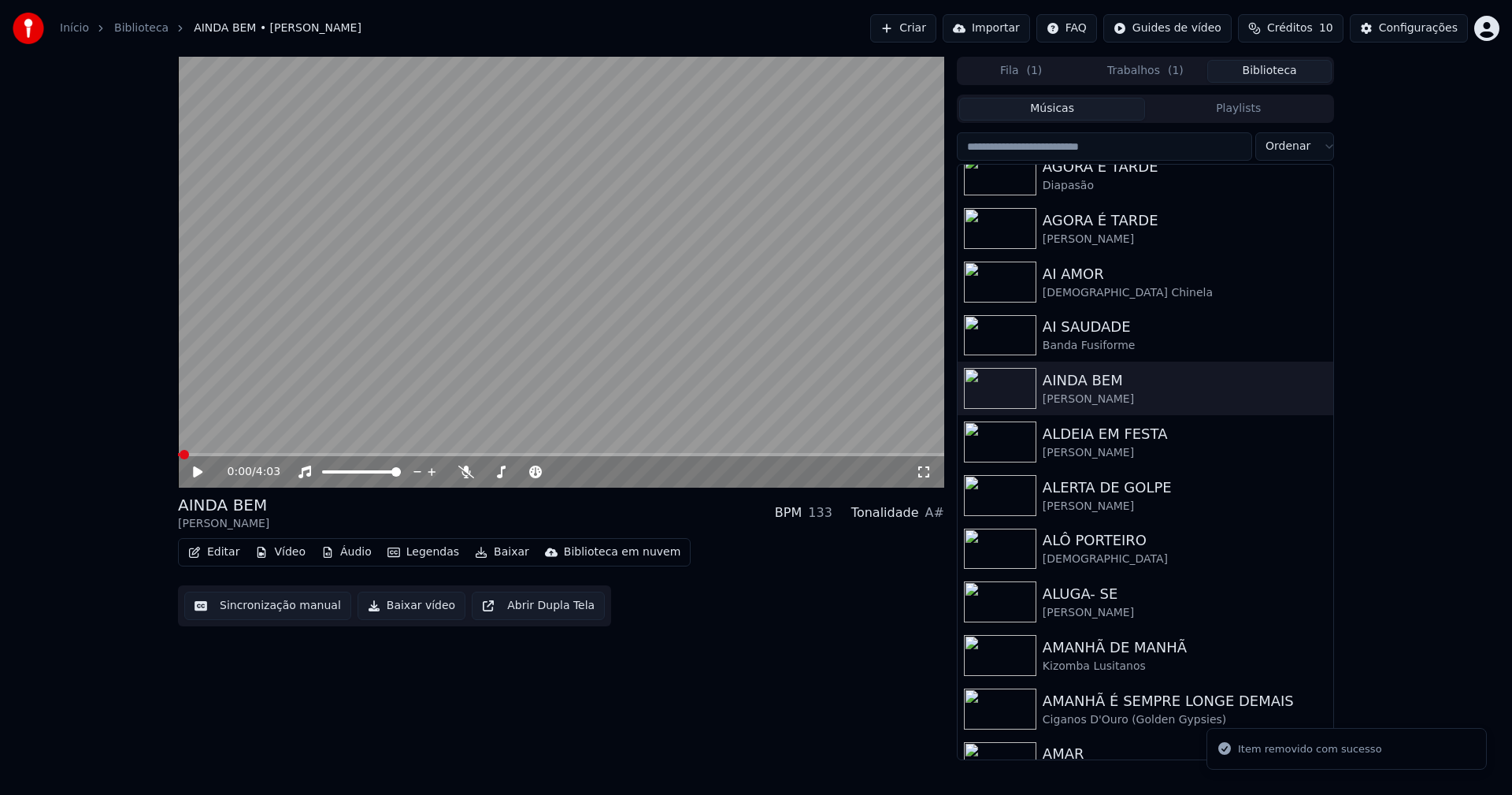
click at [274, 551] on button "Vídeo" at bounding box center [280, 552] width 63 height 22
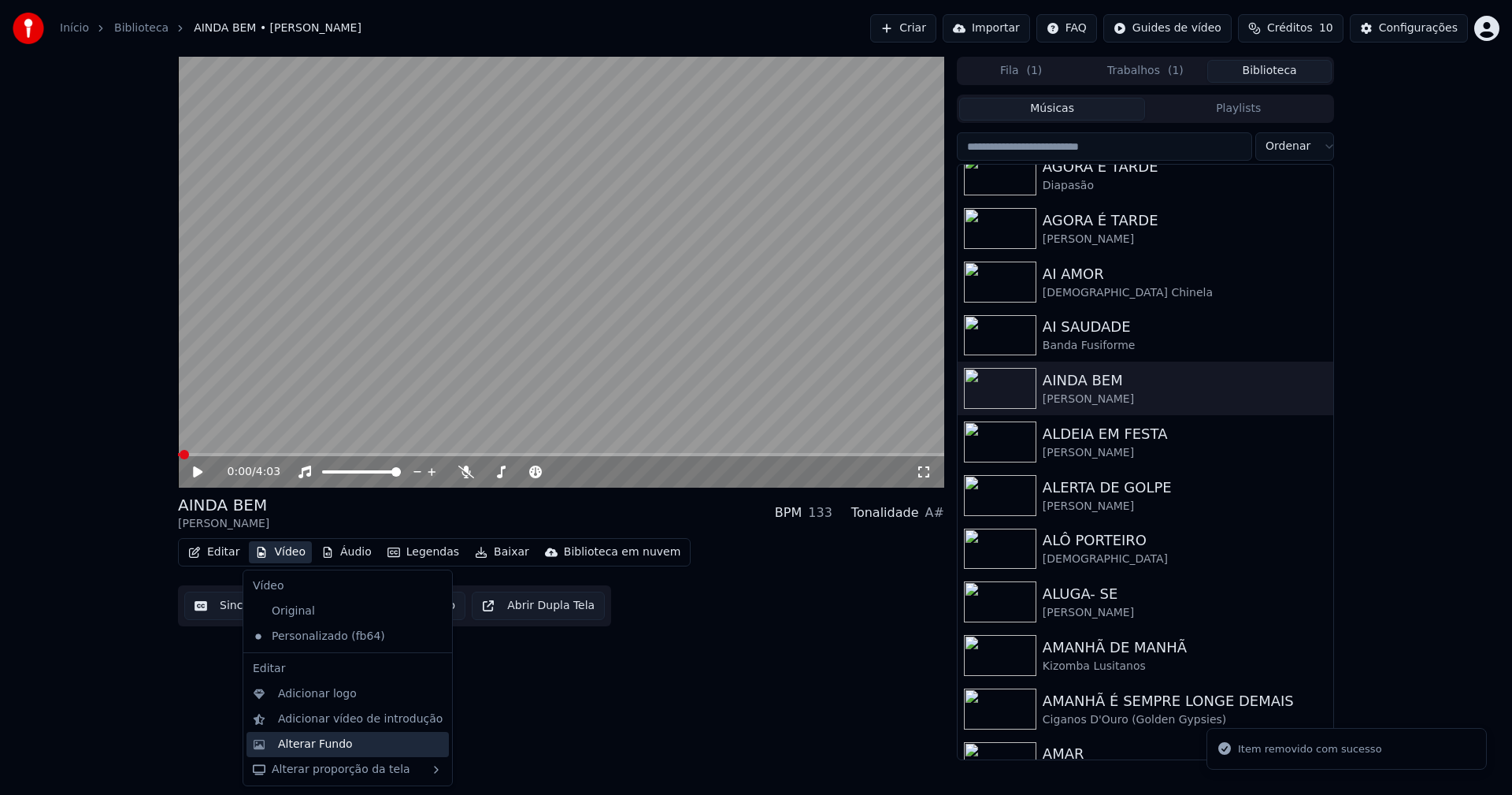
click at [338, 744] on div "Alterar Fundo" at bounding box center [315, 744] width 75 height 16
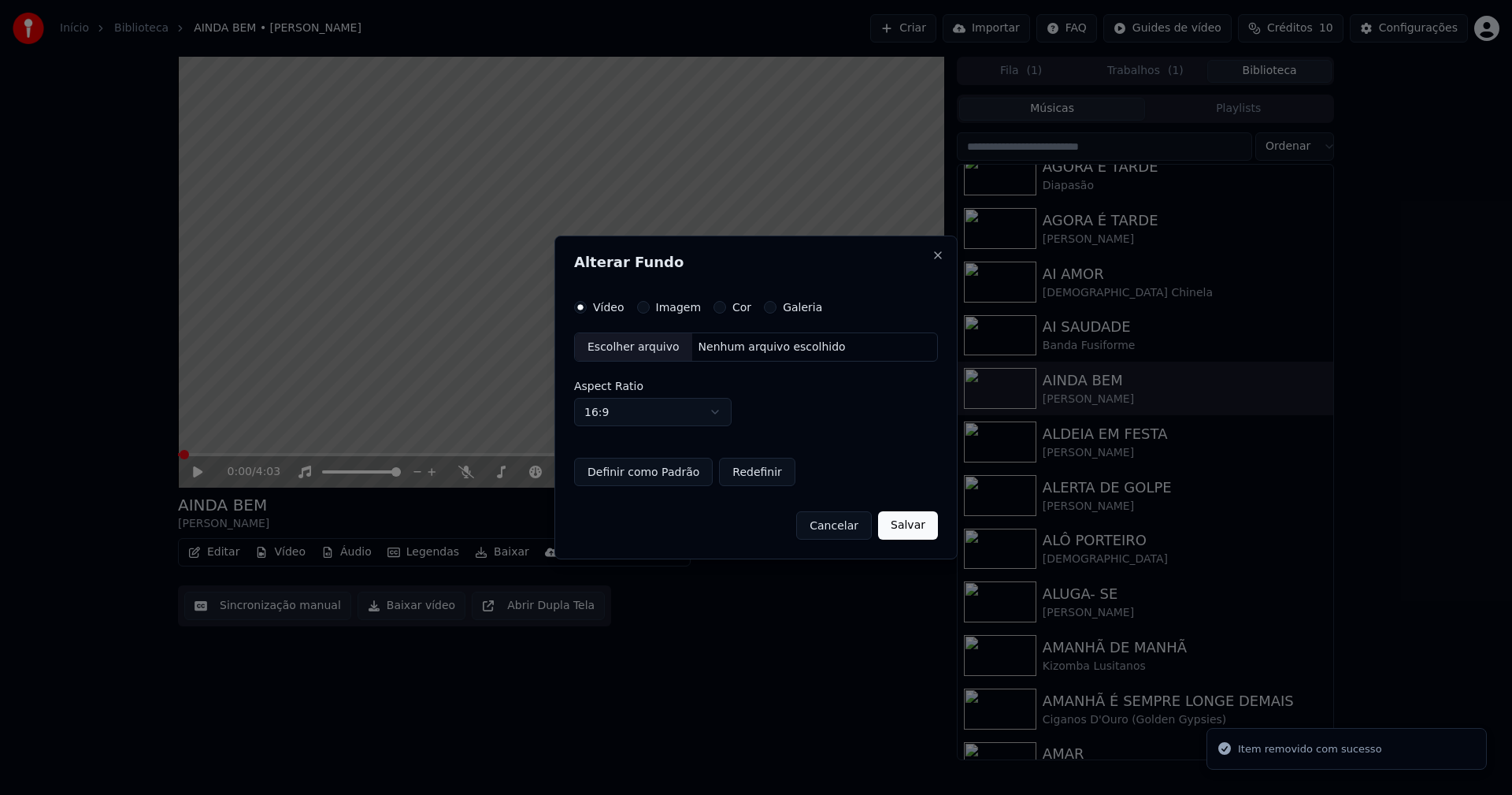
click at [639, 306] on button "Imagem" at bounding box center [643, 307] width 13 height 13
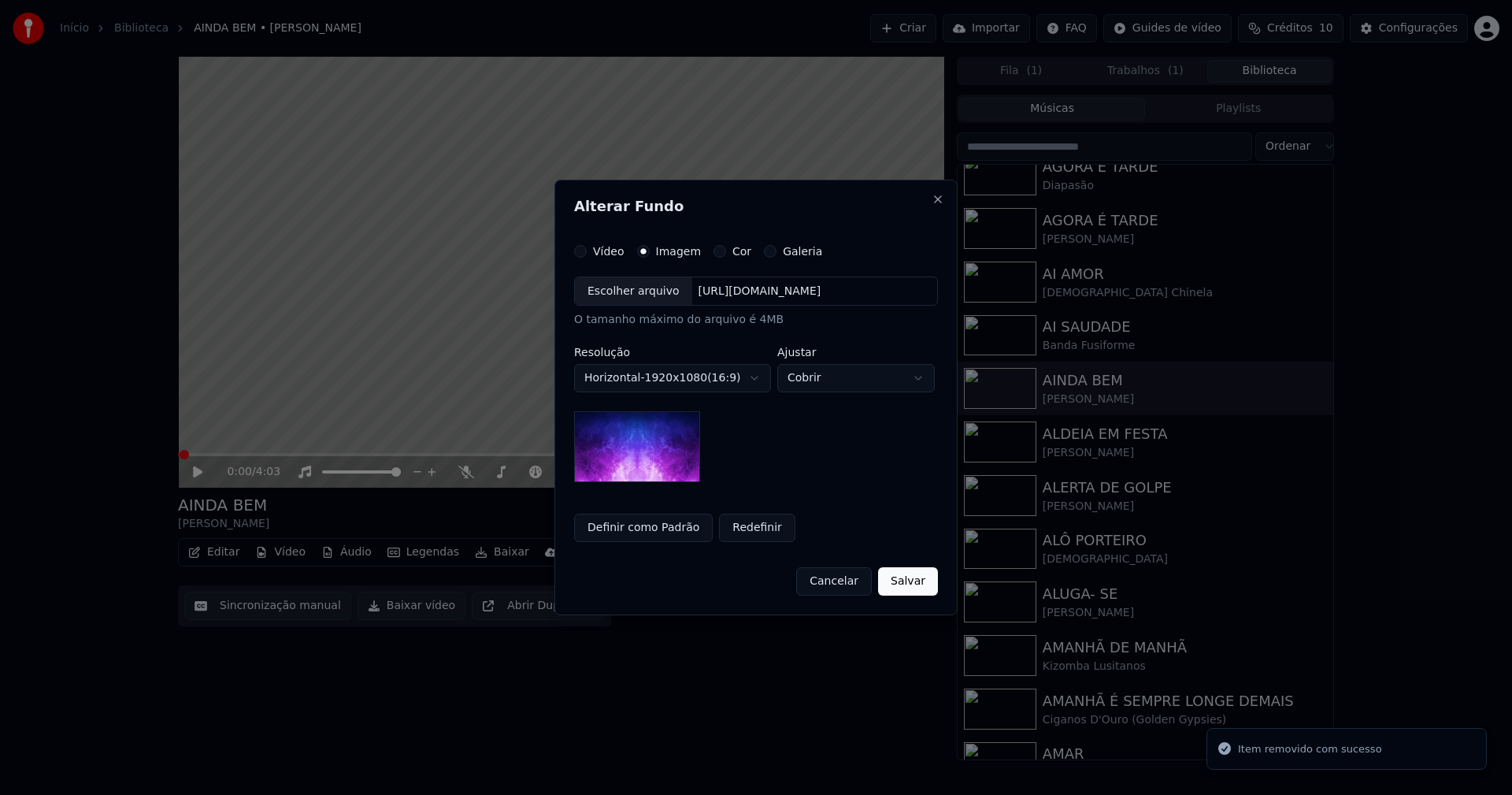
click at [636, 298] on div "Escolher arquivo" at bounding box center [633, 292] width 117 height 29
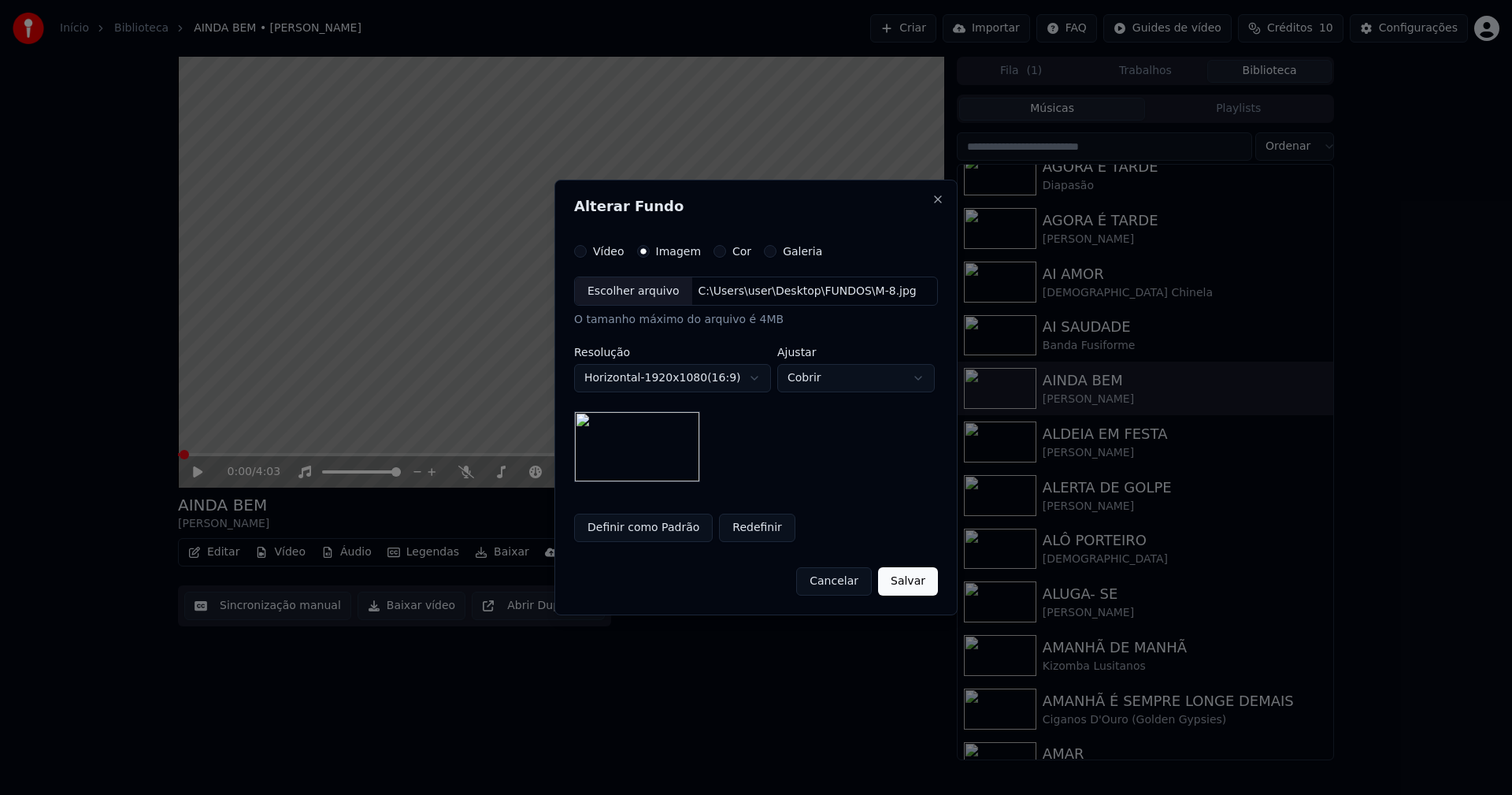
drag, startPoint x: 909, startPoint y: 583, endPoint x: 918, endPoint y: 533, distance: 50.8
click at [912, 583] on button "Salvar" at bounding box center [908, 582] width 60 height 29
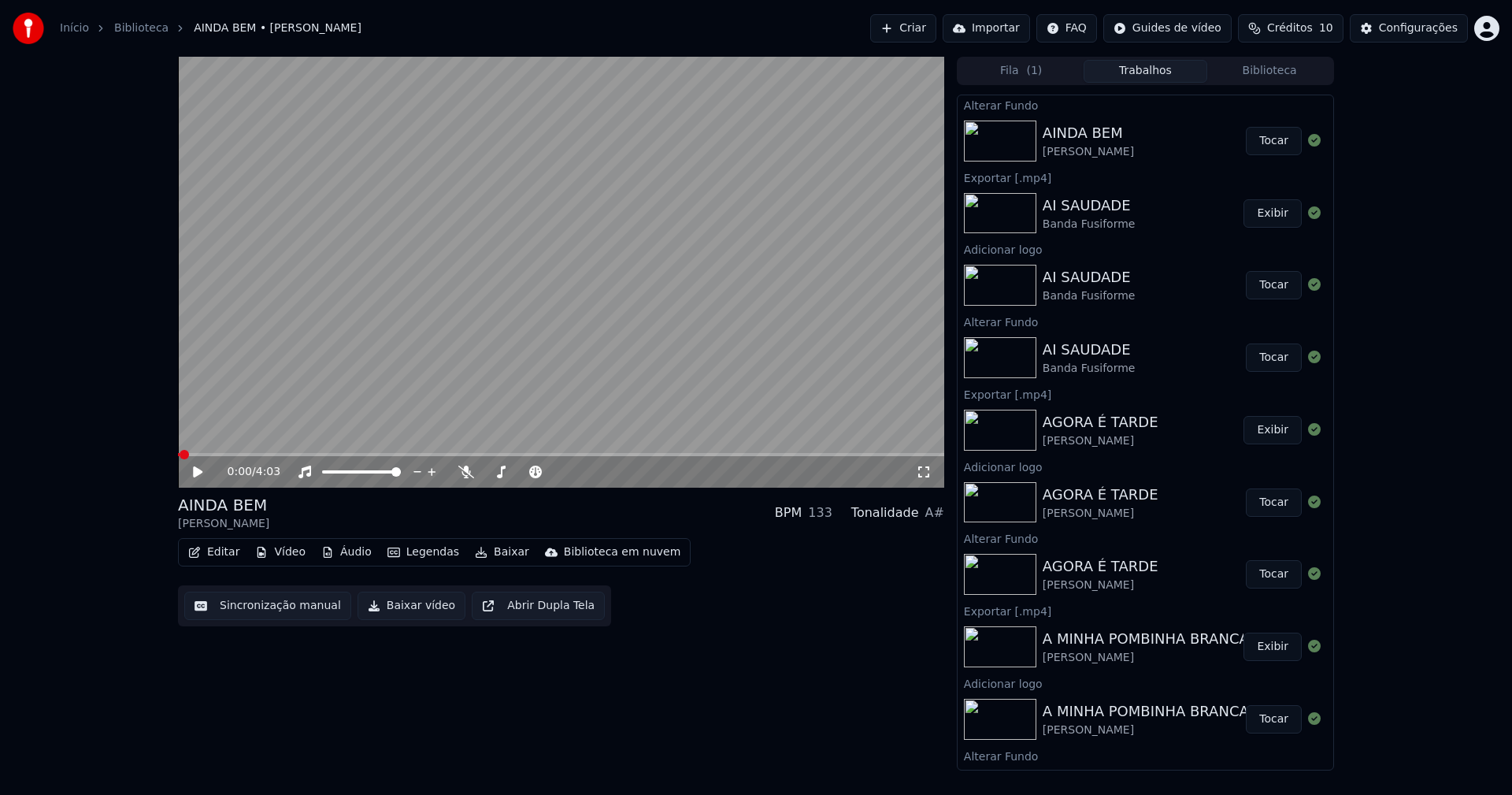
click at [1262, 142] on button "Tocar" at bounding box center [1273, 141] width 56 height 29
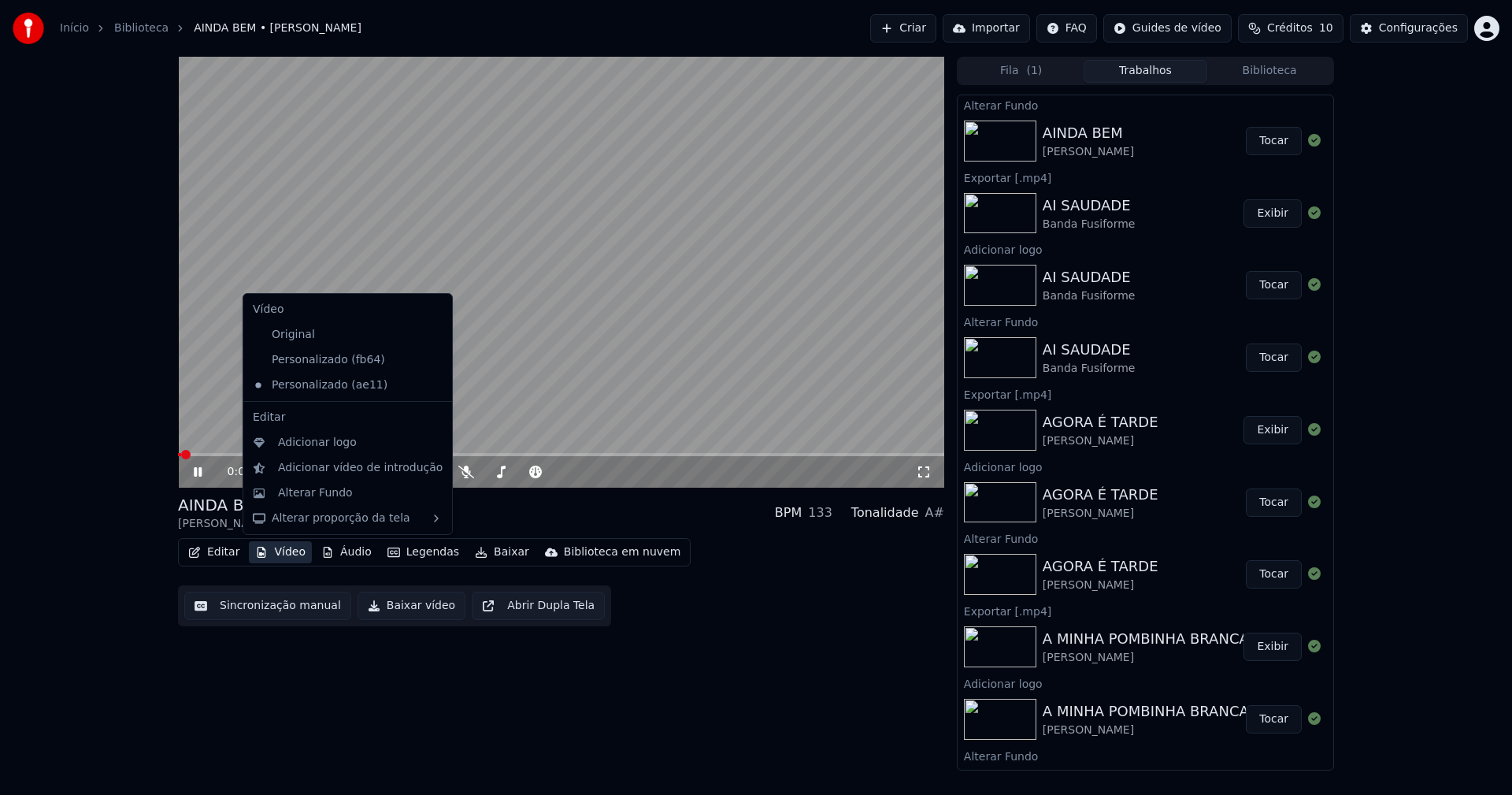
click at [290, 554] on button "Vídeo" at bounding box center [280, 552] width 63 height 22
click at [302, 444] on div "Adicionar logo" at bounding box center [317, 443] width 78 height 16
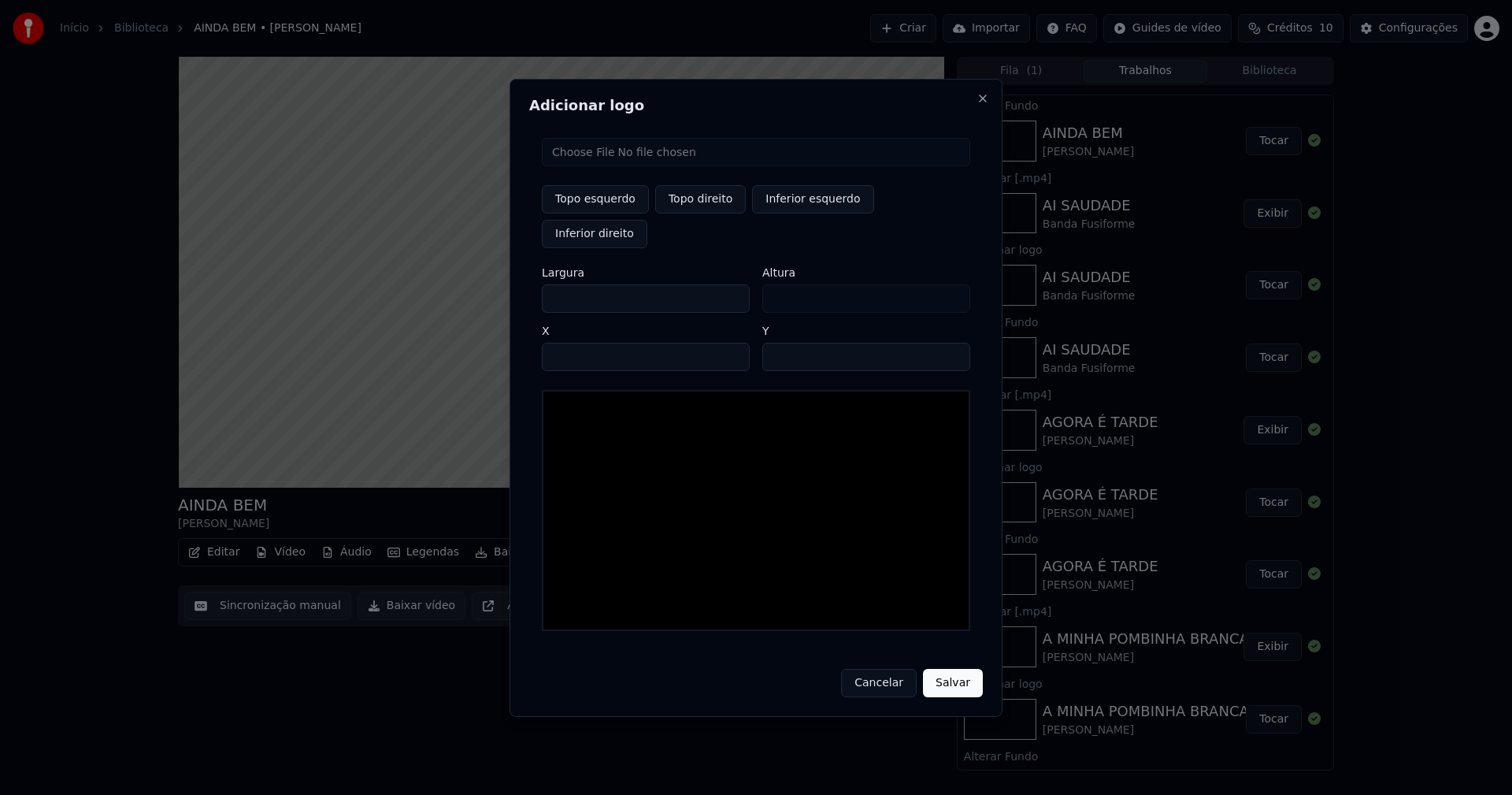
click at [601, 166] on input "file" at bounding box center [756, 152] width 428 height 29
type input "**********"
type input "***"
click at [694, 213] on button "Topo direito" at bounding box center [700, 200] width 90 height 29
type input "****"
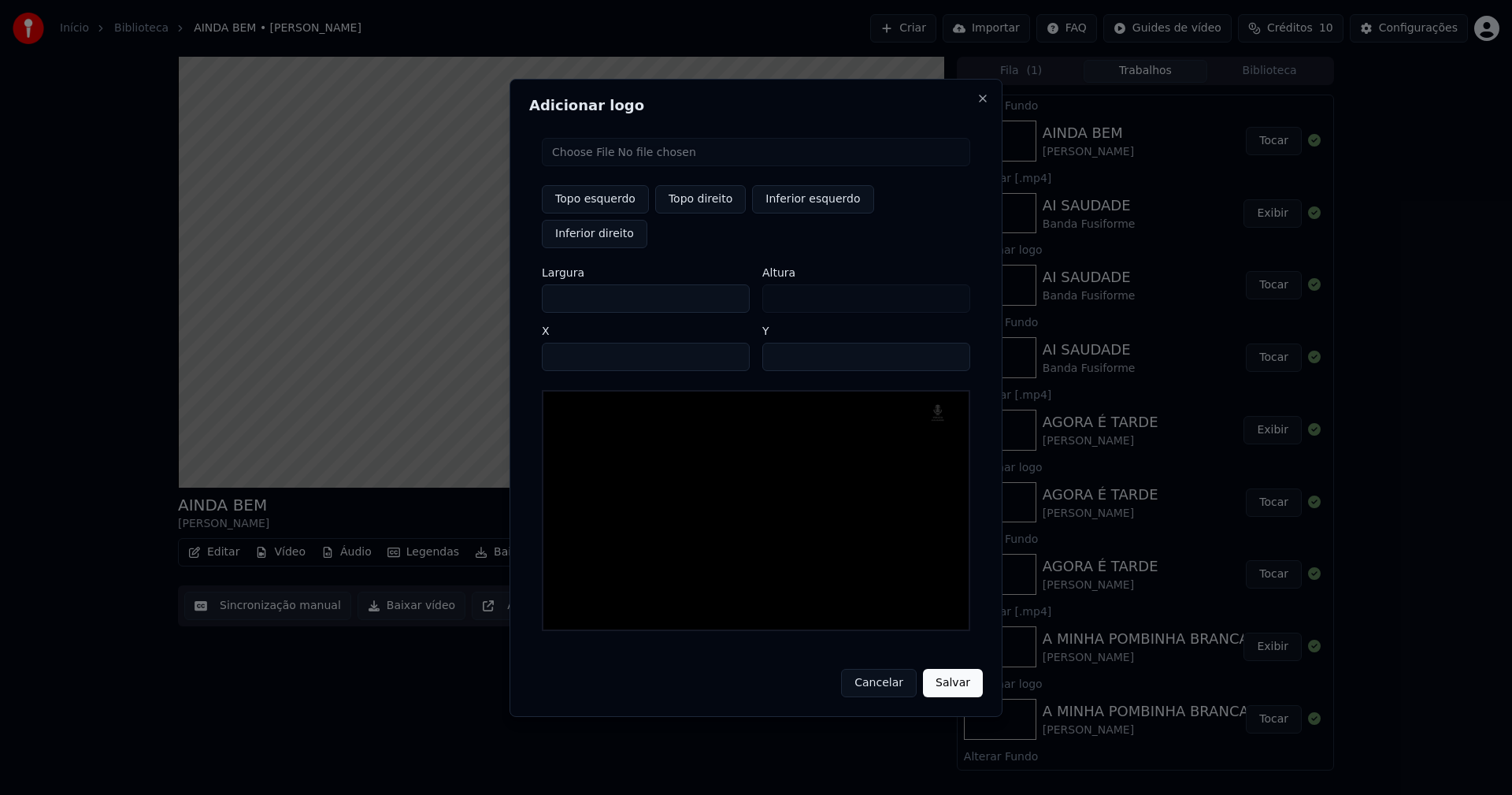
drag, startPoint x: 568, startPoint y: 281, endPoint x: 468, endPoint y: 293, distance: 100.7
click at [469, 293] on body "Início Biblioteca AINDA BEM • [PERSON_NAME] Importar FAQ Guides de vídeo Crédit…" at bounding box center [756, 397] width 1512 height 795
type input "**"
type input "***"
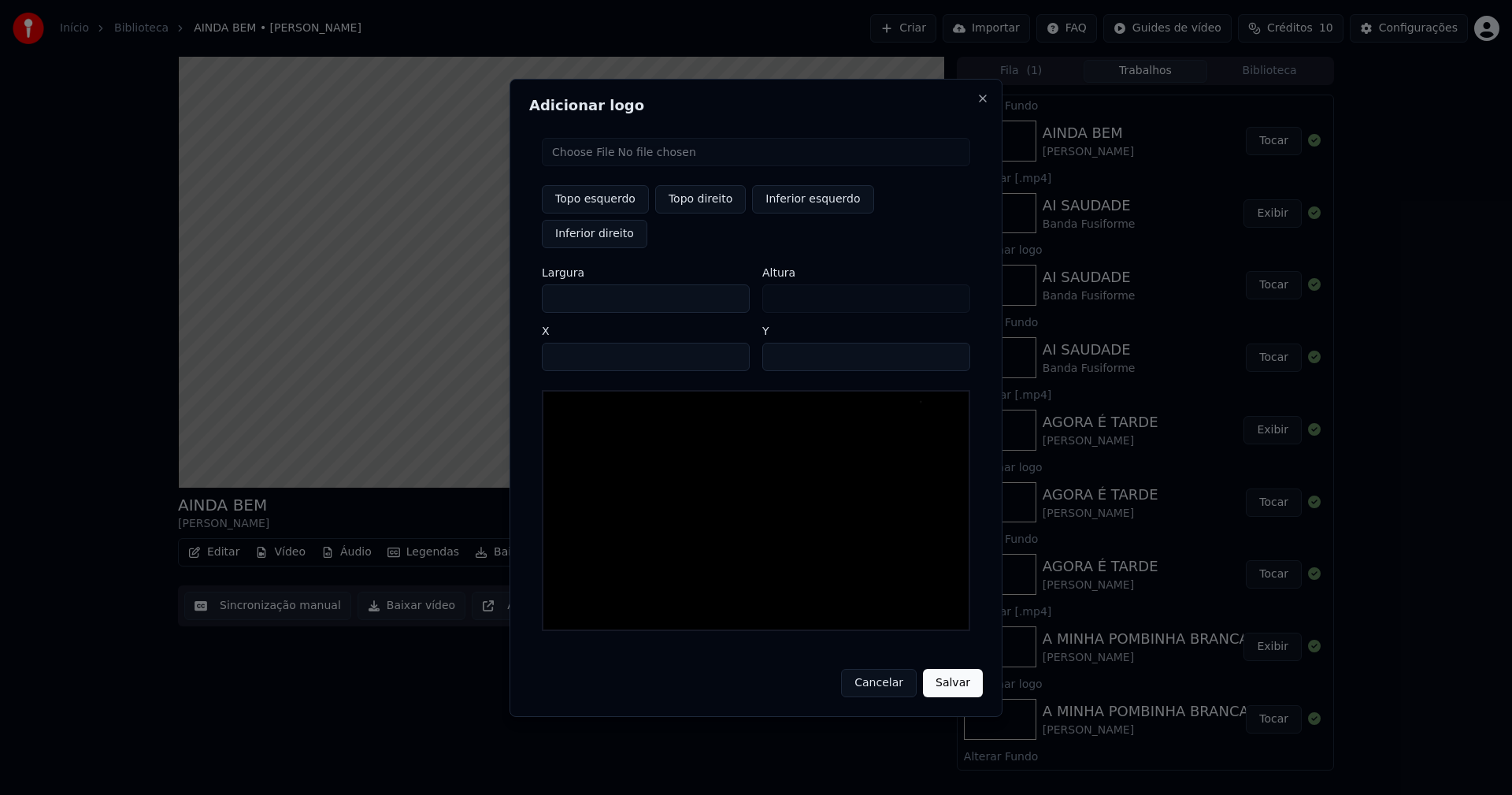
type input "***"
click at [573, 342] on input "****" at bounding box center [646, 357] width 208 height 29
type input "****"
click at [950, 342] on input "**" at bounding box center [866, 357] width 208 height 29
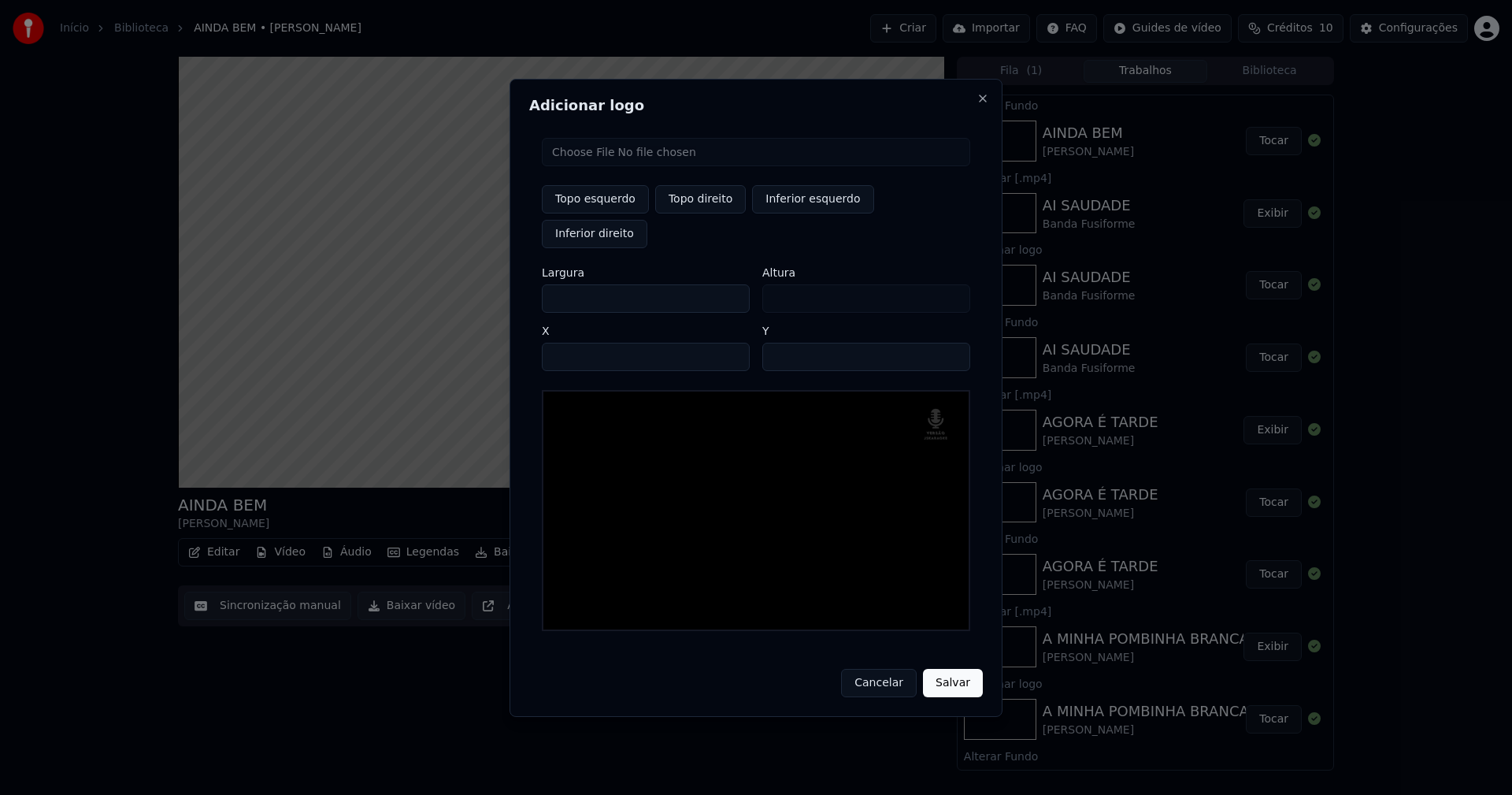
click at [950, 342] on input "**" at bounding box center [866, 357] width 208 height 29
type input "**"
click at [950, 342] on input "**" at bounding box center [866, 357] width 208 height 29
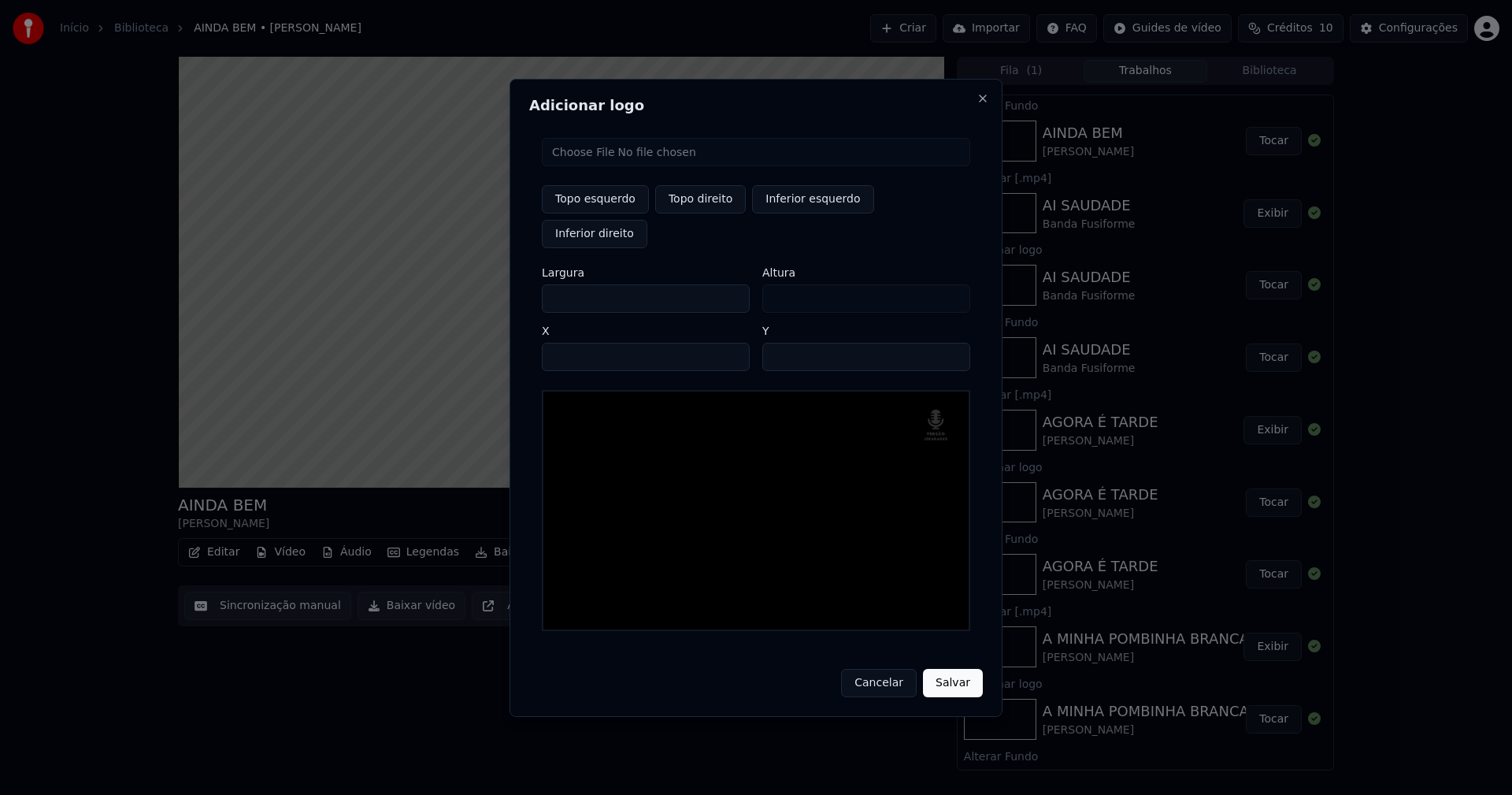
click at [957, 669] on button "Salvar" at bounding box center [952, 683] width 60 height 29
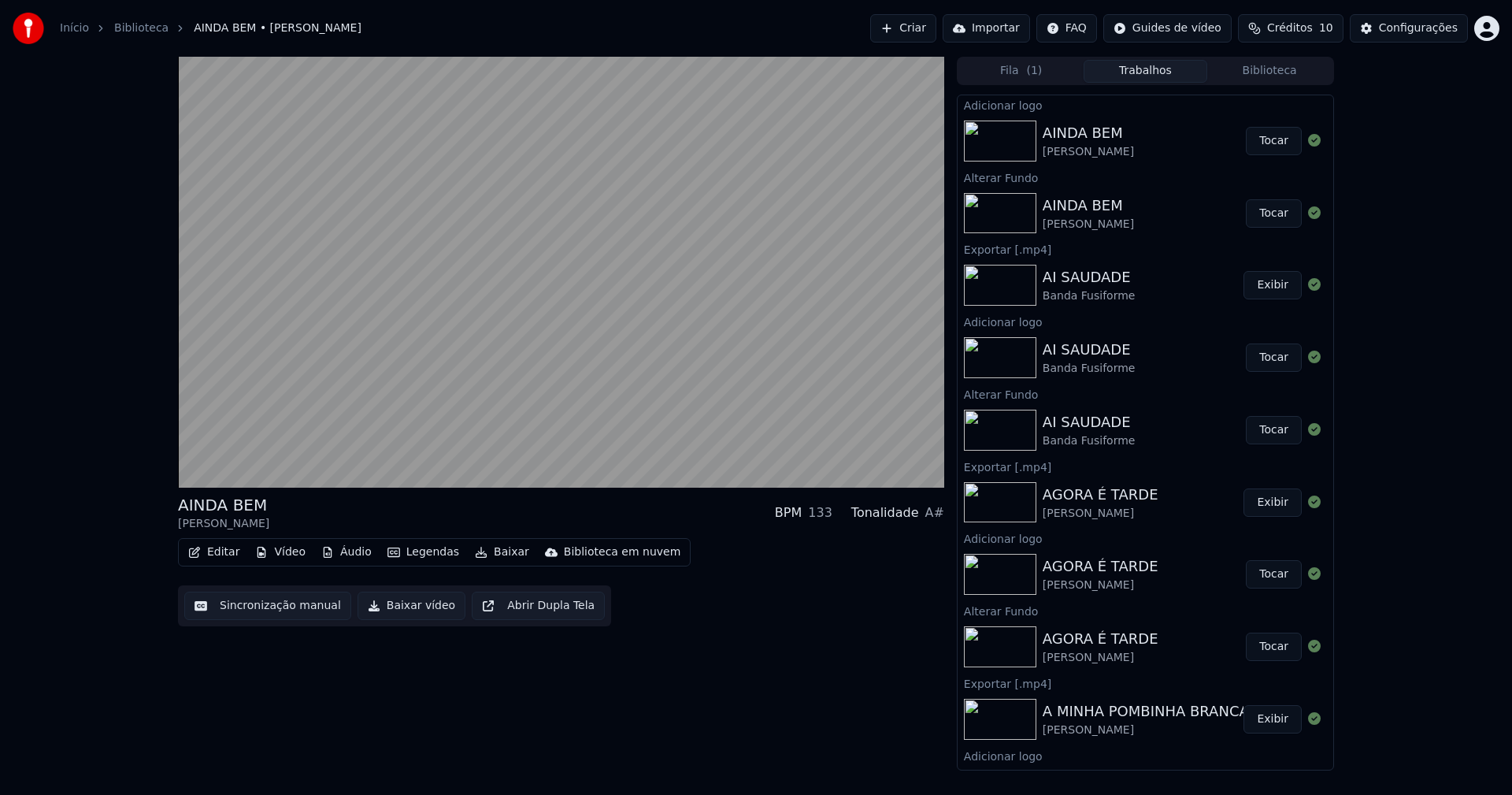
drag, startPoint x: 1270, startPoint y: 143, endPoint x: 1235, endPoint y: 148, distance: 35.4
click at [1270, 142] on button "Tocar" at bounding box center [1273, 141] width 56 height 29
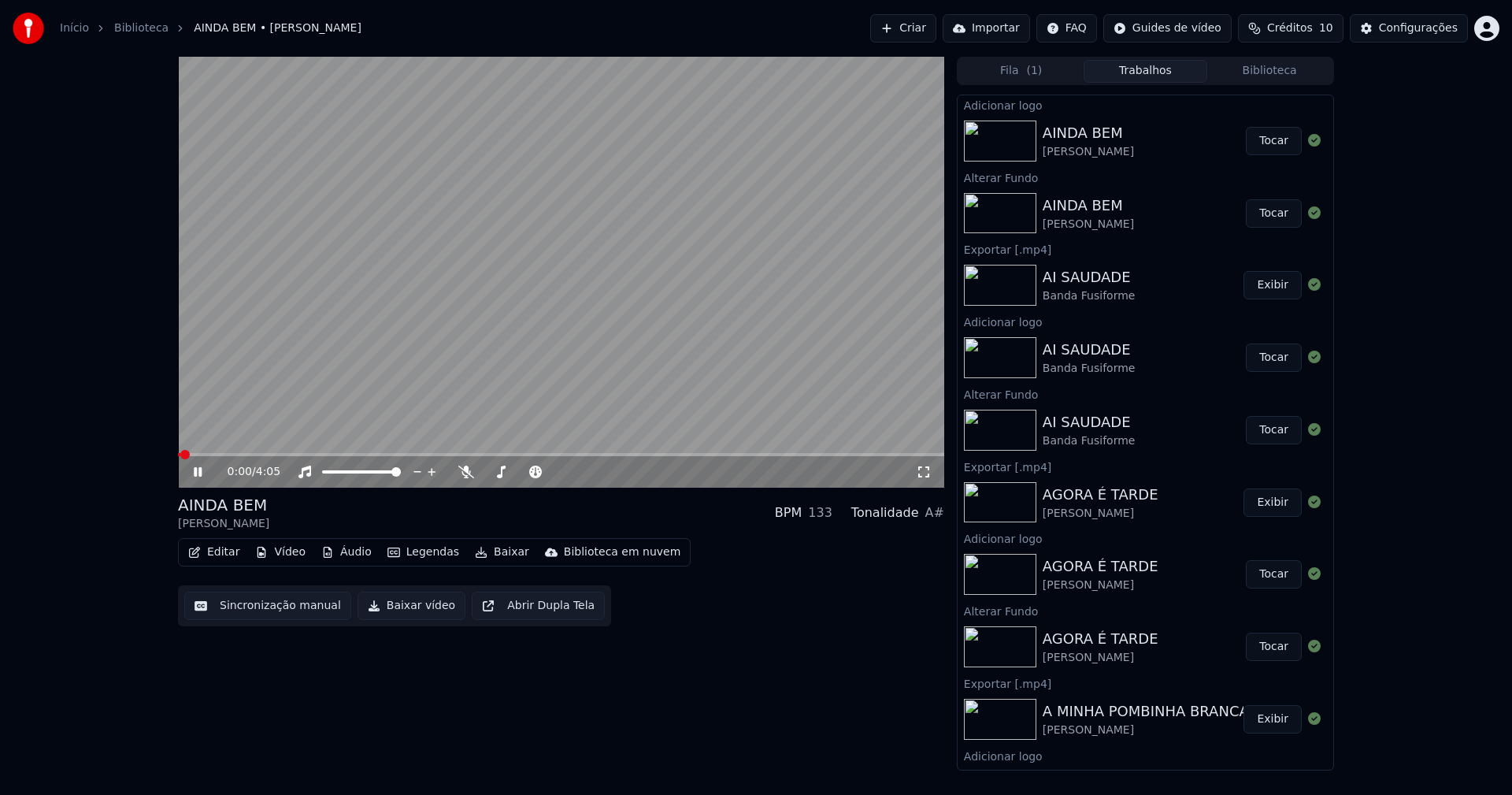
click at [394, 613] on button "Baixar vídeo" at bounding box center [411, 606] width 108 height 29
drag, startPoint x: 1281, startPoint y: 70, endPoint x: 1273, endPoint y: 81, distance: 13.6
click at [1280, 69] on button "Biblioteca" at bounding box center [1269, 71] width 125 height 23
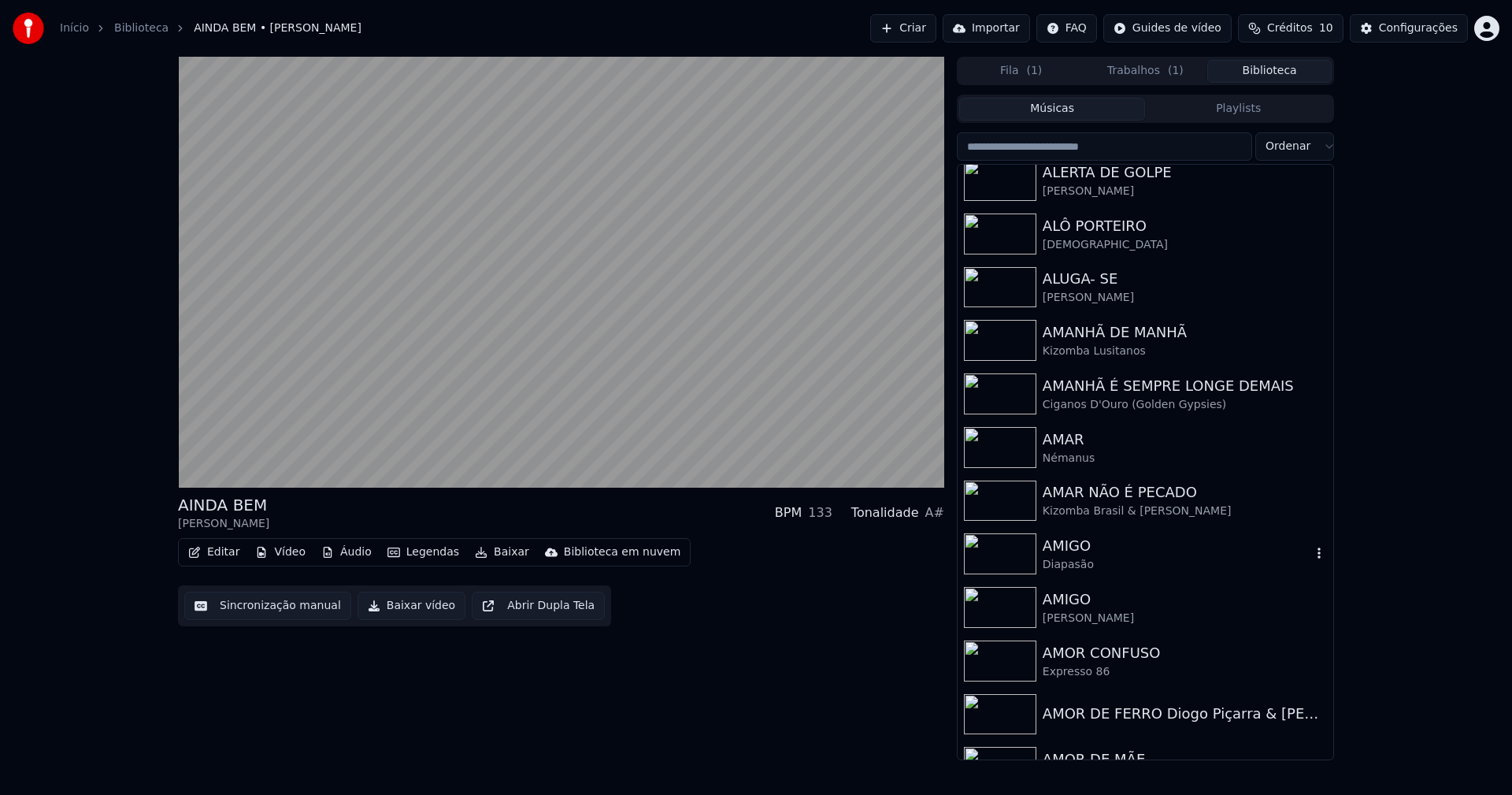
scroll to position [2284, 0]
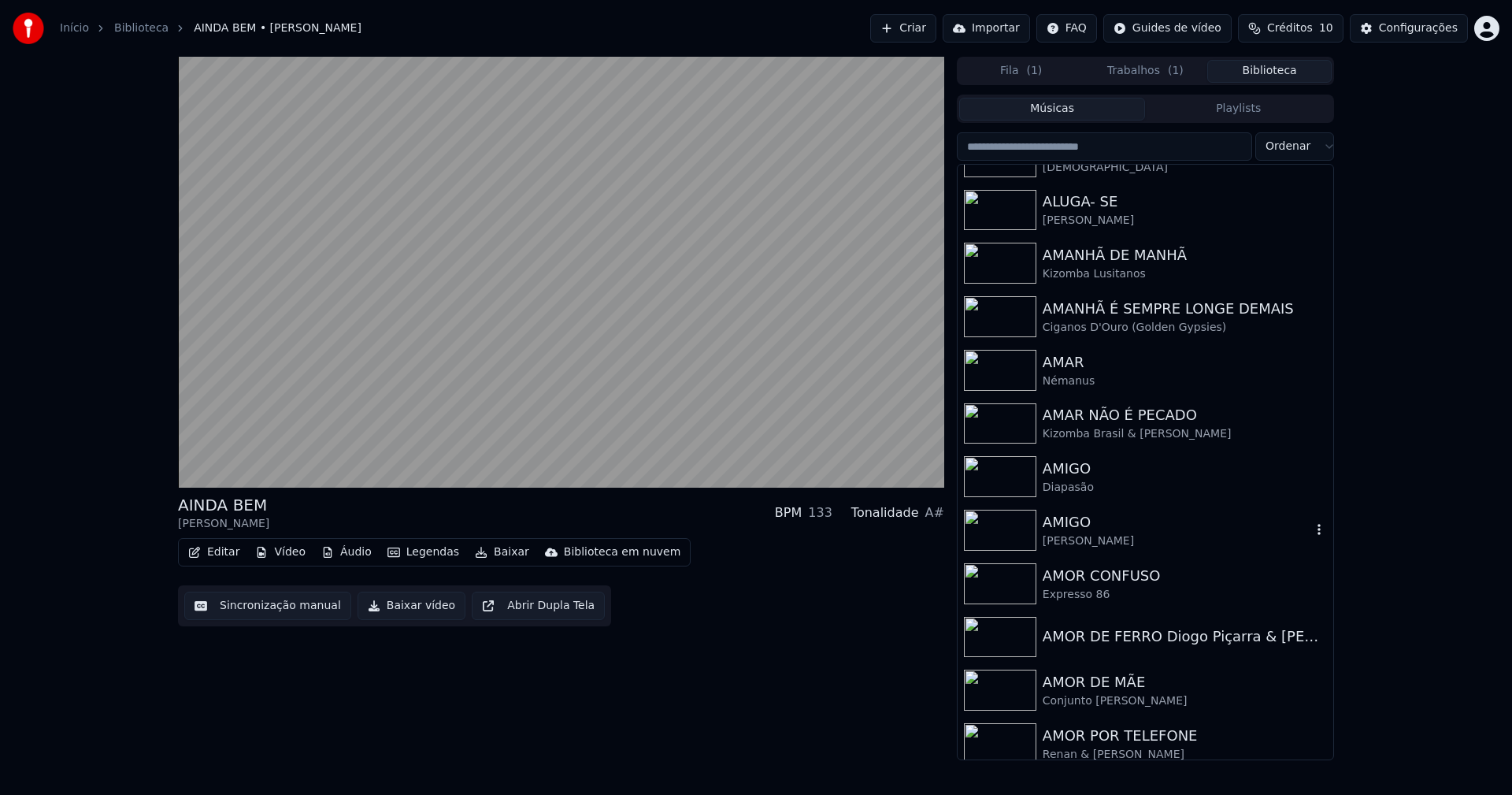
click at [1086, 545] on div "[PERSON_NAME]" at bounding box center [1177, 540] width 269 height 16
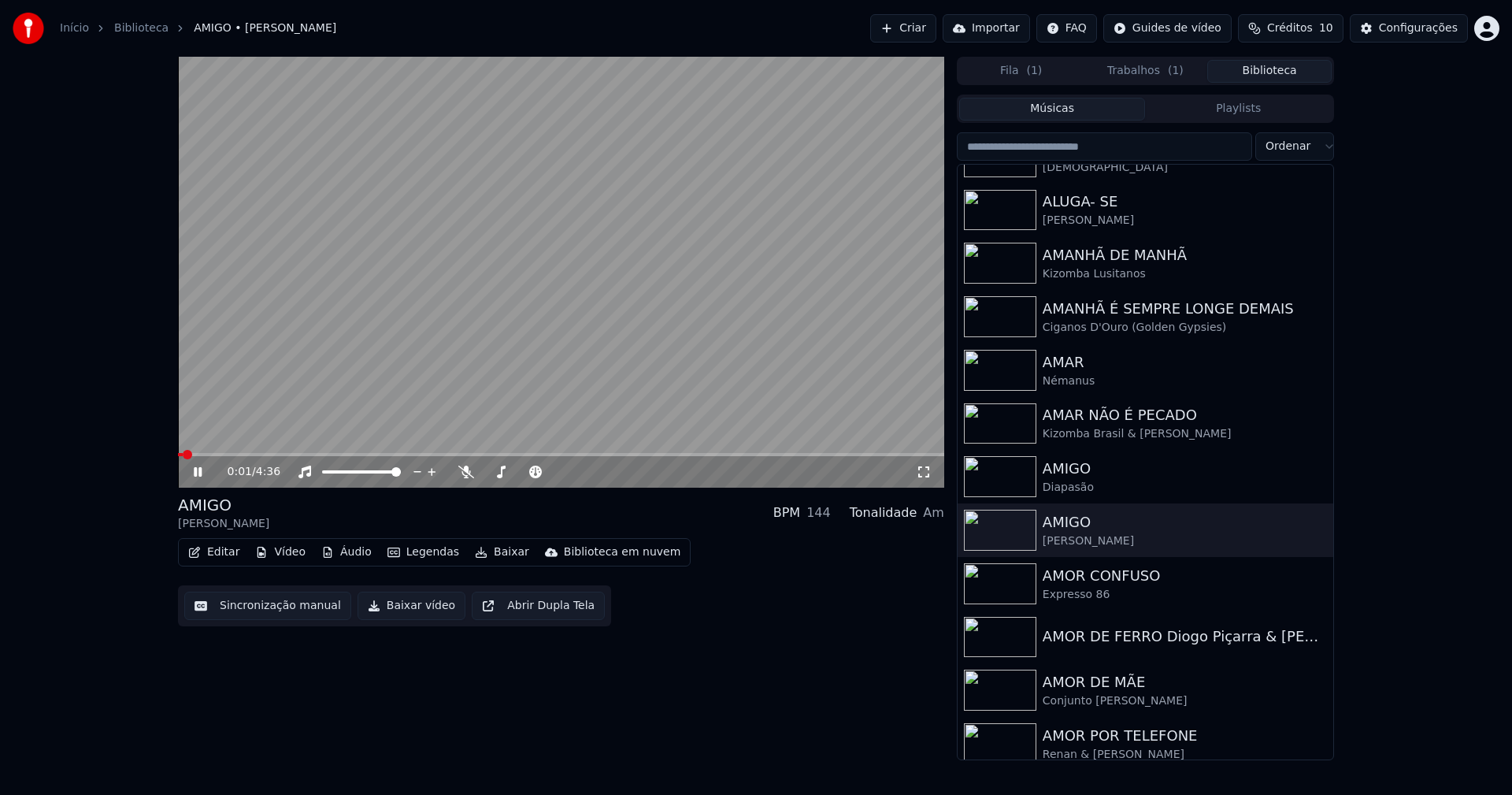
click at [199, 466] on icon at bounding box center [209, 471] width 37 height 13
click at [276, 555] on button "Vídeo" at bounding box center [280, 552] width 63 height 22
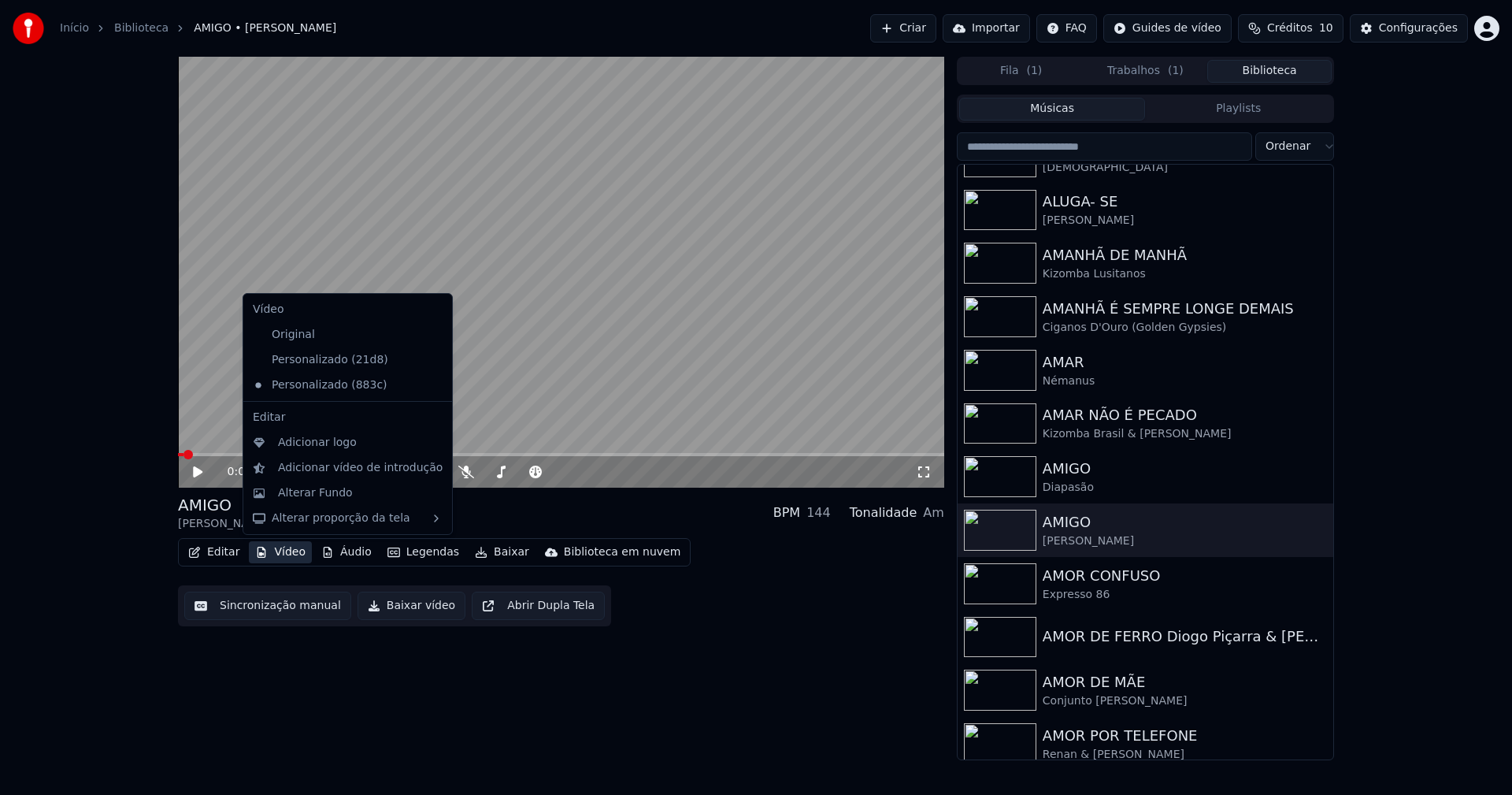
click at [432, 361] on icon at bounding box center [440, 359] width 18 height 13
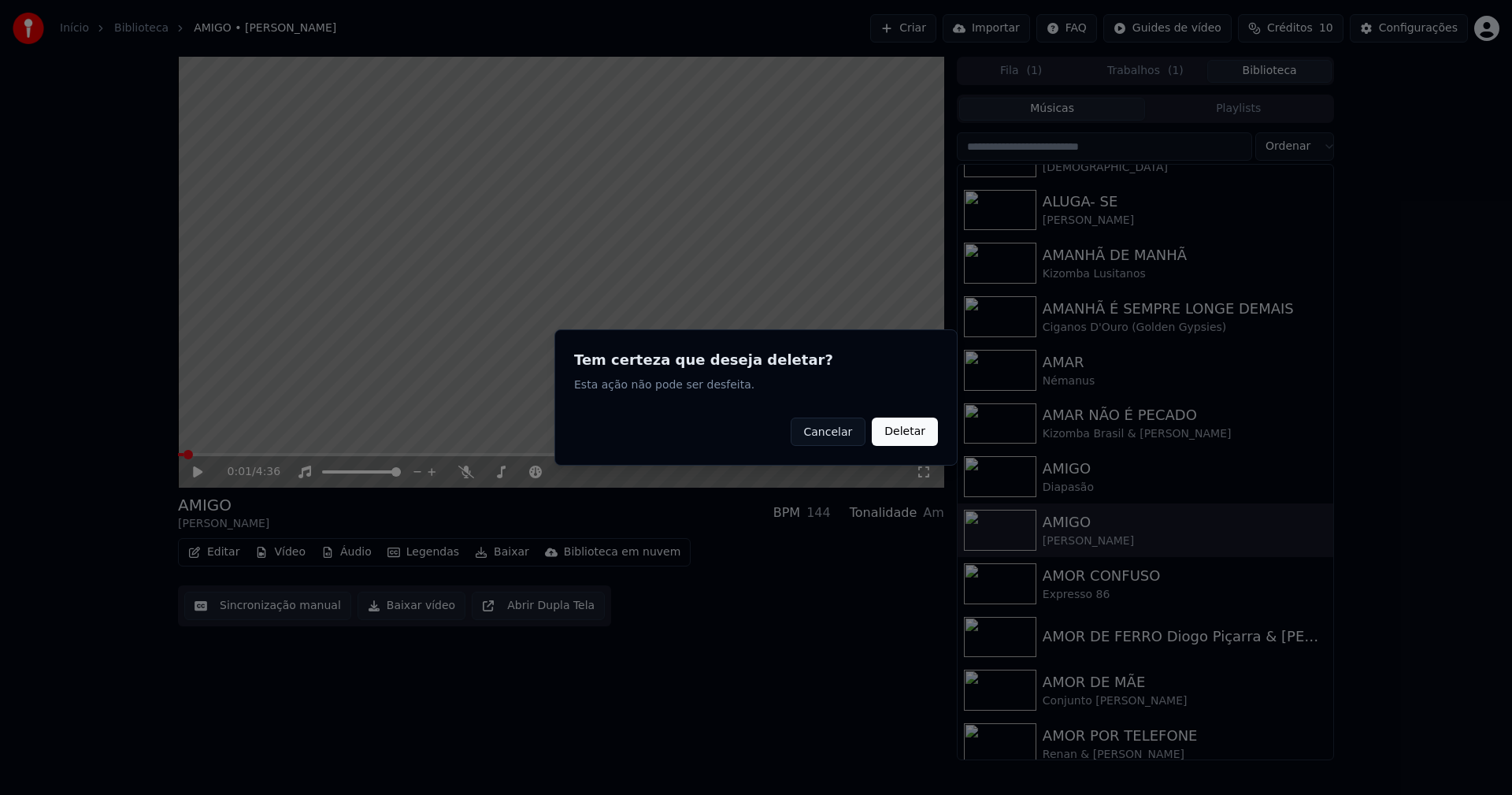
click at [902, 437] on button "Deletar" at bounding box center [904, 432] width 66 height 29
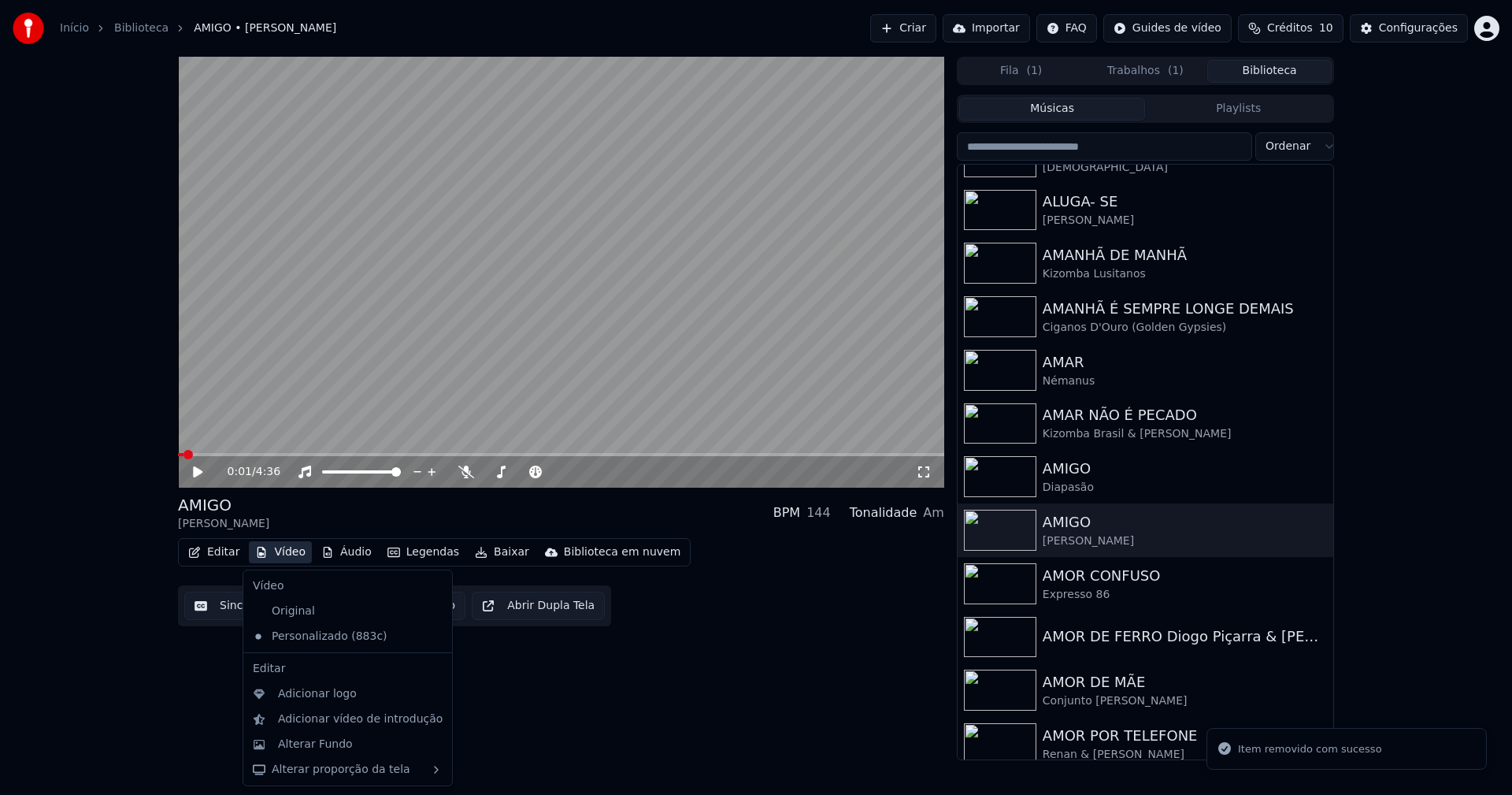
click at [291, 552] on button "Vídeo" at bounding box center [280, 552] width 63 height 22
click at [322, 746] on div "Alterar Fundo" at bounding box center [315, 744] width 75 height 16
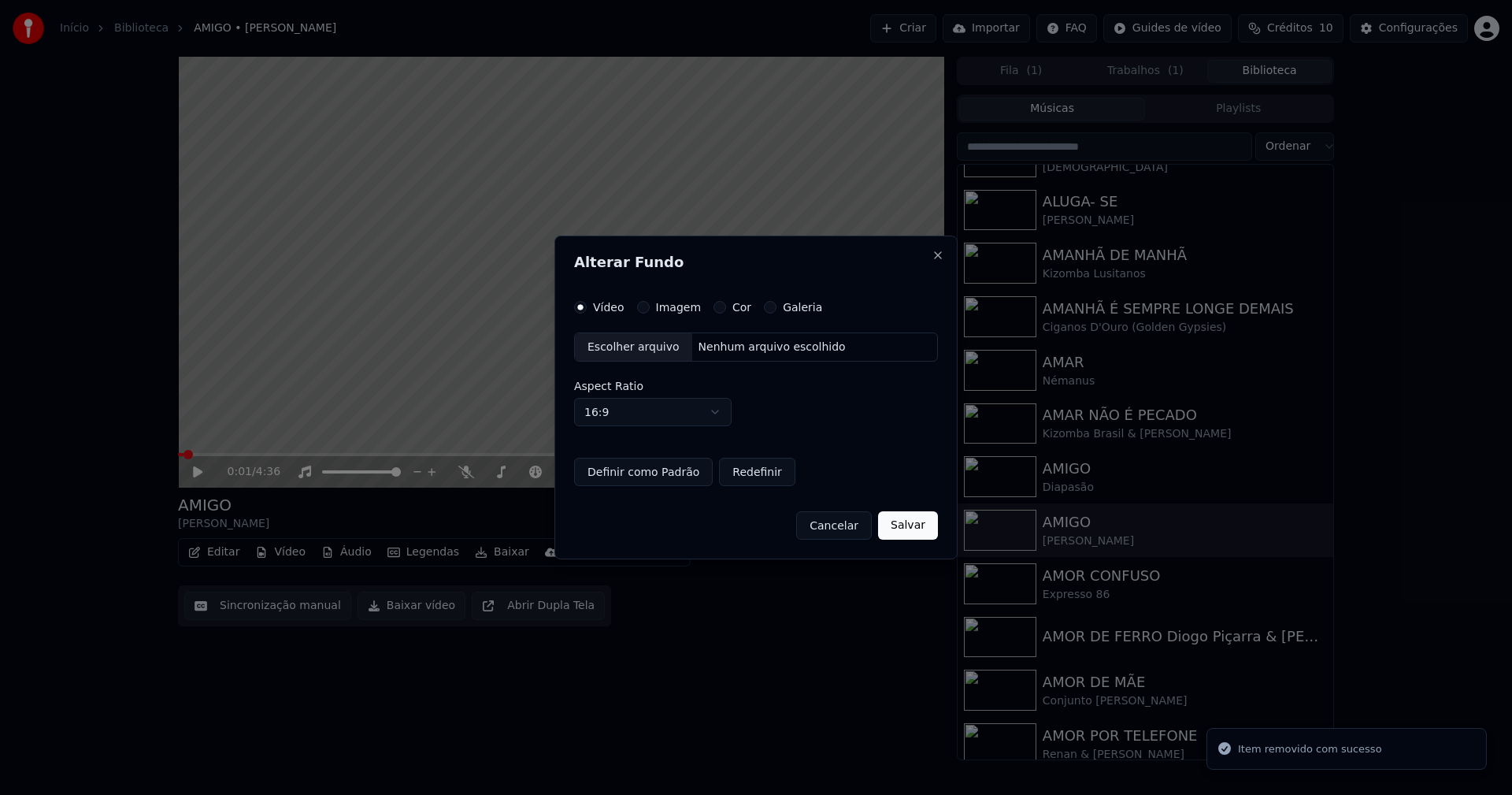
click at [639, 309] on button "Imagem" at bounding box center [643, 307] width 13 height 13
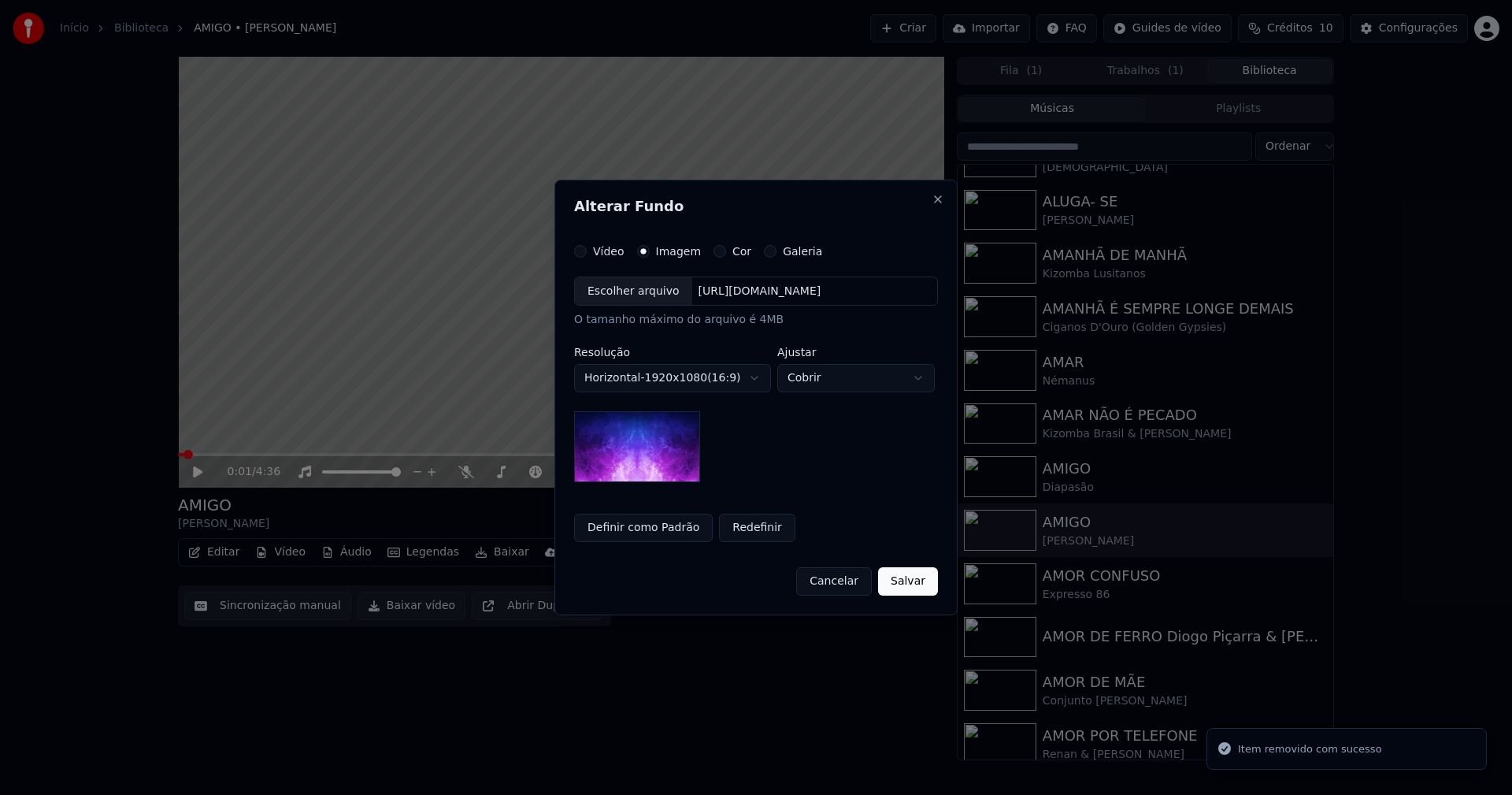
click at [627, 299] on div "Escolher arquivo" at bounding box center [633, 292] width 117 height 29
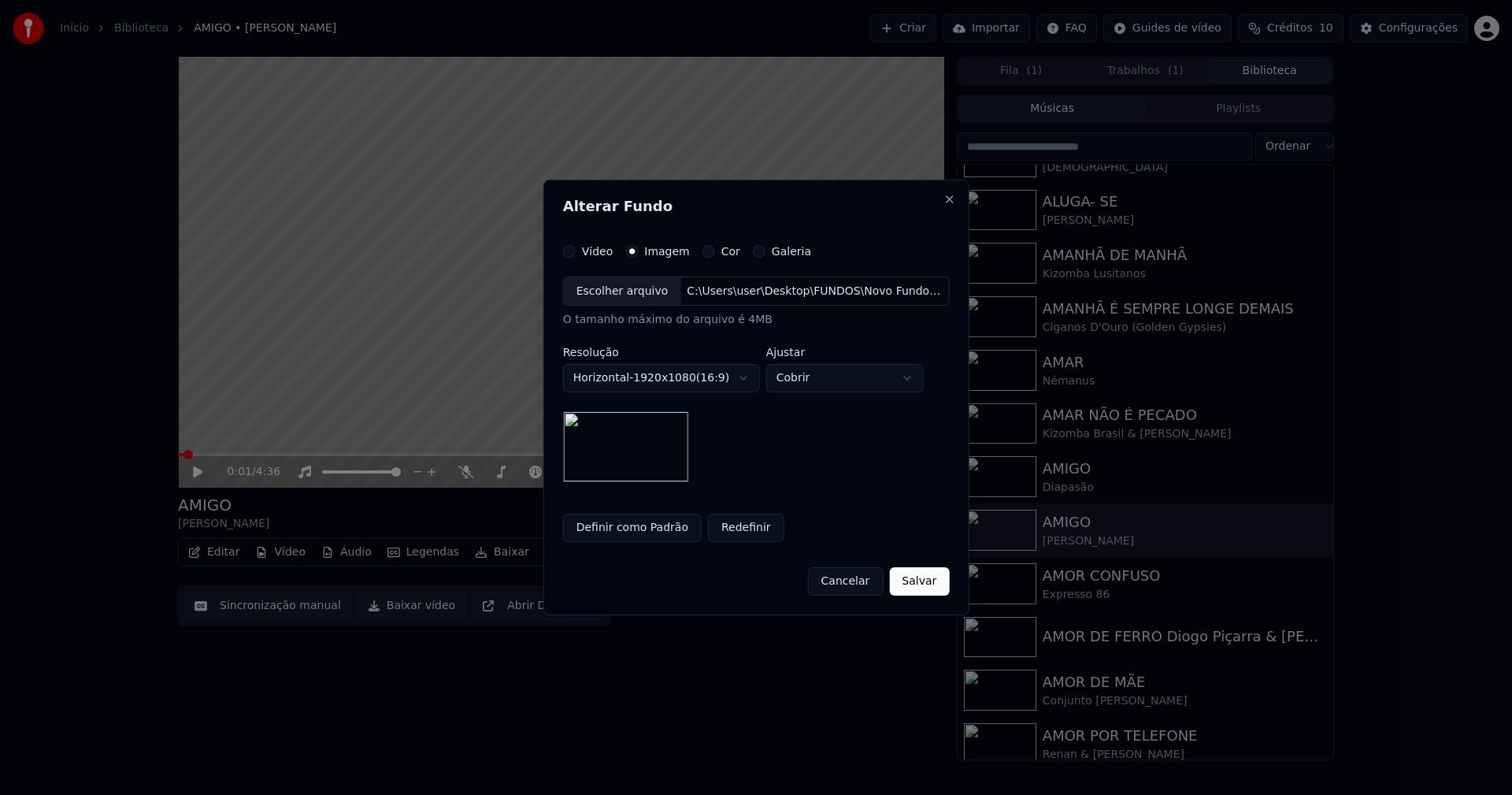
click at [927, 583] on button "Salvar" at bounding box center [919, 582] width 60 height 29
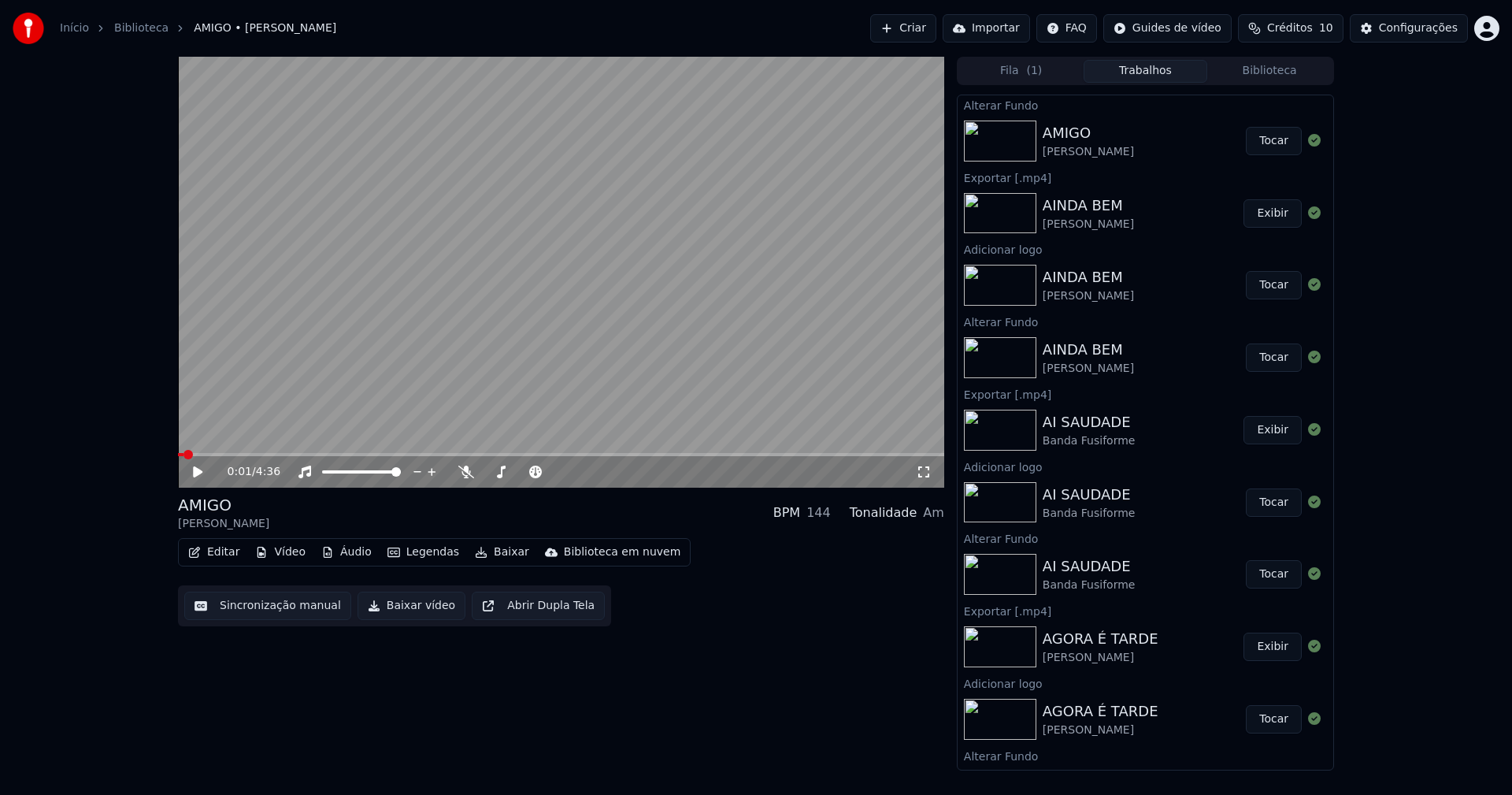
click at [1262, 149] on button "Tocar" at bounding box center [1273, 141] width 56 height 29
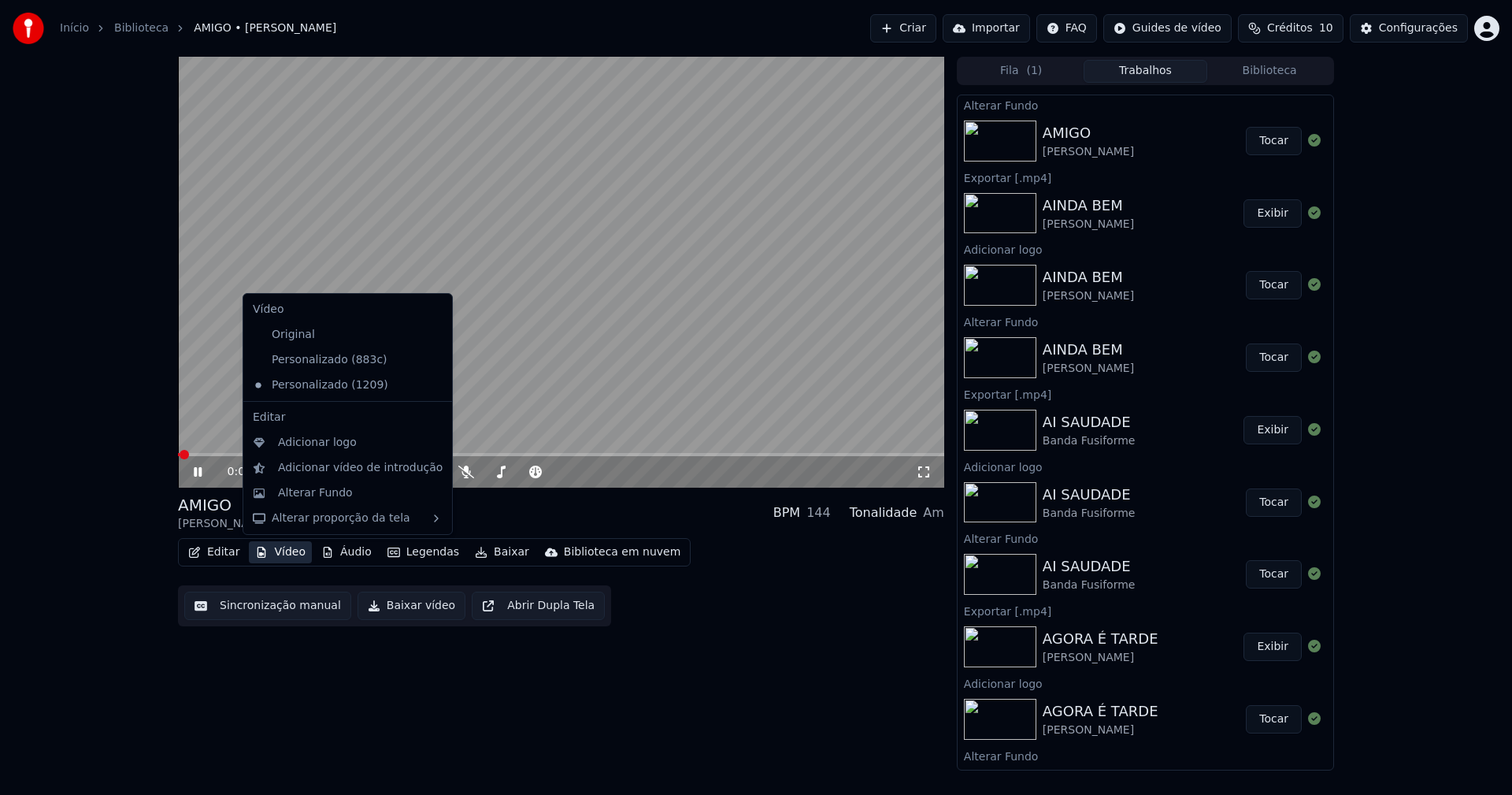
click at [289, 551] on button "Vídeo" at bounding box center [280, 552] width 63 height 22
click at [325, 439] on div "Adicionar logo" at bounding box center [317, 443] width 78 height 16
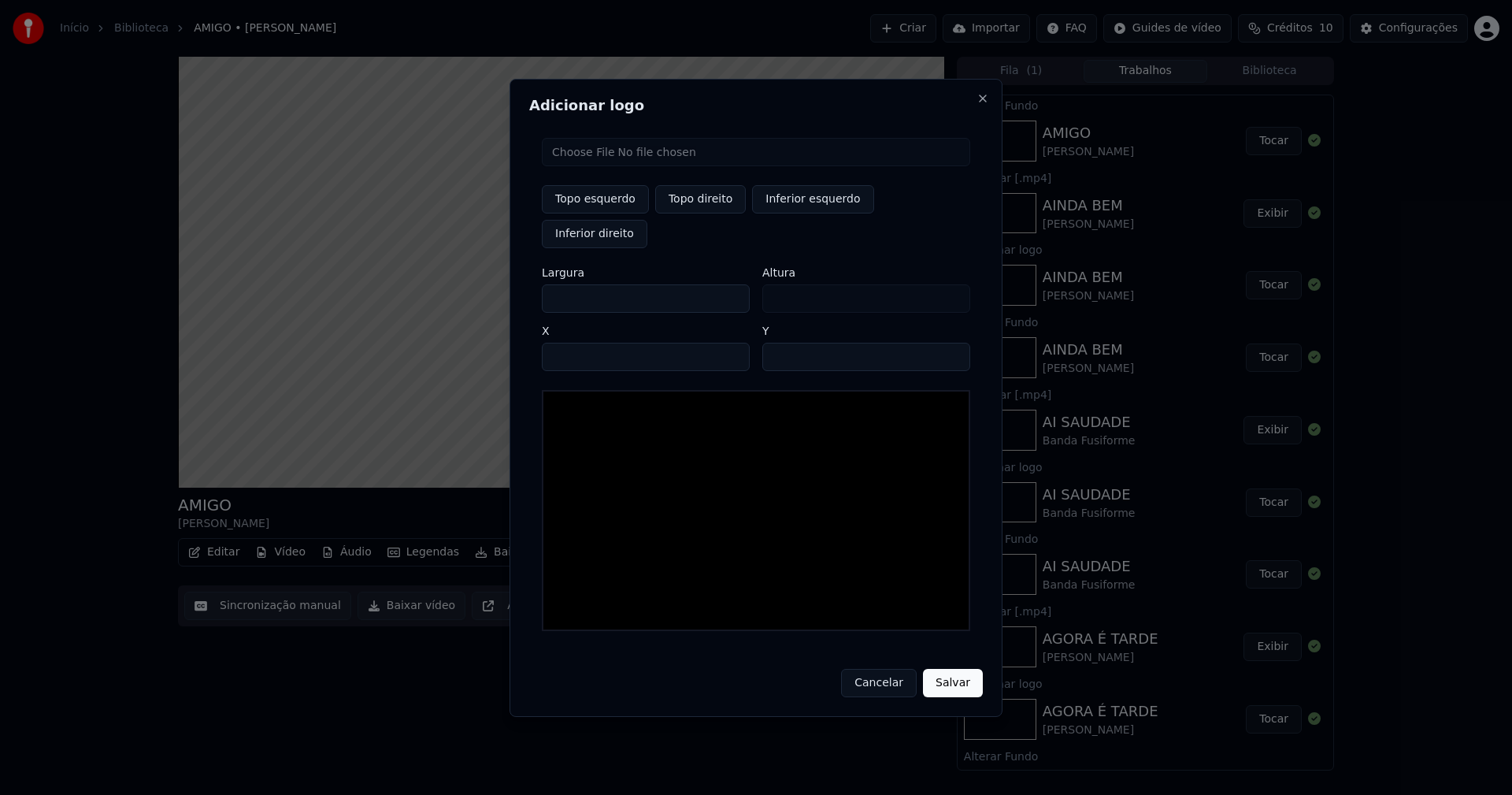
click at [586, 166] on input "file" at bounding box center [756, 152] width 428 height 29
type input "**********"
type input "***"
drag, startPoint x: 711, startPoint y: 219, endPoint x: 581, endPoint y: 307, distance: 157.0
click at [711, 213] on button "Topo direito" at bounding box center [700, 200] width 90 height 29
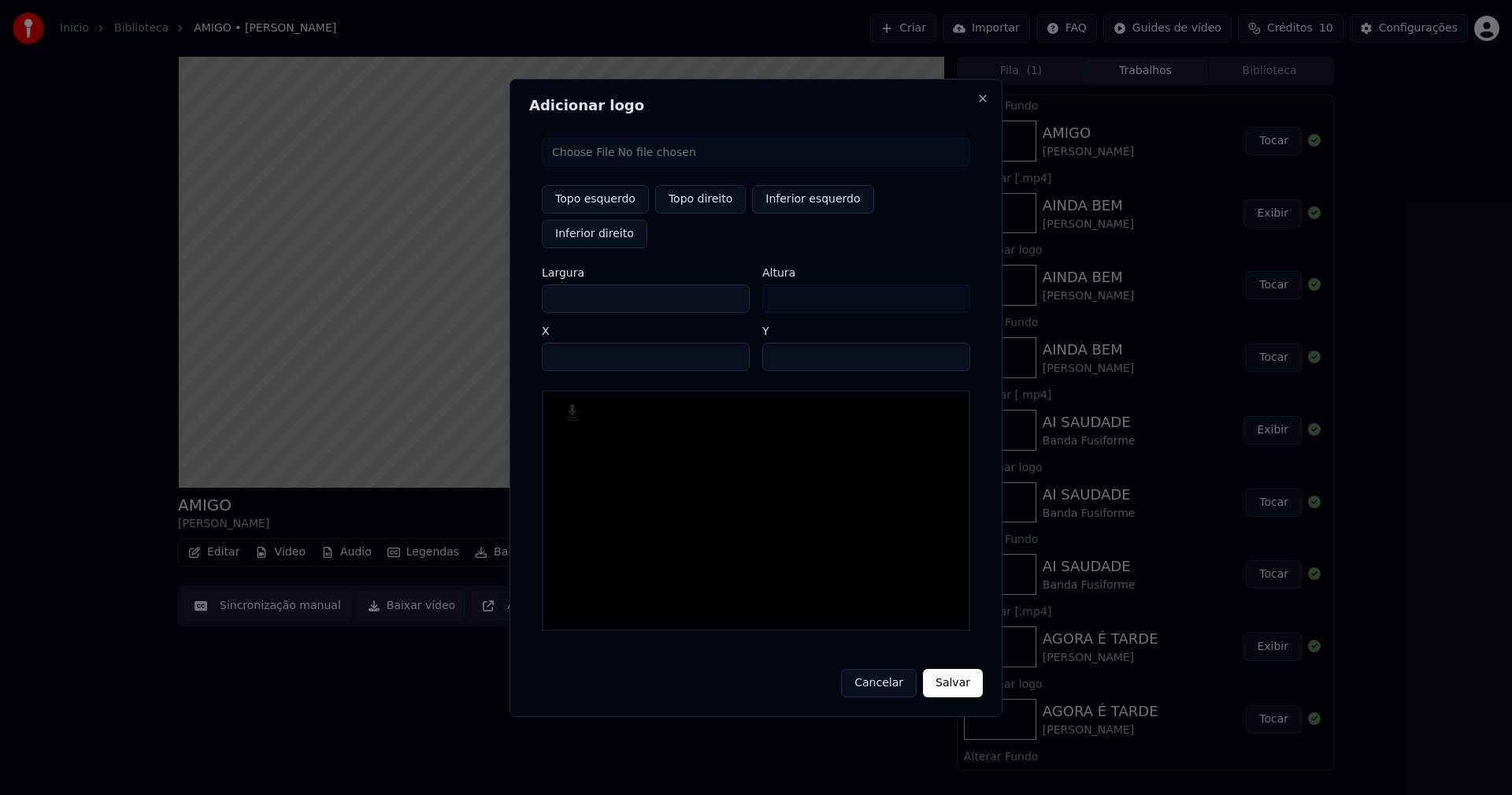
type input "****"
drag, startPoint x: 567, startPoint y: 282, endPoint x: 507, endPoint y: 290, distance: 60.5
click at [507, 290] on body "Início Biblioteca AMIGO • [PERSON_NAME] Importar FAQ Guides de vídeo Créditos 1…" at bounding box center [756, 397] width 1512 height 795
type input "**"
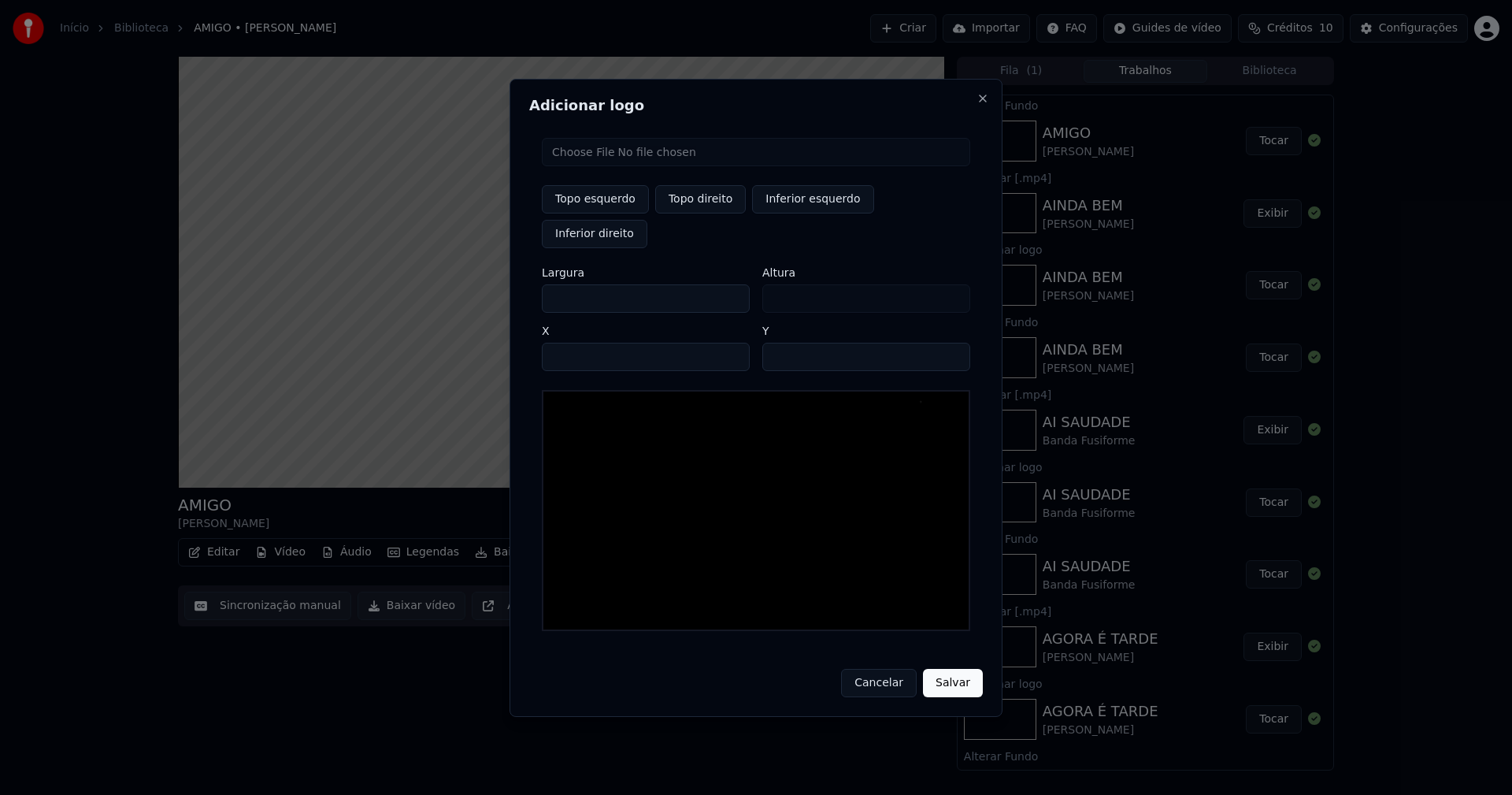
type input "***"
click at [575, 342] on input "****" at bounding box center [646, 357] width 208 height 29
type input "****"
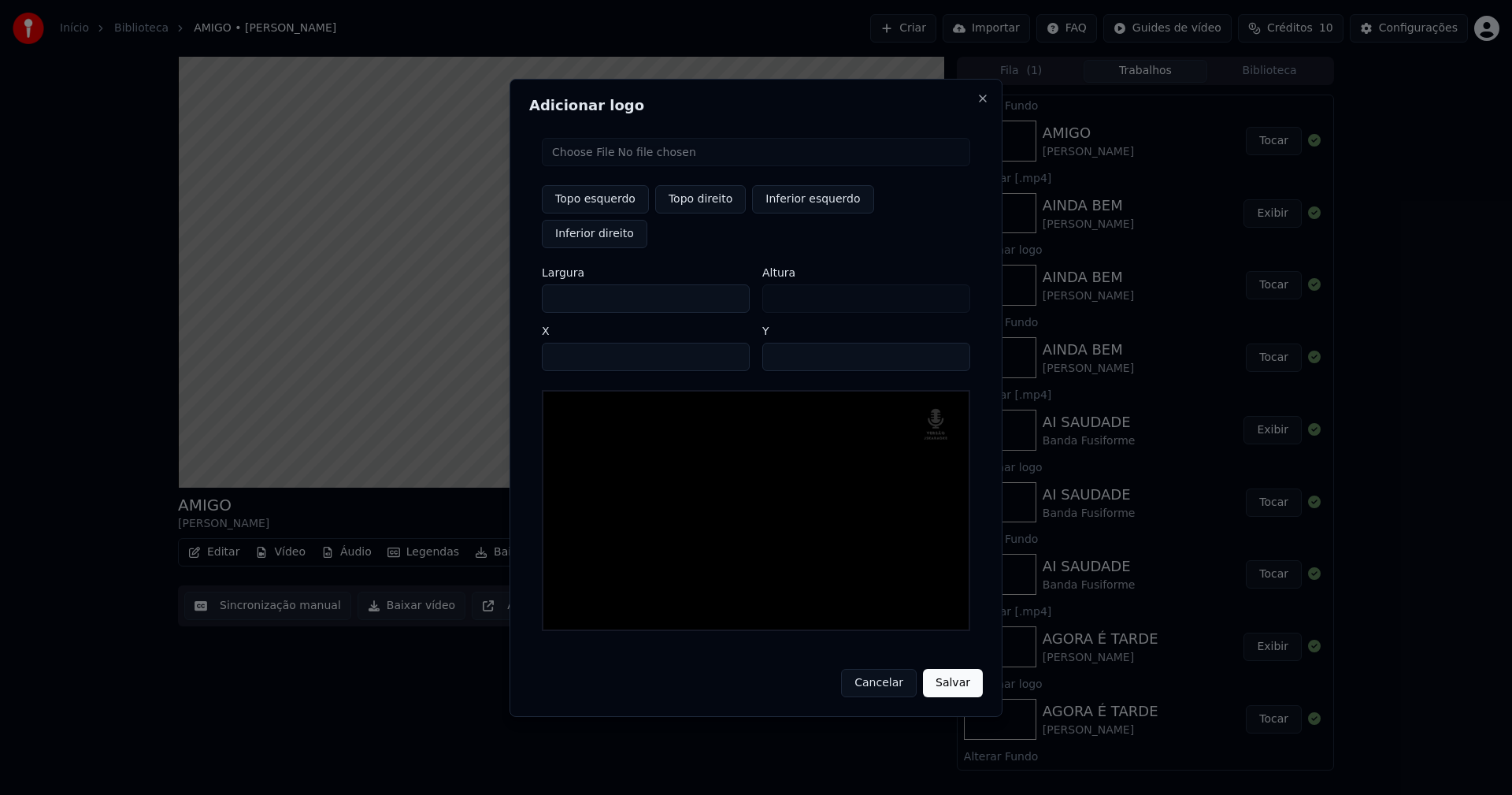
click at [950, 342] on input "**" at bounding box center [866, 357] width 208 height 29
click at [951, 342] on input "**" at bounding box center [866, 357] width 208 height 29
type input "**"
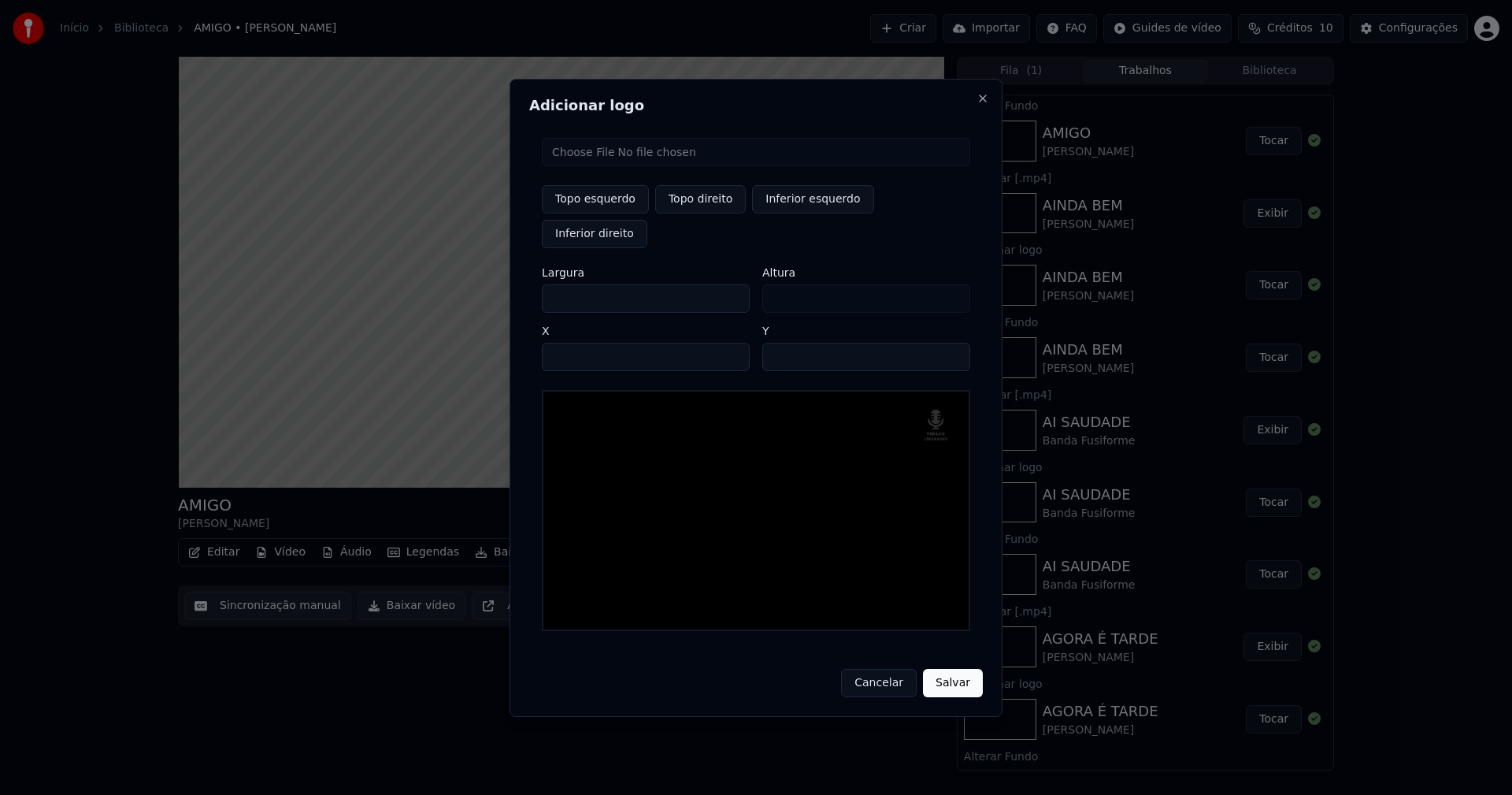
click at [951, 342] on input "**" at bounding box center [866, 357] width 208 height 29
click at [946, 669] on button "Salvar" at bounding box center [952, 683] width 60 height 29
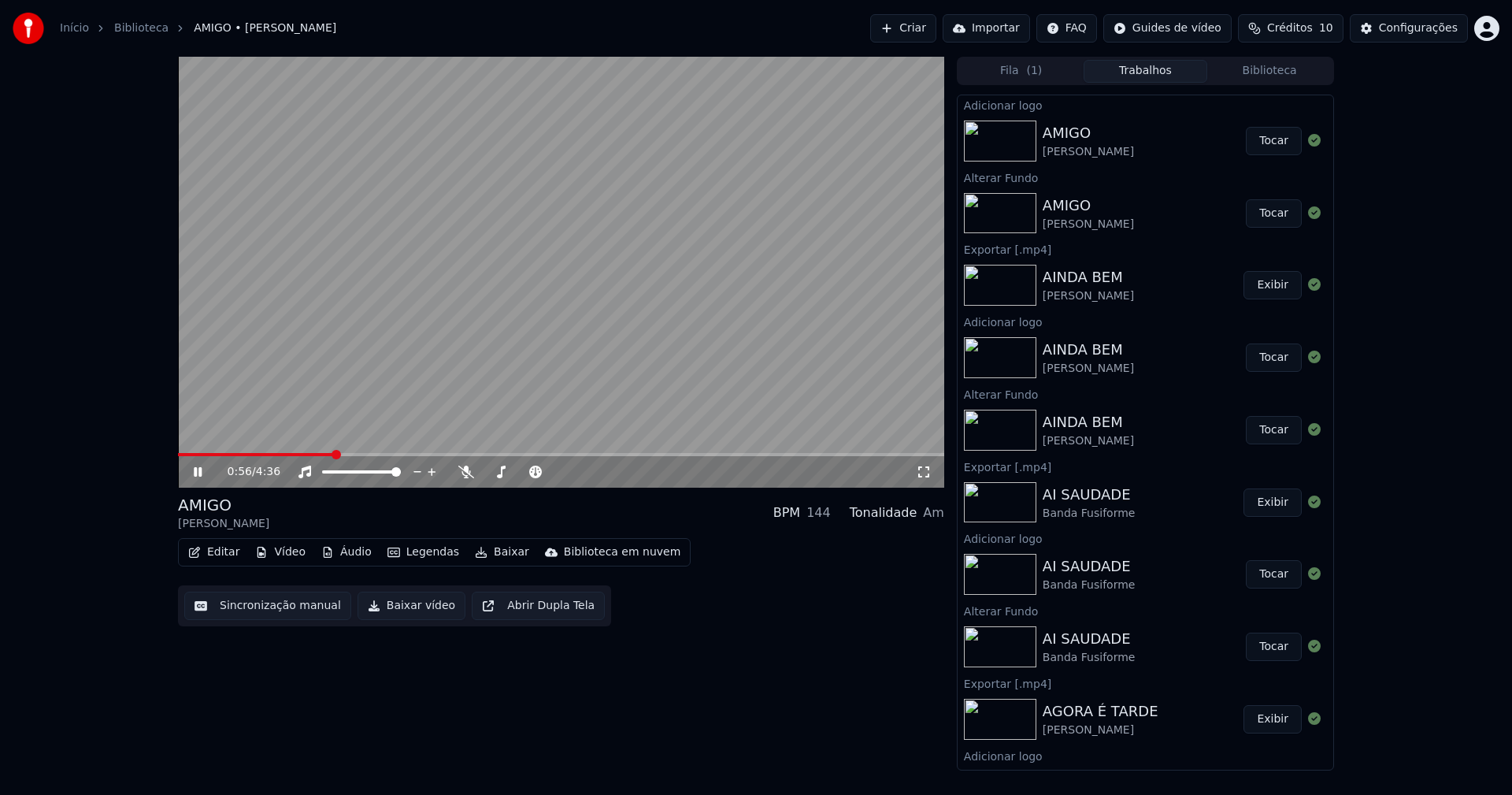
click at [1270, 138] on button "Tocar" at bounding box center [1273, 141] width 56 height 29
click at [400, 606] on button "Baixar vídeo" at bounding box center [411, 606] width 108 height 29
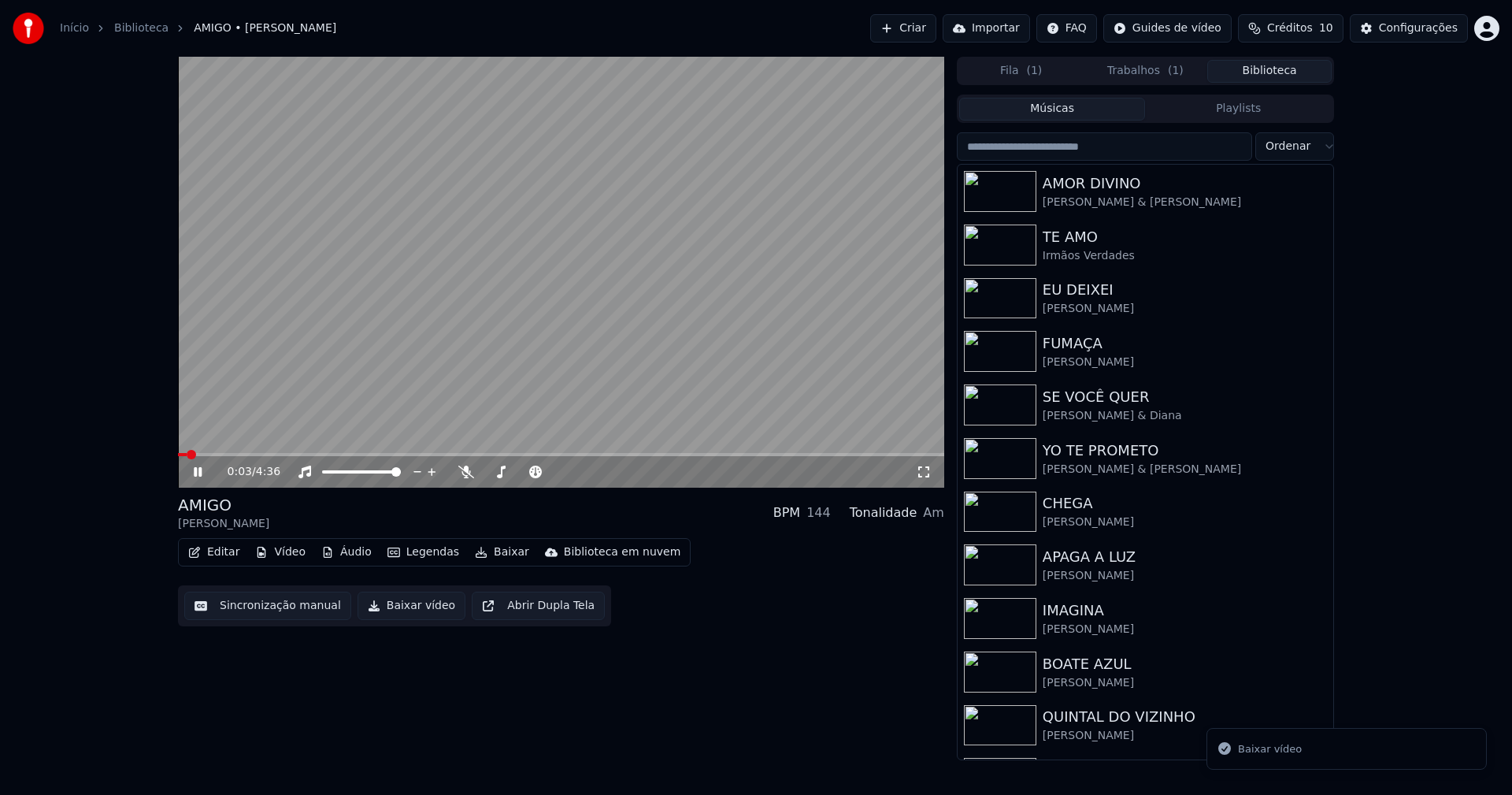
click at [1297, 72] on button "Biblioteca" at bounding box center [1269, 71] width 125 height 23
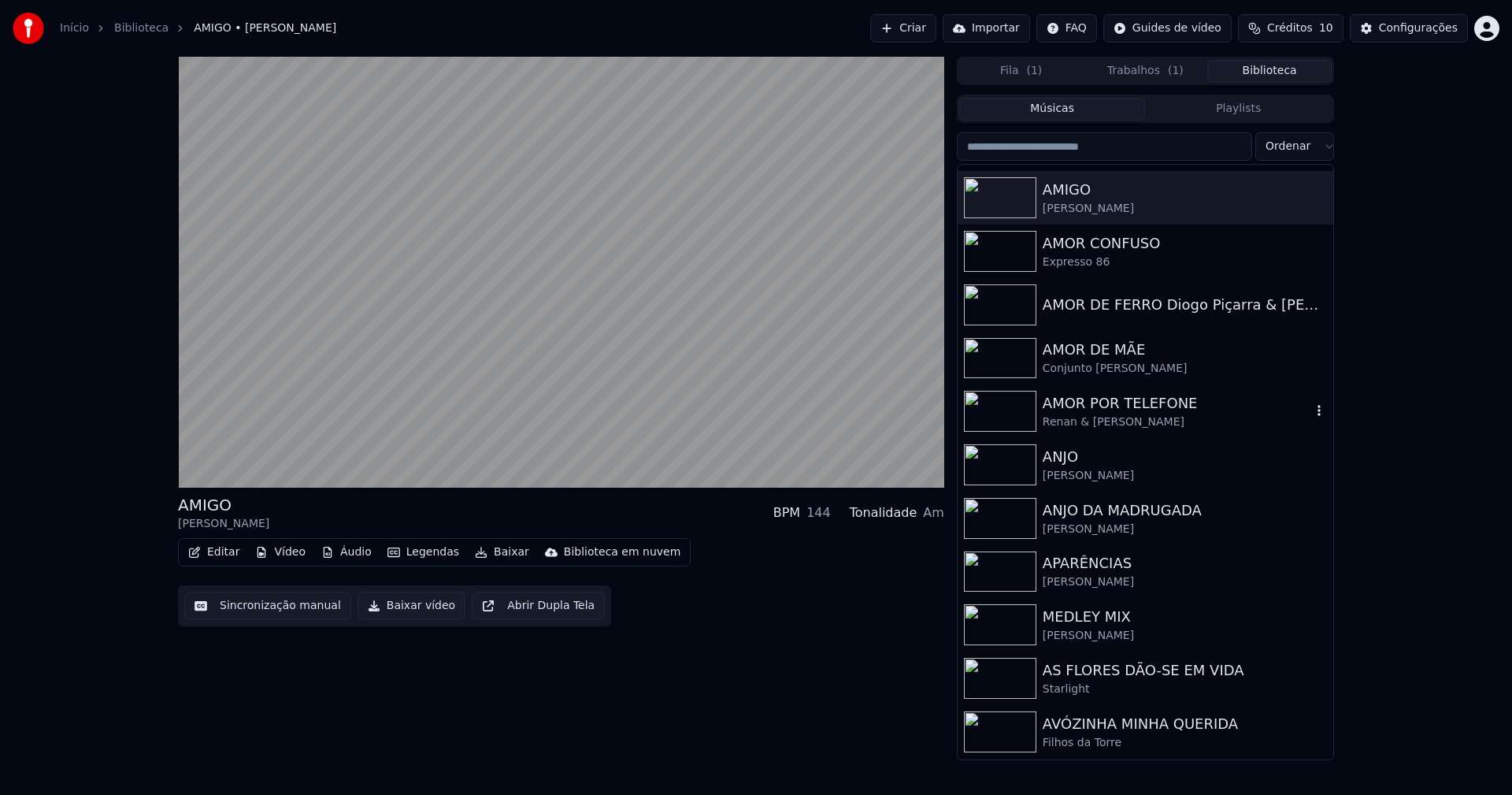
scroll to position [2678, 0]
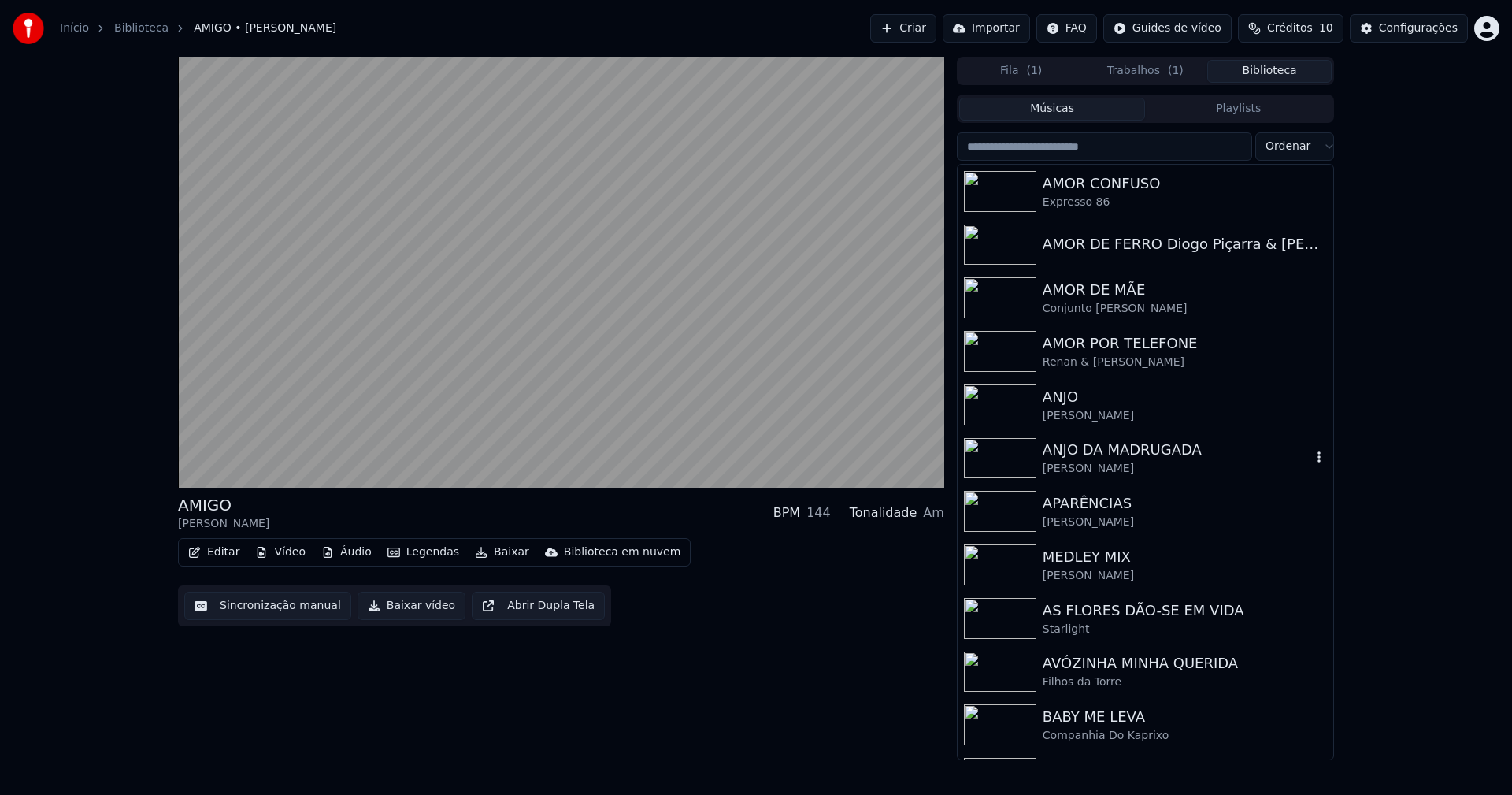
click at [1104, 460] on div "[PERSON_NAME]" at bounding box center [1177, 468] width 269 height 16
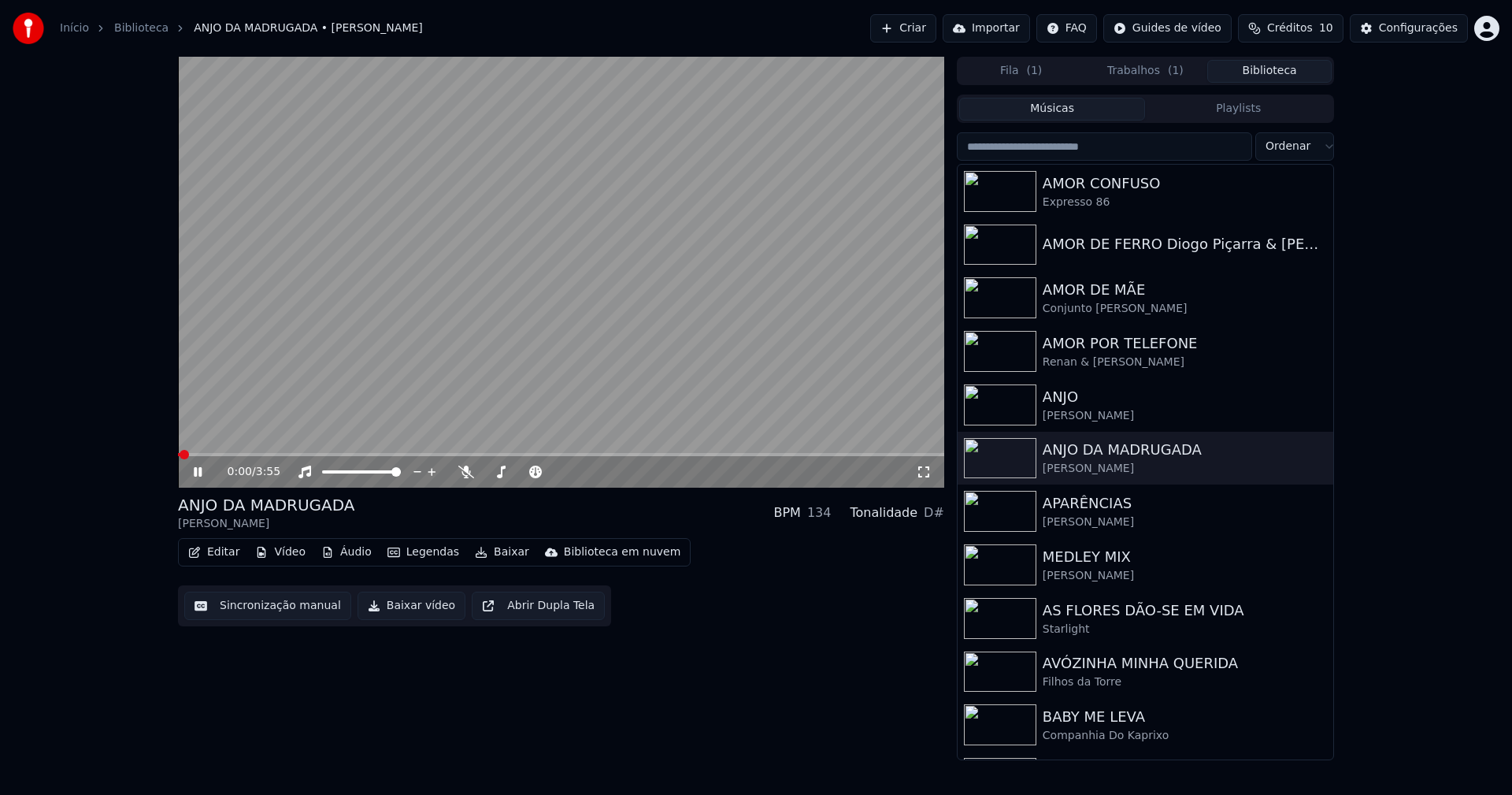
click at [203, 472] on icon at bounding box center [209, 471] width 37 height 13
click at [289, 551] on button "Vídeo" at bounding box center [280, 552] width 63 height 22
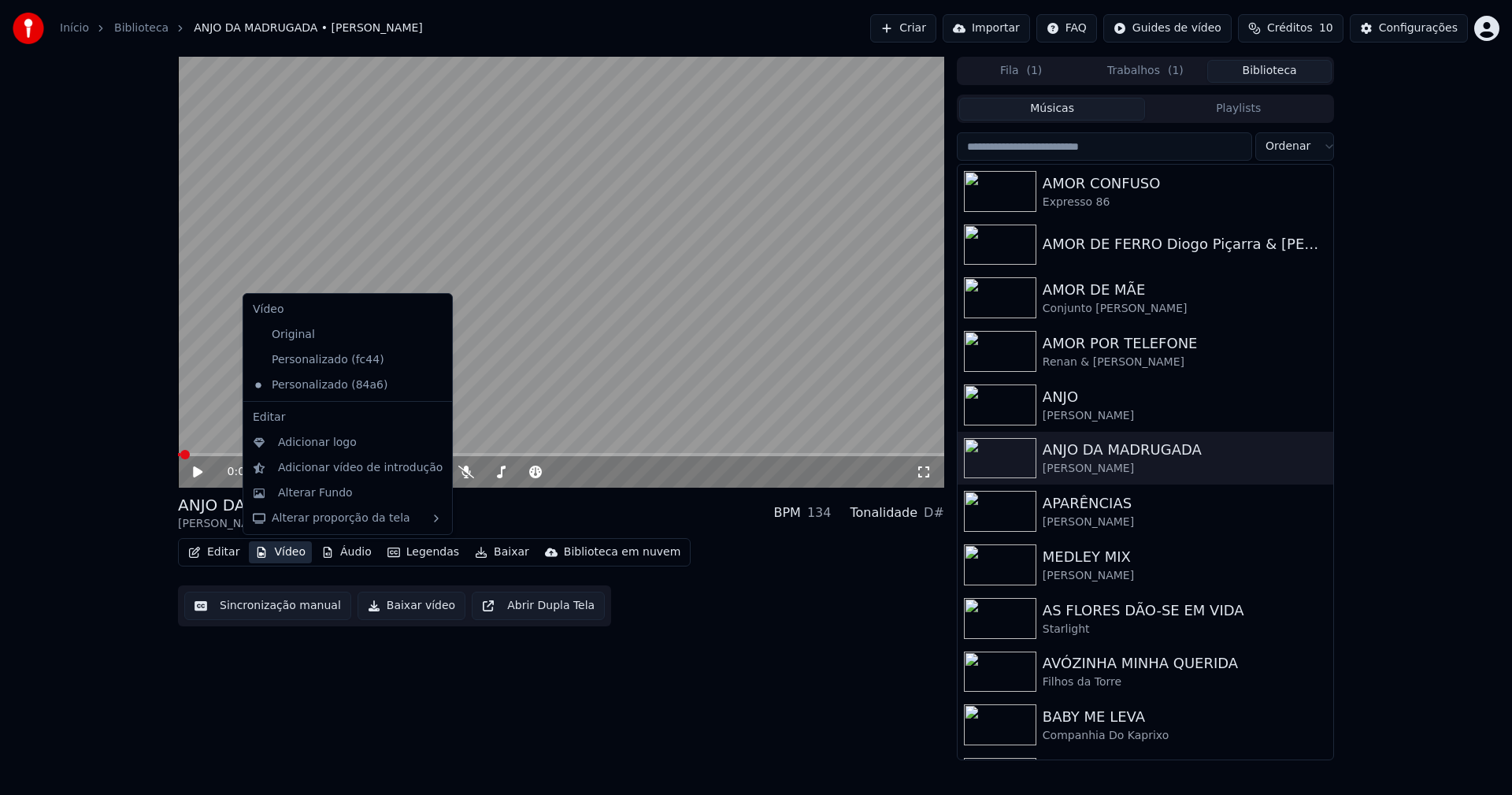
click at [432, 358] on icon at bounding box center [437, 359] width 11 height 13
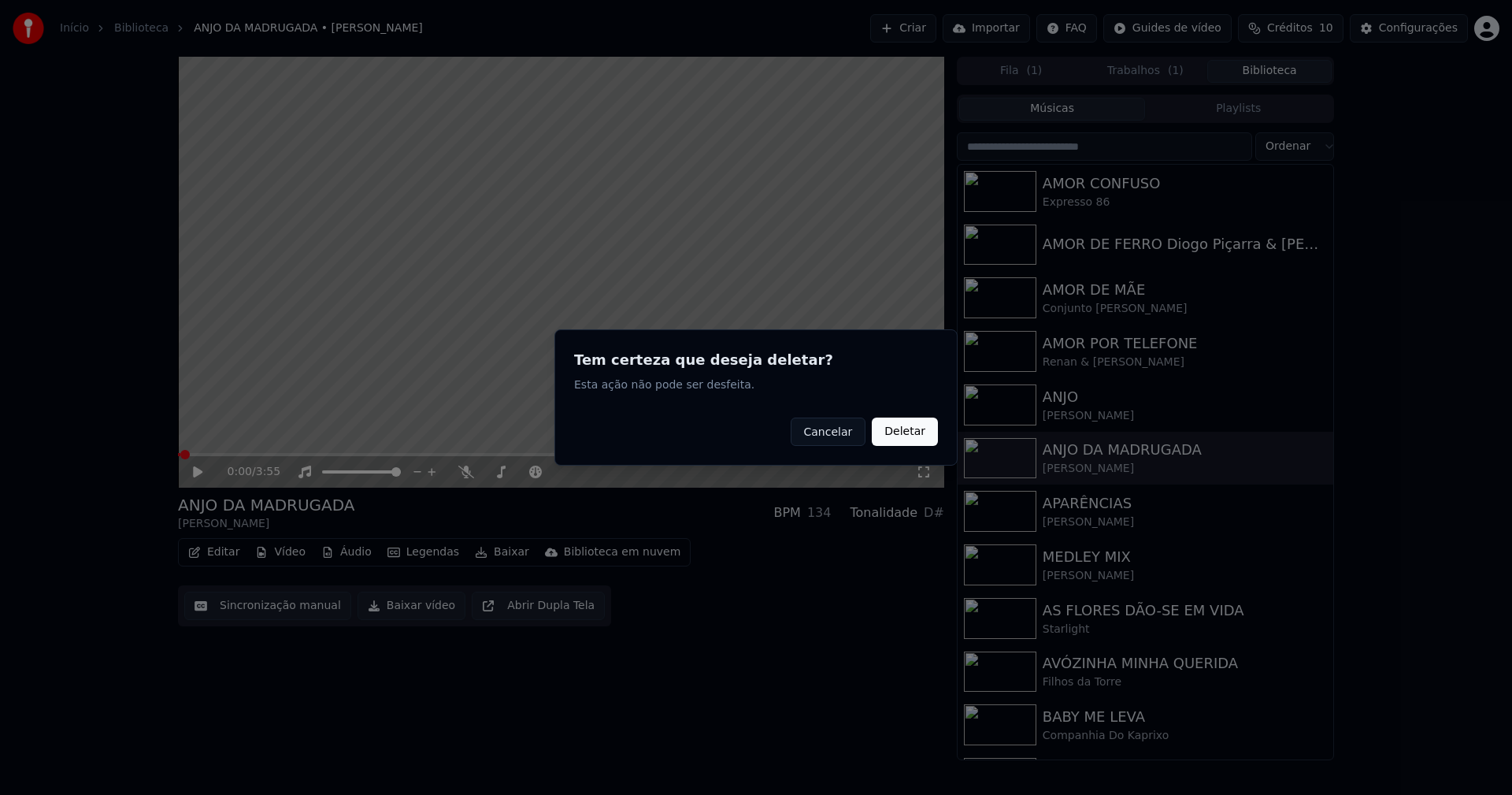
click at [897, 433] on button "Deletar" at bounding box center [904, 432] width 66 height 29
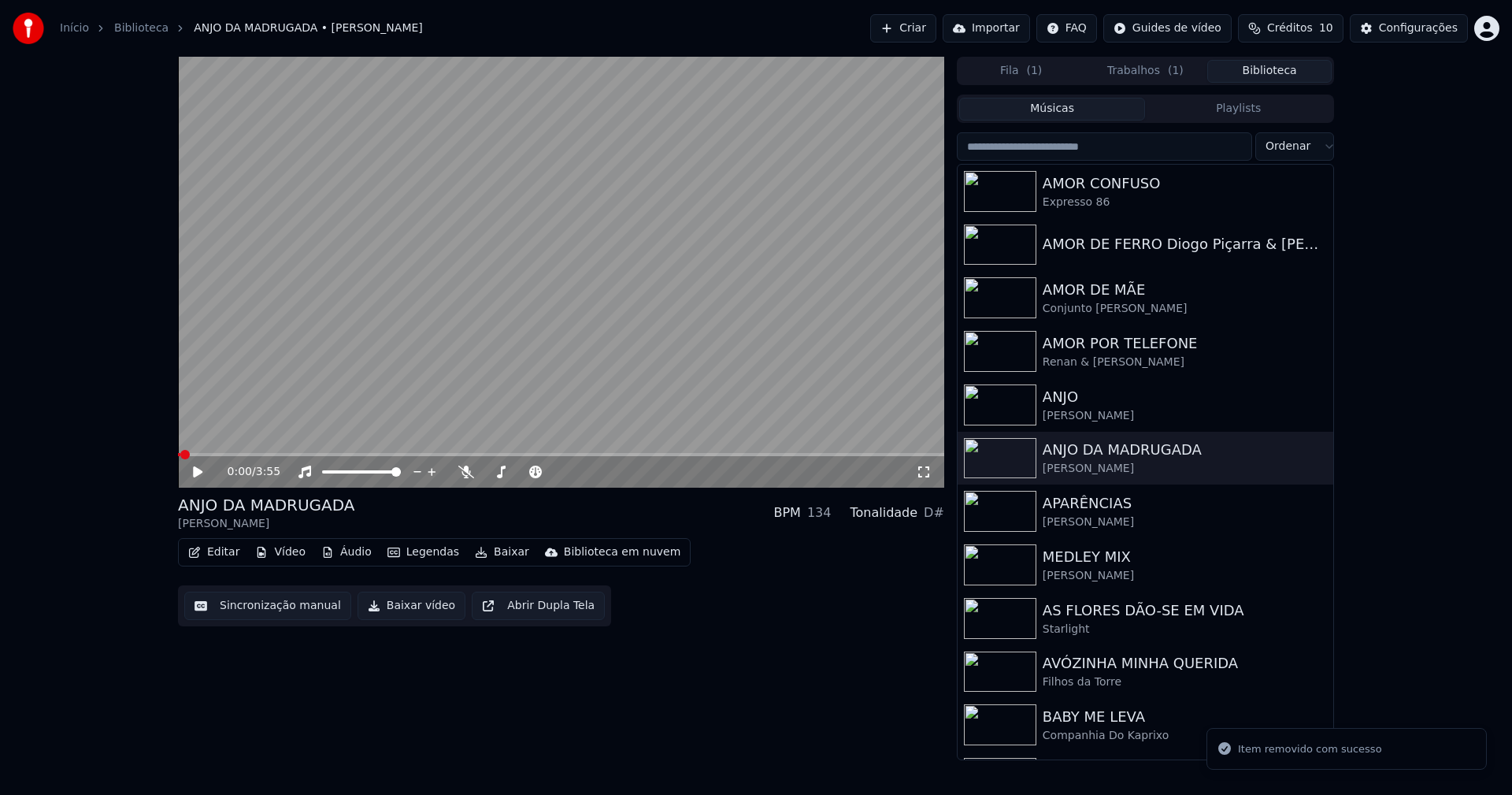
click at [286, 549] on button "Vídeo" at bounding box center [280, 552] width 63 height 22
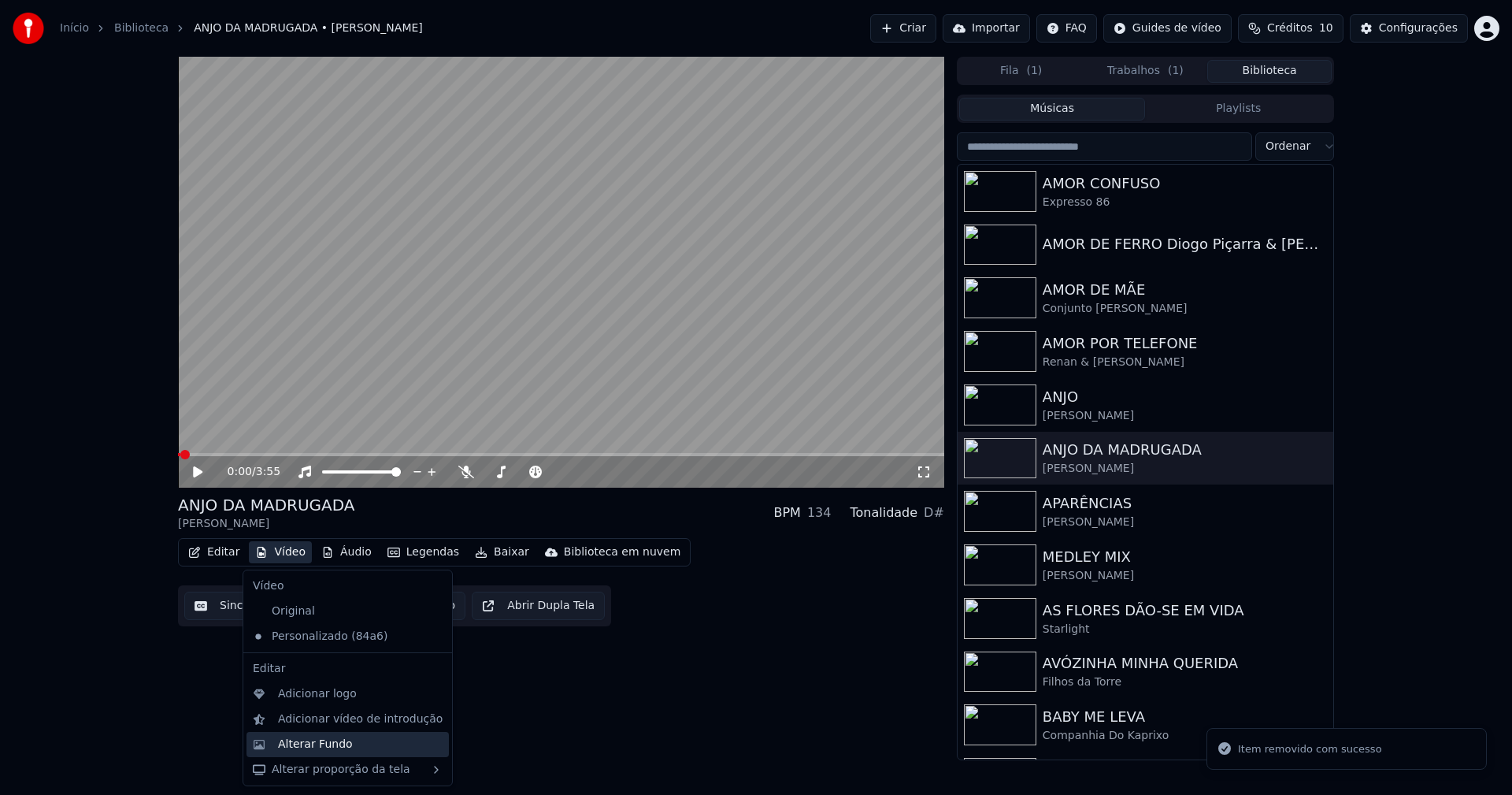
click at [335, 741] on div "Alterar Fundo" at bounding box center [315, 744] width 75 height 16
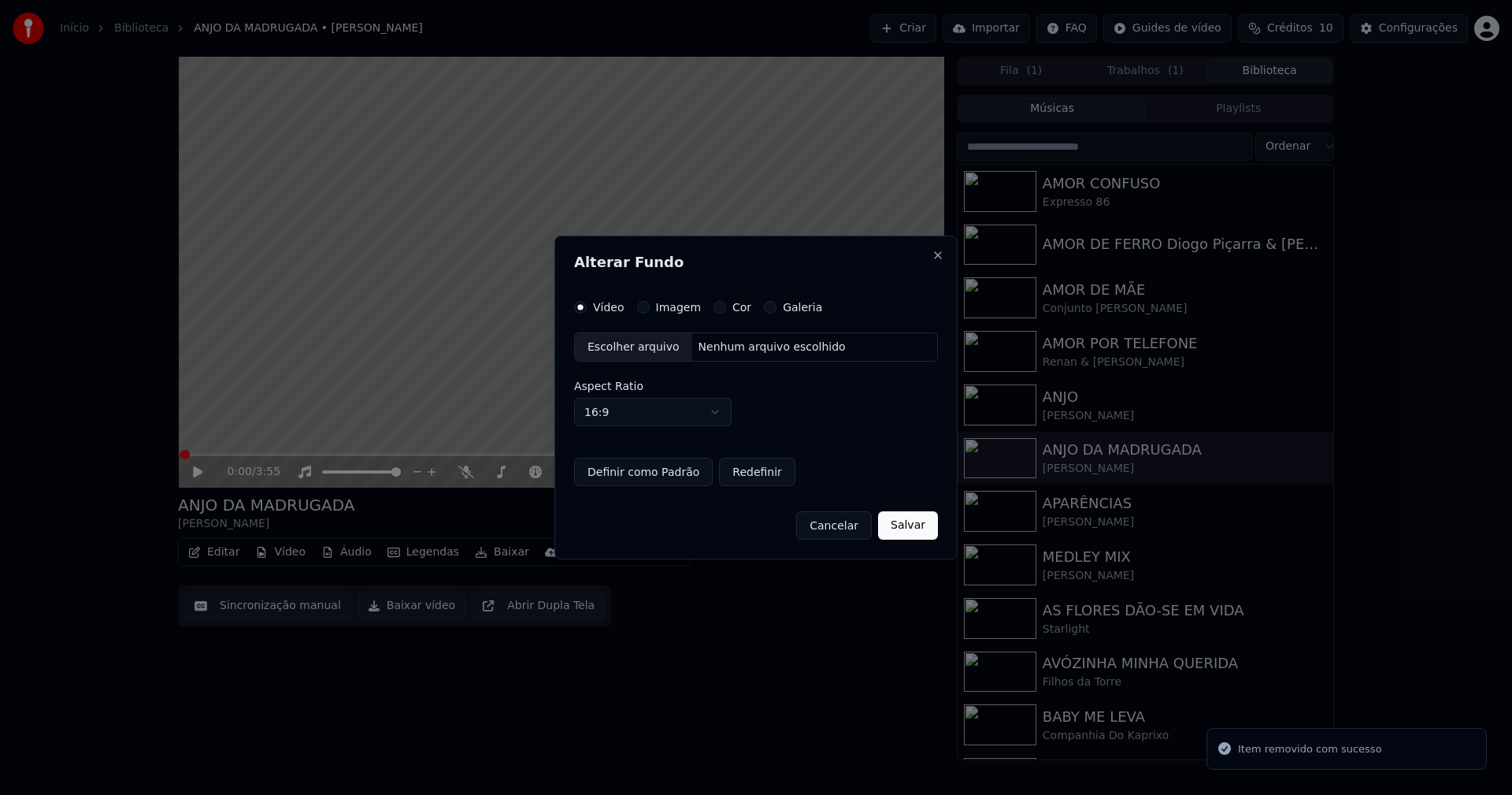
click at [642, 306] on button "Imagem" at bounding box center [643, 307] width 13 height 13
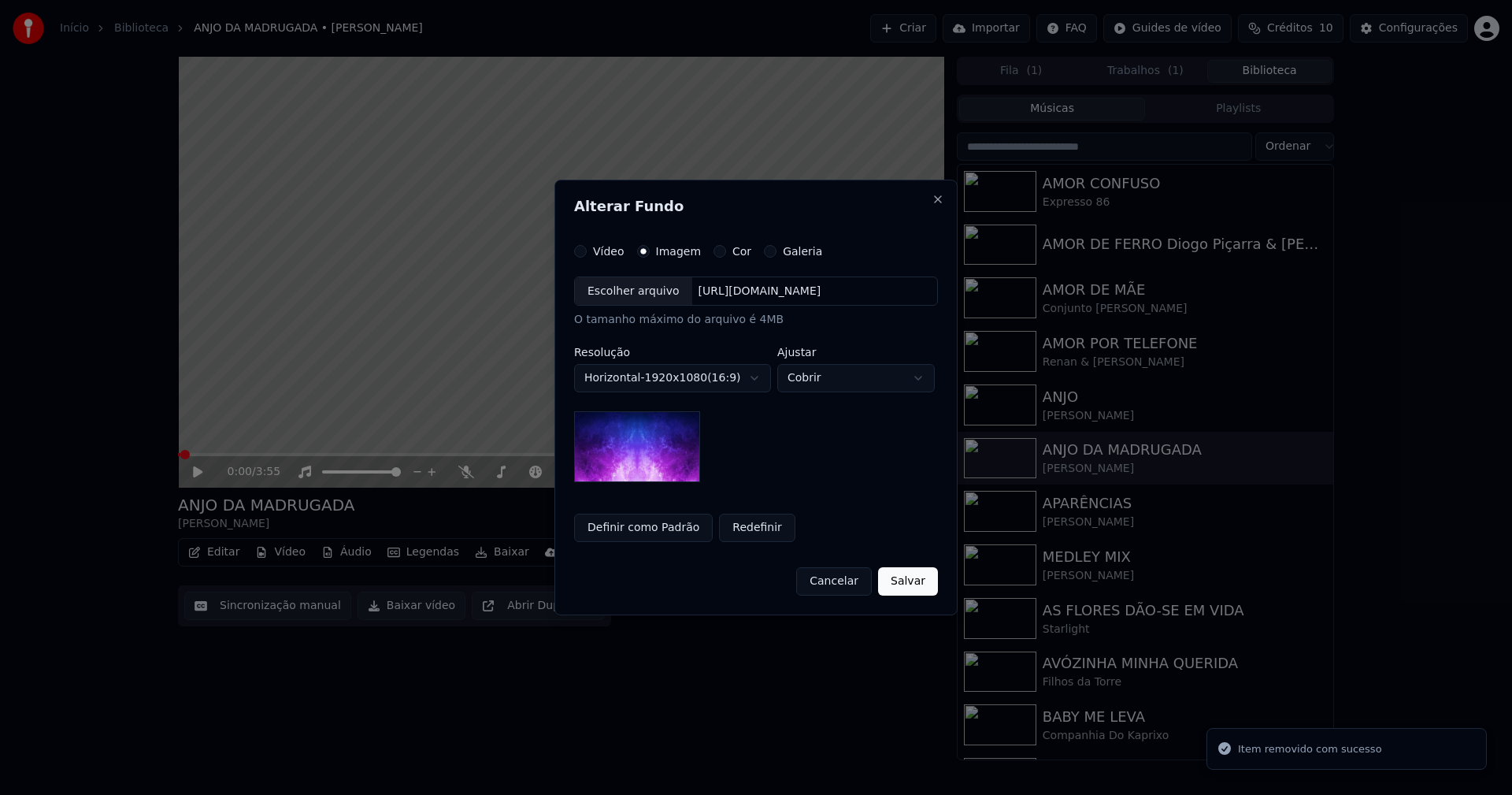
click at [617, 292] on div "Escolher arquivo" at bounding box center [633, 292] width 117 height 29
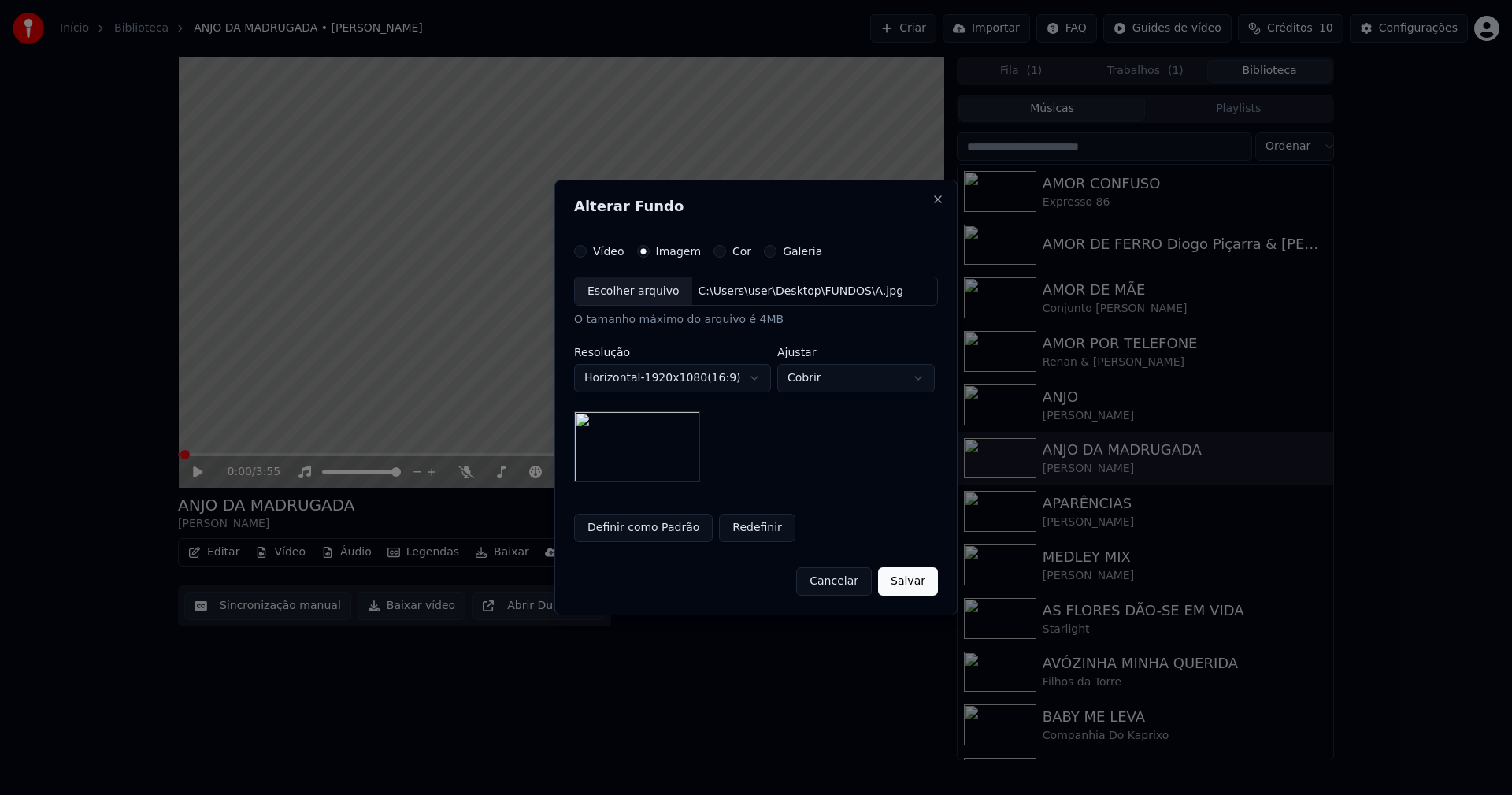
click at [901, 588] on button "Salvar" at bounding box center [908, 582] width 60 height 29
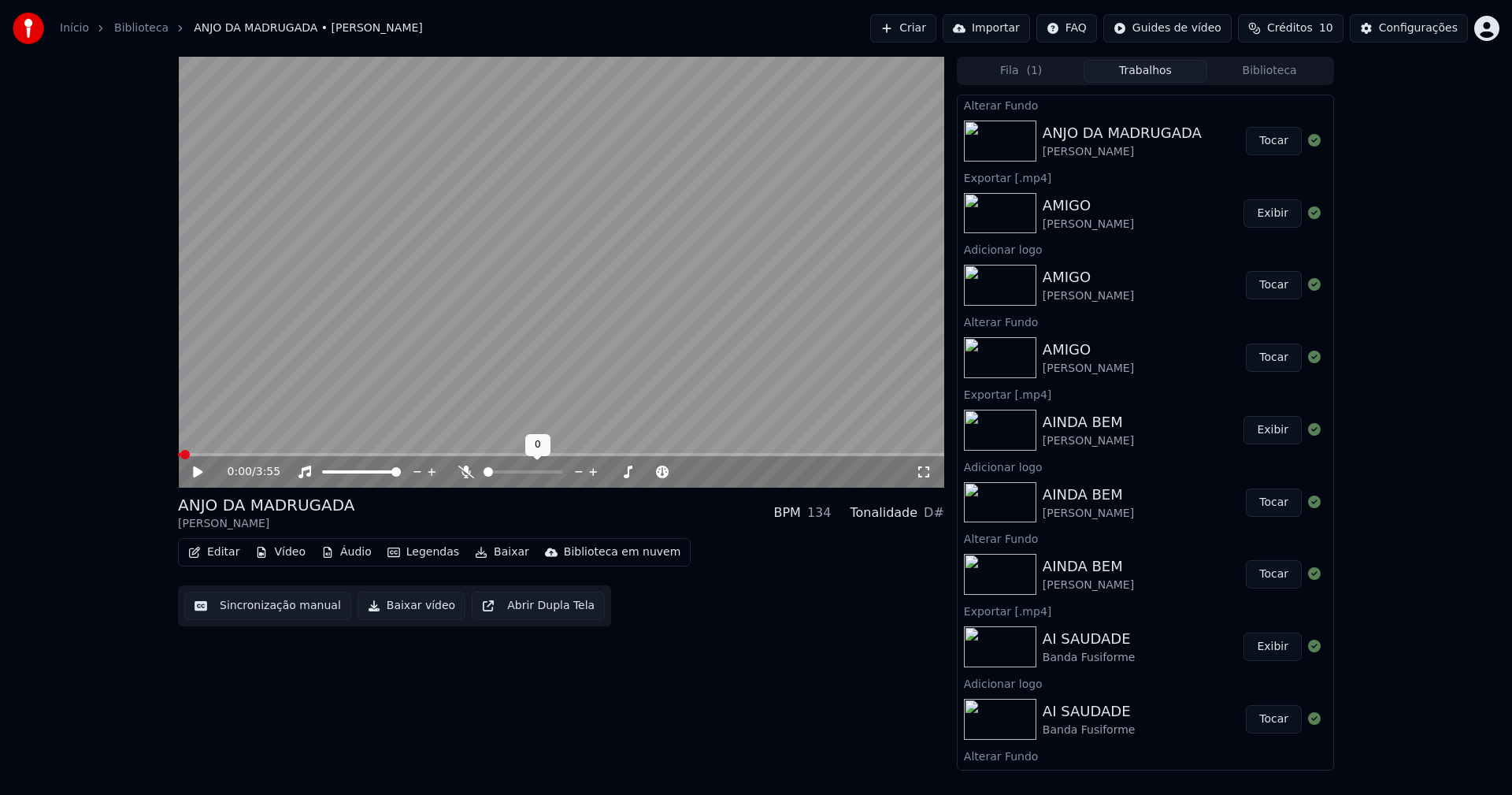
click at [1253, 150] on button "Tocar" at bounding box center [1273, 141] width 56 height 29
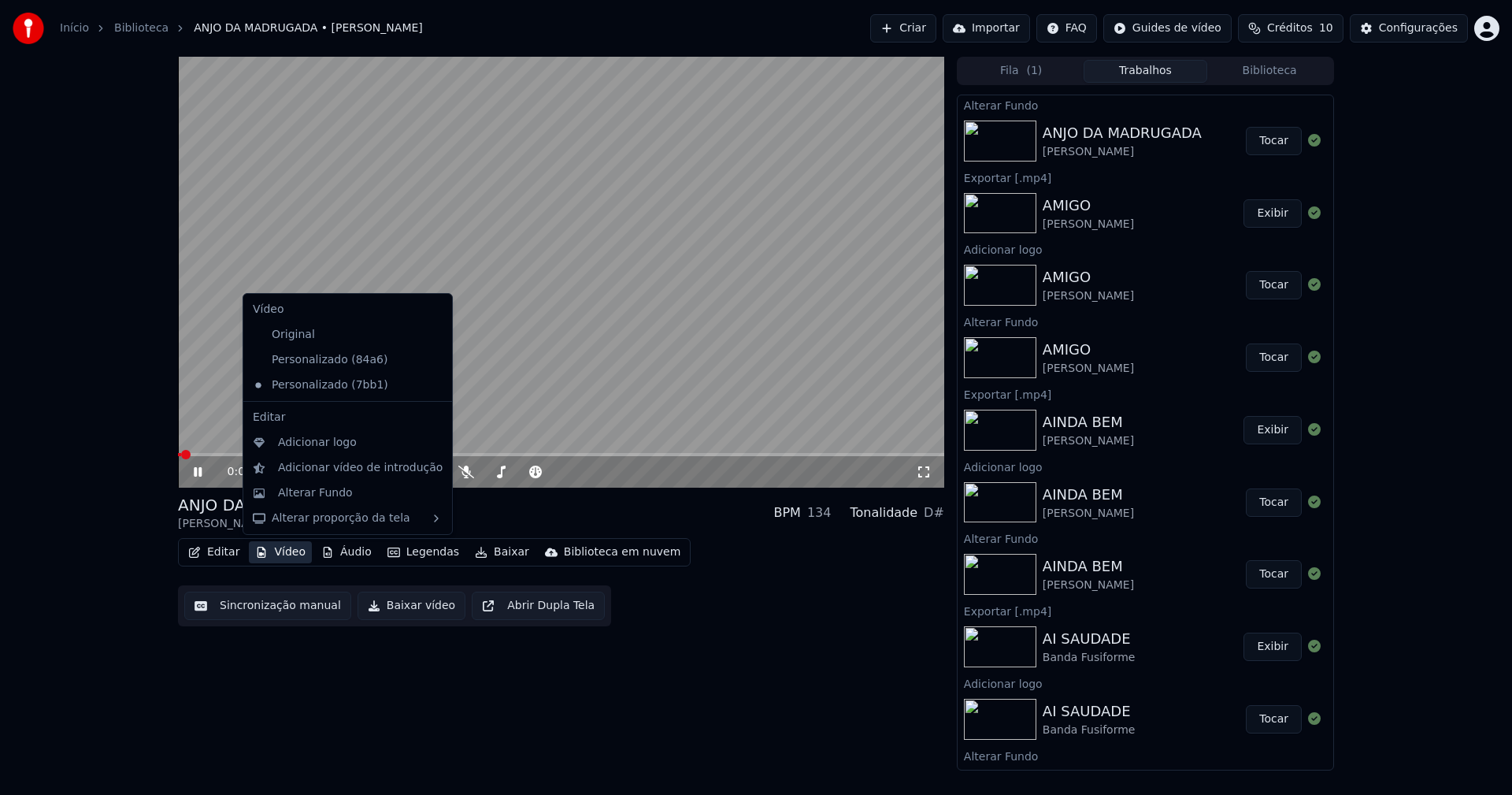
click at [283, 554] on button "Vídeo" at bounding box center [280, 552] width 63 height 22
click at [296, 446] on div "Adicionar logo" at bounding box center [317, 443] width 78 height 16
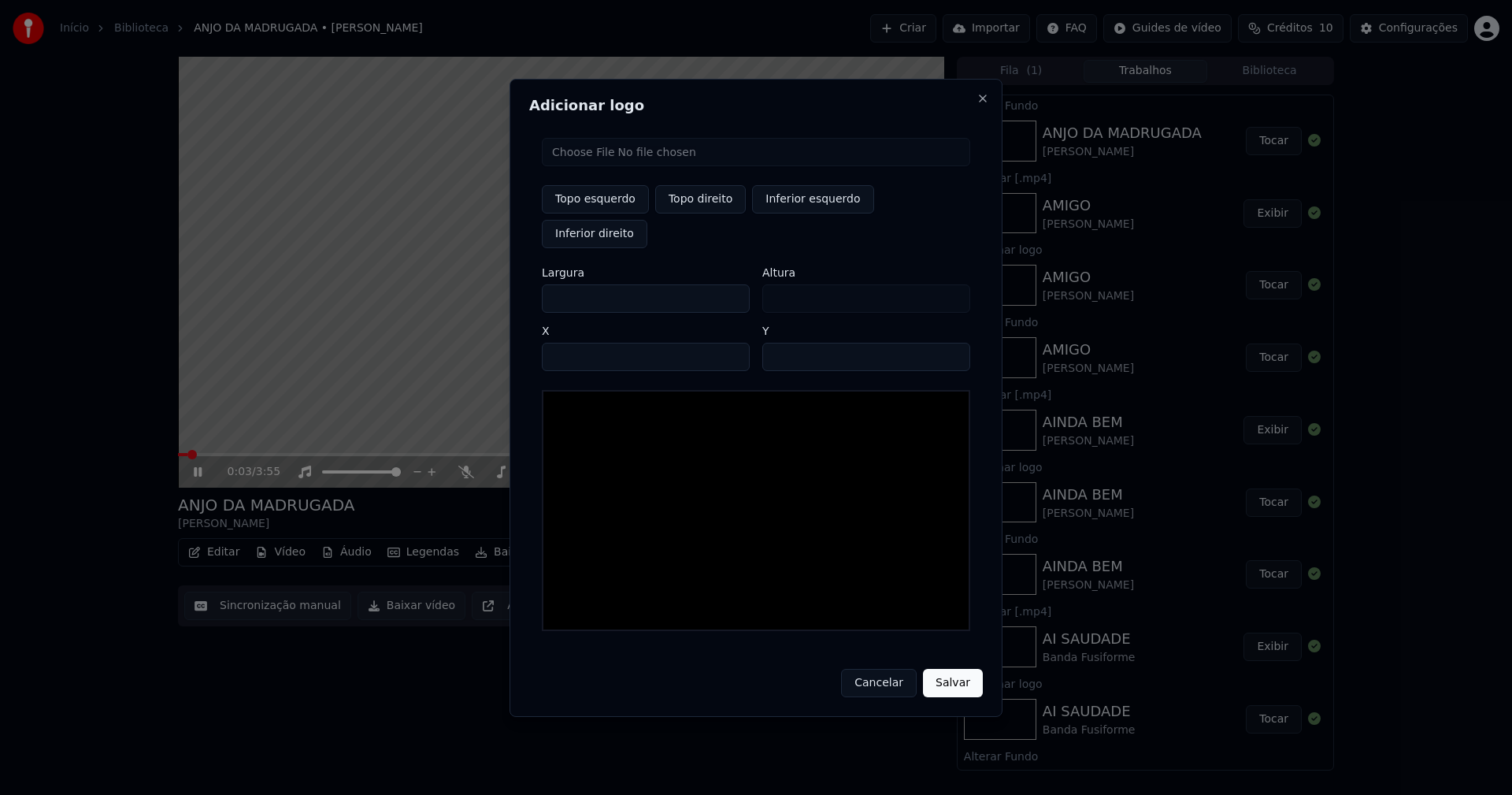
click at [614, 166] on input "file" at bounding box center [756, 152] width 428 height 29
type input "**********"
type input "***"
click at [705, 213] on button "Topo direito" at bounding box center [700, 200] width 90 height 29
type input "****"
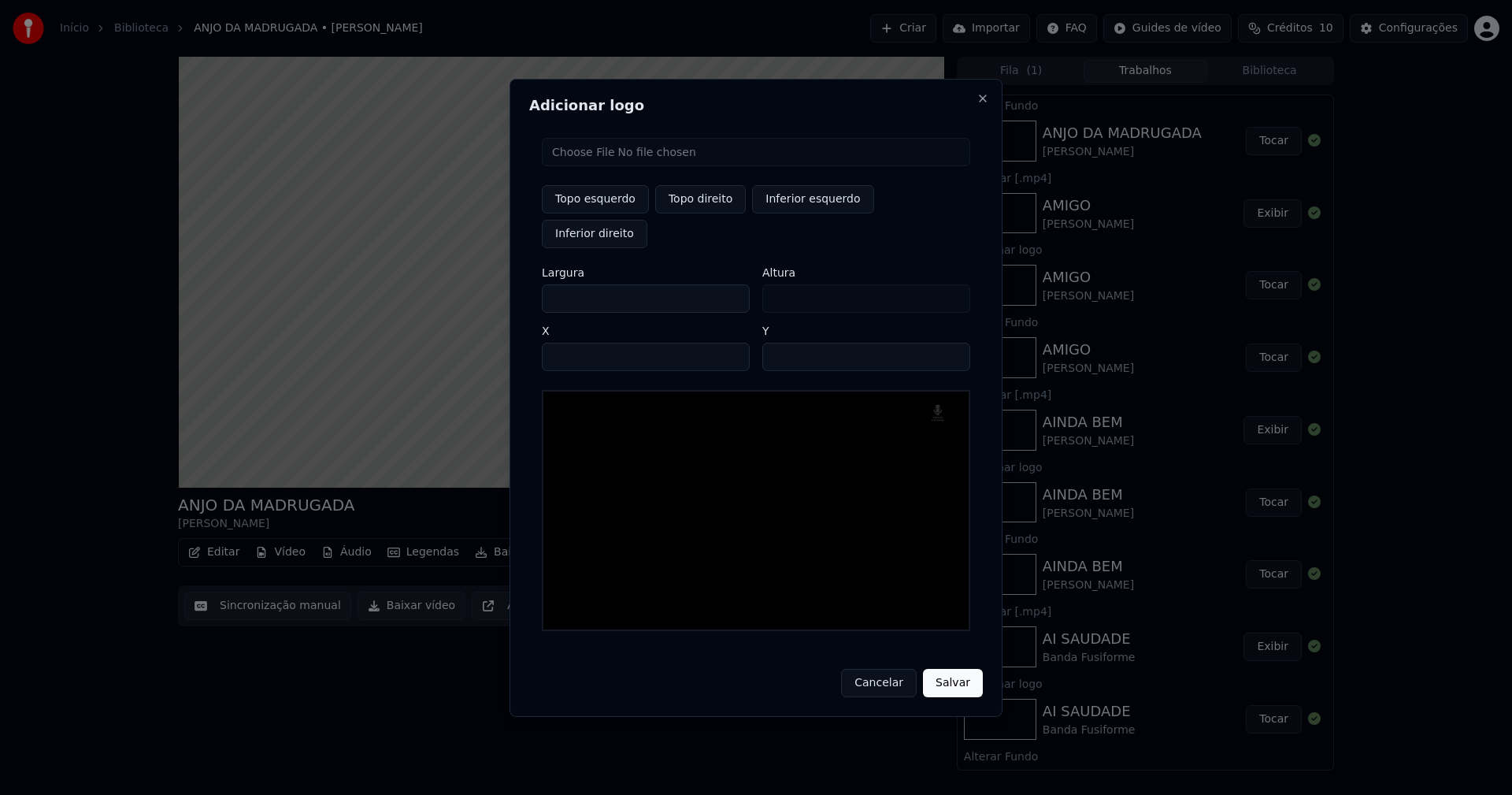
drag, startPoint x: 566, startPoint y: 283, endPoint x: 521, endPoint y: 287, distance: 45.2
click at [521, 287] on div "Adicionar logo Topo esquerdo Topo direito Inferior esquerdo Inferior direito La…" at bounding box center [755, 397] width 493 height 638
type input "**"
type input "***"
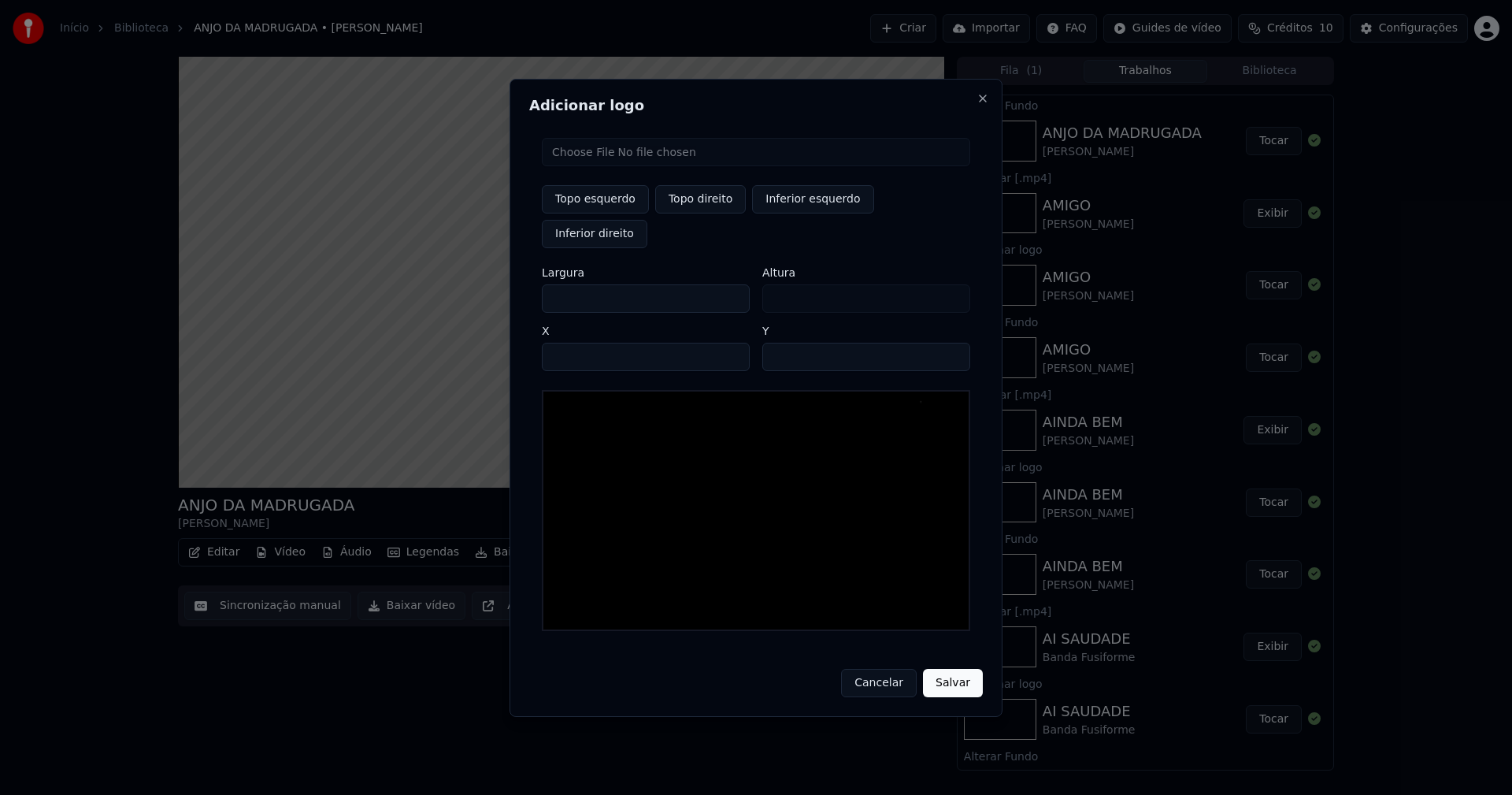
type input "***"
click at [571, 342] on input "****" at bounding box center [646, 357] width 208 height 29
type input "****"
click at [950, 342] on input "**" at bounding box center [866, 357] width 208 height 29
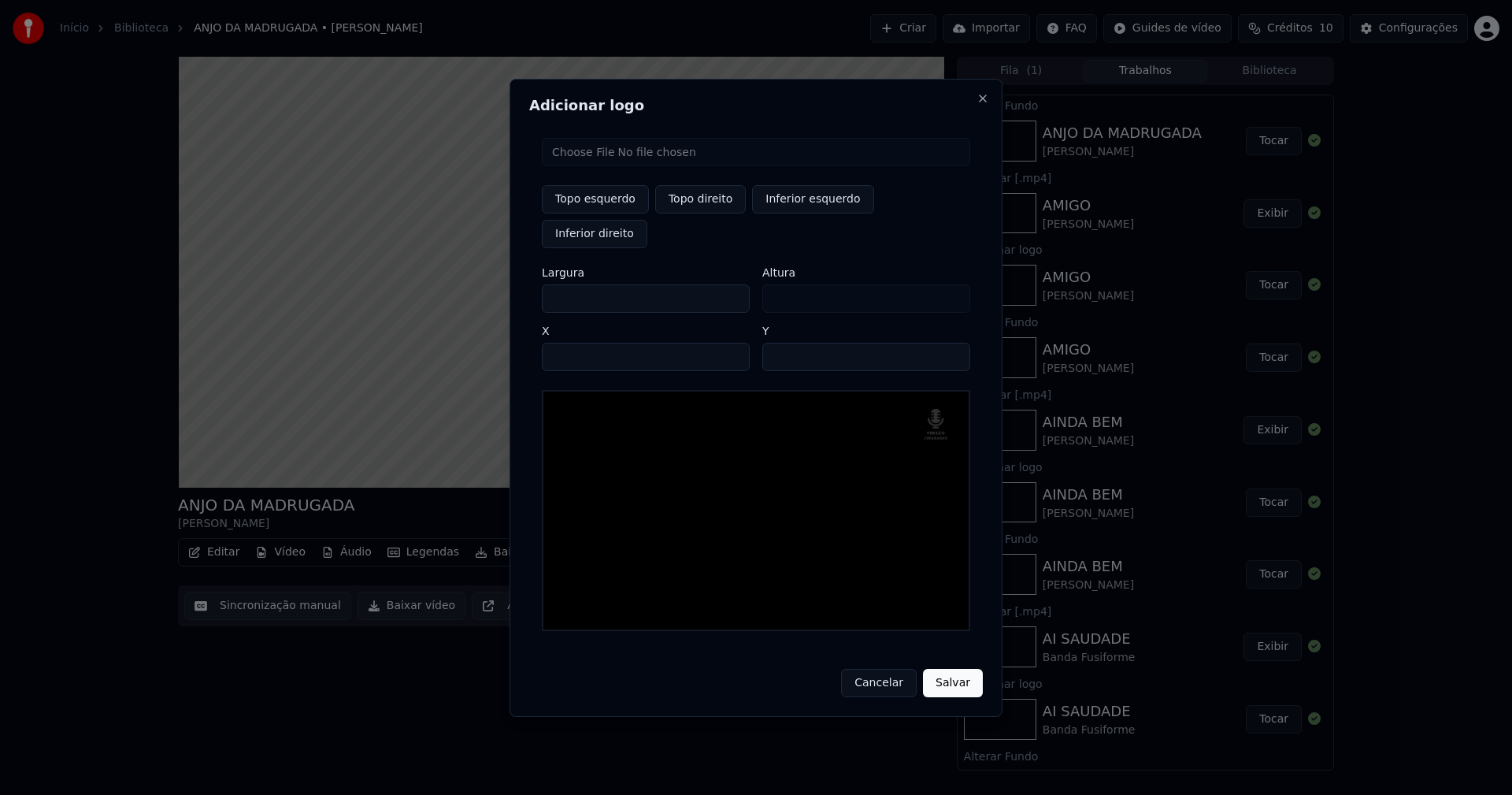
click at [950, 342] on input "**" at bounding box center [866, 357] width 208 height 29
type input "**"
click at [950, 342] on input "**" at bounding box center [866, 357] width 208 height 29
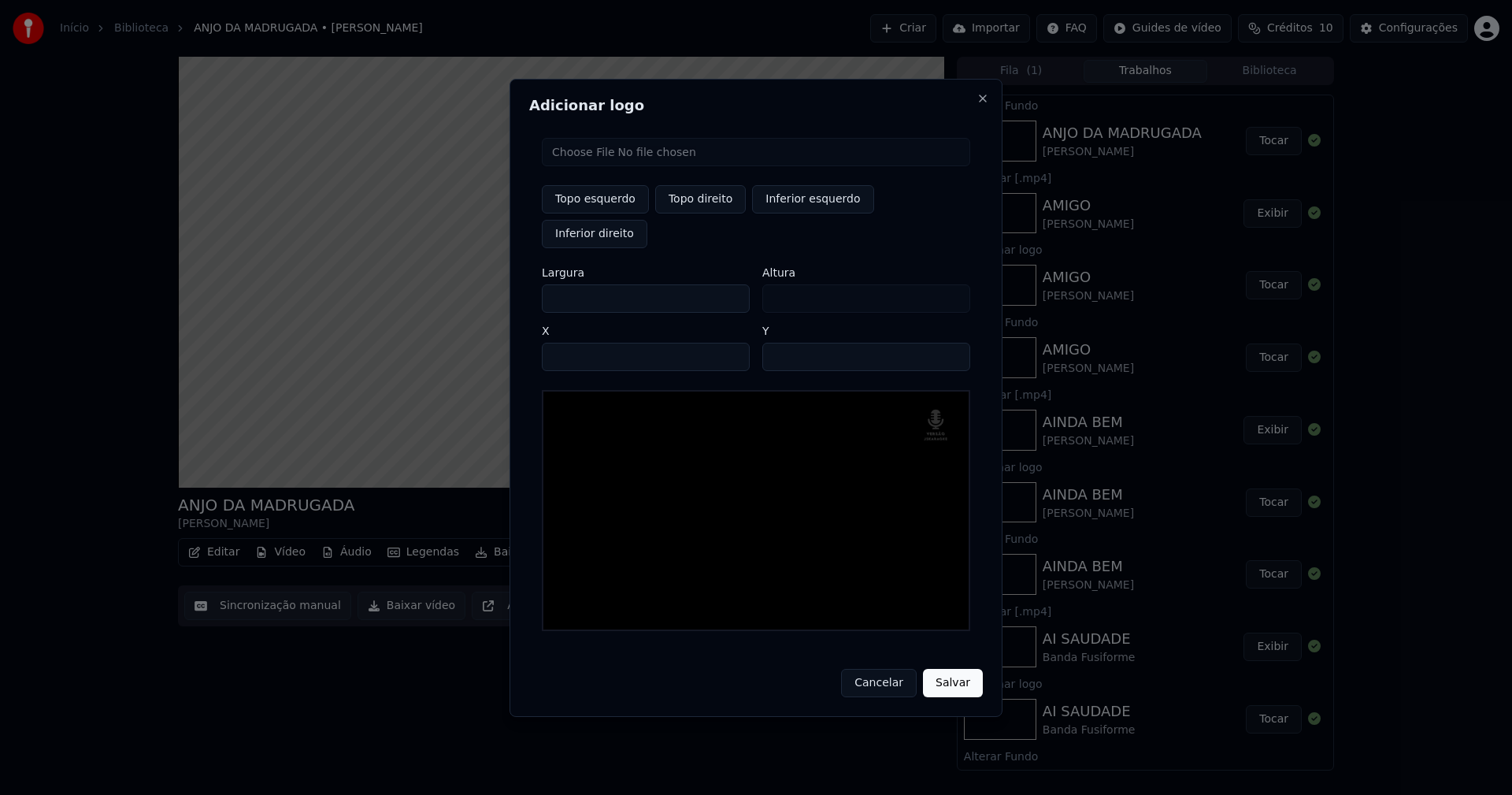
click at [948, 669] on button "Salvar" at bounding box center [952, 683] width 60 height 29
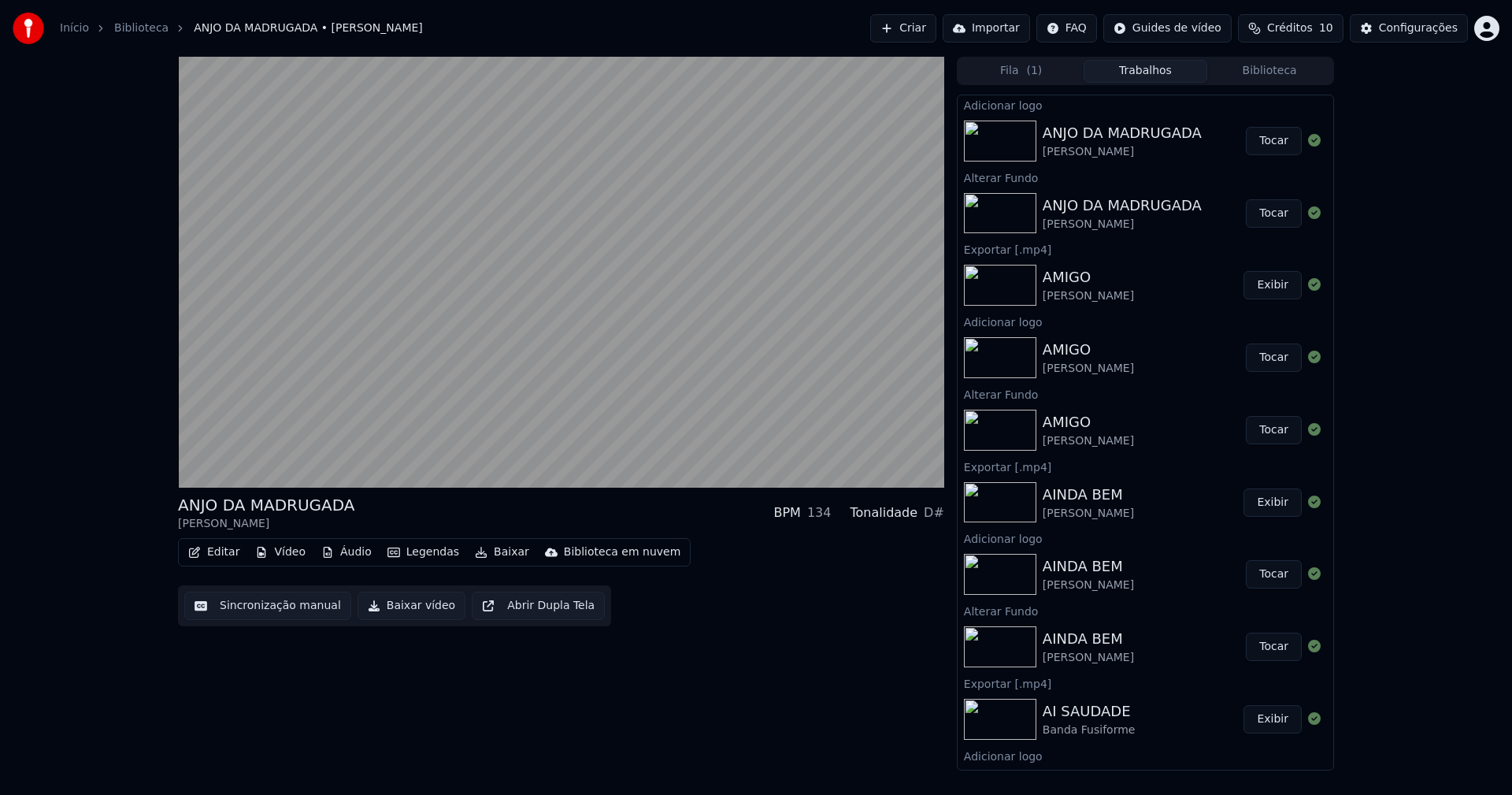
click at [1272, 146] on button "Tocar" at bounding box center [1273, 141] width 56 height 29
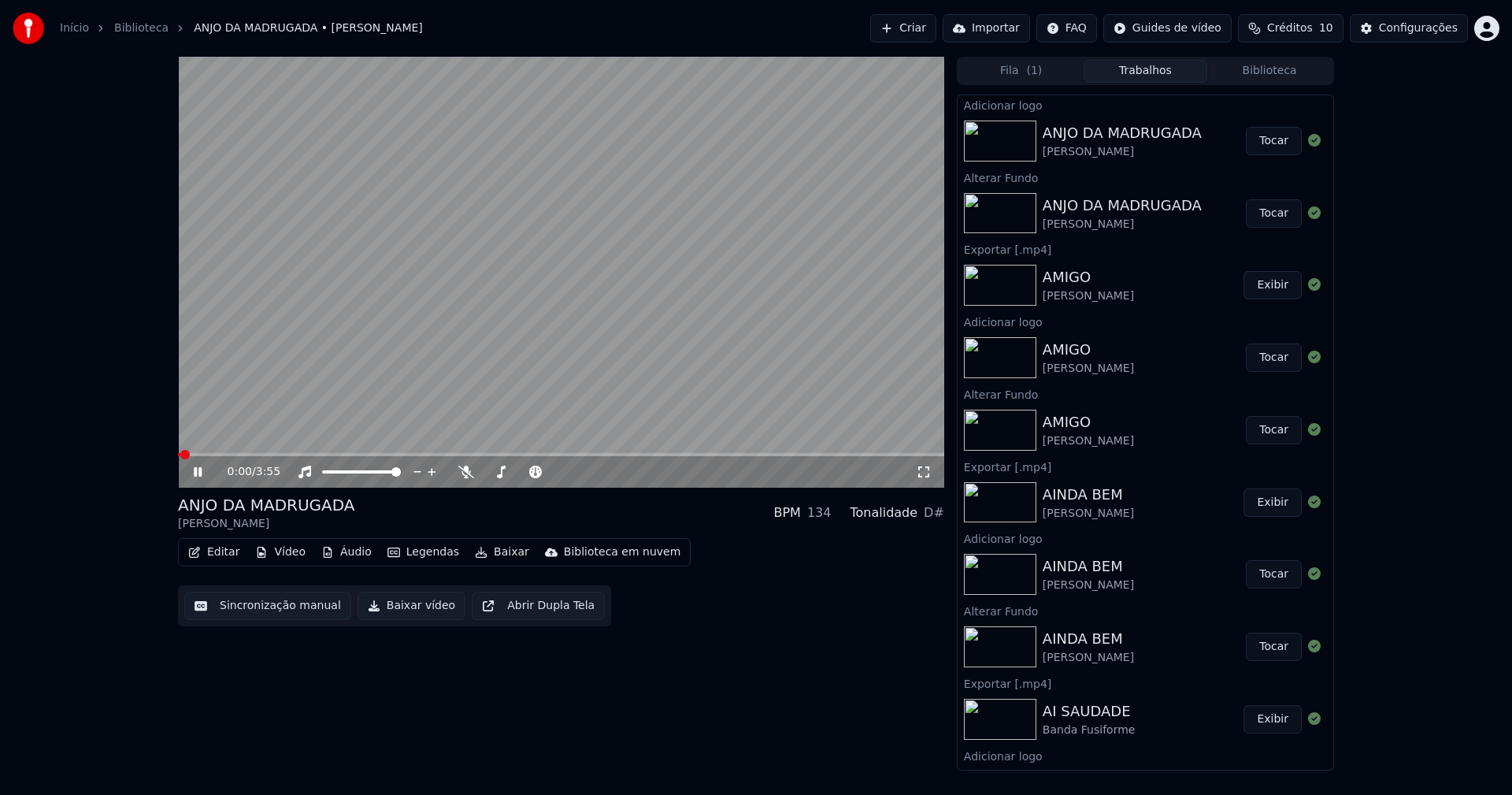
click at [390, 605] on button "Baixar vídeo" at bounding box center [411, 606] width 108 height 29
click at [1273, 66] on button "Biblioteca" at bounding box center [1269, 71] width 125 height 23
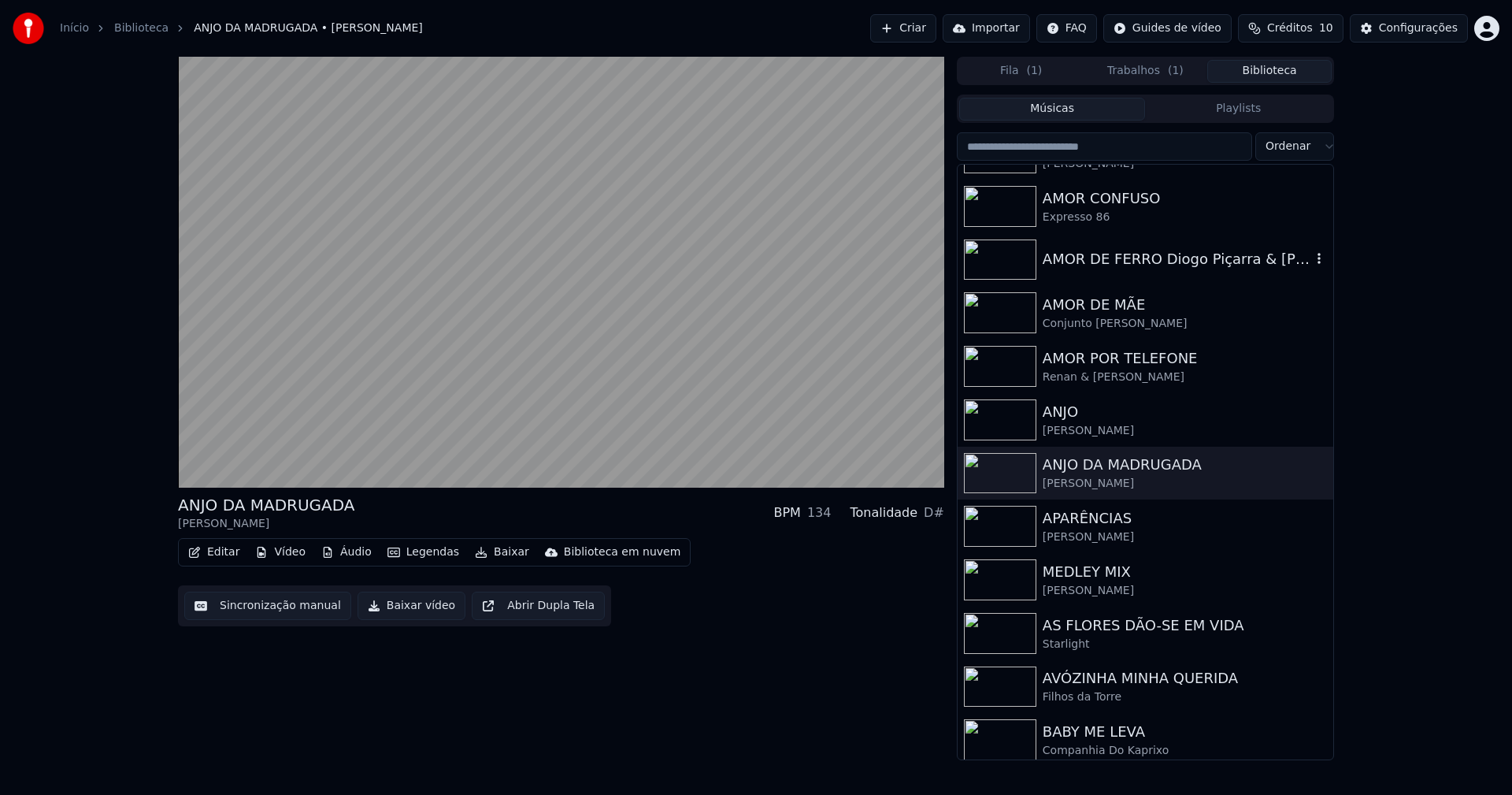
scroll to position [2678, 0]
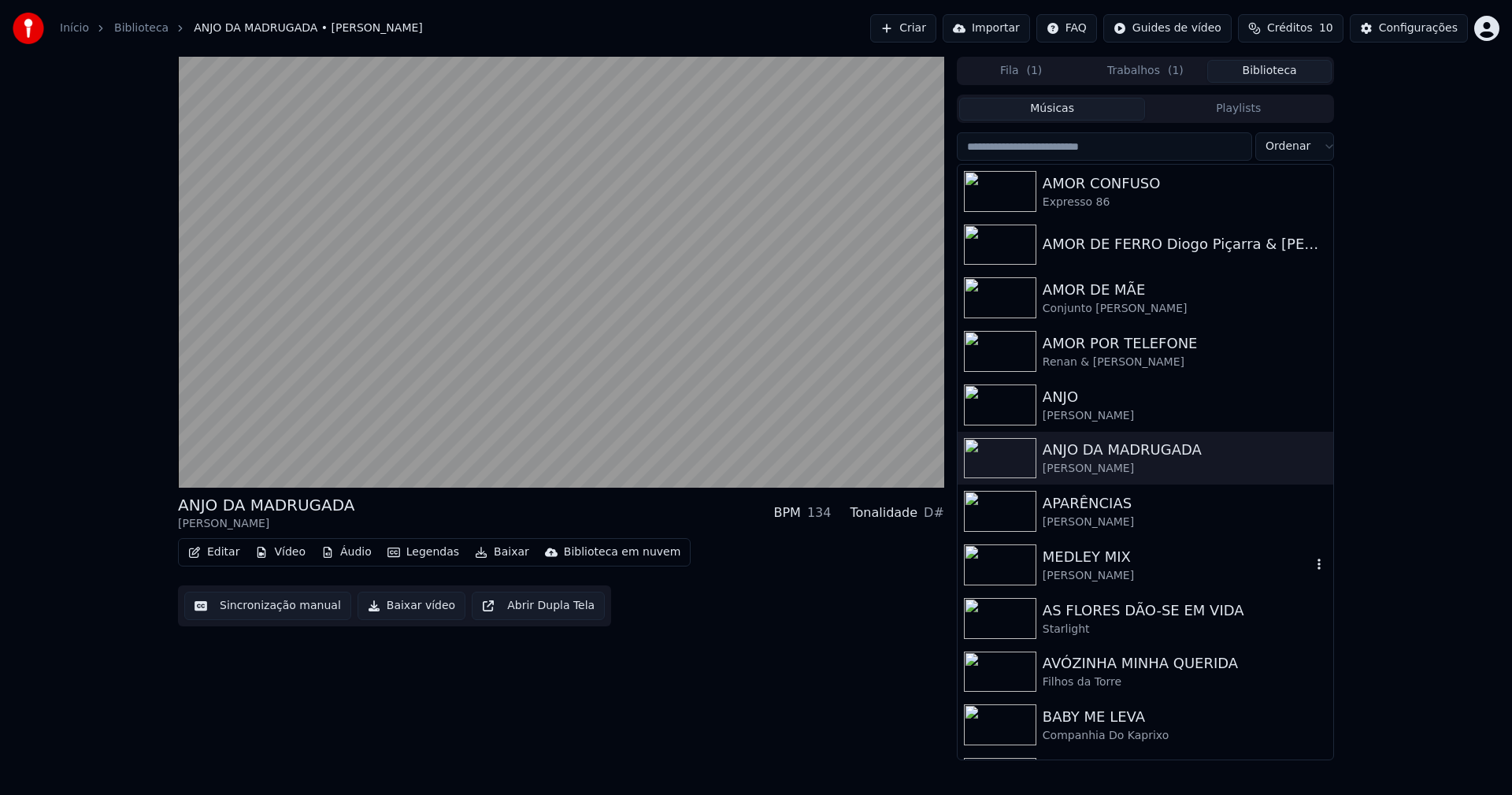
click at [1099, 567] on div "MEDLEY MIX" at bounding box center [1177, 556] width 269 height 22
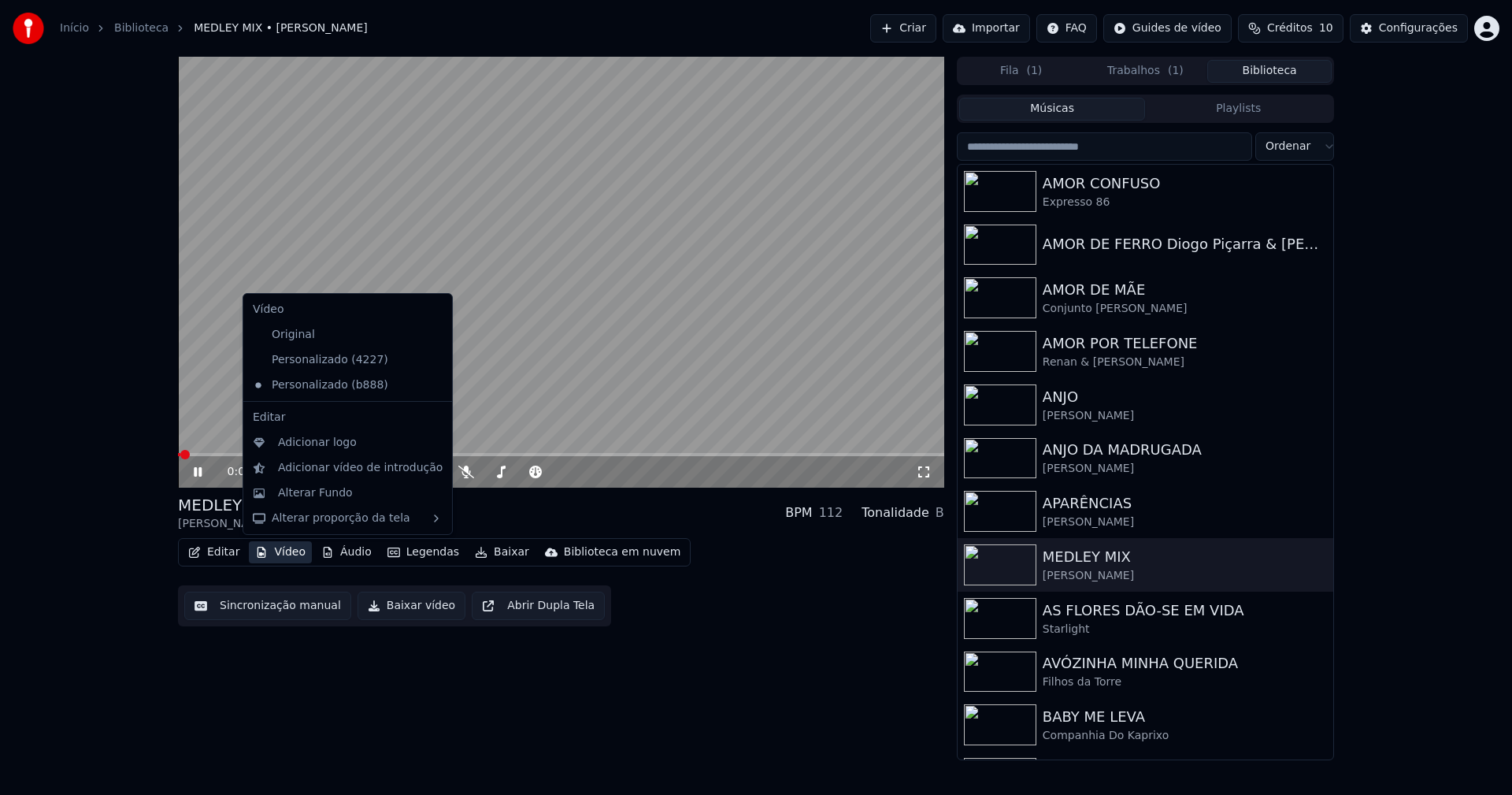
click at [288, 549] on button "Vídeo" at bounding box center [280, 552] width 63 height 22
click at [432, 361] on icon at bounding box center [437, 359] width 11 height 13
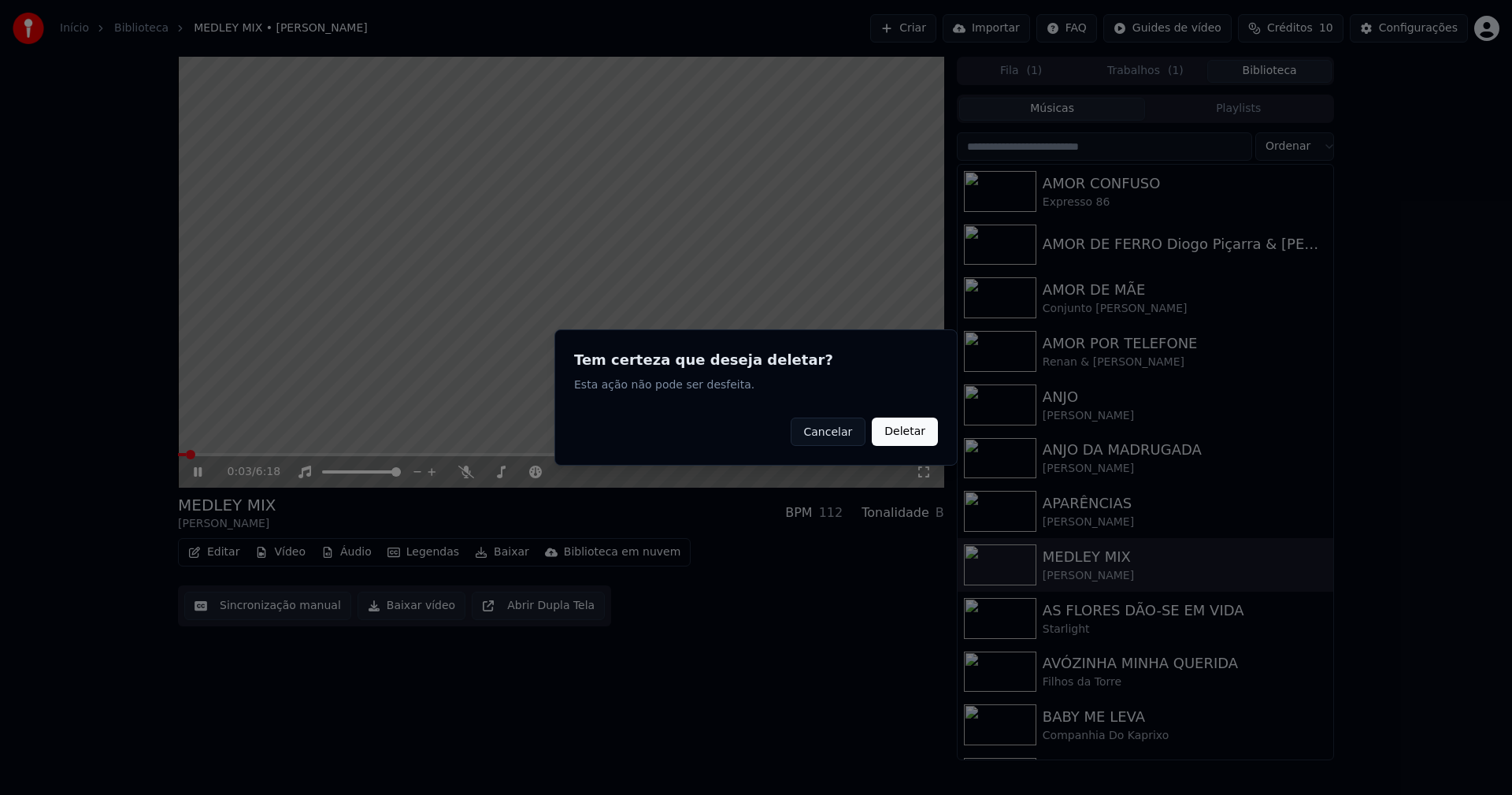
click at [920, 435] on button "Deletar" at bounding box center [904, 432] width 66 height 29
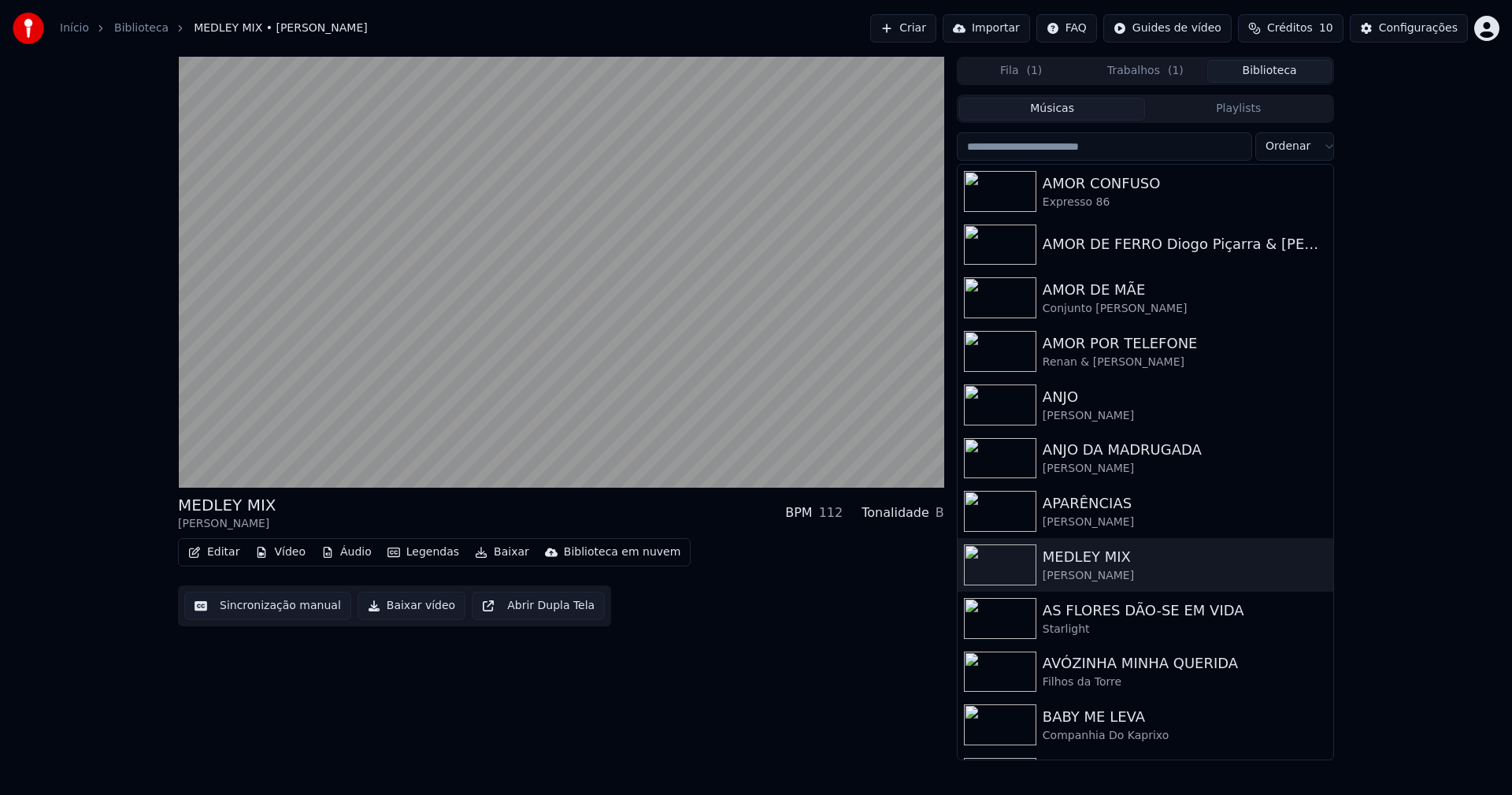
click at [292, 554] on button "Vídeo" at bounding box center [280, 552] width 63 height 22
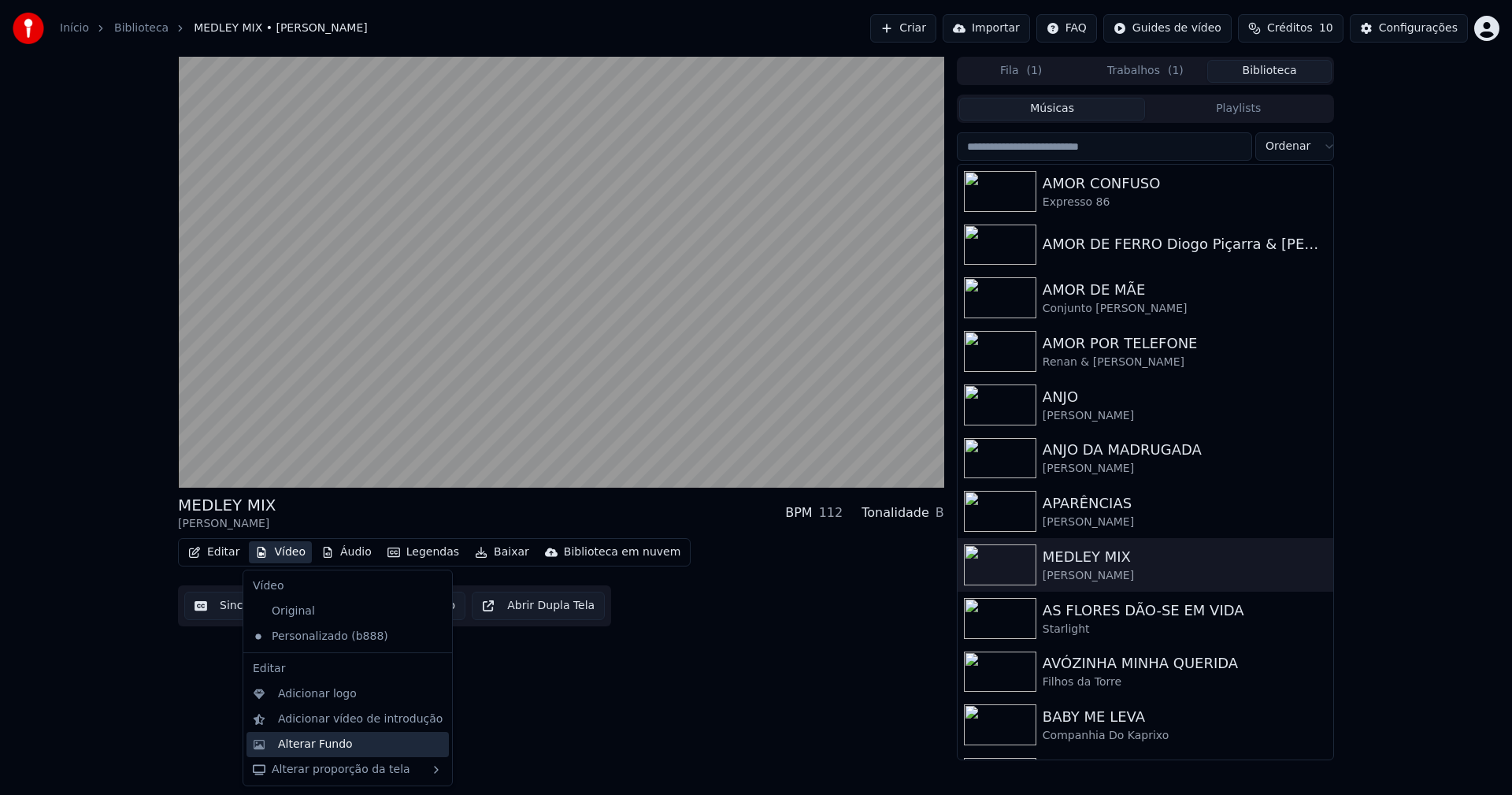
click at [331, 747] on div "Alterar Fundo" at bounding box center [315, 744] width 75 height 16
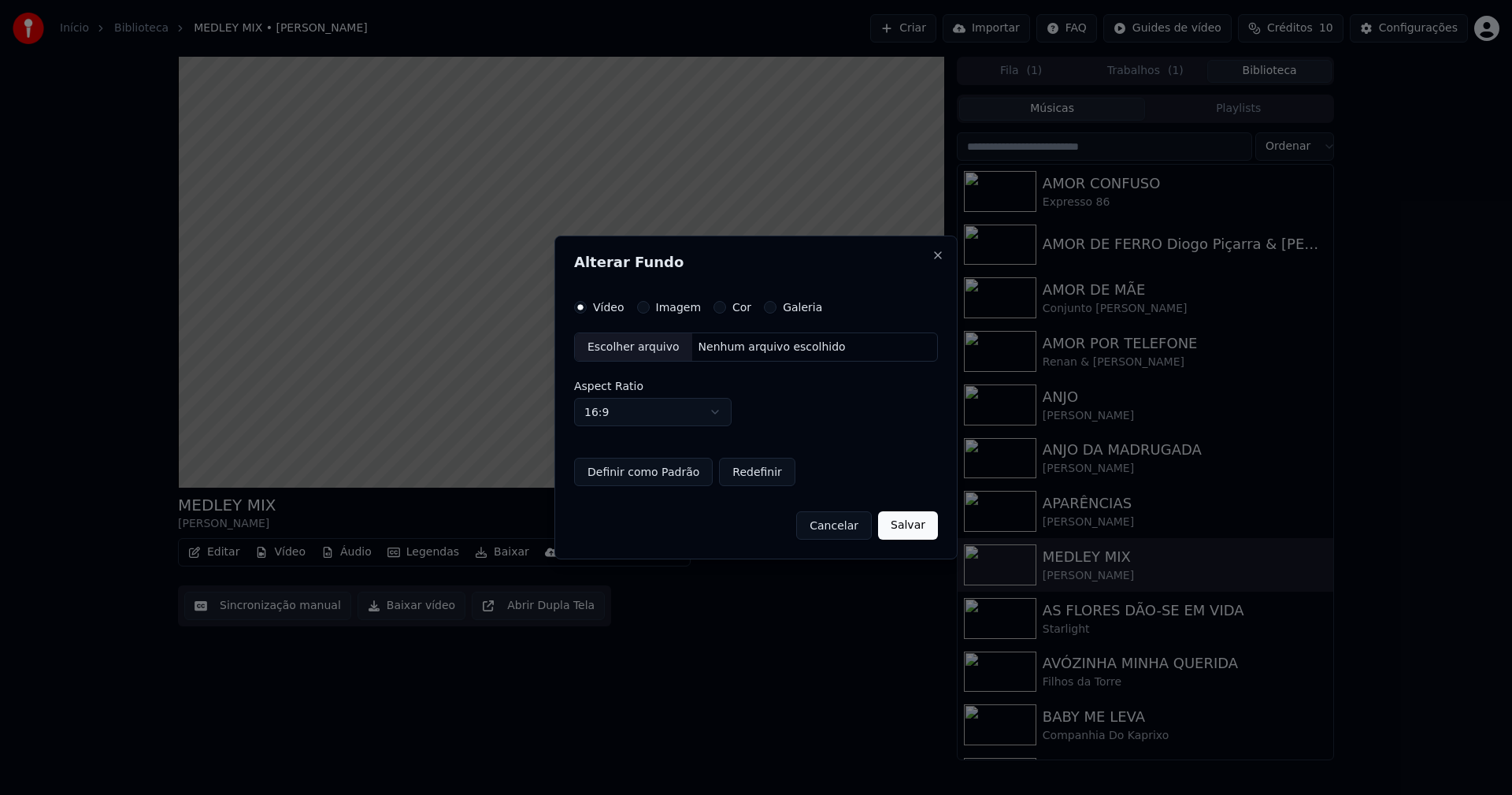
click at [637, 306] on button "Imagem" at bounding box center [643, 307] width 13 height 13
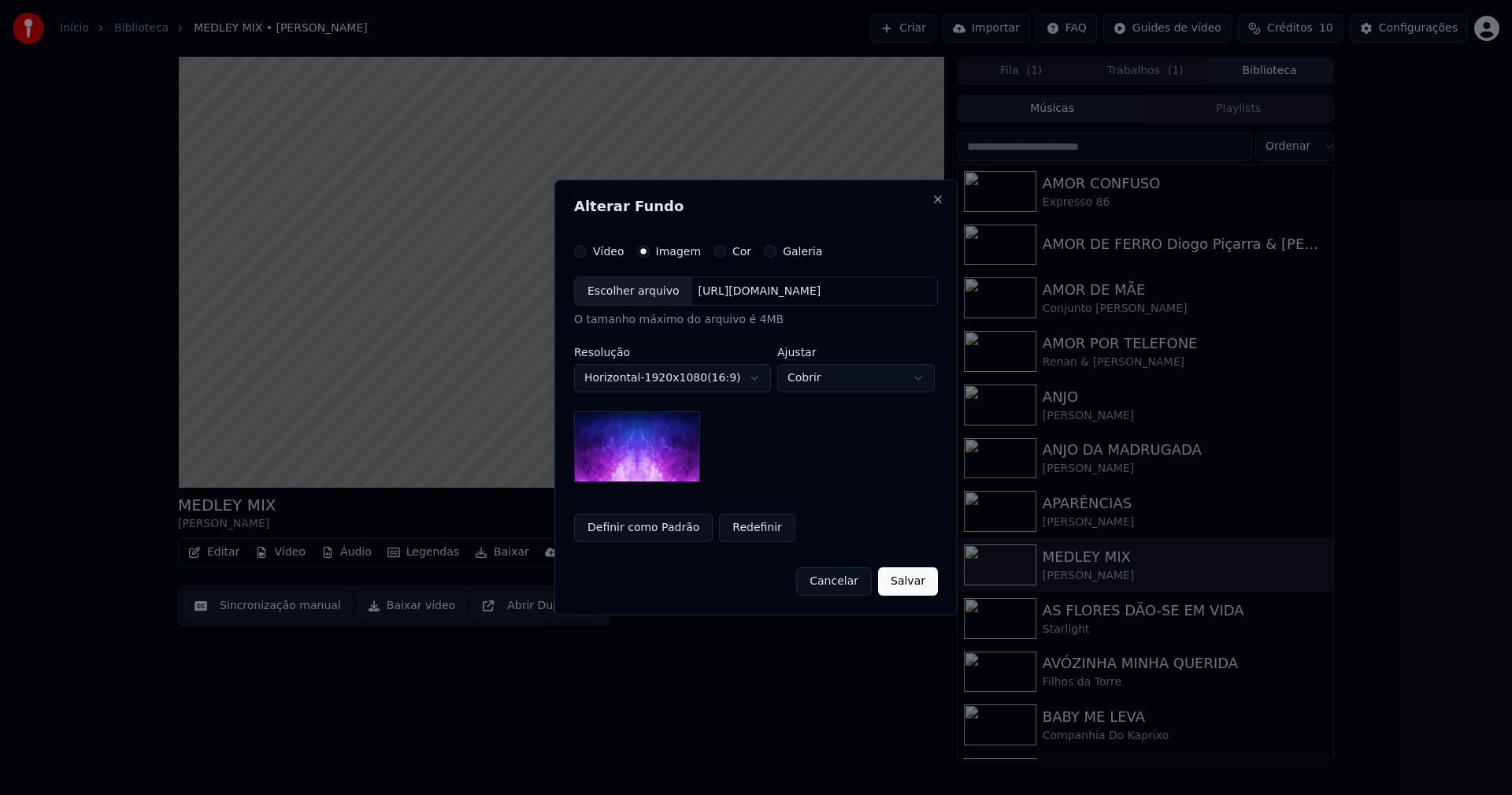
click at [619, 289] on div "Escolher arquivo" at bounding box center [633, 292] width 117 height 29
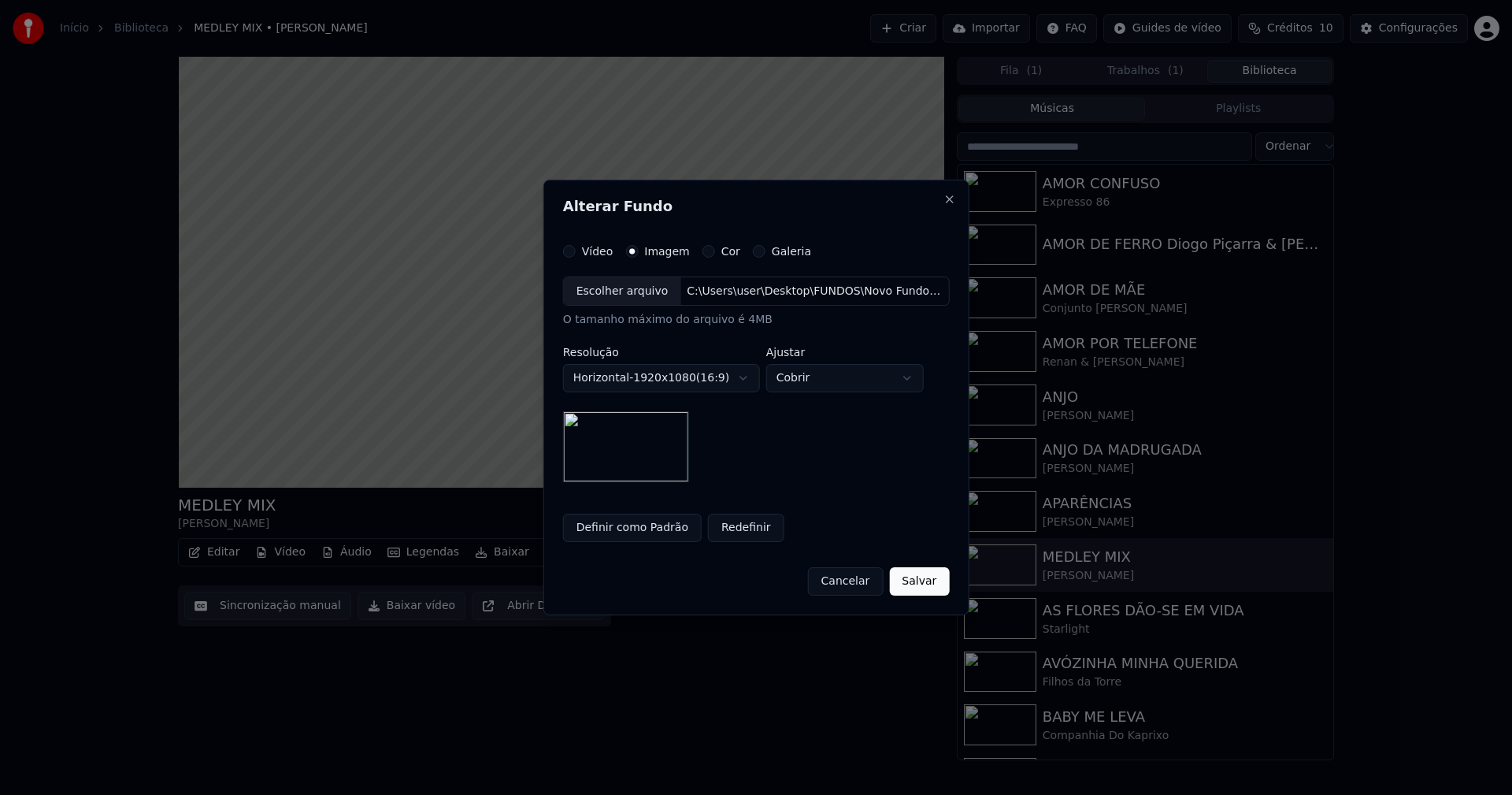
click at [925, 590] on button "Salvar" at bounding box center [919, 582] width 60 height 29
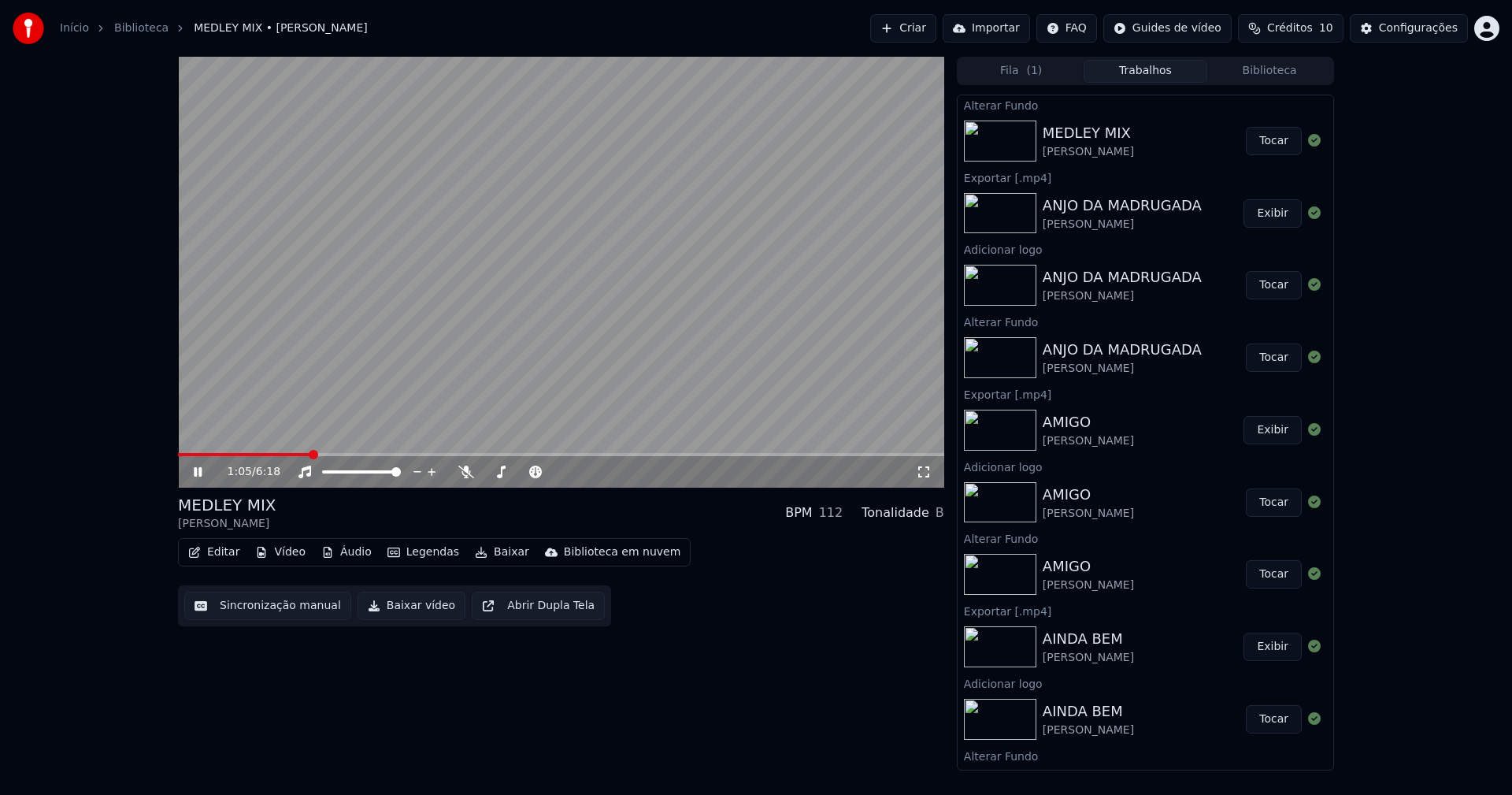
click at [1249, 142] on button "Tocar" at bounding box center [1273, 141] width 56 height 29
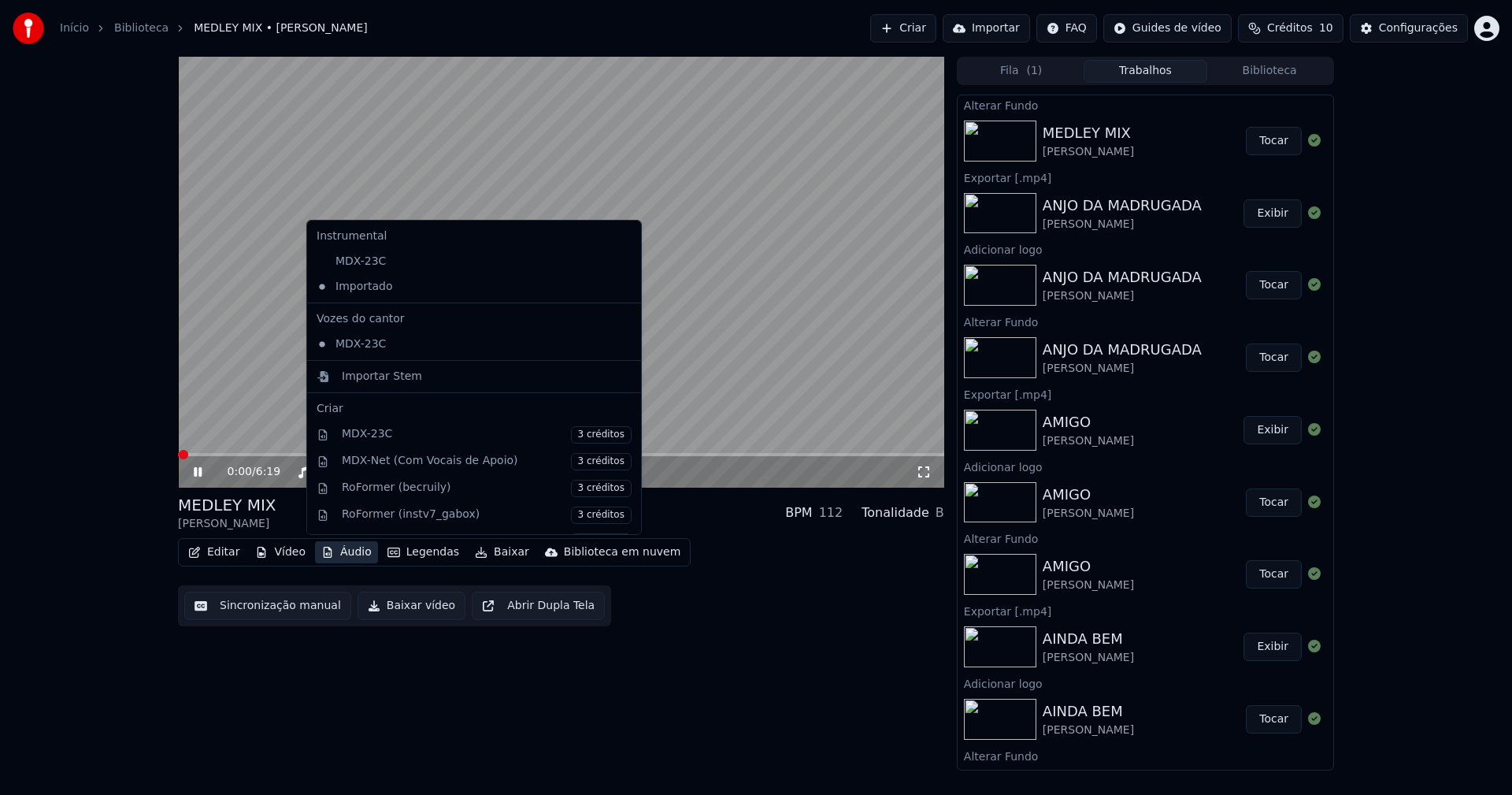
click at [346, 556] on button "Áudio" at bounding box center [346, 552] width 63 height 22
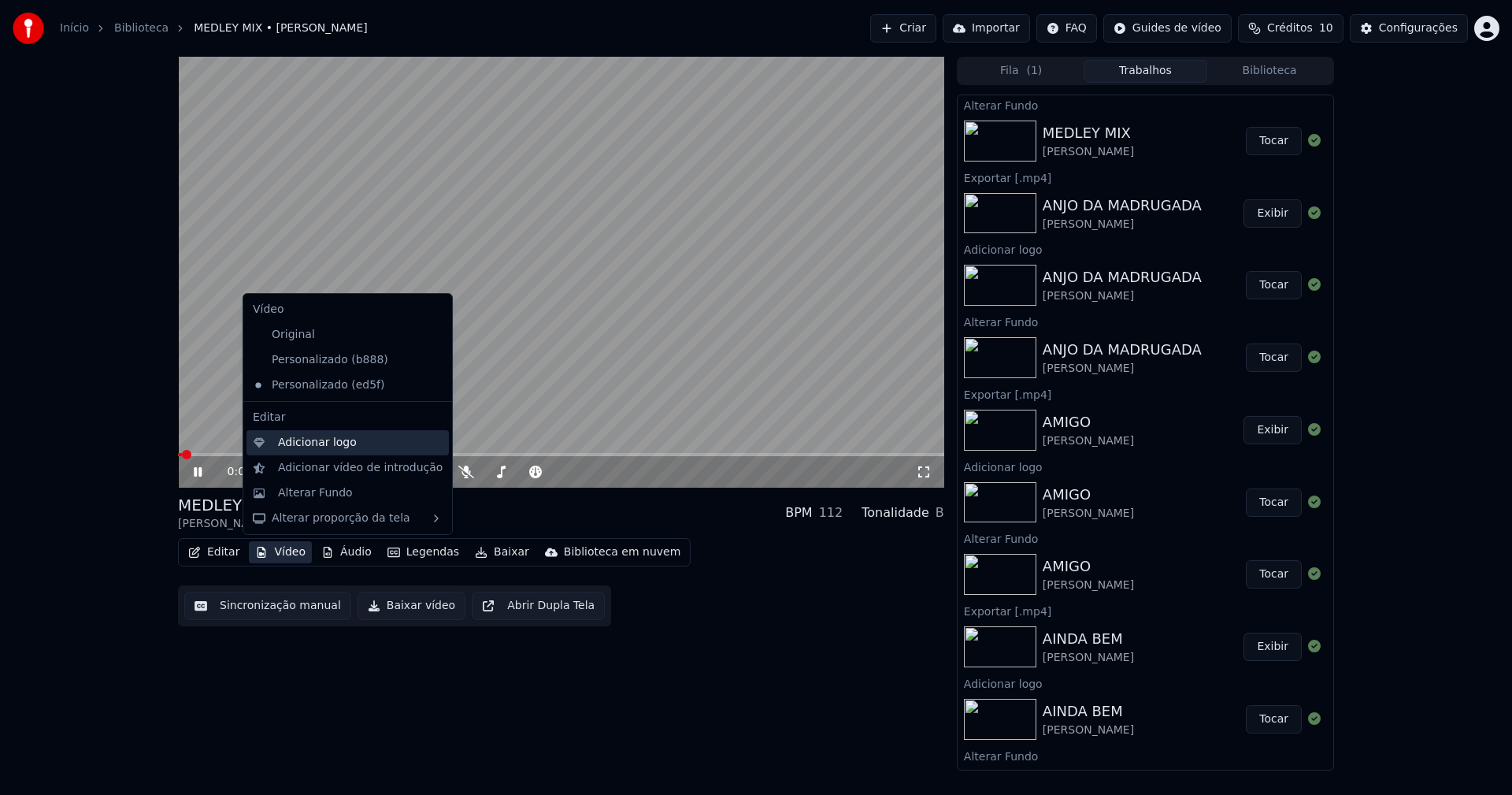
click at [298, 448] on div "Adicionar logo" at bounding box center [317, 443] width 78 height 16
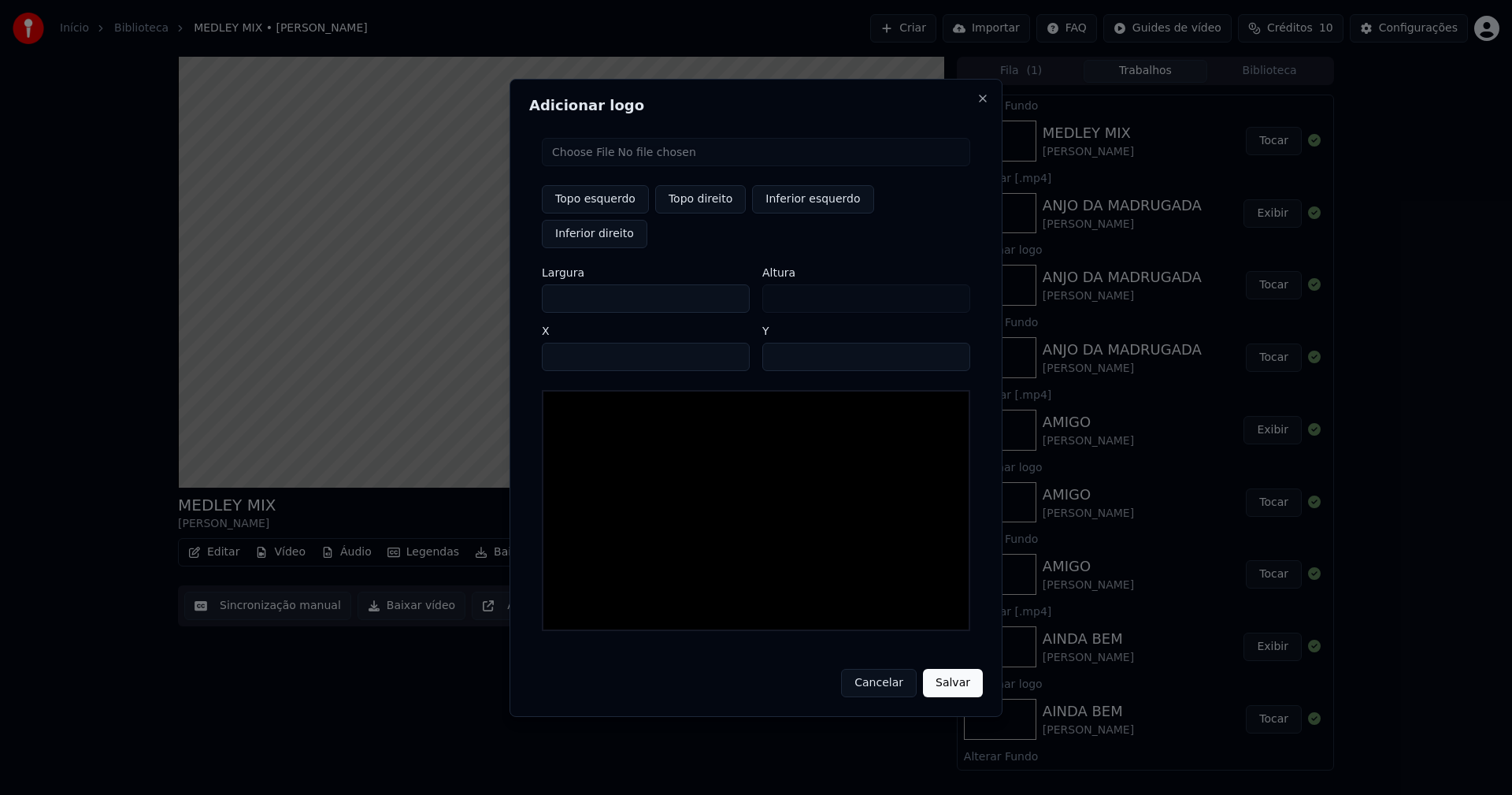
click at [589, 166] on input "file" at bounding box center [756, 152] width 428 height 29
type input "**********"
type input "***"
drag, startPoint x: 700, startPoint y: 219, endPoint x: 618, endPoint y: 252, distance: 88.4
click at [700, 213] on button "Topo direito" at bounding box center [700, 200] width 90 height 29
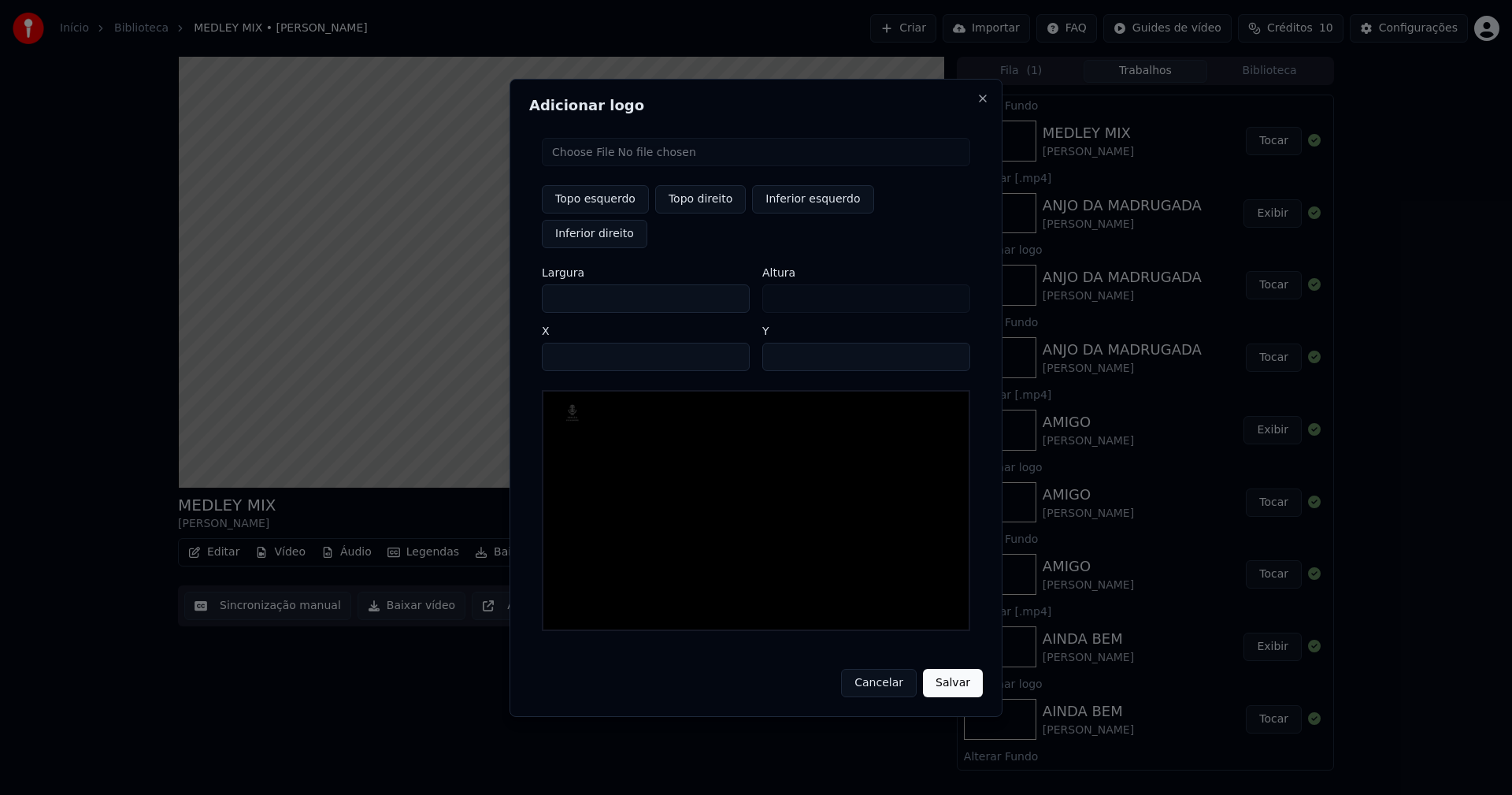
type input "****"
drag, startPoint x: 566, startPoint y: 282, endPoint x: 523, endPoint y: 287, distance: 43.3
click at [523, 287] on div "Adicionar logo Topo esquerdo Topo direito Inferior esquerdo Inferior direito La…" at bounding box center [755, 397] width 493 height 638
type input "**"
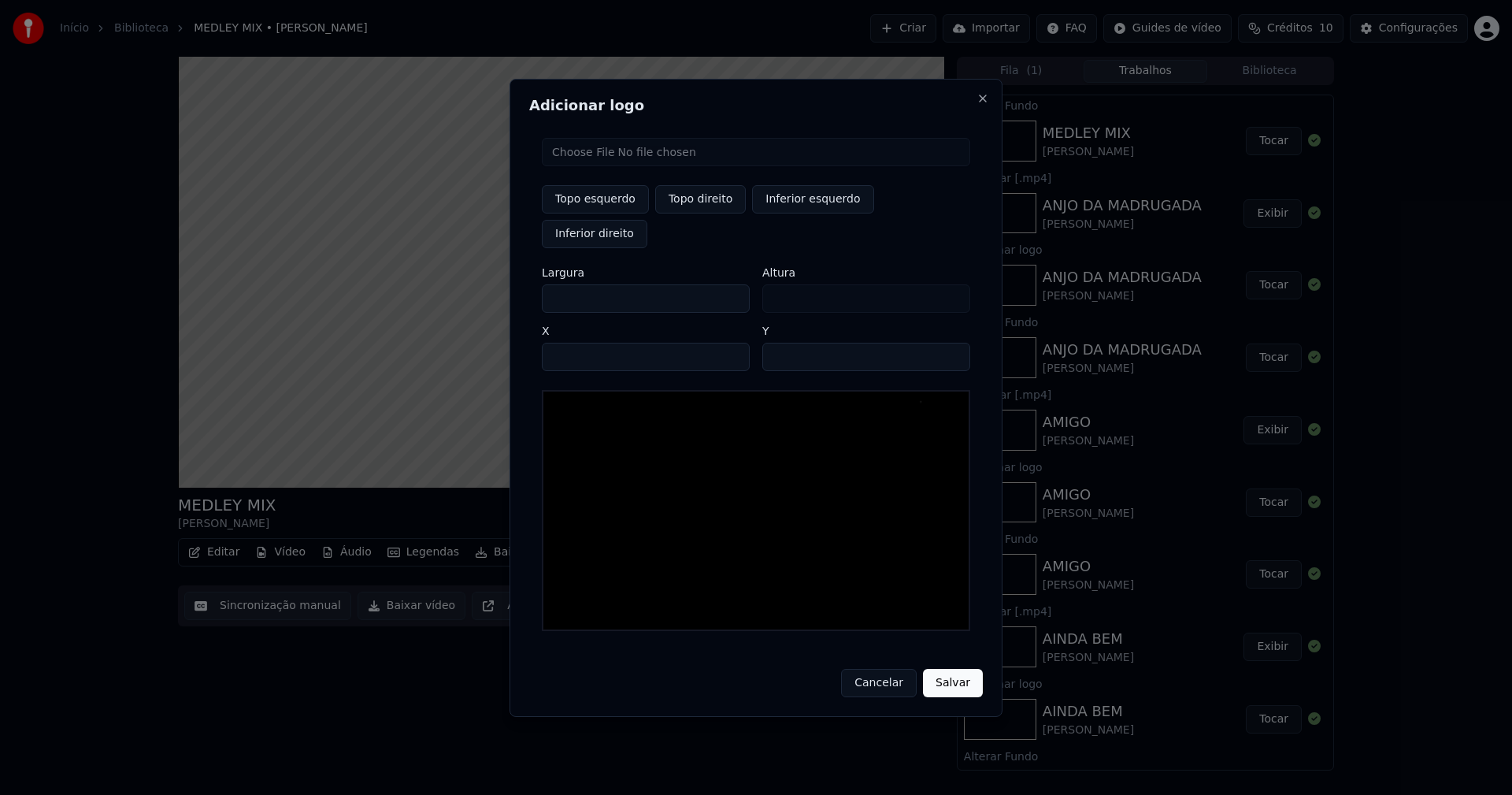
type input "***"
click at [572, 342] on input "****" at bounding box center [646, 357] width 208 height 29
type input "****"
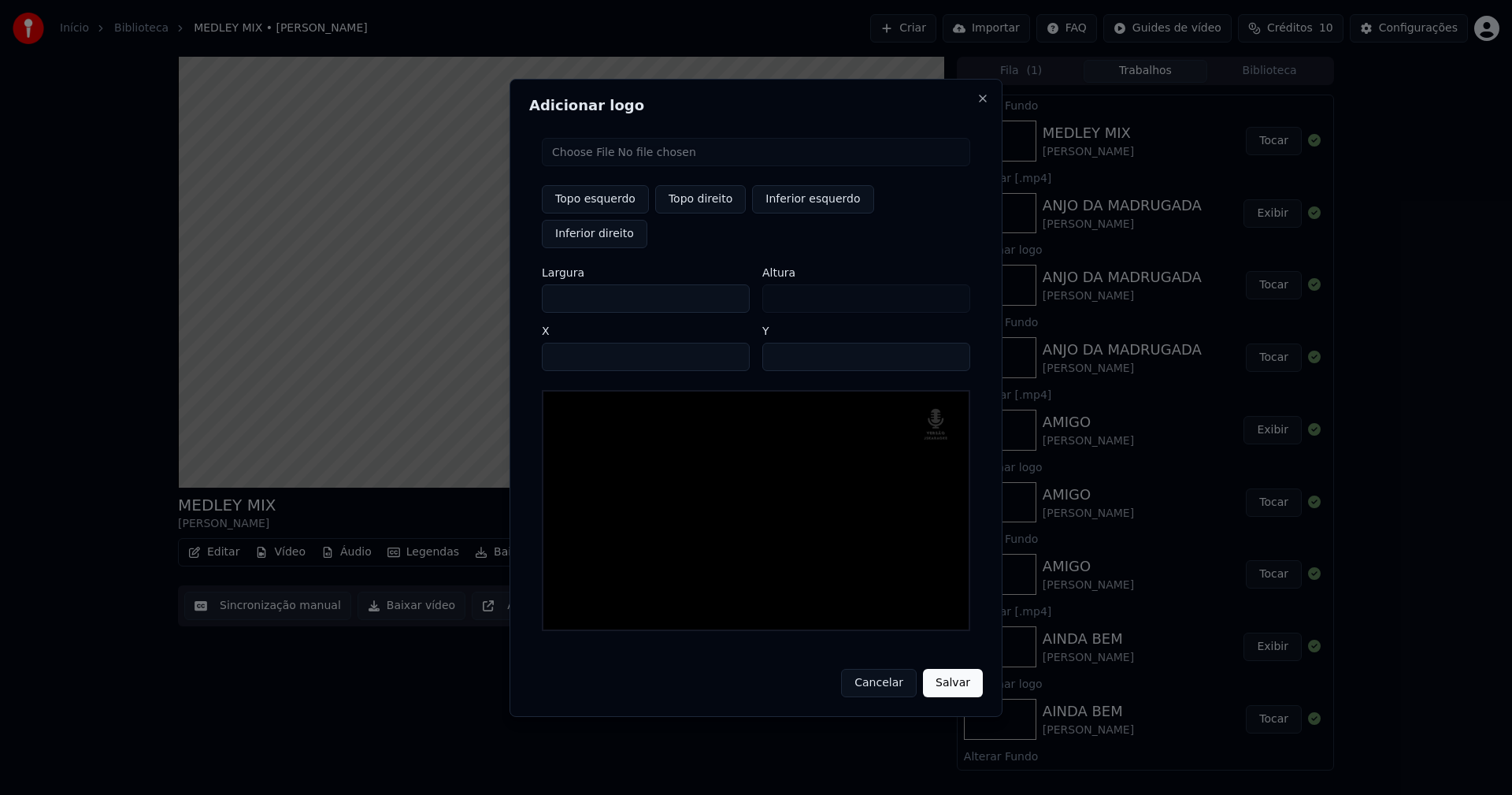
click at [951, 342] on input "**" at bounding box center [866, 357] width 208 height 29
type input "**"
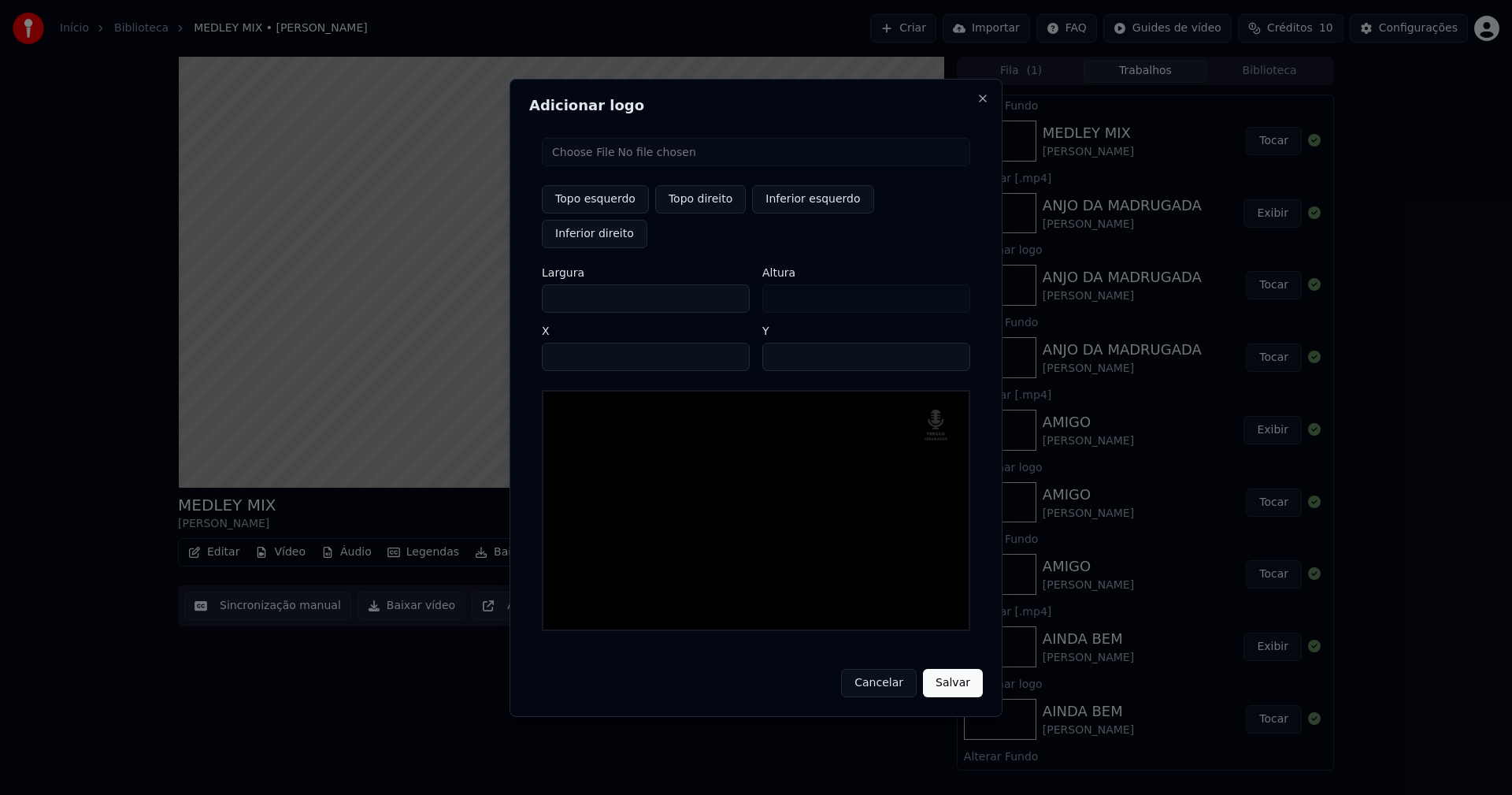
click at [951, 342] on input "**" at bounding box center [866, 357] width 208 height 29
click at [959, 669] on button "Salvar" at bounding box center [952, 683] width 60 height 29
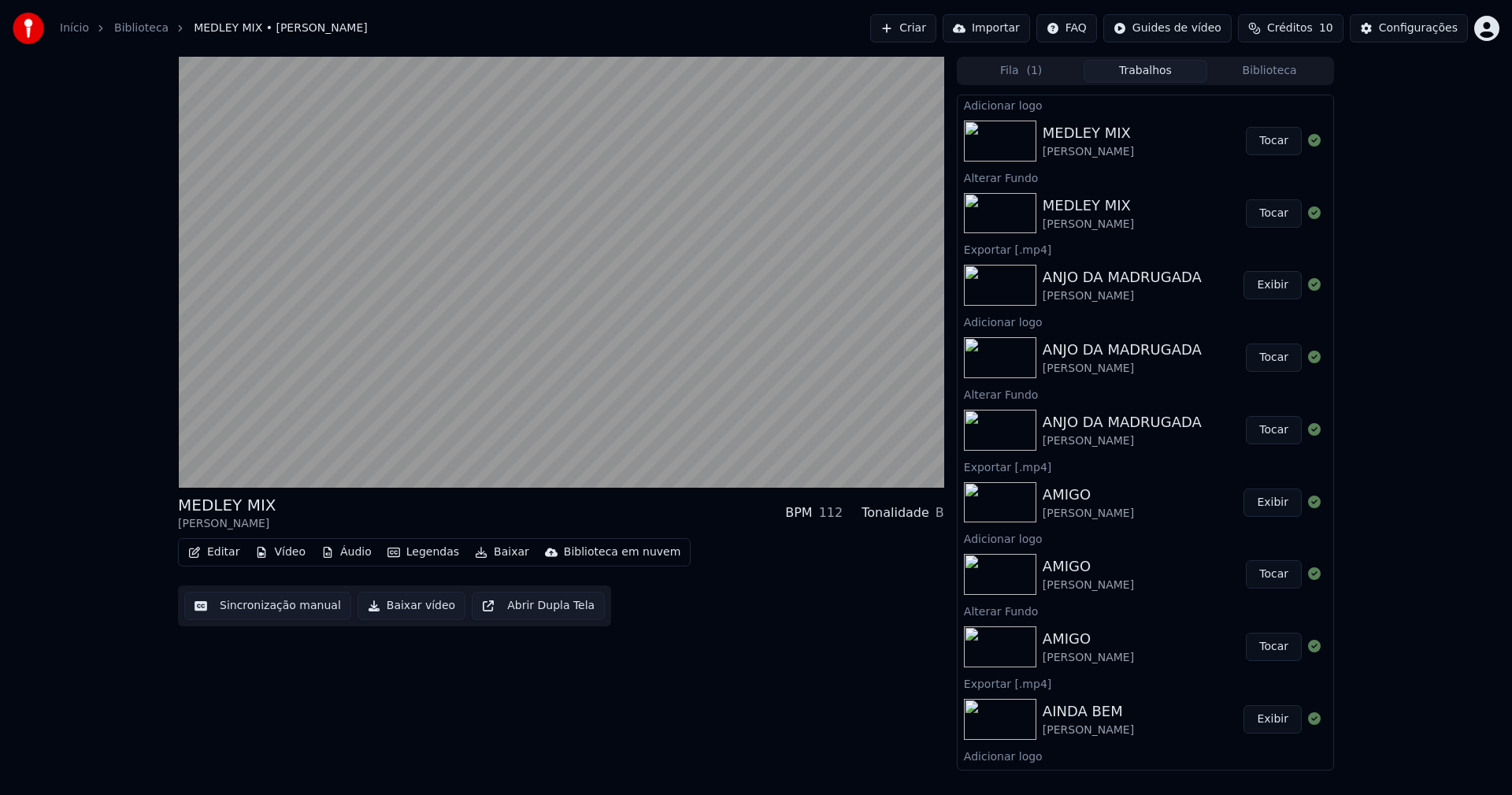
click at [1268, 141] on button "Tocar" at bounding box center [1273, 141] width 56 height 29
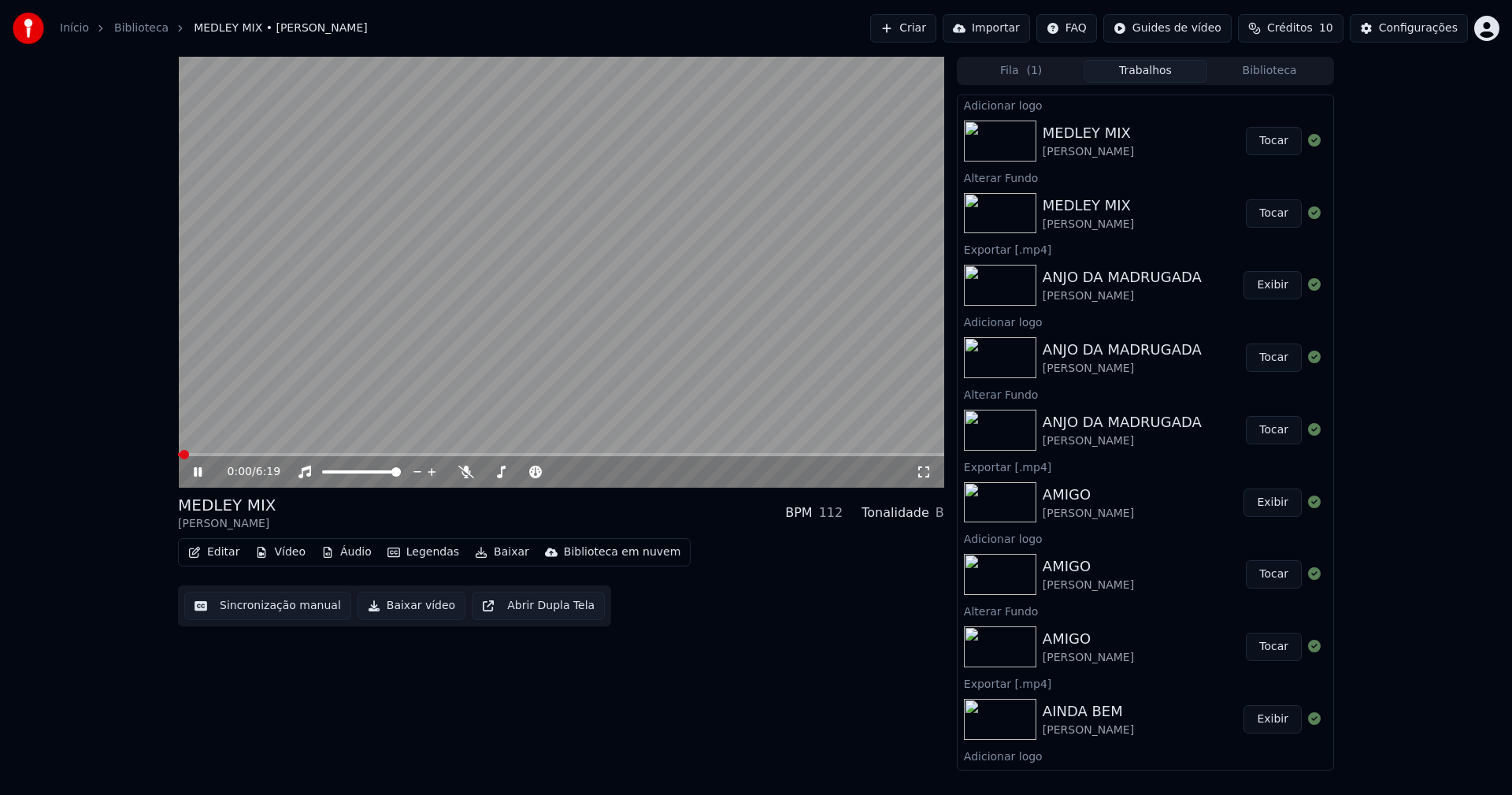
click at [216, 553] on button "Editar" at bounding box center [214, 552] width 64 height 22
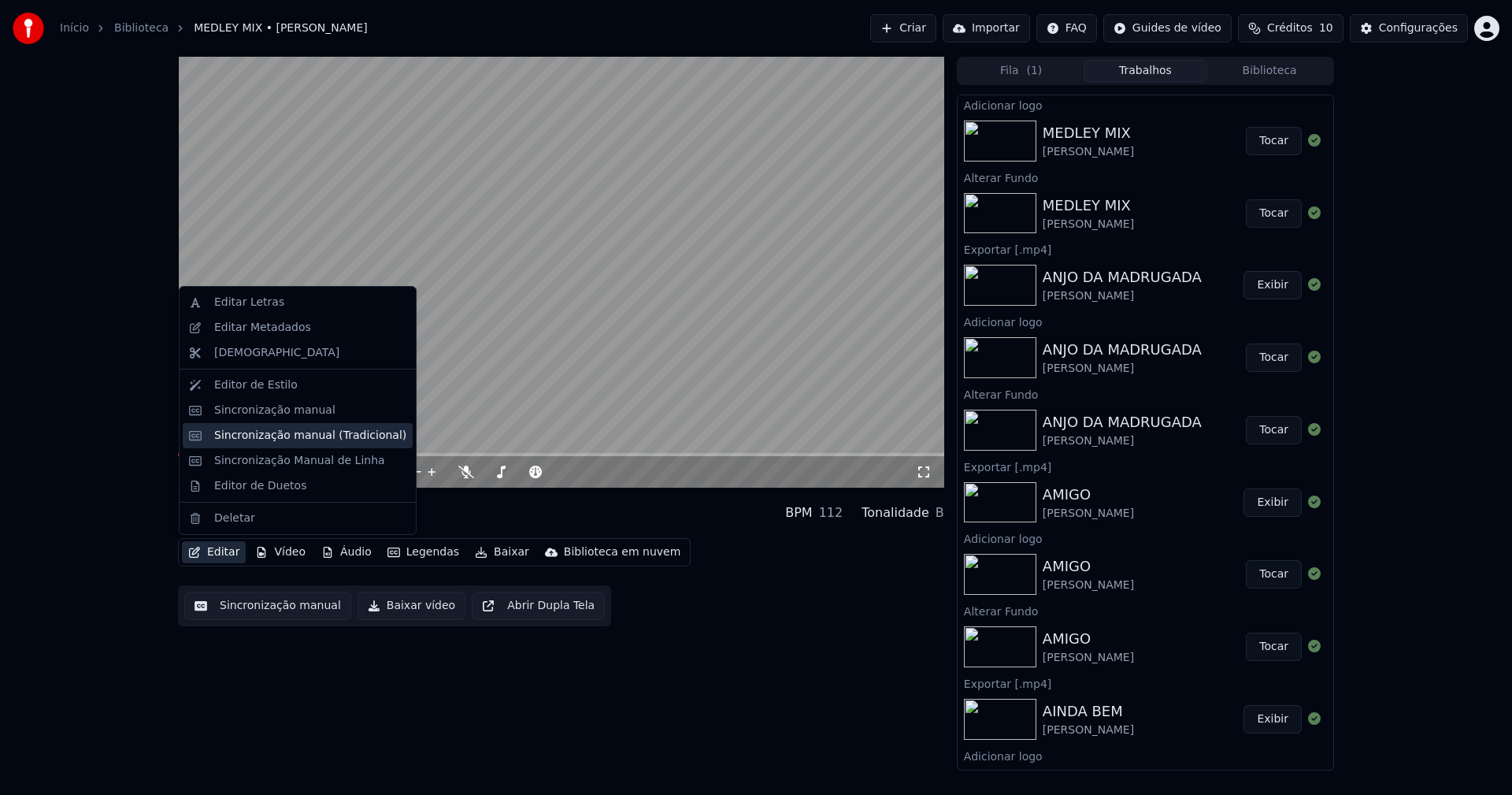
click at [268, 437] on div "Sincronização manual (Tradicional)" at bounding box center [310, 435] width 192 height 16
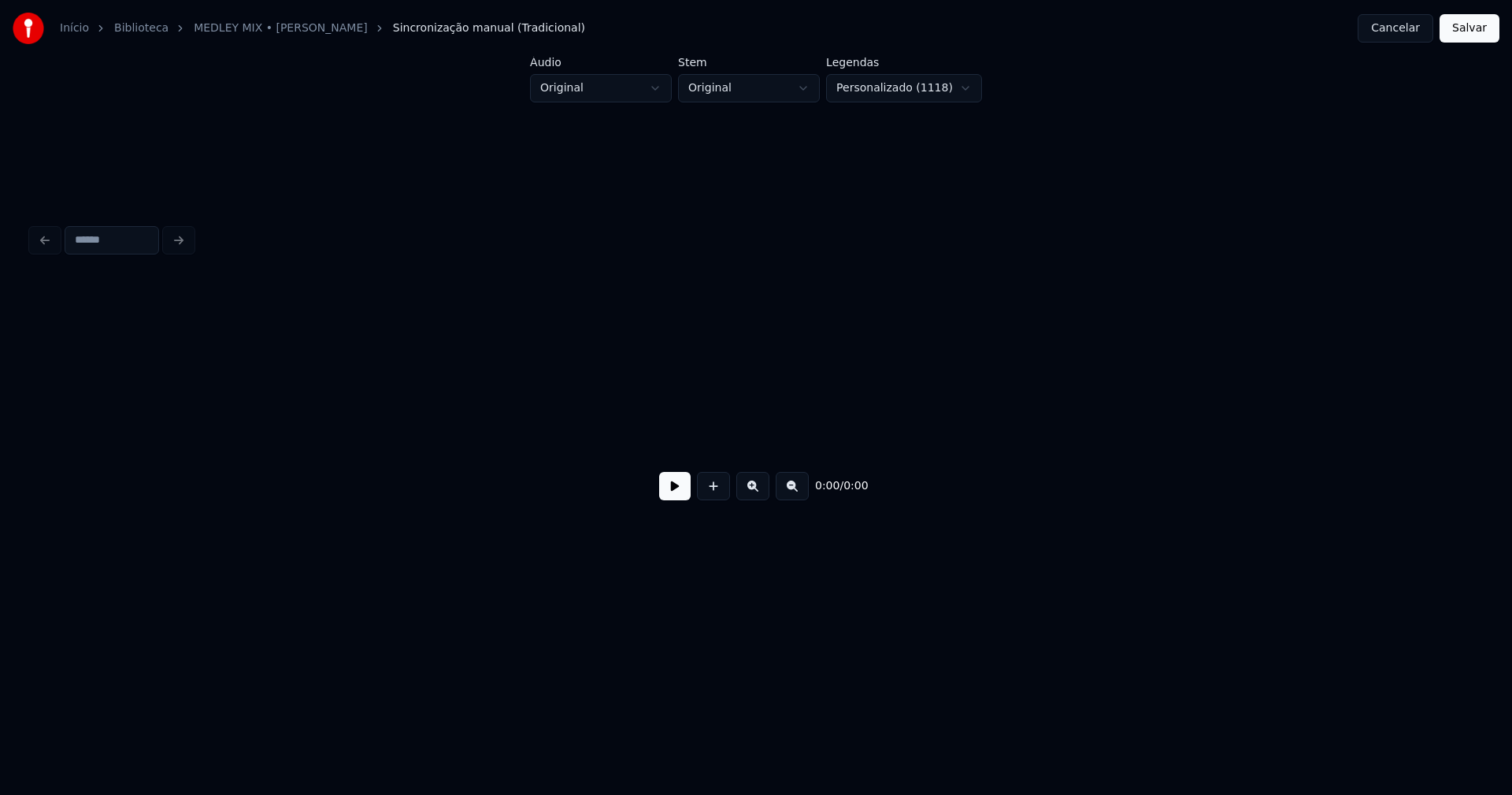
scroll to position [0, 6194]
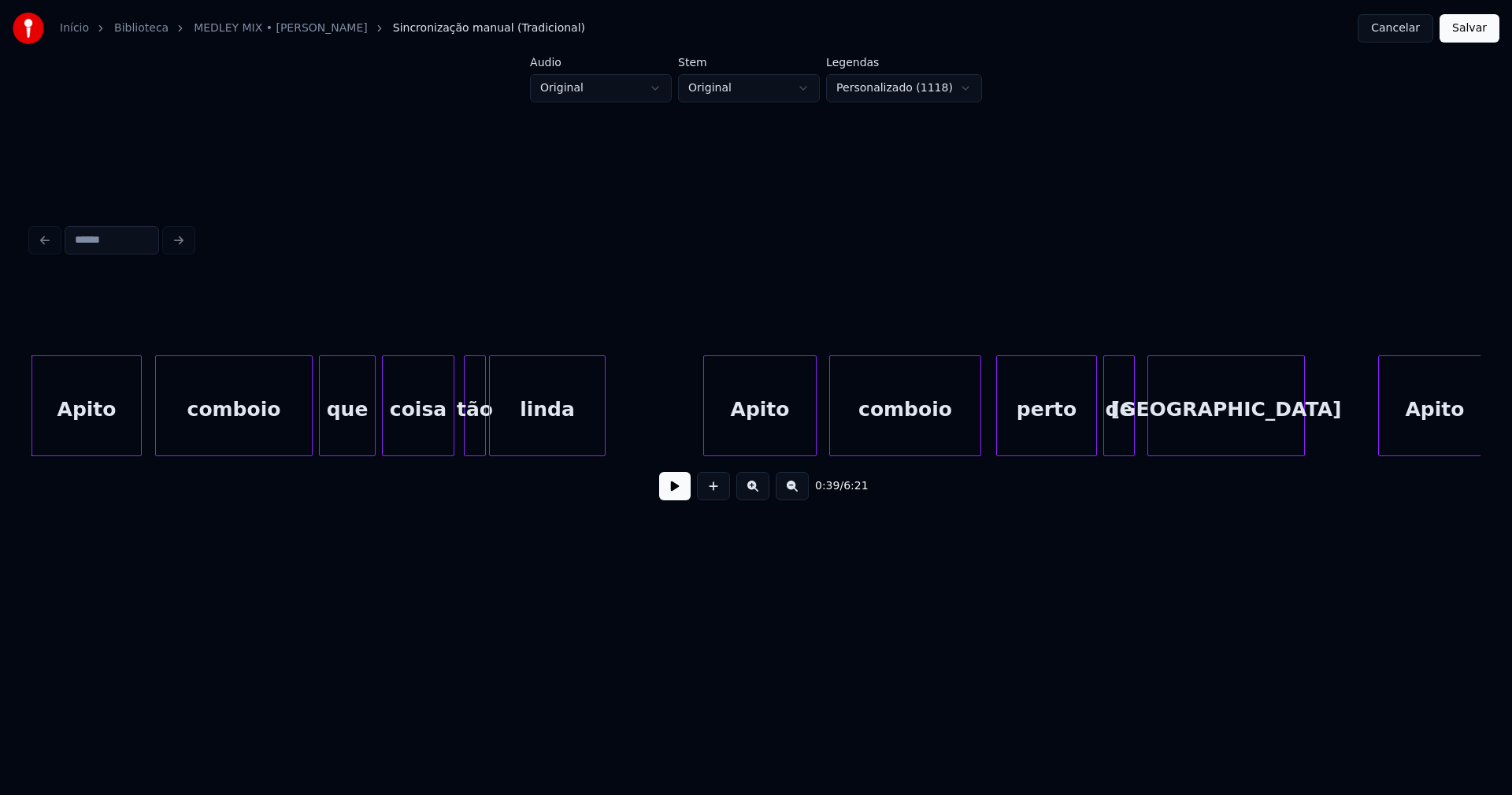
click at [669, 496] on button at bounding box center [674, 486] width 31 height 29
click at [89, 431] on div "Apito" at bounding box center [86, 409] width 109 height 107
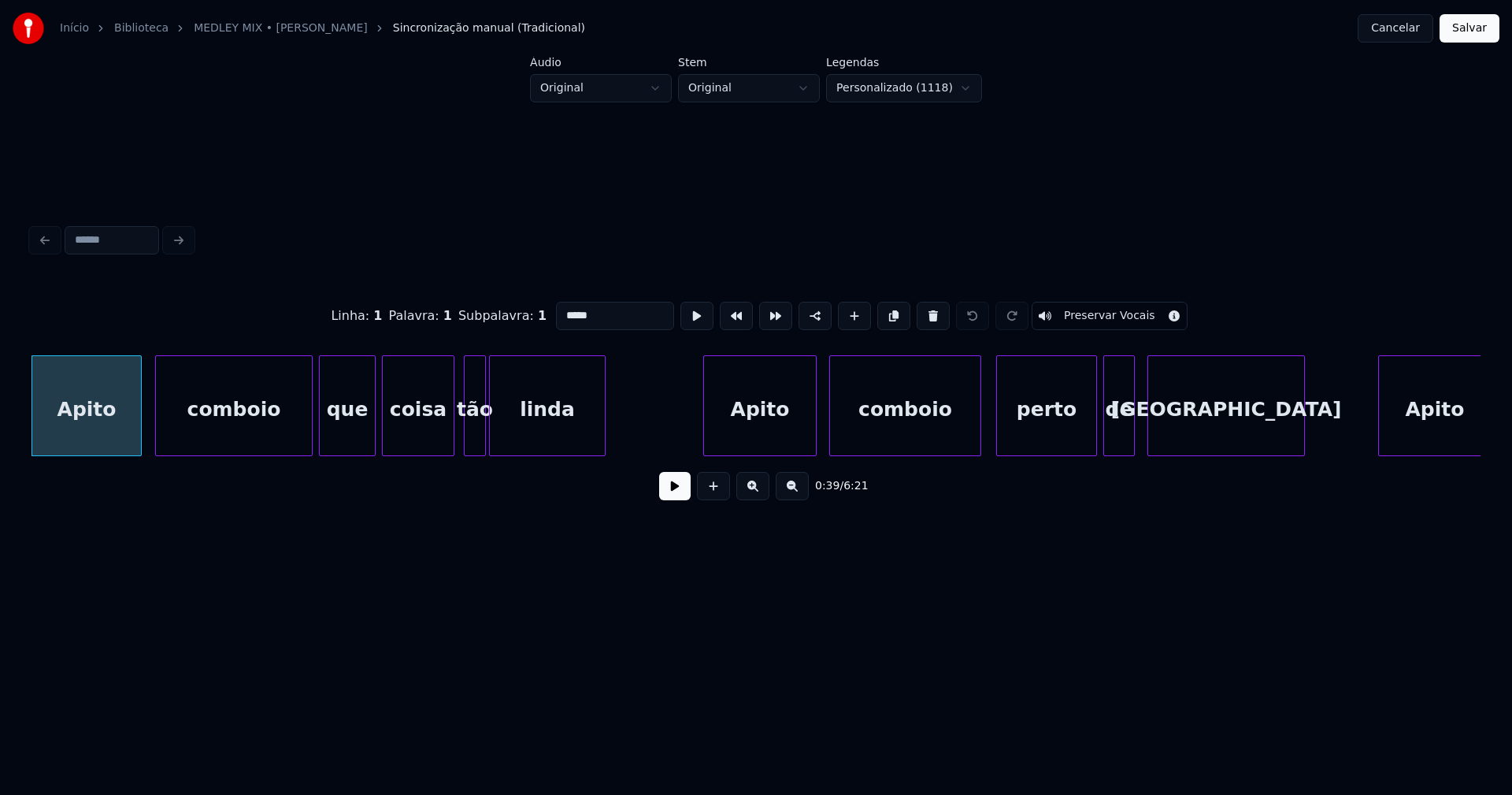
click at [592, 315] on input "*****" at bounding box center [614, 316] width 118 height 29
click at [577, 307] on input "*****" at bounding box center [614, 316] width 118 height 29
click at [300, 441] on div at bounding box center [298, 406] width 5 height 99
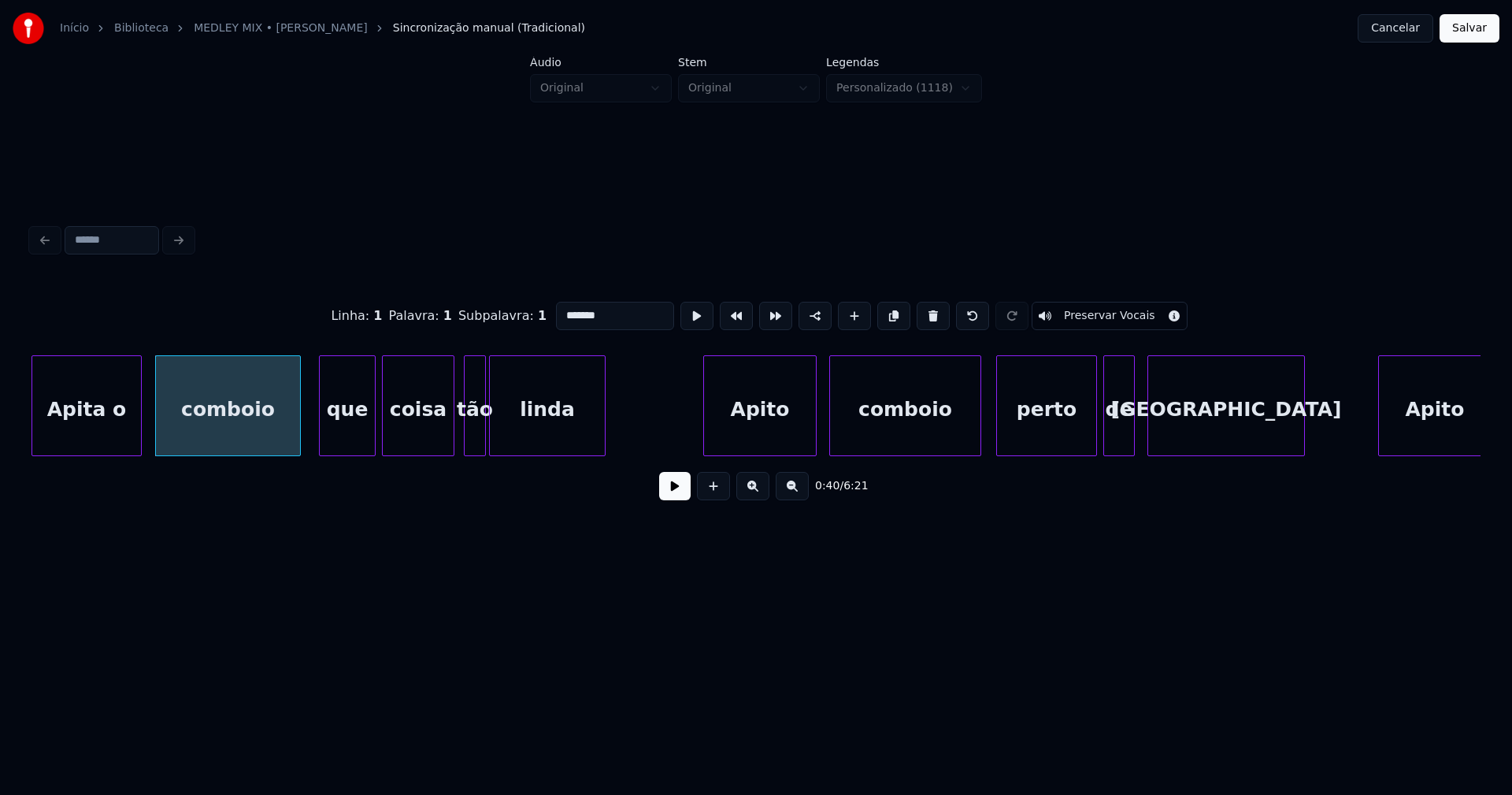
click at [783, 432] on div "Apito" at bounding box center [759, 409] width 112 height 107
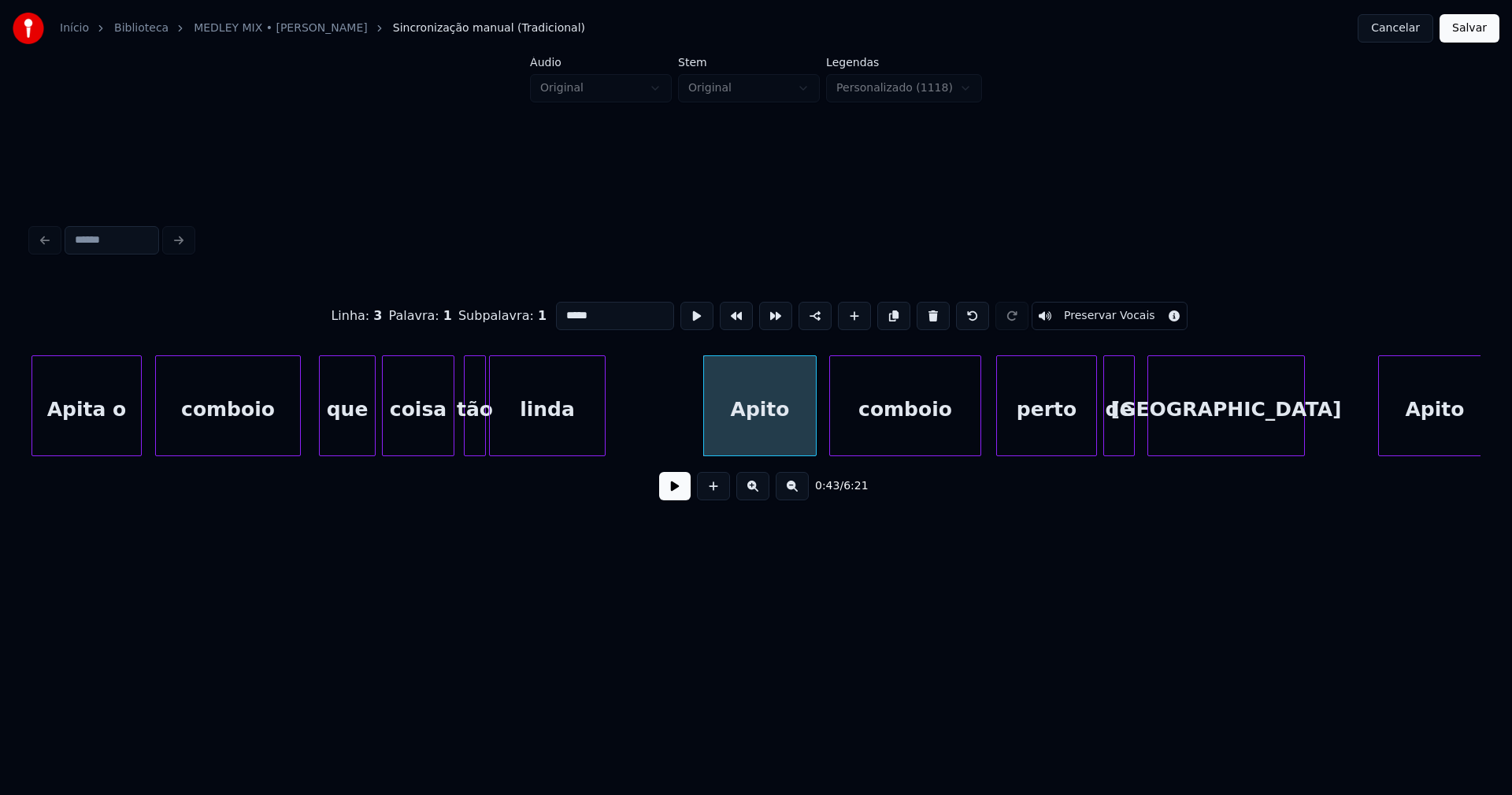
click at [576, 308] on input "*****" at bounding box center [614, 316] width 118 height 29
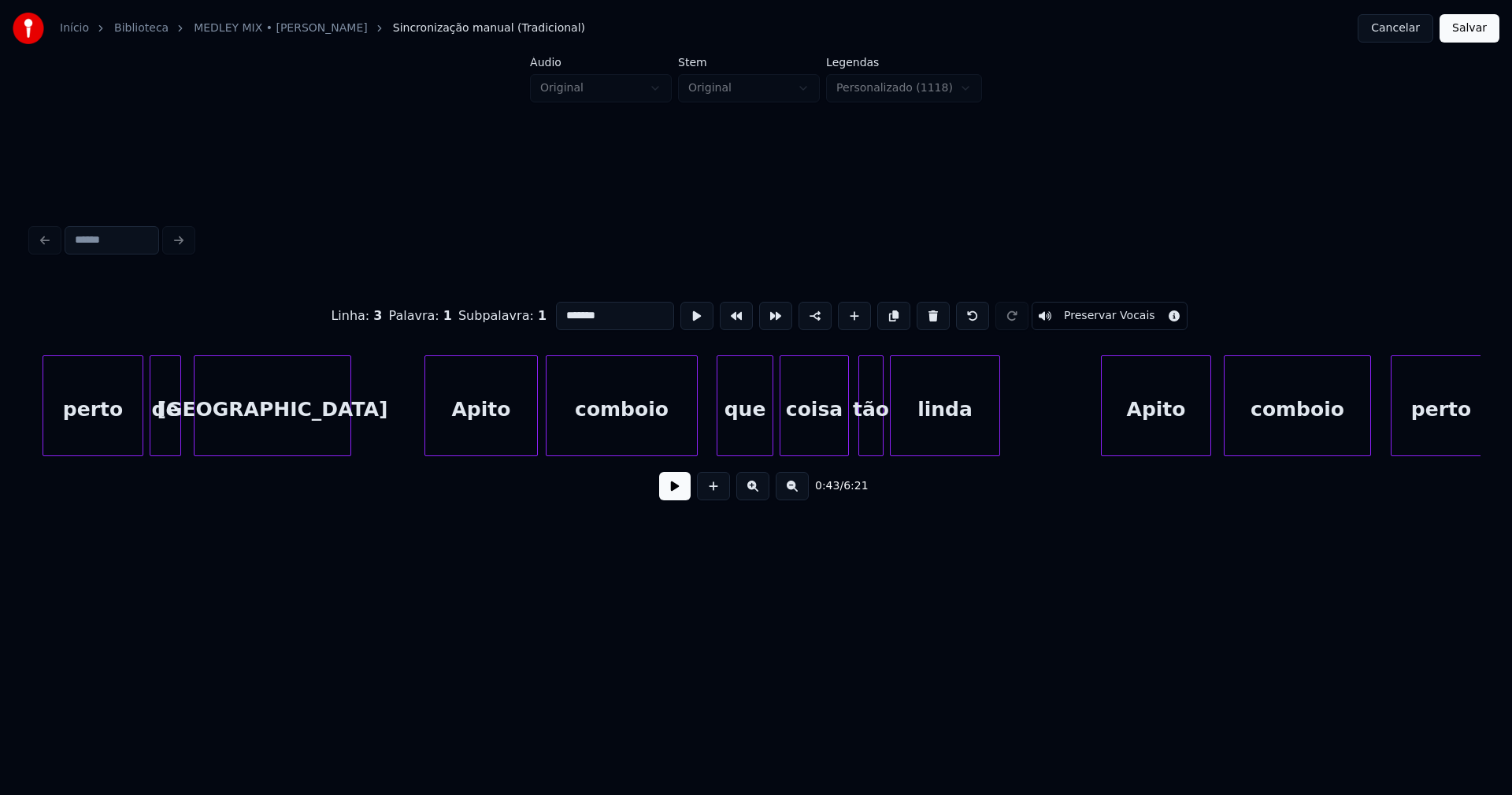
scroll to position [0, 7214]
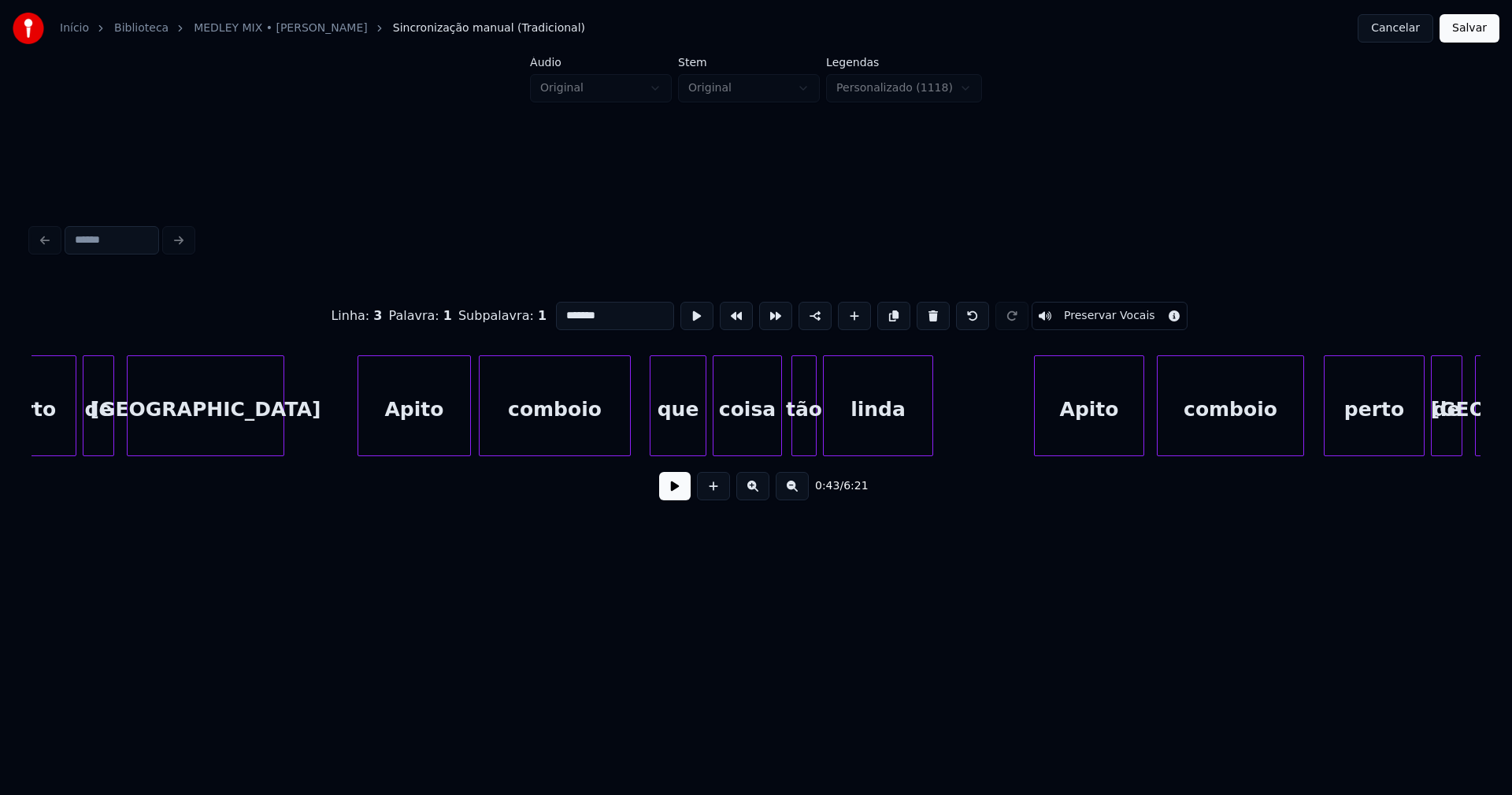
click at [428, 433] on div "Apito" at bounding box center [414, 409] width 112 height 107
click at [576, 311] on input "*****" at bounding box center [614, 316] width 118 height 29
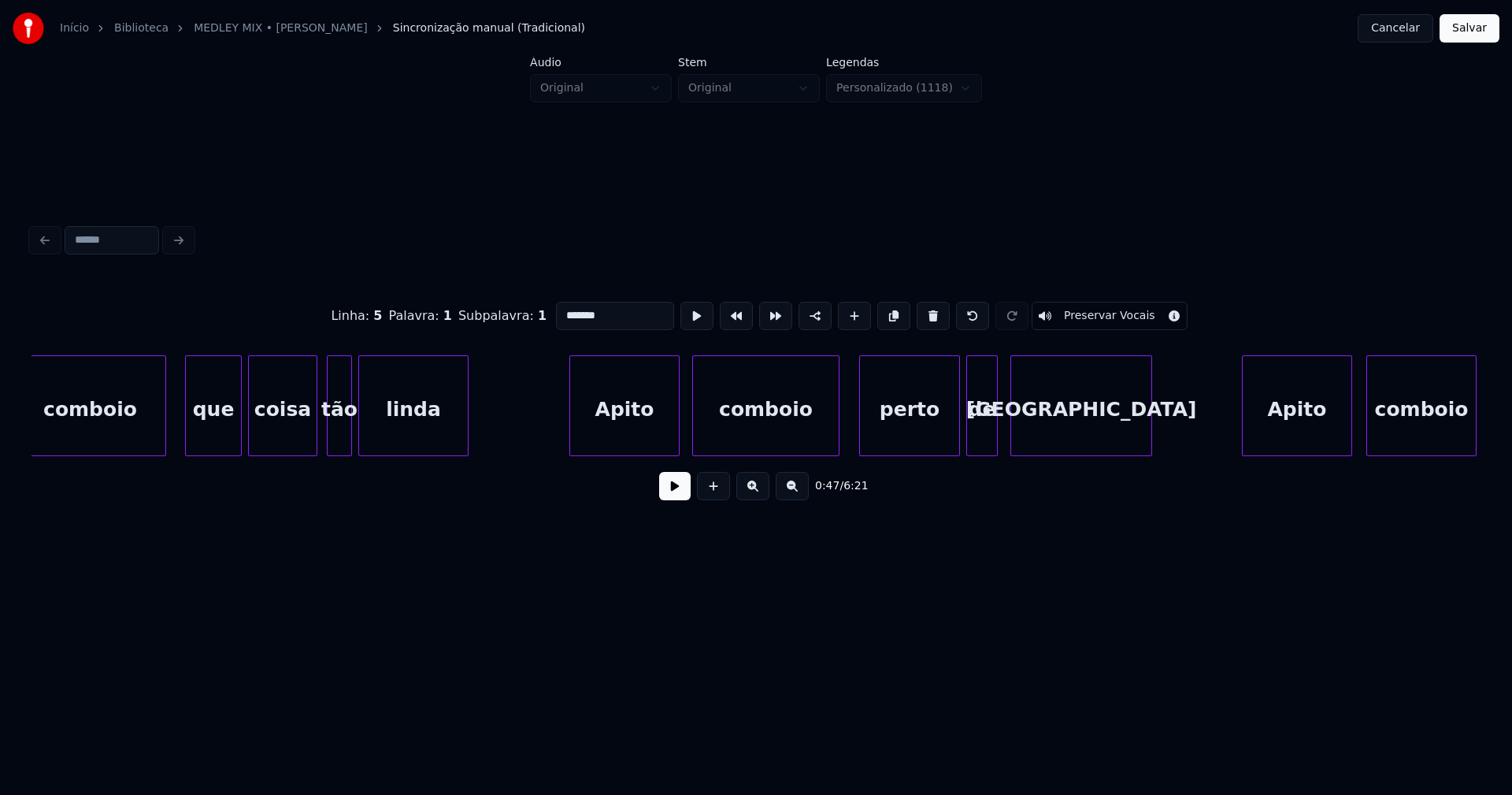
scroll to position [0, 7879]
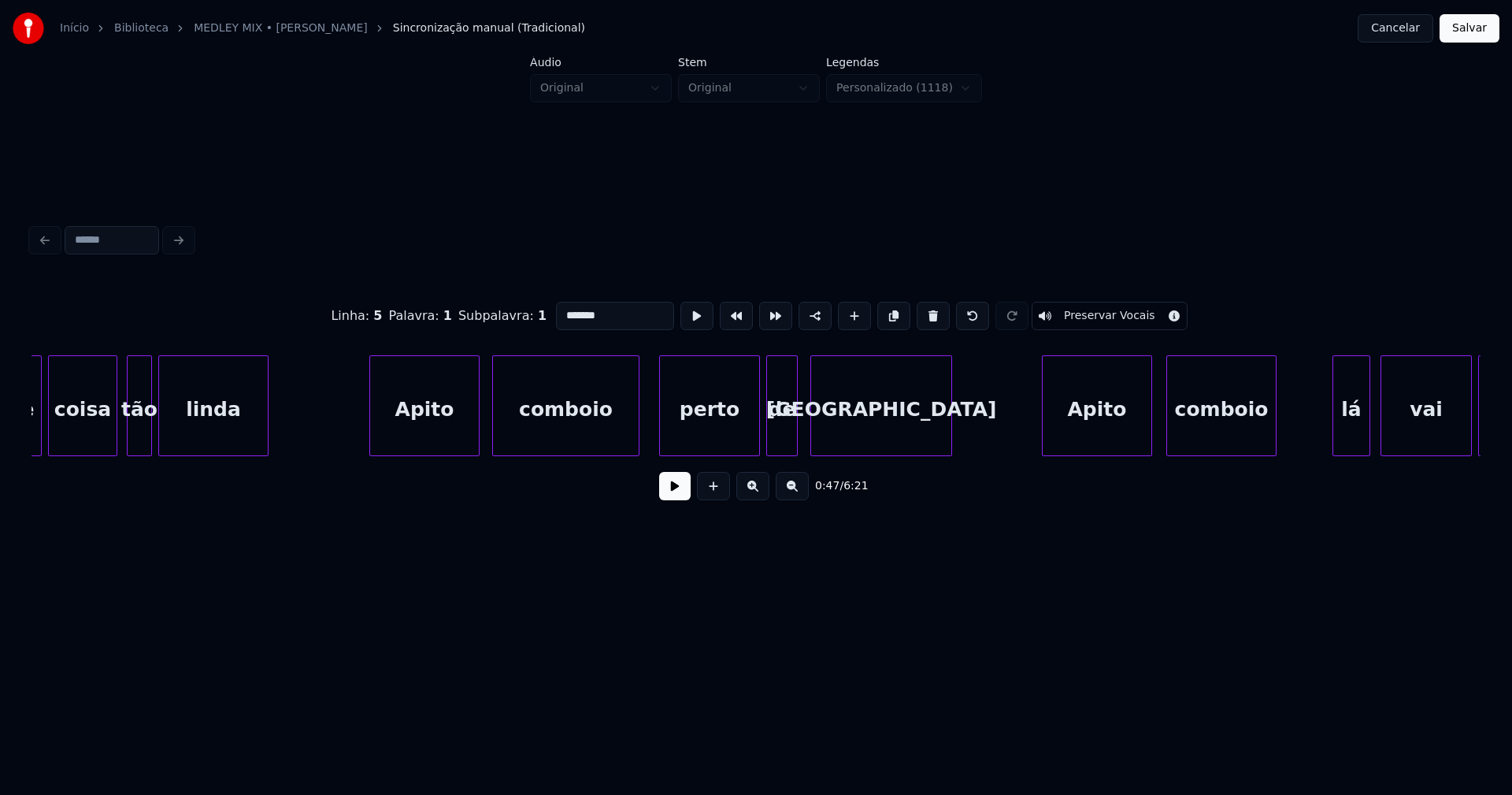
click at [437, 428] on div "Apito" at bounding box center [424, 409] width 109 height 107
click at [575, 309] on input "*****" at bounding box center [614, 316] width 118 height 29
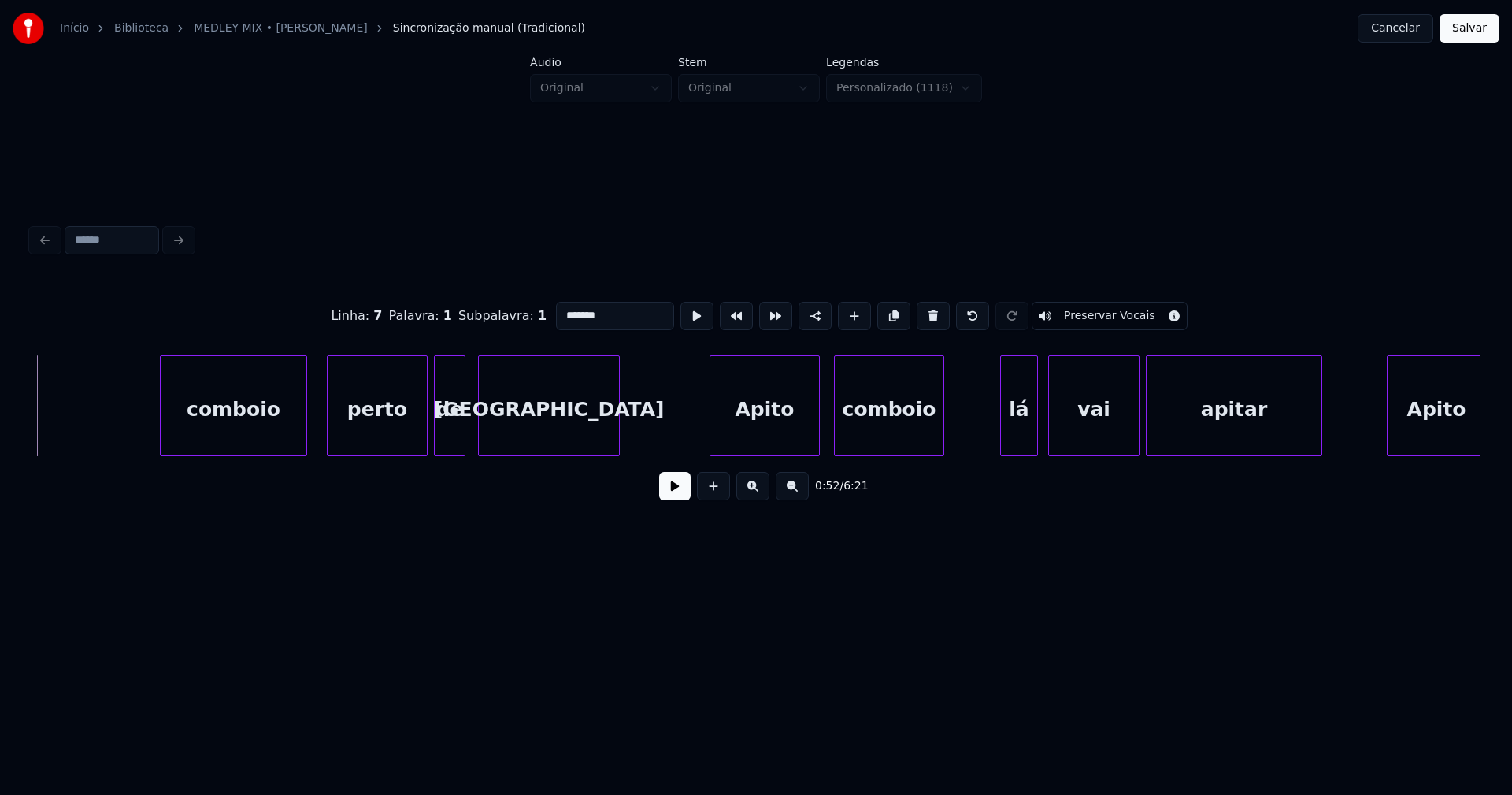
scroll to position [0, 8510]
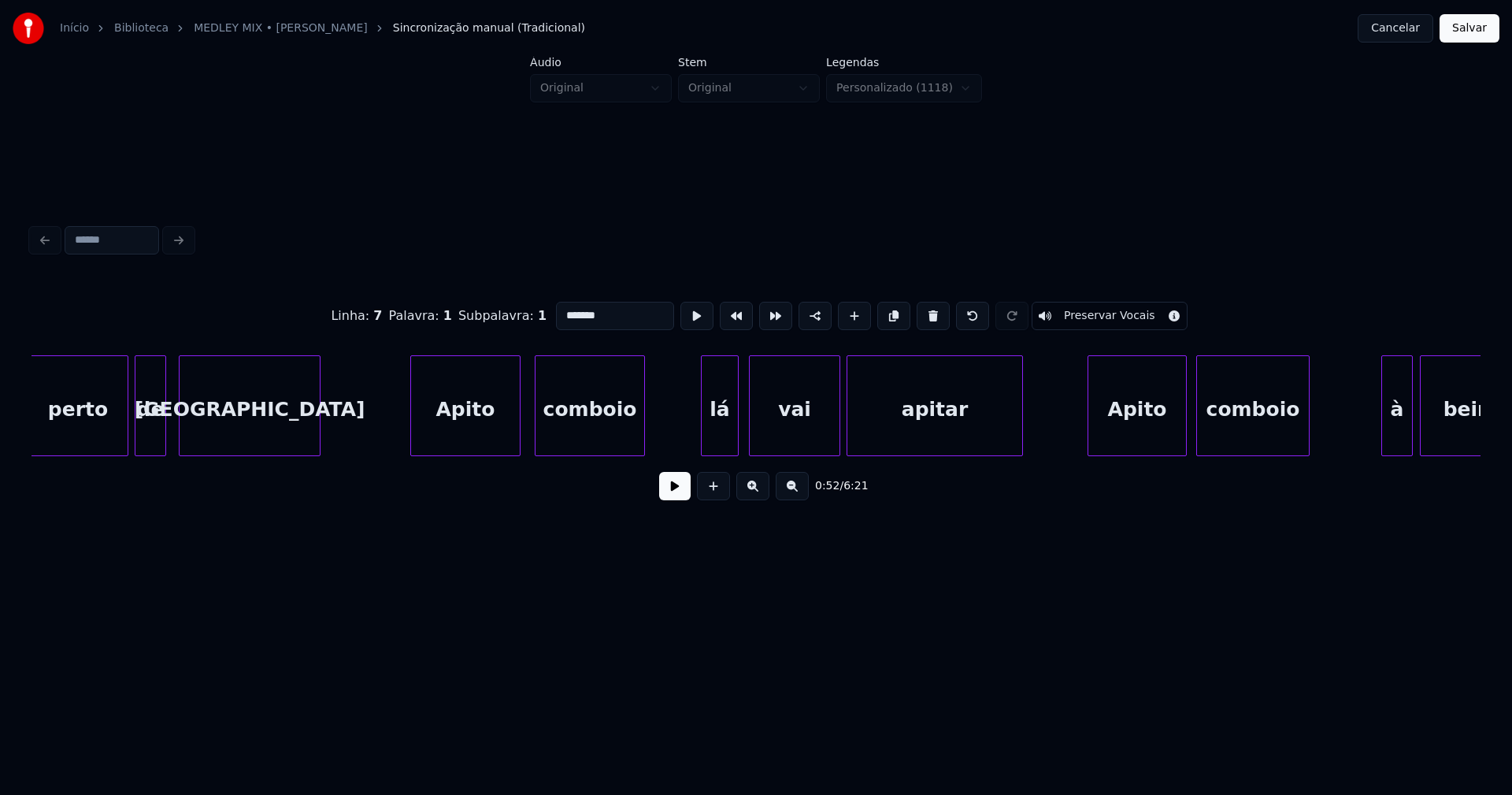
click at [482, 437] on div "Apito" at bounding box center [465, 409] width 109 height 107
click at [576, 306] on input "*****" at bounding box center [614, 316] width 118 height 29
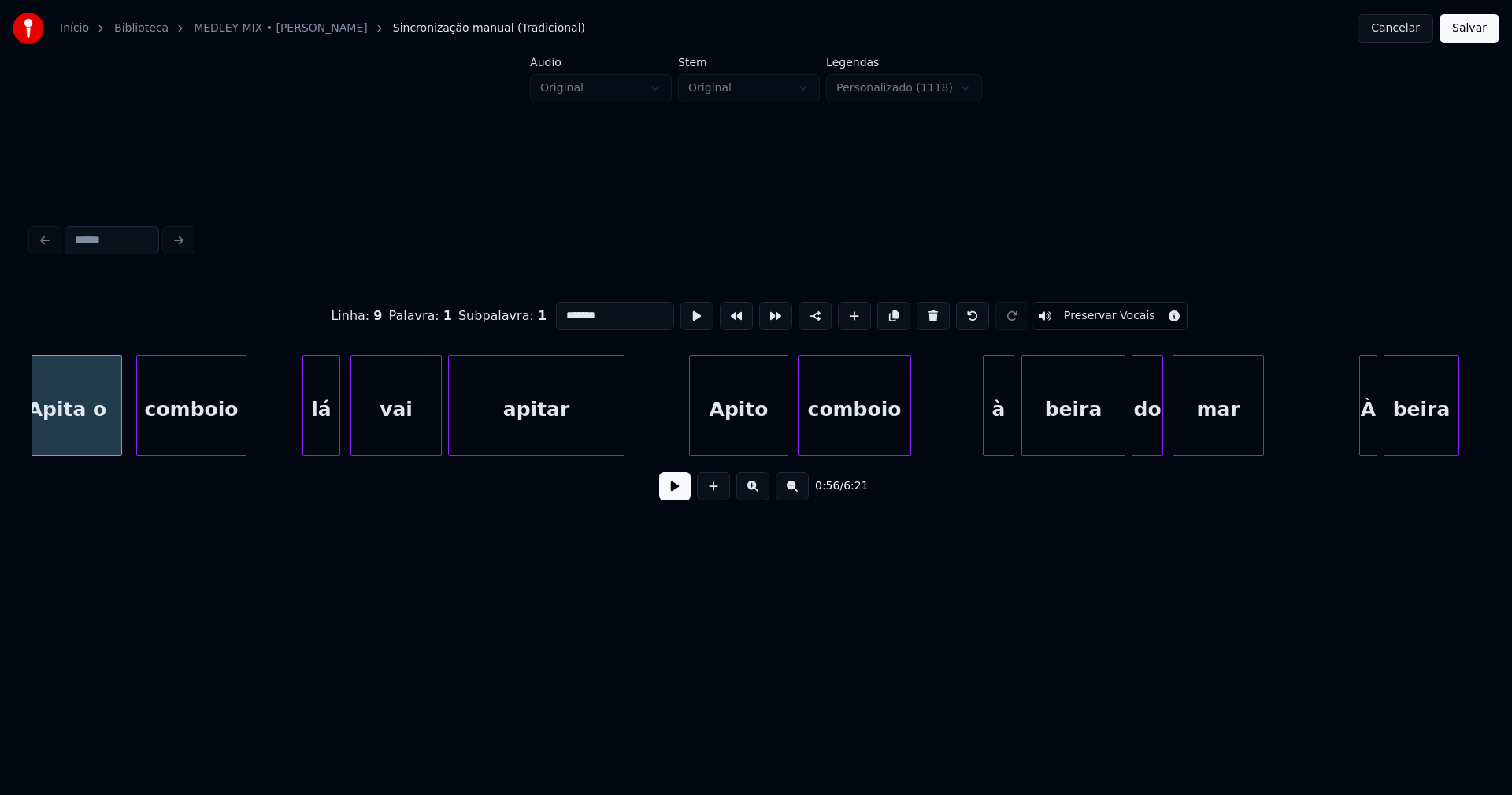
scroll to position [0, 9108]
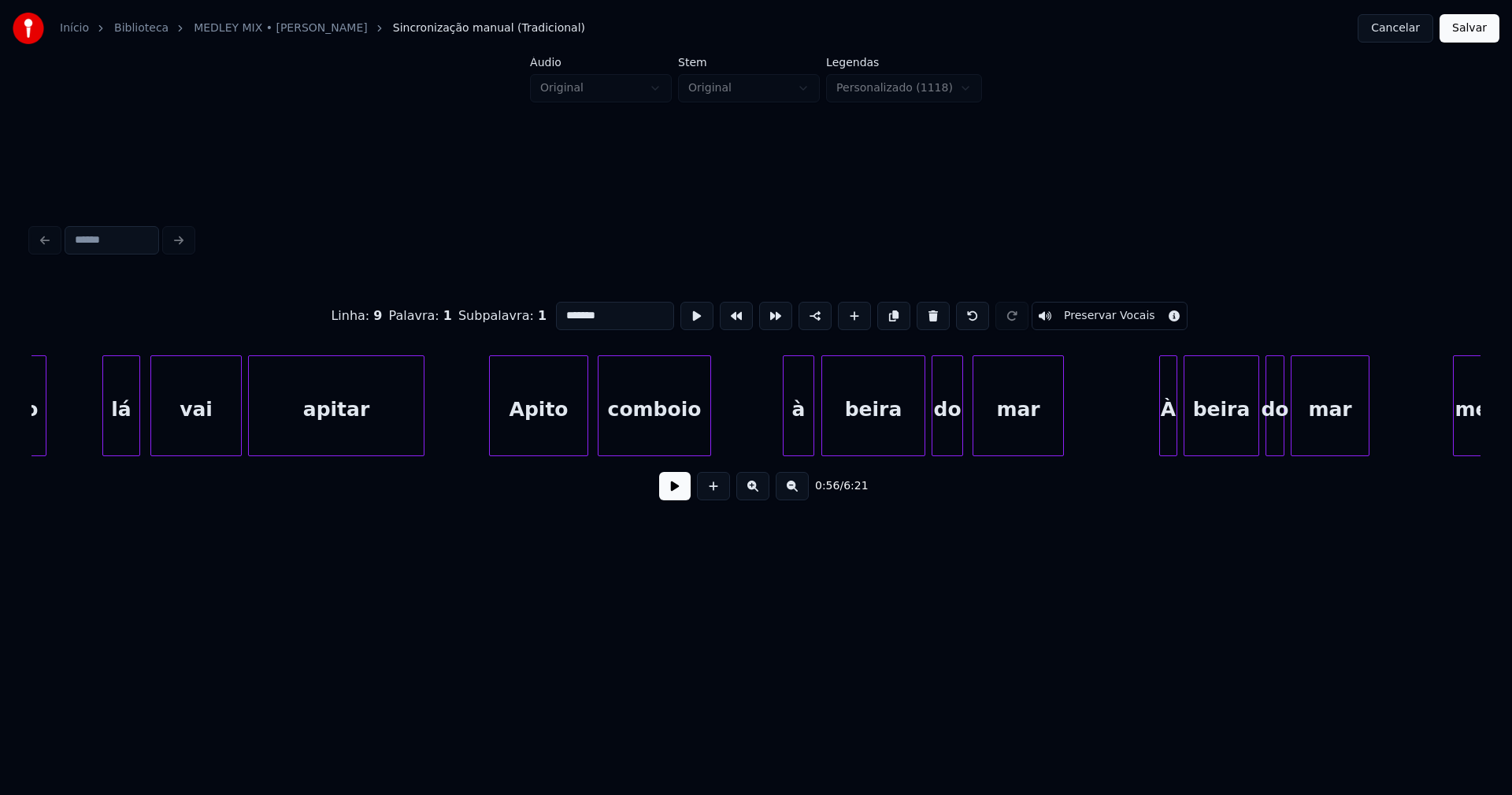
click at [539, 429] on div "Apito" at bounding box center [539, 409] width 98 height 107
click at [580, 311] on input "*****" at bounding box center [619, 316] width 118 height 29
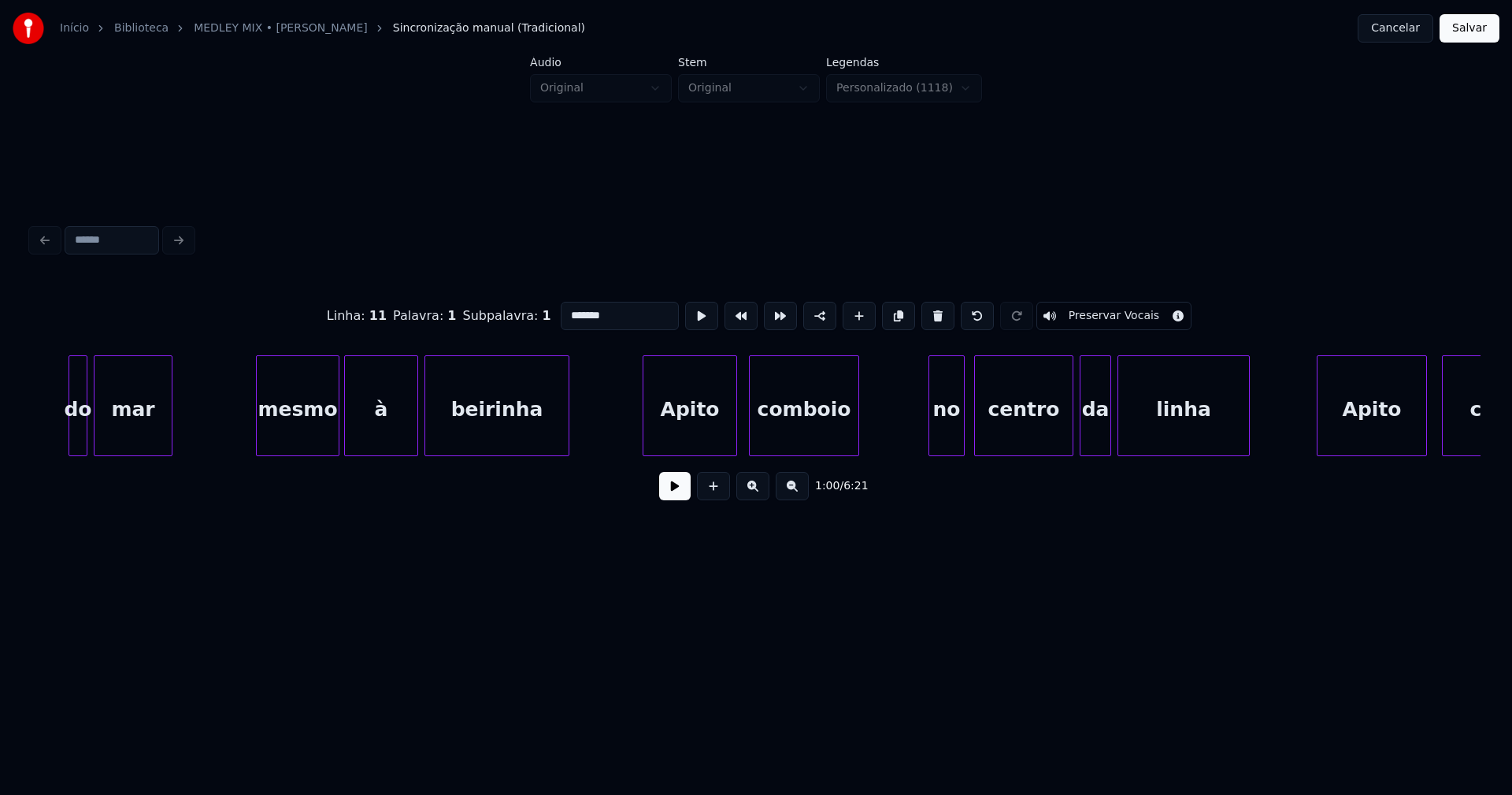
scroll to position [0, 10338]
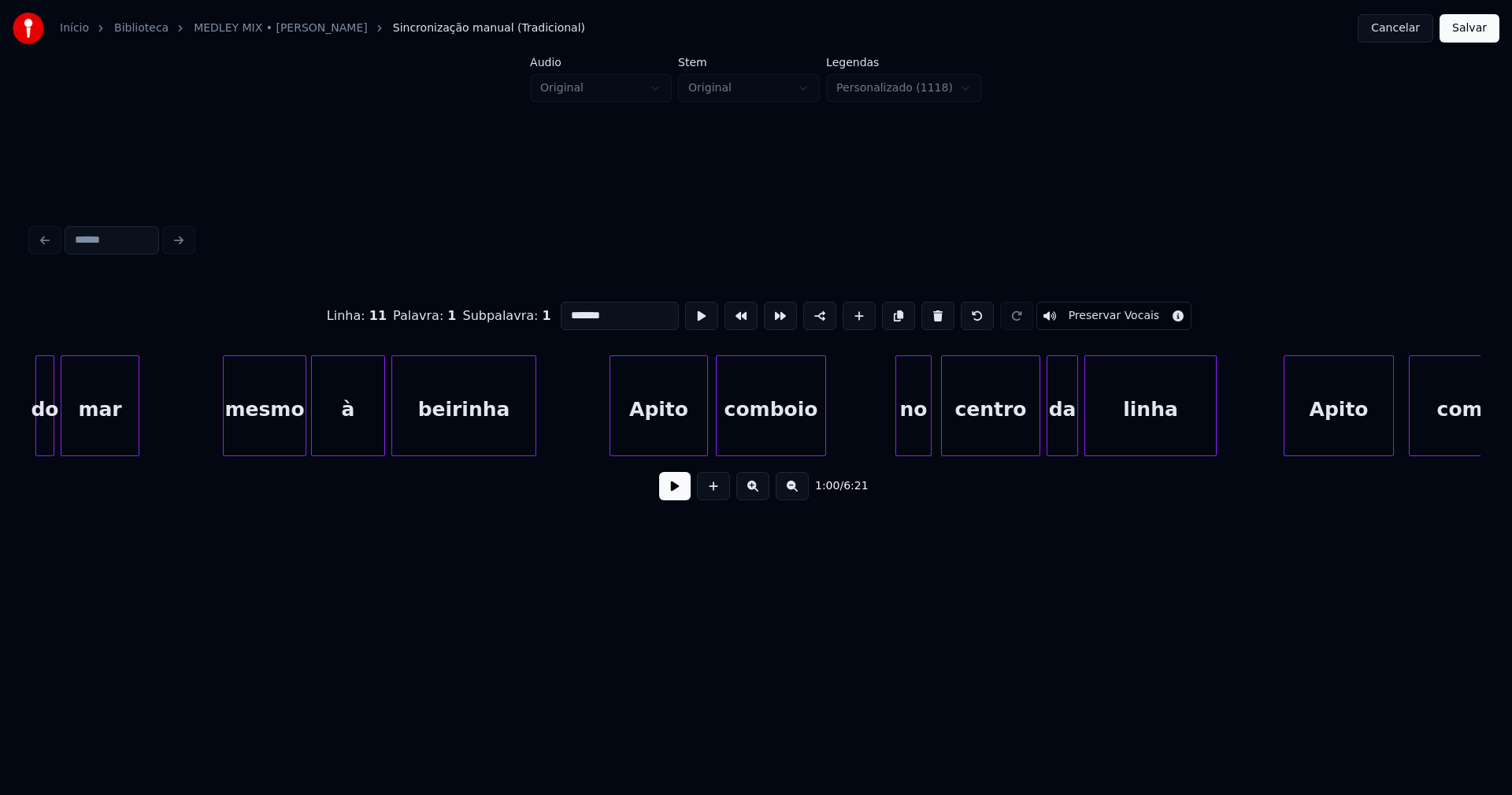
click at [705, 424] on div at bounding box center [705, 406] width 5 height 99
click at [606, 432] on div at bounding box center [606, 406] width 5 height 99
click at [636, 434] on div "Apito" at bounding box center [655, 409] width 104 height 107
click at [579, 310] on input "*****" at bounding box center [619, 316] width 118 height 29
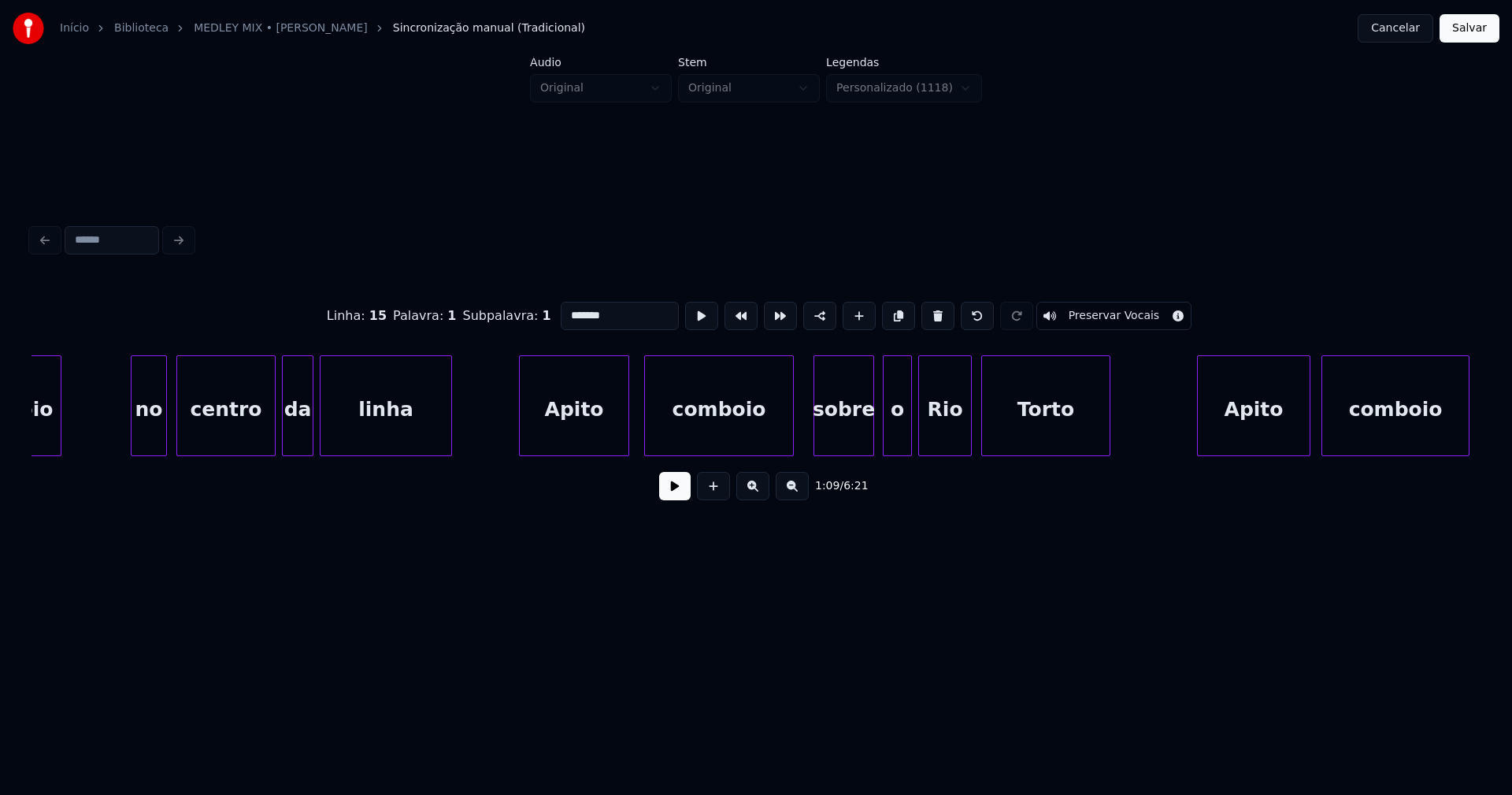
scroll to position [0, 11170]
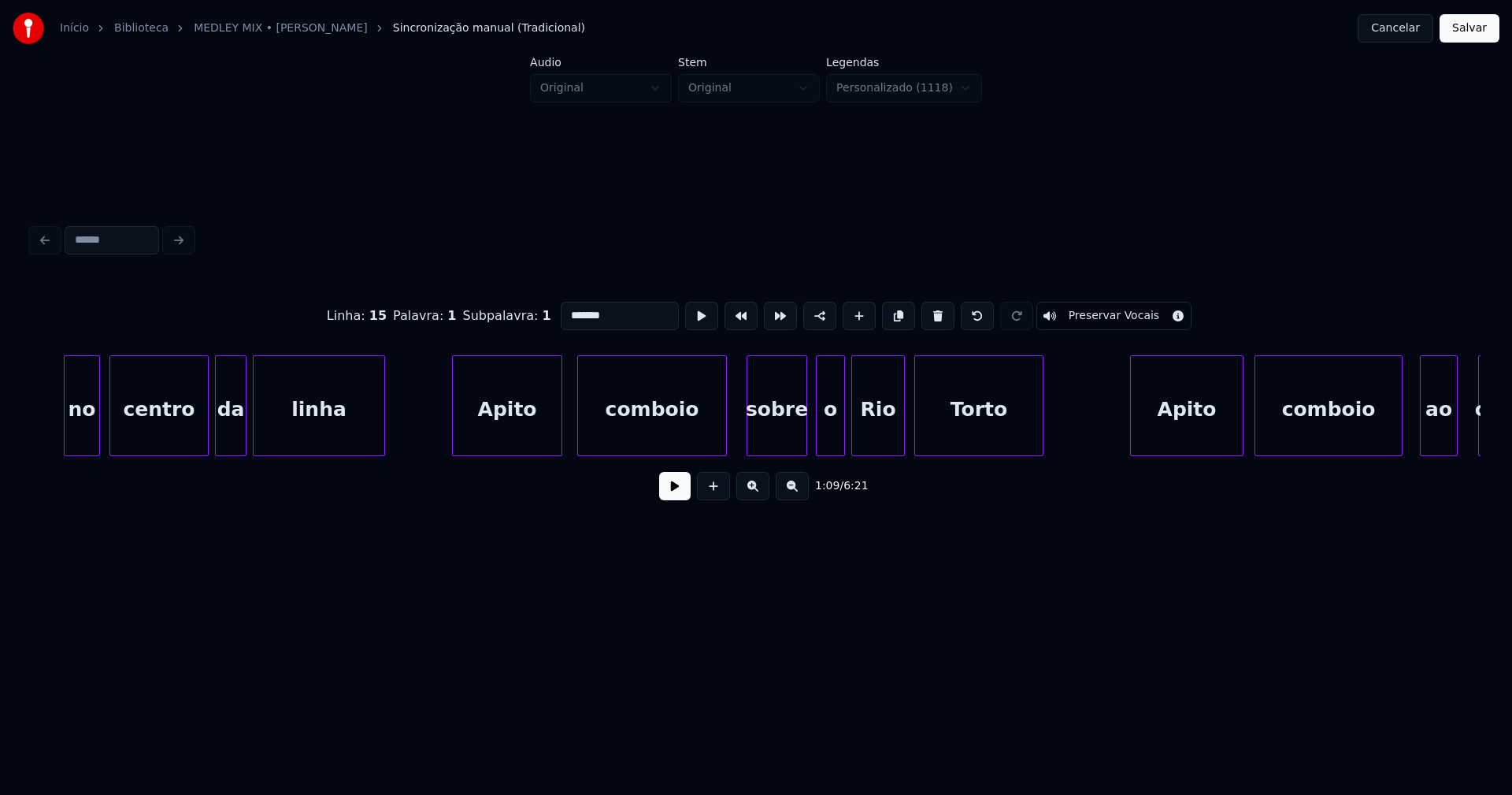
click at [520, 426] on div "Apito" at bounding box center [507, 409] width 109 height 107
click at [581, 307] on input "*****" at bounding box center [619, 316] width 118 height 29
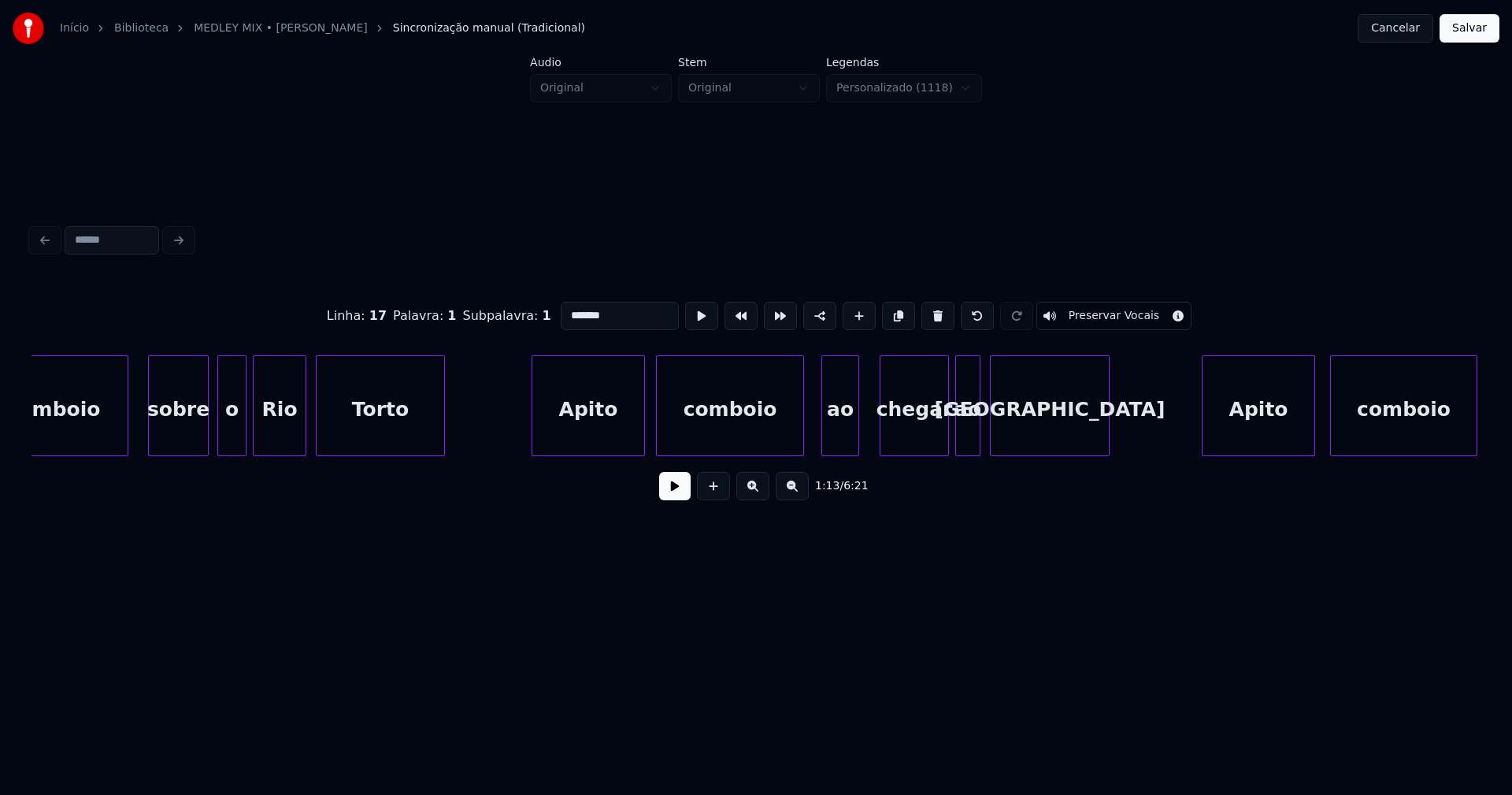
scroll to position [0, 11834]
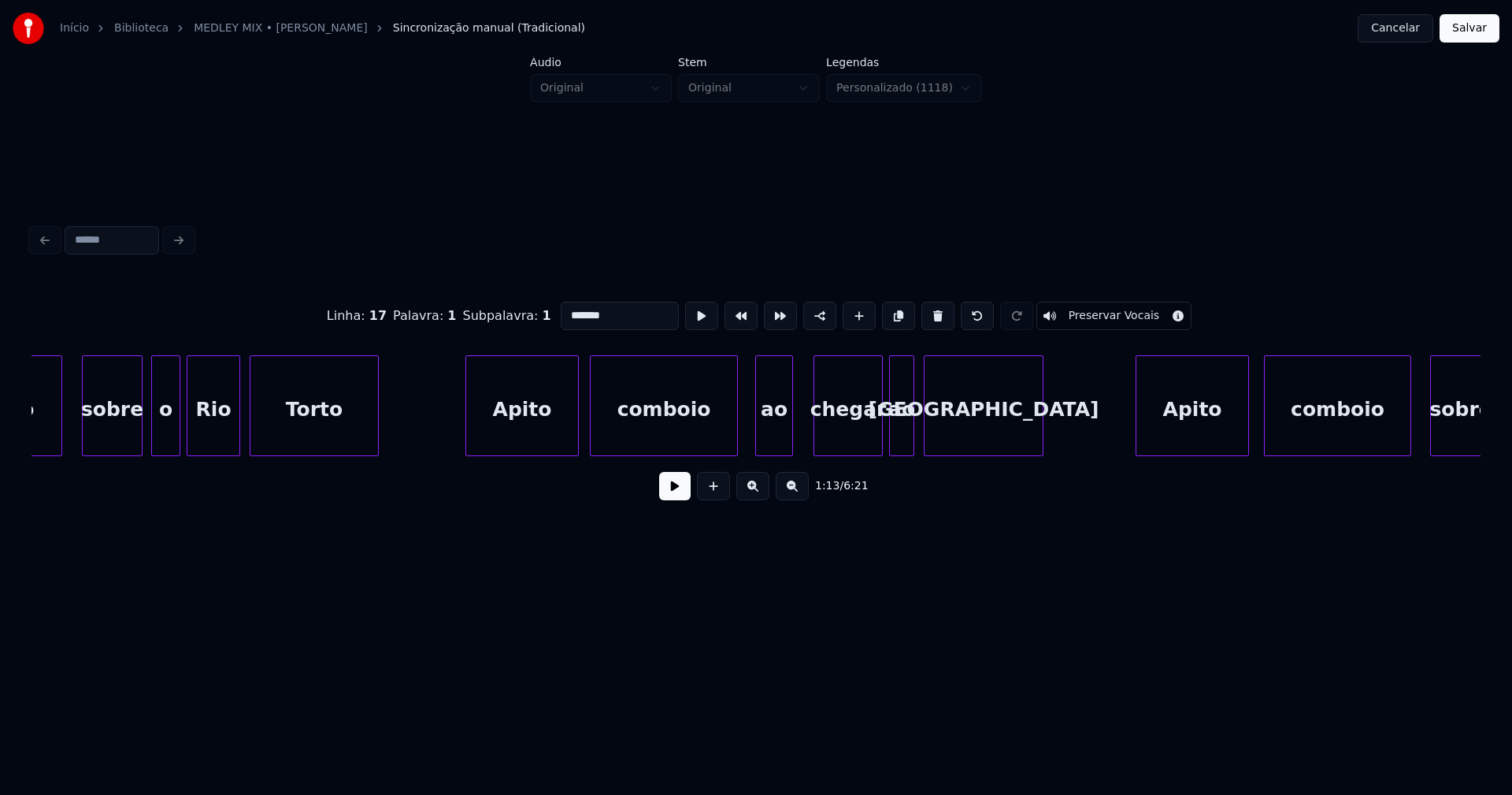
click at [546, 427] on div "Apito" at bounding box center [522, 409] width 112 height 107
click at [581, 306] on input "*****" at bounding box center [619, 316] width 118 height 29
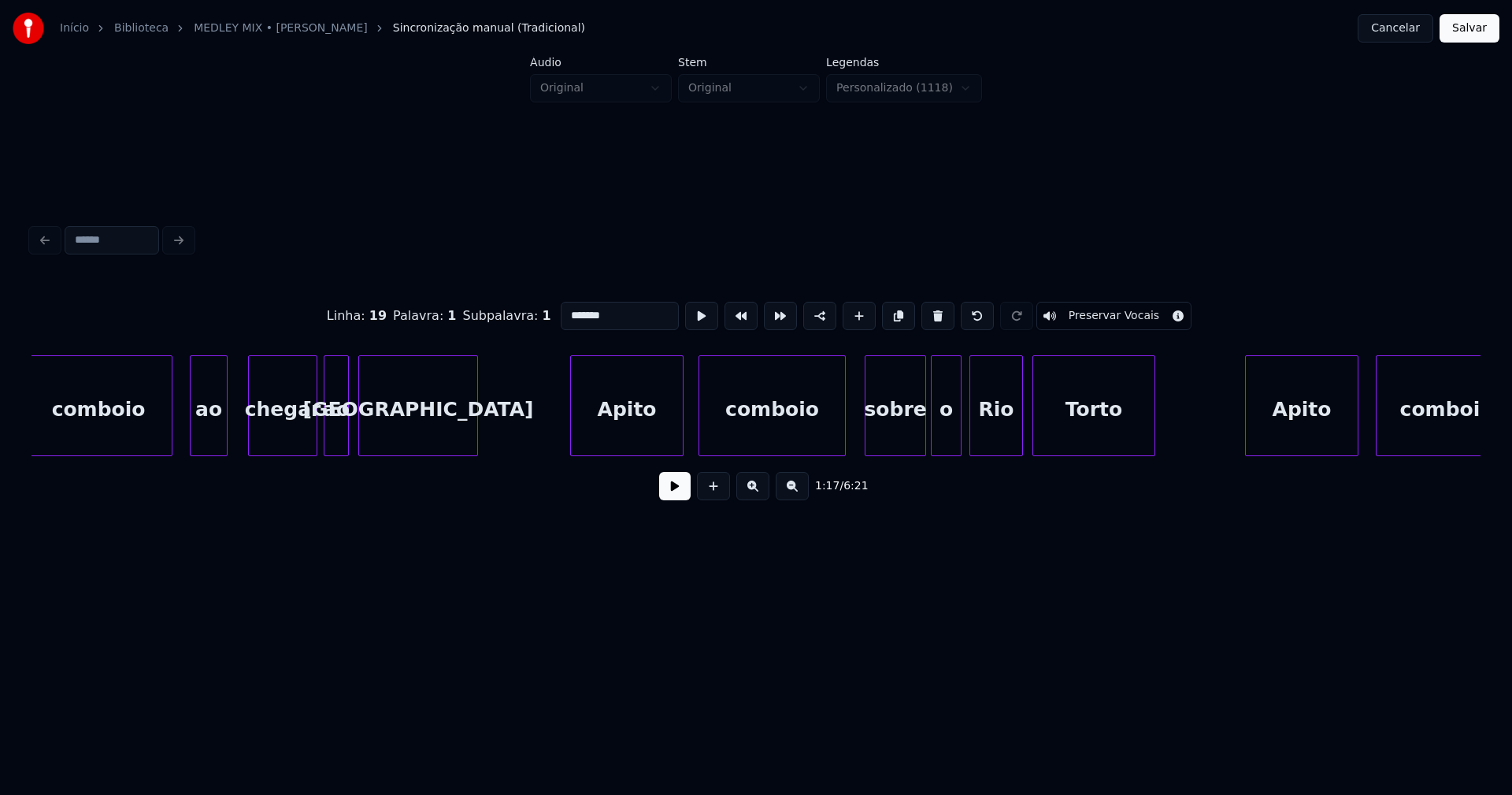
scroll to position [0, 12565]
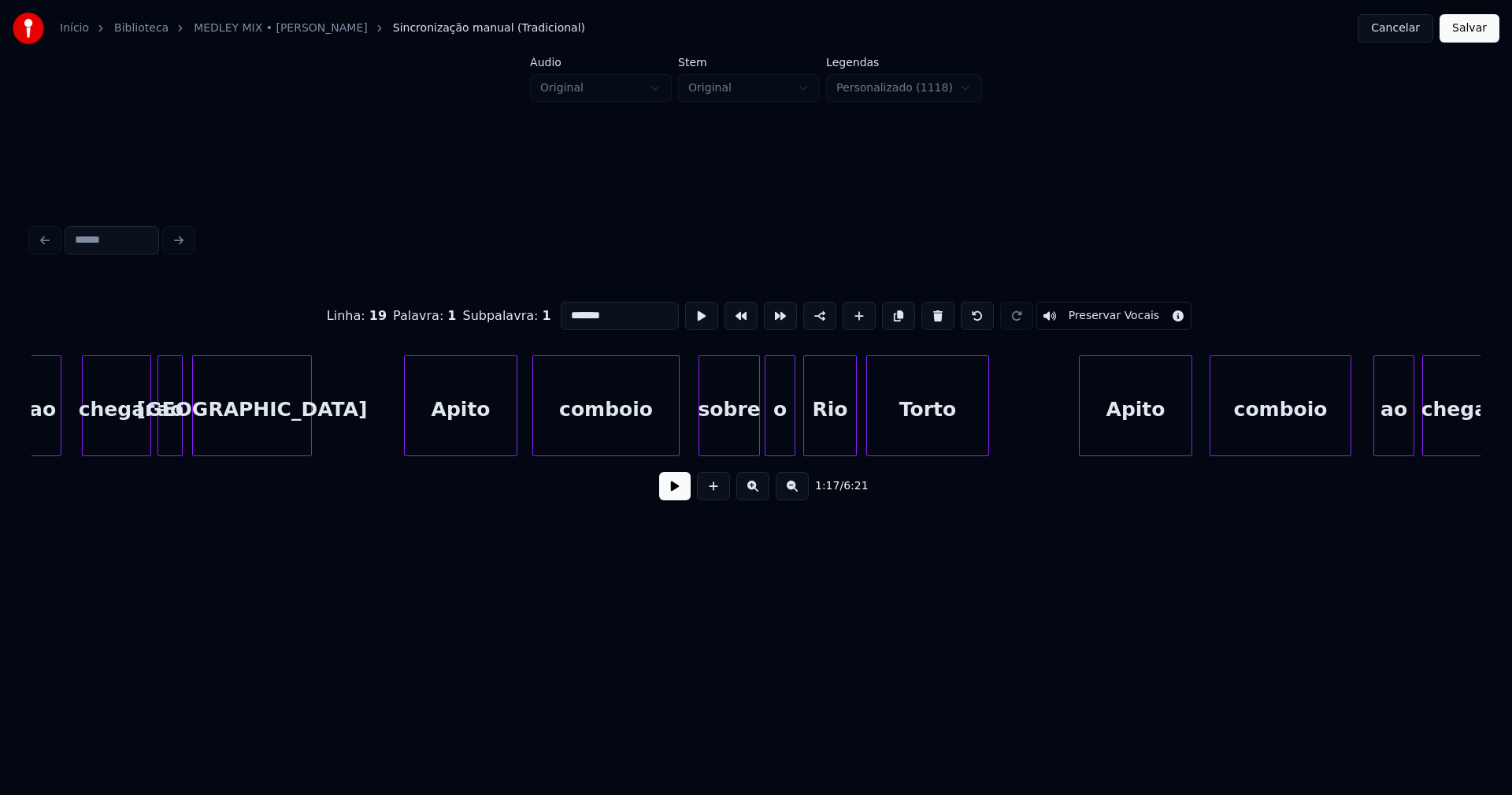
click at [470, 427] on div "Apito" at bounding box center [460, 409] width 112 height 107
click at [482, 423] on div "Apito" at bounding box center [464, 409] width 112 height 107
click at [580, 310] on input "*****" at bounding box center [619, 316] width 118 height 29
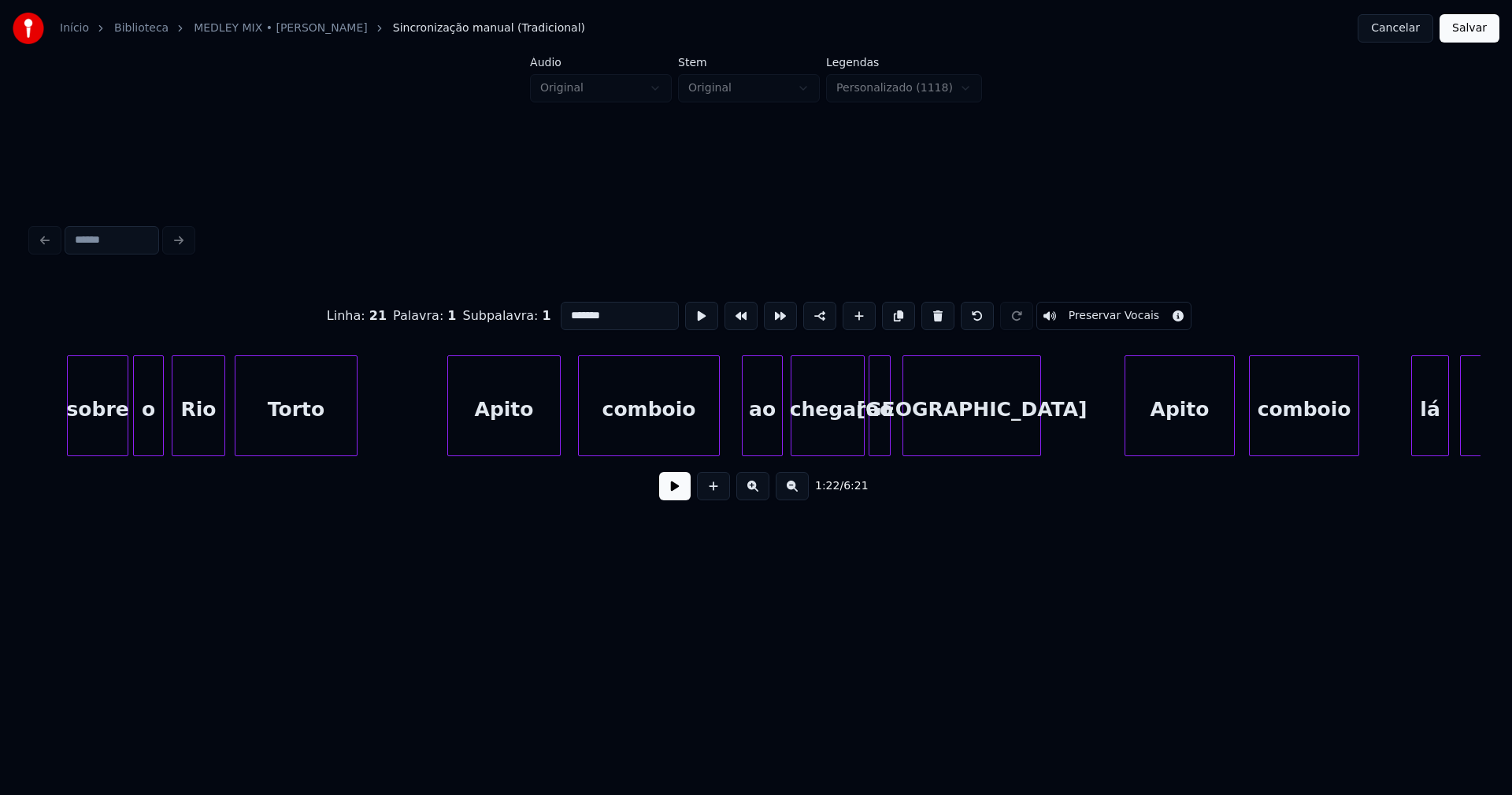
scroll to position [0, 13262]
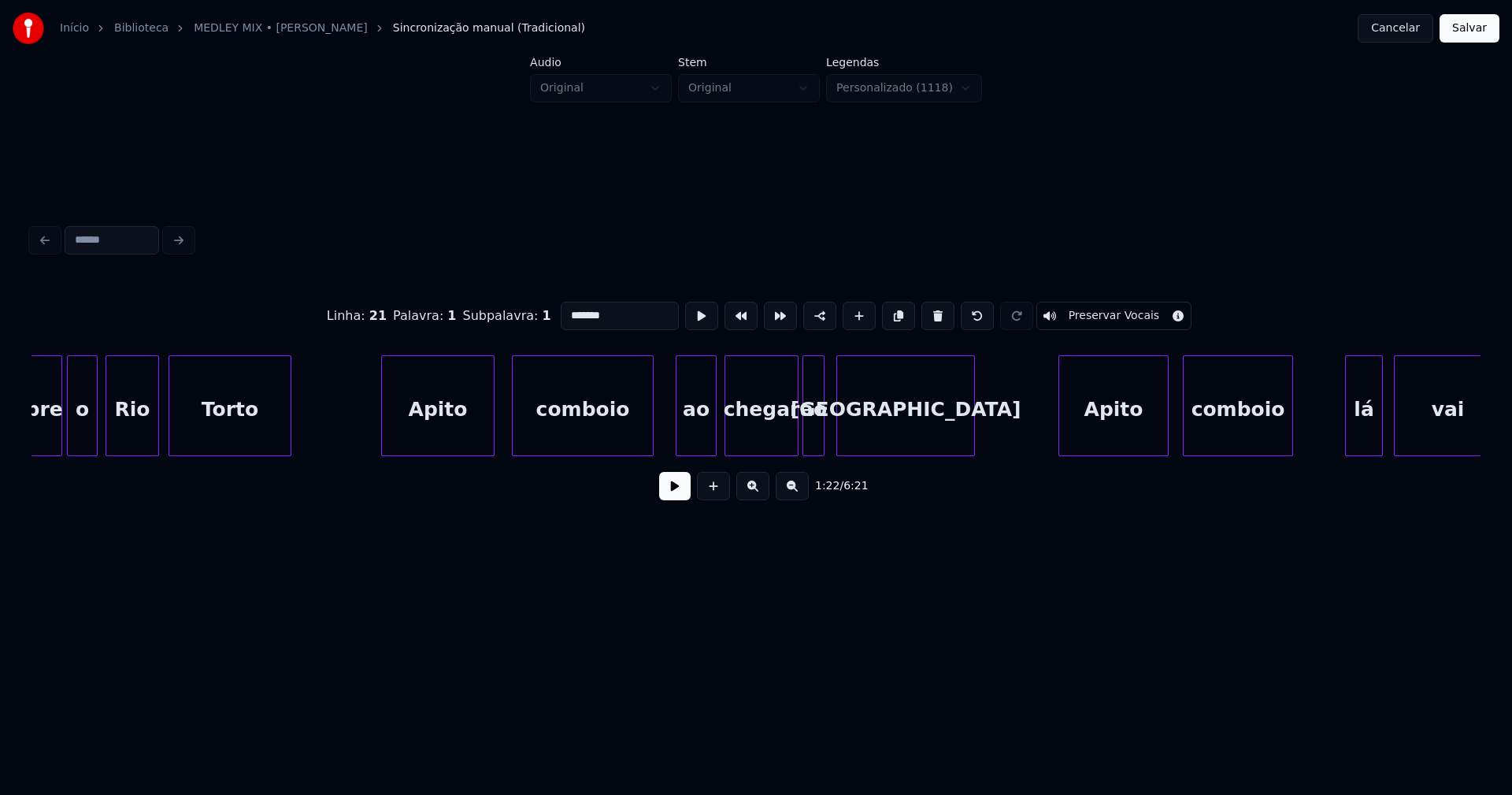
click at [409, 433] on div "Apito" at bounding box center [437, 409] width 112 height 107
click at [579, 307] on input "*****" at bounding box center [619, 316] width 118 height 29
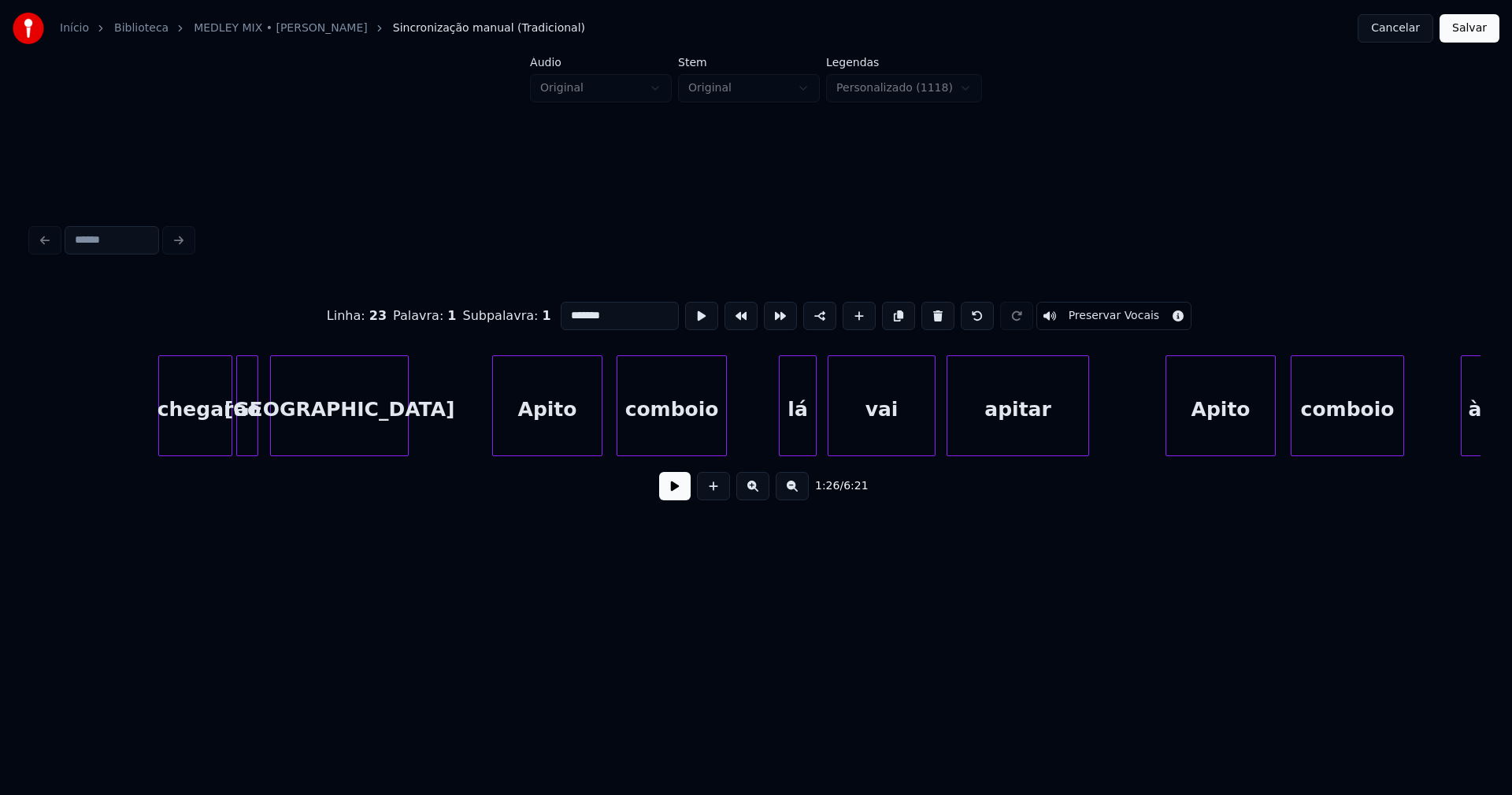
scroll to position [0, 13994]
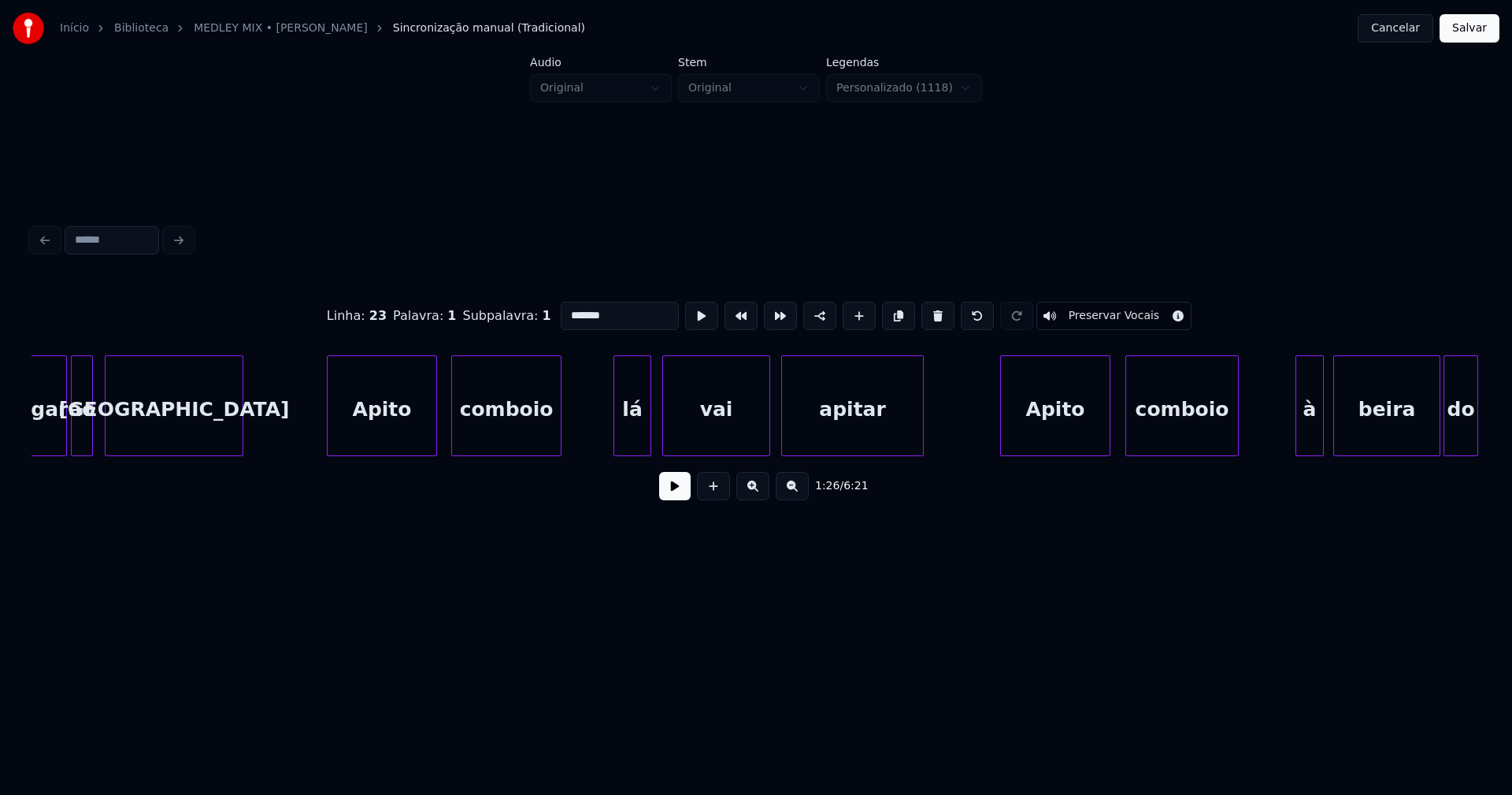
click at [400, 440] on div "Apito" at bounding box center [382, 409] width 109 height 107
click at [579, 305] on input "*****" at bounding box center [619, 316] width 118 height 29
click at [1070, 425] on div "Apito" at bounding box center [1054, 409] width 109 height 107
click at [580, 308] on input "*****" at bounding box center [619, 316] width 118 height 29
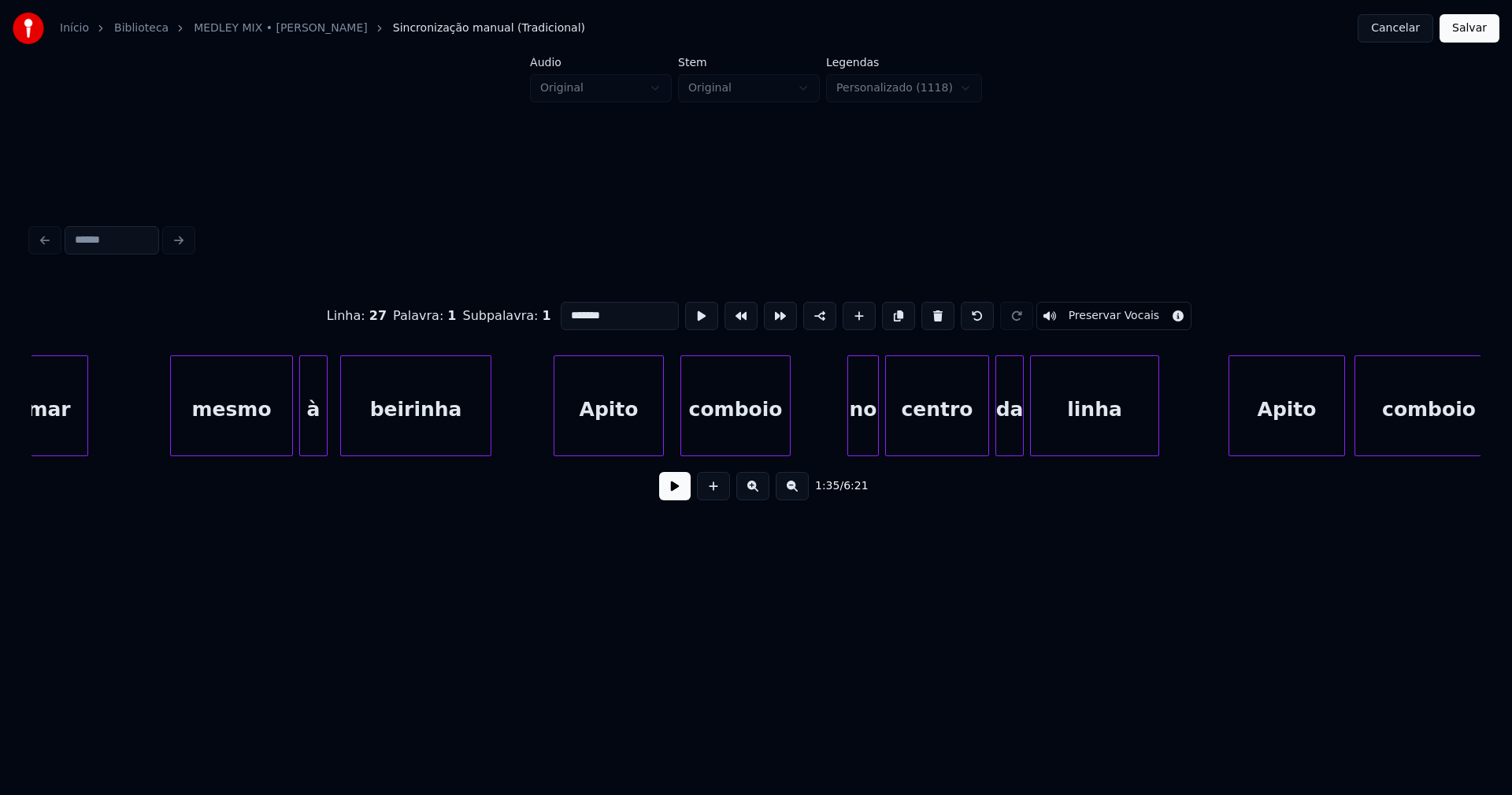
scroll to position [0, 15823]
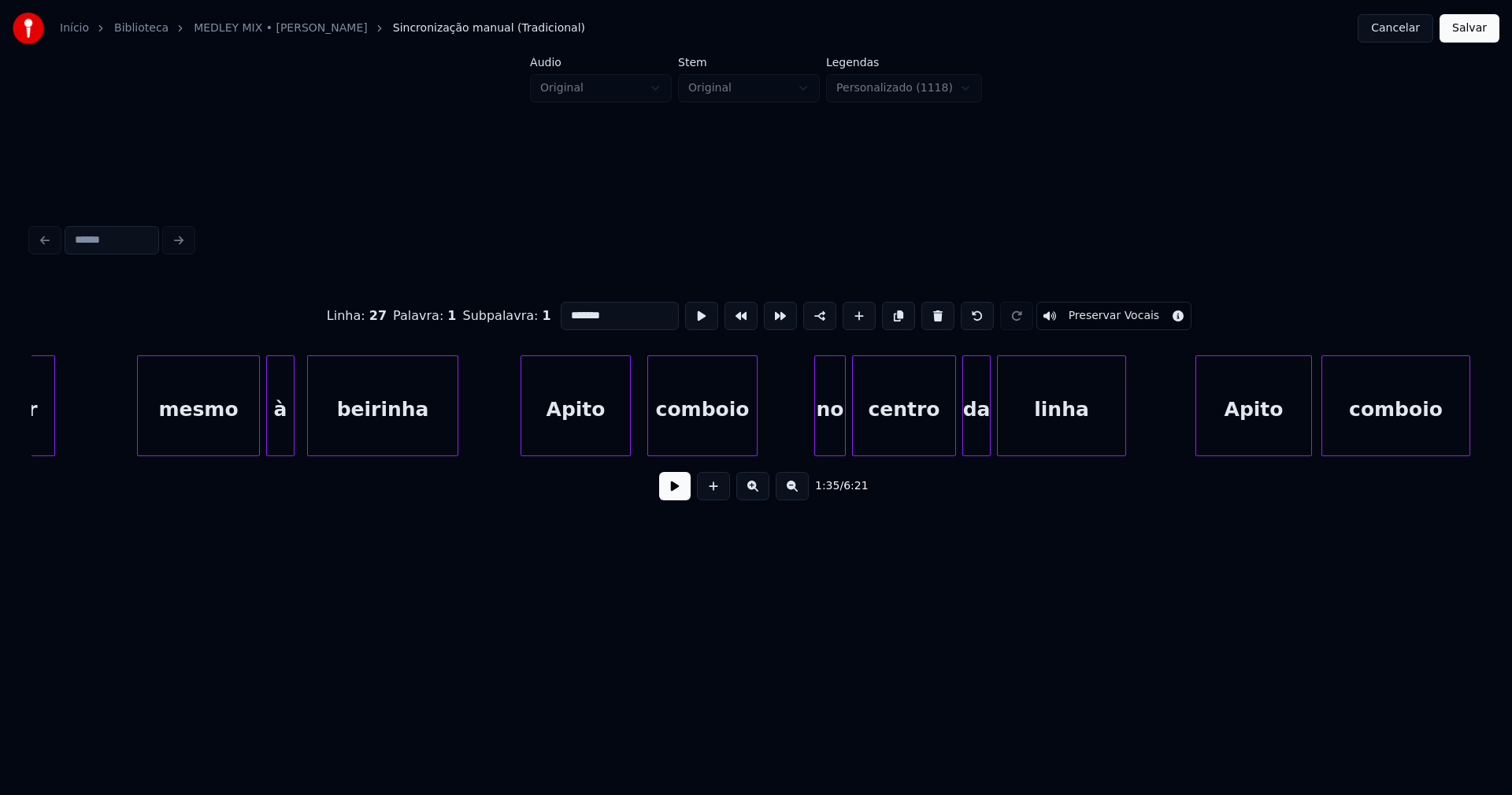
click at [576, 434] on div "Apito" at bounding box center [575, 409] width 109 height 107
click at [582, 312] on input "*****" at bounding box center [619, 316] width 118 height 29
click at [580, 308] on input "*****" at bounding box center [619, 316] width 118 height 29
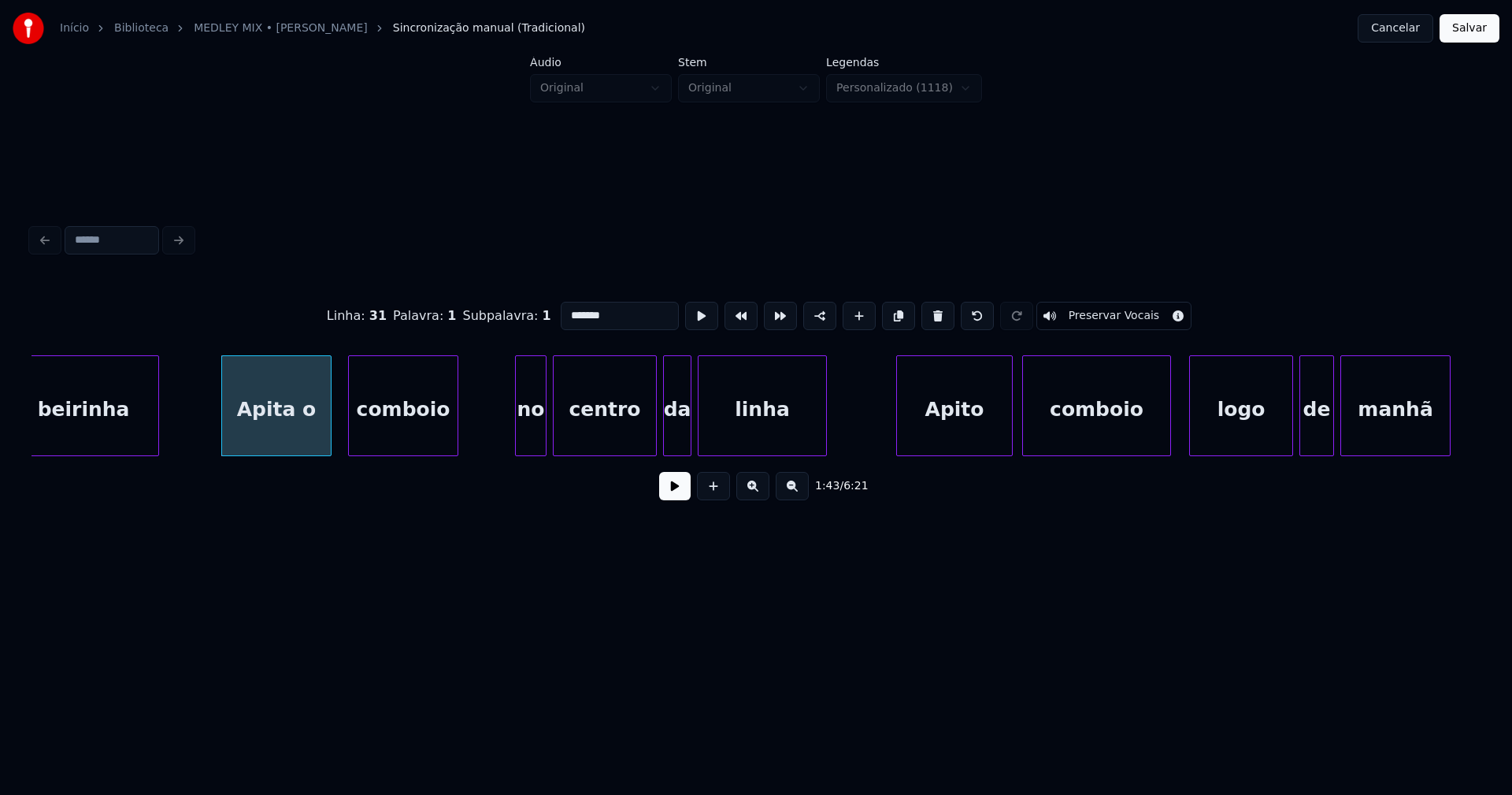
scroll to position [0, 16388]
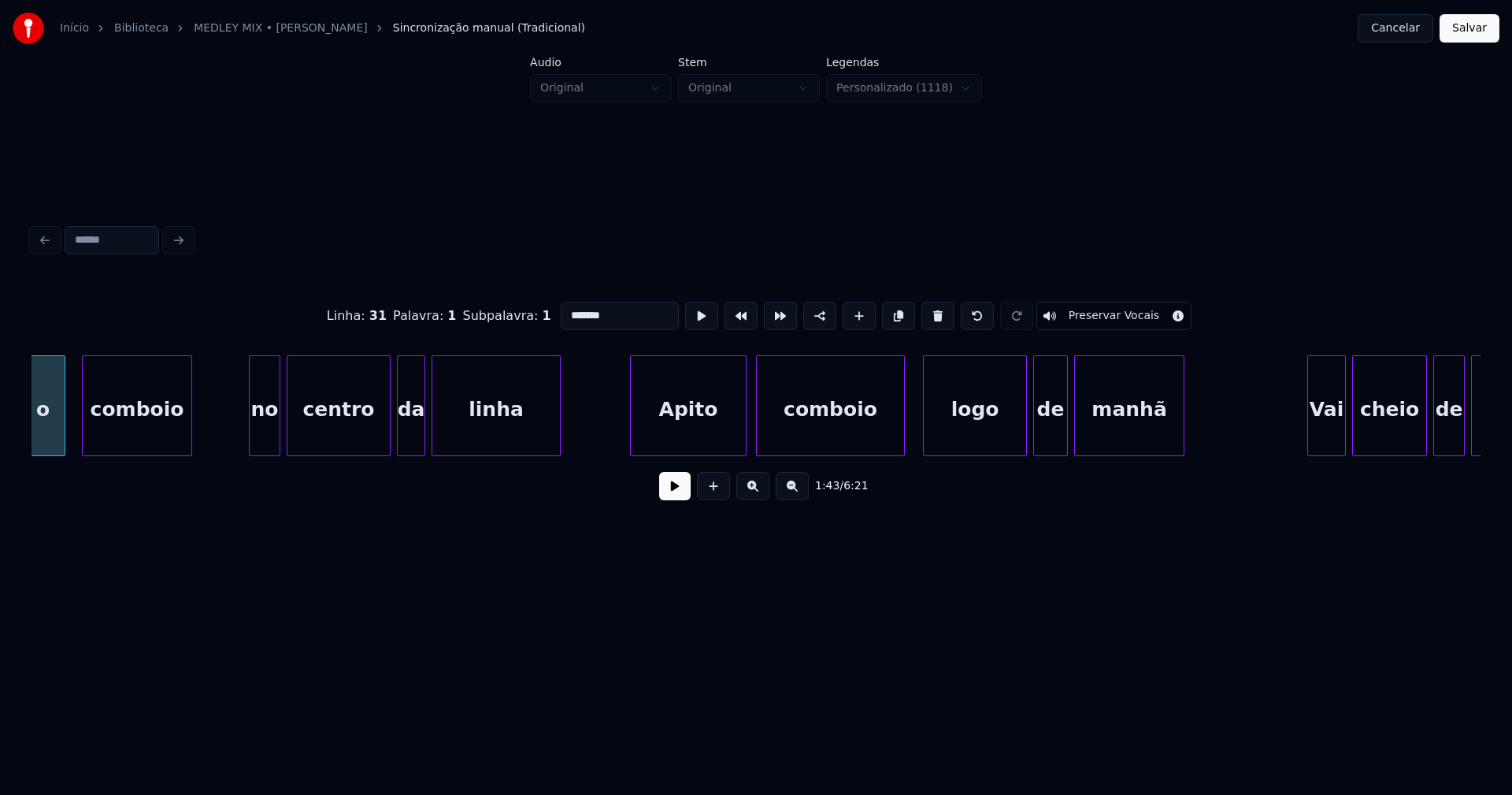
click at [673, 426] on div "Apito" at bounding box center [688, 409] width 115 height 107
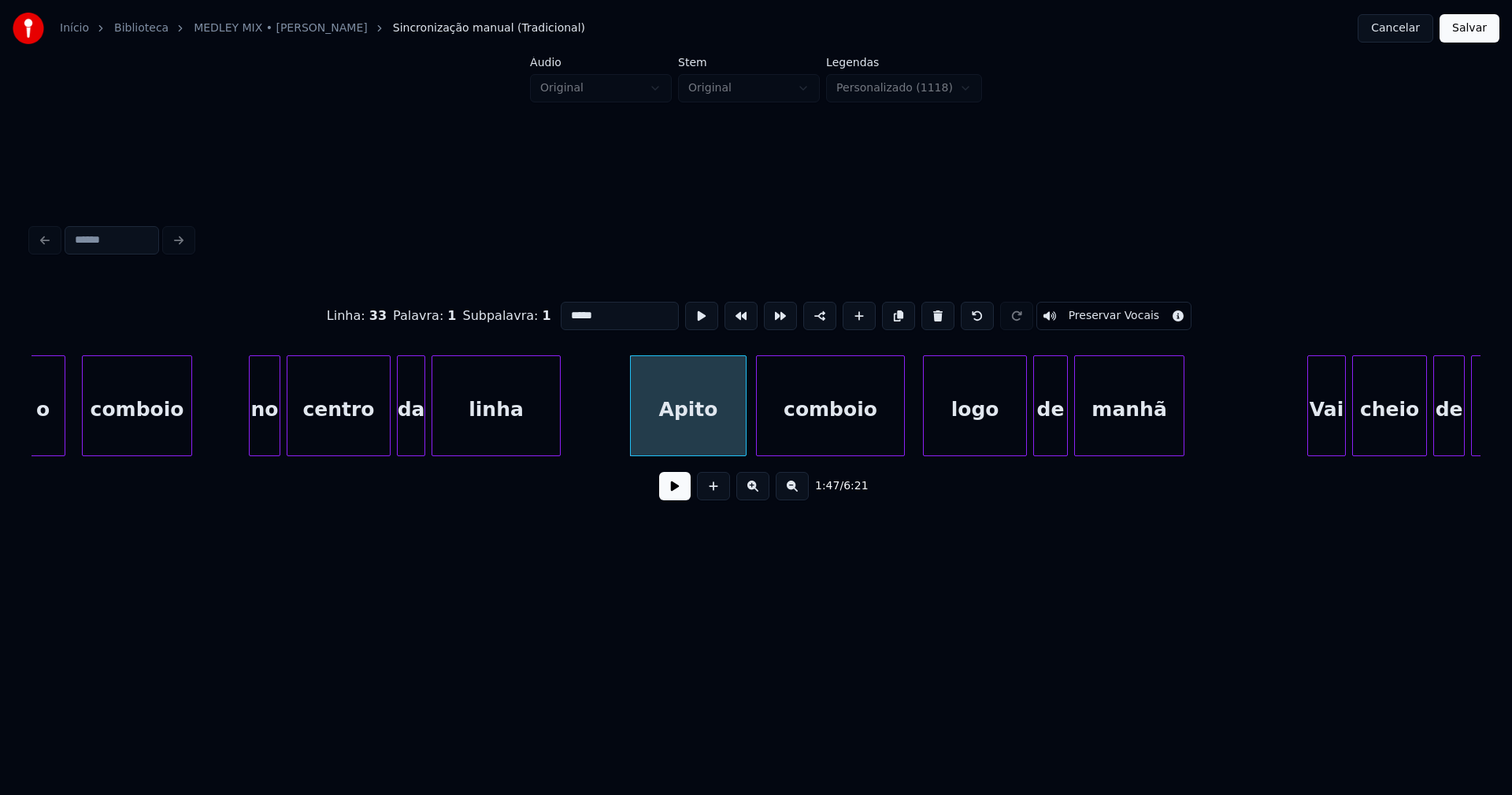
click at [579, 309] on input "*****" at bounding box center [619, 316] width 118 height 29
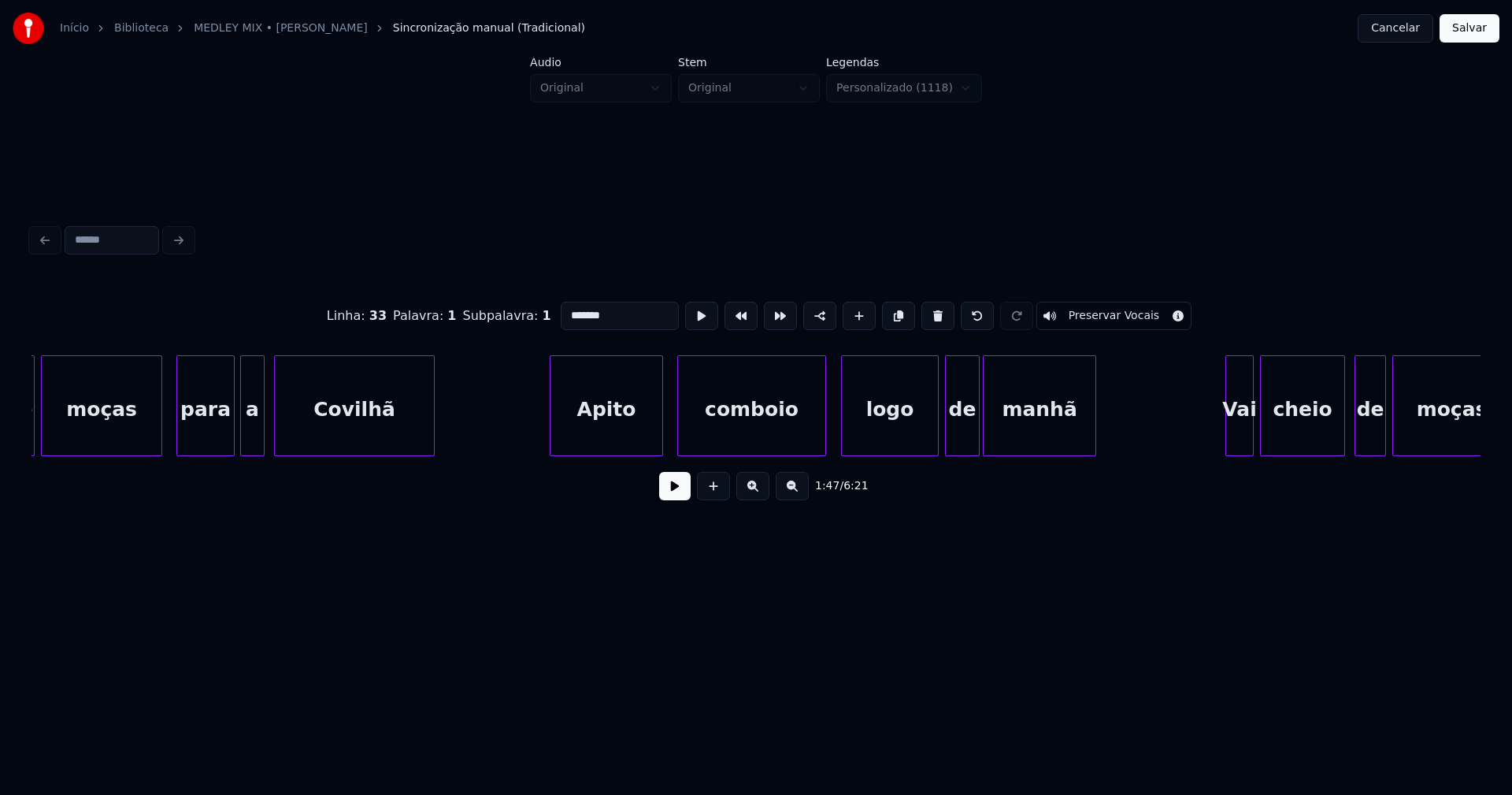
scroll to position [0, 17851]
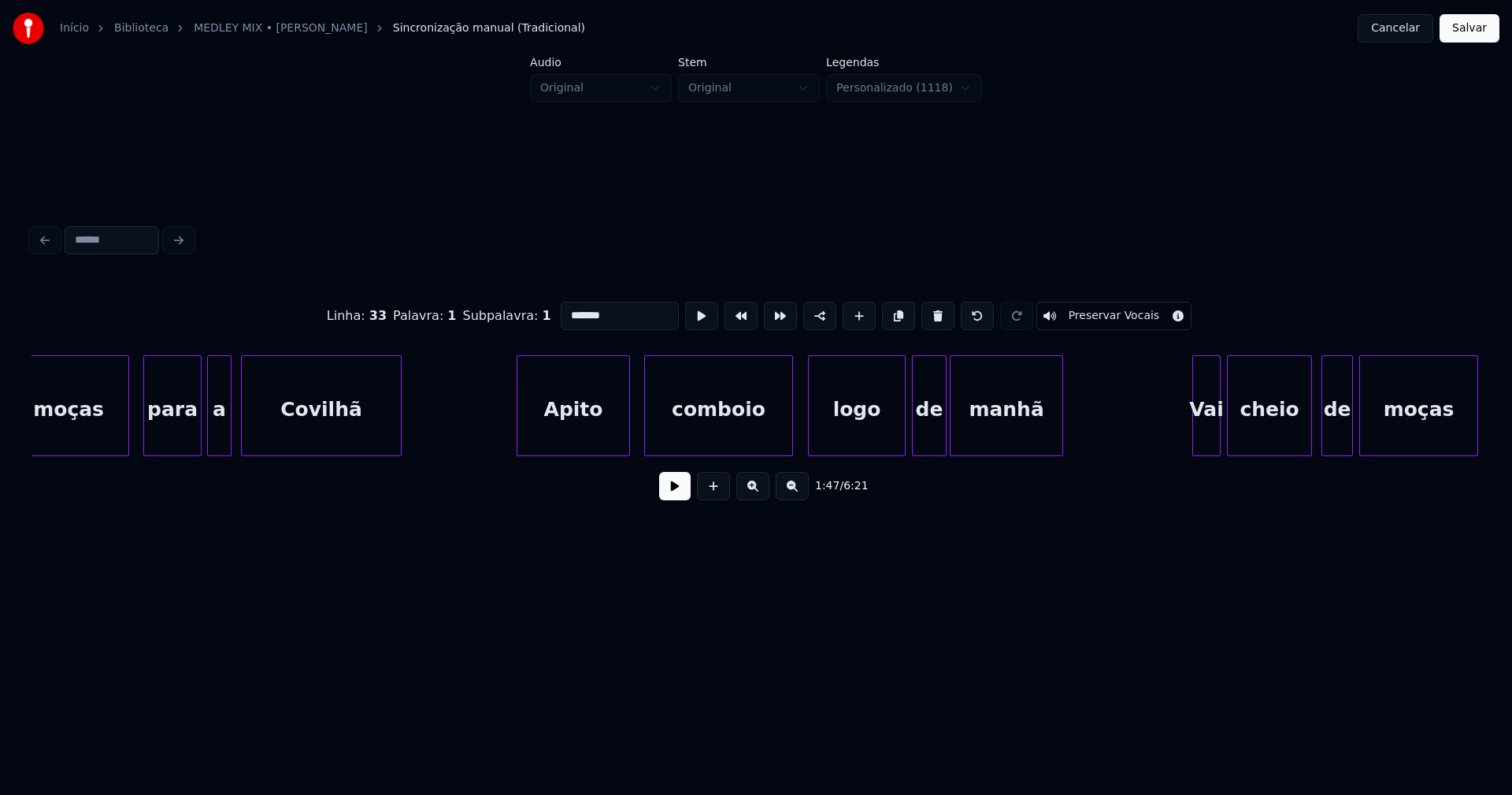
click at [562, 440] on div "Apito" at bounding box center [573, 409] width 112 height 107
click at [580, 309] on input "*****" at bounding box center [619, 316] width 118 height 29
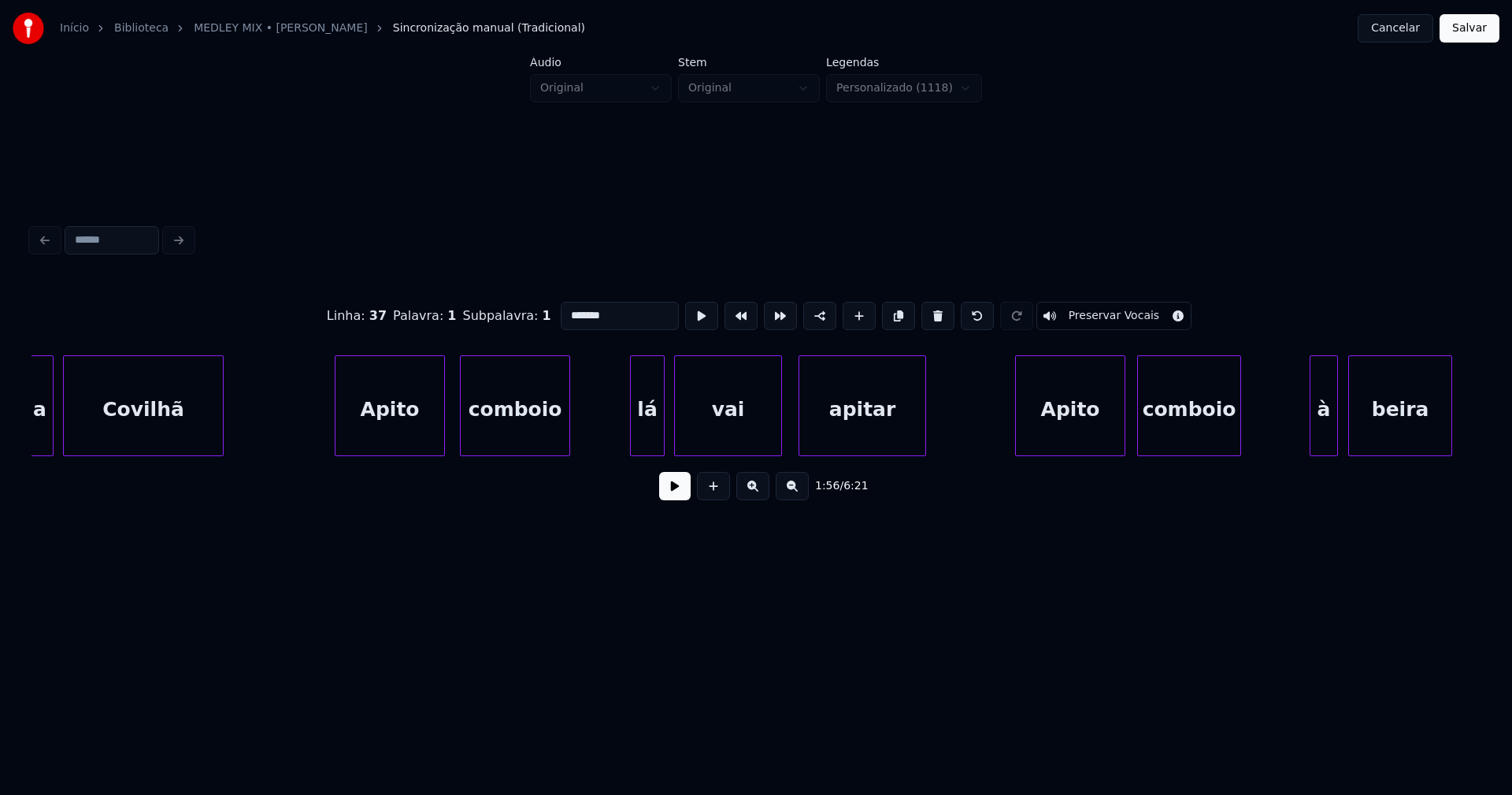
scroll to position [0, 19413]
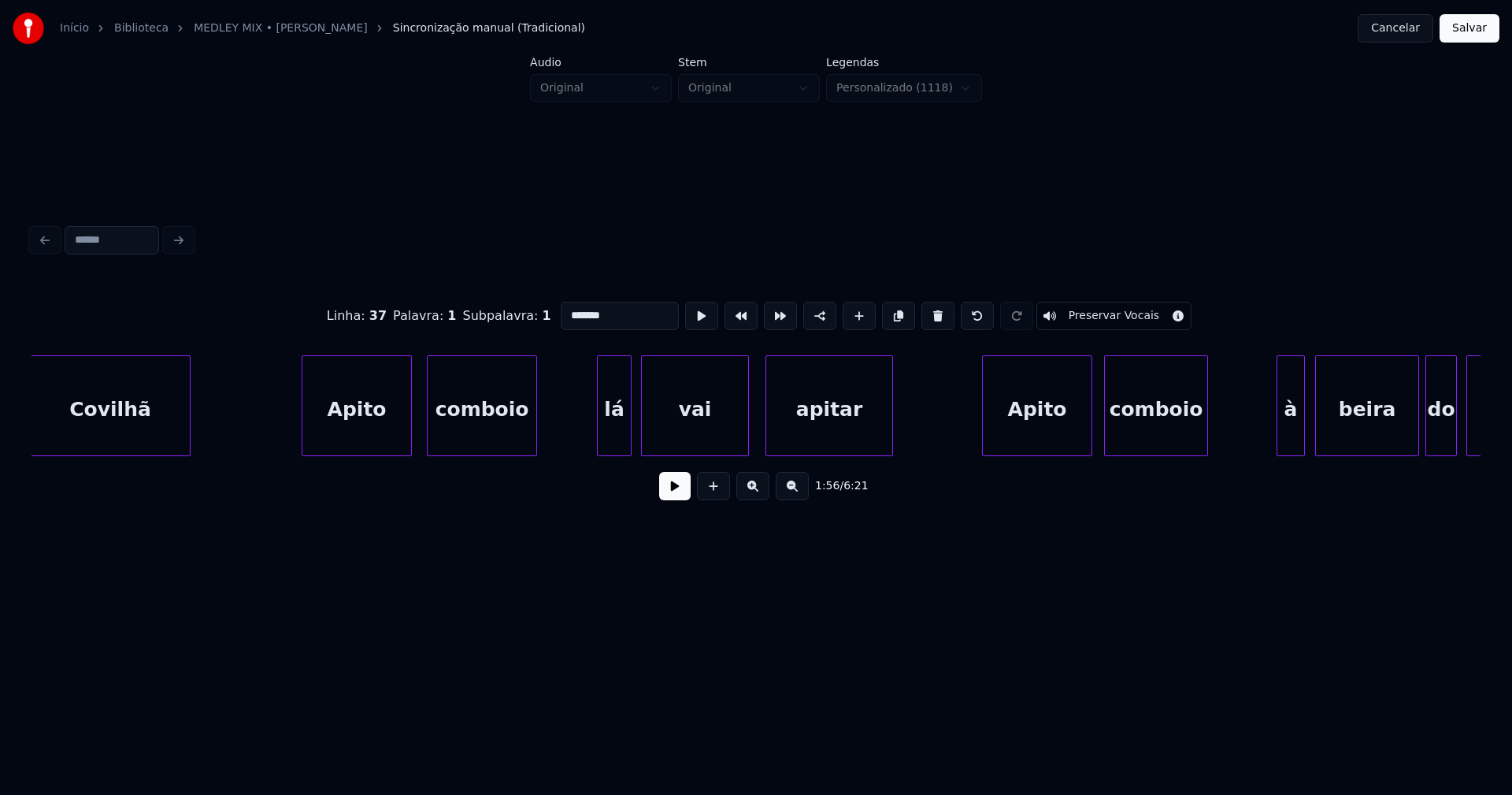
click at [383, 438] on div "Apito" at bounding box center [357, 409] width 109 height 107
click at [580, 309] on input "*****" at bounding box center [619, 316] width 118 height 29
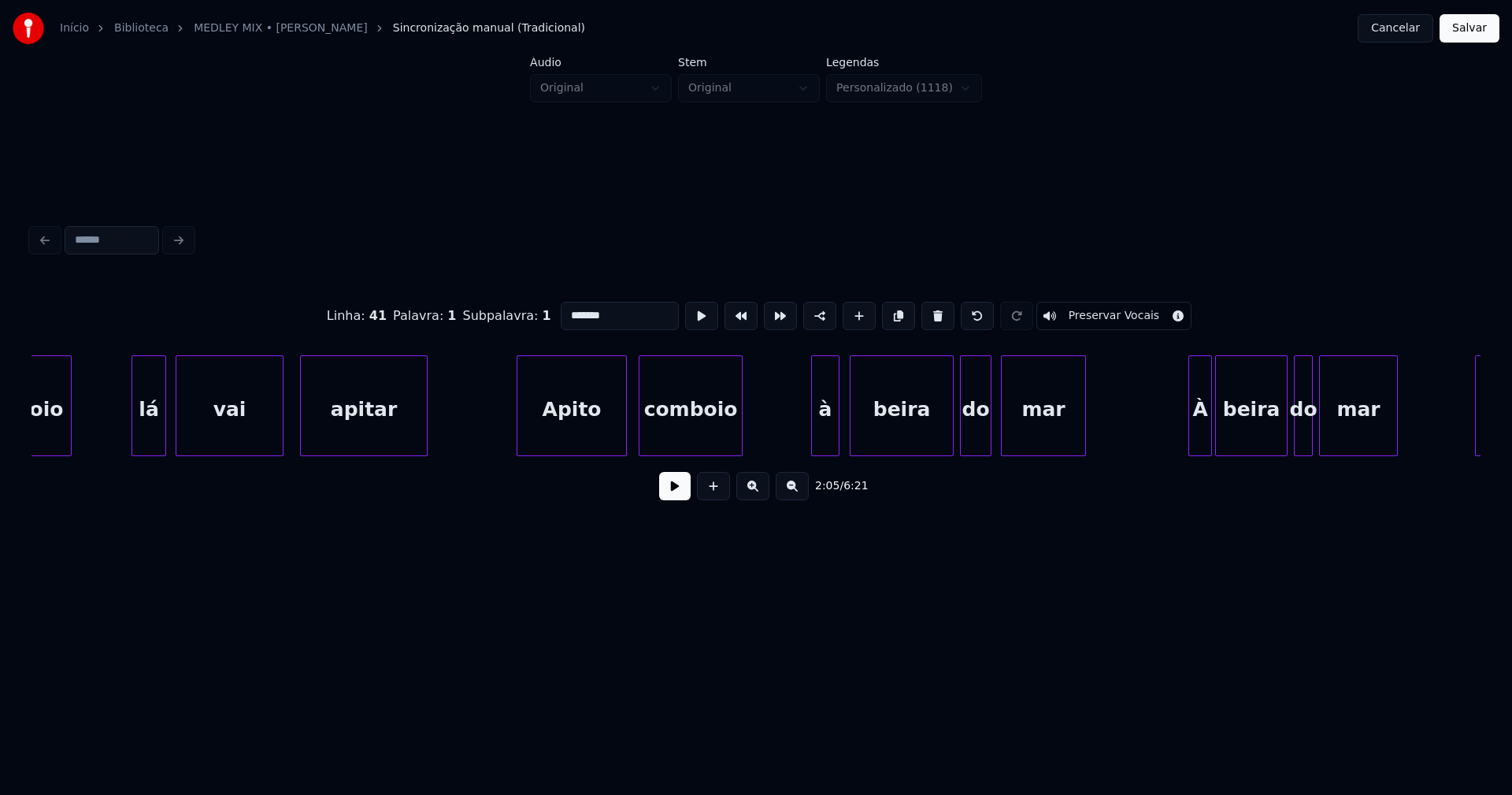
scroll to position [0, 19912]
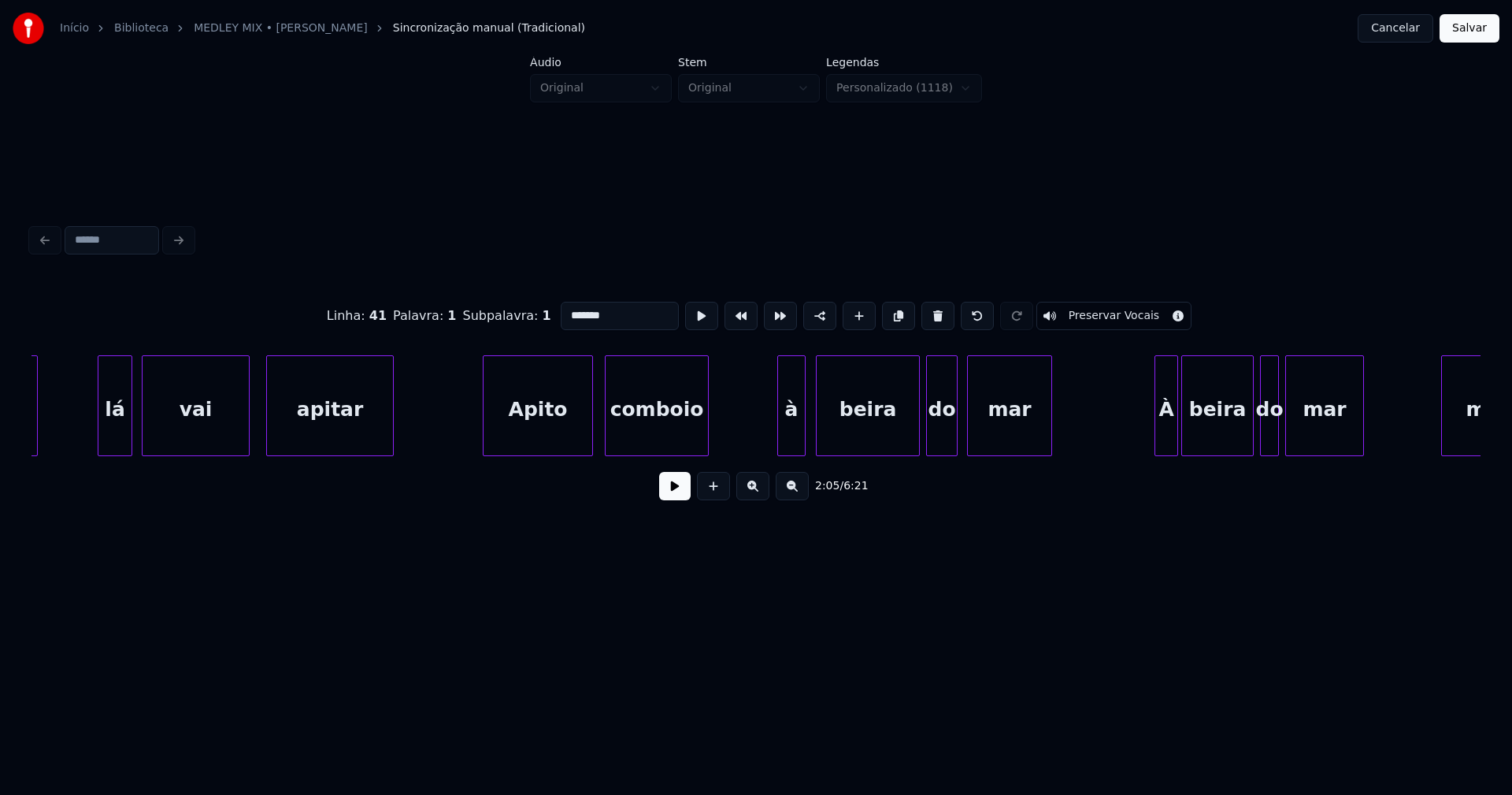
click at [540, 429] on div "Apito" at bounding box center [538, 409] width 109 height 107
click at [580, 308] on input "*****" at bounding box center [619, 316] width 118 height 29
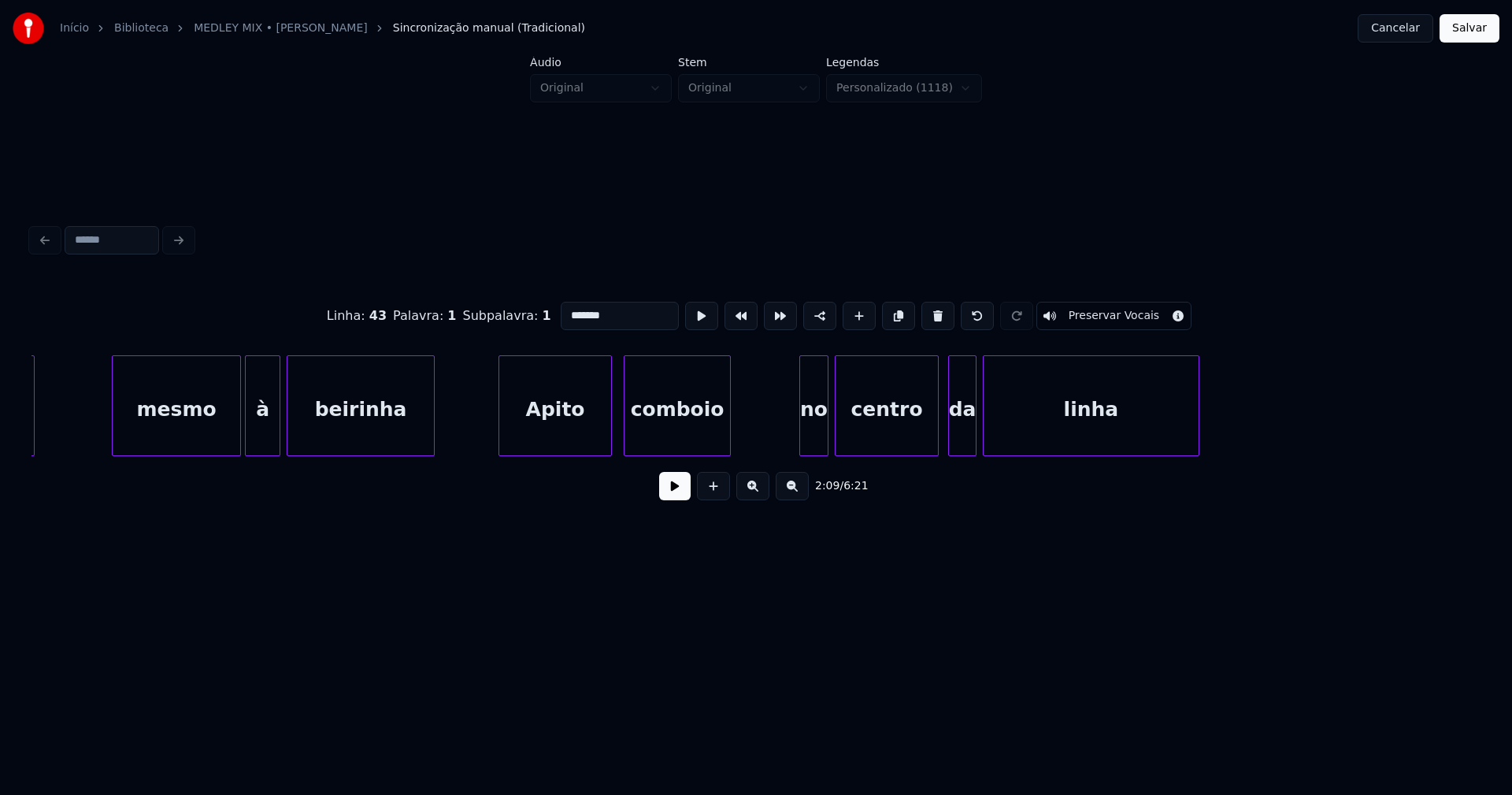
scroll to position [0, 21308]
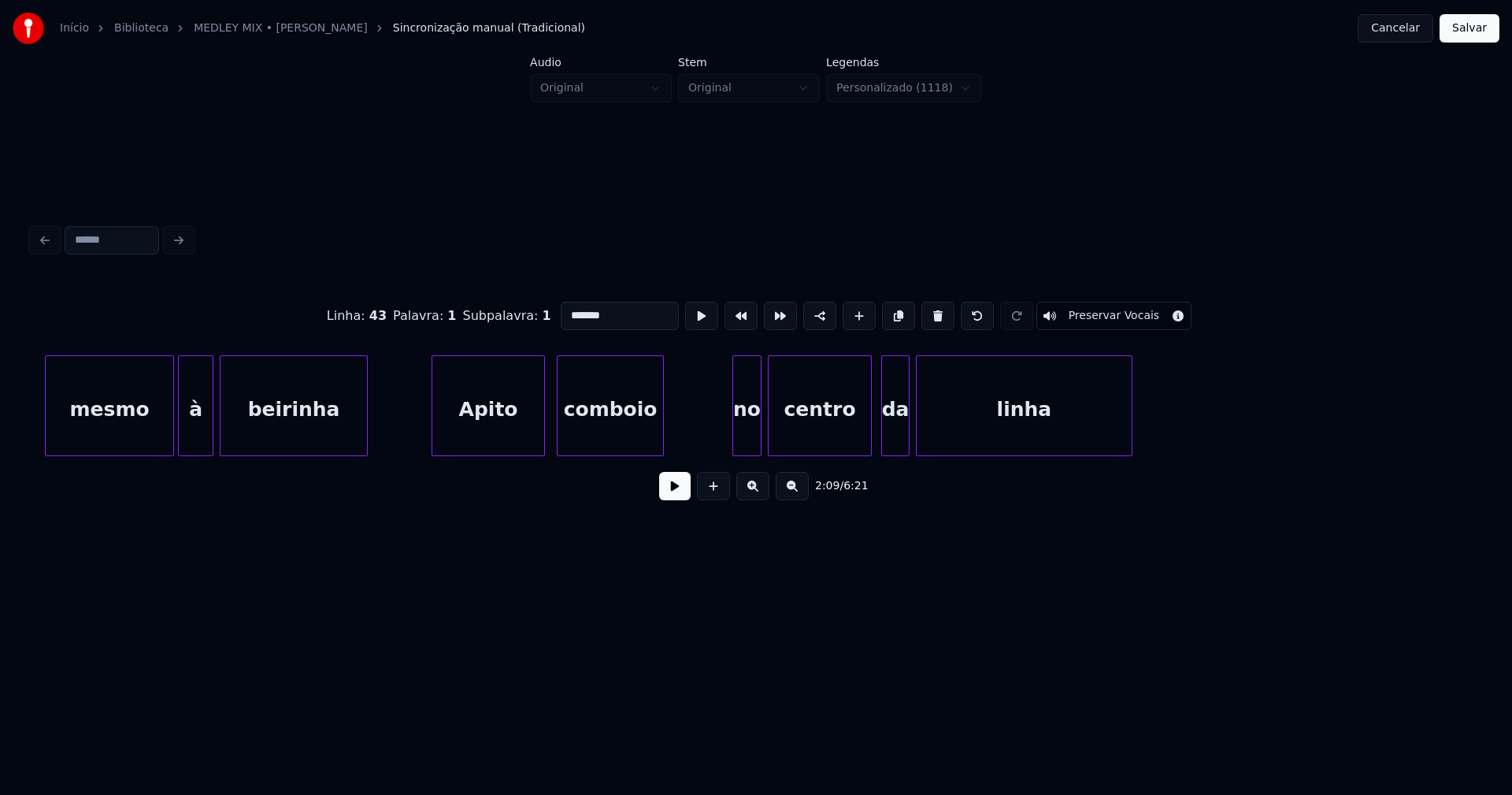
click at [504, 430] on div "Apito" at bounding box center [488, 409] width 112 height 107
click at [579, 307] on input "*****" at bounding box center [619, 316] width 118 height 29
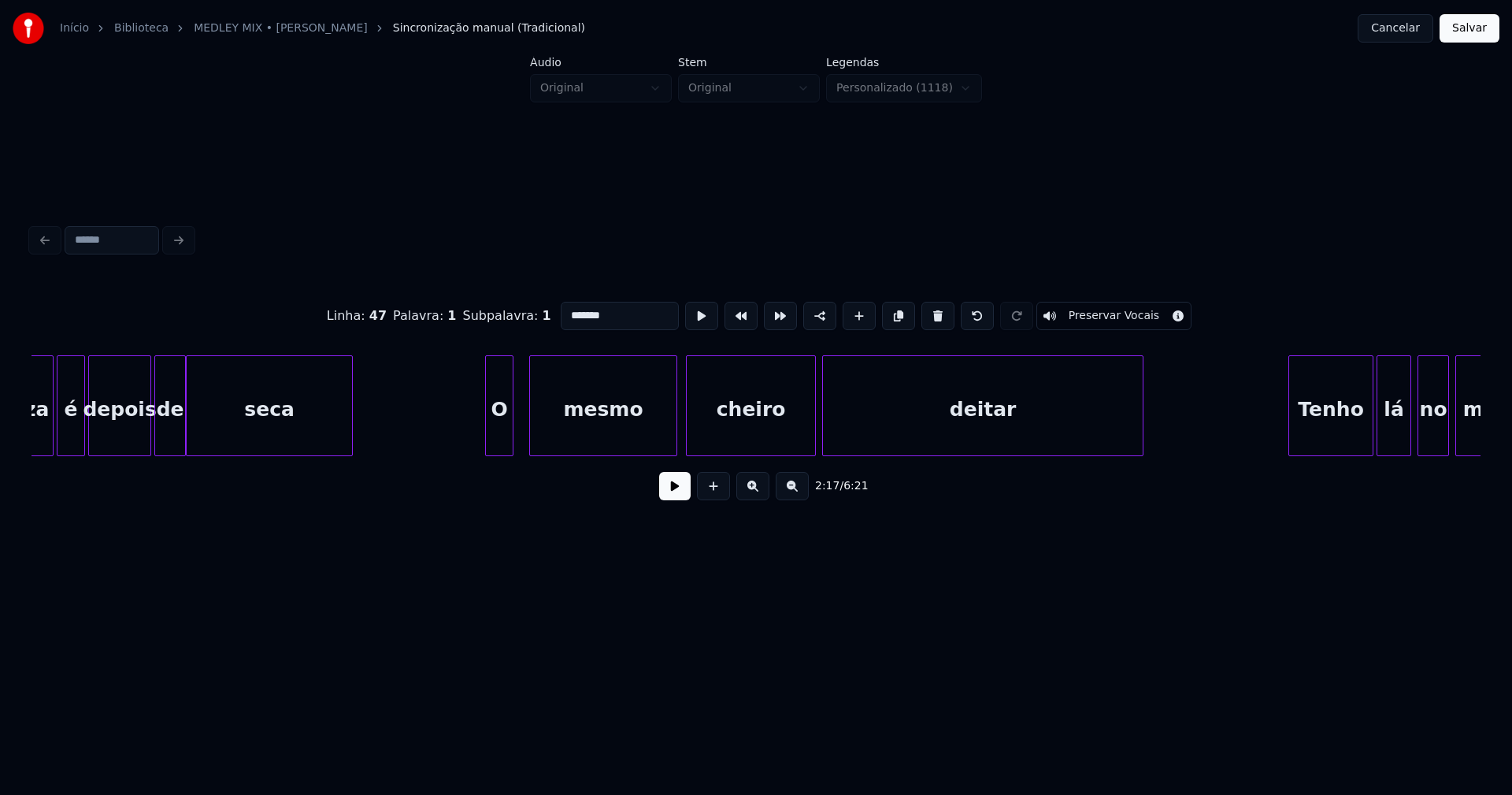
scroll to position [0, 27491]
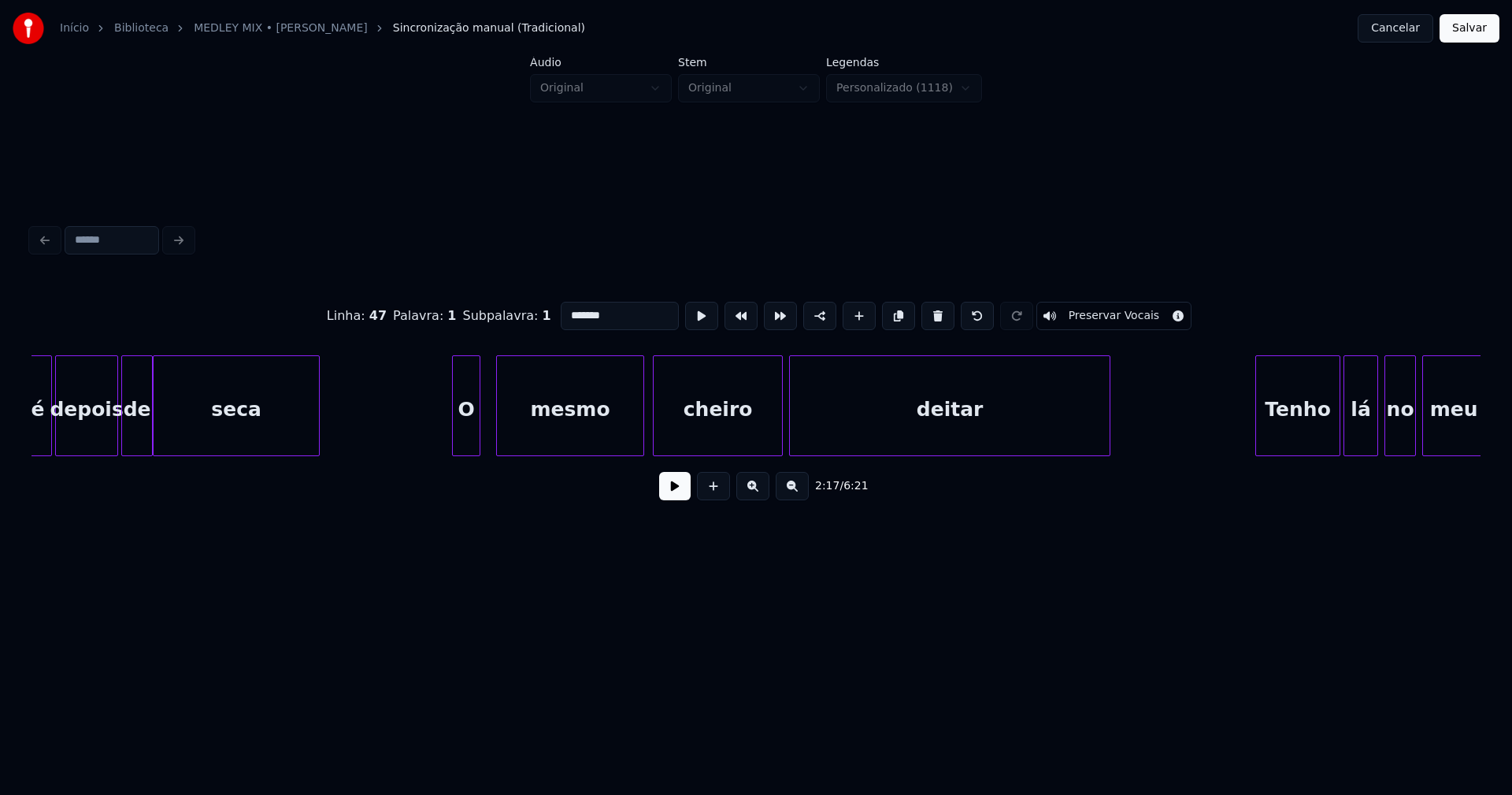
type input "*******"
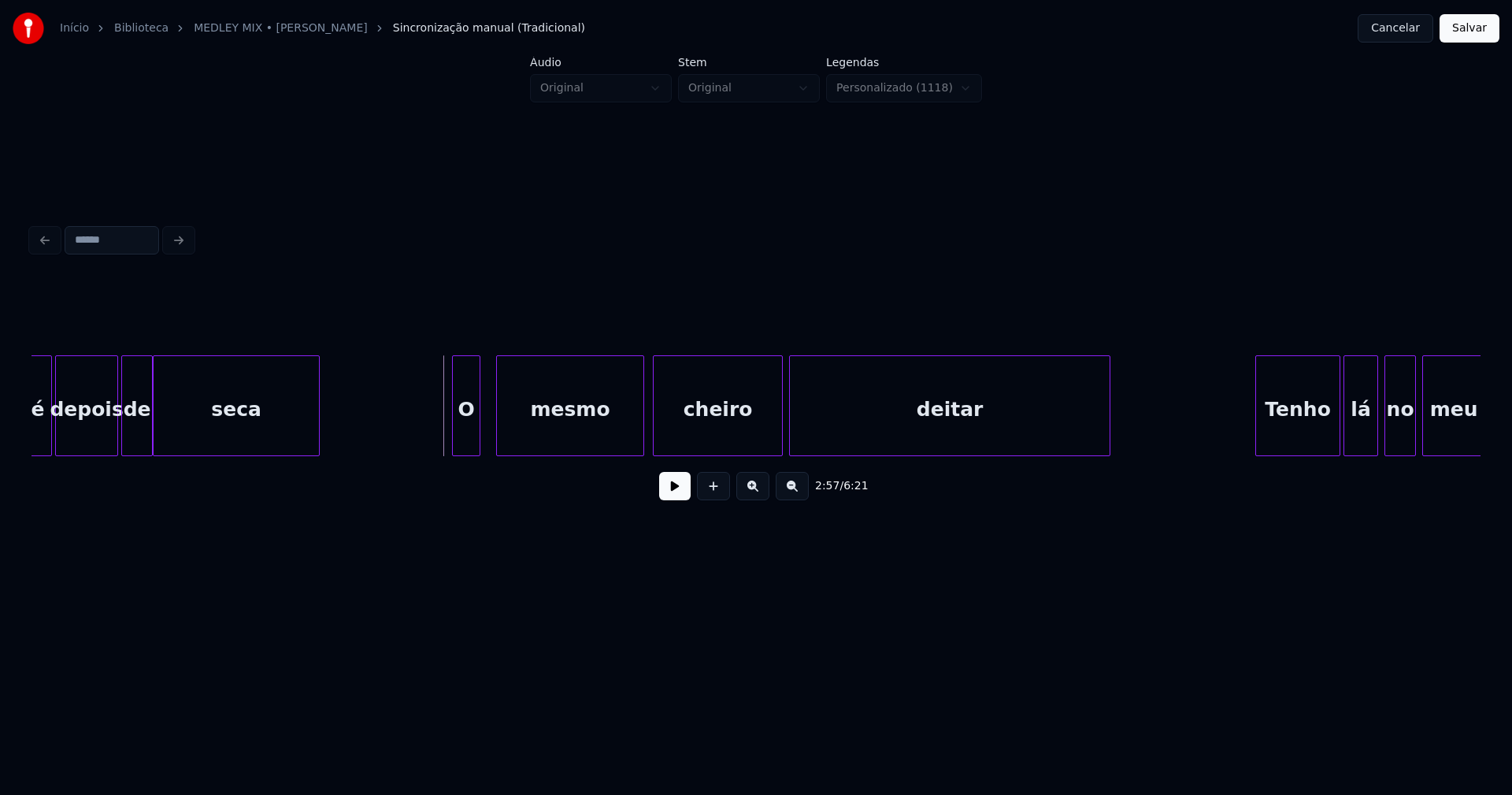
click at [678, 498] on button at bounding box center [674, 486] width 31 height 29
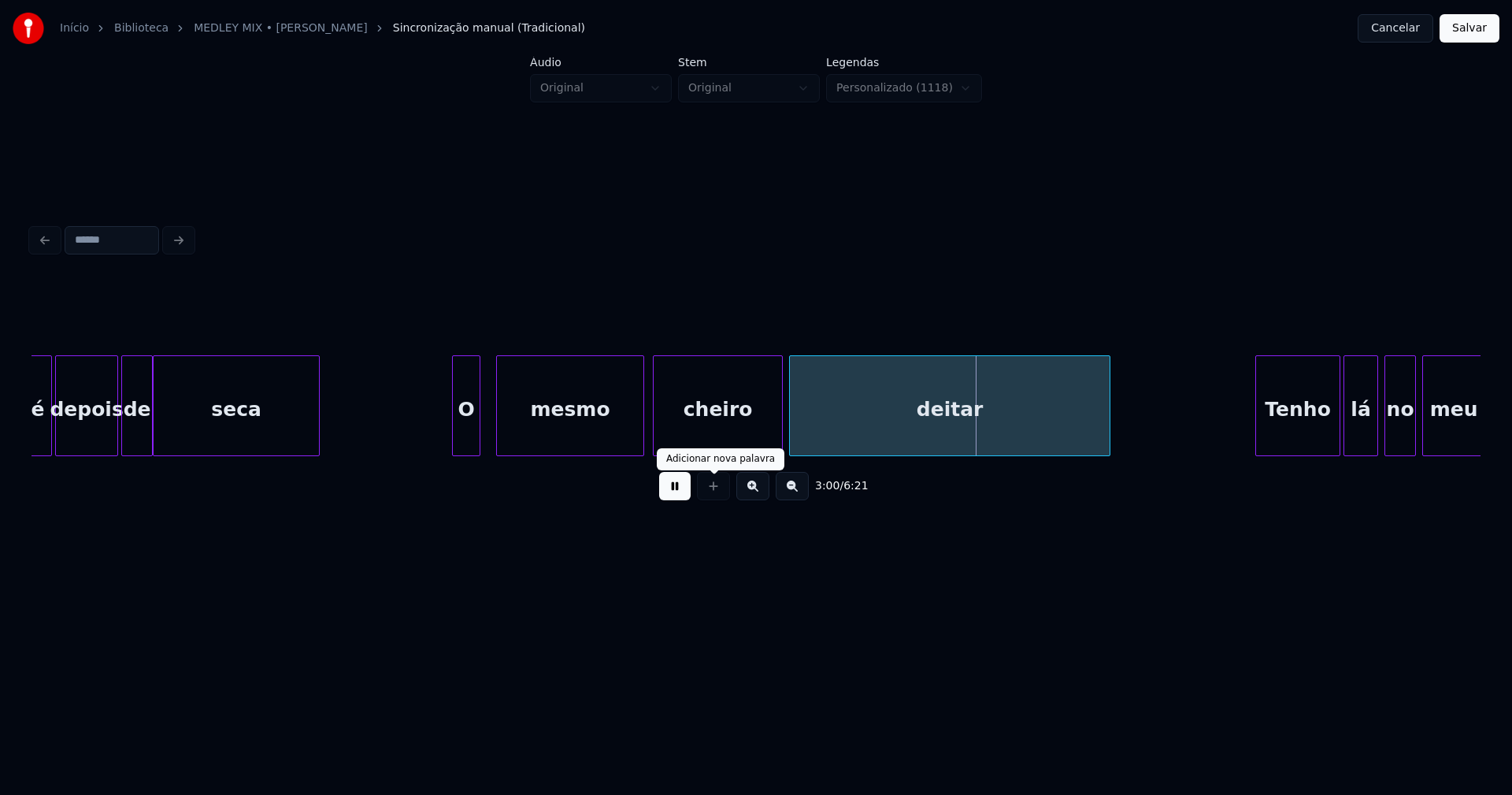
click at [674, 497] on button at bounding box center [674, 486] width 31 height 29
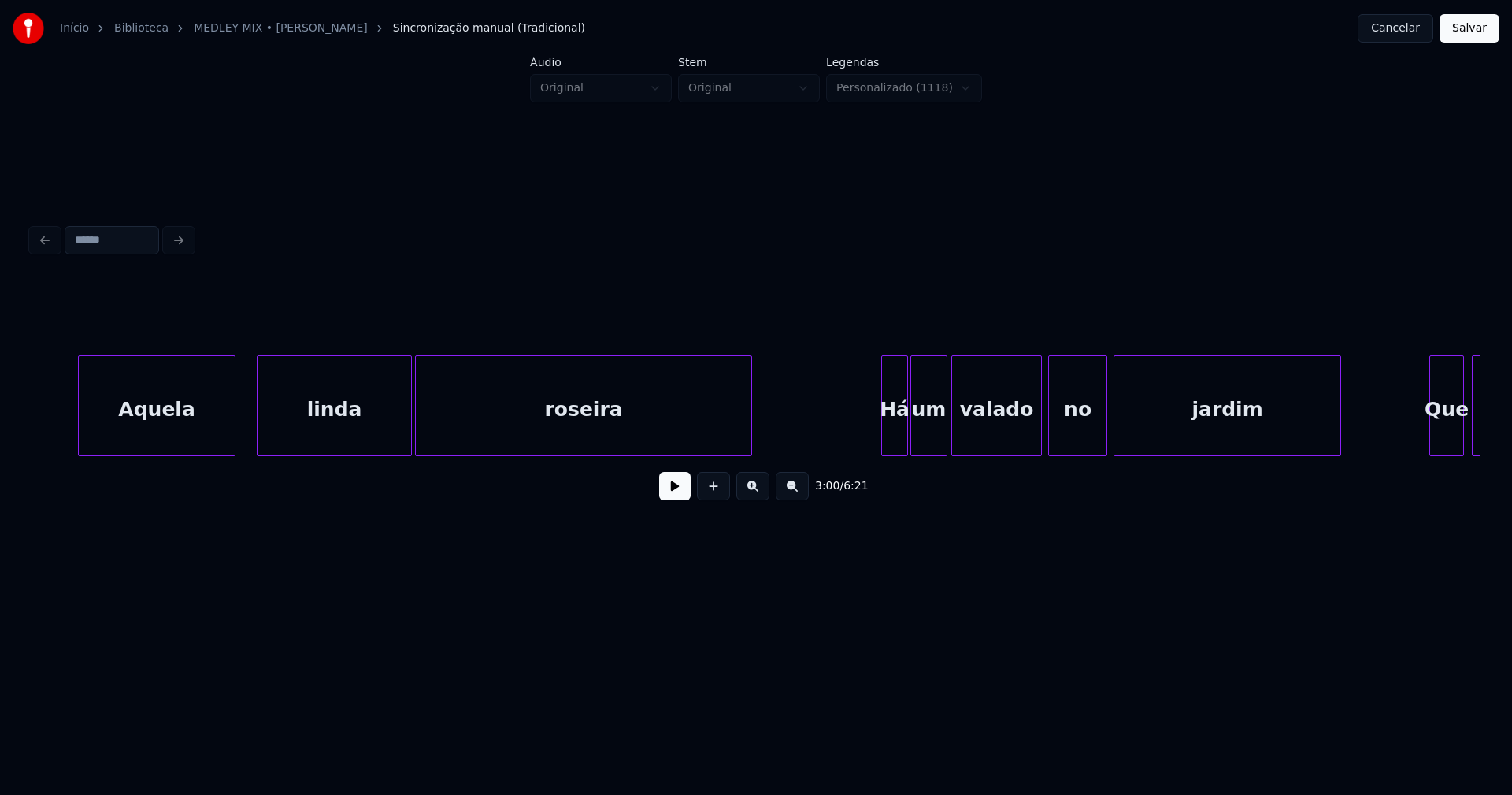
scroll to position [0, 33974]
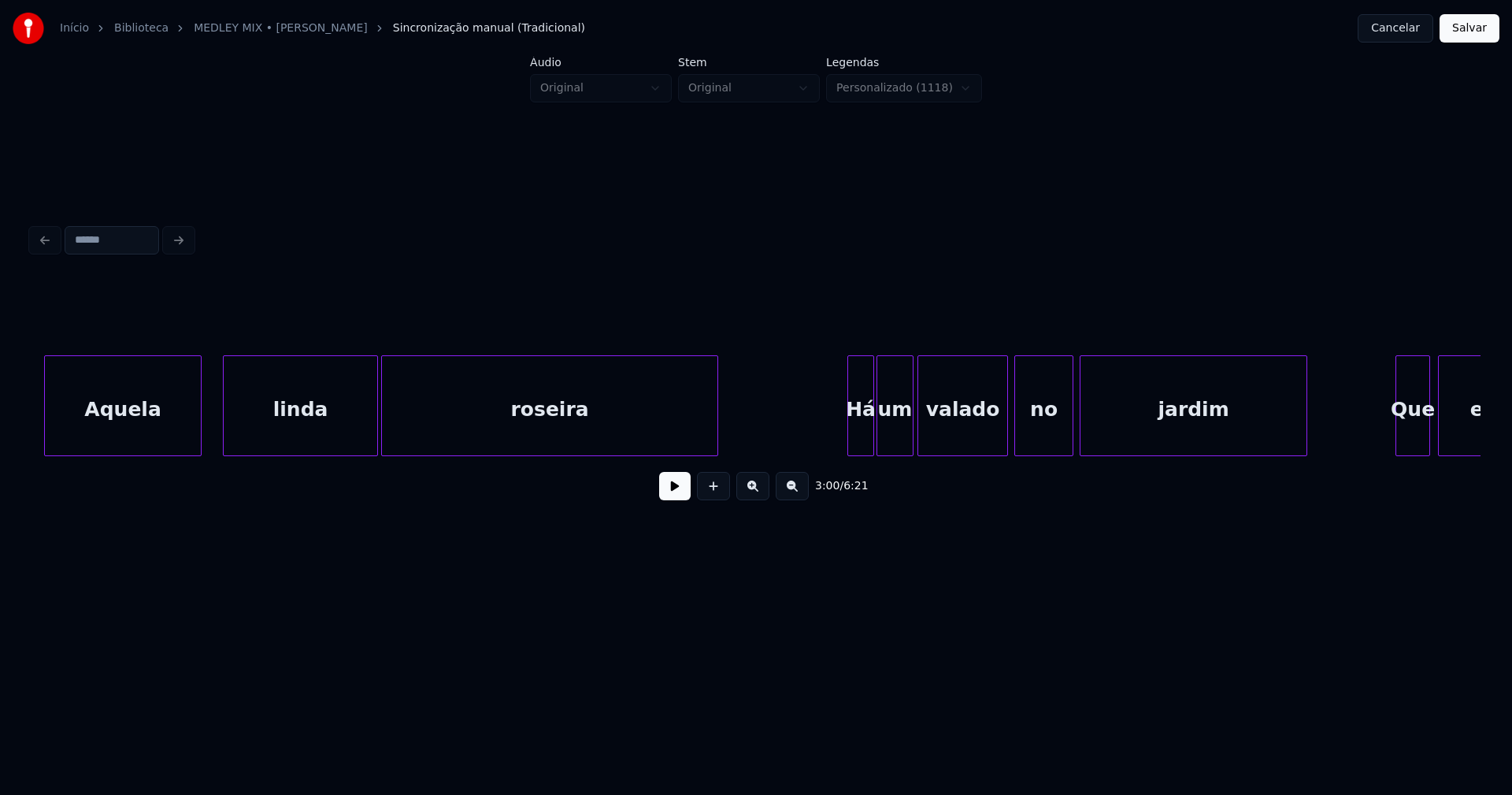
click at [1466, 30] on button "Salvar" at bounding box center [1469, 29] width 60 height 29
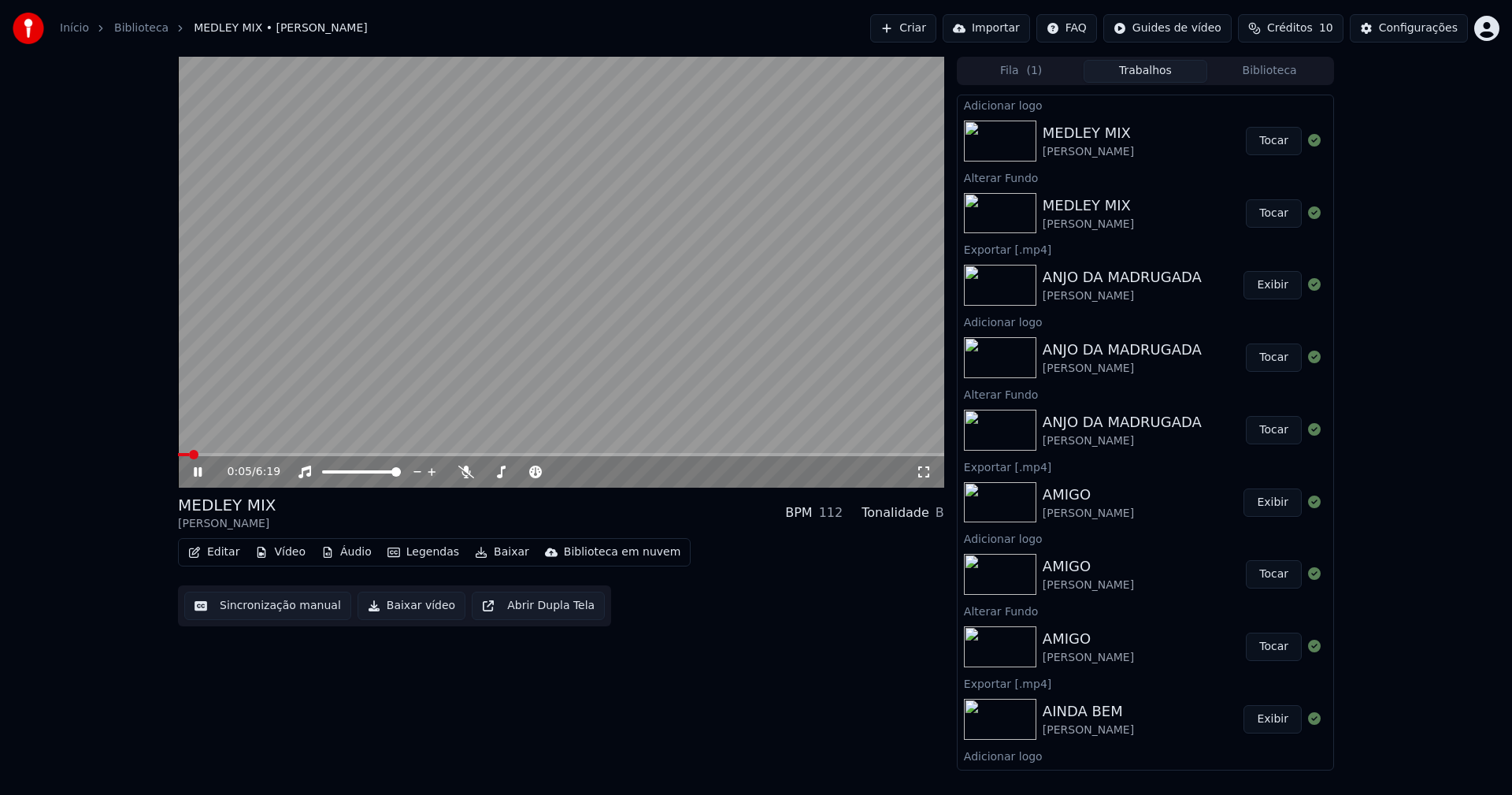
click at [295, 454] on span at bounding box center [560, 454] width 766 height 3
click at [194, 475] on icon at bounding box center [209, 471] width 37 height 13
click at [409, 610] on button "Baixar vídeo" at bounding box center [411, 606] width 108 height 29
click at [1280, 75] on button "Biblioteca" at bounding box center [1269, 71] width 125 height 23
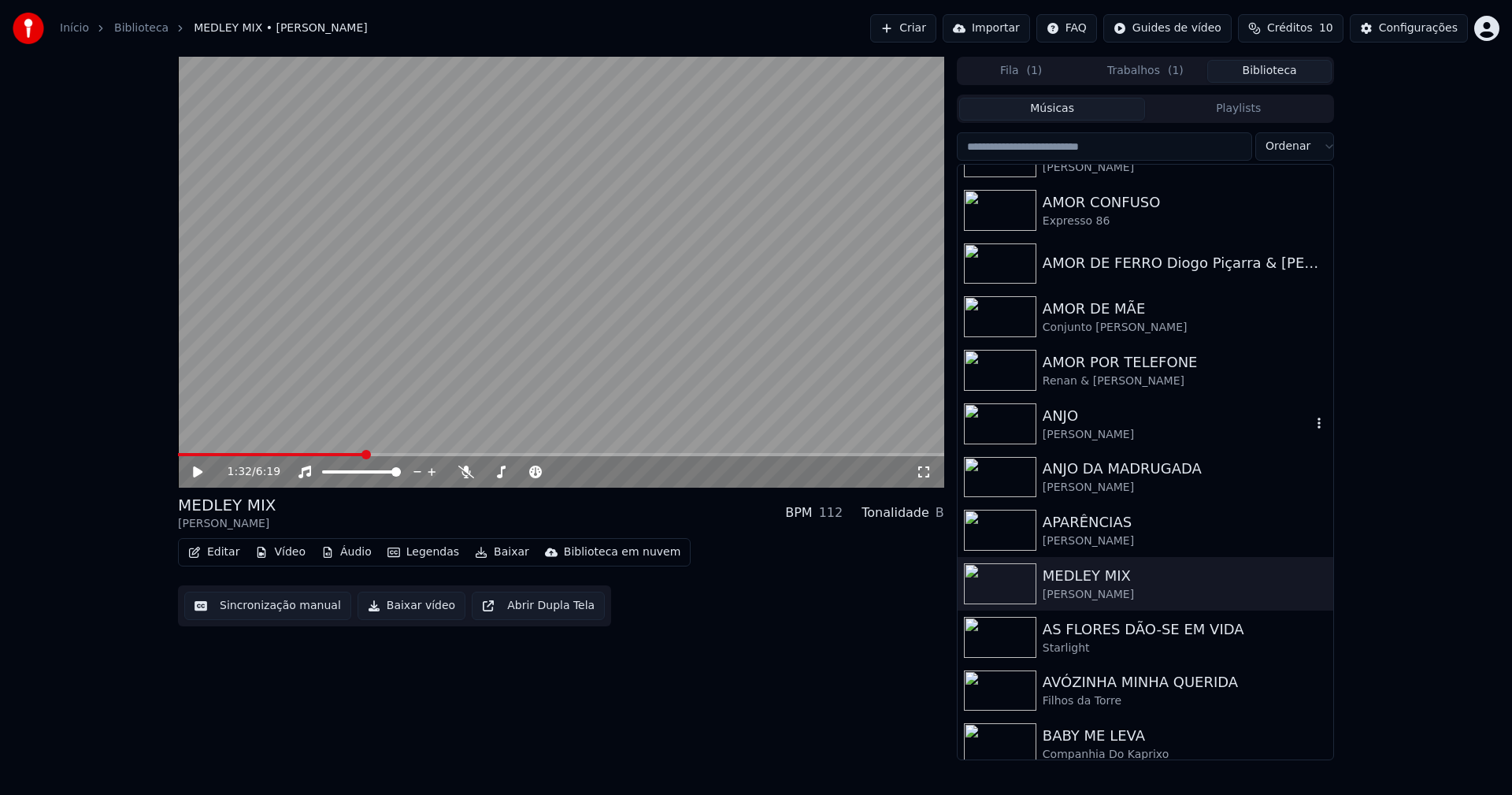
scroll to position [2678, 0]
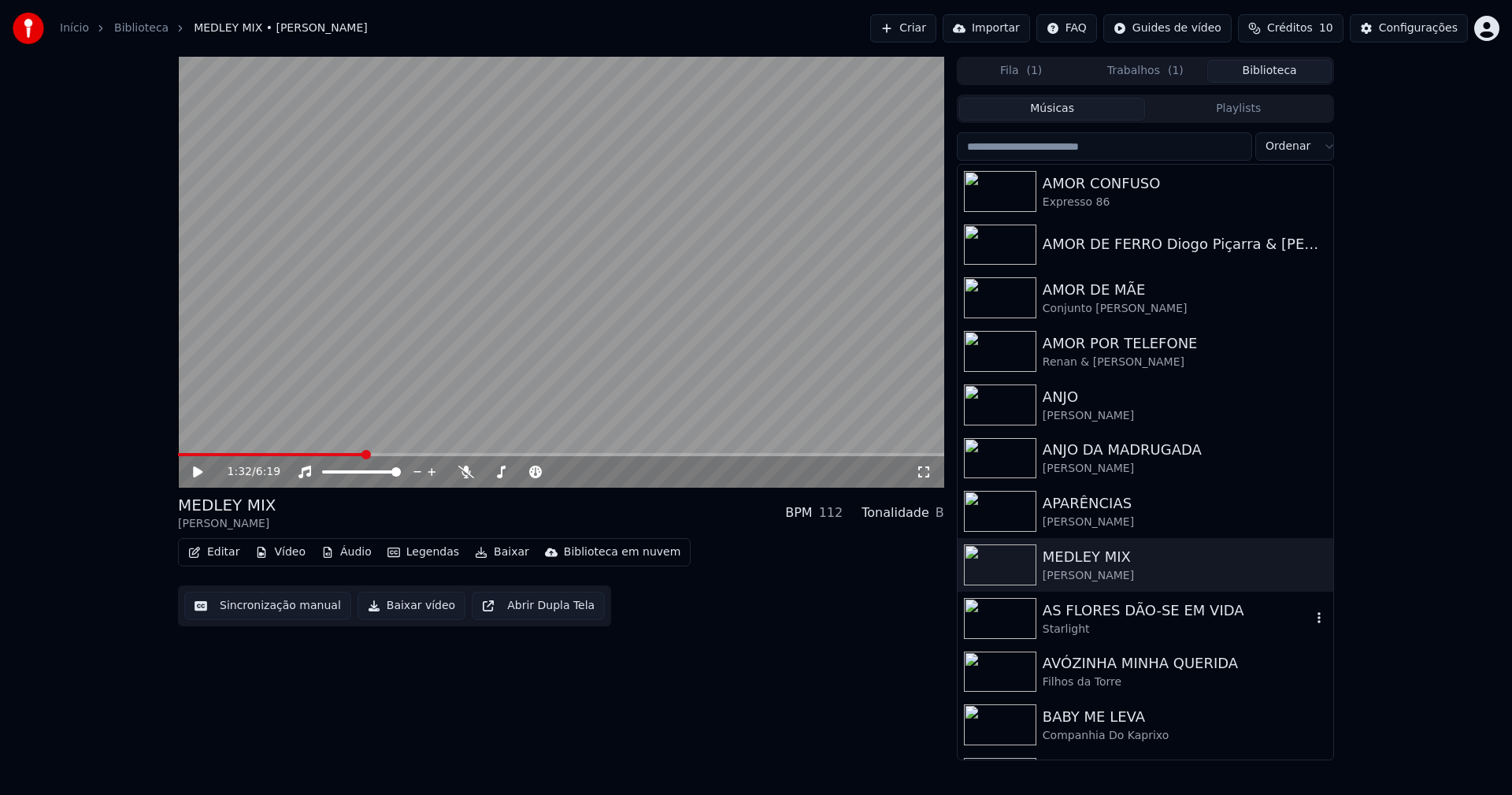
click at [1102, 612] on div "AS FLORES DÃO-SE EM VIDA" at bounding box center [1177, 610] width 269 height 22
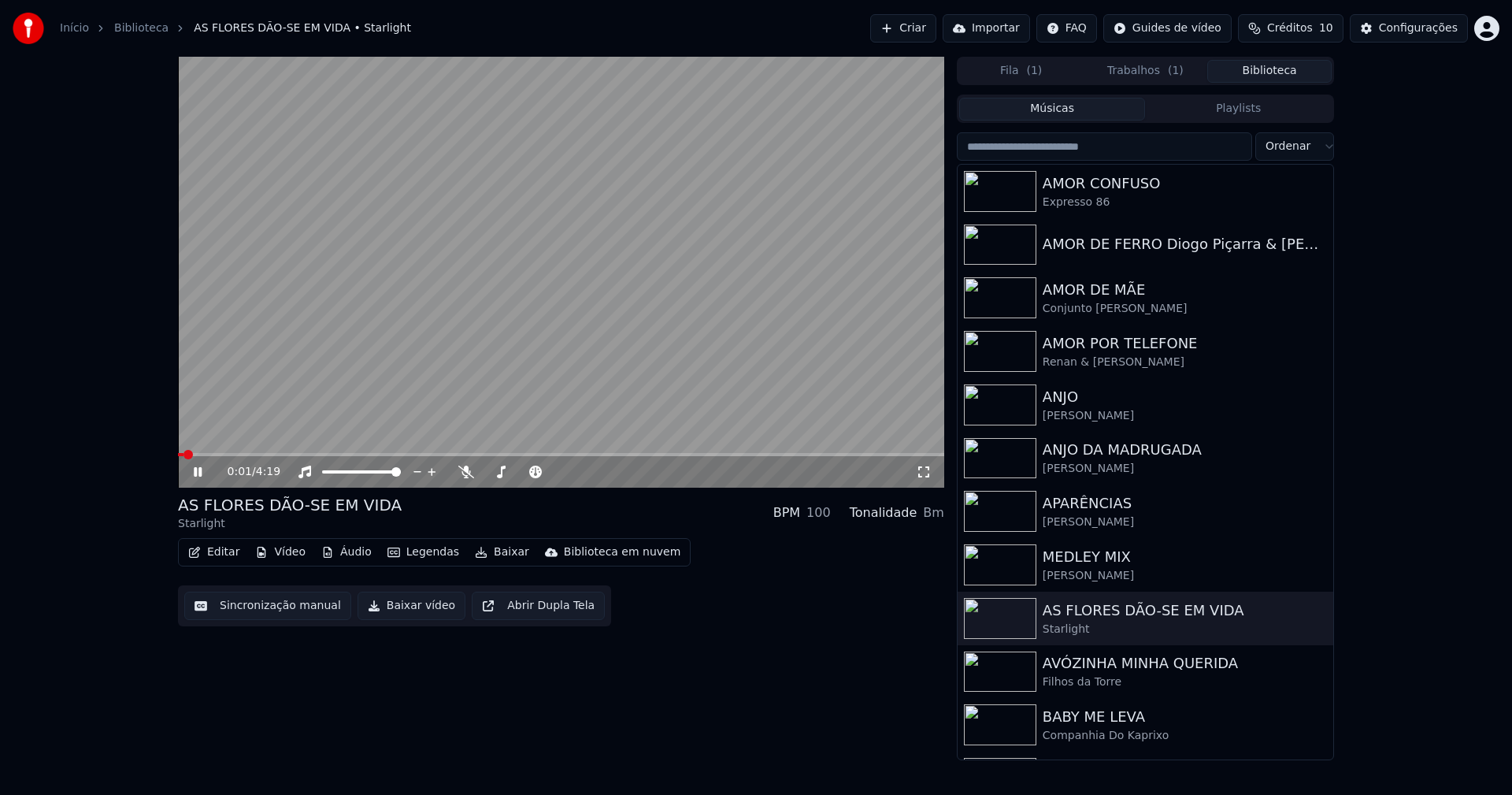
click at [286, 552] on button "Vídeo" at bounding box center [280, 552] width 63 height 22
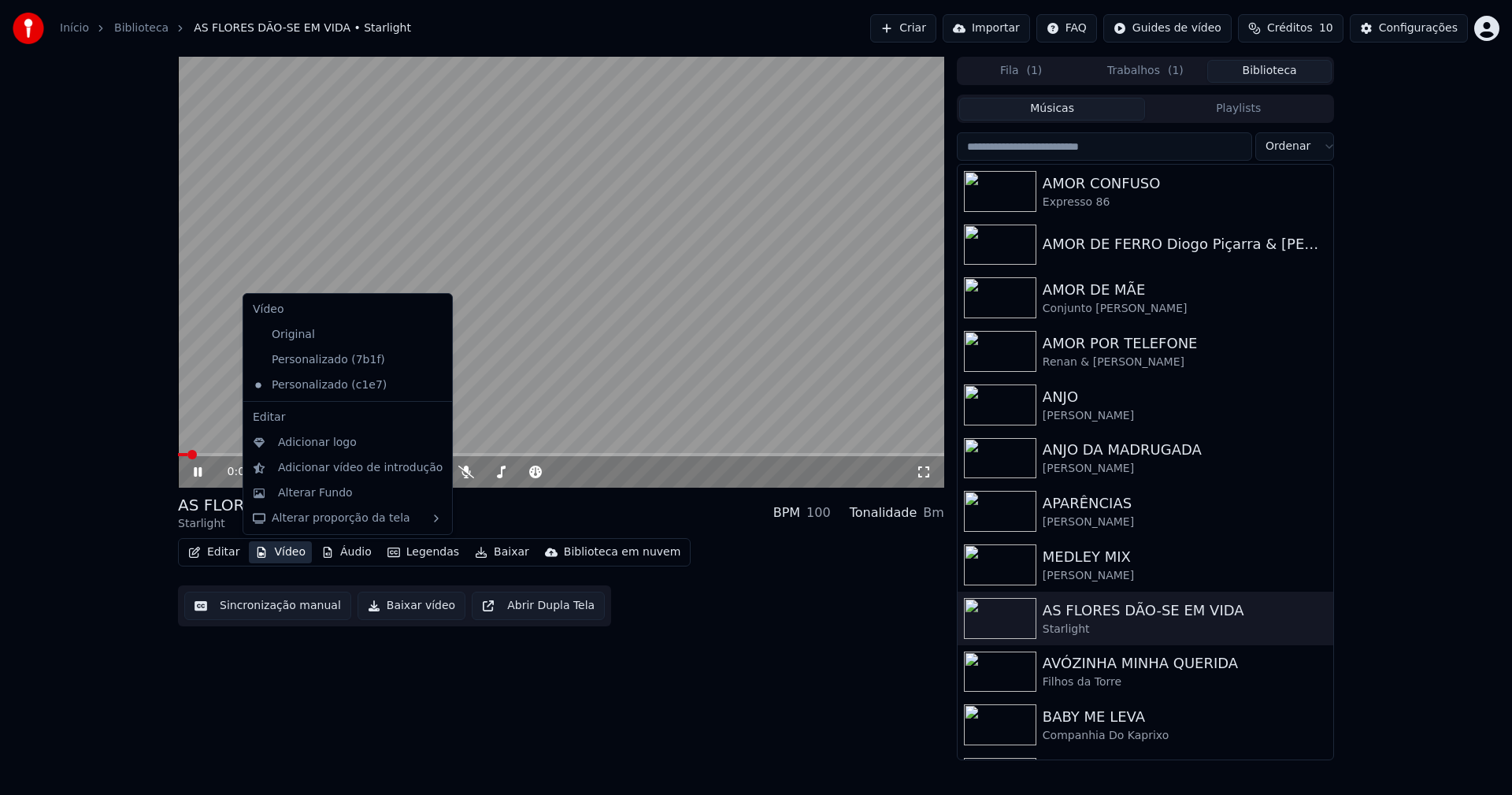
click at [432, 357] on icon at bounding box center [440, 359] width 18 height 13
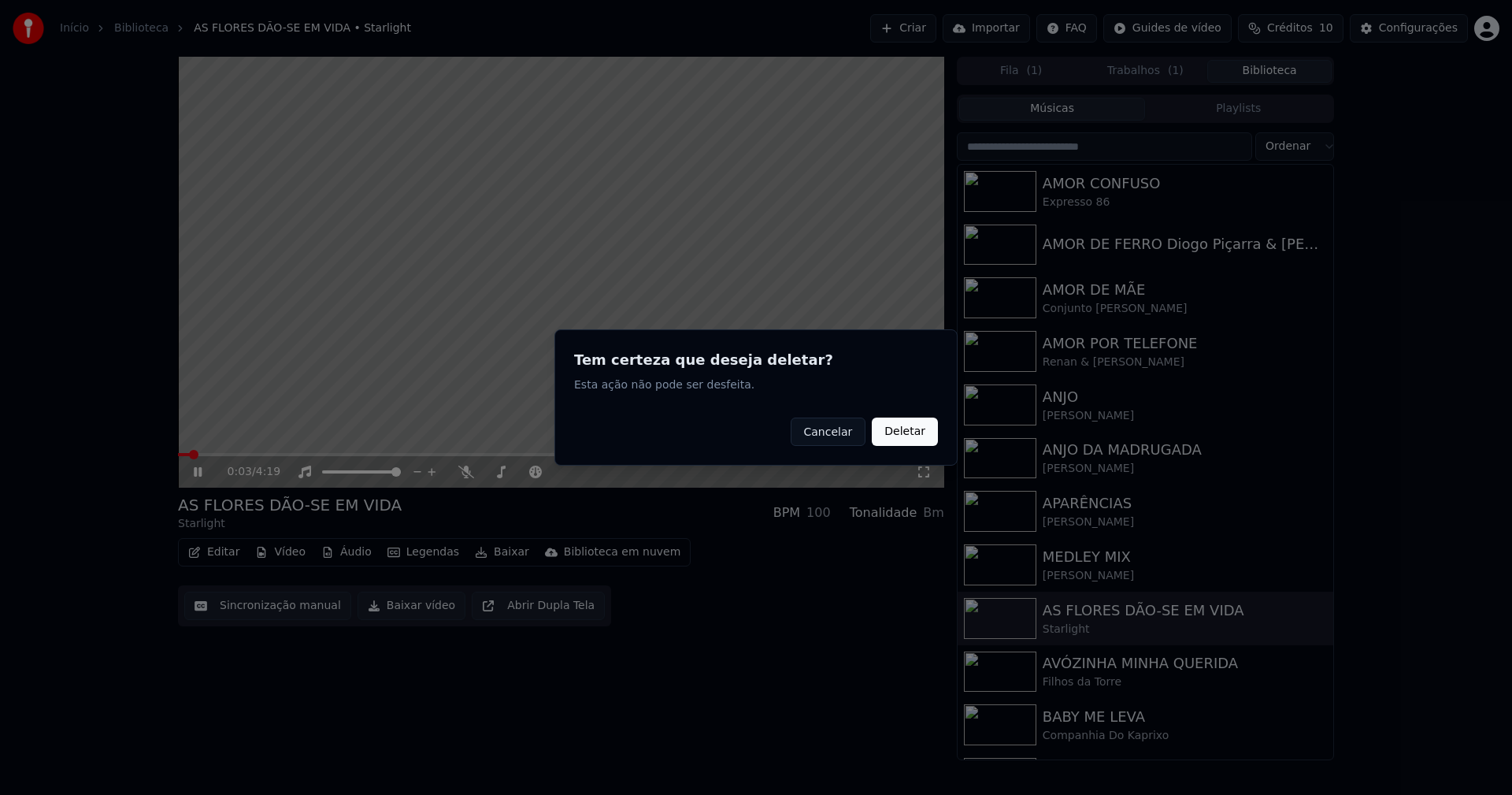
click at [899, 435] on button "Deletar" at bounding box center [904, 432] width 66 height 29
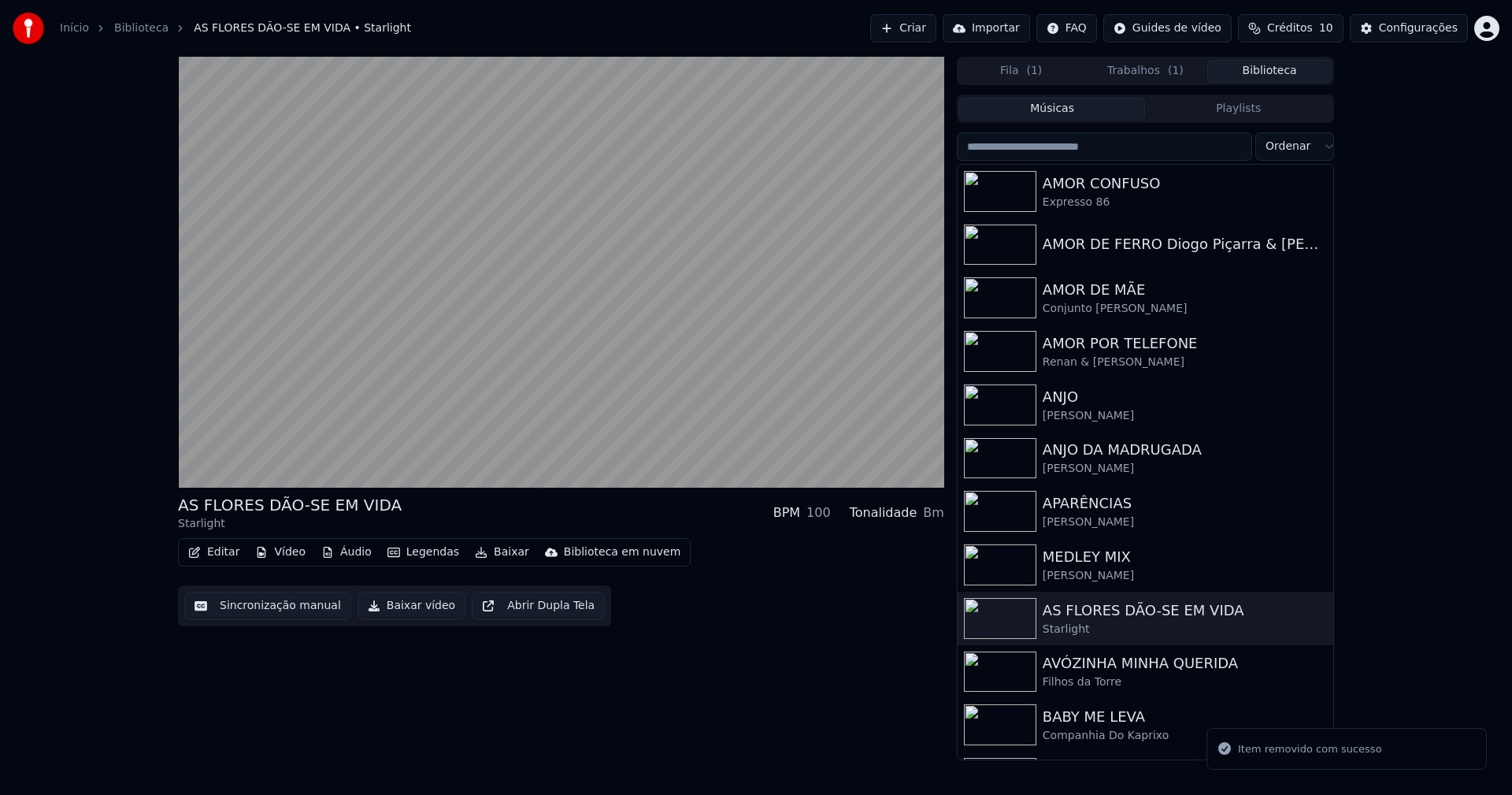
click at [292, 554] on button "Vídeo" at bounding box center [280, 552] width 63 height 22
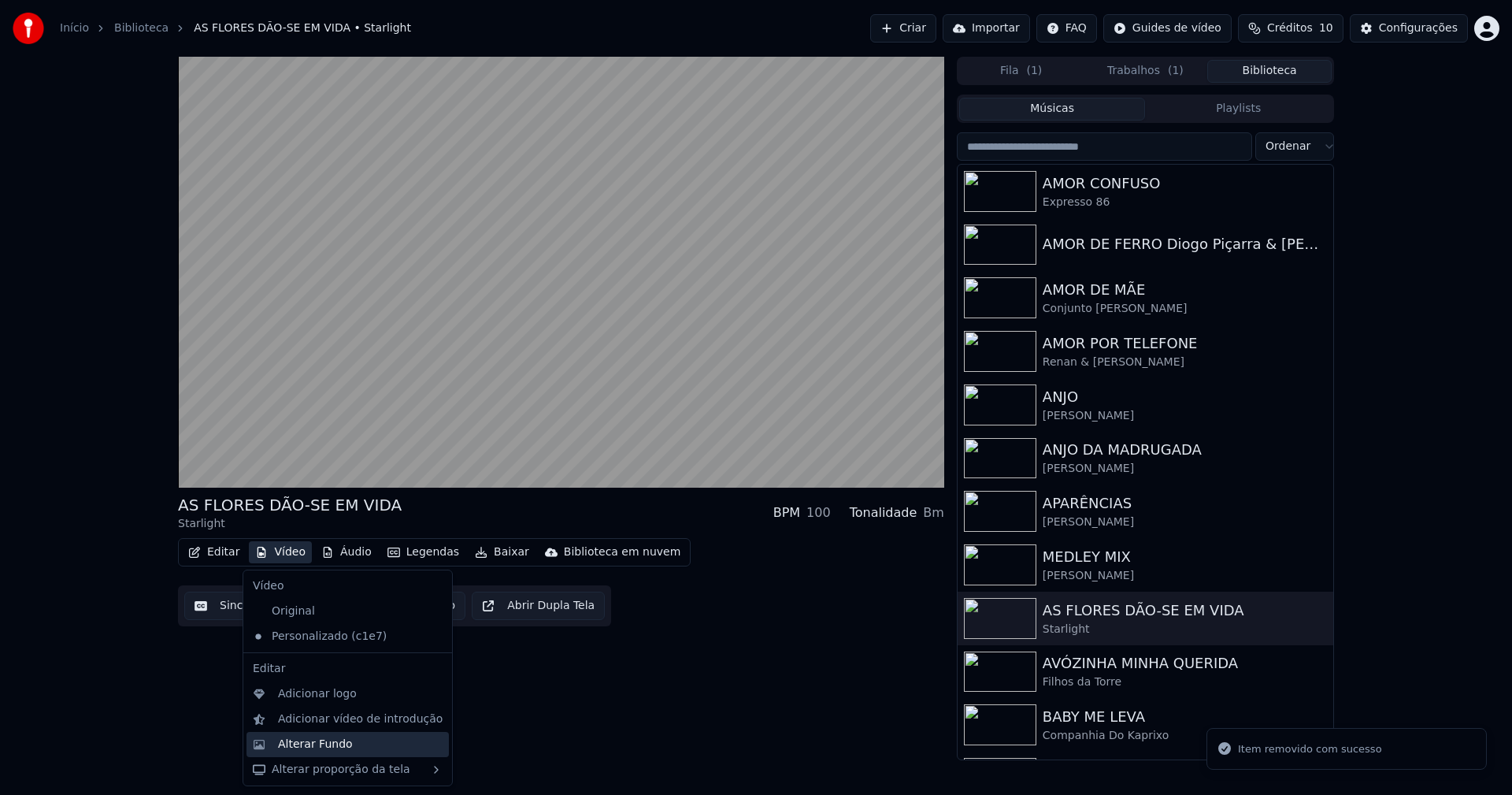
click at [326, 747] on div "Alterar Fundo" at bounding box center [315, 744] width 75 height 16
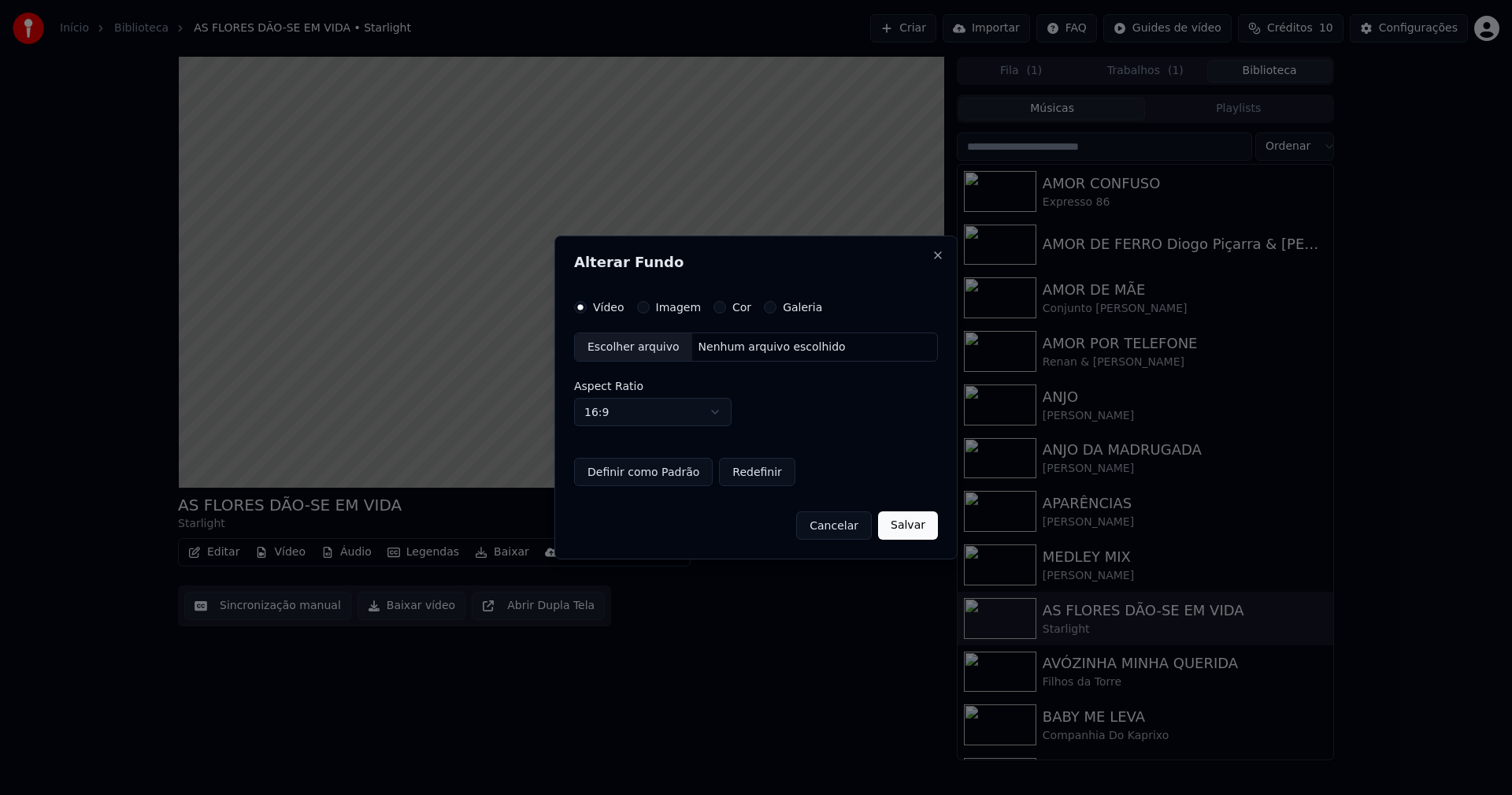
click at [639, 309] on button "Imagem" at bounding box center [643, 307] width 13 height 13
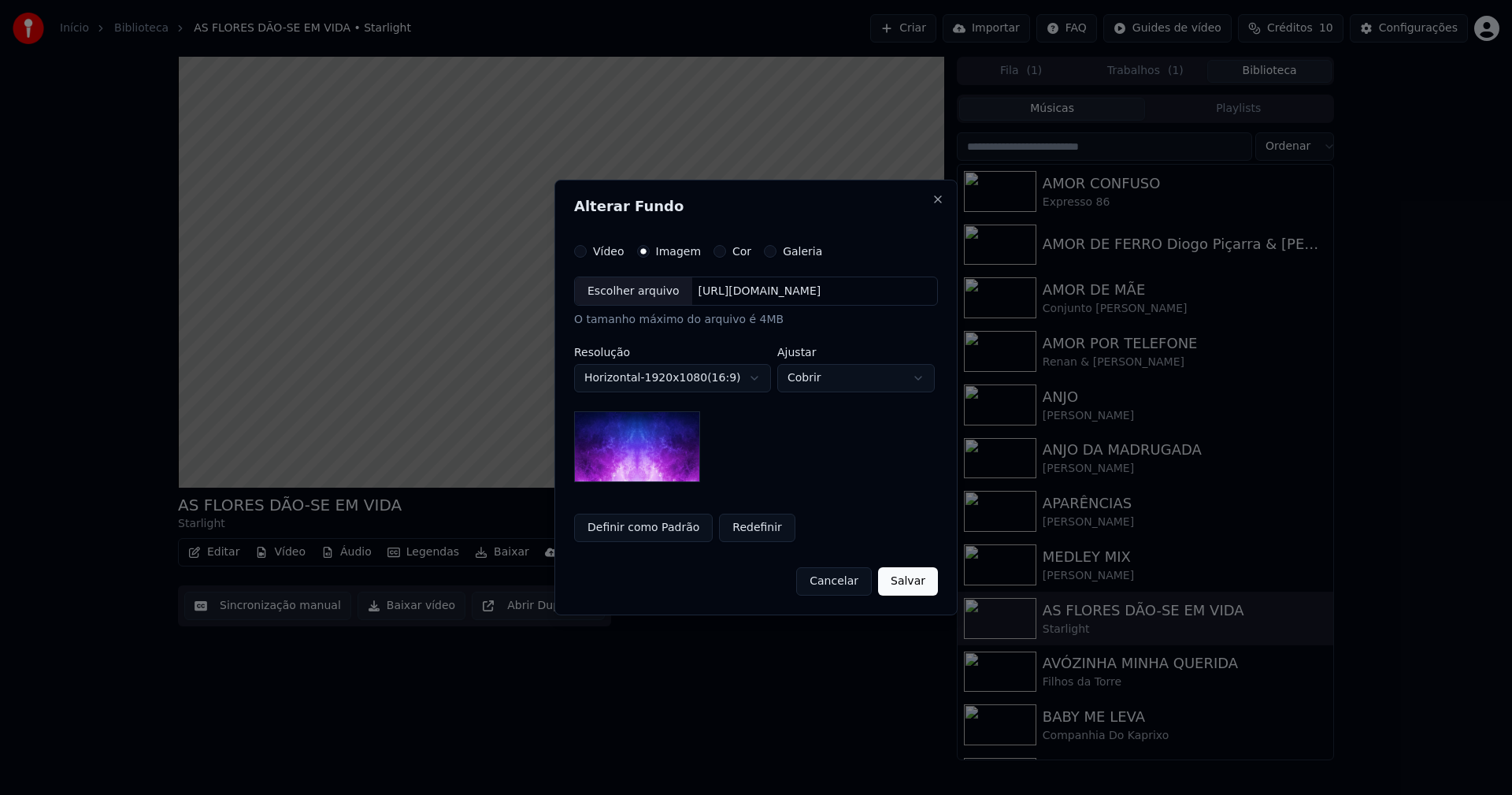
click at [628, 298] on div "Escolher arquivo" at bounding box center [633, 292] width 117 height 29
click at [922, 576] on button "Salvar" at bounding box center [908, 582] width 60 height 29
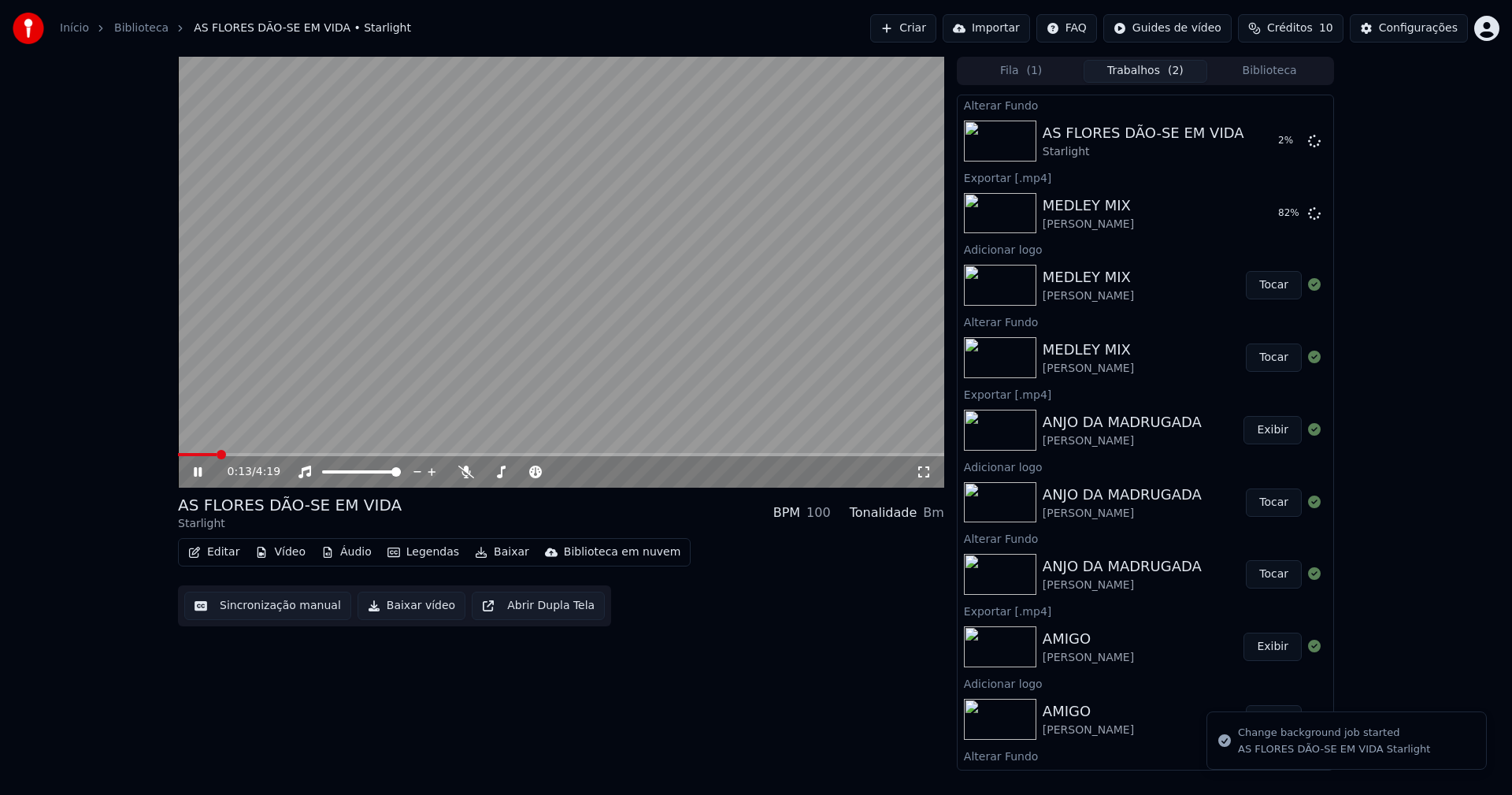
click at [201, 470] on icon at bounding box center [197, 471] width 8 height 9
click at [1264, 143] on button "Tocar" at bounding box center [1273, 141] width 56 height 29
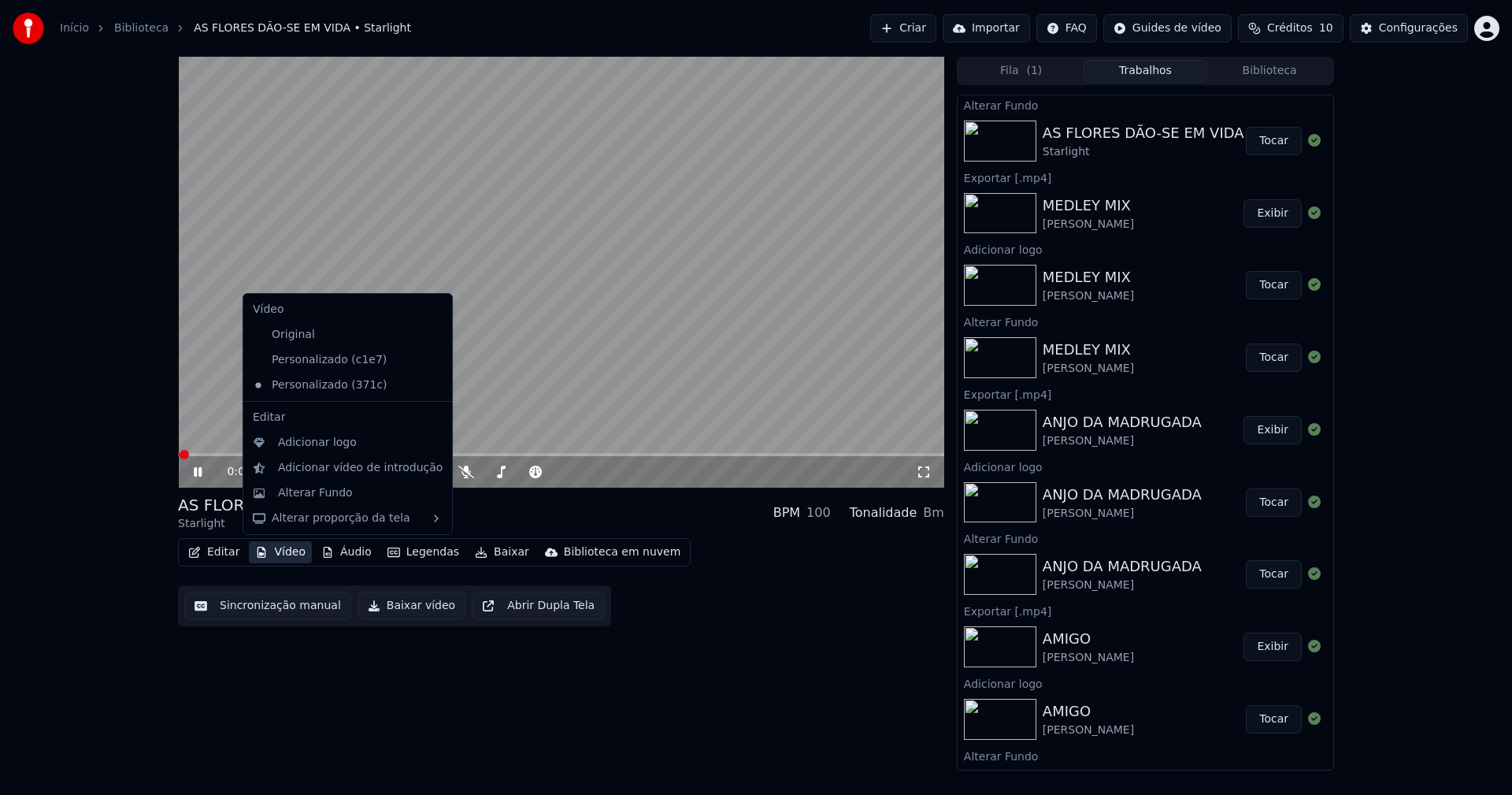
click at [295, 553] on button "Vídeo" at bounding box center [280, 552] width 63 height 22
click at [304, 449] on div "Adicionar logo" at bounding box center [317, 443] width 78 height 16
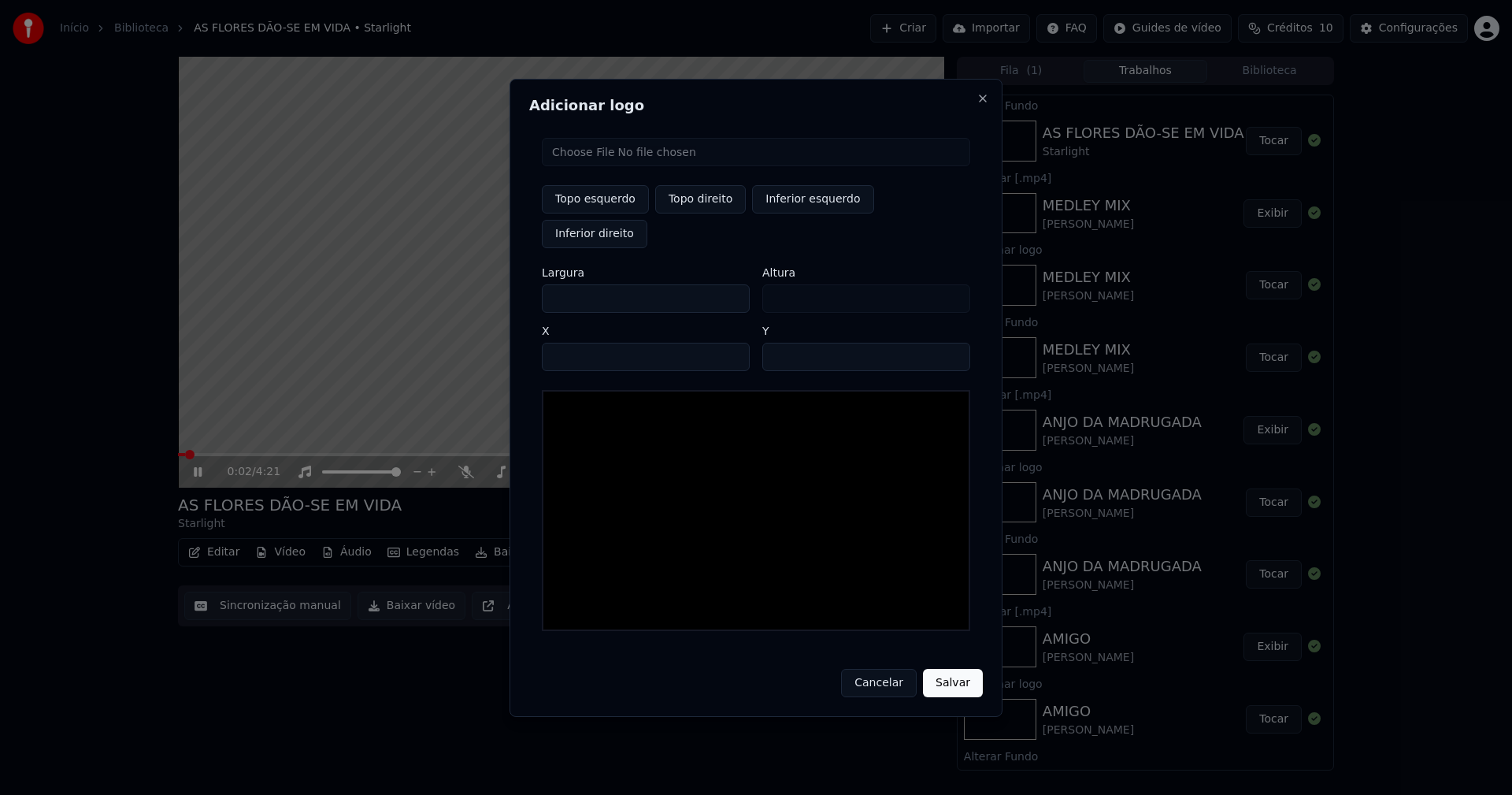
click at [600, 166] on input "file" at bounding box center [756, 152] width 428 height 29
type input "**********"
type input "***"
click at [699, 207] on button "Topo direito" at bounding box center [700, 200] width 90 height 29
type input "****"
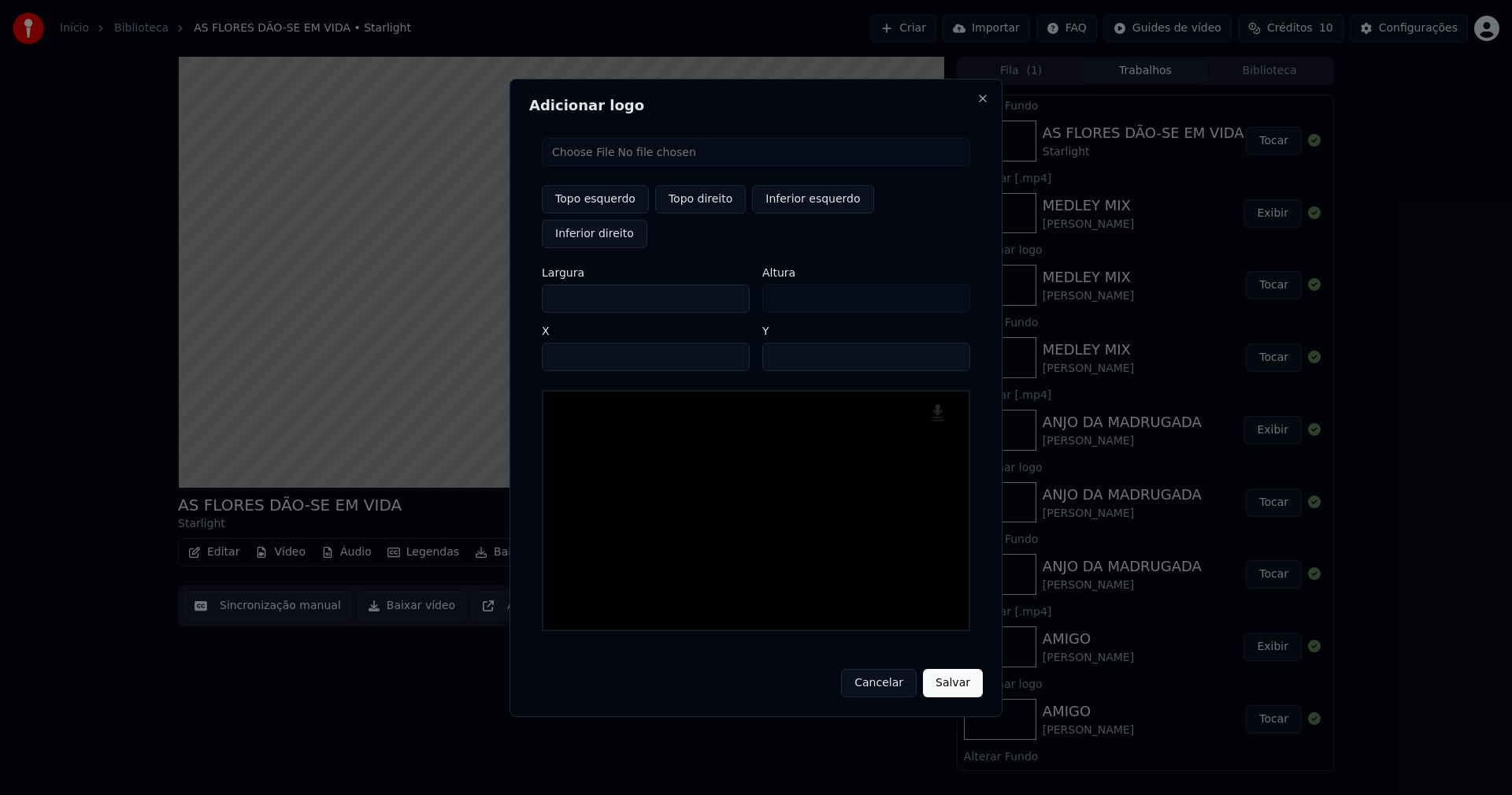
drag, startPoint x: 570, startPoint y: 281, endPoint x: 514, endPoint y: 289, distance: 56.6
click at [514, 289] on div "Adicionar logo Topo esquerdo Topo direito Inferior esquerdo Inferior direito La…" at bounding box center [755, 397] width 493 height 638
type input "**"
type input "***"
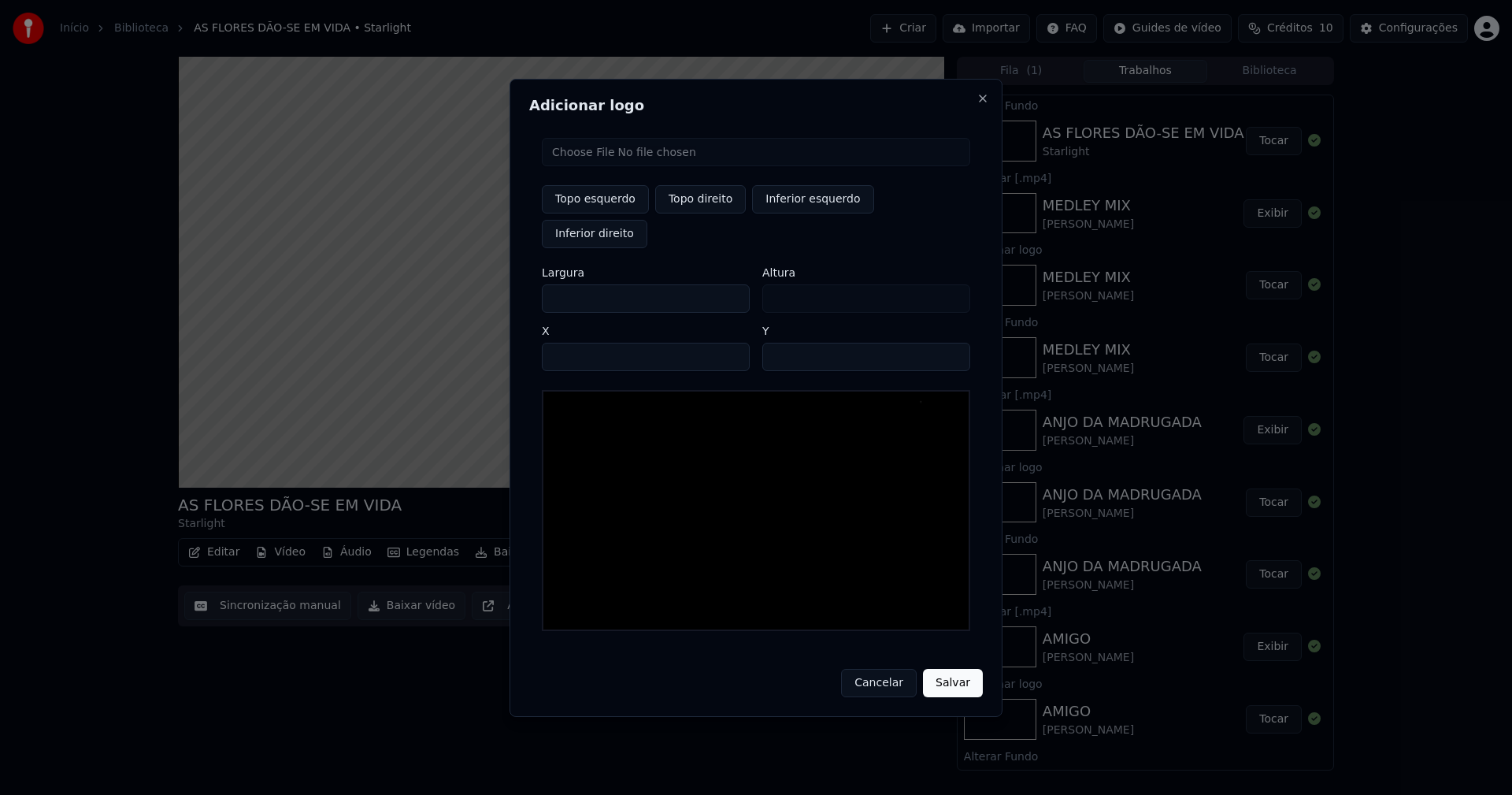
type input "***"
click at [571, 342] on input "****" at bounding box center [646, 357] width 208 height 29
type input "****"
click at [951, 342] on input "**" at bounding box center [866, 357] width 208 height 29
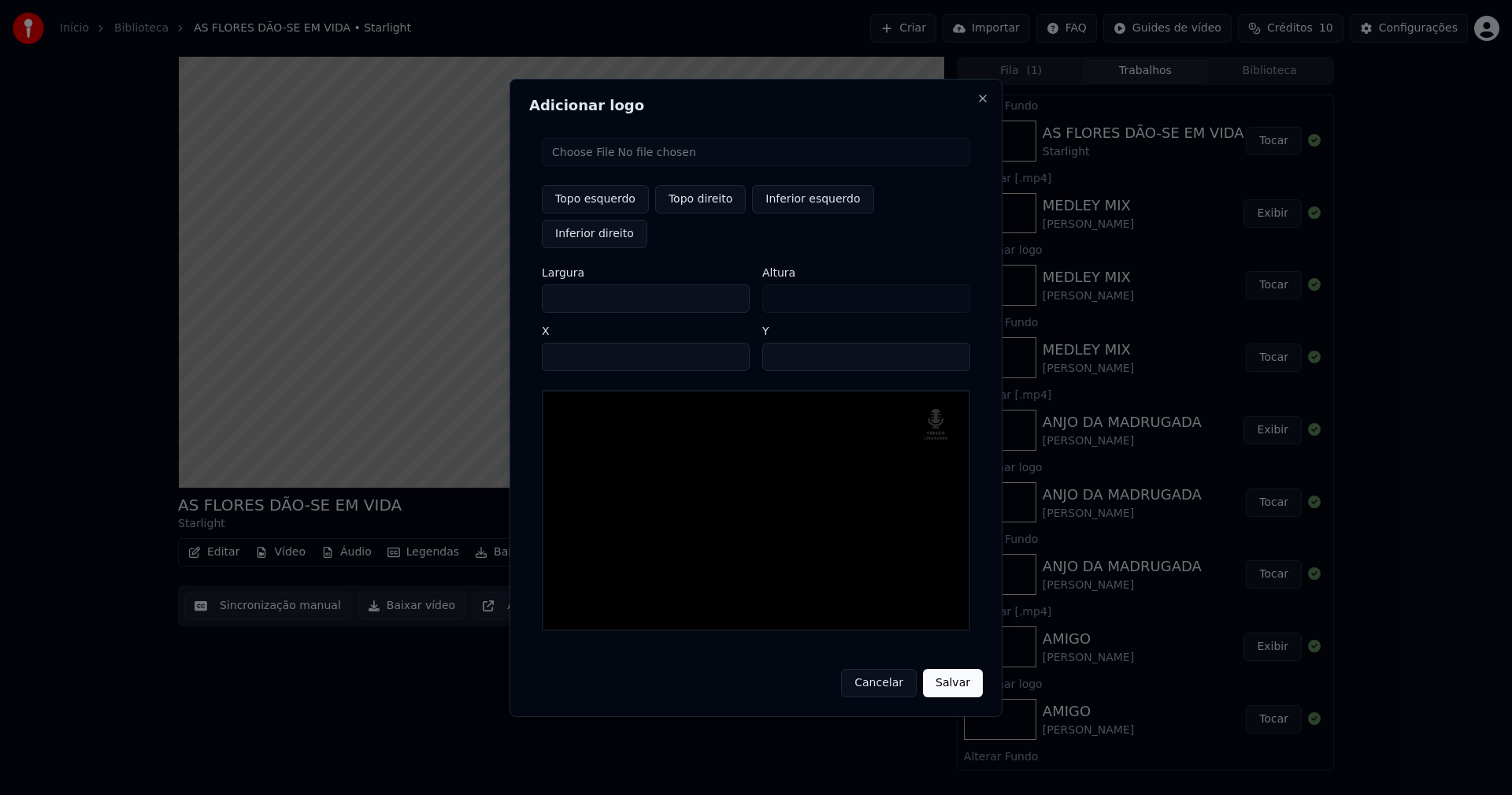
click at [951, 342] on input "**" at bounding box center [866, 357] width 208 height 29
click at [949, 346] on input "**" at bounding box center [866, 357] width 208 height 29
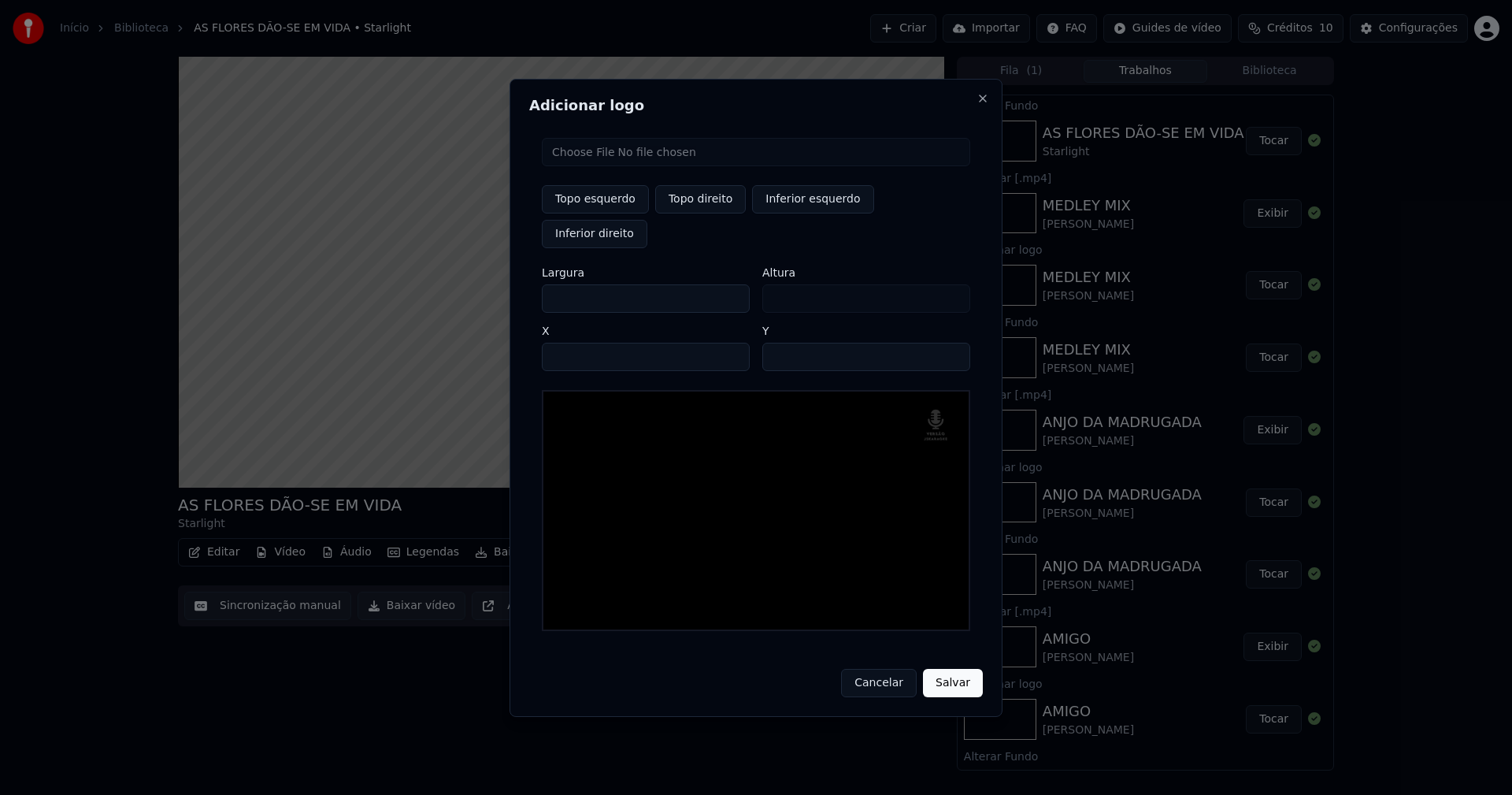
type input "**"
click at [949, 346] on input "**" at bounding box center [866, 357] width 208 height 29
click at [952, 669] on button "Salvar" at bounding box center [952, 683] width 60 height 29
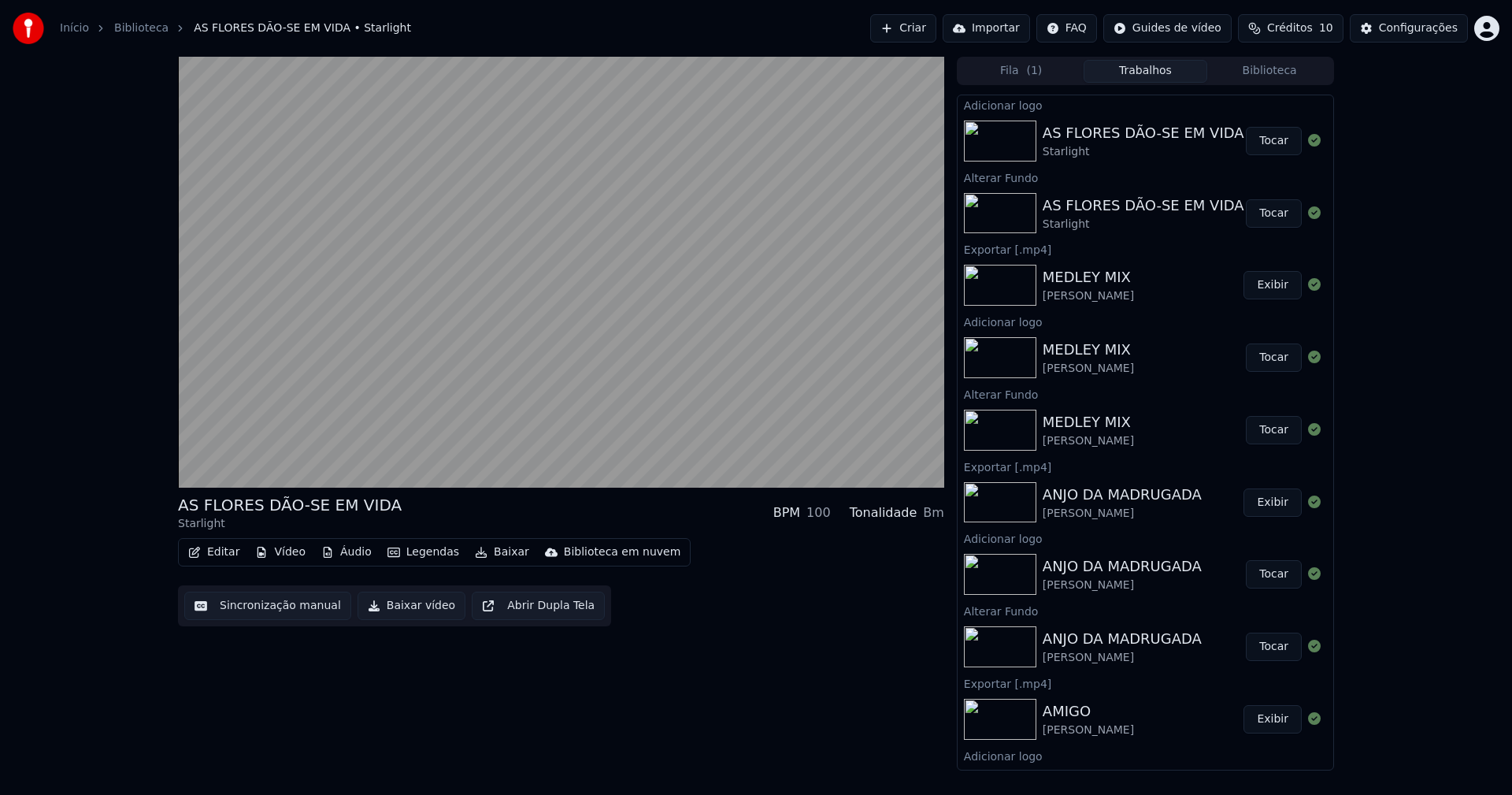
click at [1268, 145] on button "Tocar" at bounding box center [1273, 141] width 56 height 29
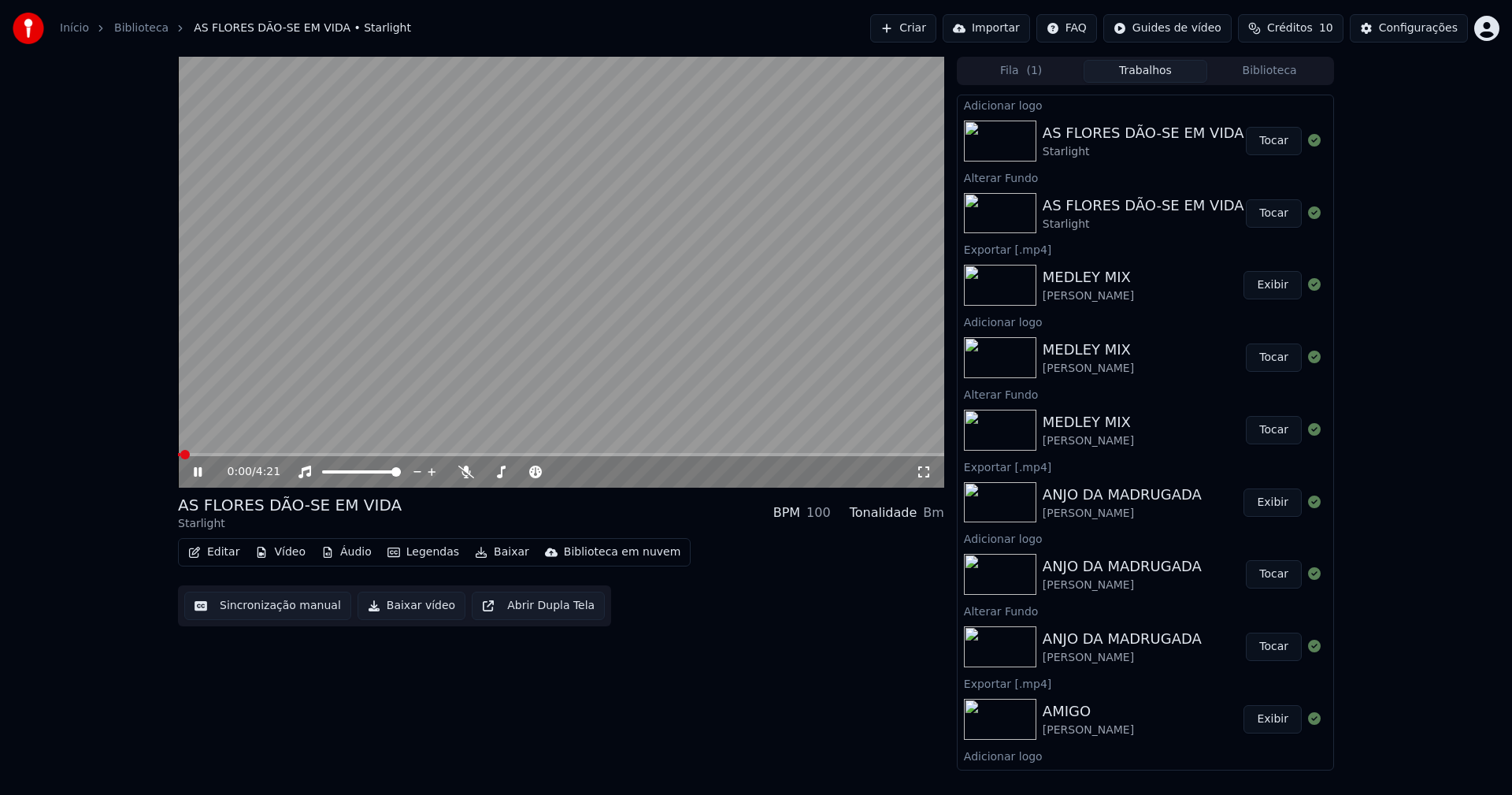
click at [395, 607] on button "Baixar vídeo" at bounding box center [411, 606] width 108 height 29
click at [197, 475] on icon at bounding box center [209, 471] width 37 height 13
click at [1281, 64] on button "Biblioteca" at bounding box center [1269, 71] width 125 height 23
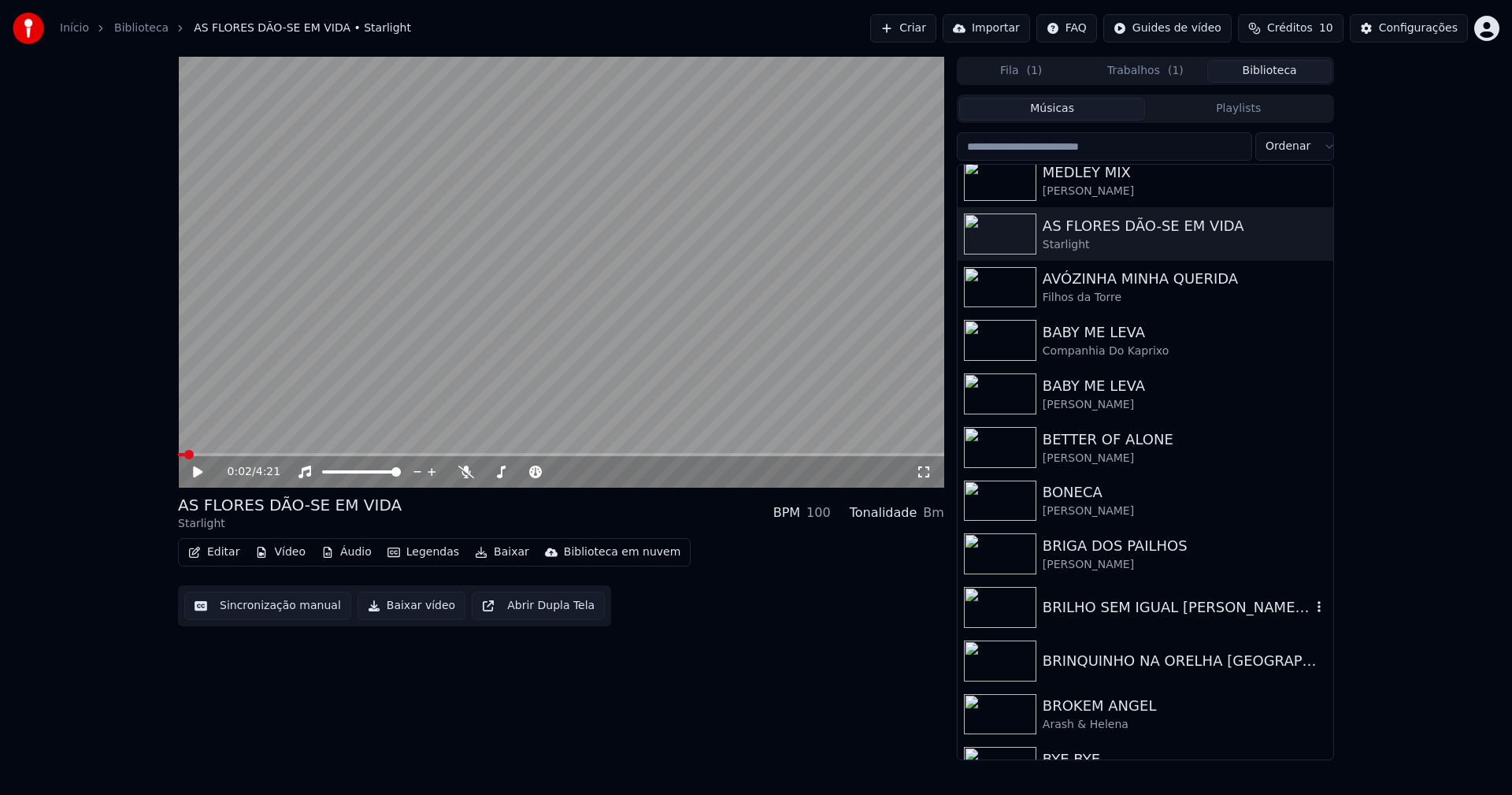
scroll to position [3071, 0]
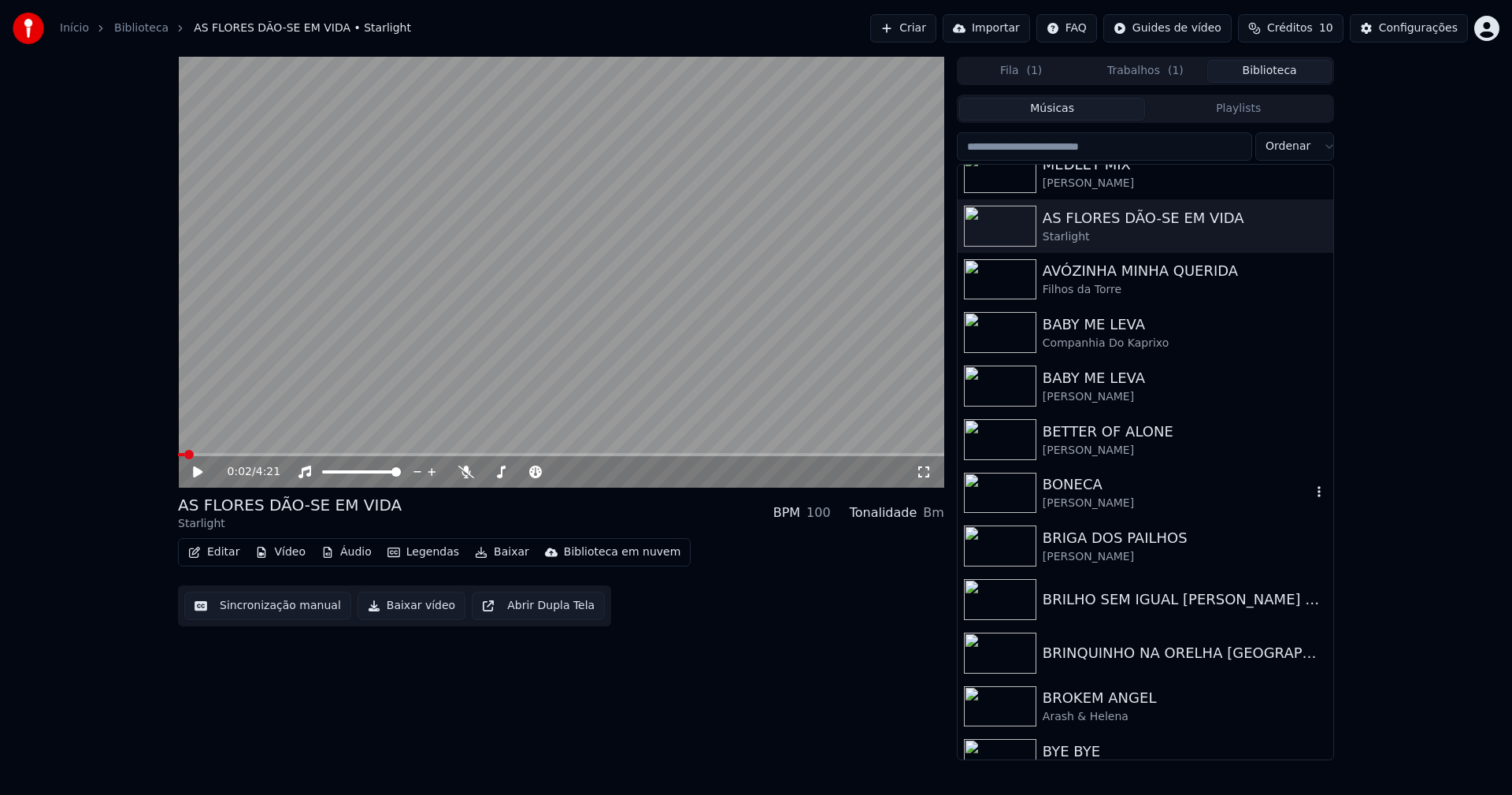
drag, startPoint x: 1067, startPoint y: 504, endPoint x: 1088, endPoint y: 498, distance: 21.8
click at [1068, 503] on div "[PERSON_NAME]" at bounding box center [1177, 503] width 269 height 16
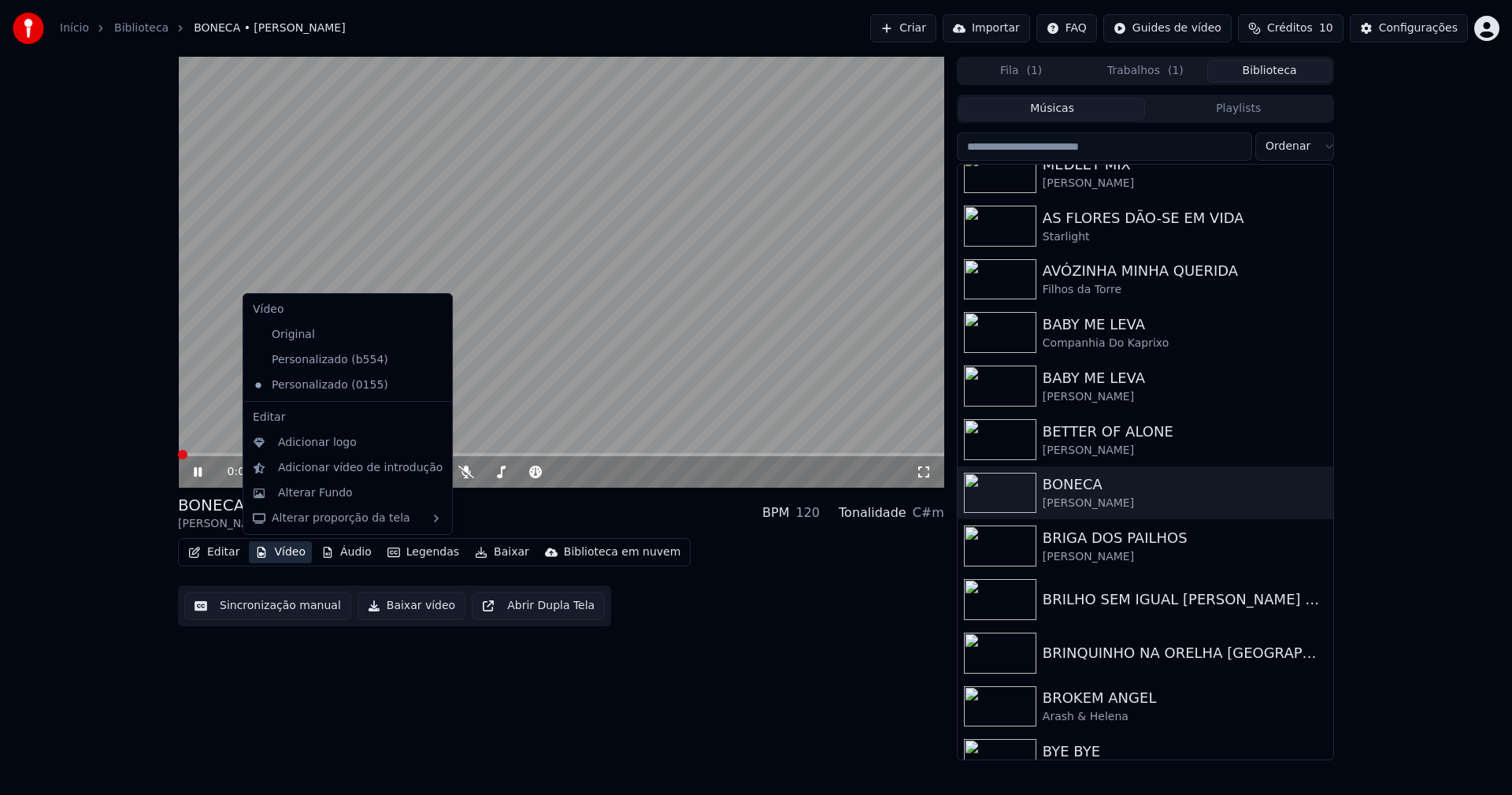
click at [279, 556] on button "Vídeo" at bounding box center [280, 552] width 63 height 22
click at [432, 356] on icon at bounding box center [437, 359] width 11 height 13
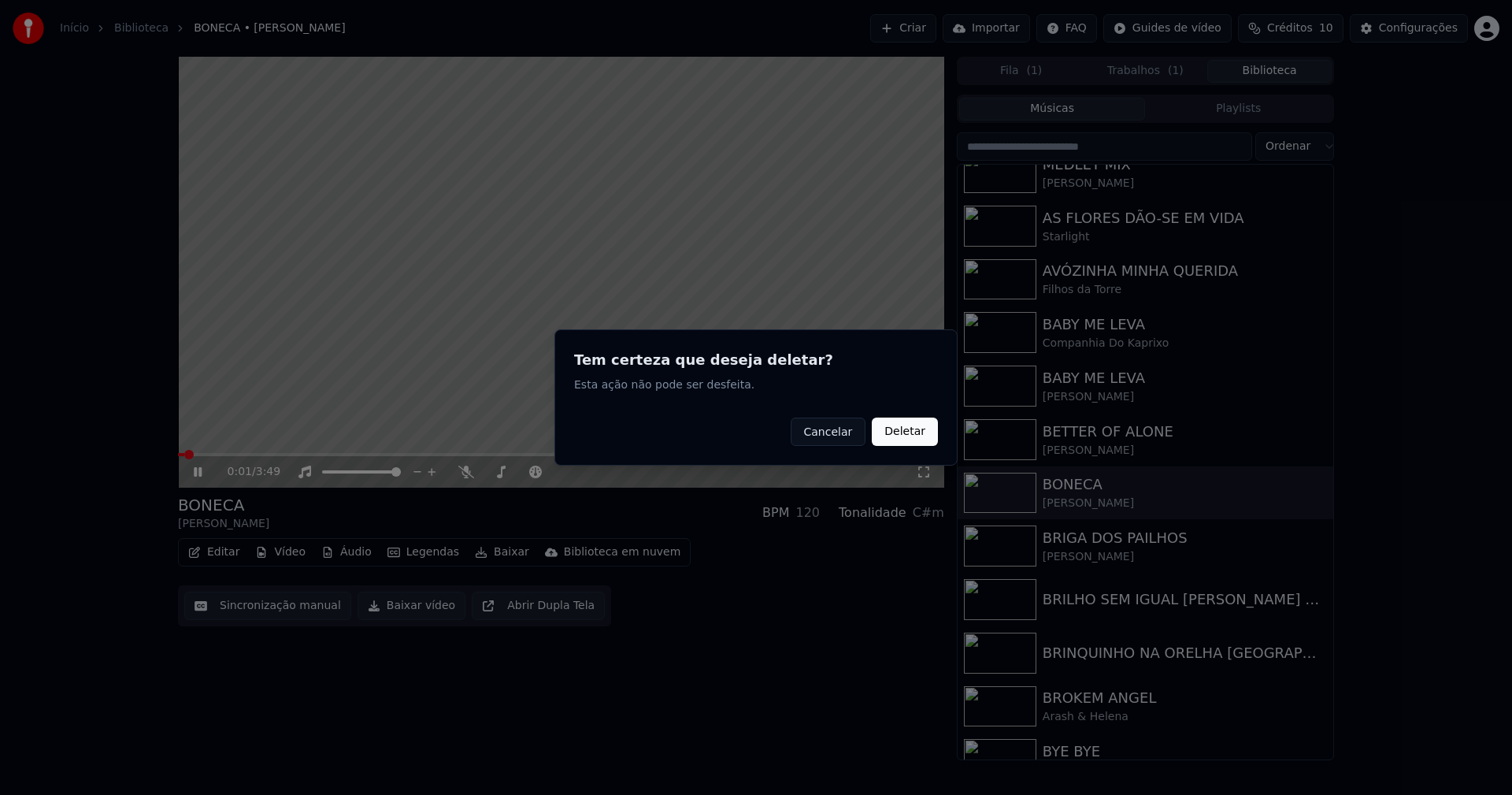
drag, startPoint x: 895, startPoint y: 434, endPoint x: 855, endPoint y: 434, distance: 40.0
click at [893, 434] on button "Deletar" at bounding box center [904, 432] width 66 height 29
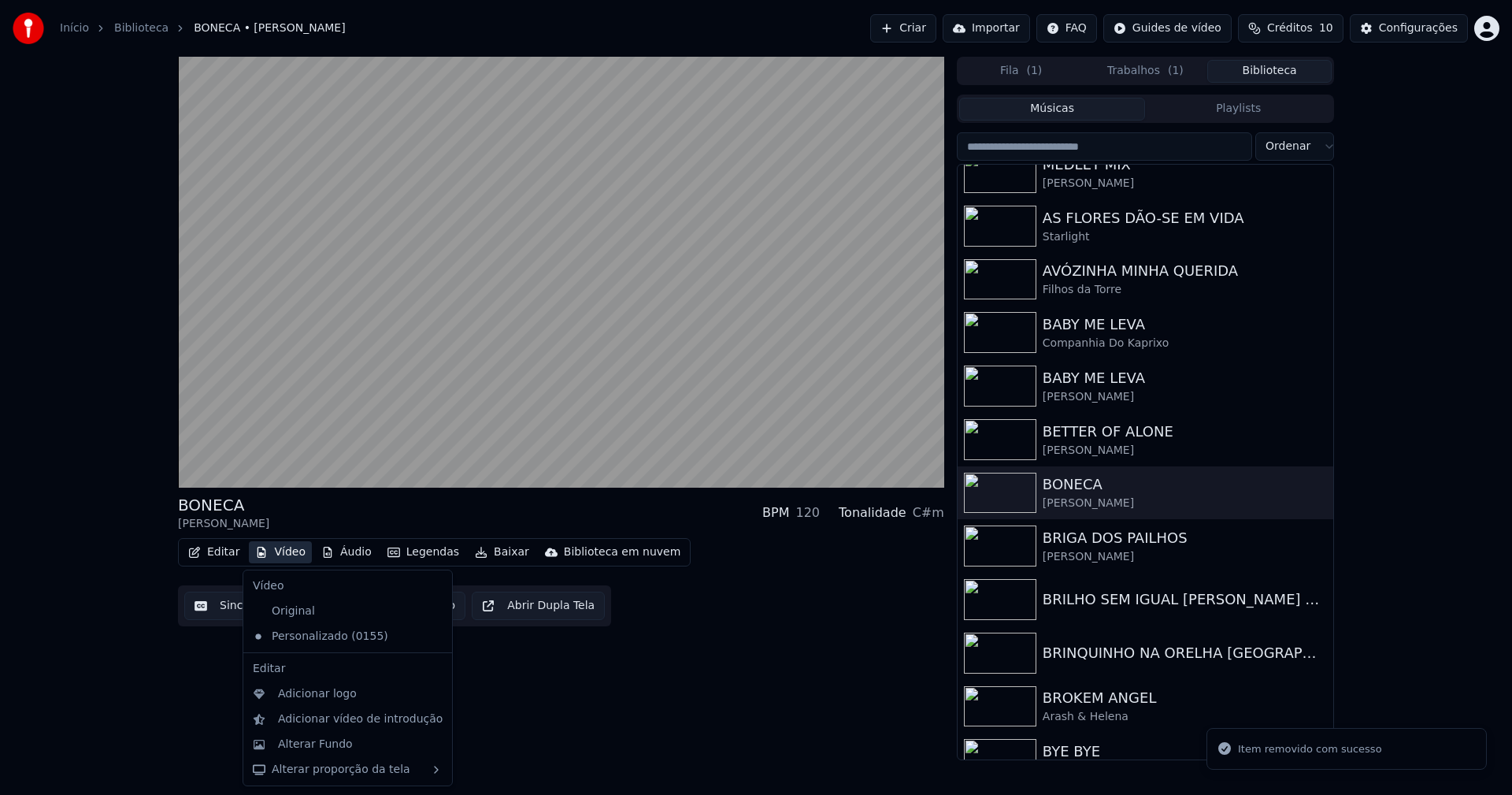
click at [281, 553] on button "Vídeo" at bounding box center [280, 552] width 63 height 22
click at [319, 744] on div "Alterar Fundo" at bounding box center [315, 744] width 75 height 16
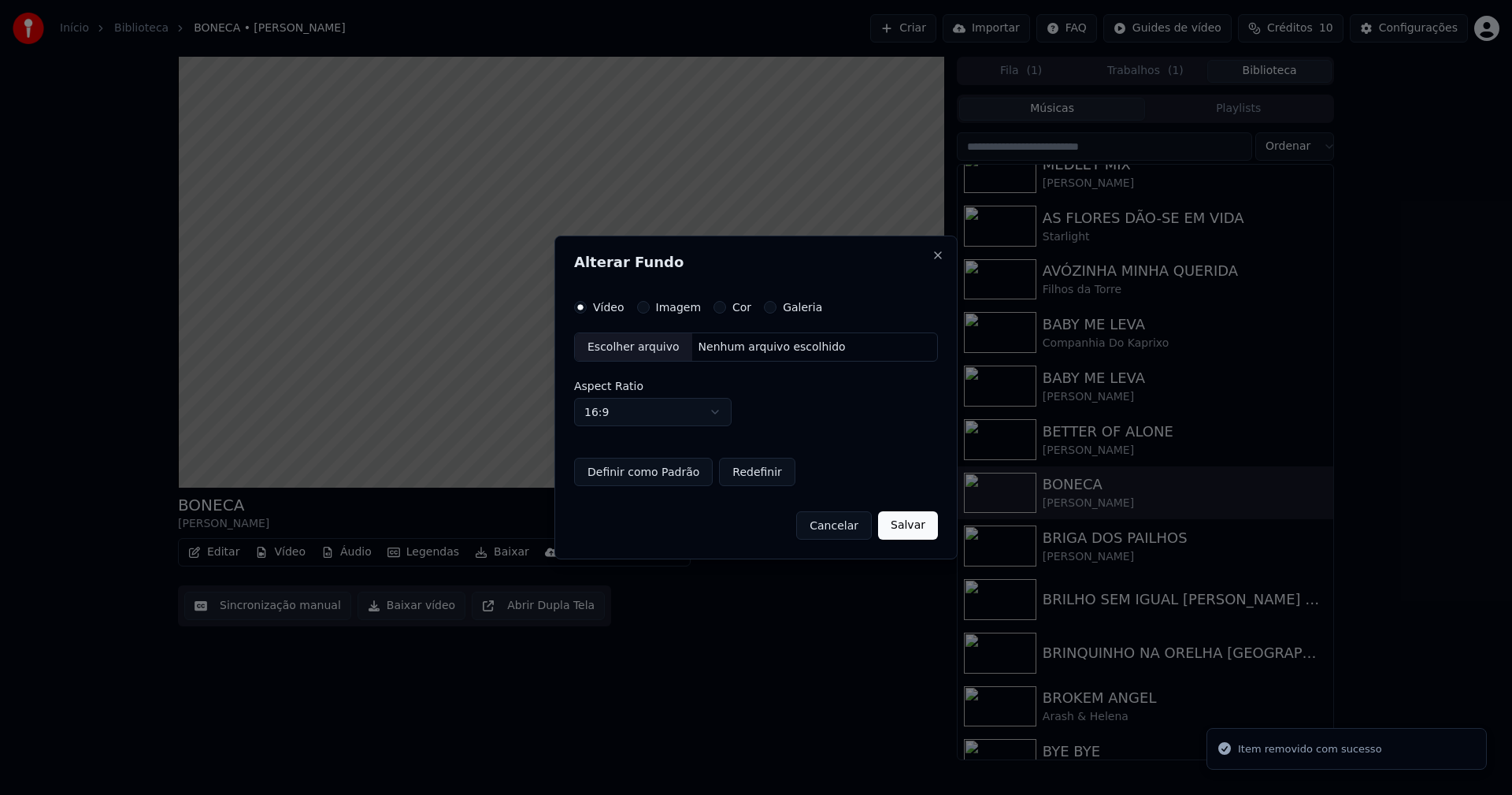
click at [638, 307] on button "Imagem" at bounding box center [643, 307] width 13 height 13
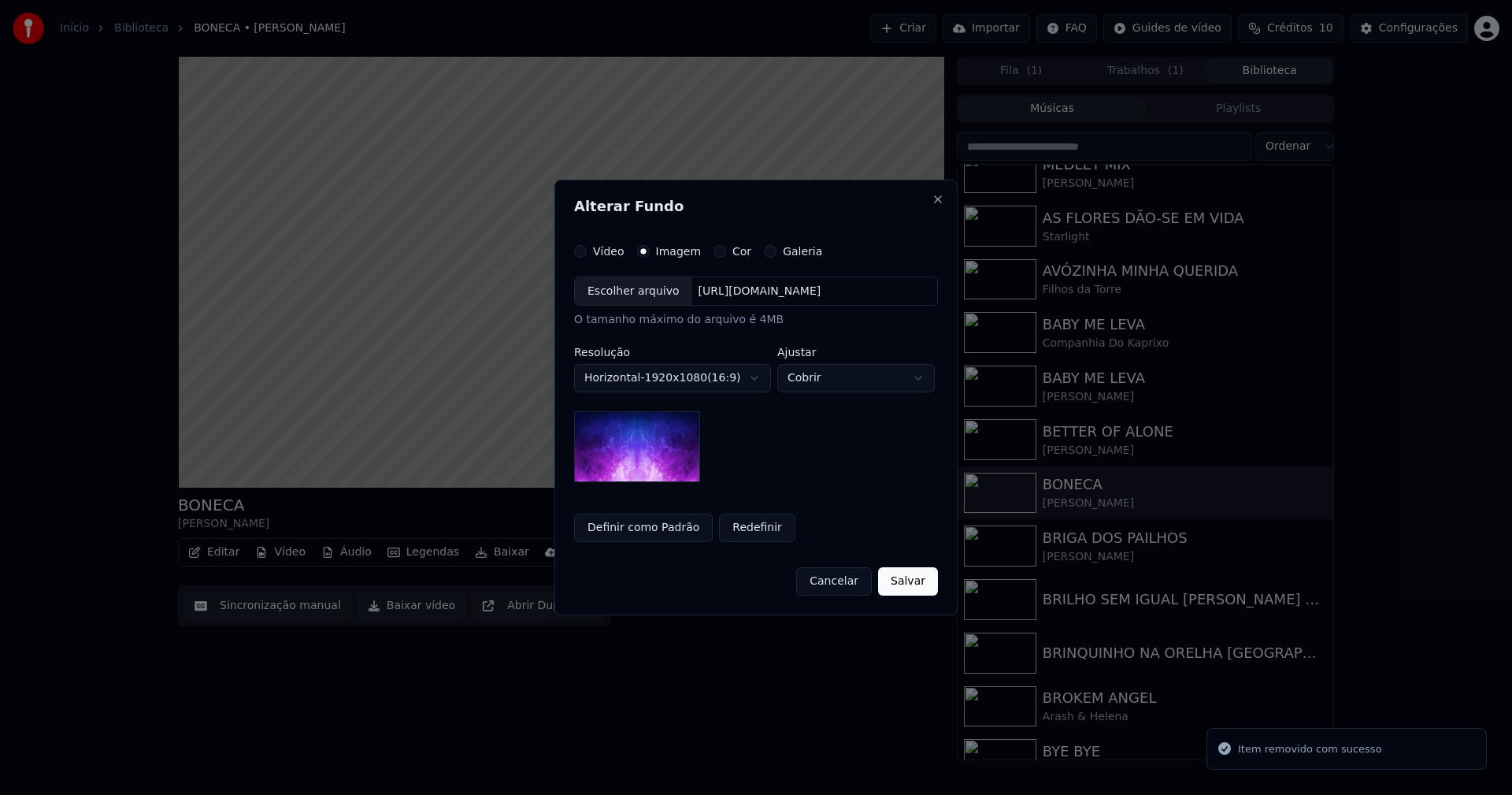
click at [619, 287] on div "Escolher arquivo" at bounding box center [633, 292] width 117 height 29
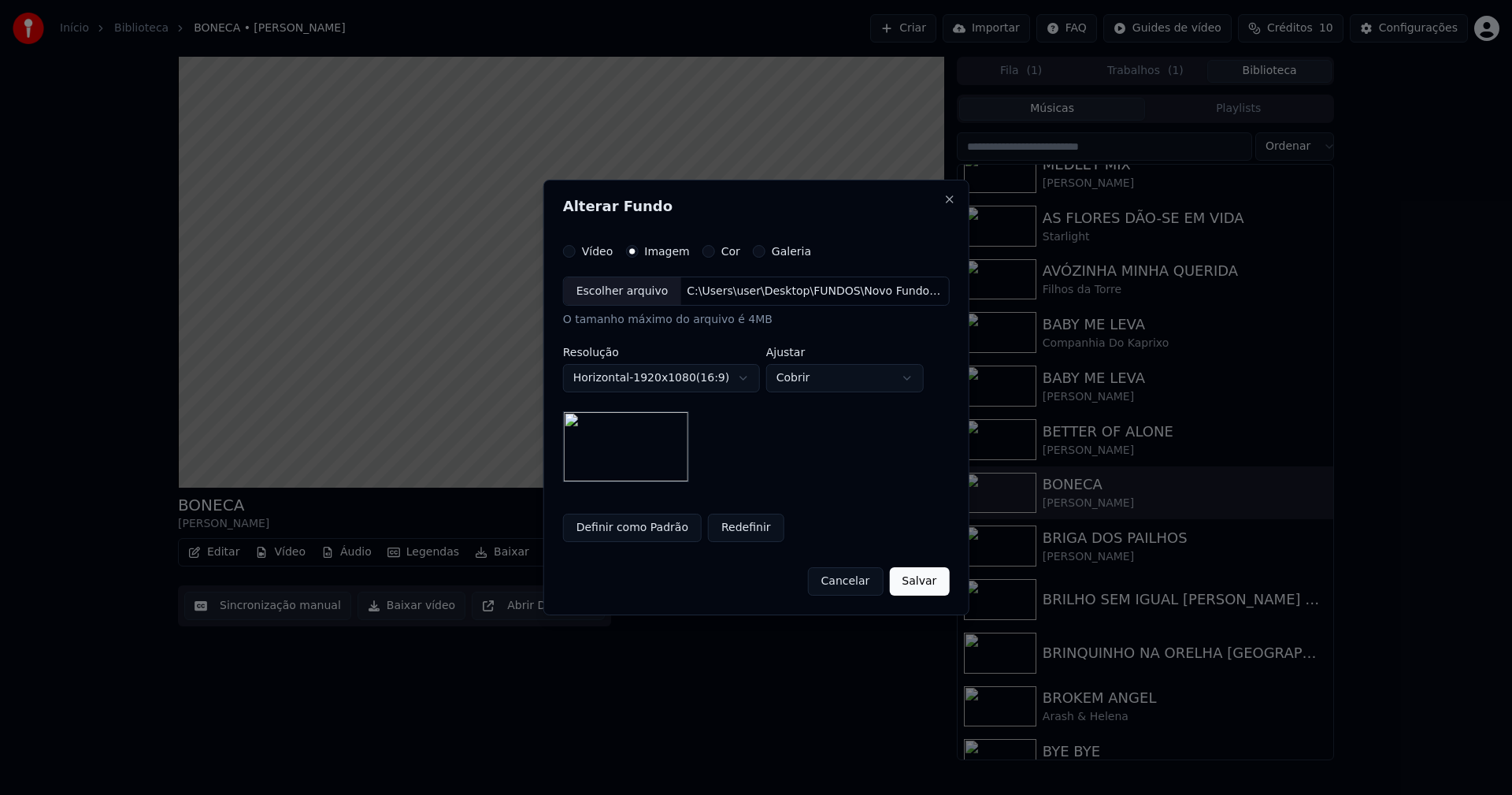
click at [898, 586] on button "Salvar" at bounding box center [919, 582] width 60 height 29
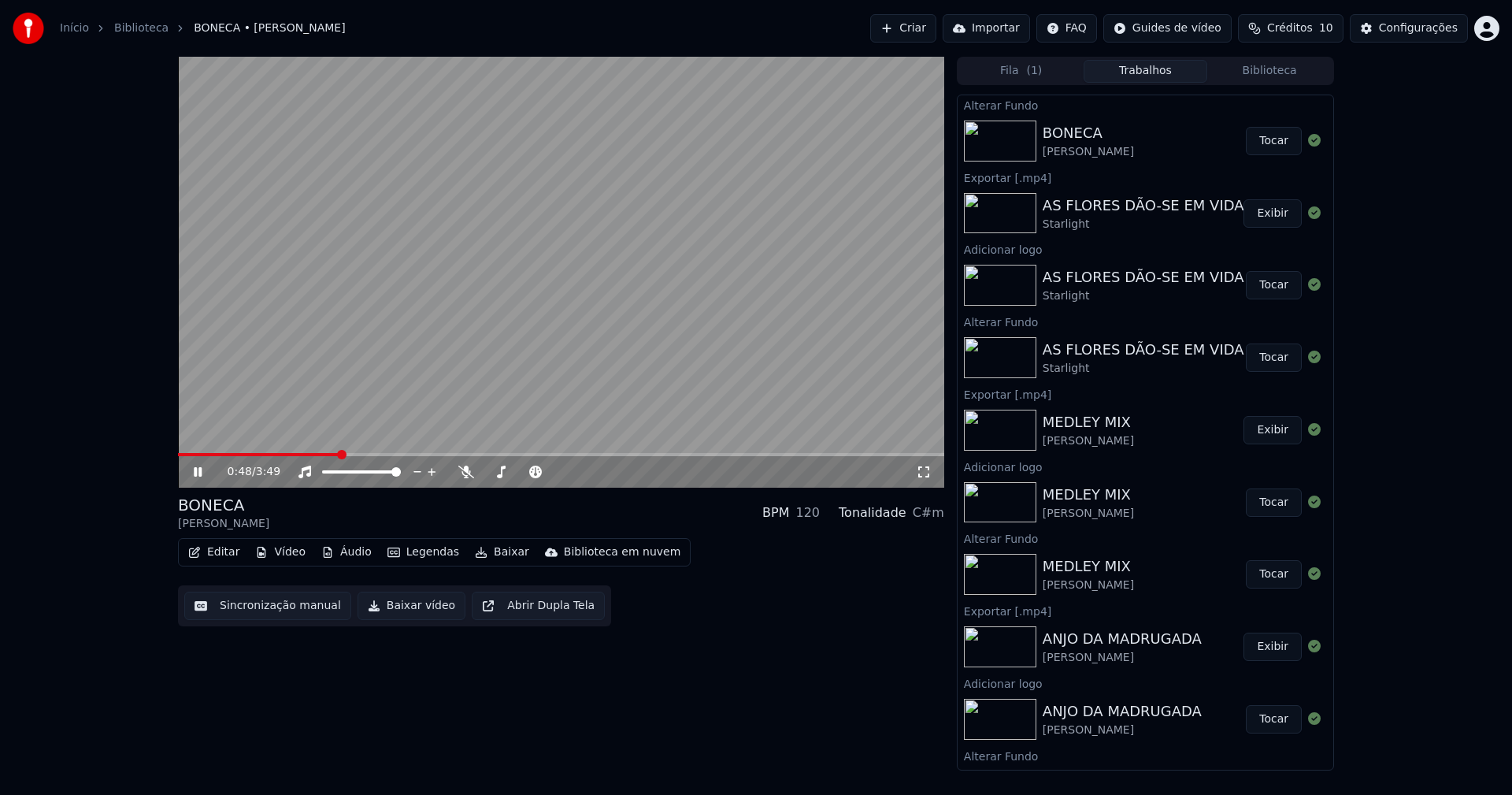
click at [1262, 141] on button "Tocar" at bounding box center [1273, 141] width 56 height 29
click at [285, 555] on button "Vídeo" at bounding box center [280, 552] width 63 height 22
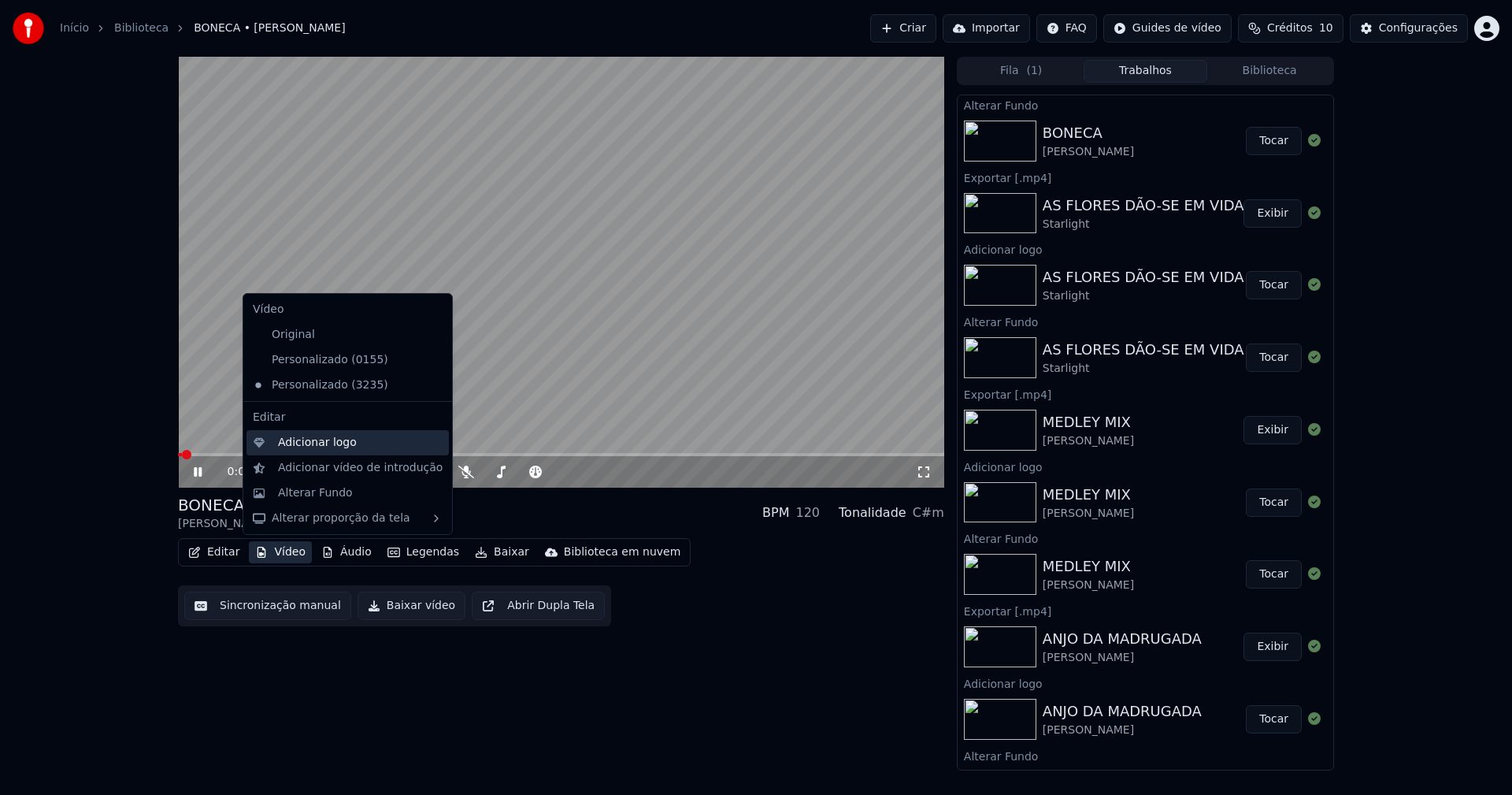
click at [321, 447] on div "Adicionar logo" at bounding box center [317, 443] width 78 height 16
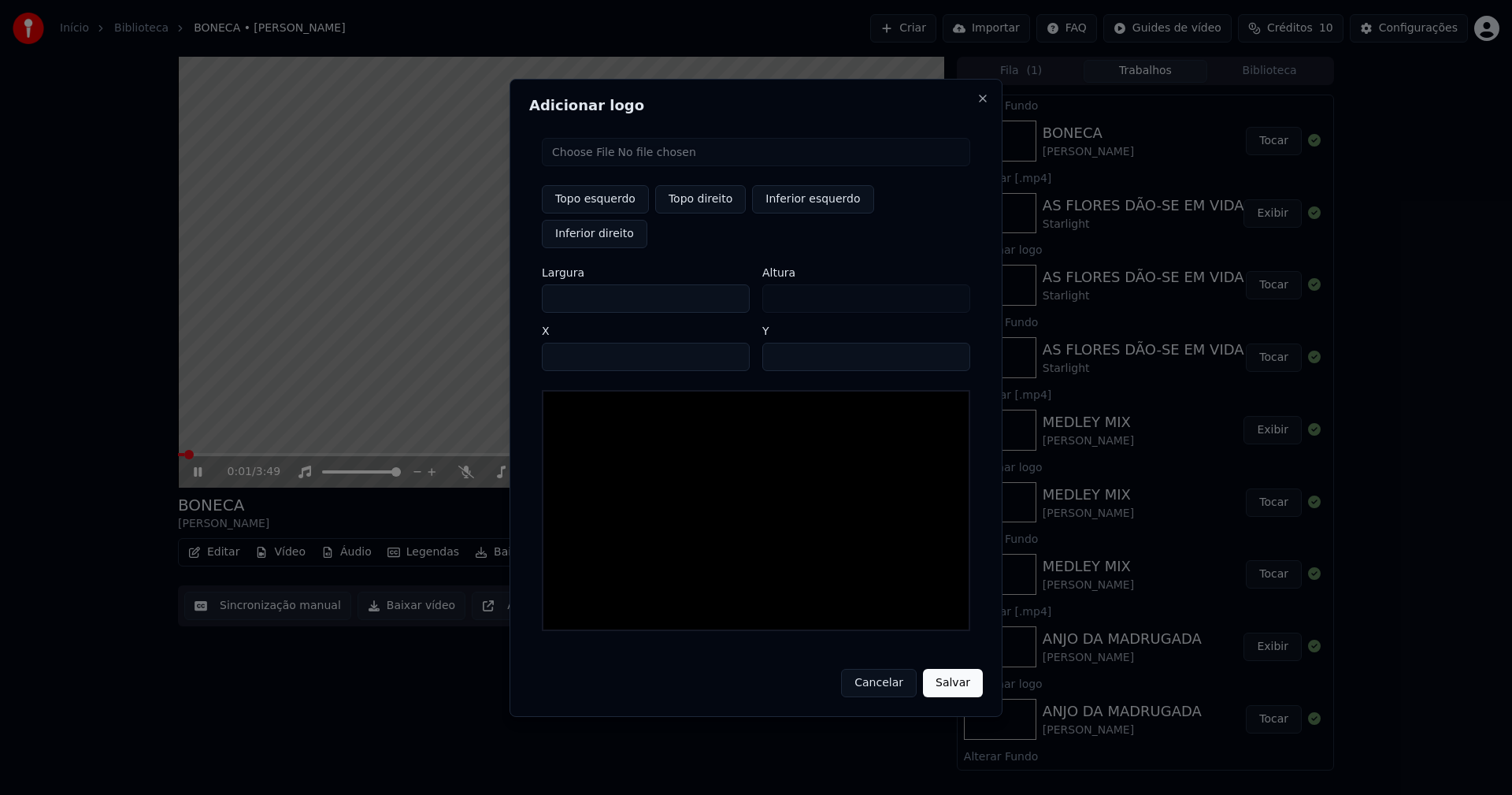
click at [602, 166] on input "file" at bounding box center [756, 152] width 428 height 29
type input "**********"
type input "***"
click at [680, 213] on button "Topo direito" at bounding box center [700, 200] width 90 height 29
type input "****"
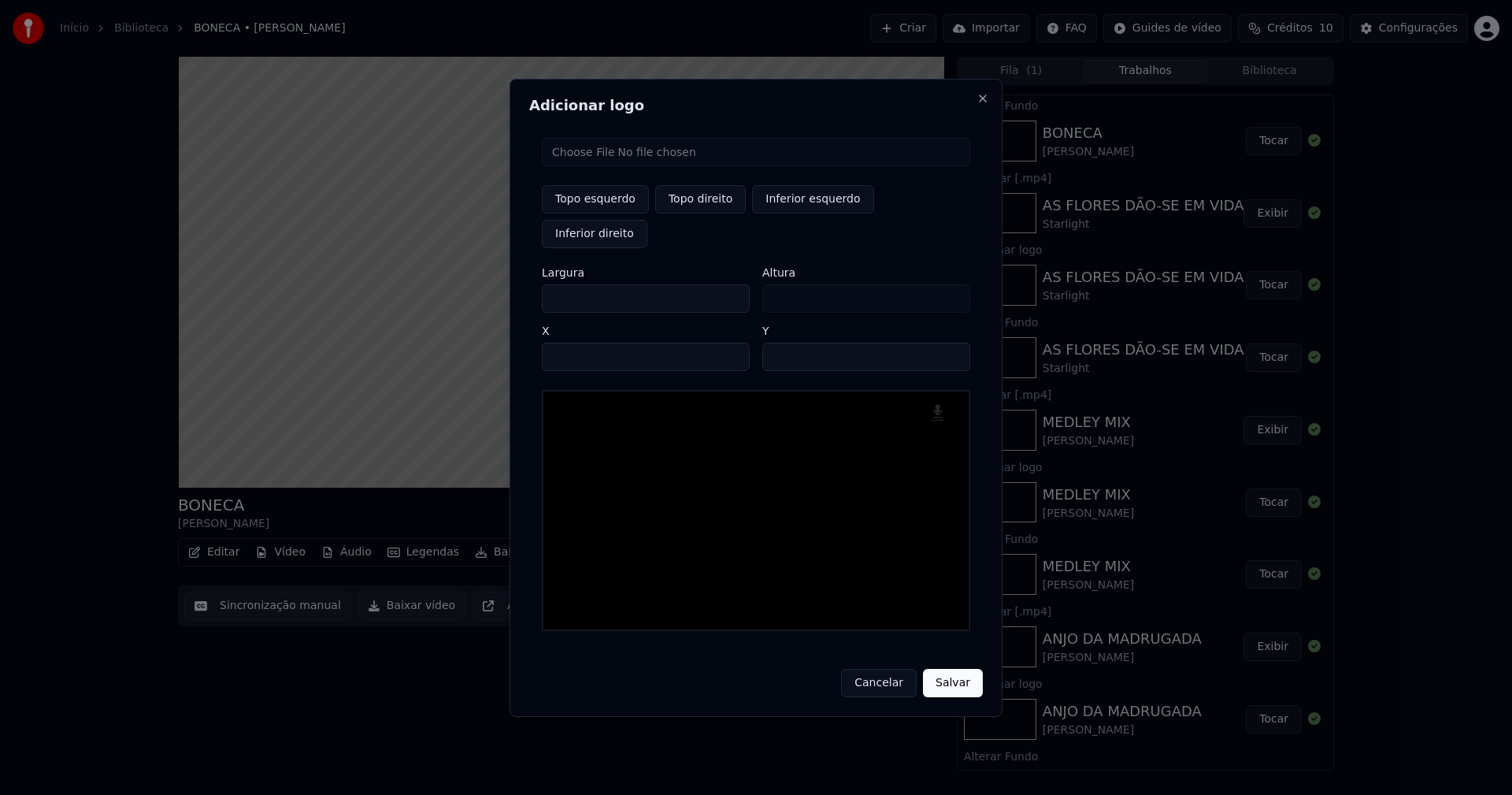
drag, startPoint x: 566, startPoint y: 279, endPoint x: 532, endPoint y: 286, distance: 34.7
click at [532, 286] on div "Topo esquerdo Topo direito Inferior esquerdo Inferior direito Largura *** Altur…" at bounding box center [756, 384] width 453 height 518
type input "**"
type input "***"
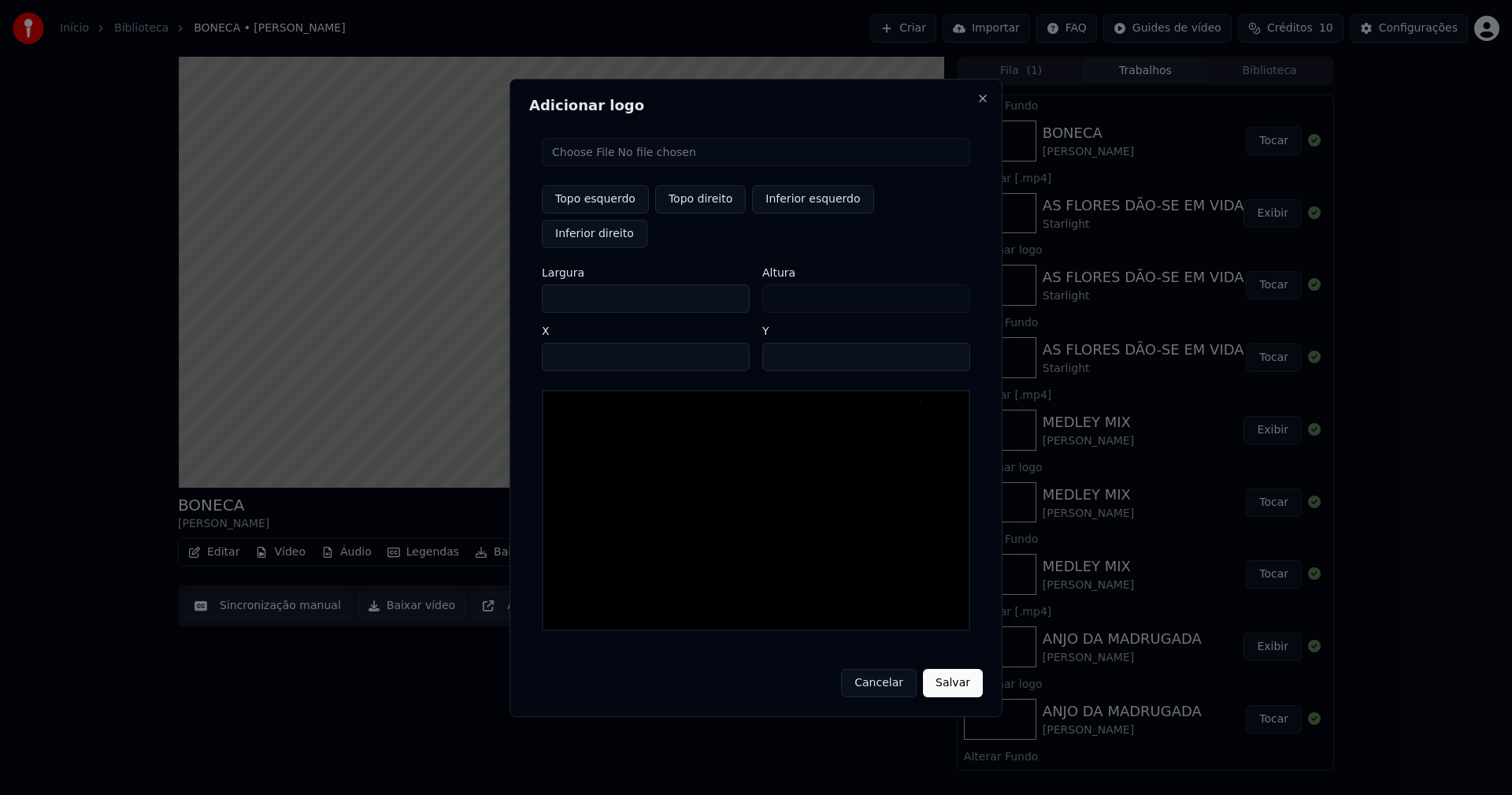
type input "***"
click at [573, 342] on input "****" at bounding box center [646, 357] width 208 height 29
type input "****"
click at [951, 342] on input "**" at bounding box center [866, 357] width 208 height 29
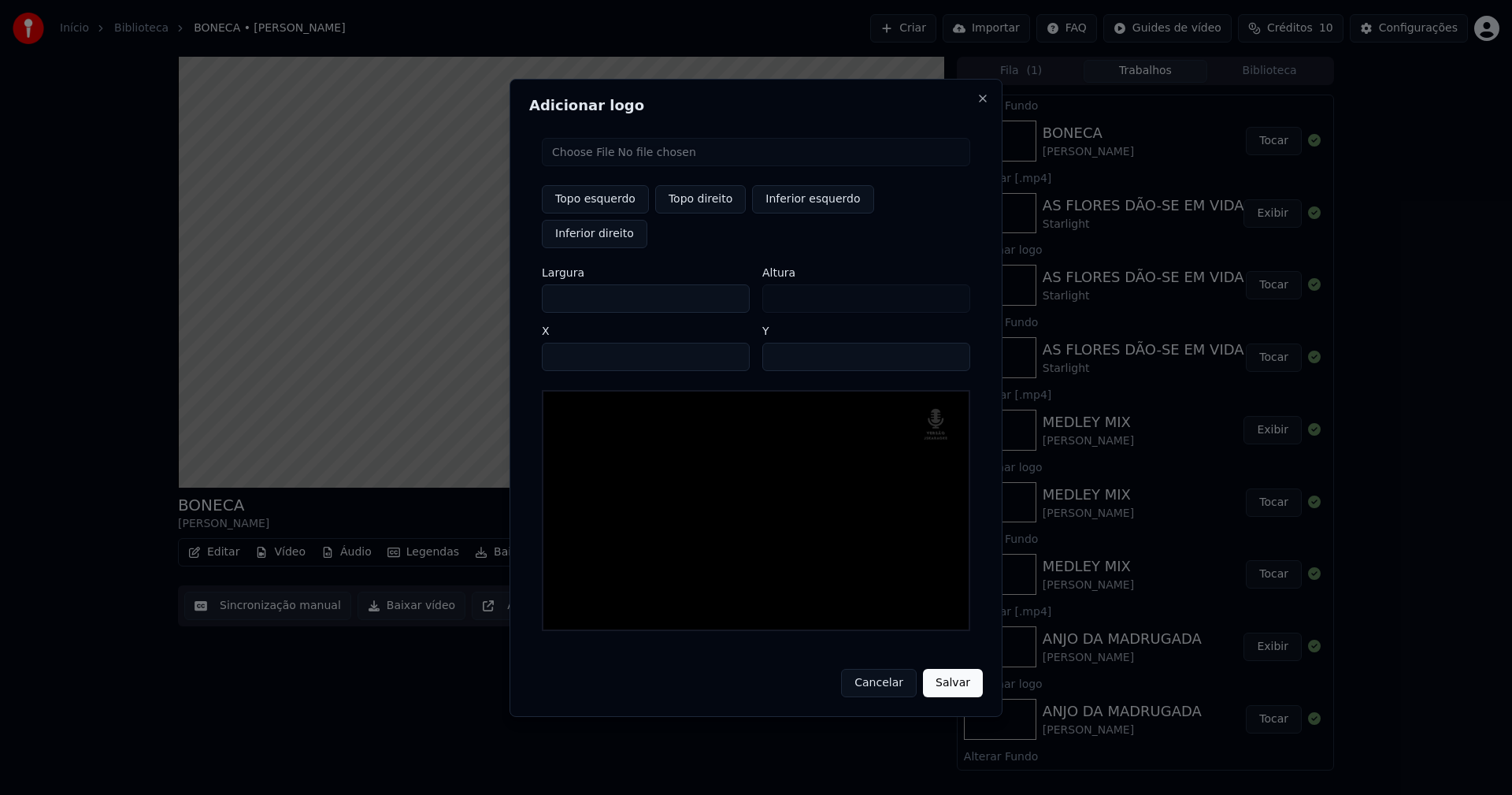
click at [951, 342] on input "**" at bounding box center [866, 357] width 208 height 29
type input "**"
click at [951, 342] on input "**" at bounding box center [866, 357] width 208 height 29
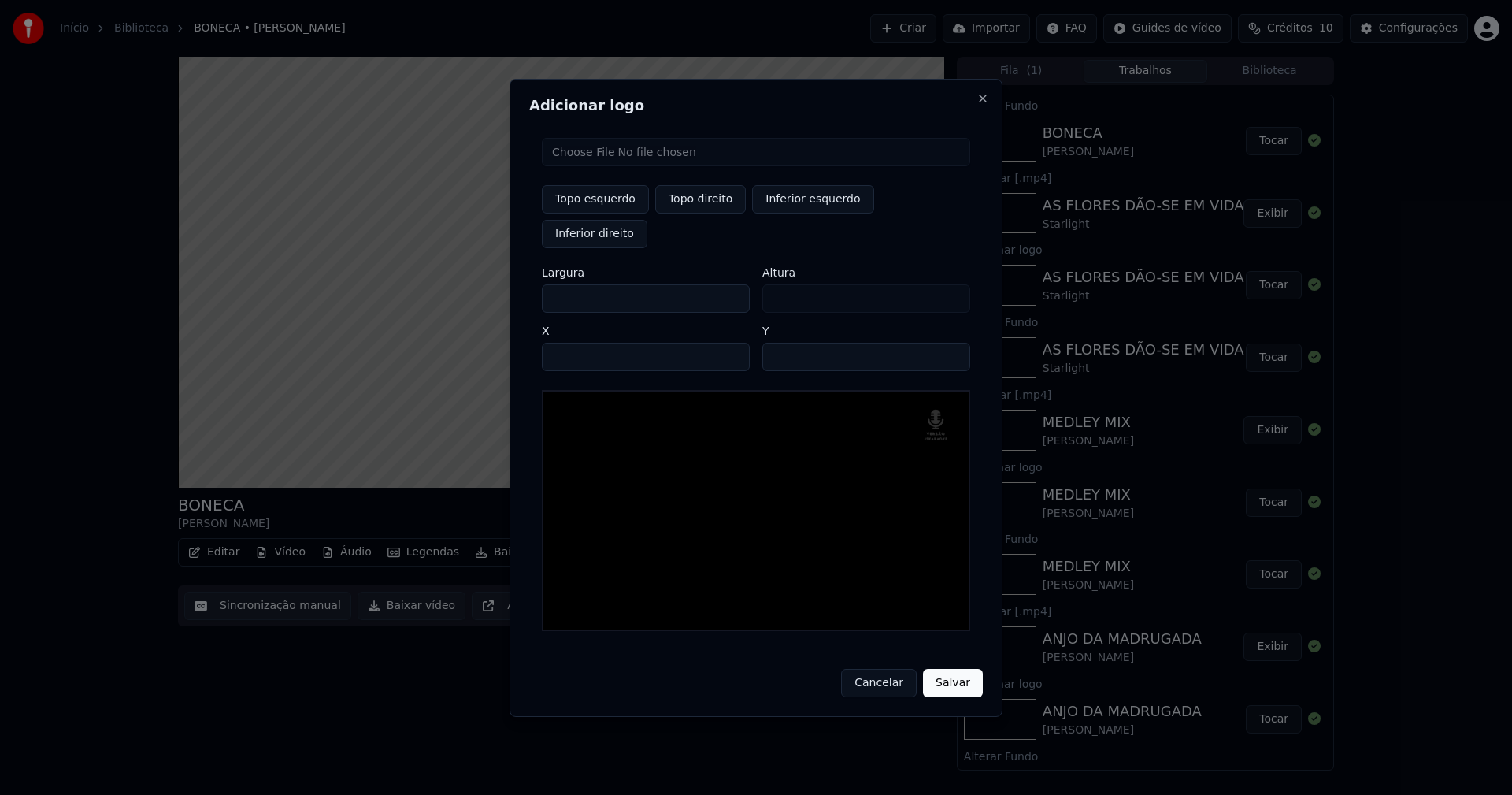
click at [958, 669] on button "Salvar" at bounding box center [952, 683] width 60 height 29
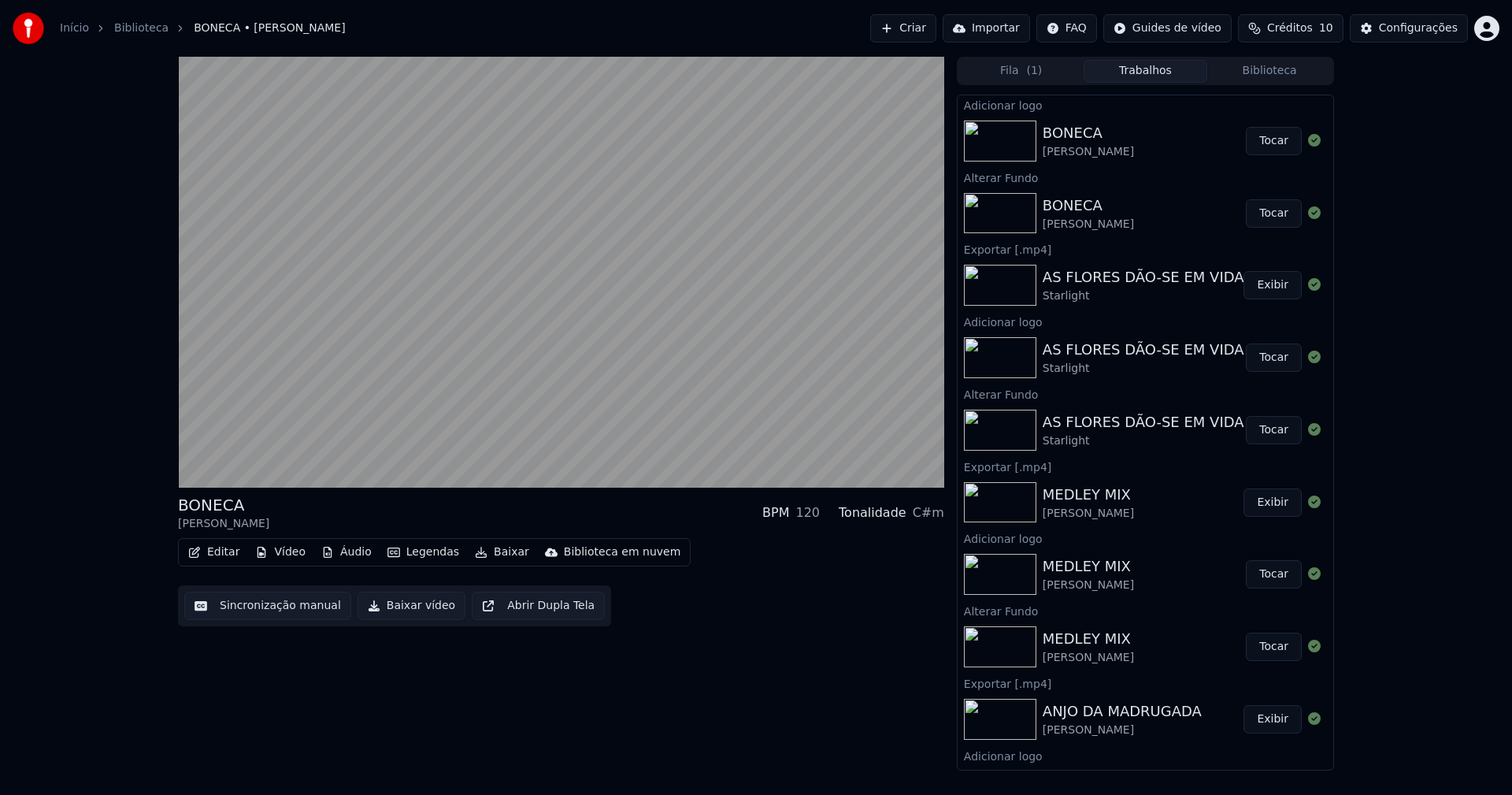
click at [1268, 137] on button "Tocar" at bounding box center [1273, 141] width 56 height 29
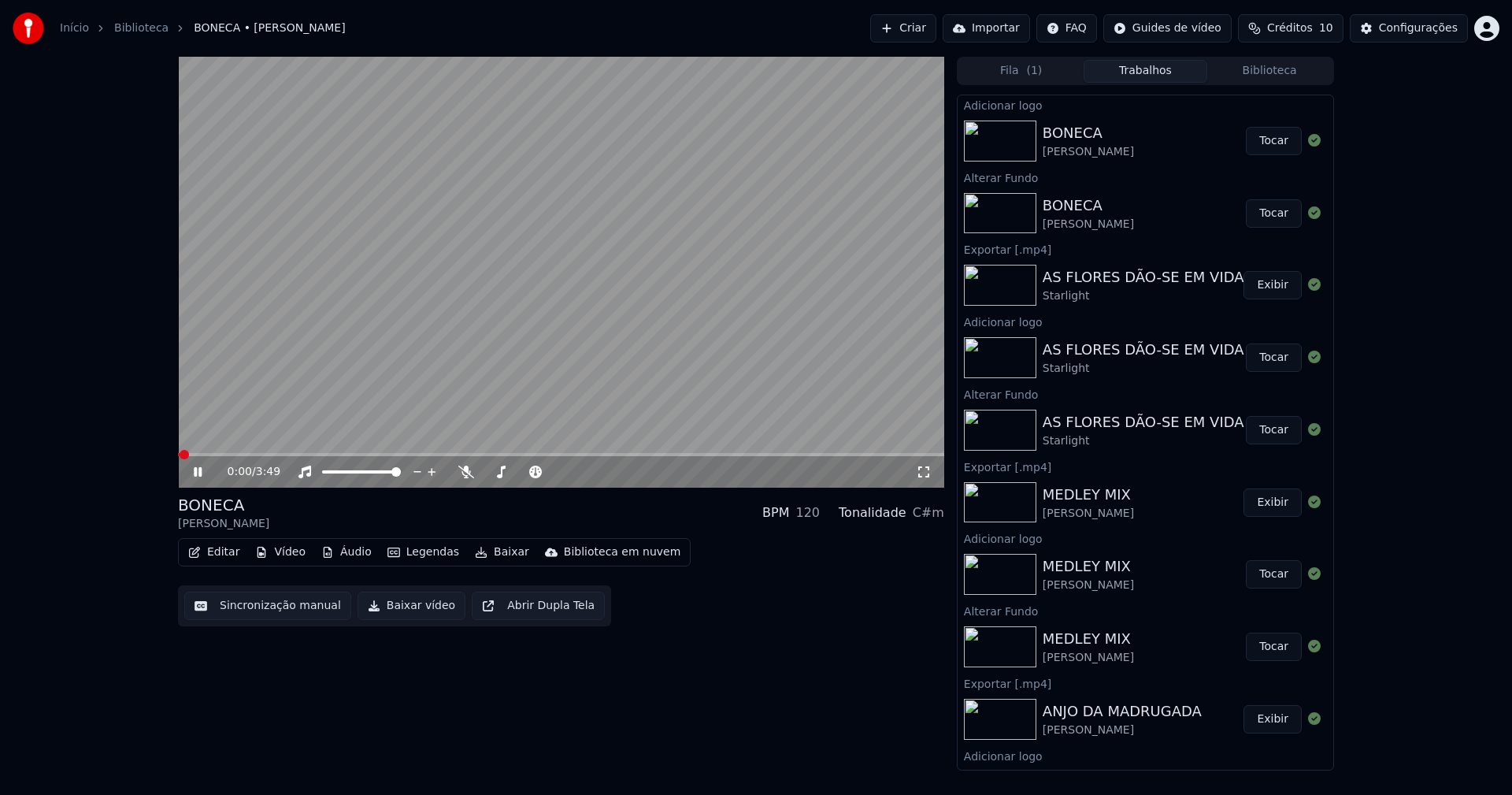
click at [400, 612] on button "Baixar vídeo" at bounding box center [411, 606] width 108 height 29
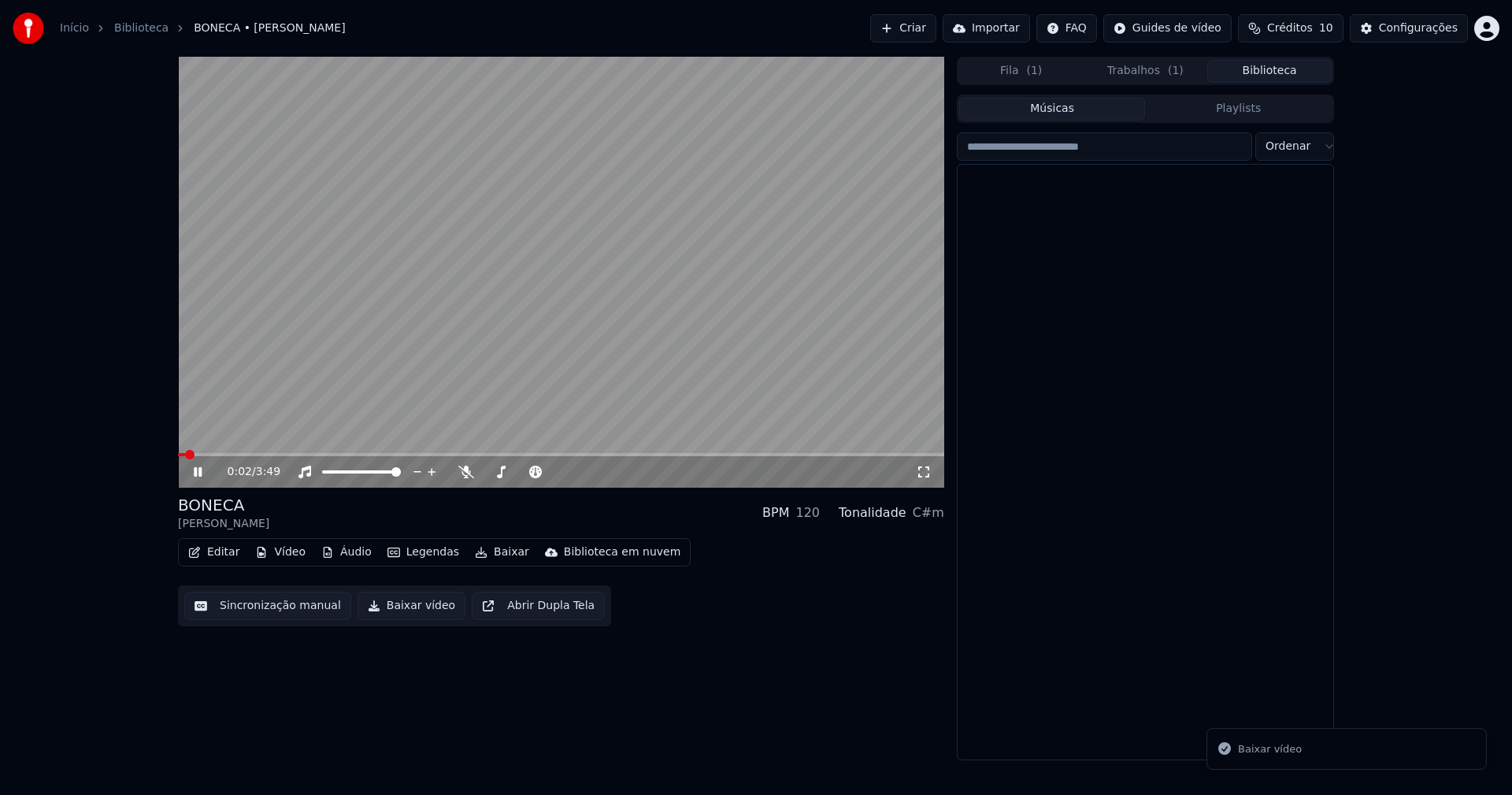
click at [1268, 66] on button "Biblioteca" at bounding box center [1269, 71] width 125 height 23
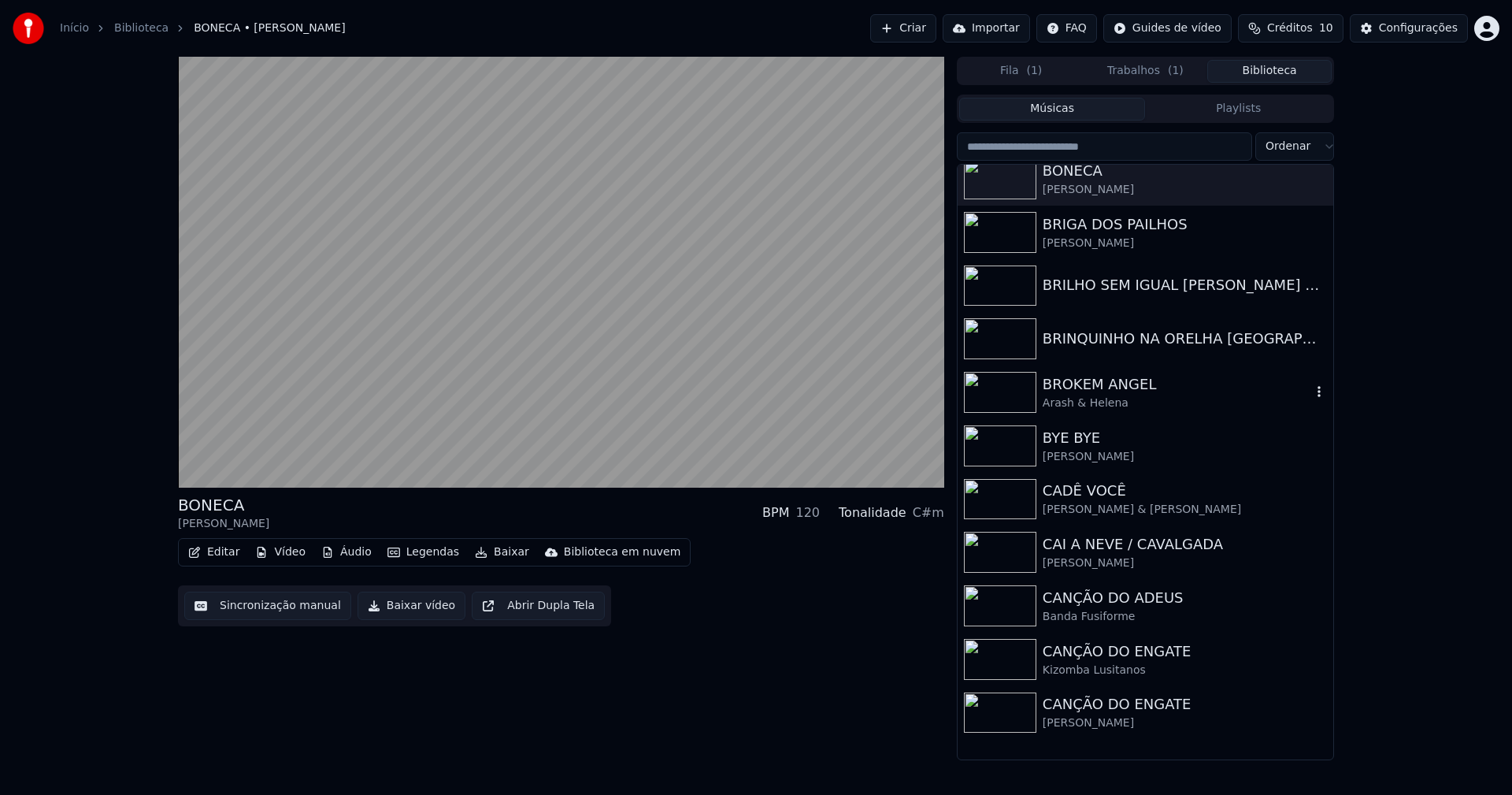
scroll to position [3387, 0]
click at [1086, 555] on div "CAI A NEVE / CAVALGADA" at bounding box center [1177, 544] width 269 height 22
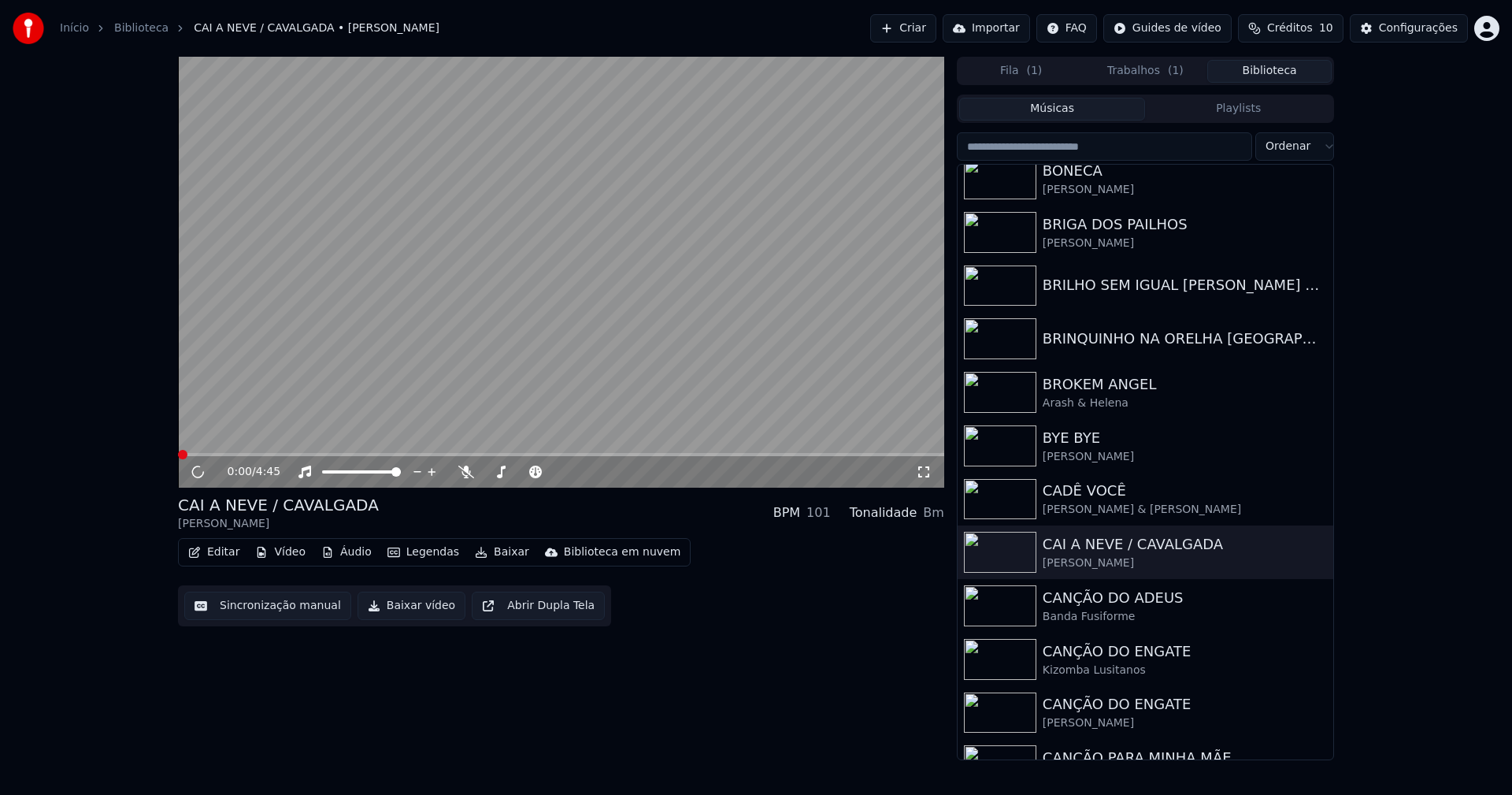
click at [340, 559] on button "Áudio" at bounding box center [346, 552] width 63 height 22
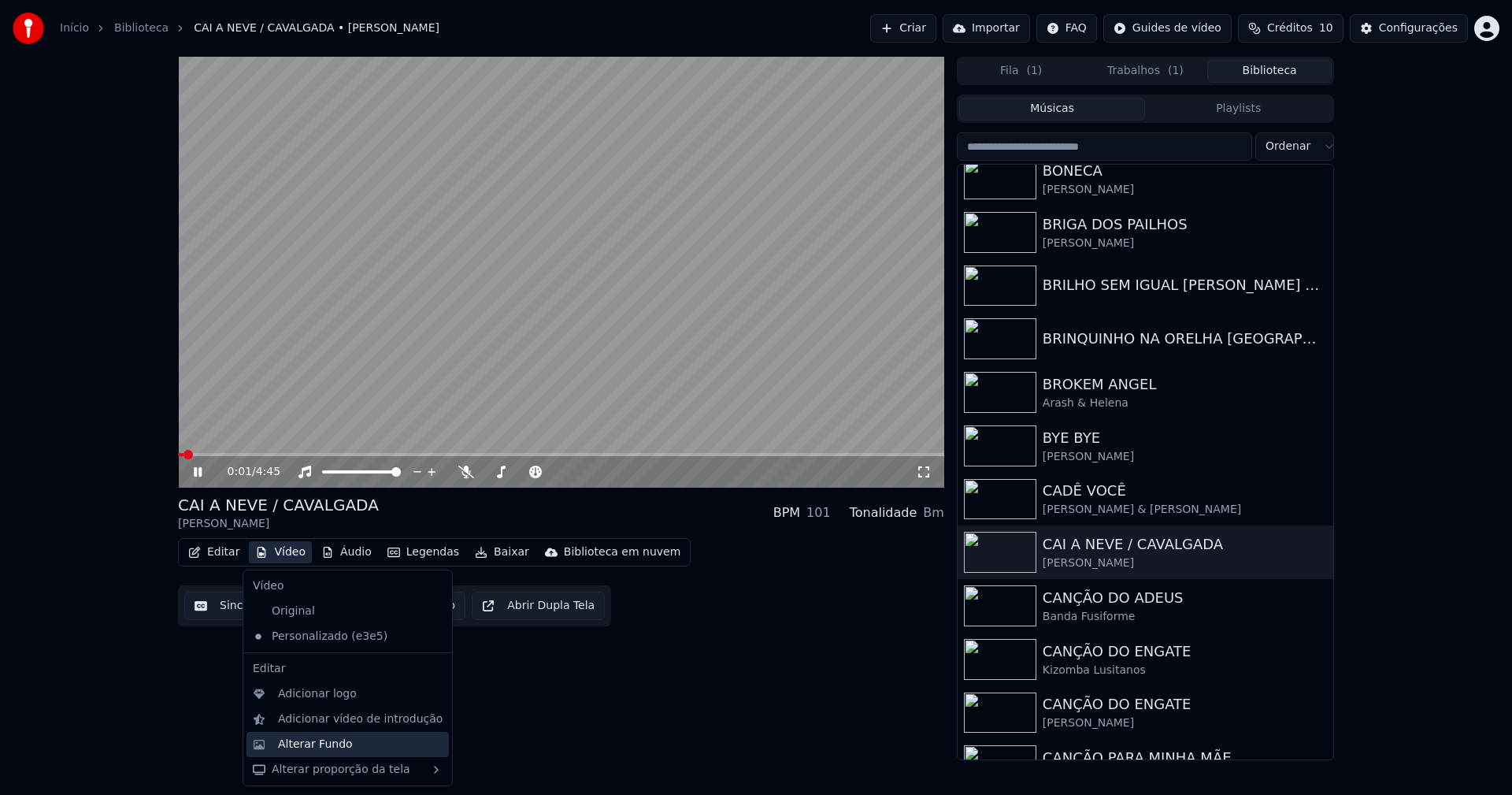
click at [317, 747] on div "Alterar Fundo" at bounding box center [315, 744] width 75 height 16
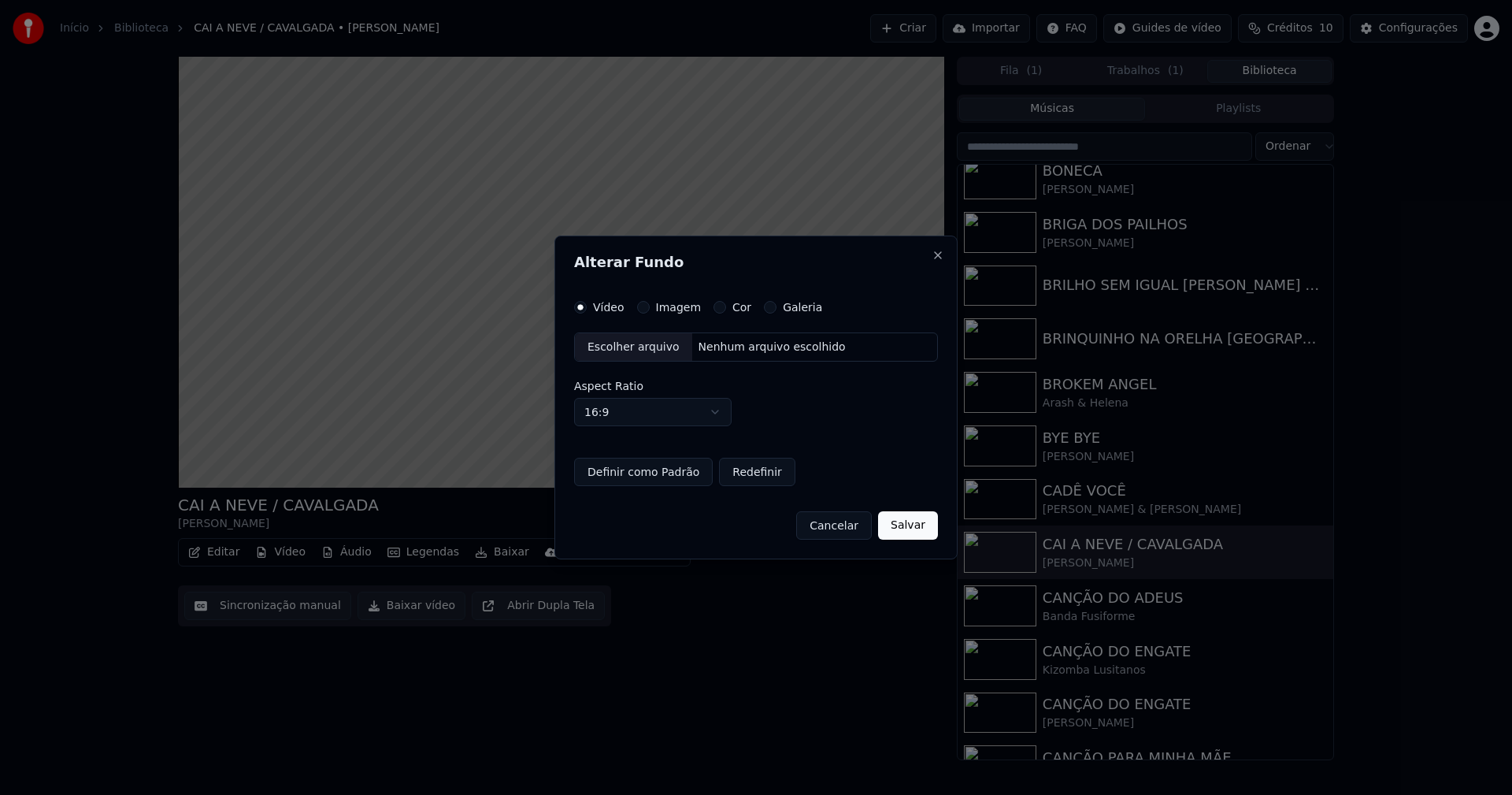
click at [638, 309] on button "Imagem" at bounding box center [643, 307] width 13 height 13
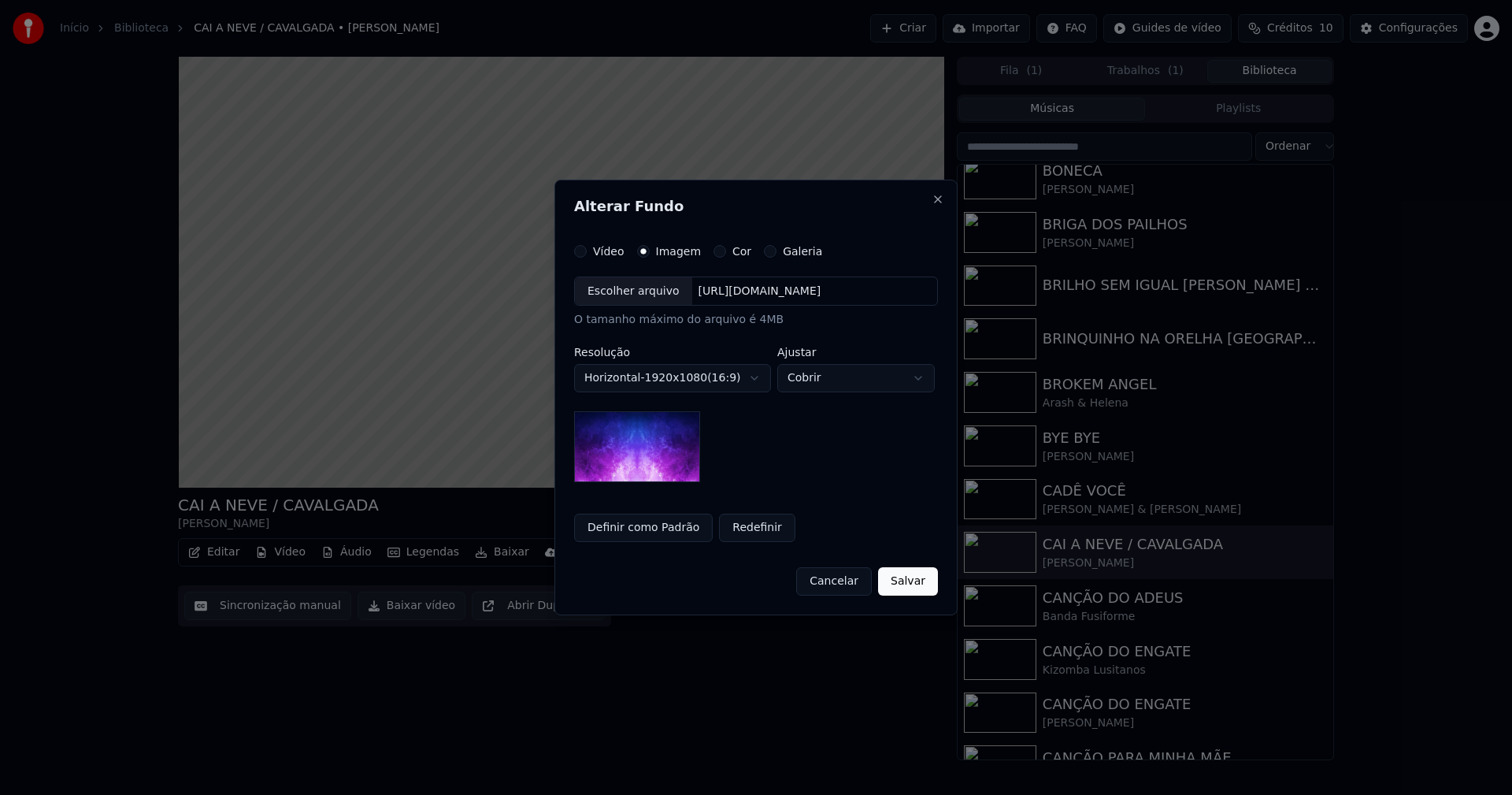
click at [630, 293] on div "Escolher arquivo" at bounding box center [633, 292] width 117 height 29
click at [914, 580] on button "Salvar" at bounding box center [908, 582] width 60 height 29
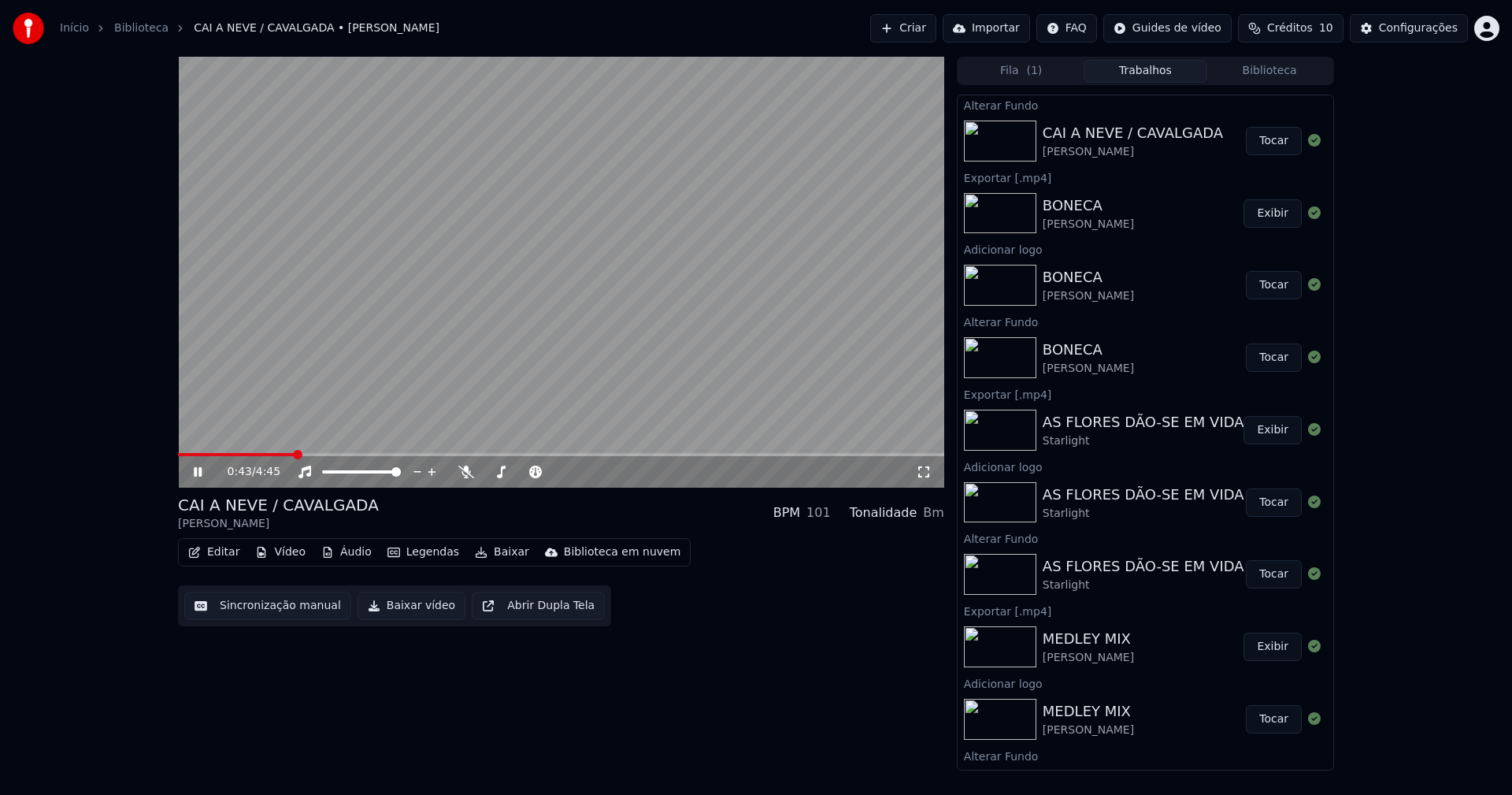
click at [1273, 142] on button "Tocar" at bounding box center [1273, 141] width 56 height 29
click at [286, 556] on button "Vídeo" at bounding box center [280, 552] width 63 height 22
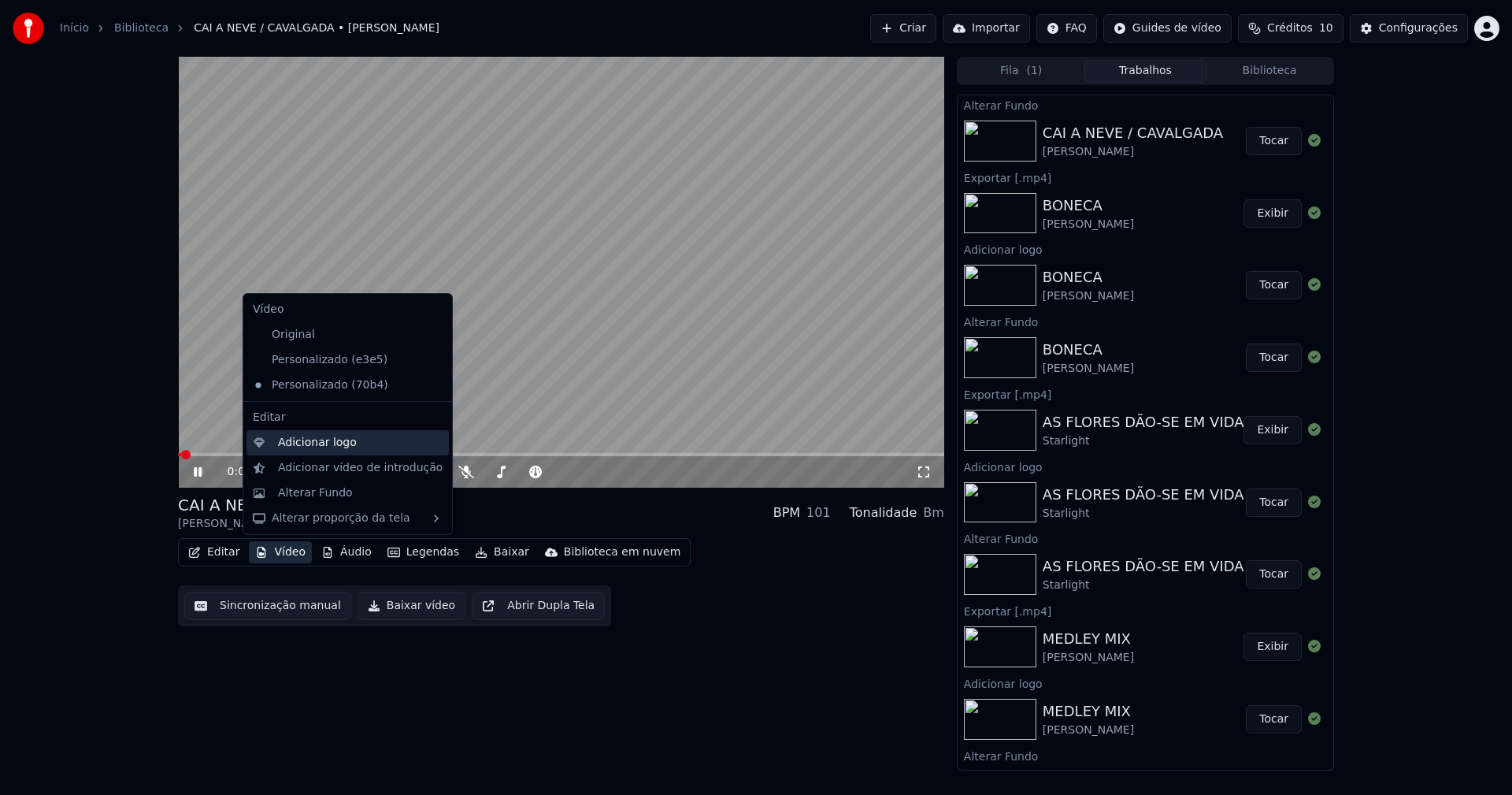
click at [310, 446] on div "Adicionar logo" at bounding box center [317, 443] width 78 height 16
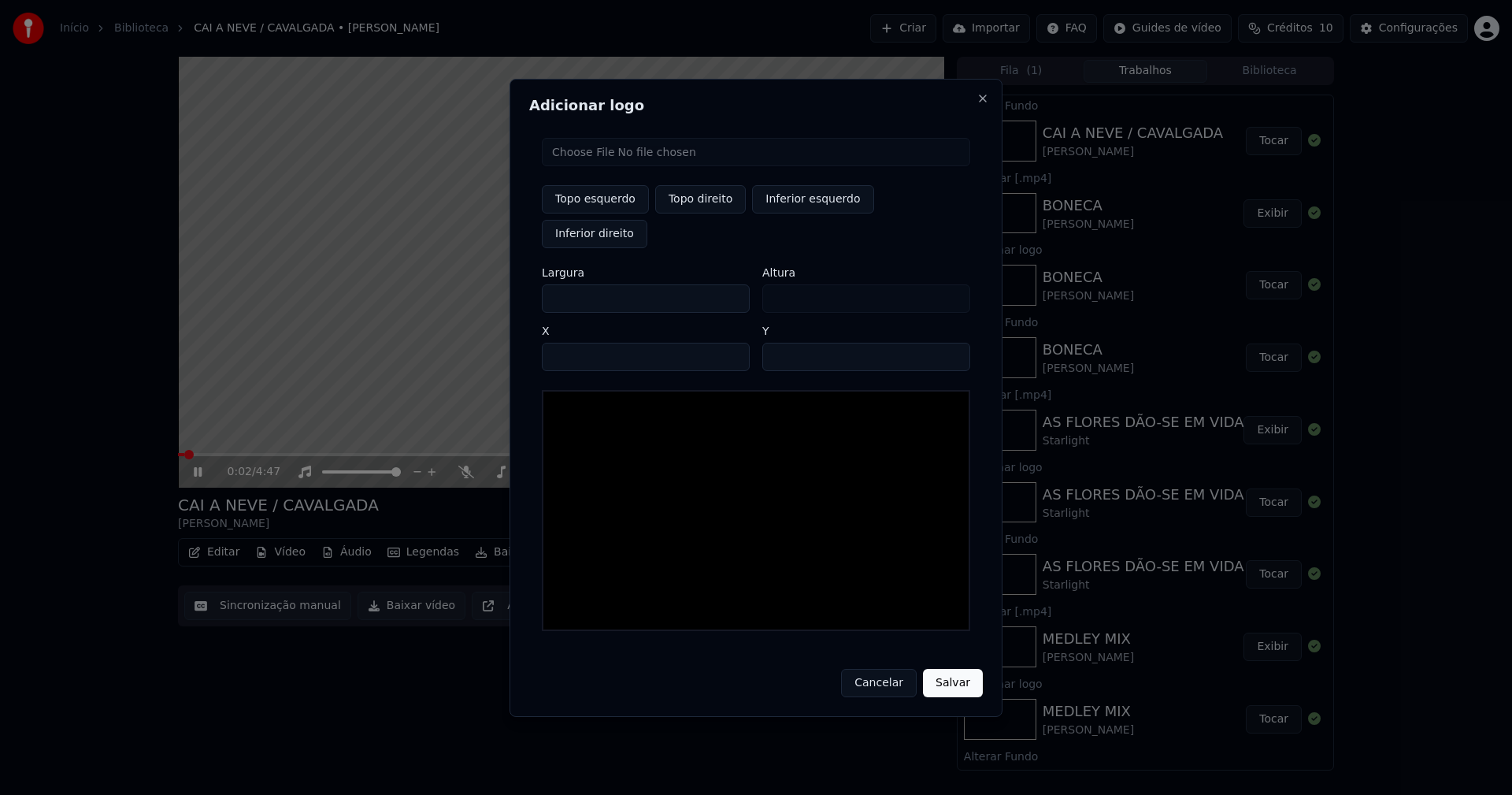
click at [590, 166] on input "file" at bounding box center [756, 152] width 428 height 29
type input "**********"
type input "***"
click at [709, 213] on button "Topo direito" at bounding box center [700, 200] width 90 height 29
type input "****"
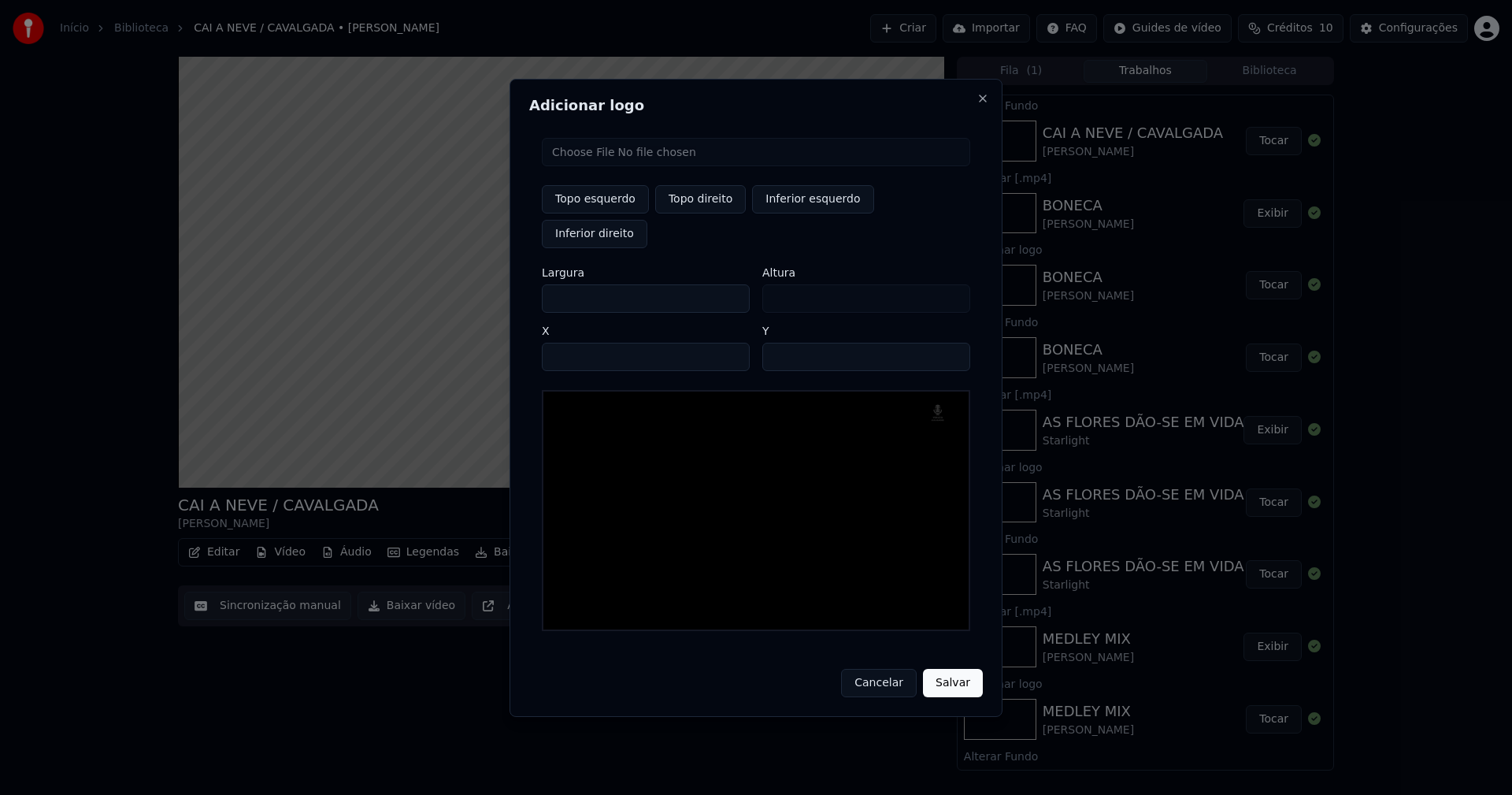
drag, startPoint x: 568, startPoint y: 282, endPoint x: 493, endPoint y: 293, distance: 75.8
click at [496, 293] on body "Início Biblioteca CAI A NEVE / CAVALGADA • [PERSON_NAME] Importar FAQ Guides de…" at bounding box center [756, 397] width 1512 height 795
type input "**"
type input "***"
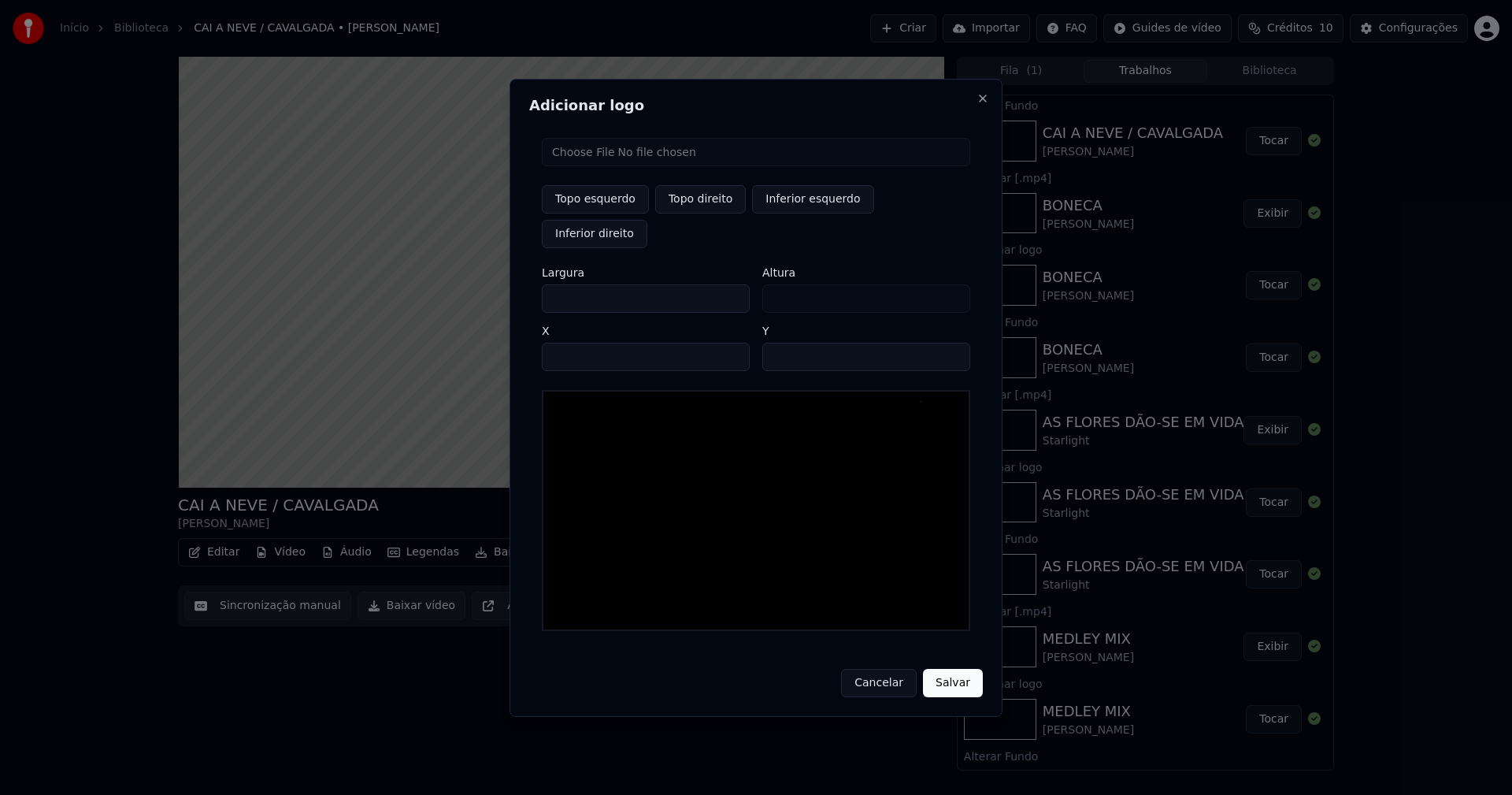
type input "***"
click at [571, 342] on input "****" at bounding box center [646, 357] width 208 height 29
type input "****"
click at [951, 342] on input "**" at bounding box center [866, 357] width 208 height 29
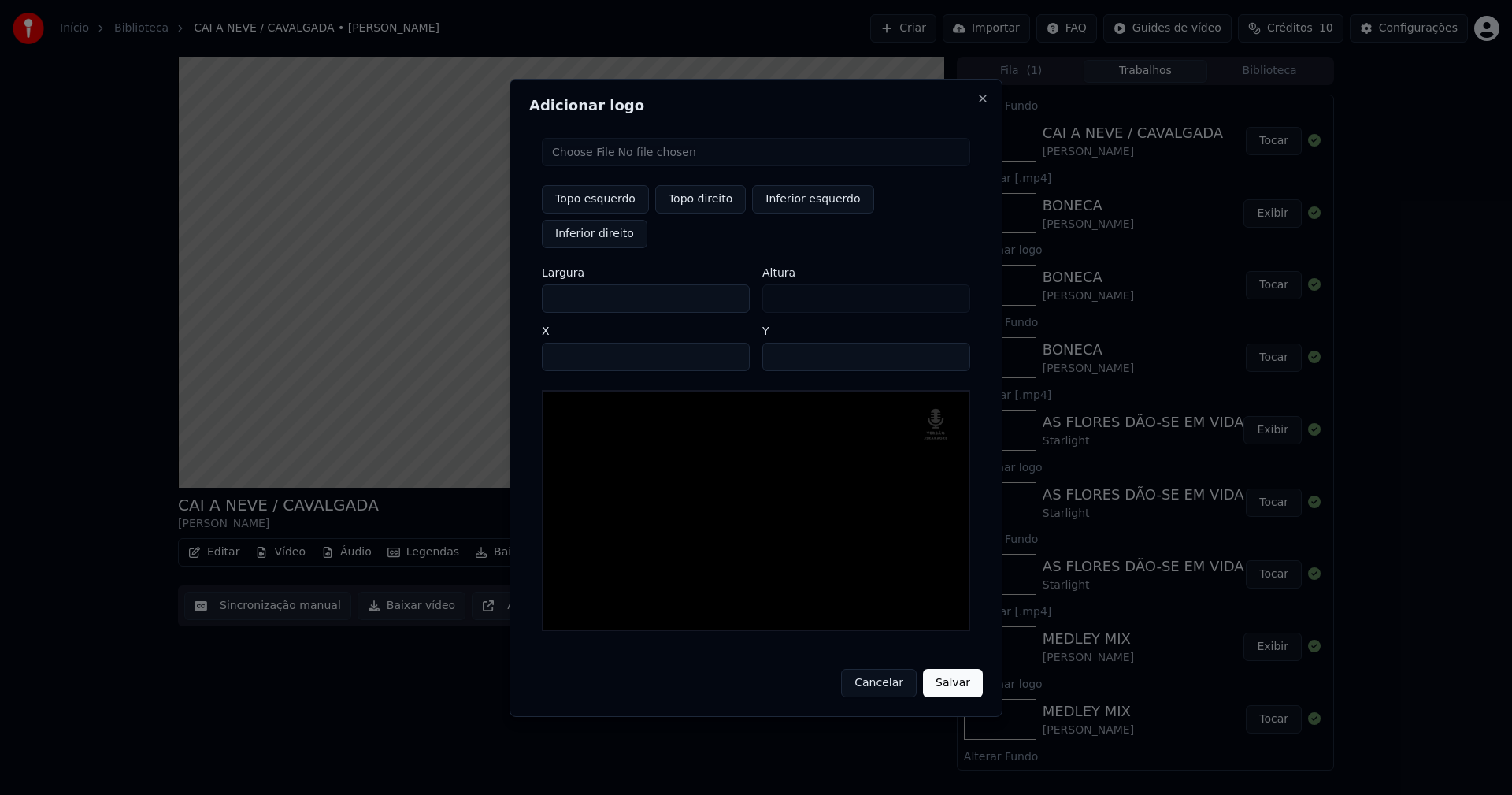
click at [951, 342] on input "**" at bounding box center [866, 357] width 208 height 29
type input "**"
click at [951, 342] on input "**" at bounding box center [866, 357] width 208 height 29
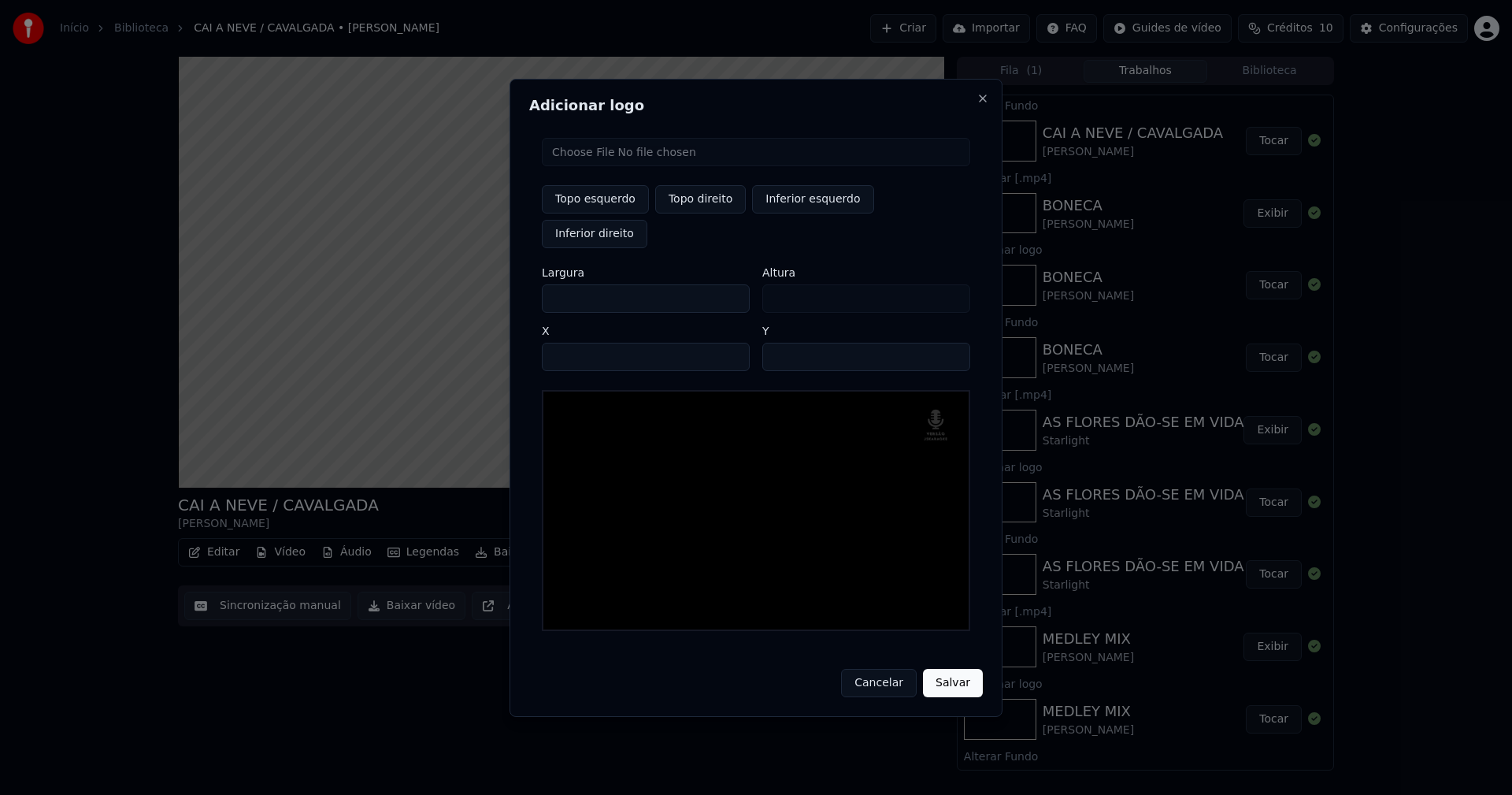
click at [949, 669] on button "Salvar" at bounding box center [952, 683] width 60 height 29
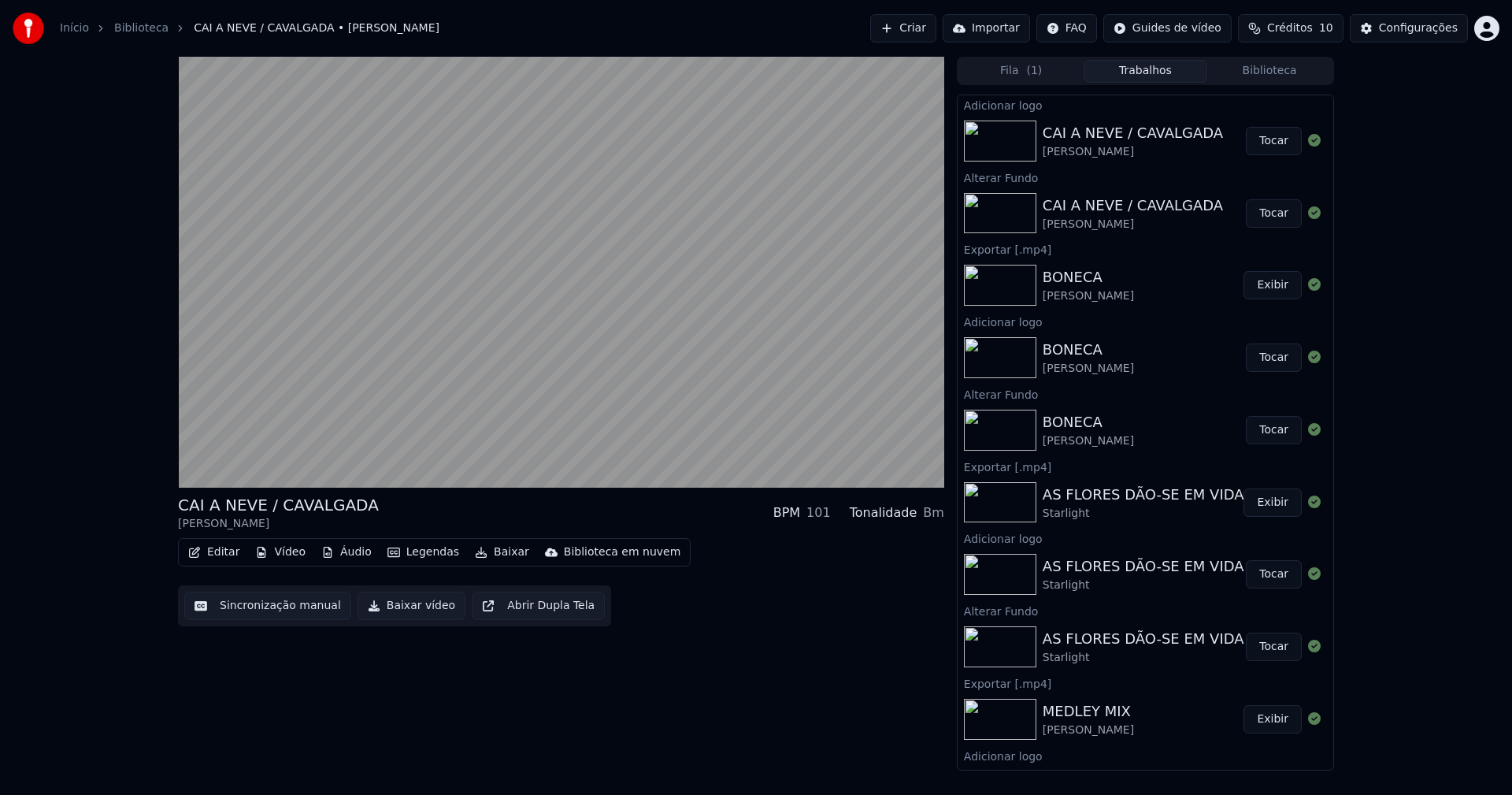
click at [1261, 142] on button "Tocar" at bounding box center [1273, 141] width 56 height 29
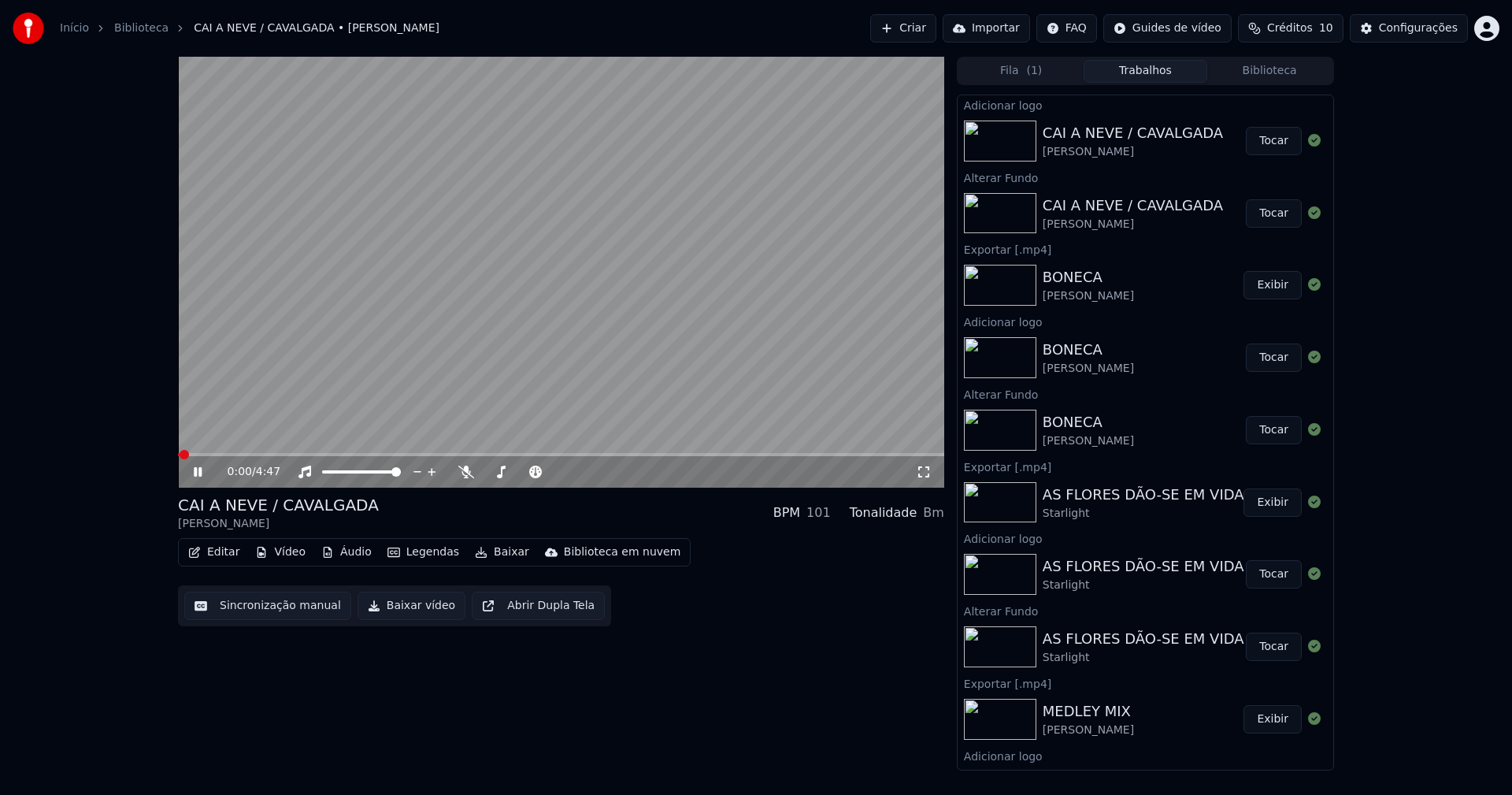
click at [382, 614] on button "Baixar vídeo" at bounding box center [411, 606] width 108 height 29
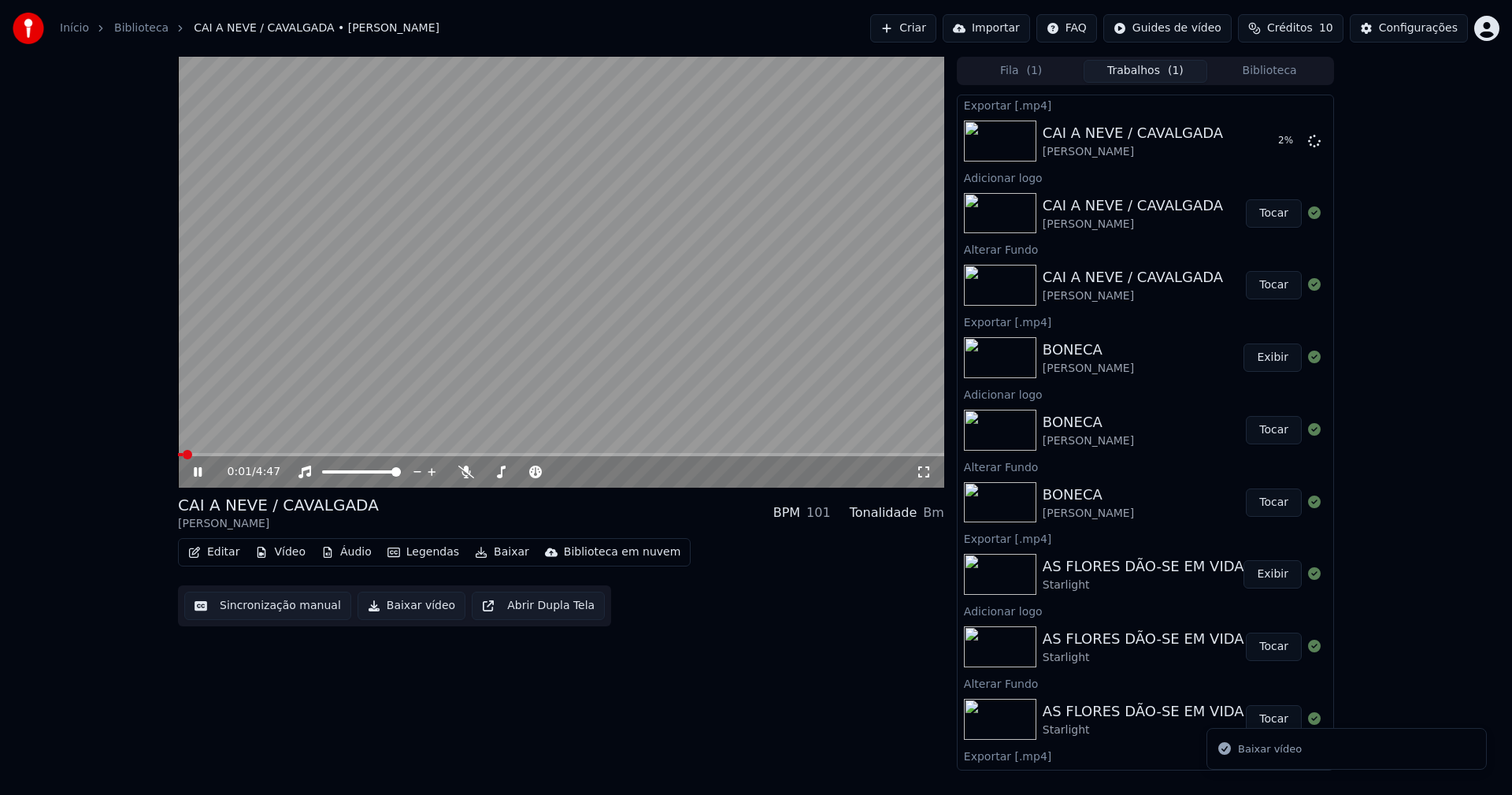
click at [1293, 70] on button "Biblioteca" at bounding box center [1269, 71] width 125 height 23
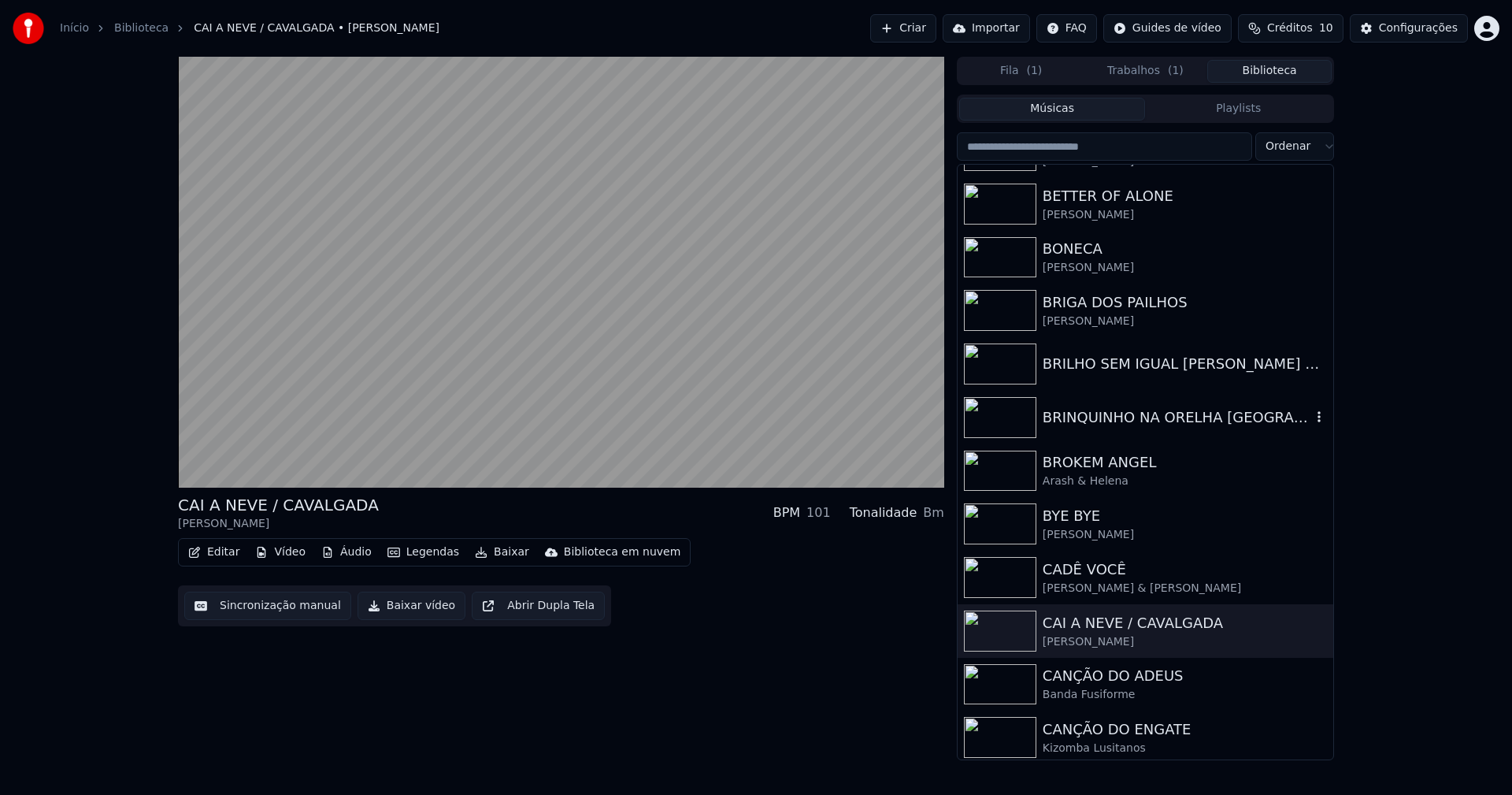
scroll to position [3387, 0]
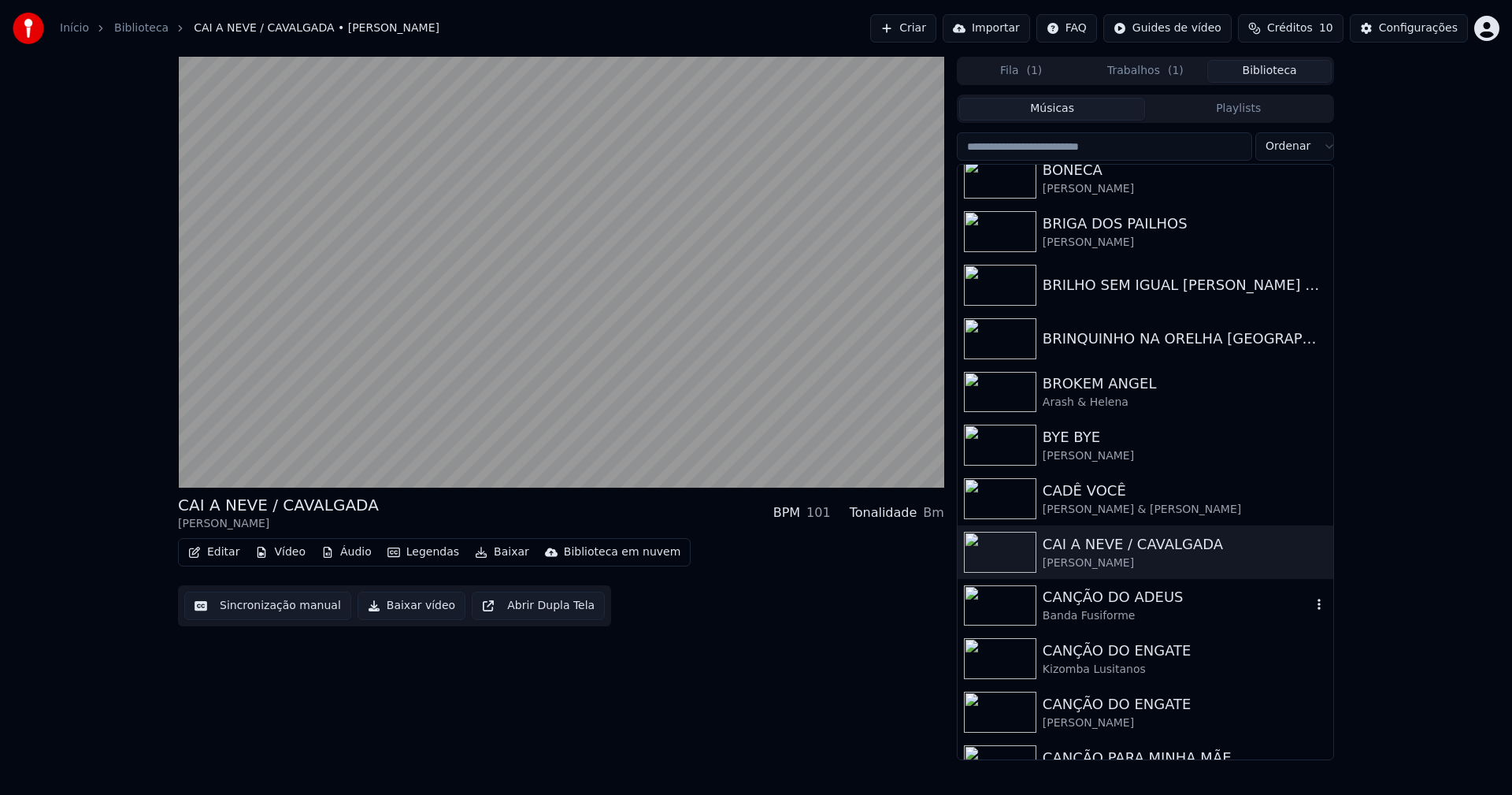
click at [1102, 607] on div "CANÇÃO DO ADEUS" at bounding box center [1177, 597] width 269 height 22
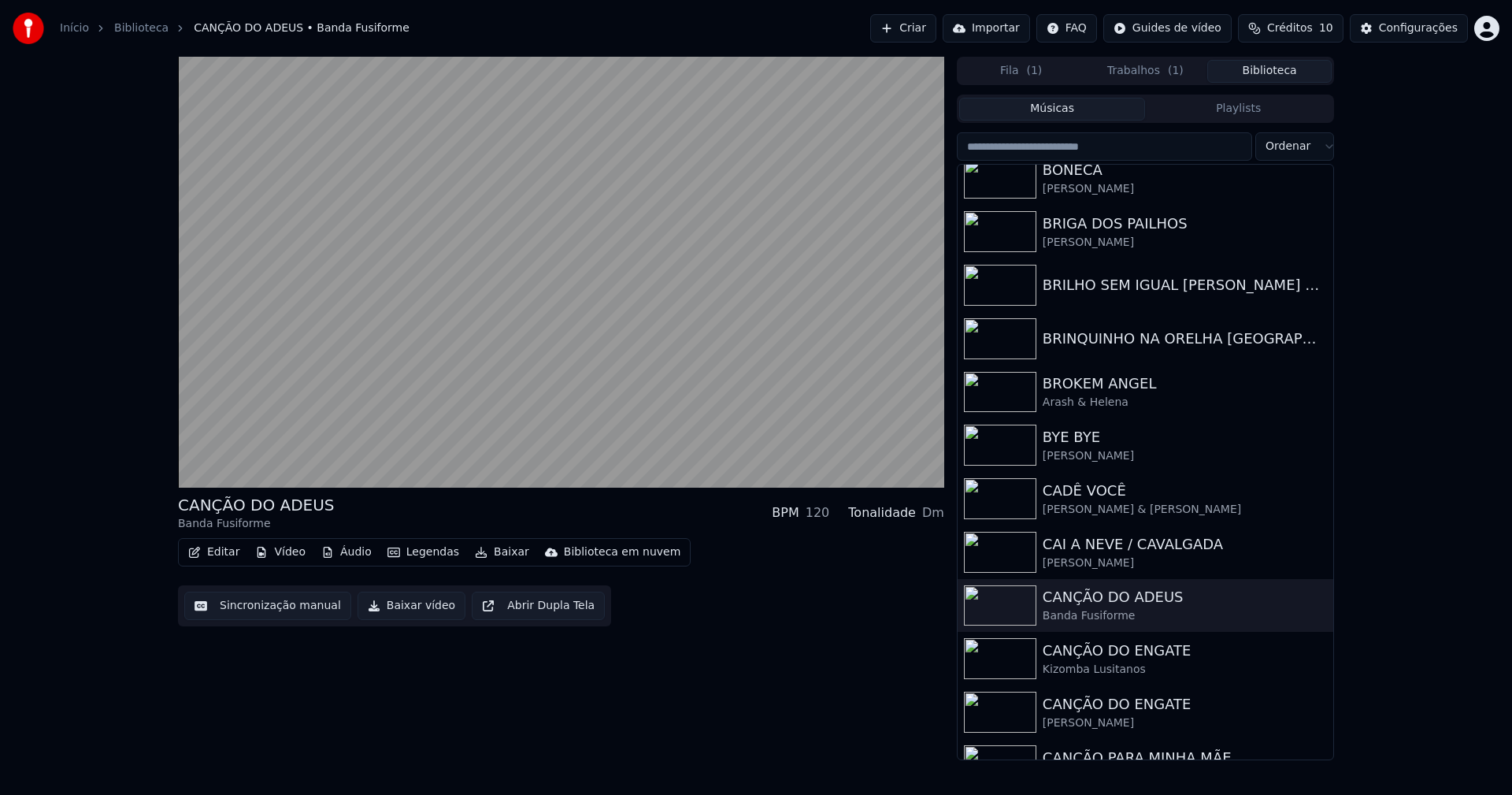
click at [290, 556] on button "Vídeo" at bounding box center [280, 552] width 63 height 22
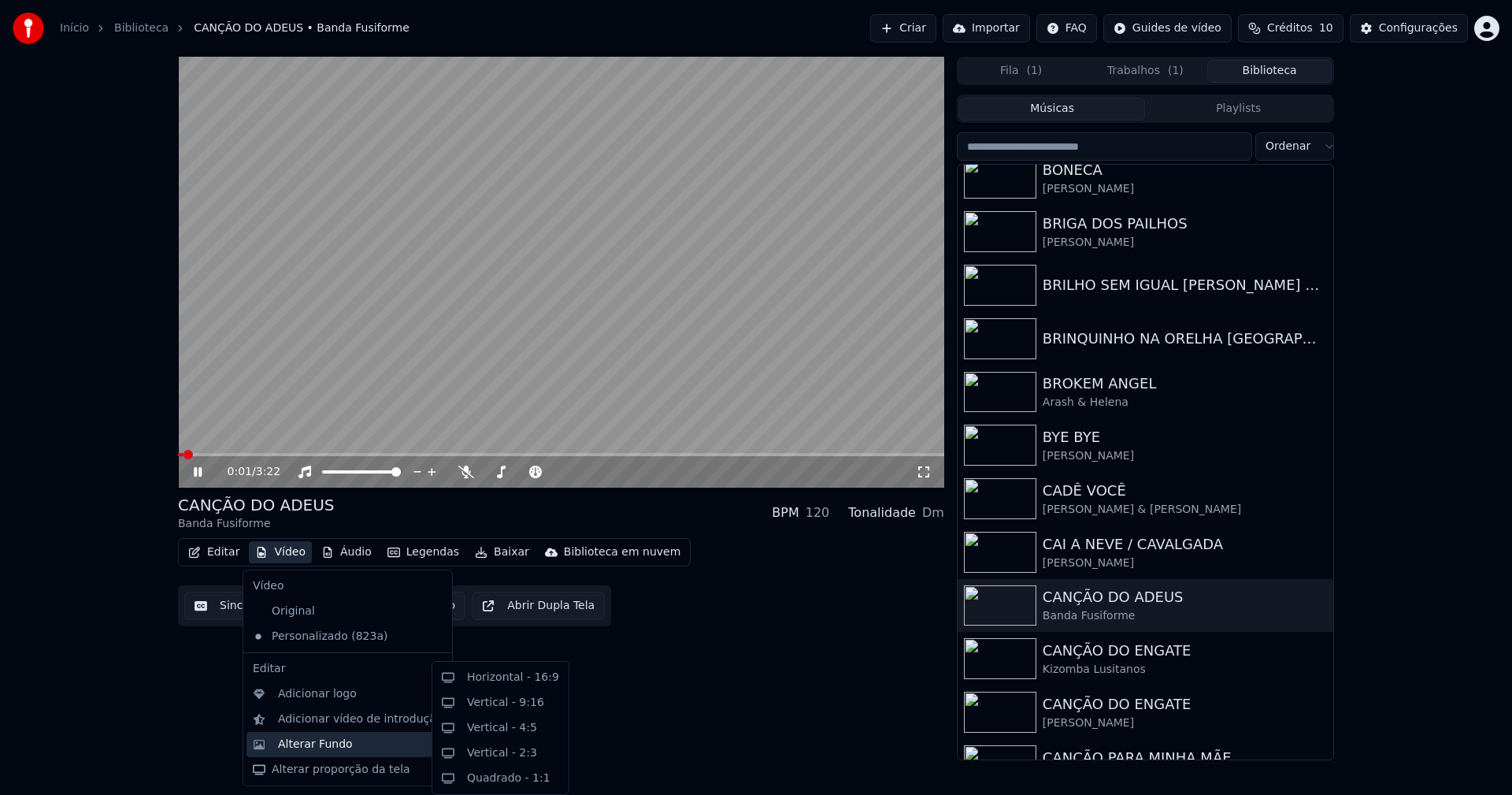
click at [329, 744] on div "Alterar Fundo" at bounding box center [315, 744] width 75 height 16
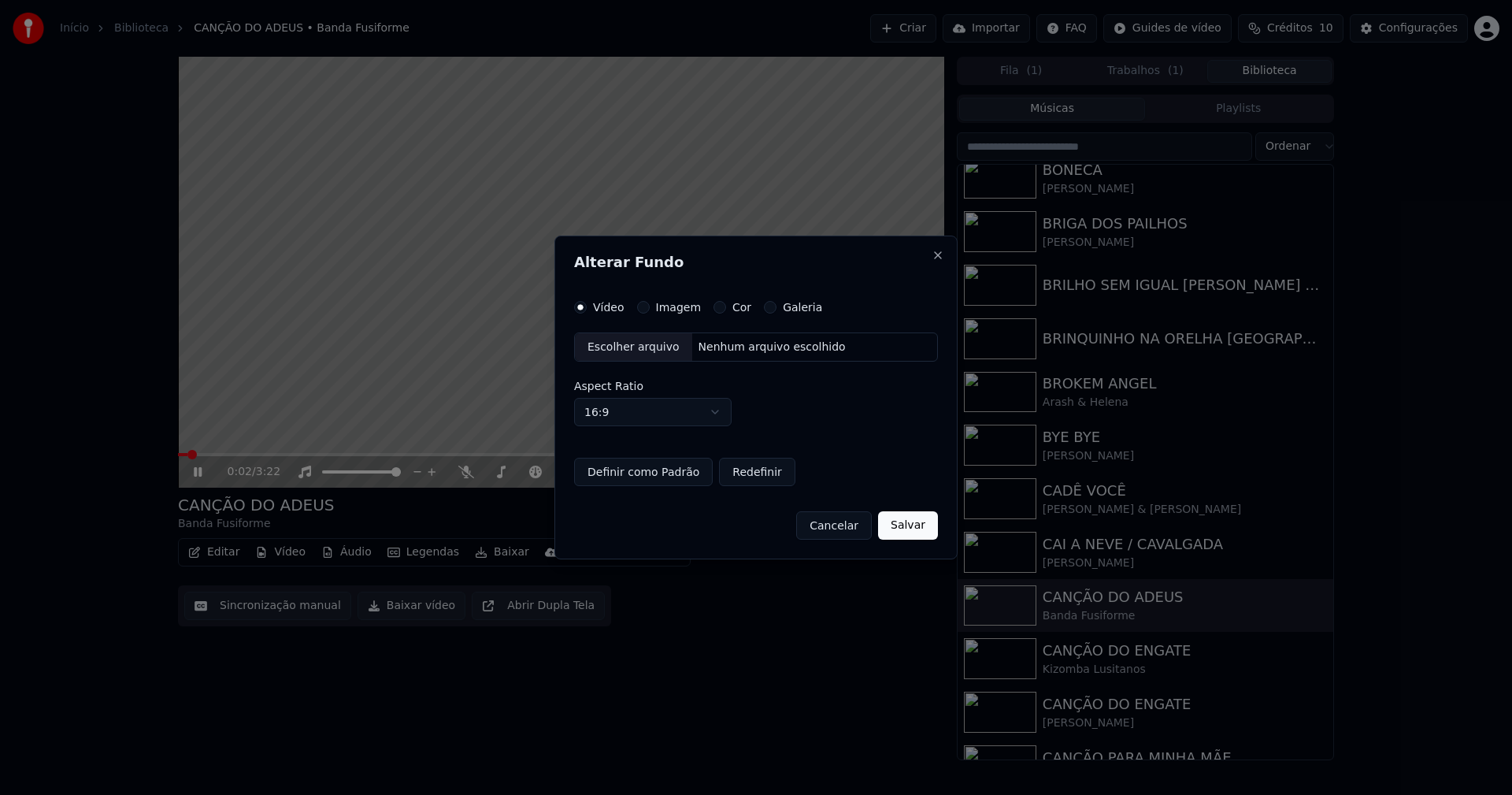
click at [642, 310] on button "Imagem" at bounding box center [643, 307] width 13 height 13
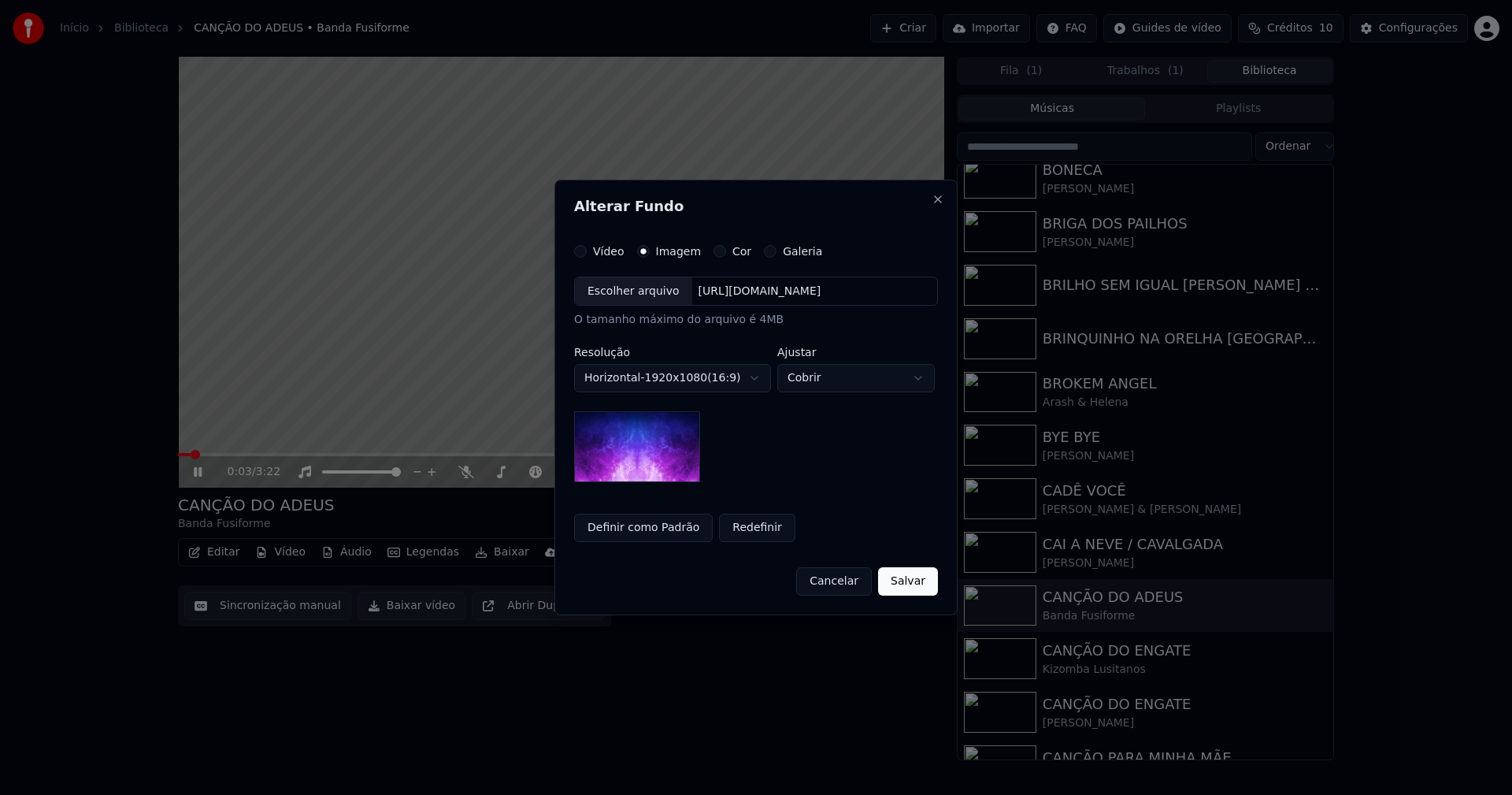
click at [620, 298] on div "Escolher arquivo" at bounding box center [633, 292] width 117 height 29
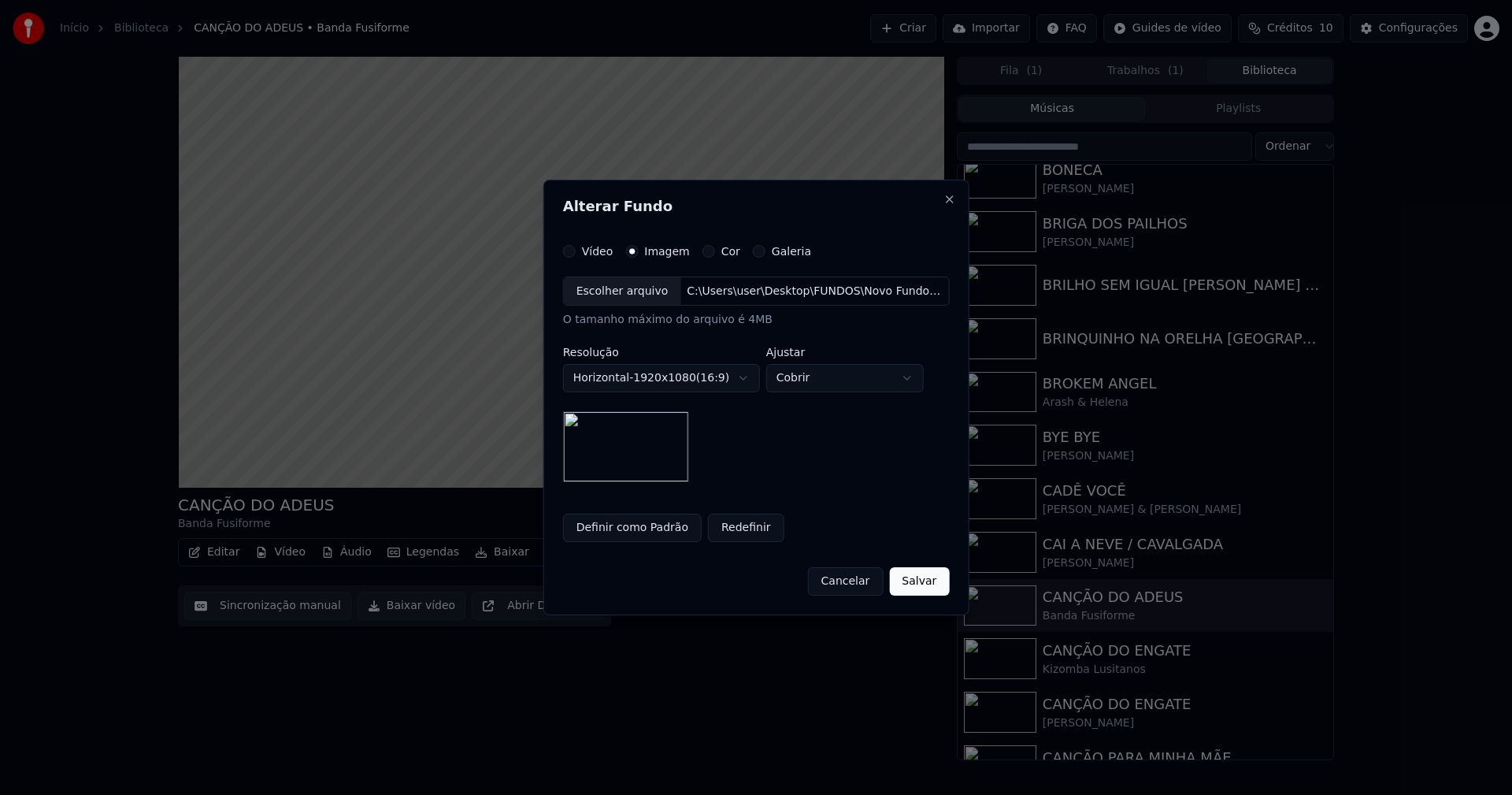
click at [913, 583] on button "Salvar" at bounding box center [919, 582] width 60 height 29
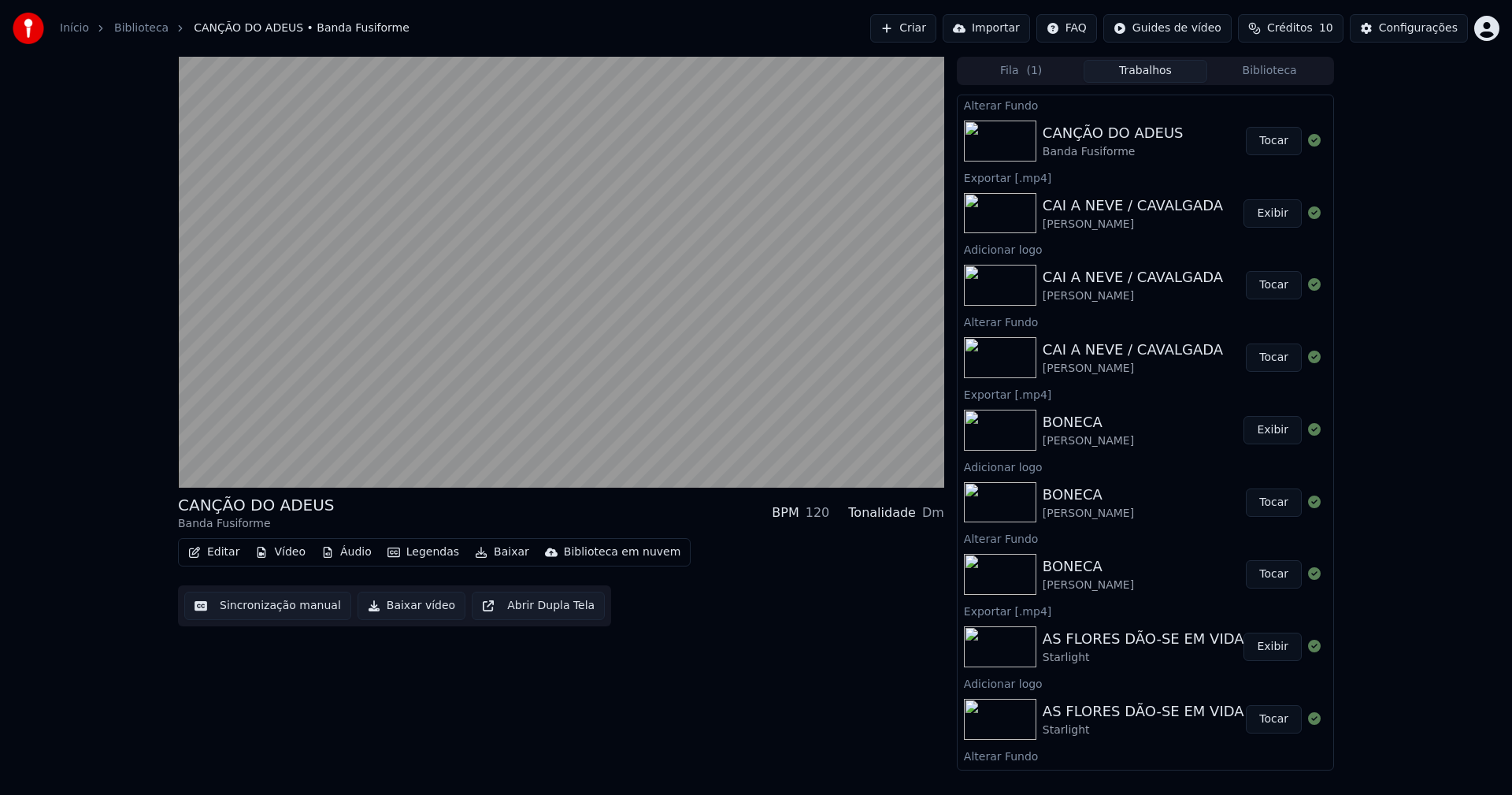
drag, startPoint x: 1270, startPoint y: 148, endPoint x: 711, endPoint y: 133, distance: 559.2
click at [1269, 148] on button "Tocar" at bounding box center [1273, 141] width 56 height 29
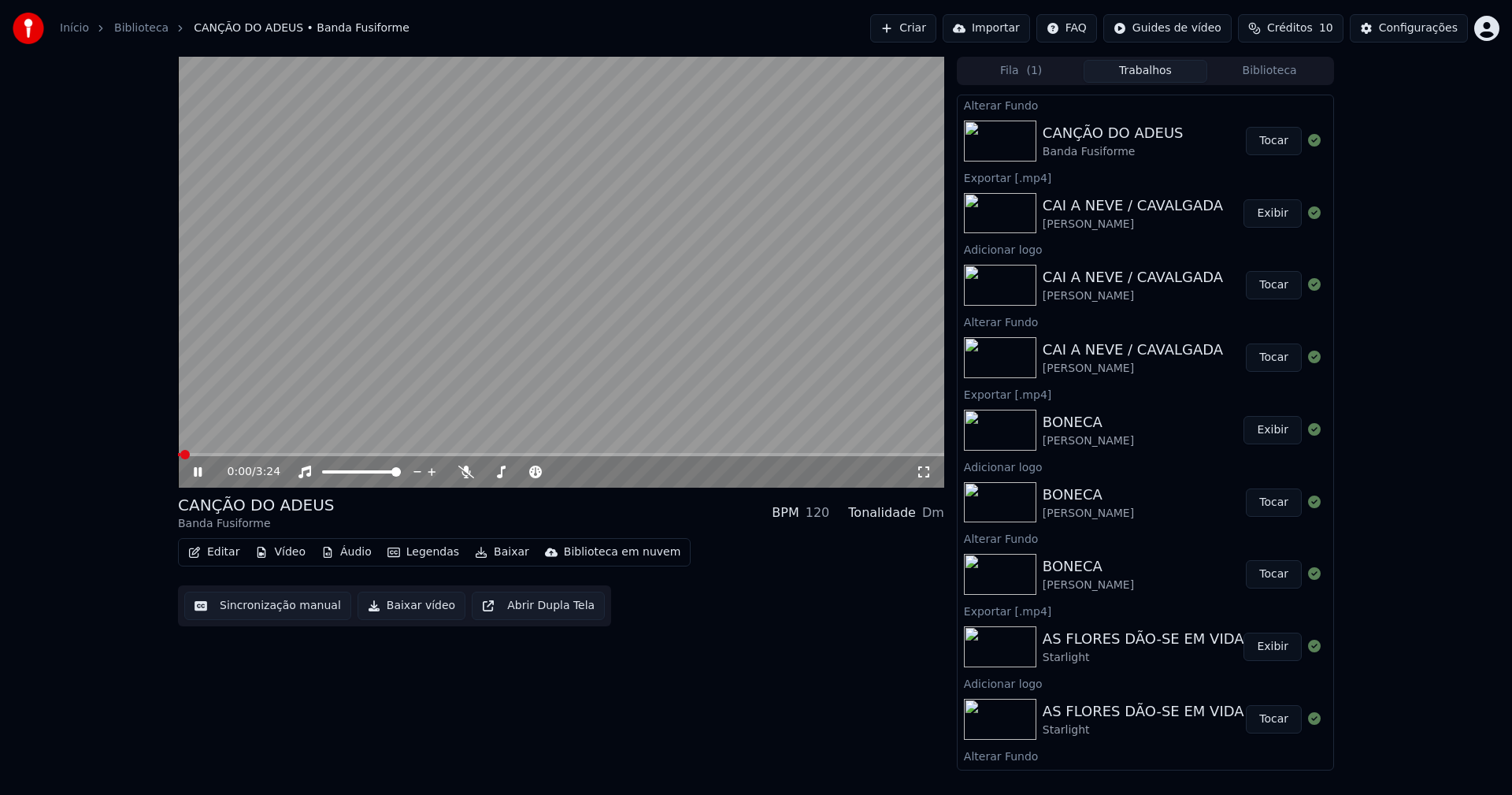
click at [274, 551] on button "Vídeo" at bounding box center [280, 552] width 63 height 22
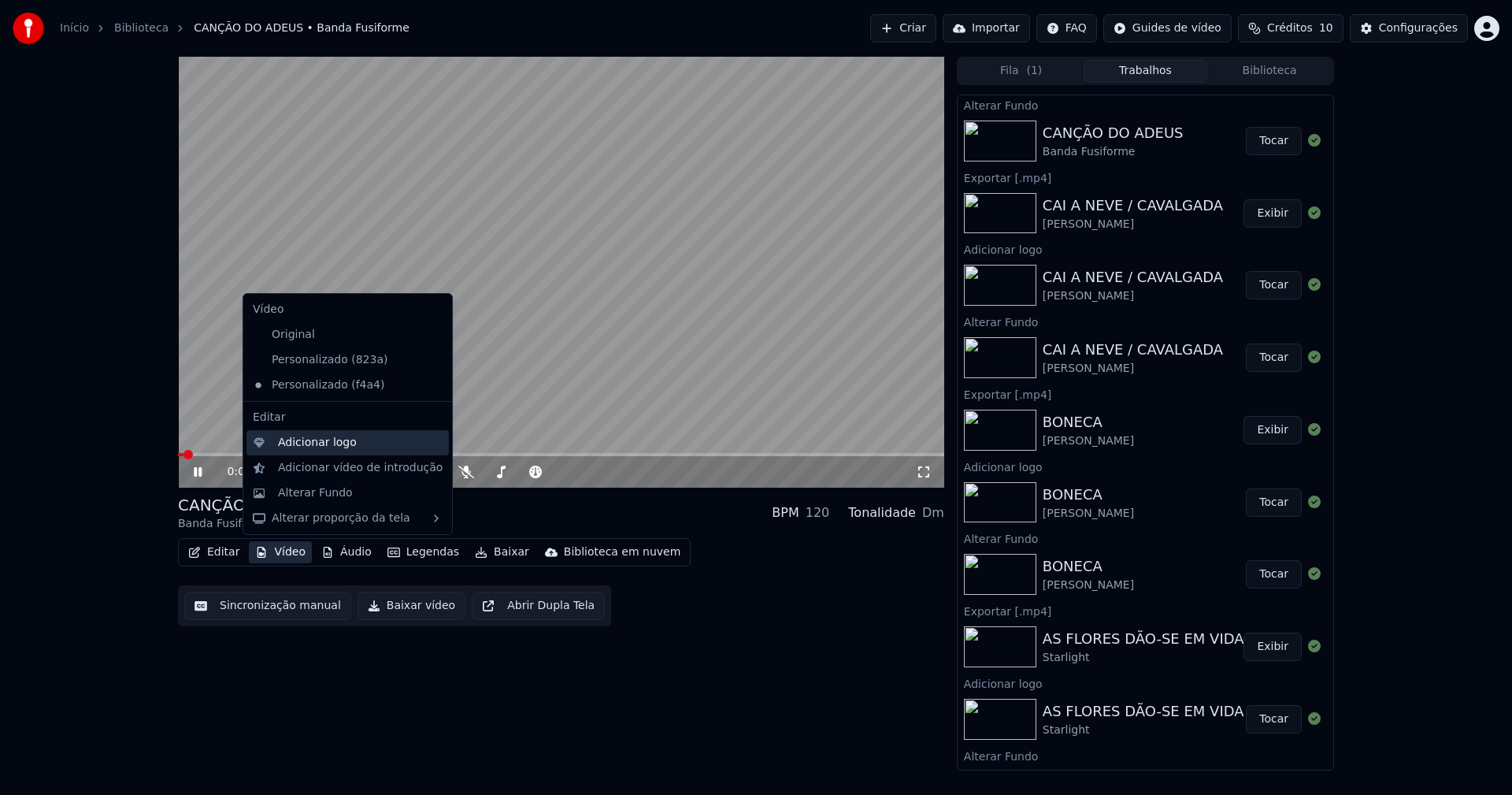
click at [286, 443] on div "Adicionar logo" at bounding box center [317, 443] width 78 height 16
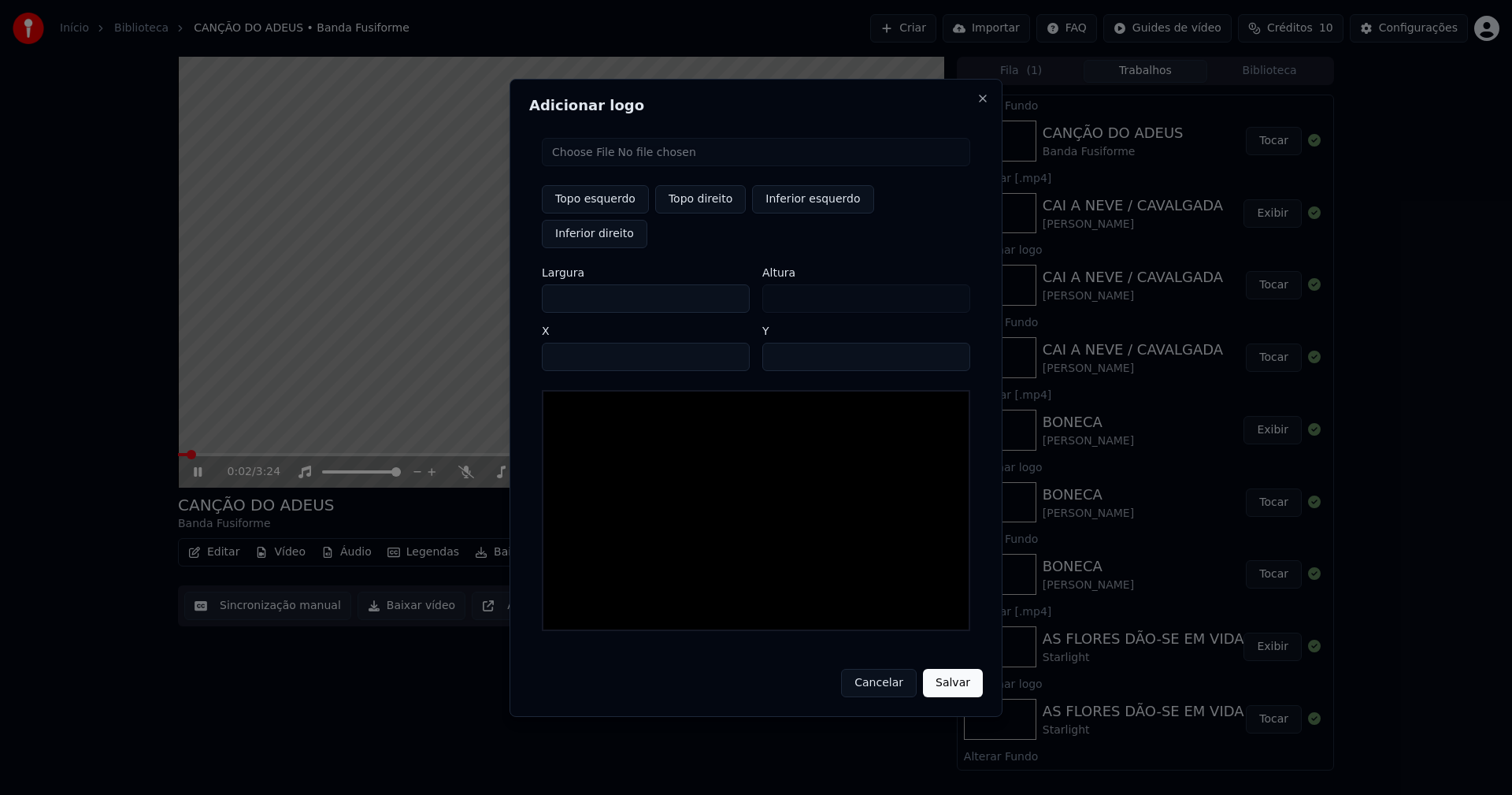
click at [610, 166] on input "file" at bounding box center [756, 152] width 428 height 29
type input "**********"
type input "***"
click at [710, 207] on button "Topo direito" at bounding box center [700, 200] width 90 height 29
type input "****"
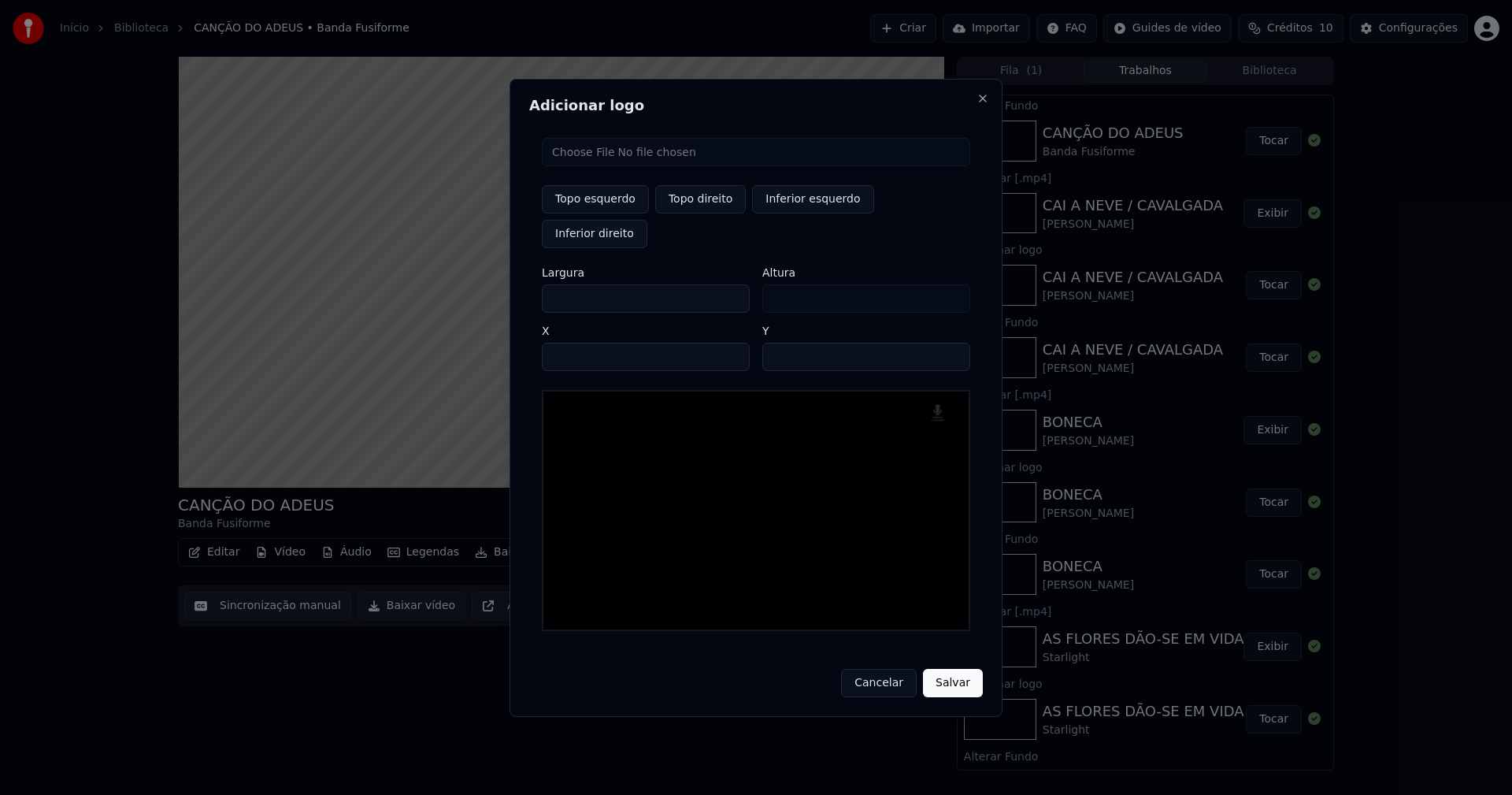
drag, startPoint x: 568, startPoint y: 282, endPoint x: 507, endPoint y: 282, distance: 61.0
click at [507, 282] on body "Início Biblioteca CANÇÃO DO ADEUS • Banda Fusiforme Criar Importar FAQ Guides d…" at bounding box center [756, 397] width 1512 height 795
type input "**"
type input "***"
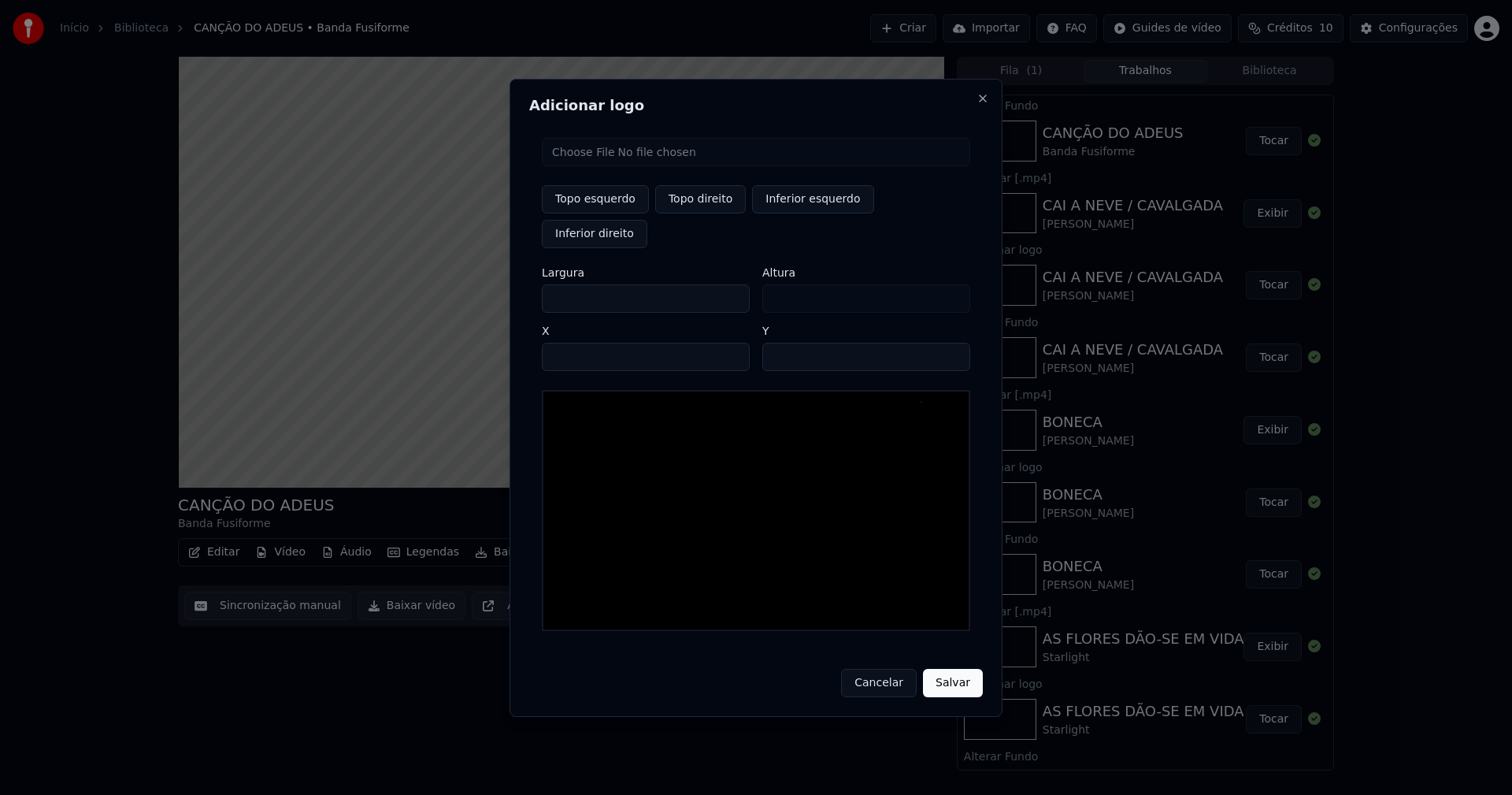
type input "***"
click at [573, 342] on input "****" at bounding box center [646, 357] width 208 height 29
type input "****"
click at [951, 342] on input "**" at bounding box center [866, 357] width 208 height 29
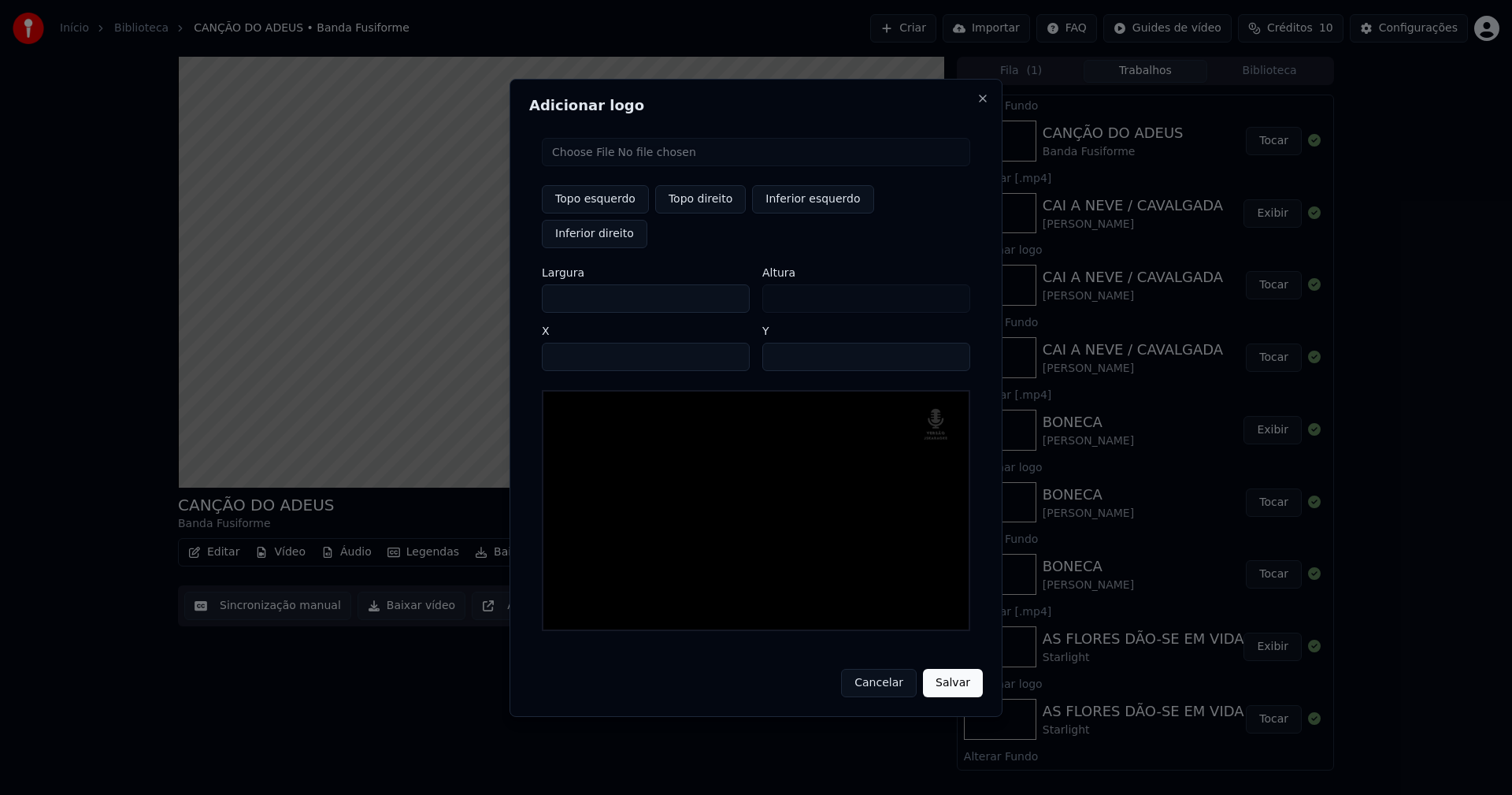
click at [951, 342] on input "**" at bounding box center [866, 357] width 208 height 29
type input "**"
click at [951, 342] on input "**" at bounding box center [866, 357] width 208 height 29
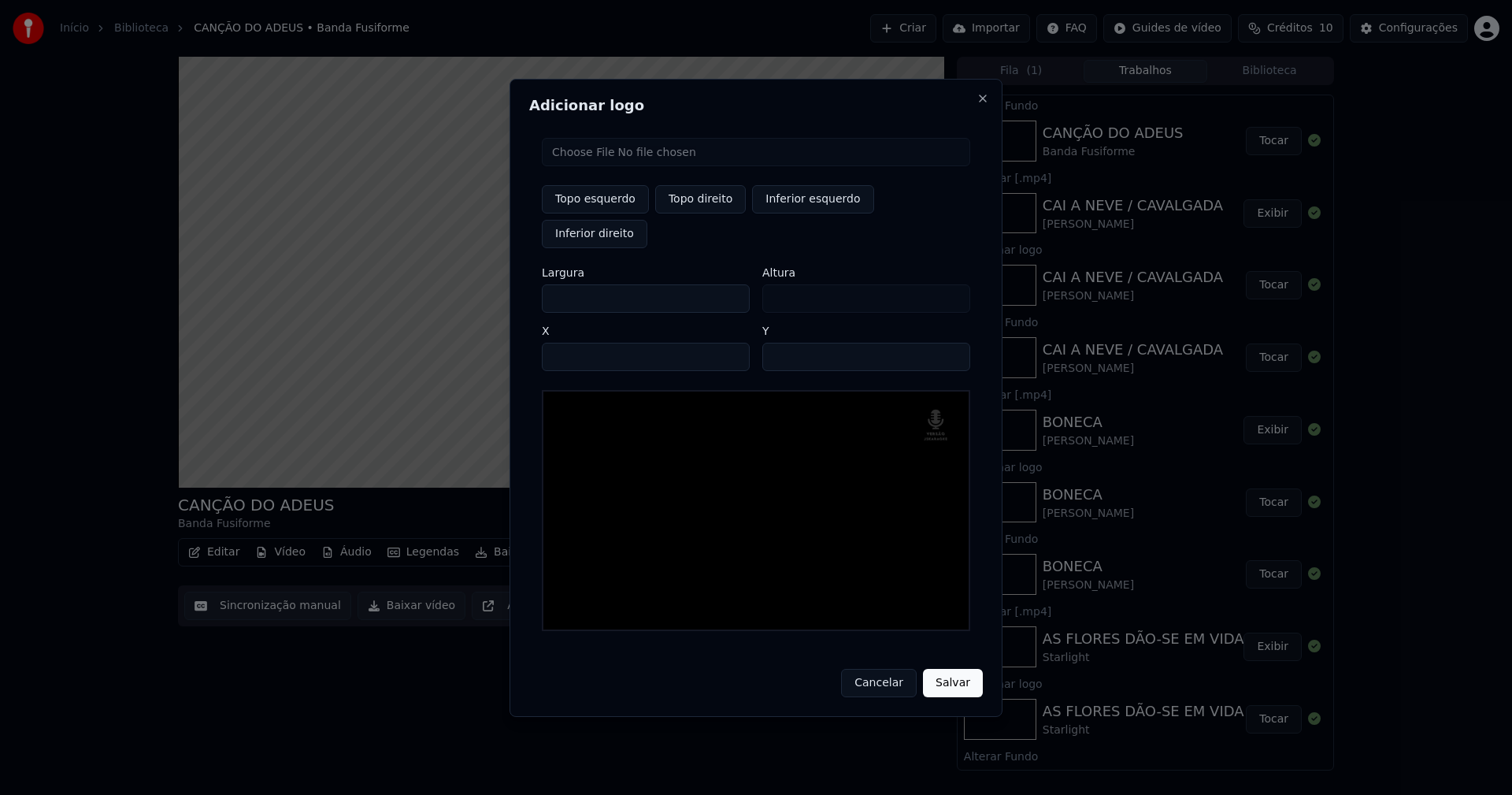
click at [957, 669] on button "Salvar" at bounding box center [952, 683] width 60 height 29
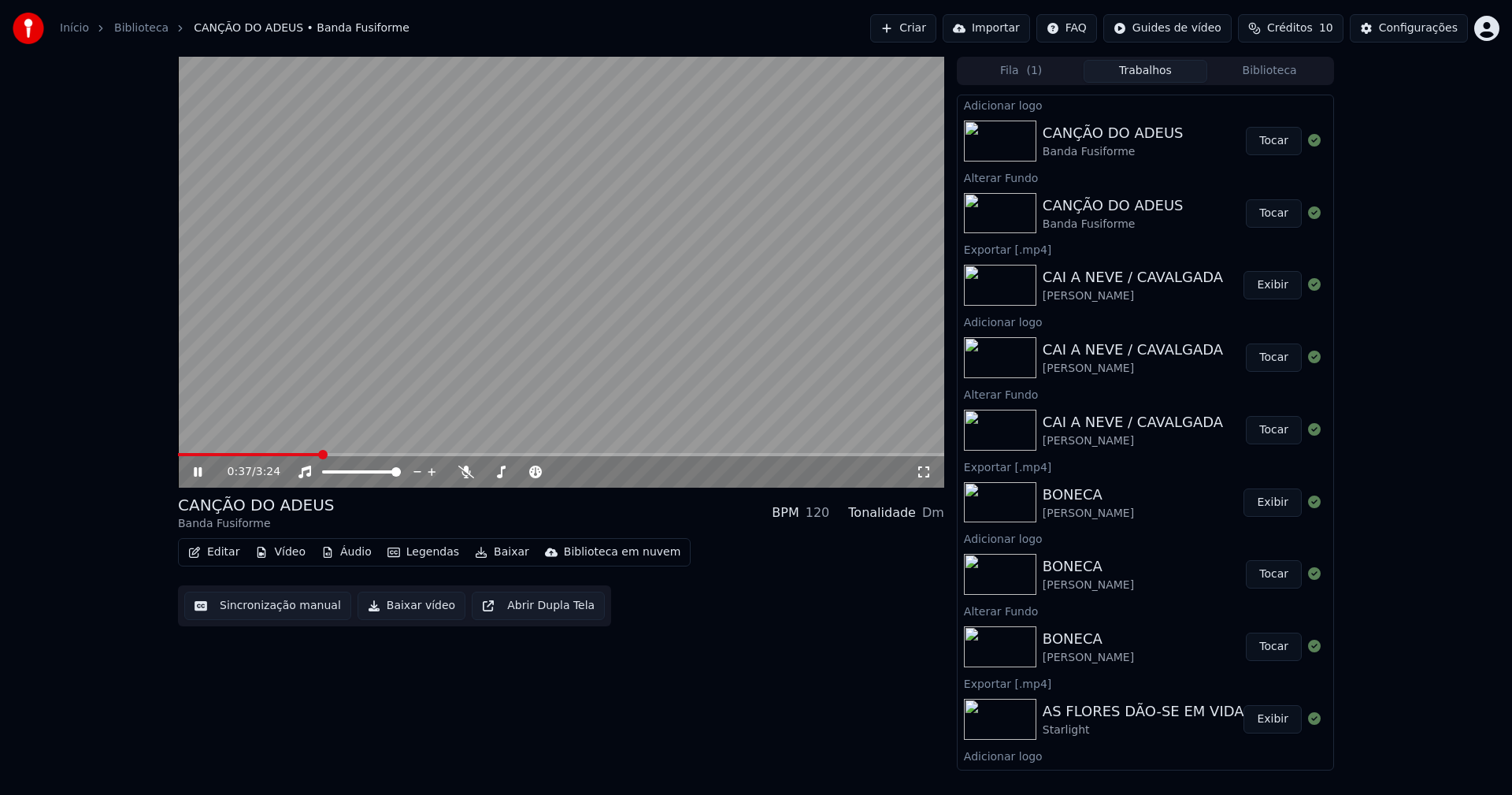
click at [1274, 141] on button "Tocar" at bounding box center [1273, 141] width 56 height 29
click at [394, 612] on button "Baixar vídeo" at bounding box center [411, 606] width 108 height 29
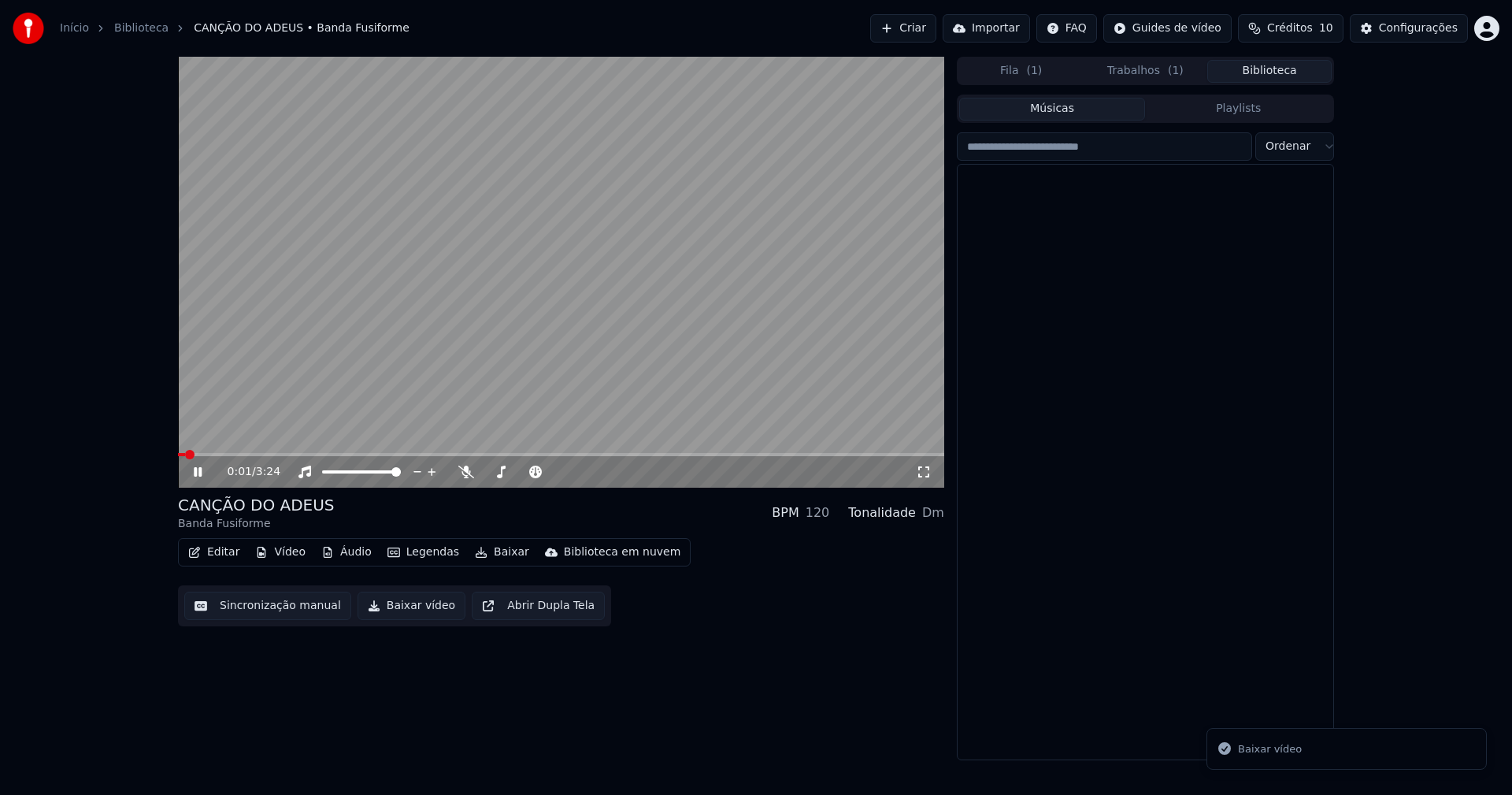
click at [1279, 73] on button "Biblioteca" at bounding box center [1269, 71] width 125 height 23
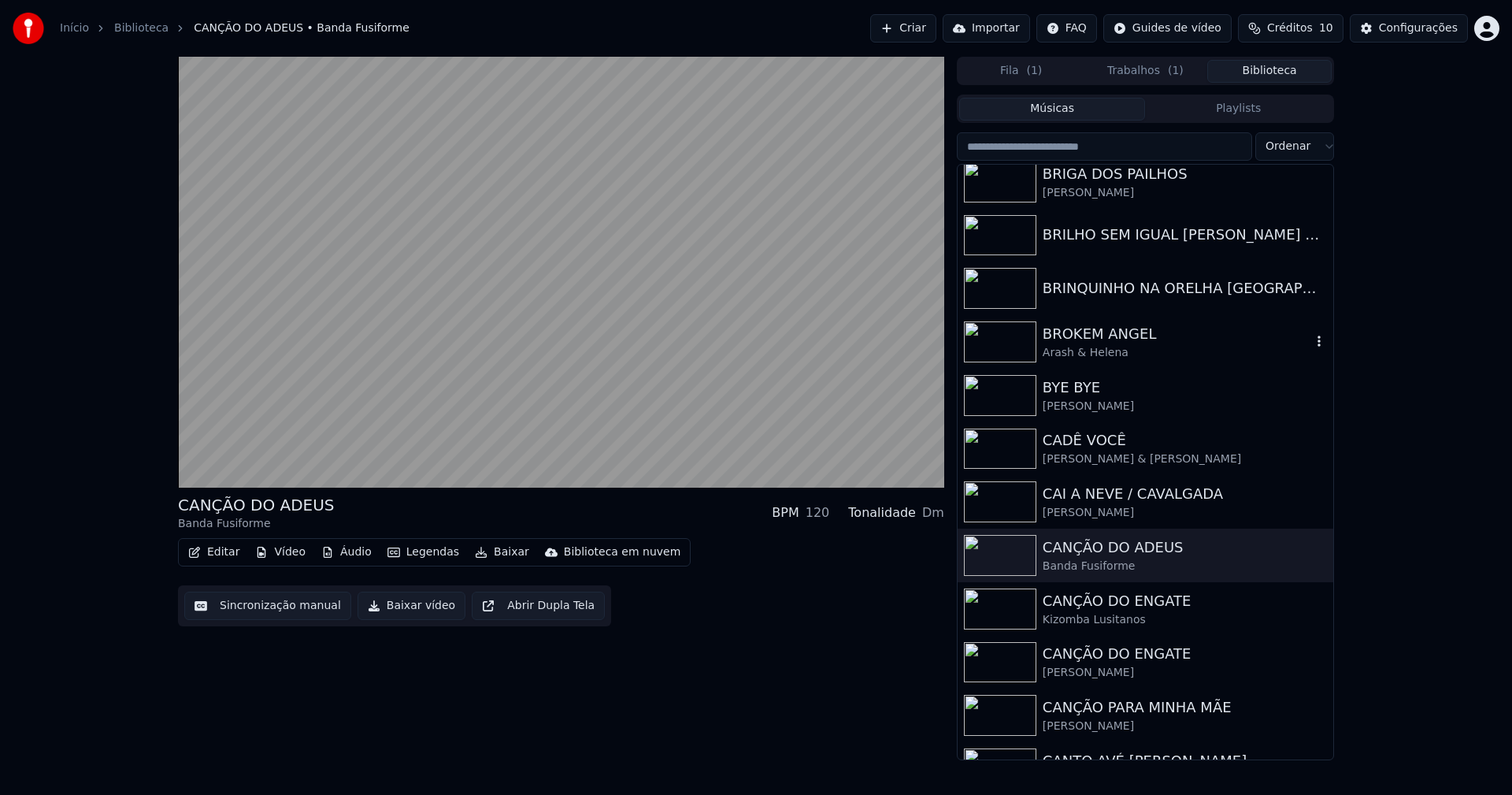
scroll to position [3465, 0]
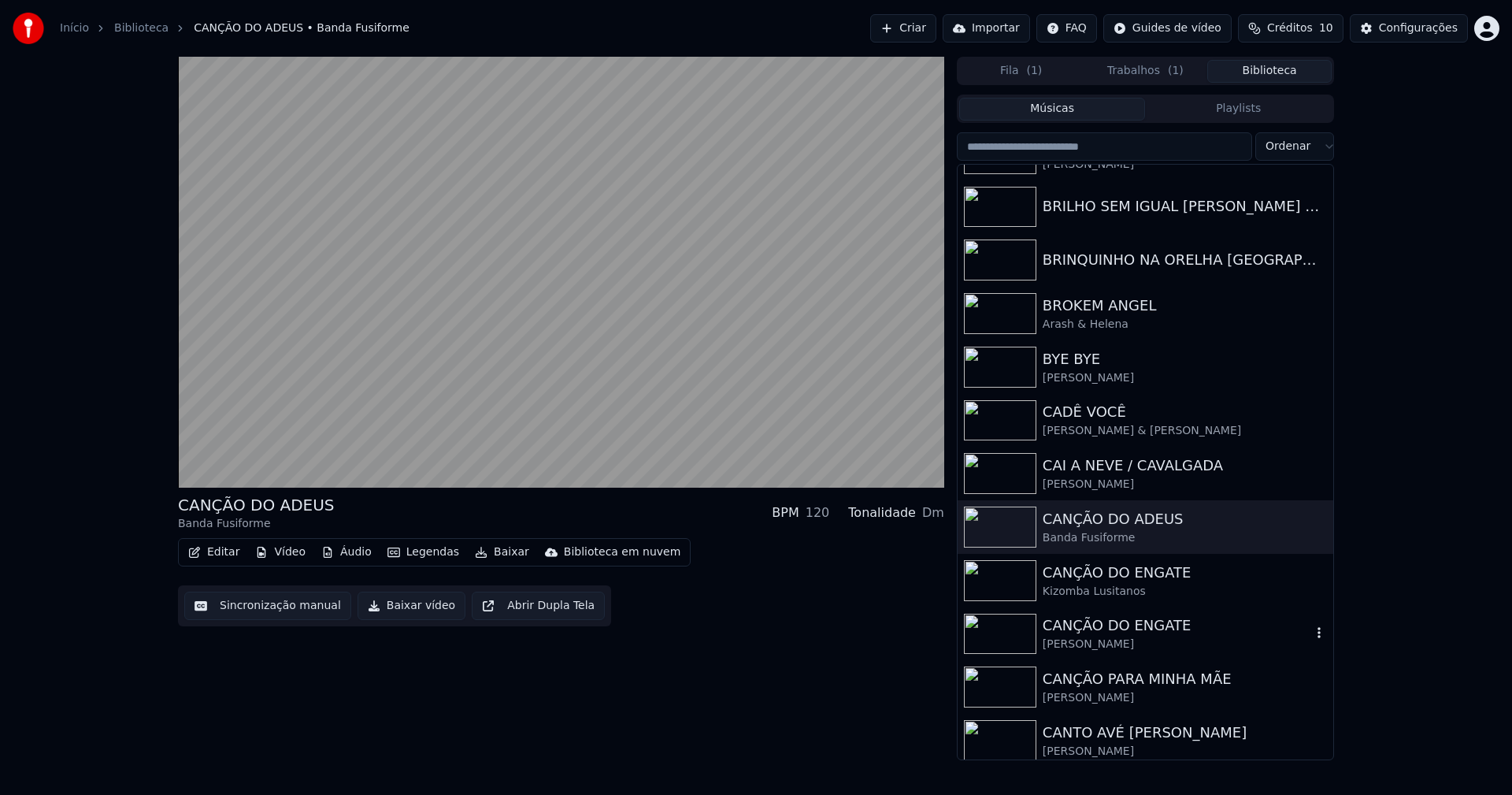
click at [1125, 627] on div "CANÇÃO DO ENGATE" at bounding box center [1177, 626] width 269 height 22
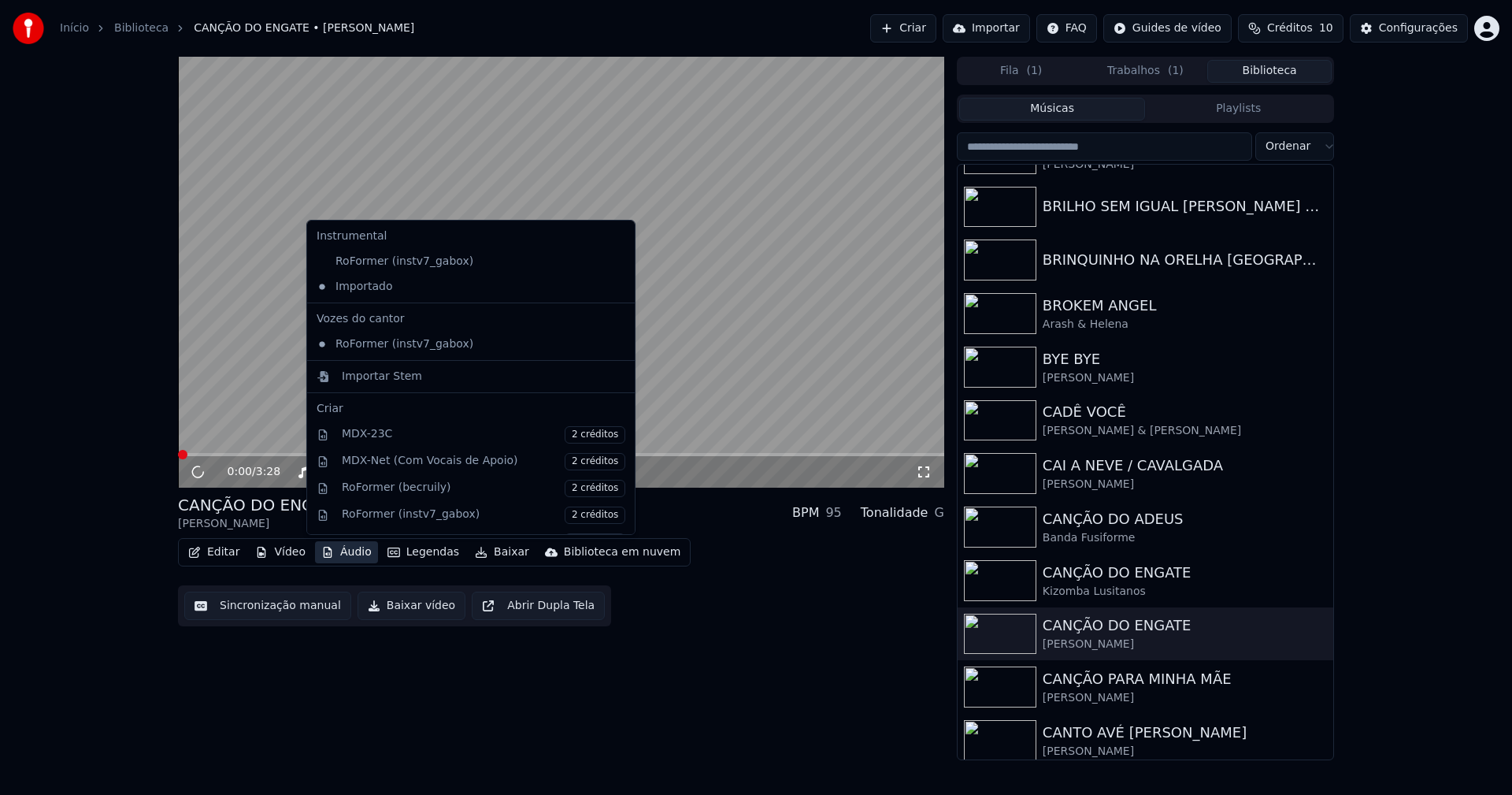
click at [344, 559] on button "Áudio" at bounding box center [346, 552] width 63 height 22
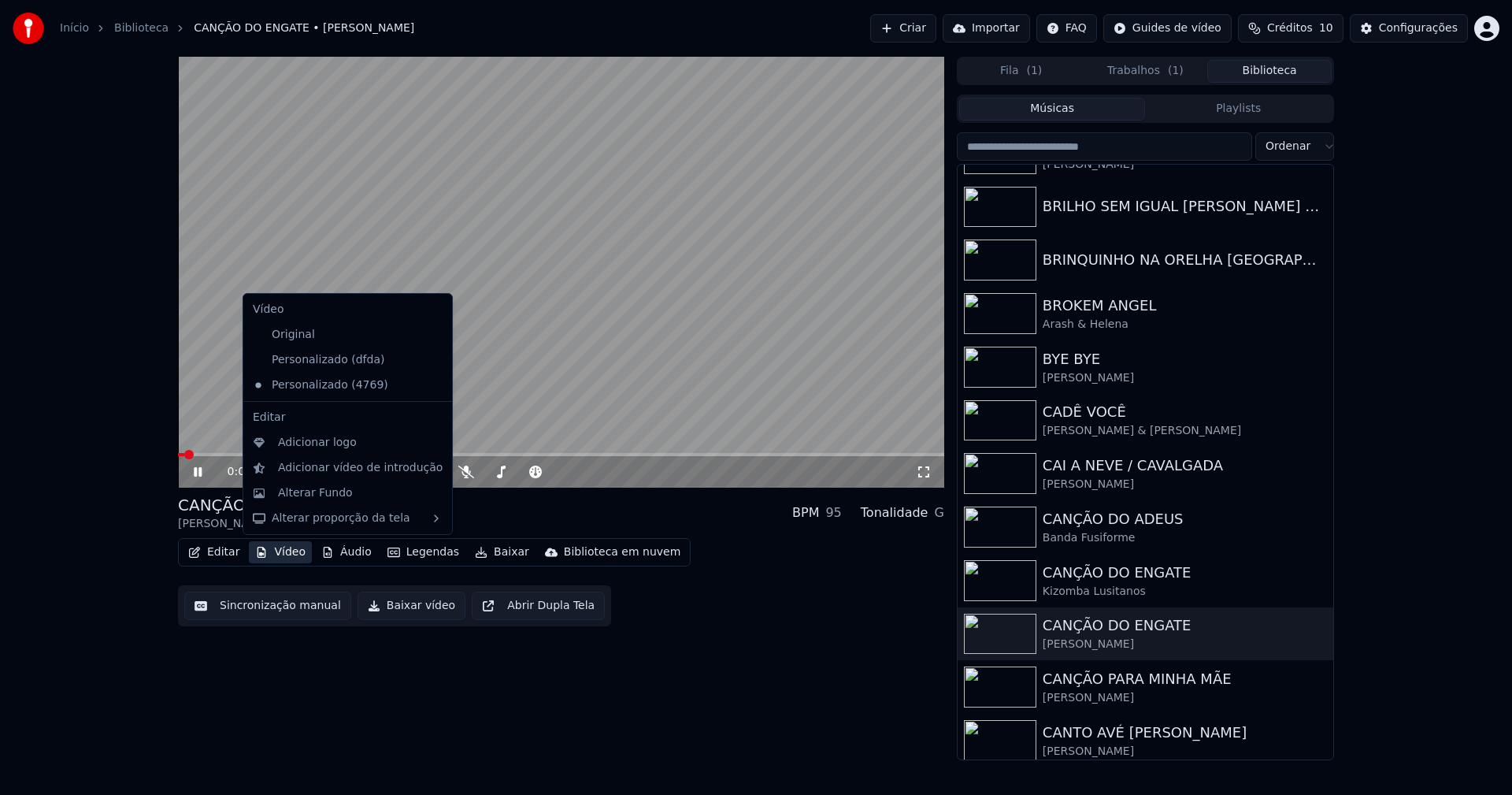
click at [432, 363] on icon at bounding box center [437, 359] width 11 height 13
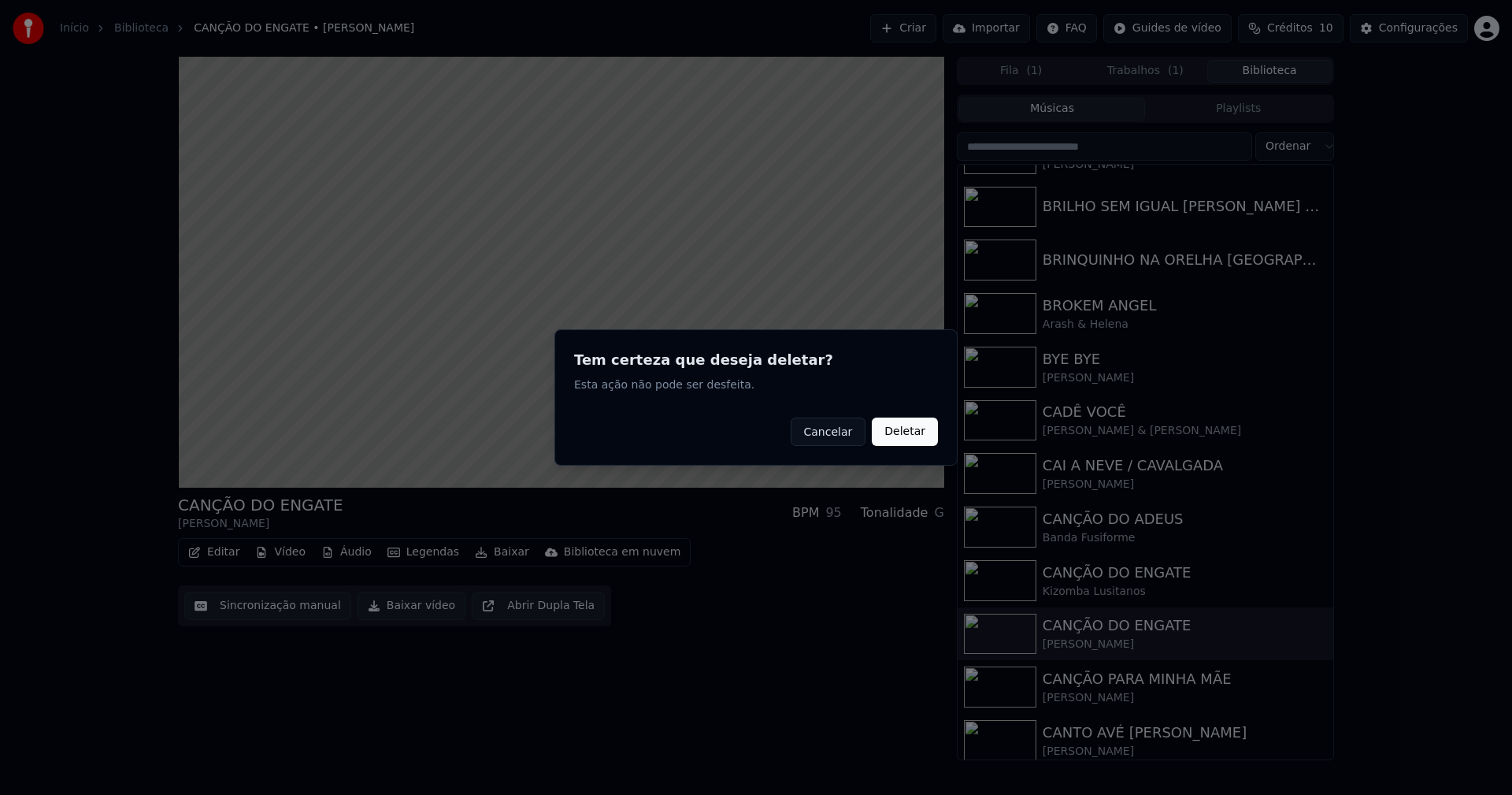
click at [908, 432] on button "Deletar" at bounding box center [904, 432] width 66 height 29
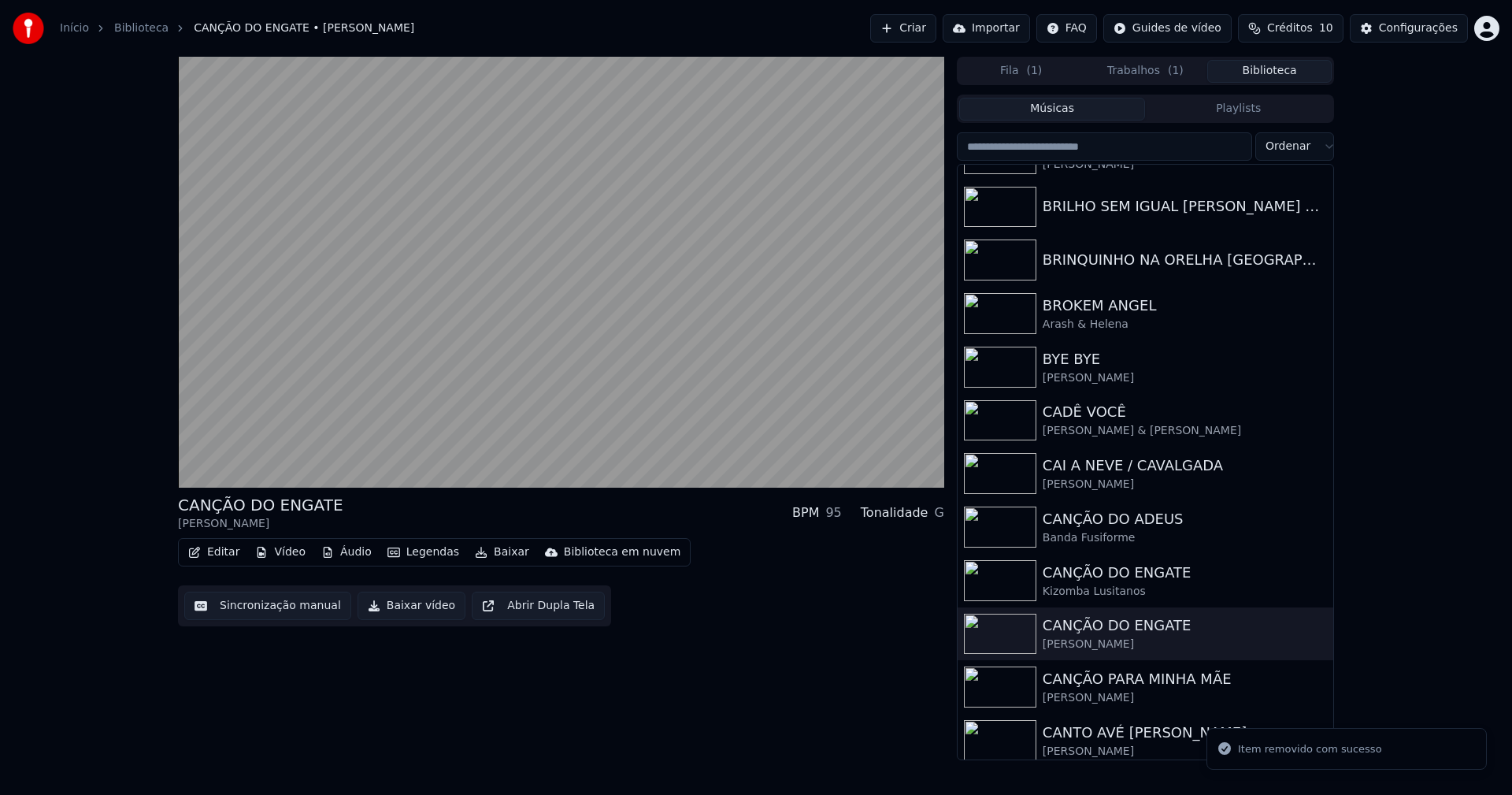
click at [282, 556] on button "Vídeo" at bounding box center [280, 552] width 63 height 22
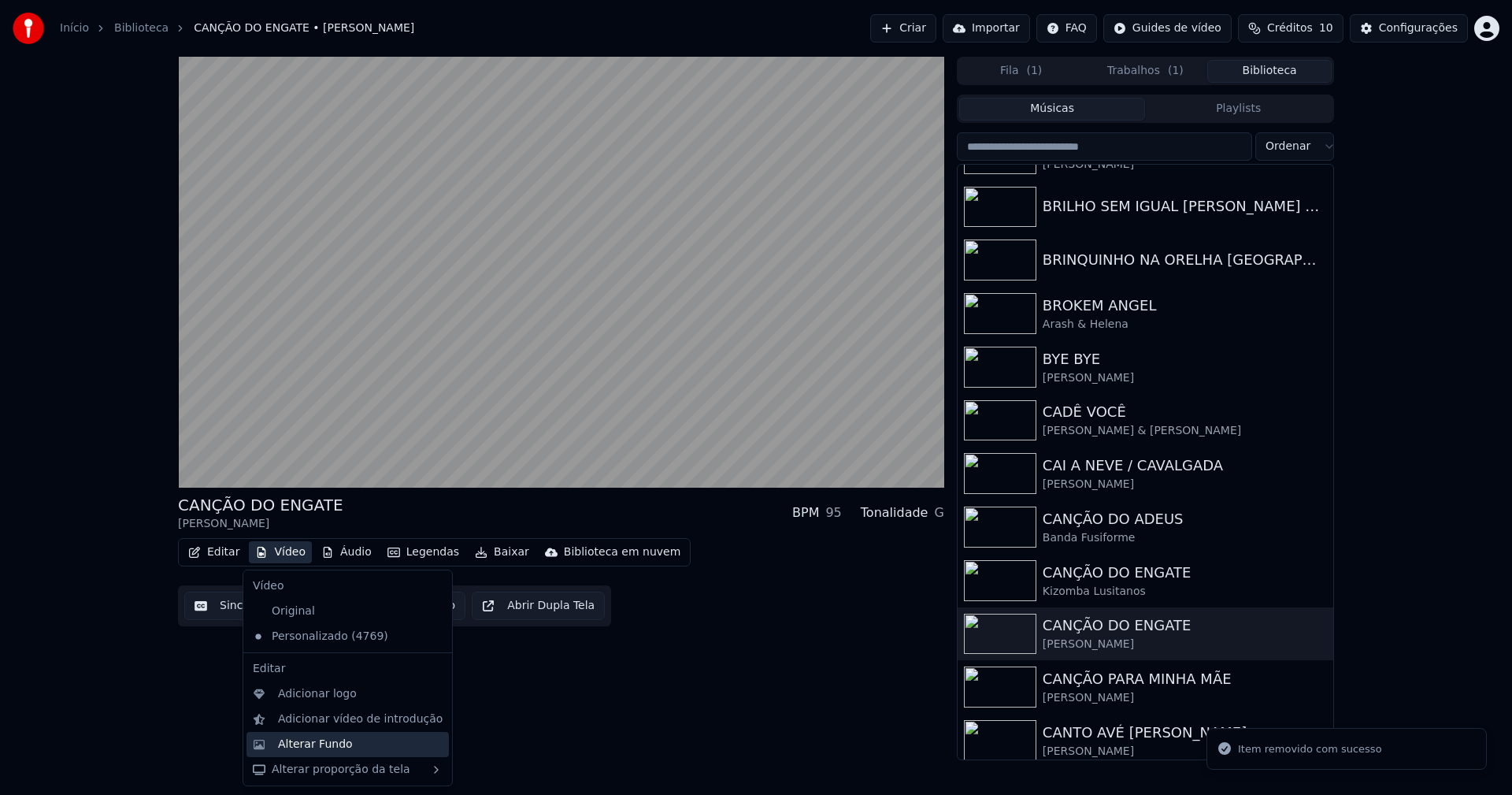
click at [332, 748] on div "Alterar Fundo" at bounding box center [315, 744] width 75 height 16
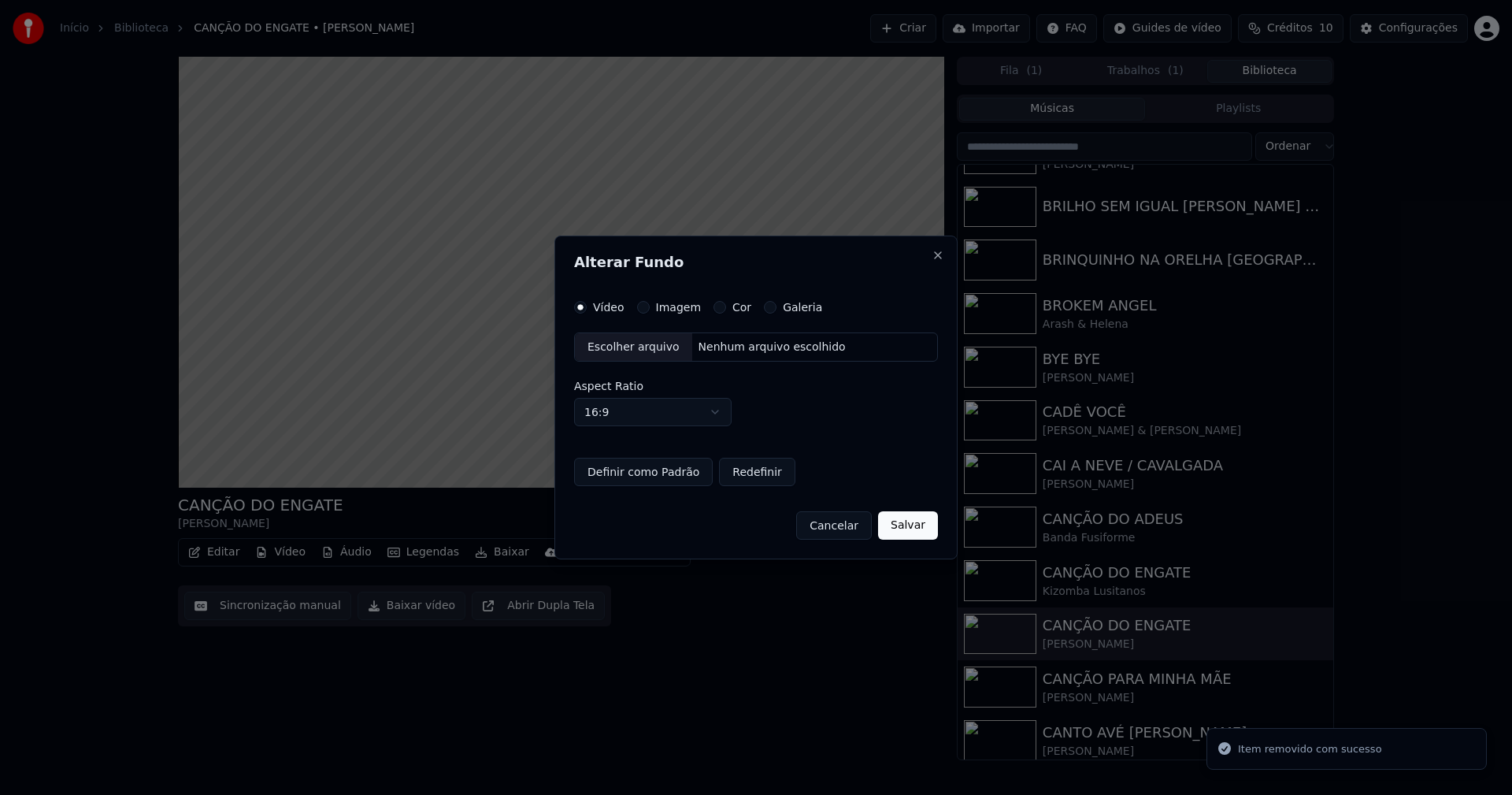
click at [641, 305] on button "Imagem" at bounding box center [643, 307] width 13 height 13
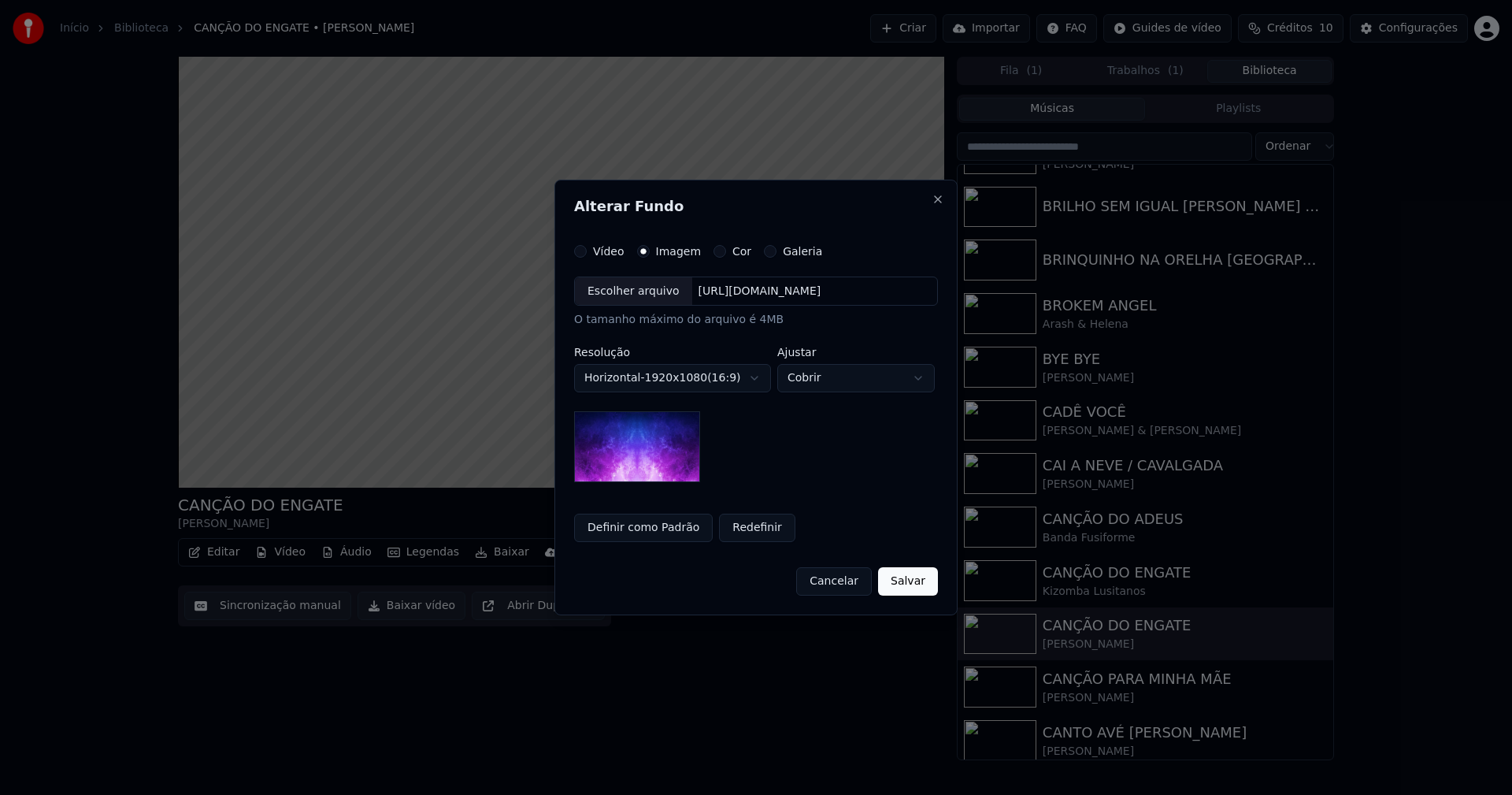
click at [620, 294] on div "Escolher arquivo" at bounding box center [633, 292] width 117 height 29
click at [906, 588] on button "Salvar" at bounding box center [908, 582] width 60 height 29
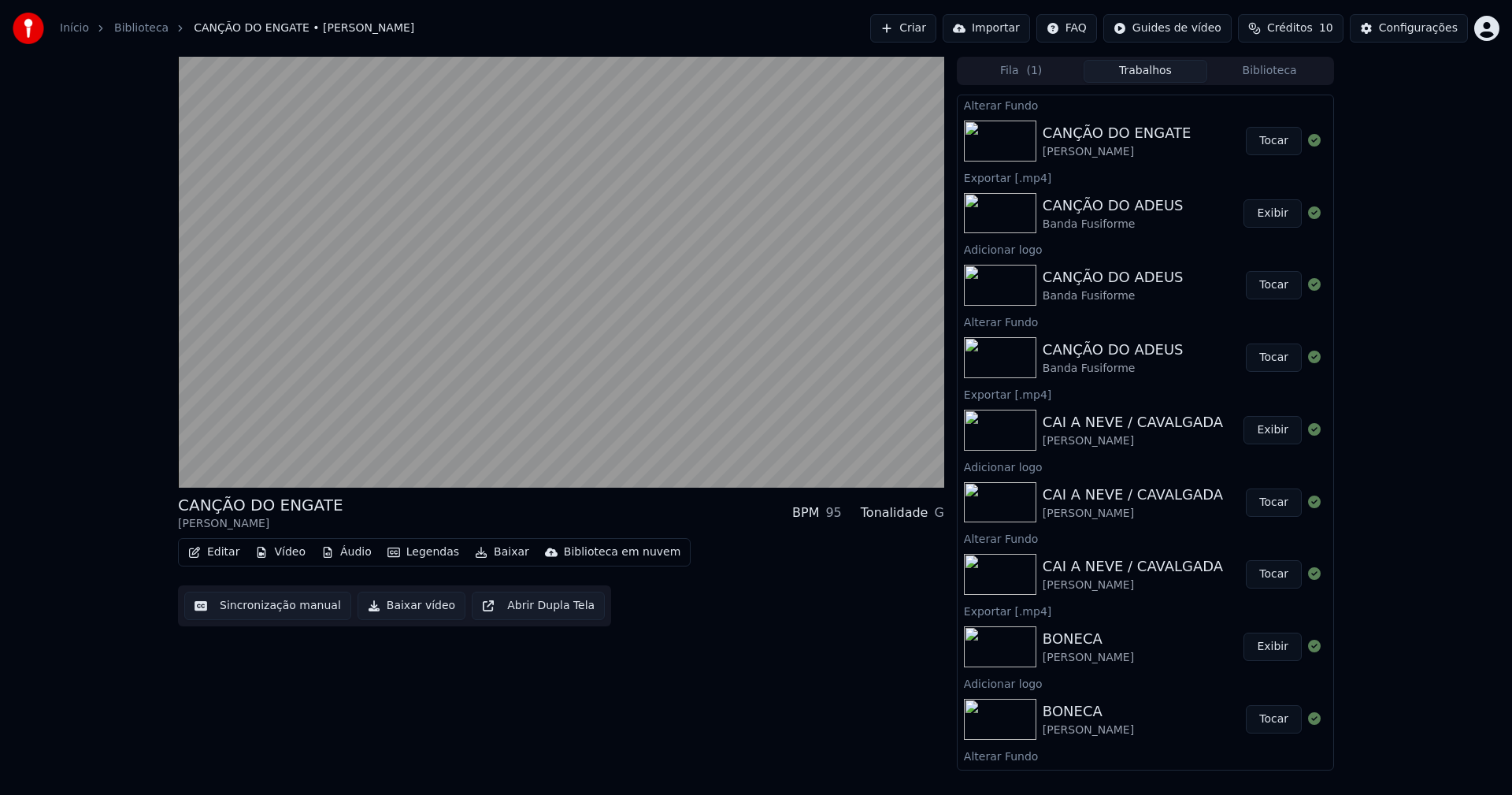
click at [1261, 146] on button "Tocar" at bounding box center [1273, 141] width 56 height 29
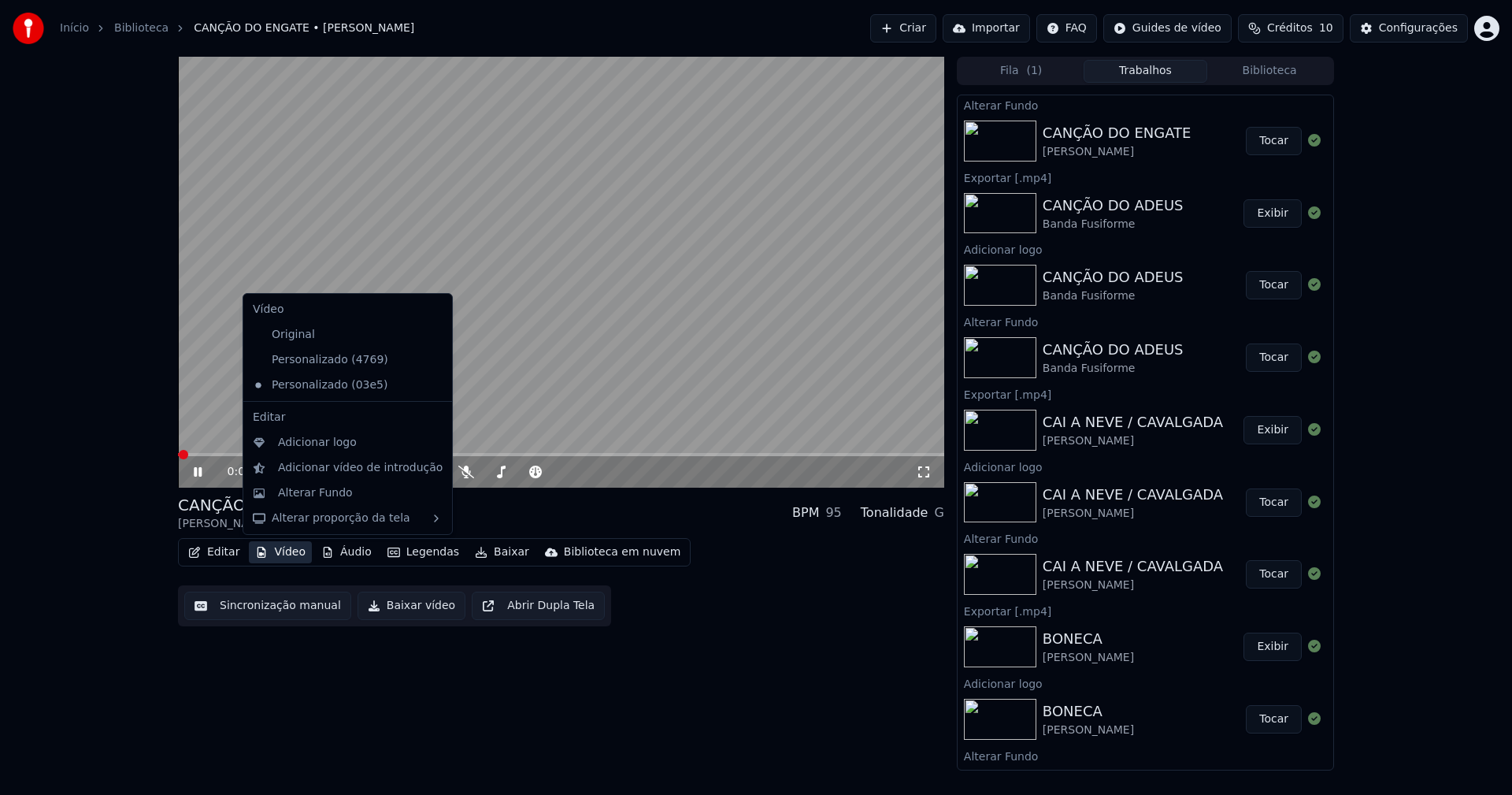
click at [289, 556] on button "Vídeo" at bounding box center [280, 552] width 63 height 22
click at [303, 443] on div "Adicionar logo" at bounding box center [317, 443] width 78 height 16
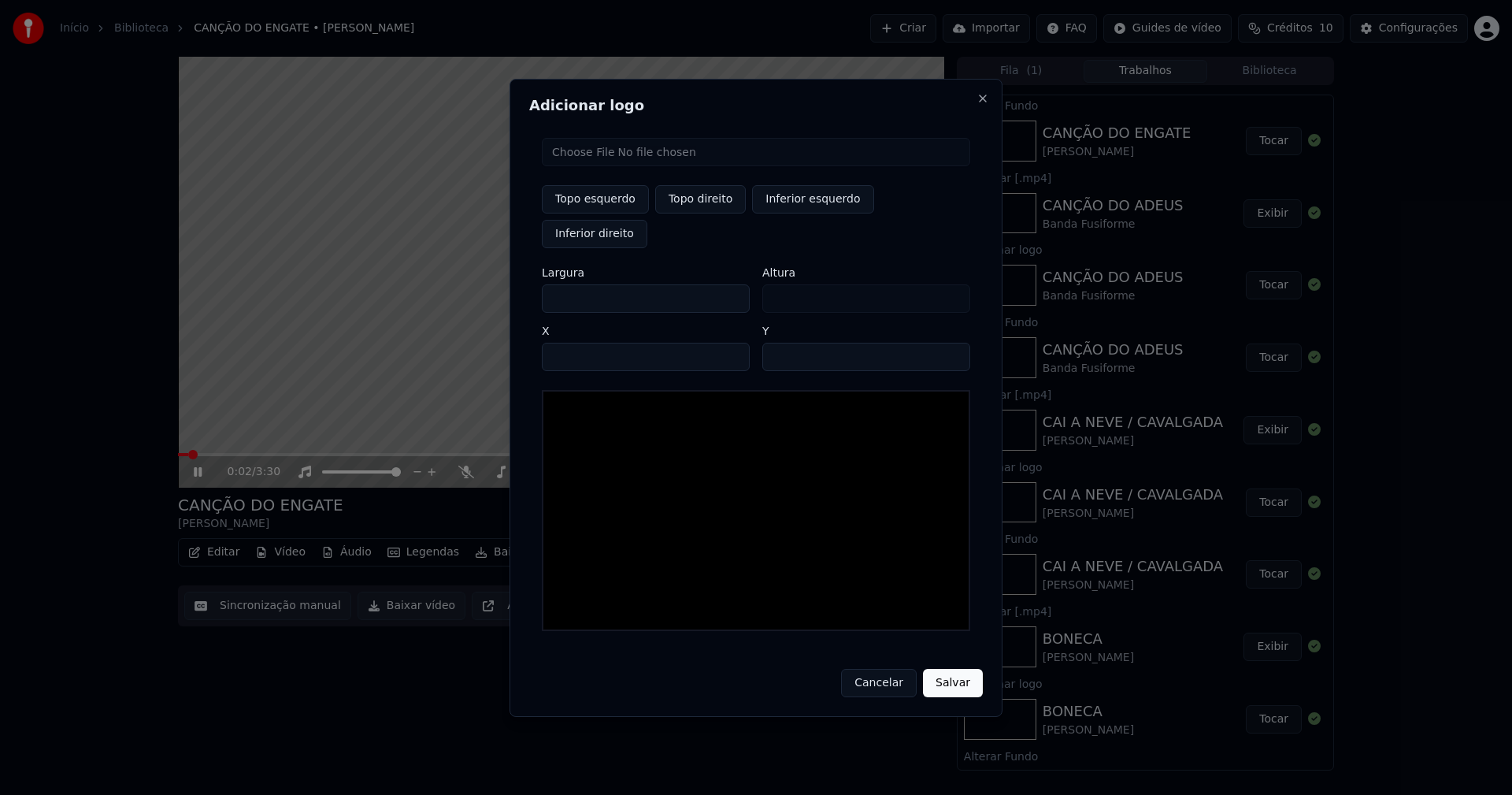
click at [614, 166] on input "file" at bounding box center [756, 152] width 428 height 29
type input "**********"
type input "***"
click at [711, 213] on button "Topo direito" at bounding box center [700, 200] width 90 height 29
type input "****"
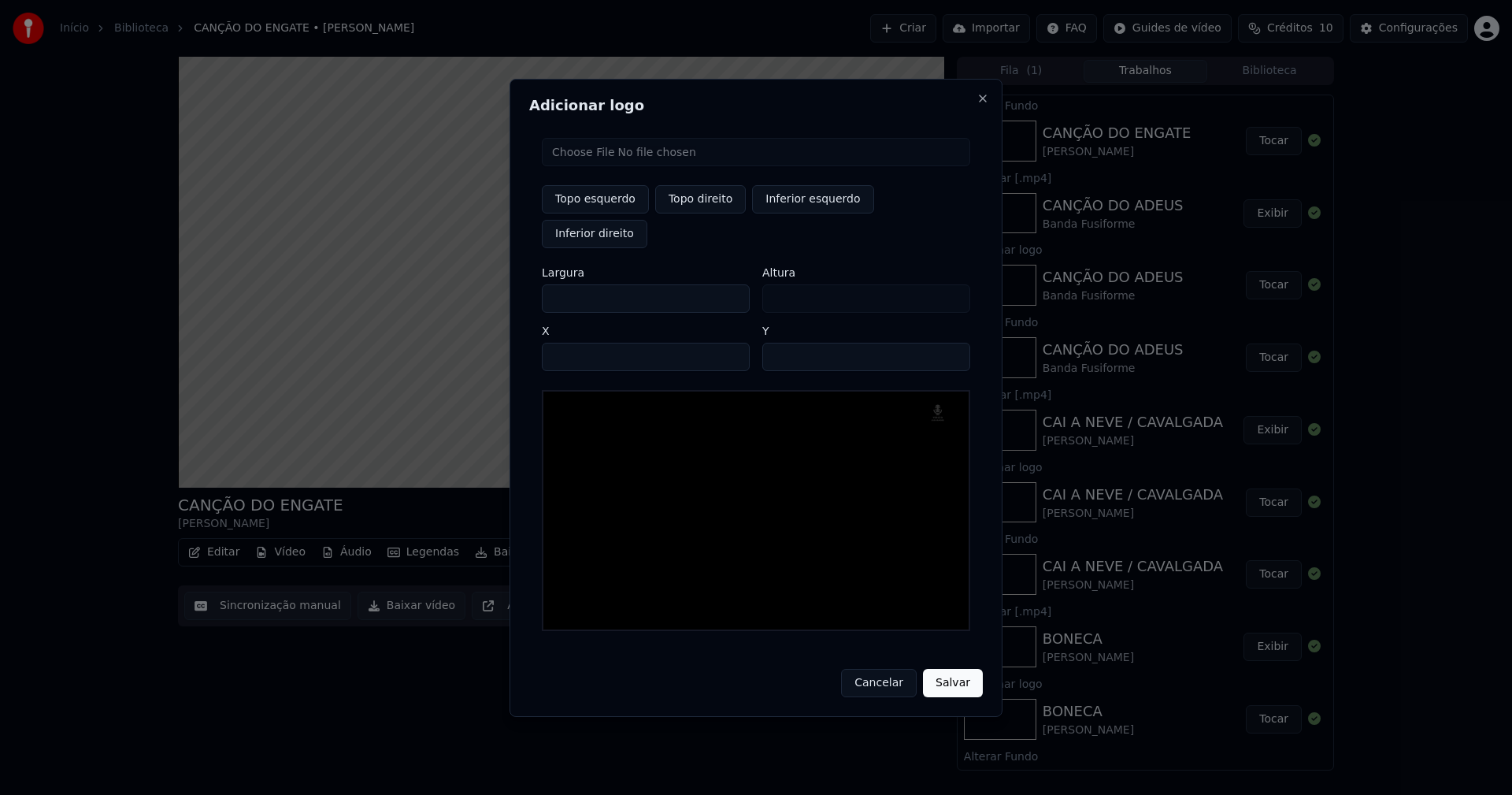
drag, startPoint x: 568, startPoint y: 283, endPoint x: 485, endPoint y: 289, distance: 83.2
click at [485, 289] on body "Início Biblioteca CANÇÃO DO ENGATE • [PERSON_NAME] Importar FAQ Guides de vídeo…" at bounding box center [756, 397] width 1512 height 795
type input "**"
type input "***"
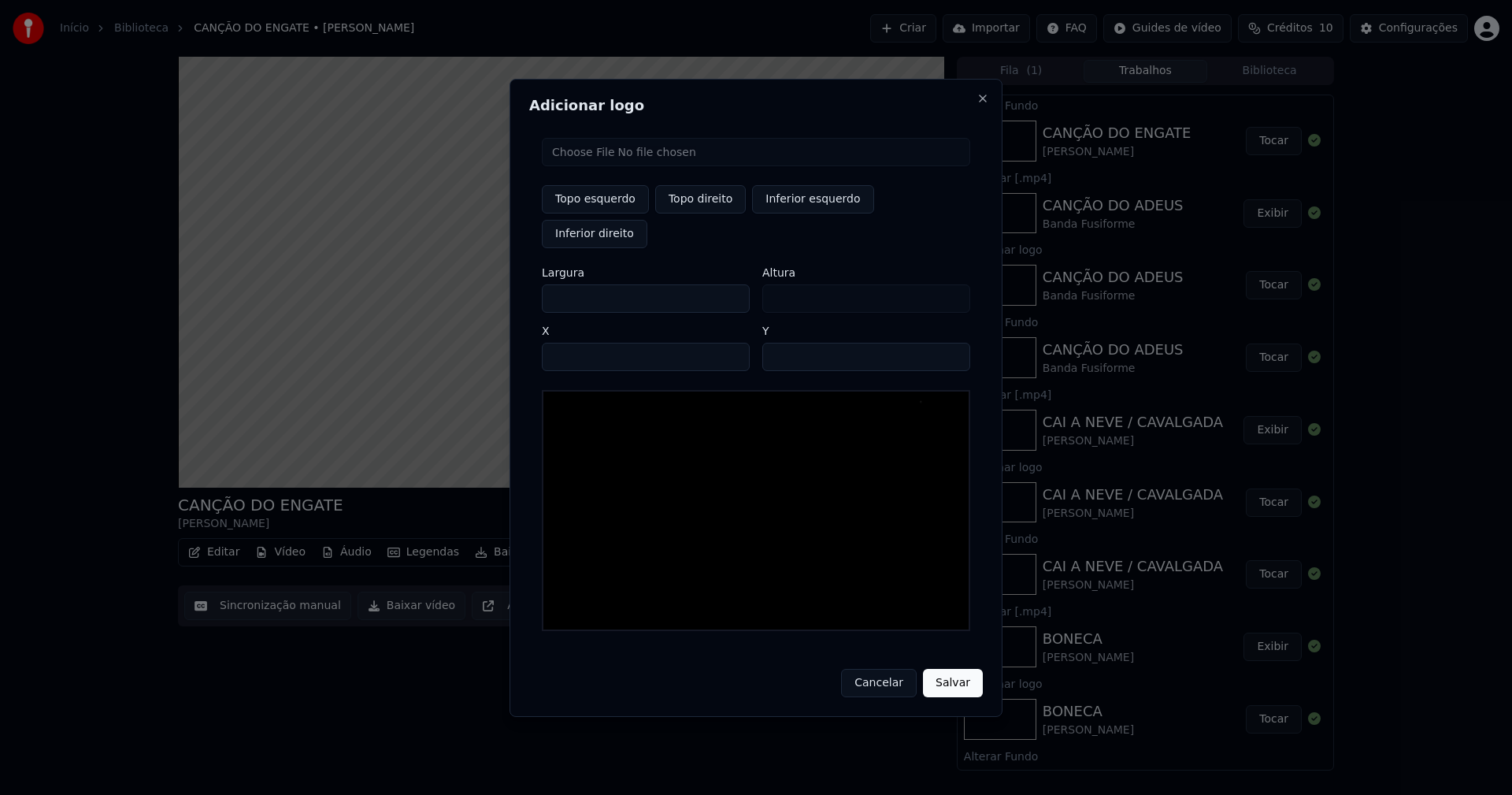
type input "***"
click at [574, 342] on input "****" at bounding box center [646, 357] width 208 height 29
type input "****"
click at [950, 342] on input "**" at bounding box center [866, 357] width 208 height 29
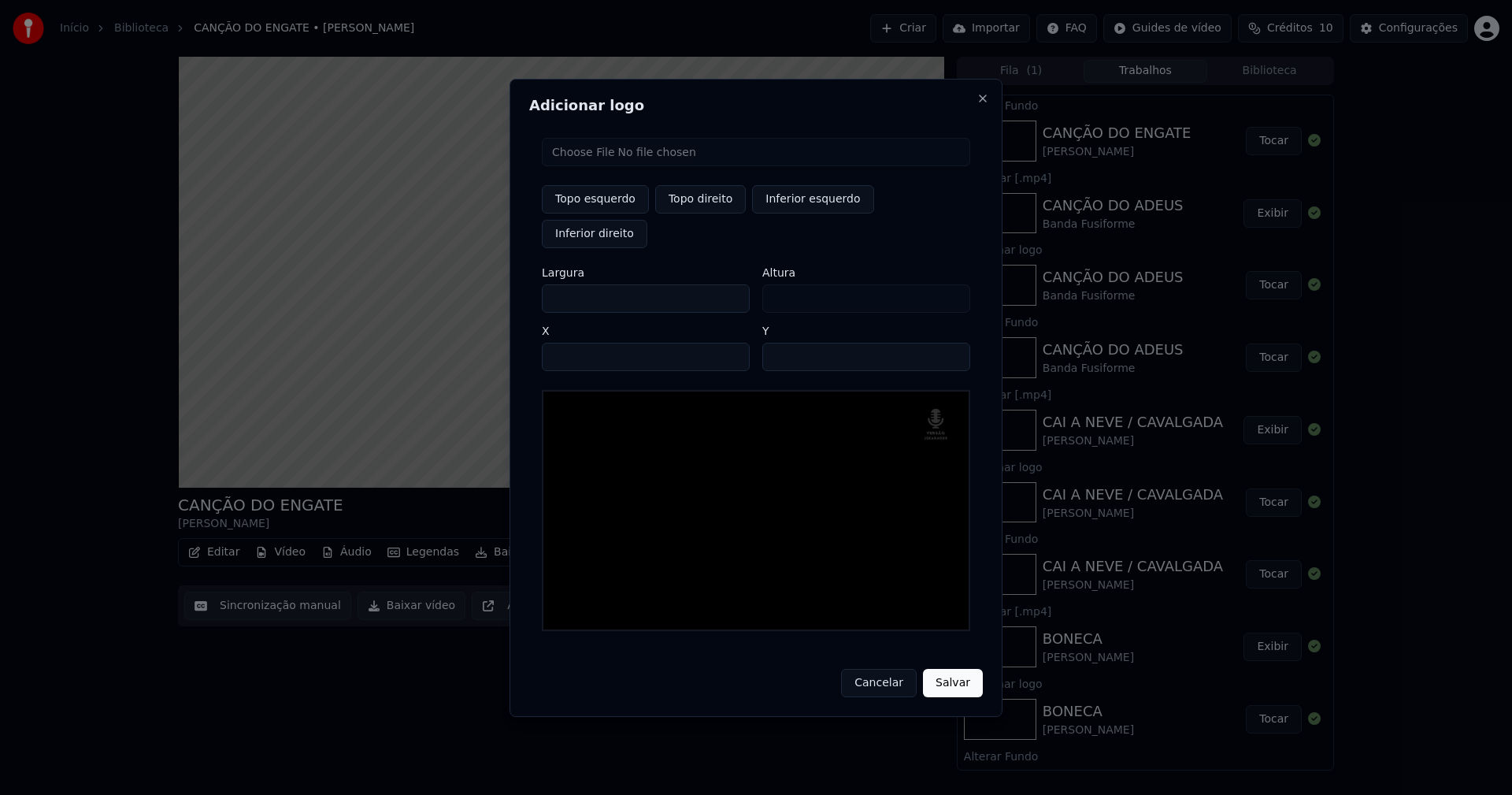
click at [950, 342] on input "**" at bounding box center [866, 357] width 208 height 29
type input "**"
click at [950, 342] on input "**" at bounding box center [866, 357] width 208 height 29
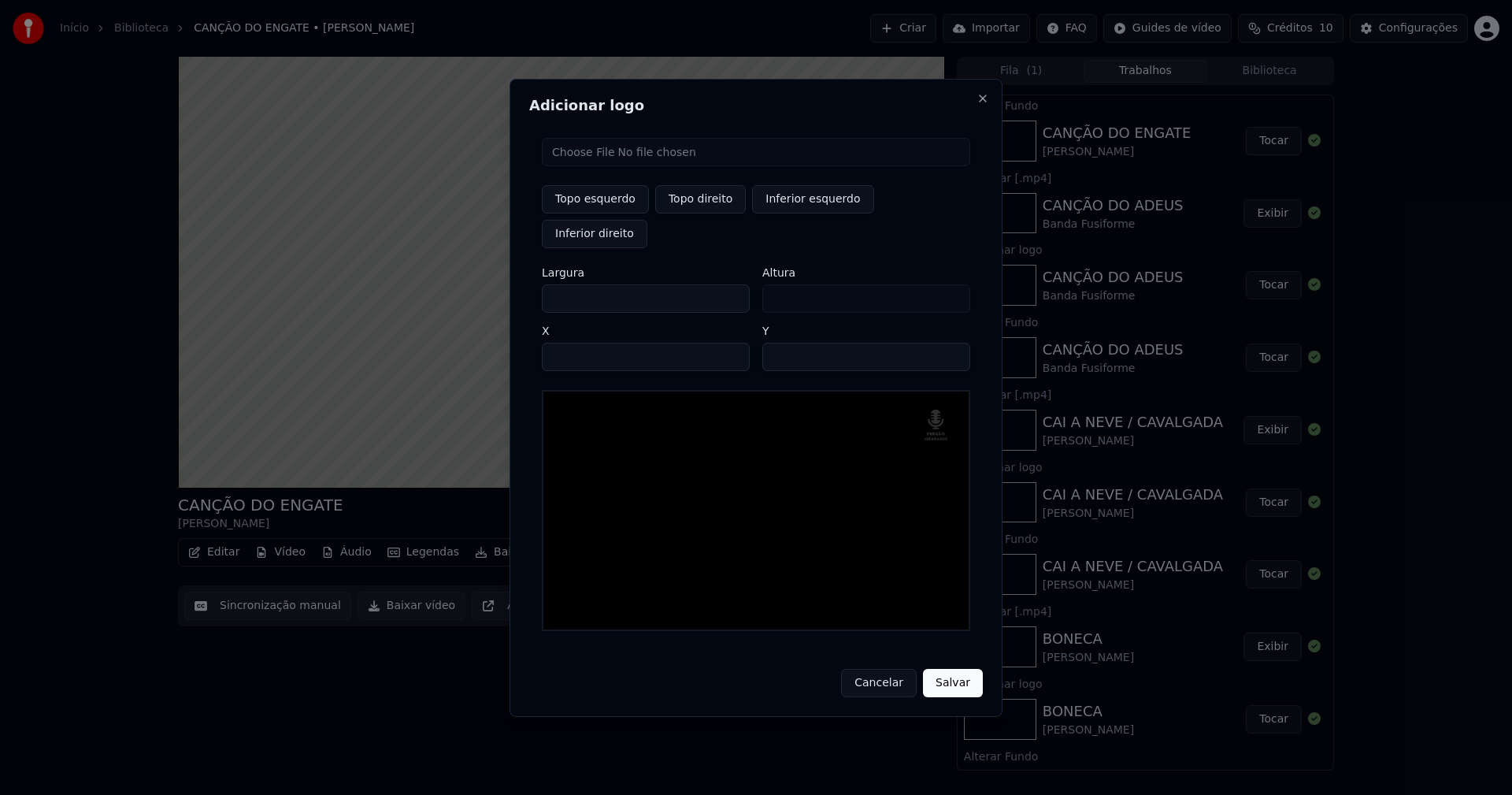
click at [952, 669] on button "Salvar" at bounding box center [952, 683] width 60 height 29
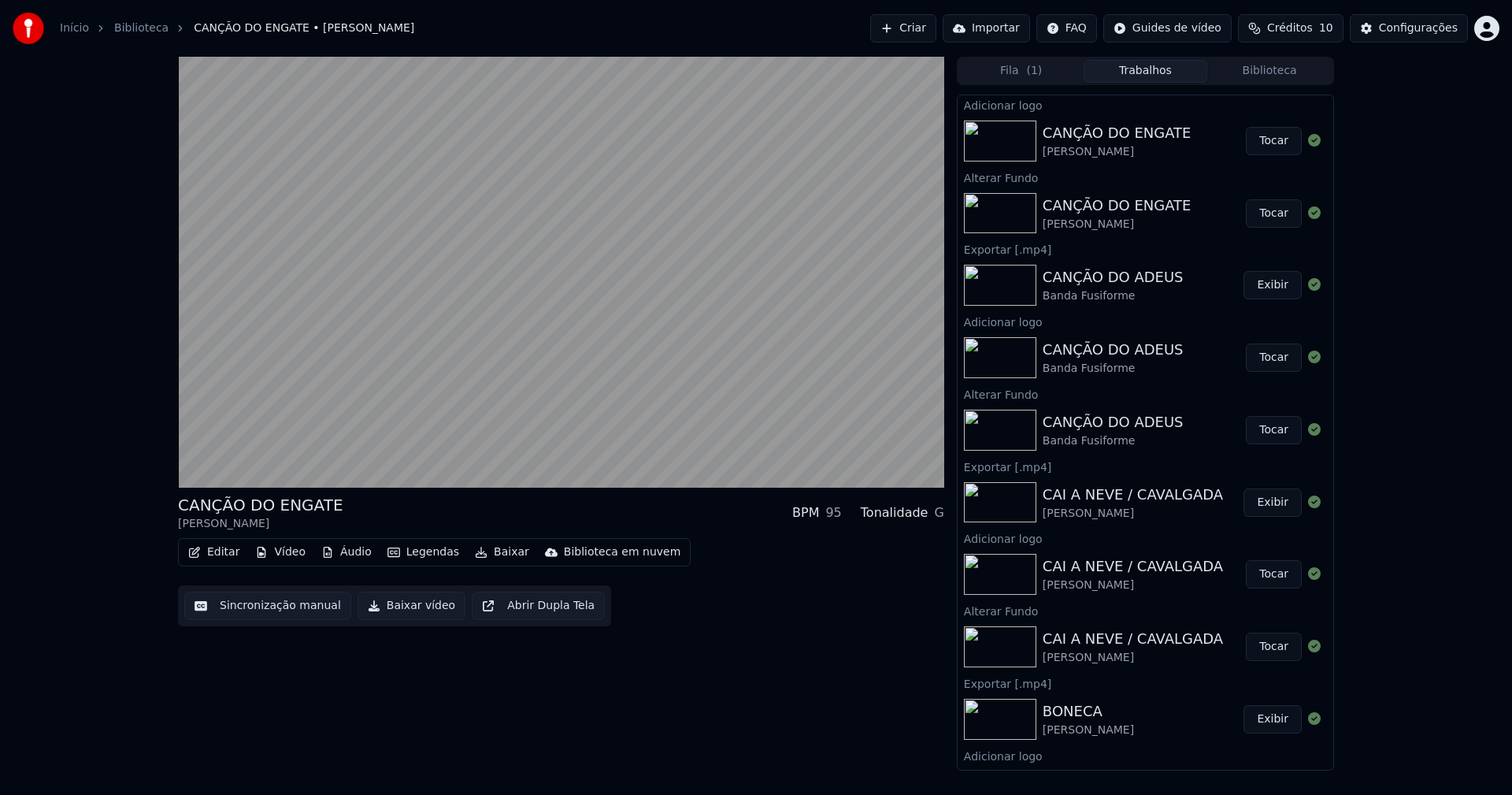
click at [1272, 142] on button "Tocar" at bounding box center [1273, 141] width 56 height 29
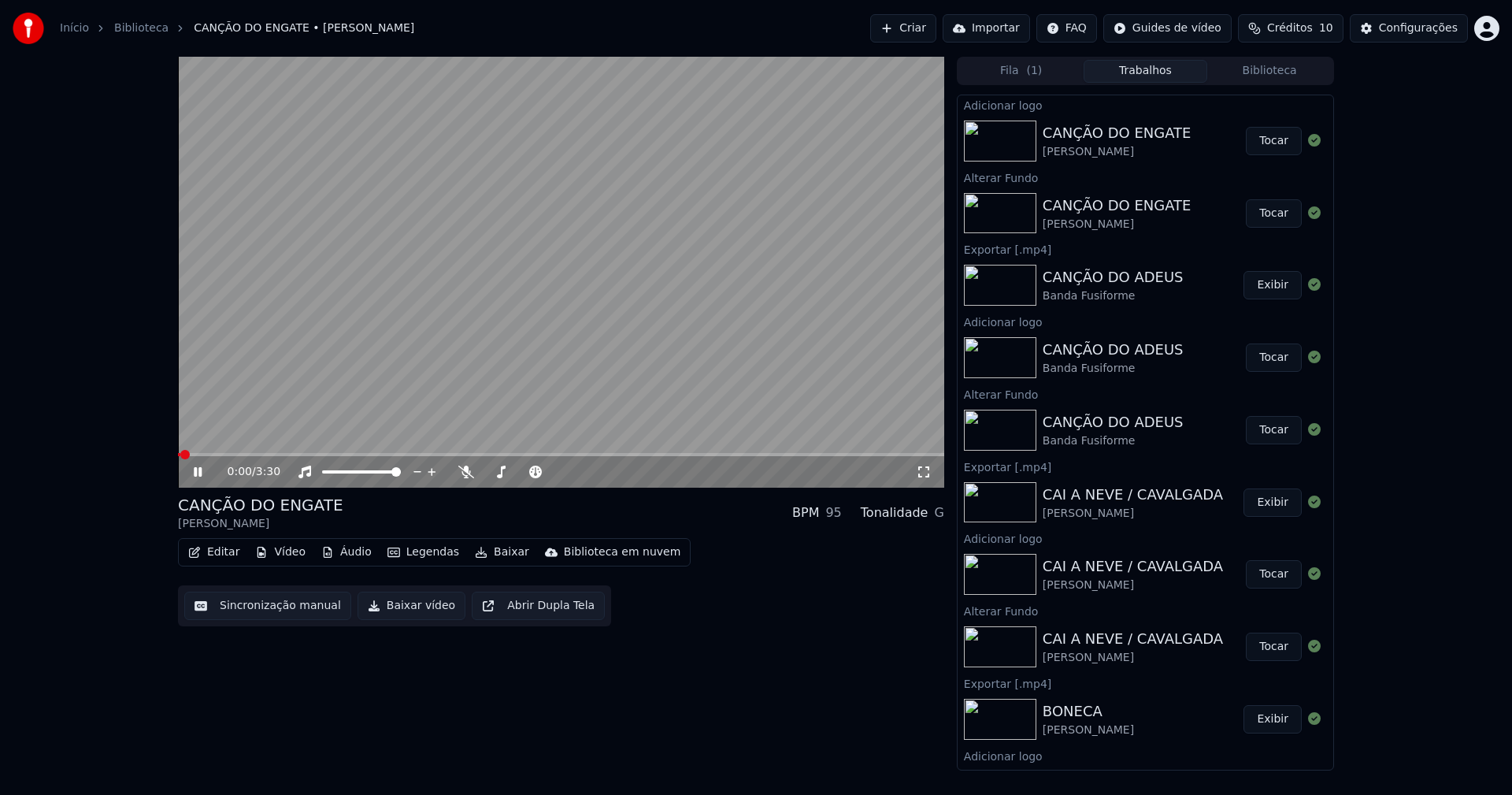
click at [399, 615] on button "Baixar vídeo" at bounding box center [411, 606] width 108 height 29
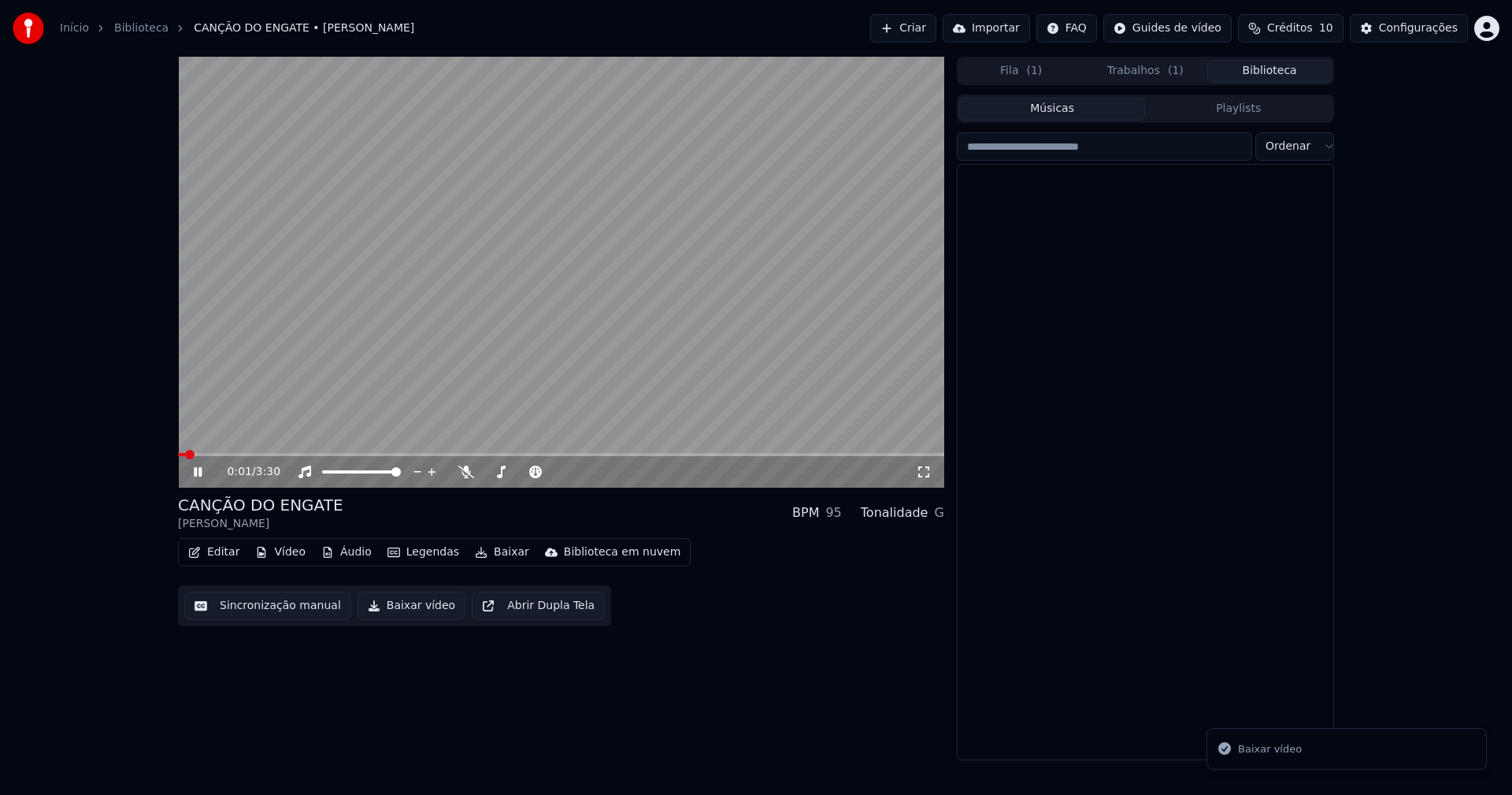
click at [1284, 72] on button "Biblioteca" at bounding box center [1269, 71] width 125 height 23
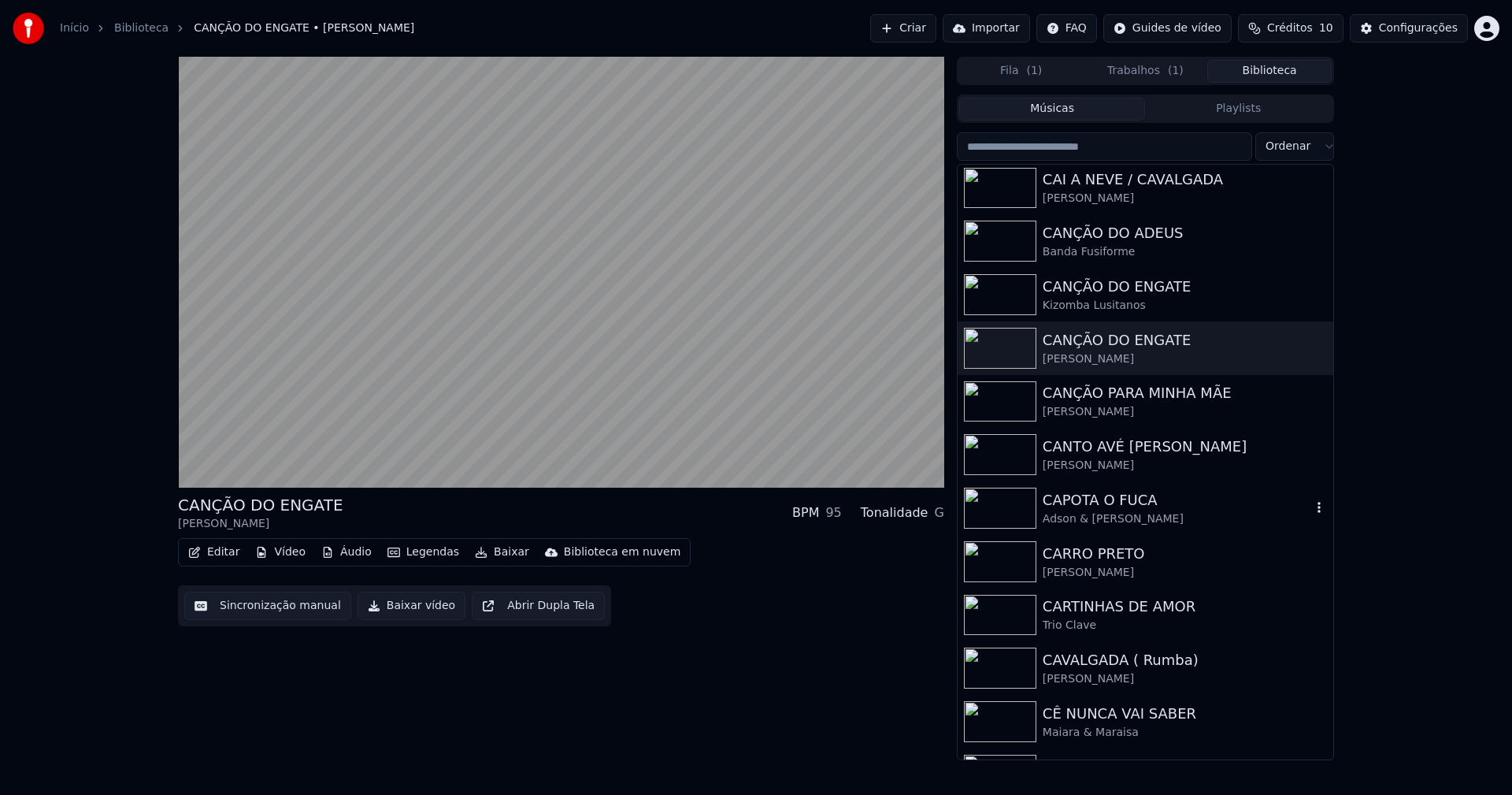
scroll to position [3780, 0]
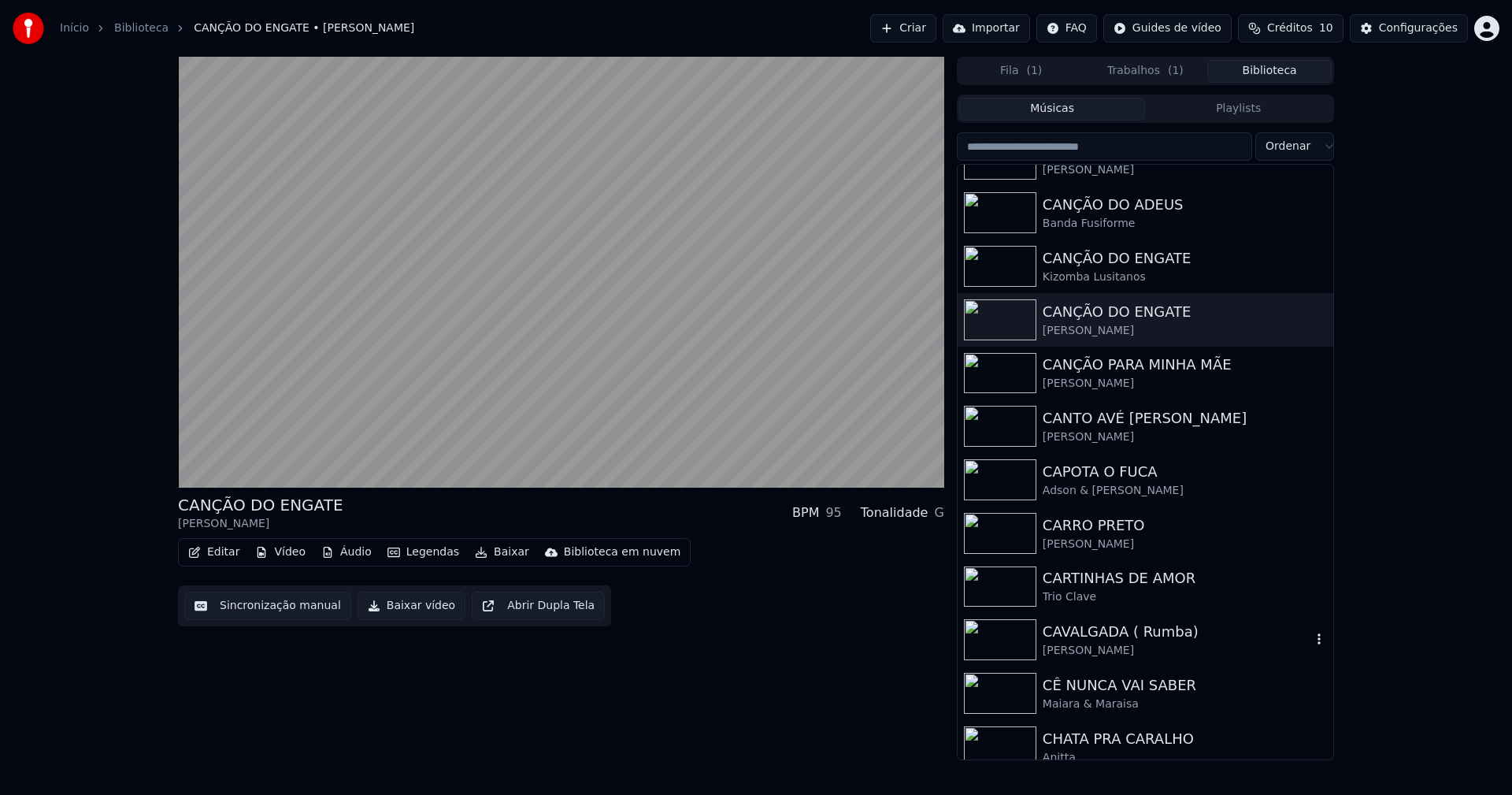
click at [1087, 640] on div "CAVALGADA ( Rumba)" at bounding box center [1177, 631] width 269 height 22
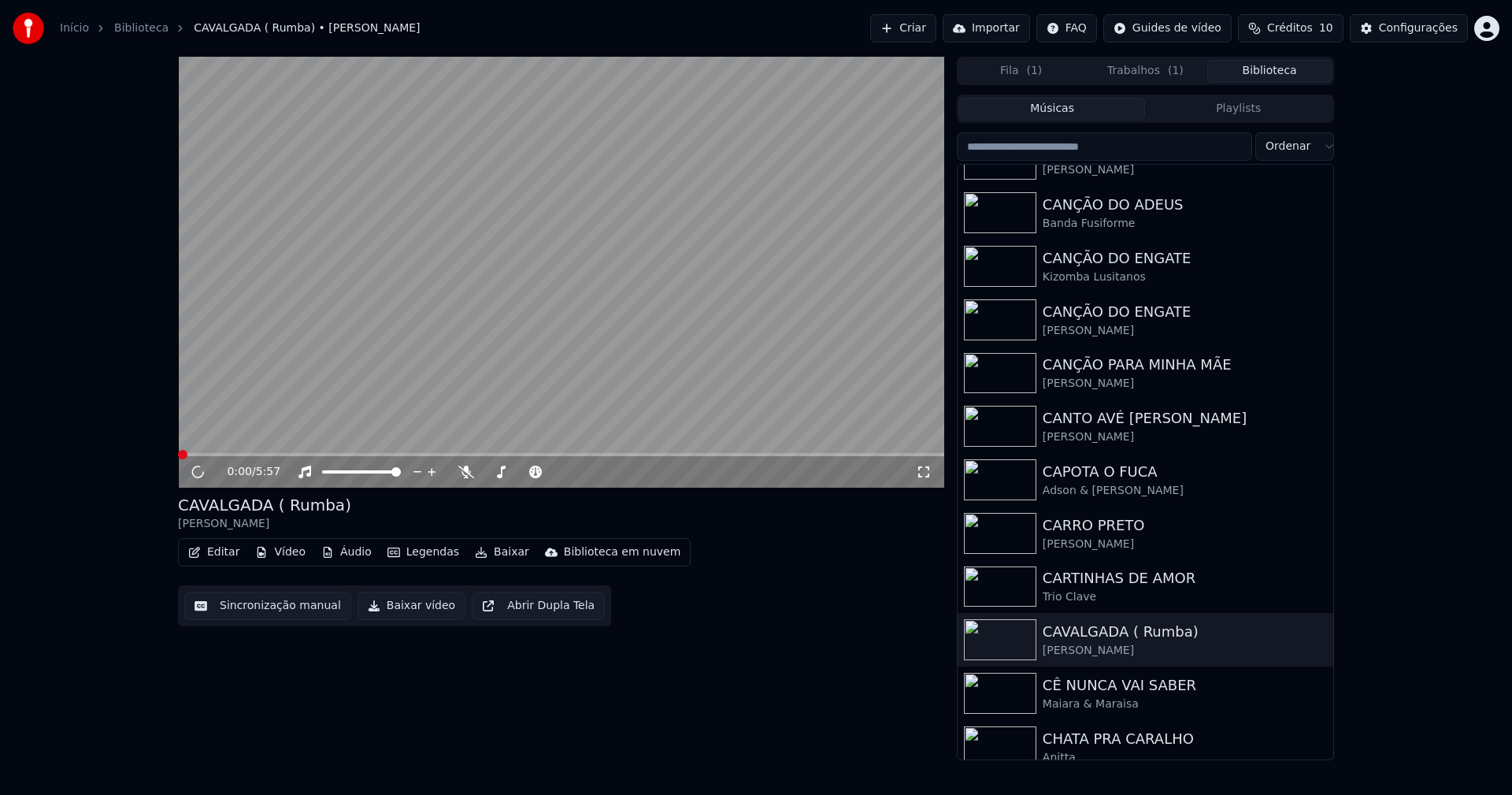
click at [287, 557] on button "Vídeo" at bounding box center [280, 552] width 63 height 22
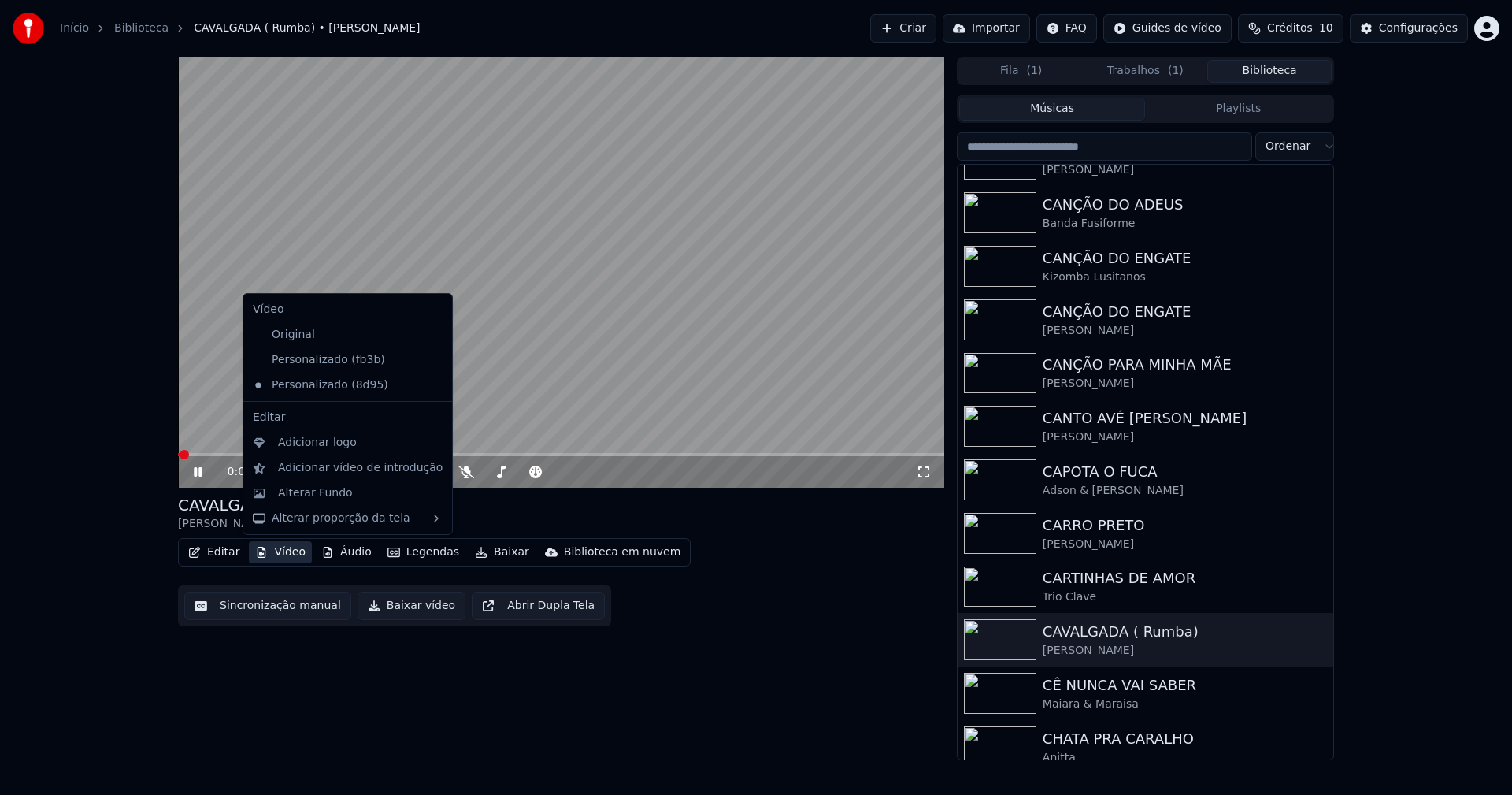
click at [432, 359] on icon at bounding box center [437, 359] width 11 height 13
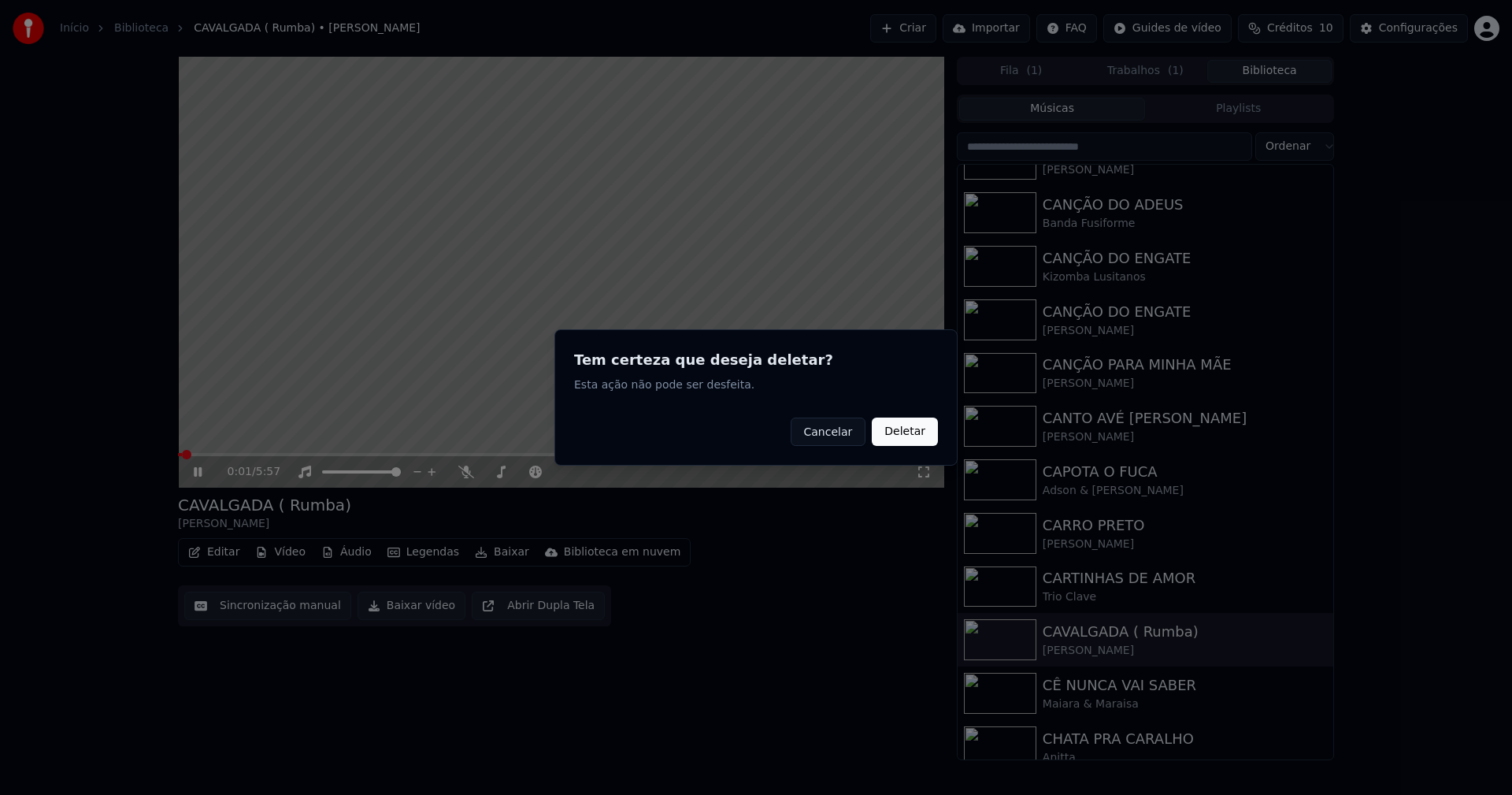
drag, startPoint x: 907, startPoint y: 441, endPoint x: 229, endPoint y: 568, distance: 689.8
click at [906, 440] on button "Deletar" at bounding box center [904, 432] width 66 height 29
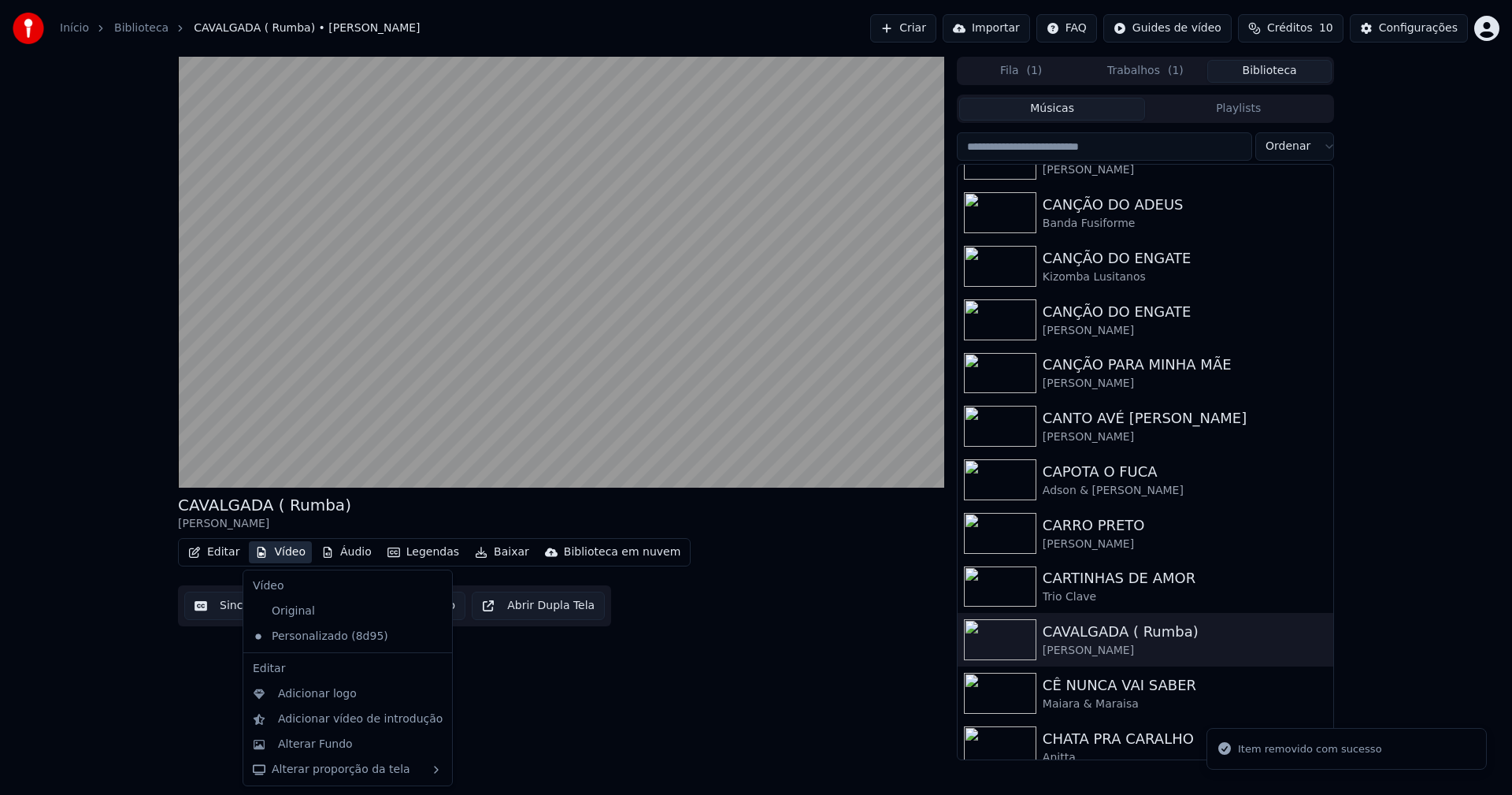
click at [286, 556] on button "Vídeo" at bounding box center [280, 552] width 63 height 22
click at [337, 746] on div "Alterar Fundo" at bounding box center [315, 744] width 75 height 16
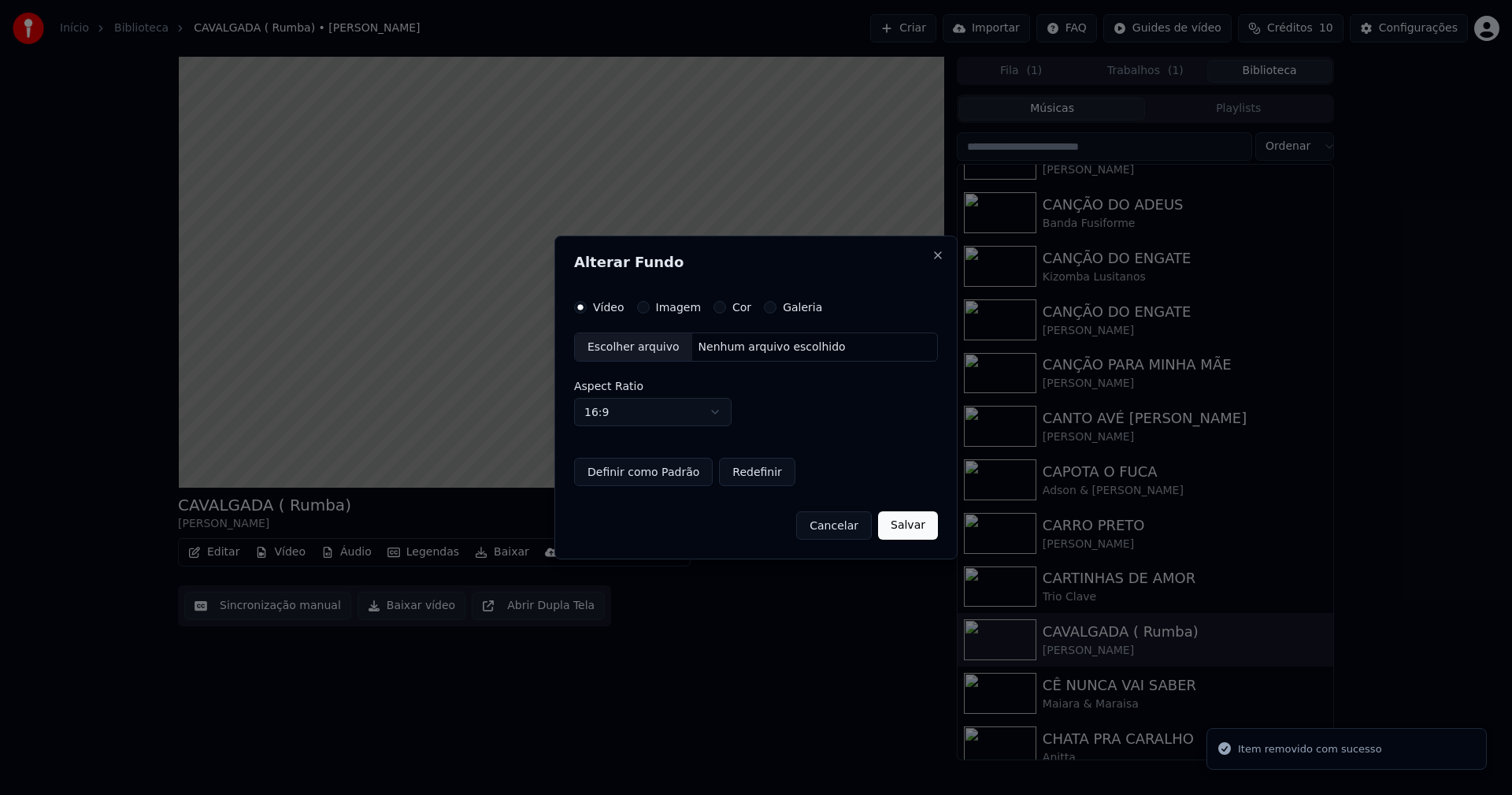
click at [641, 308] on button "Imagem" at bounding box center [643, 307] width 13 height 13
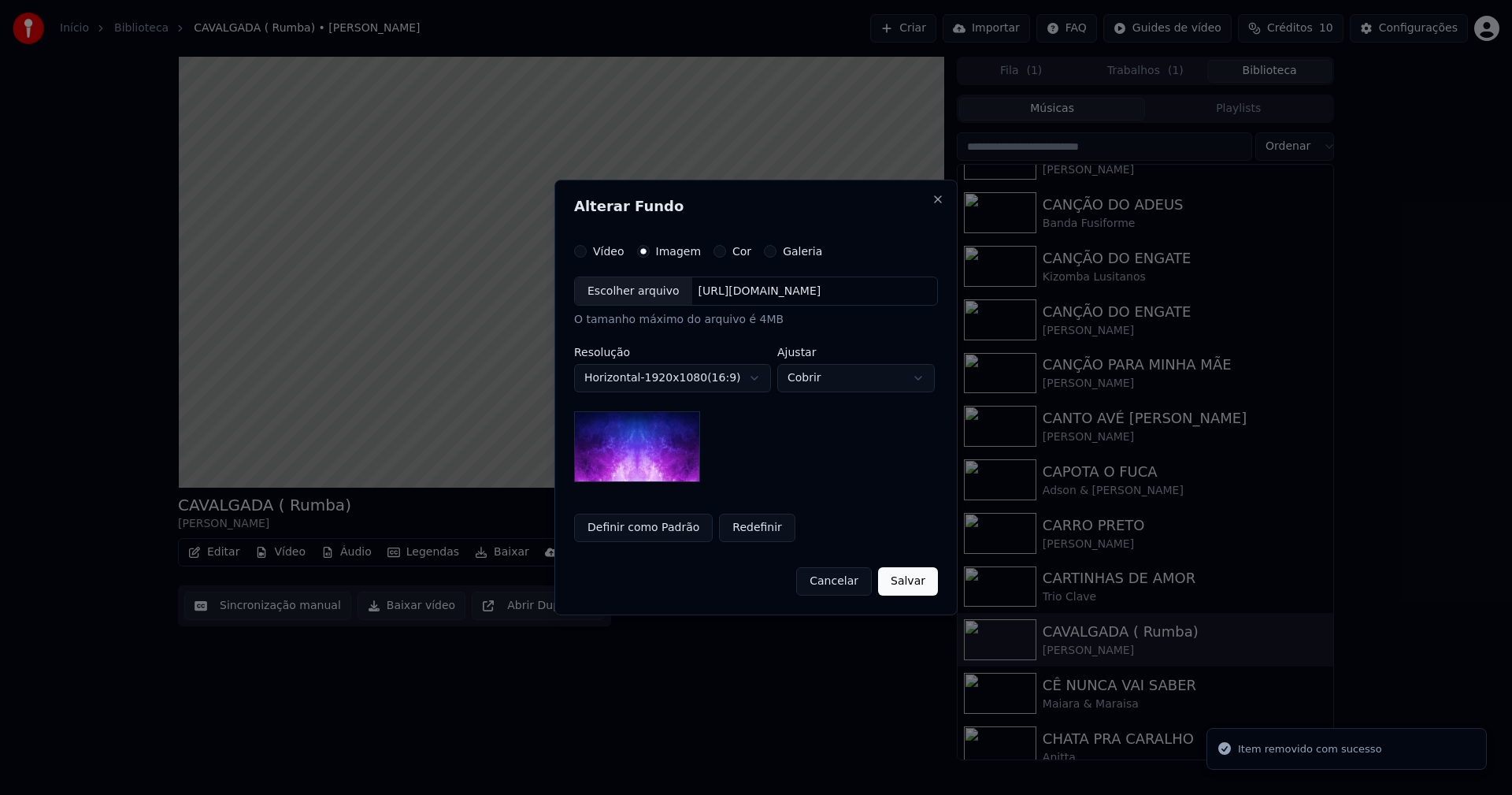
click at [626, 297] on div "Escolher arquivo" at bounding box center [633, 292] width 117 height 29
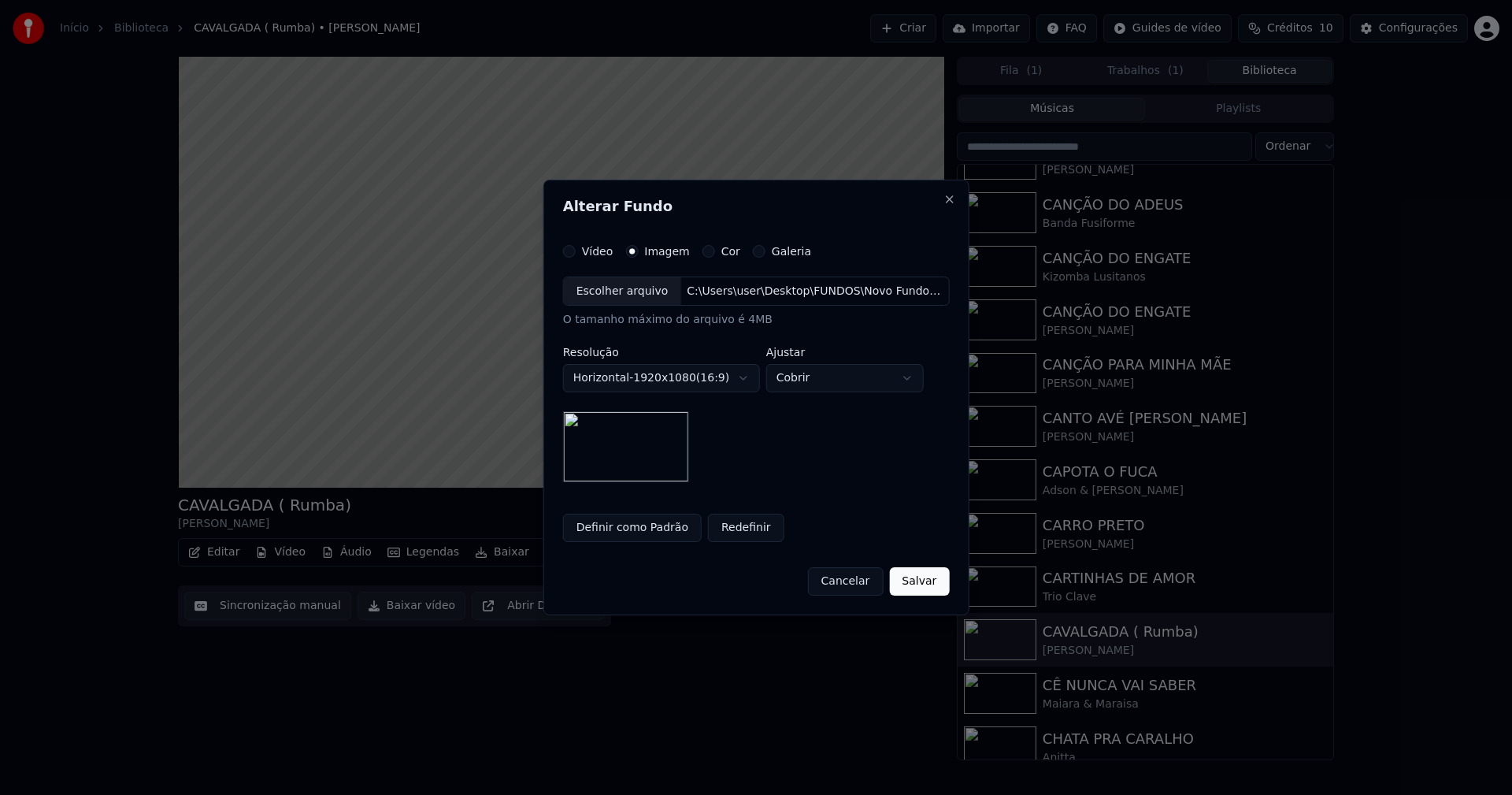
click at [925, 587] on button "Salvar" at bounding box center [919, 582] width 60 height 29
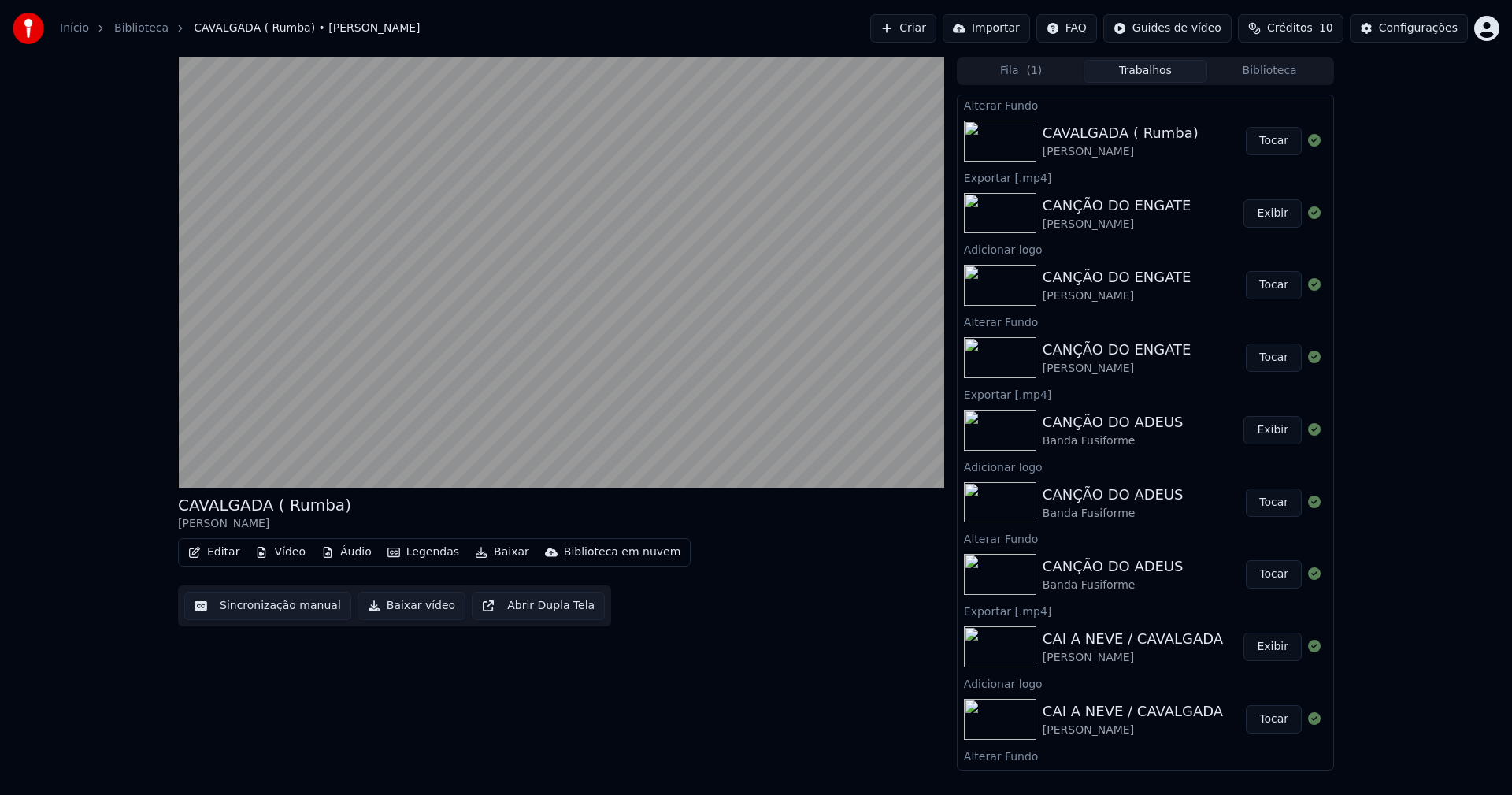
click at [1259, 147] on button "Tocar" at bounding box center [1273, 141] width 56 height 29
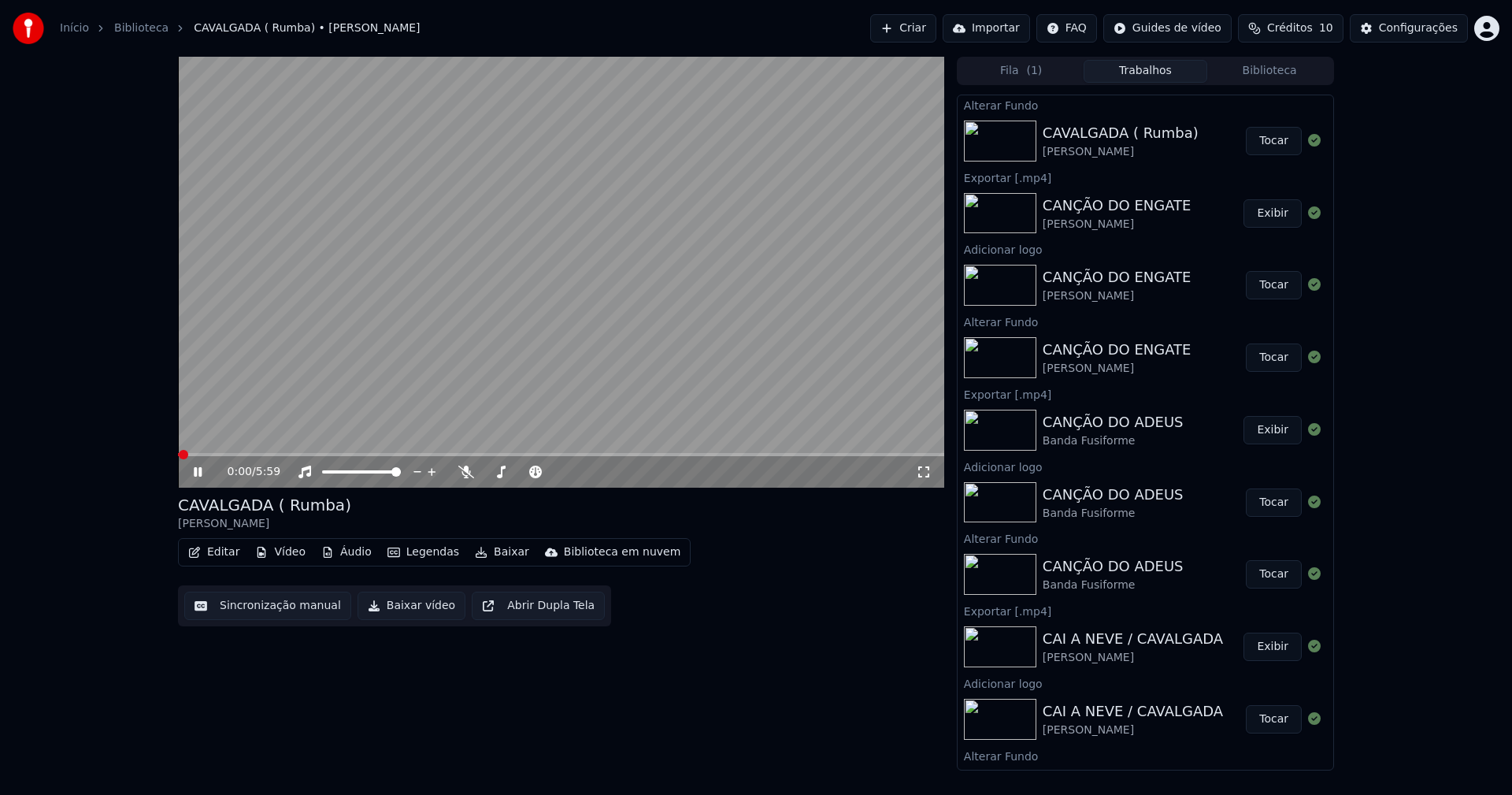
click at [284, 555] on button "Vídeo" at bounding box center [280, 552] width 63 height 22
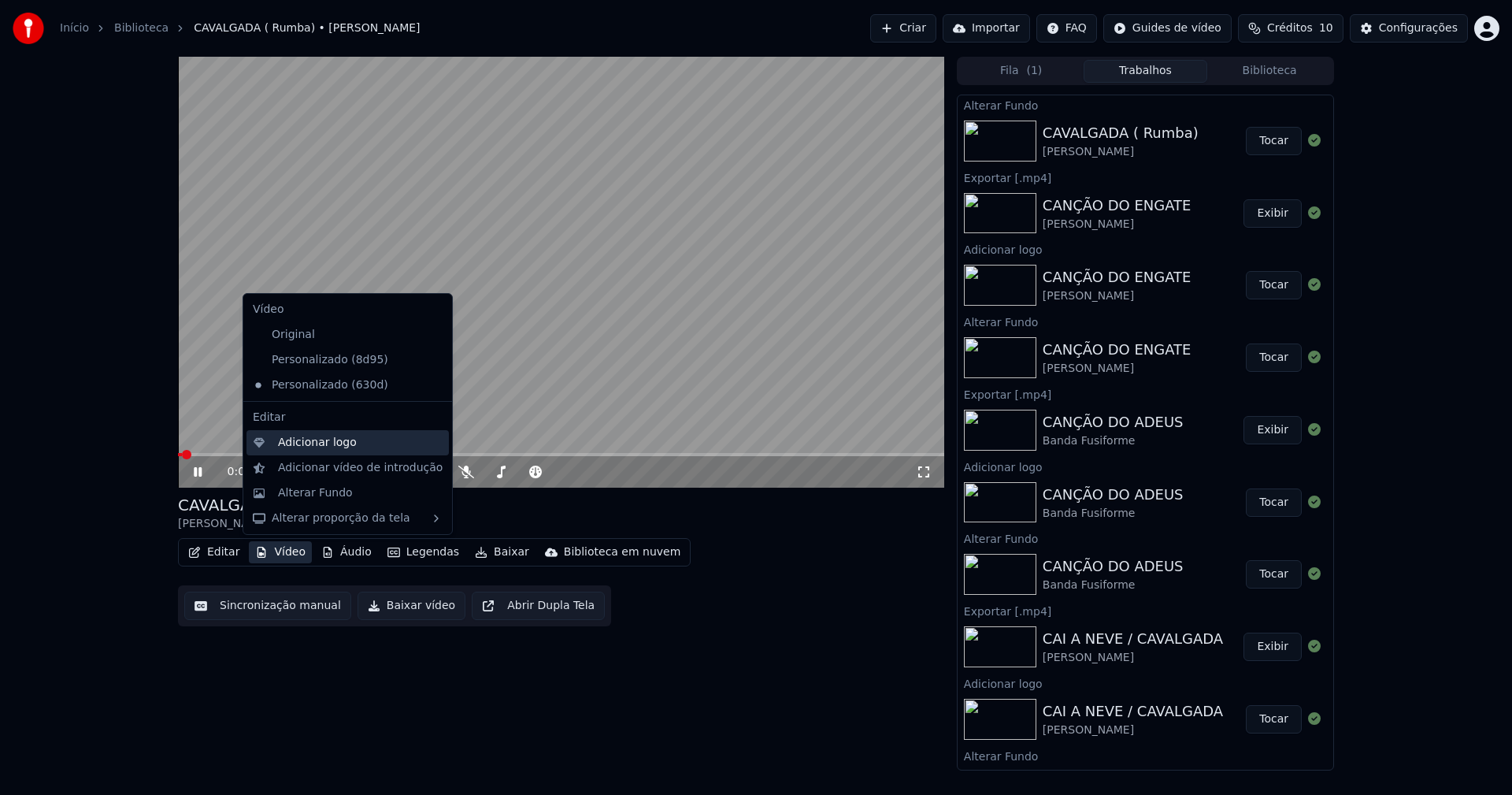
click at [321, 444] on div "Adicionar logo" at bounding box center [317, 443] width 78 height 16
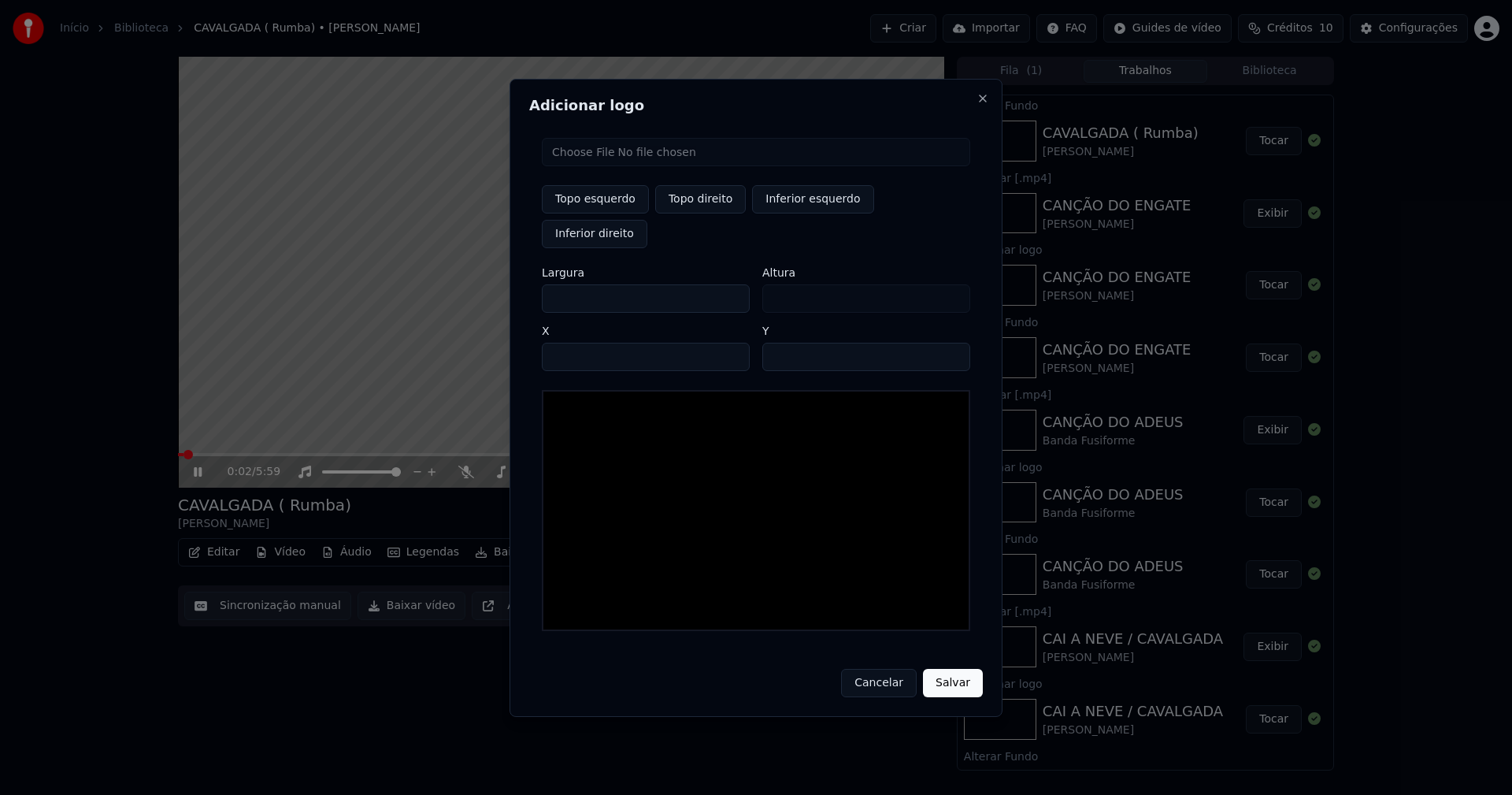
click at [590, 166] on input "file" at bounding box center [756, 152] width 428 height 29
type input "**********"
type input "***"
click at [705, 213] on button "Topo direito" at bounding box center [700, 200] width 90 height 29
type input "****"
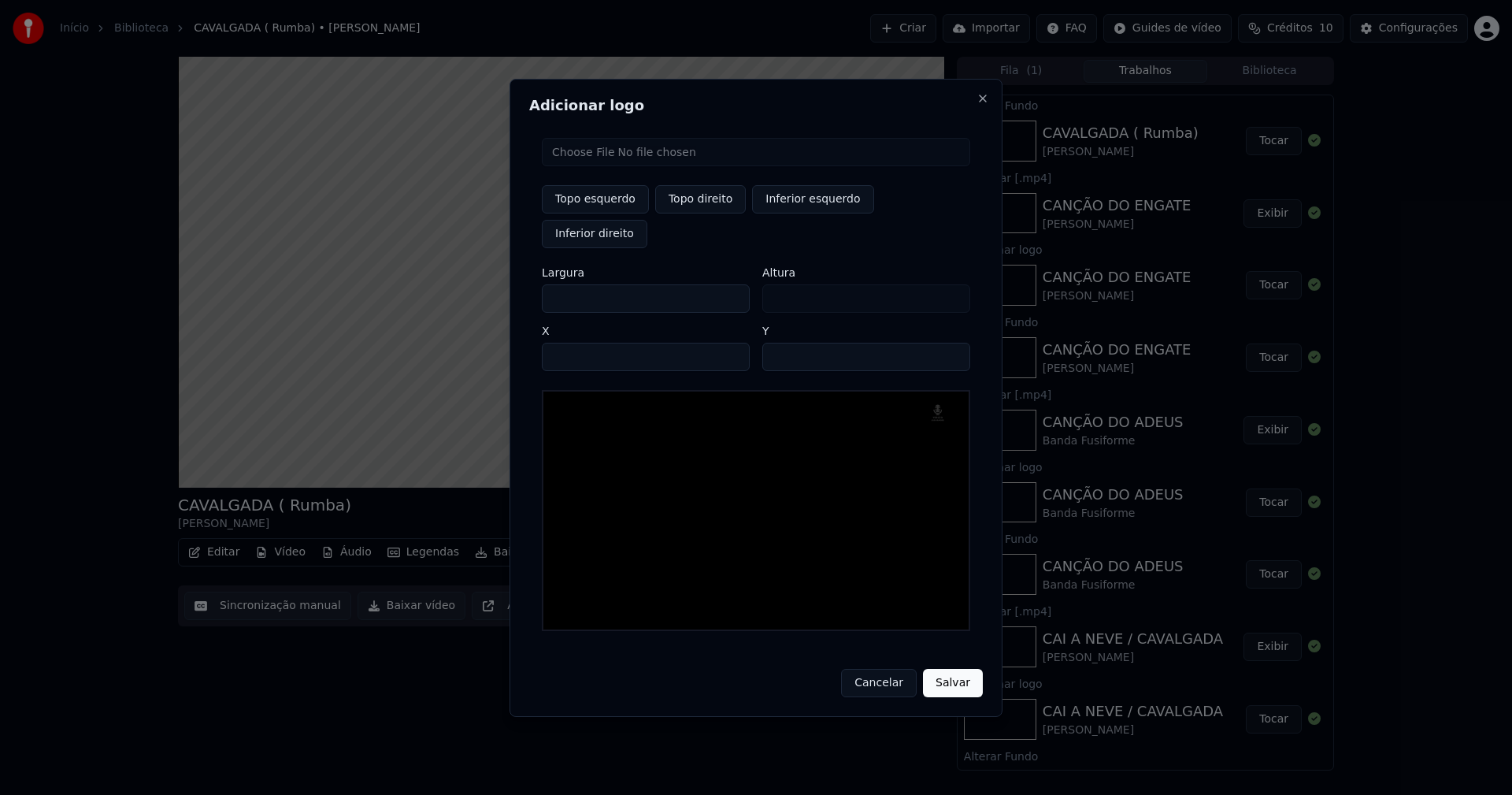
drag, startPoint x: 568, startPoint y: 282, endPoint x: 513, endPoint y: 290, distance: 55.6
click at [513, 290] on div "Adicionar logo Topo esquerdo Topo direito Inferior esquerdo Inferior direito La…" at bounding box center [755, 397] width 493 height 638
type input "**"
type input "***"
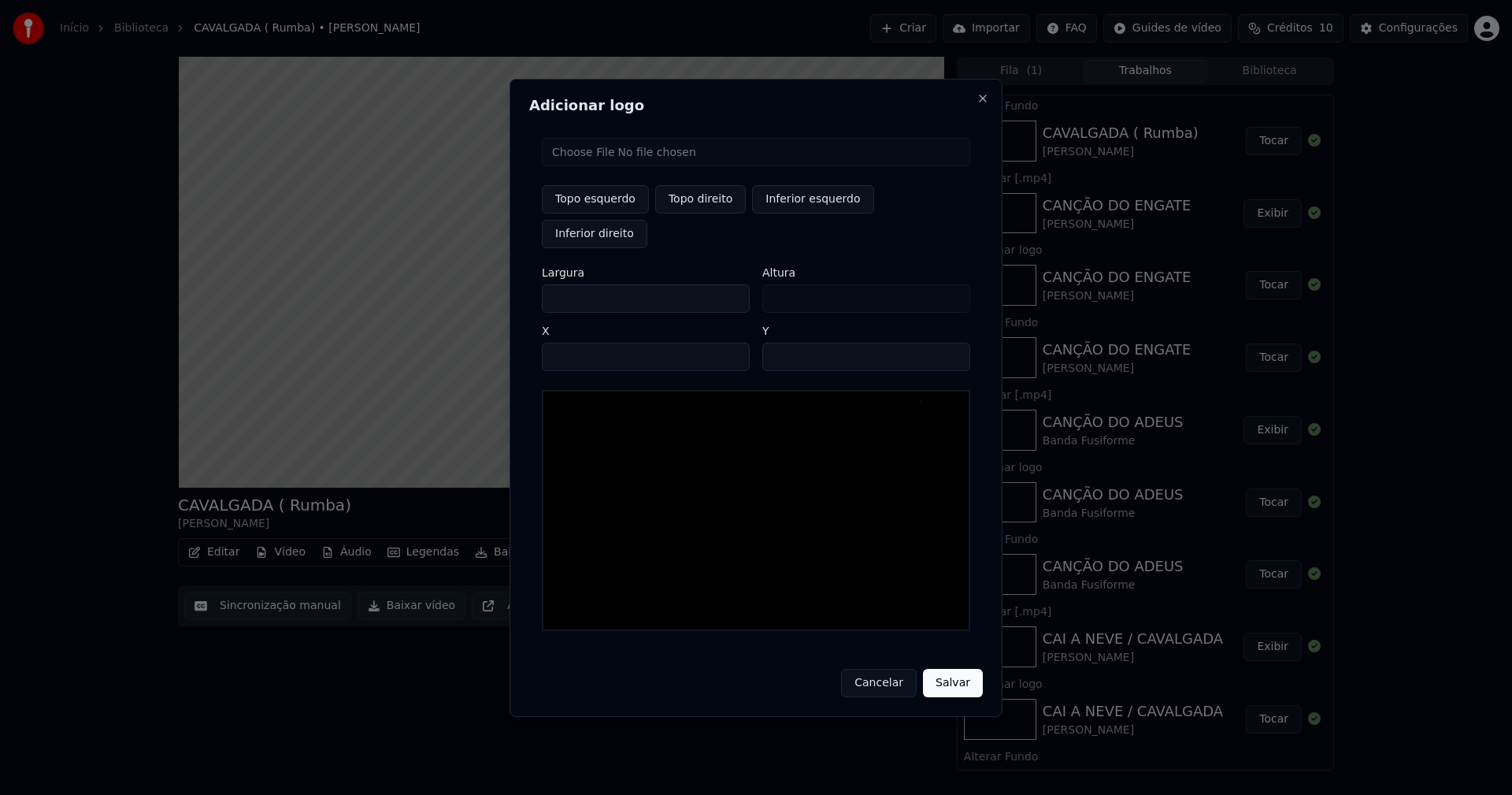
type input "***"
click at [572, 342] on input "****" at bounding box center [646, 357] width 208 height 29
click at [949, 342] on input "**" at bounding box center [866, 357] width 208 height 29
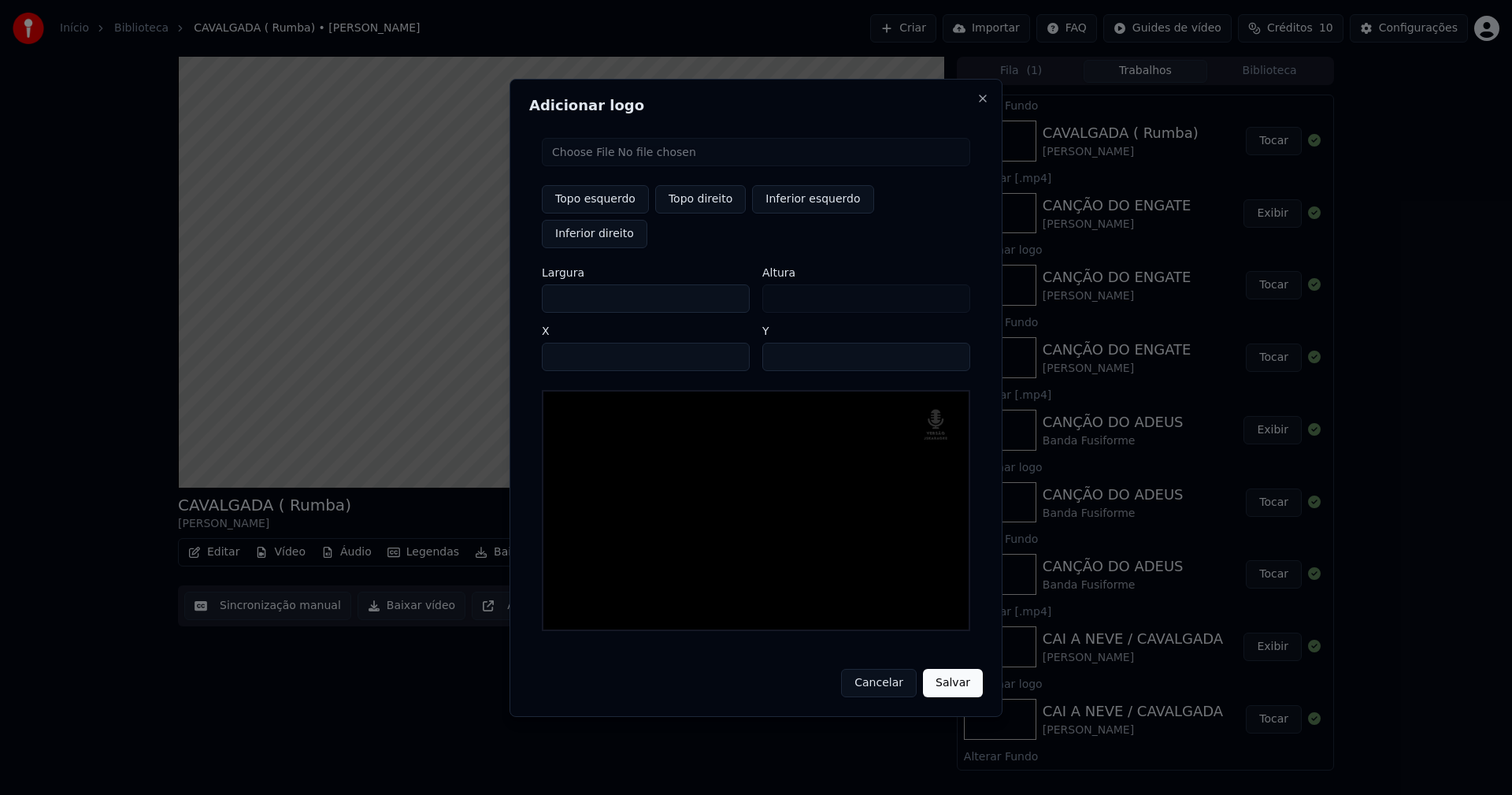
click at [949, 342] on input "**" at bounding box center [866, 357] width 208 height 29
click at [952, 669] on button "Salvar" at bounding box center [952, 683] width 60 height 29
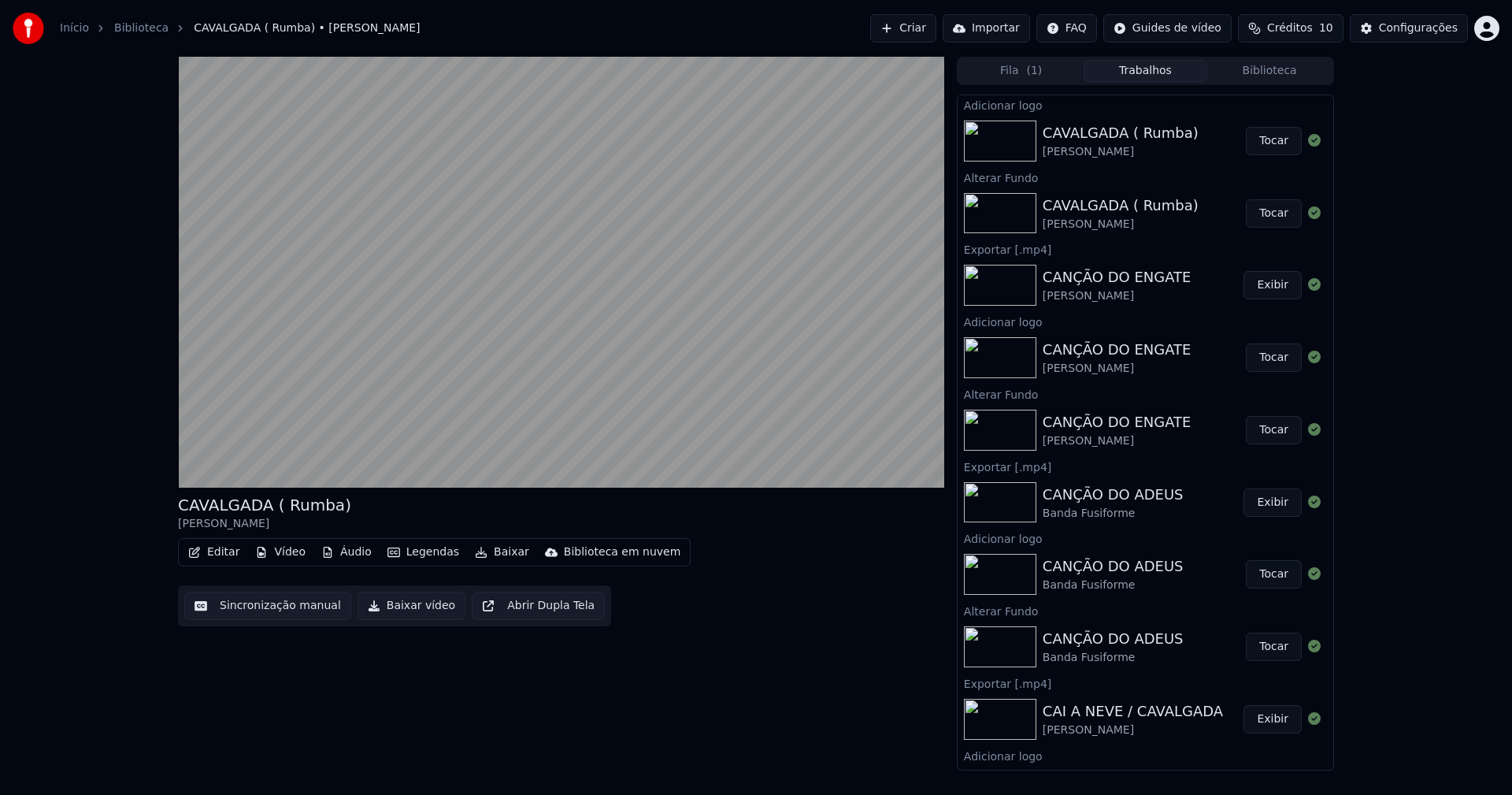
click at [1261, 142] on button "Tocar" at bounding box center [1273, 141] width 56 height 29
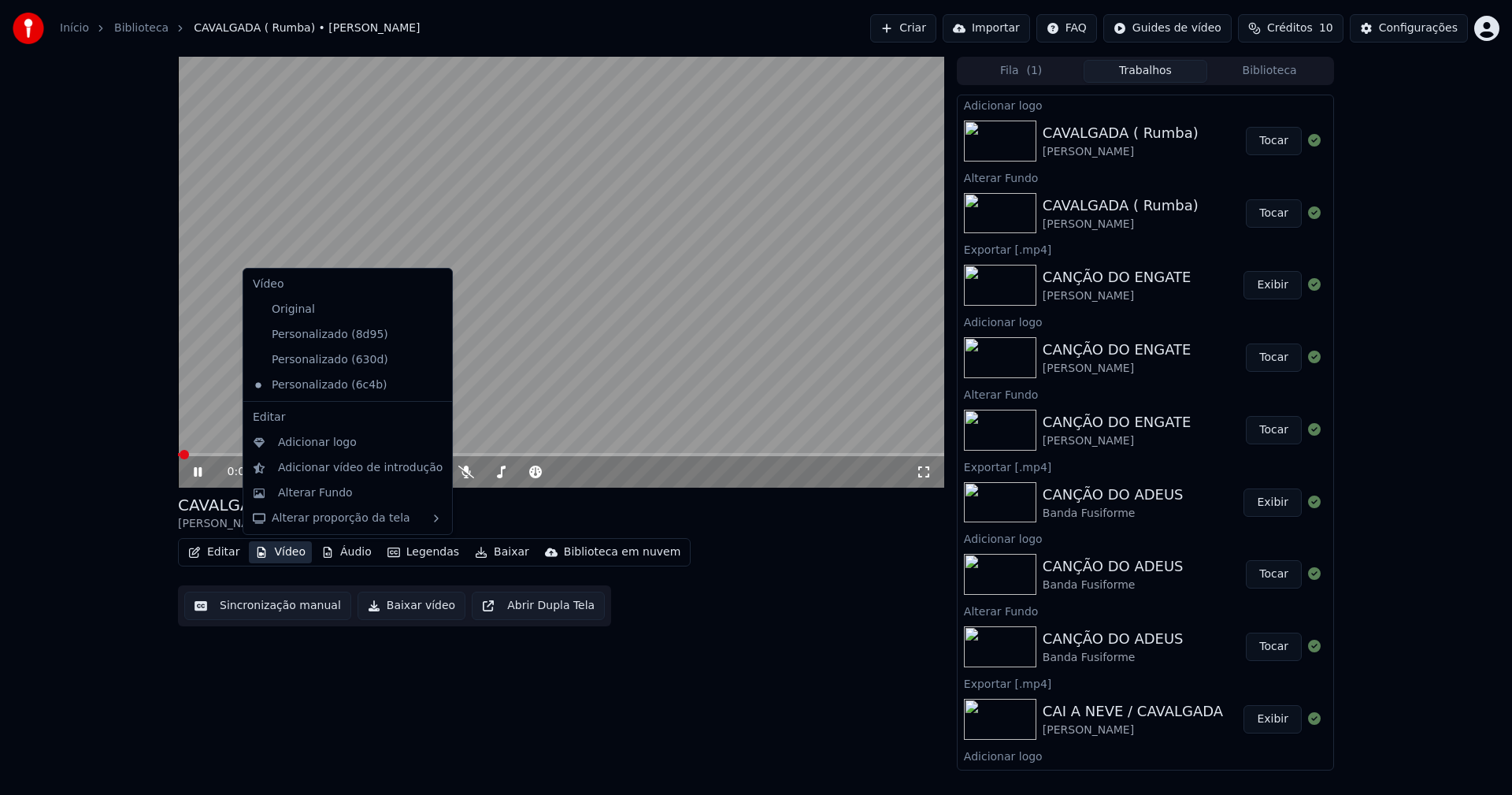
click at [291, 551] on button "Vídeo" at bounding box center [280, 552] width 63 height 22
click at [384, 605] on button "Baixar vídeo" at bounding box center [411, 606] width 108 height 29
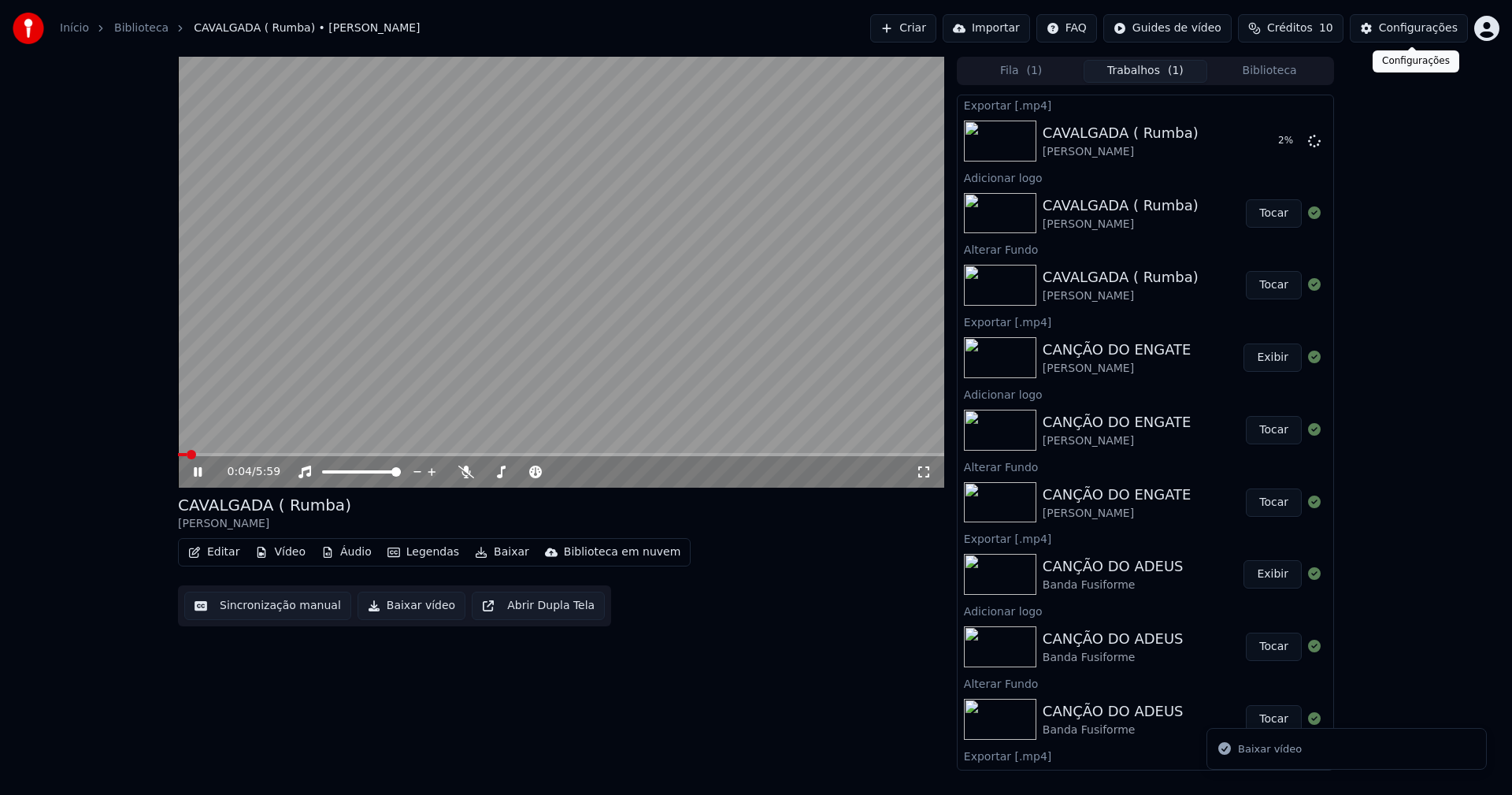
click at [1413, 28] on div "Configurações" at bounding box center [1418, 28] width 78 height 16
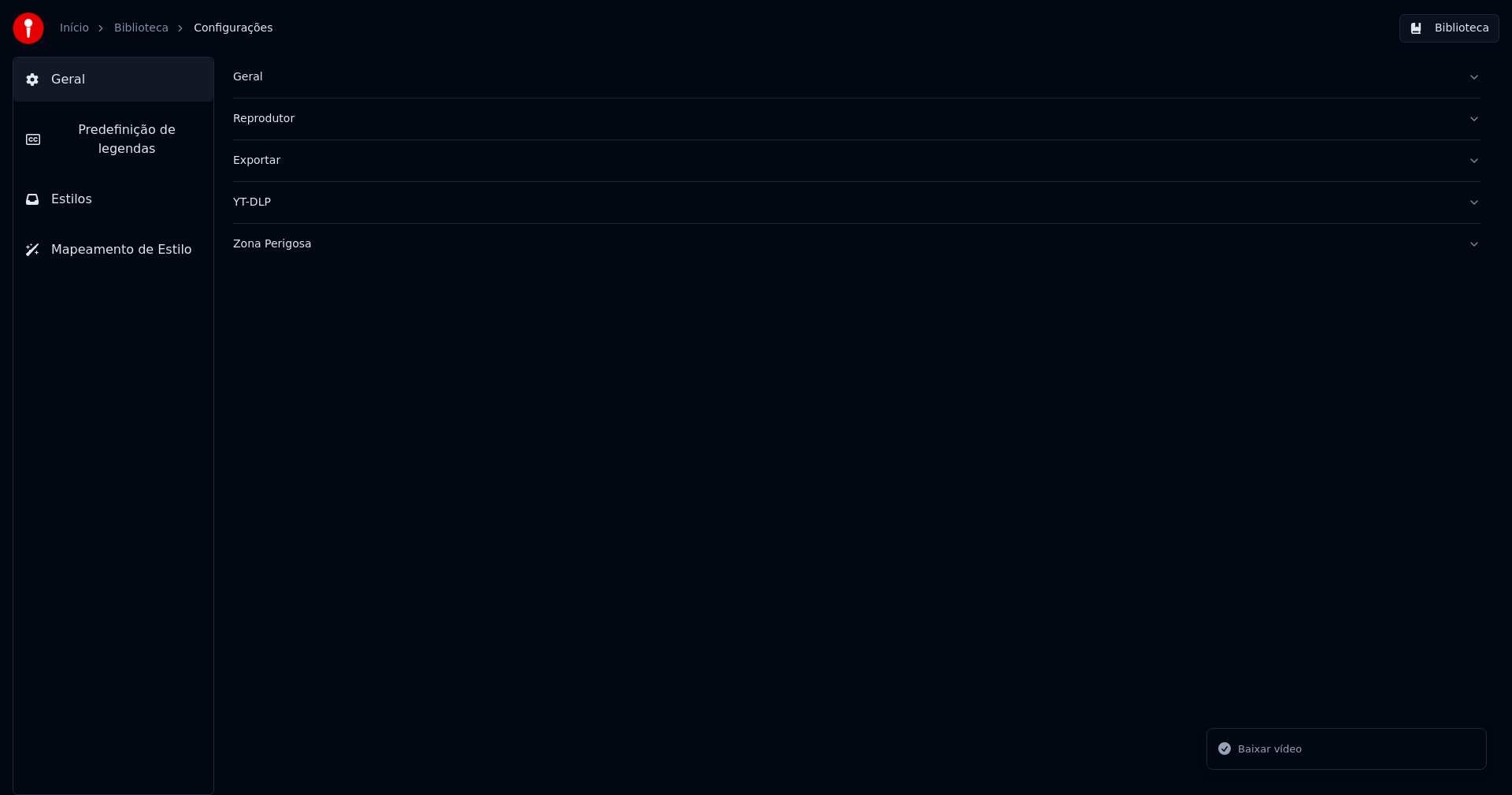
click at [254, 162] on div "Exportar" at bounding box center [844, 160] width 1222 height 16
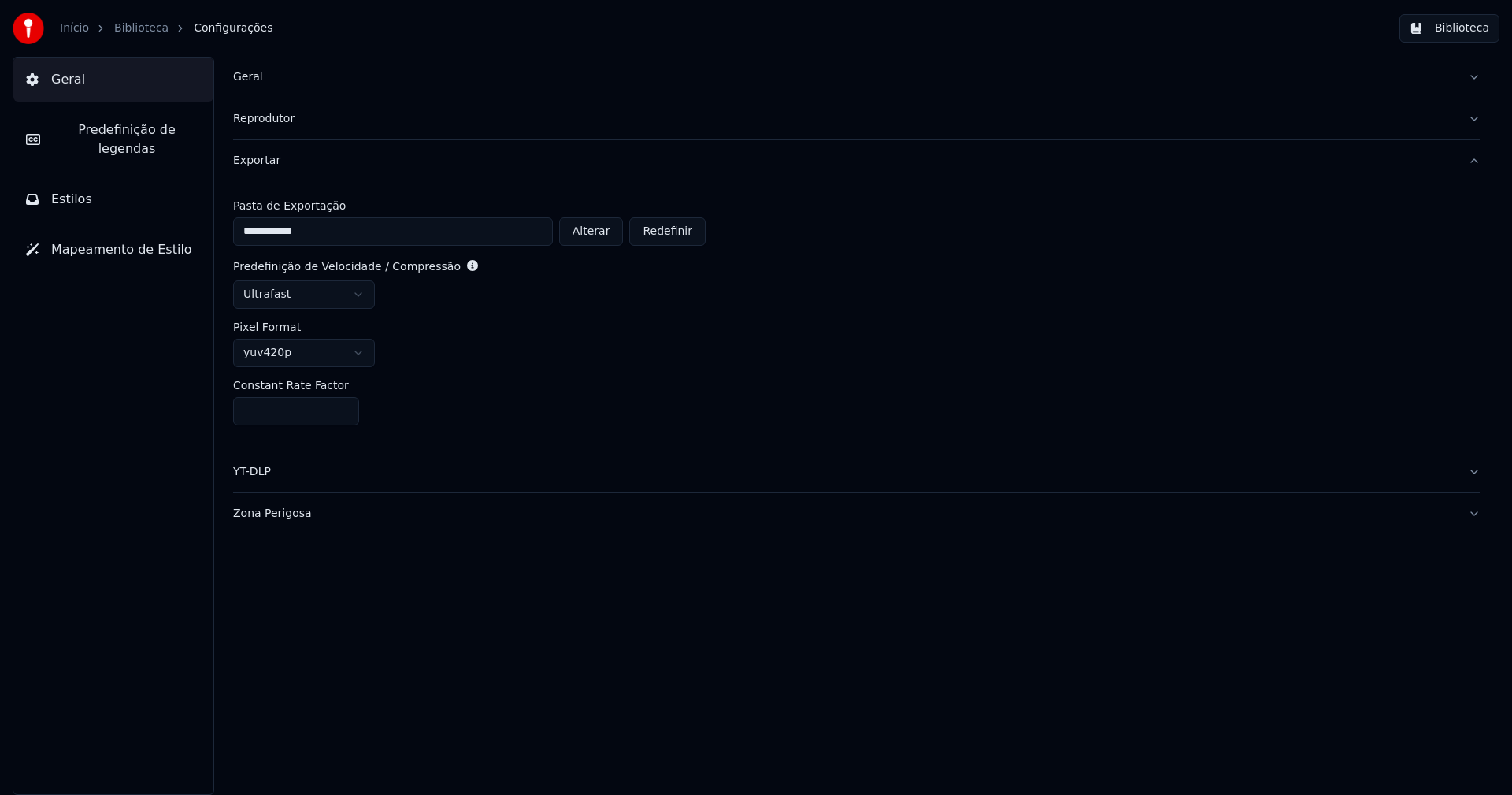
click at [1453, 26] on button "Biblioteca" at bounding box center [1449, 29] width 100 height 29
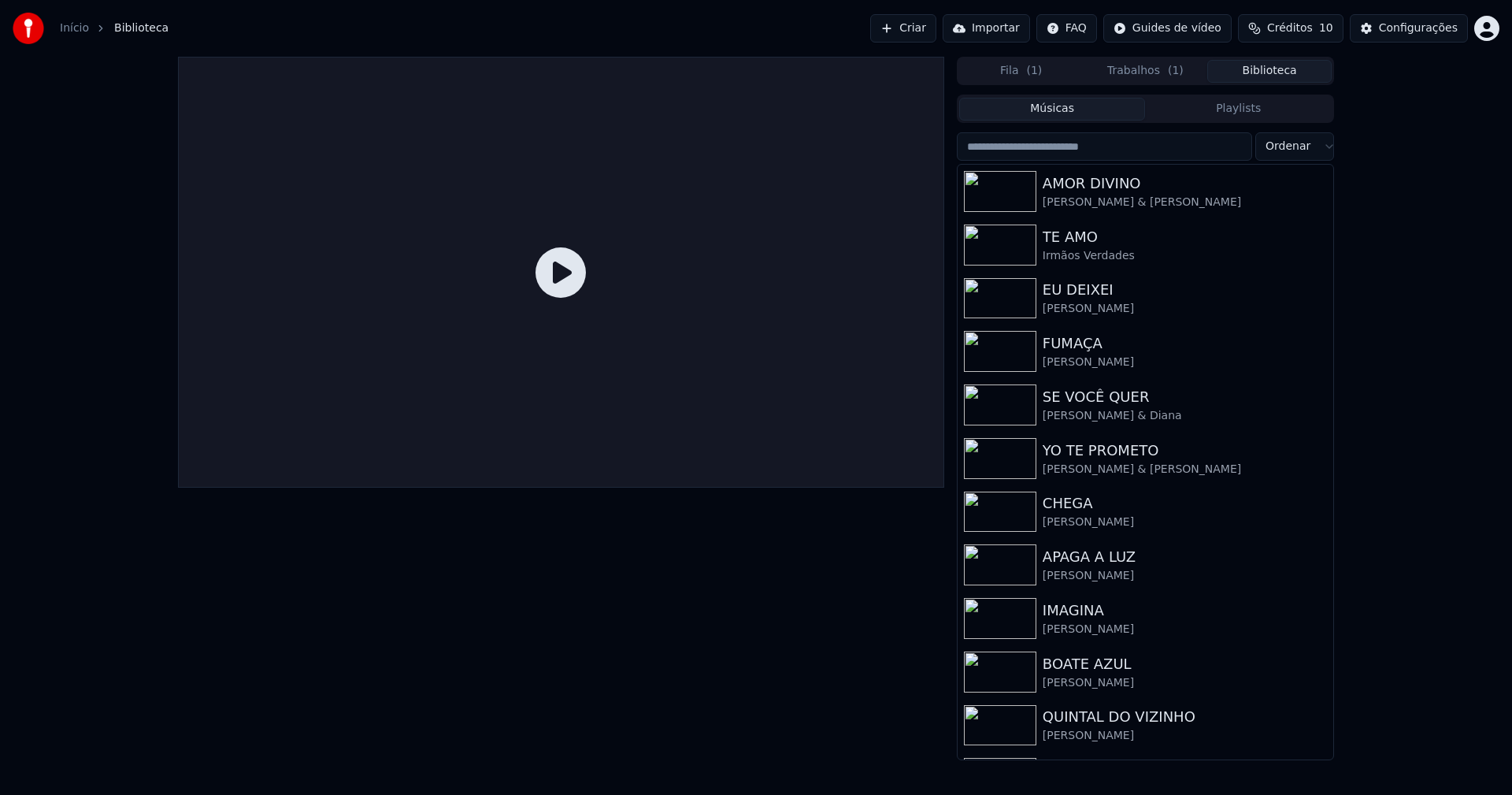
click at [1134, 73] on button "Trabalhos ( 1 )" at bounding box center [1145, 71] width 125 height 23
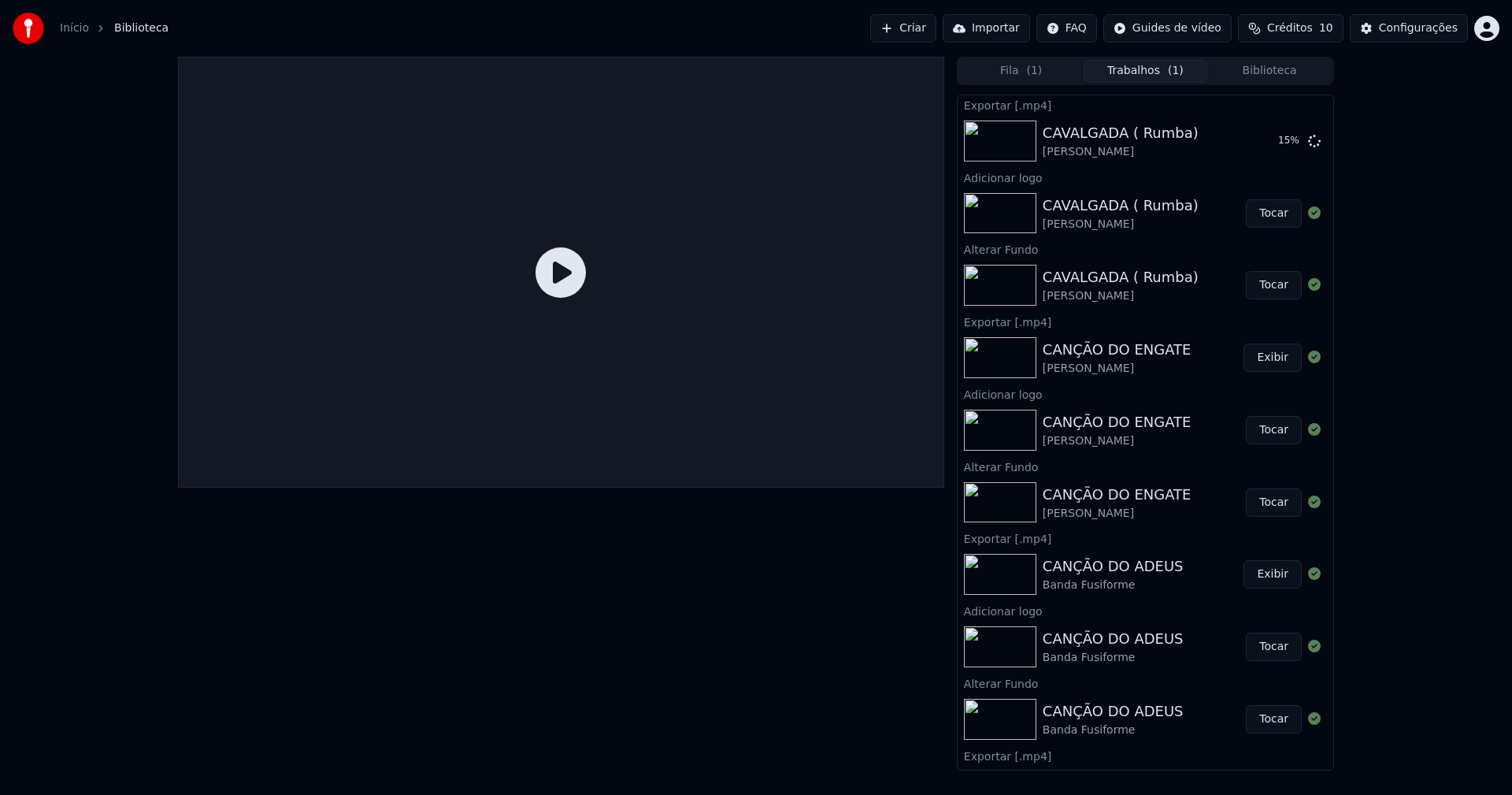
click at [1285, 72] on button "Biblioteca" at bounding box center [1269, 71] width 125 height 23
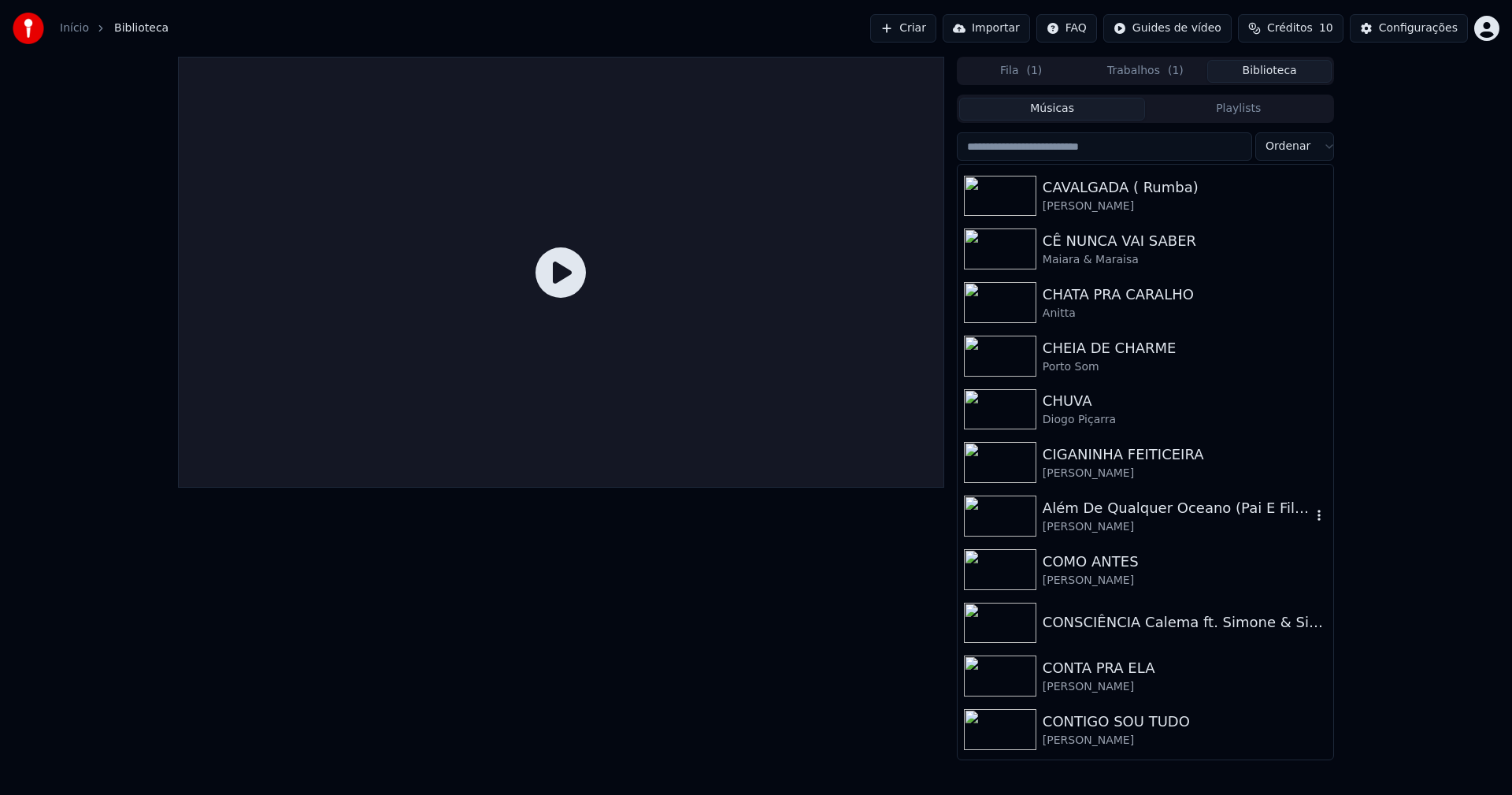
scroll to position [4252, 0]
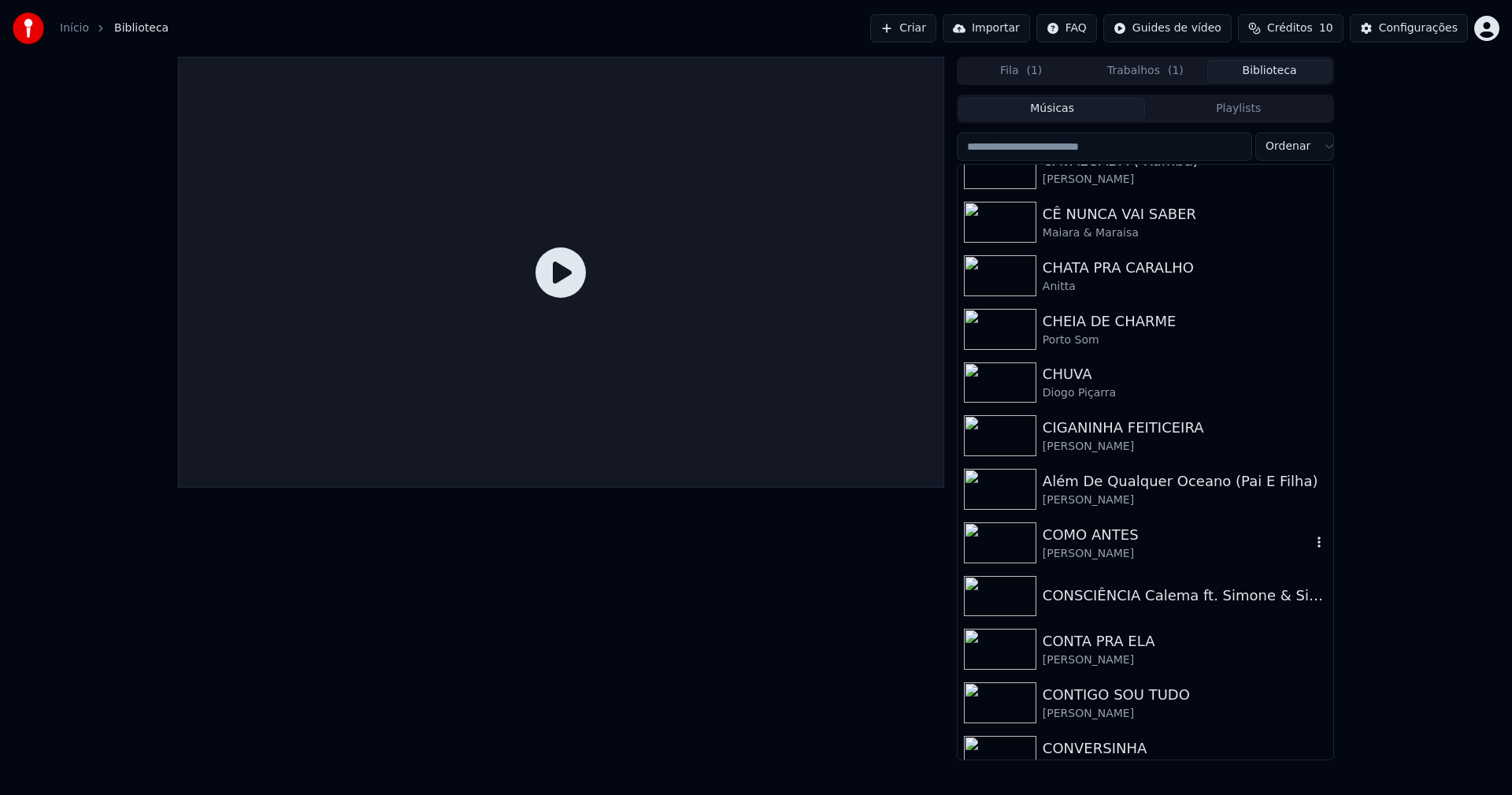
drag, startPoint x: 1103, startPoint y: 546, endPoint x: 1286, endPoint y: 502, distance: 188.2
click at [1104, 546] on div "[PERSON_NAME]" at bounding box center [1177, 553] width 269 height 16
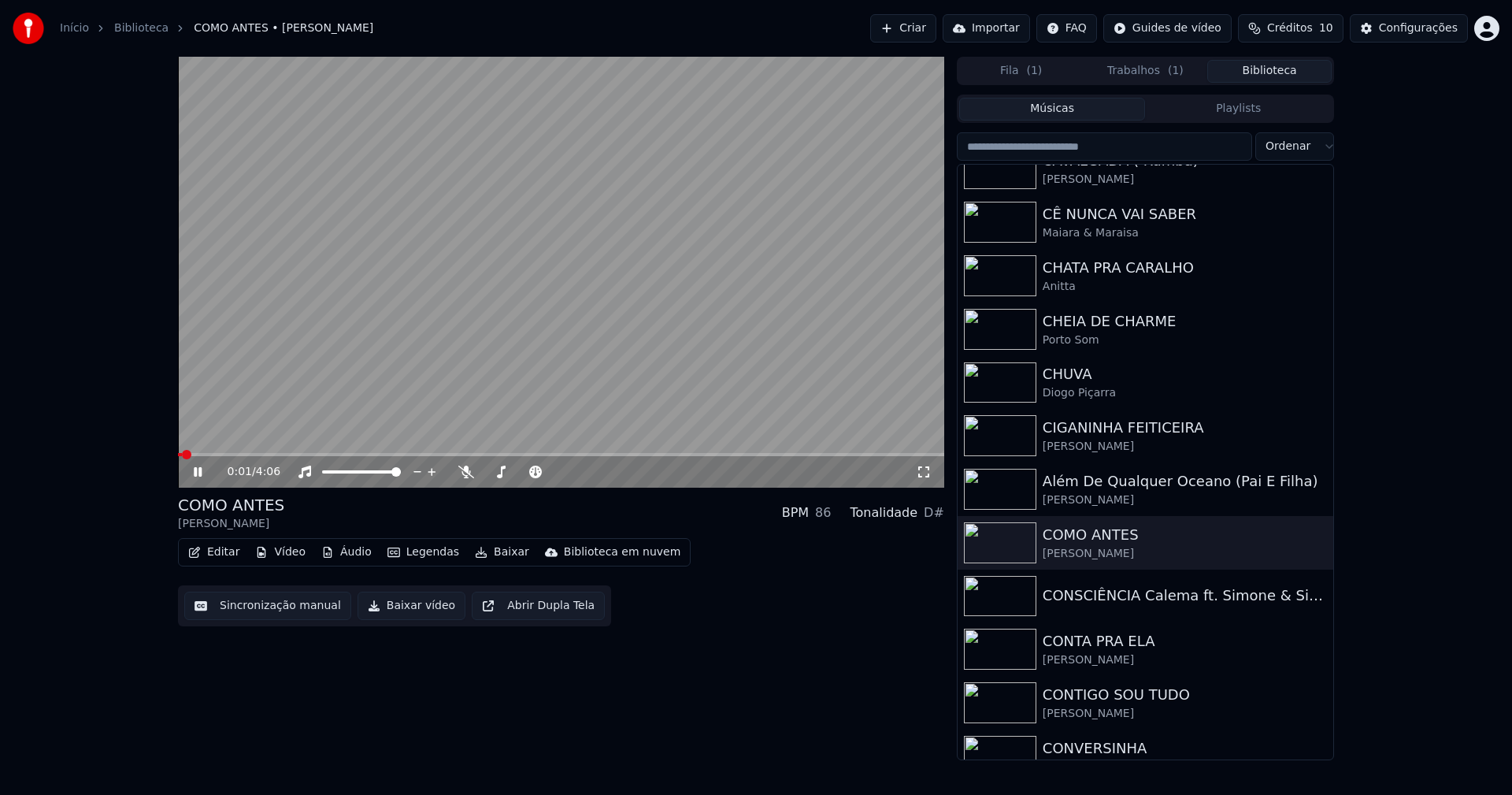
click at [290, 556] on button "Vídeo" at bounding box center [280, 552] width 63 height 22
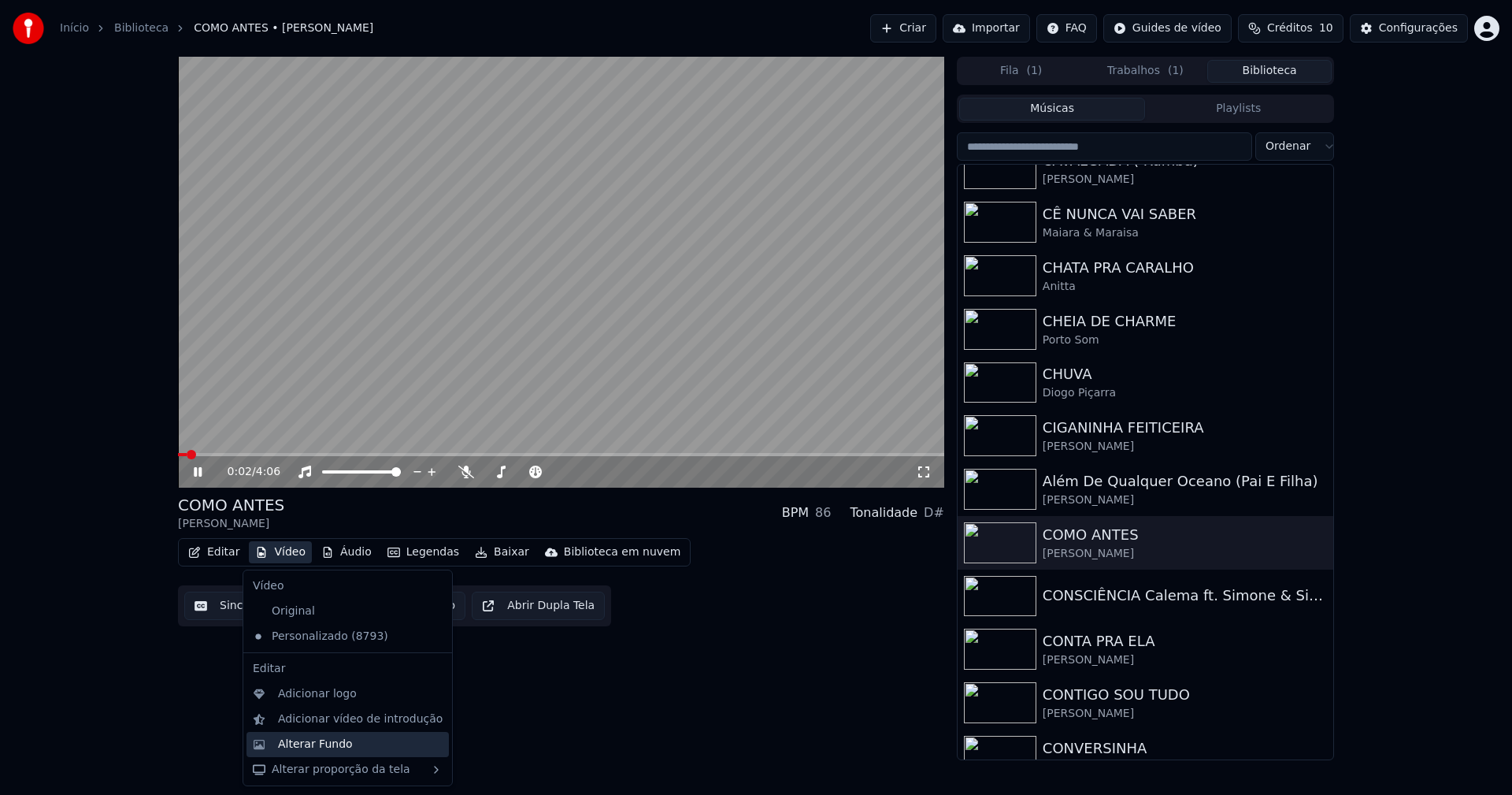
click at [344, 744] on div "Alterar Fundo" at bounding box center [315, 744] width 75 height 16
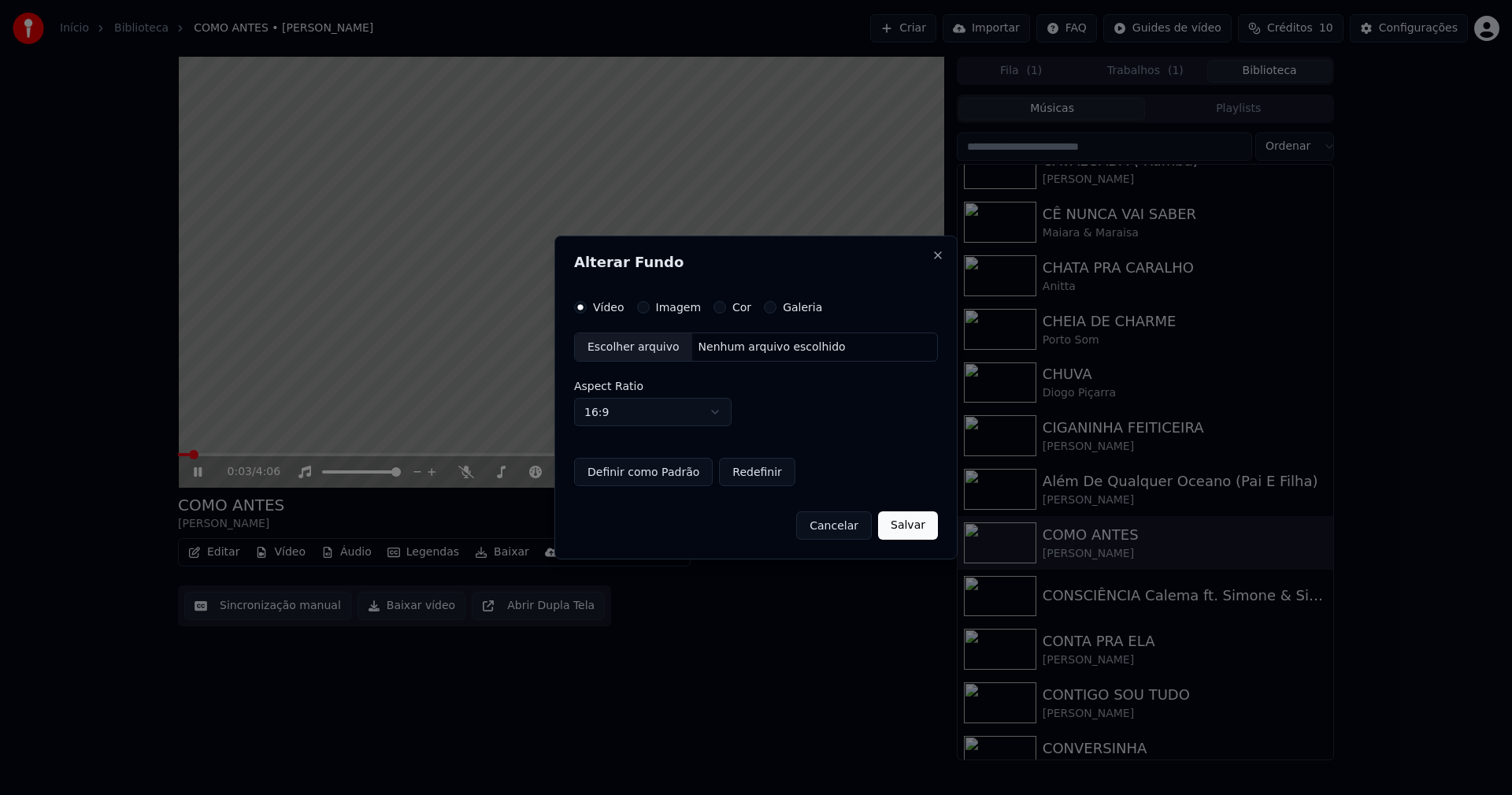
click at [641, 307] on button "Imagem" at bounding box center [643, 307] width 13 height 13
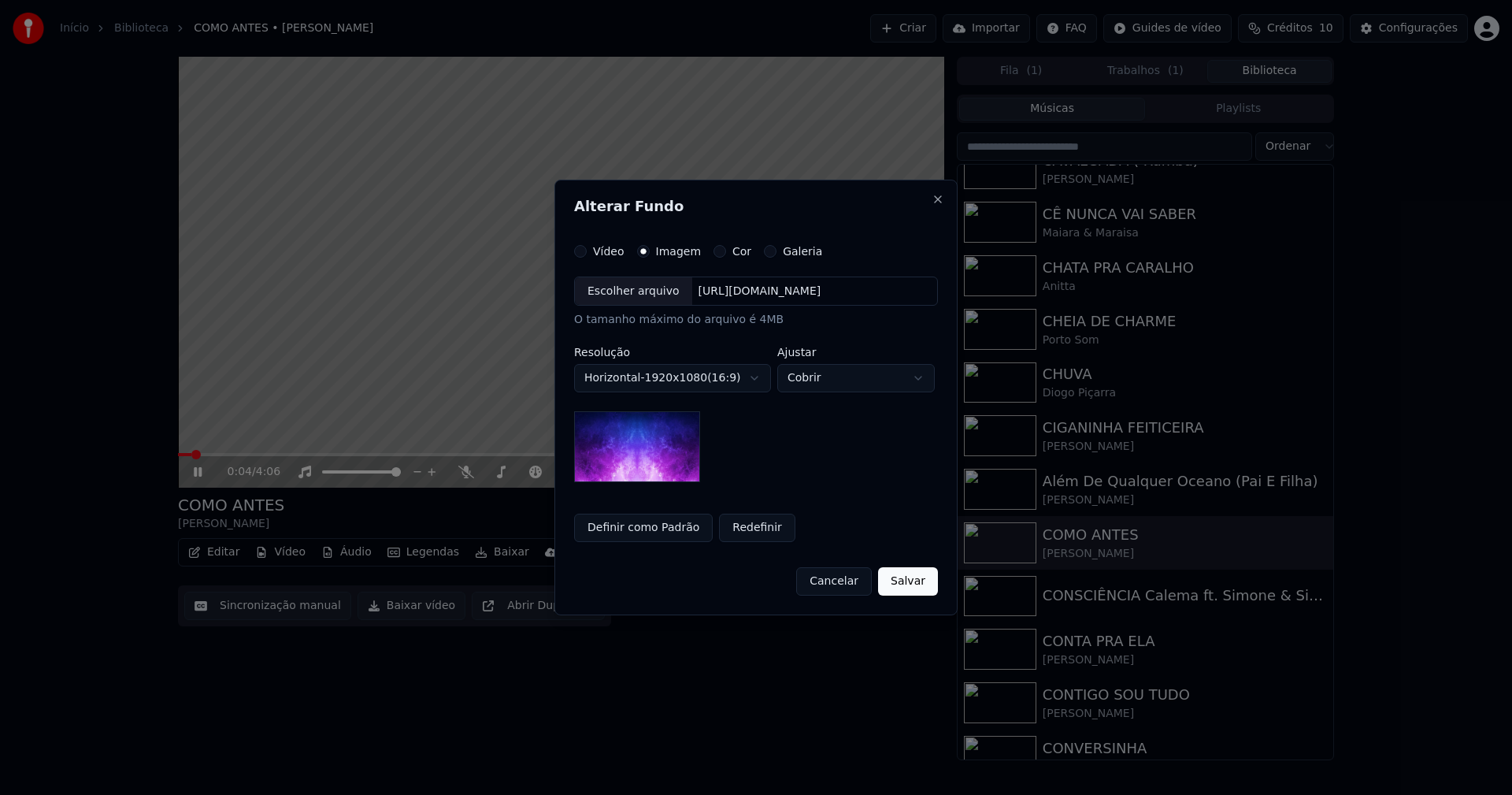
click at [620, 295] on div "Escolher arquivo" at bounding box center [633, 292] width 117 height 29
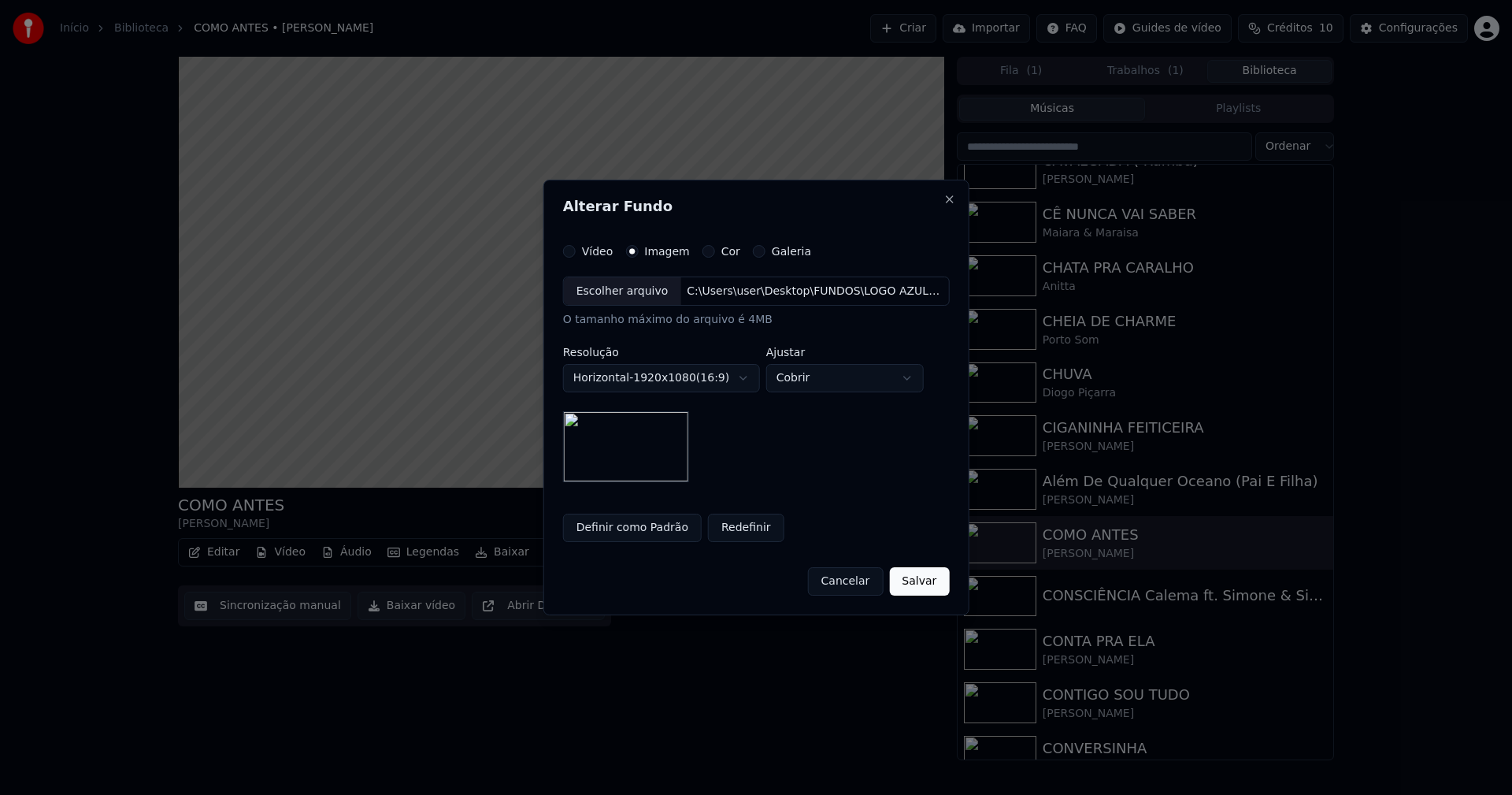
click at [636, 293] on div "Escolher arquivo" at bounding box center [622, 292] width 117 height 29
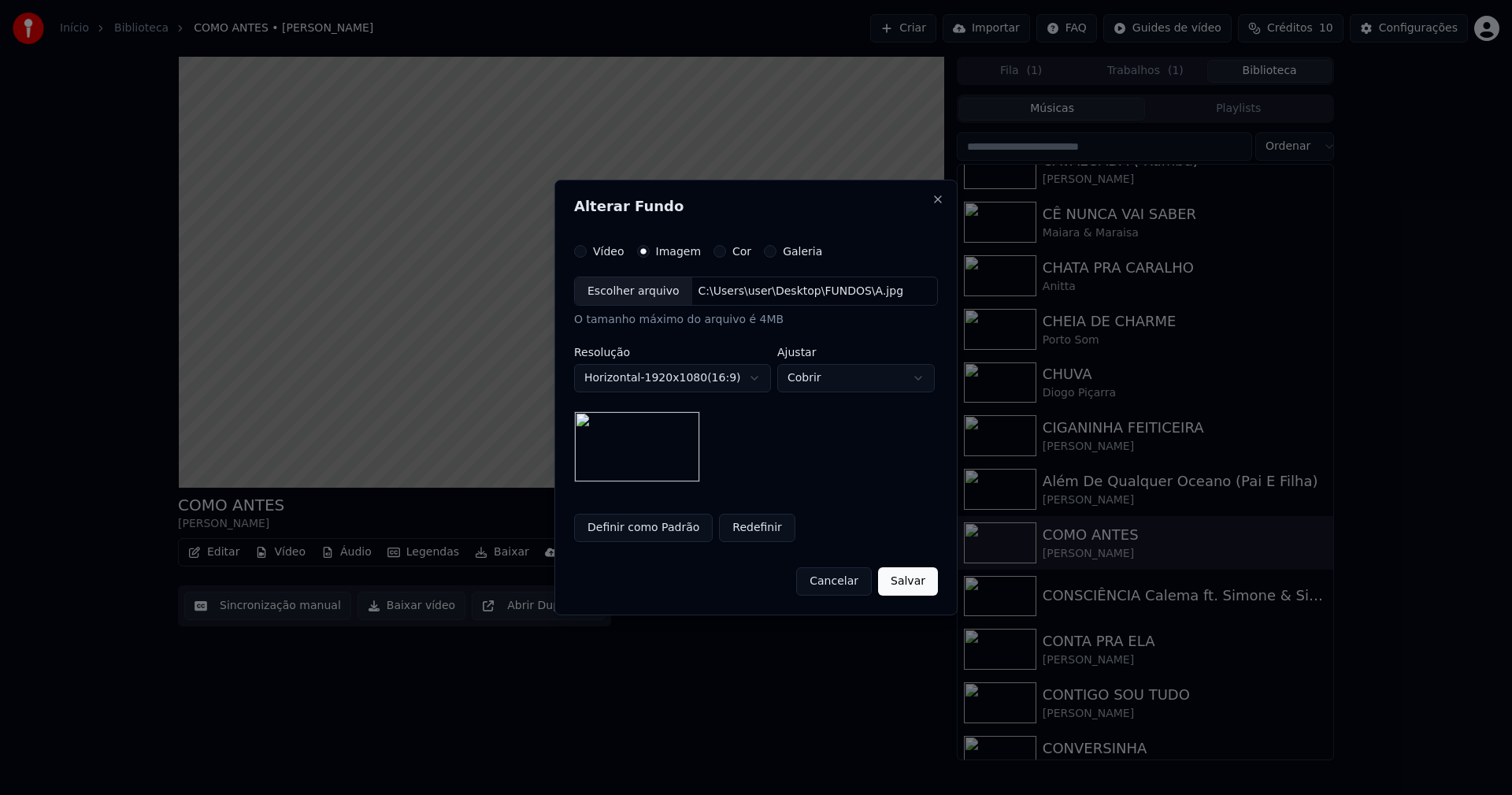
click at [919, 577] on button "Salvar" at bounding box center [908, 582] width 60 height 29
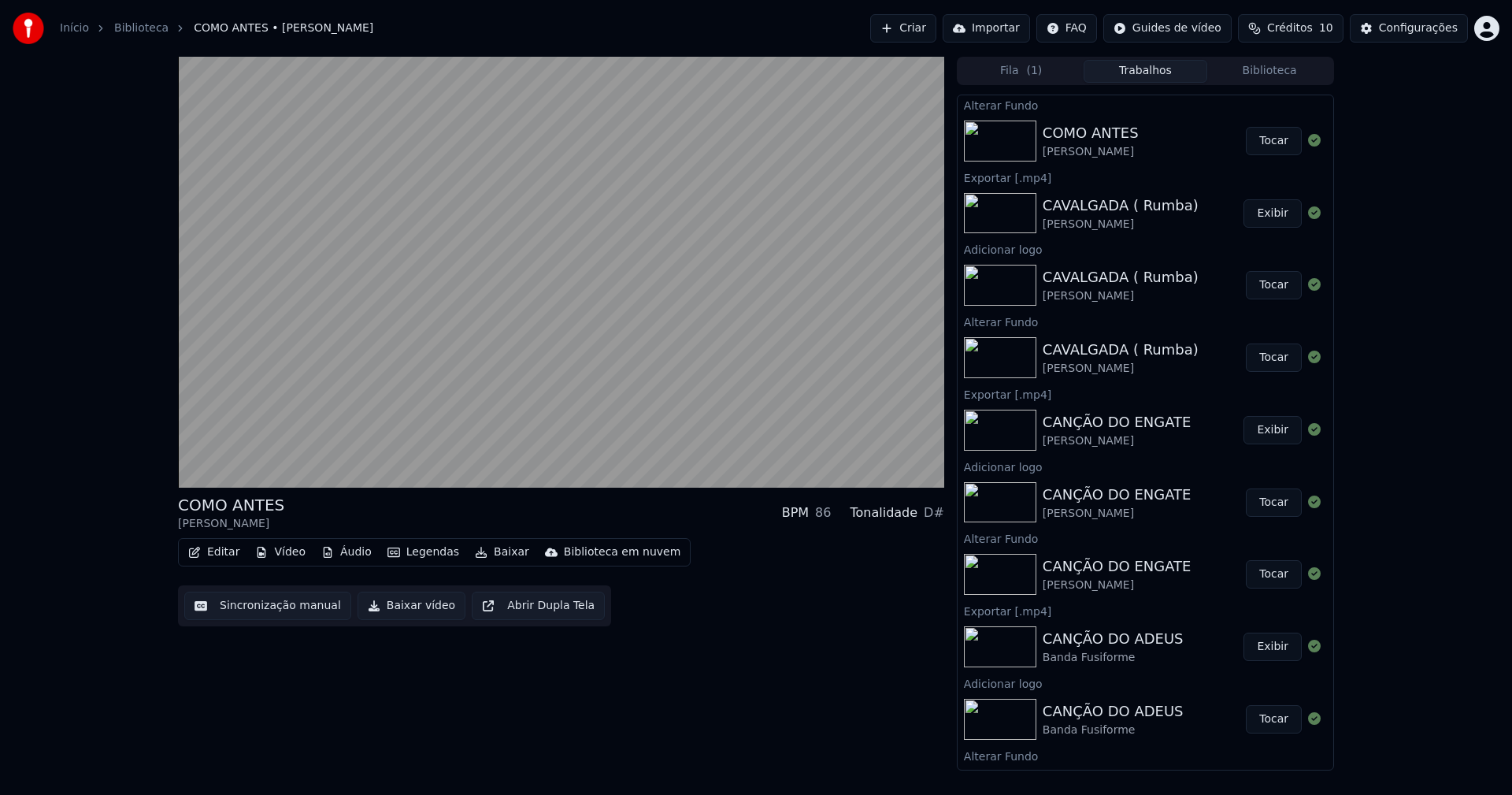
click at [1282, 144] on button "Tocar" at bounding box center [1273, 141] width 56 height 29
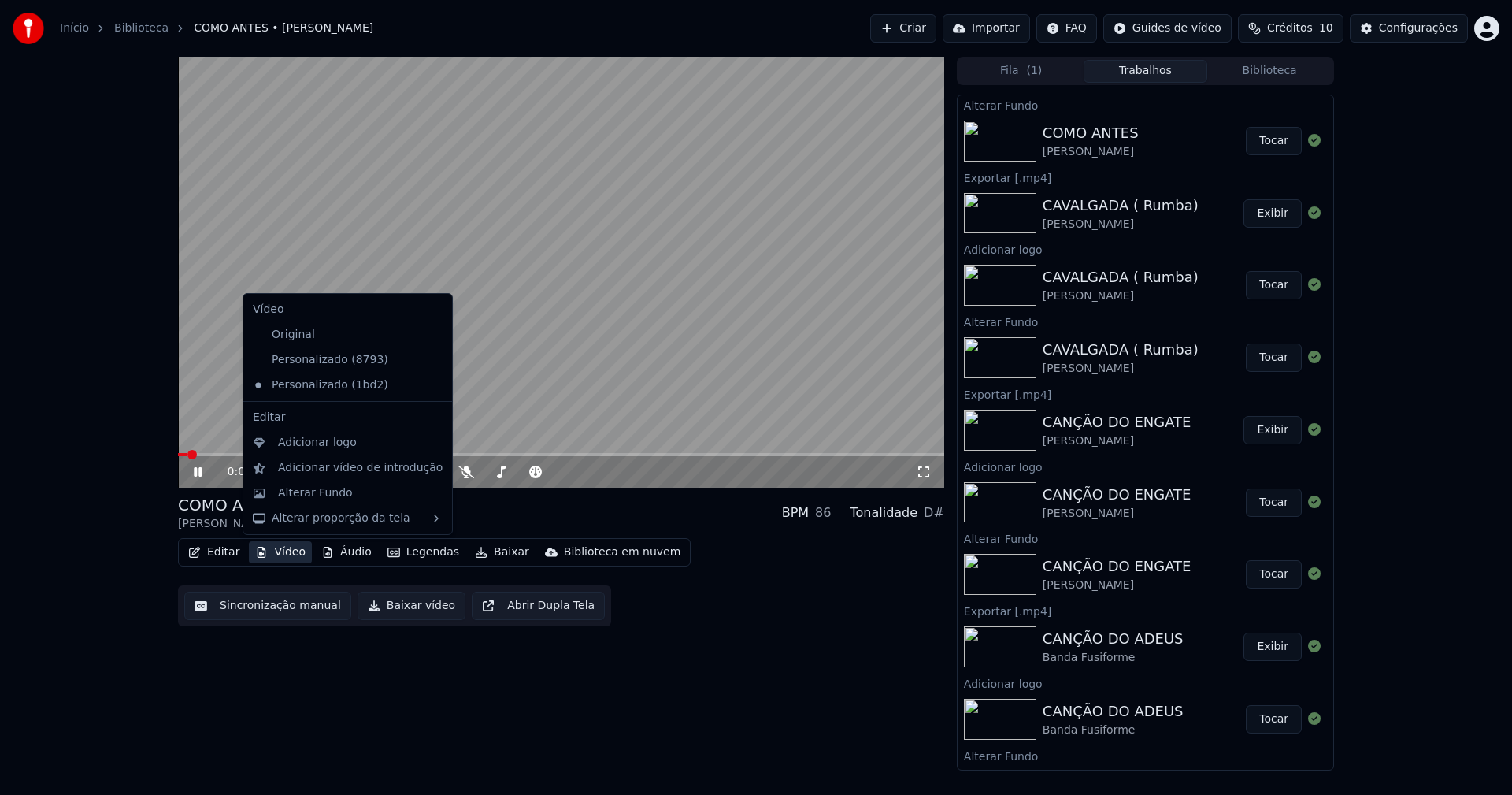
click at [287, 551] on button "Vídeo" at bounding box center [280, 552] width 63 height 22
click at [306, 441] on div "Adicionar logo" at bounding box center [317, 443] width 78 height 16
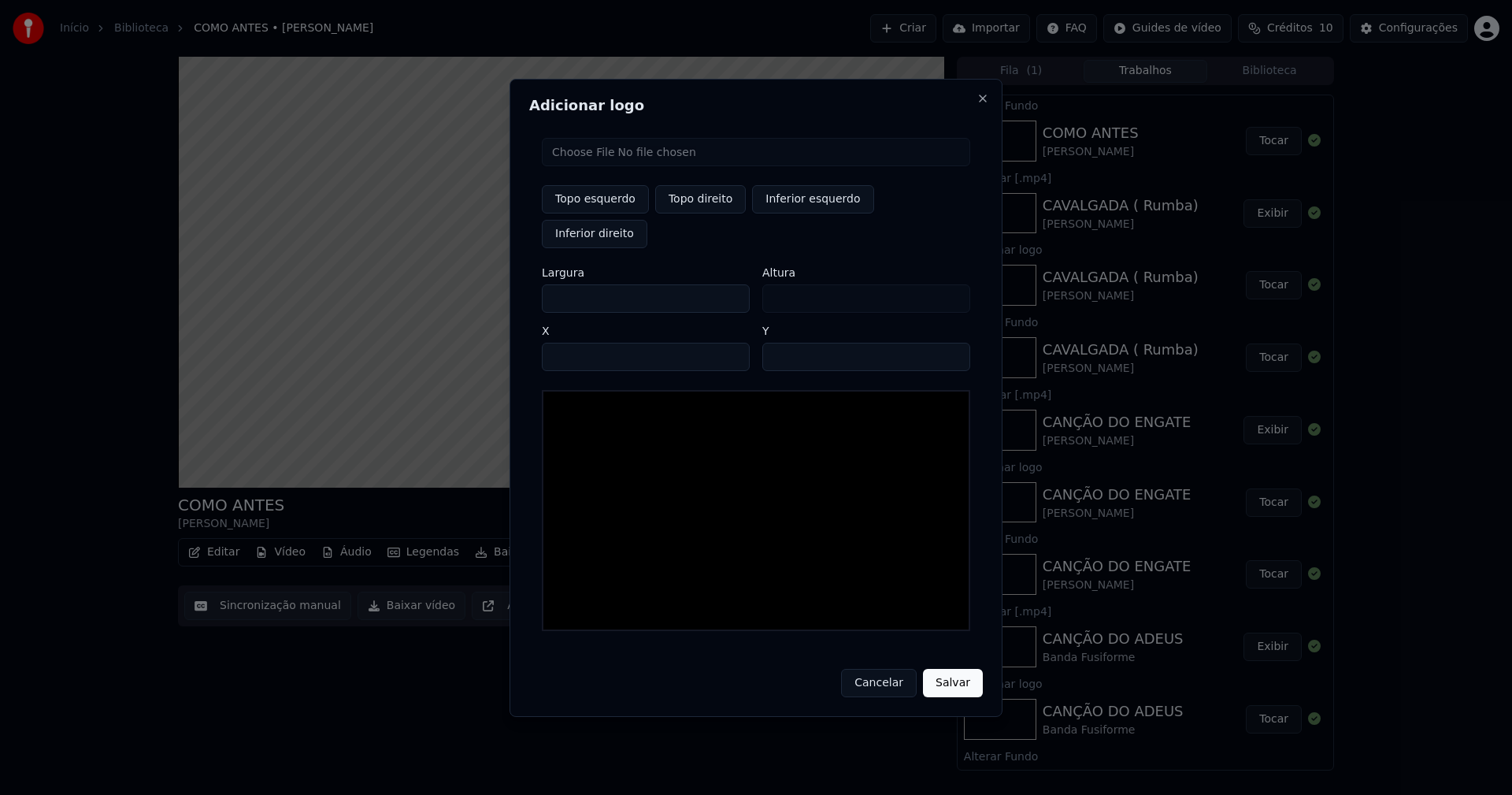
click at [584, 166] on input "file" at bounding box center [756, 152] width 428 height 29
click at [700, 213] on button "Topo direito" at bounding box center [700, 200] width 90 height 29
drag, startPoint x: 568, startPoint y: 281, endPoint x: 484, endPoint y: 302, distance: 86.6
click at [484, 302] on body "Início Biblioteca COMO ANTES • [PERSON_NAME] Importar FAQ Guides de vídeo Crédi…" at bounding box center [756, 397] width 1512 height 795
click at [573, 342] on input "****" at bounding box center [646, 357] width 208 height 29
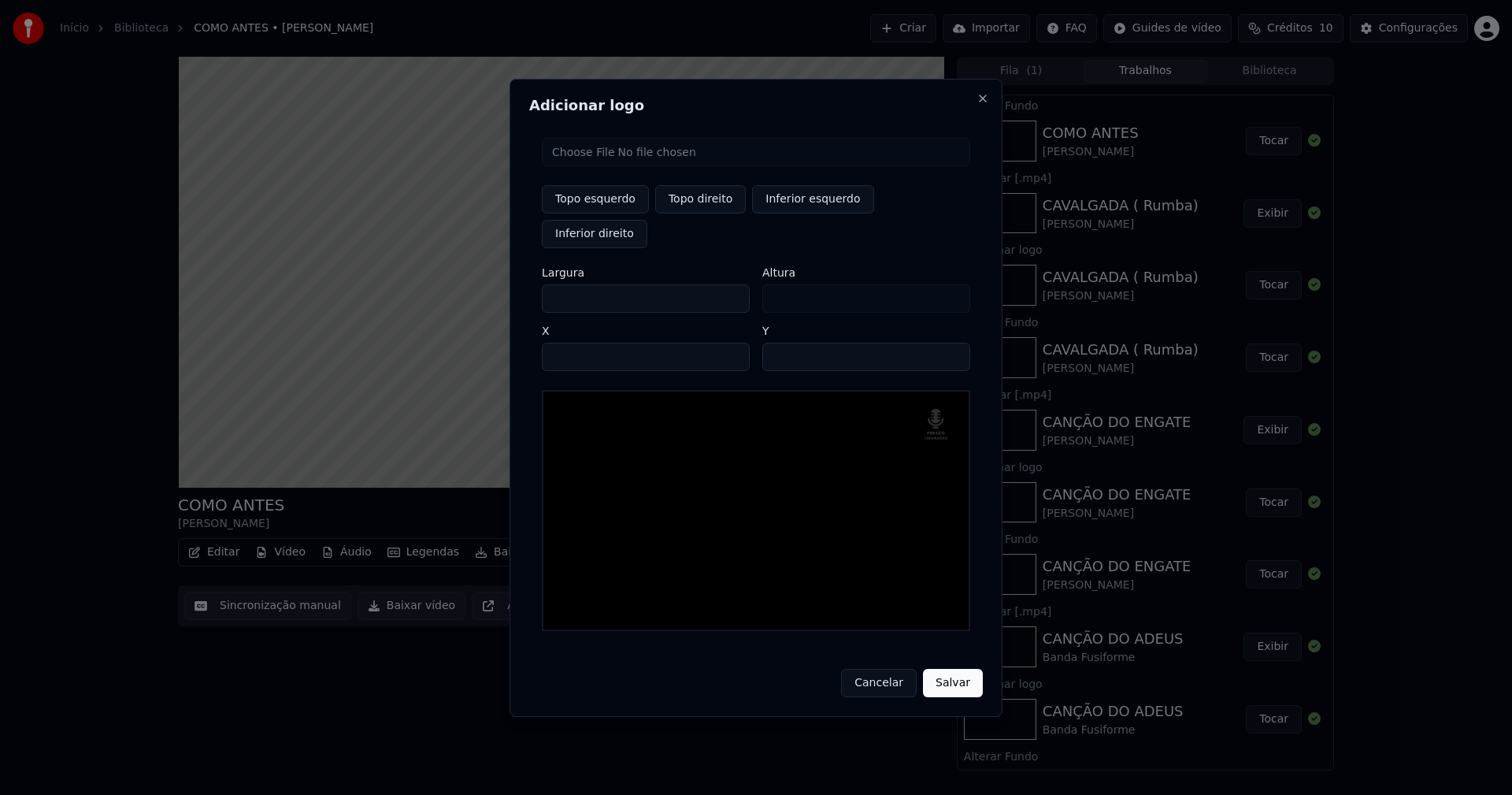
click at [950, 342] on input "**" at bounding box center [866, 357] width 208 height 29
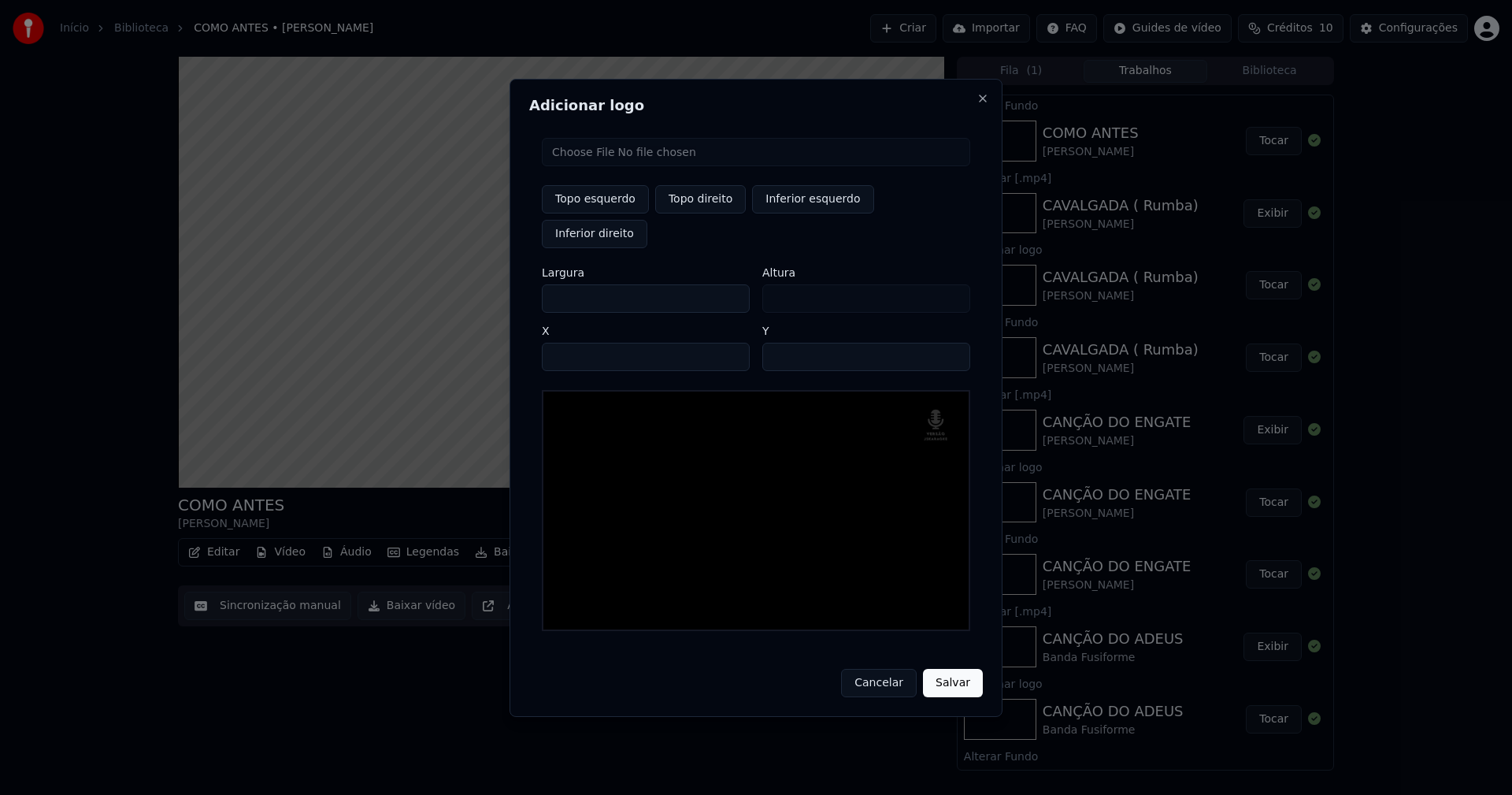
click at [957, 669] on button "Salvar" at bounding box center [952, 683] width 60 height 29
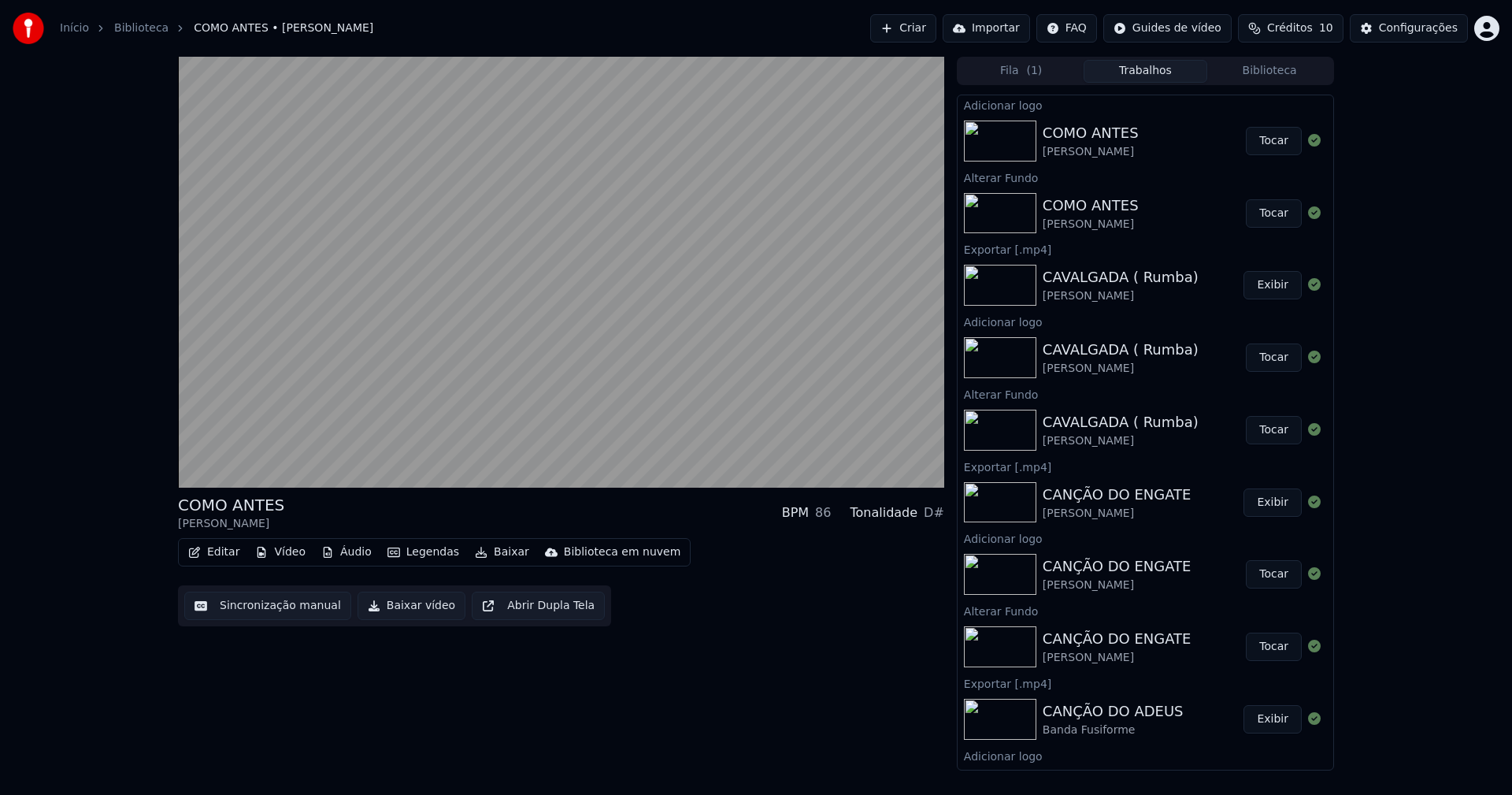
click at [1263, 148] on button "Tocar" at bounding box center [1273, 141] width 56 height 29
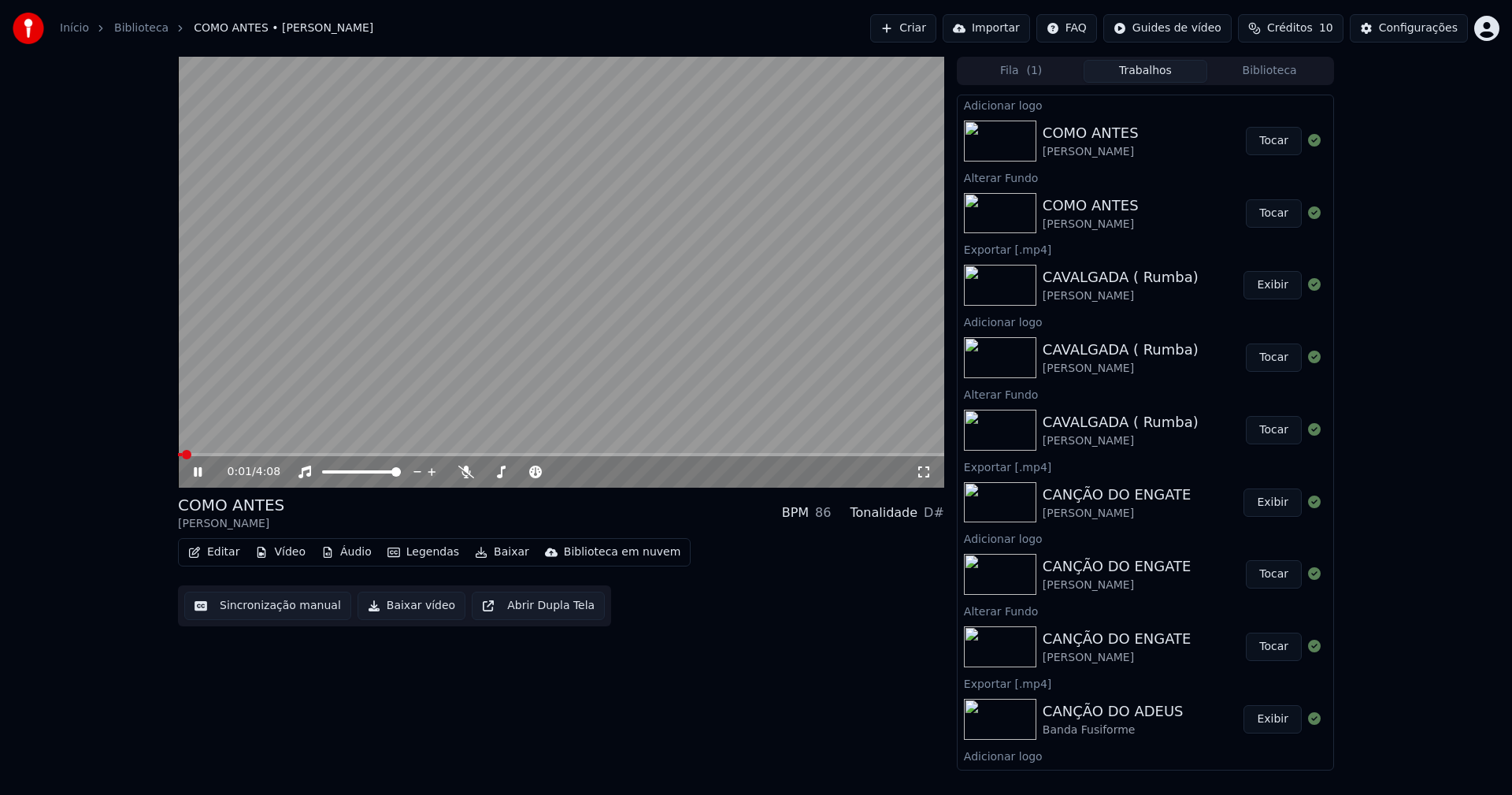
click at [375, 610] on button "Baixar vídeo" at bounding box center [411, 606] width 108 height 29
click at [1273, 74] on button "Biblioteca" at bounding box center [1269, 71] width 125 height 23
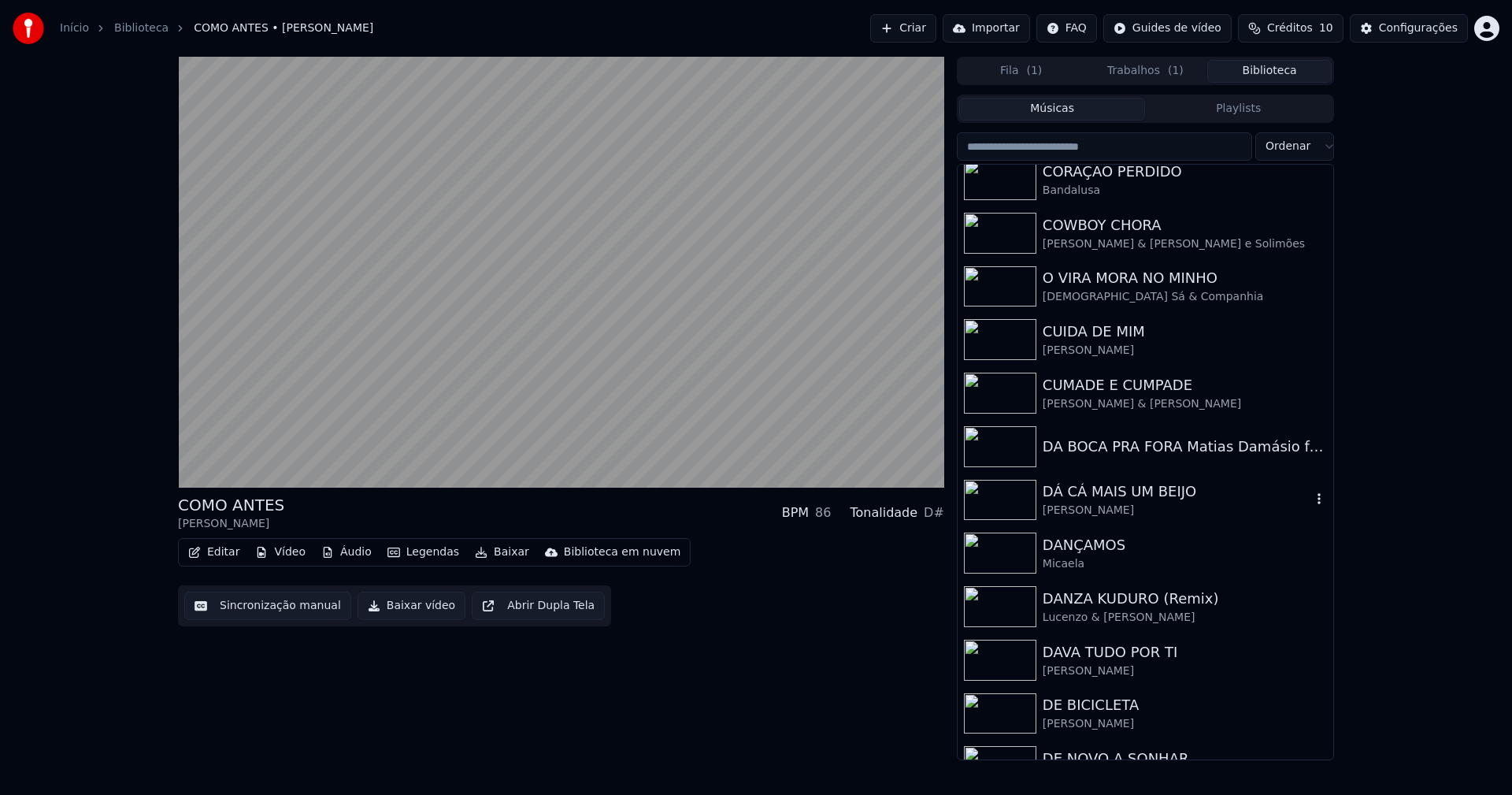
scroll to position [4961, 0]
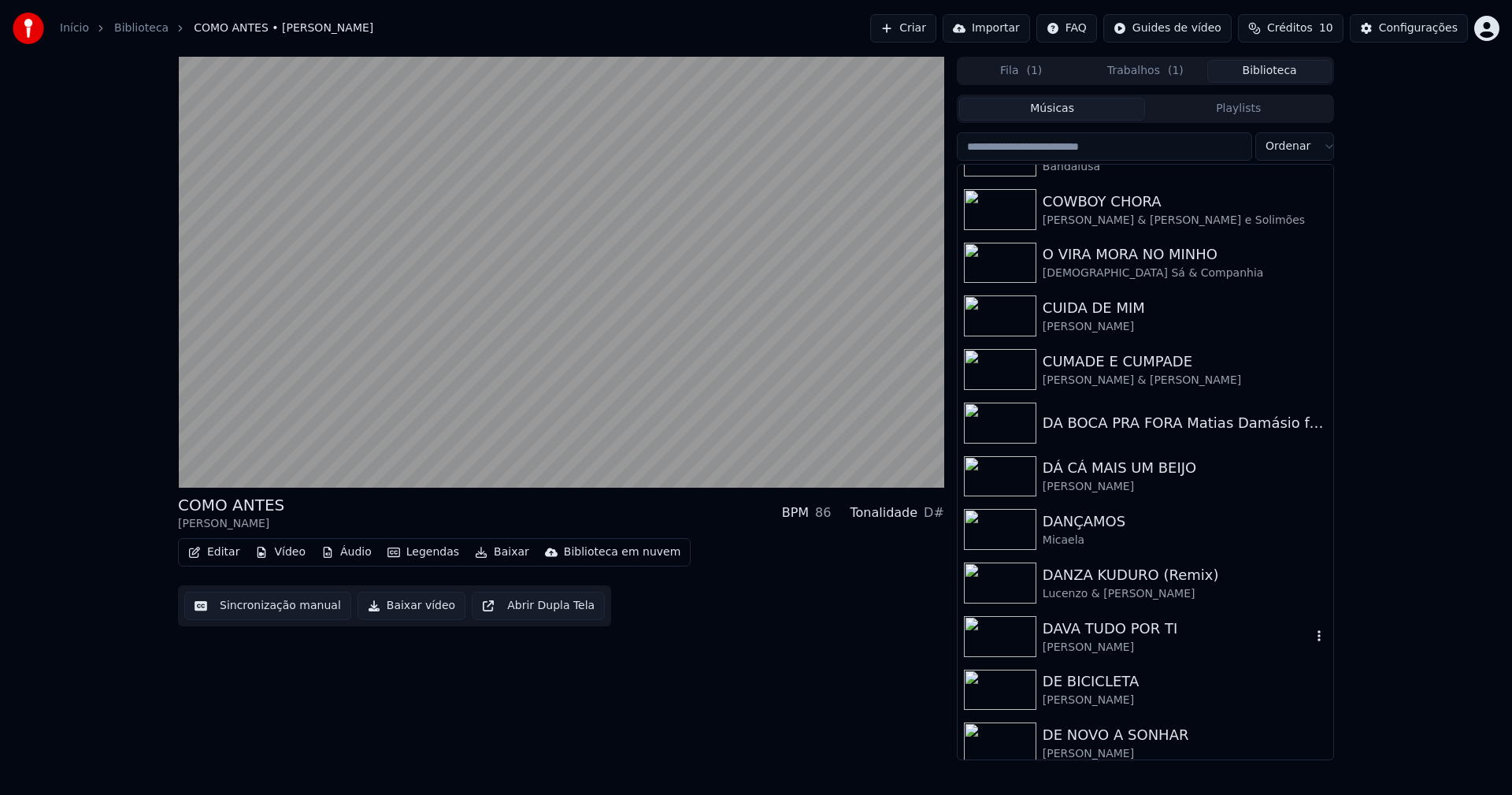
click at [1078, 640] on div "[PERSON_NAME]" at bounding box center [1177, 647] width 269 height 16
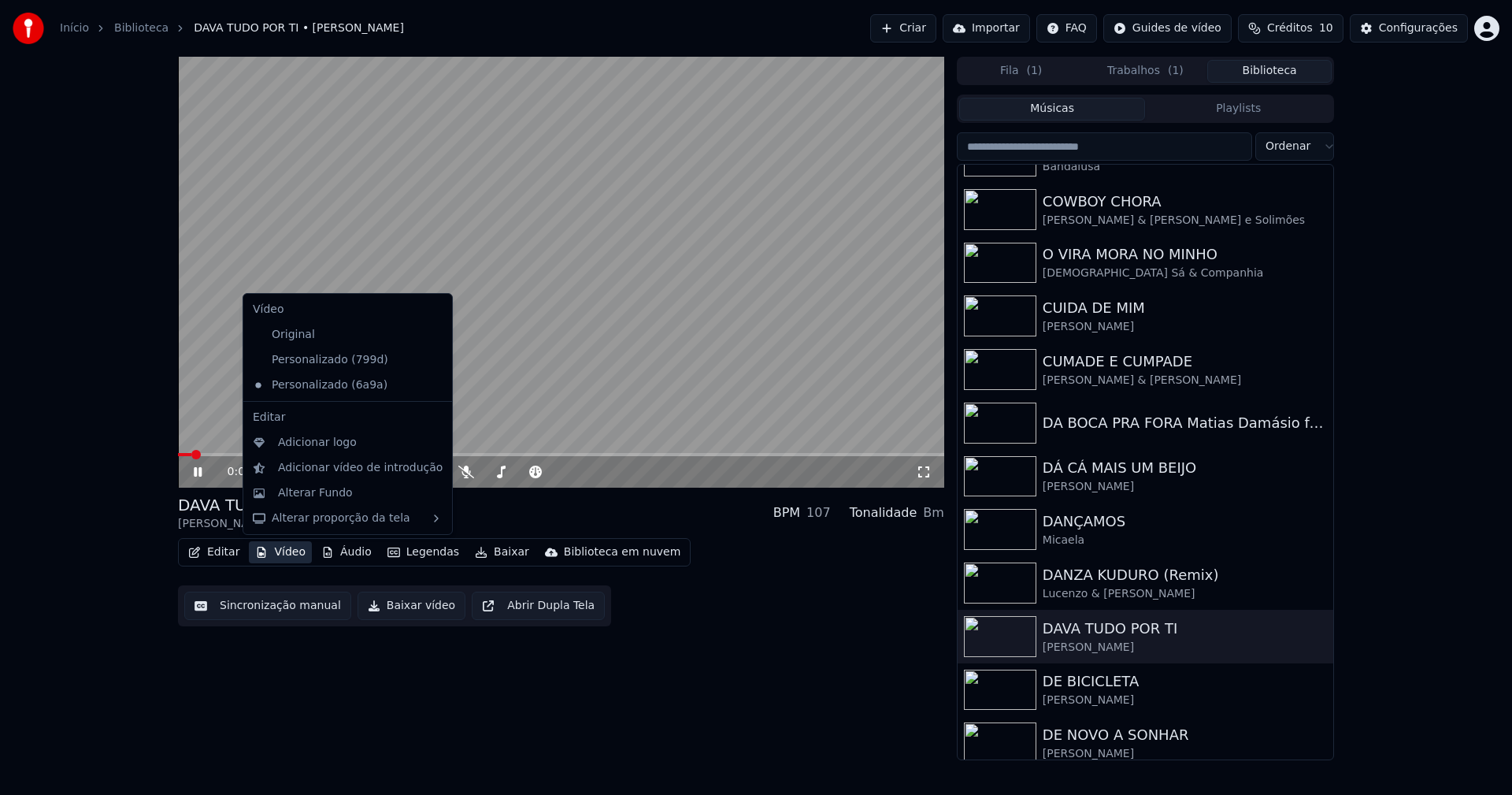
click at [287, 556] on button "Vídeo" at bounding box center [280, 552] width 63 height 22
click at [432, 360] on icon at bounding box center [437, 359] width 11 height 13
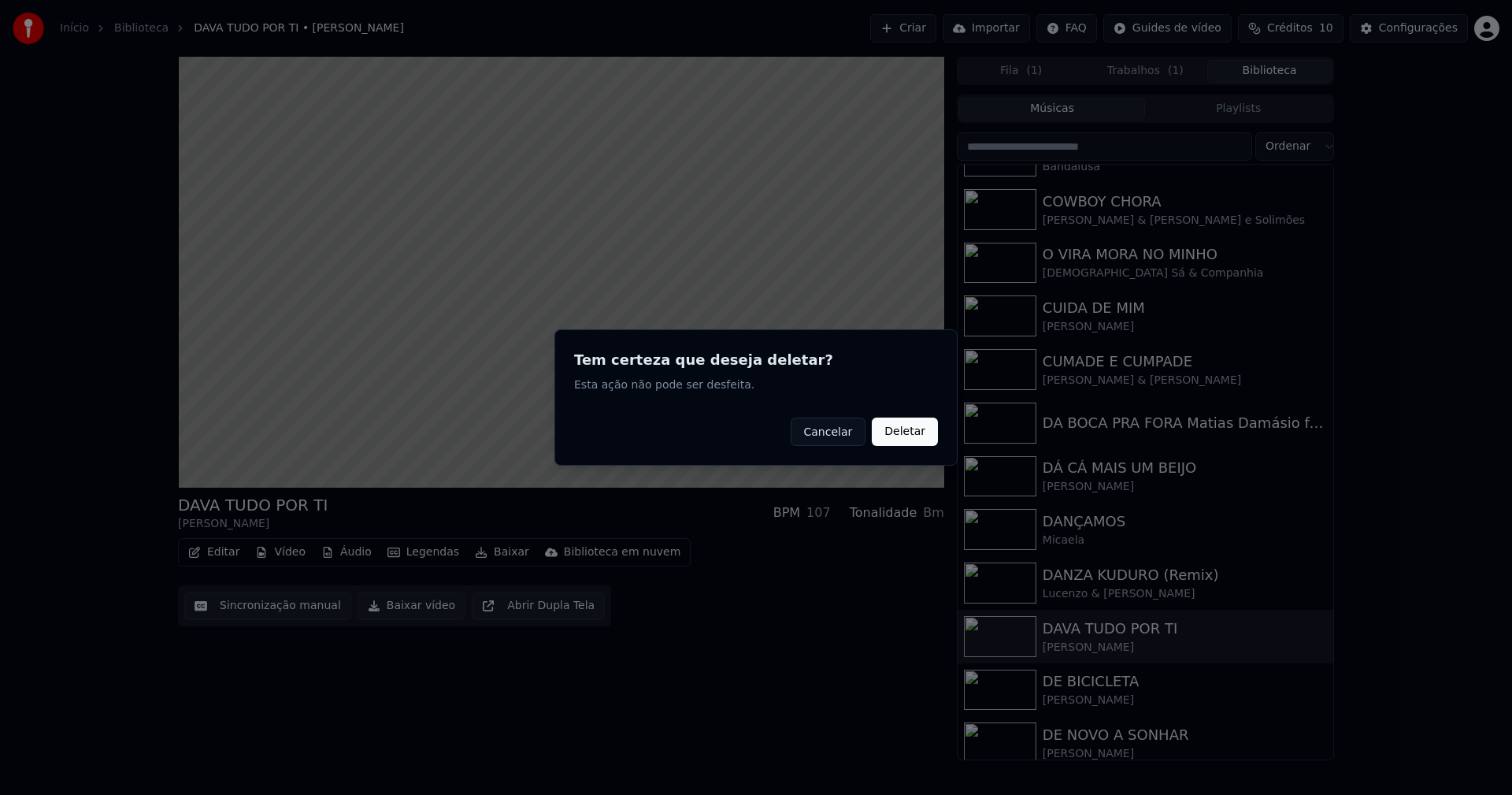
drag, startPoint x: 904, startPoint y: 434, endPoint x: 406, endPoint y: 500, distance: 502.4
click at [905, 434] on button "Deletar" at bounding box center [904, 432] width 66 height 29
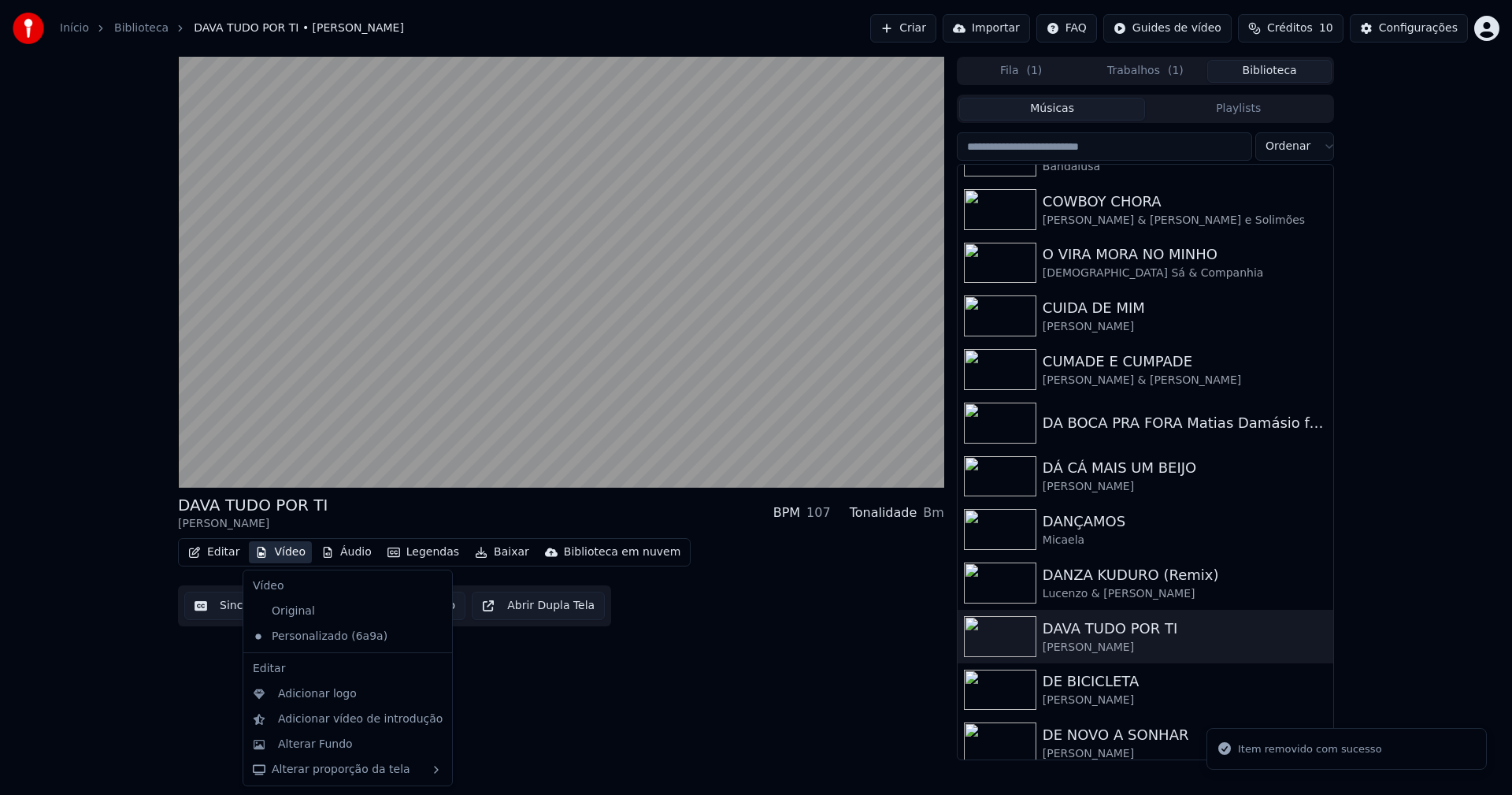
click at [292, 551] on button "Vídeo" at bounding box center [280, 552] width 63 height 22
click at [337, 747] on div "Alterar Fundo" at bounding box center [315, 744] width 75 height 16
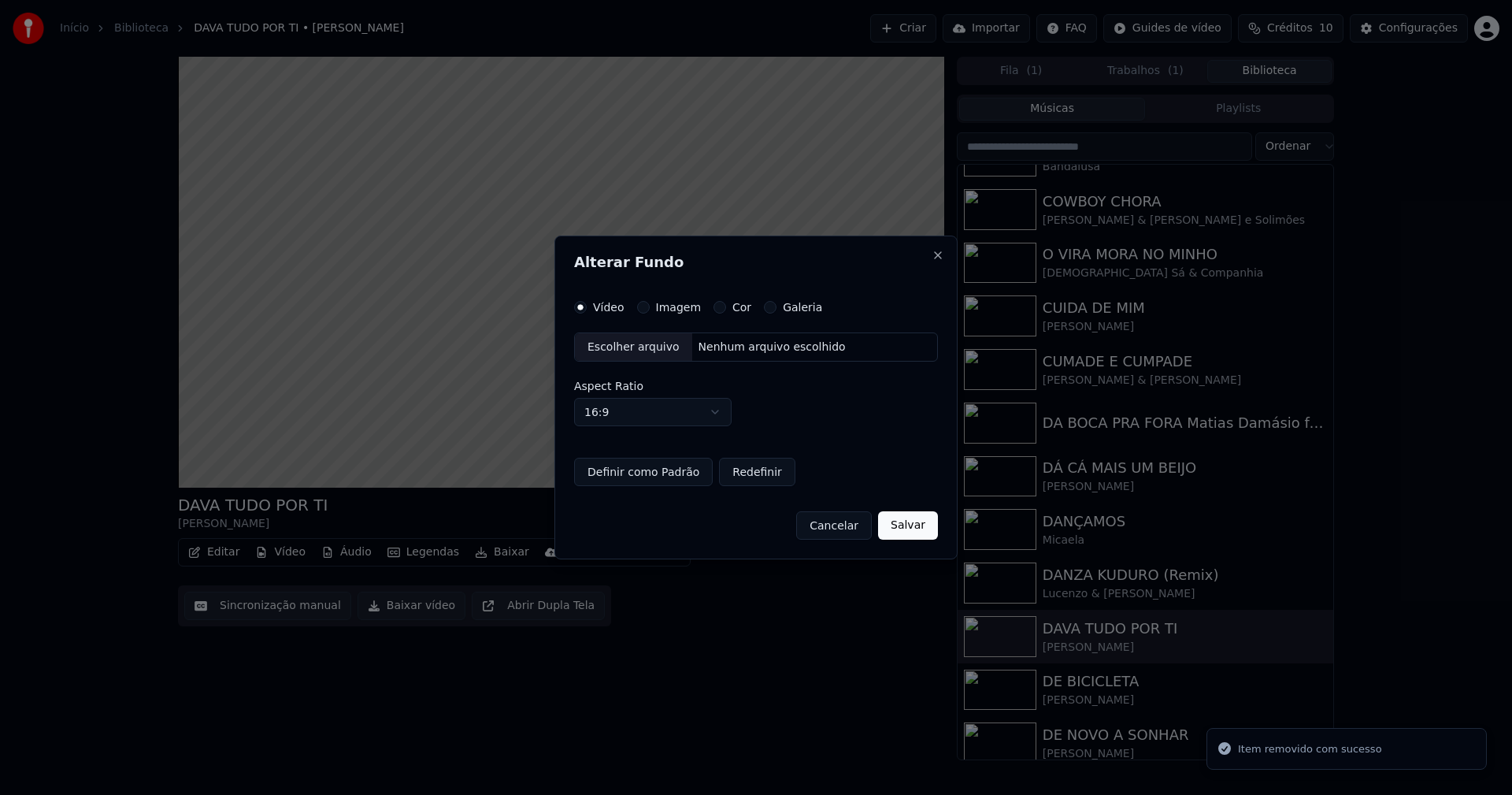
click at [640, 308] on button "Imagem" at bounding box center [643, 307] width 13 height 13
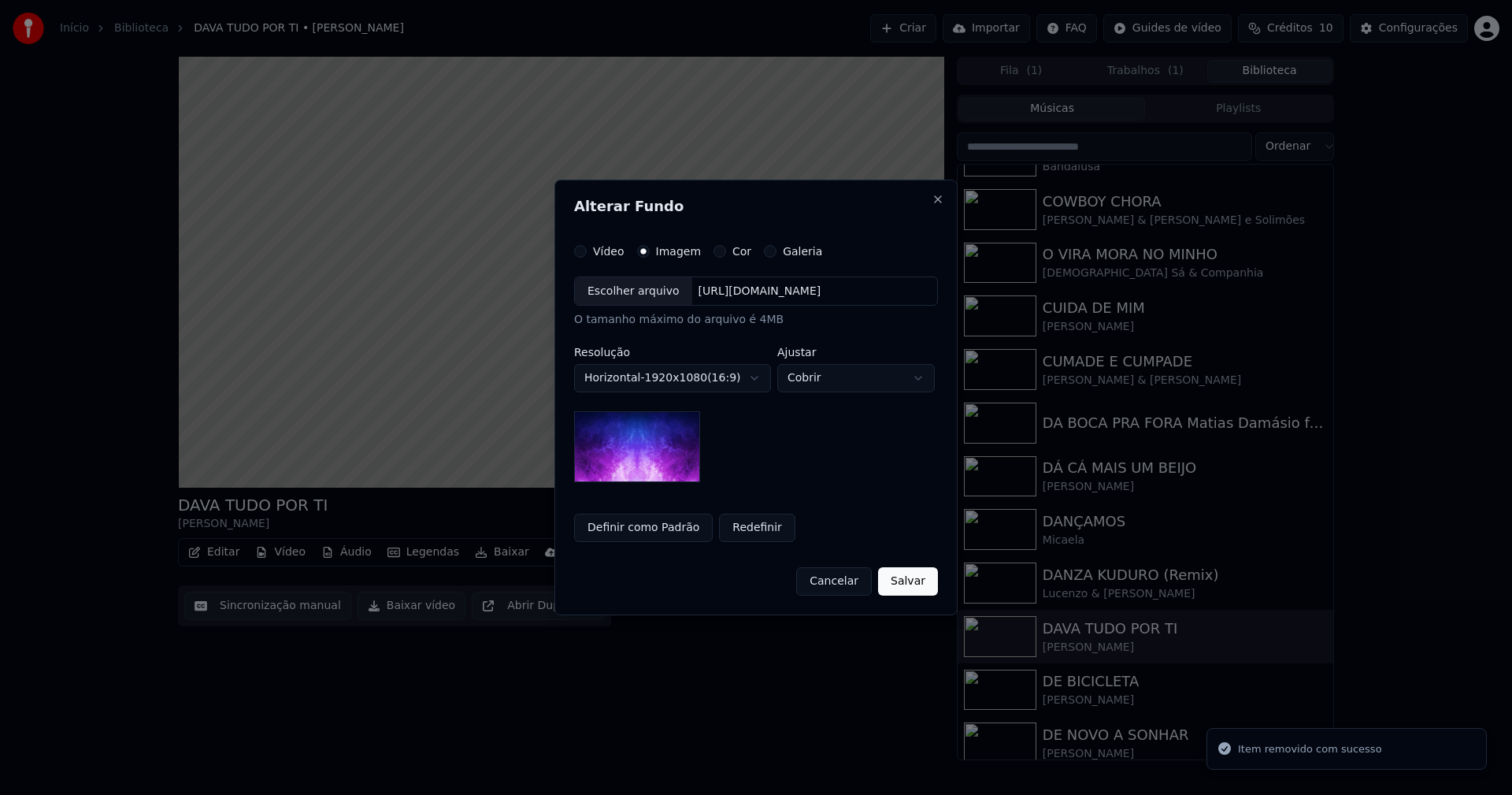
click at [625, 294] on div "Escolher arquivo" at bounding box center [633, 292] width 117 height 29
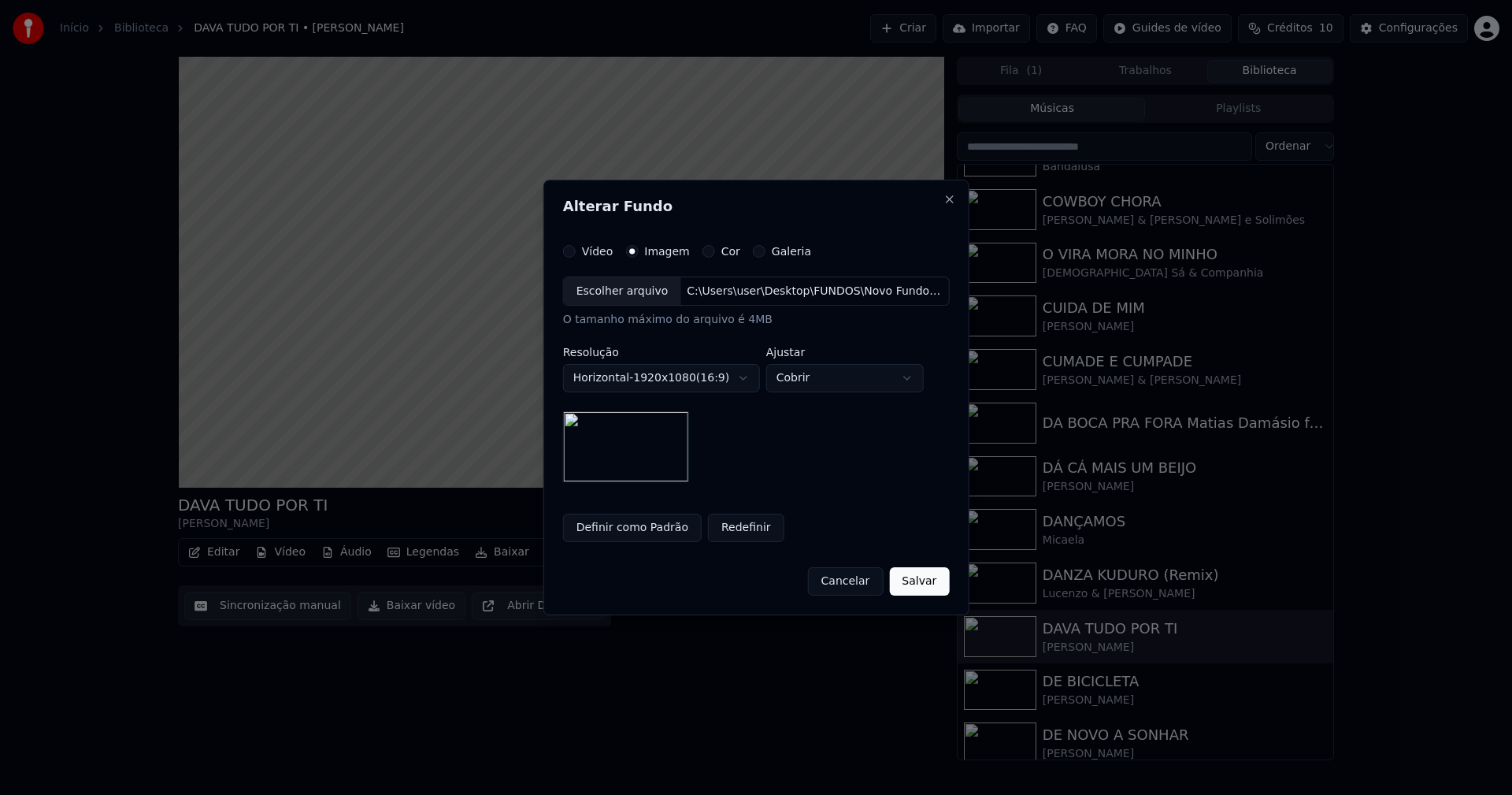
click at [931, 586] on button "Salvar" at bounding box center [919, 582] width 60 height 29
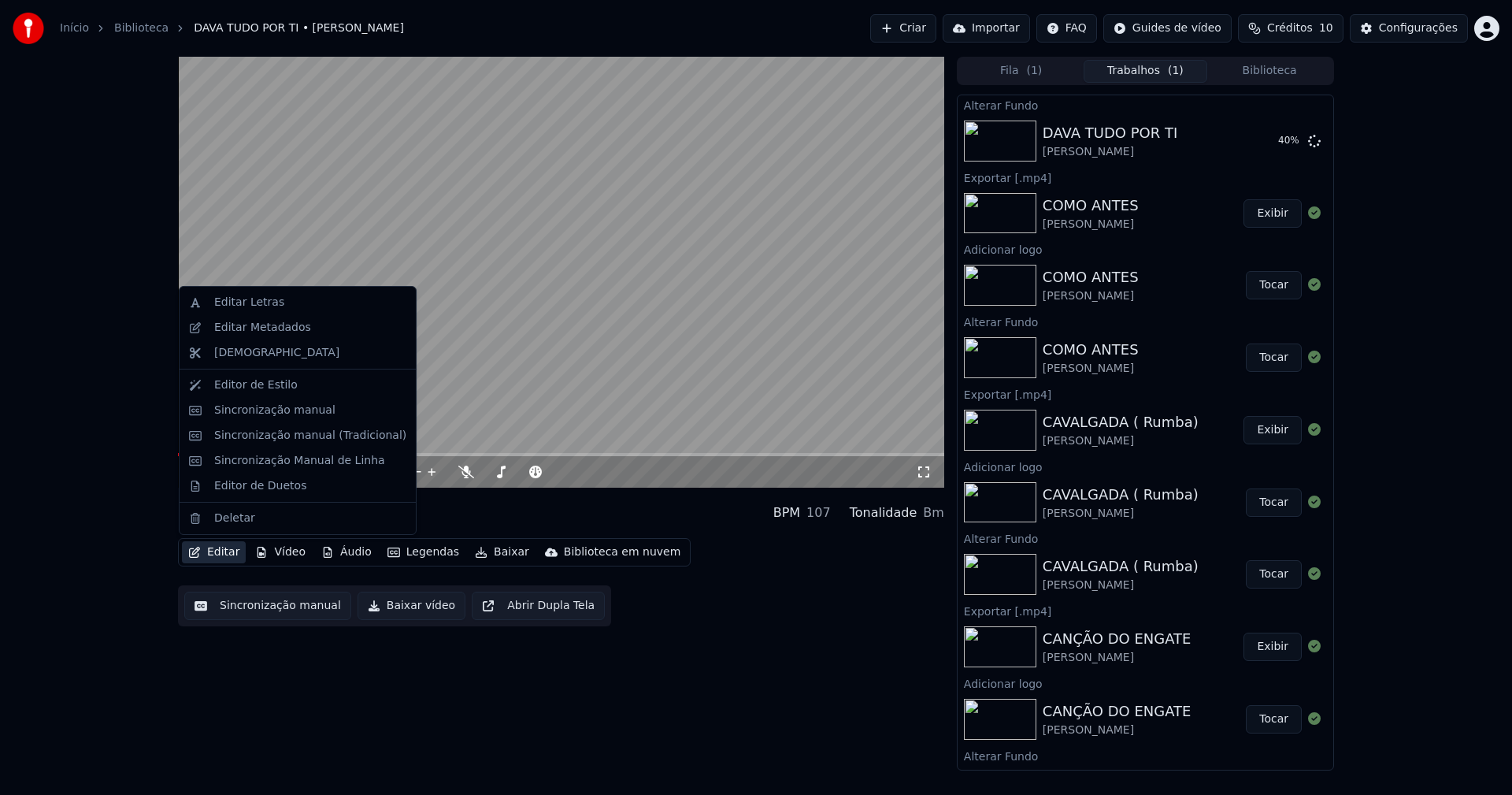
click at [221, 548] on button "Editar" at bounding box center [214, 552] width 64 height 22
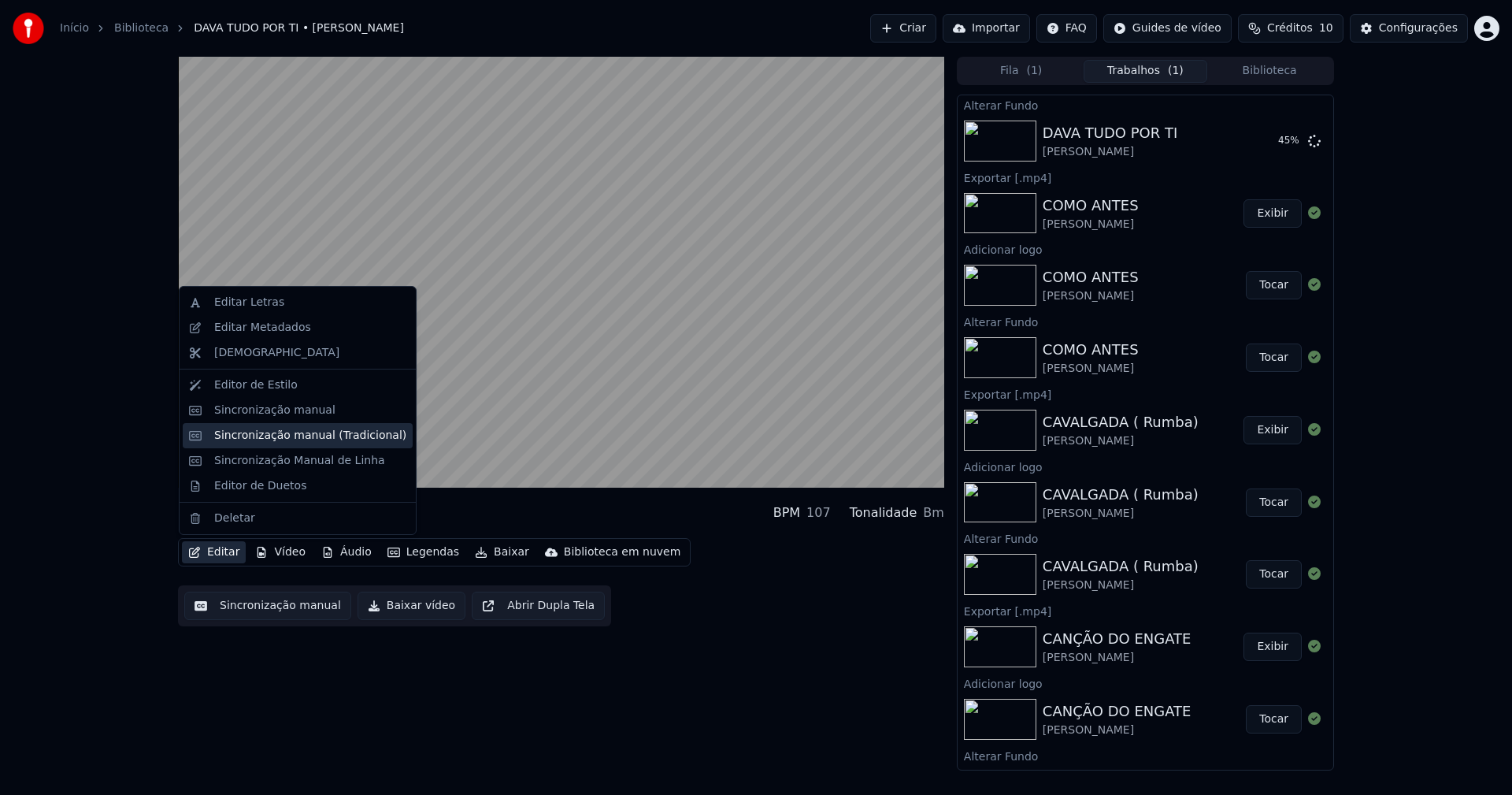
click at [274, 435] on div "Sincronização manual (Tradicional)" at bounding box center [310, 435] width 192 height 16
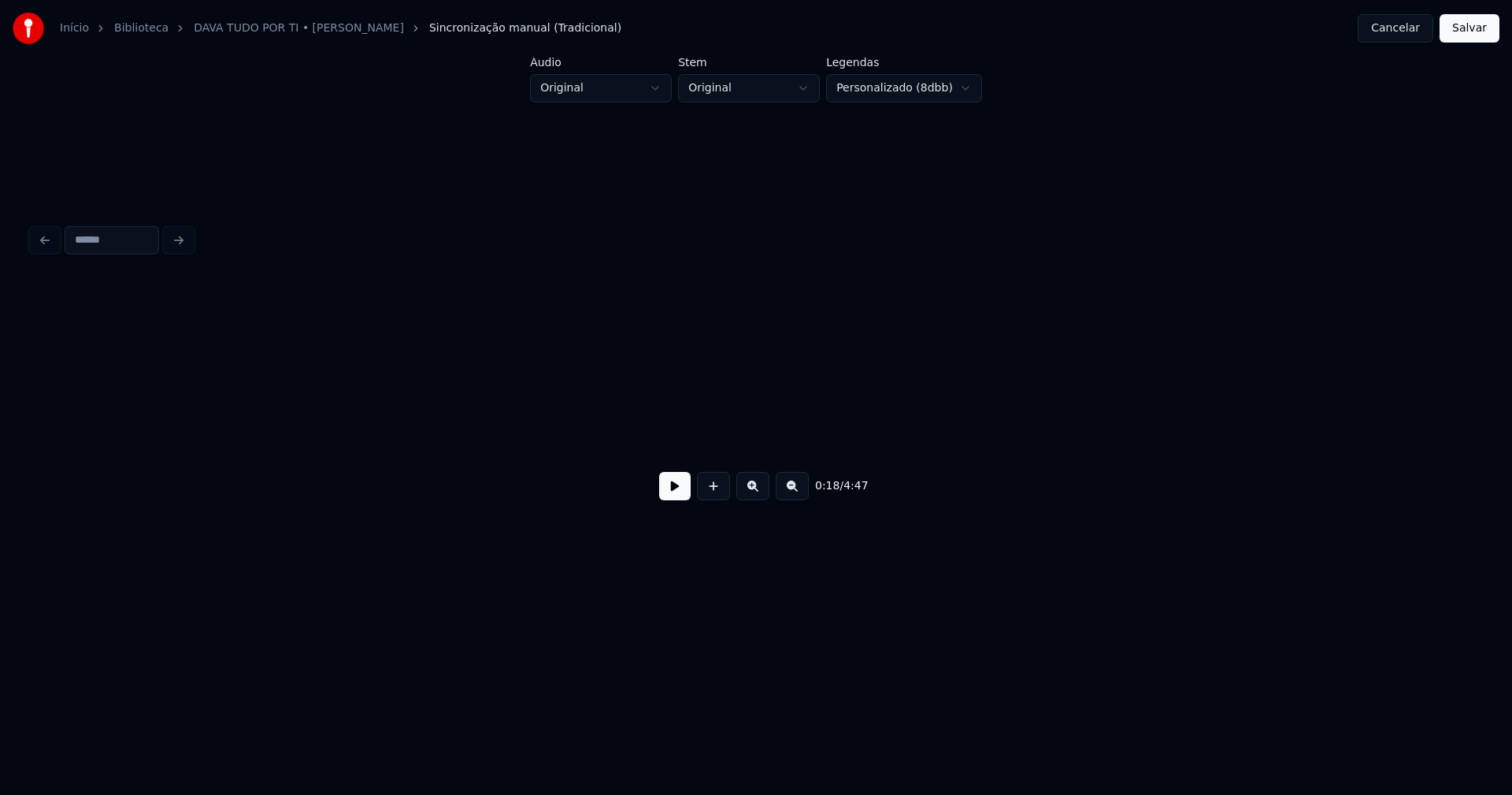
scroll to position [0, 2952]
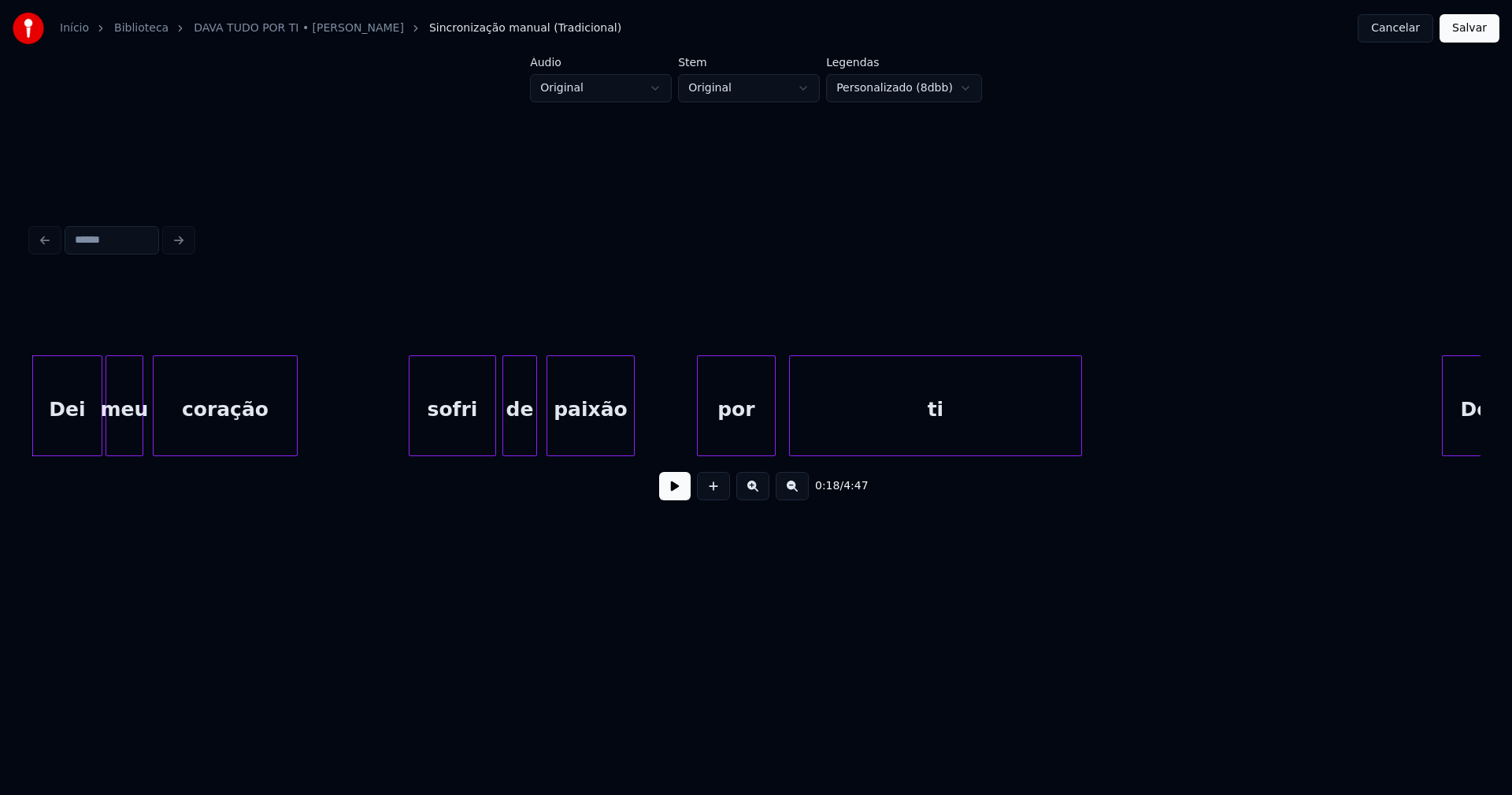
click at [453, 435] on div "sofri" at bounding box center [453, 409] width 86 height 107
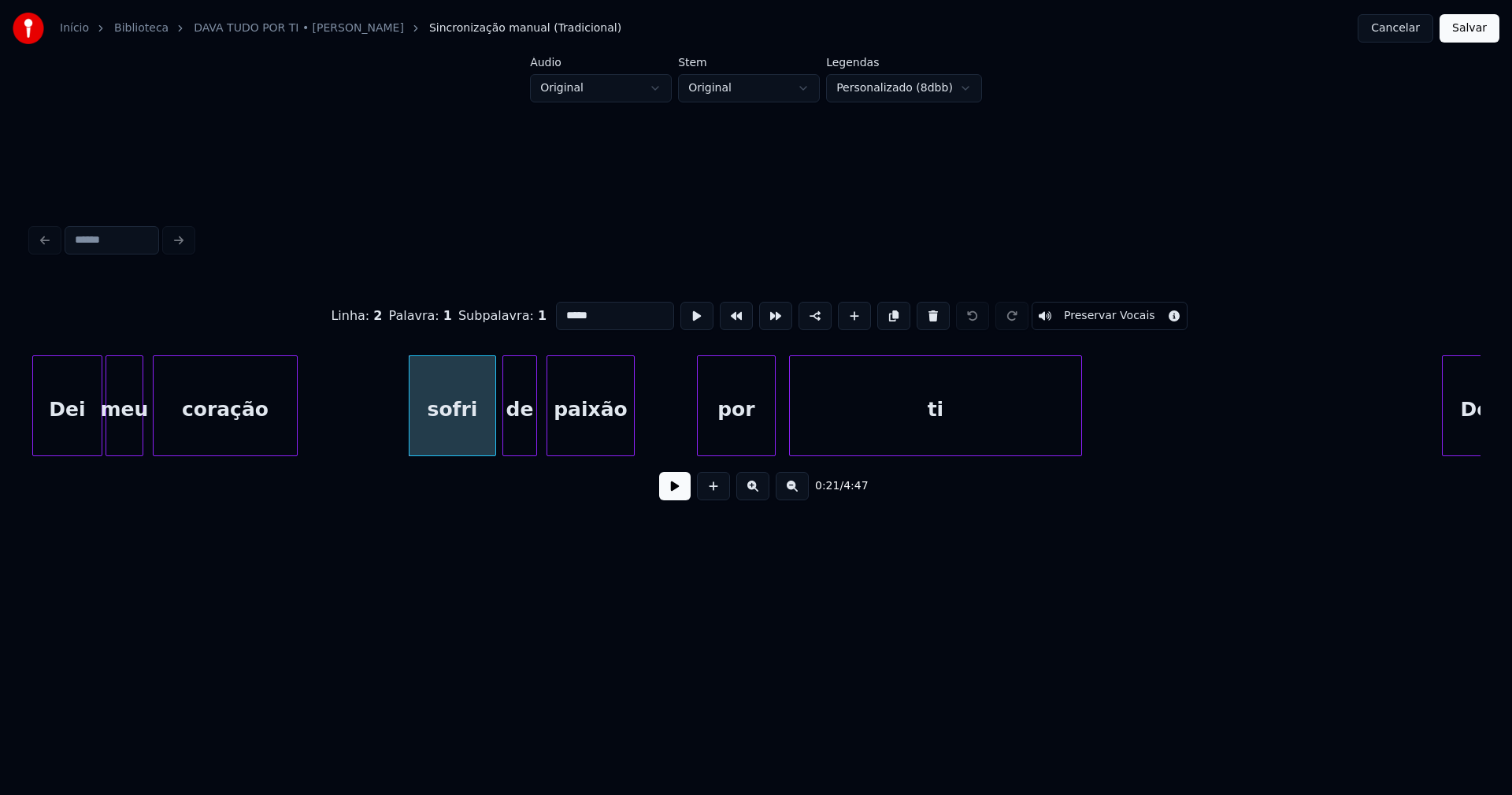
click at [560, 309] on input "*****" at bounding box center [614, 316] width 118 height 29
click at [1472, 32] on button "Salvar" at bounding box center [1469, 29] width 60 height 29
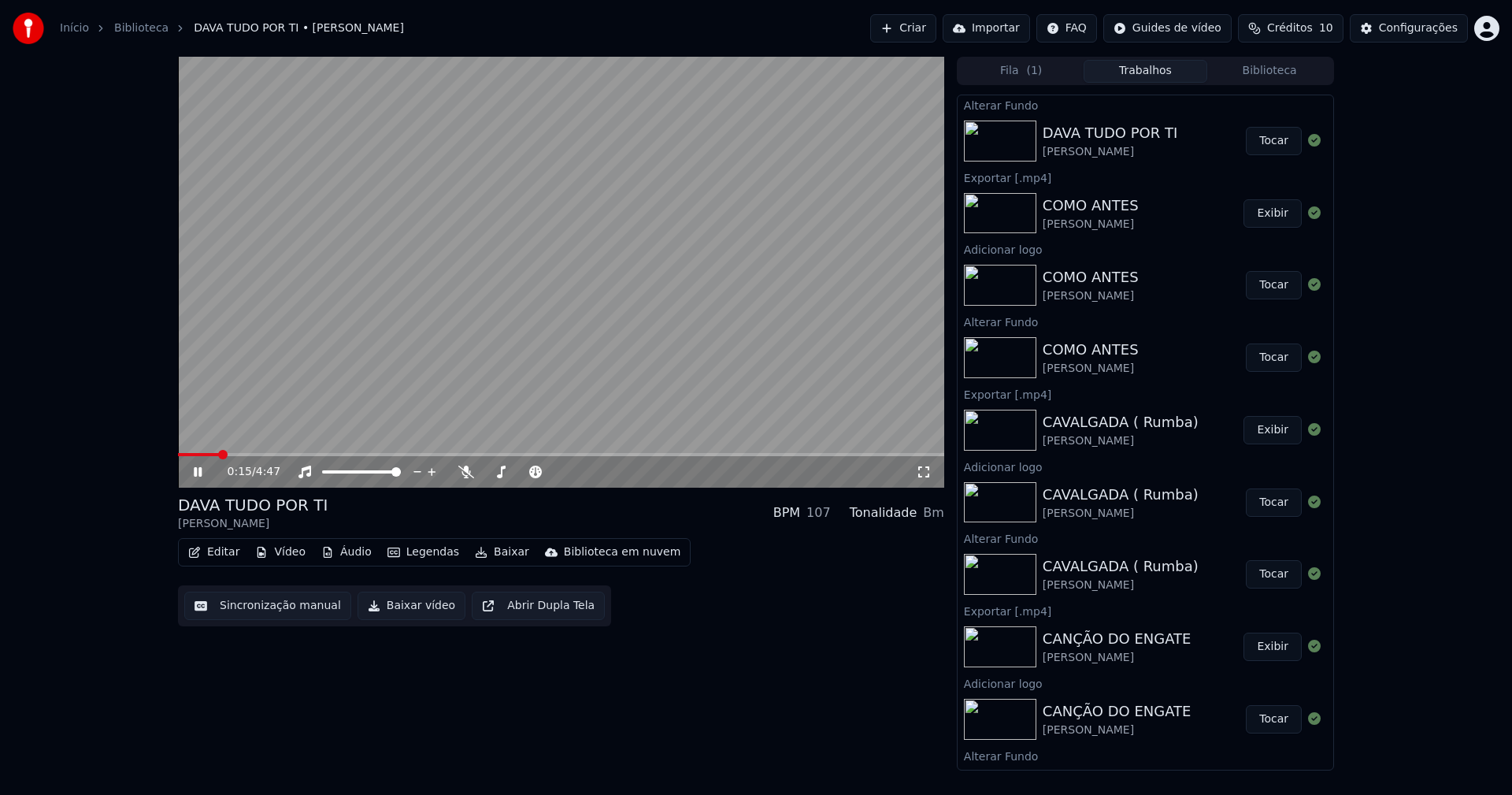
click at [200, 472] on icon at bounding box center [197, 471] width 8 height 9
click at [1273, 139] on button "Tocar" at bounding box center [1273, 141] width 56 height 29
click at [290, 555] on button "Vídeo" at bounding box center [280, 552] width 63 height 22
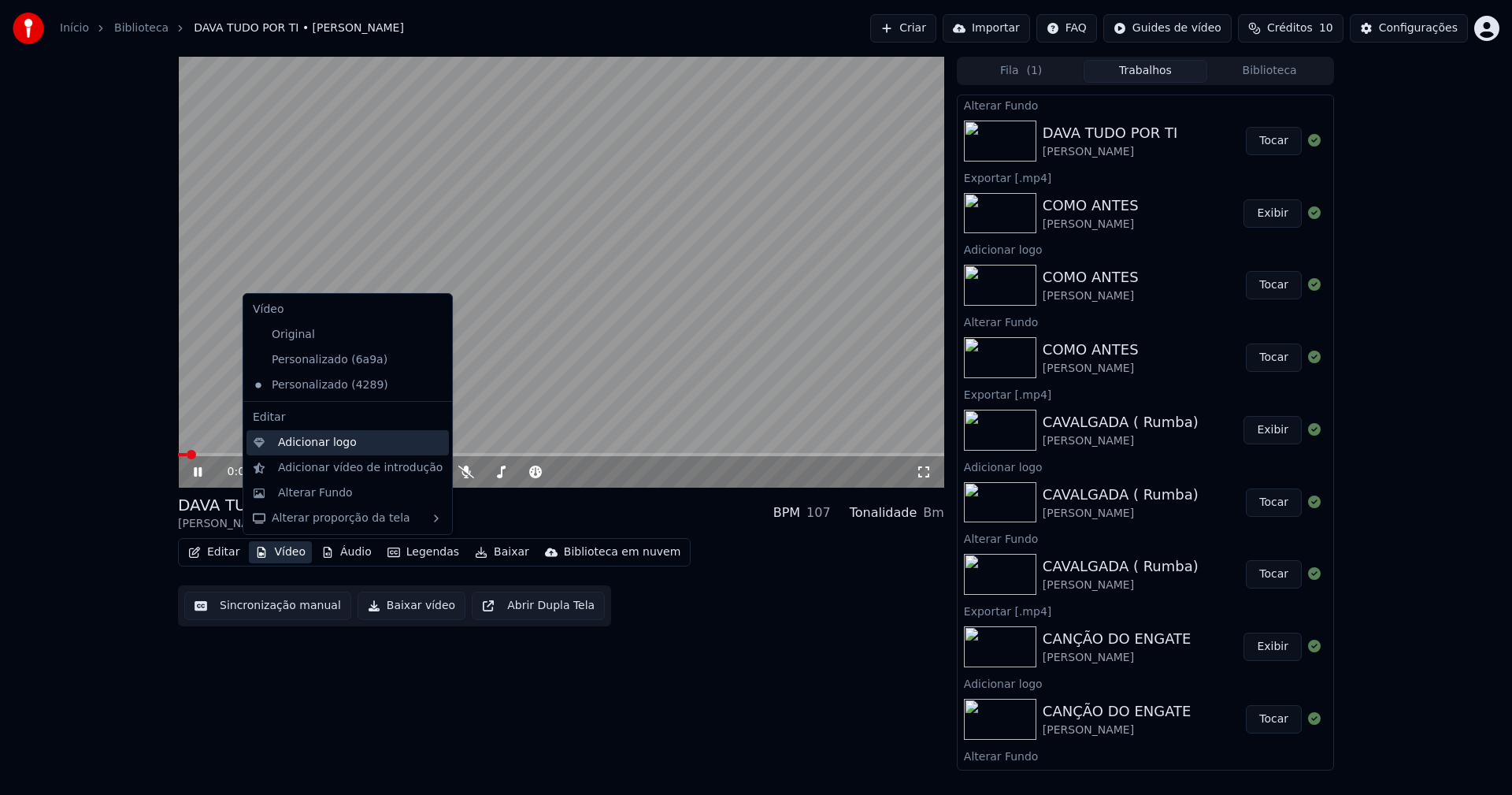
click at [305, 443] on div "Adicionar logo" at bounding box center [317, 443] width 78 height 16
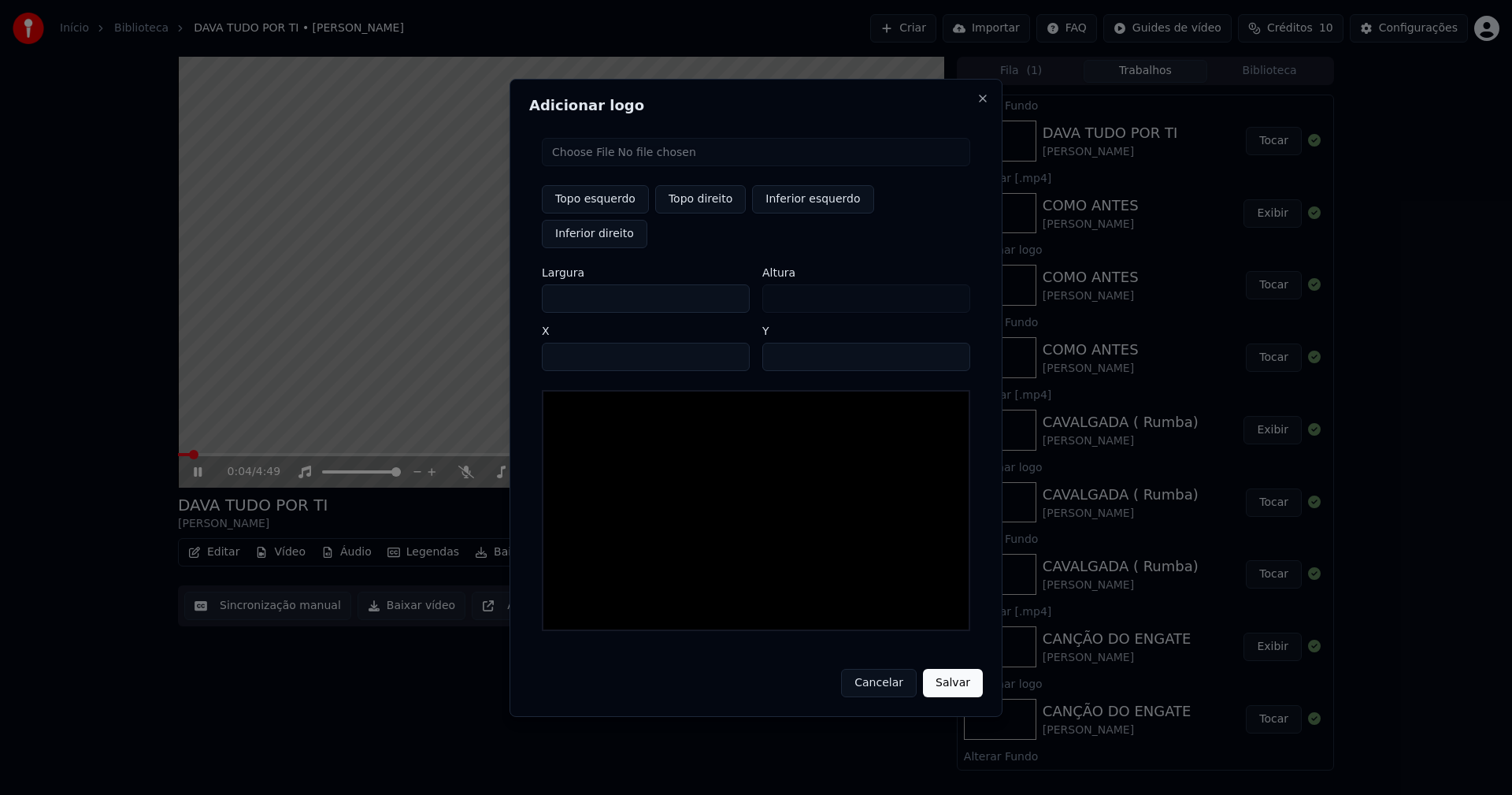
click at [612, 166] on input "file" at bounding box center [756, 152] width 428 height 29
drag, startPoint x: 694, startPoint y: 222, endPoint x: 686, endPoint y: 224, distance: 8.2
click at [694, 213] on button "Topo direito" at bounding box center [700, 200] width 90 height 29
drag, startPoint x: 568, startPoint y: 282, endPoint x: 484, endPoint y: 296, distance: 85.2
click at [489, 293] on body "Início Biblioteca DAVA TUDO POR TI • [PERSON_NAME] Importar FAQ Guides de vídeo…" at bounding box center [756, 397] width 1512 height 795
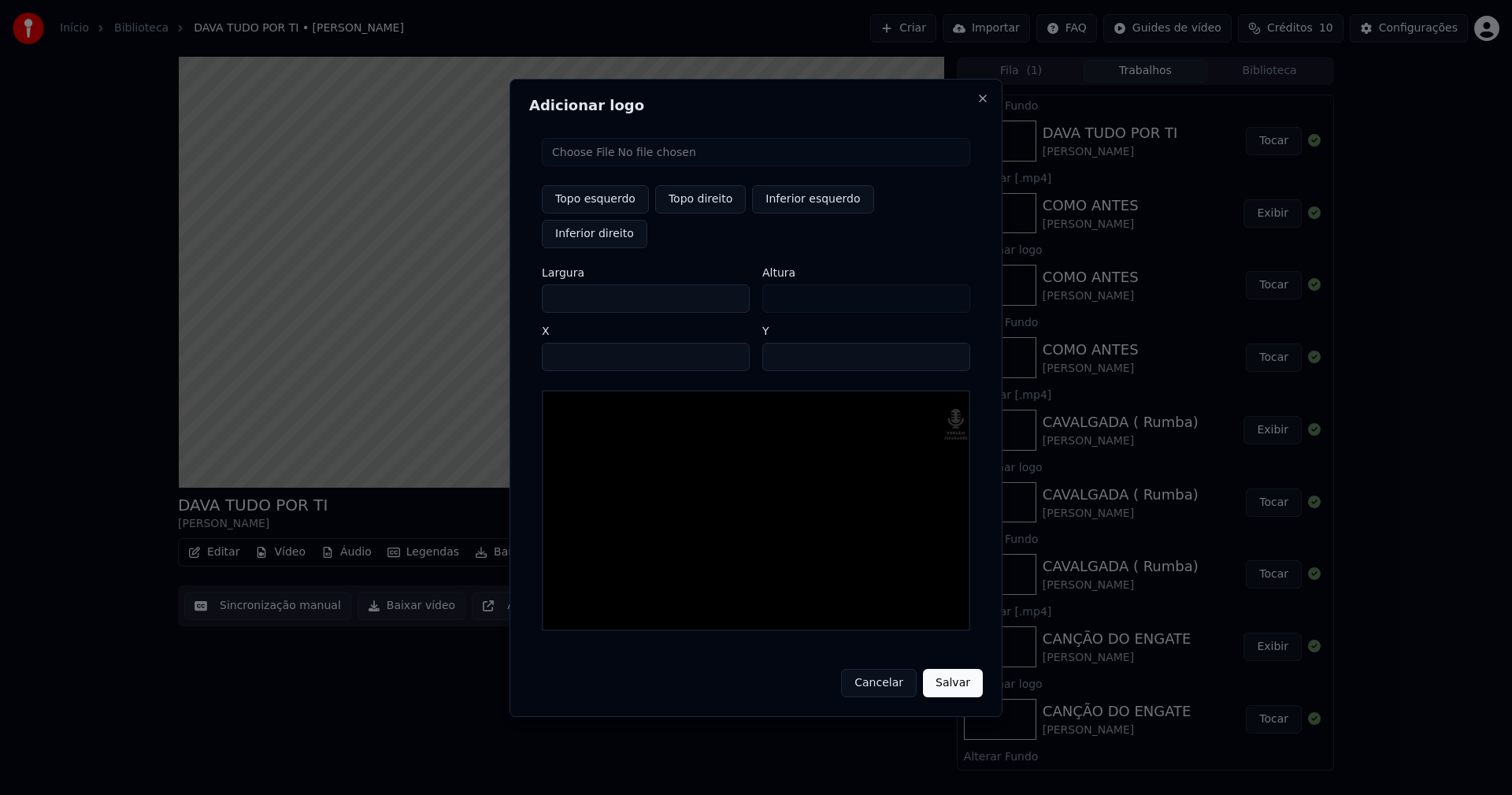
click at [575, 342] on input "****" at bounding box center [646, 357] width 208 height 29
click at [952, 342] on input "**" at bounding box center [866, 357] width 208 height 29
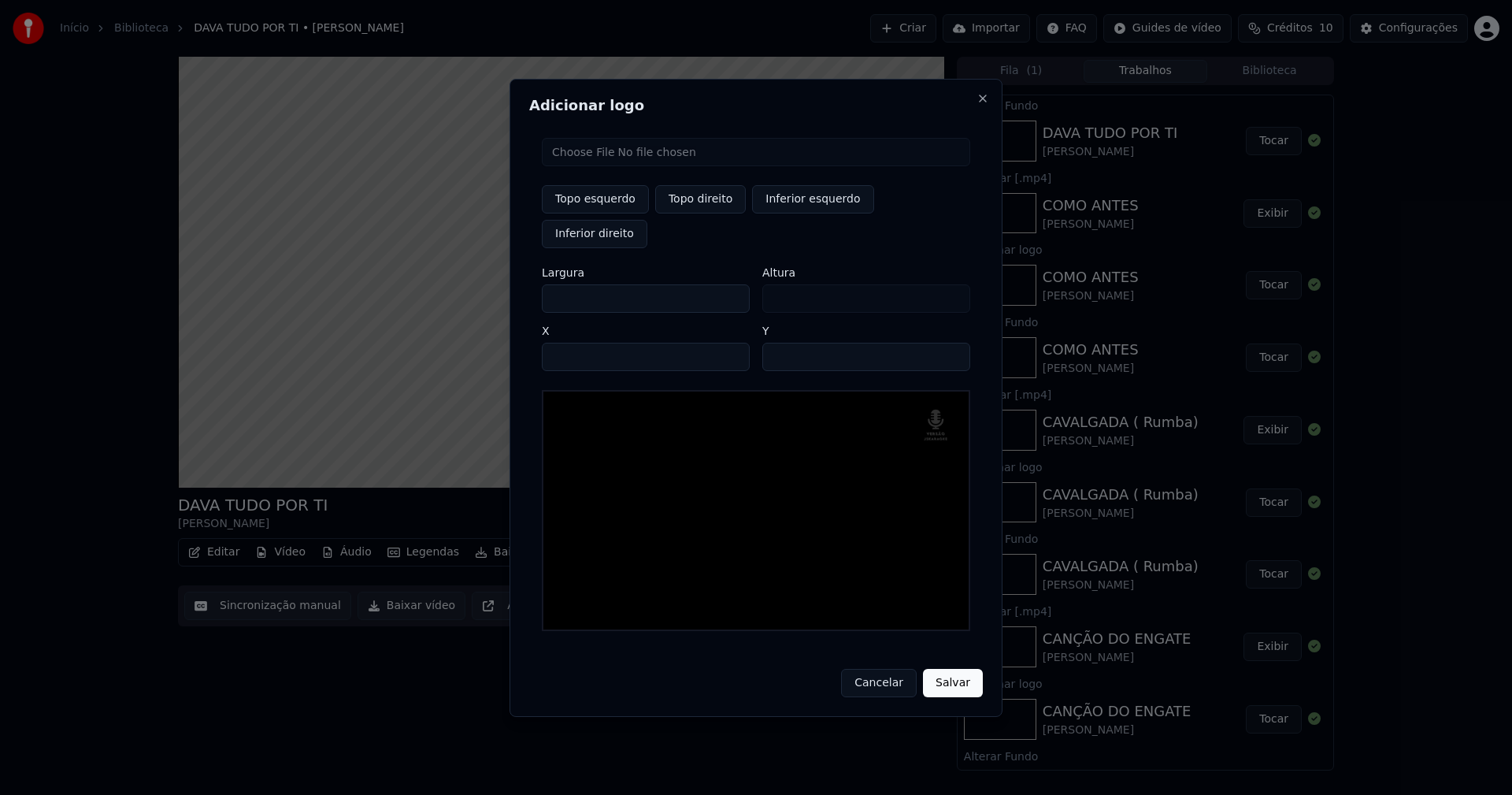
click at [952, 342] on input "**" at bounding box center [866, 357] width 208 height 29
click at [956, 669] on button "Salvar" at bounding box center [952, 683] width 60 height 29
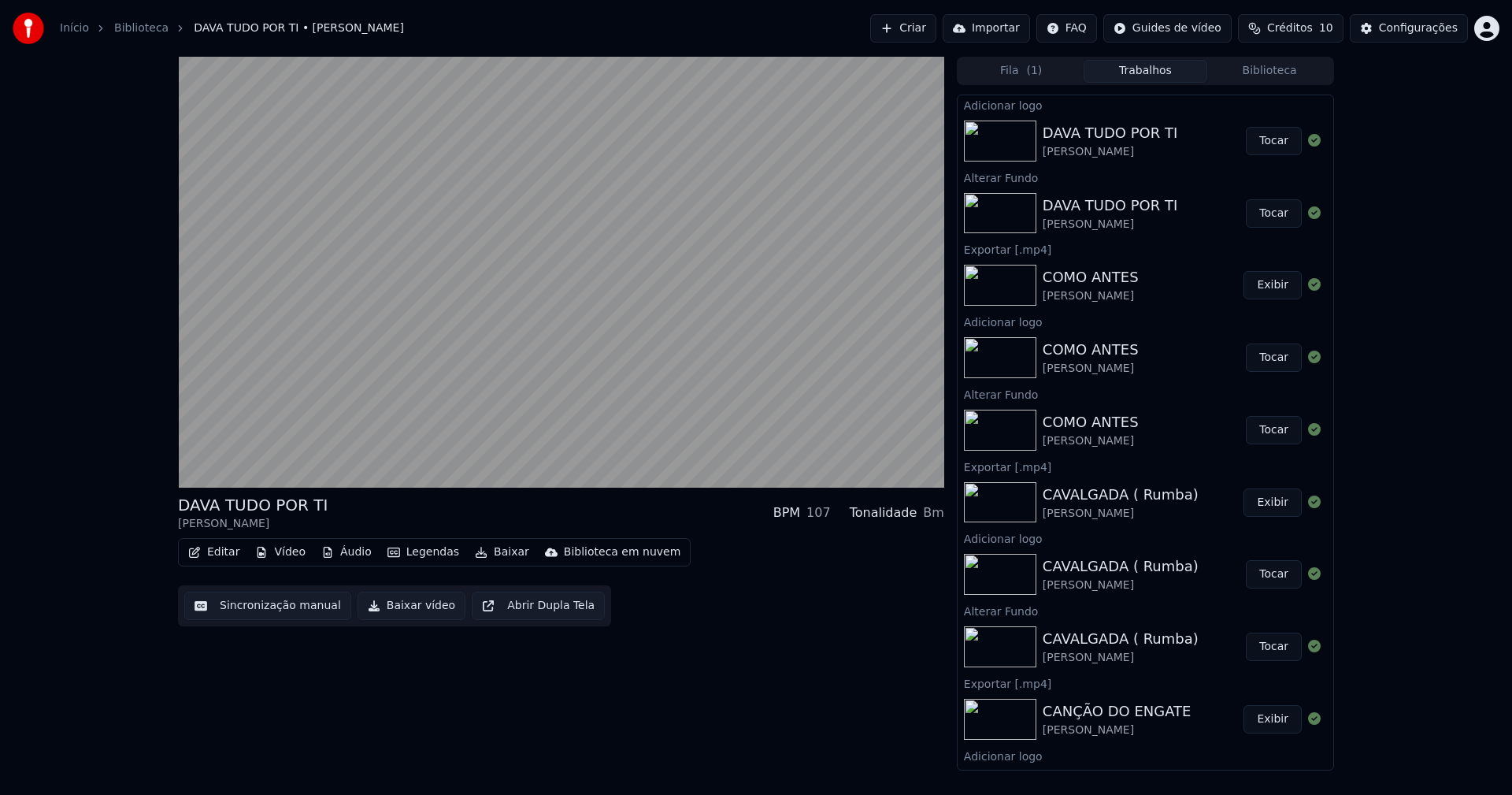
click at [1276, 146] on button "Tocar" at bounding box center [1273, 141] width 56 height 29
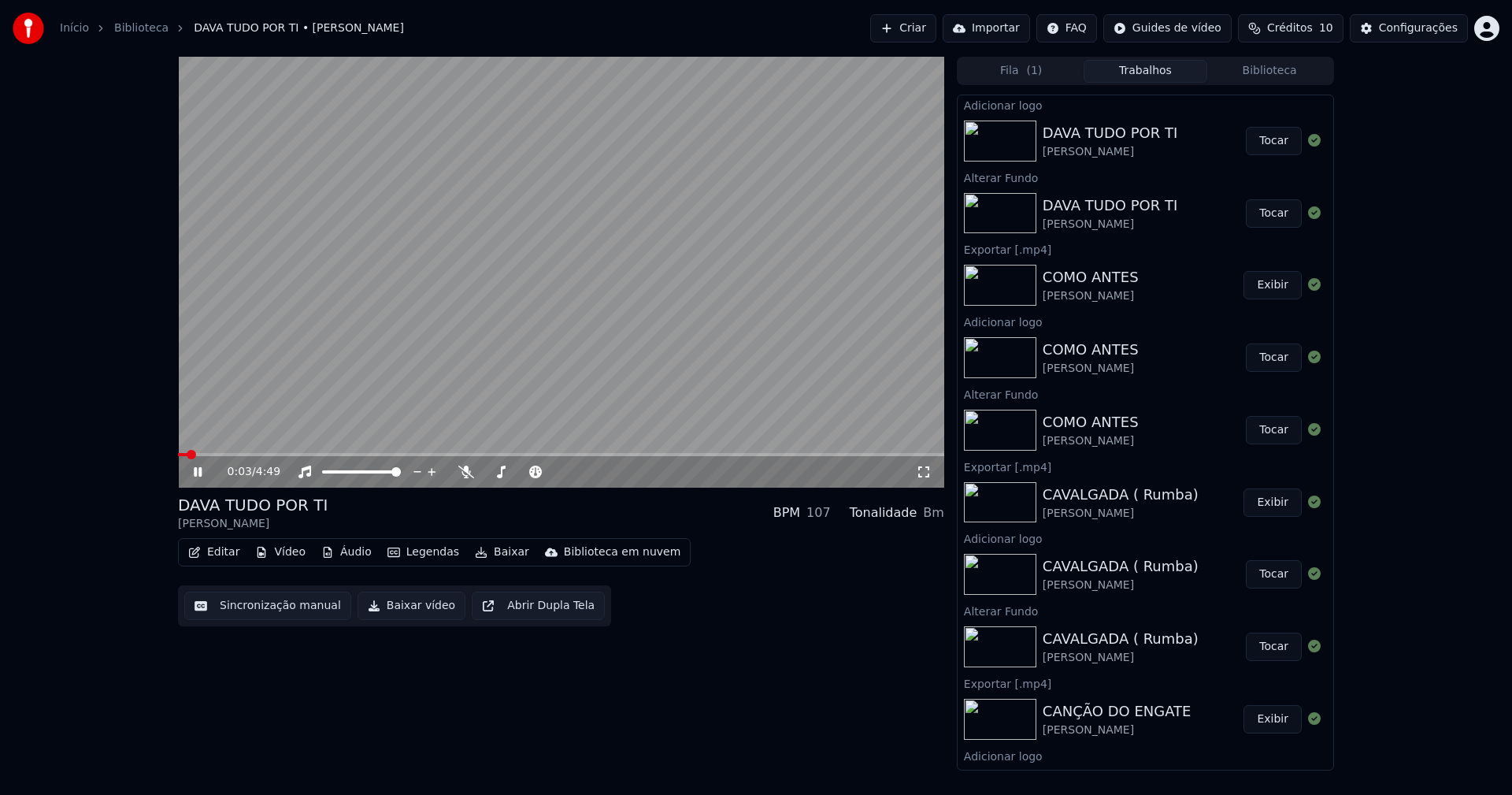
click at [389, 607] on button "Baixar vídeo" at bounding box center [411, 606] width 108 height 29
click at [197, 475] on icon at bounding box center [209, 471] width 37 height 13
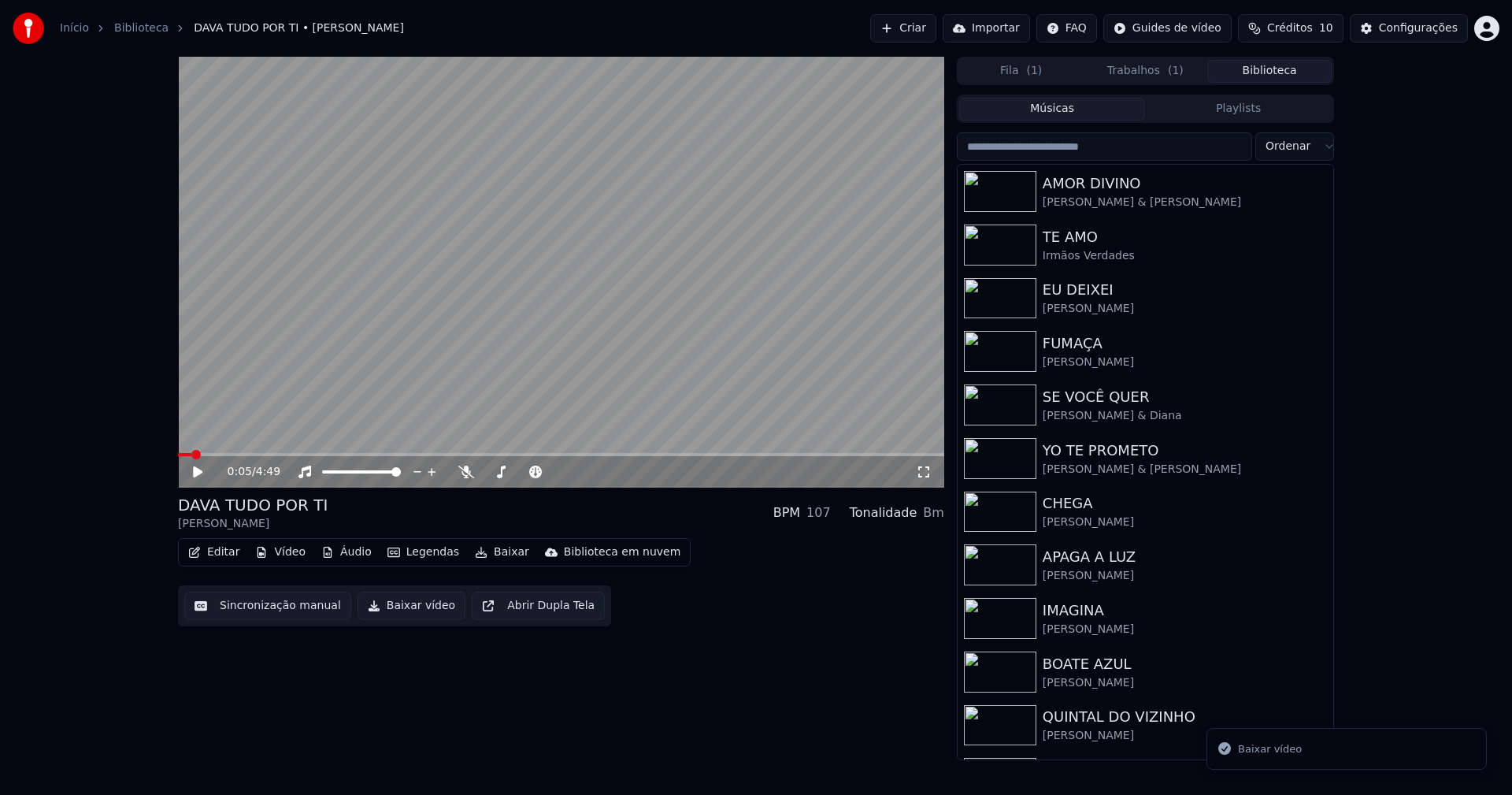
click at [1284, 68] on button "Biblioteca" at bounding box center [1269, 71] width 125 height 23
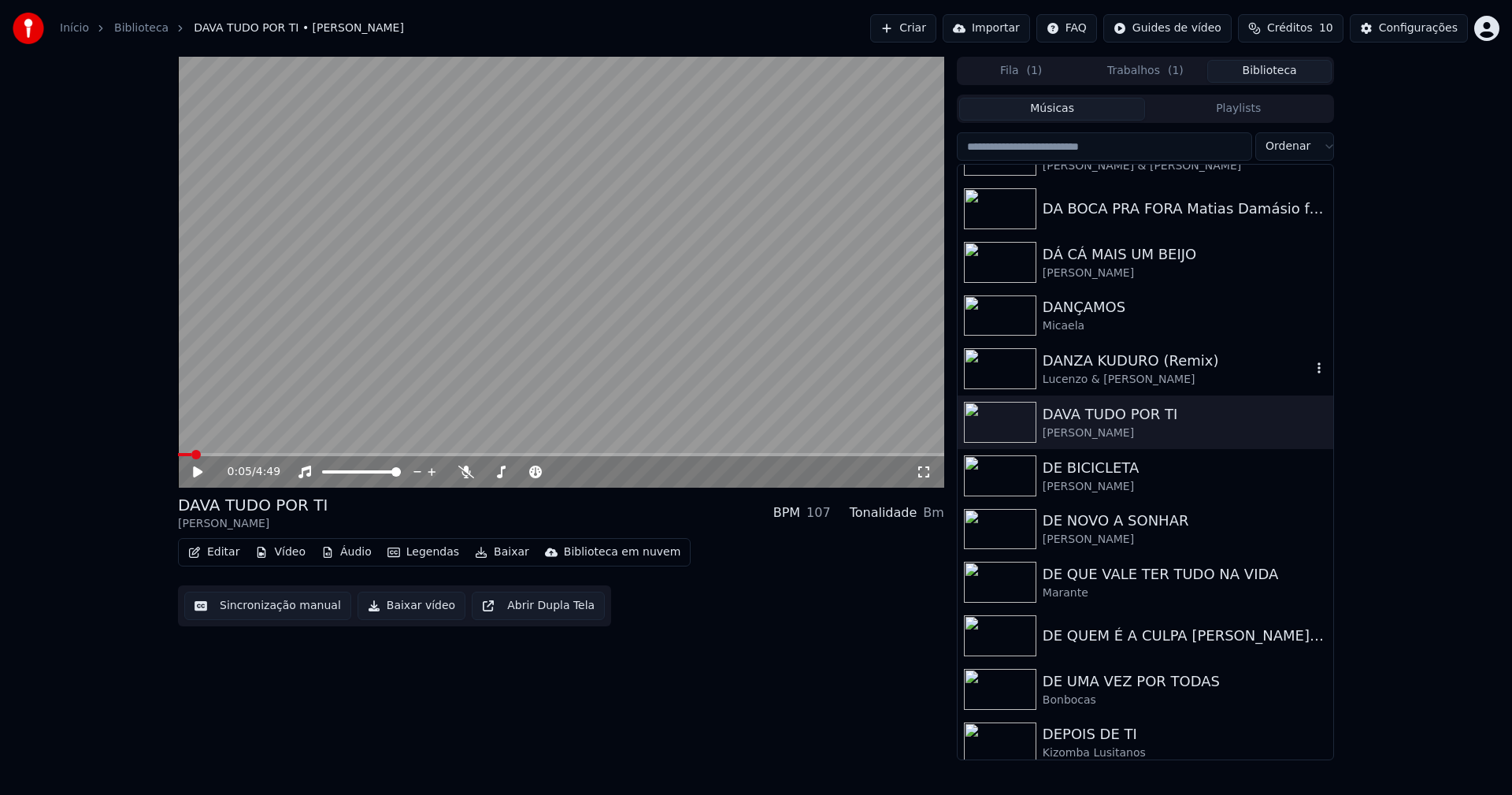
scroll to position [5197, 0]
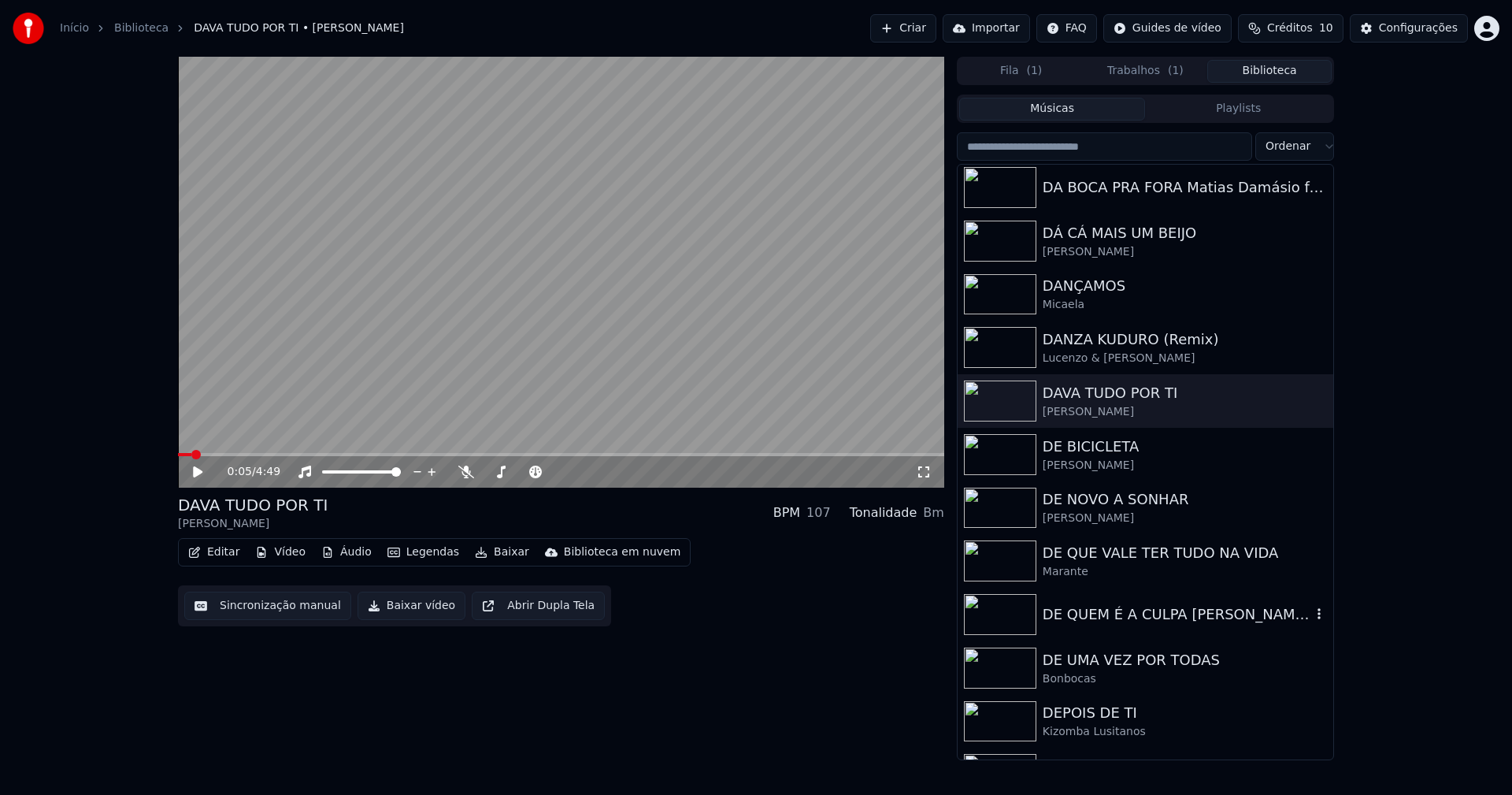
click at [1141, 618] on div "DE QUEM É A CULPA [PERSON_NAME] & [PERSON_NAME]" at bounding box center [1177, 615] width 269 height 22
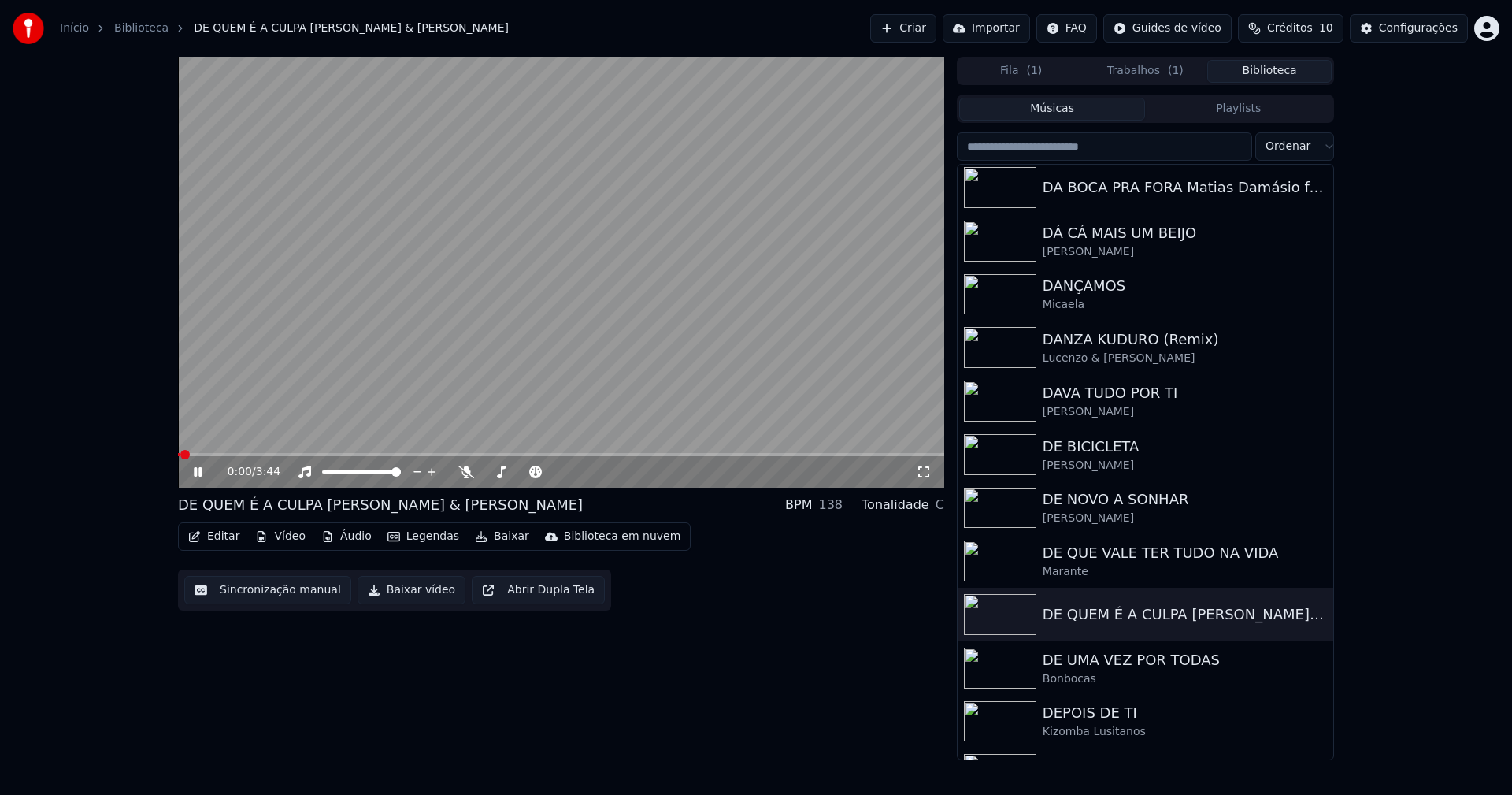
click at [201, 470] on icon at bounding box center [197, 471] width 8 height 9
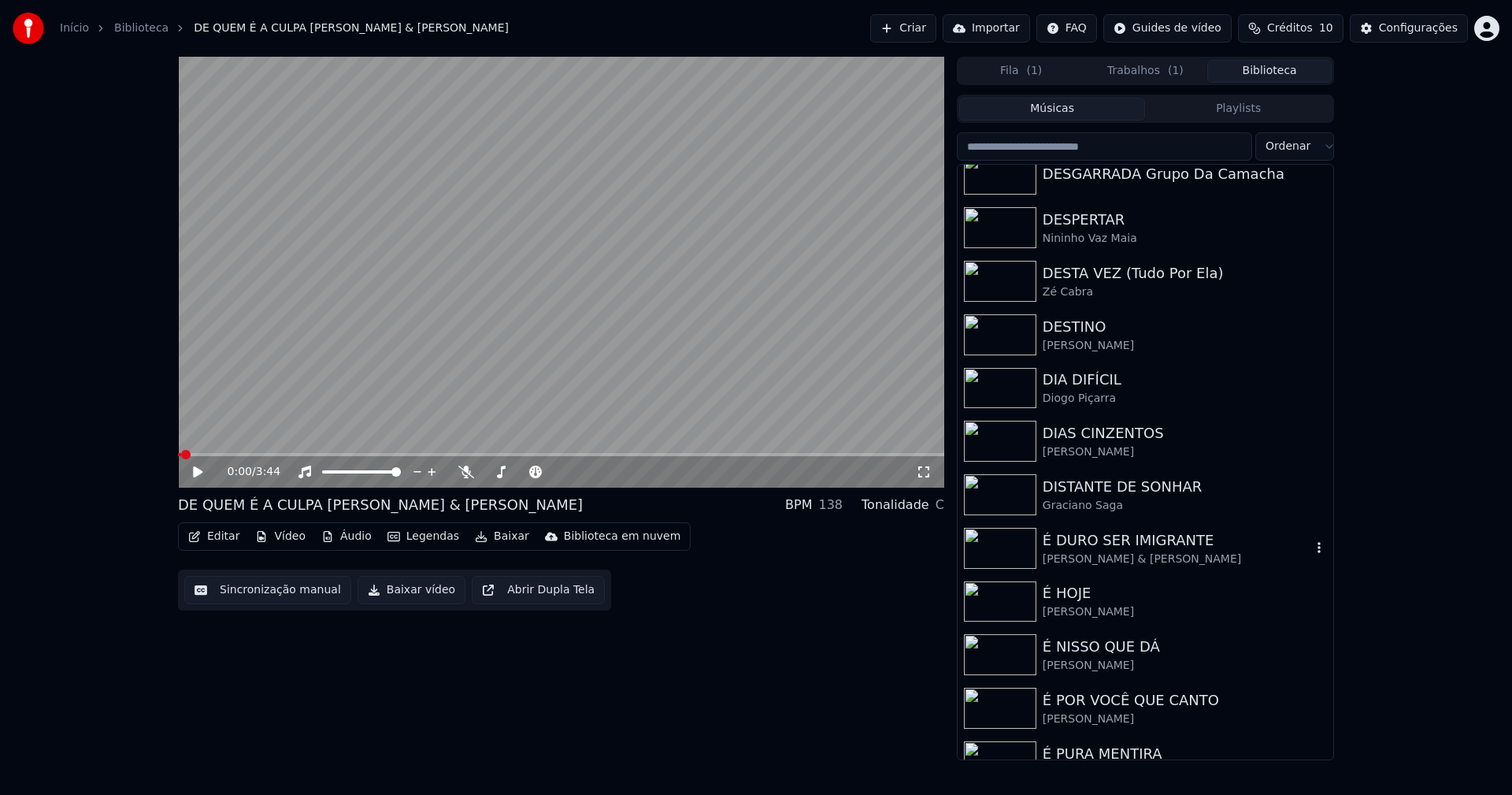
scroll to position [5828, 0]
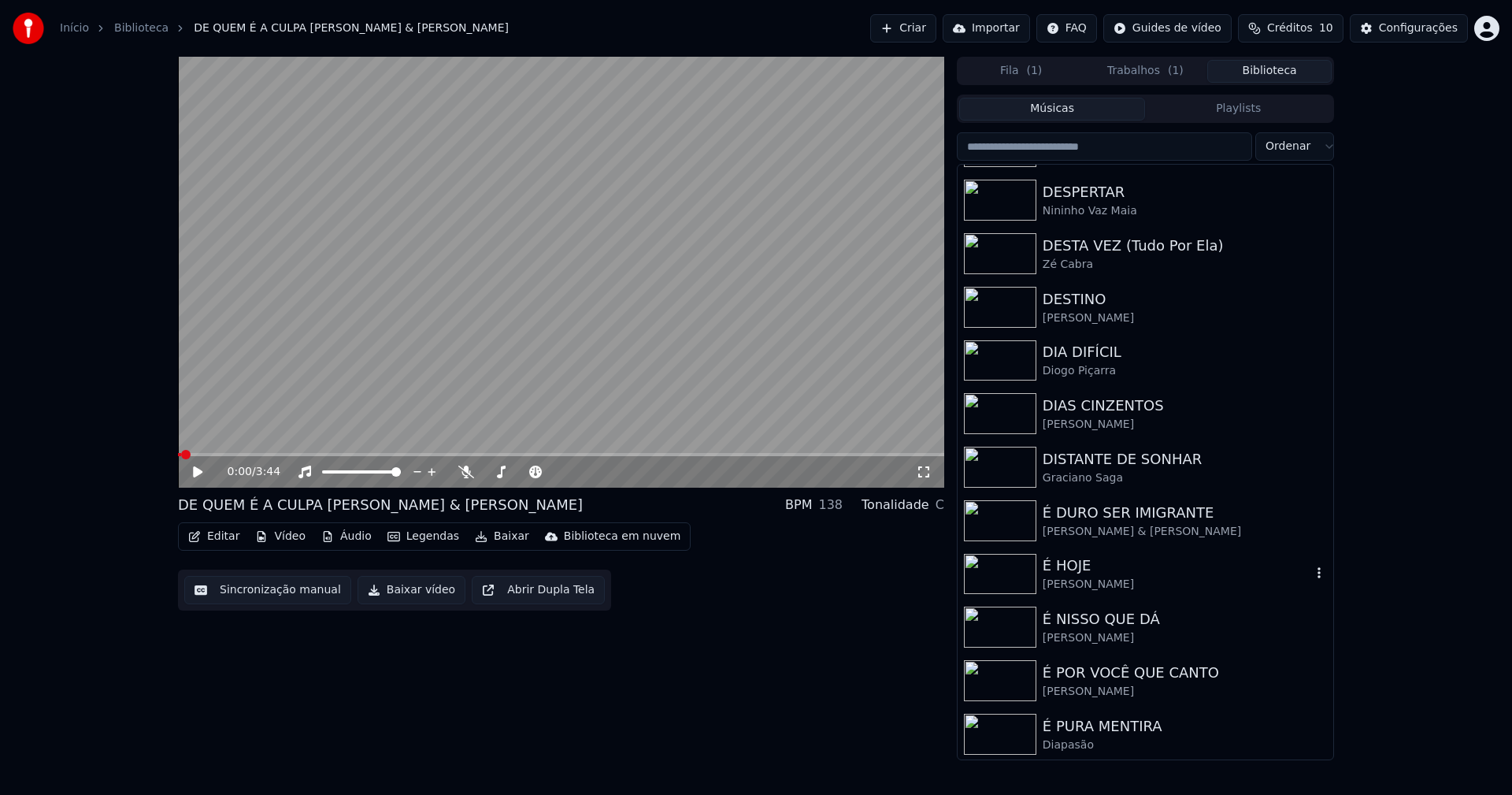
click at [1064, 577] on div "[PERSON_NAME]" at bounding box center [1177, 584] width 269 height 16
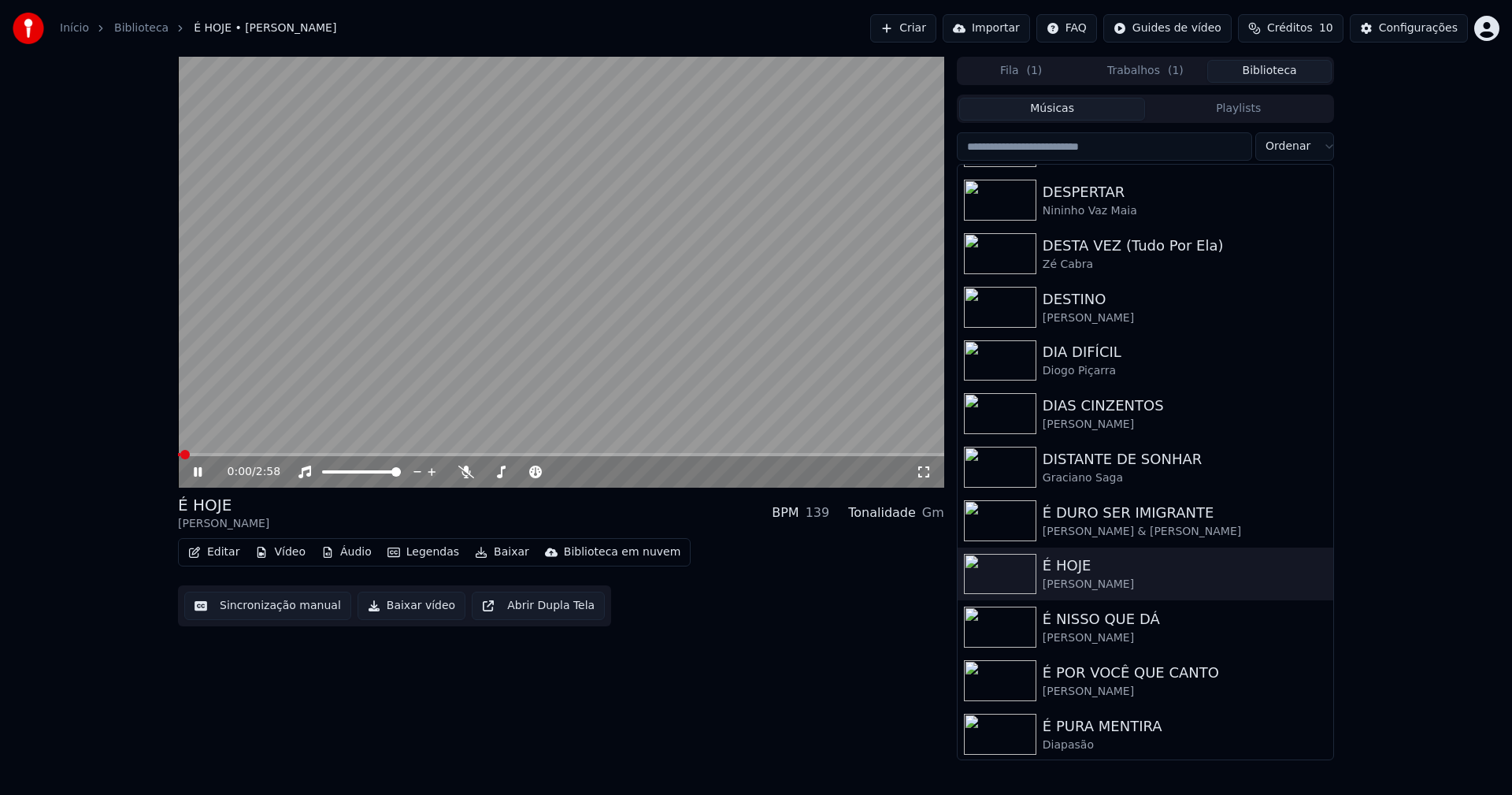
click at [197, 472] on icon at bounding box center [197, 471] width 8 height 9
click at [285, 551] on button "Vídeo" at bounding box center [280, 552] width 63 height 22
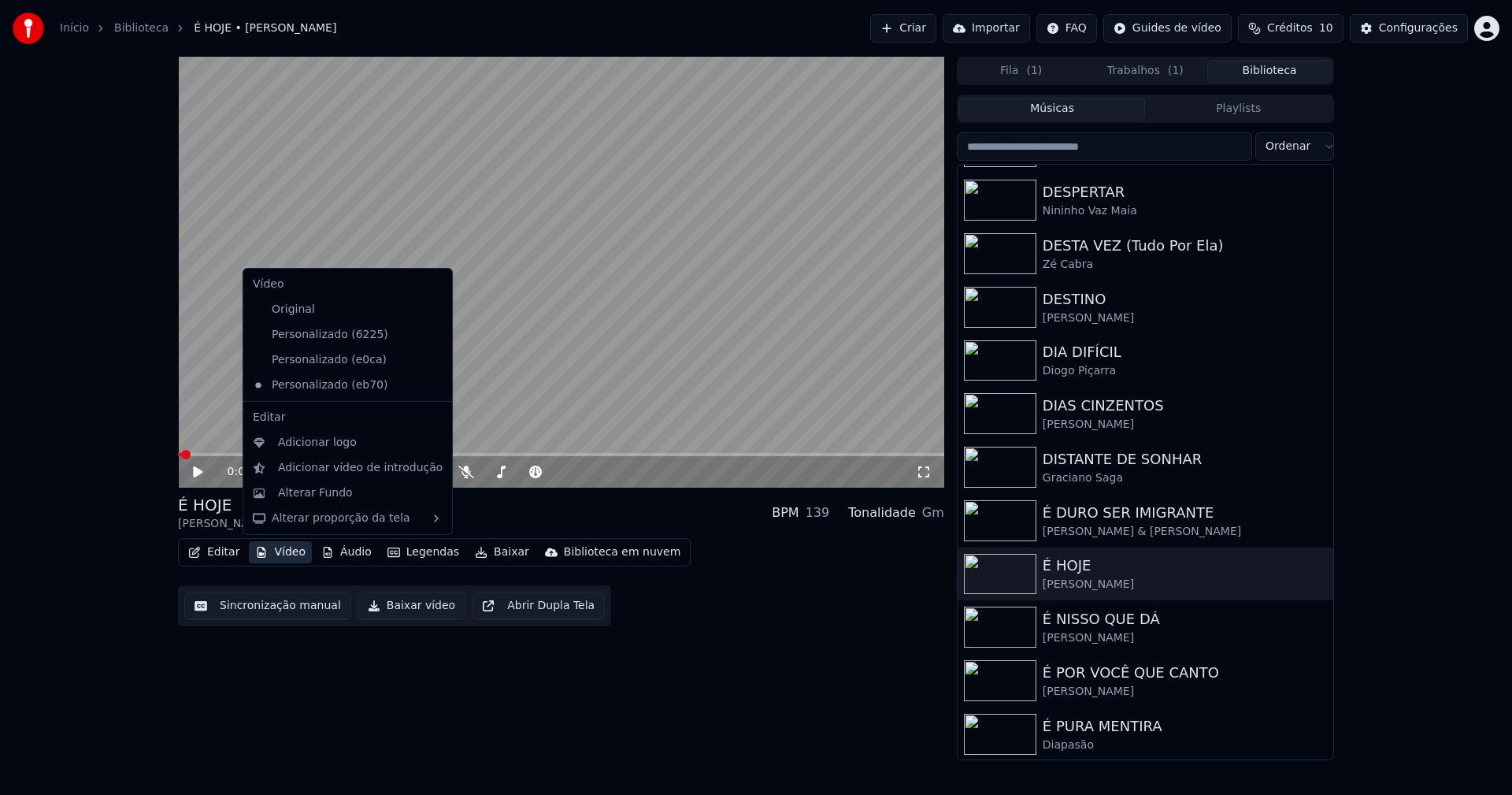
click at [432, 332] on icon at bounding box center [440, 335] width 18 height 13
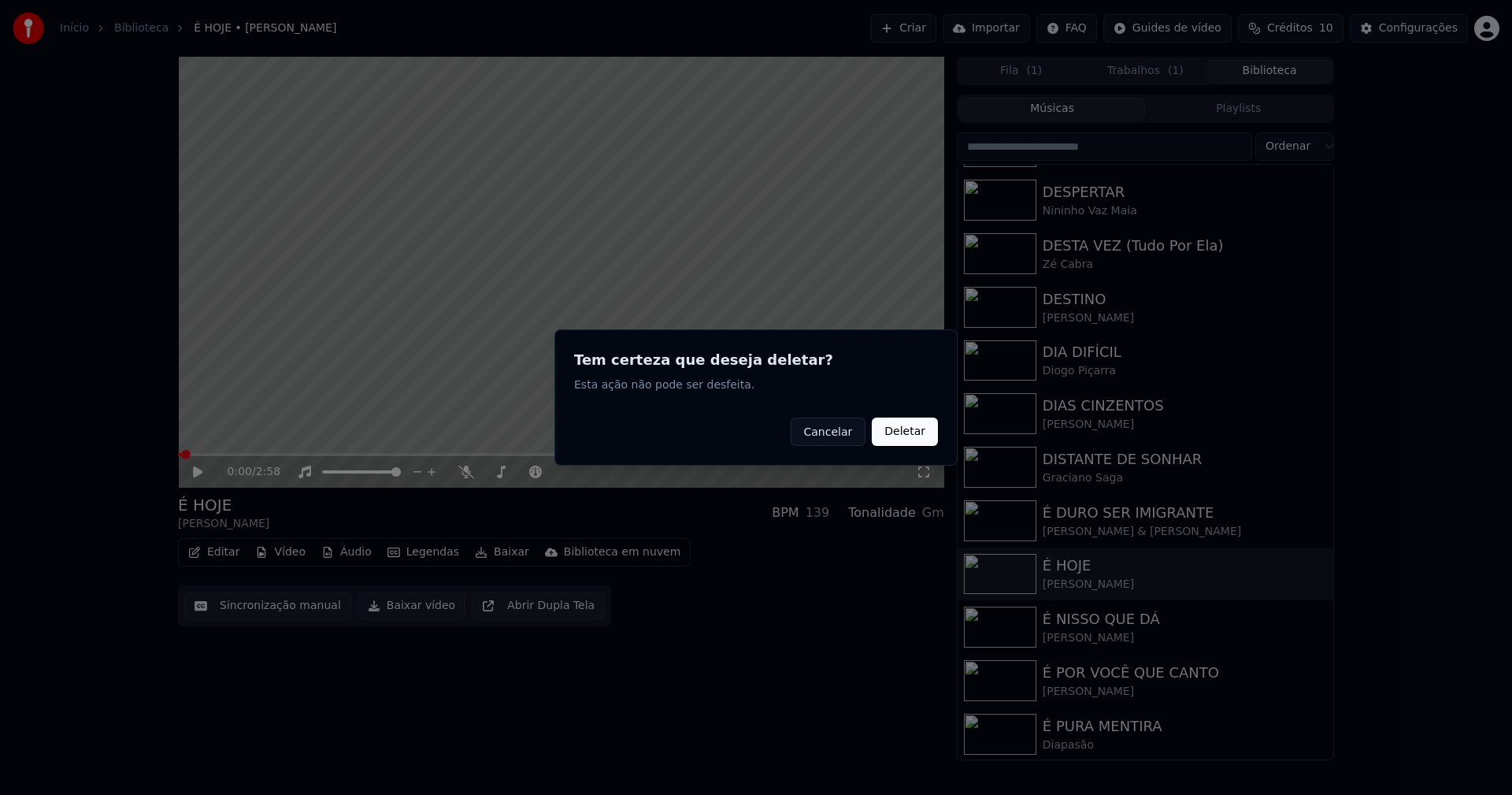
drag, startPoint x: 905, startPoint y: 439, endPoint x: 610, endPoint y: 412, distance: 296.2
click at [905, 438] on button "Deletar" at bounding box center [904, 432] width 66 height 29
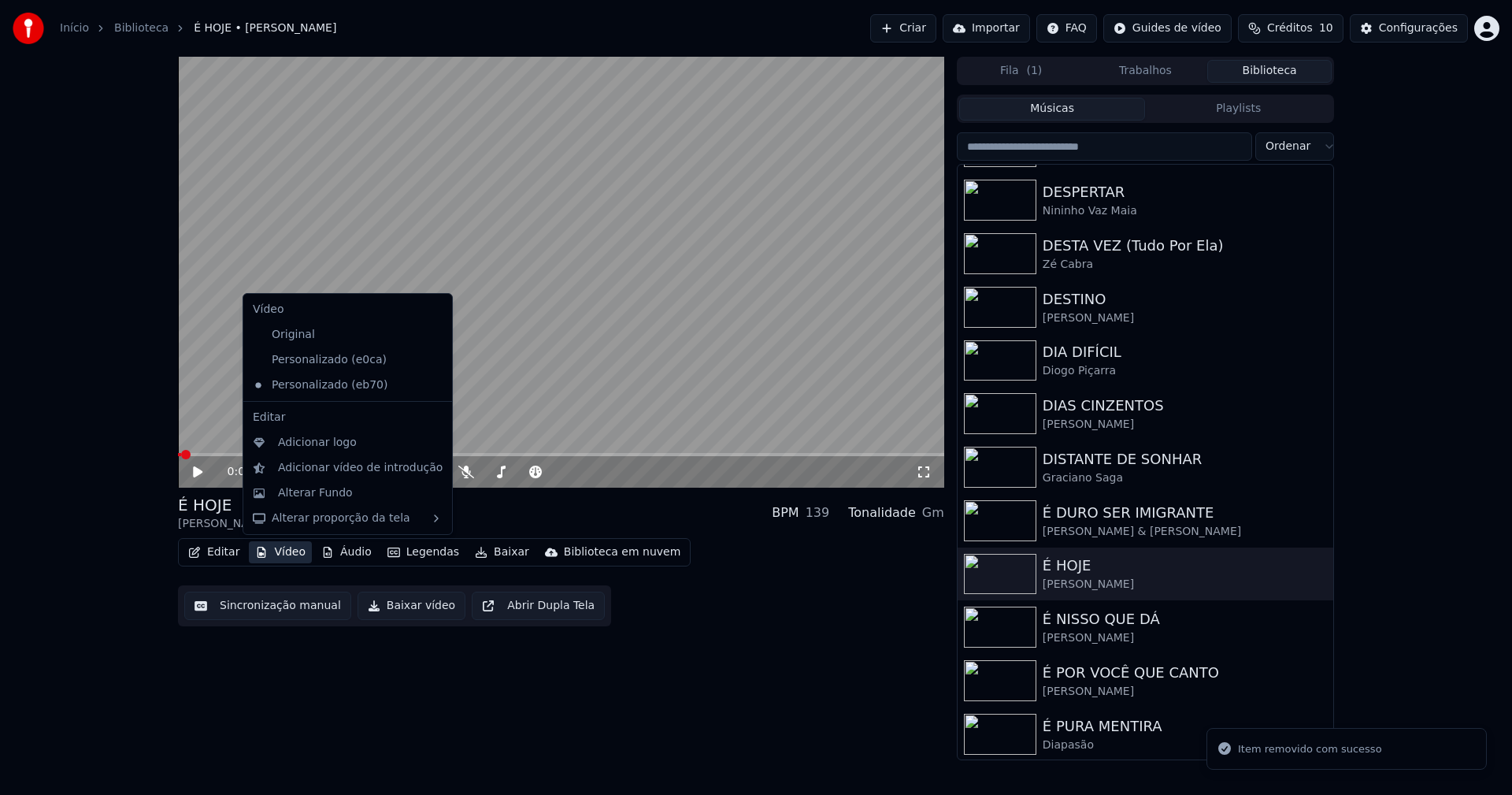
click at [276, 552] on button "Vídeo" at bounding box center [280, 552] width 63 height 22
click at [432, 359] on icon at bounding box center [440, 359] width 18 height 13
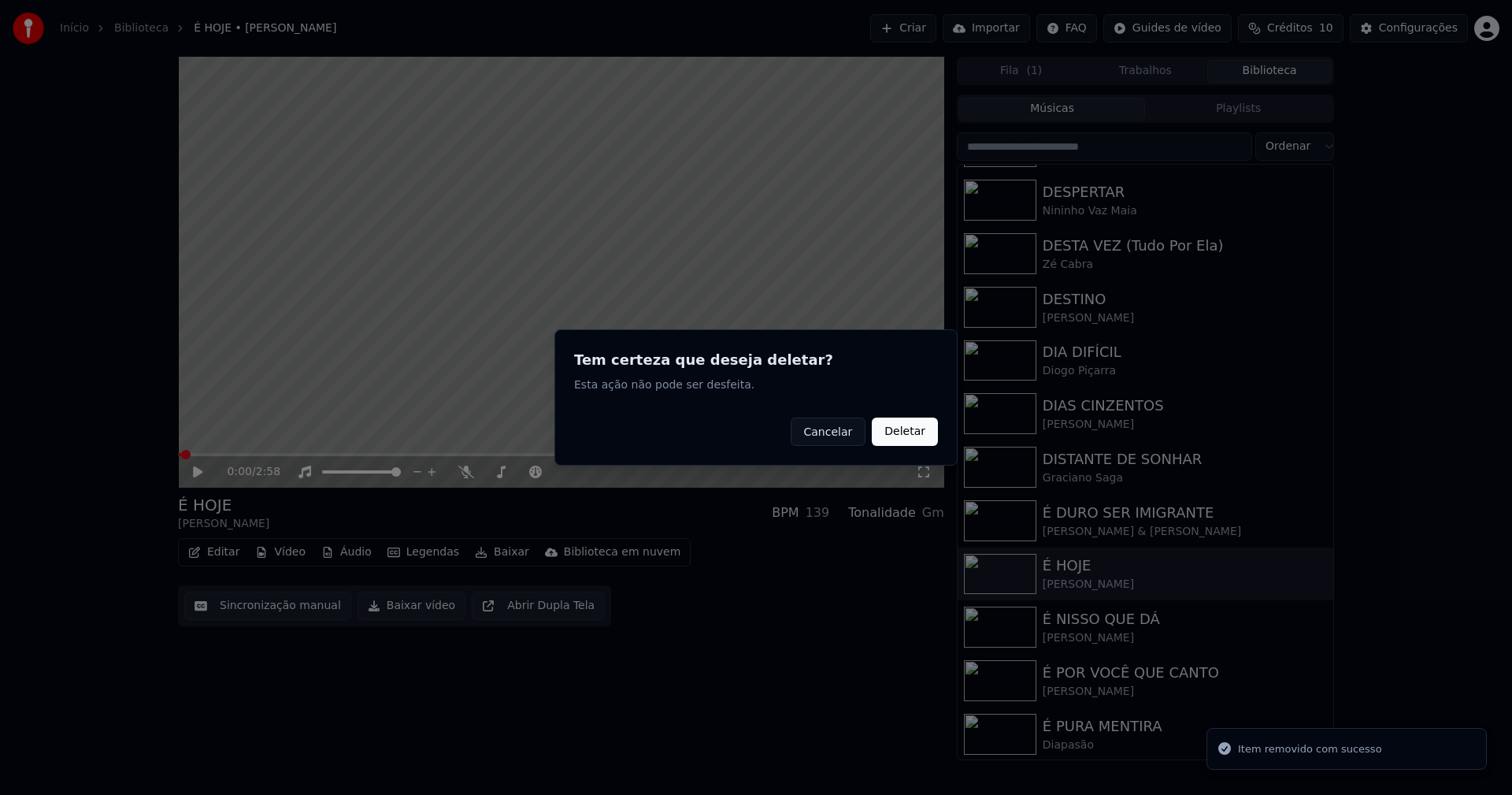
click at [914, 437] on button "Deletar" at bounding box center [904, 432] width 66 height 29
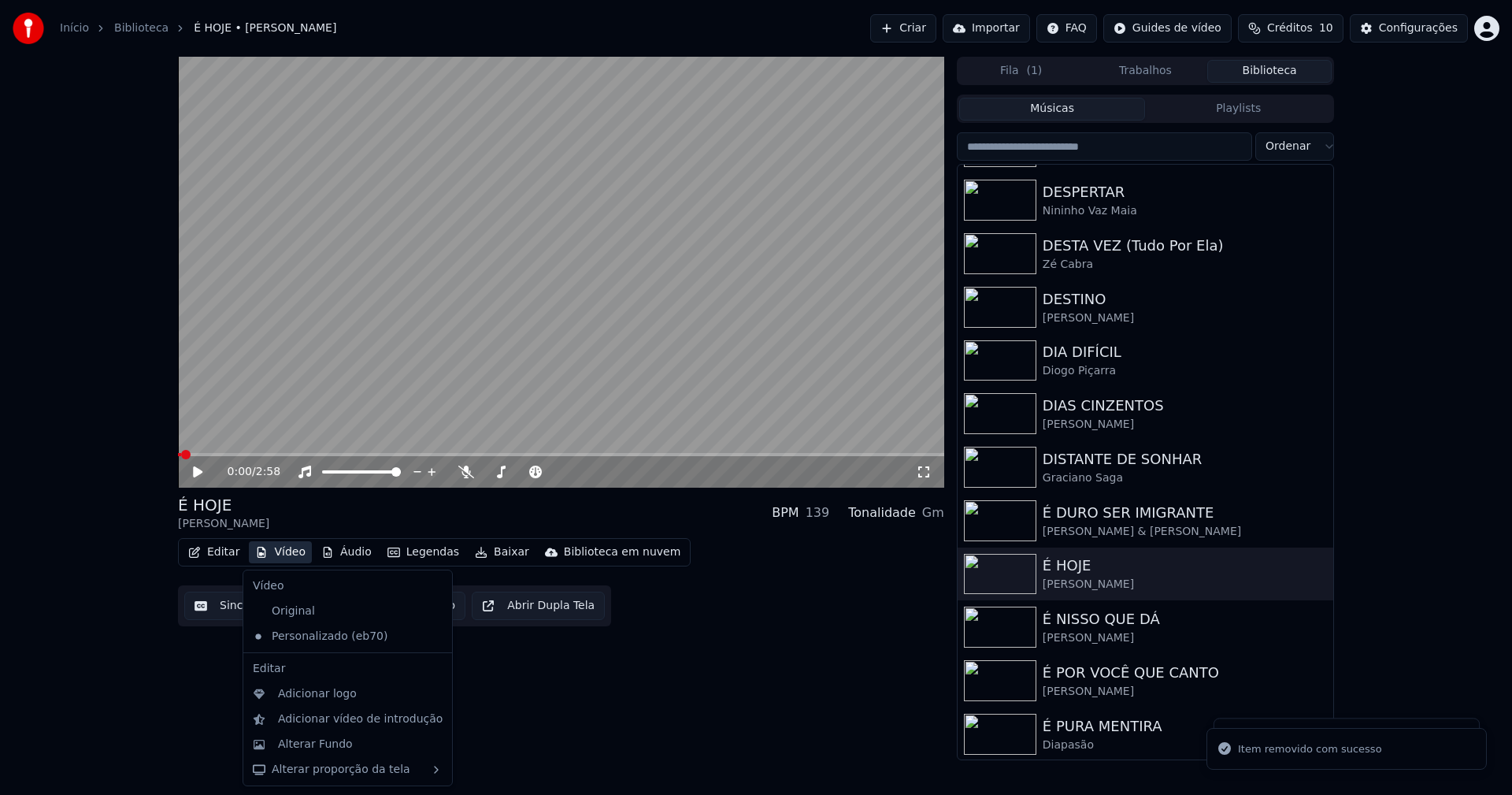
click at [283, 556] on button "Vídeo" at bounding box center [280, 552] width 63 height 22
click at [321, 741] on div "Alterar Fundo" at bounding box center [315, 744] width 75 height 16
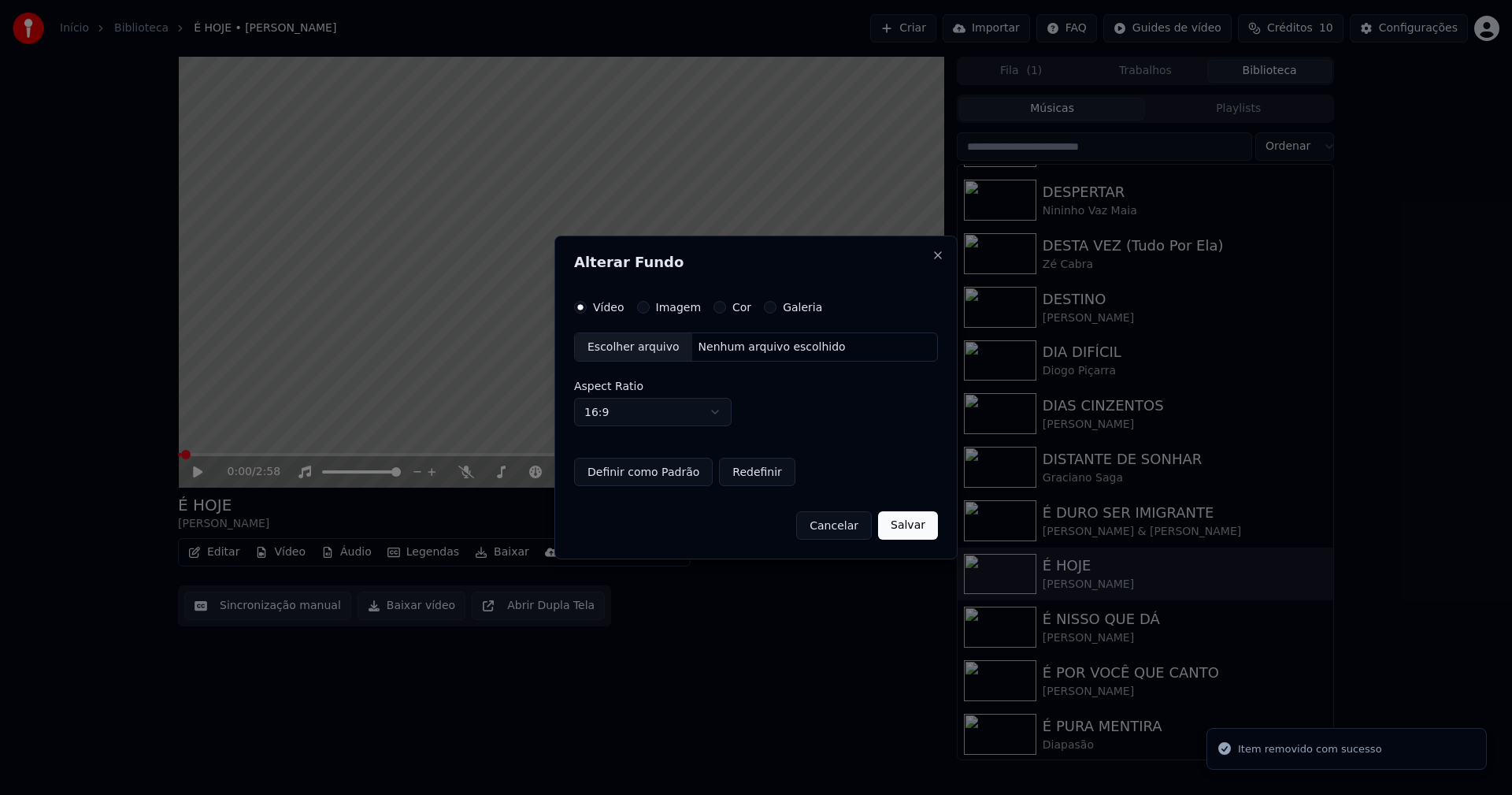
click at [644, 306] on button "Imagem" at bounding box center [643, 307] width 13 height 13
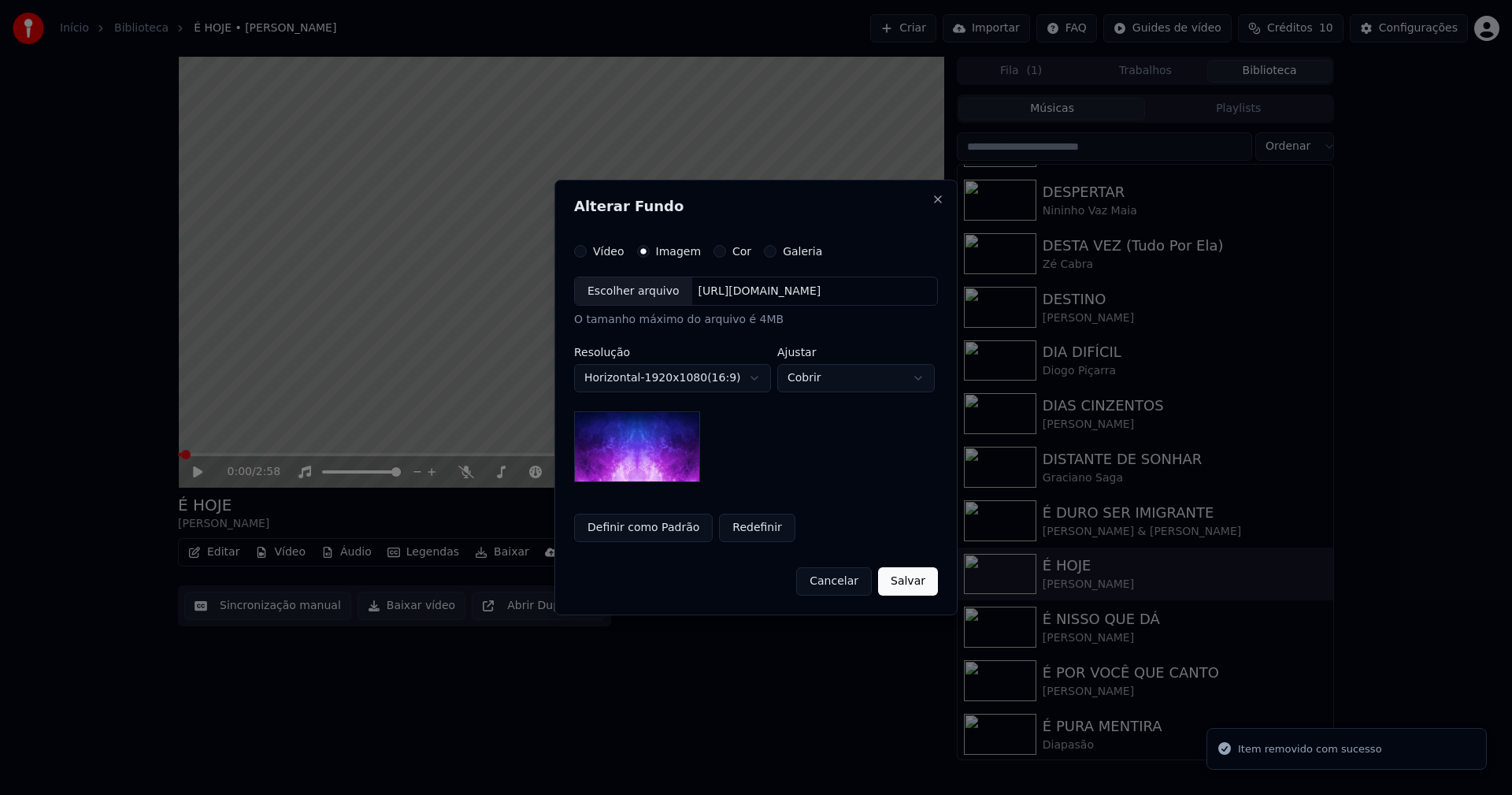
click at [642, 288] on div "Escolher arquivo" at bounding box center [633, 292] width 117 height 29
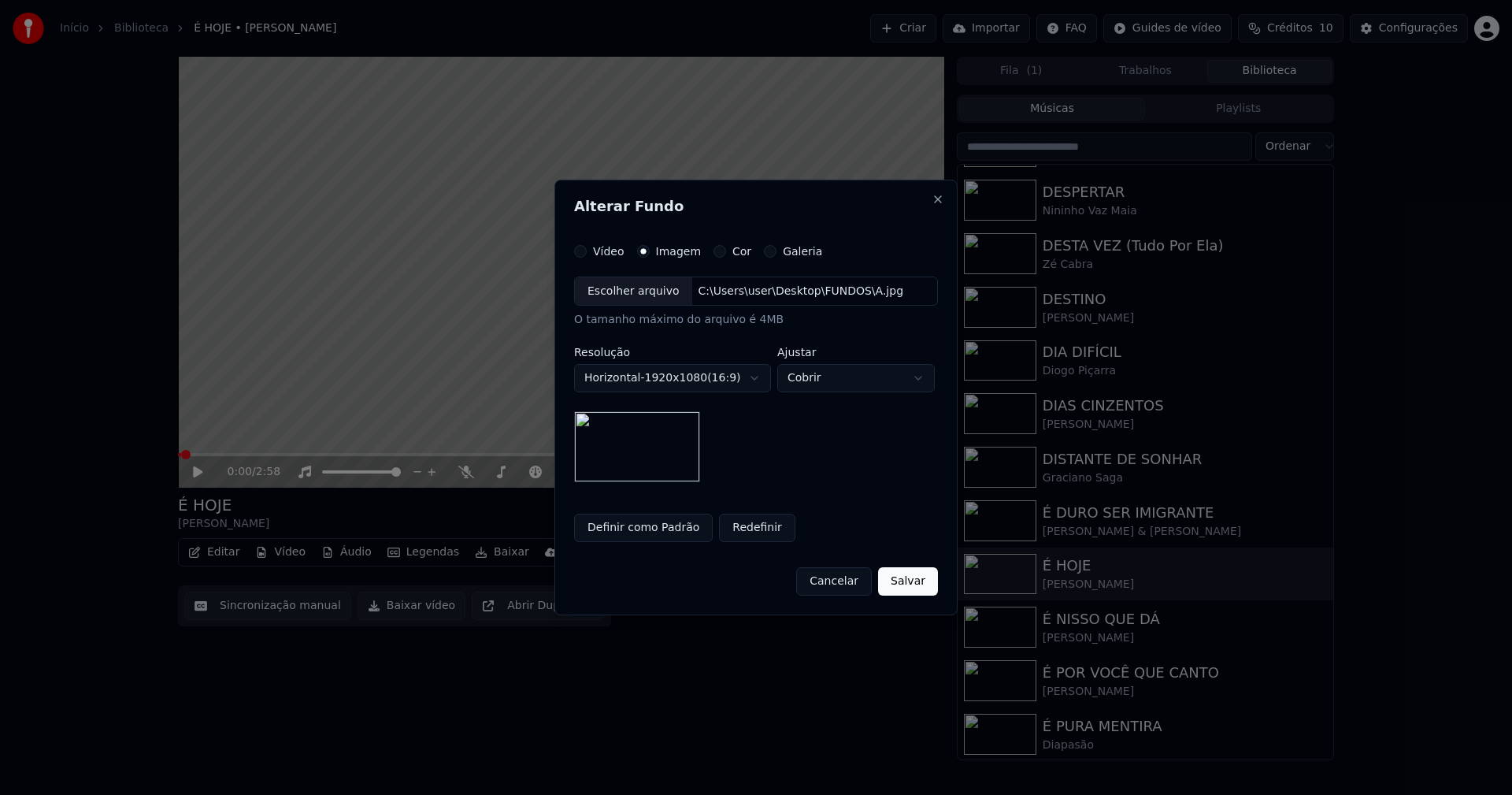
click at [924, 585] on button "Salvar" at bounding box center [908, 582] width 60 height 29
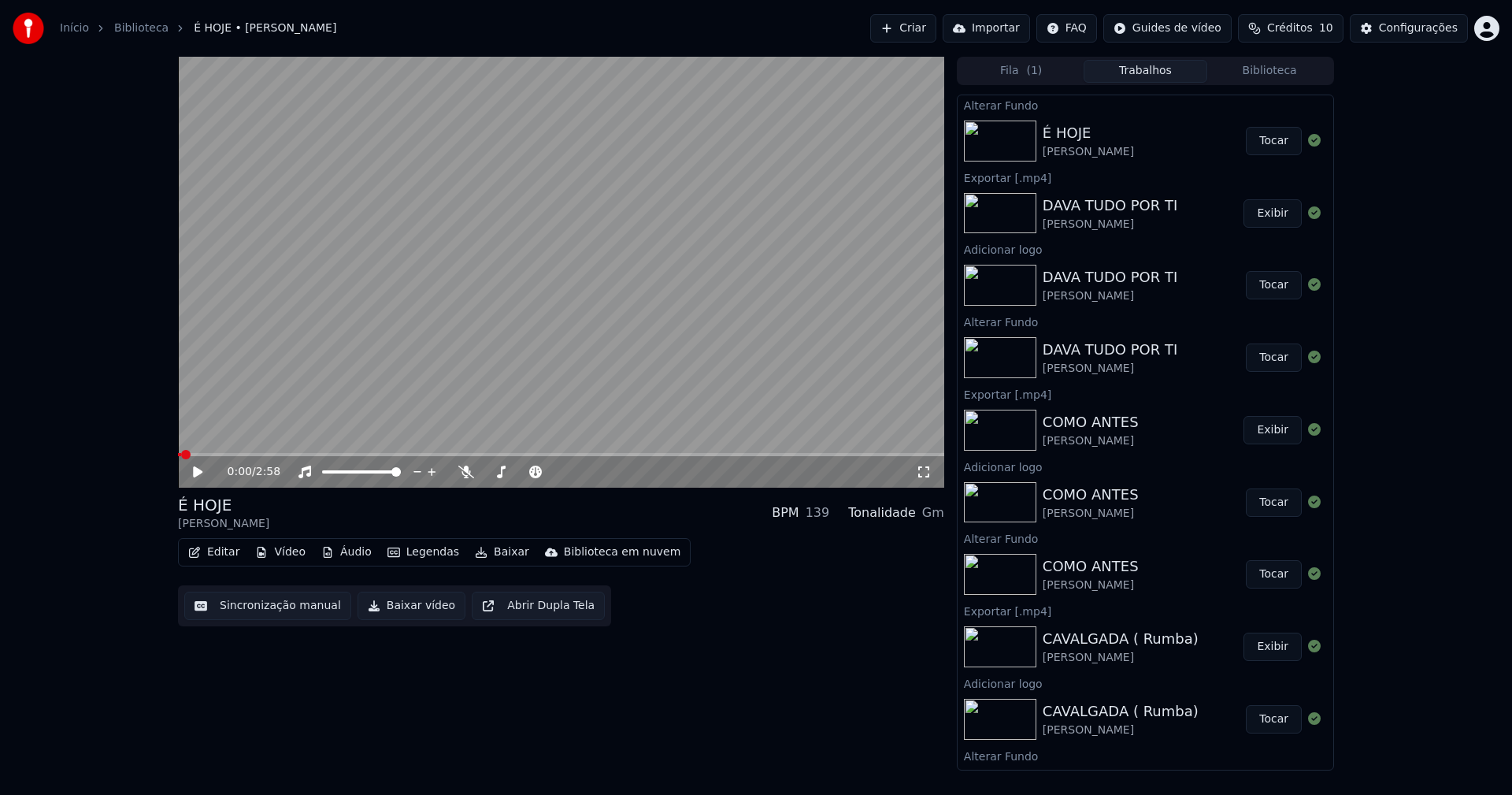
click at [1269, 142] on button "Tocar" at bounding box center [1273, 141] width 56 height 29
click at [299, 553] on button "Vídeo" at bounding box center [280, 552] width 63 height 22
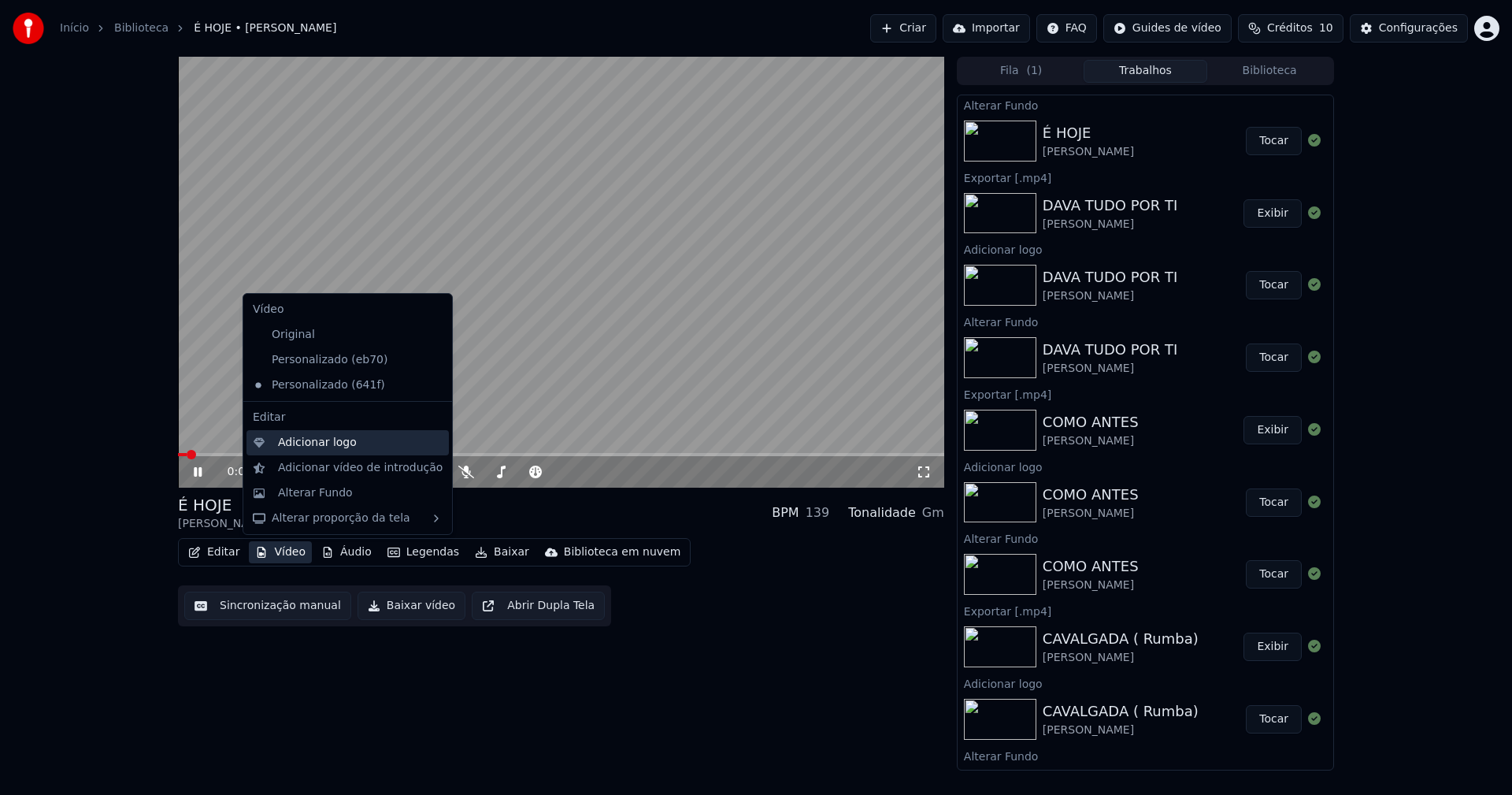
click at [311, 447] on div "Adicionar logo" at bounding box center [317, 443] width 78 height 16
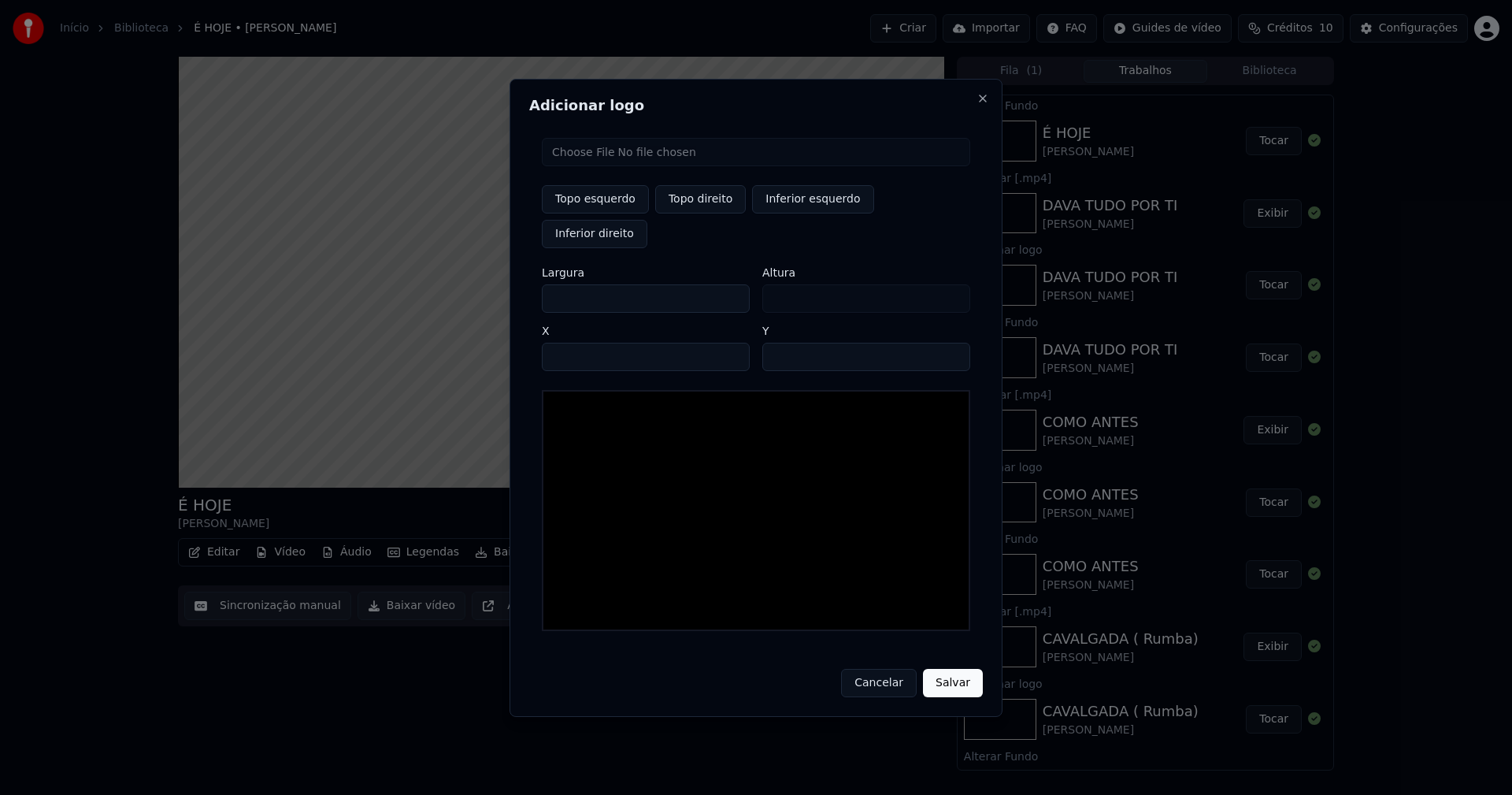
click at [605, 166] on input "file" at bounding box center [756, 152] width 428 height 29
drag, startPoint x: 699, startPoint y: 212, endPoint x: 644, endPoint y: 259, distance: 72.3
click at [700, 212] on button "Topo direito" at bounding box center [700, 200] width 90 height 29
drag, startPoint x: 567, startPoint y: 282, endPoint x: 458, endPoint y: 282, distance: 109.0
click at [459, 282] on body "Início Biblioteca É HOJE • [PERSON_NAME] Importar FAQ Guides de vídeo Créditos …" at bounding box center [756, 397] width 1512 height 795
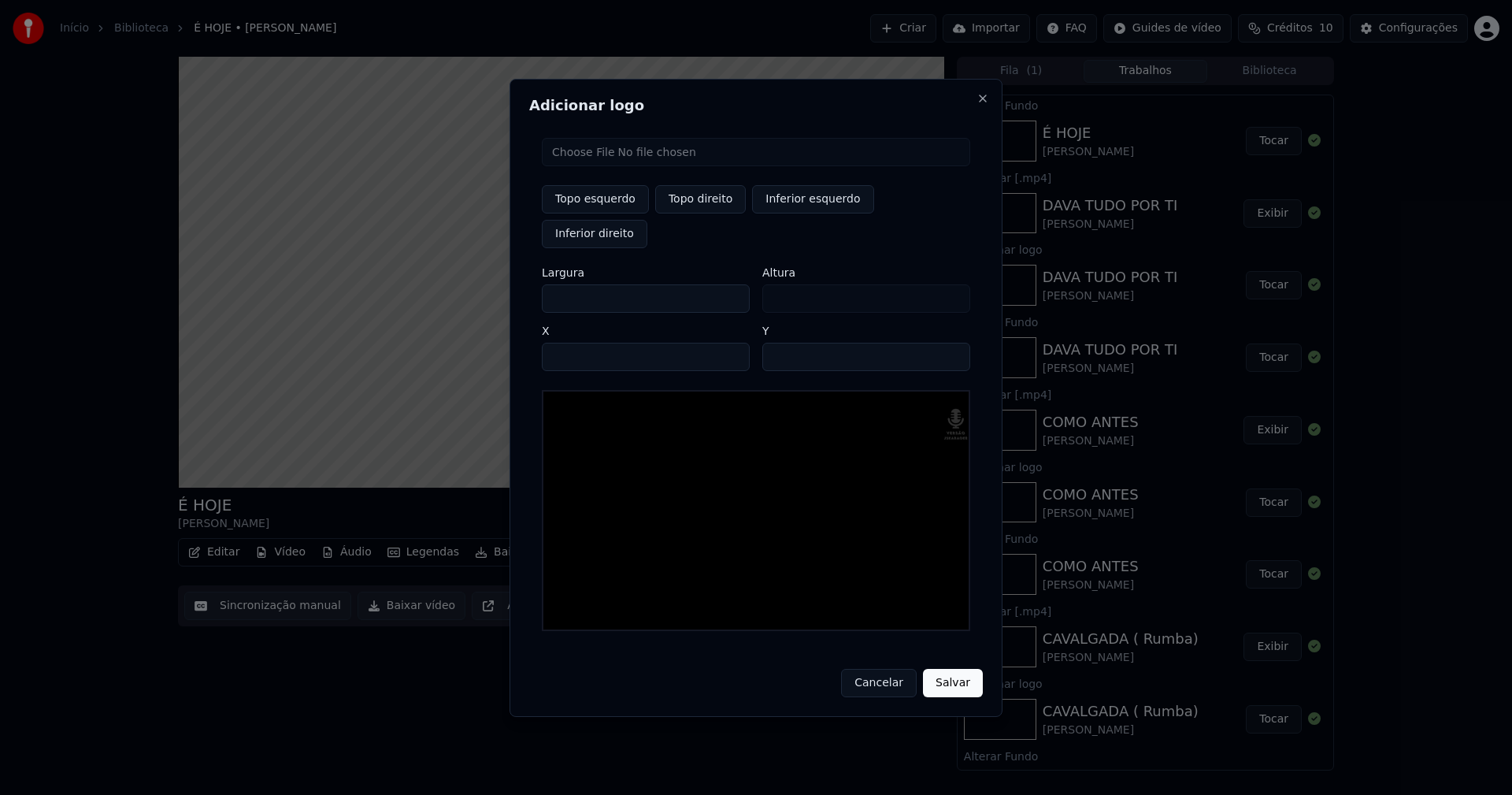
click at [575, 342] on input "****" at bounding box center [646, 357] width 208 height 29
click at [950, 342] on input "**" at bounding box center [866, 357] width 208 height 29
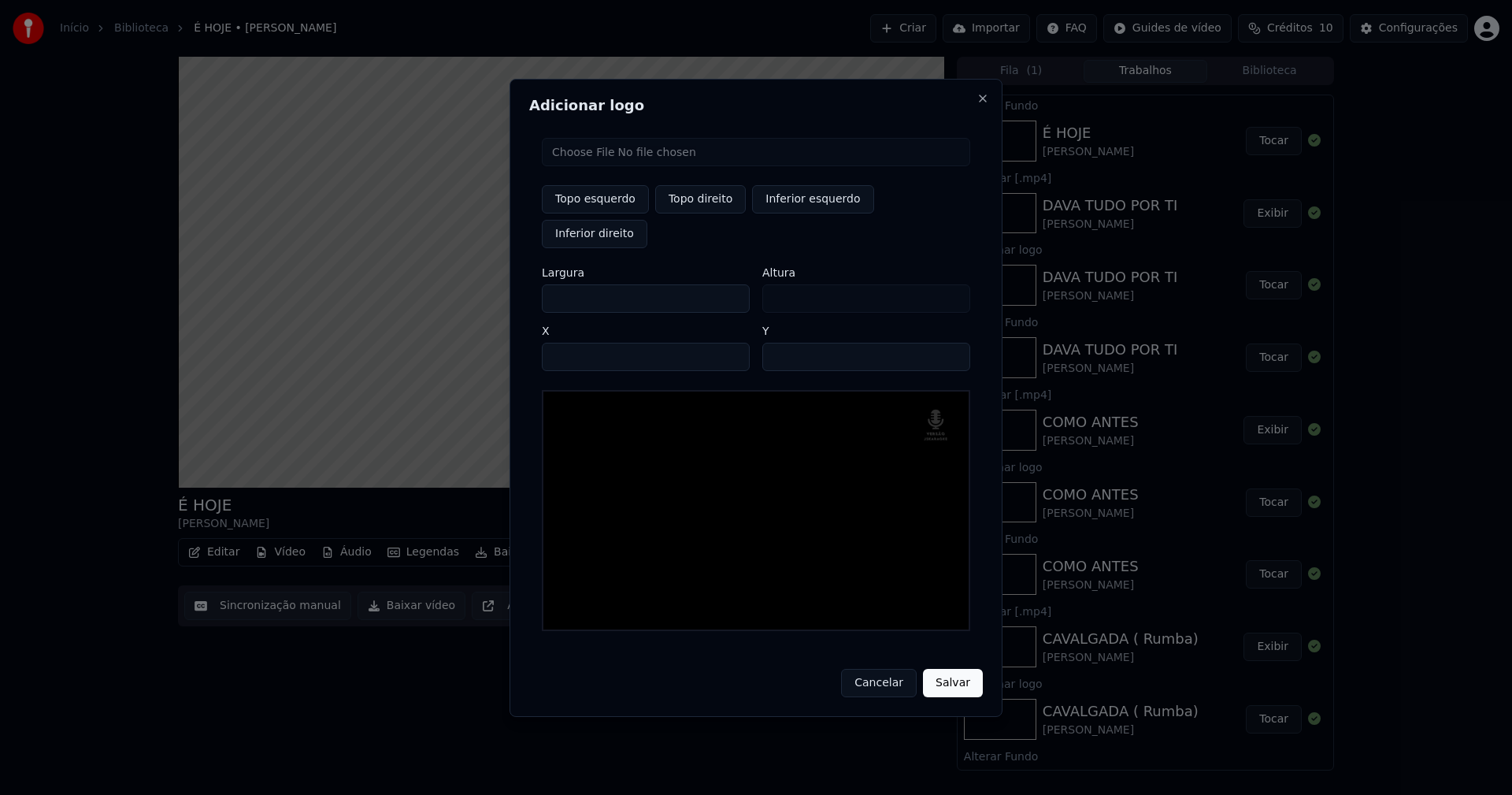
click at [950, 342] on input "**" at bounding box center [866, 357] width 208 height 29
click at [952, 669] on button "Salvar" at bounding box center [952, 683] width 60 height 29
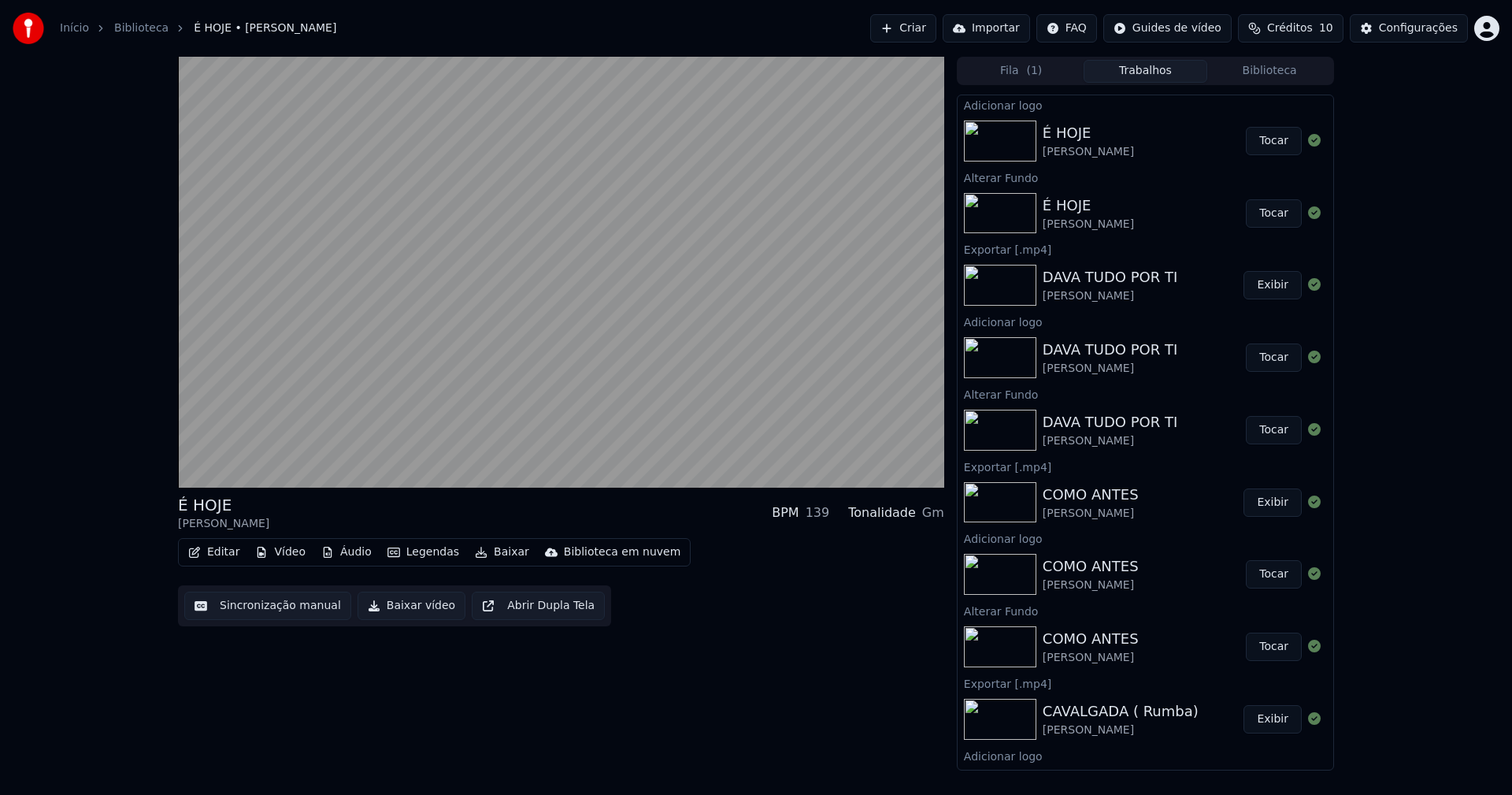
click at [1259, 142] on button "Tocar" at bounding box center [1273, 141] width 56 height 29
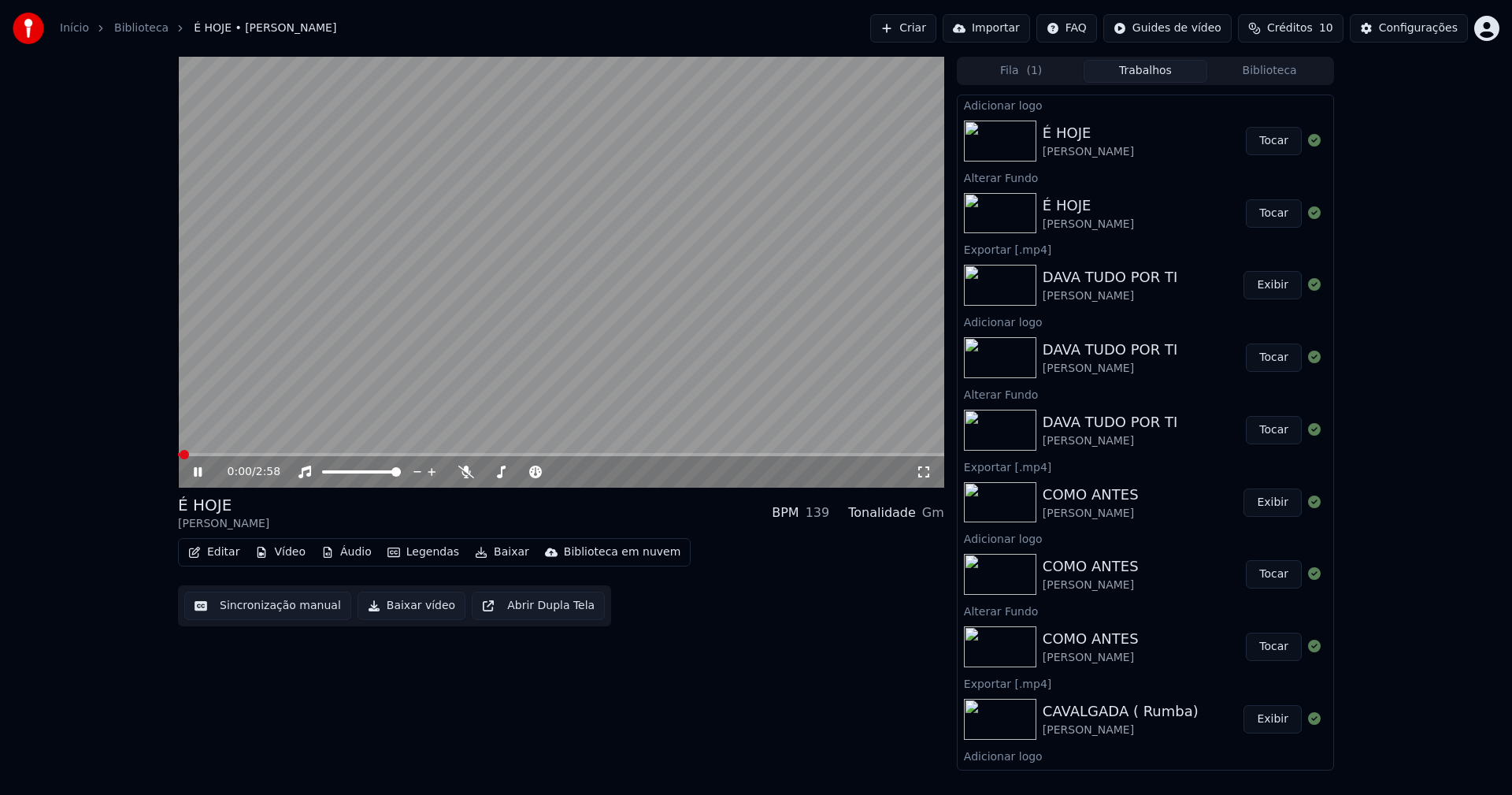
click at [220, 555] on button "Editar" at bounding box center [214, 552] width 64 height 22
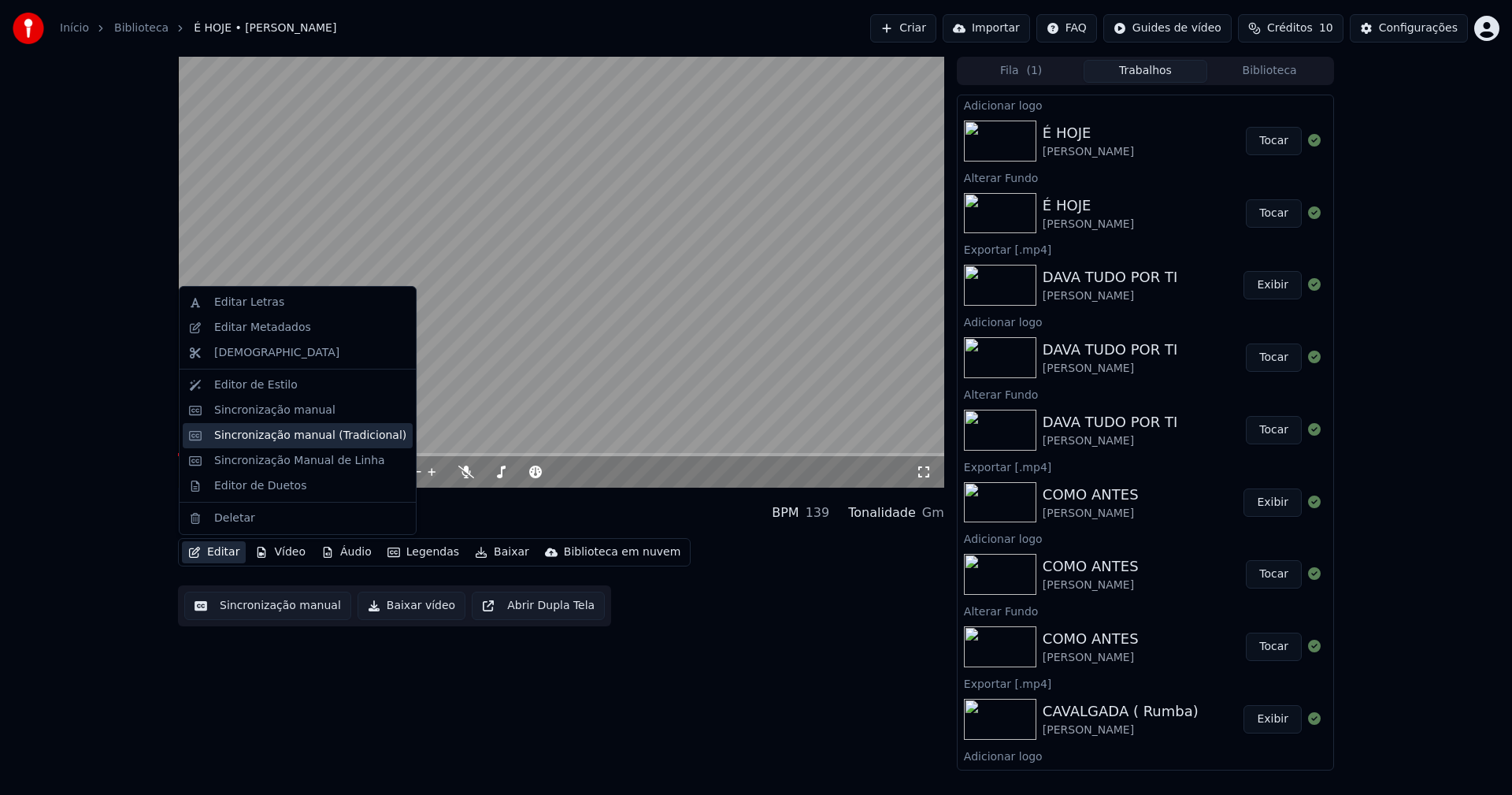
click at [261, 432] on div "Sincronização manual (Tradicional)" at bounding box center [310, 435] width 192 height 16
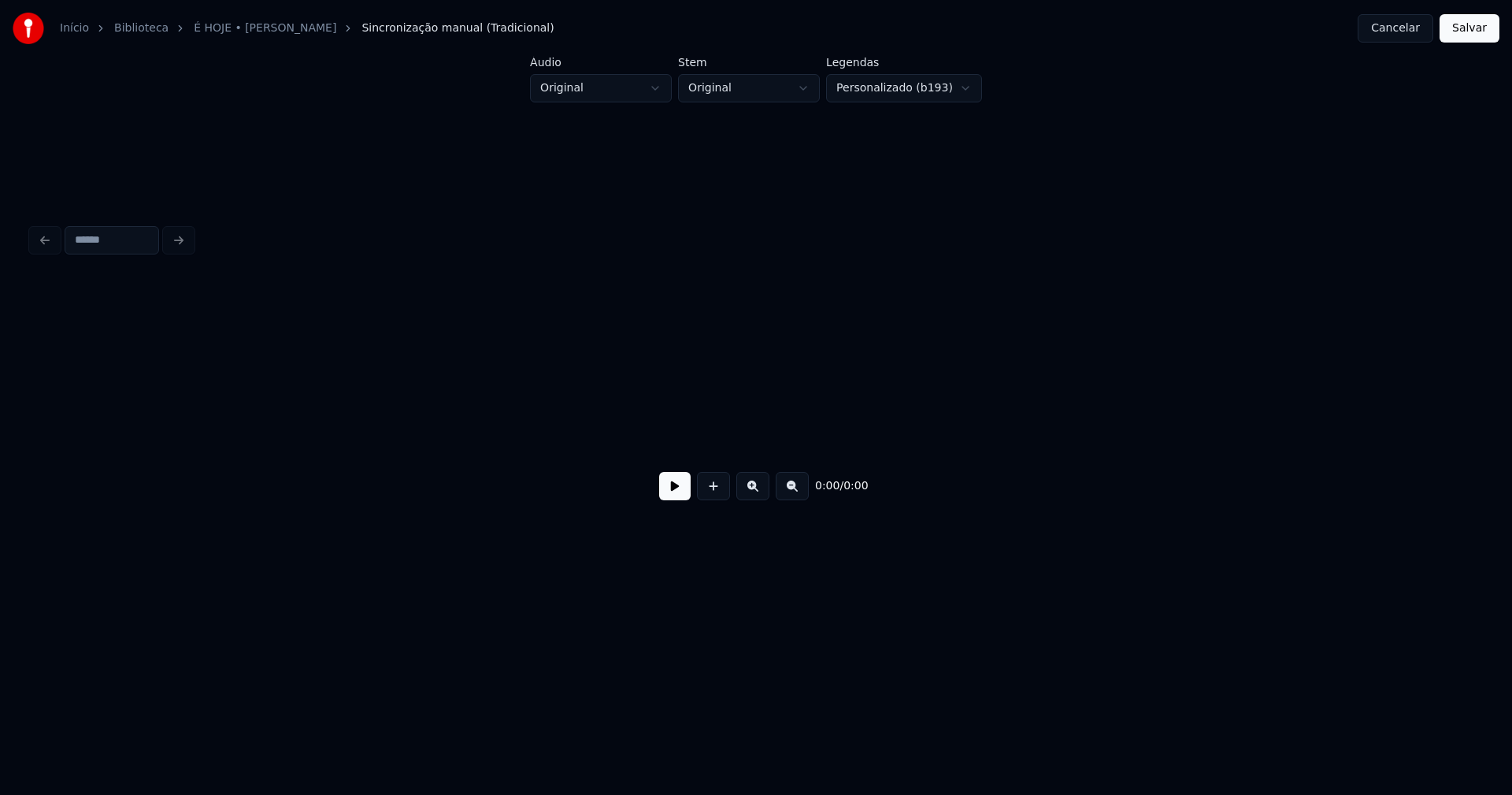
scroll to position [0, 4916]
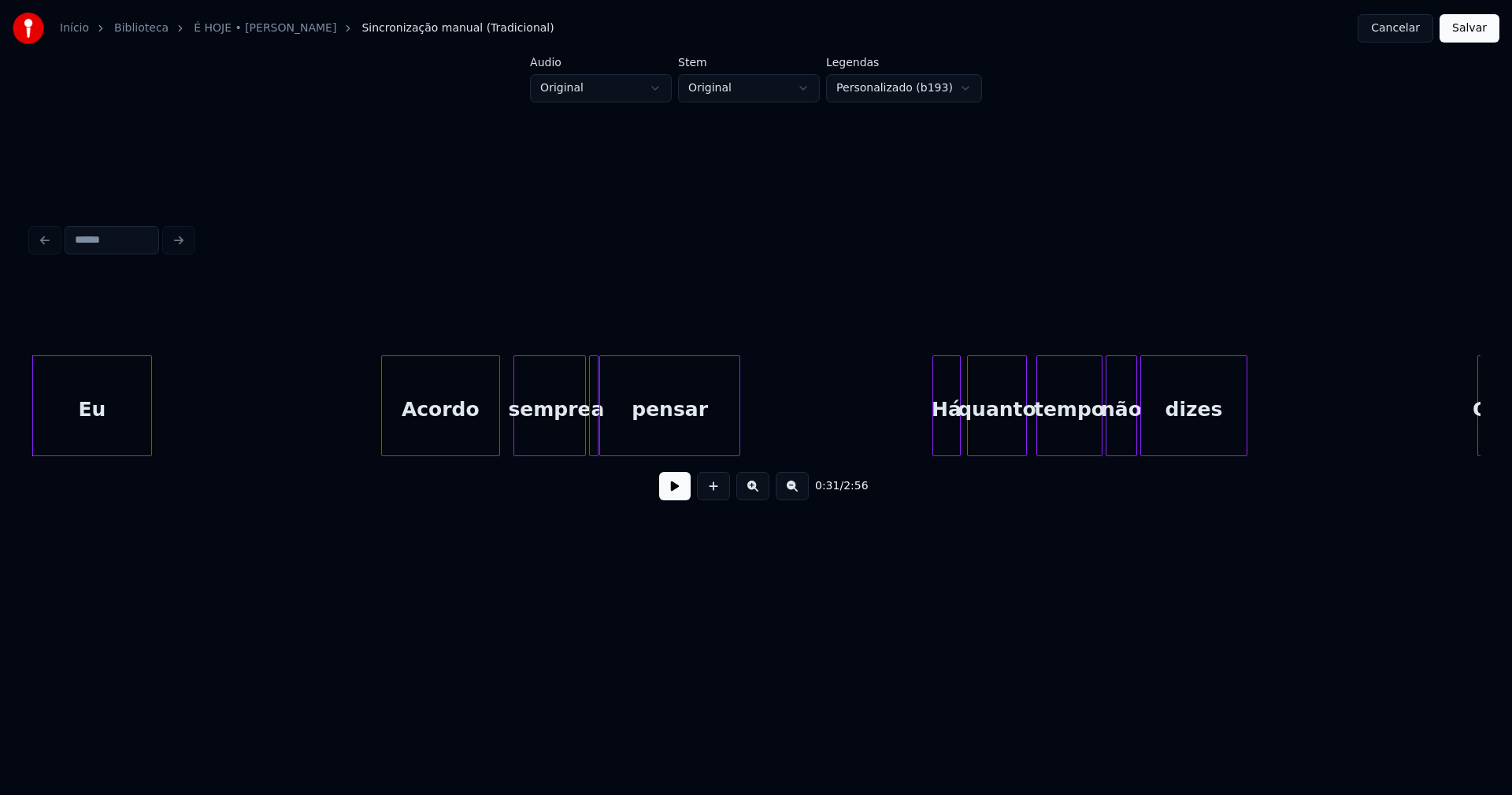
click at [667, 492] on button at bounding box center [674, 486] width 31 height 29
click at [563, 438] on div at bounding box center [563, 406] width 5 height 99
click at [577, 433] on div at bounding box center [580, 406] width 5 height 99
click at [581, 436] on div "a" at bounding box center [580, 409] width 21 height 107
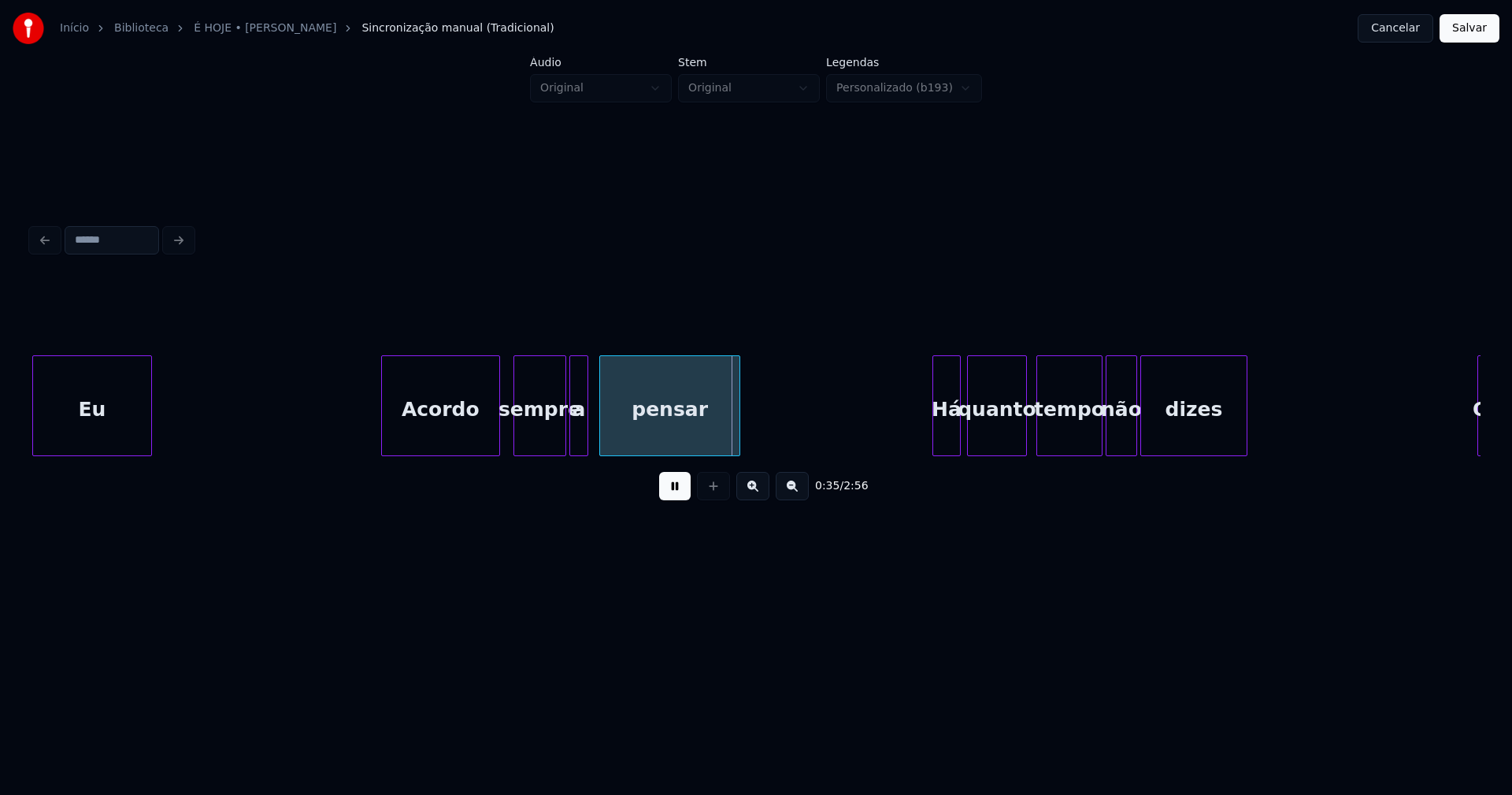
click at [587, 435] on div at bounding box center [585, 406] width 5 height 99
click at [597, 433] on div at bounding box center [597, 406] width 5 height 99
click at [757, 413] on div at bounding box center [757, 406] width 5 height 99
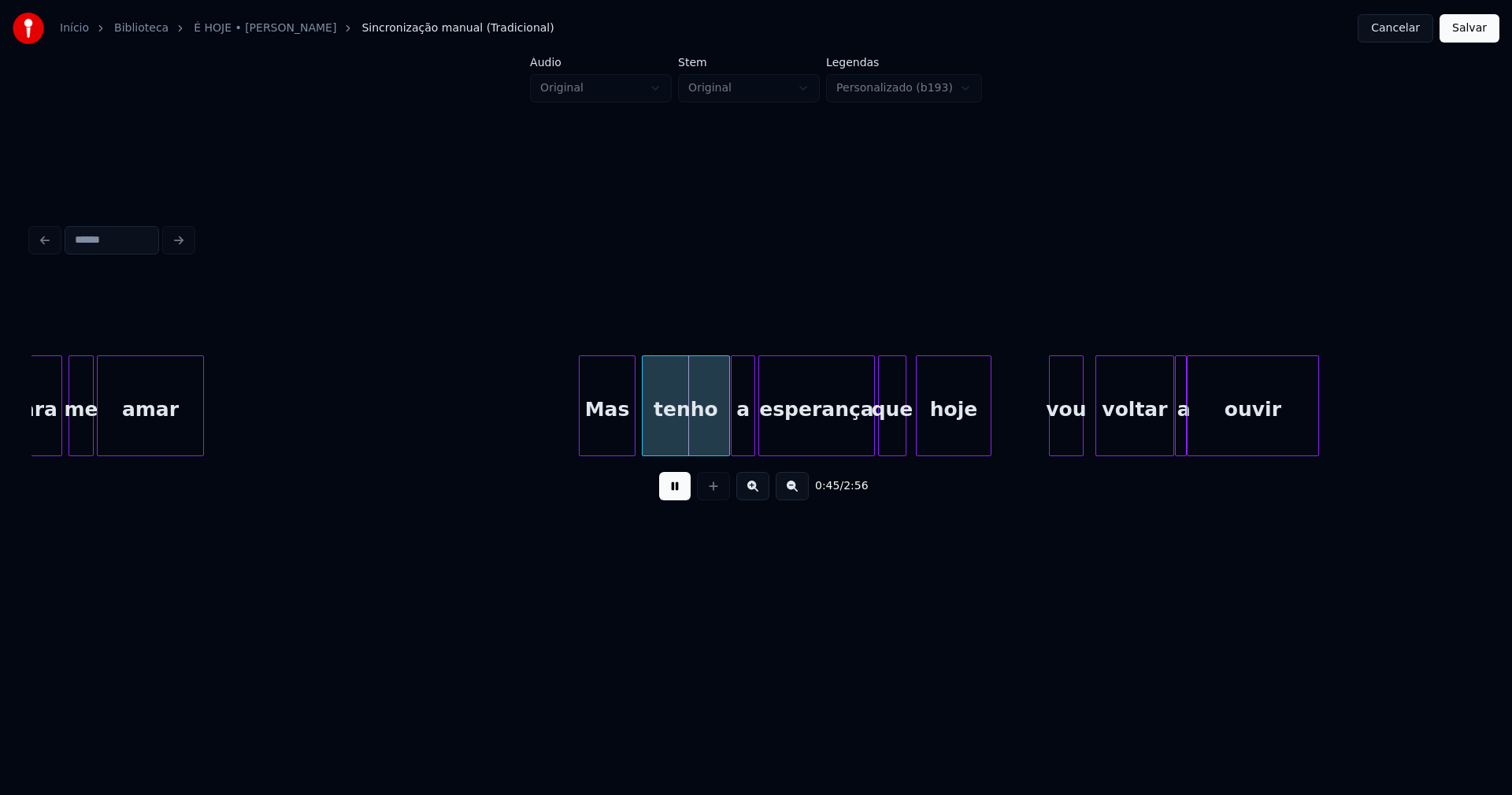
scroll to position [0, 6510]
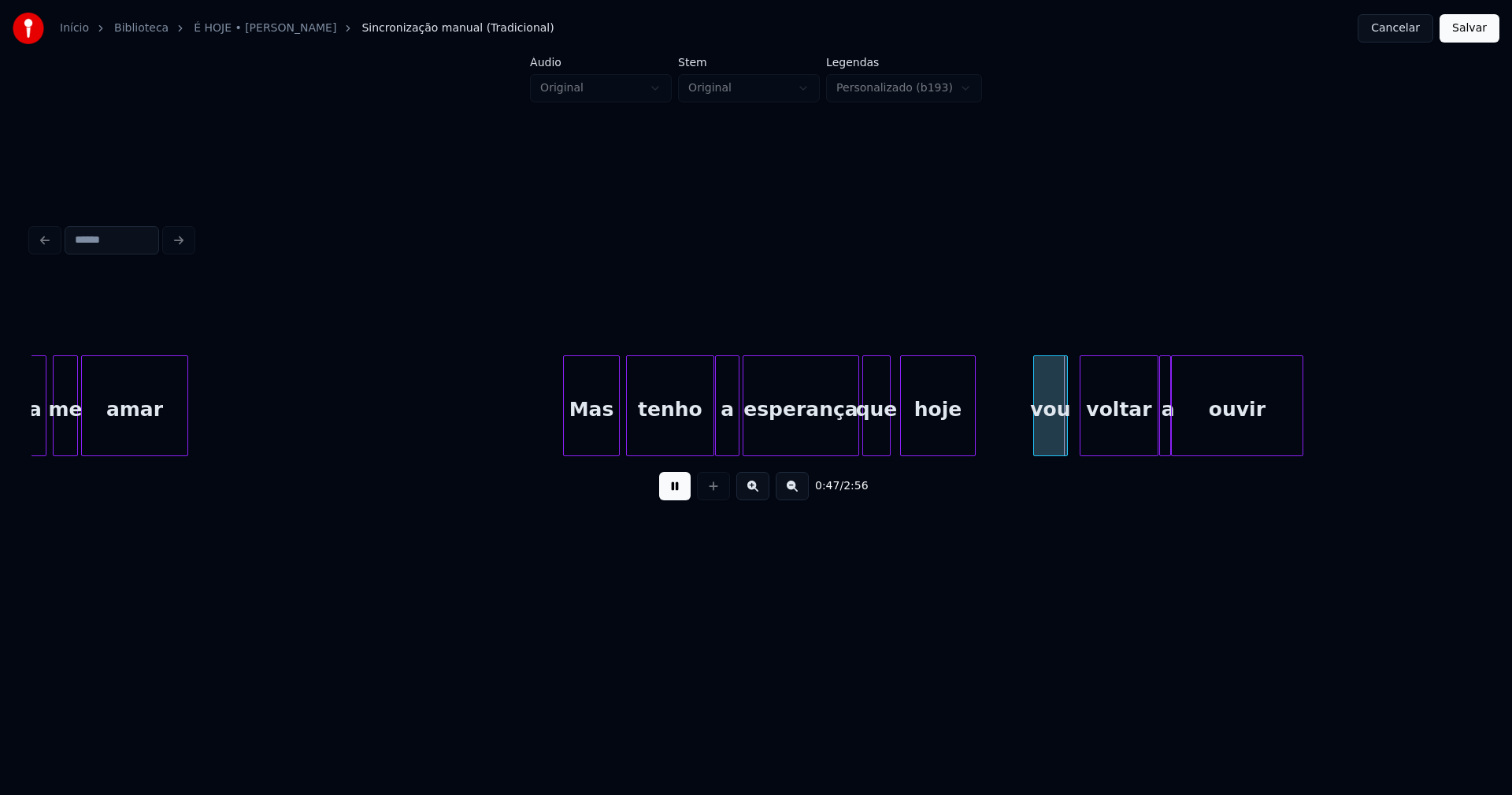
drag, startPoint x: 532, startPoint y: 411, endPoint x: 758, endPoint y: 443, distance: 228.3
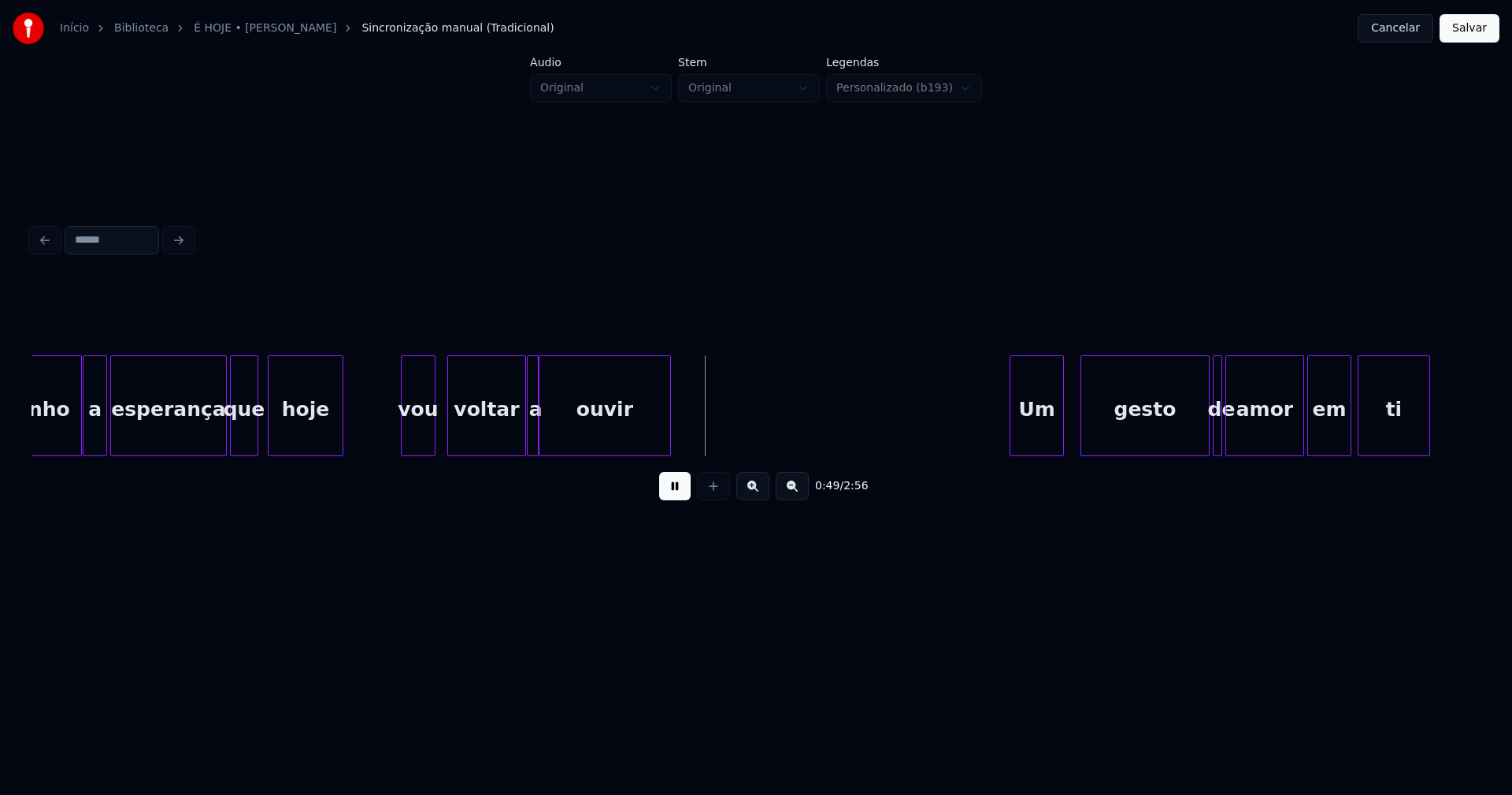
scroll to position [0, 7158]
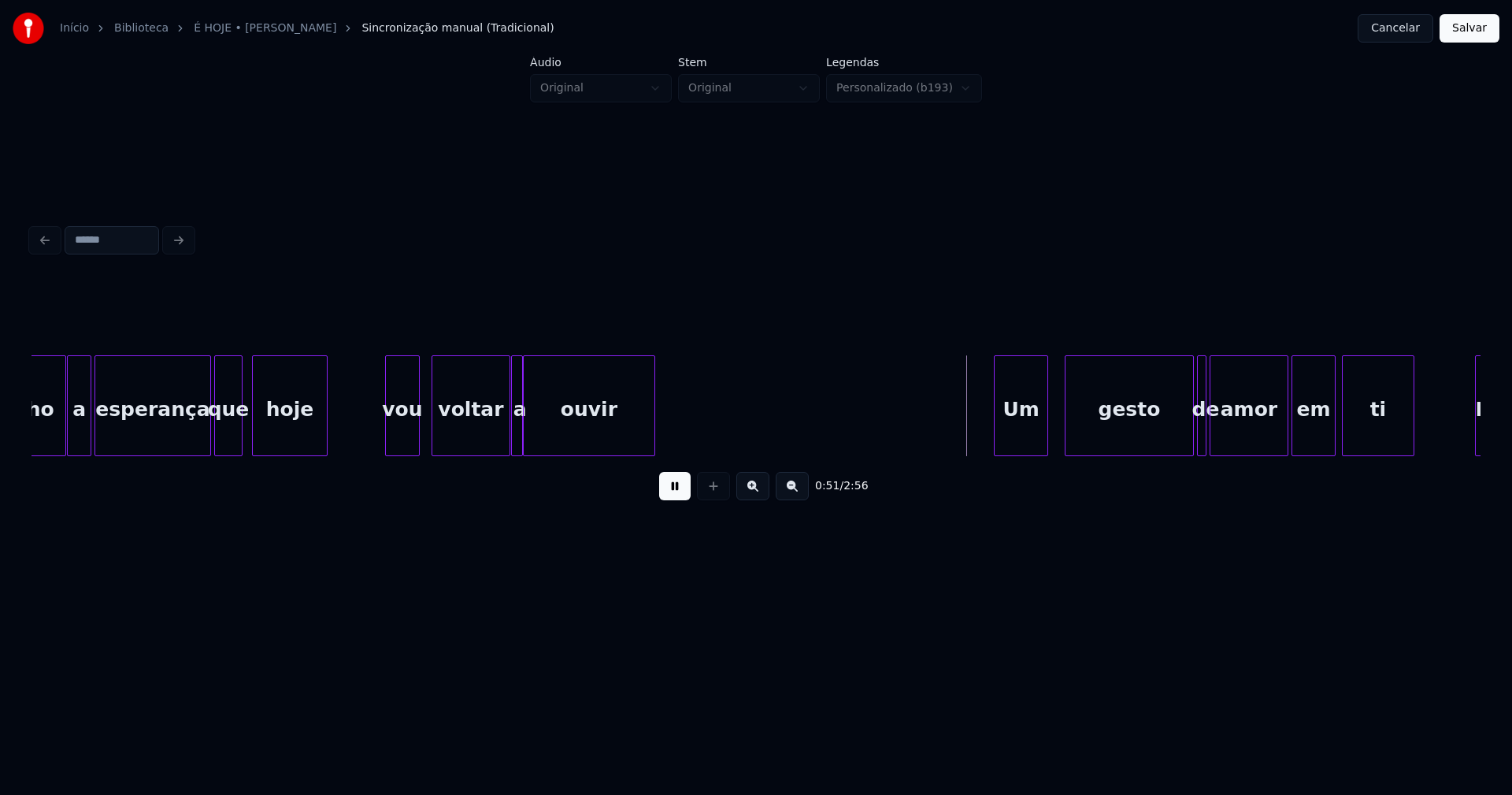
drag, startPoint x: 350, startPoint y: 423, endPoint x: 394, endPoint y: 423, distance: 44.0
drag, startPoint x: 359, startPoint y: 435, endPoint x: 400, endPoint y: 432, distance: 41.1
click at [558, 434] on div at bounding box center [557, 406] width 5 height 99
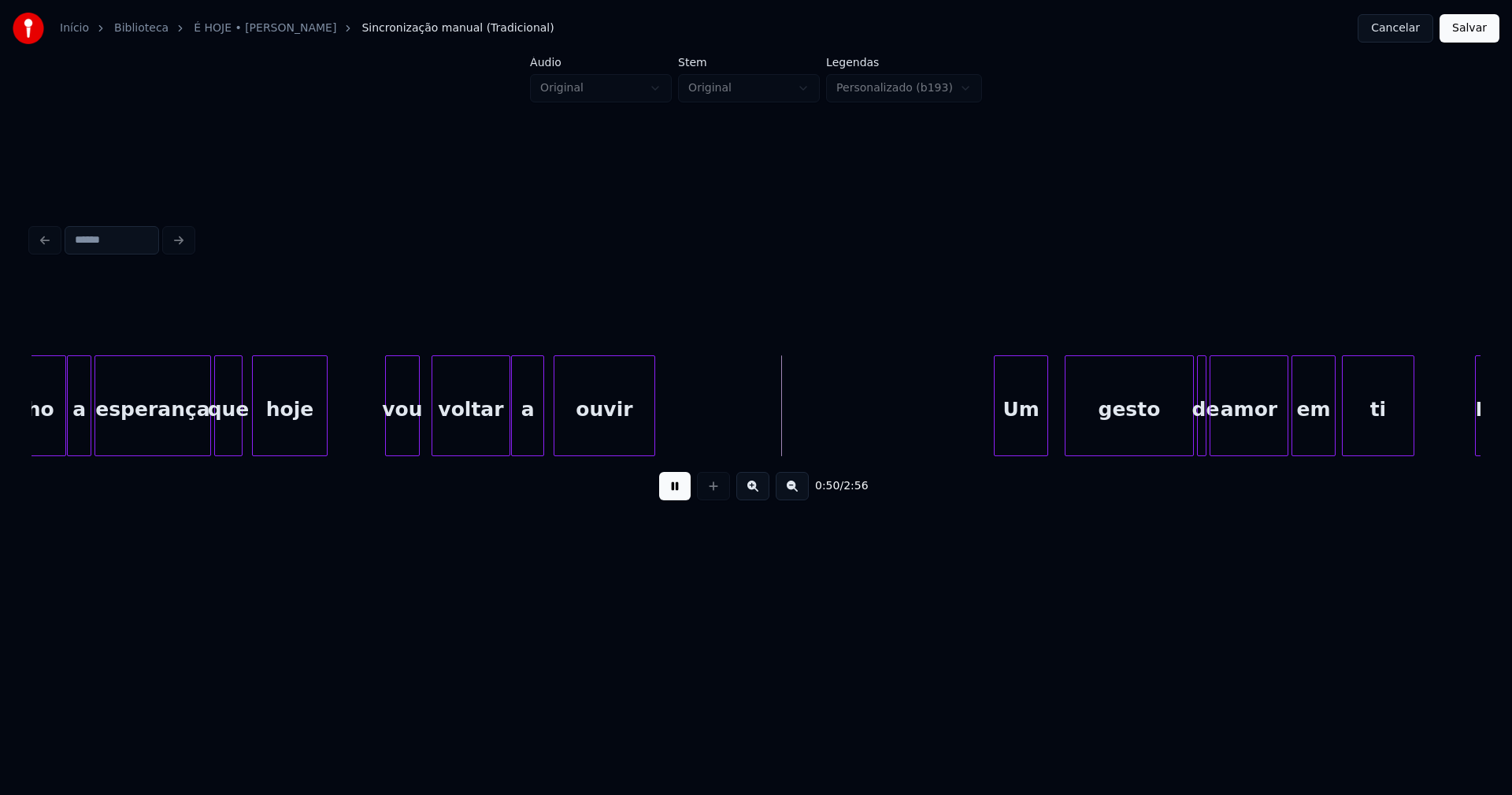
click at [542, 432] on div at bounding box center [541, 406] width 5 height 99
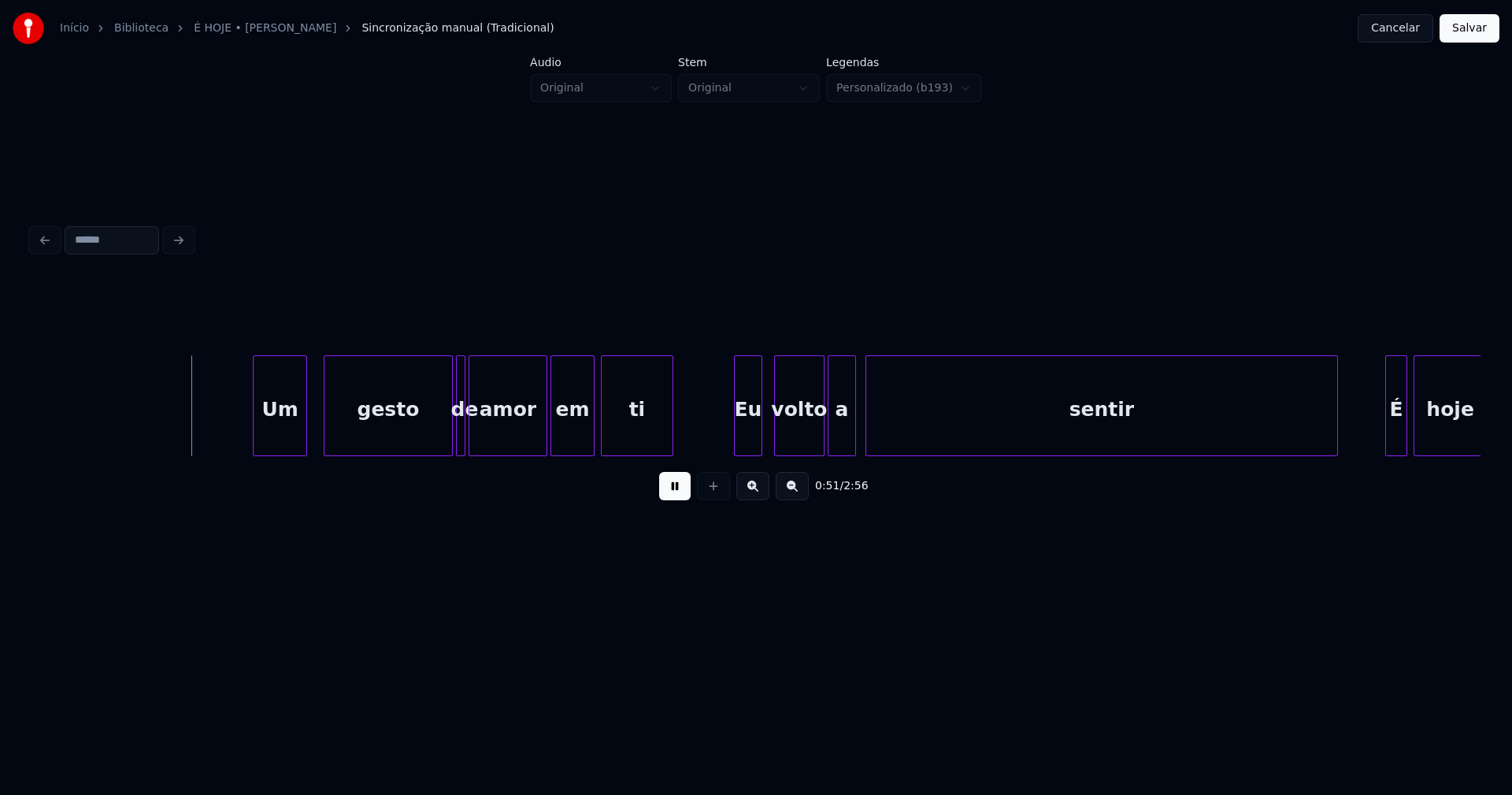
scroll to position [0, 7914]
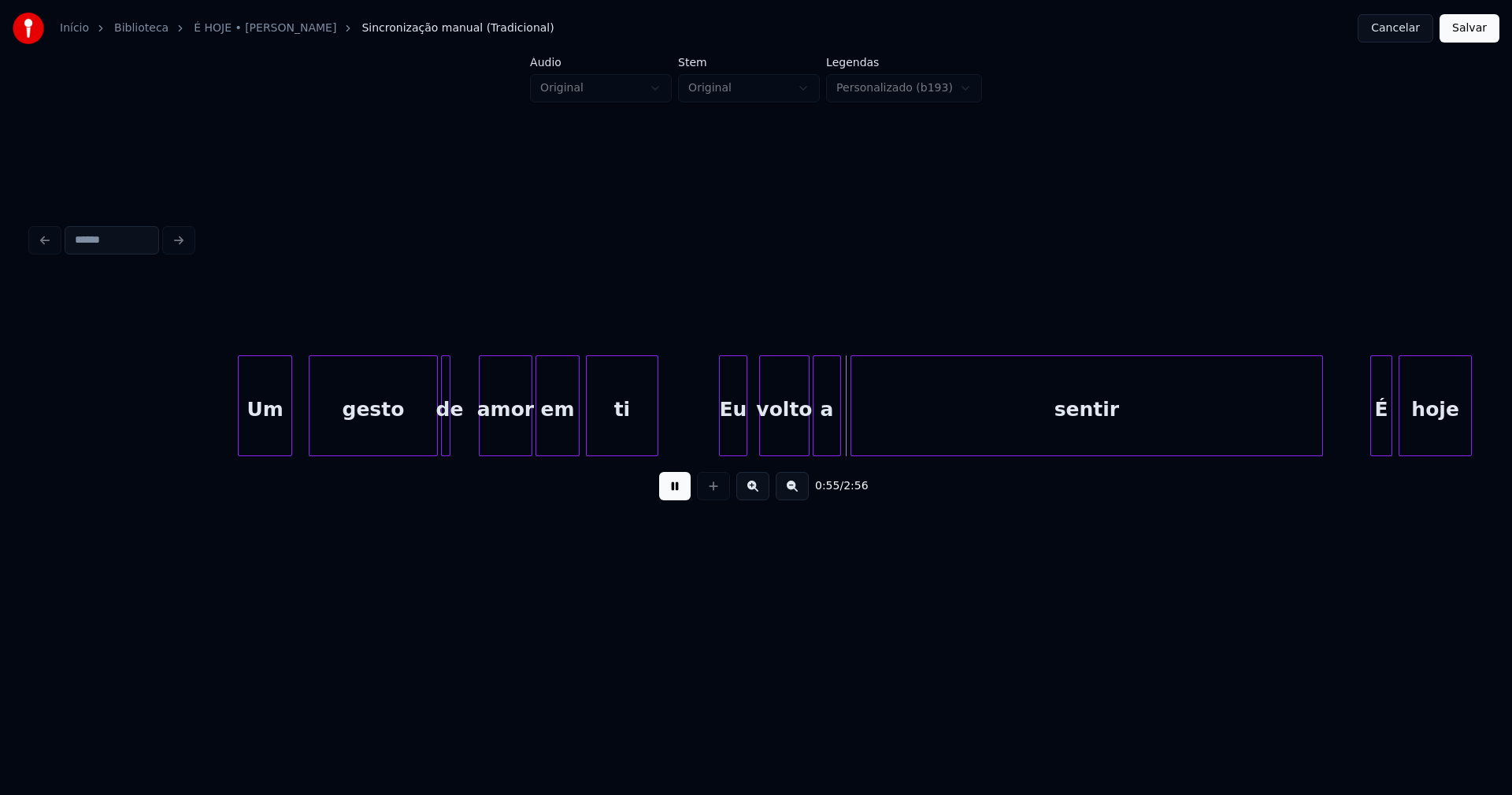
click at [481, 430] on div at bounding box center [482, 406] width 5 height 99
click at [465, 432] on div at bounding box center [464, 406] width 5 height 99
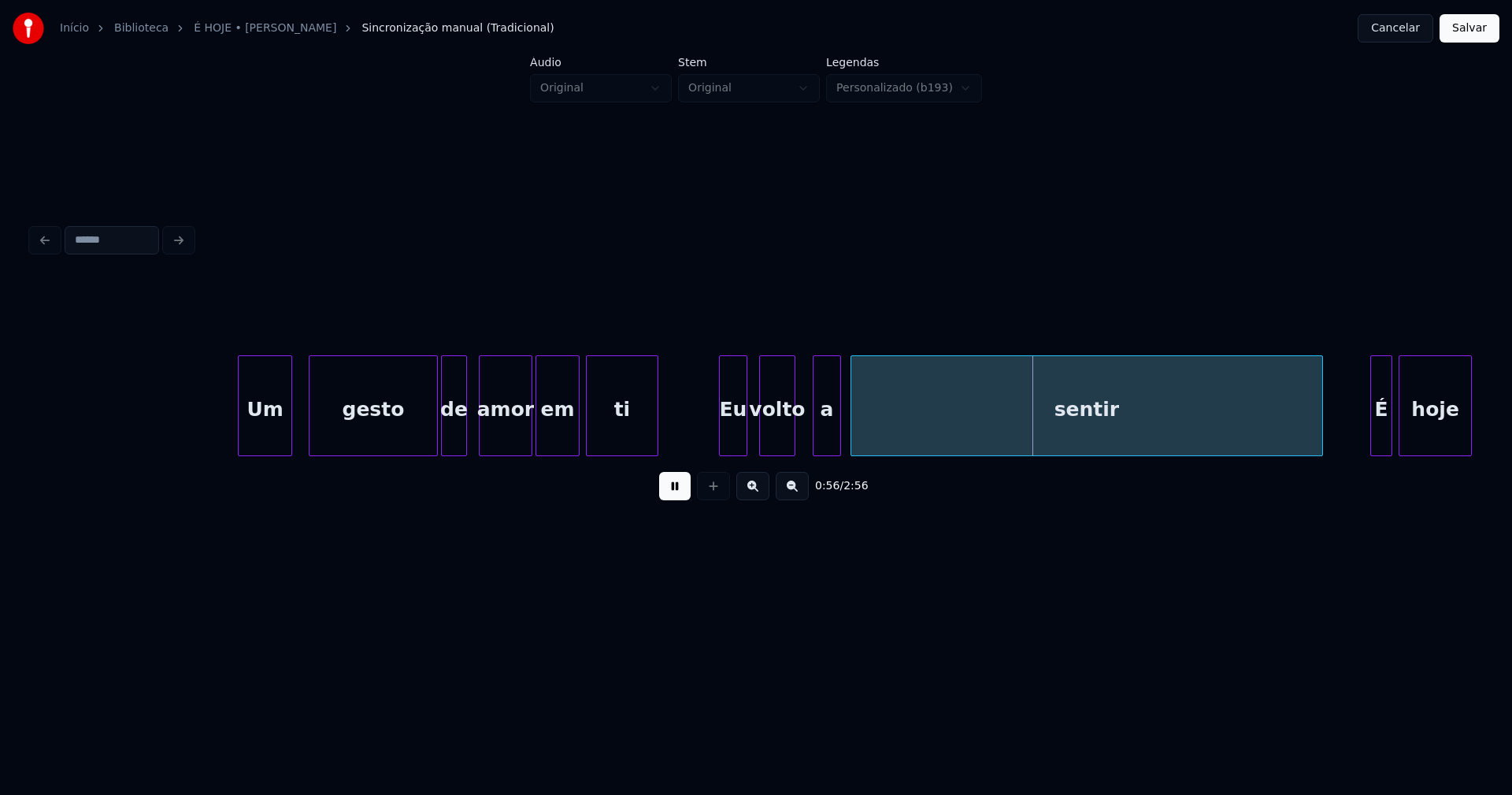
click at [792, 449] on div "volto" at bounding box center [777, 406] width 36 height 101
click at [819, 437] on div "a" at bounding box center [819, 409] width 27 height 107
click at [756, 452] on div "Um gesto de amor em ti Eu volto a sentir É hoje" at bounding box center [755, 406] width 1449 height 101
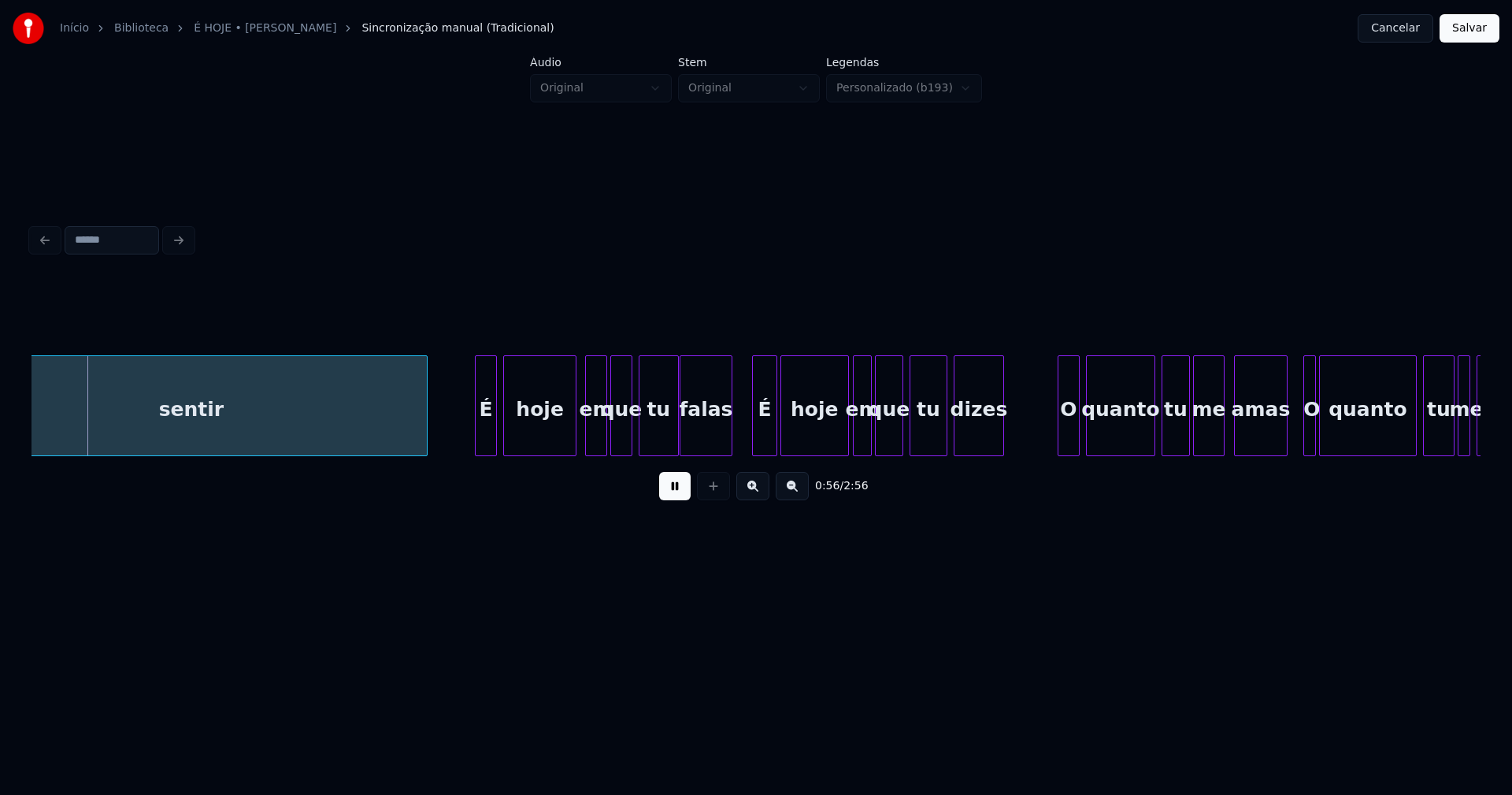
scroll to position [0, 8839]
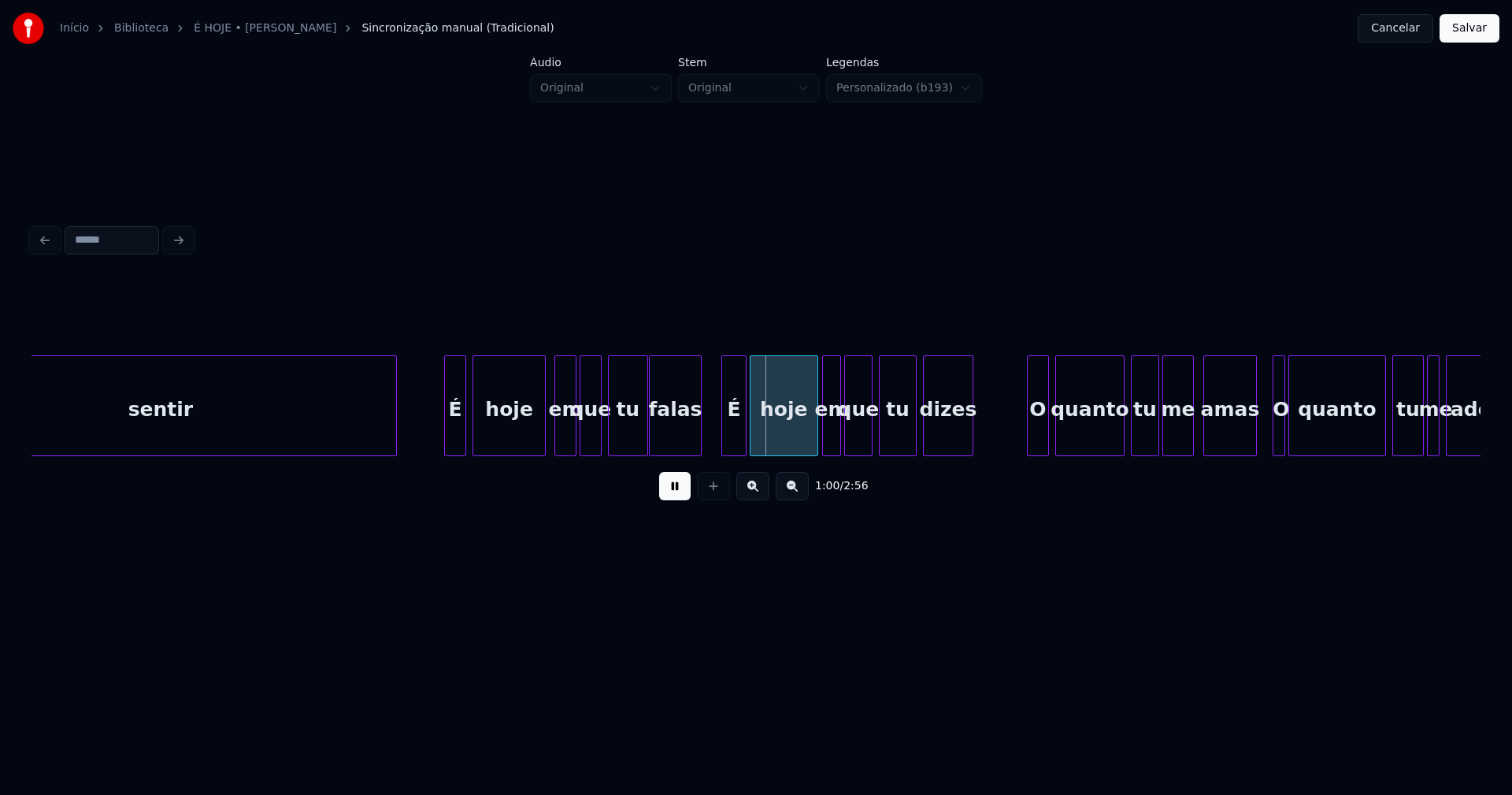
click at [571, 436] on div at bounding box center [573, 406] width 5 height 99
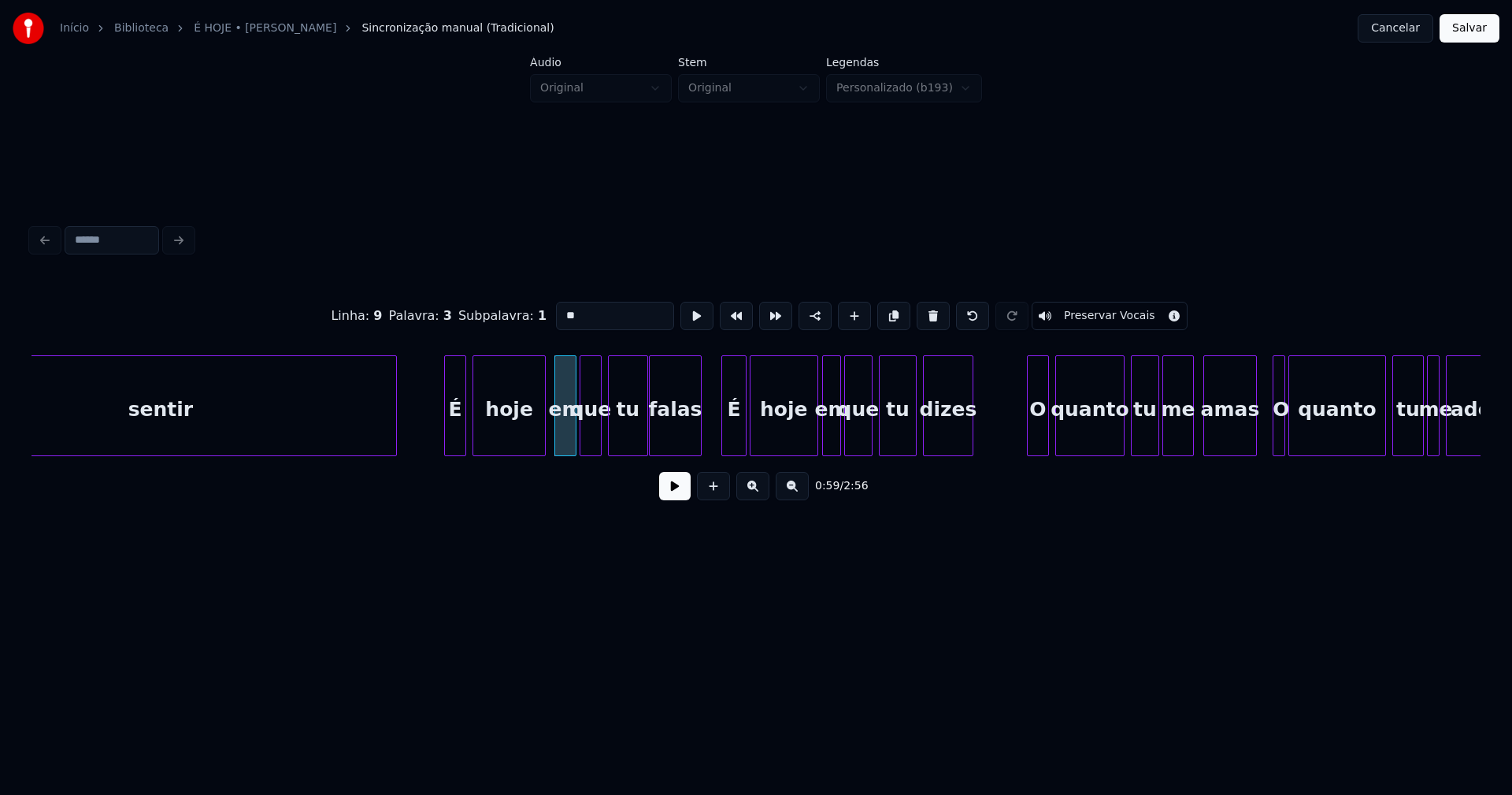
click at [576, 313] on input "**" at bounding box center [614, 316] width 118 height 29
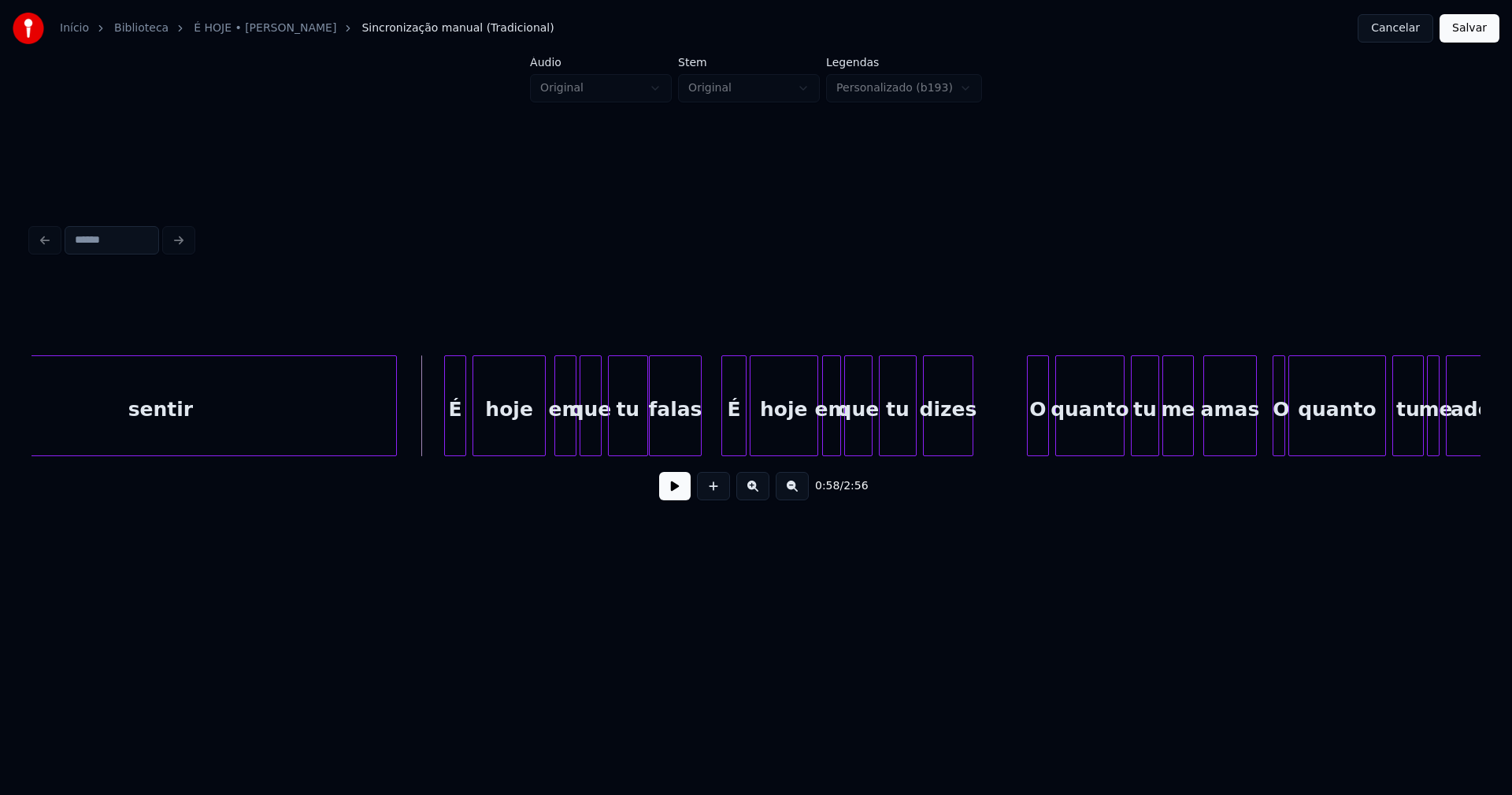
click at [680, 500] on button at bounding box center [674, 486] width 31 height 29
click at [666, 485] on button at bounding box center [674, 486] width 31 height 29
click at [563, 434] on div "em" at bounding box center [566, 409] width 20 height 107
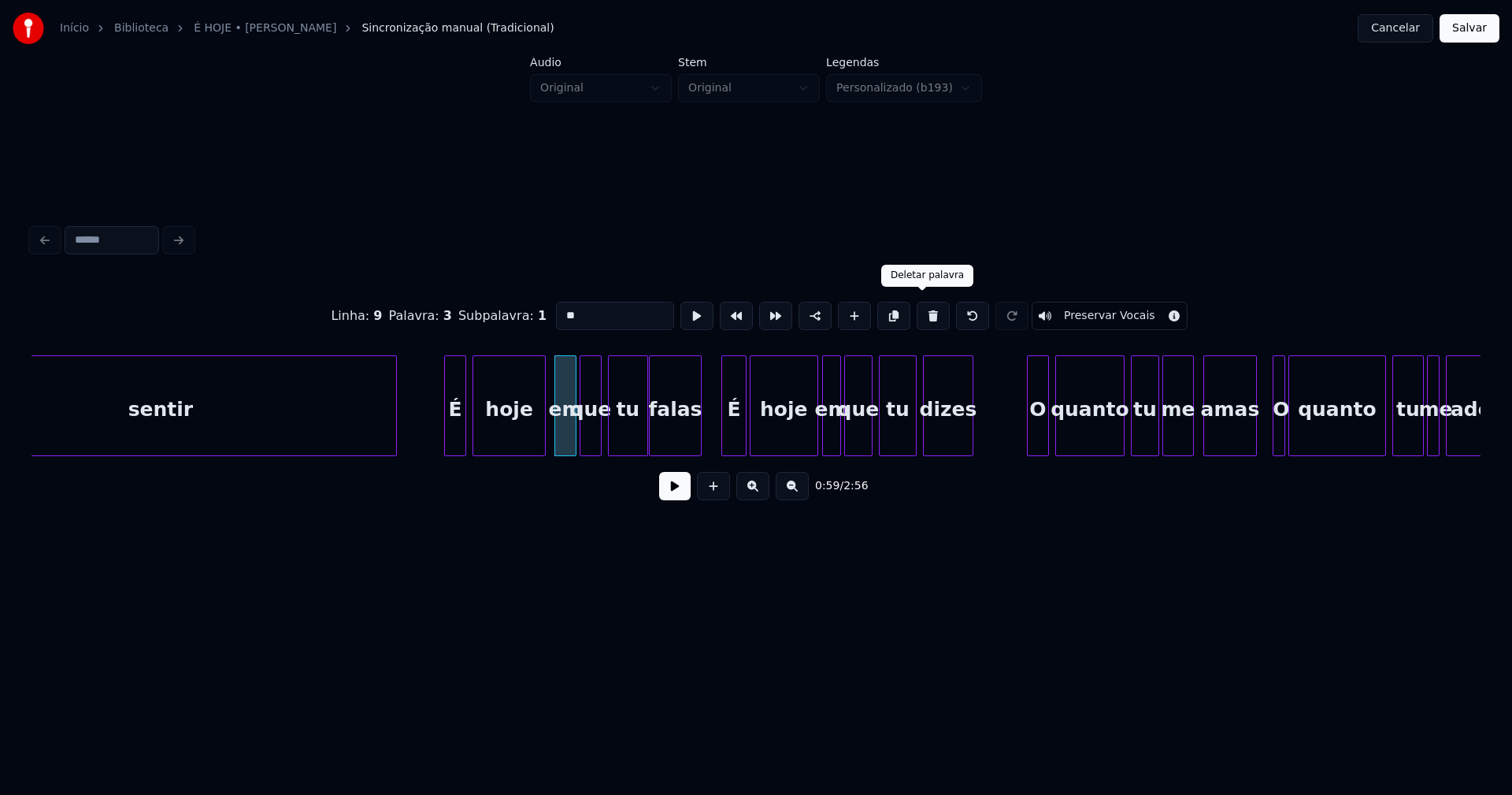
click at [923, 307] on button at bounding box center [932, 316] width 33 height 29
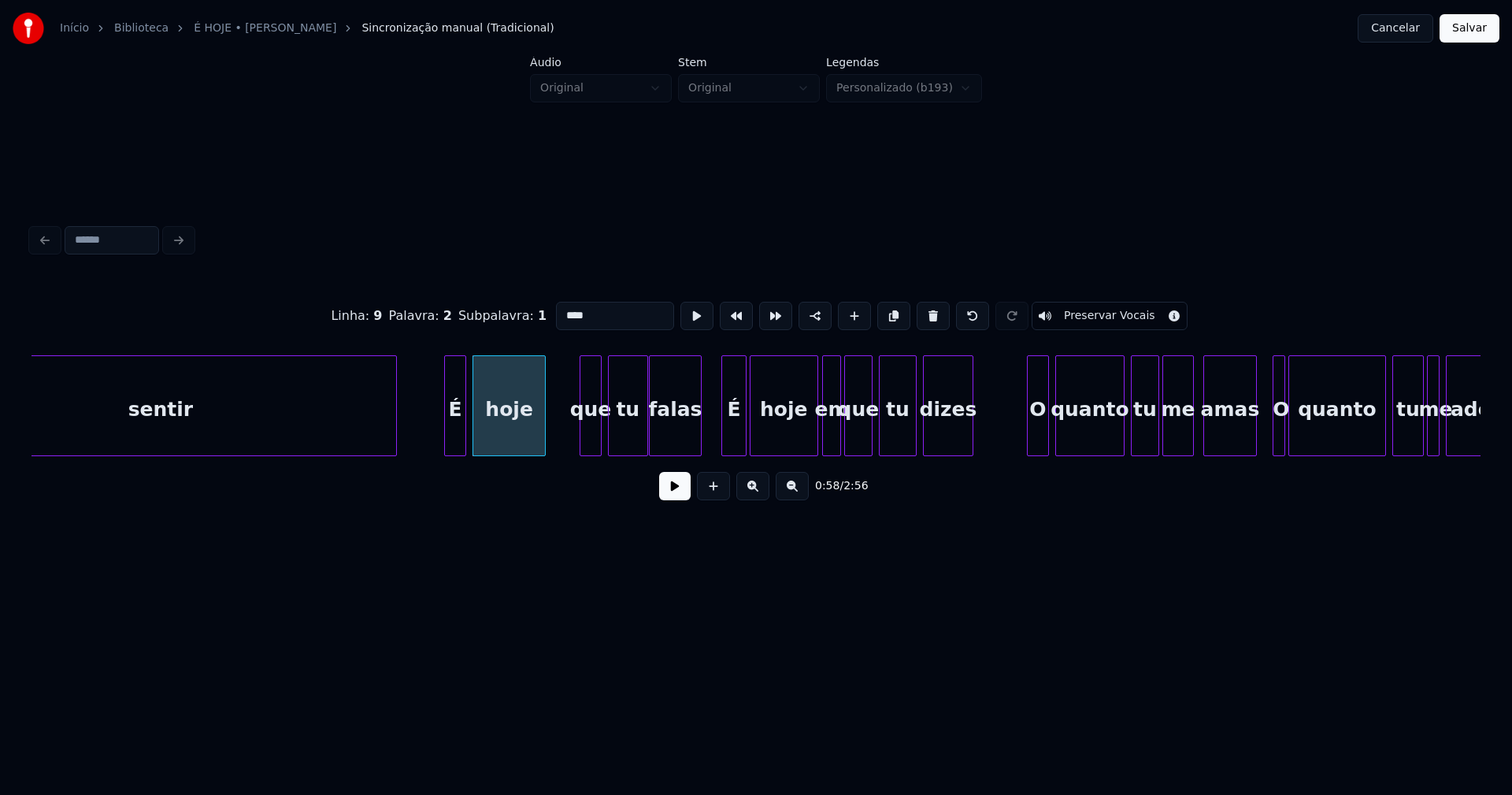
click at [592, 430] on div "que" at bounding box center [590, 409] width 20 height 107
click at [555, 448] on div at bounding box center [555, 406] width 5 height 99
click at [675, 497] on button at bounding box center [674, 486] width 31 height 29
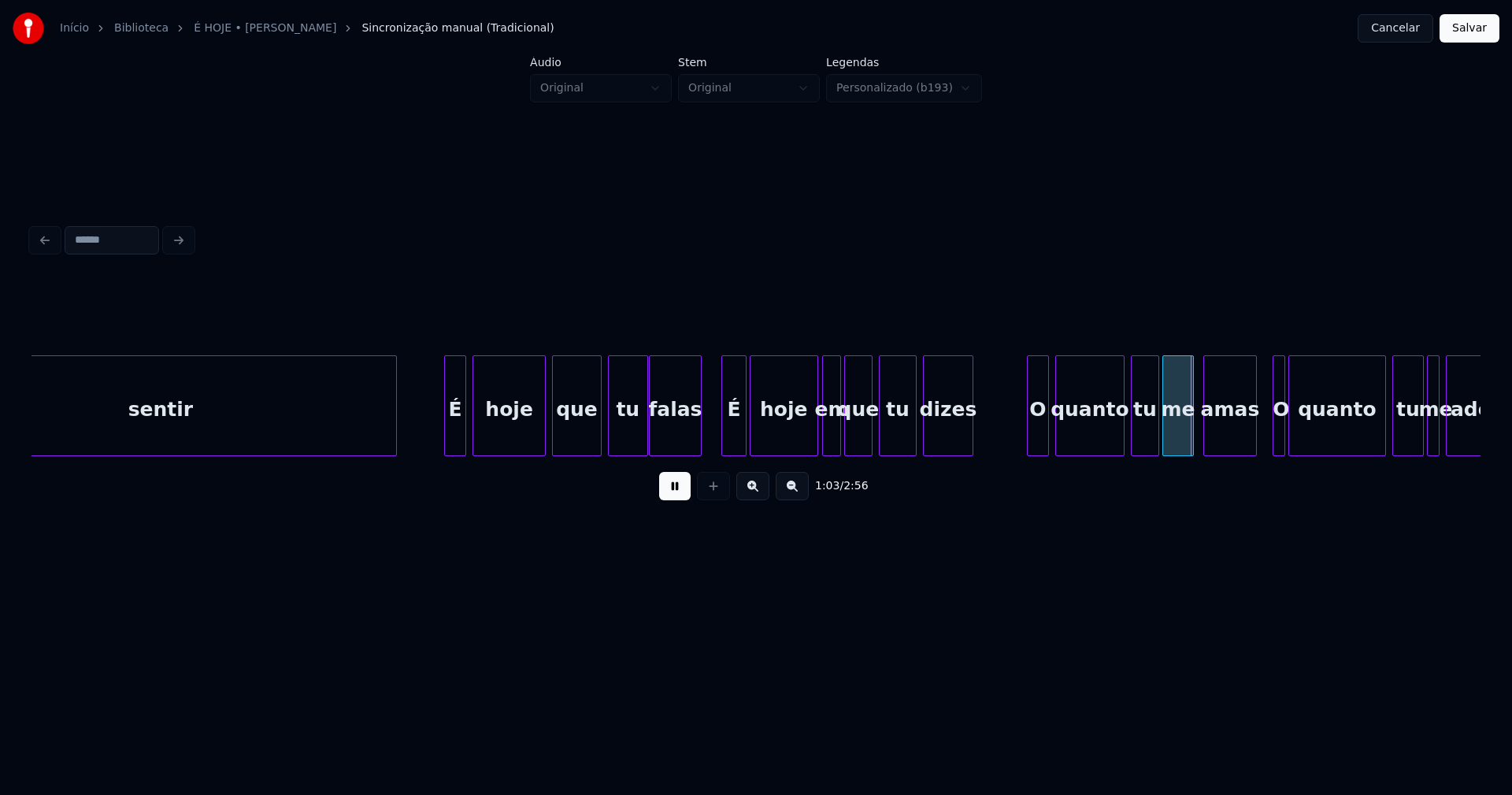
click at [675, 497] on button at bounding box center [674, 486] width 31 height 29
click at [826, 424] on div at bounding box center [825, 406] width 5 height 99
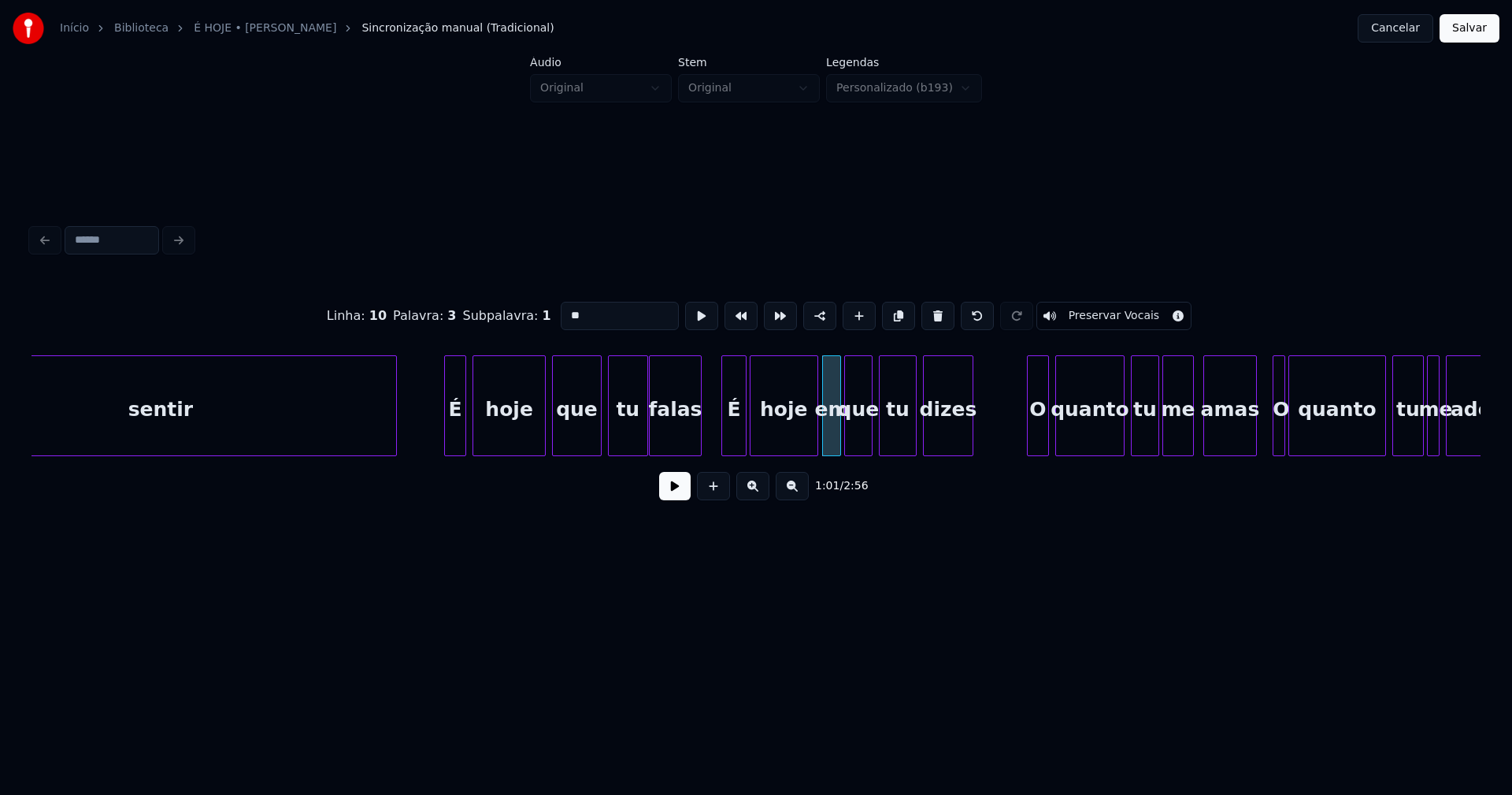
click at [923, 315] on button at bounding box center [937, 316] width 33 height 29
click at [809, 438] on div at bounding box center [809, 406] width 5 height 99
click at [845, 438] on div "que" at bounding box center [849, 409] width 27 height 107
click at [834, 437] on div "que" at bounding box center [849, 406] width 29 height 101
click at [818, 453] on div "sentir É hoje que tu falas É hoje que tu dizes O quanto tu me amas O quanto tu …" at bounding box center [755, 406] width 1449 height 101
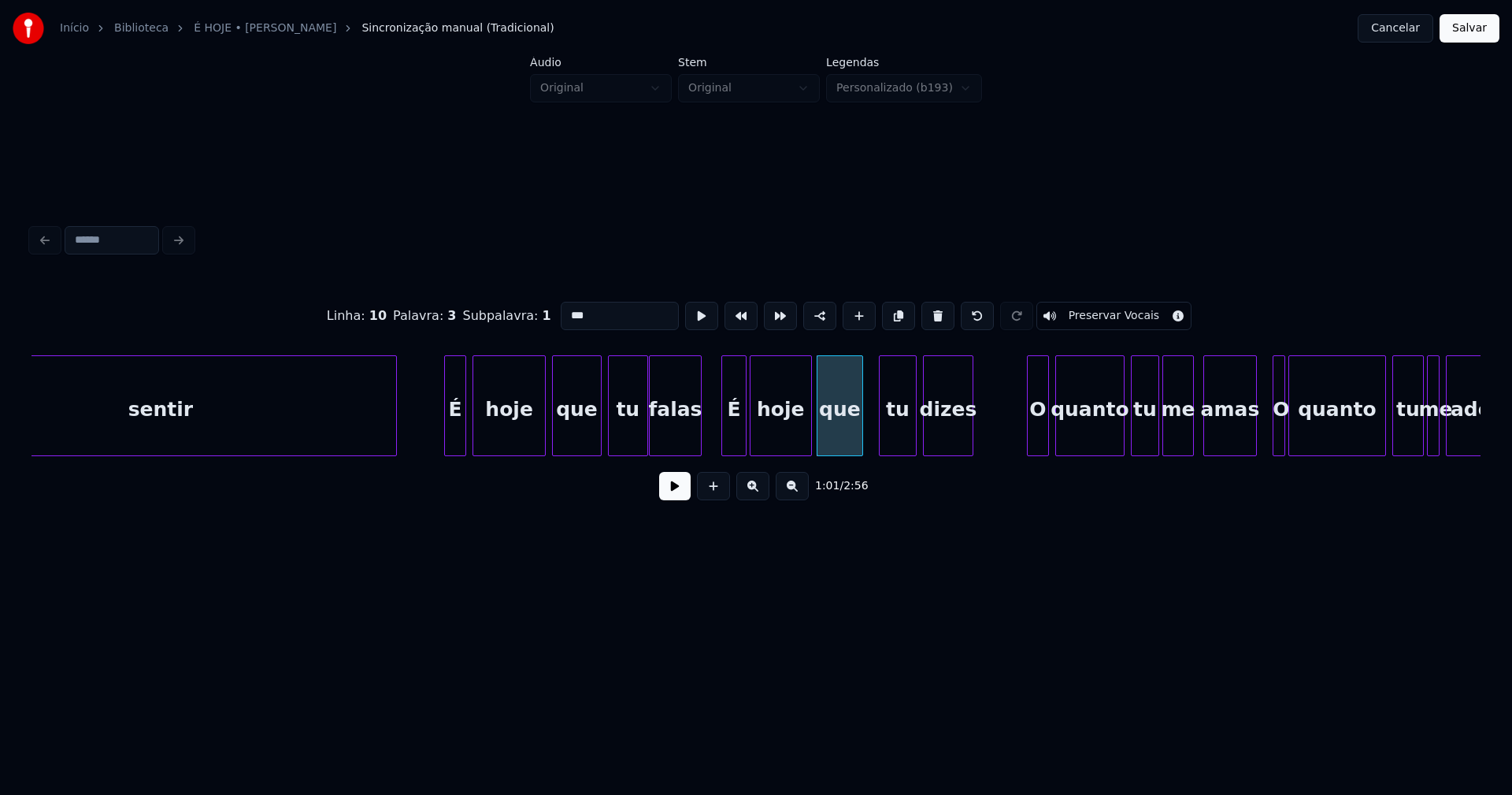
click at [673, 495] on button at bounding box center [674, 486] width 31 height 29
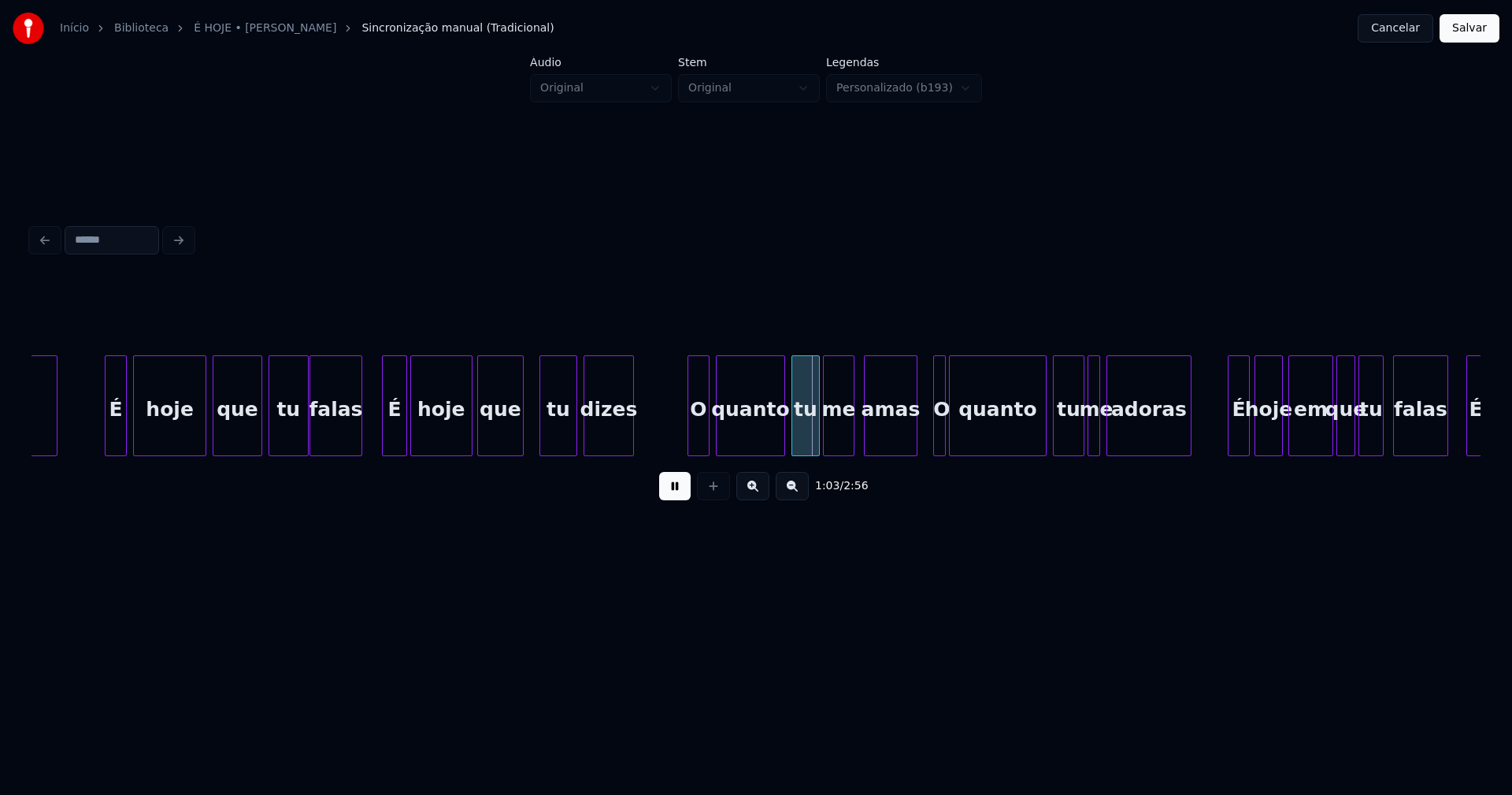
scroll to position [0, 9287]
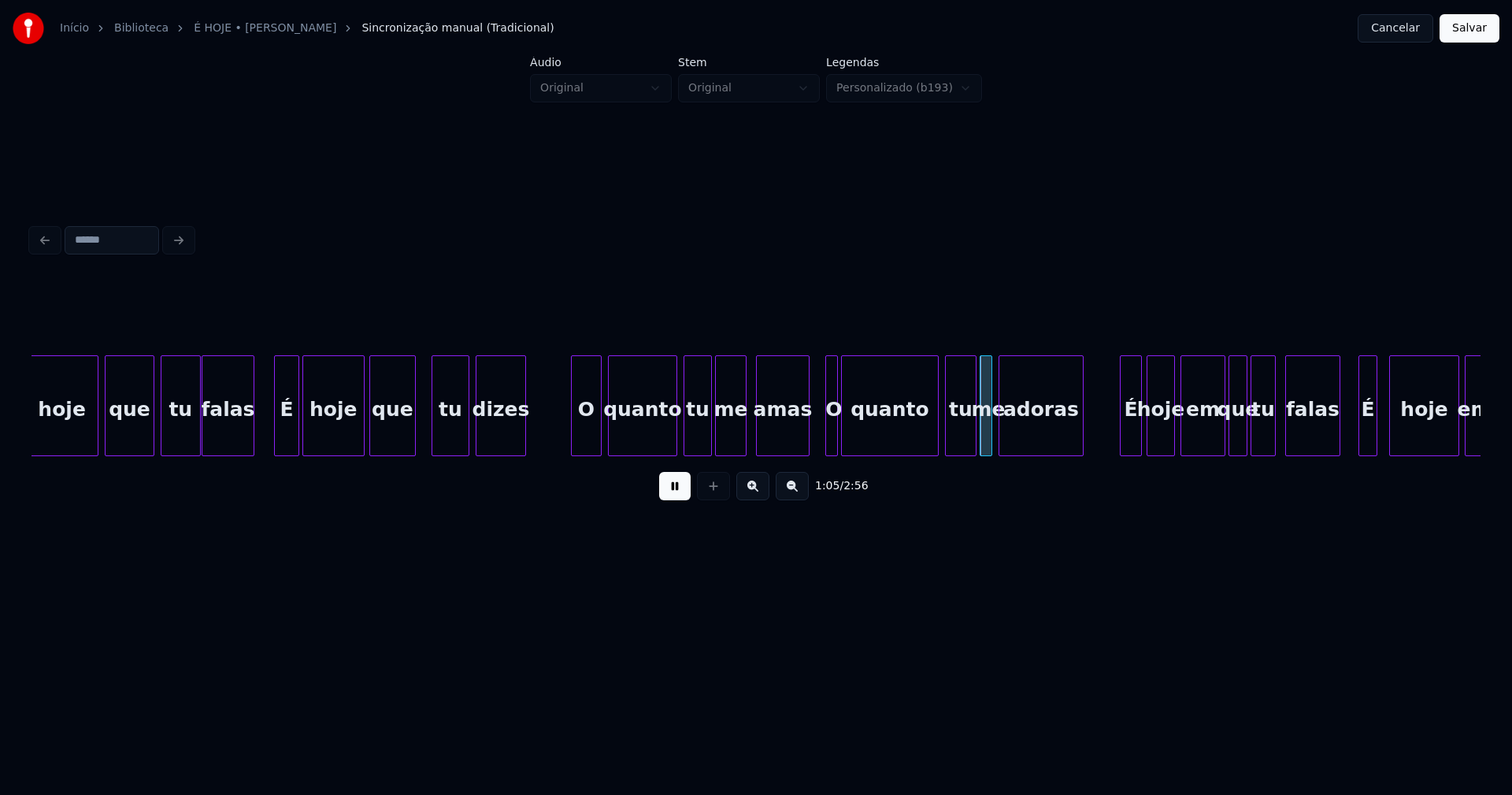
click at [574, 445] on div at bounding box center [574, 406] width 5 height 99
drag, startPoint x: 553, startPoint y: 435, endPoint x: 746, endPoint y: 435, distance: 193.0
click at [998, 435] on div "adoras" at bounding box center [1040, 406] width 85 height 101
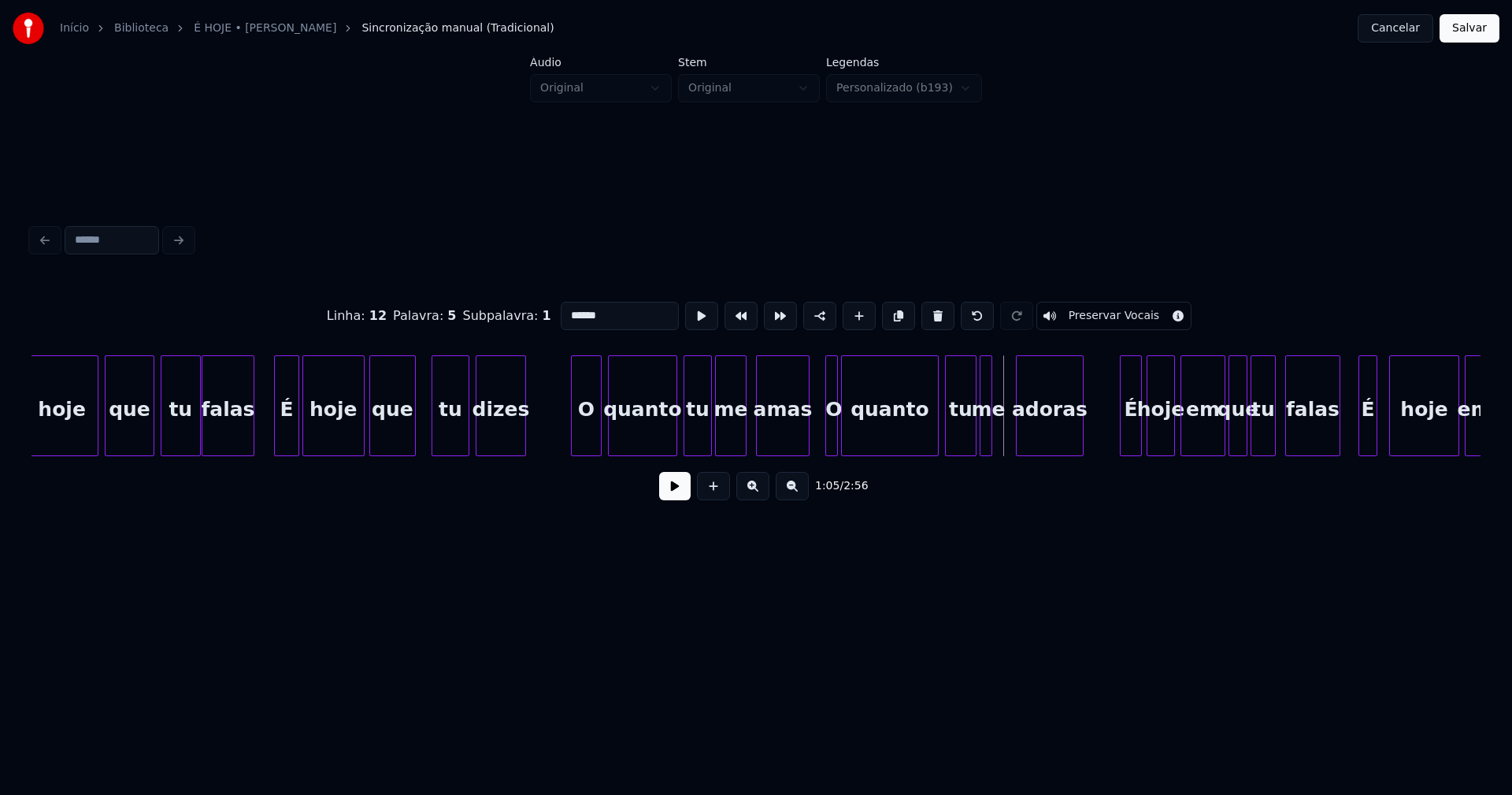
click at [1016, 430] on div at bounding box center [1019, 406] width 5 height 99
click at [1009, 429] on div at bounding box center [1009, 406] width 5 height 99
click at [1090, 423] on div at bounding box center [1089, 406] width 5 height 99
click at [673, 496] on button at bounding box center [674, 486] width 31 height 29
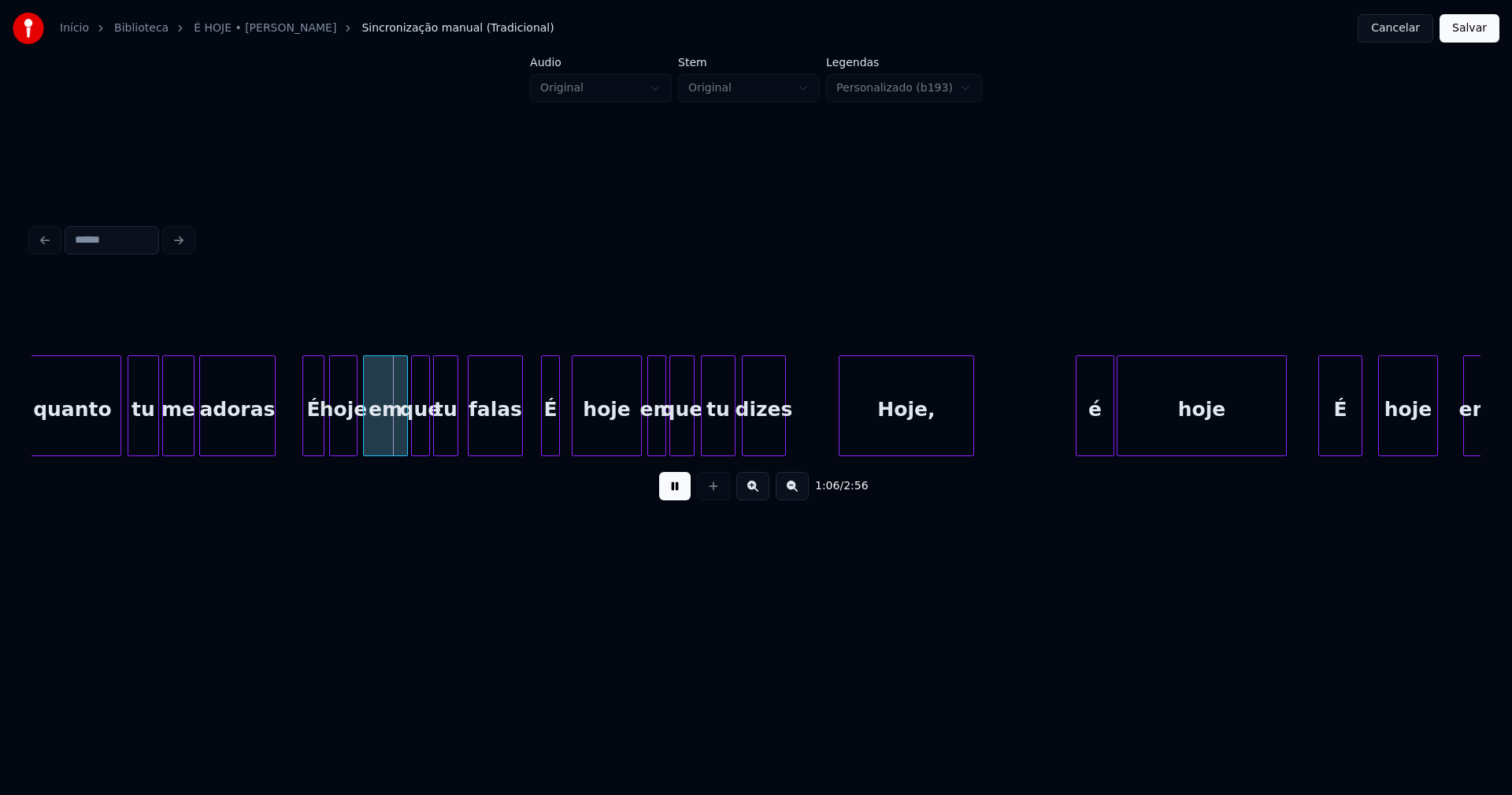
scroll to position [0, 10120]
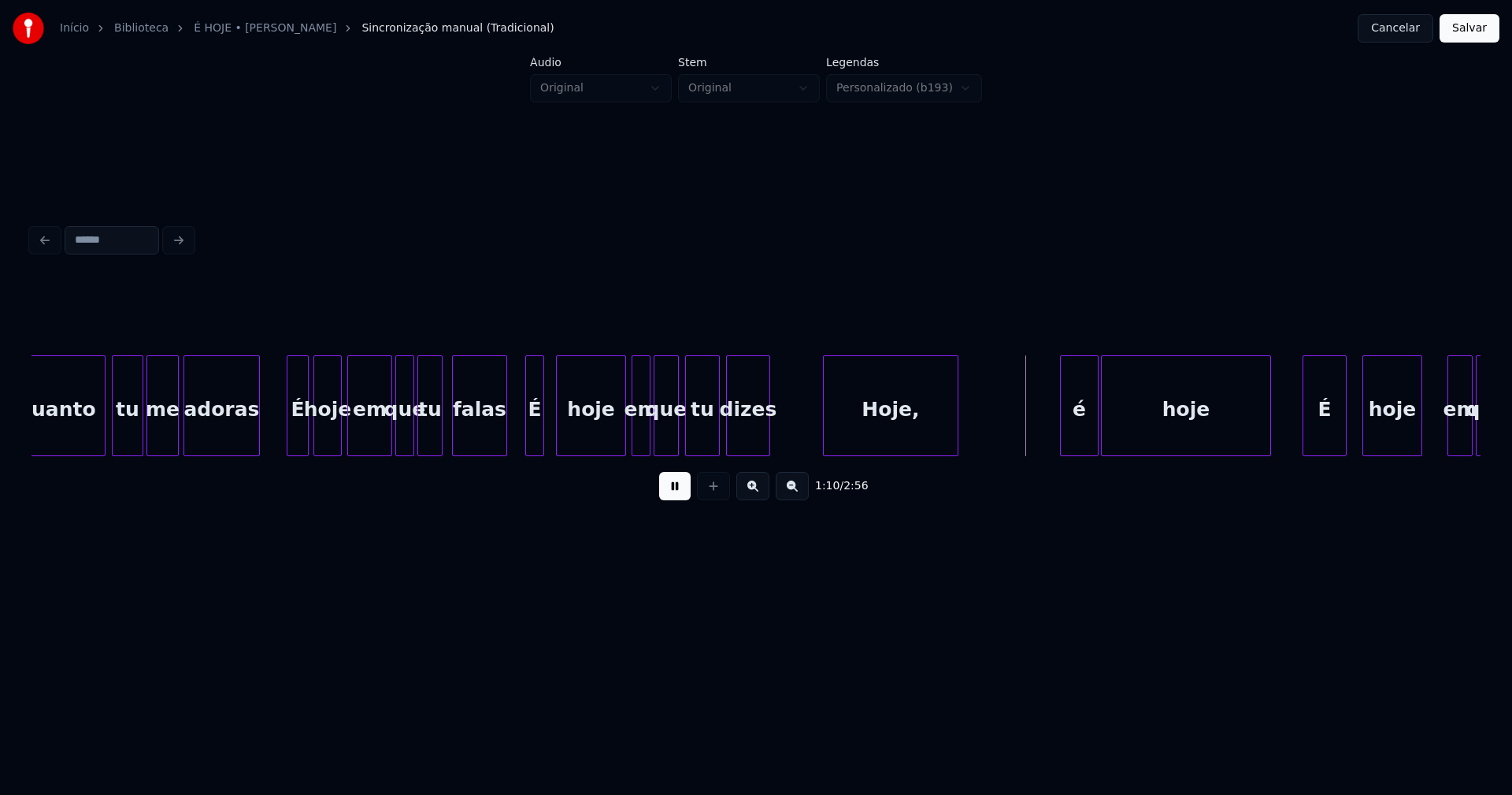
click at [666, 486] on button at bounding box center [674, 486] width 31 height 29
click at [372, 433] on div "em" at bounding box center [369, 409] width 43 height 107
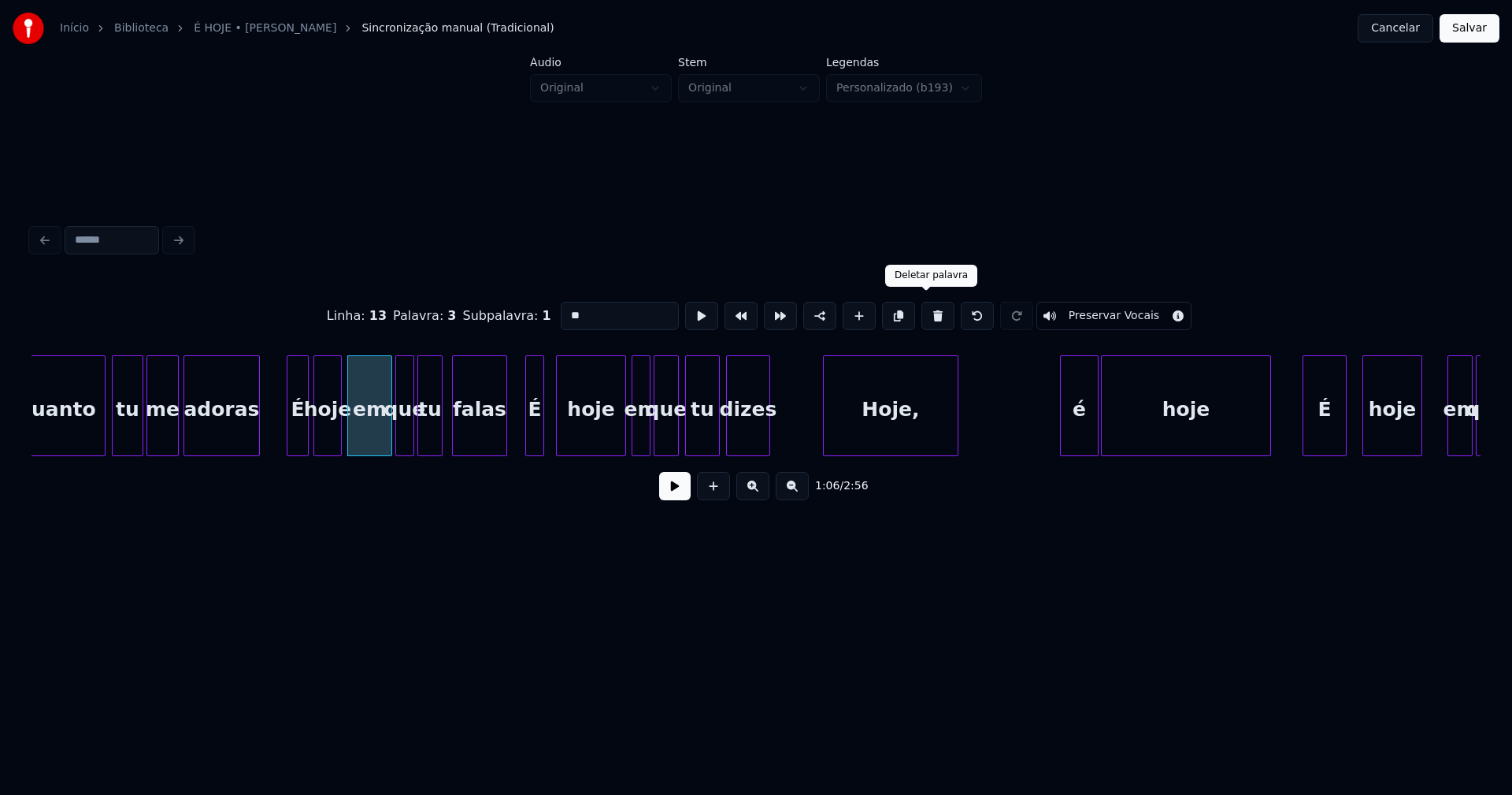
click at [929, 314] on button at bounding box center [937, 316] width 33 height 29
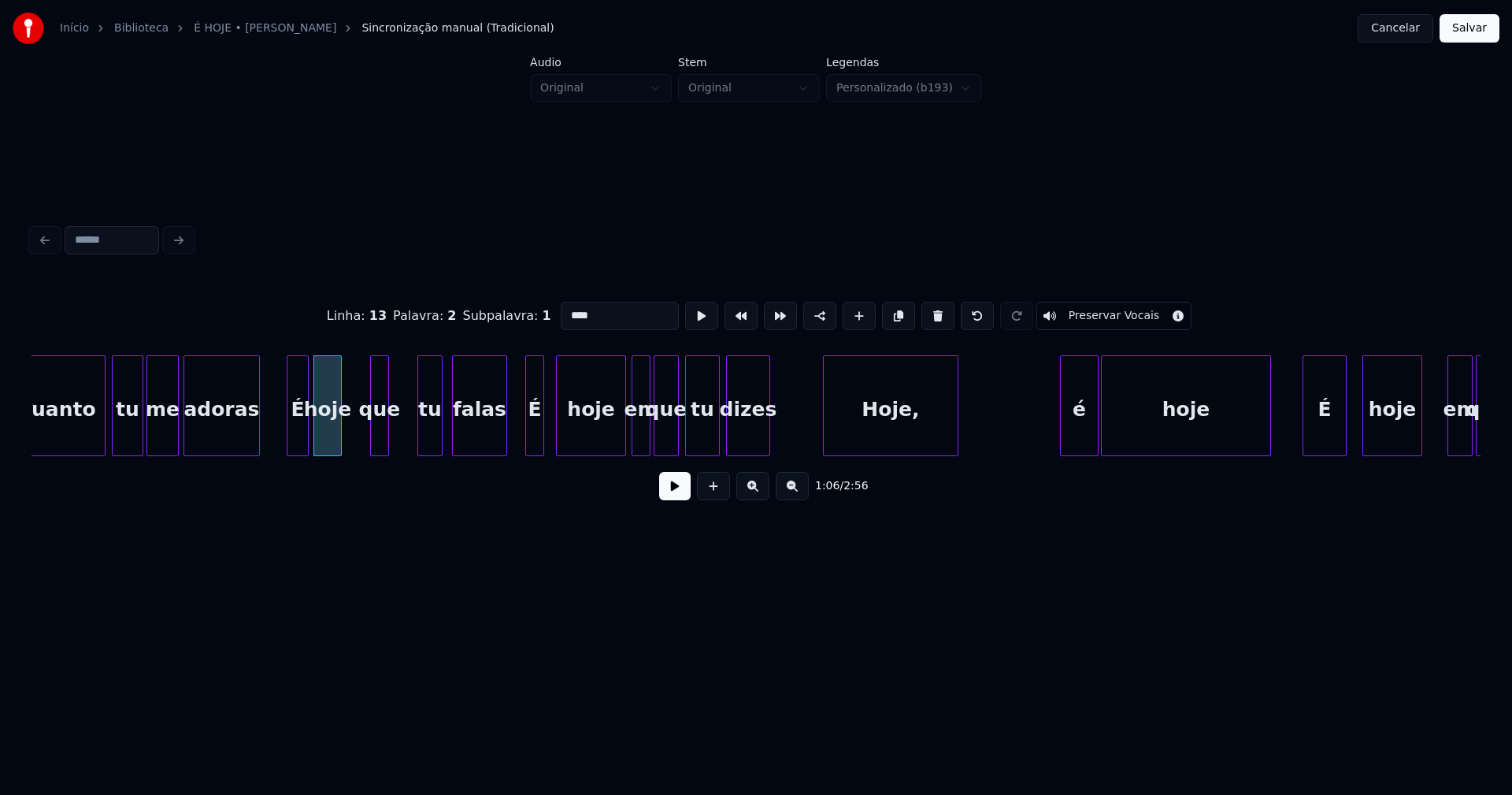
click at [378, 444] on div "que" at bounding box center [379, 409] width 18 height 107
click at [353, 454] on div "quanto tu me adoras É hoje que tu falas É hoje em que tu dizes Hoje, é hoje É h…" at bounding box center [755, 406] width 1449 height 101
click at [394, 443] on div "que" at bounding box center [389, 409] width 35 height 107
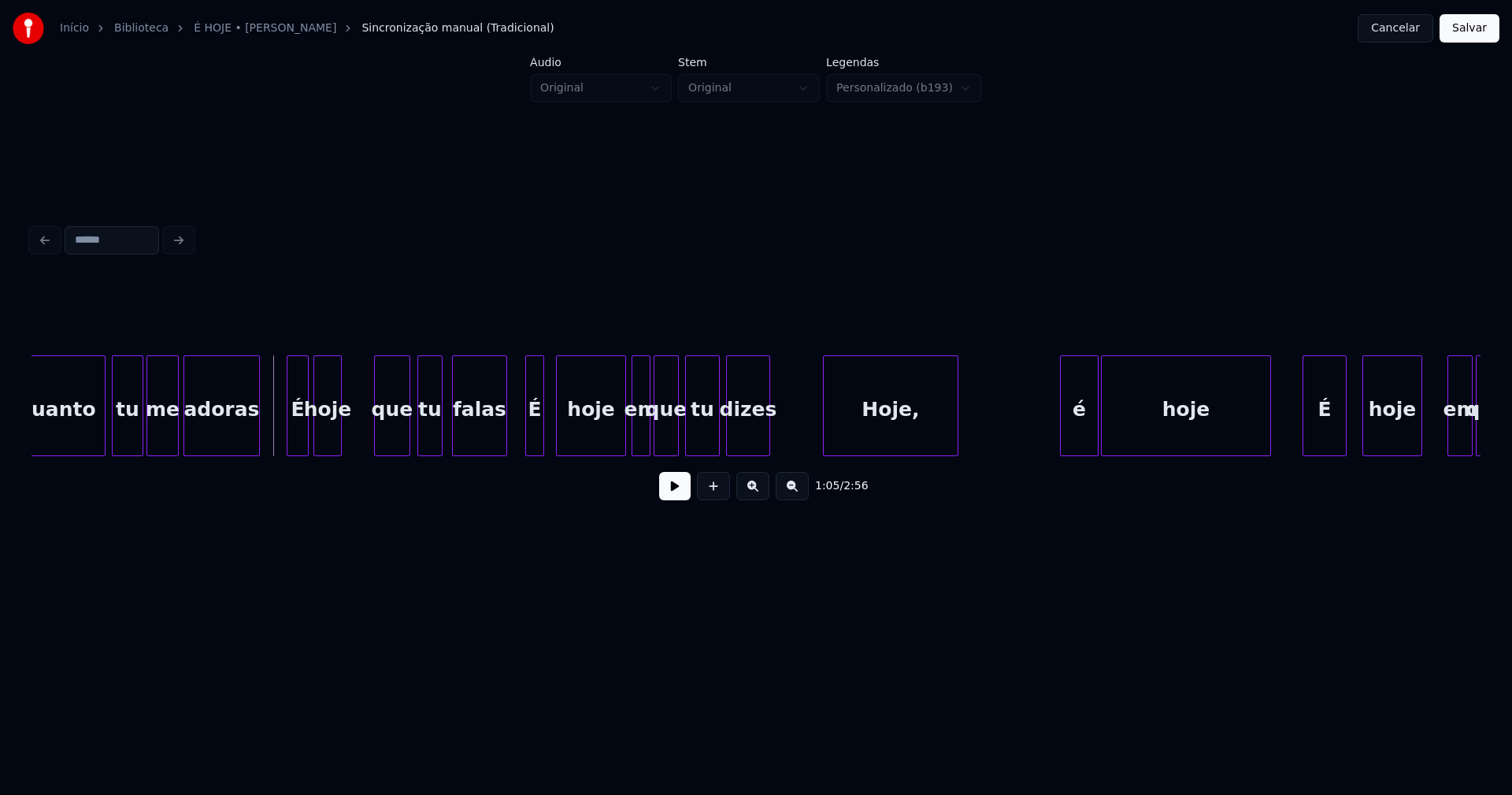
click at [664, 494] on button at bounding box center [674, 486] width 31 height 29
click at [377, 453] on div "quanto tu me adoras É hoje que tu falas É hoje em que tu dizes Hoje, é hoje É h…" at bounding box center [755, 406] width 1449 height 101
click at [351, 432] on div at bounding box center [353, 406] width 5 height 99
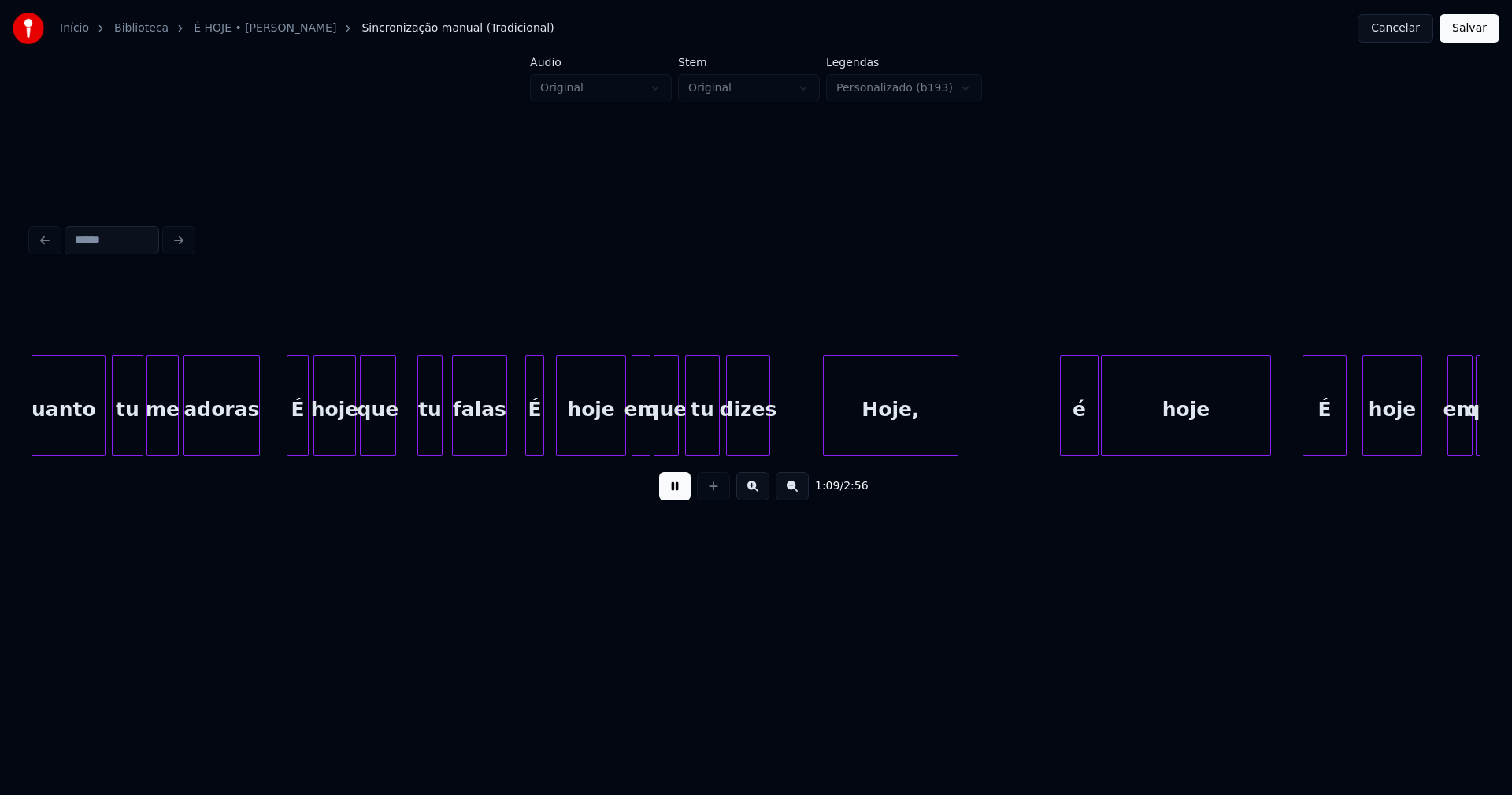
click at [641, 439] on div "em" at bounding box center [641, 409] width 18 height 107
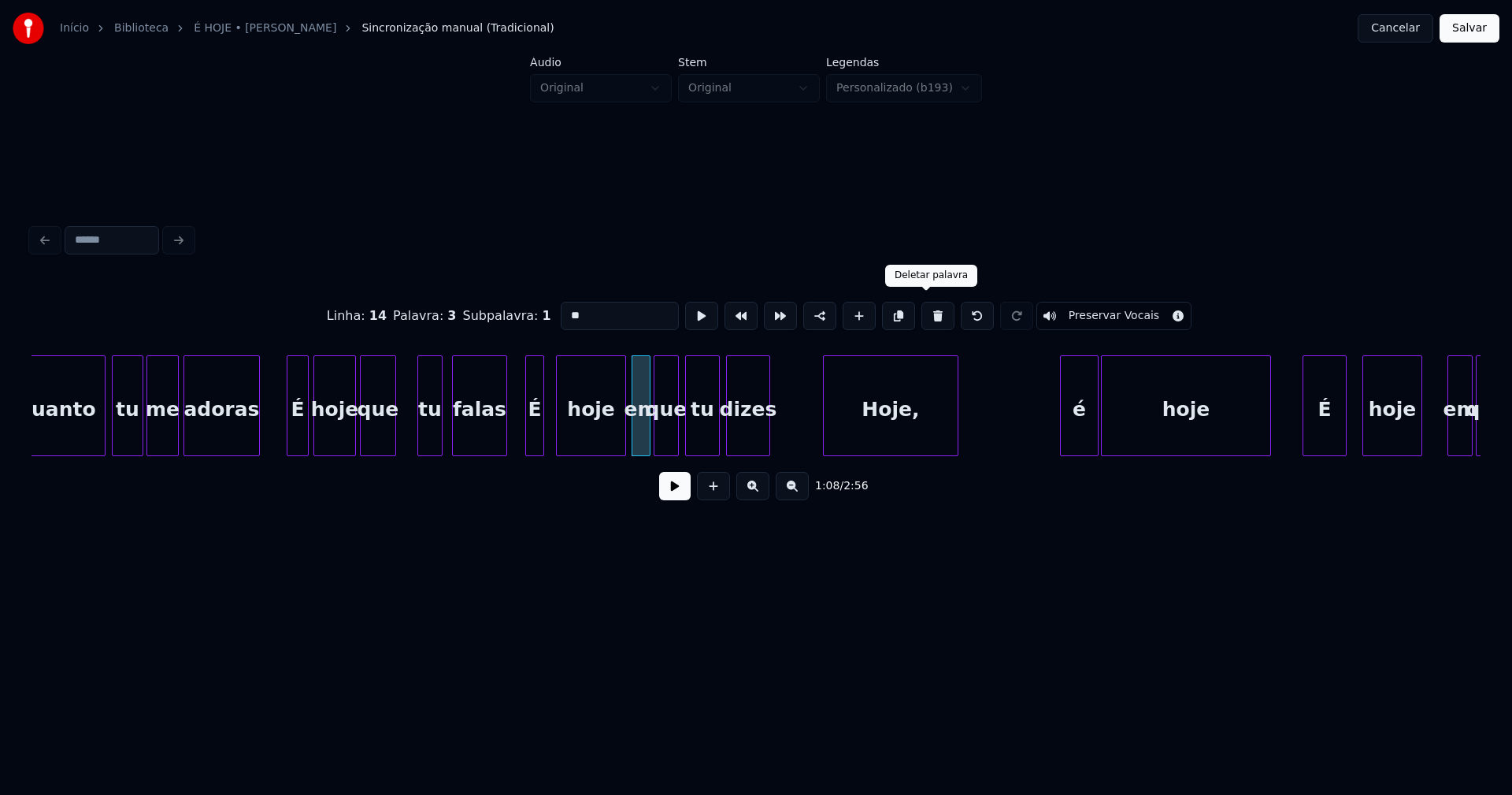
click at [922, 313] on button at bounding box center [937, 316] width 33 height 29
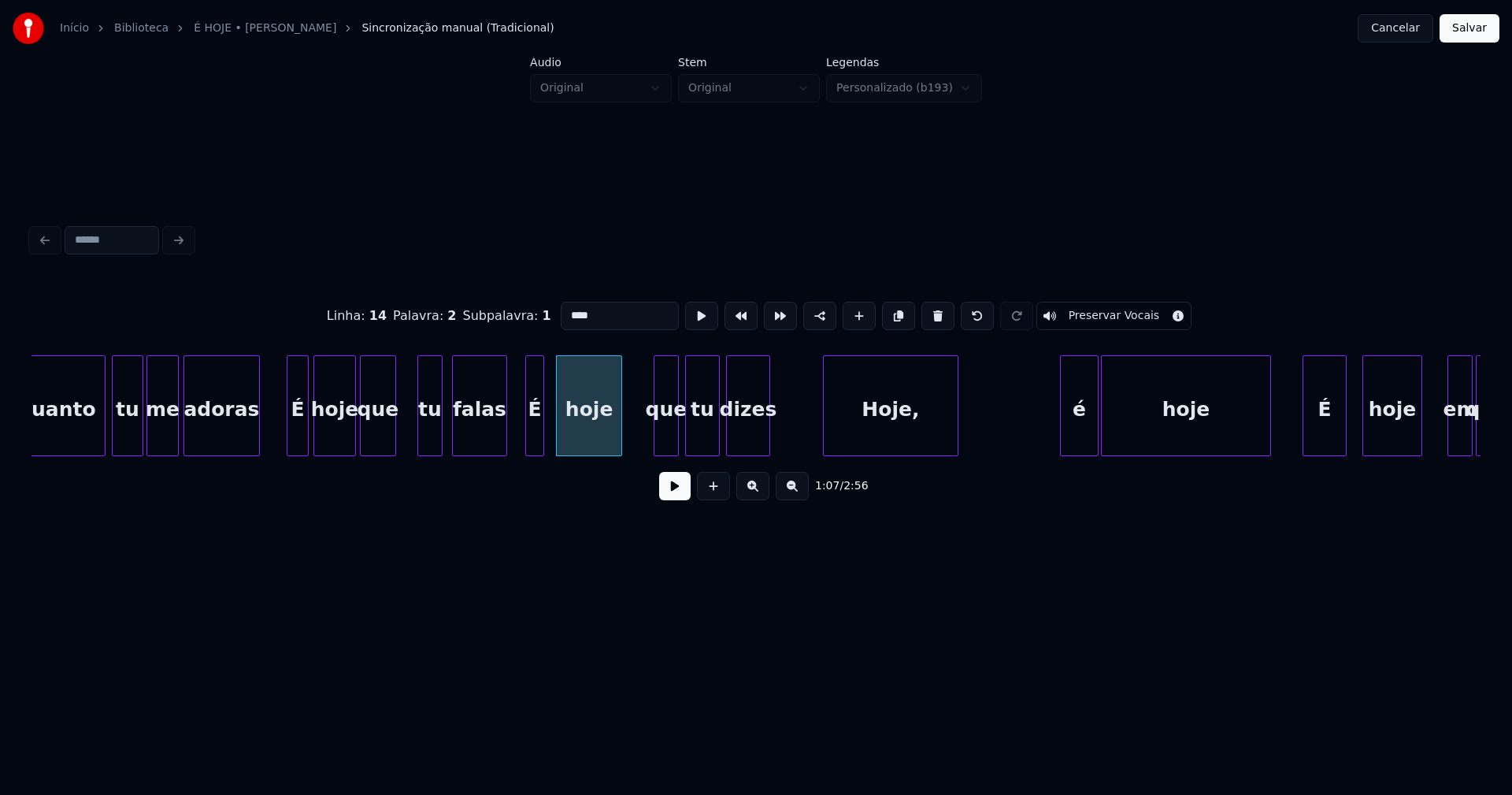
click at [620, 428] on div at bounding box center [619, 406] width 5 height 99
click at [625, 436] on div at bounding box center [628, 406] width 5 height 99
click at [663, 492] on button at bounding box center [674, 486] width 31 height 29
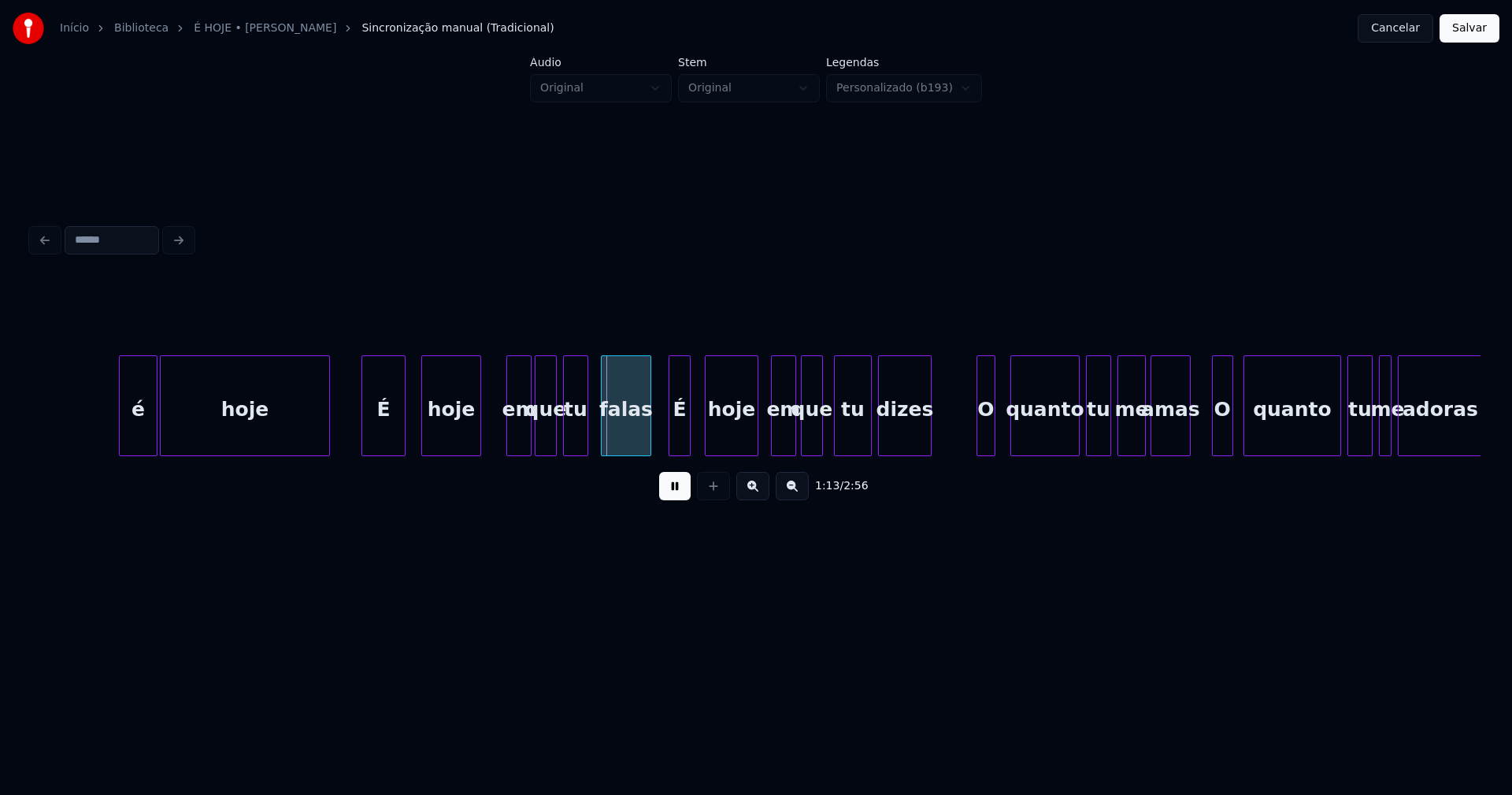
scroll to position [0, 11062]
drag, startPoint x: 674, startPoint y: 499, endPoint x: 533, endPoint y: 470, distance: 144.0
click at [674, 497] on button at bounding box center [674, 486] width 31 height 29
click at [512, 431] on div "em" at bounding box center [518, 409] width 24 height 107
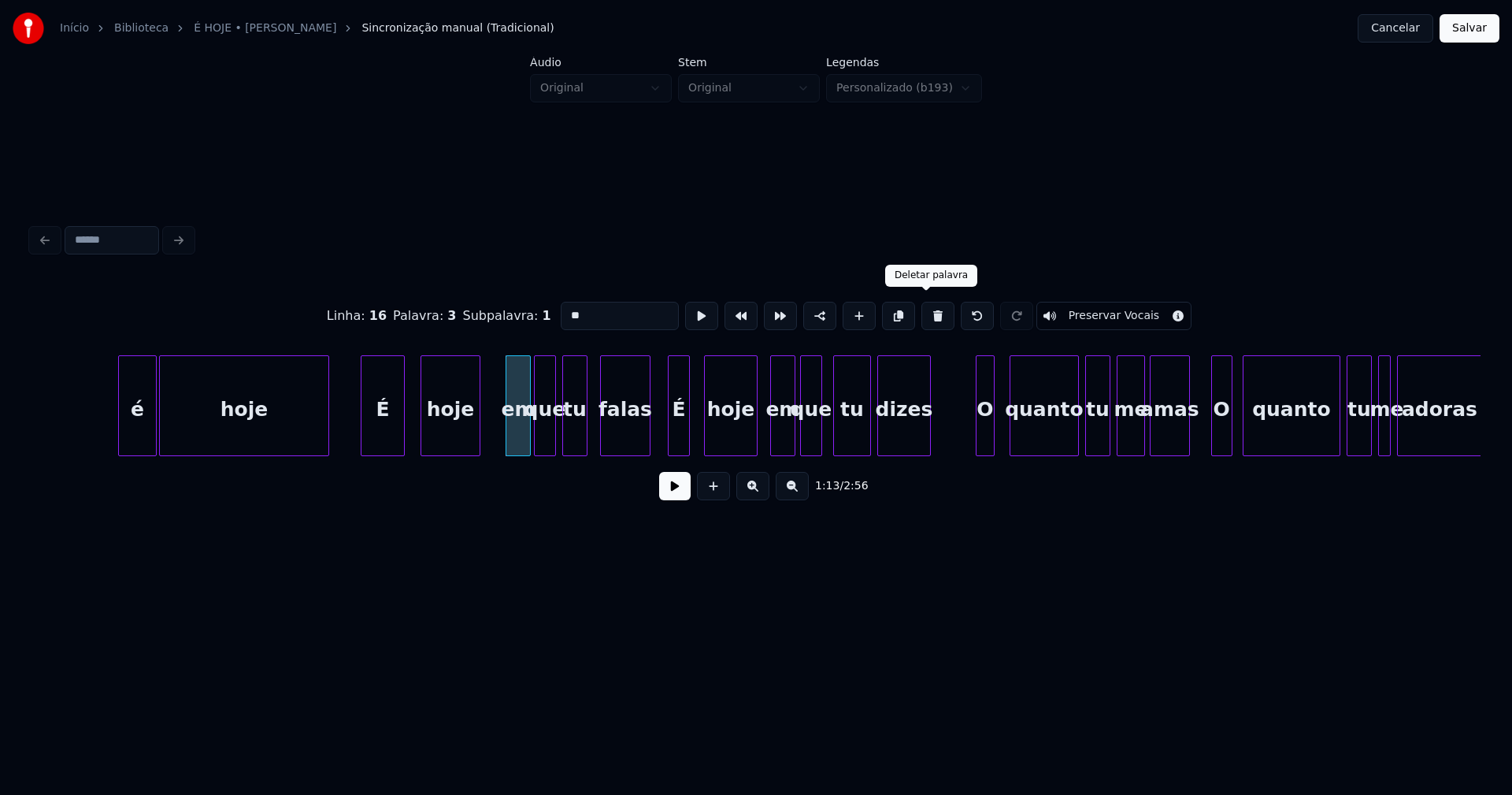
click at [921, 309] on button at bounding box center [937, 316] width 33 height 29
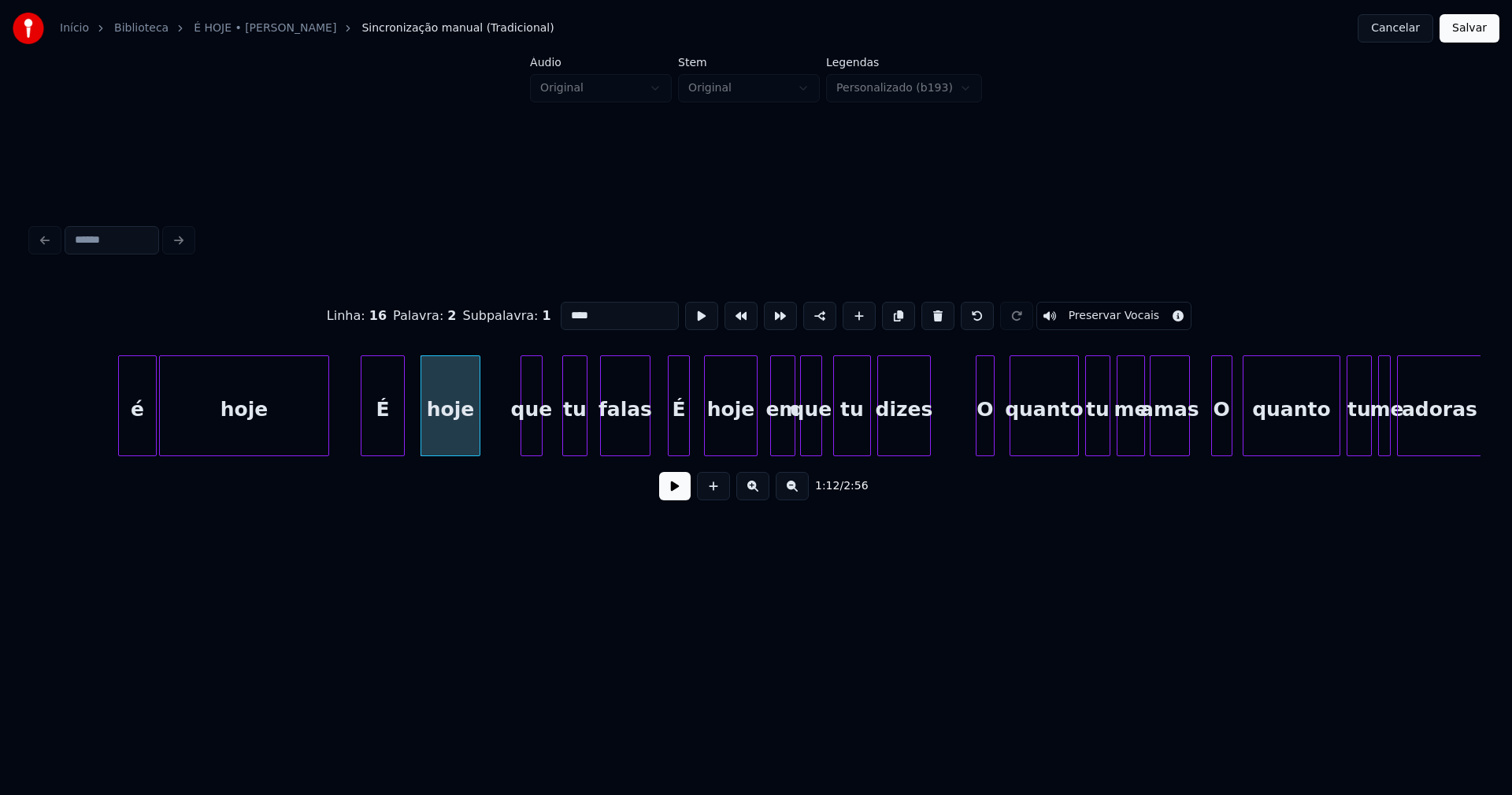
click at [530, 439] on div "que" at bounding box center [531, 409] width 20 height 107
click at [501, 444] on div at bounding box center [500, 406] width 5 height 99
click at [490, 430] on div at bounding box center [490, 406] width 5 height 99
click at [671, 496] on button at bounding box center [674, 486] width 31 height 29
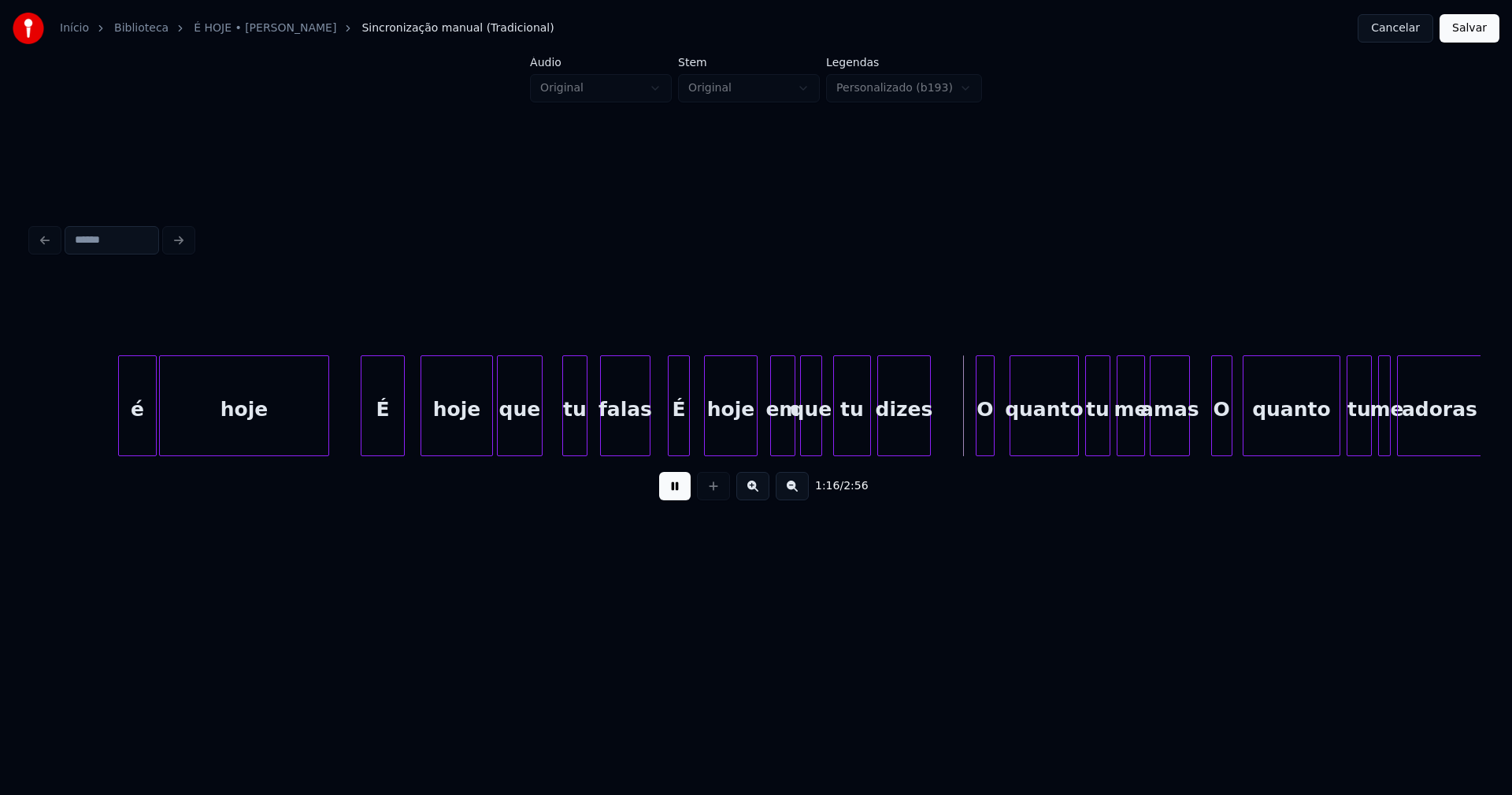
drag, startPoint x: 677, startPoint y: 497, endPoint x: 772, endPoint y: 448, distance: 106.9
click at [678, 497] on button at bounding box center [674, 486] width 31 height 29
click at [786, 439] on div "em" at bounding box center [783, 409] width 24 height 107
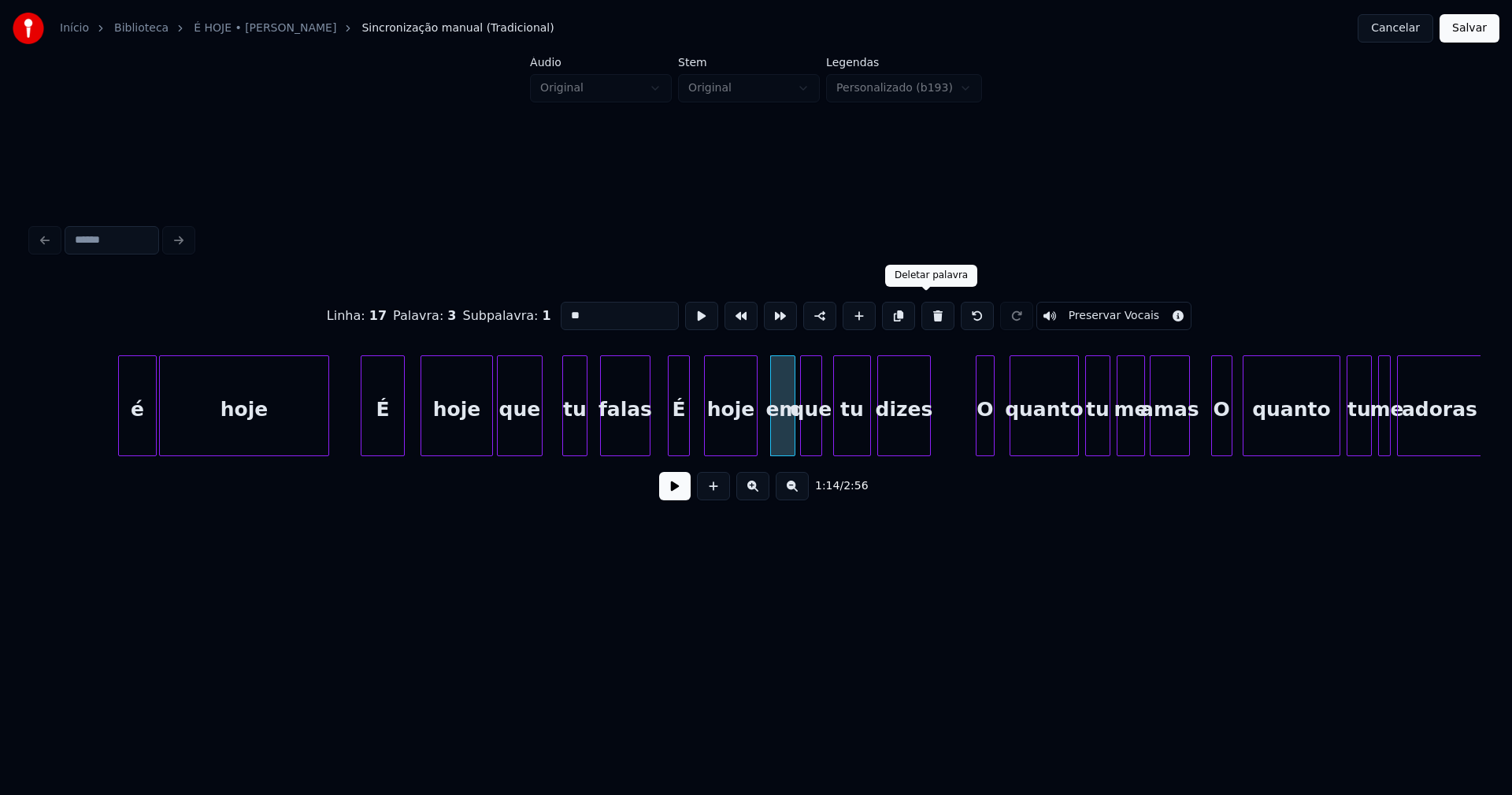
click at [922, 309] on button at bounding box center [937, 316] width 33 height 29
click at [770, 447] on div at bounding box center [772, 406] width 5 height 99
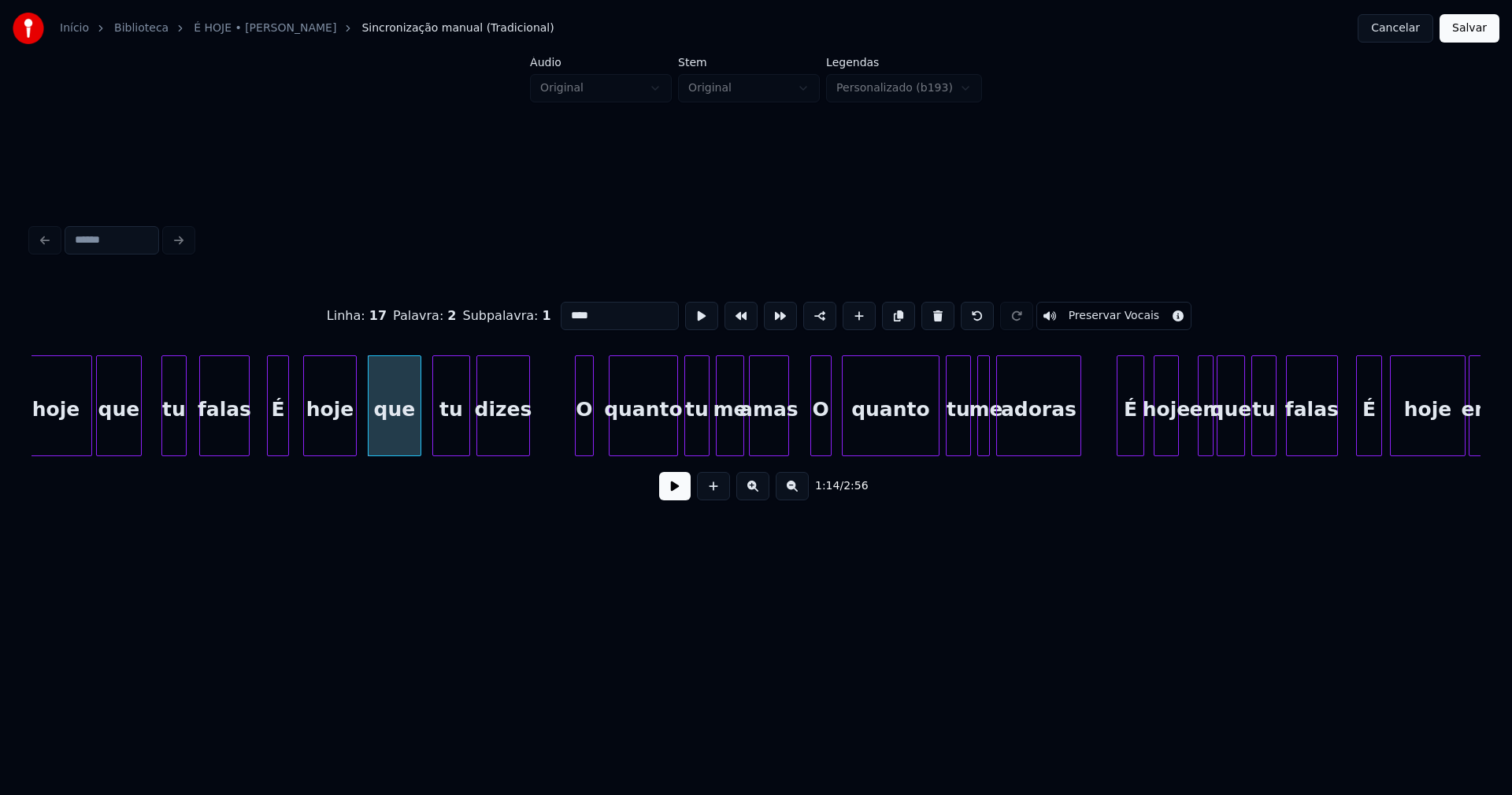
scroll to position [0, 11477]
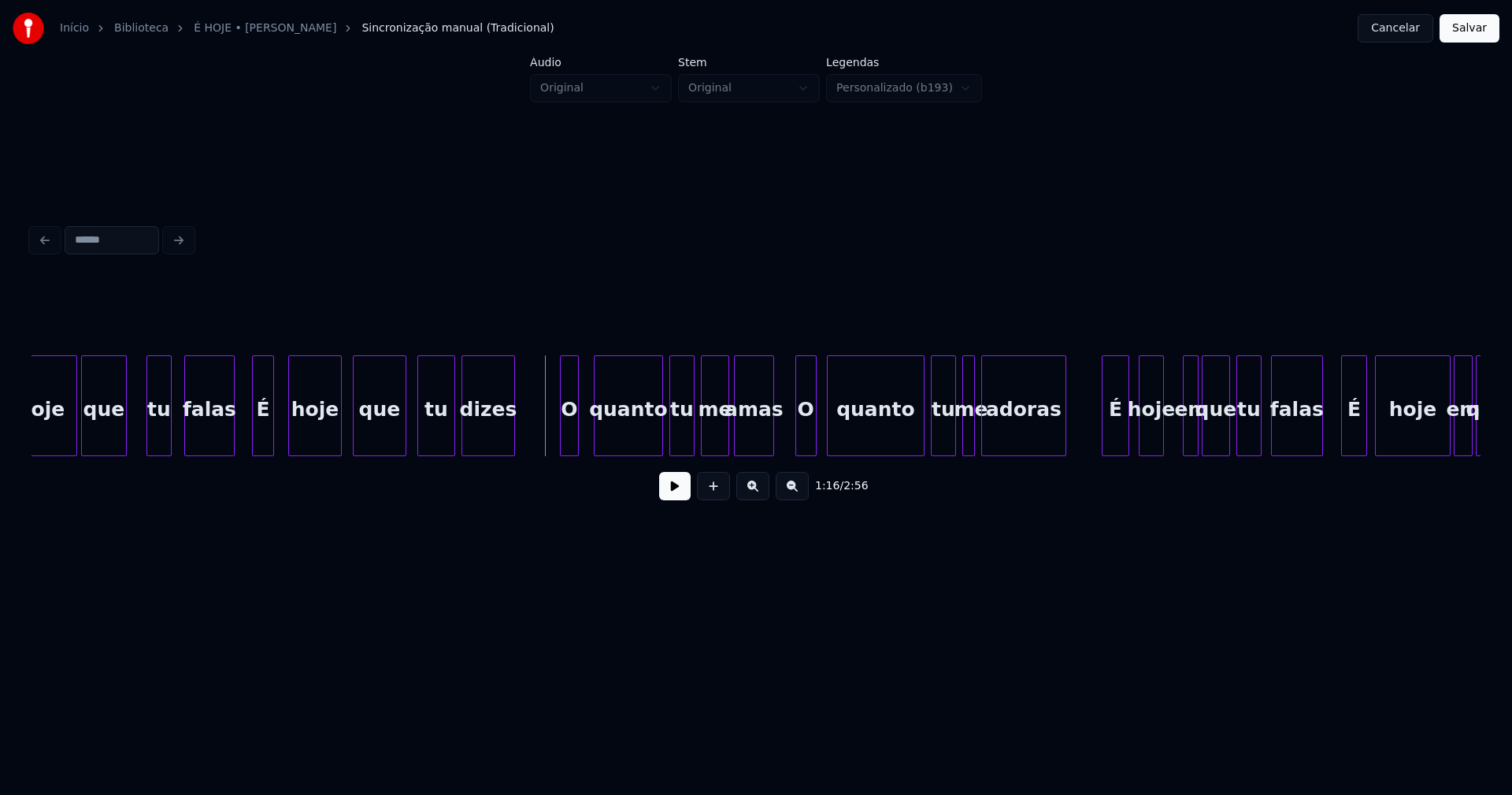
click at [672, 494] on button at bounding box center [674, 486] width 31 height 29
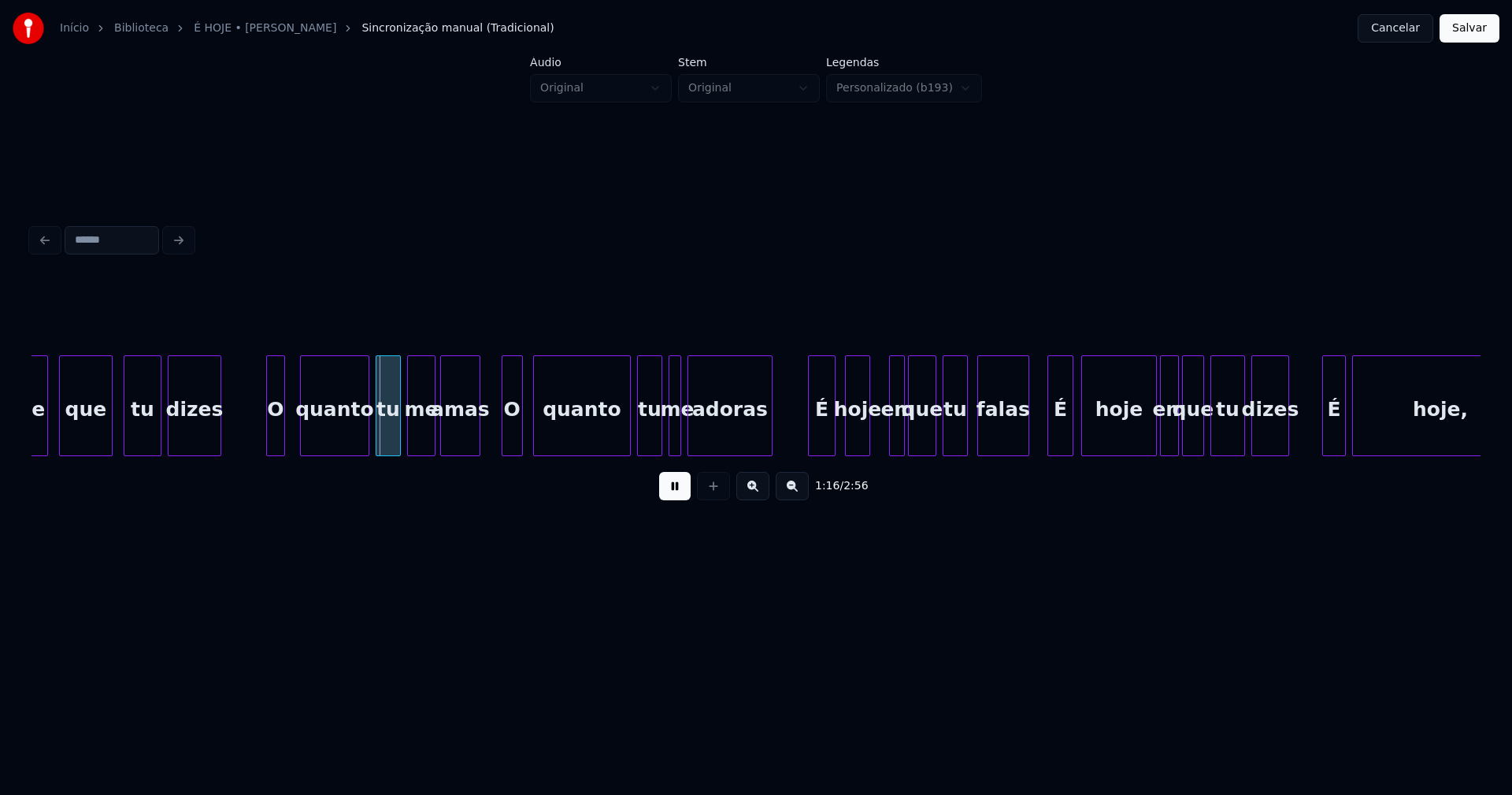
scroll to position [0, 11848]
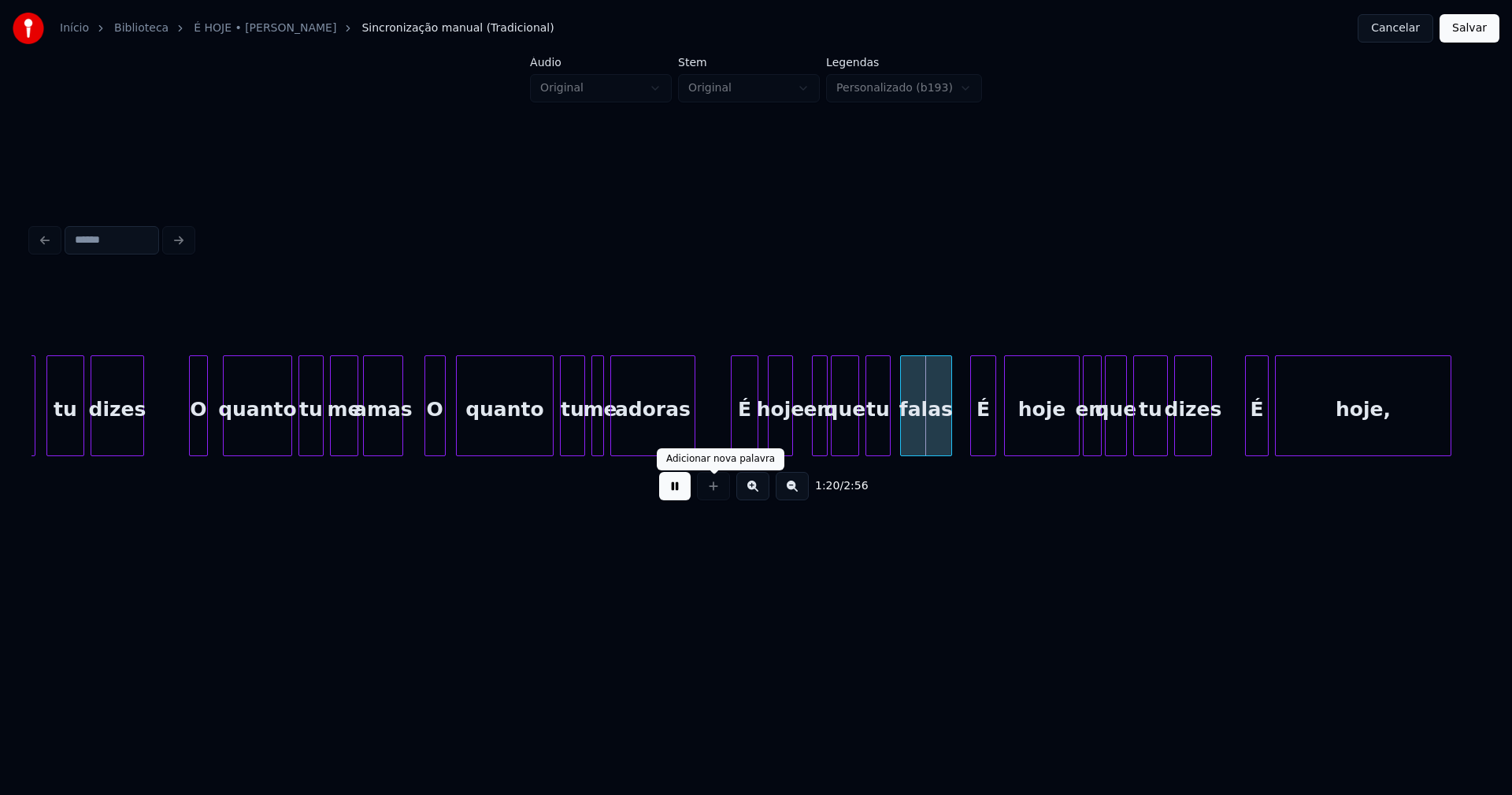
click at [680, 497] on button at bounding box center [674, 486] width 31 height 29
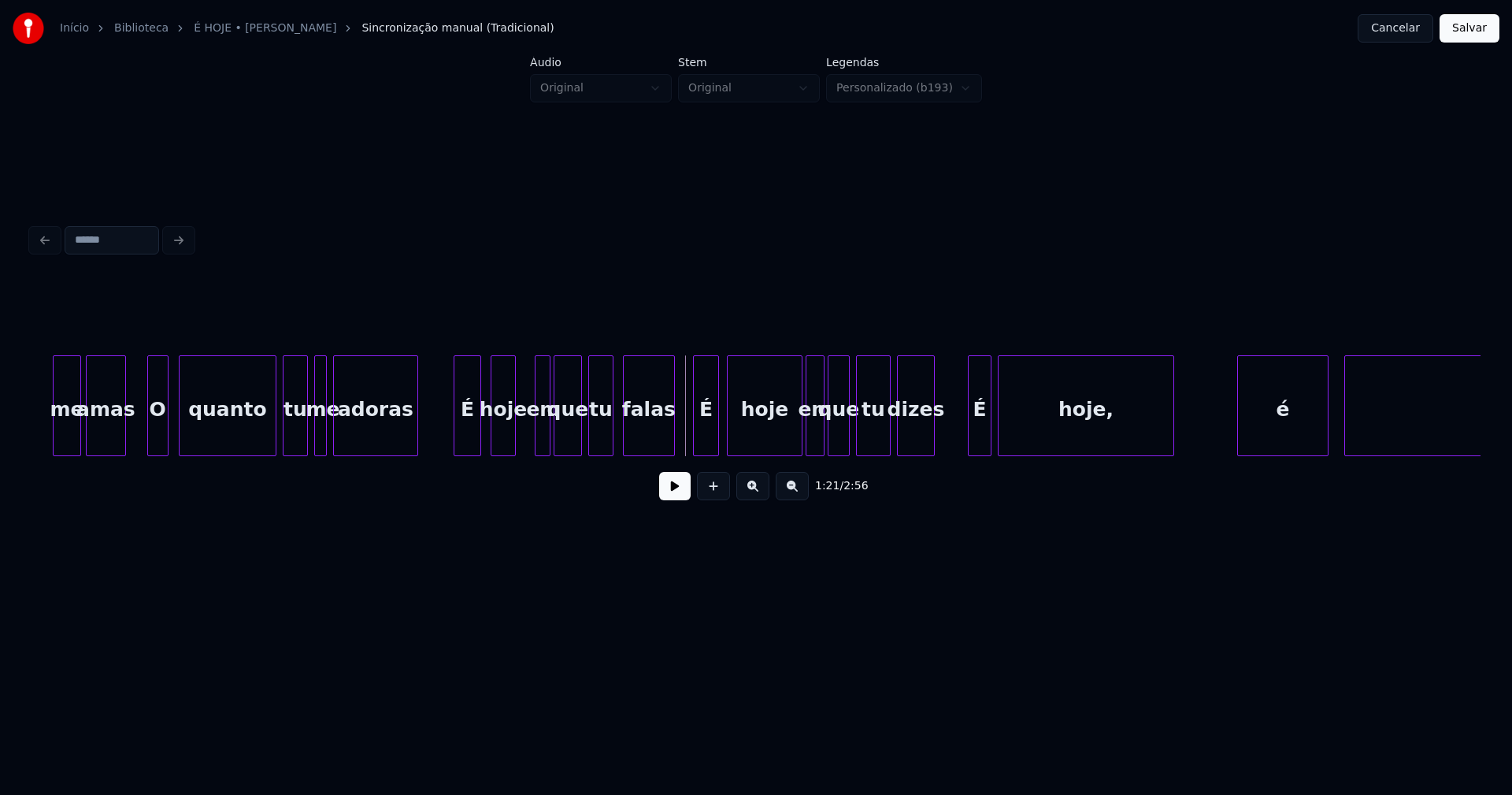
scroll to position [0, 12141]
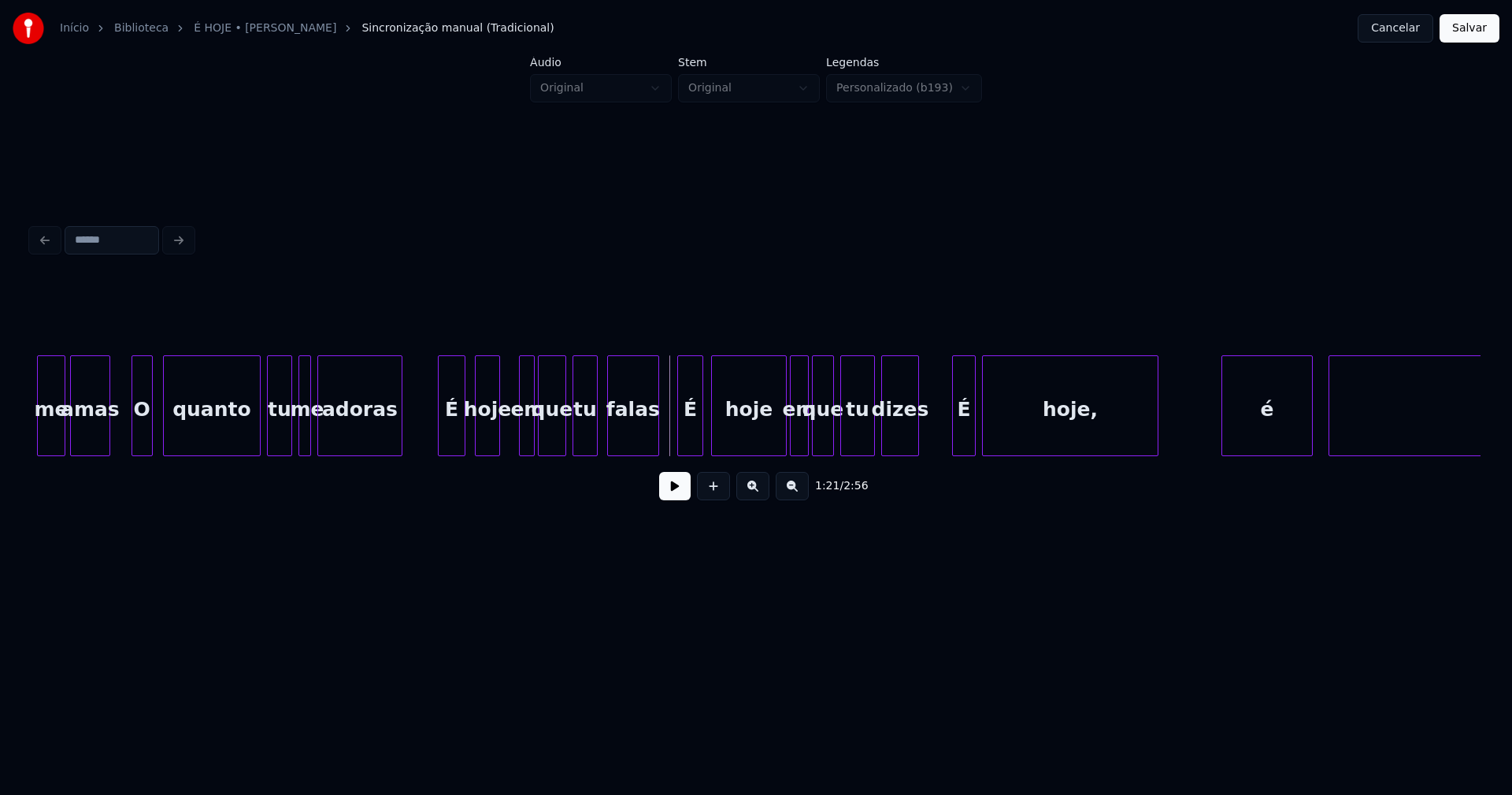
click at [526, 432] on div "em" at bounding box center [528, 409] width 16 height 107
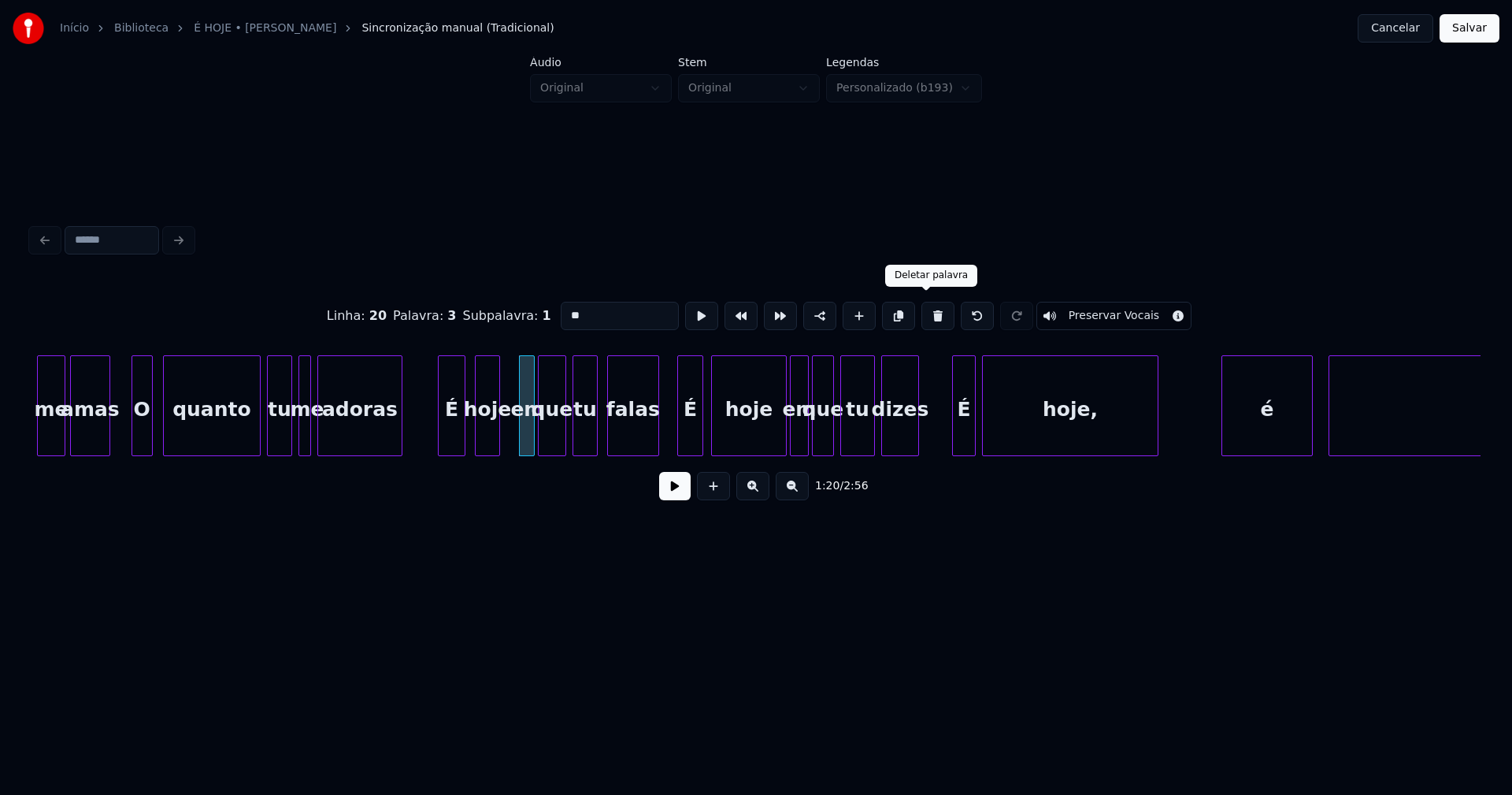
drag, startPoint x: 927, startPoint y: 313, endPoint x: 628, endPoint y: 377, distance: 305.8
click at [928, 313] on button at bounding box center [937, 316] width 33 height 29
click at [540, 439] on div "que" at bounding box center [545, 409] width 27 height 107
click at [511, 451] on div "me amas O quanto tu me adoras É hoje que tu falas É hoje em que tu dizes É hoje…" at bounding box center [755, 406] width 1449 height 101
click at [503, 432] on div at bounding box center [506, 406] width 5 height 99
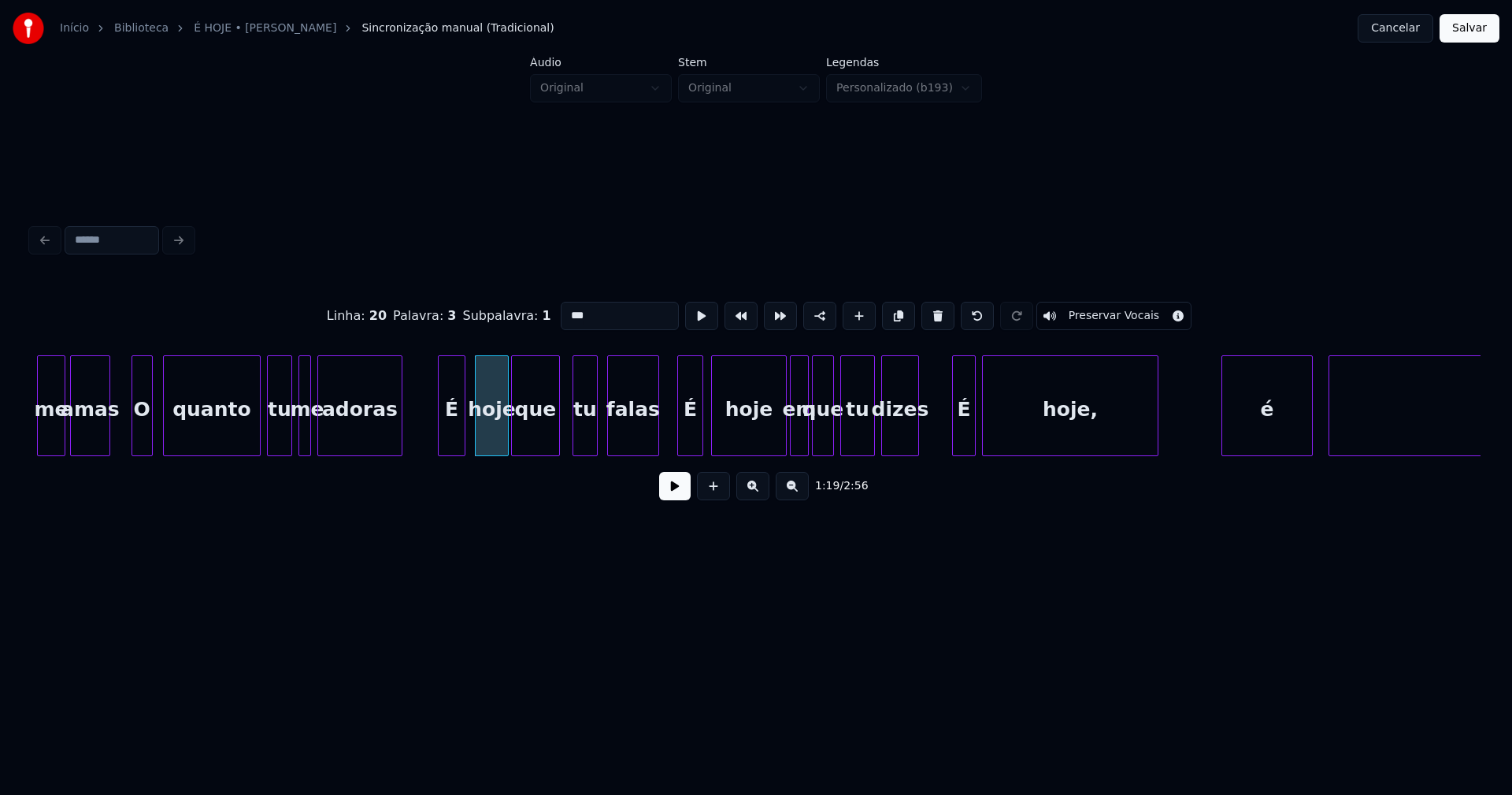
click at [669, 497] on button at bounding box center [674, 486] width 31 height 29
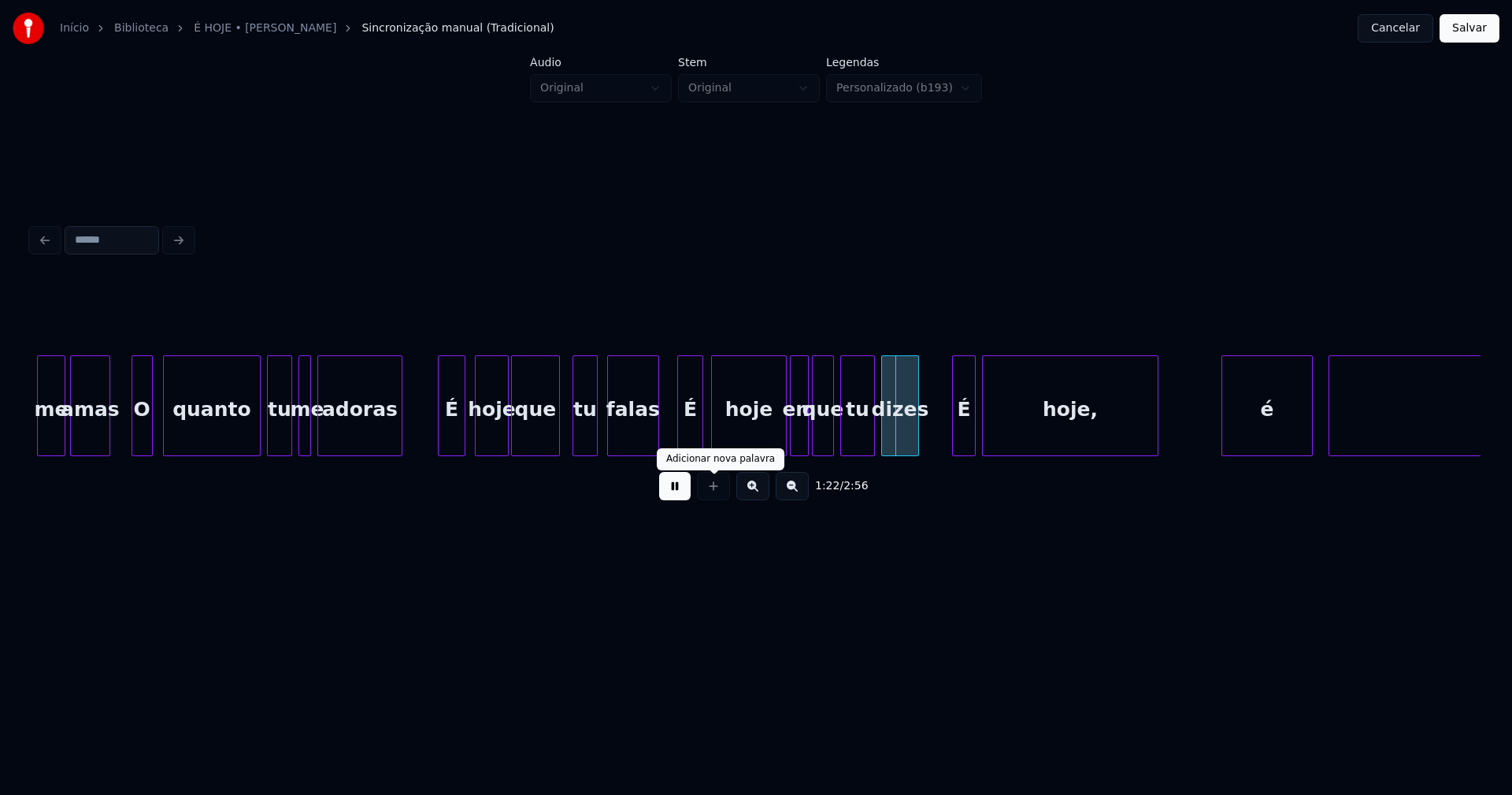
click at [675, 497] on button at bounding box center [674, 486] width 31 height 29
click at [796, 430] on div "em" at bounding box center [799, 409] width 18 height 107
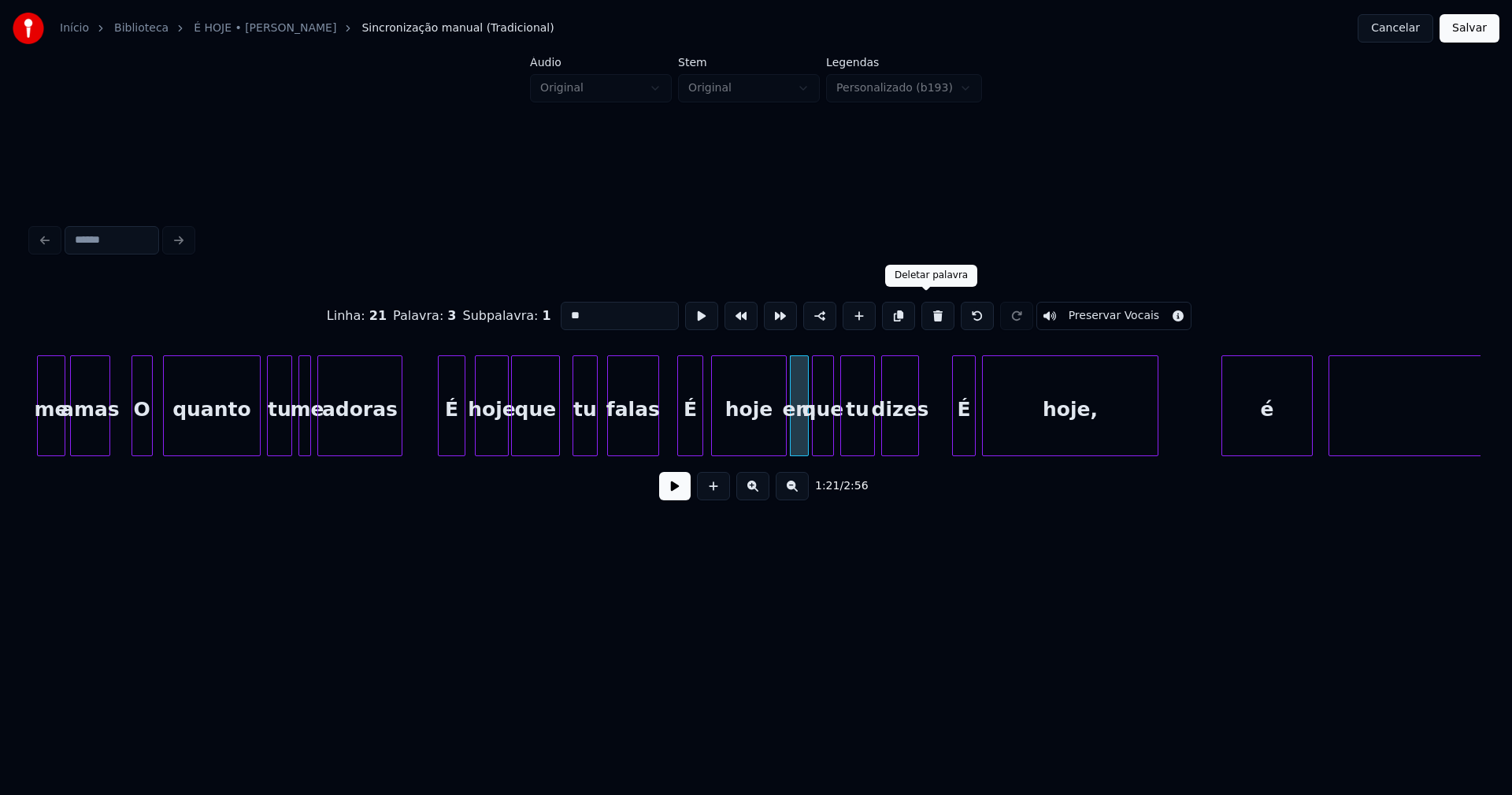
click at [926, 312] on button at bounding box center [937, 316] width 33 height 29
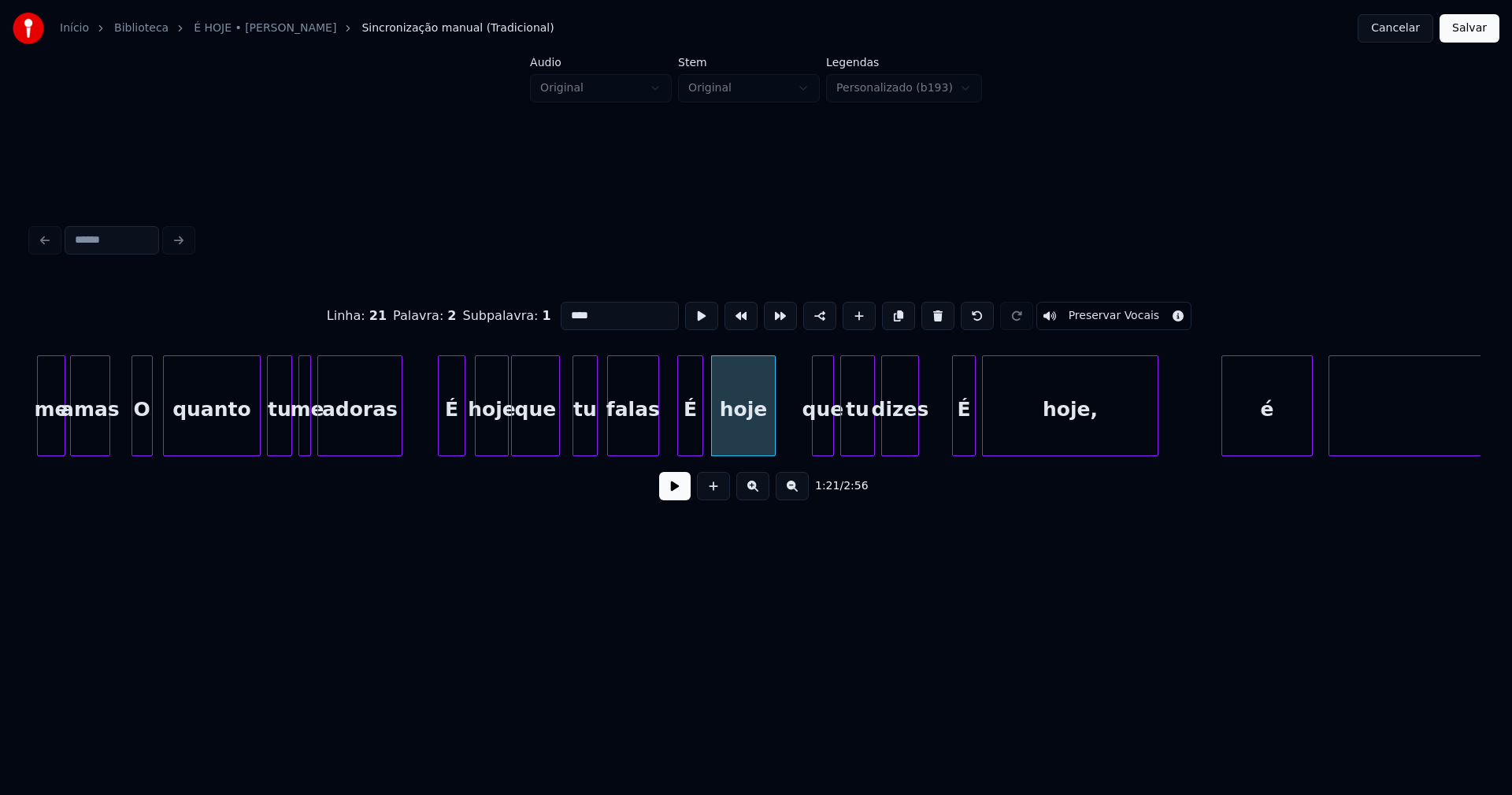
click at [771, 438] on div at bounding box center [773, 406] width 5 height 99
click at [809, 437] on div "que" at bounding box center [814, 409] width 20 height 107
click at [785, 443] on div at bounding box center [785, 406] width 5 height 99
click at [676, 497] on button at bounding box center [674, 486] width 31 height 29
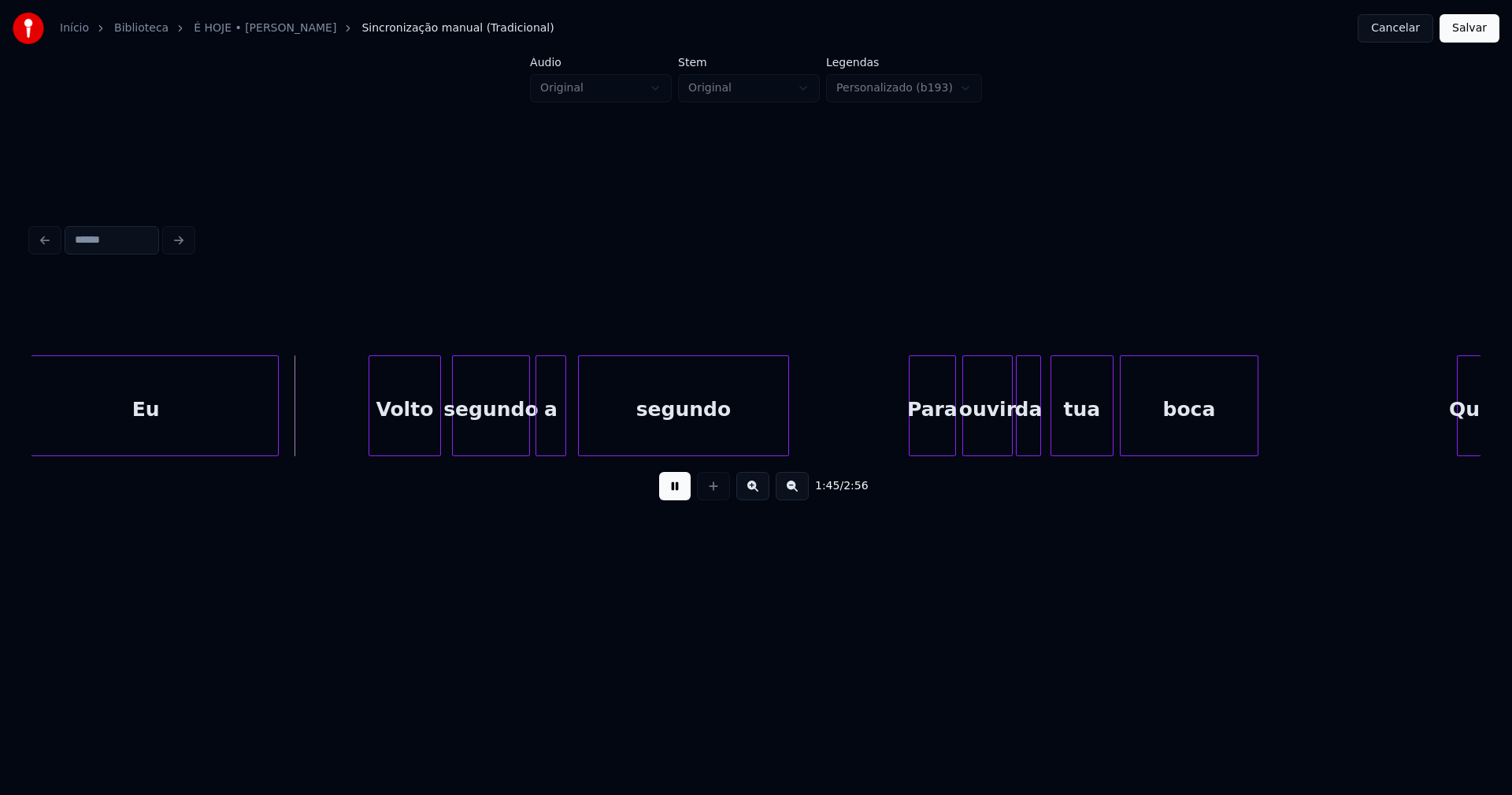
scroll to position [0, 16383]
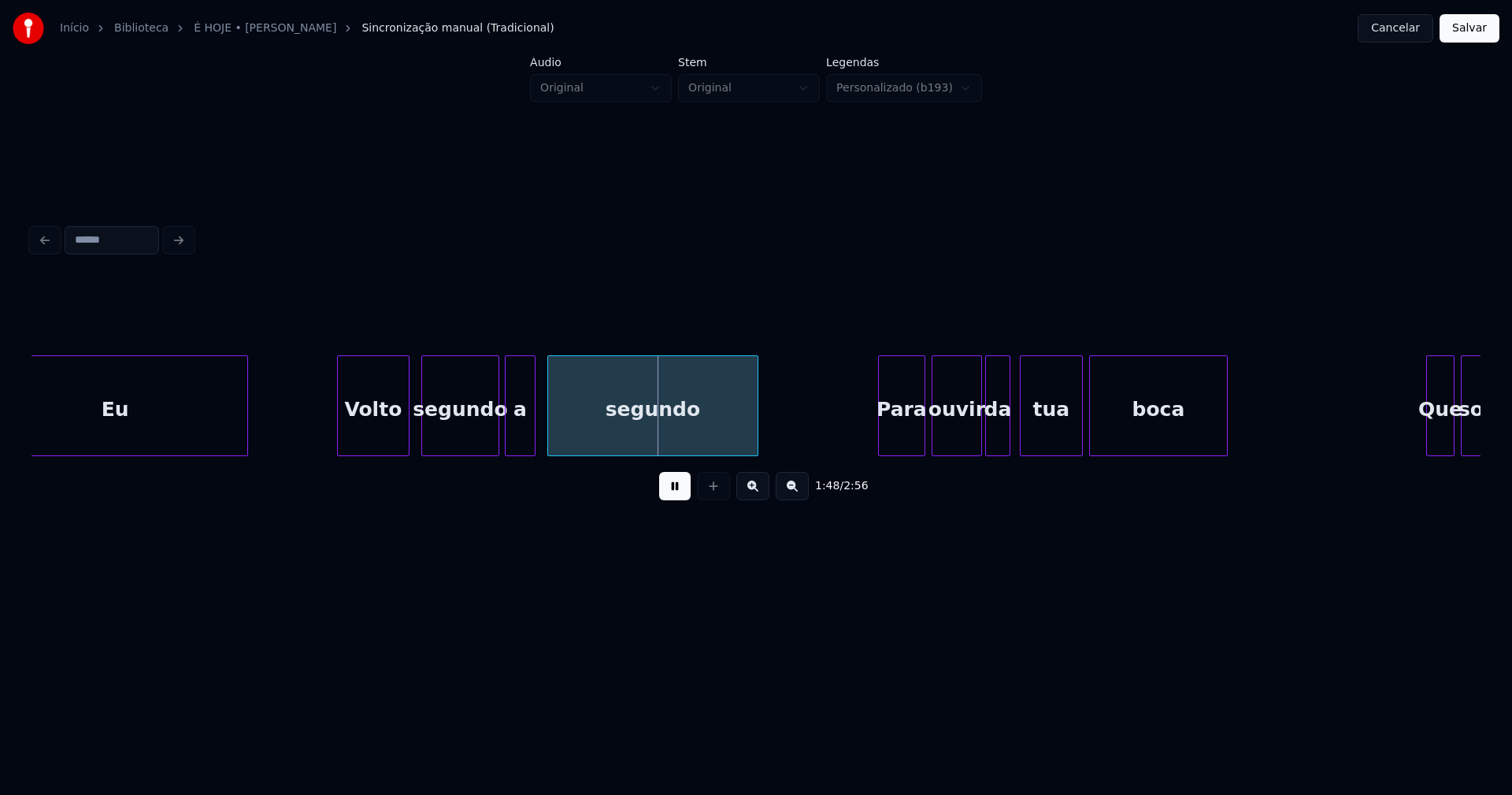
click at [383, 435] on div "Volto" at bounding box center [373, 409] width 71 height 107
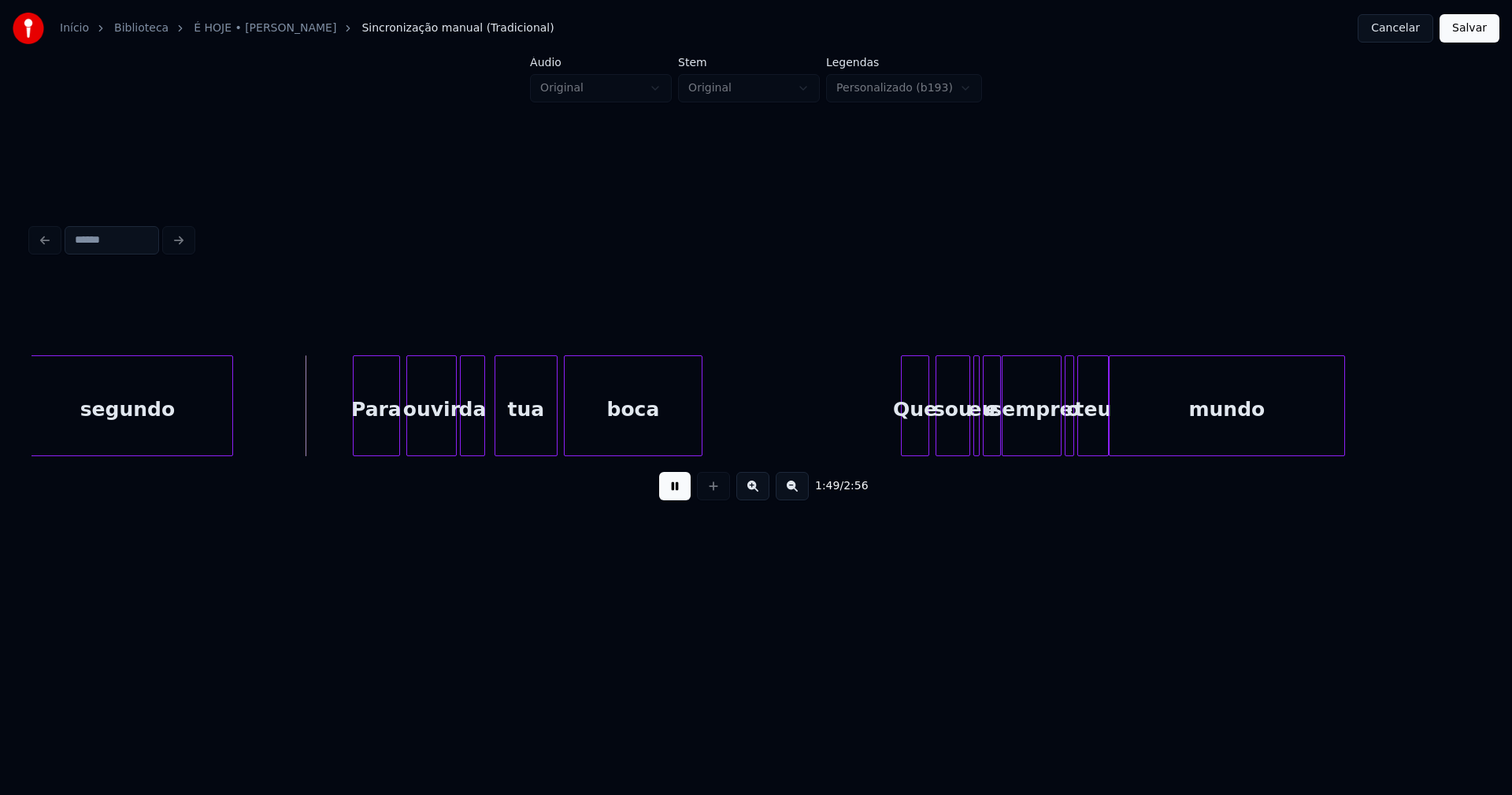
scroll to position [0, 16939]
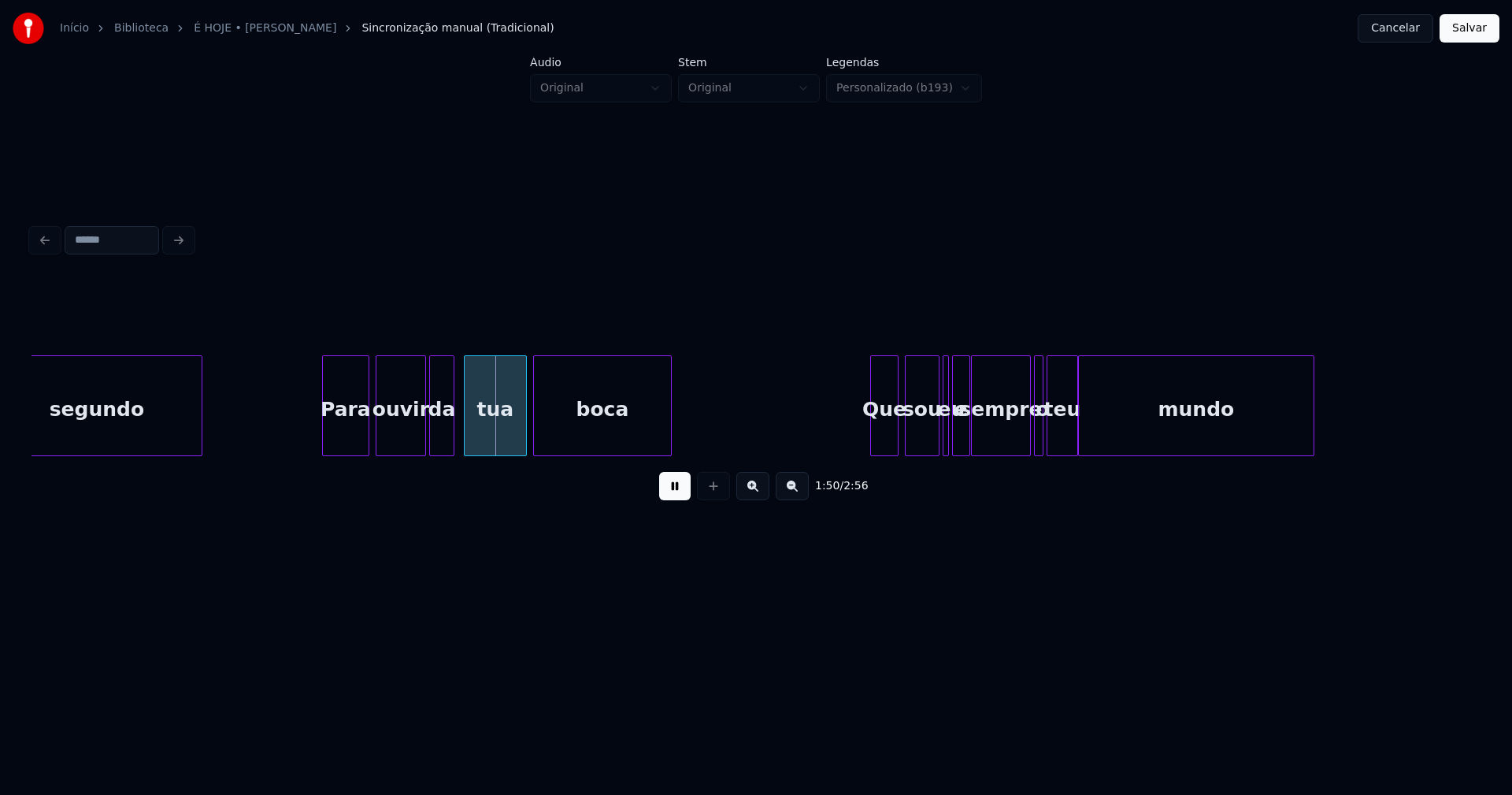
click at [685, 500] on button at bounding box center [674, 486] width 31 height 29
click at [675, 496] on button at bounding box center [674, 486] width 31 height 29
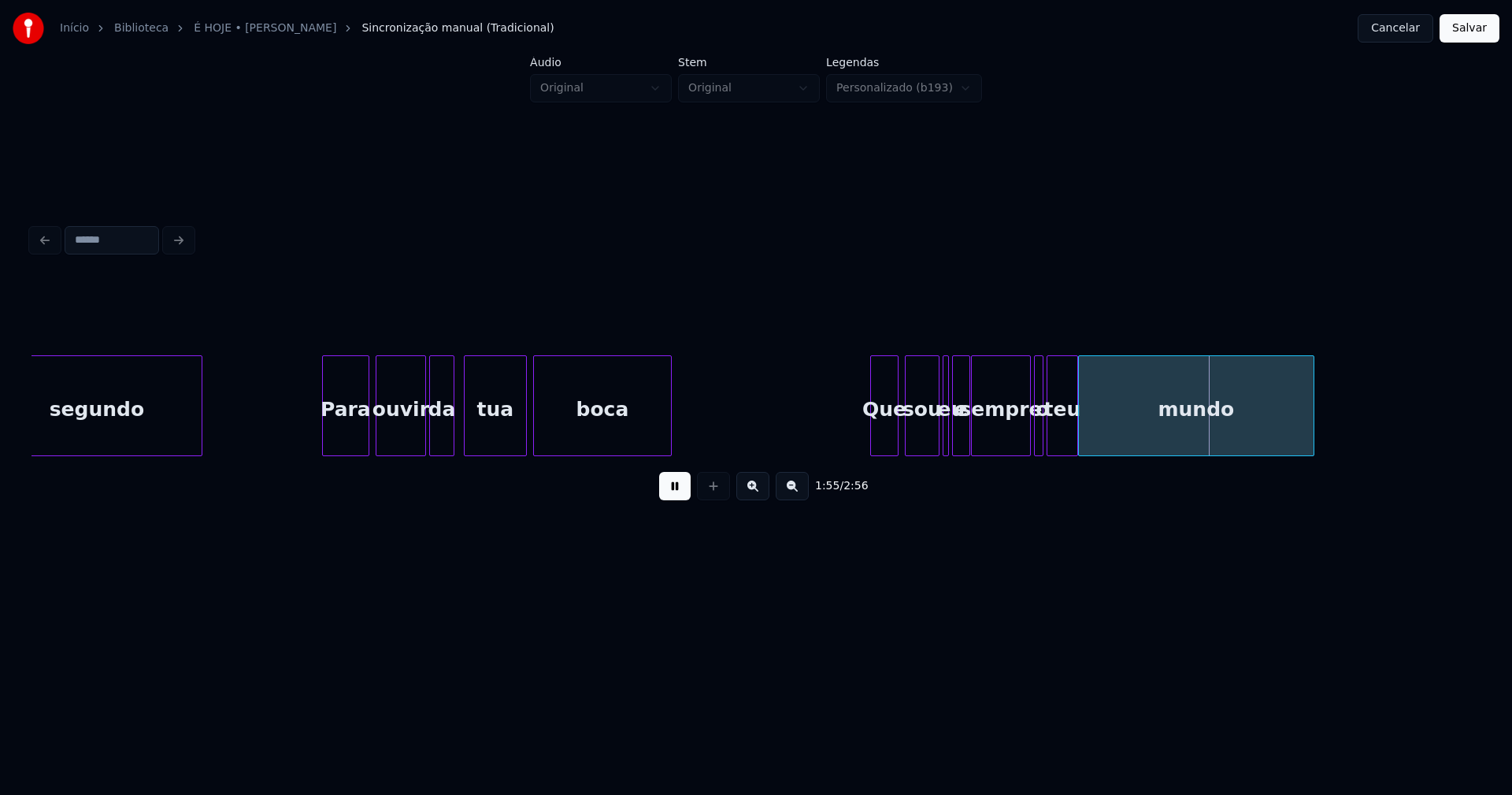
click at [674, 498] on button at bounding box center [674, 486] width 31 height 29
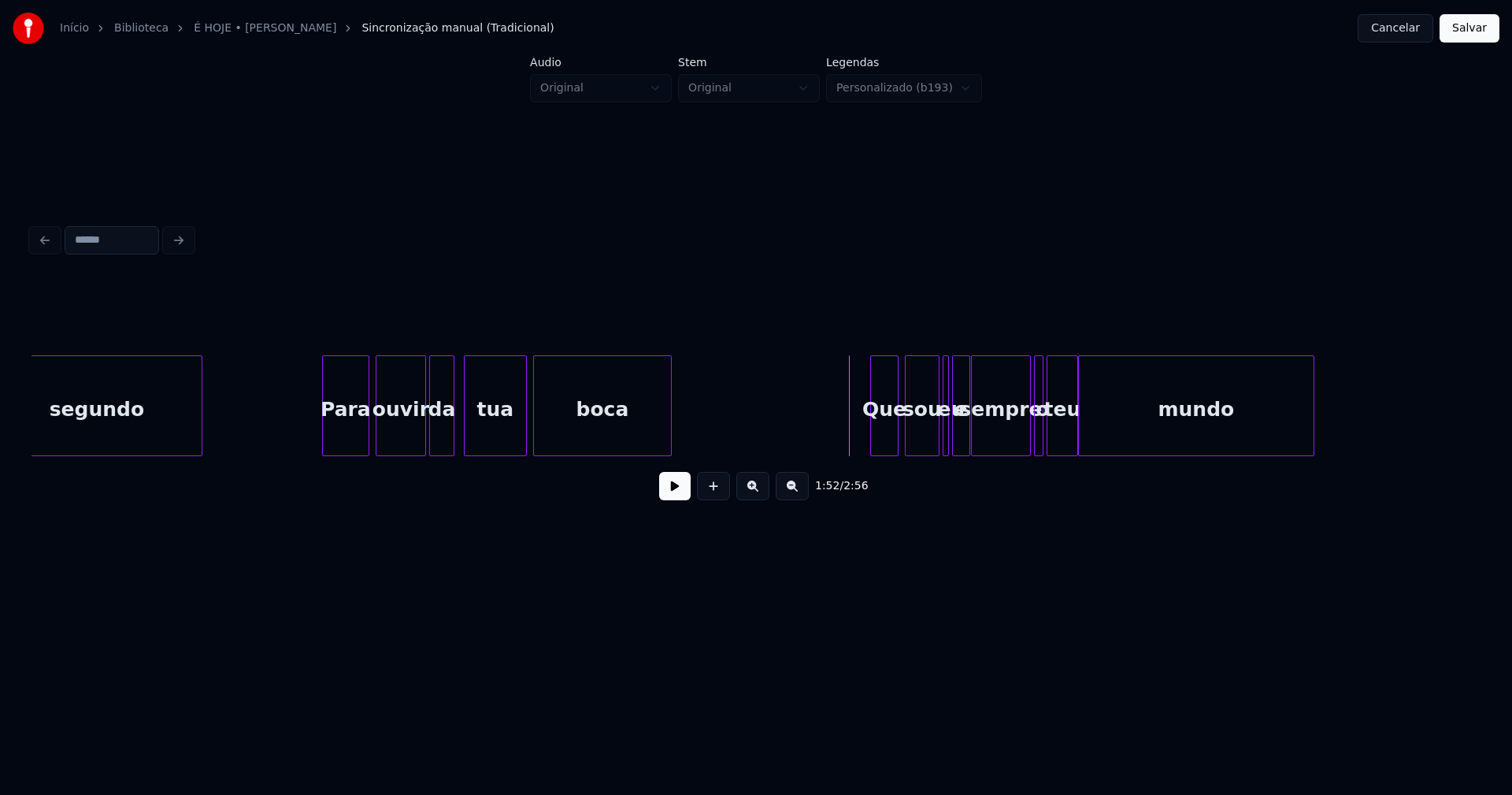
click at [680, 494] on button at bounding box center [674, 486] width 31 height 29
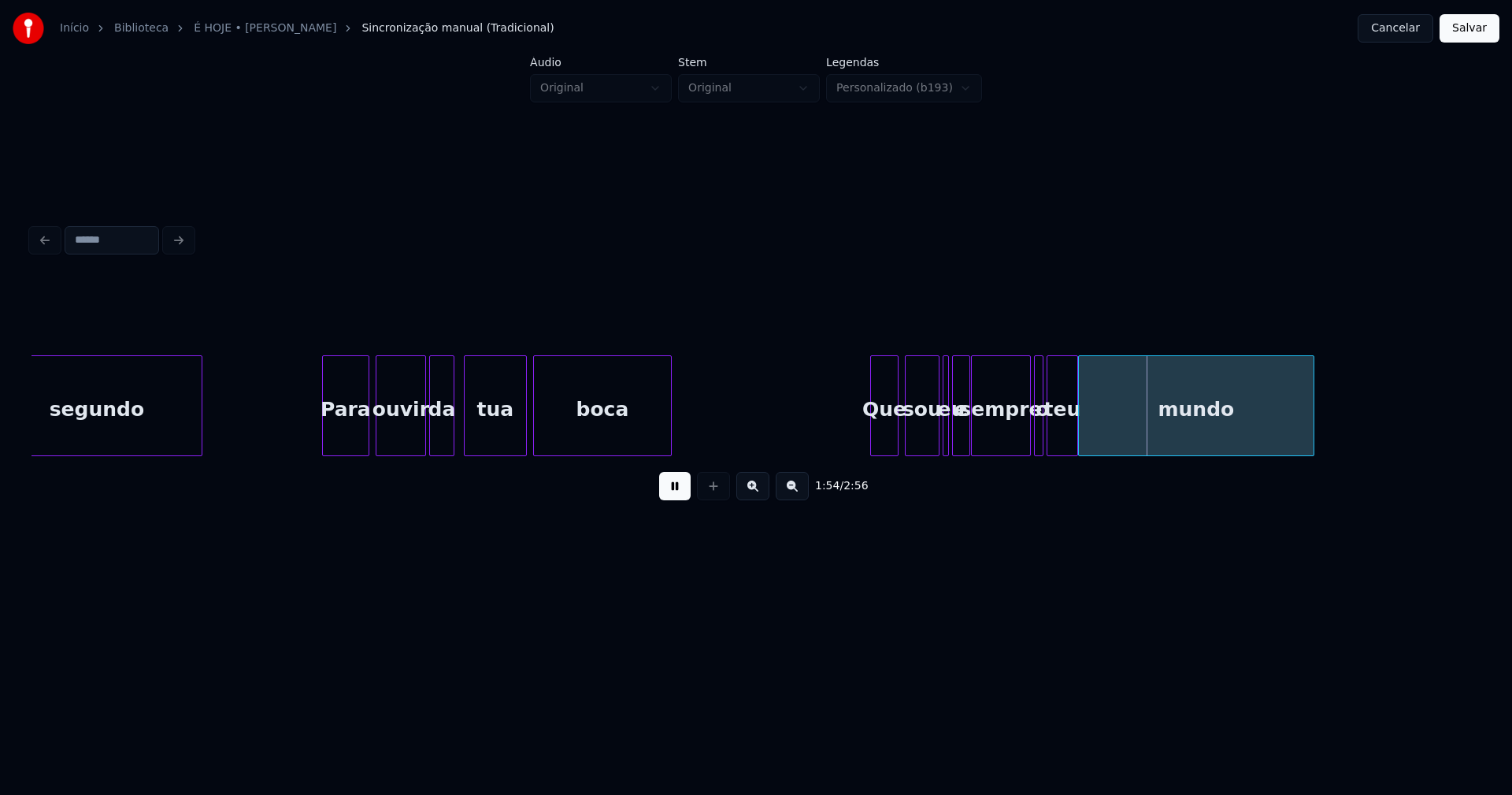
drag, startPoint x: 675, startPoint y: 497, endPoint x: 694, endPoint y: 486, distance: 22.0
click at [676, 497] on button at bounding box center [674, 486] width 31 height 29
click at [962, 381] on div "e" at bounding box center [961, 409] width 17 height 107
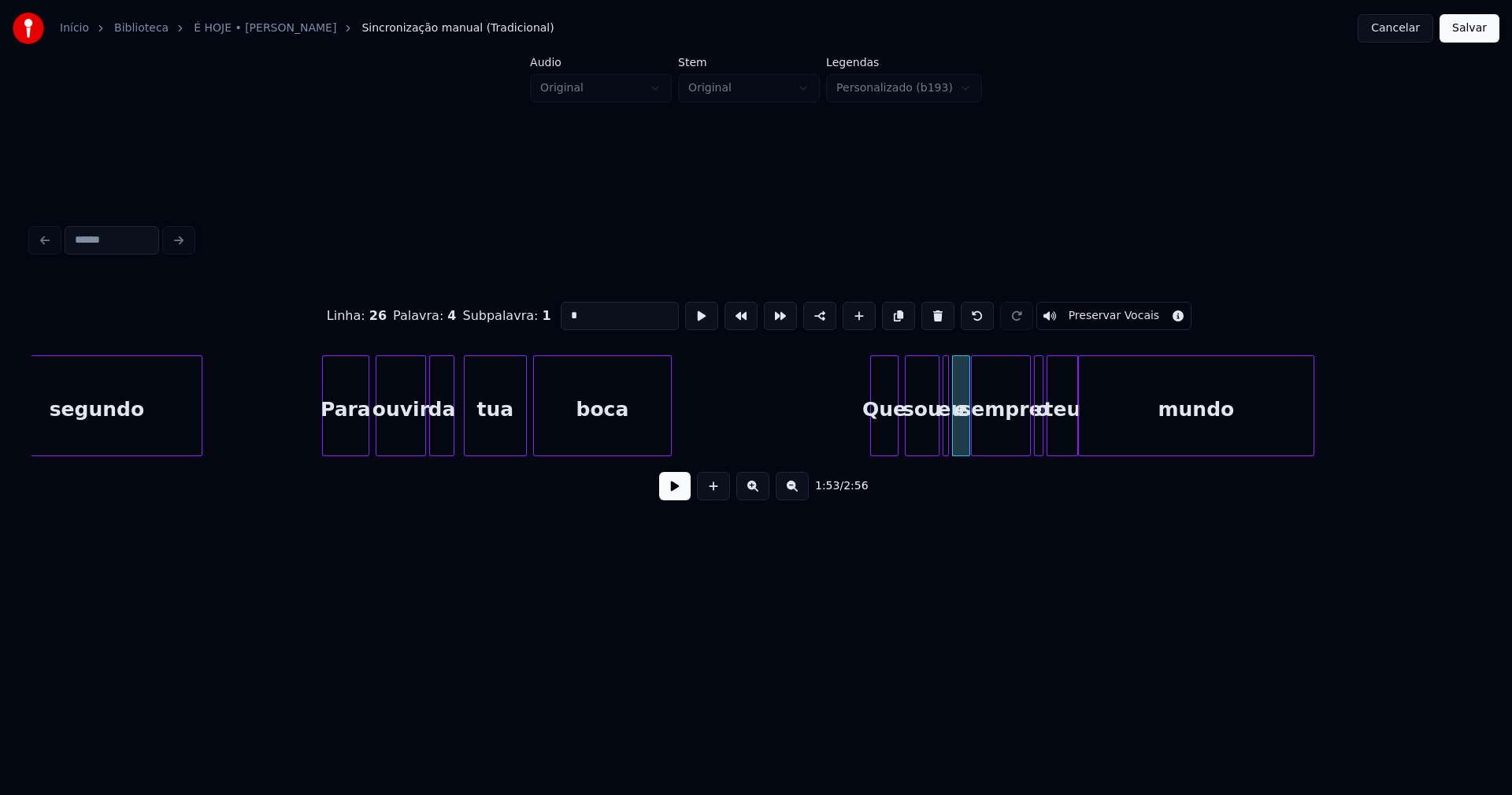
click at [948, 386] on div "eu" at bounding box center [951, 409] width 16 height 107
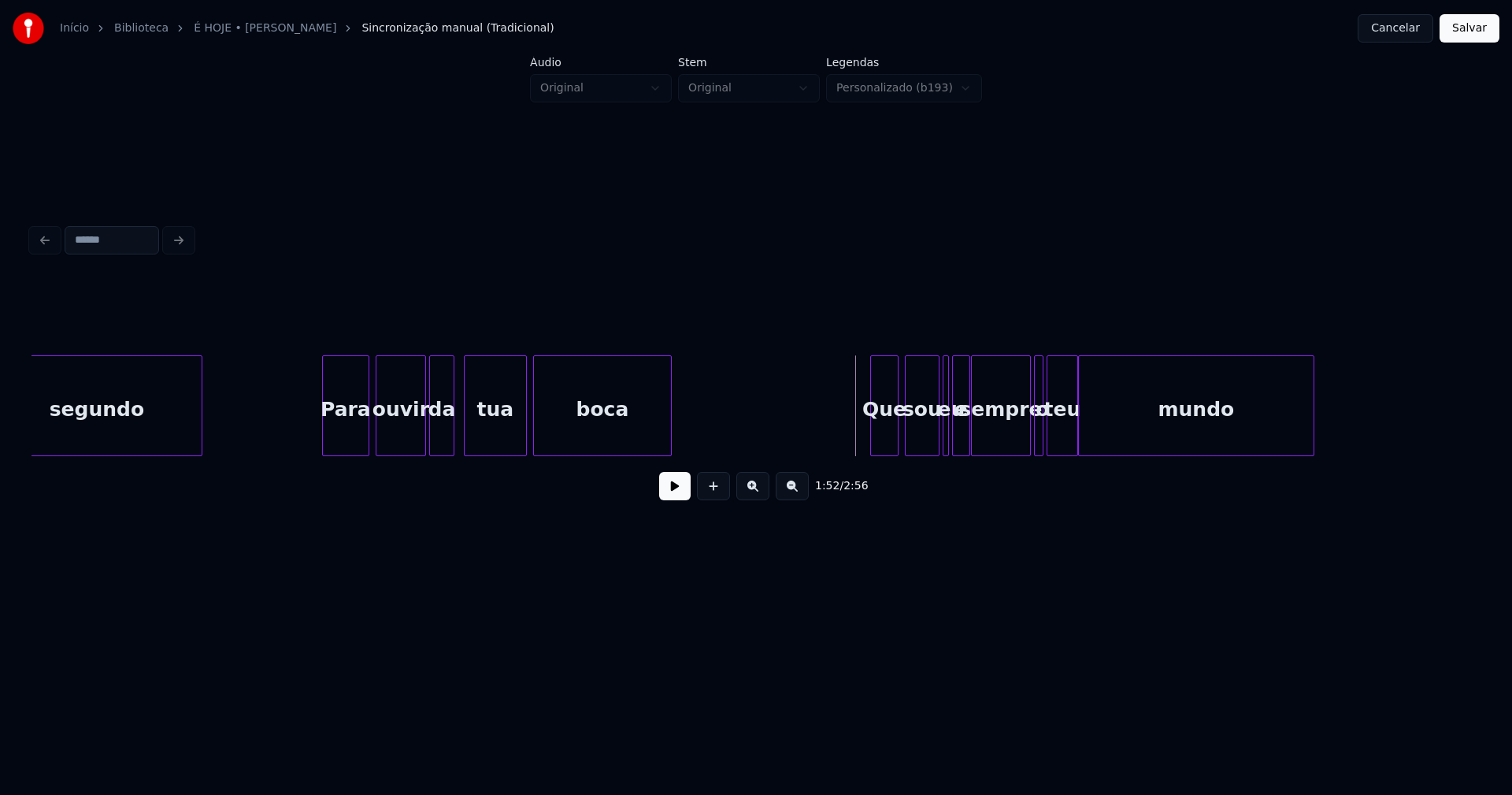
click at [662, 498] on button at bounding box center [674, 486] width 31 height 29
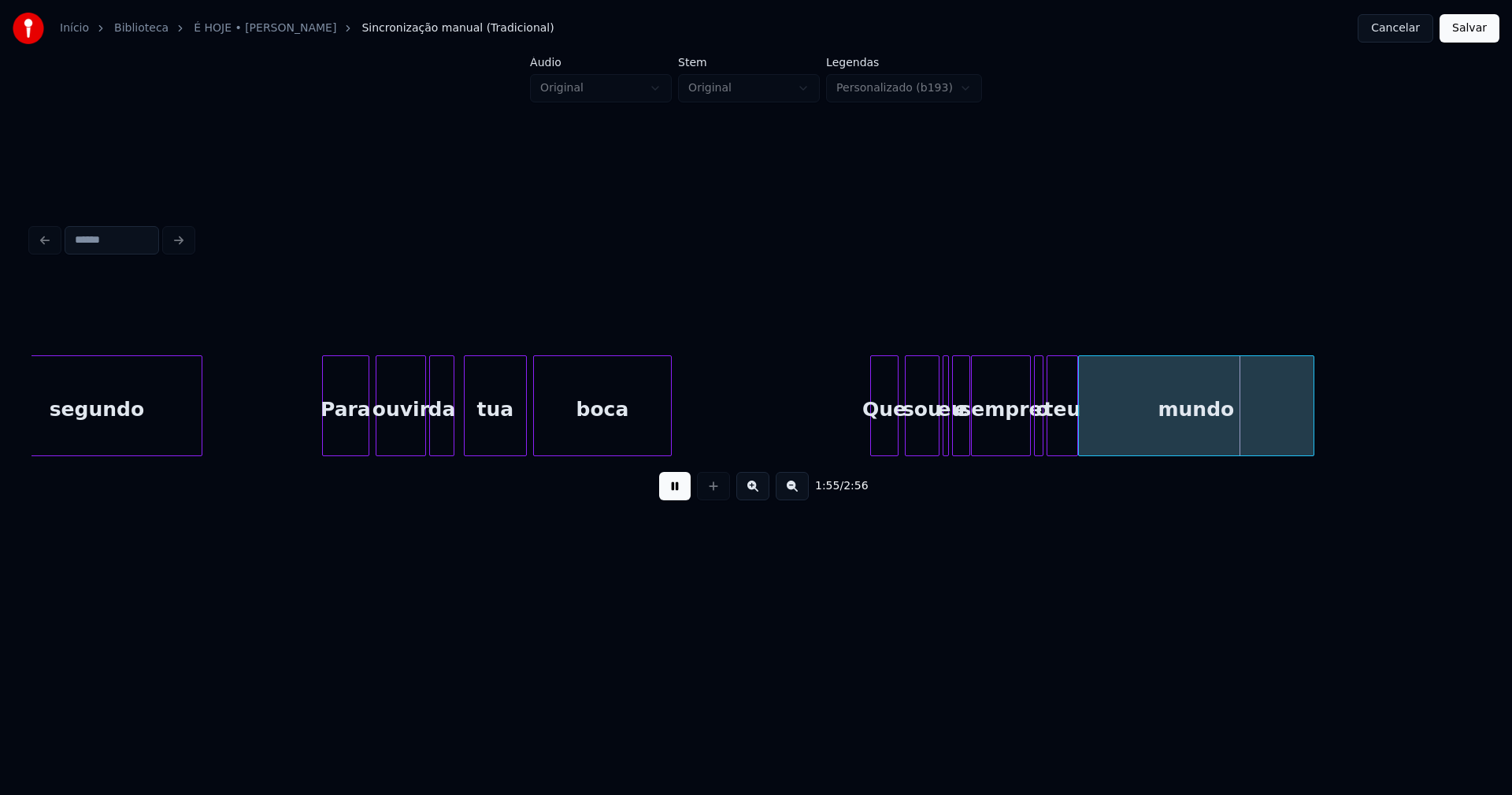
drag, startPoint x: 668, startPoint y: 497, endPoint x: 893, endPoint y: 460, distance: 228.0
click at [674, 497] on button at bounding box center [674, 486] width 31 height 29
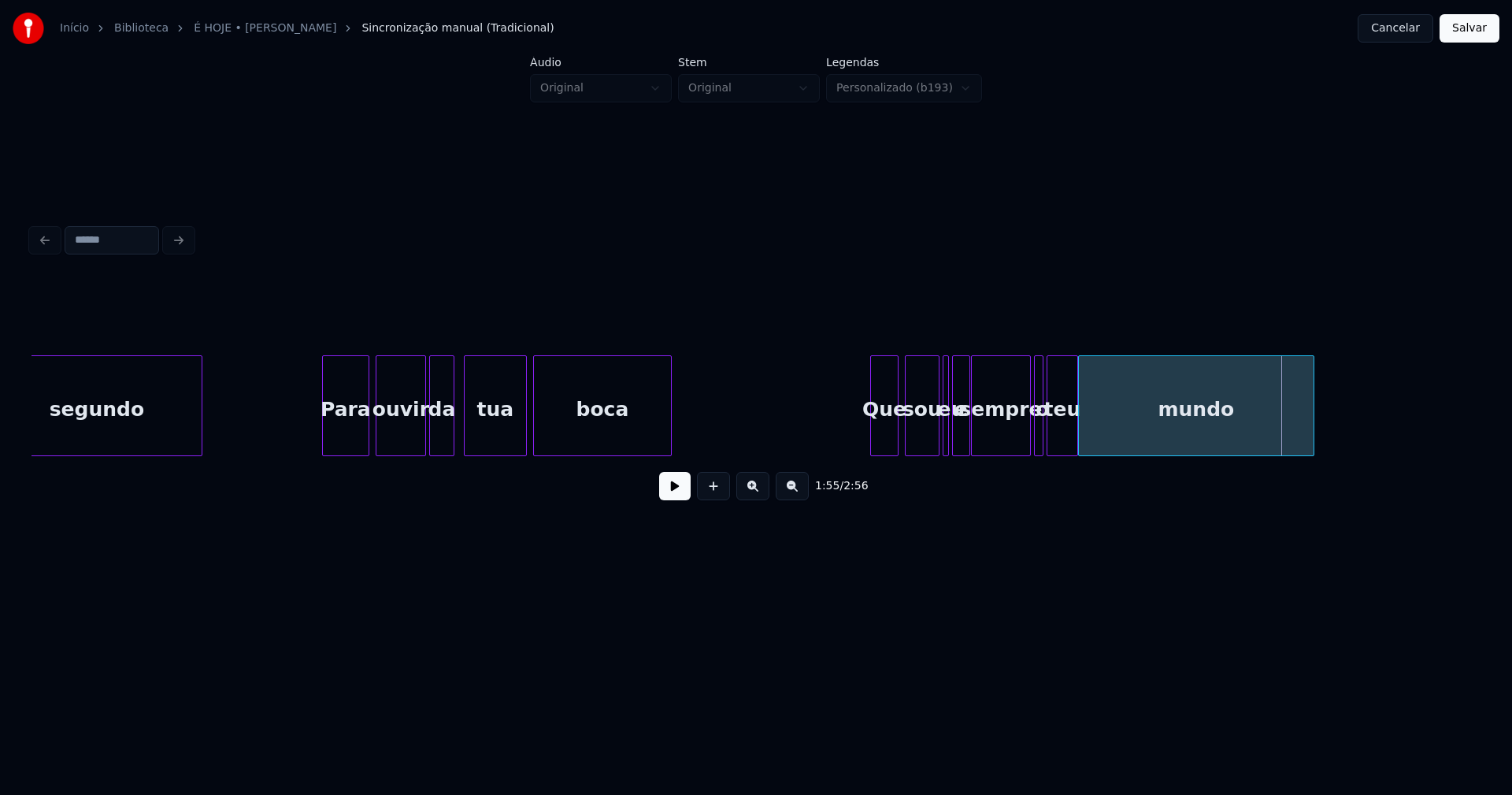
click at [944, 399] on div at bounding box center [946, 406] width 5 height 99
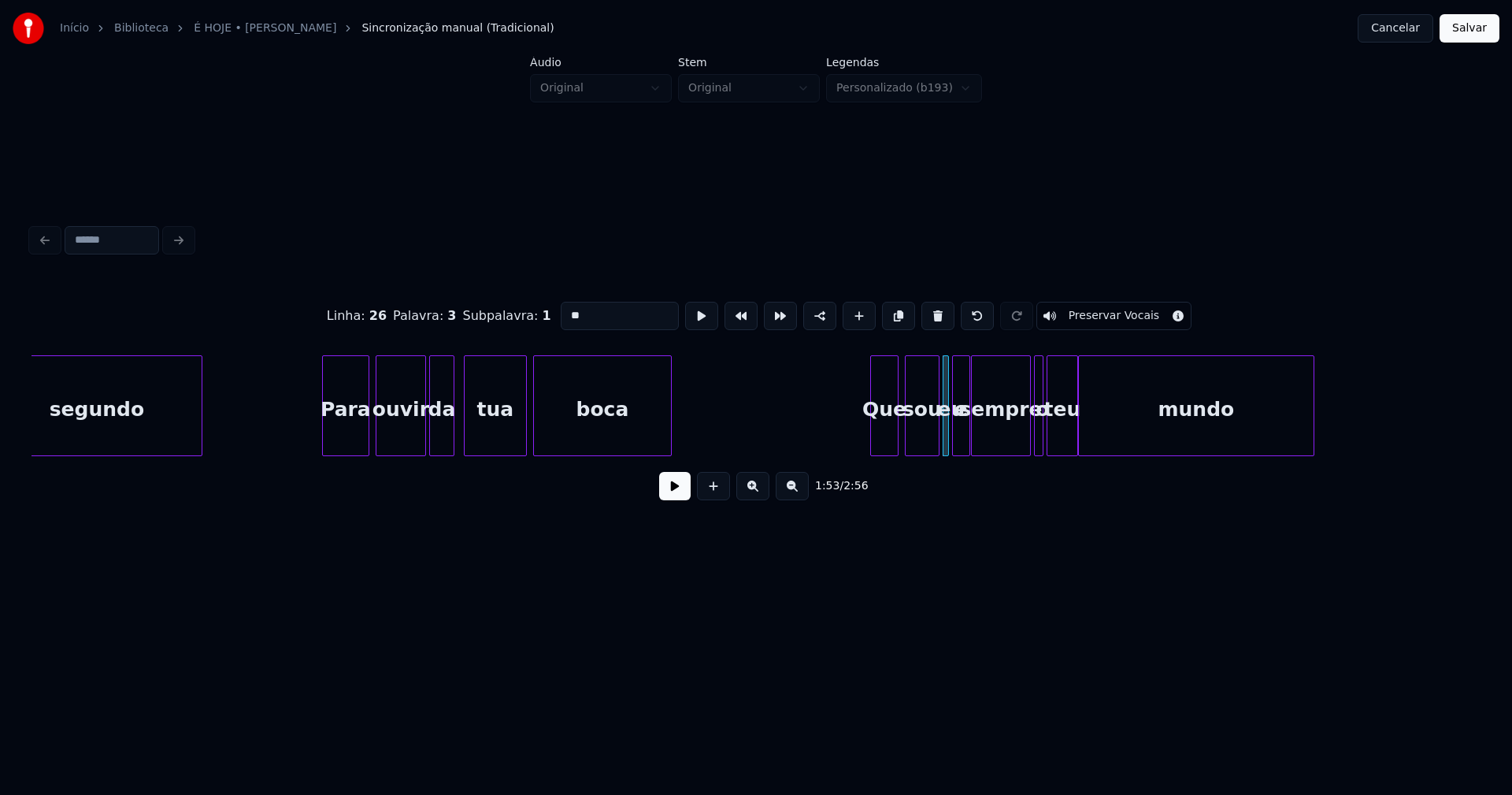
click at [959, 389] on div "e" at bounding box center [961, 409] width 17 height 107
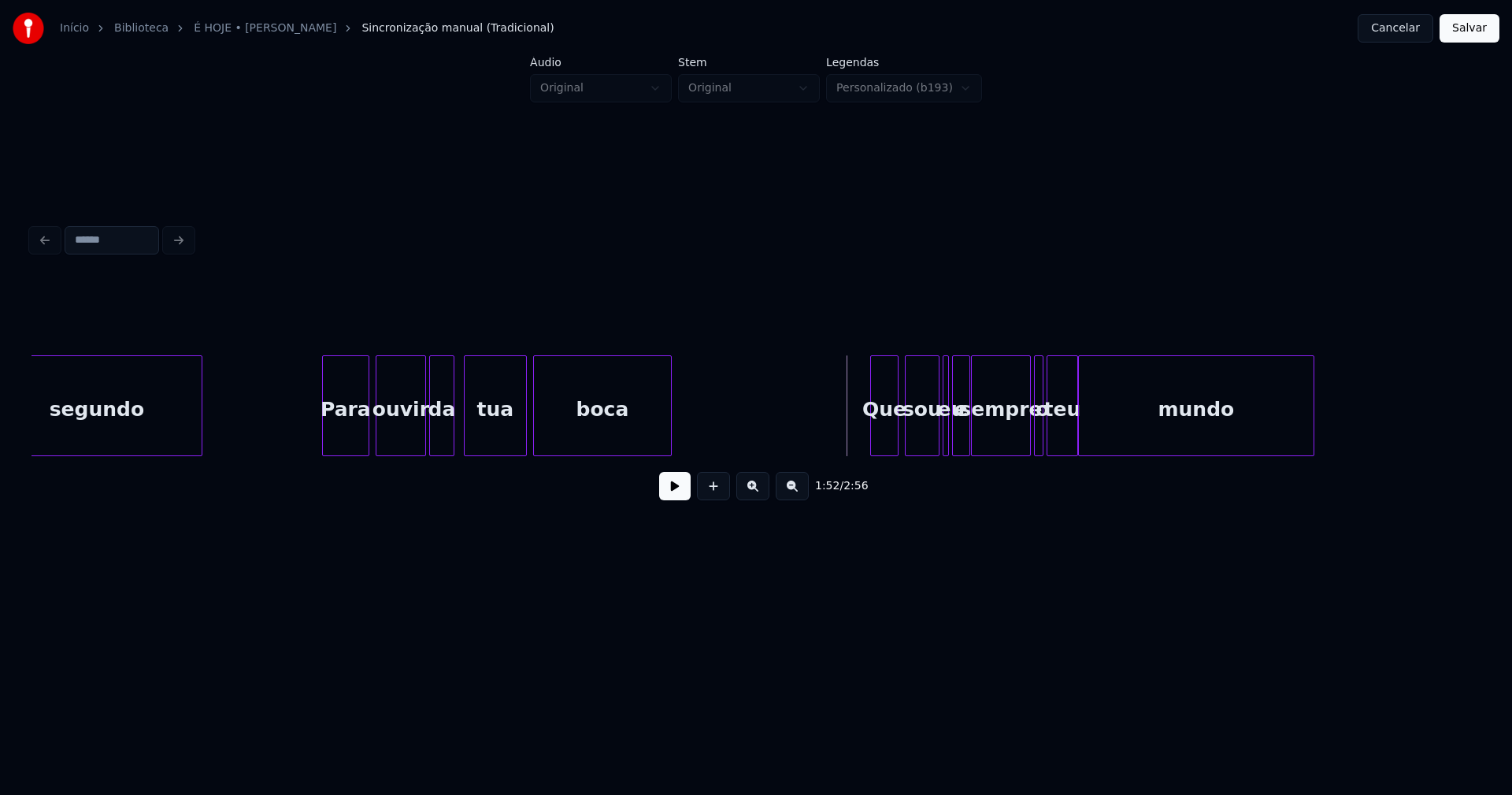
click at [666, 499] on button at bounding box center [674, 486] width 31 height 29
click at [668, 496] on button at bounding box center [674, 486] width 31 height 29
click at [683, 492] on button at bounding box center [674, 486] width 31 height 29
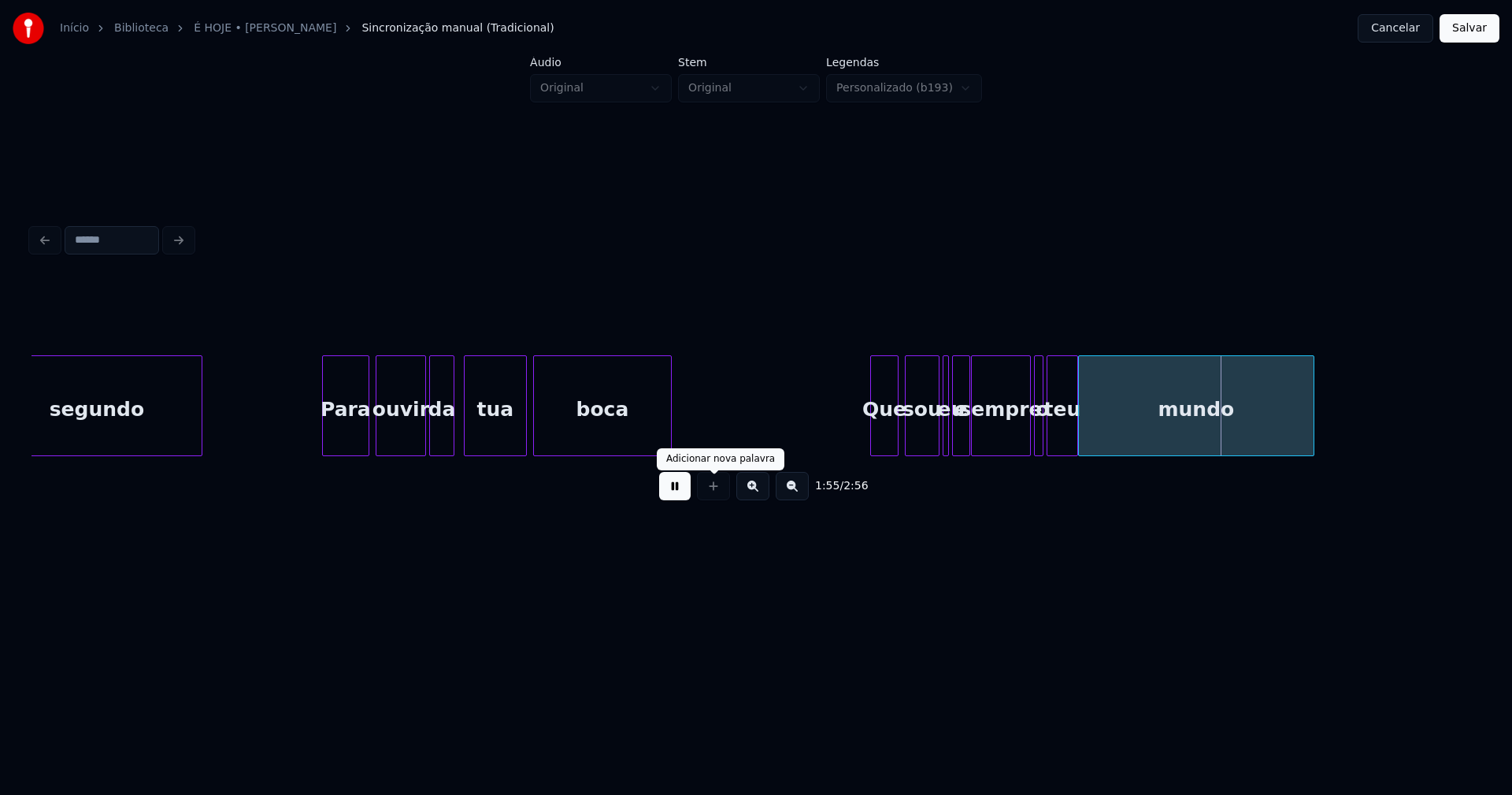
click at [680, 492] on button at bounding box center [674, 486] width 31 height 29
click at [671, 492] on button at bounding box center [674, 486] width 31 height 29
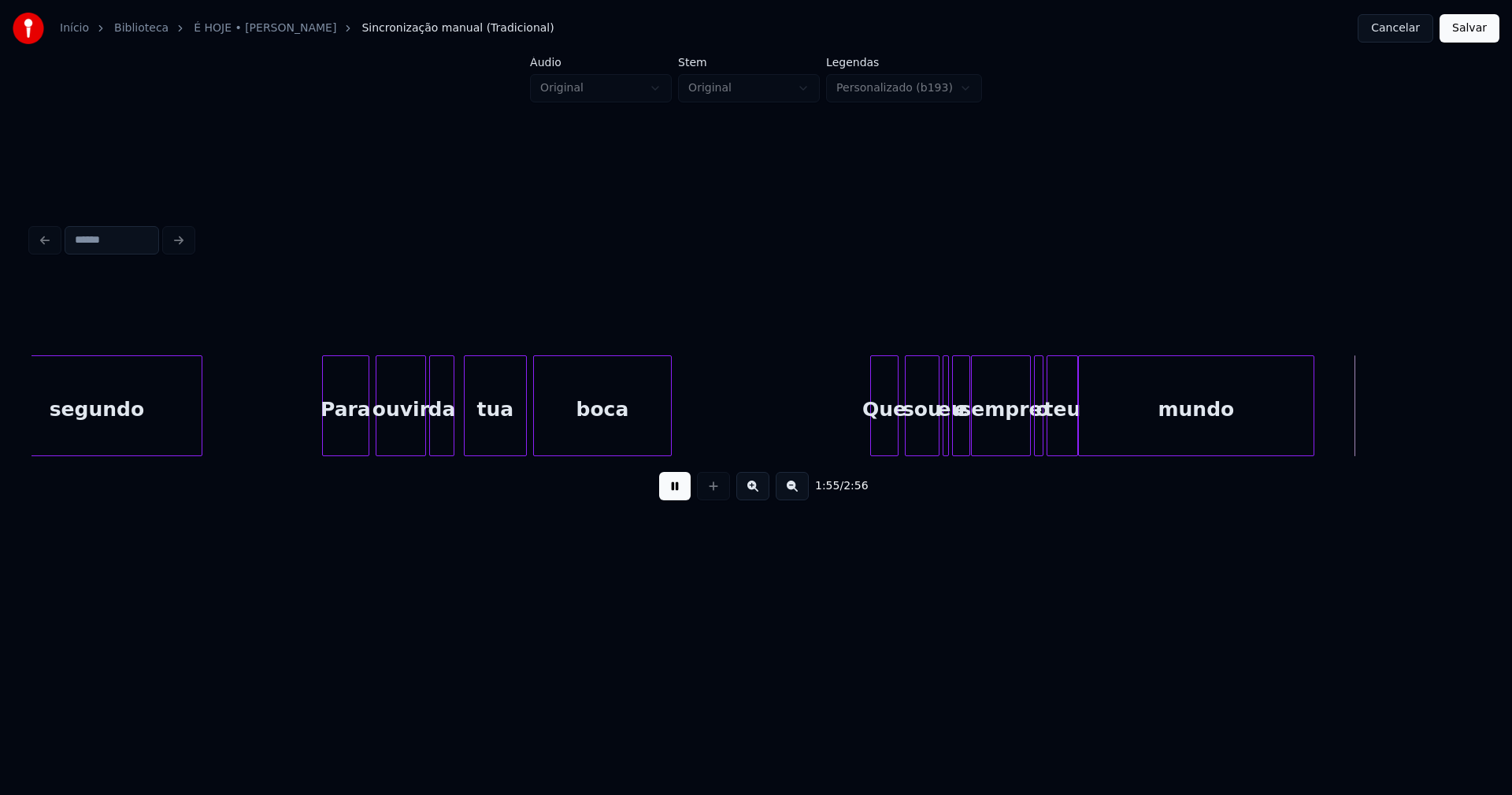
click at [869, 411] on div at bounding box center [871, 406] width 5 height 99
click at [672, 488] on button at bounding box center [674, 486] width 31 height 29
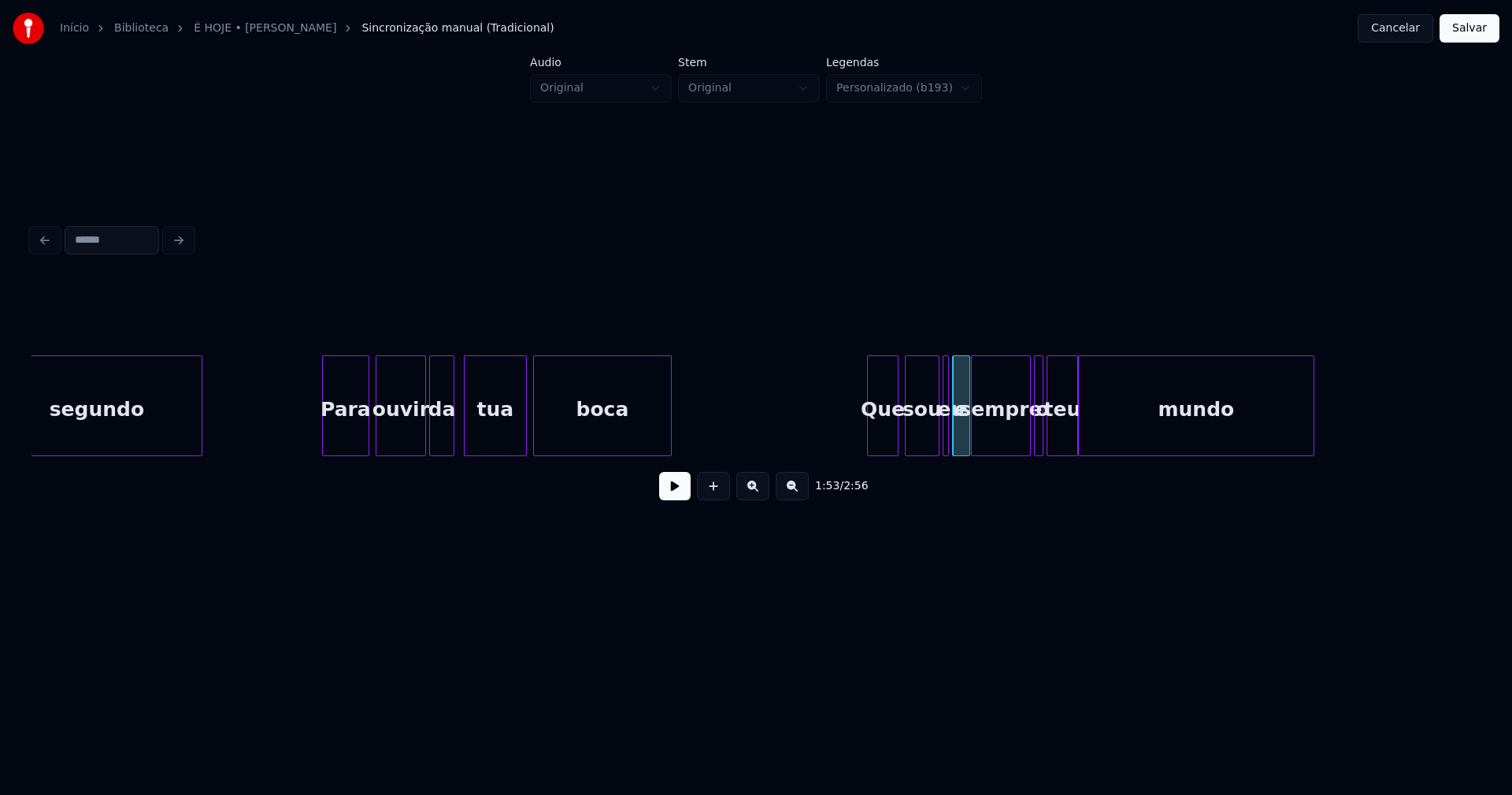
click at [675, 492] on button at bounding box center [674, 486] width 31 height 29
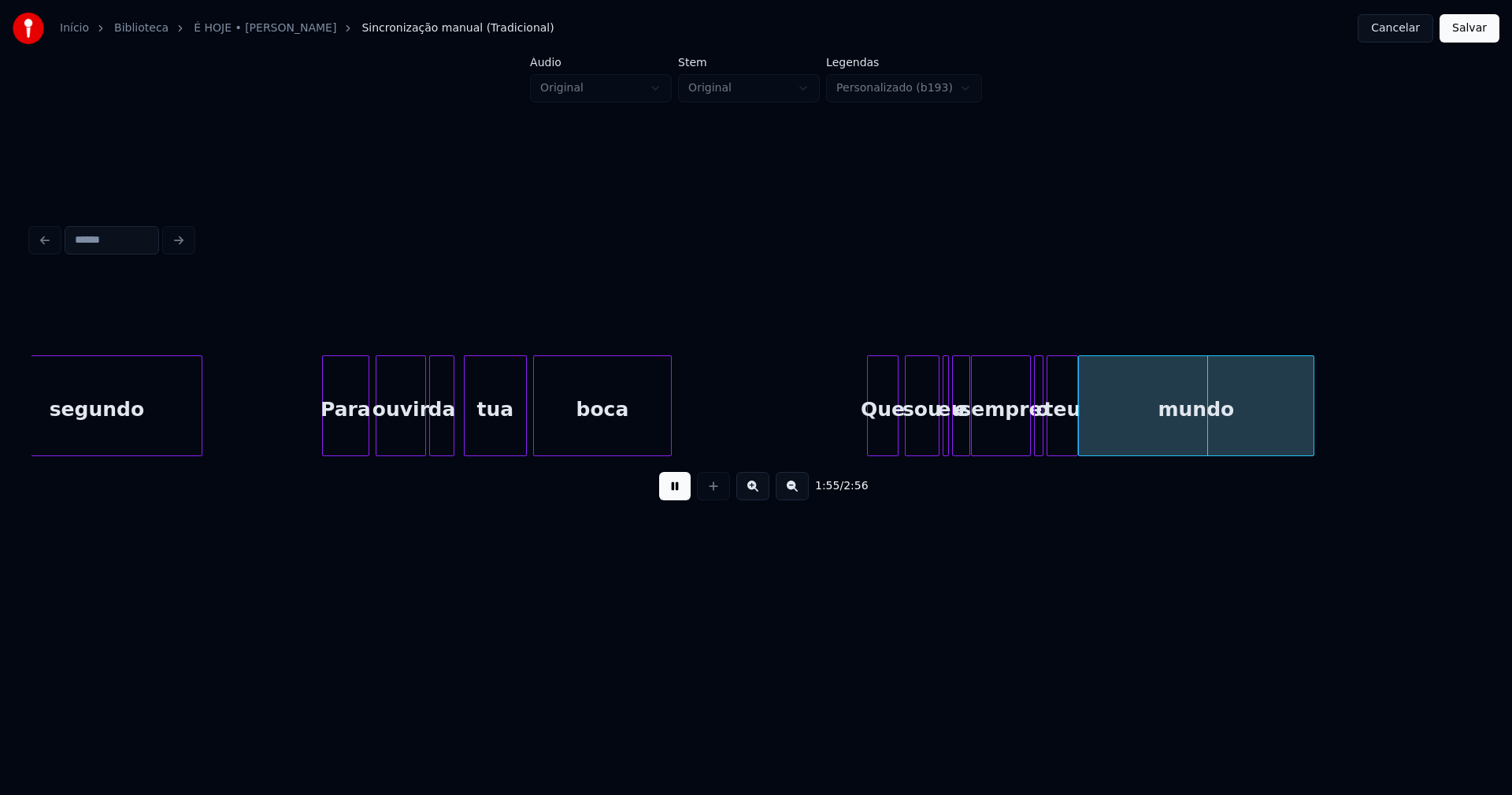
click at [675, 493] on button at bounding box center [674, 486] width 31 height 29
click at [961, 423] on div "e" at bounding box center [961, 409] width 17 height 107
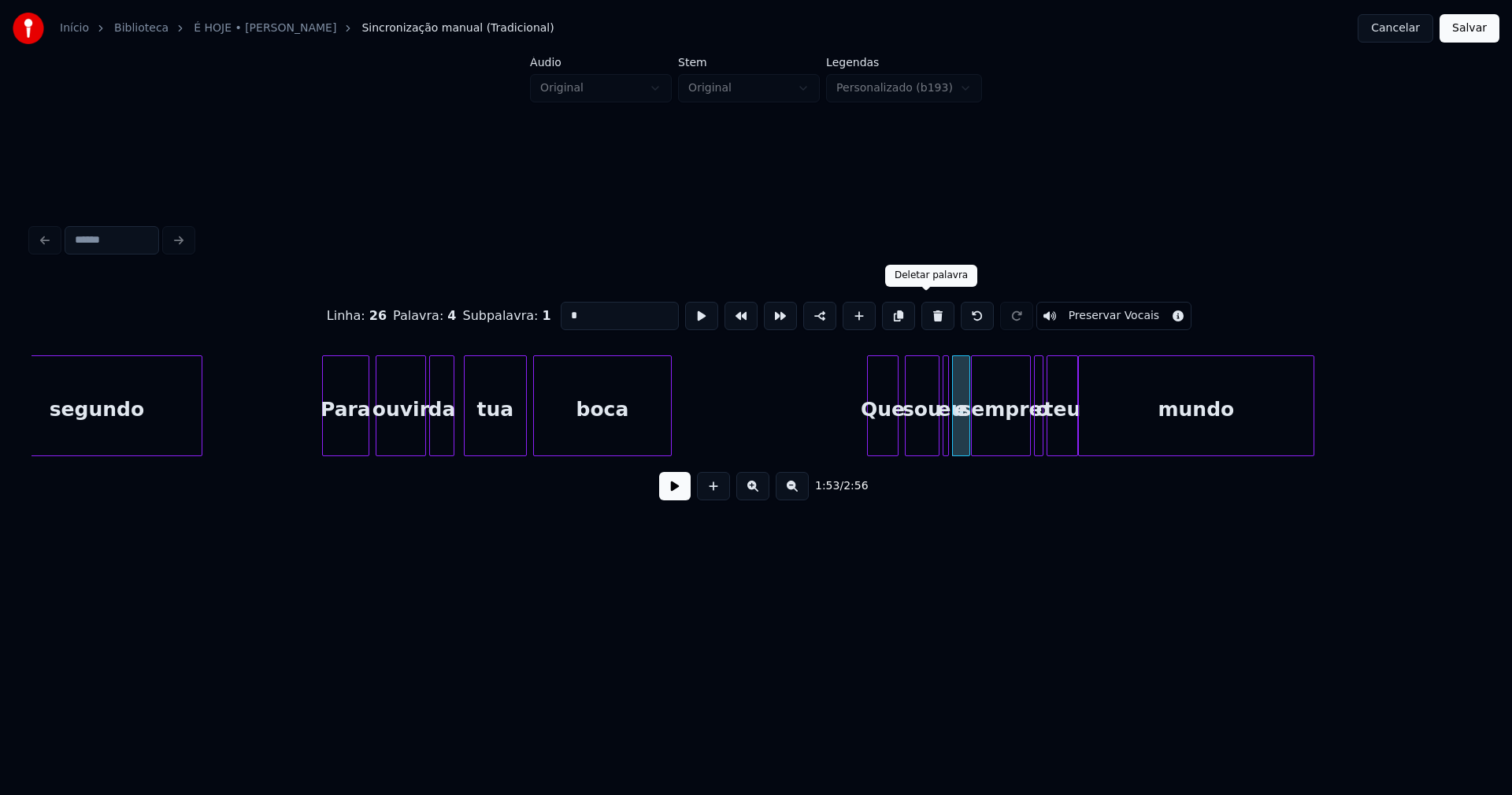
click at [926, 311] on button at bounding box center [937, 316] width 33 height 29
click at [962, 437] on div at bounding box center [962, 406] width 5 height 99
click at [961, 434] on div at bounding box center [962, 406] width 5 height 99
click at [598, 309] on input "**" at bounding box center [619, 316] width 118 height 29
click at [680, 497] on button at bounding box center [674, 486] width 31 height 29
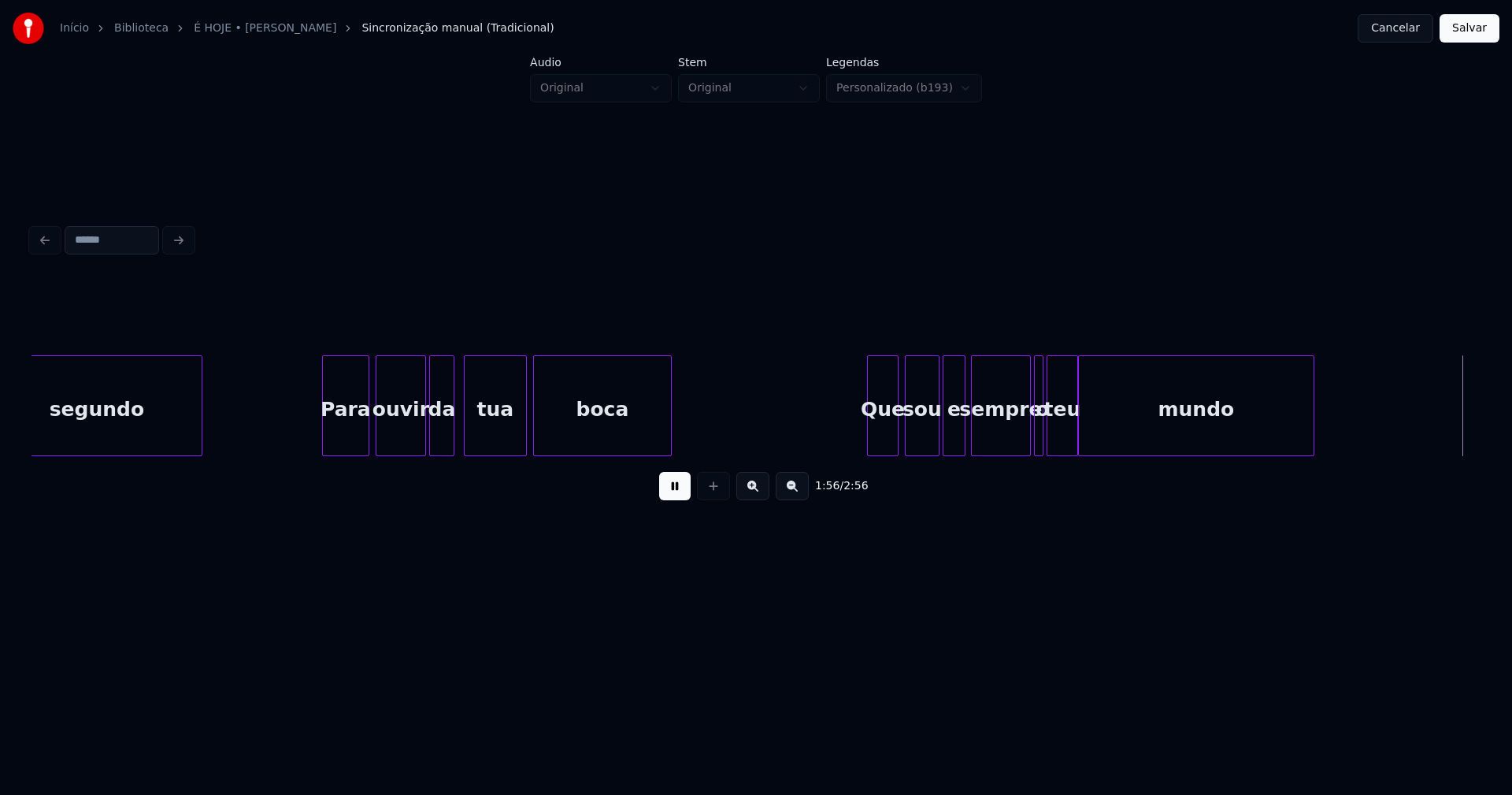
scroll to position [0, 18388]
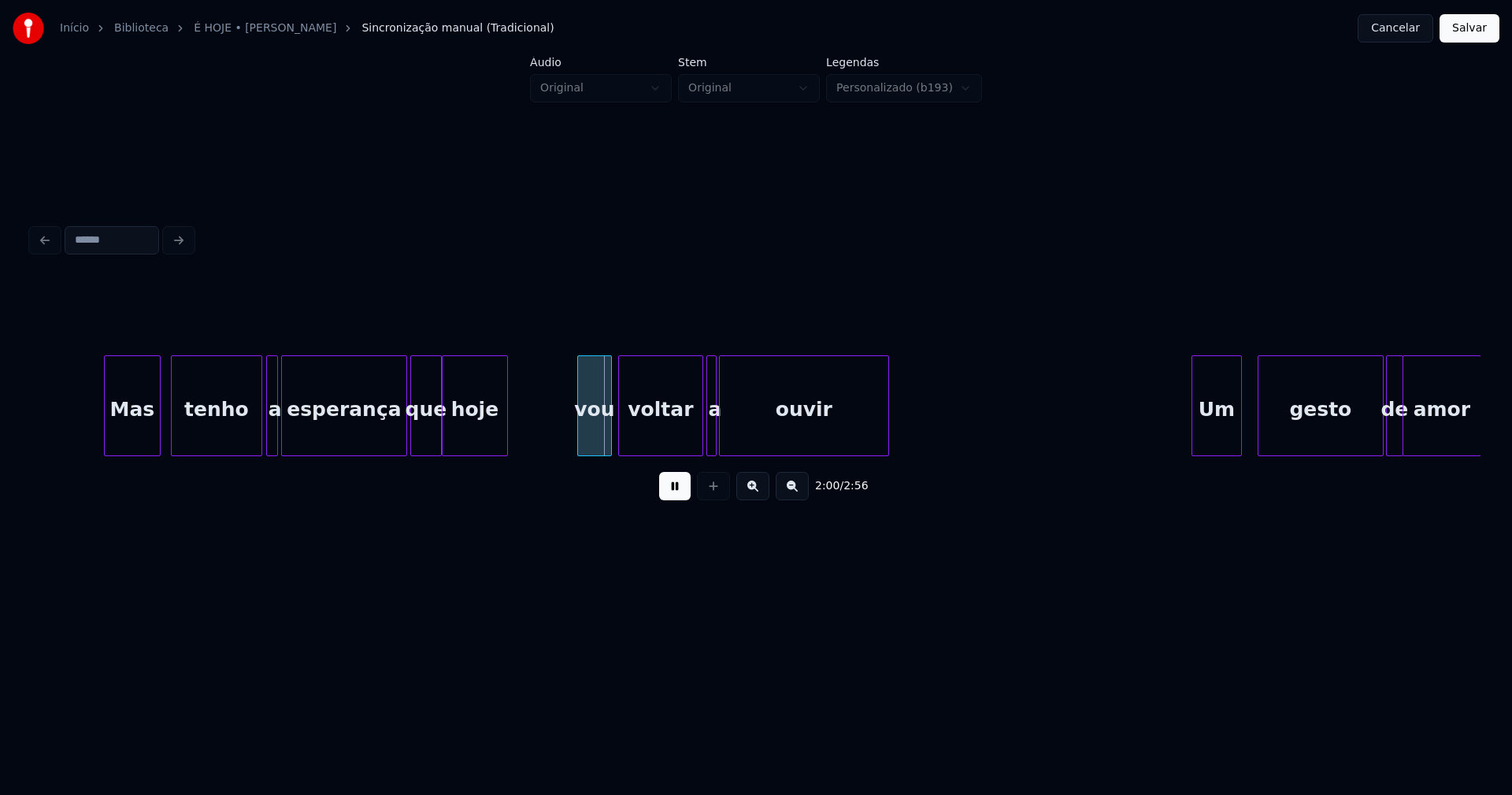
click at [308, 427] on div at bounding box center [308, 406] width 5 height 99
click at [286, 433] on div at bounding box center [287, 406] width 5 height 99
click at [286, 437] on div "a" at bounding box center [288, 409] width 23 height 107
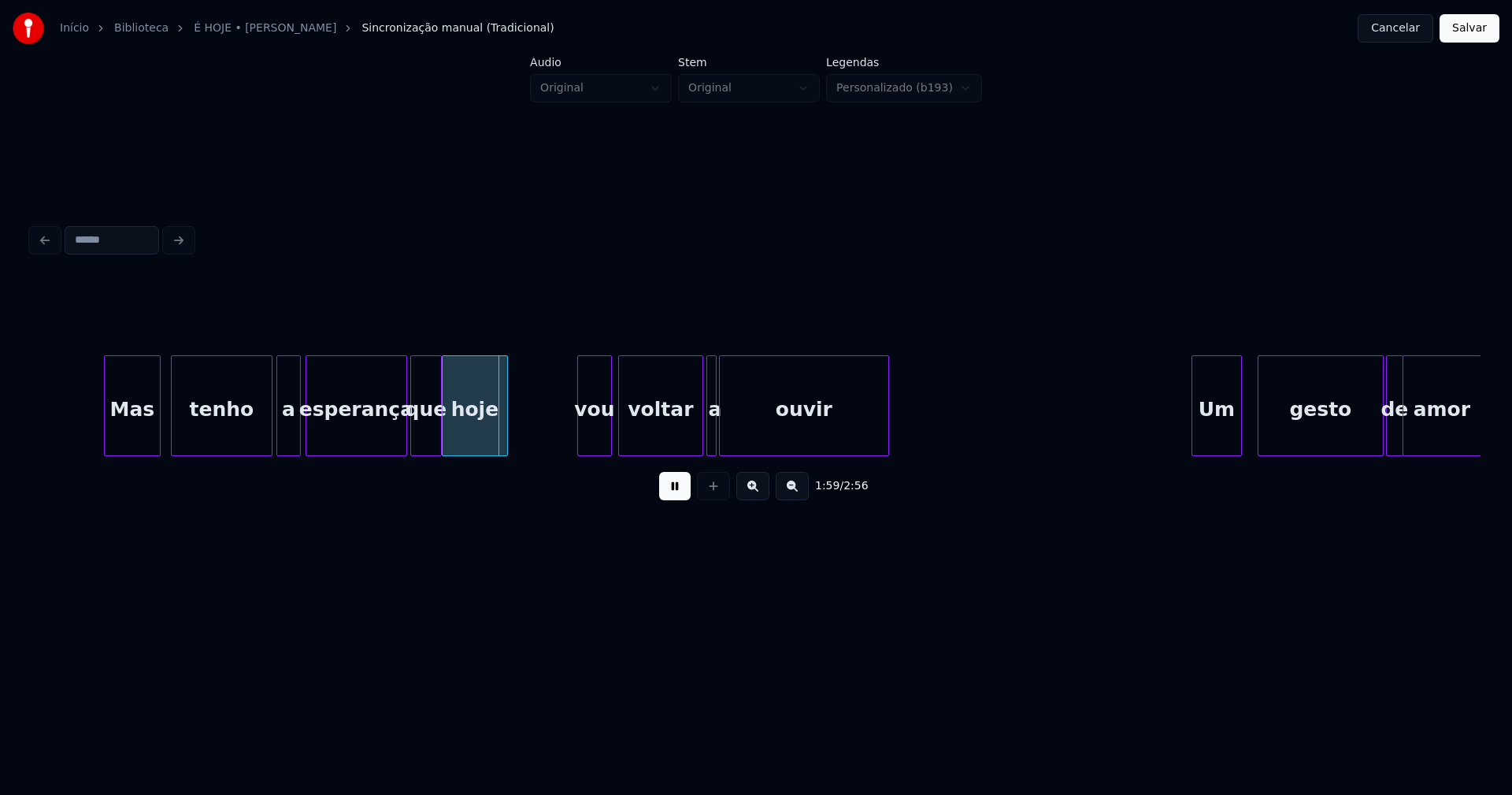
click at [270, 428] on div at bounding box center [270, 406] width 5 height 99
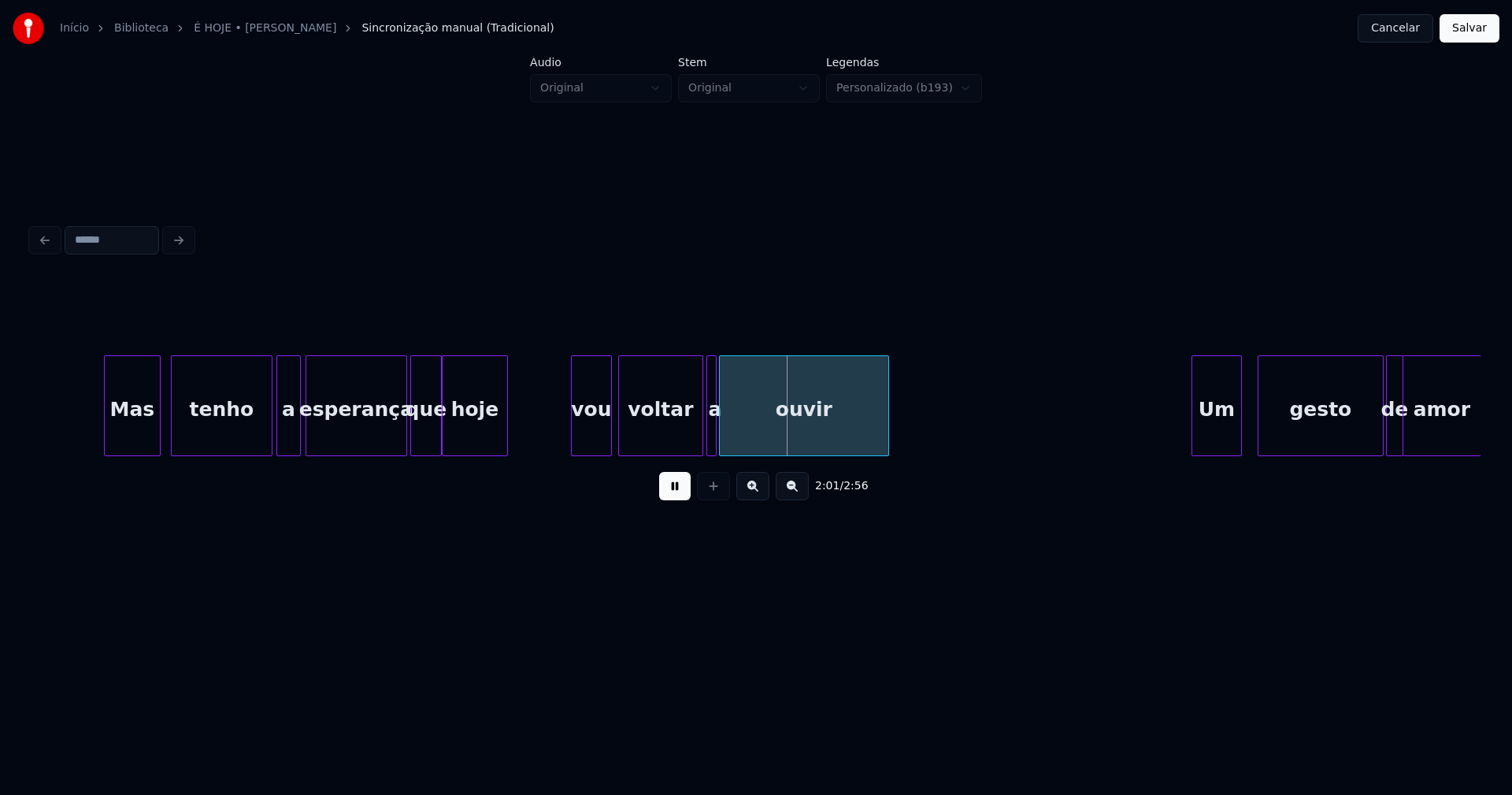
click at [573, 432] on div at bounding box center [574, 406] width 5 height 99
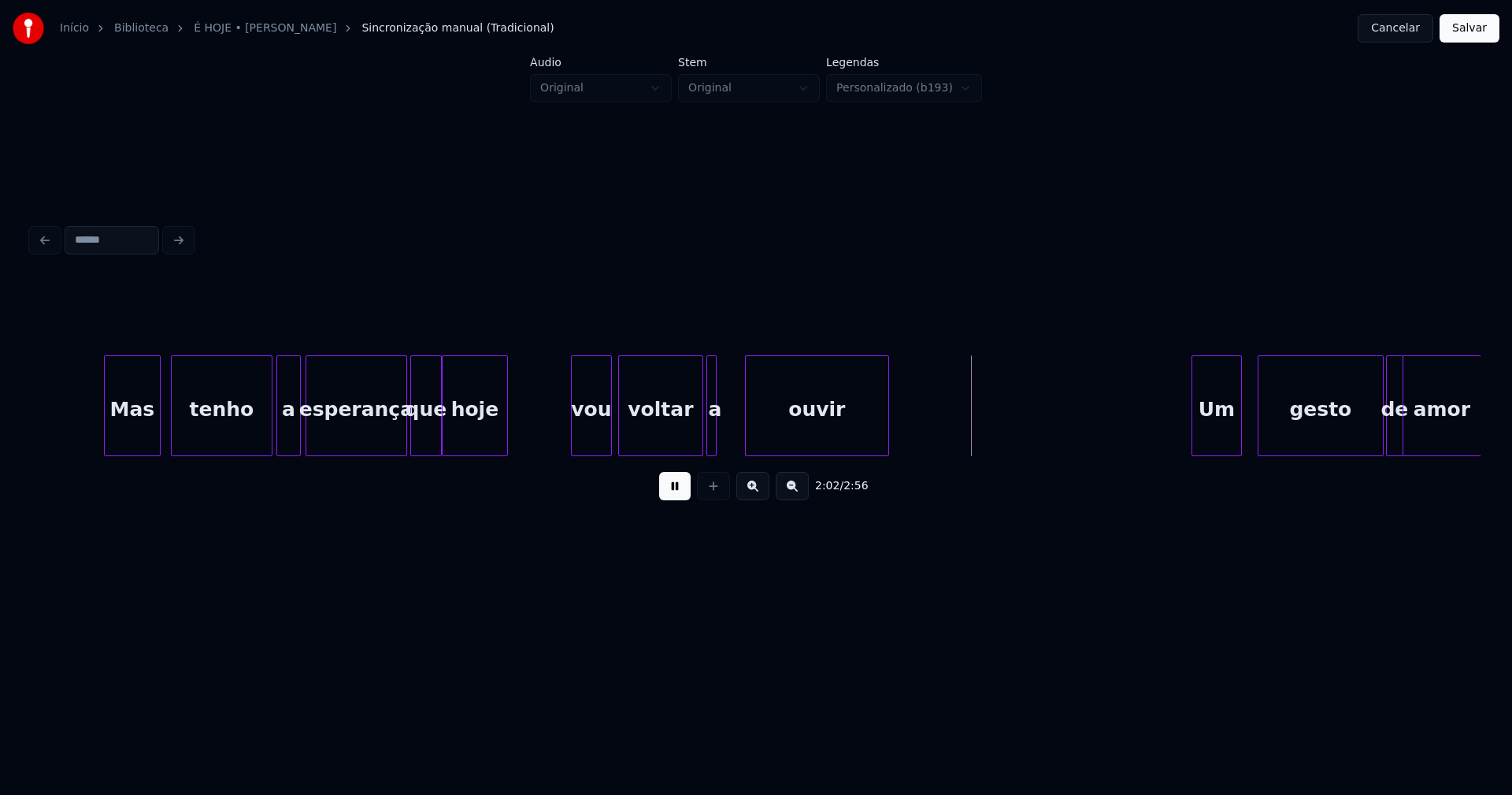
click at [747, 426] on div at bounding box center [748, 406] width 5 height 99
click at [736, 421] on div at bounding box center [734, 406] width 5 height 99
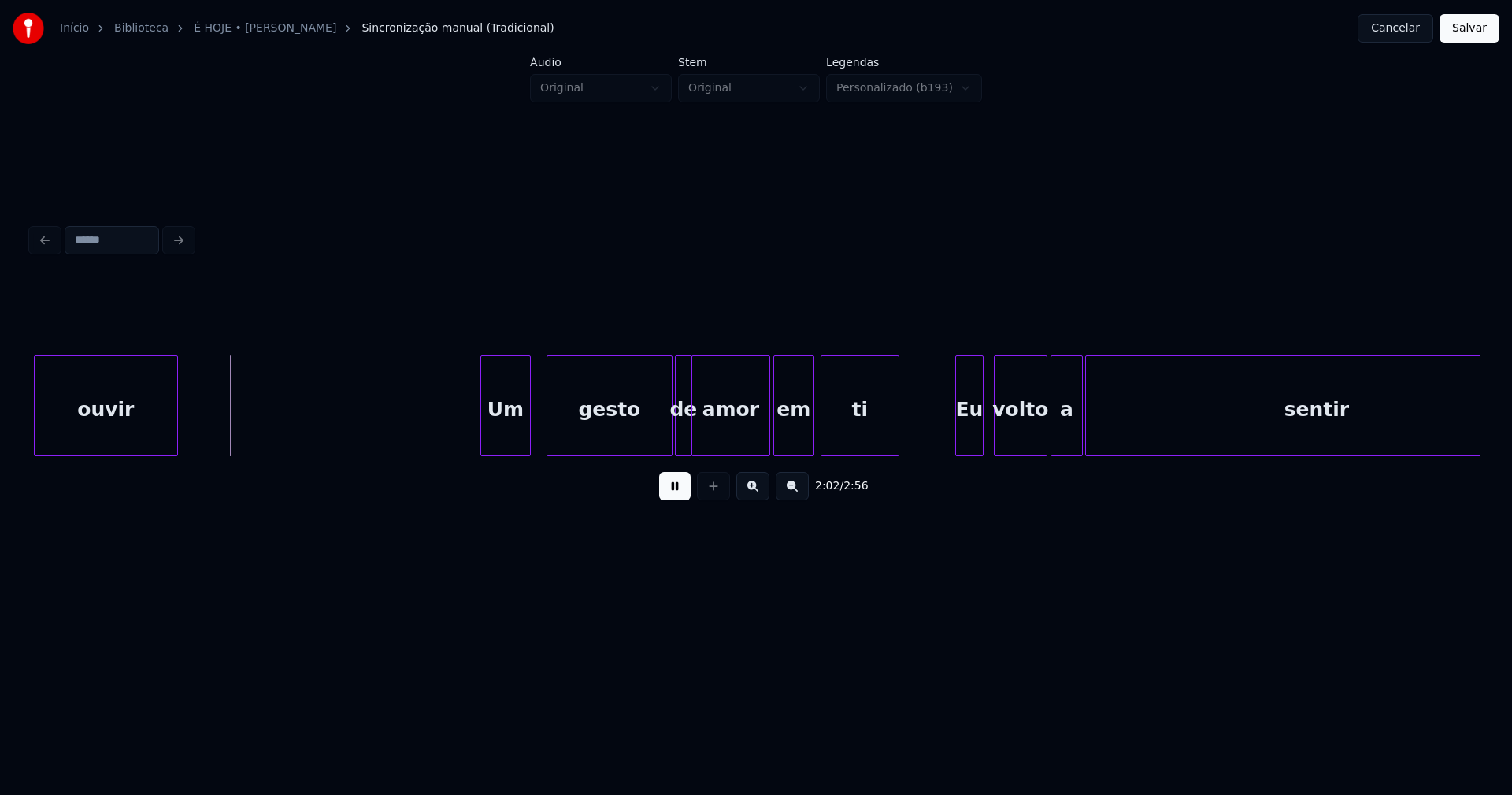
scroll to position [0, 19144]
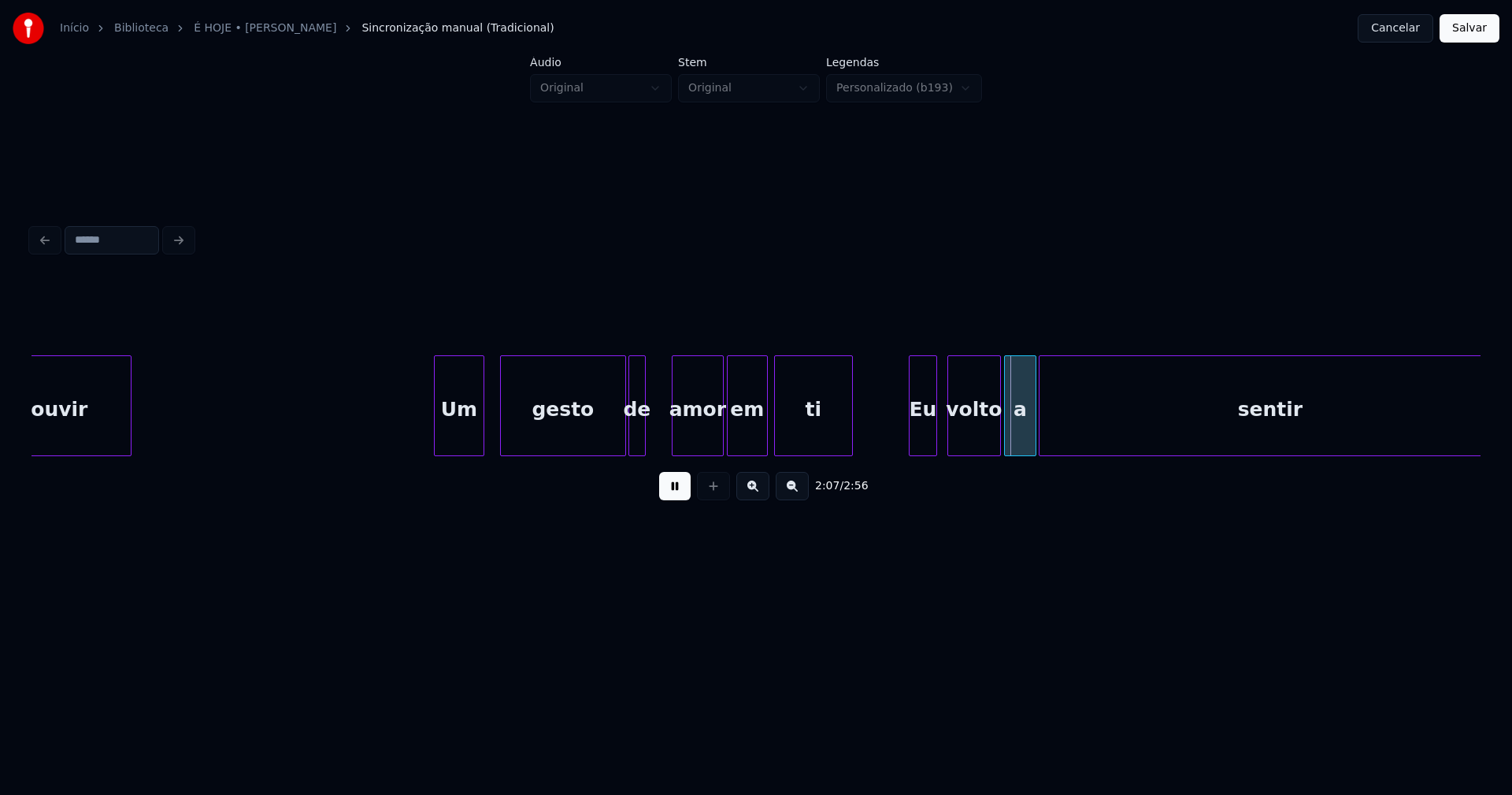
click at [675, 426] on div at bounding box center [675, 406] width 5 height 99
click at [657, 431] on div at bounding box center [656, 406] width 5 height 99
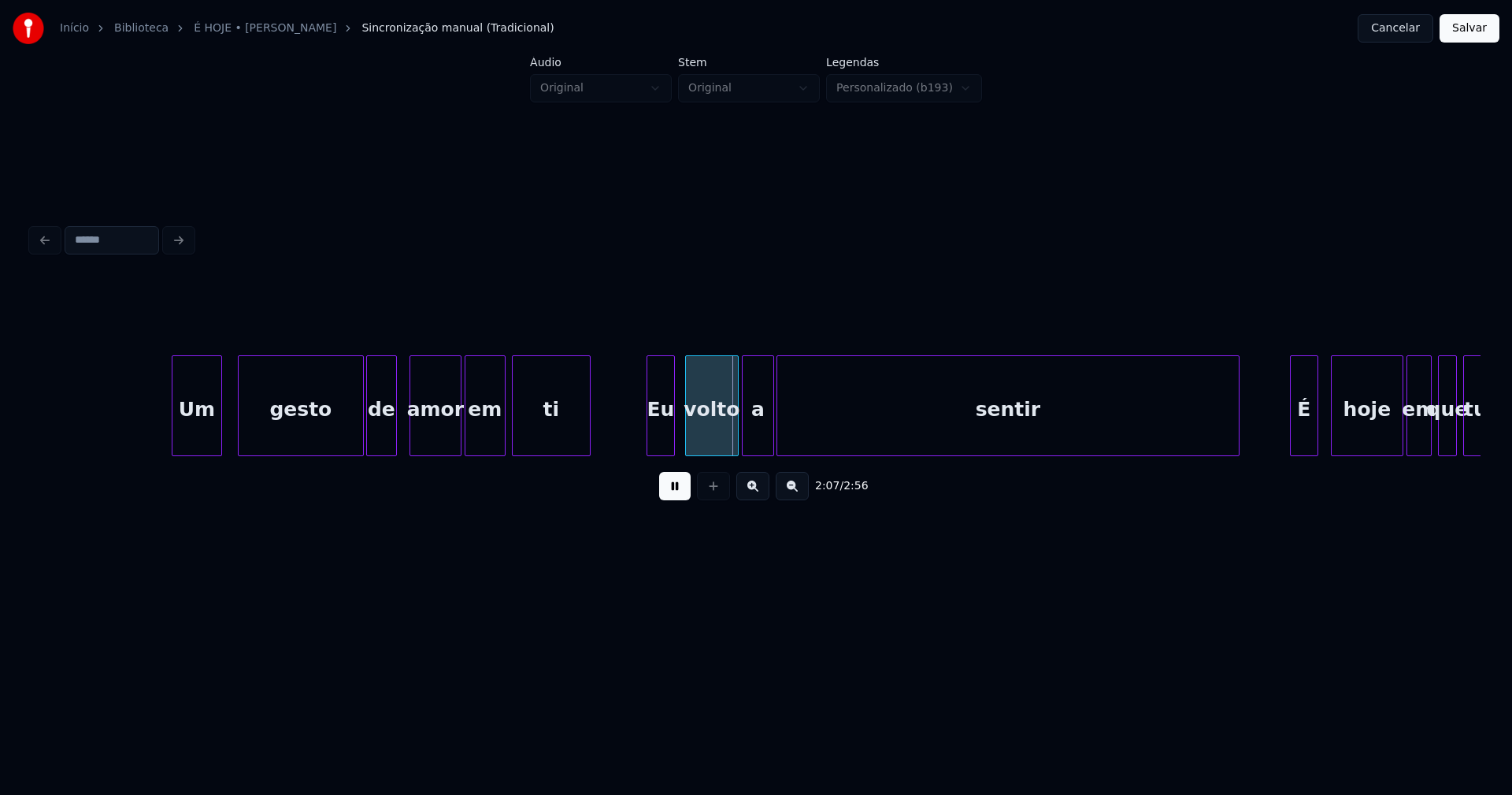
scroll to position [0, 19453]
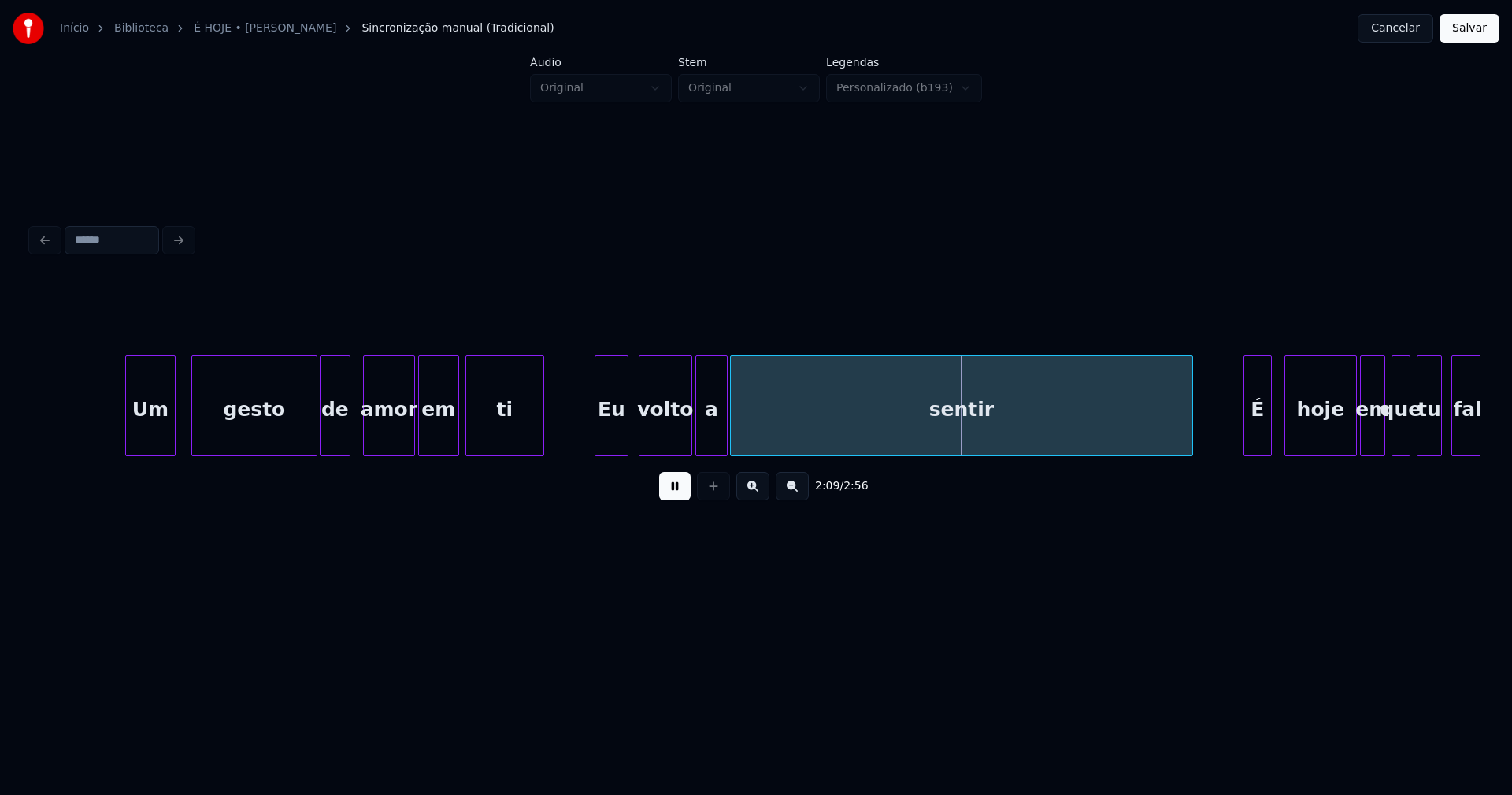
click at [597, 427] on div at bounding box center [598, 406] width 5 height 99
click at [678, 443] on div at bounding box center [678, 406] width 5 height 99
click at [697, 439] on div "a" at bounding box center [702, 409] width 30 height 107
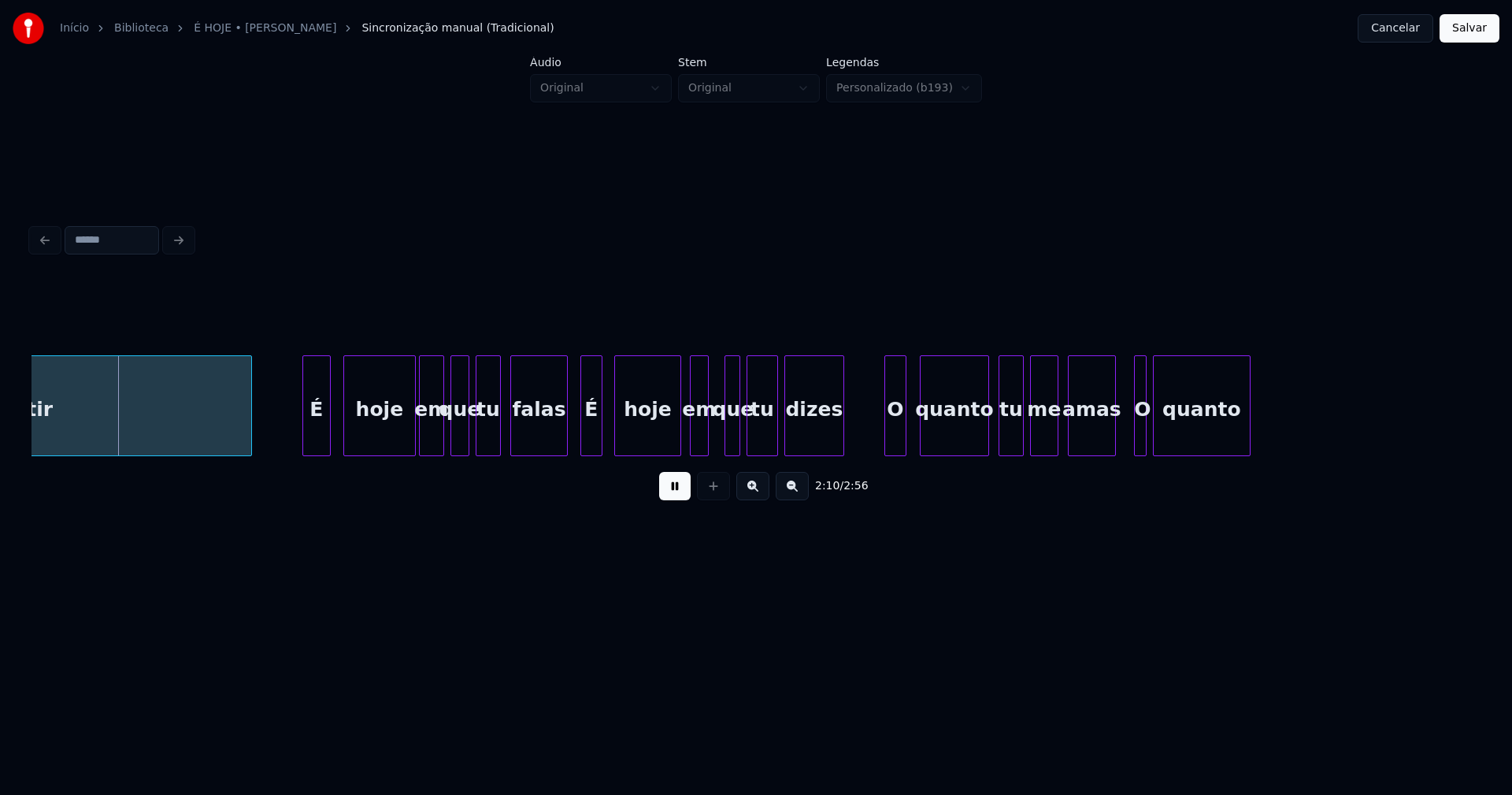
scroll to position [0, 20441]
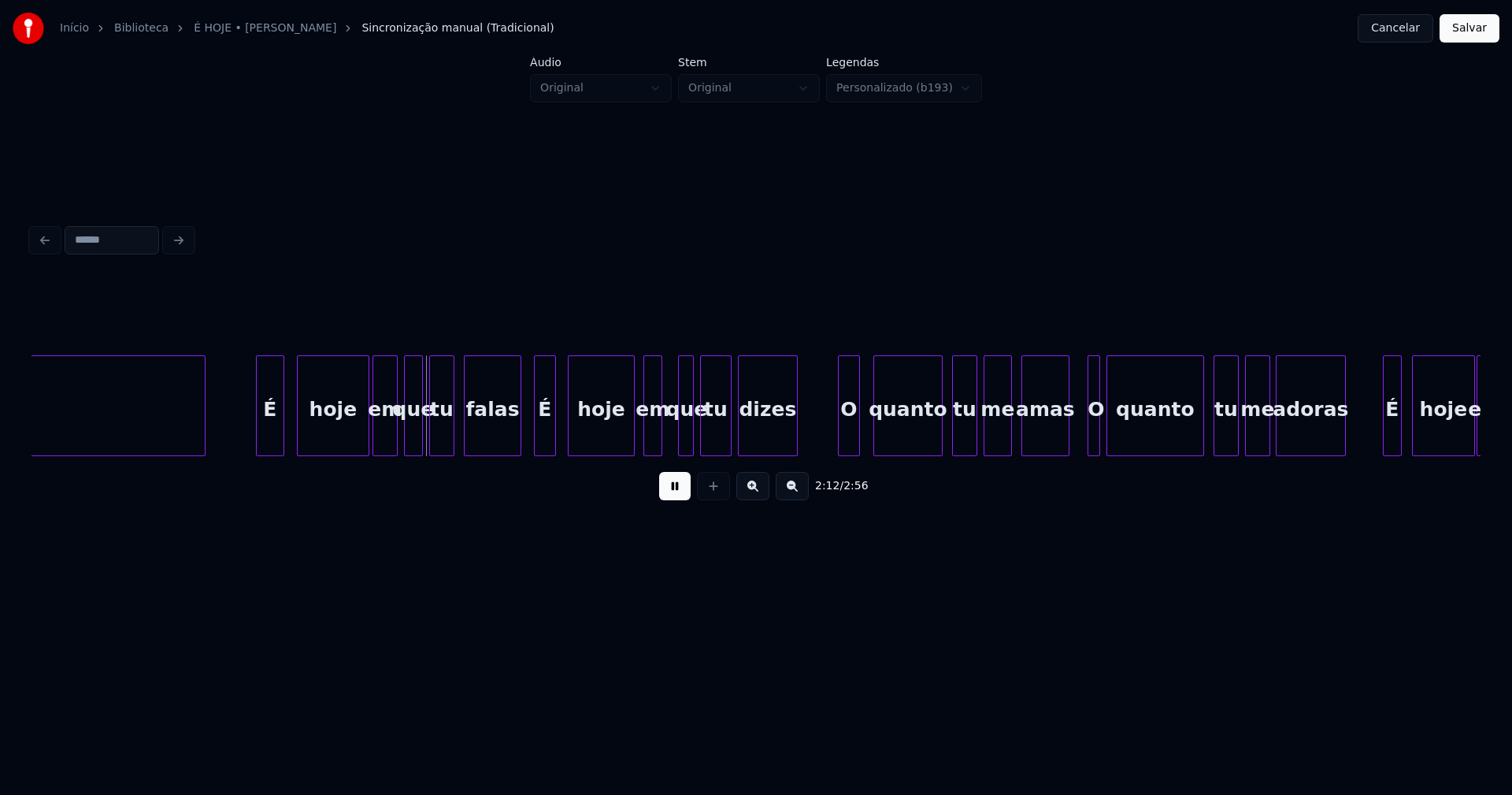
drag, startPoint x: 675, startPoint y: 497, endPoint x: 595, endPoint y: 460, distance: 88.1
click at [675, 495] on button at bounding box center [674, 486] width 31 height 29
click at [385, 433] on div "em" at bounding box center [385, 409] width 24 height 107
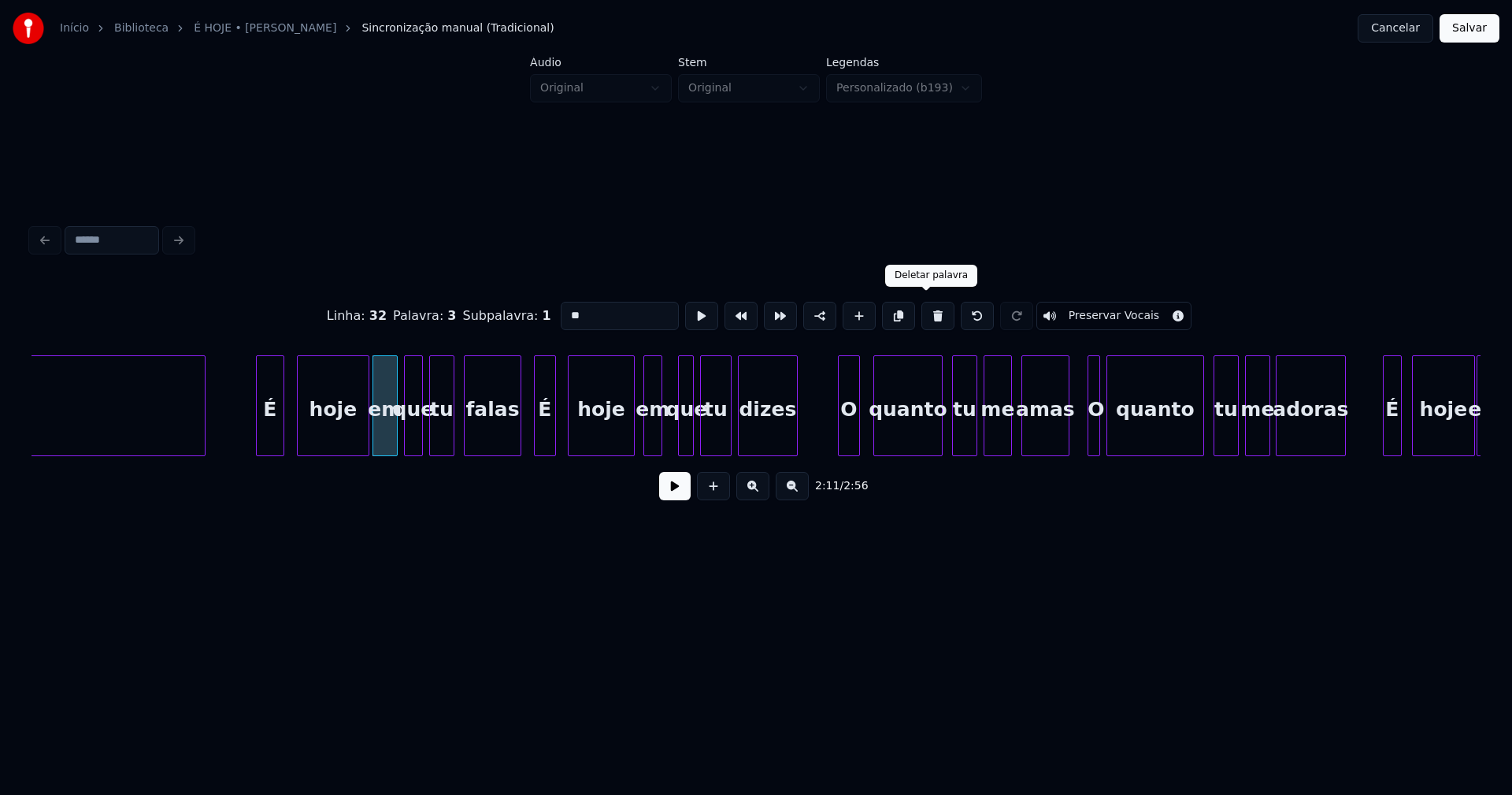
click at [921, 313] on button at bounding box center [937, 316] width 33 height 29
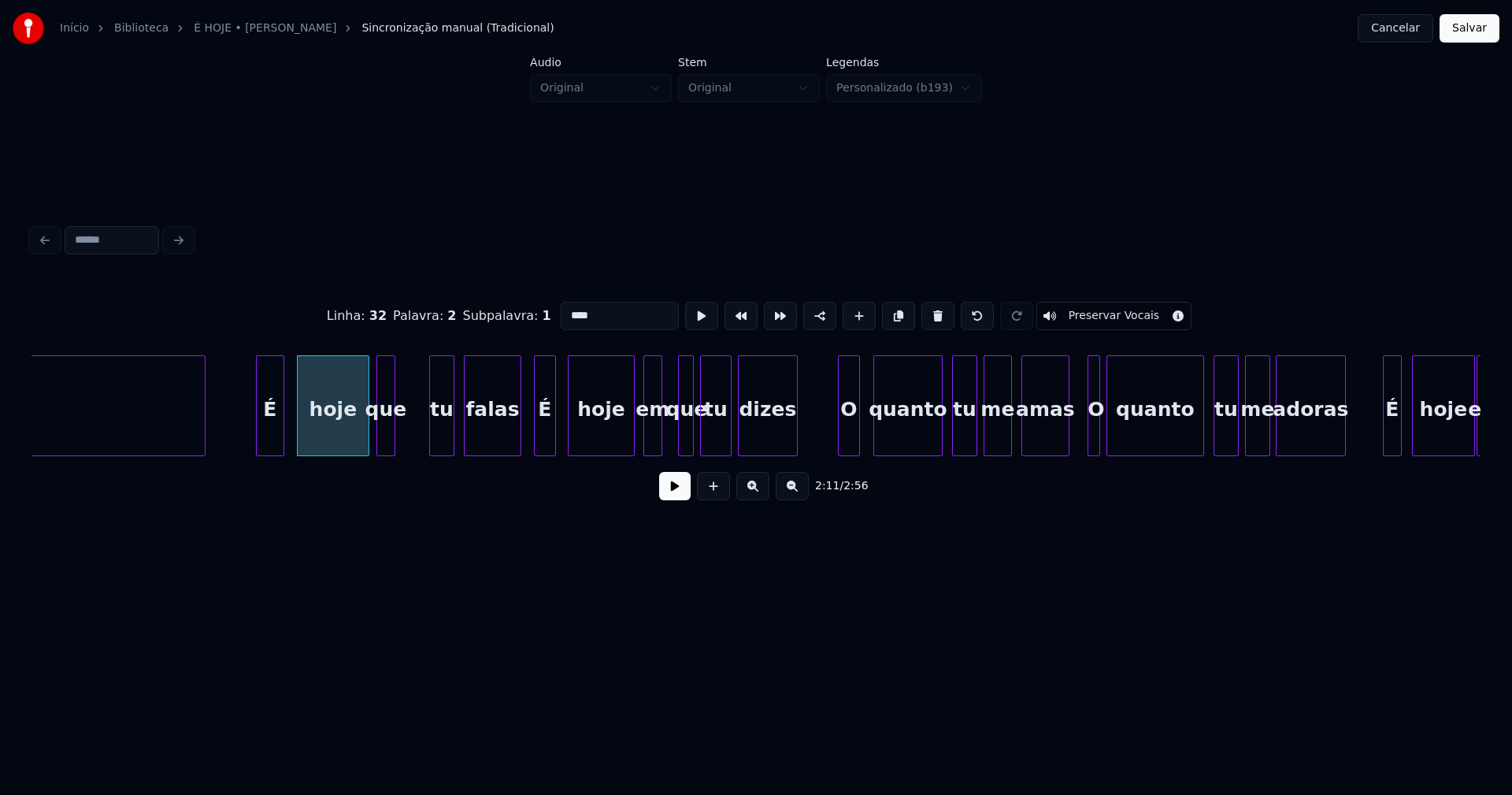
click at [382, 445] on div "que" at bounding box center [385, 409] width 18 height 107
click at [416, 427] on div at bounding box center [416, 406] width 5 height 99
click at [360, 433] on div at bounding box center [358, 406] width 5 height 99
click at [371, 433] on div at bounding box center [373, 406] width 5 height 99
click at [675, 493] on button at bounding box center [674, 486] width 31 height 29
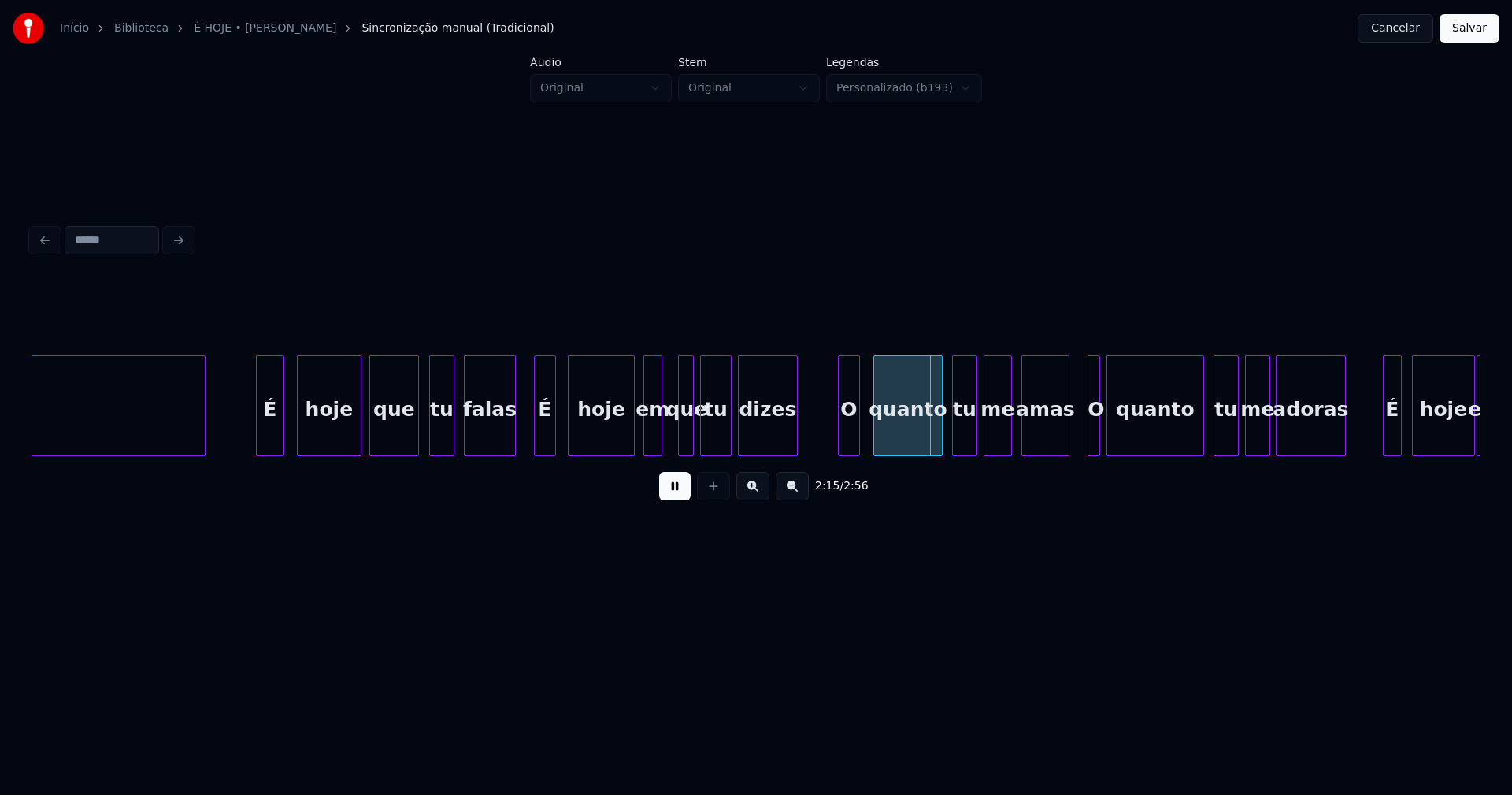
click at [512, 443] on div at bounding box center [512, 406] width 5 height 99
click at [533, 438] on div at bounding box center [534, 406] width 5 height 99
click at [651, 433] on div "em" at bounding box center [652, 409] width 18 height 107
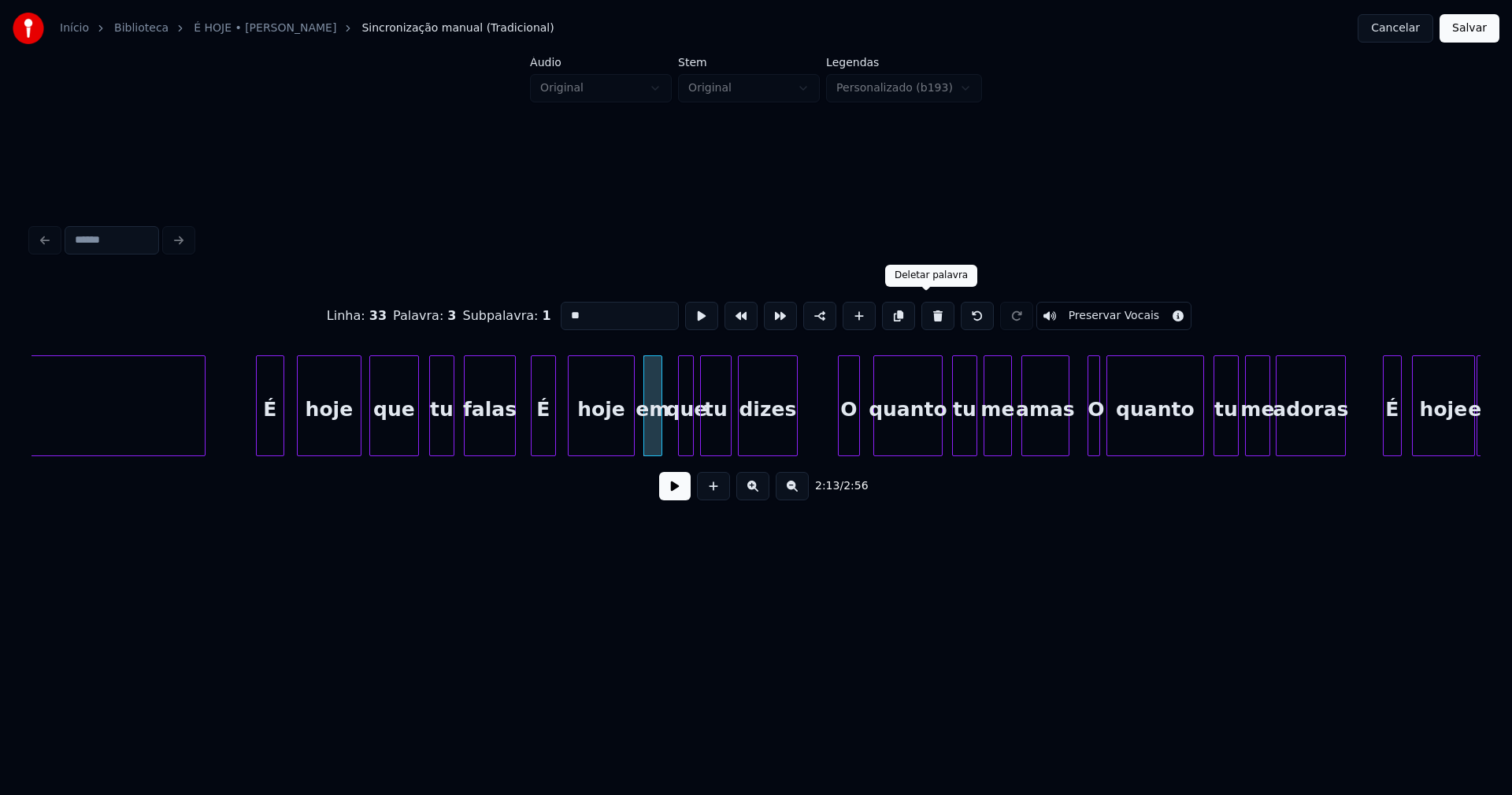
click at [924, 315] on button at bounding box center [937, 316] width 33 height 29
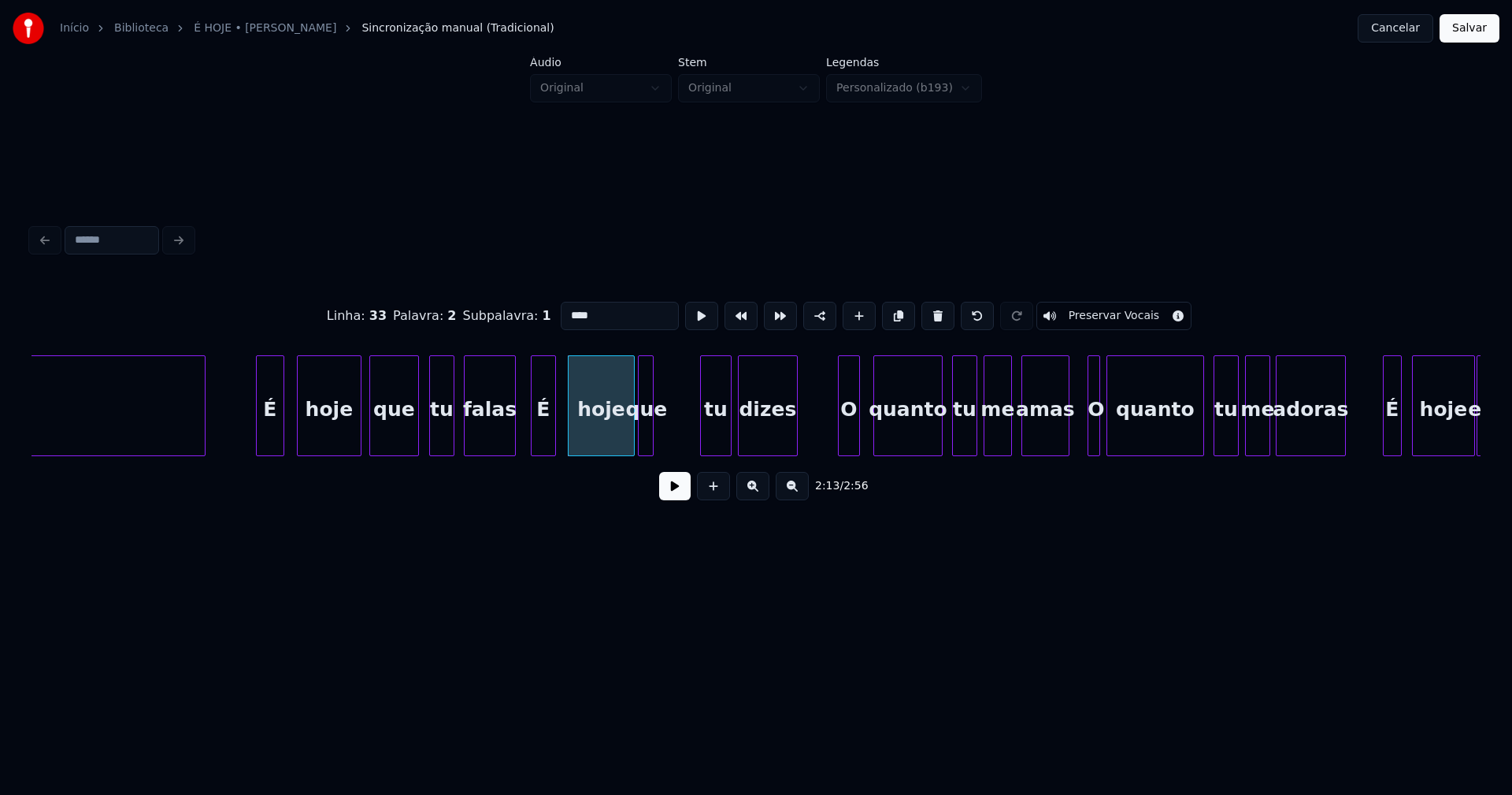
click at [646, 452] on div "sentir É hoje que tu falas É hoje que tu dizes O quanto tu me amas O quanto tu …" at bounding box center [755, 406] width 1449 height 101
click at [687, 422] on div at bounding box center [687, 406] width 5 height 99
click at [675, 497] on button at bounding box center [674, 486] width 31 height 29
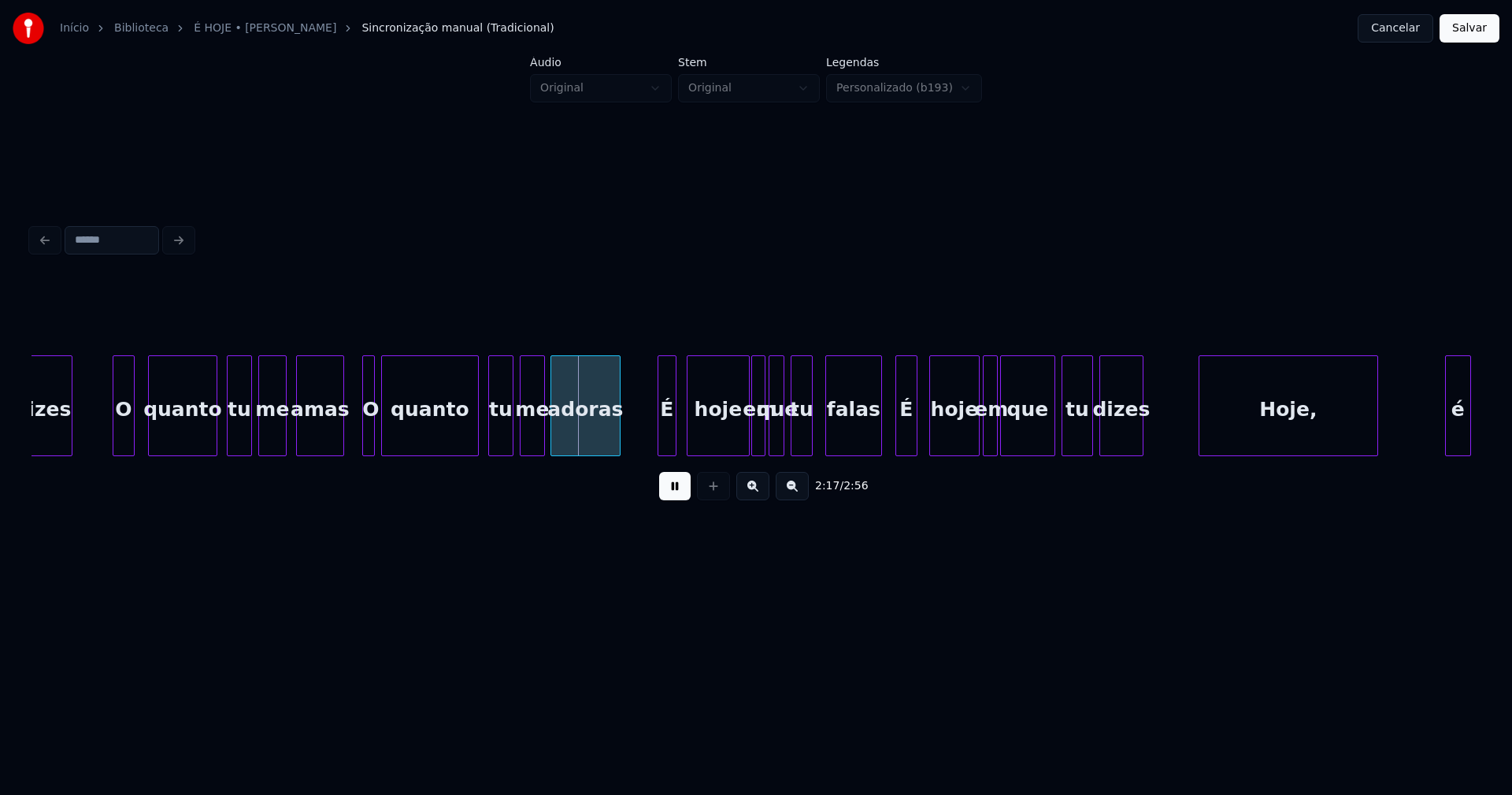
scroll to position [0, 21181]
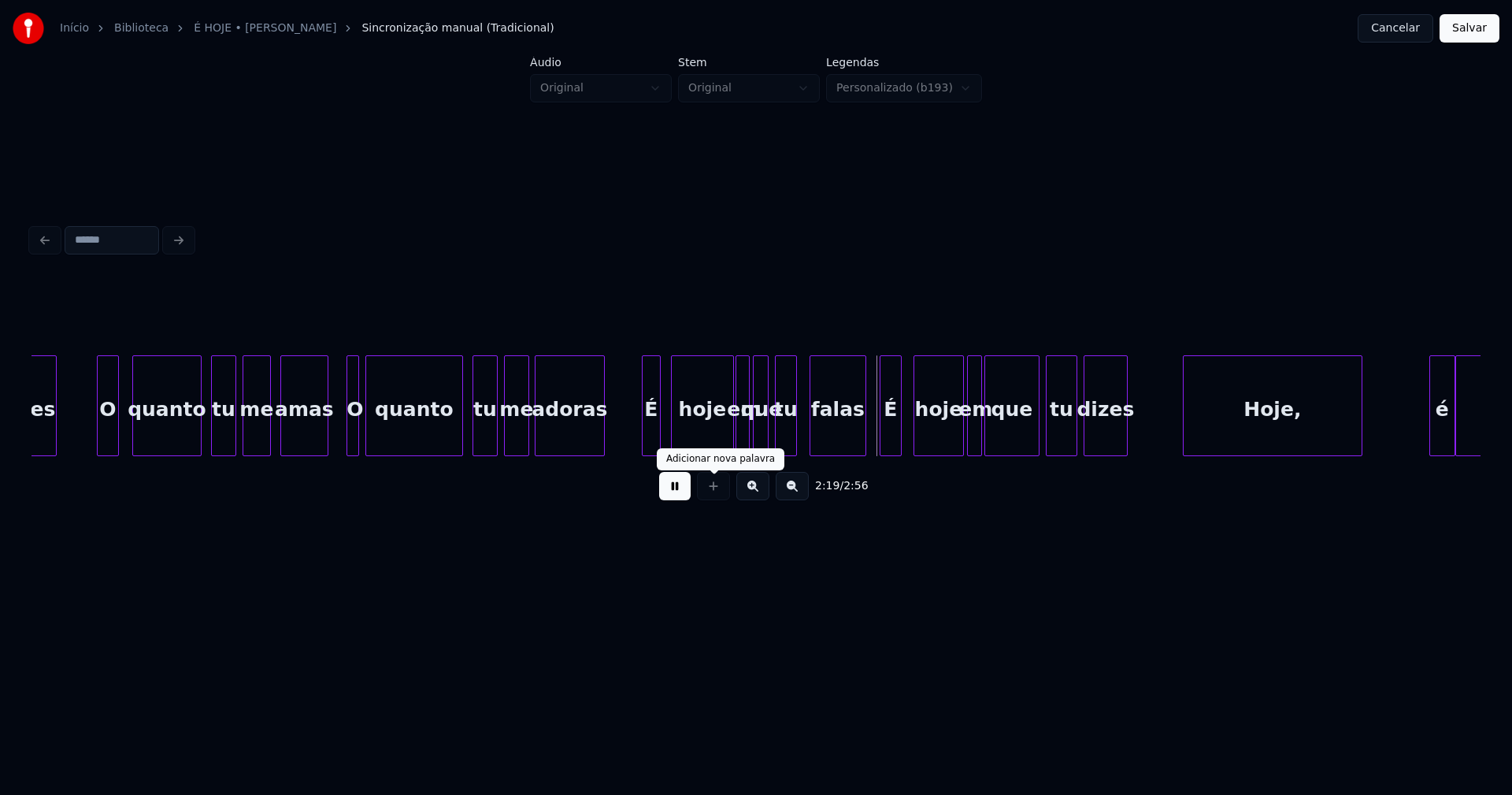
drag, startPoint x: 675, startPoint y: 502, endPoint x: 721, endPoint y: 451, distance: 68.7
click at [677, 500] on button at bounding box center [674, 486] width 31 height 29
click at [744, 431] on div at bounding box center [747, 406] width 5 height 99
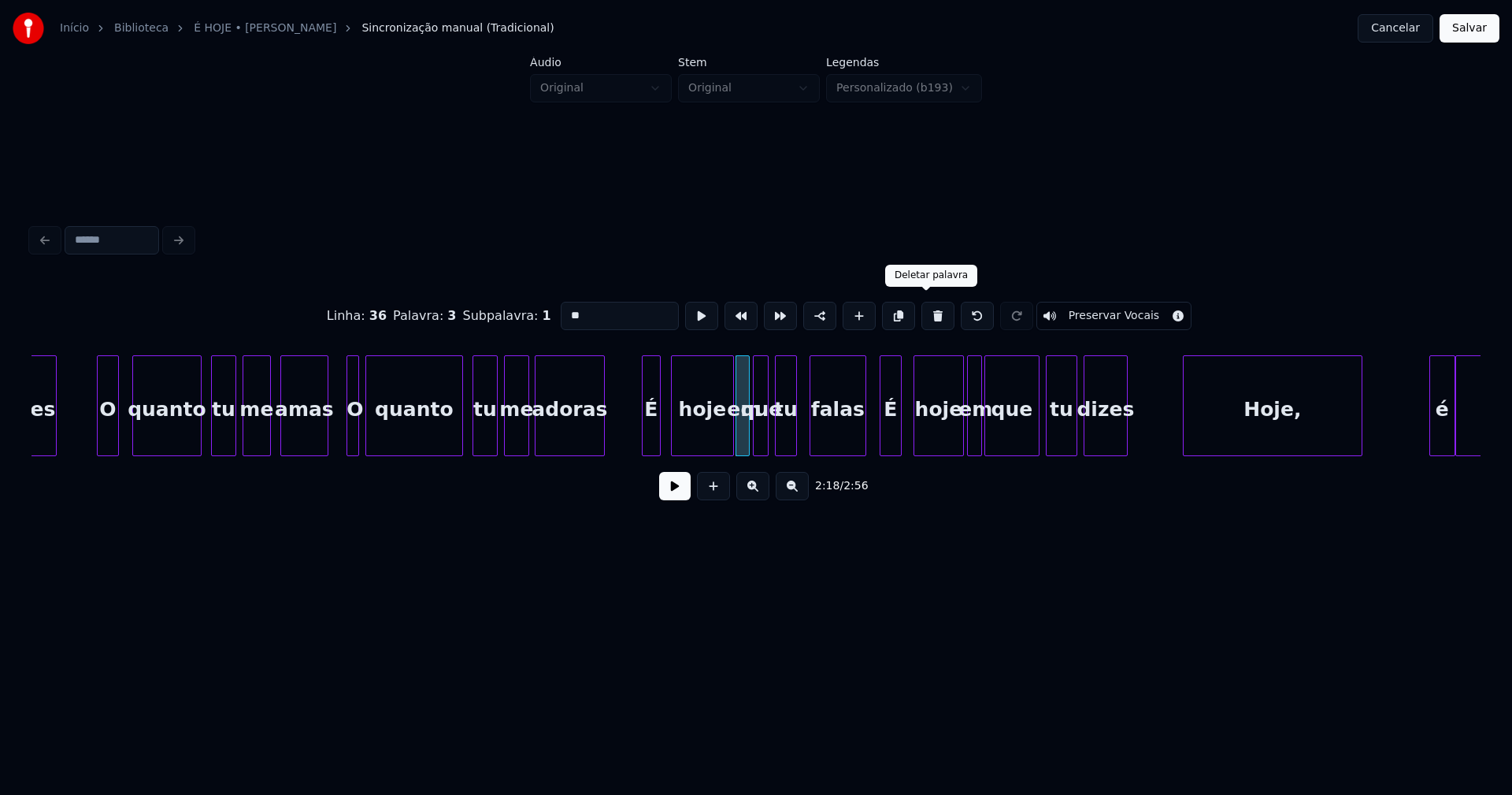
drag, startPoint x: 928, startPoint y: 316, endPoint x: 730, endPoint y: 337, distance: 199.1
click at [923, 316] on button at bounding box center [937, 316] width 33 height 29
click at [707, 447] on div at bounding box center [706, 406] width 5 height 99
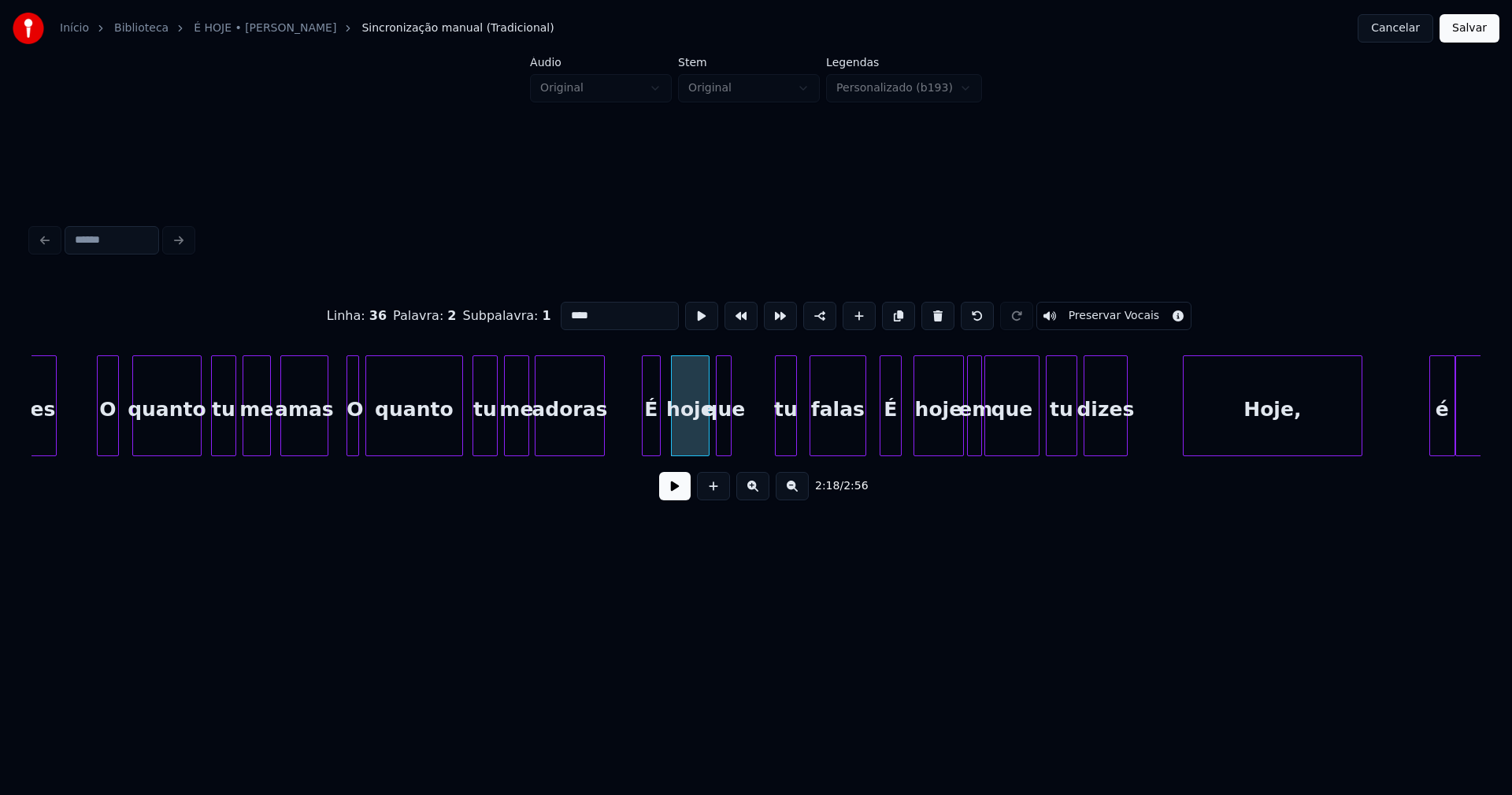
click at [715, 452] on div "dizes O quanto tu me amas O quanto tu me adoras É hoje que tu falas É hoje em q…" at bounding box center [755, 406] width 1449 height 101
click at [760, 423] on div at bounding box center [761, 406] width 5 height 99
click at [976, 438] on div at bounding box center [979, 406] width 5 height 99
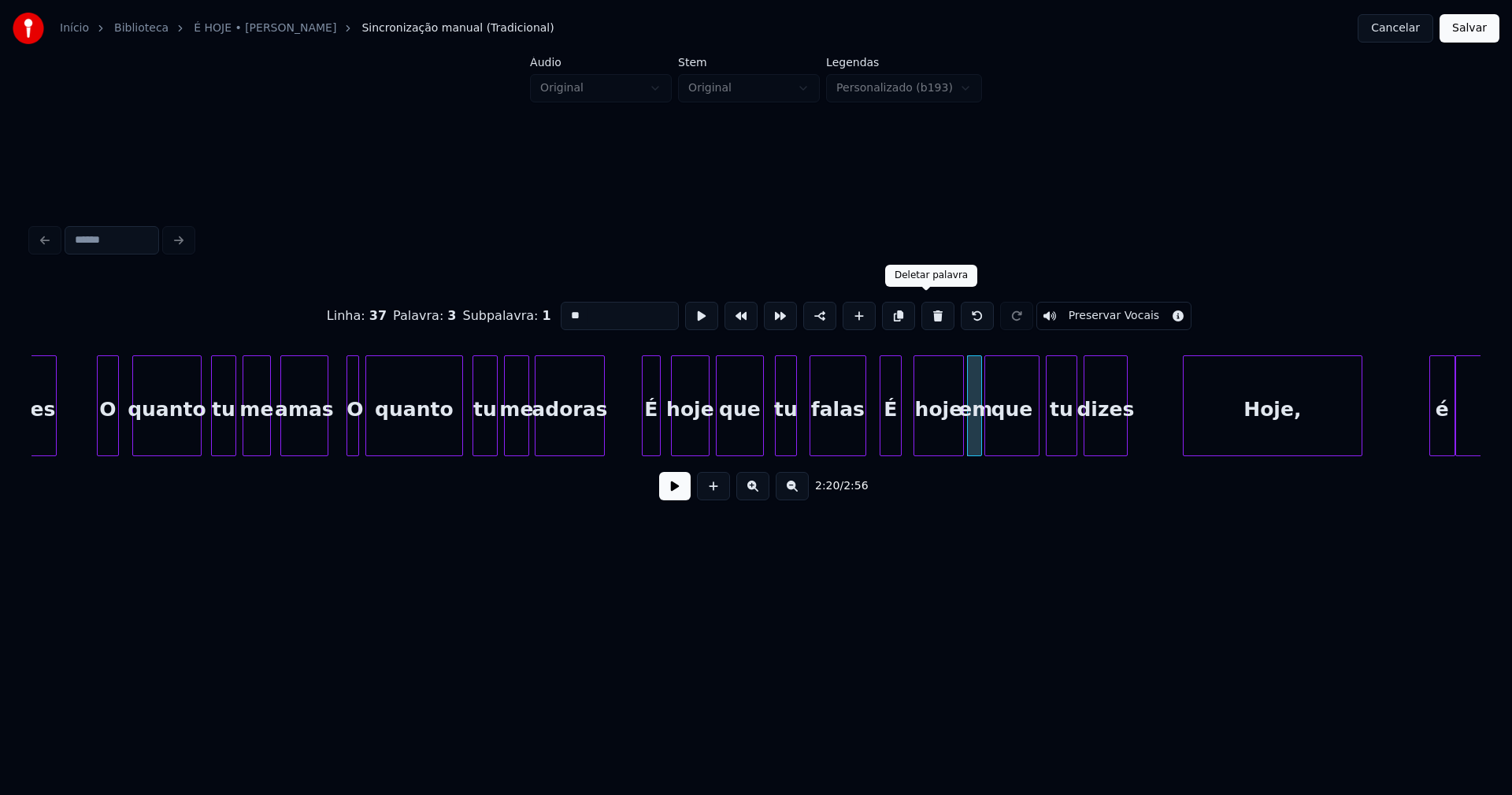
click at [929, 313] on button at bounding box center [937, 316] width 33 height 29
click at [973, 426] on div at bounding box center [972, 406] width 5 height 99
click at [664, 497] on button at bounding box center [674, 486] width 31 height 29
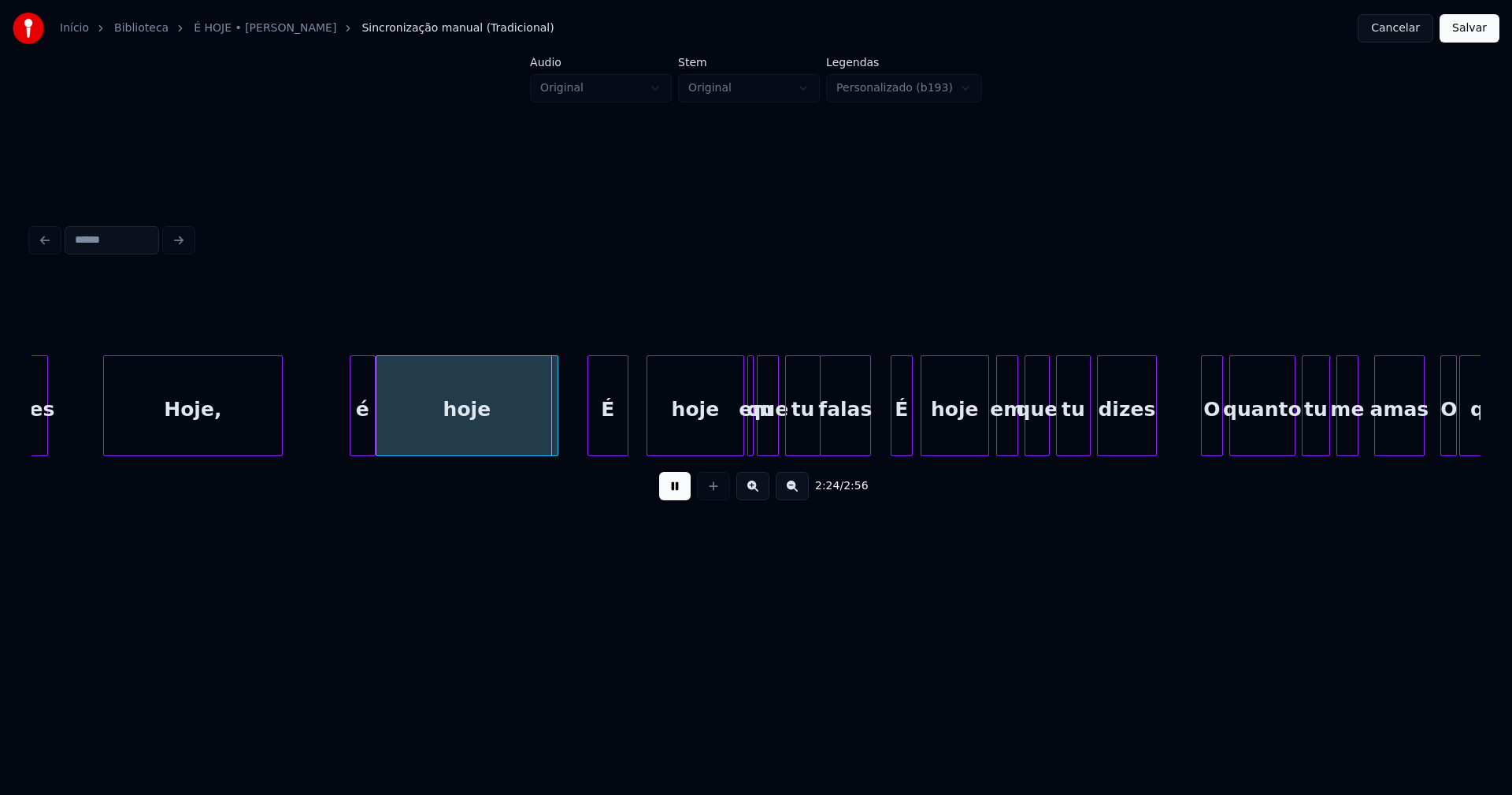
scroll to position [0, 22307]
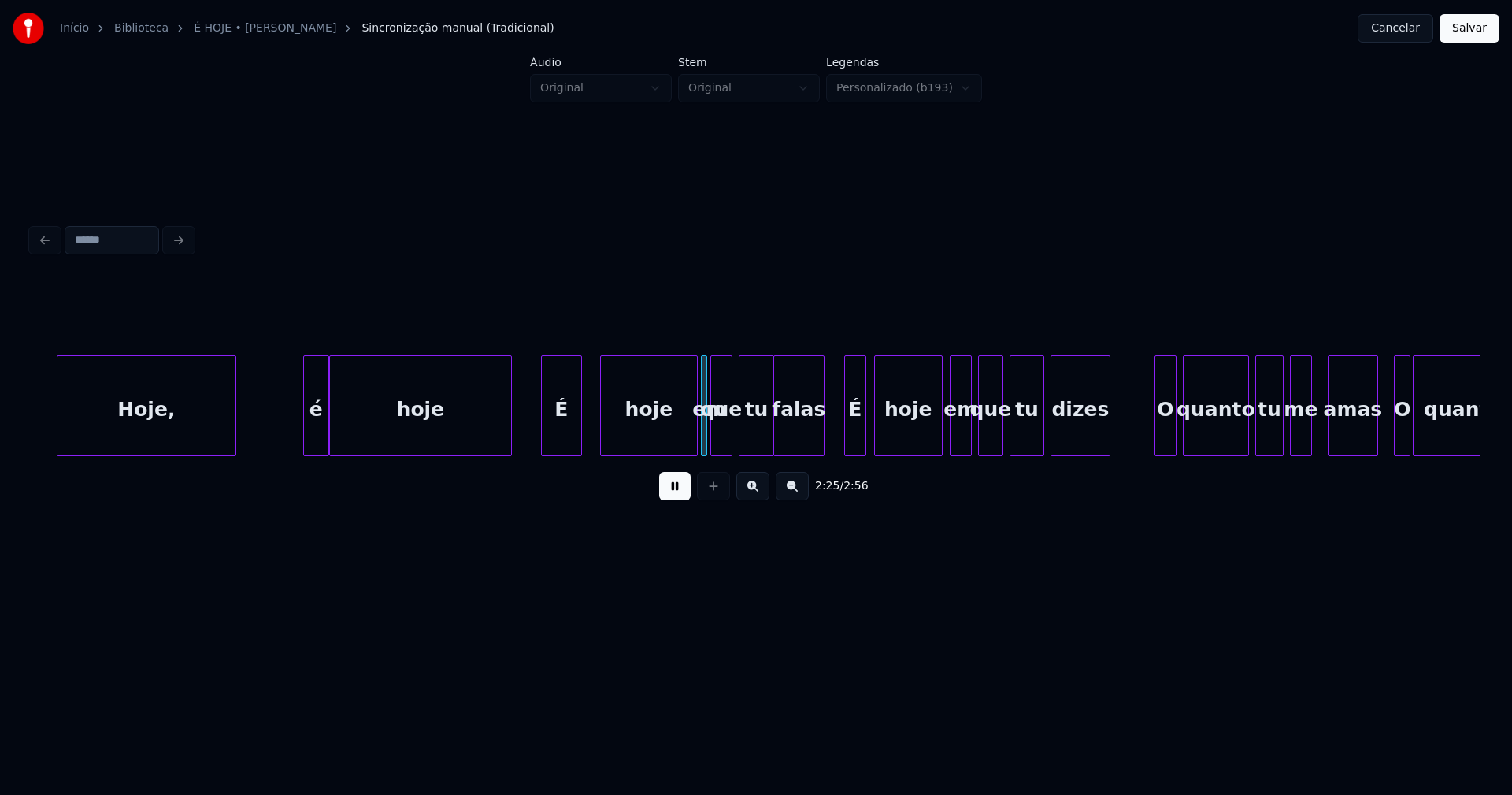
drag, startPoint x: 674, startPoint y: 498, endPoint x: 696, endPoint y: 468, distance: 37.2
click at [675, 497] on button at bounding box center [674, 486] width 31 height 29
click at [703, 434] on div at bounding box center [704, 406] width 5 height 99
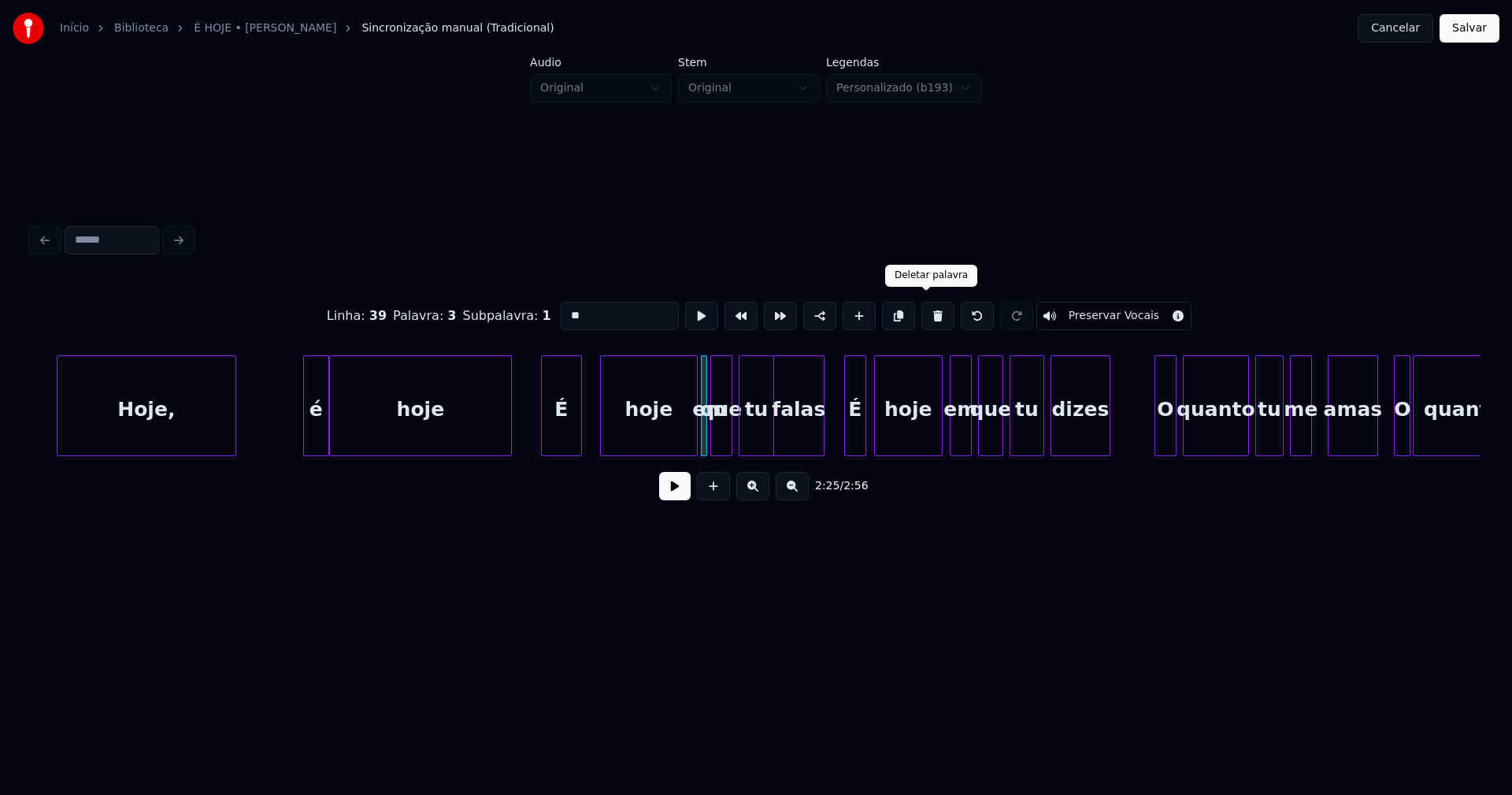
click at [925, 315] on button at bounding box center [937, 316] width 33 height 29
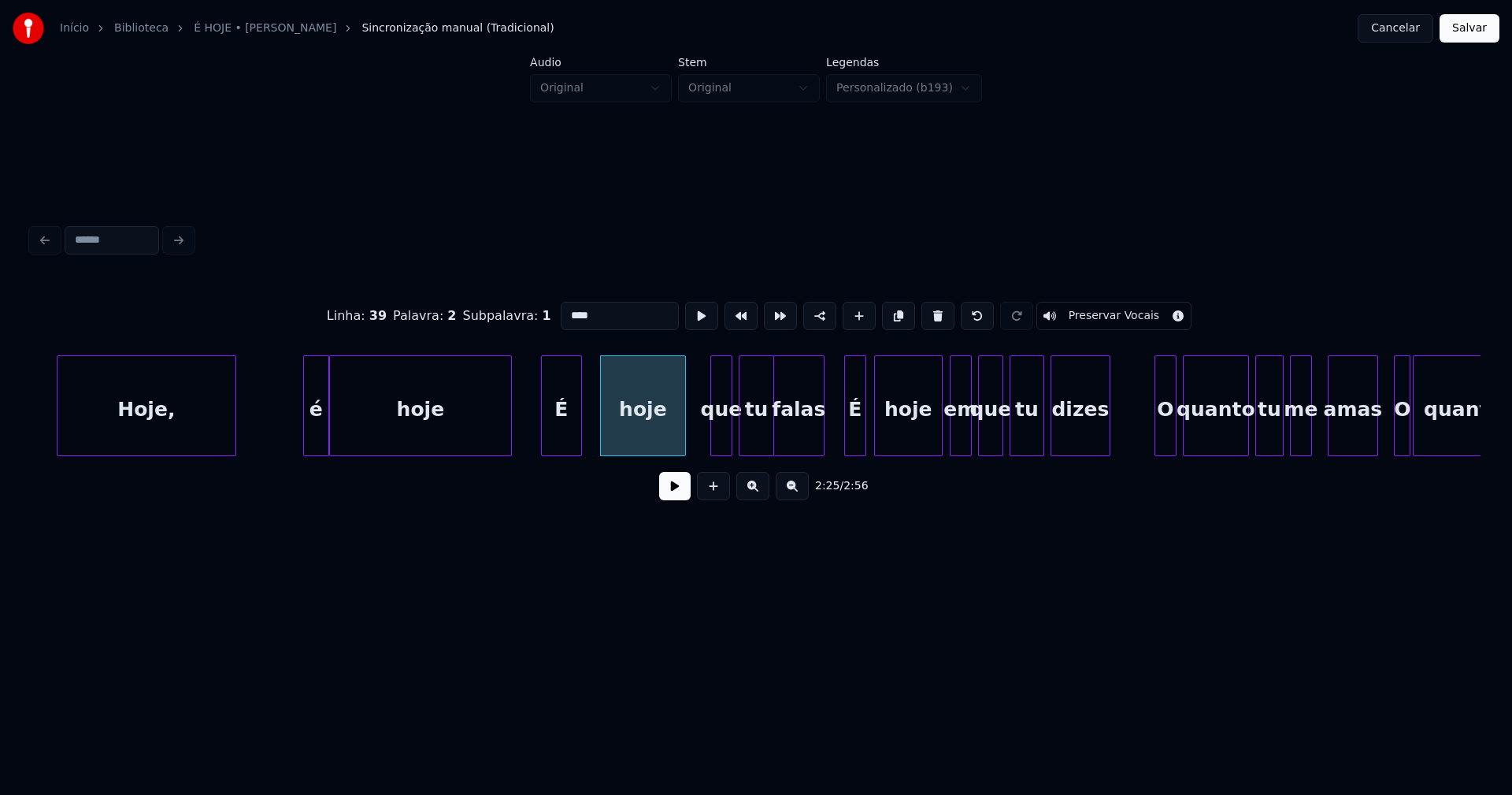
click at [683, 442] on div at bounding box center [683, 406] width 5 height 99
click at [690, 449] on div "que" at bounding box center [711, 406] width 42 height 101
click at [674, 498] on button at bounding box center [674, 486] width 31 height 29
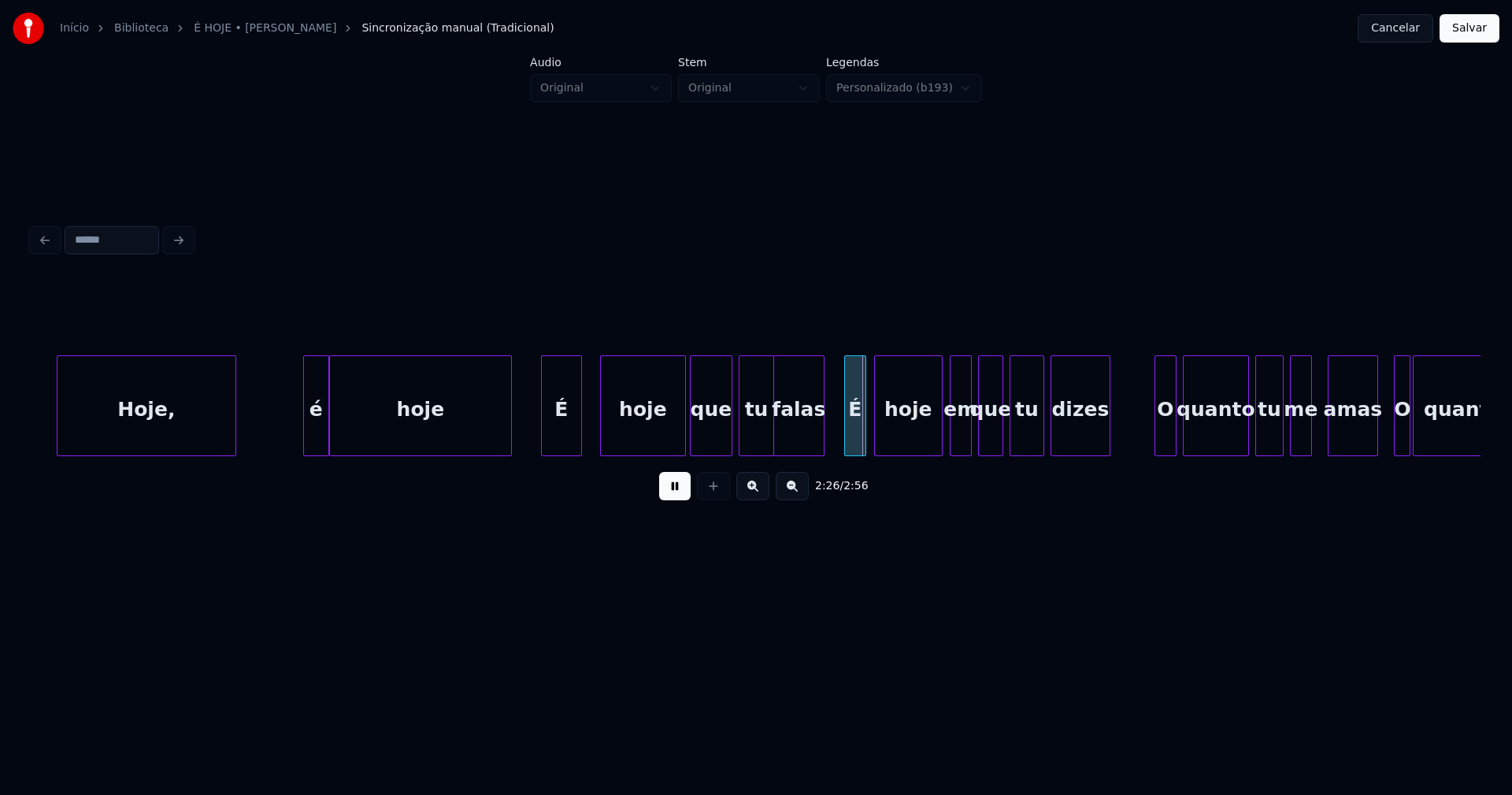
click at [962, 438] on div "em" at bounding box center [960, 409] width 20 height 107
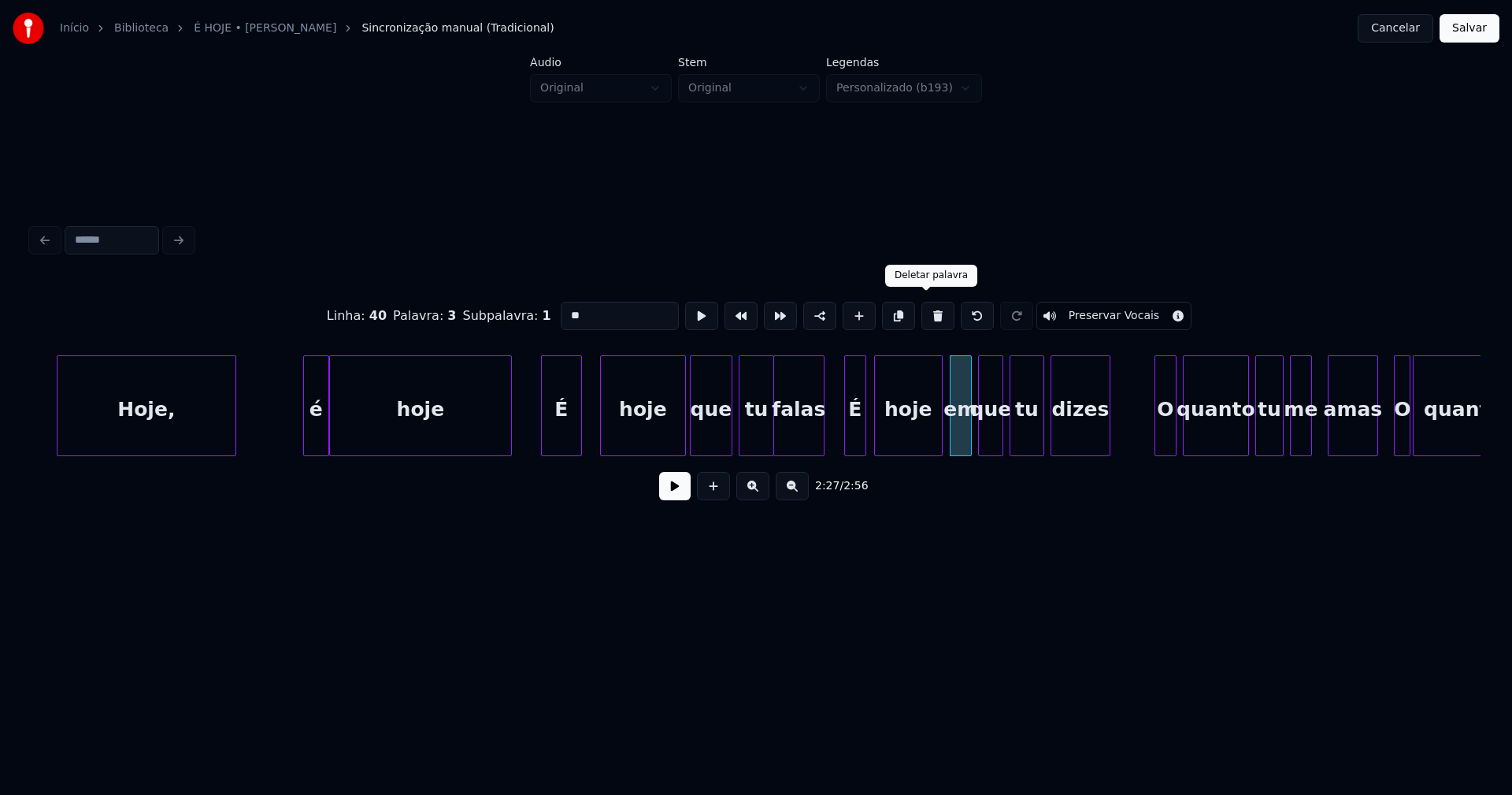
click at [925, 314] on button at bounding box center [937, 316] width 33 height 29
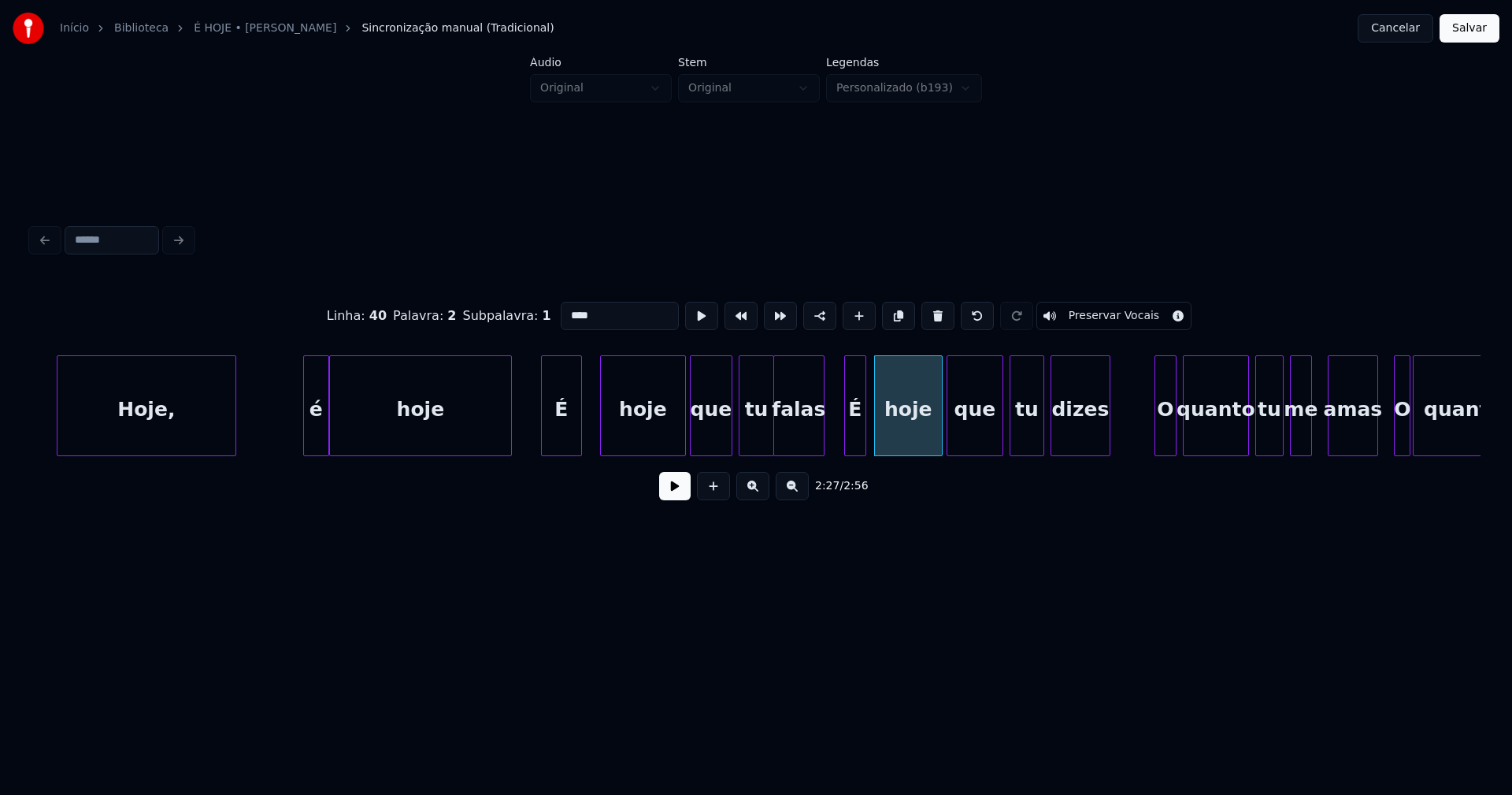
click at [949, 451] on div "Hoje, é hoje É hoje que tu falas É hoje que tu dizes O quanto tu me amas O quan…" at bounding box center [755, 406] width 1449 height 101
click at [674, 500] on button at bounding box center [674, 486] width 31 height 29
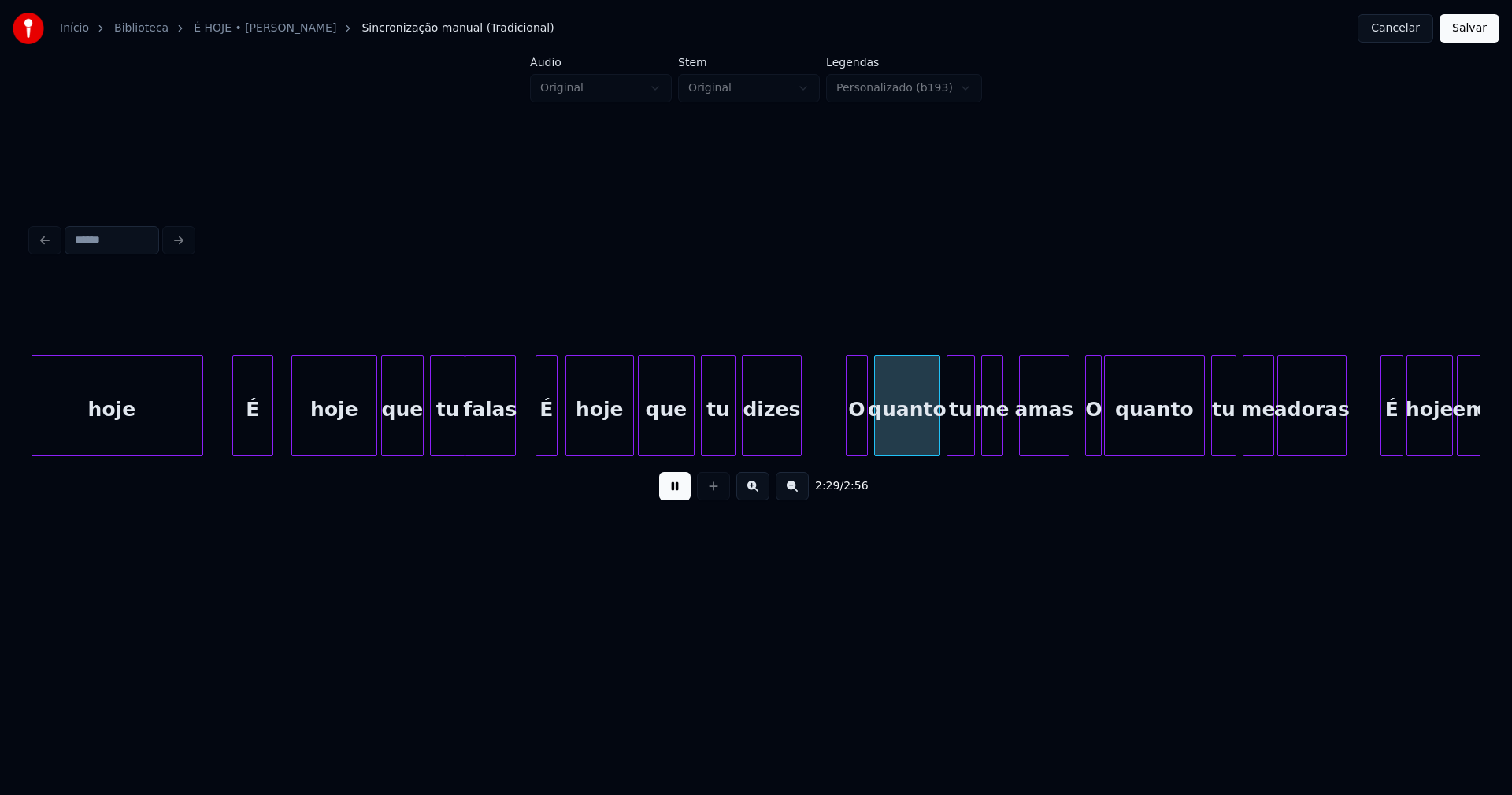
scroll to position [0, 22709]
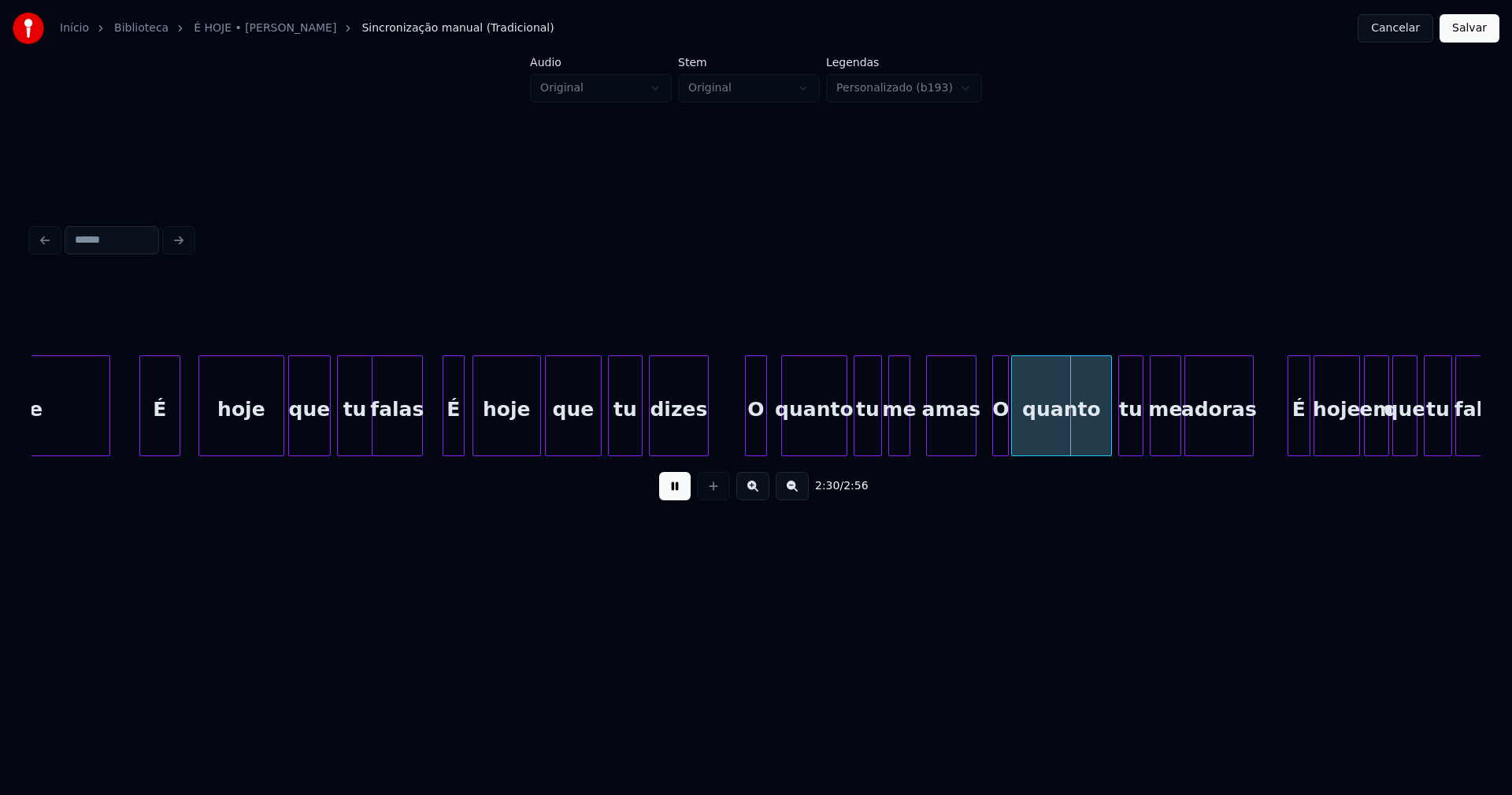
click at [757, 438] on div "O" at bounding box center [756, 409] width 20 height 107
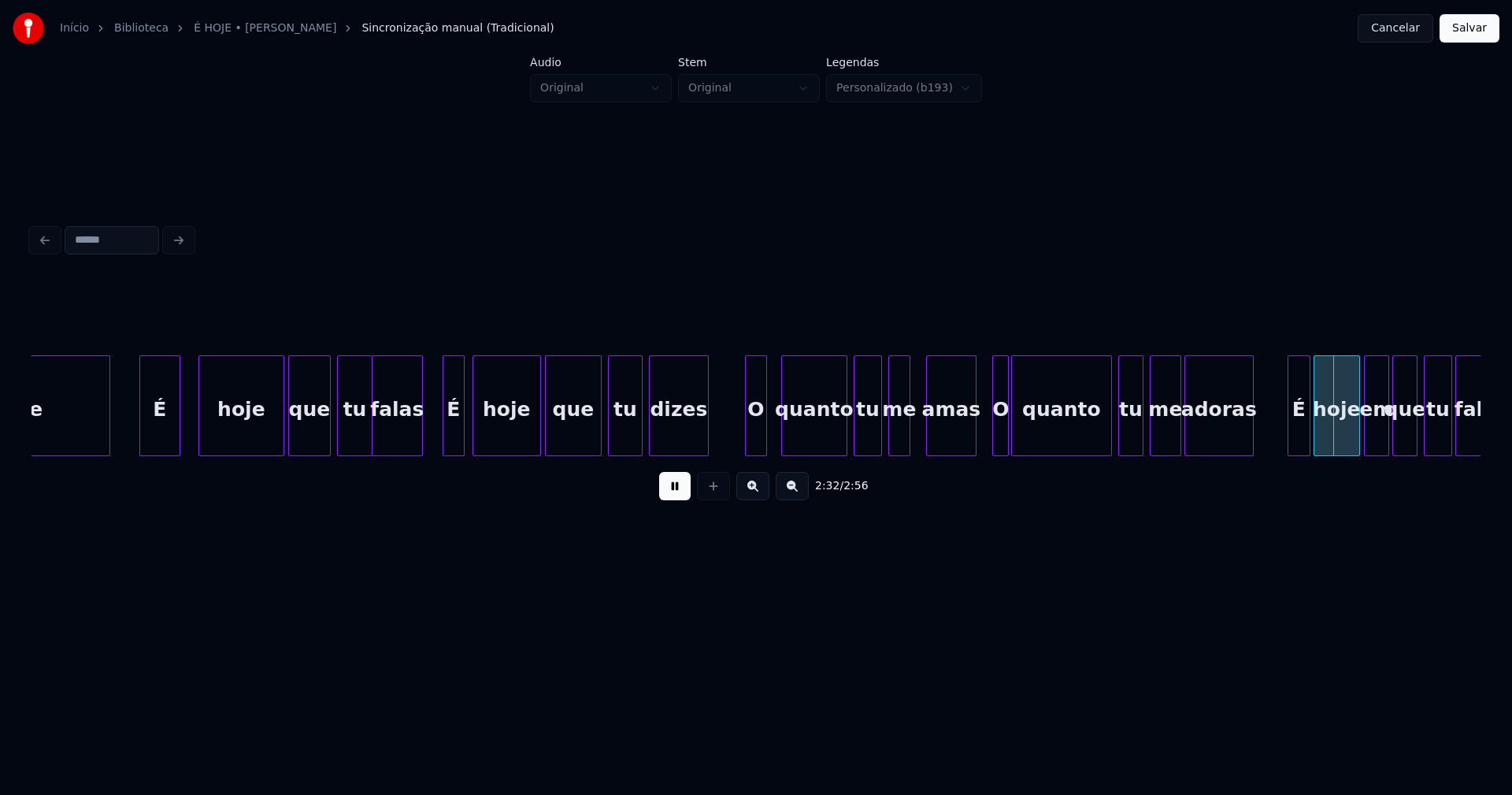
drag, startPoint x: 1236, startPoint y: 462, endPoint x: 1261, endPoint y: 458, distance: 25.3
click at [1261, 456] on div "hoje É hoje que tu falas É hoje que tu dizes O quanto tu me amas O quanto tu me…" at bounding box center [755, 406] width 1449 height 101
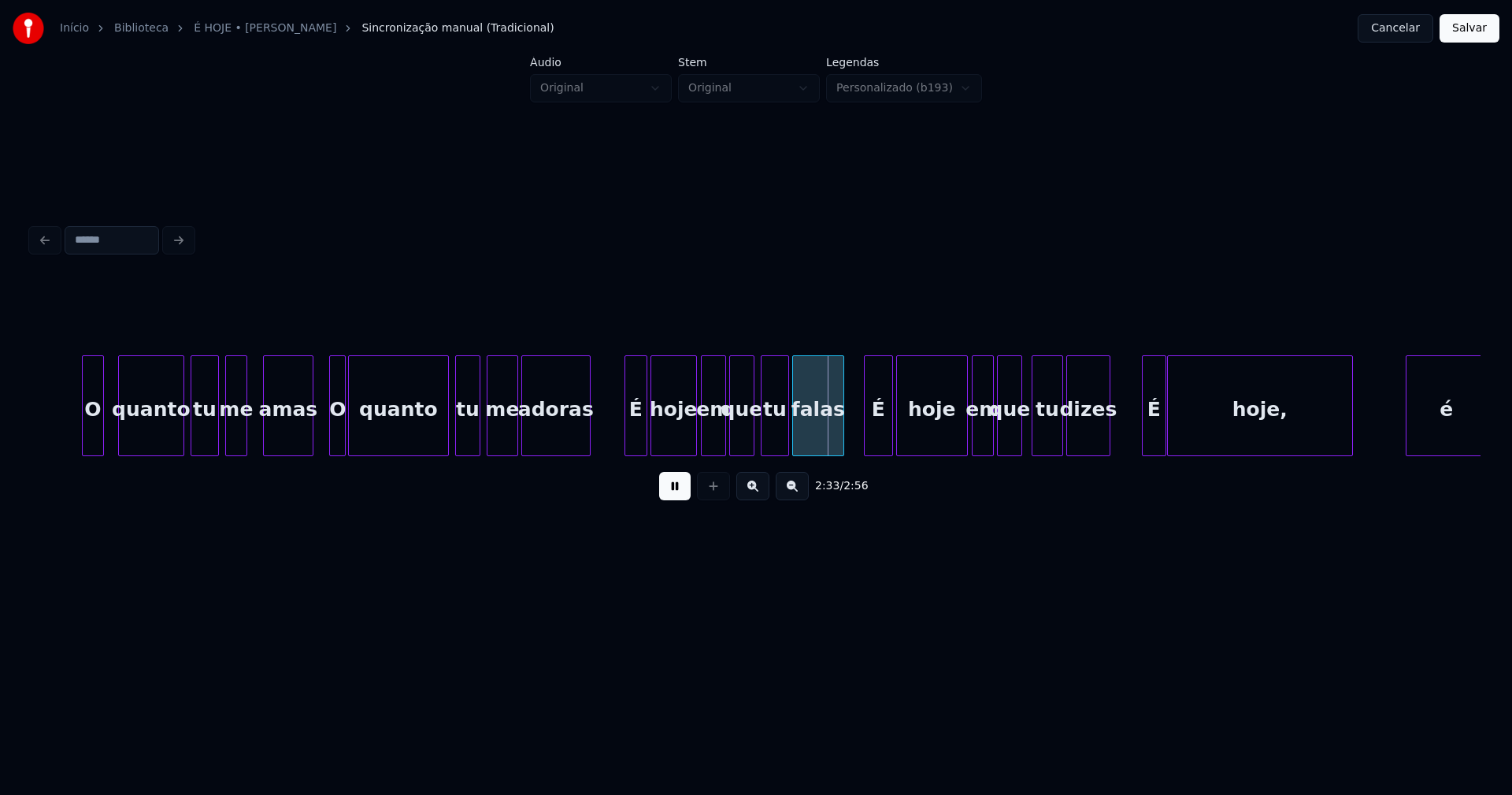
scroll to position [0, 23418]
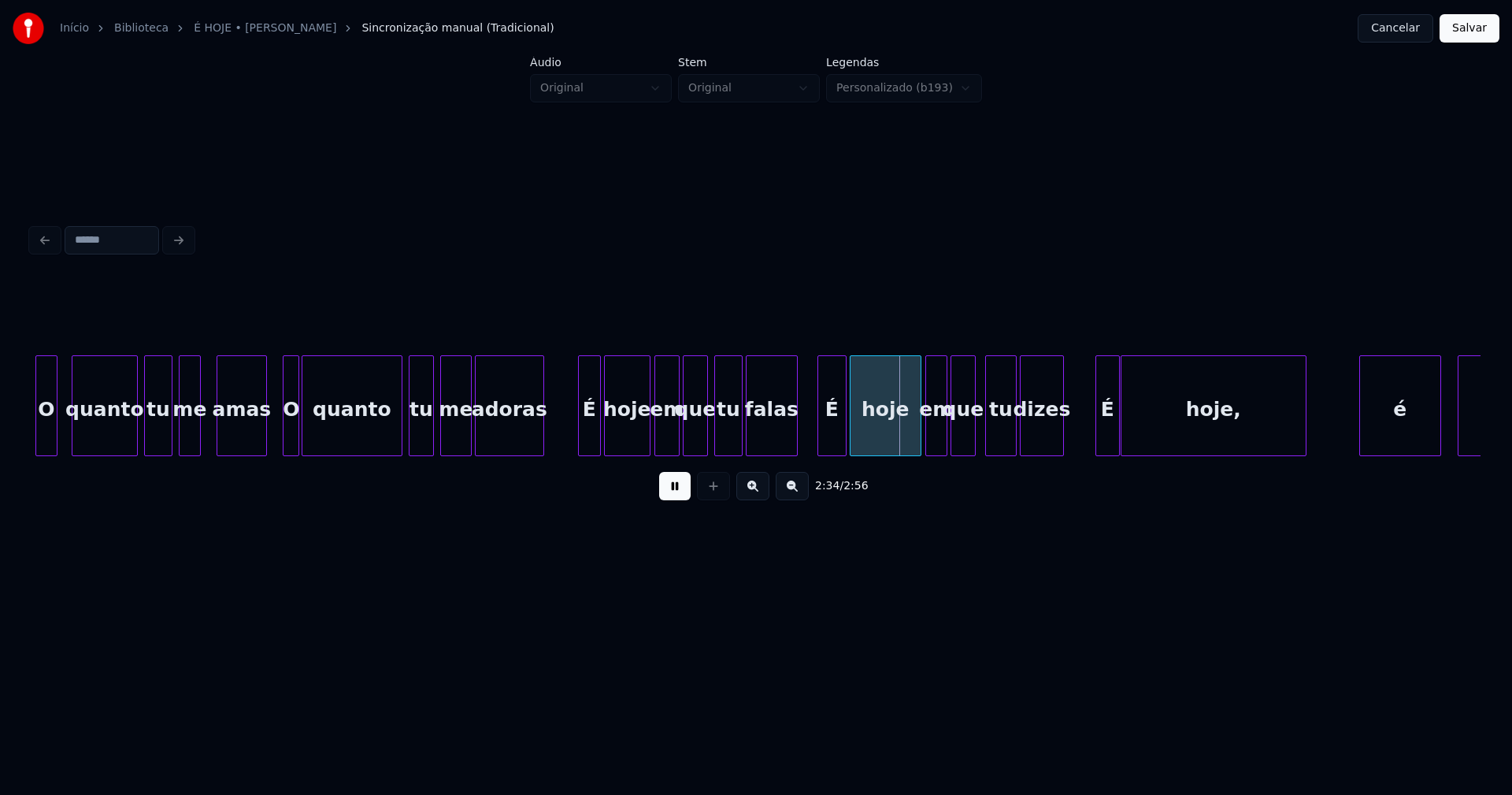
click at [675, 500] on button at bounding box center [674, 486] width 31 height 29
click at [671, 431] on div "em" at bounding box center [667, 409] width 24 height 107
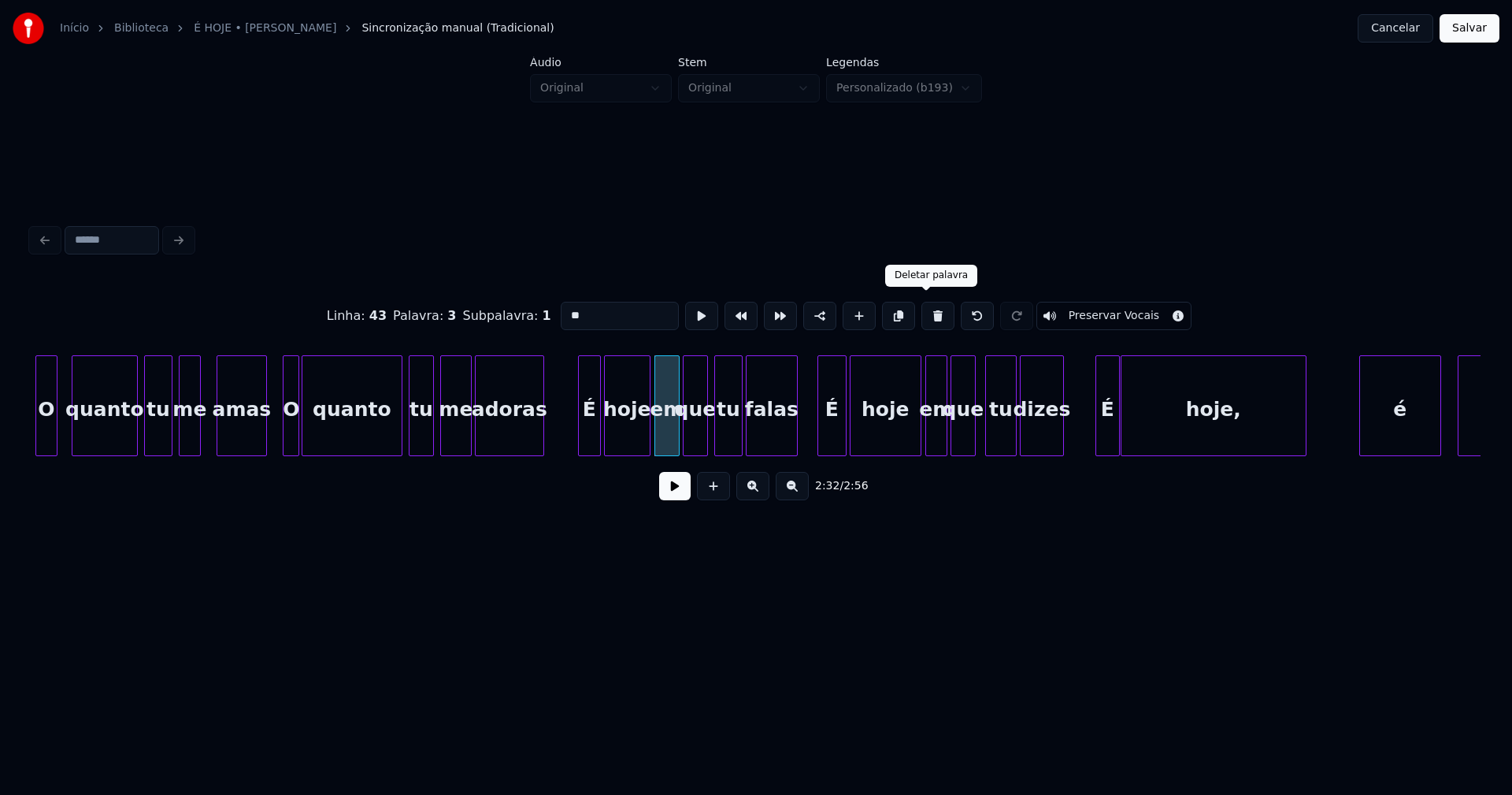
click at [925, 315] on button at bounding box center [937, 316] width 33 height 29
click at [668, 438] on div at bounding box center [669, 406] width 5 height 99
click at [677, 438] on div "que" at bounding box center [678, 409] width 42 height 107
click at [727, 449] on div "tu" at bounding box center [725, 409] width 27 height 107
click at [935, 431] on div "em" at bounding box center [936, 409] width 20 height 107
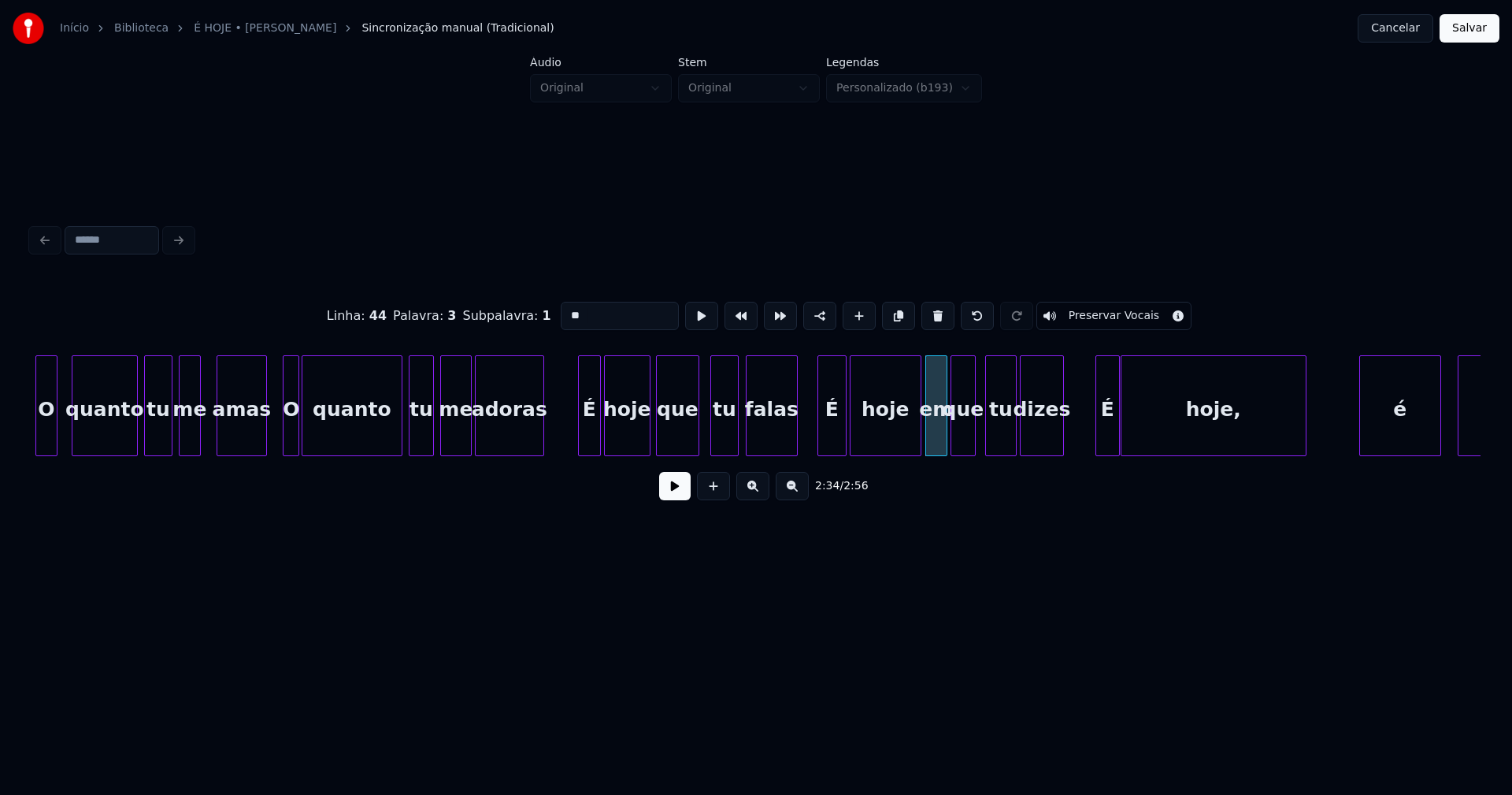
click at [925, 315] on button at bounding box center [937, 316] width 33 height 29
click at [938, 437] on div at bounding box center [940, 406] width 5 height 99
click at [942, 443] on div "que" at bounding box center [945, 409] width 38 height 107
click at [680, 495] on button at bounding box center [674, 486] width 31 height 29
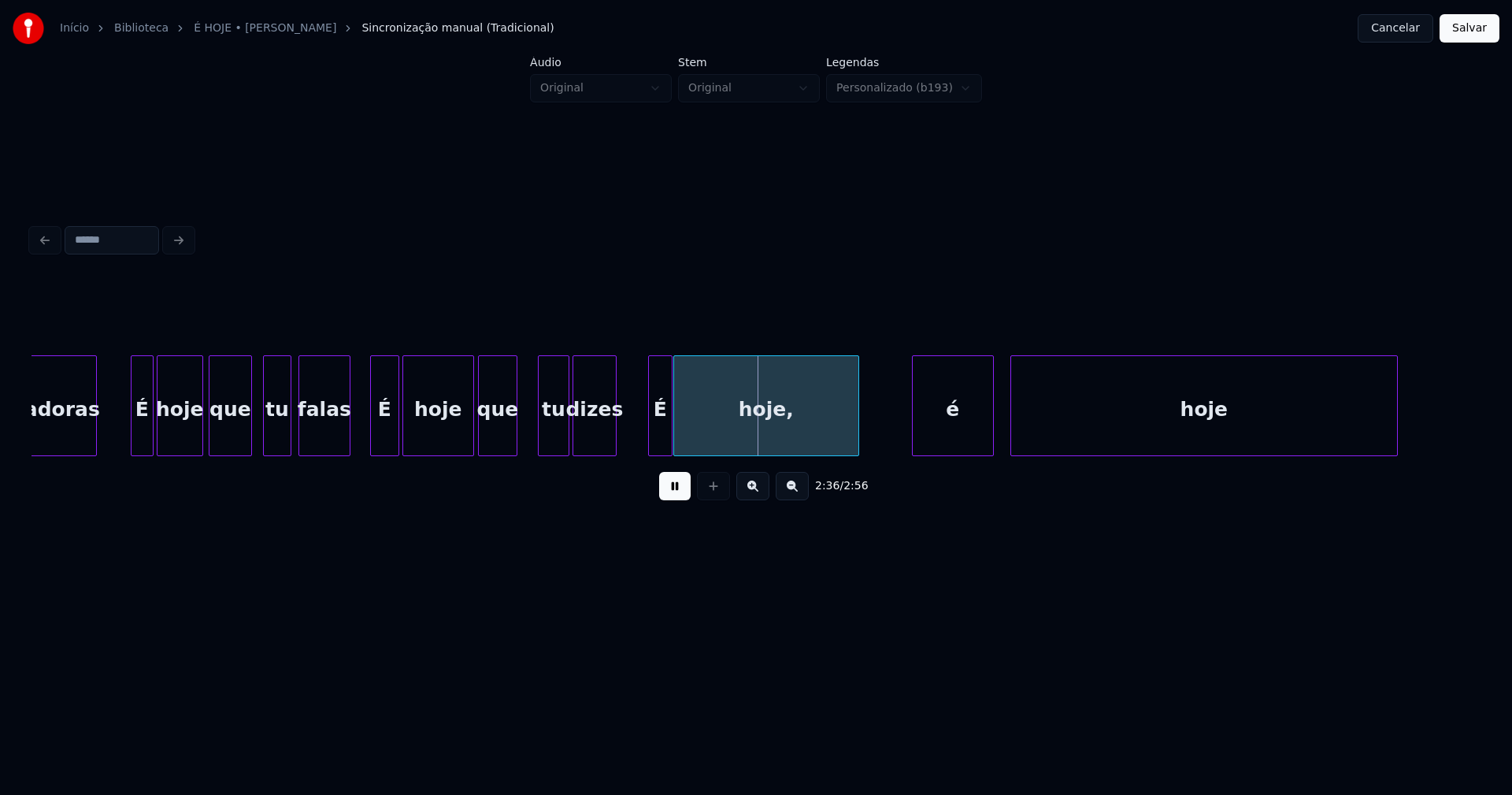
scroll to position [0, 23880]
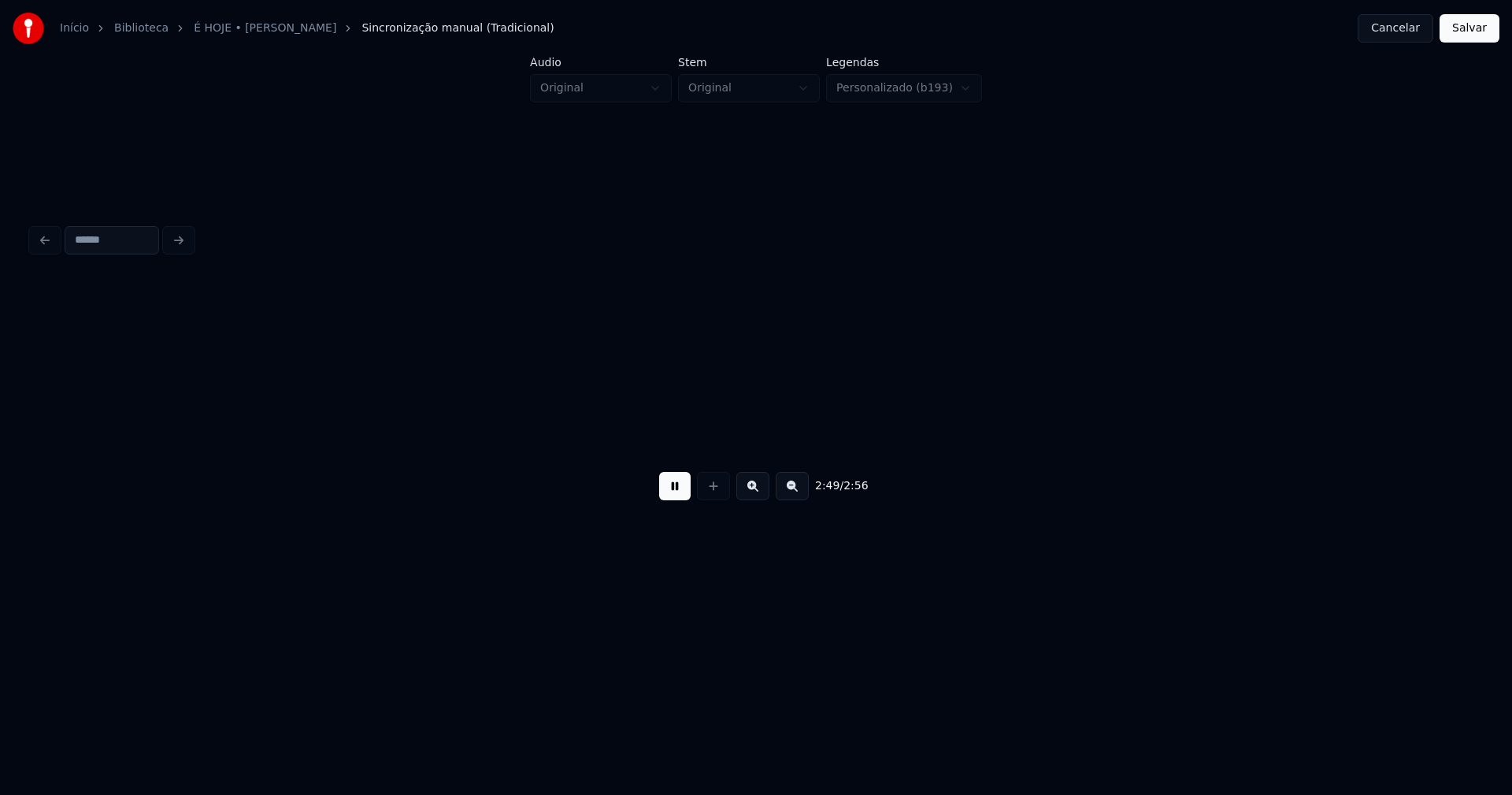
scroll to position [0, 26410]
click at [1472, 30] on button "Salvar" at bounding box center [1469, 29] width 60 height 29
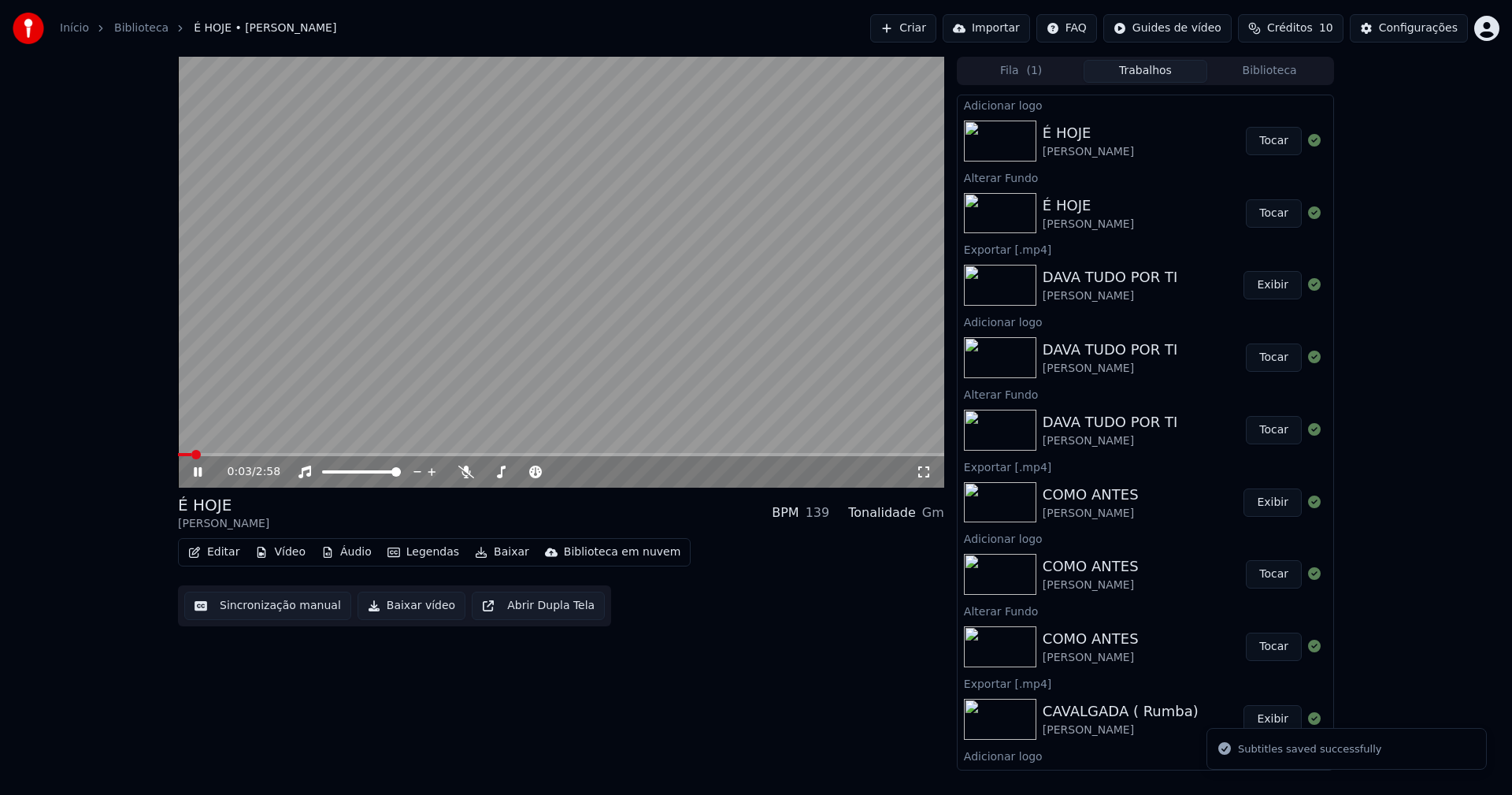
click at [277, 454] on span at bounding box center [560, 454] width 766 height 3
click at [385, 455] on span at bounding box center [560, 454] width 766 height 3
click at [199, 472] on icon at bounding box center [209, 471] width 37 height 13
click at [398, 612] on button "Baixar vídeo" at bounding box center [411, 606] width 108 height 29
click at [1271, 63] on button "Biblioteca" at bounding box center [1269, 71] width 125 height 23
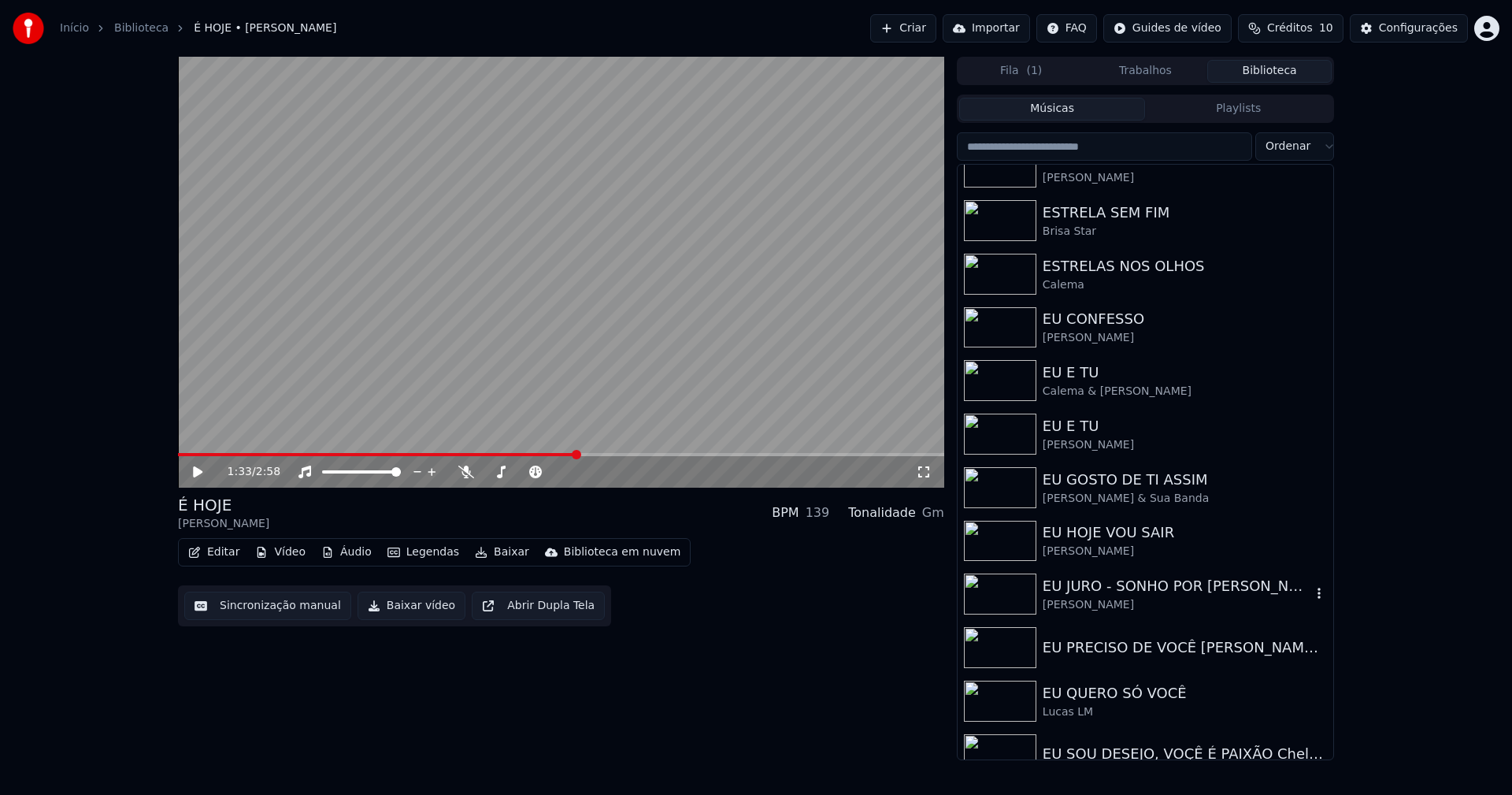
scroll to position [7167, 0]
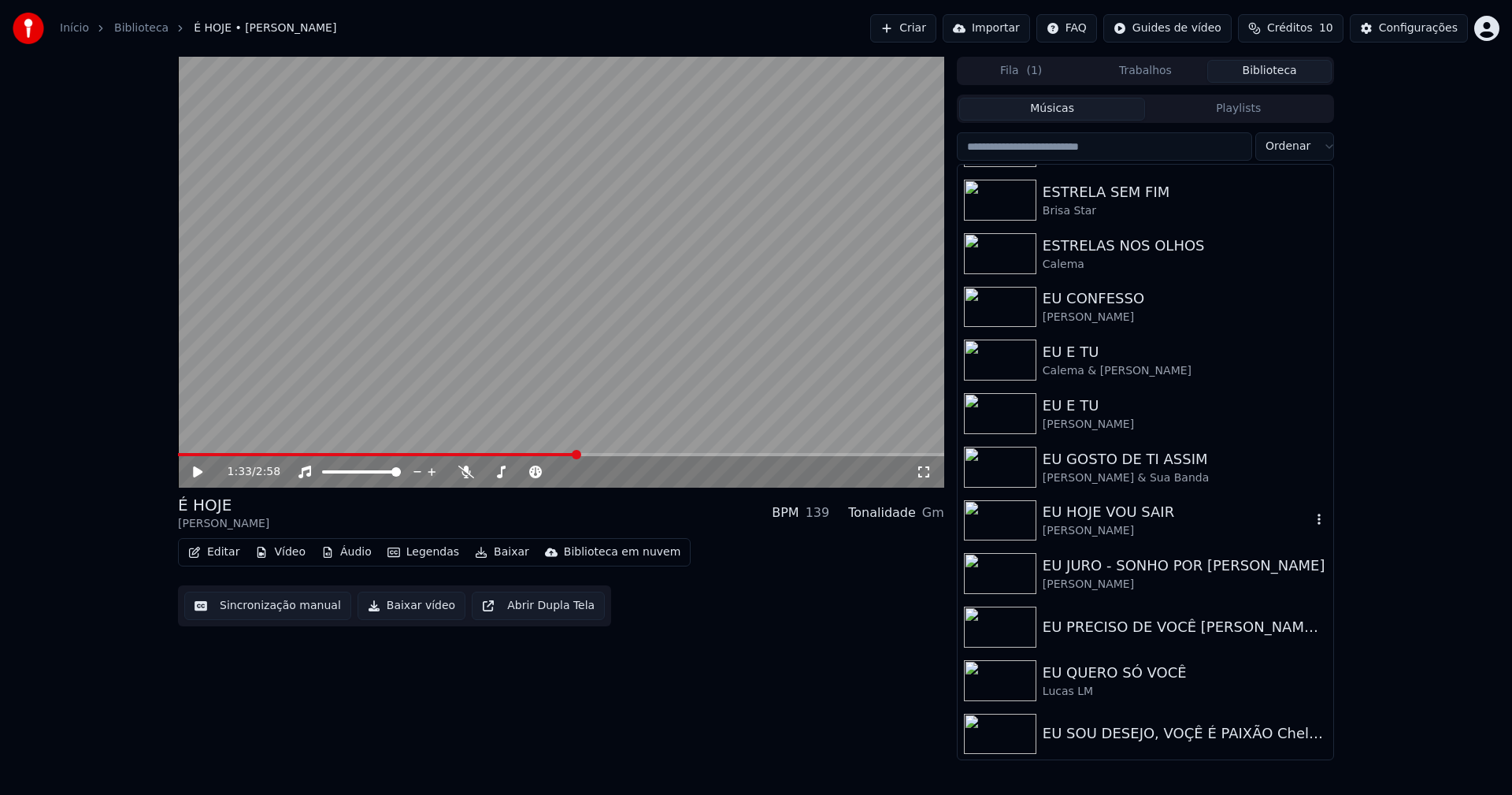
click at [1081, 522] on div "EU HOJE VOU SAIR" at bounding box center [1177, 512] width 269 height 22
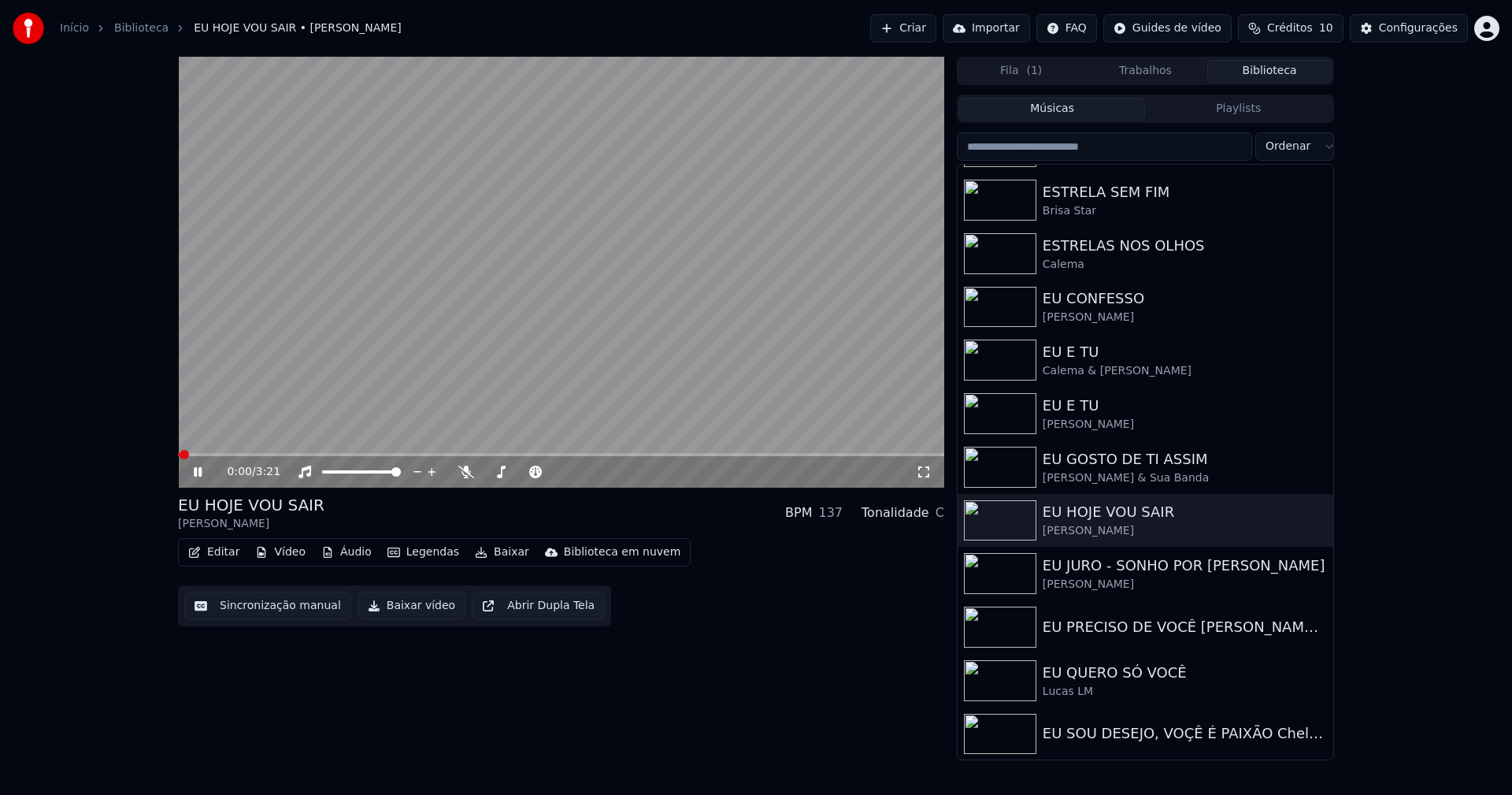
click at [201, 472] on icon at bounding box center [197, 471] width 8 height 9
click at [281, 553] on button "Vídeo" at bounding box center [280, 552] width 63 height 22
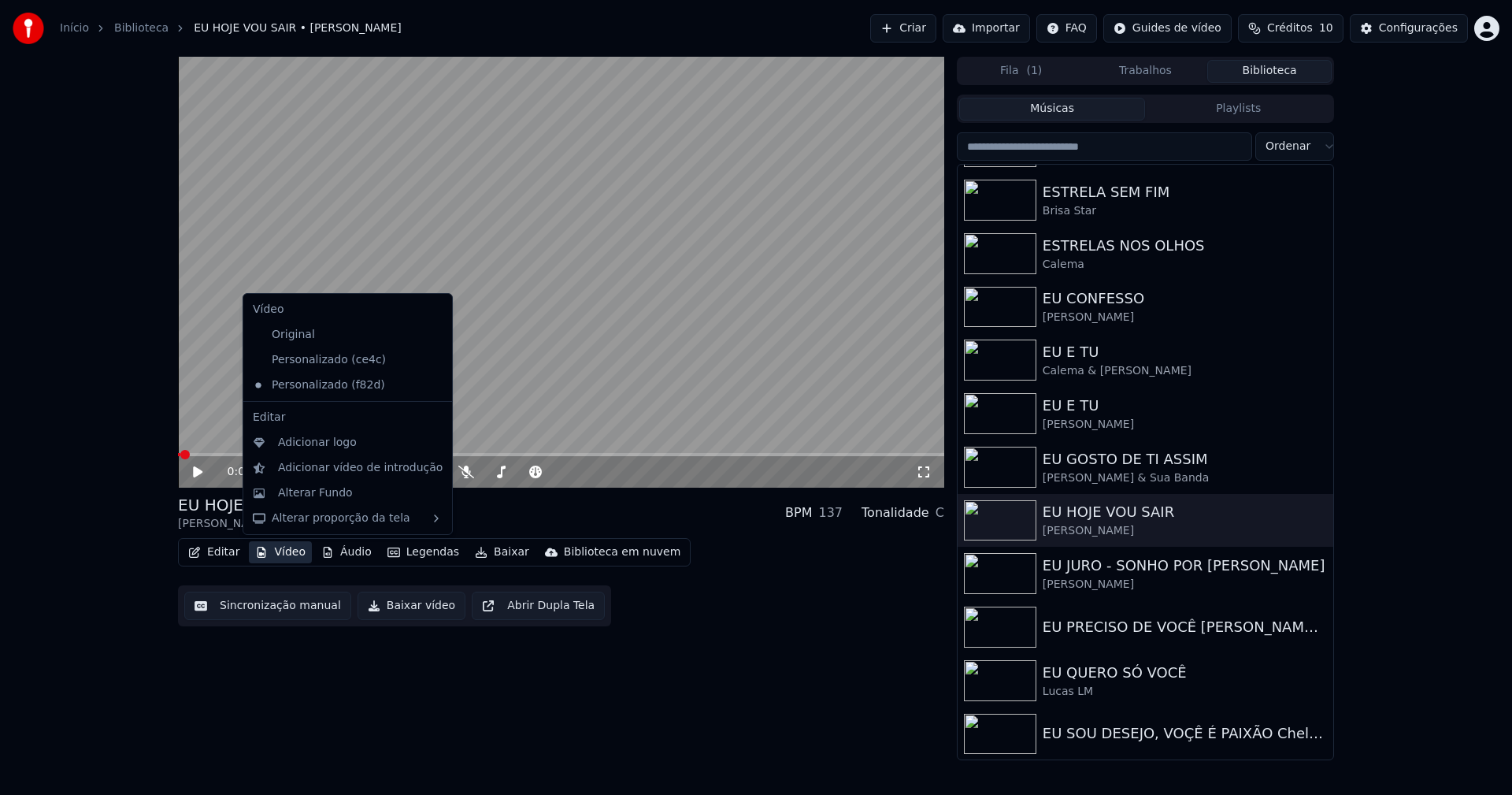
click at [432, 361] on icon at bounding box center [440, 359] width 18 height 13
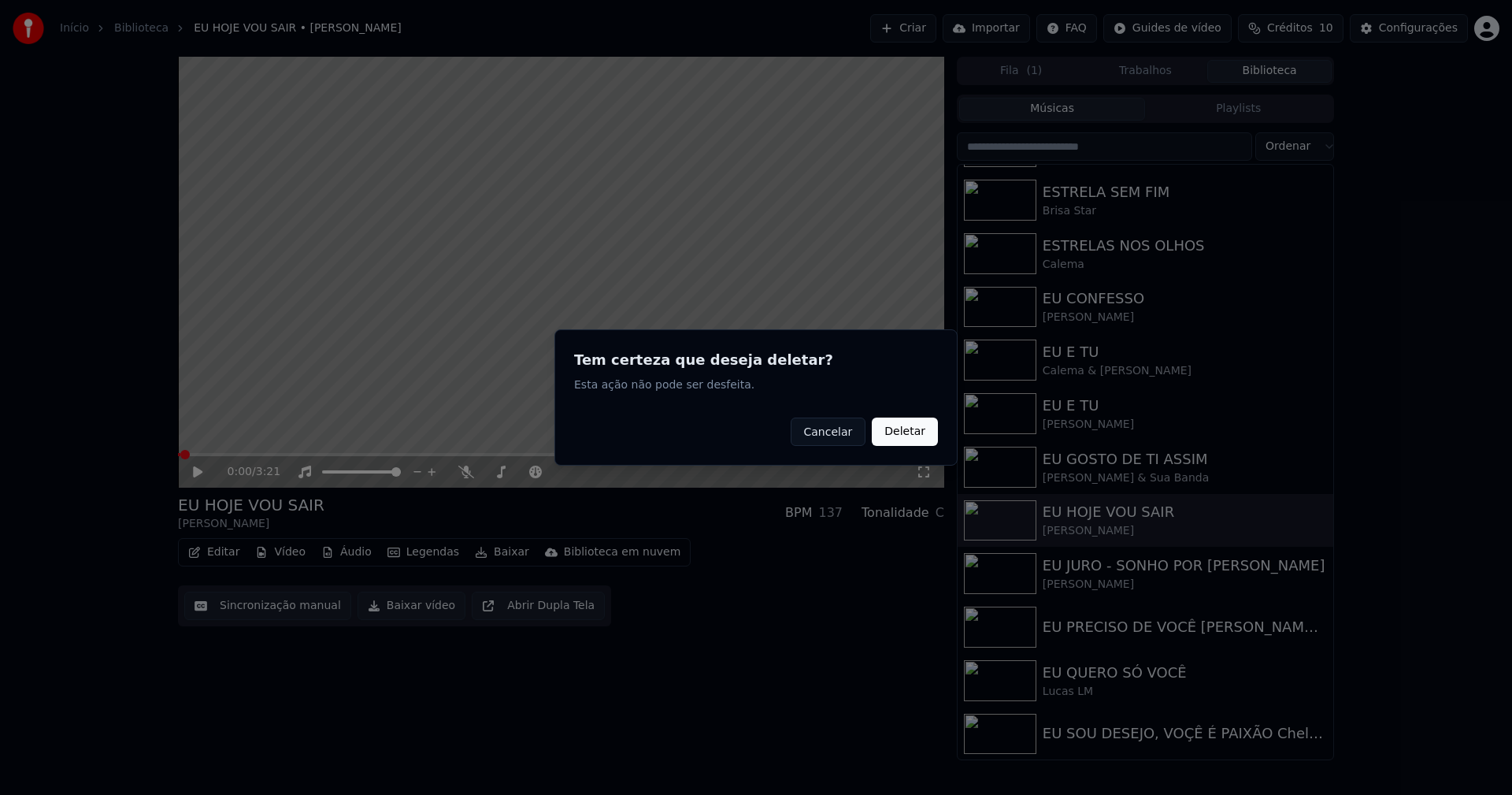
drag, startPoint x: 903, startPoint y: 442, endPoint x: 359, endPoint y: 497, distance: 546.8
click at [900, 441] on button "Deletar" at bounding box center [904, 432] width 66 height 29
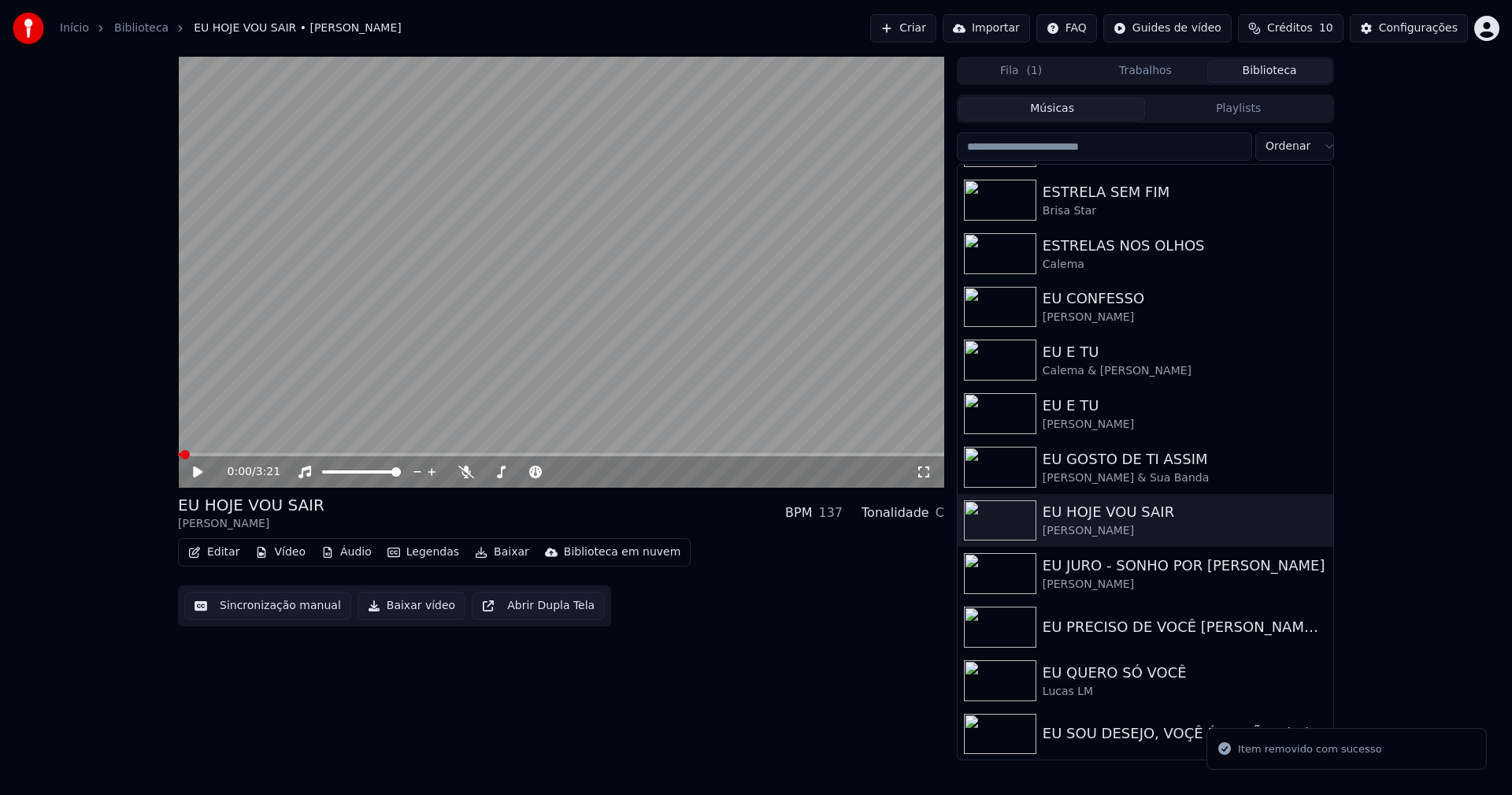
click at [274, 555] on button "Vídeo" at bounding box center [280, 552] width 63 height 22
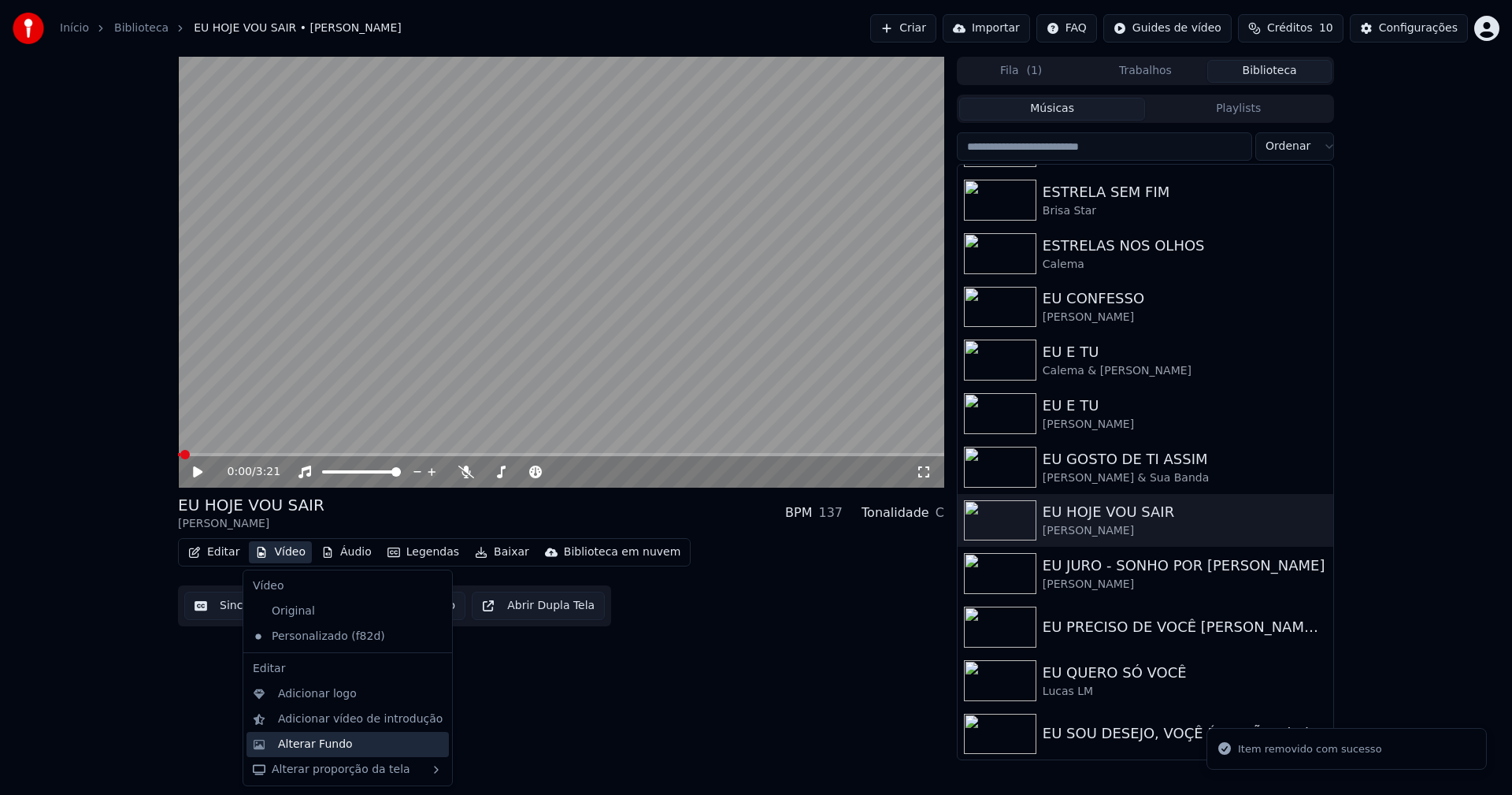
click at [341, 745] on div "Alterar Fundo" at bounding box center [315, 744] width 75 height 16
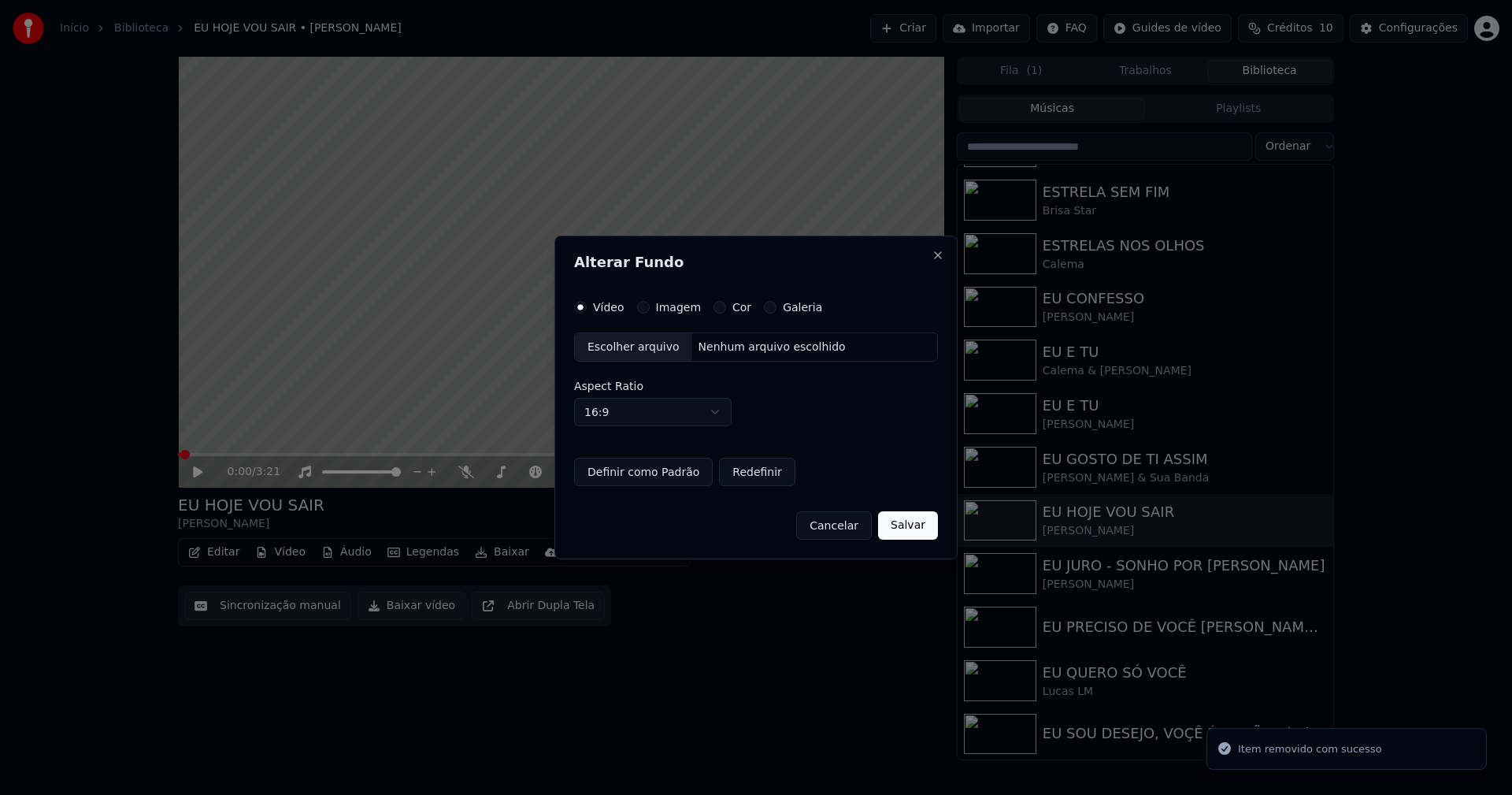
click at [640, 305] on button "Imagem" at bounding box center [643, 307] width 13 height 13
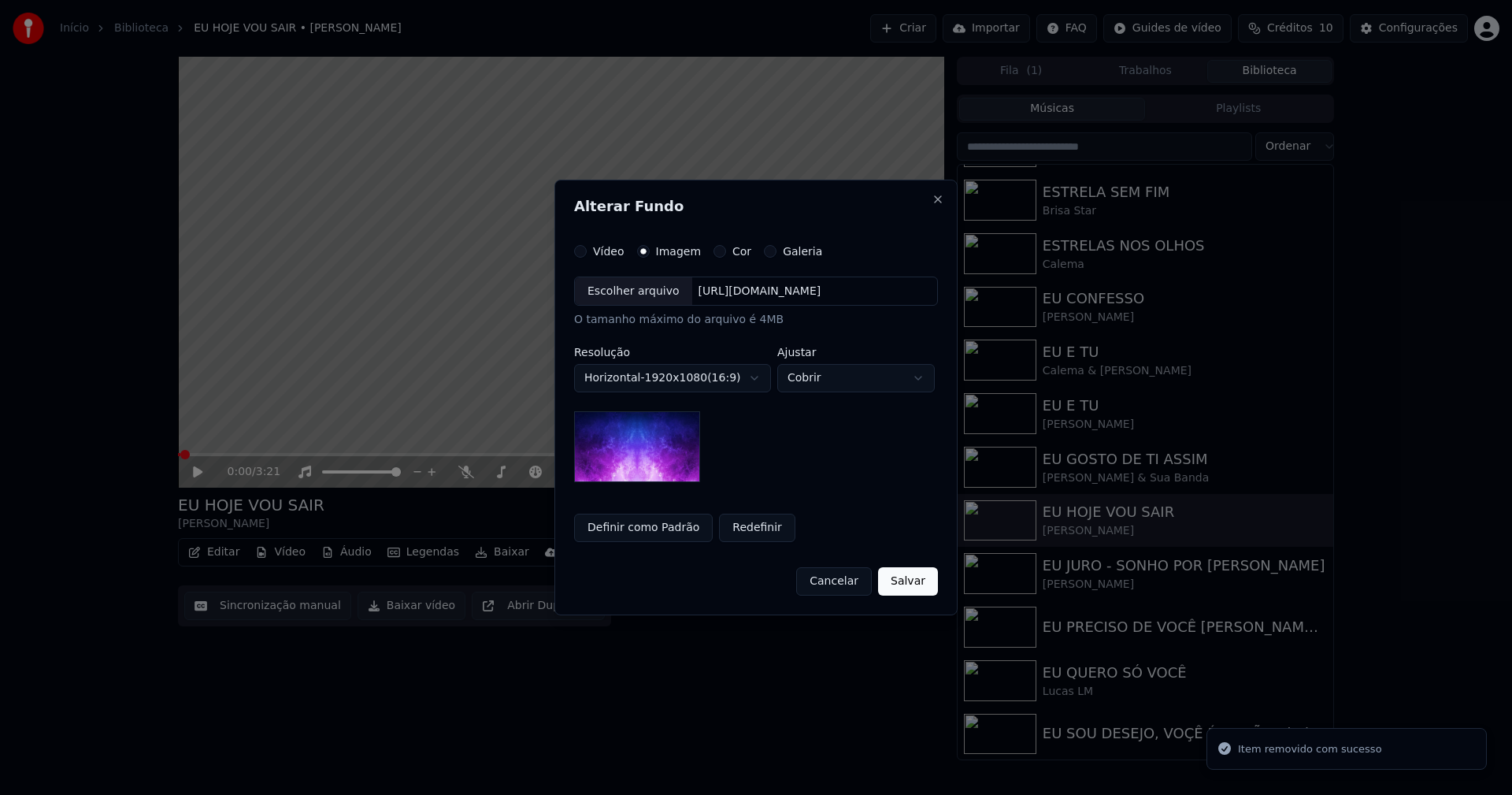
click at [631, 296] on div "Escolher arquivo" at bounding box center [633, 292] width 117 height 29
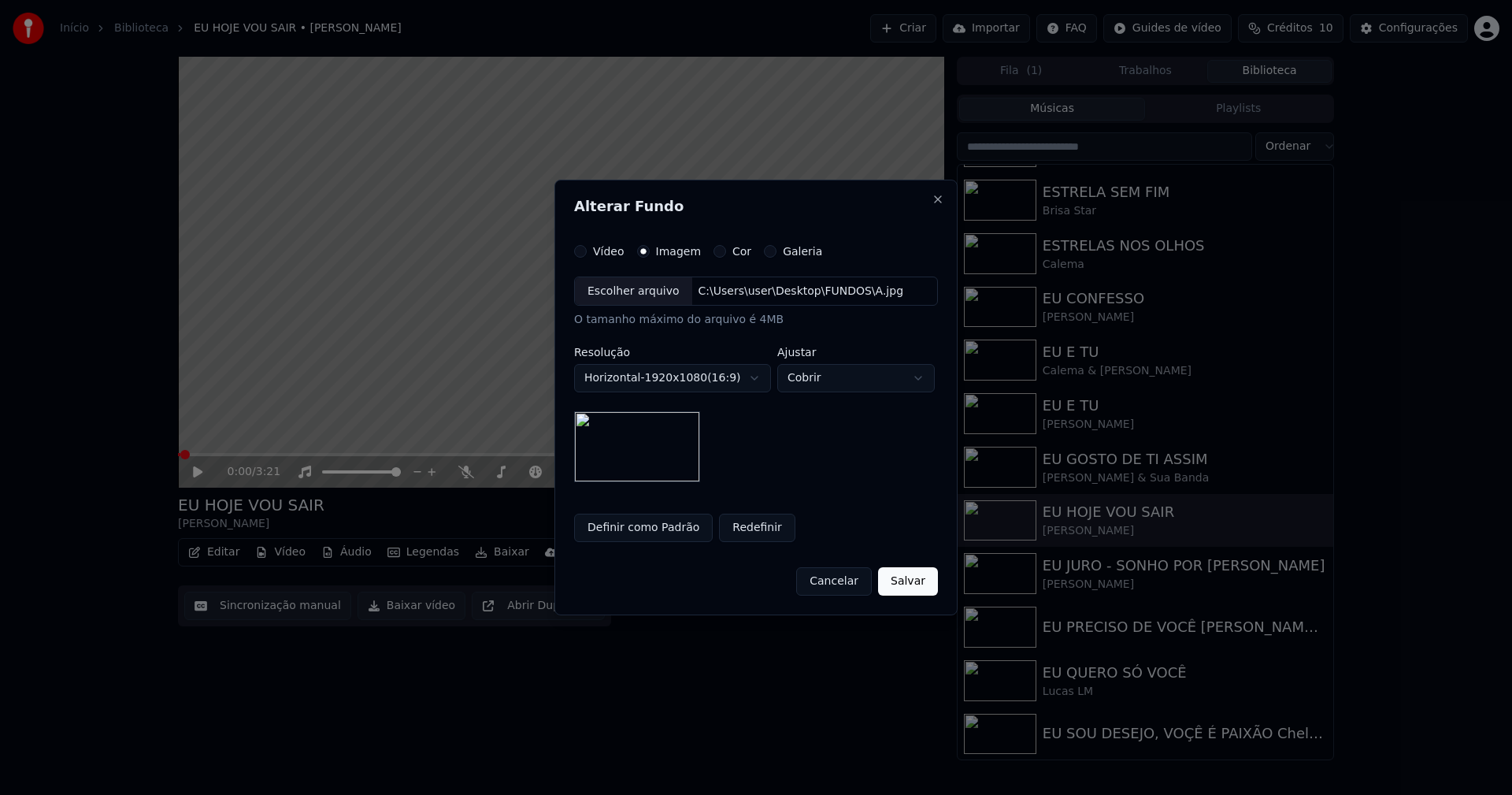
click at [904, 577] on button "Salvar" at bounding box center [908, 582] width 60 height 29
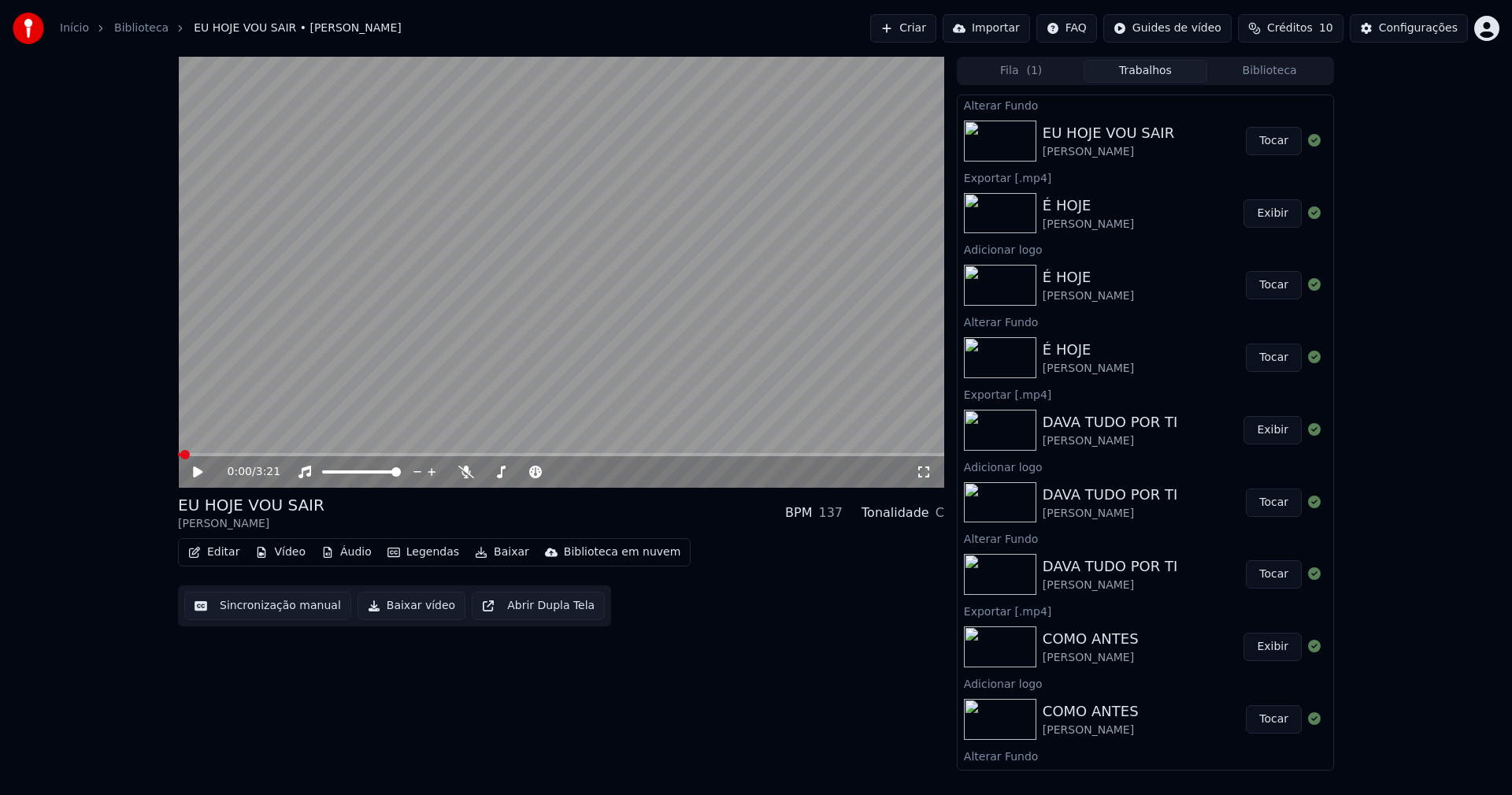
click at [1251, 144] on button "Tocar" at bounding box center [1273, 141] width 56 height 29
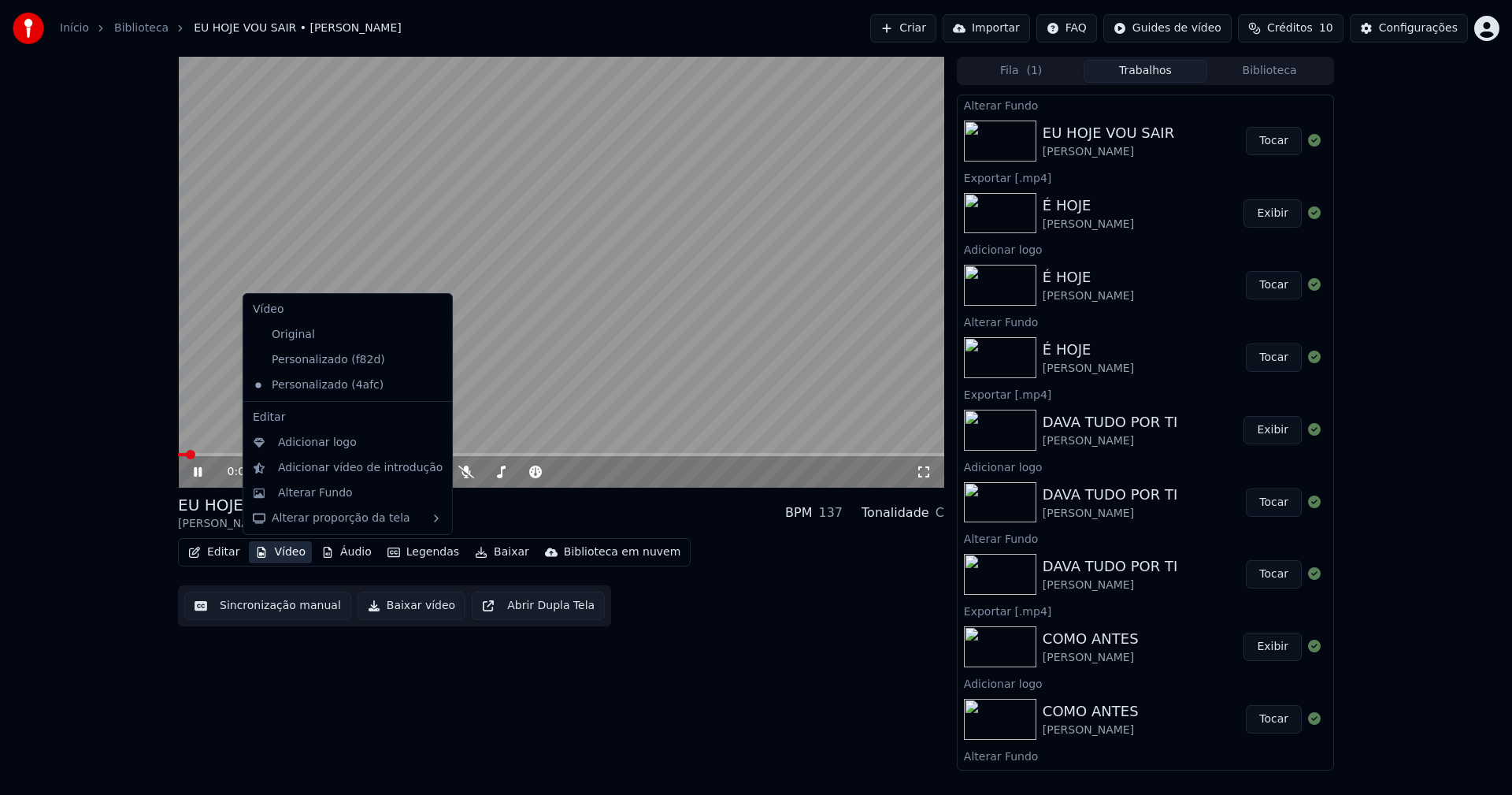
click at [284, 554] on button "Vídeo" at bounding box center [280, 552] width 63 height 22
click at [301, 440] on div "Adicionar logo" at bounding box center [317, 443] width 78 height 16
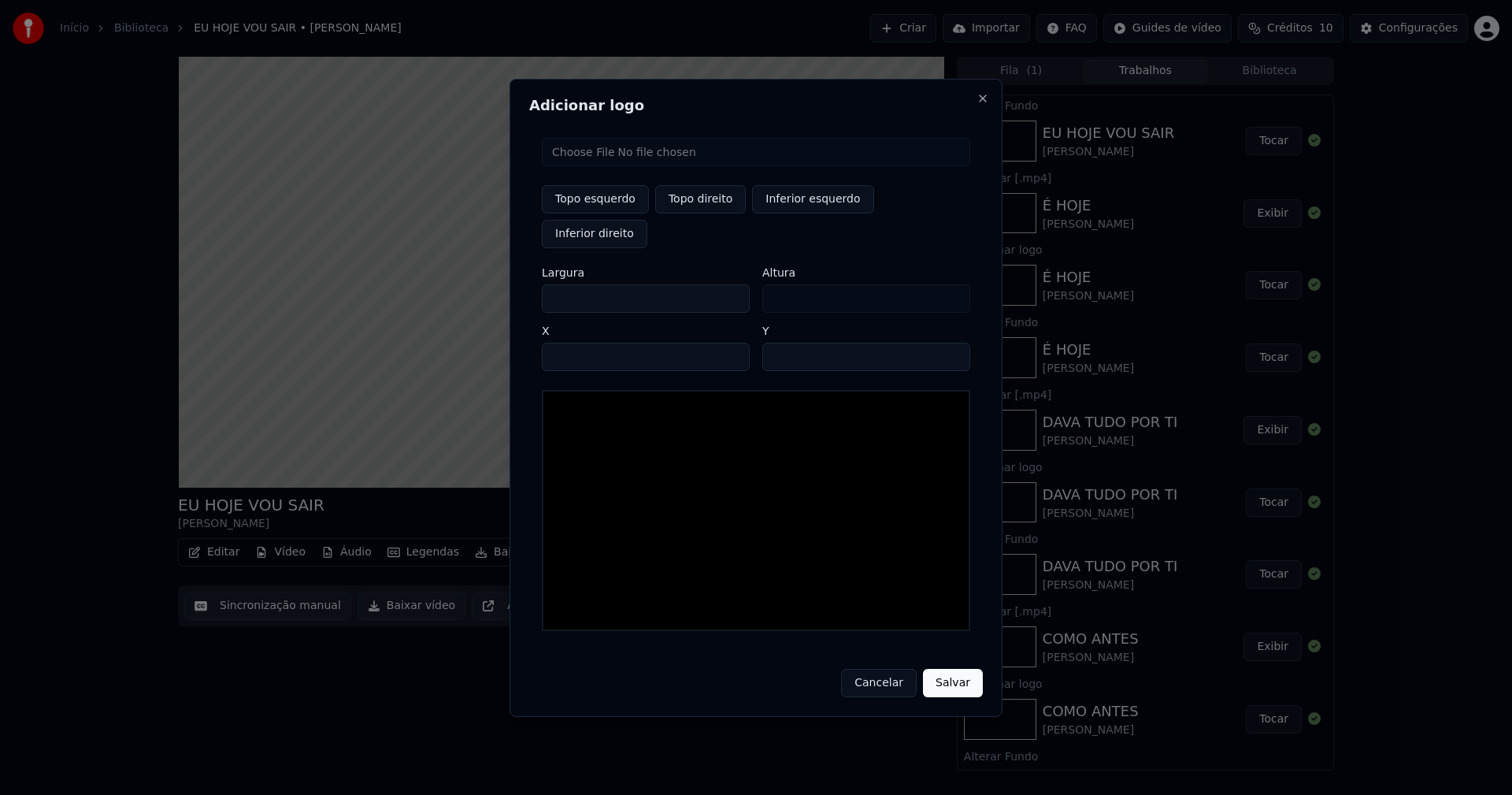
click at [619, 166] on input "file" at bounding box center [756, 152] width 428 height 29
click at [714, 213] on button "Topo direito" at bounding box center [700, 200] width 90 height 29
drag, startPoint x: 568, startPoint y: 281, endPoint x: 532, endPoint y: 286, distance: 36.3
click at [532, 286] on div "Adicionar logo Topo esquerdo Topo direito Inferior esquerdo Inferior direito La…" at bounding box center [755, 397] width 493 height 638
click at [572, 342] on input "****" at bounding box center [646, 357] width 208 height 29
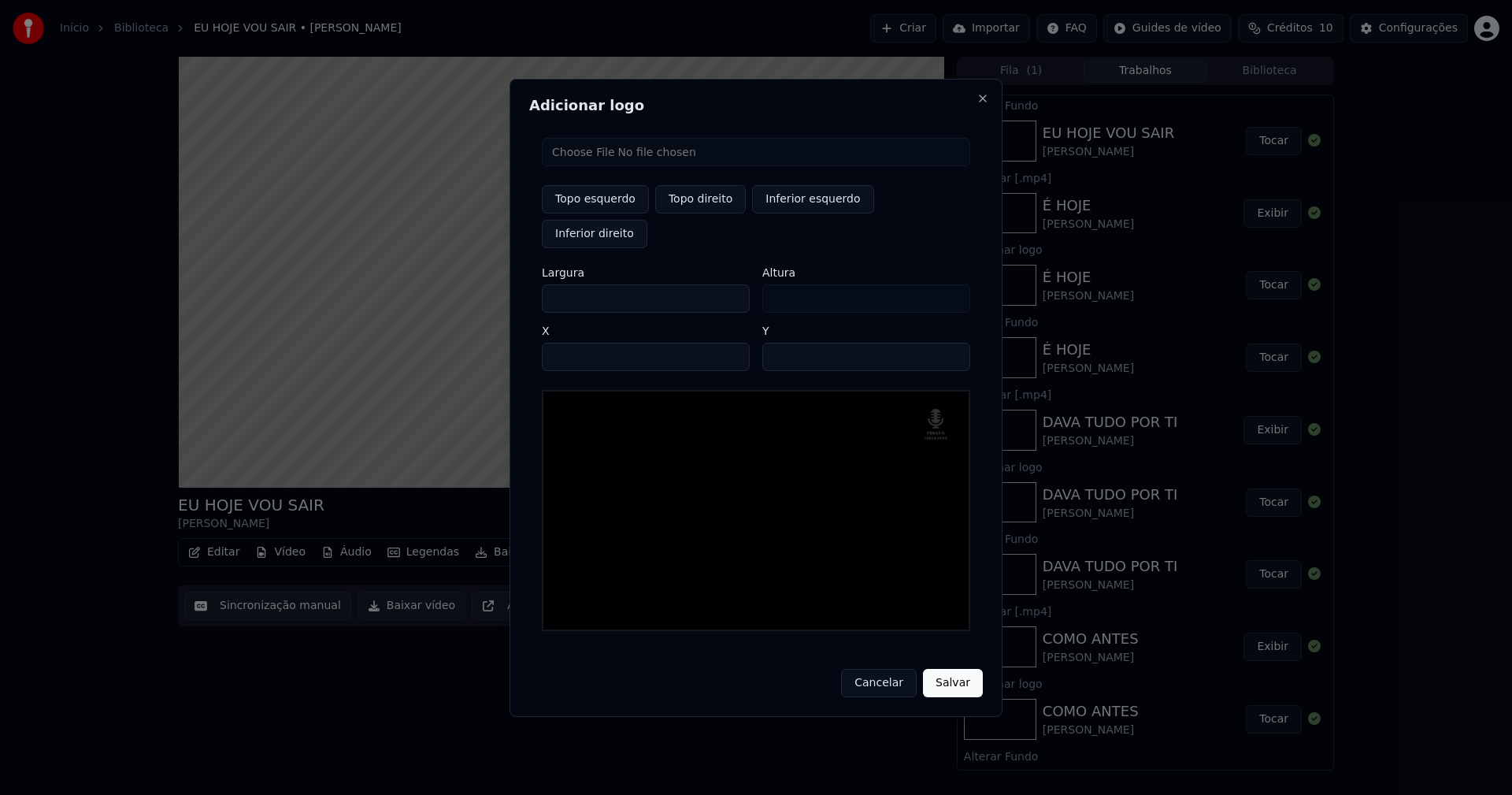
click at [949, 342] on input "**" at bounding box center [866, 357] width 208 height 29
click at [949, 346] on input "**" at bounding box center [866, 357] width 208 height 29
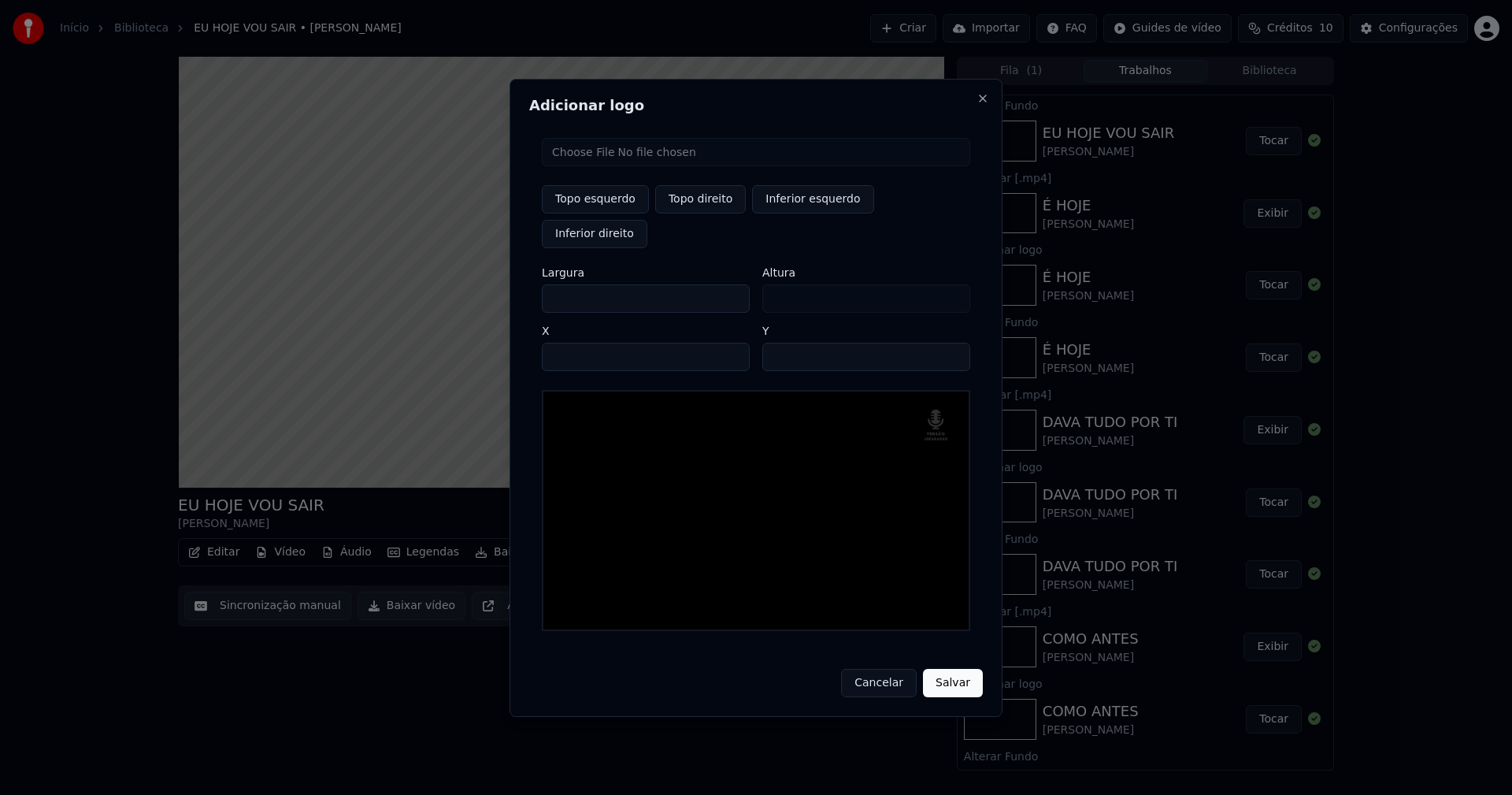
click at [959, 669] on button "Salvar" at bounding box center [952, 683] width 60 height 29
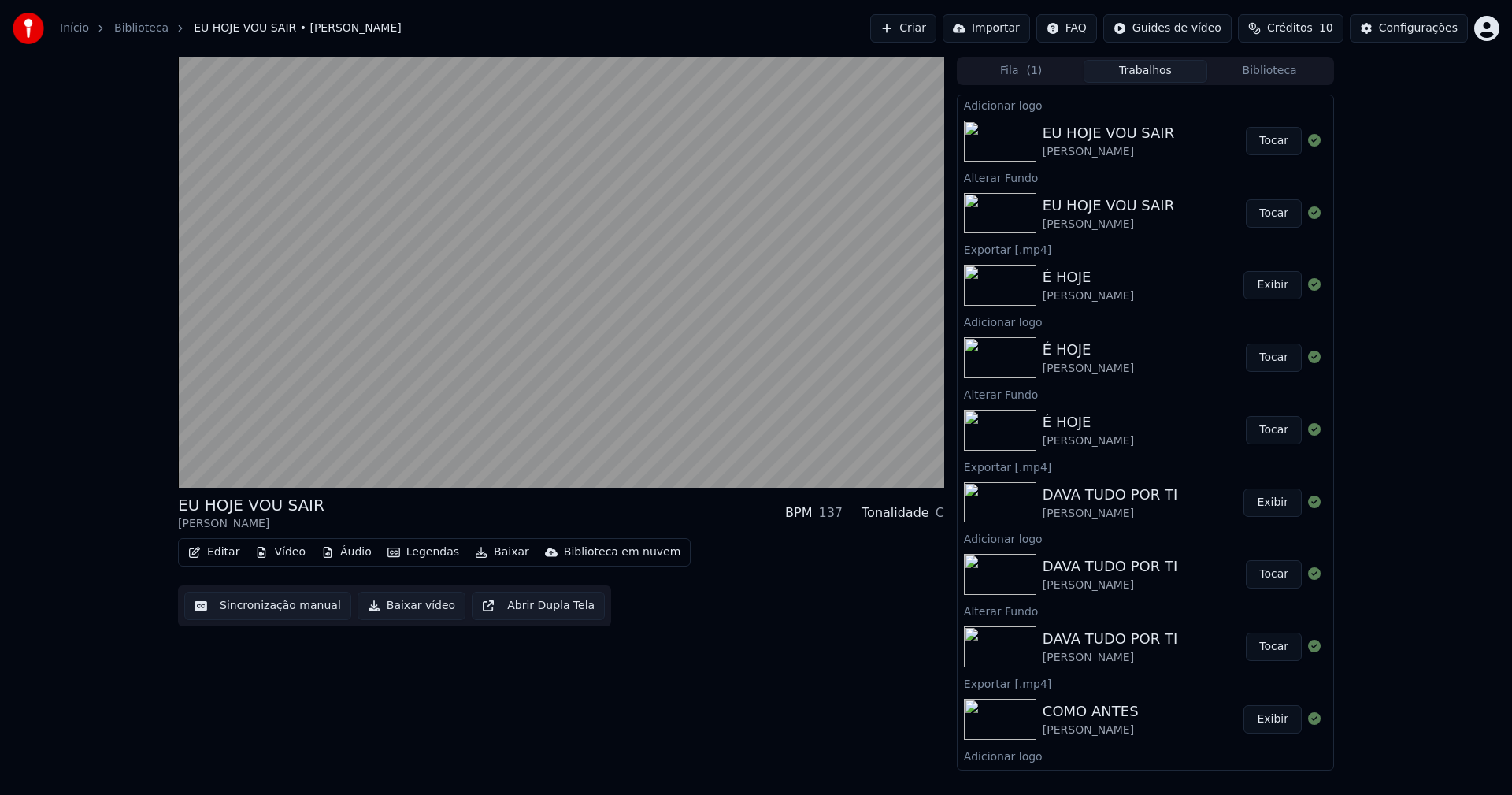
click at [1257, 144] on button "Tocar" at bounding box center [1273, 141] width 56 height 29
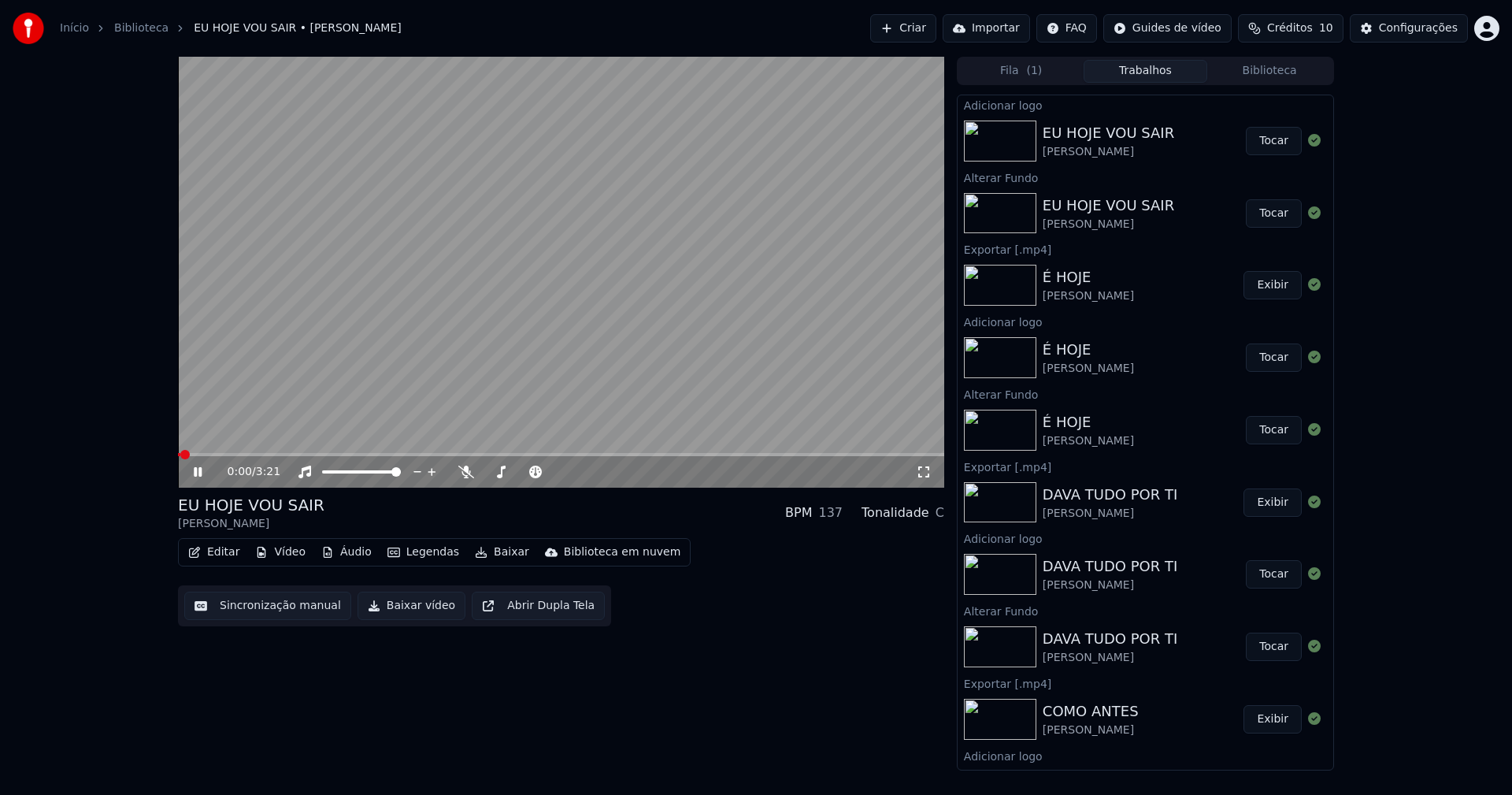
click at [404, 604] on button "Baixar vídeo" at bounding box center [411, 606] width 108 height 29
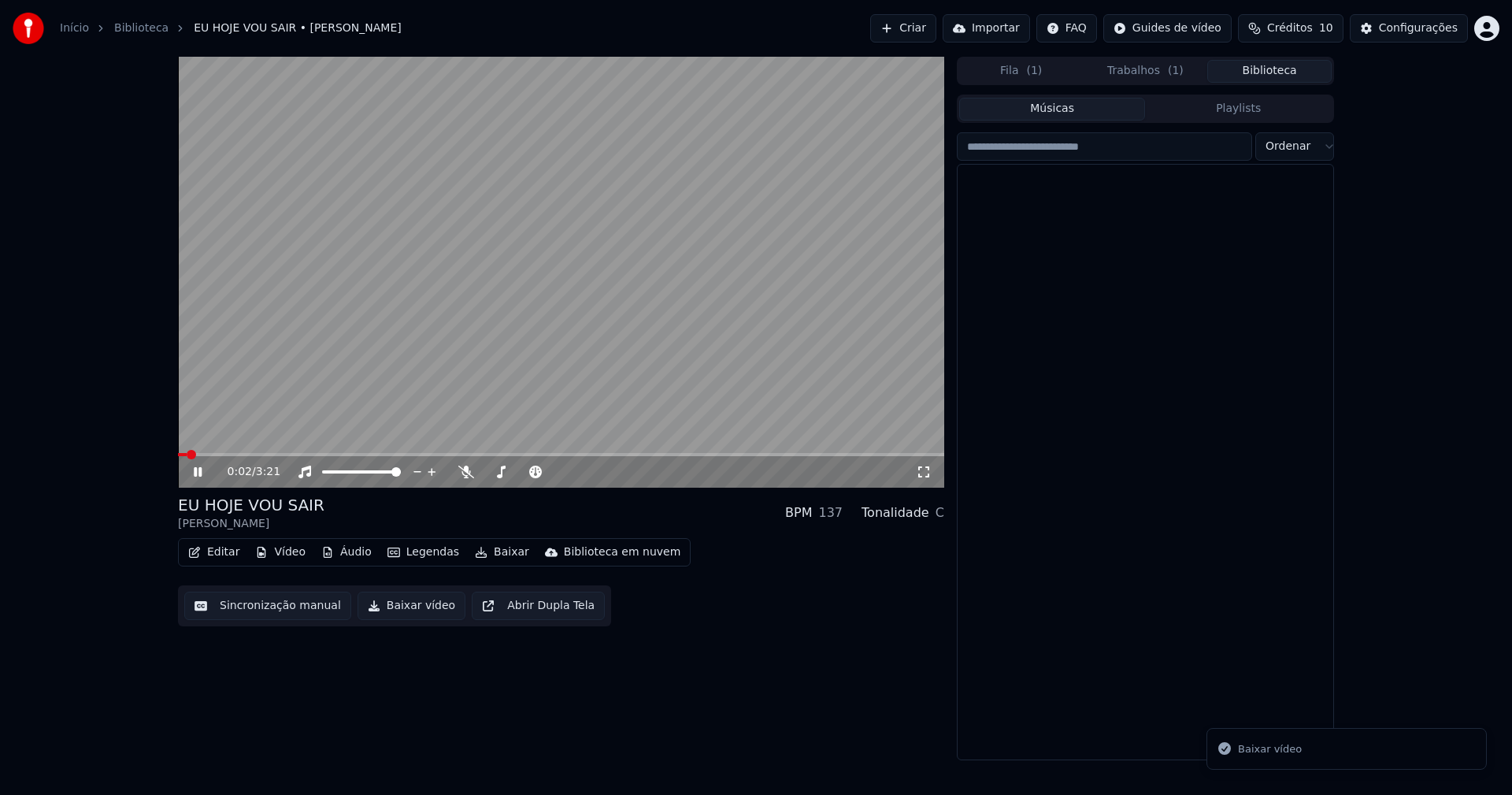
click at [1270, 69] on button "Biblioteca" at bounding box center [1269, 71] width 125 height 23
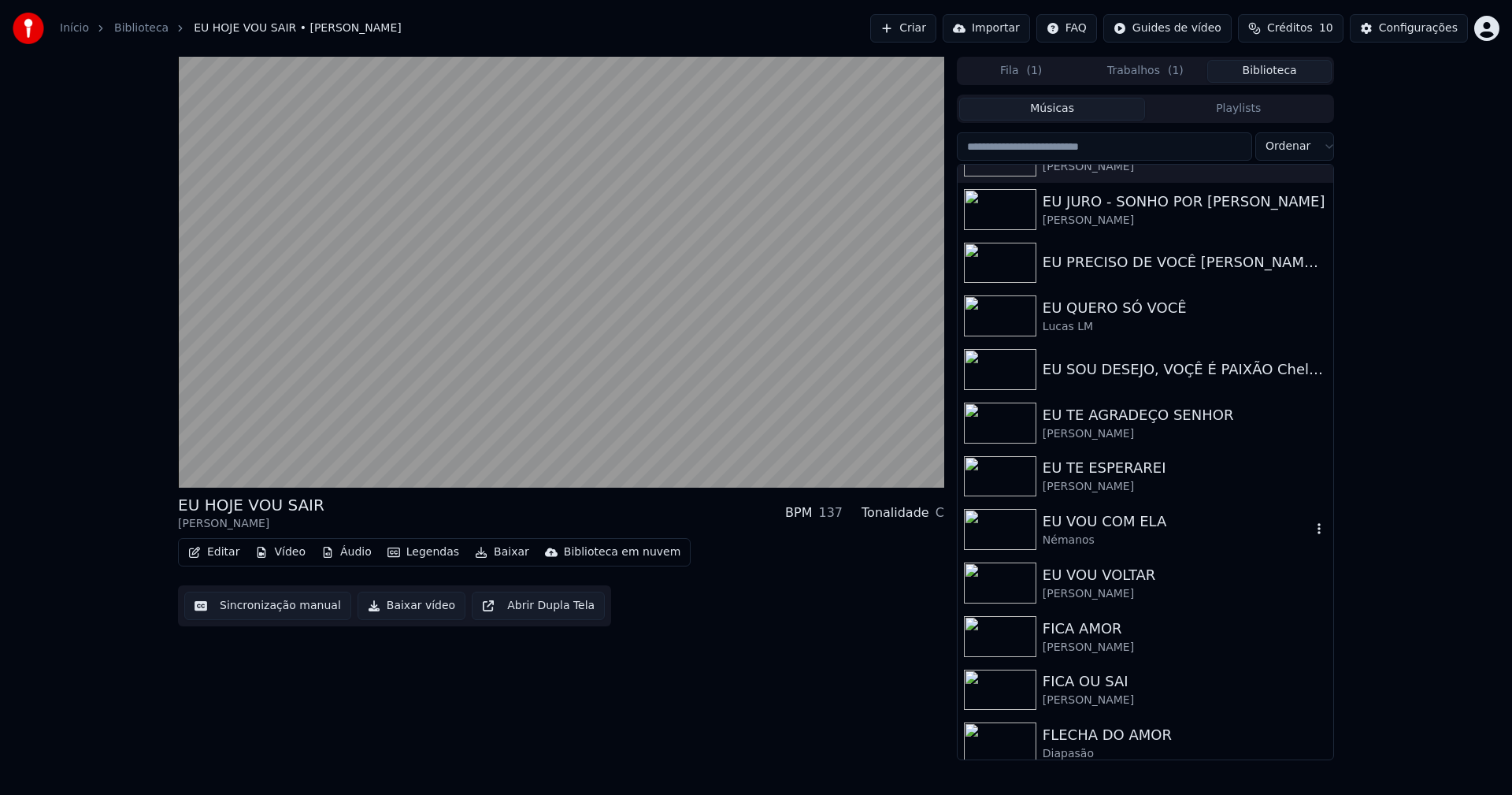
scroll to position [7561, 0]
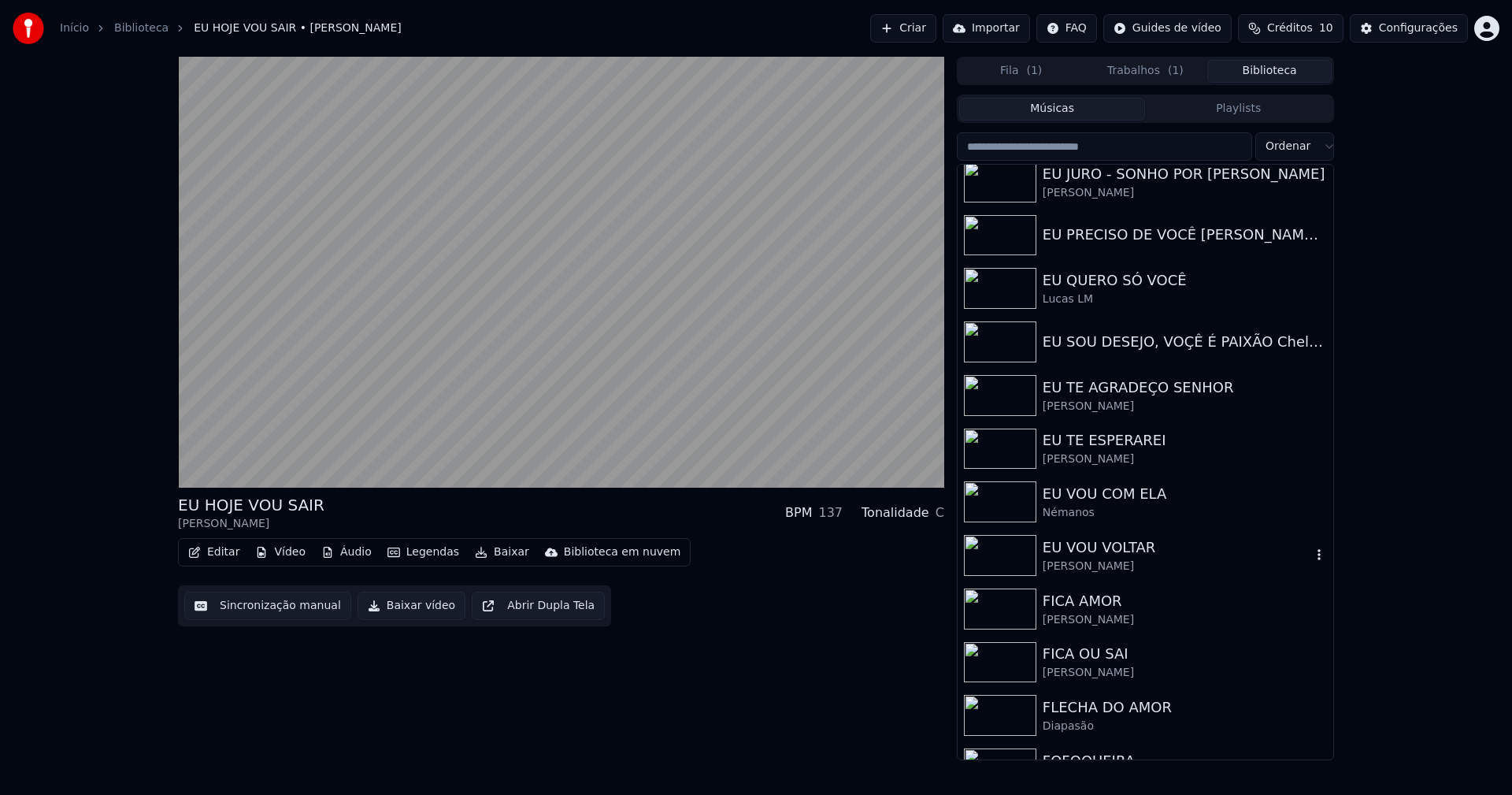
drag, startPoint x: 1113, startPoint y: 563, endPoint x: 1163, endPoint y: 548, distance: 52.2
click at [1113, 562] on div "[PERSON_NAME]" at bounding box center [1177, 566] width 269 height 16
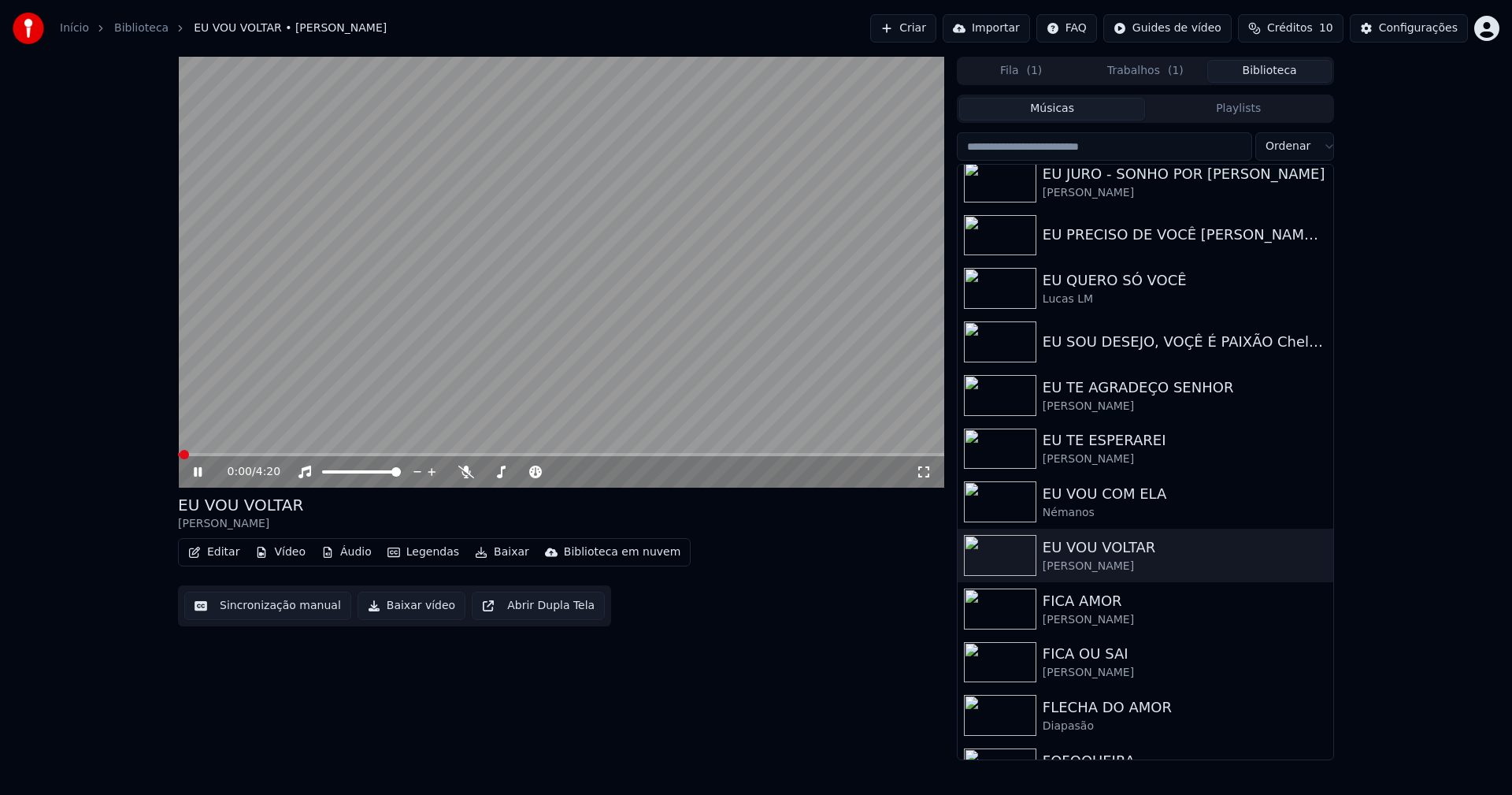
click at [197, 472] on icon at bounding box center [209, 471] width 37 height 13
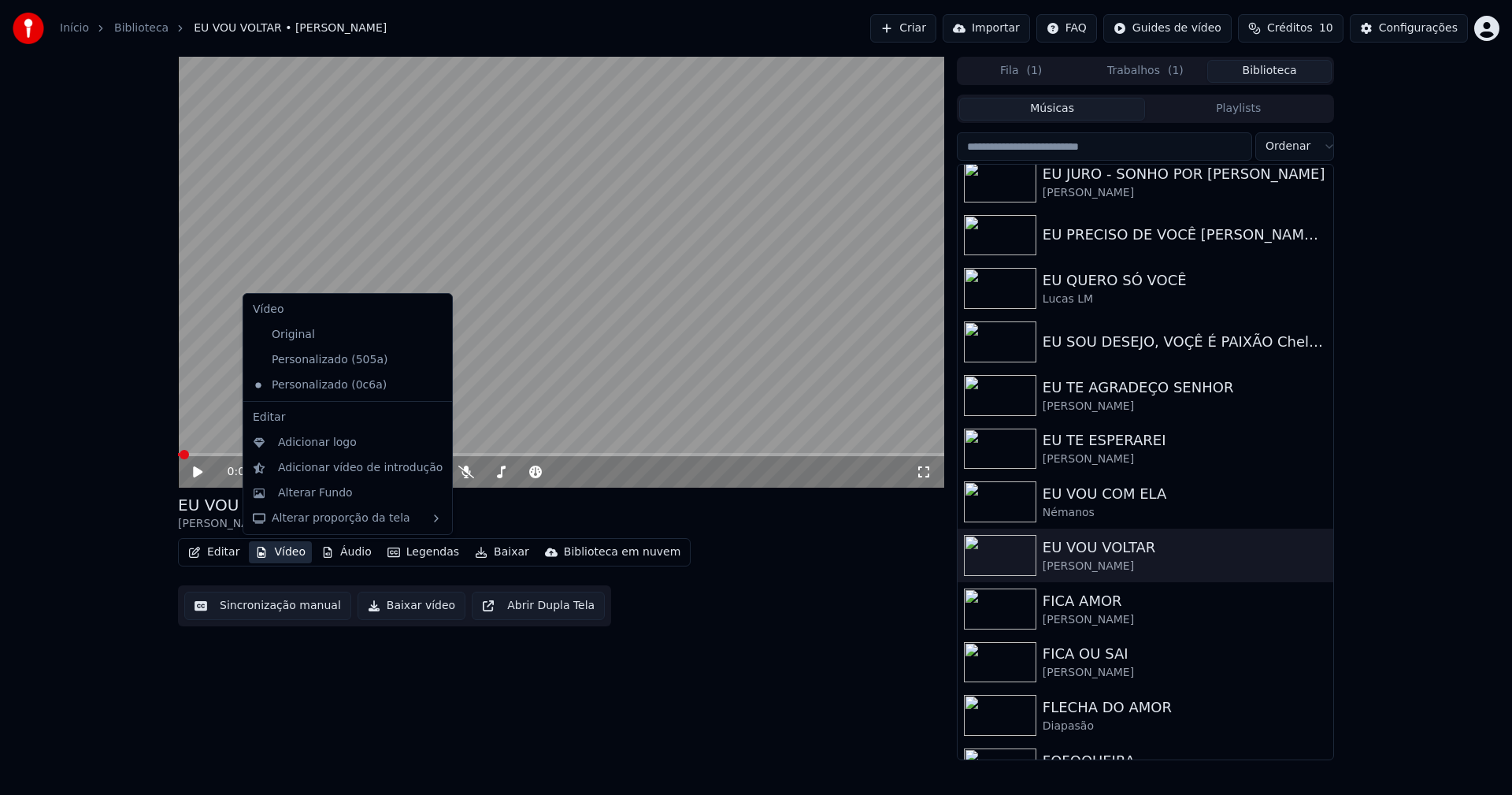
click at [276, 552] on button "Vídeo" at bounding box center [280, 552] width 63 height 22
click at [432, 358] on icon at bounding box center [437, 359] width 11 height 13
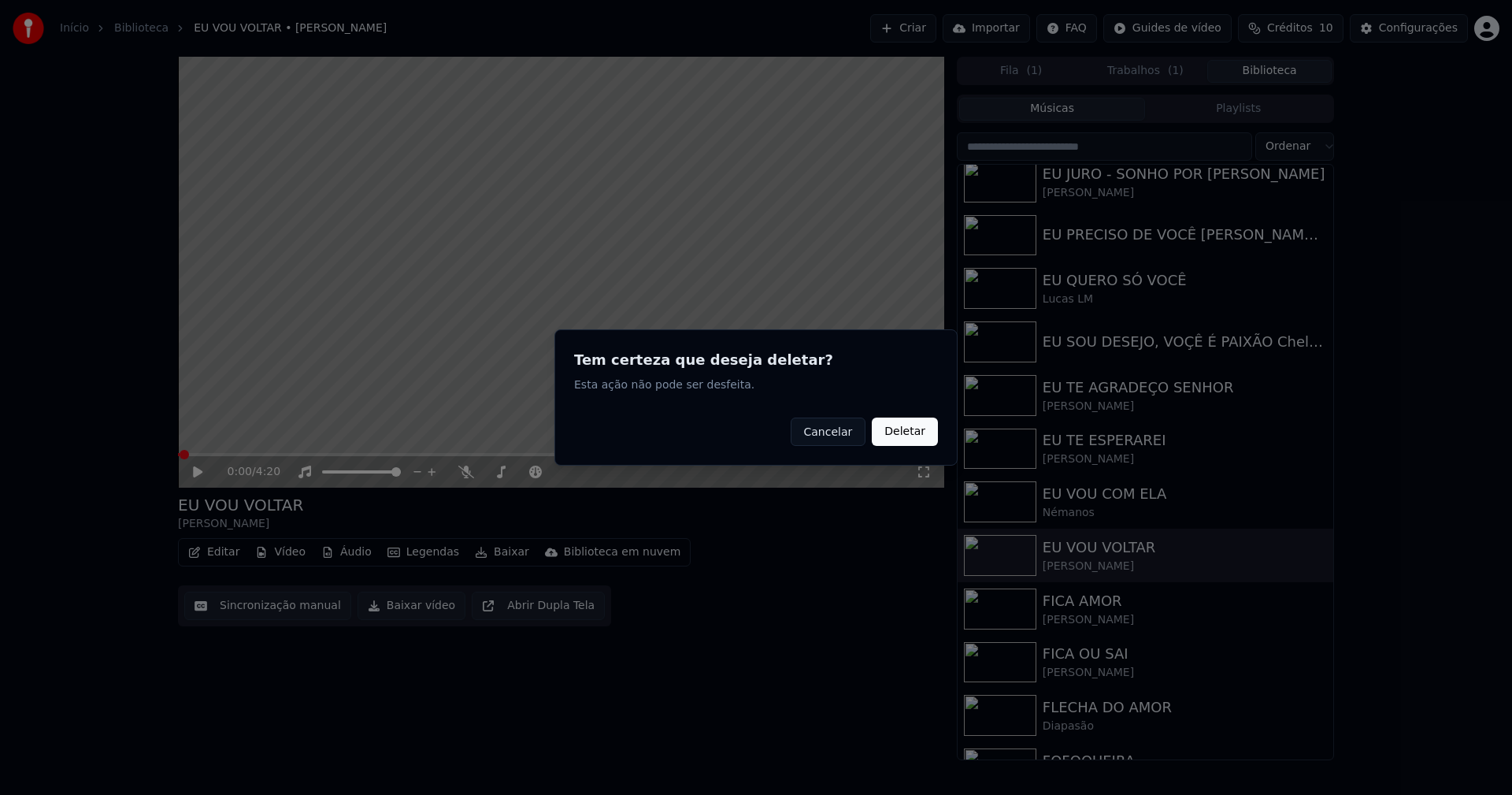
click at [915, 429] on button "Deletar" at bounding box center [904, 432] width 66 height 29
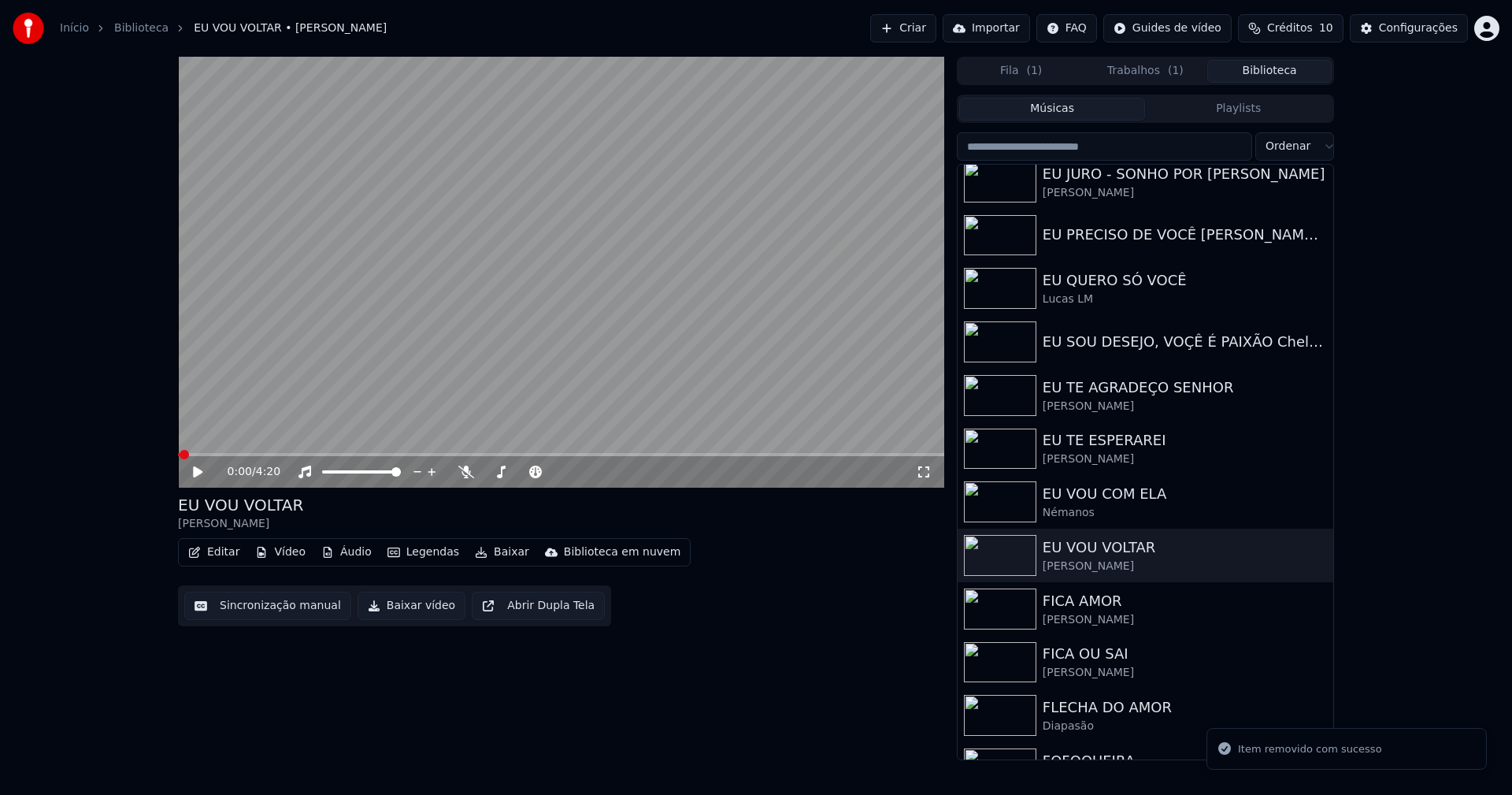
click at [281, 555] on button "Vídeo" at bounding box center [280, 552] width 63 height 22
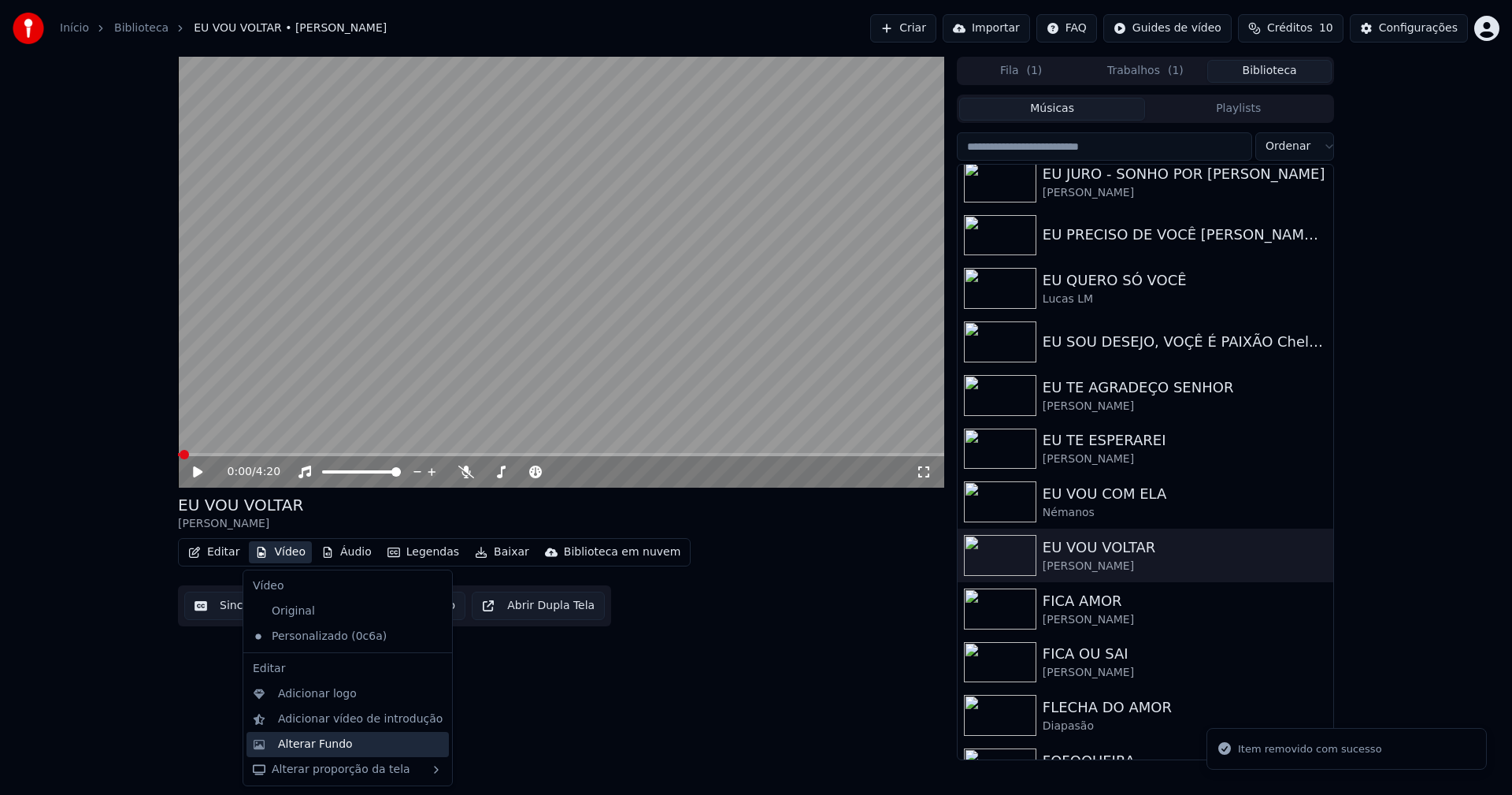
click at [315, 744] on div "Alterar Fundo" at bounding box center [315, 744] width 75 height 16
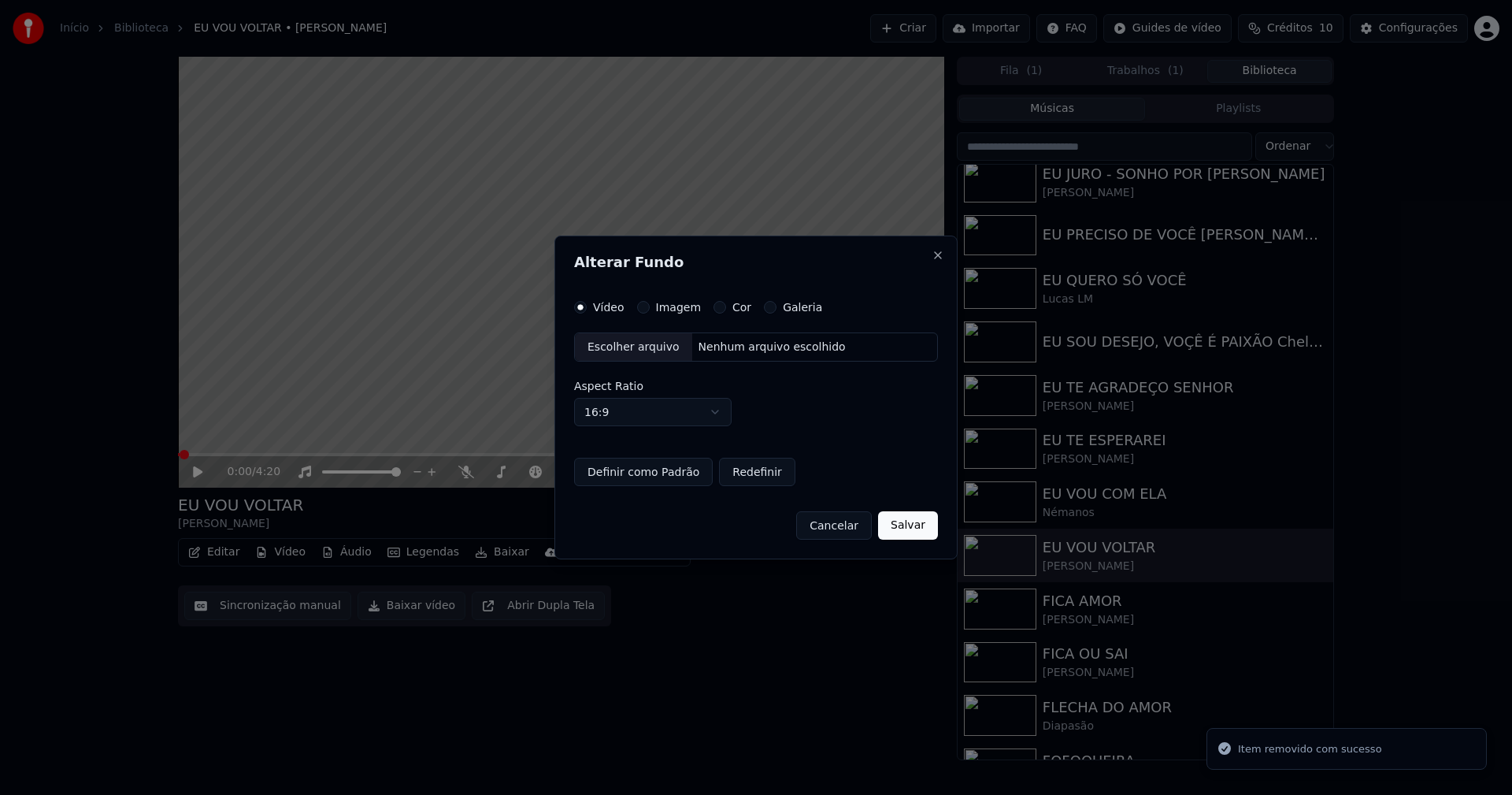
click at [643, 308] on button "Imagem" at bounding box center [643, 307] width 13 height 13
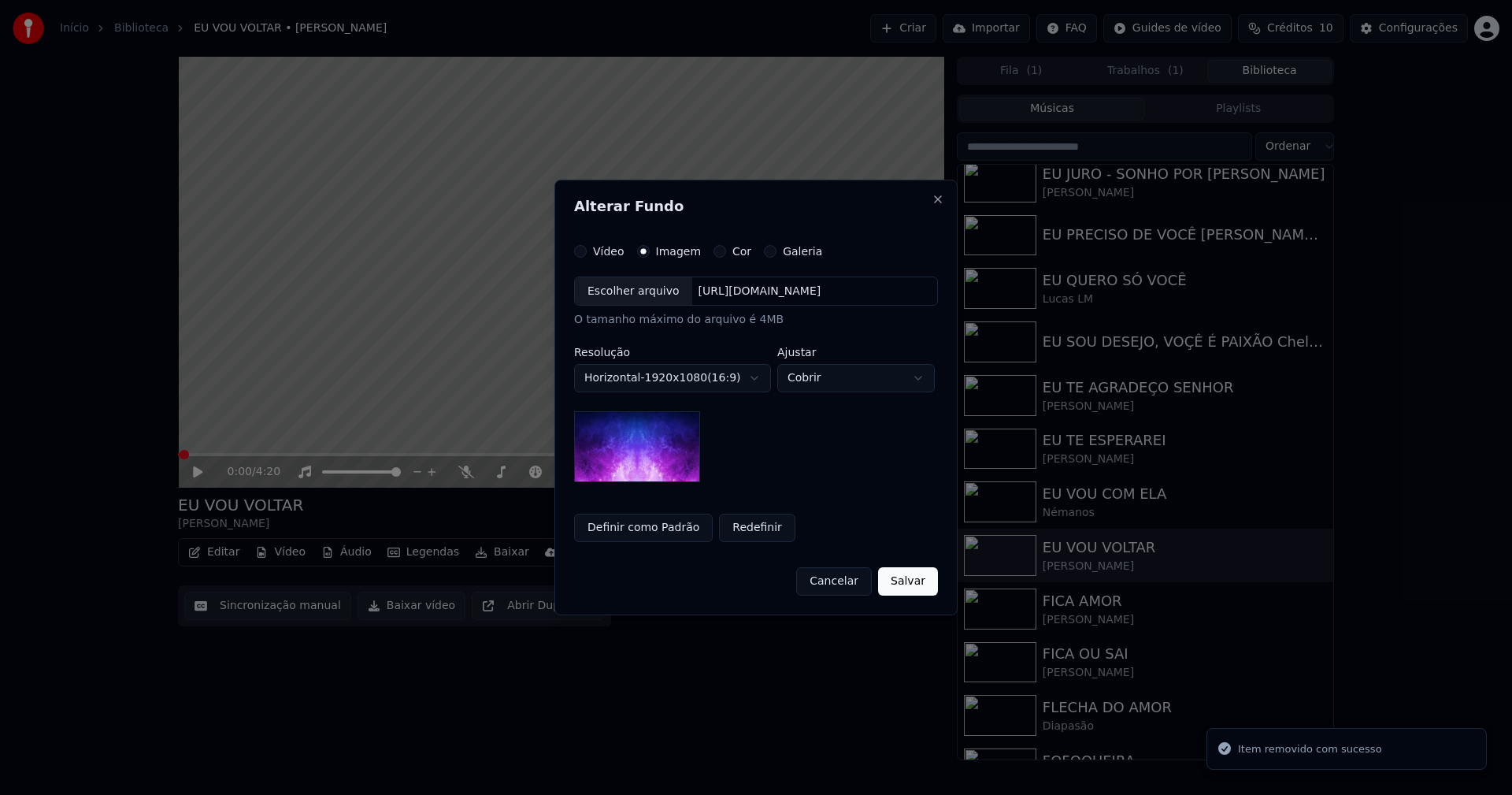
click at [630, 296] on div "Escolher arquivo" at bounding box center [633, 292] width 117 height 29
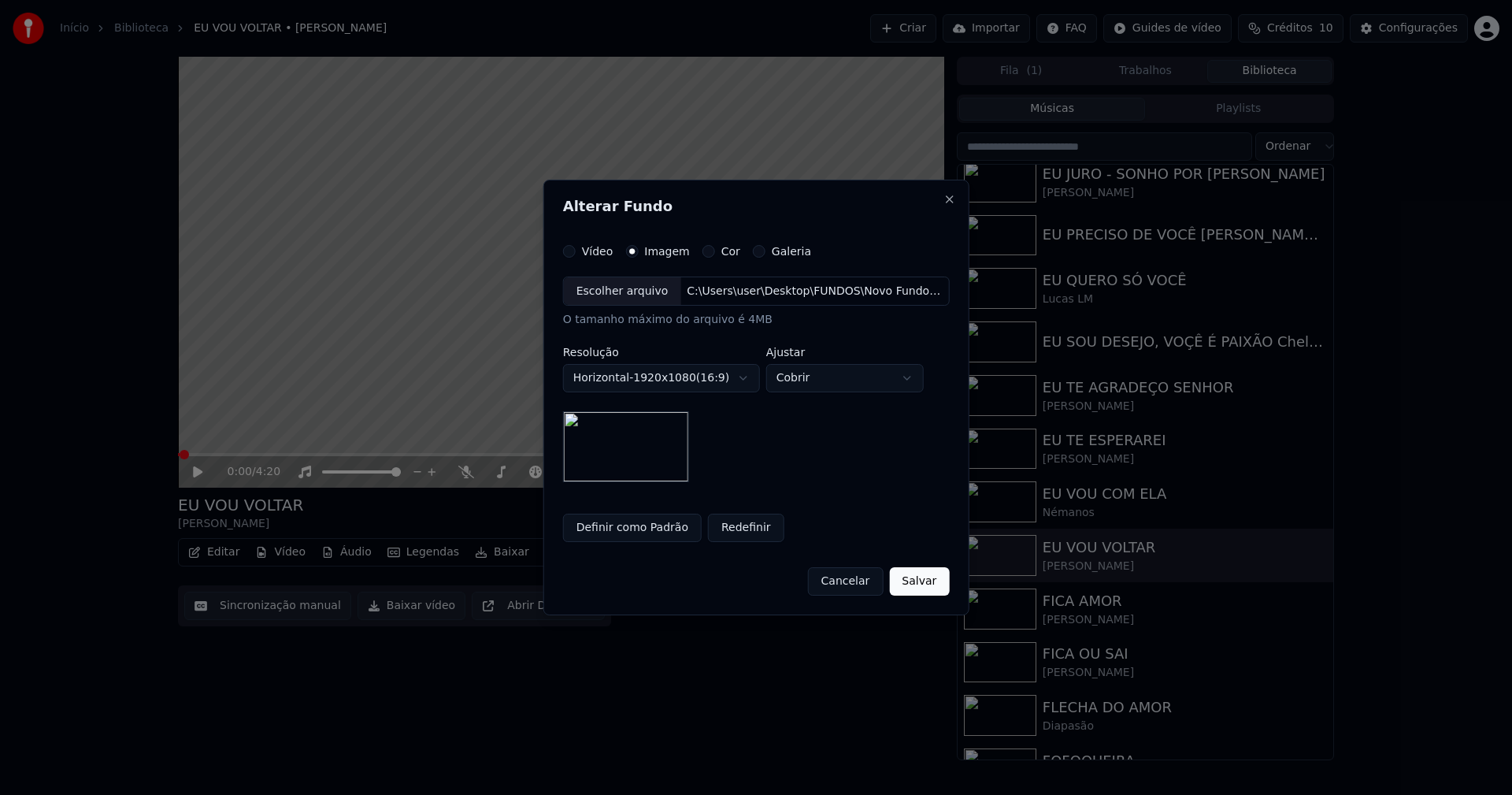
click at [917, 585] on button "Salvar" at bounding box center [919, 582] width 60 height 29
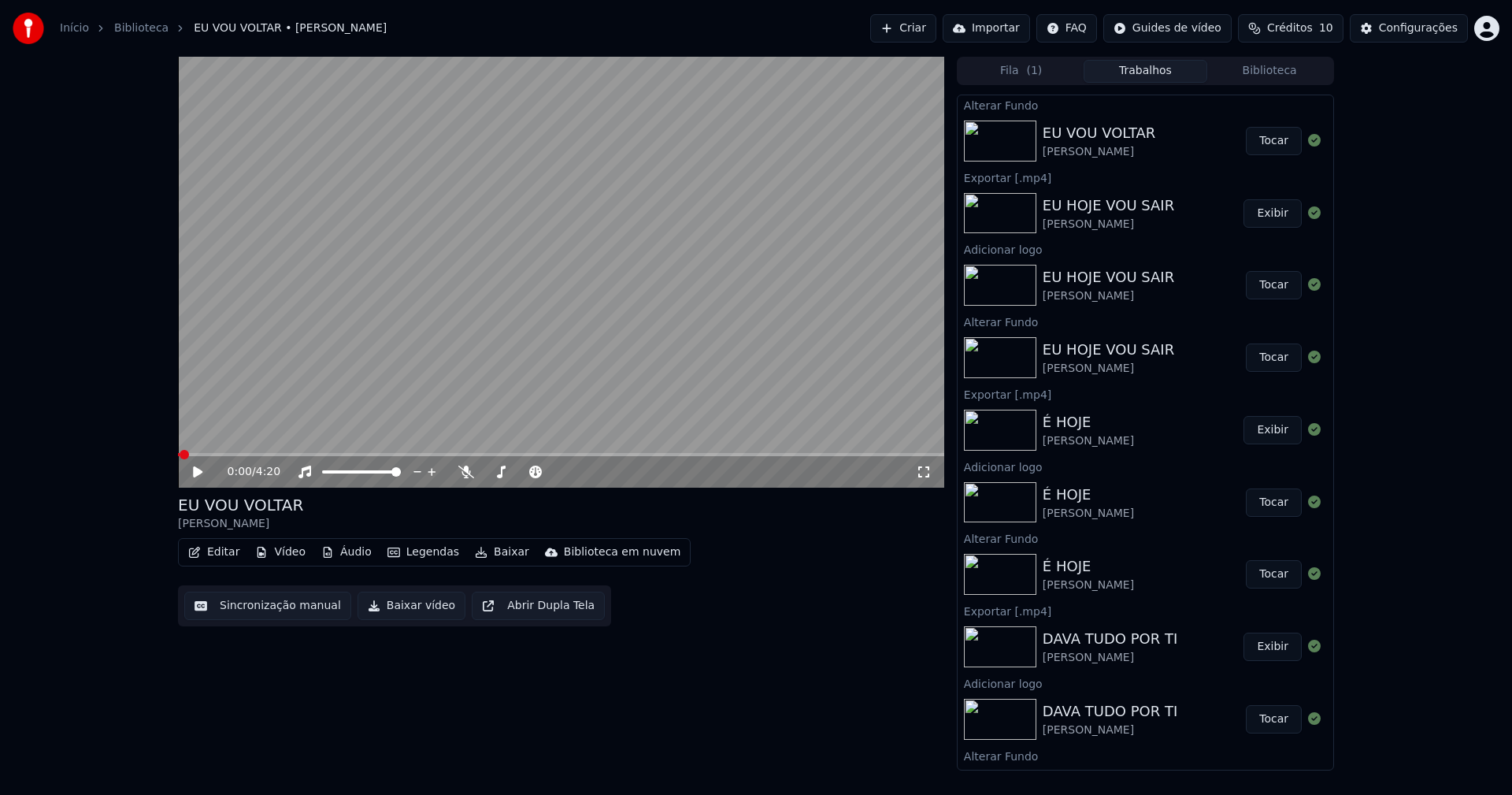
click at [1261, 145] on button "Tocar" at bounding box center [1273, 141] width 56 height 29
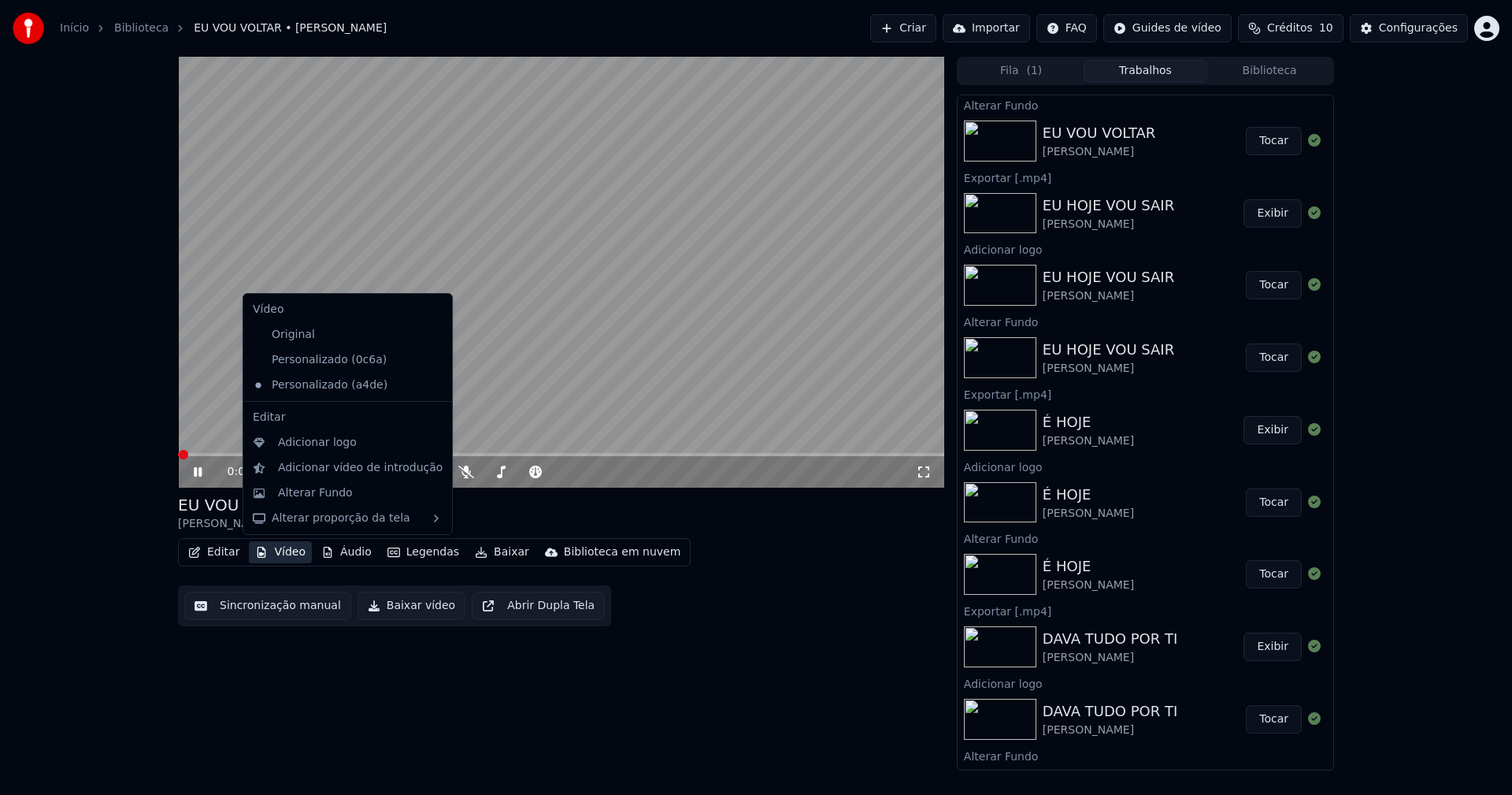
click at [290, 556] on button "Vídeo" at bounding box center [280, 552] width 63 height 22
click at [314, 440] on div "Adicionar logo" at bounding box center [317, 443] width 78 height 16
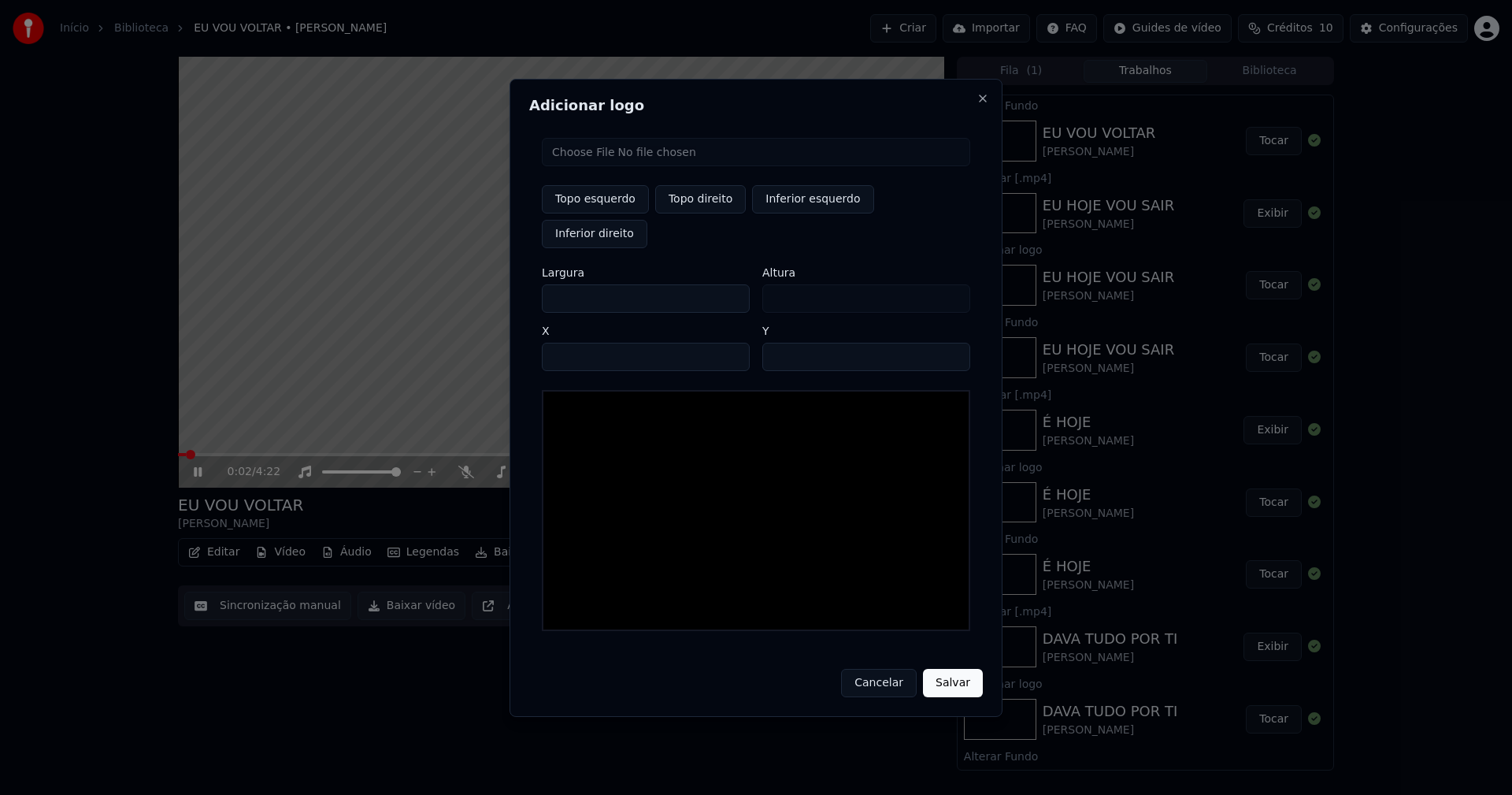
click at [599, 166] on input "file" at bounding box center [756, 152] width 428 height 29
click at [692, 213] on button "Topo direito" at bounding box center [700, 200] width 90 height 29
drag, startPoint x: 568, startPoint y: 282, endPoint x: 478, endPoint y: 292, distance: 90.6
click at [478, 292] on body "Início Biblioteca EU VOU VOLTAR • [PERSON_NAME] Importar FAQ Guides de vídeo Cr…" at bounding box center [756, 397] width 1512 height 795
click at [573, 342] on input "****" at bounding box center [646, 357] width 208 height 29
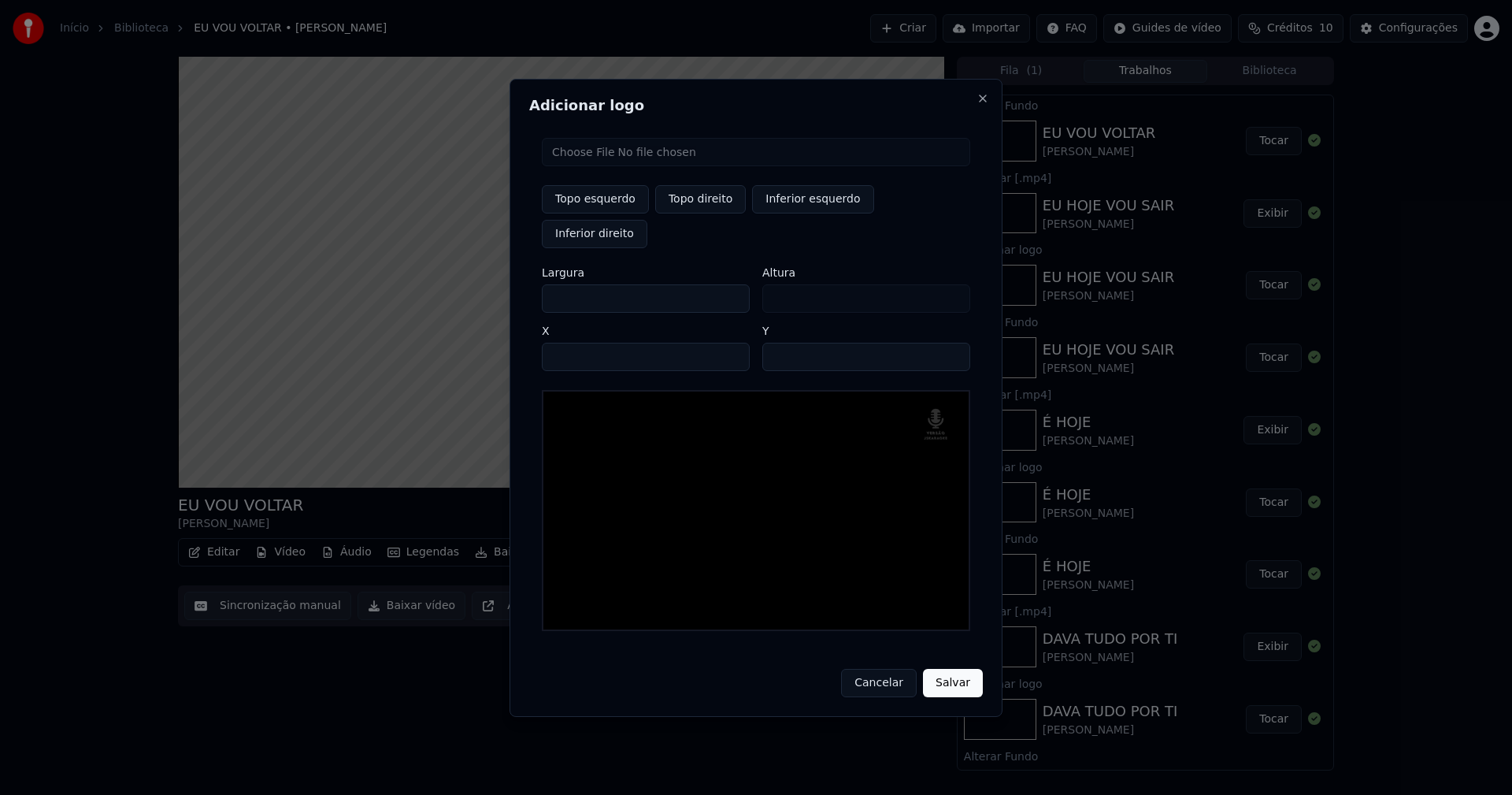
click at [949, 342] on input "**" at bounding box center [866, 357] width 208 height 29
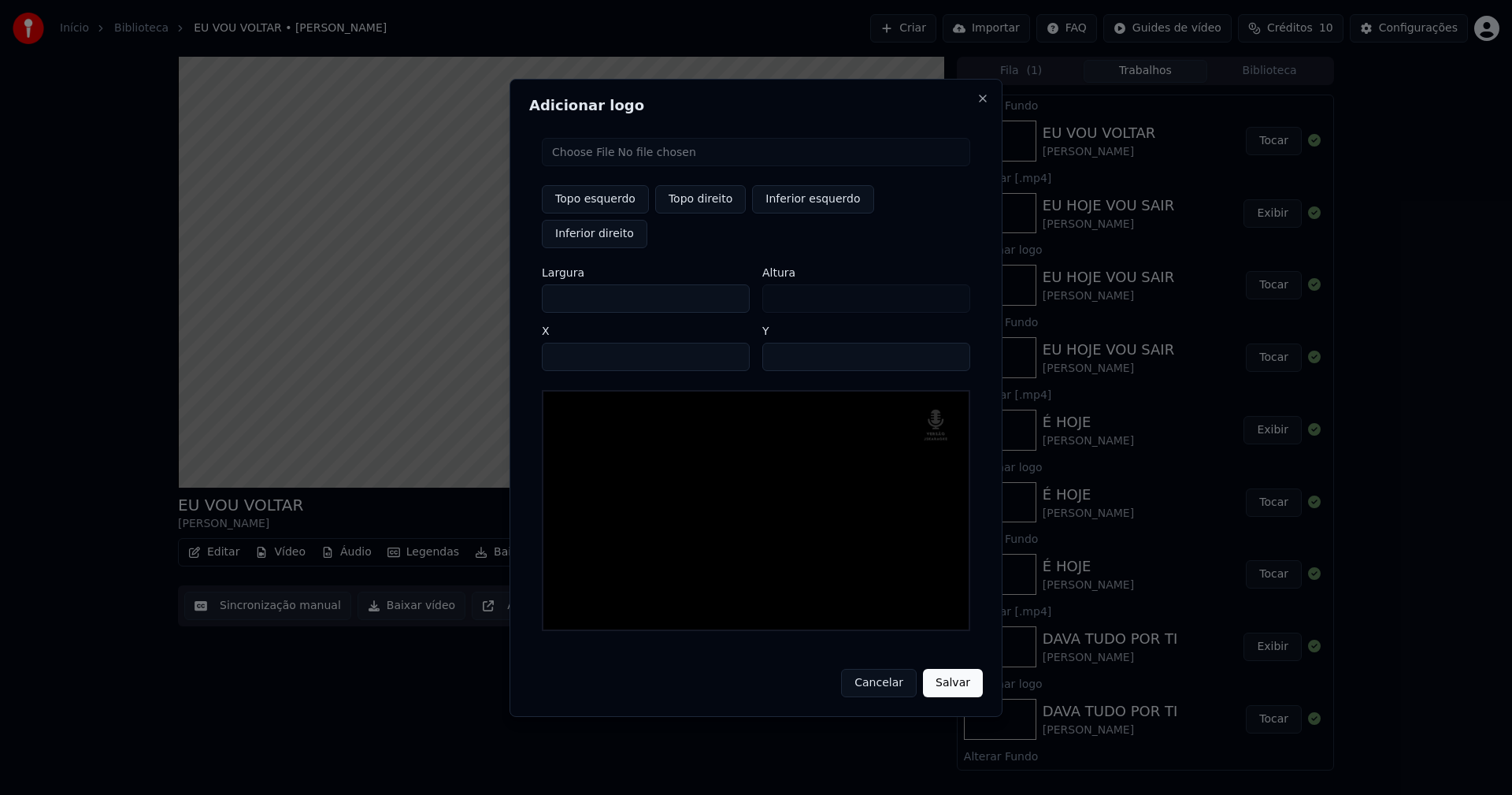
click at [951, 669] on button "Salvar" at bounding box center [952, 683] width 60 height 29
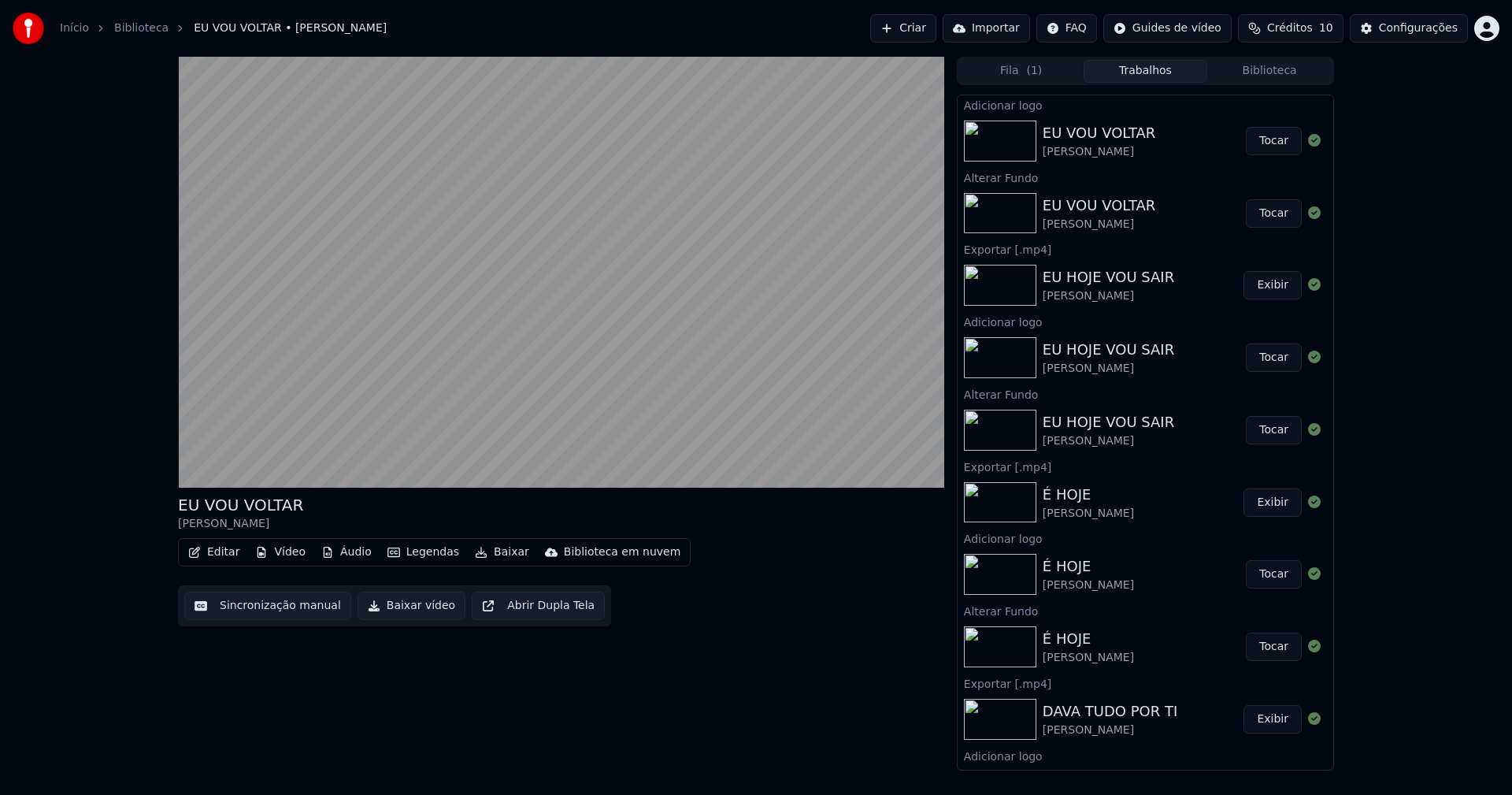
click at [1268, 138] on button "Tocar" at bounding box center [1273, 141] width 56 height 29
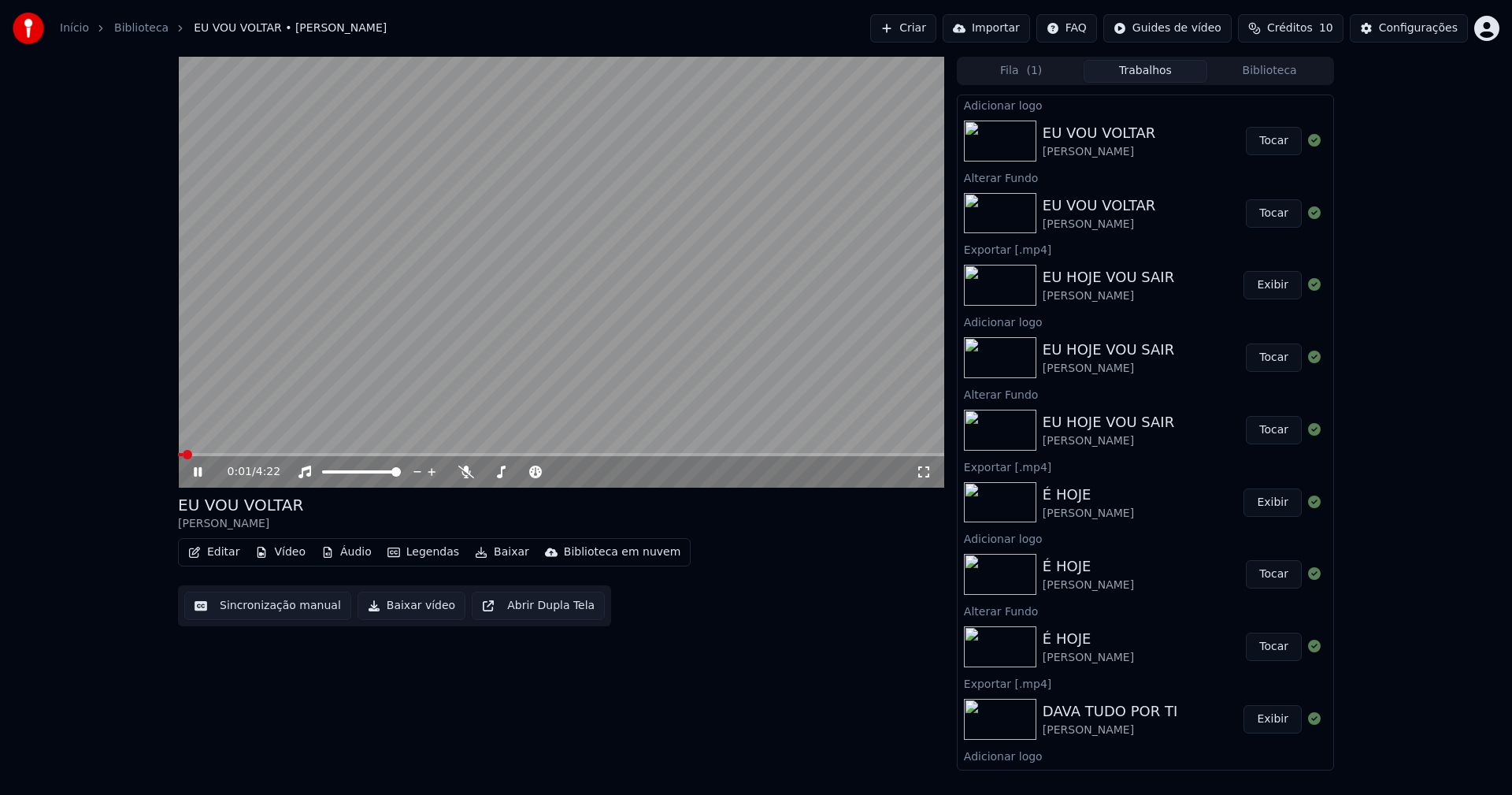
click at [199, 472] on icon at bounding box center [197, 471] width 8 height 9
click at [392, 610] on button "Baixar vídeo" at bounding box center [411, 606] width 108 height 29
click at [1252, 74] on button "Biblioteca" at bounding box center [1269, 71] width 125 height 23
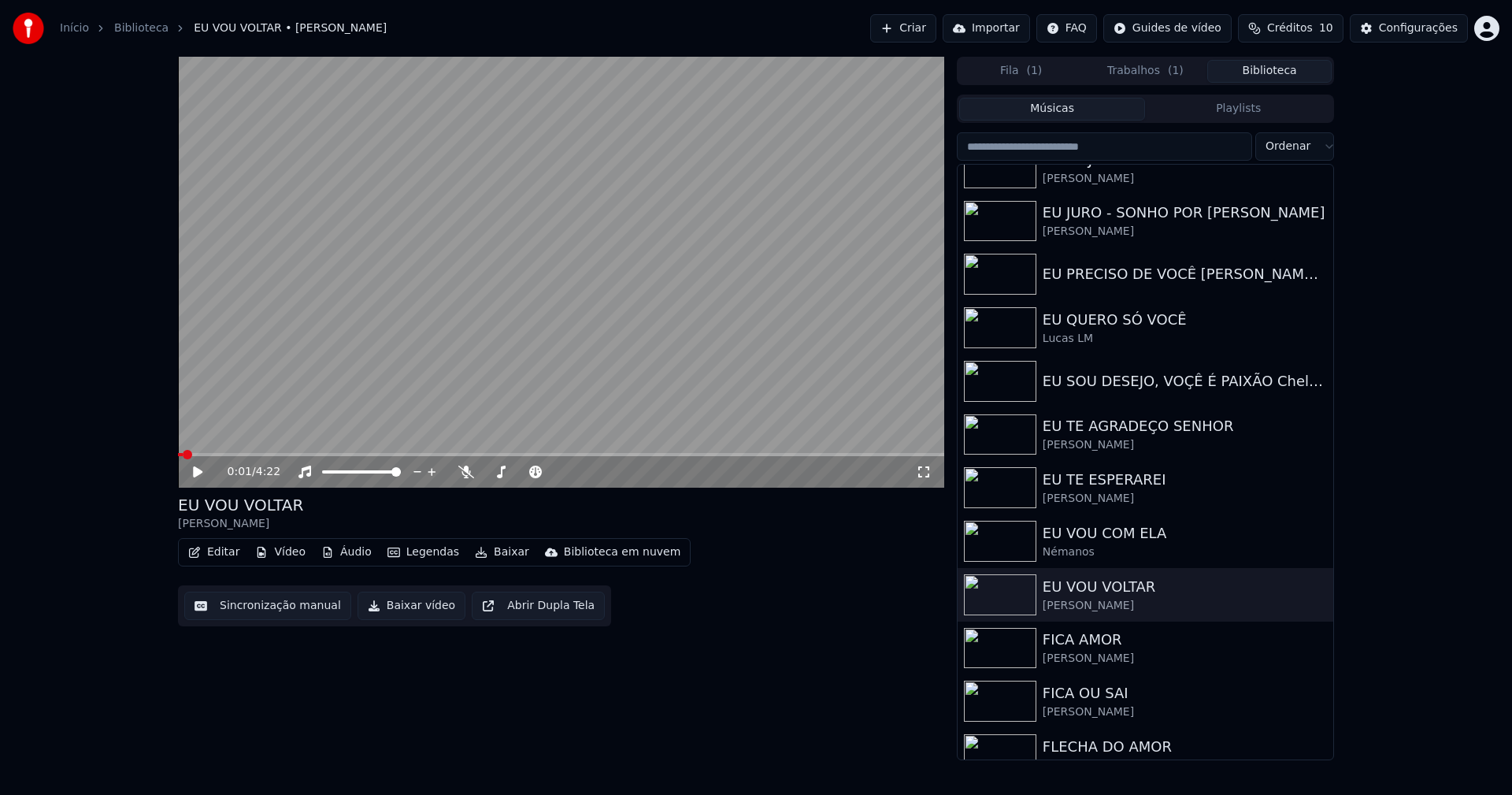
scroll to position [7817, 0]
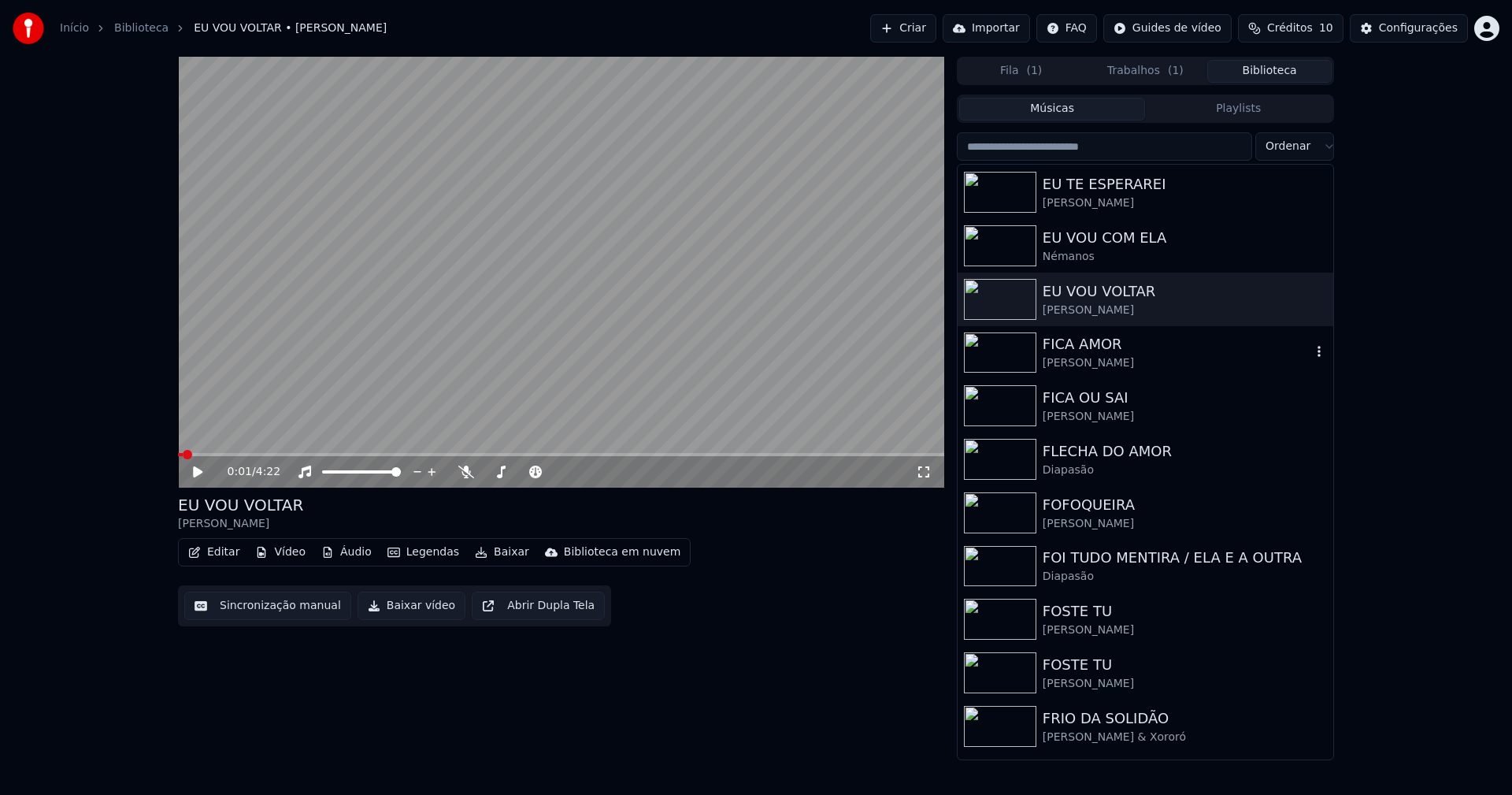
drag, startPoint x: 1075, startPoint y: 351, endPoint x: 1107, endPoint y: 341, distance: 33.5
click at [1076, 350] on div "FICA AMOR" at bounding box center [1177, 344] width 269 height 22
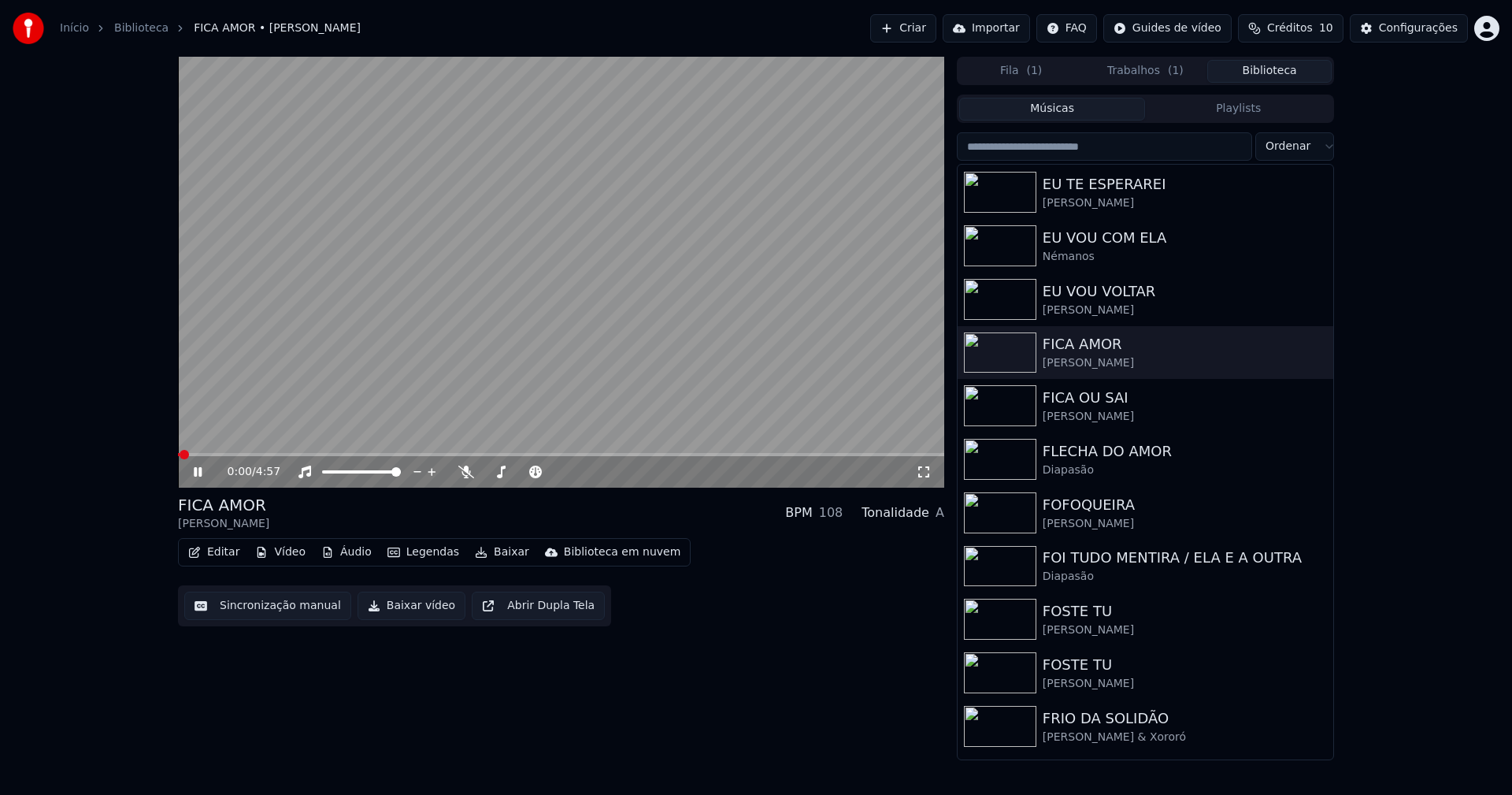
click at [196, 470] on icon at bounding box center [197, 471] width 8 height 9
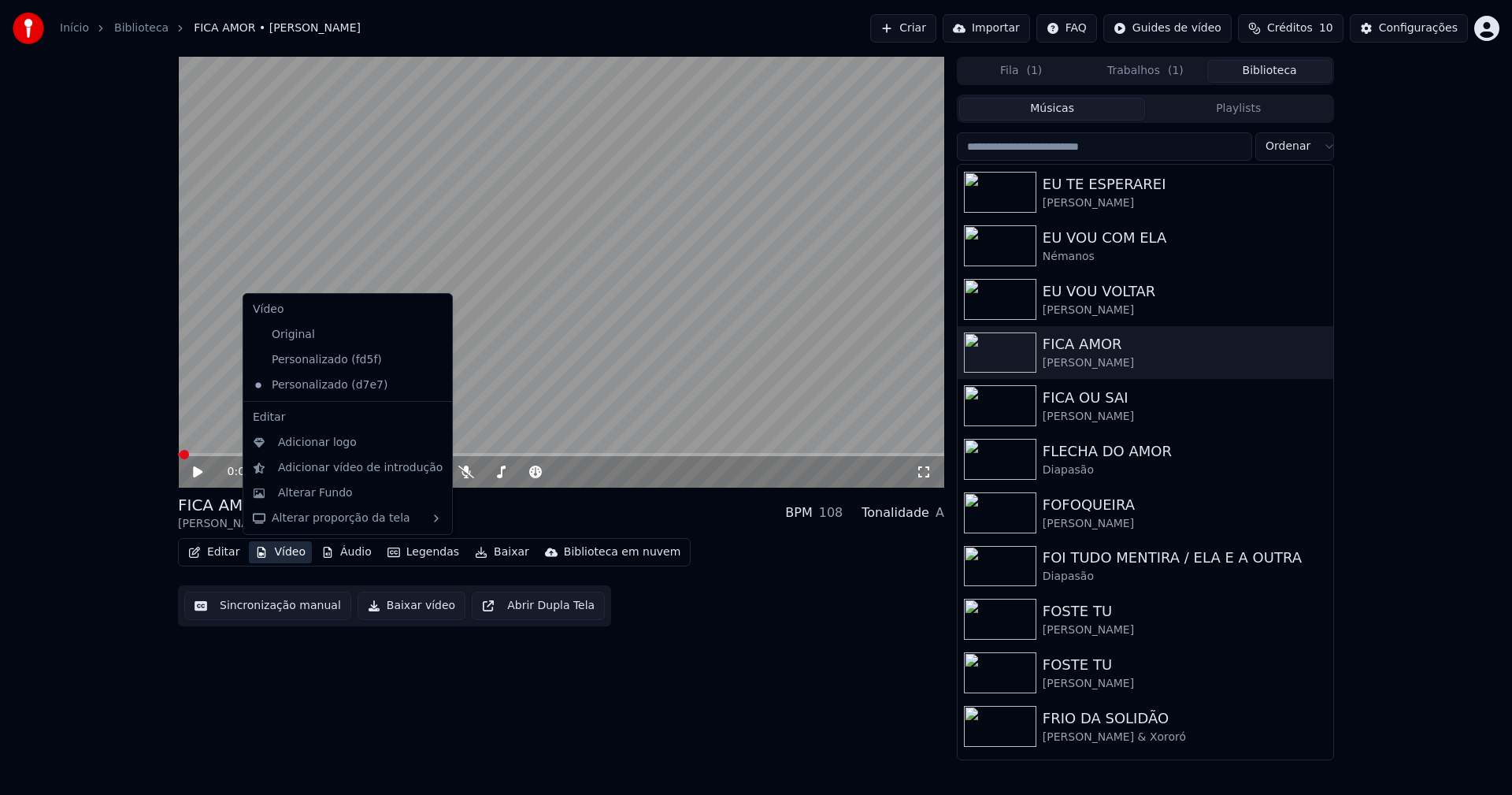
click at [284, 551] on button "Vídeo" at bounding box center [280, 552] width 63 height 22
click at [432, 361] on icon at bounding box center [440, 359] width 18 height 13
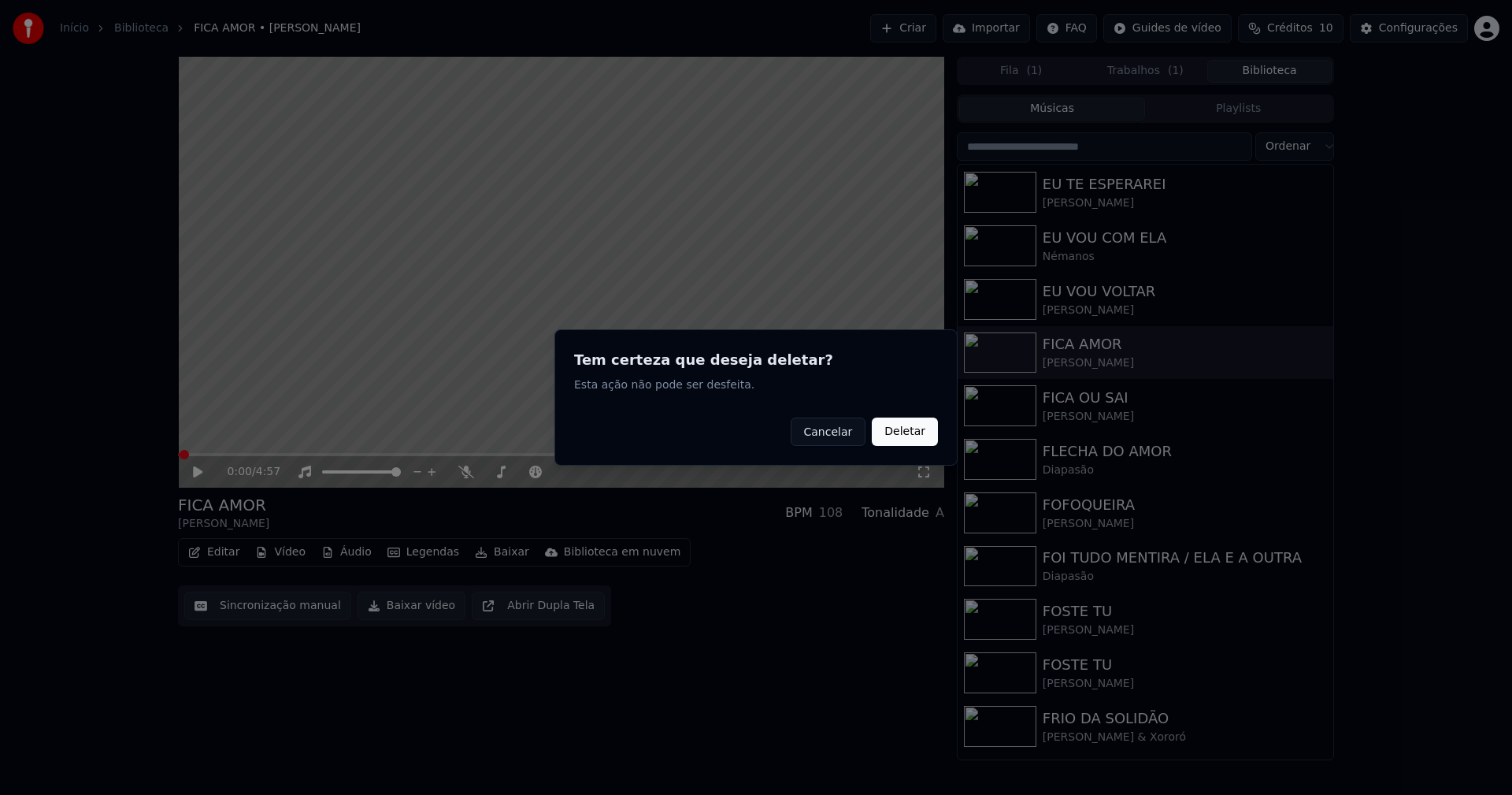
click at [912, 437] on button "Deletar" at bounding box center [904, 432] width 66 height 29
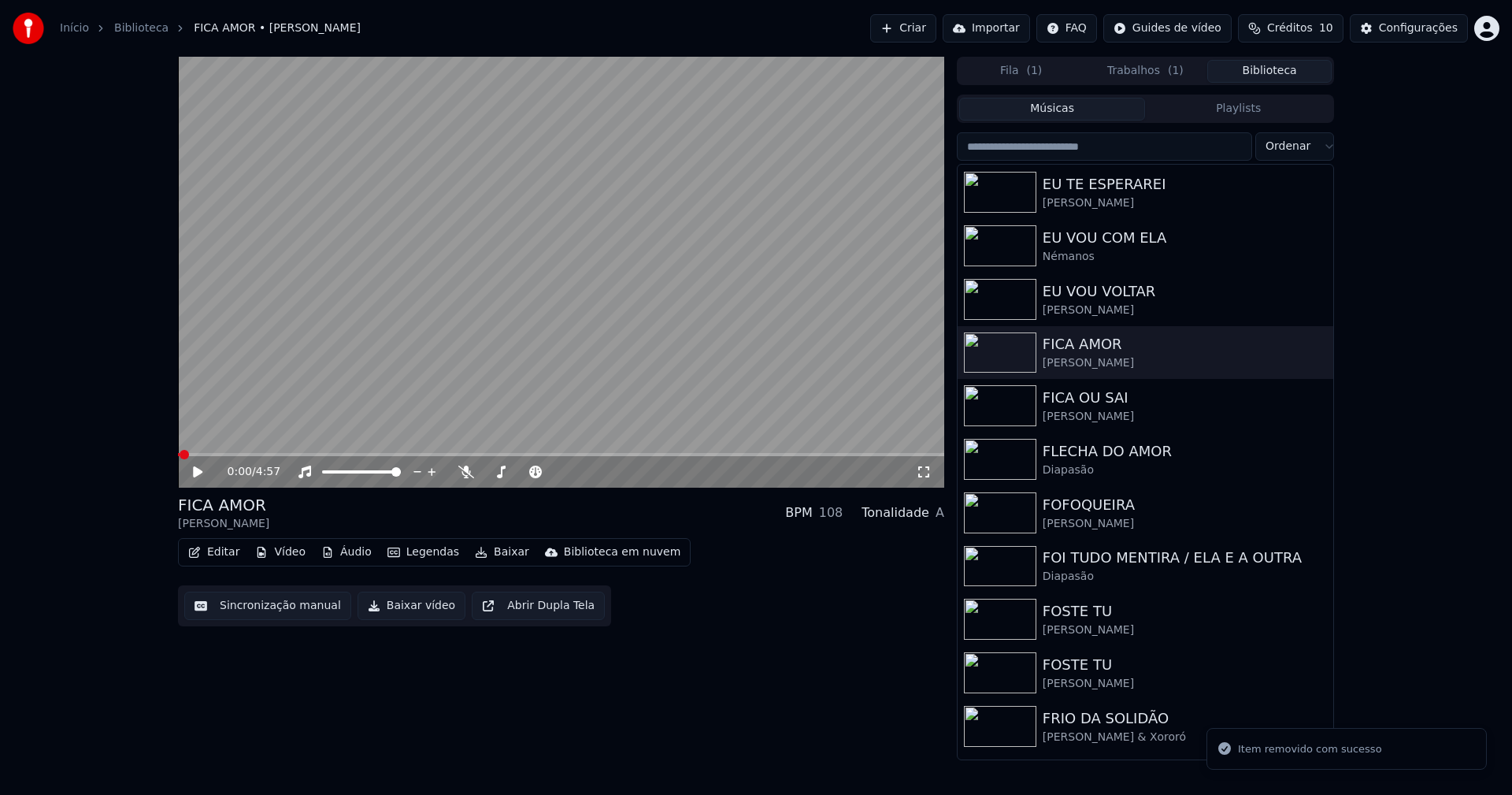
click at [290, 552] on button "Vídeo" at bounding box center [280, 552] width 63 height 22
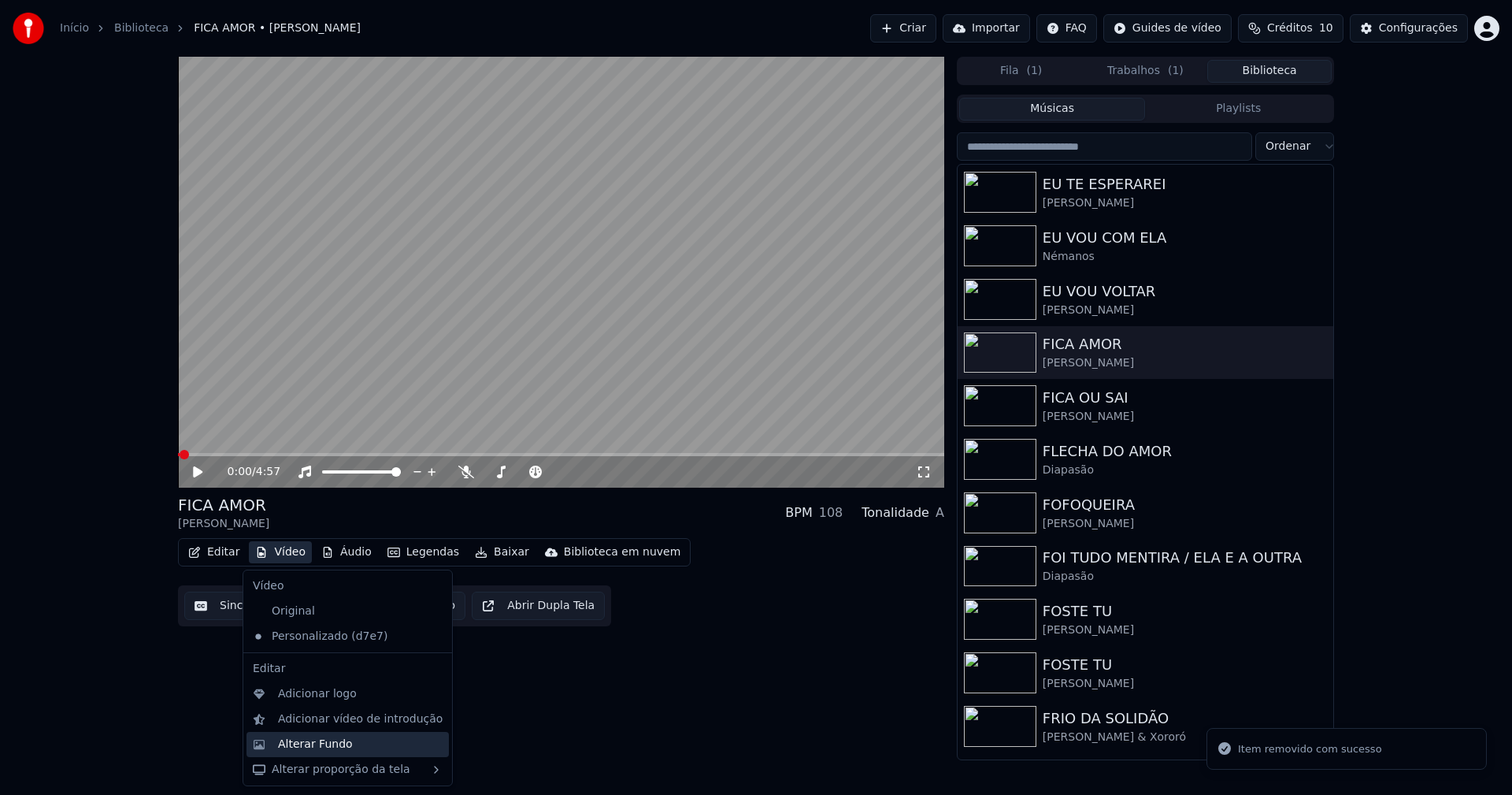
click at [321, 744] on div "Alterar Fundo" at bounding box center [315, 744] width 75 height 16
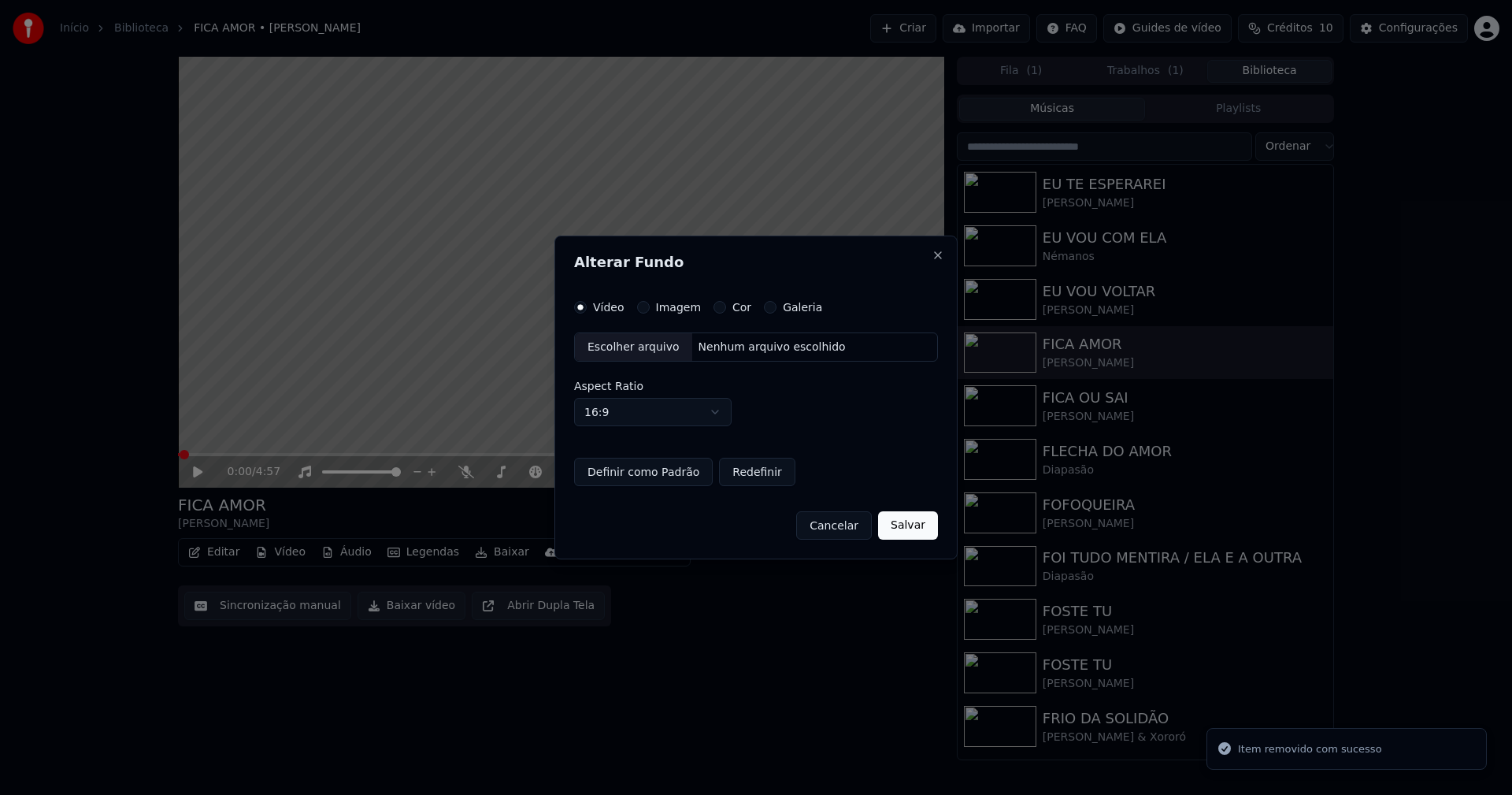
click at [632, 306] on div "Vídeo Imagem Cor Galeria" at bounding box center [698, 307] width 248 height 13
click at [642, 305] on button "Imagem" at bounding box center [643, 307] width 13 height 13
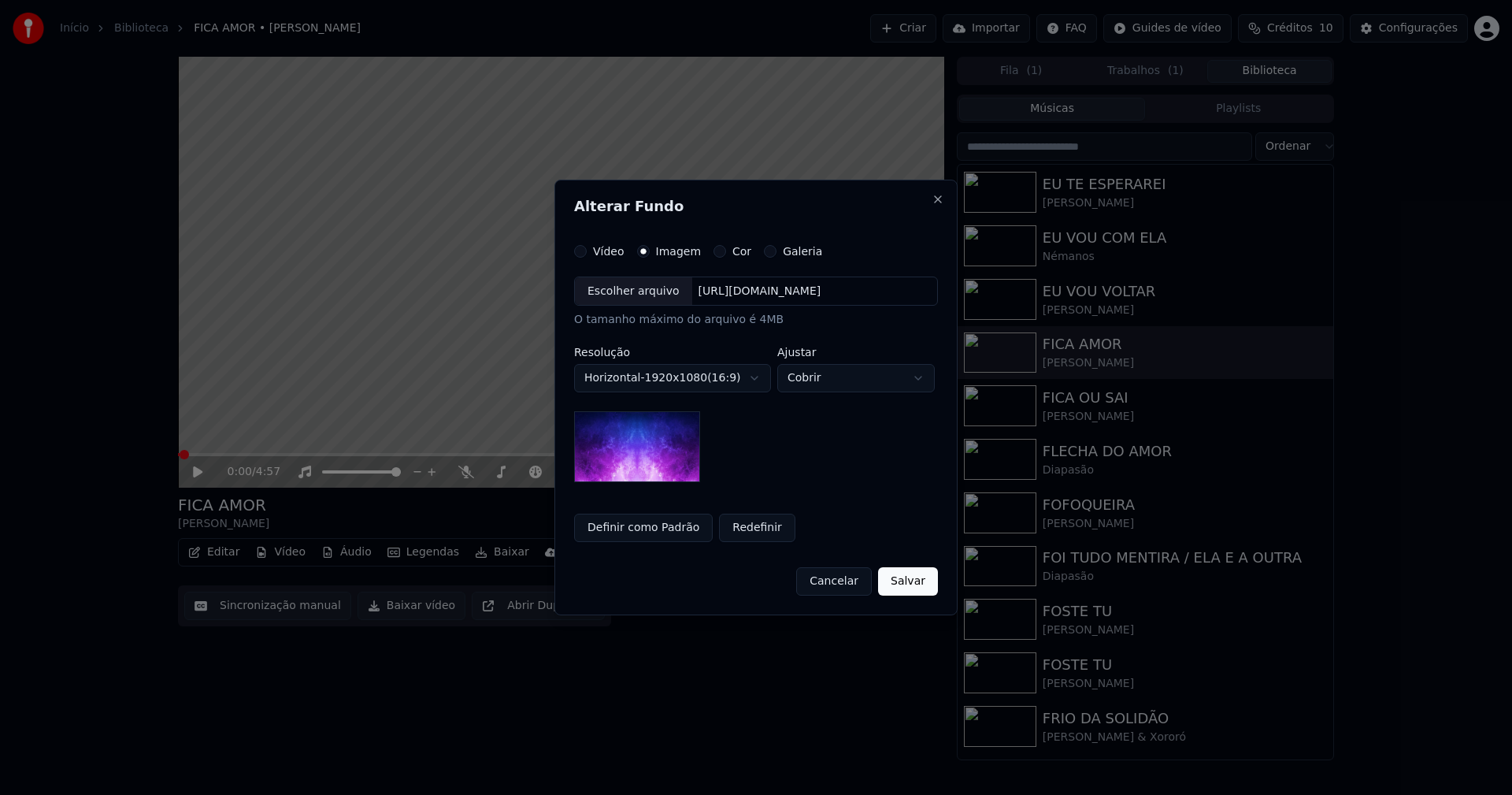
click at [626, 289] on div "Escolher arquivo" at bounding box center [633, 292] width 117 height 29
click at [914, 583] on button "Salvar" at bounding box center [908, 582] width 60 height 29
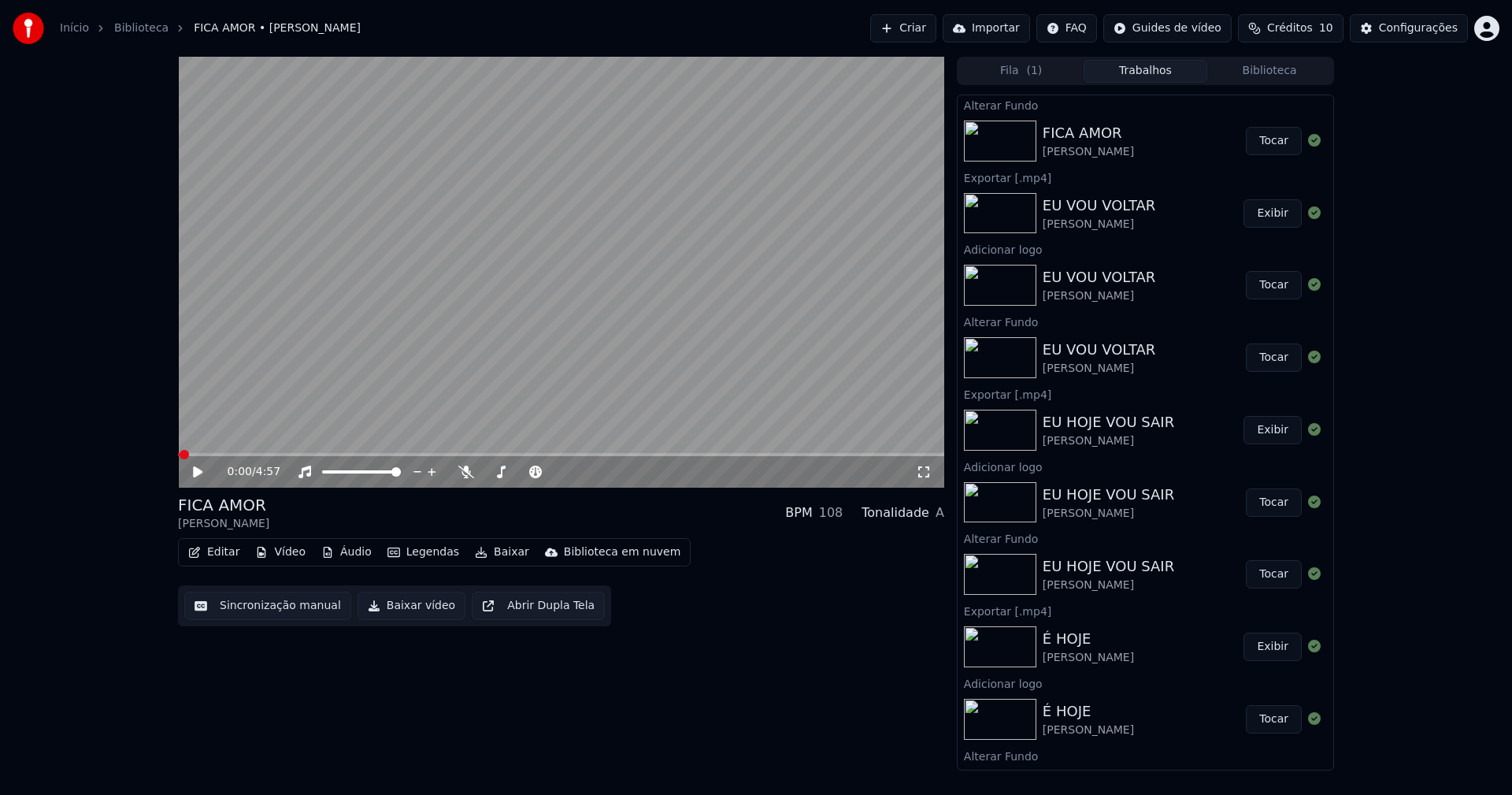
click at [1261, 143] on button "Tocar" at bounding box center [1273, 141] width 56 height 29
click at [291, 552] on button "Vídeo" at bounding box center [280, 552] width 63 height 22
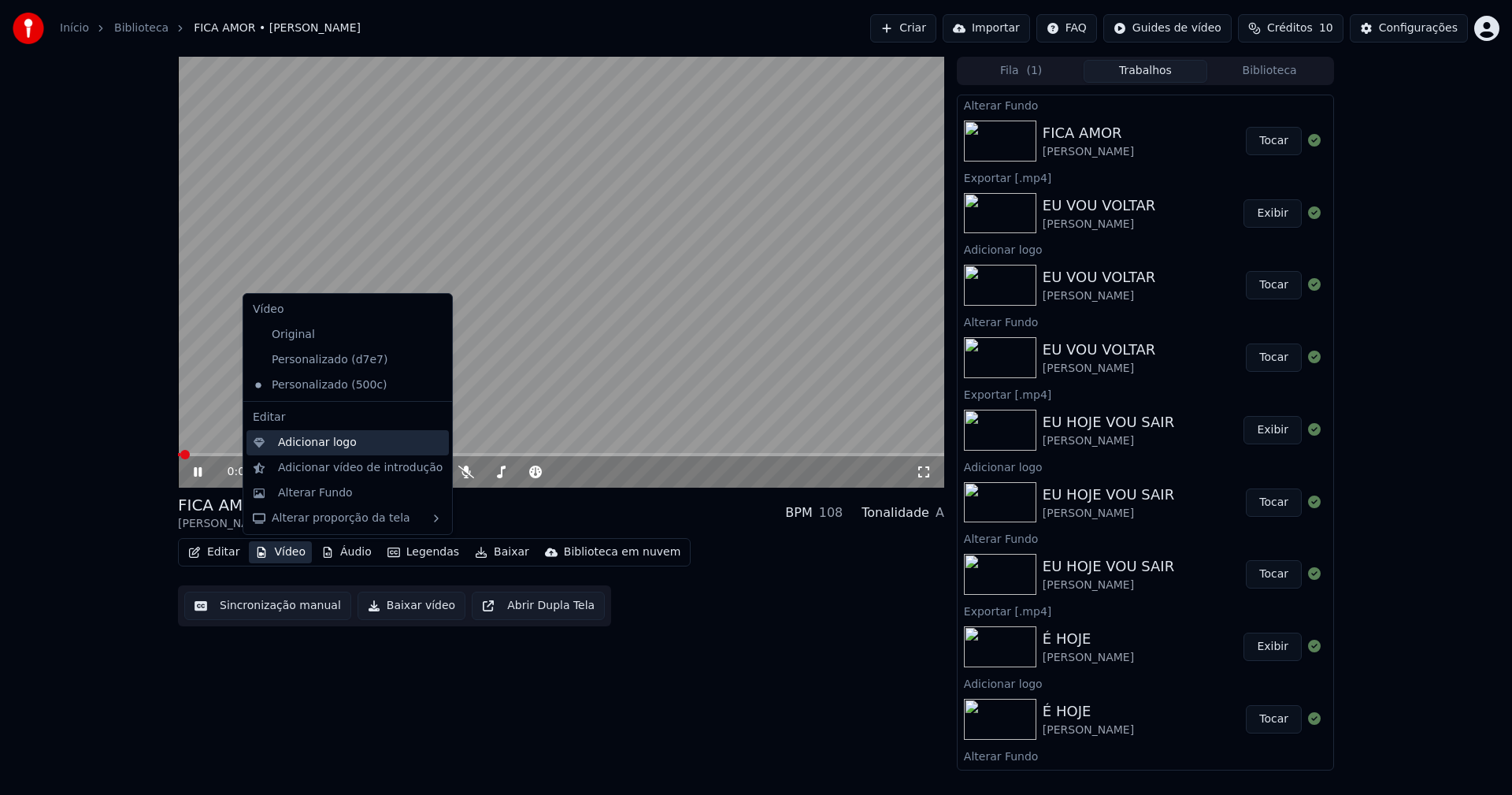
click at [306, 442] on div "Adicionar logo" at bounding box center [317, 443] width 78 height 16
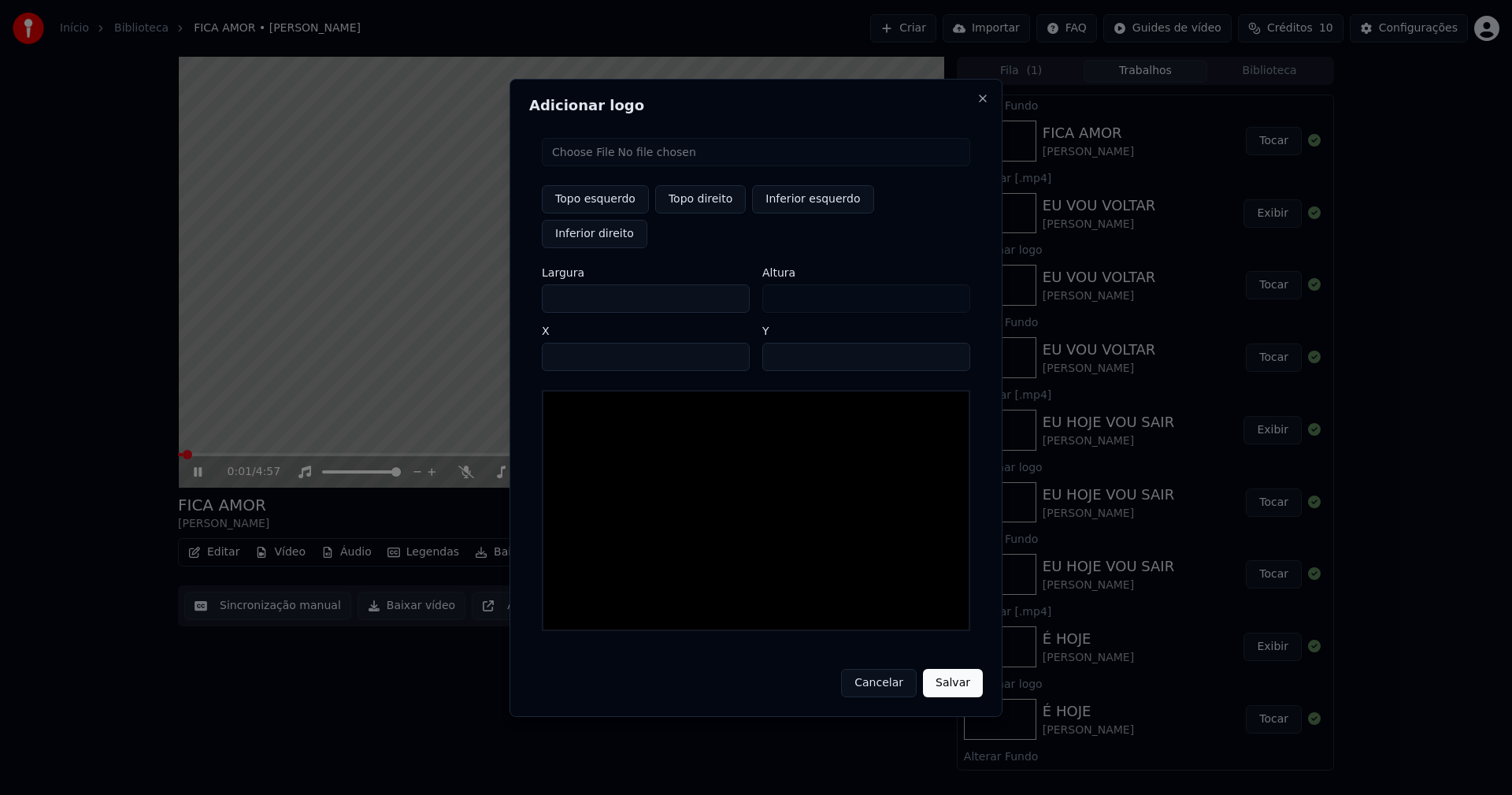
click at [619, 166] on input "file" at bounding box center [756, 152] width 428 height 29
click at [695, 213] on button "Topo direito" at bounding box center [700, 200] width 90 height 29
drag, startPoint x: 568, startPoint y: 282, endPoint x: 536, endPoint y: 291, distance: 33.2
click at [542, 283] on div "Topo esquerdo Topo direito Inferior esquerdo Inferior direito Largura *** Altur…" at bounding box center [756, 384] width 453 height 518
click at [574, 346] on input "****" at bounding box center [646, 357] width 208 height 29
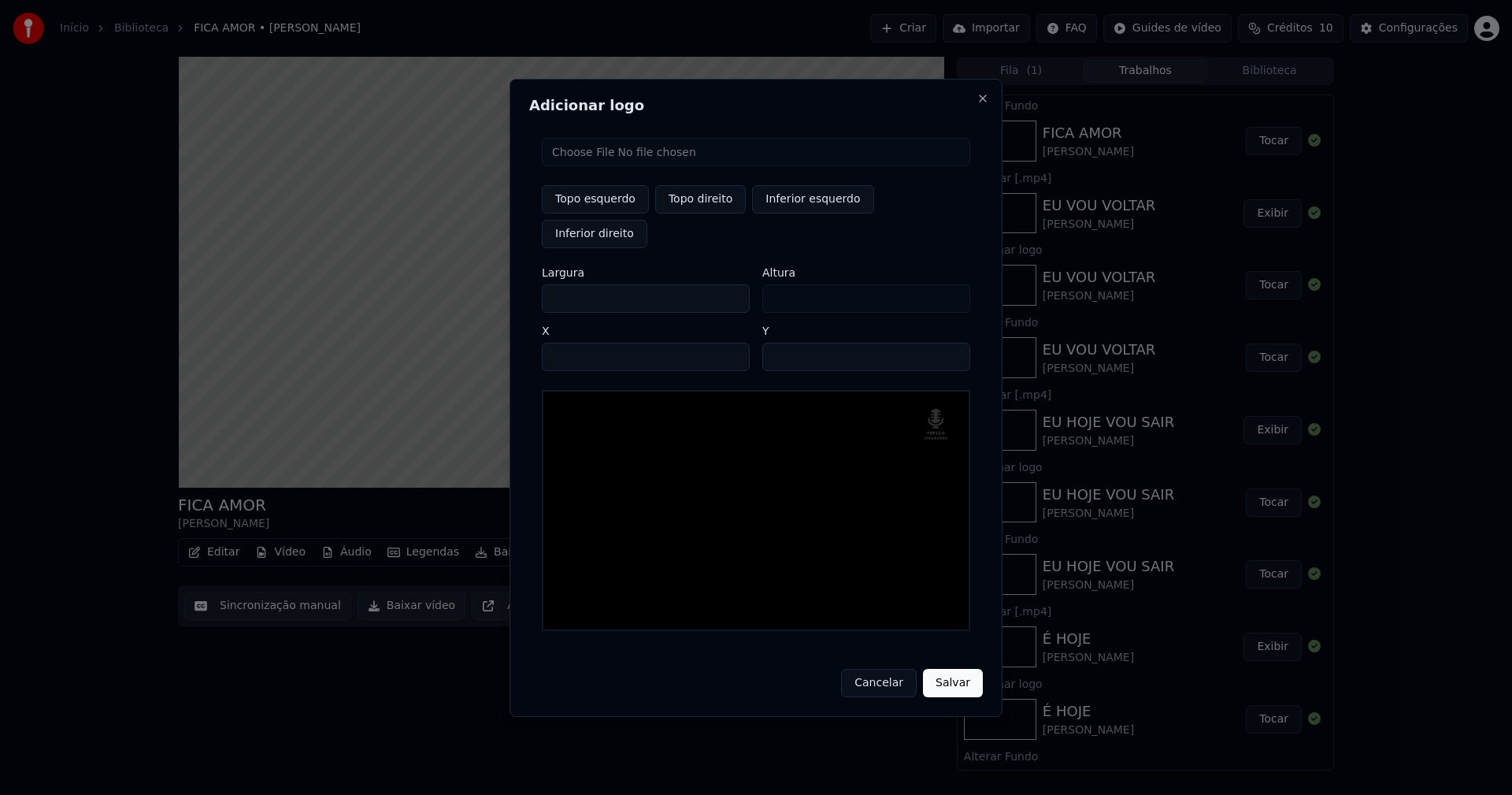
click at [950, 342] on input "**" at bounding box center [866, 357] width 208 height 29
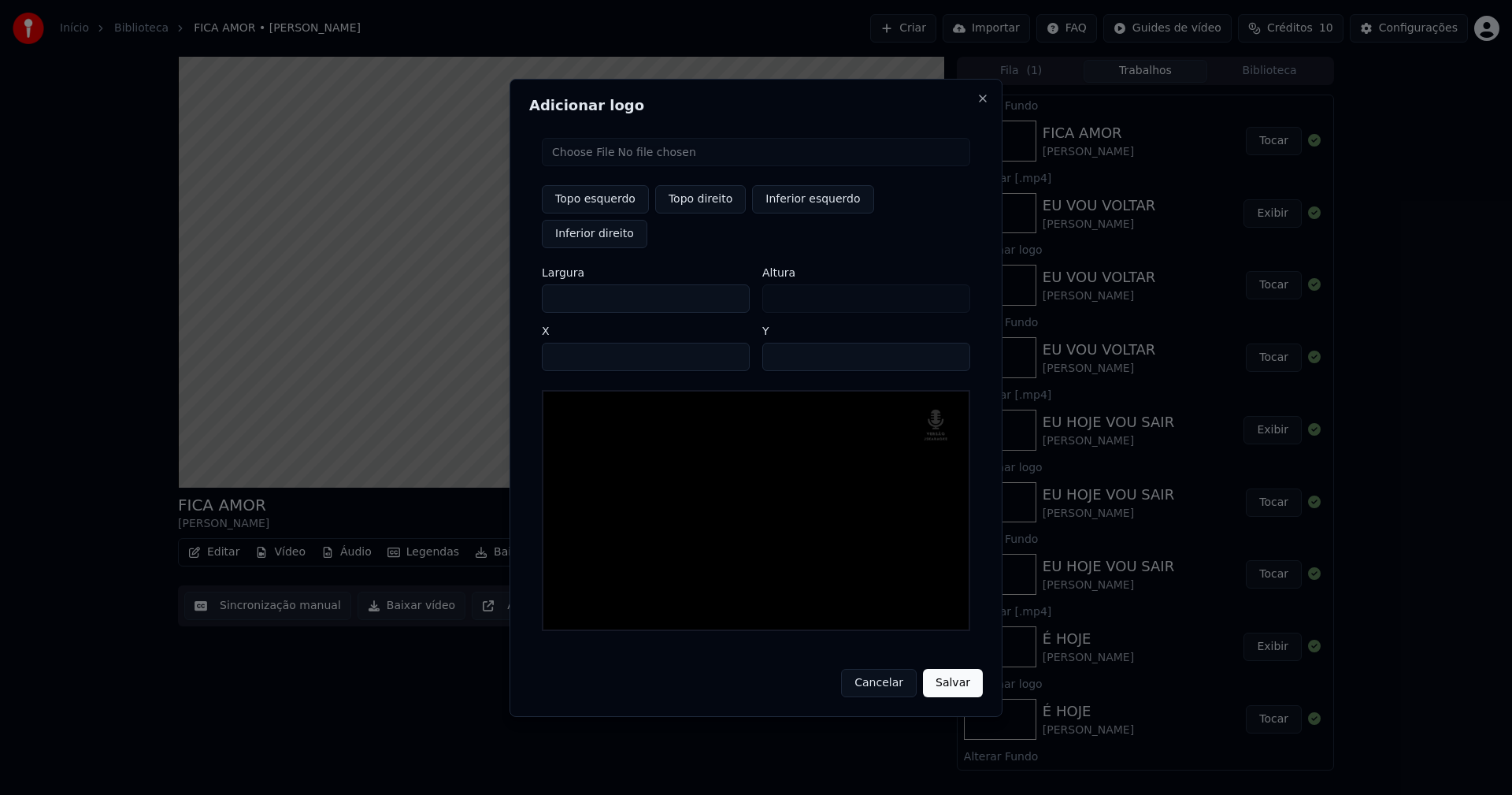
click at [950, 669] on button "Salvar" at bounding box center [952, 683] width 60 height 29
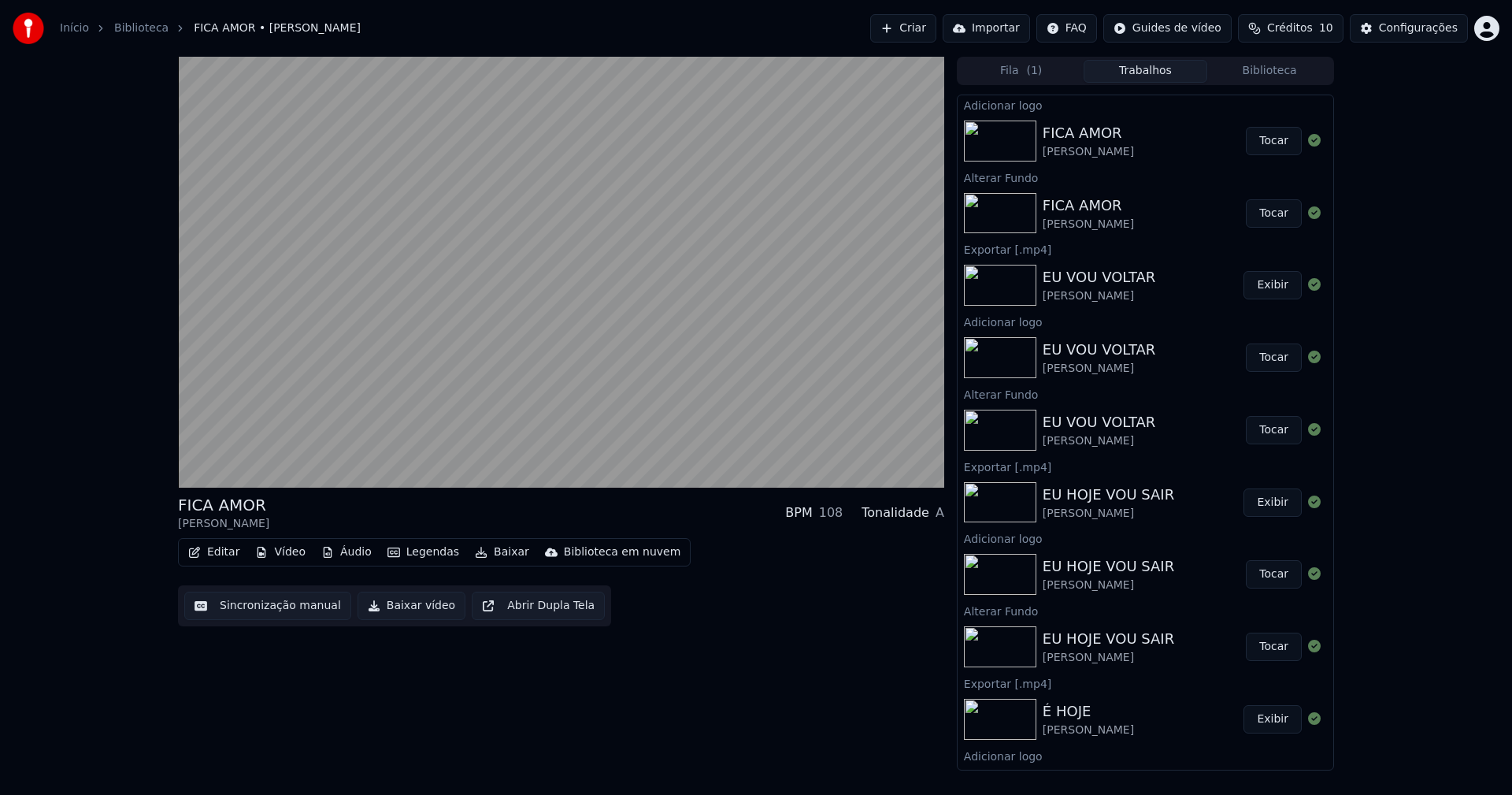
click at [1270, 142] on button "Tocar" at bounding box center [1273, 141] width 56 height 29
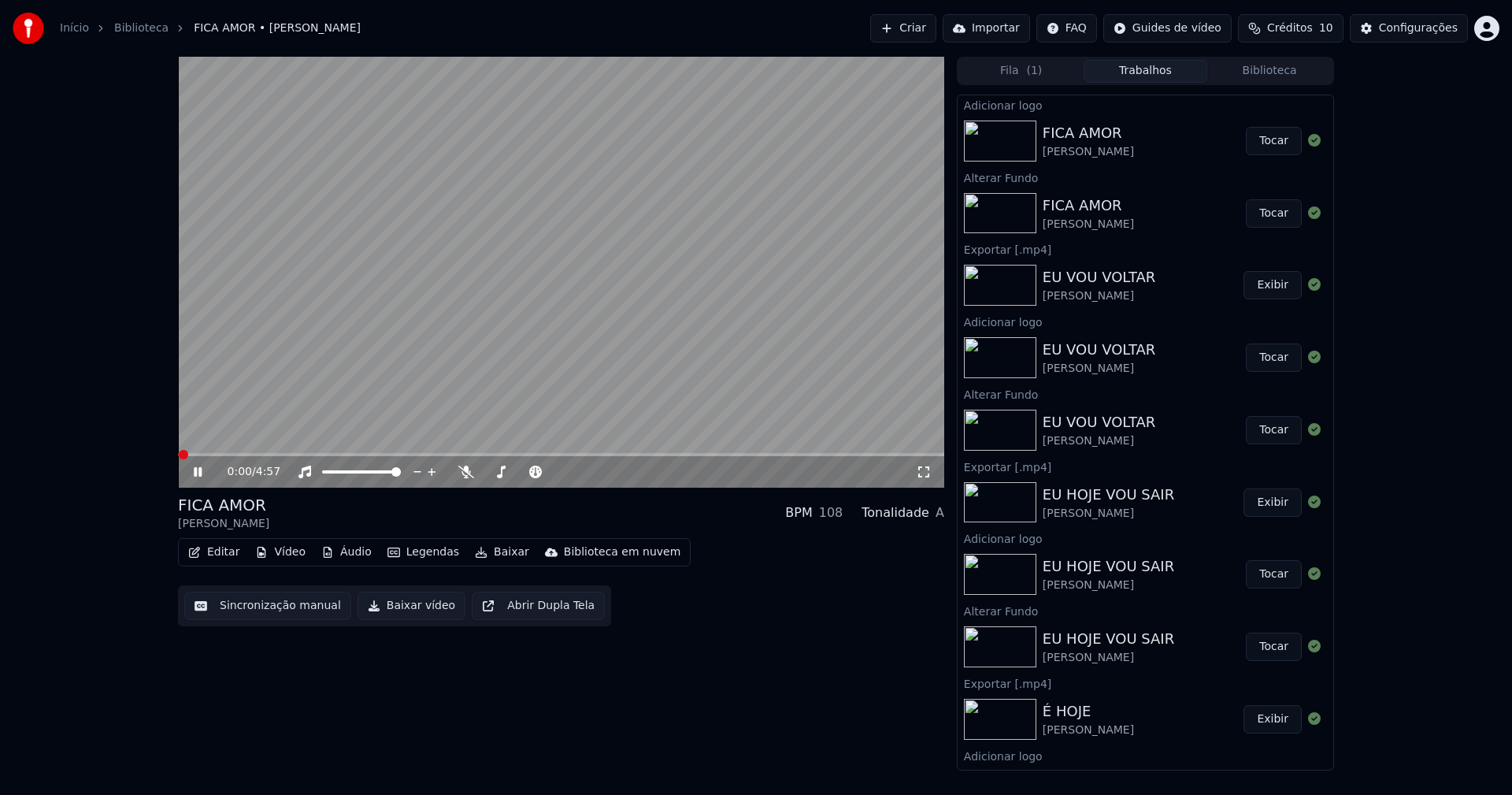
click at [395, 608] on button "Baixar vídeo" at bounding box center [411, 606] width 108 height 29
click at [201, 474] on icon at bounding box center [197, 471] width 8 height 9
click at [1281, 74] on button "Biblioteca" at bounding box center [1269, 71] width 125 height 23
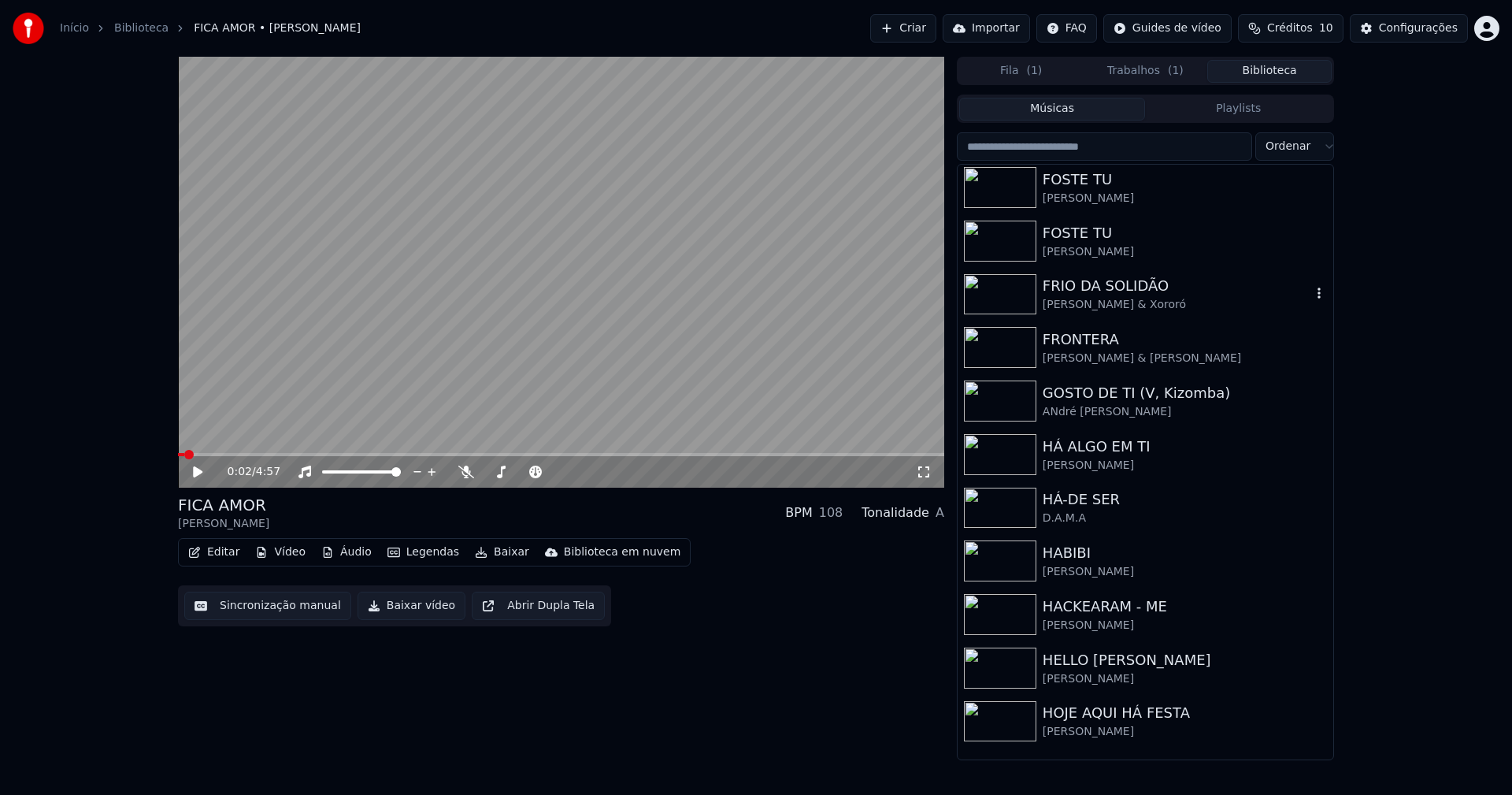
scroll to position [8290, 0]
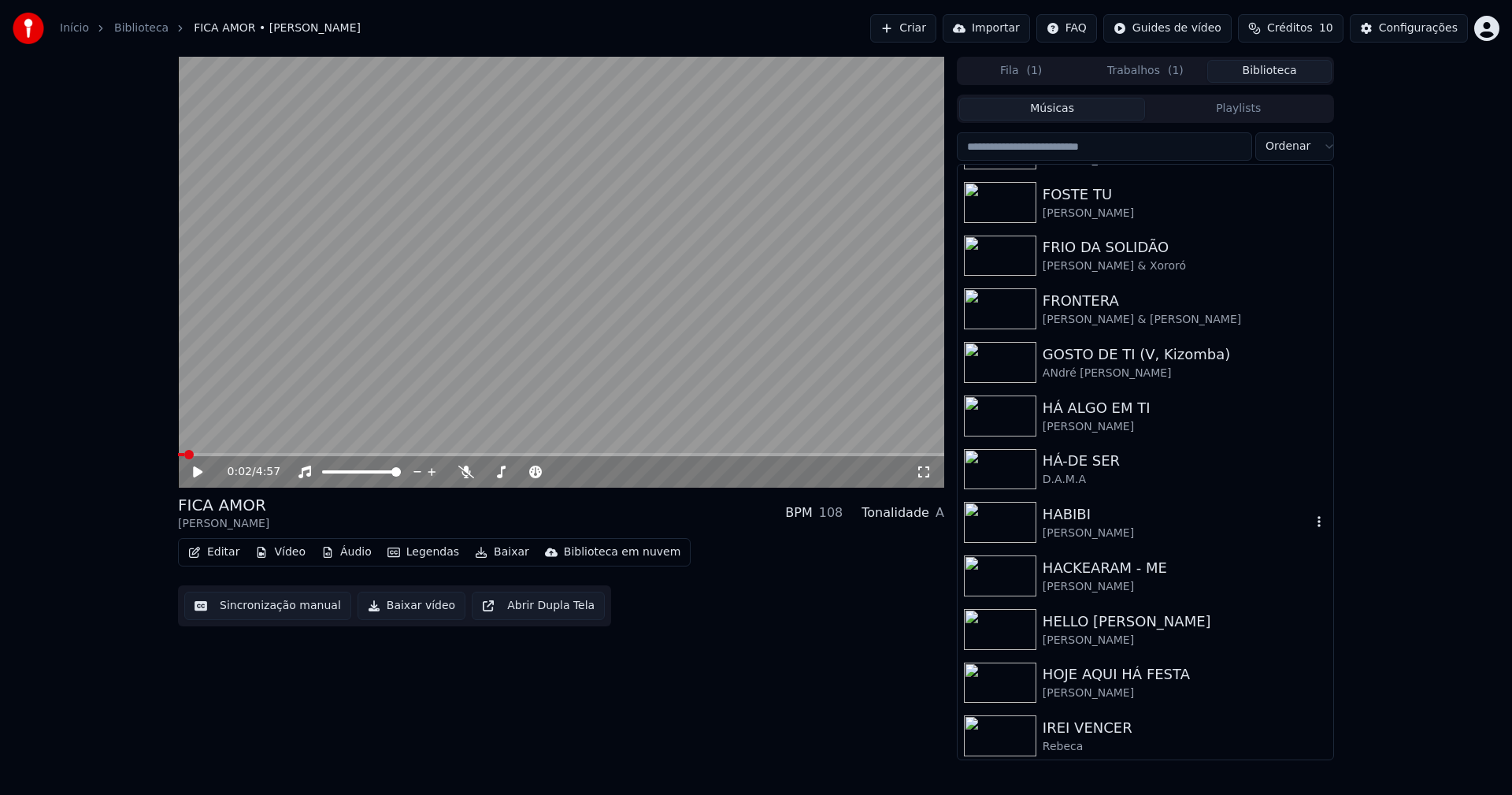
click at [1075, 529] on div "[PERSON_NAME]" at bounding box center [1177, 533] width 269 height 16
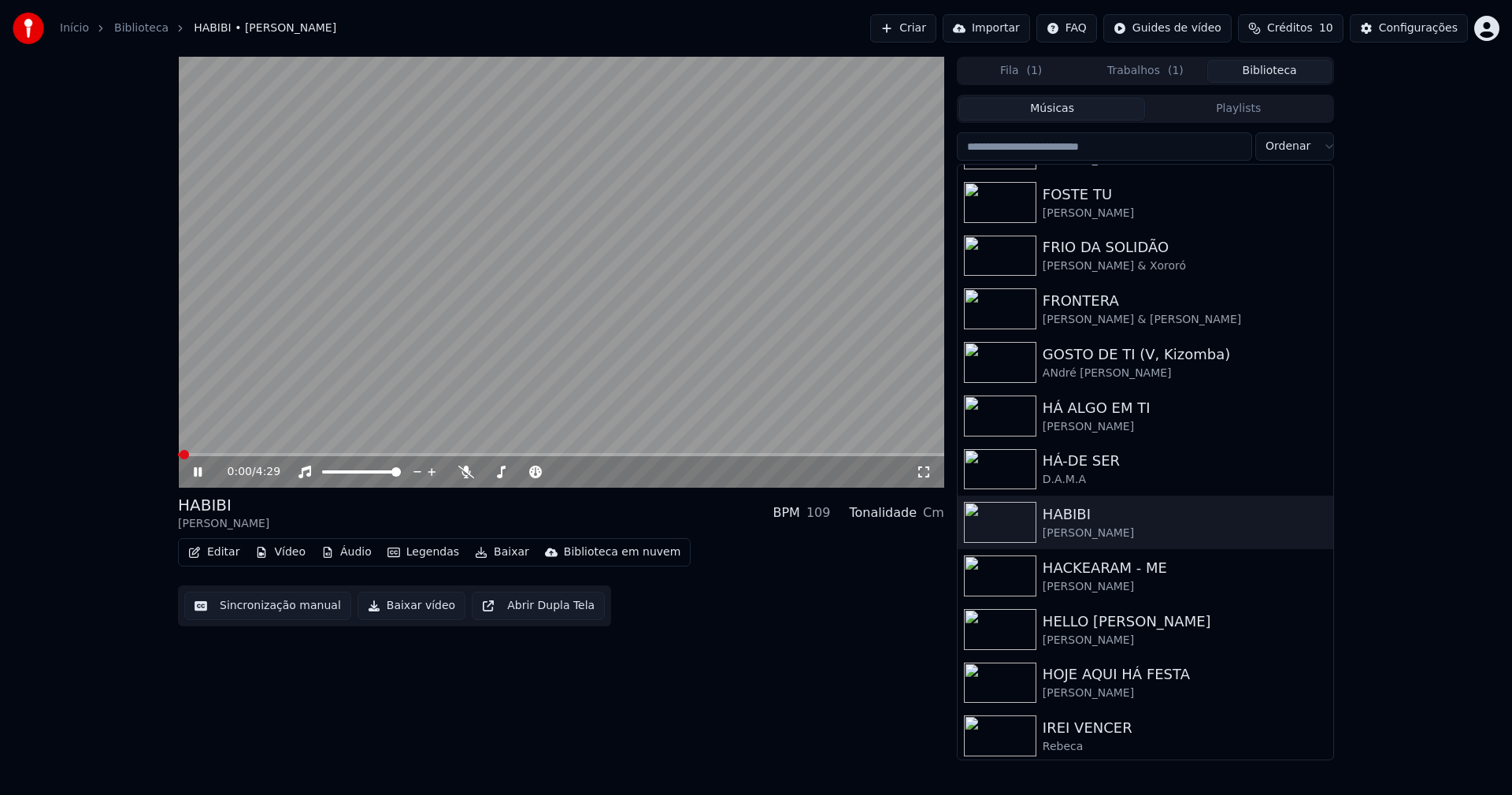
click at [199, 471] on icon at bounding box center [197, 471] width 8 height 9
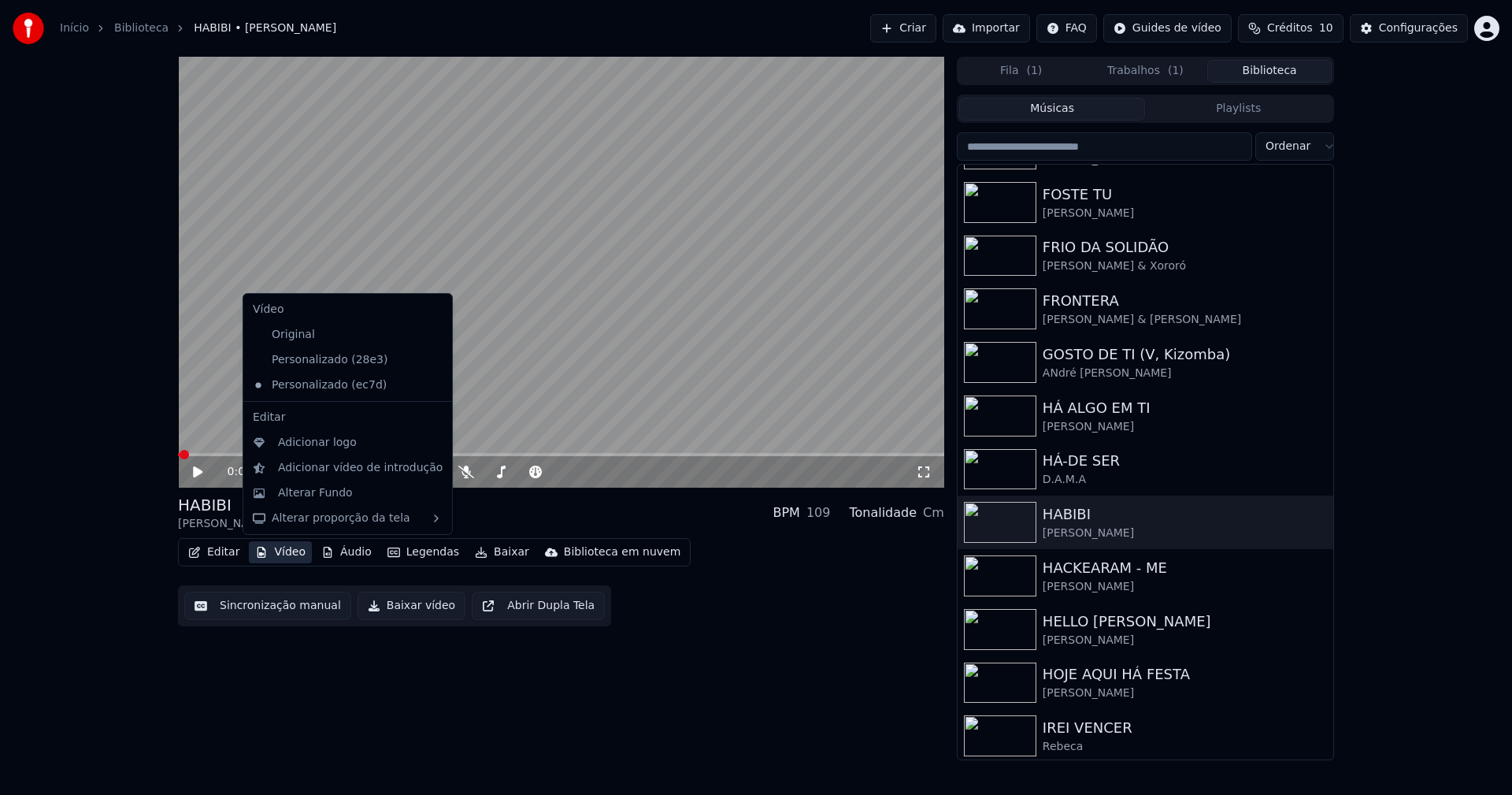
click at [287, 549] on button "Vídeo" at bounding box center [280, 552] width 63 height 22
click at [432, 361] on icon at bounding box center [440, 359] width 18 height 13
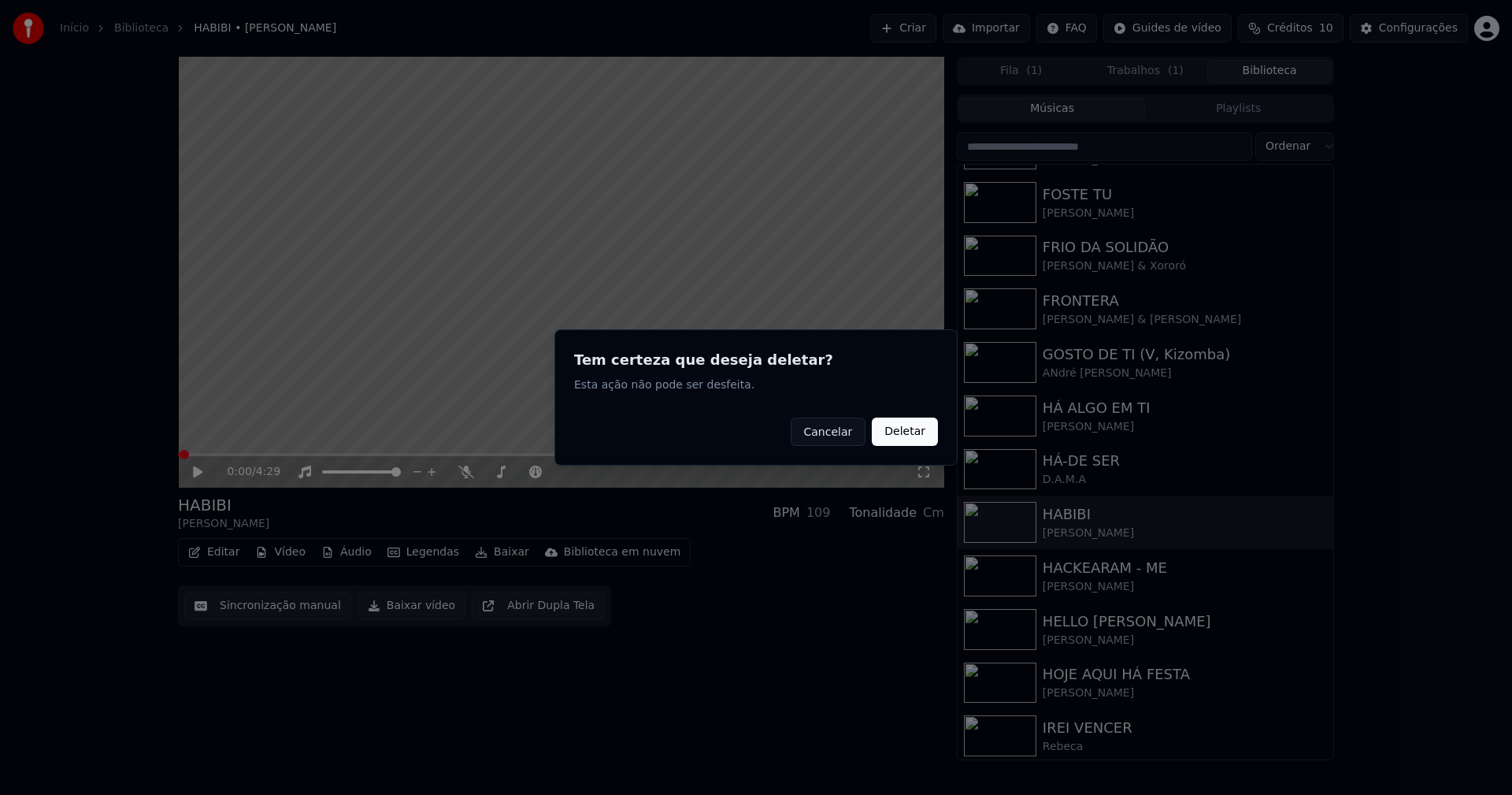
drag, startPoint x: 906, startPoint y: 436, endPoint x: 892, endPoint y: 427, distance: 16.6
click at [907, 436] on button "Deletar" at bounding box center [904, 432] width 66 height 29
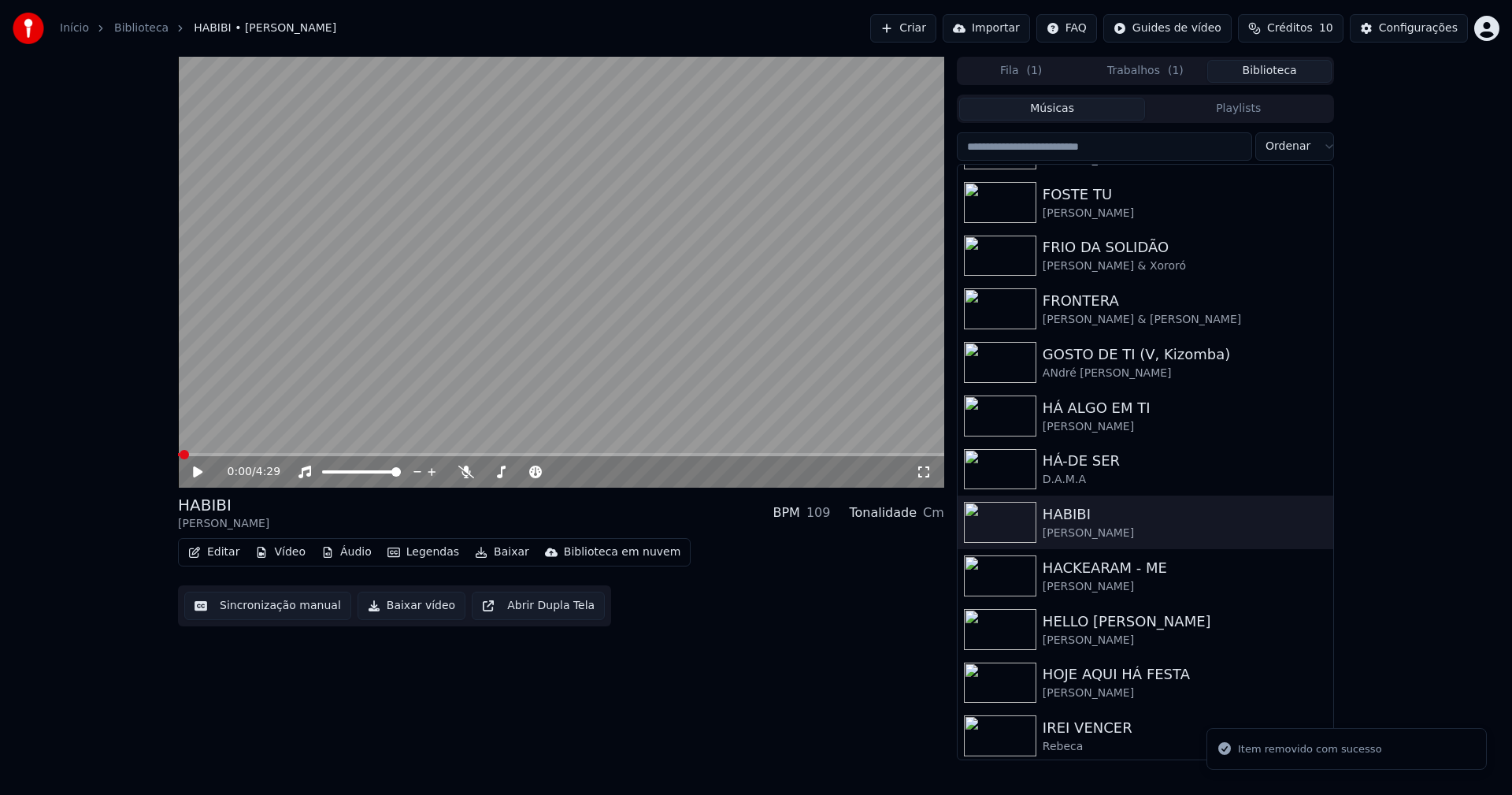
click at [281, 556] on button "Vídeo" at bounding box center [280, 552] width 63 height 22
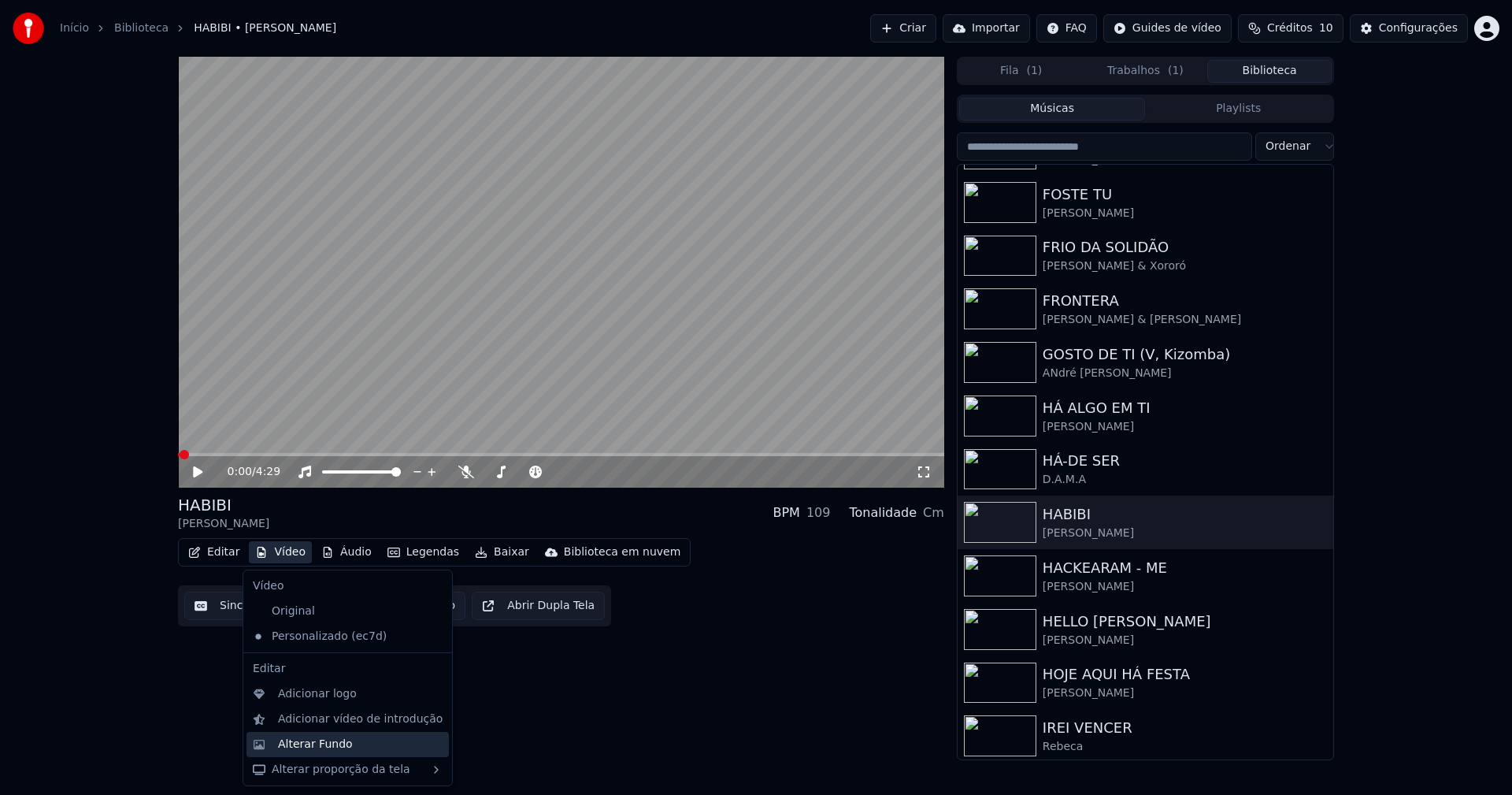
click at [312, 744] on div "Alterar Fundo" at bounding box center [315, 744] width 75 height 16
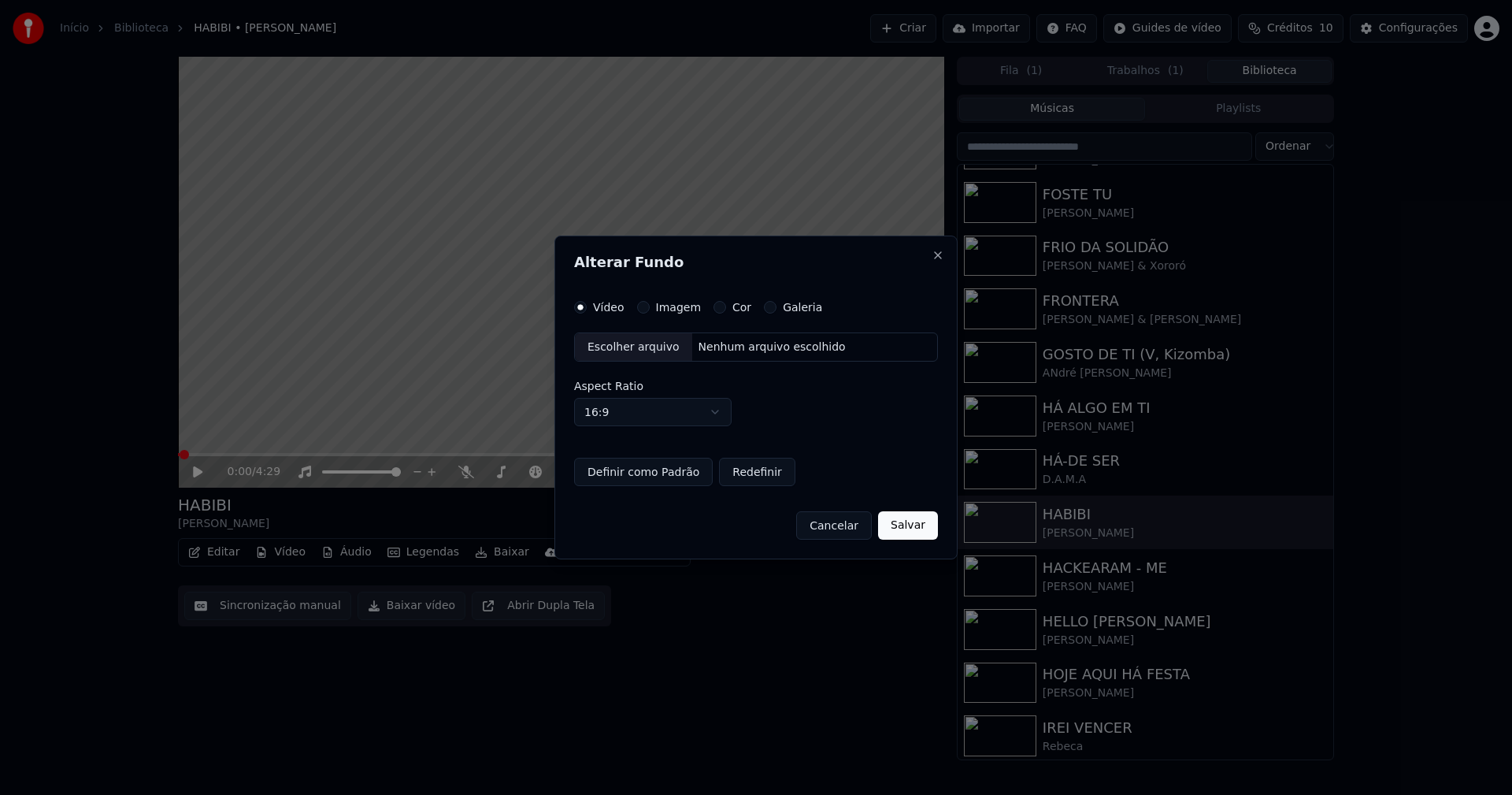
click at [644, 309] on button "Imagem" at bounding box center [643, 307] width 13 height 13
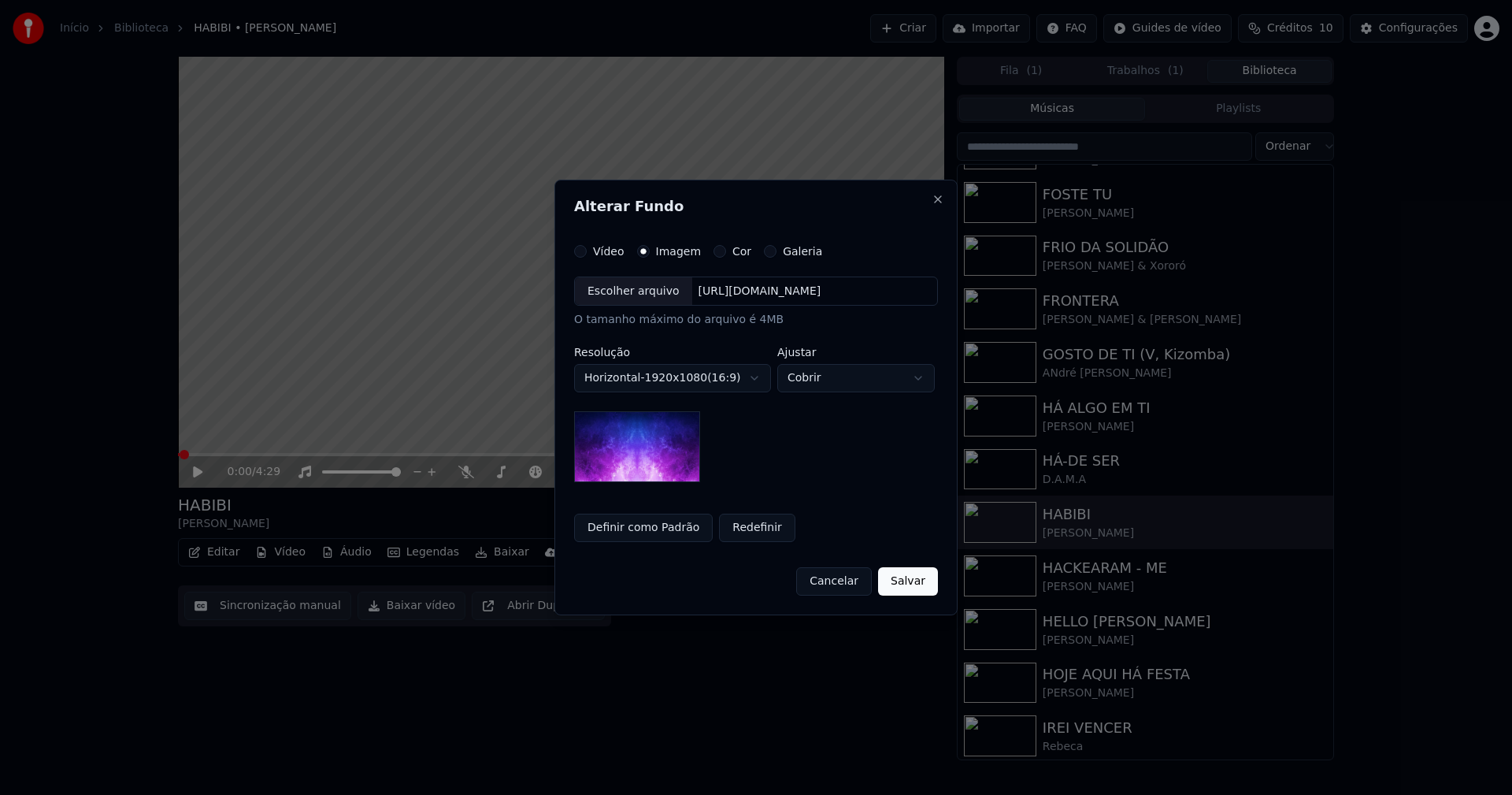
click at [630, 299] on div "Escolher arquivo" at bounding box center [633, 292] width 117 height 29
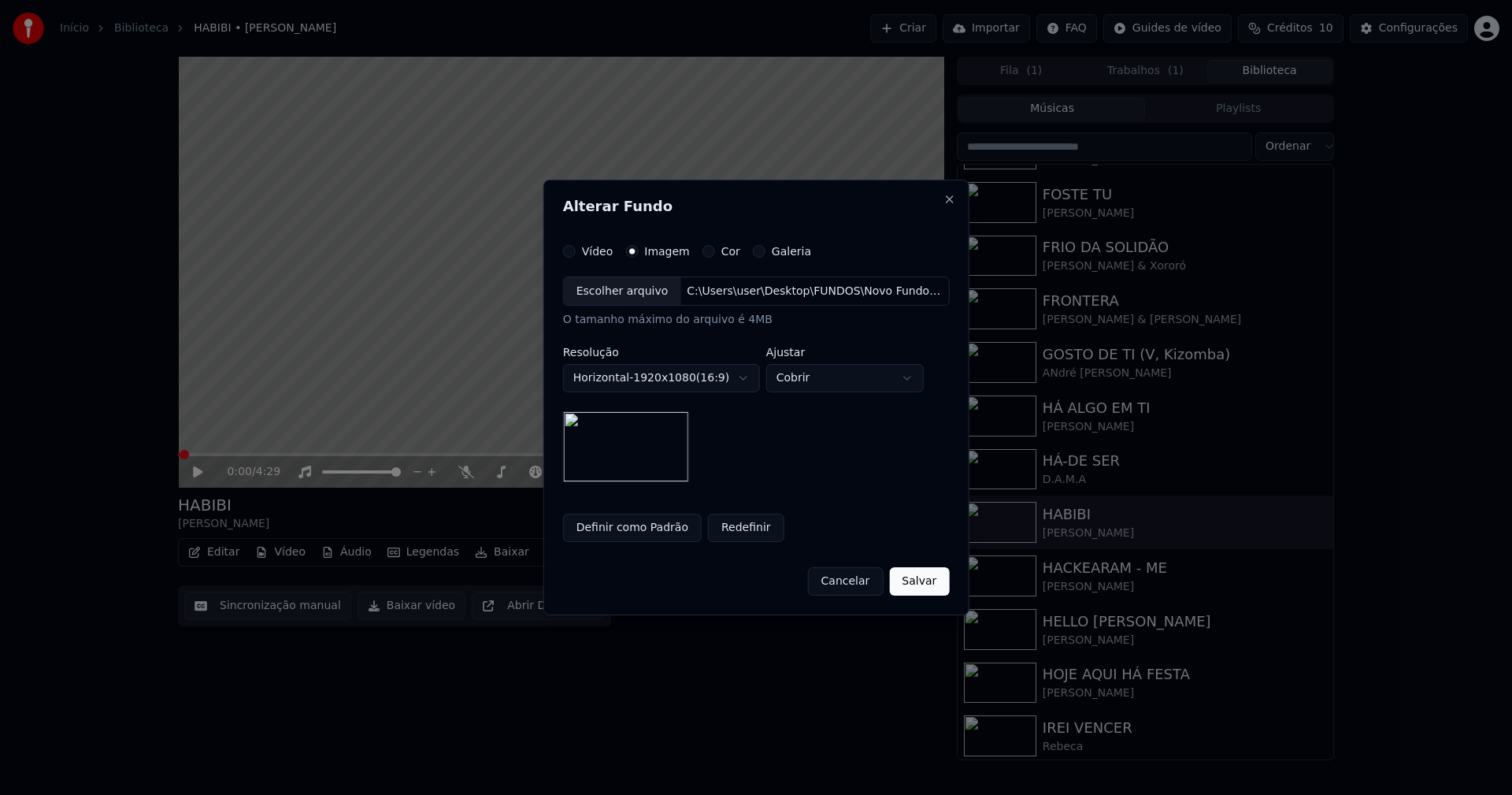
click at [920, 581] on button "Salvar" at bounding box center [919, 582] width 60 height 29
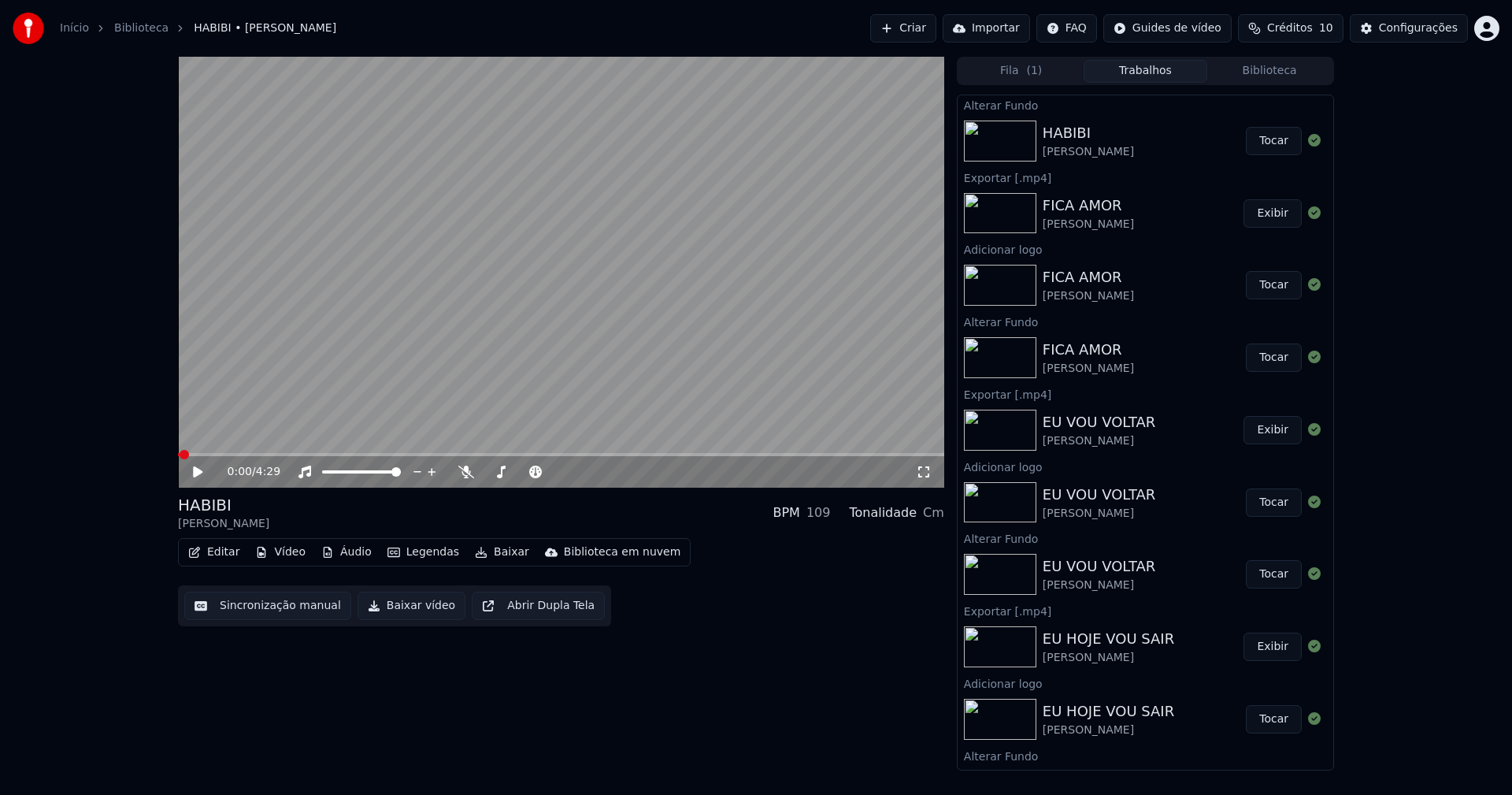
click at [1273, 149] on button "Tocar" at bounding box center [1273, 141] width 56 height 29
click at [198, 473] on icon at bounding box center [209, 471] width 37 height 13
click at [295, 555] on button "Vídeo" at bounding box center [280, 552] width 63 height 22
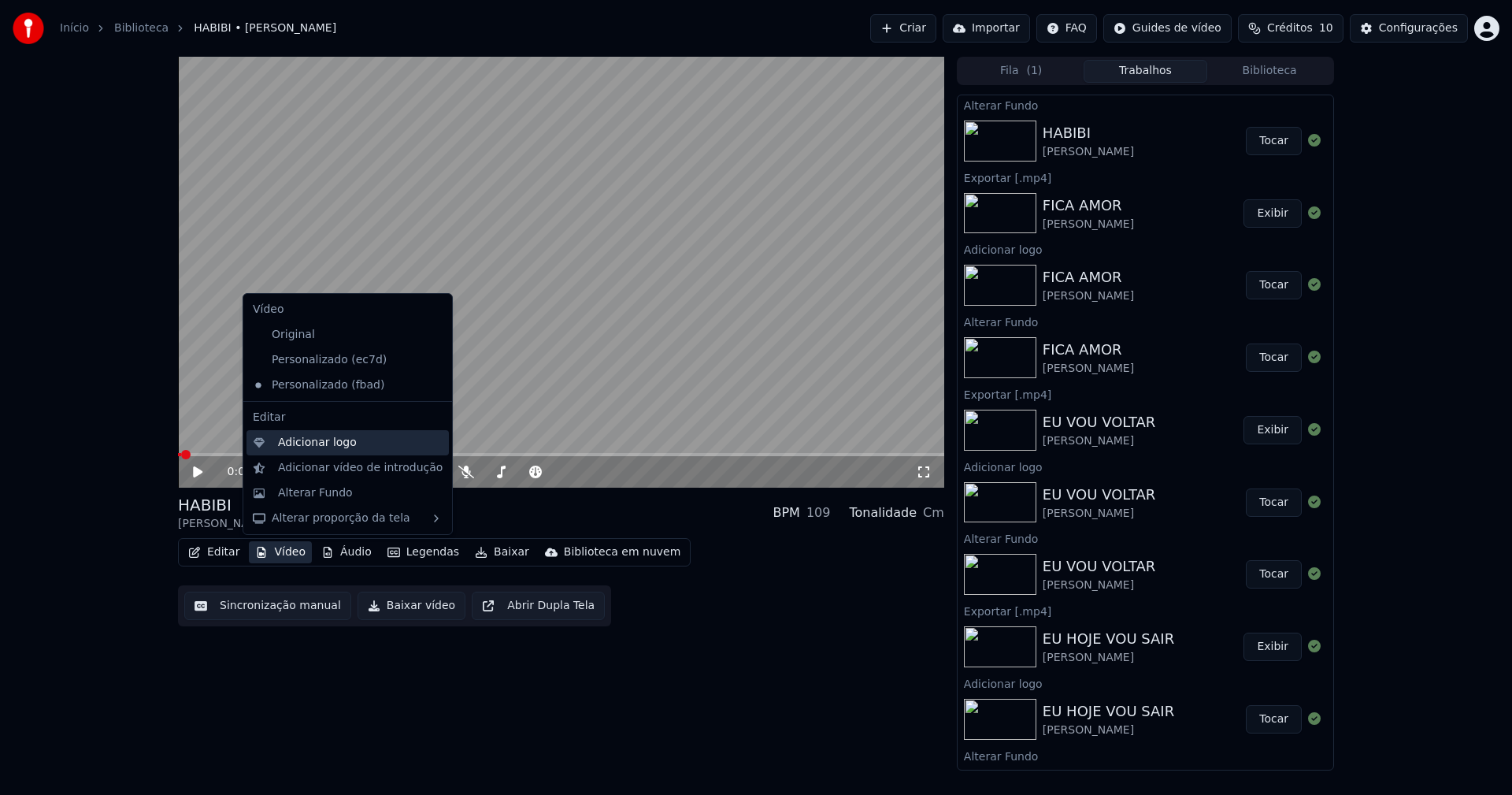
click at [313, 442] on div "Adicionar logo" at bounding box center [317, 443] width 78 height 16
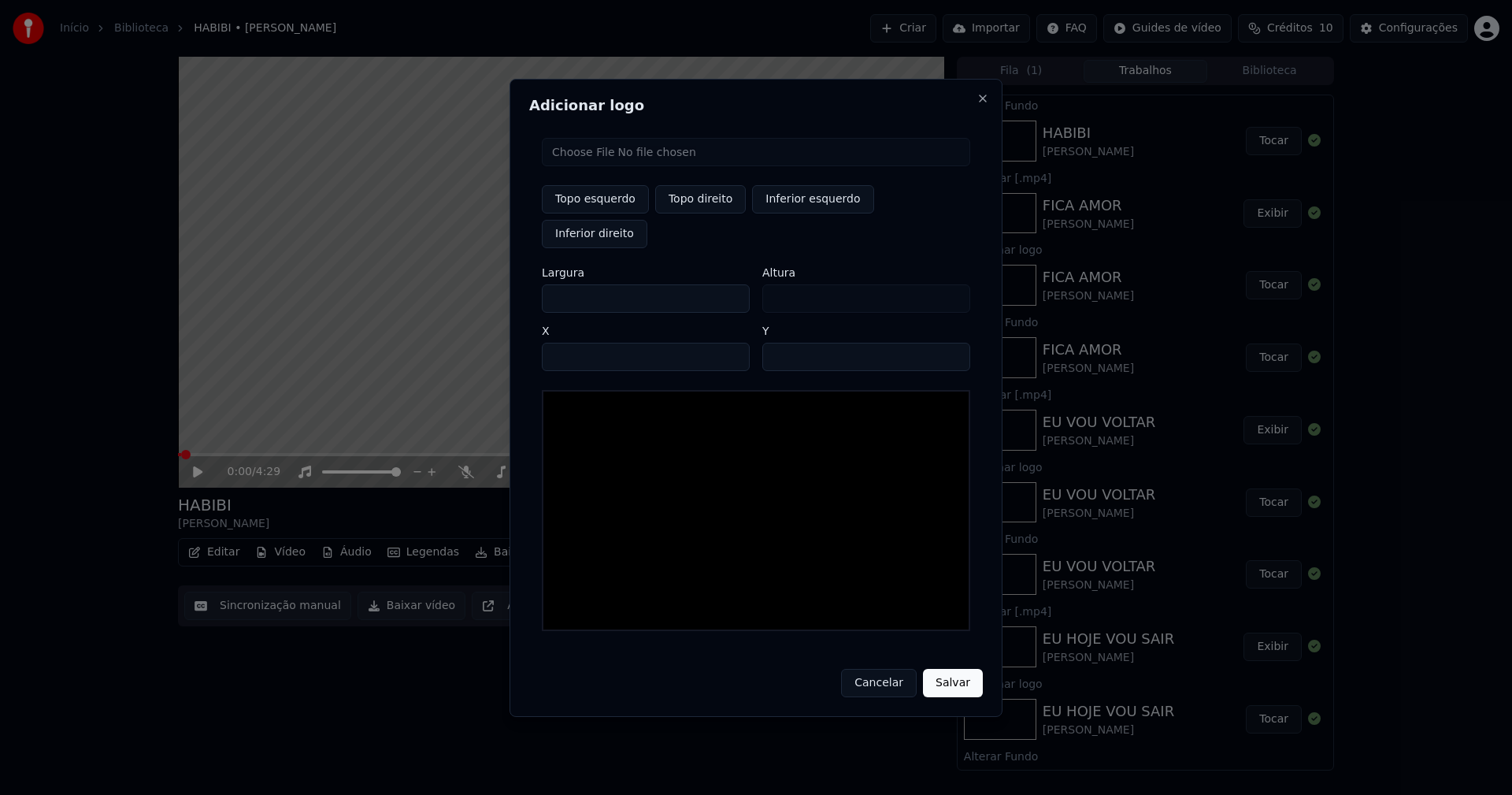
click at [596, 166] on input "file" at bounding box center [756, 152] width 428 height 29
click at [701, 213] on button "Topo direito" at bounding box center [700, 200] width 90 height 29
drag, startPoint x: 568, startPoint y: 281, endPoint x: 430, endPoint y: 303, distance: 139.7
click at [430, 303] on body "Início Biblioteca HABIBI • [PERSON_NAME] Importar FAQ Guides de vídeo Créditos …" at bounding box center [756, 397] width 1512 height 795
click at [573, 342] on input "****" at bounding box center [646, 357] width 208 height 29
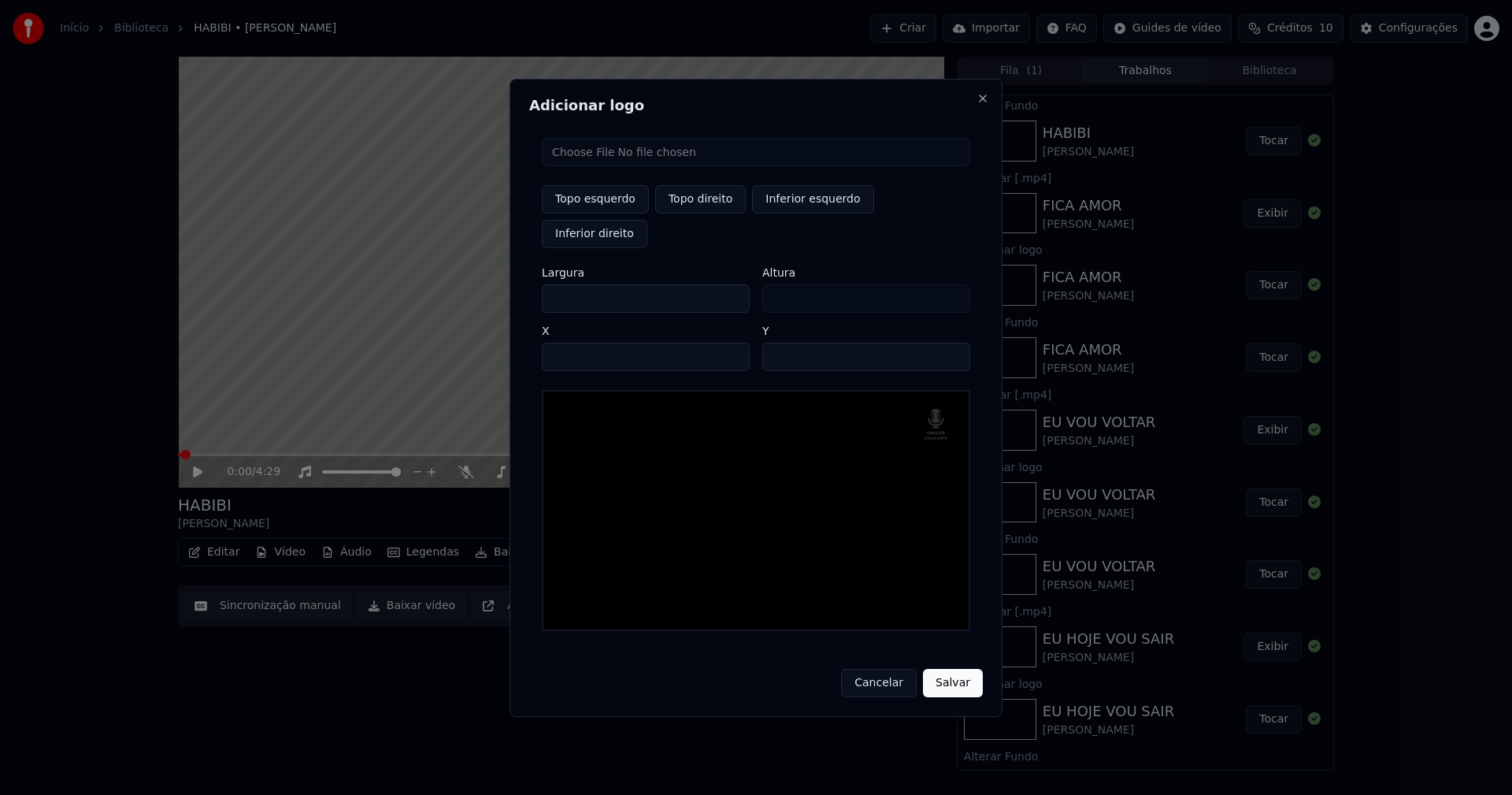
click at [950, 342] on input "**" at bounding box center [866, 357] width 208 height 29
click at [951, 342] on input "**" at bounding box center [866, 357] width 208 height 29
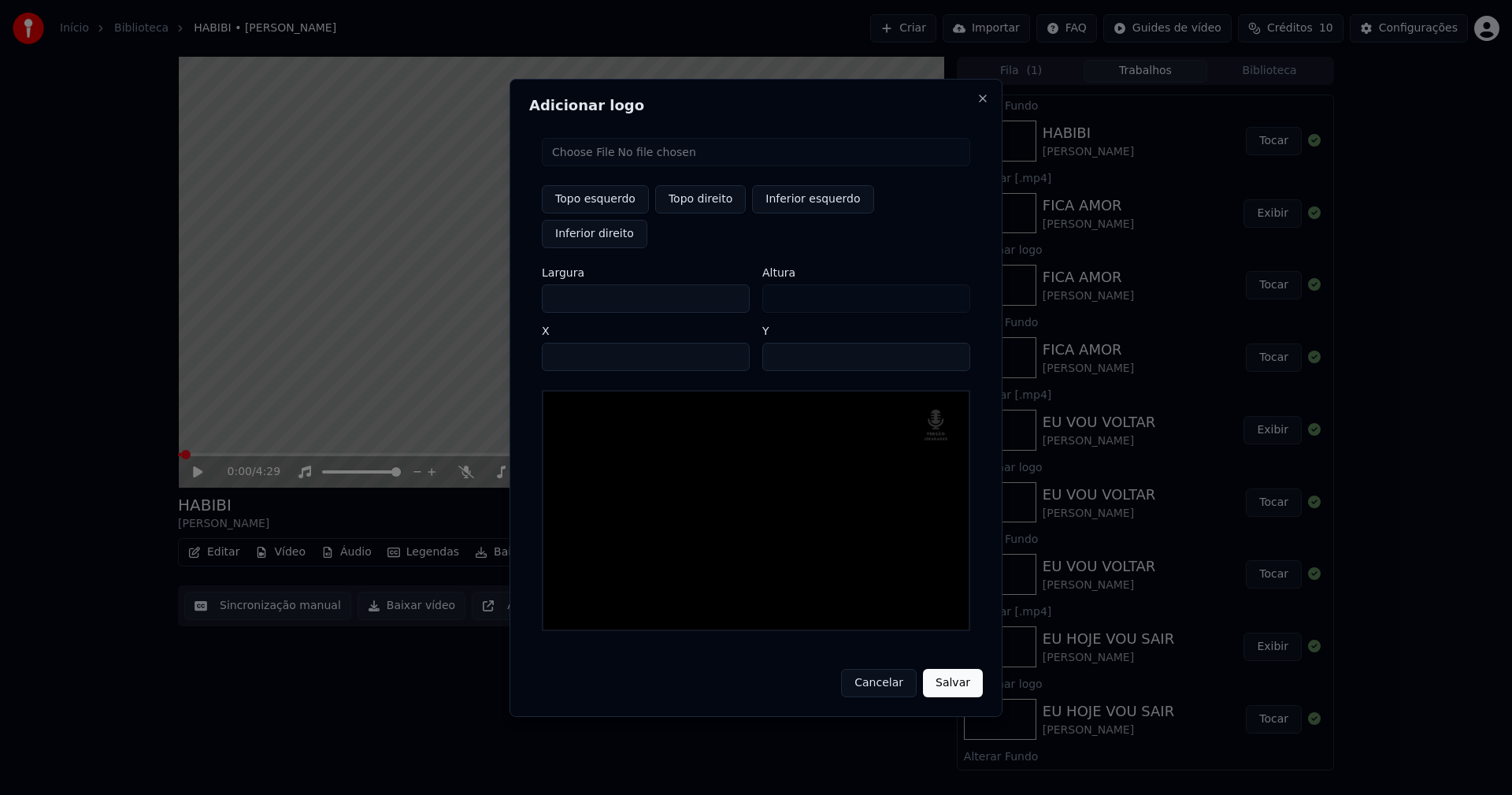
click at [950, 669] on button "Salvar" at bounding box center [952, 683] width 60 height 29
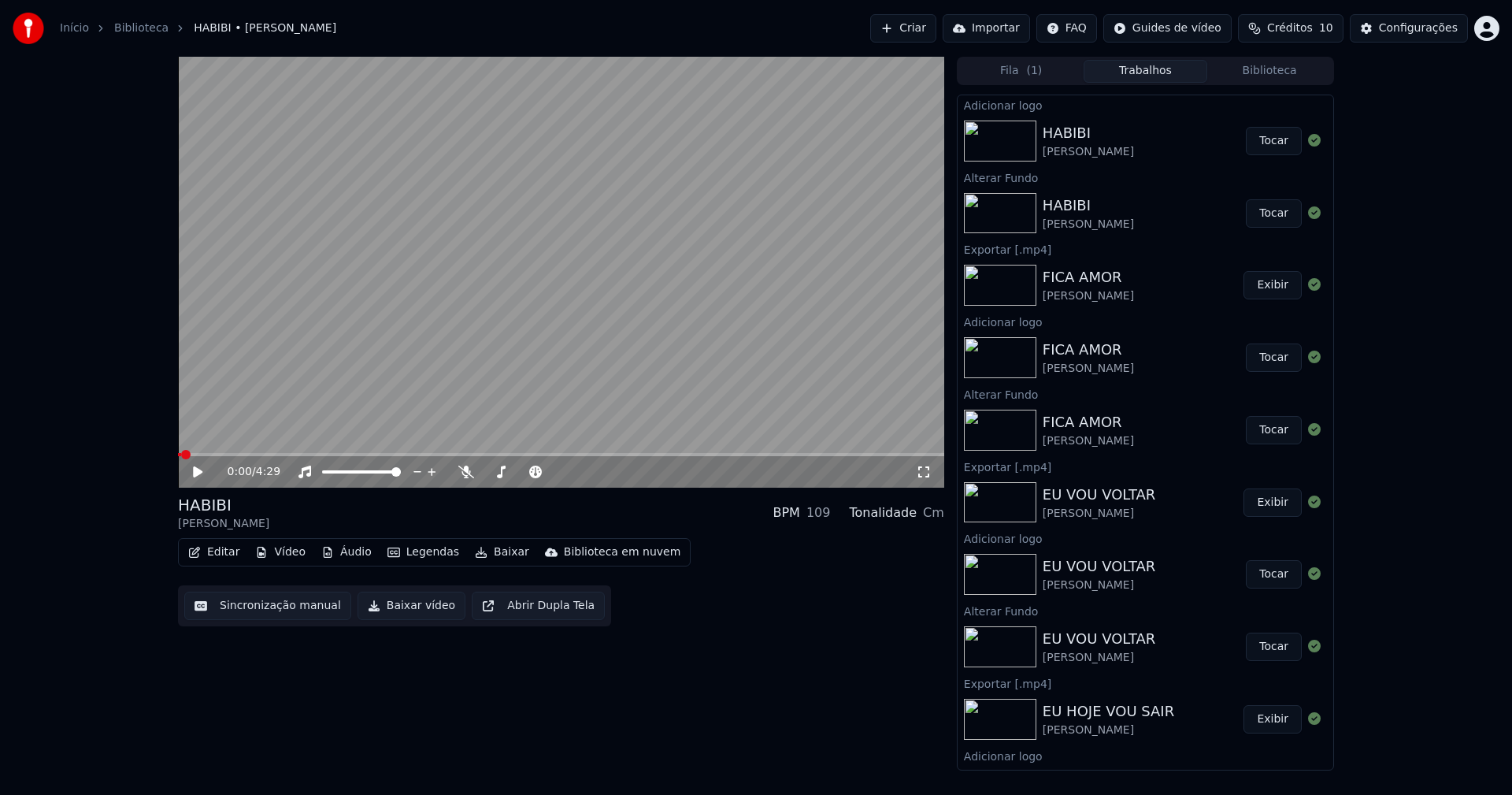
click at [1250, 139] on button "Tocar" at bounding box center [1273, 141] width 56 height 29
click at [204, 474] on icon at bounding box center [209, 471] width 37 height 13
click at [403, 615] on button "Baixar vídeo" at bounding box center [411, 606] width 108 height 29
